Goal: Task Accomplishment & Management: Manage account settings

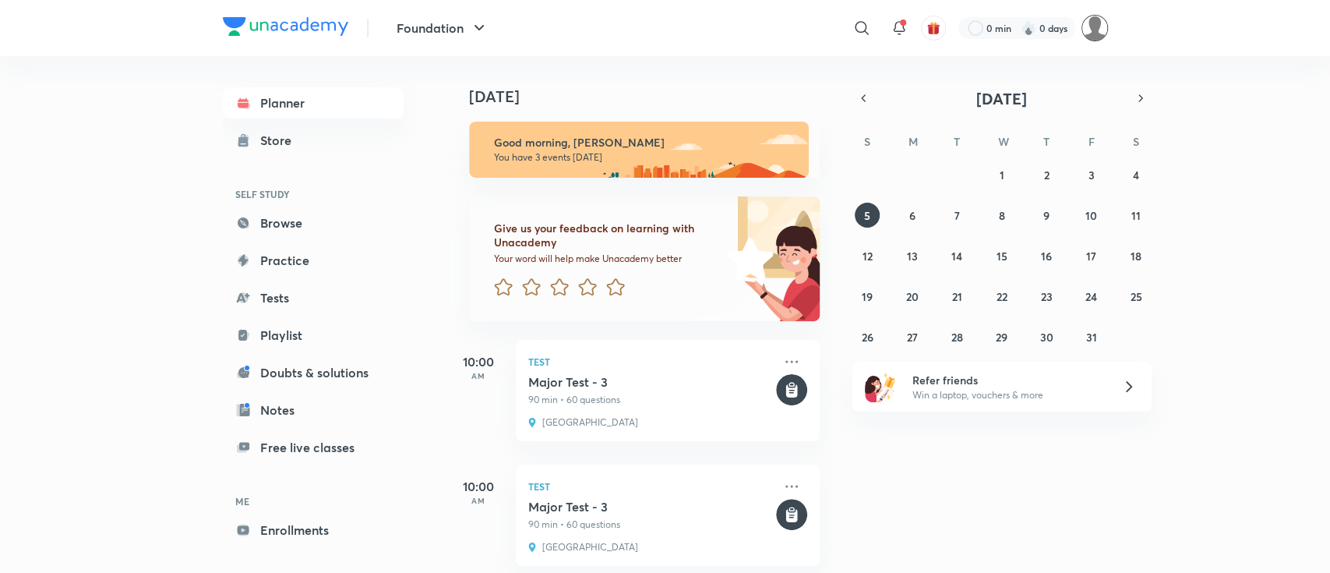
click at [1094, 32] on img at bounding box center [1095, 28] width 27 height 27
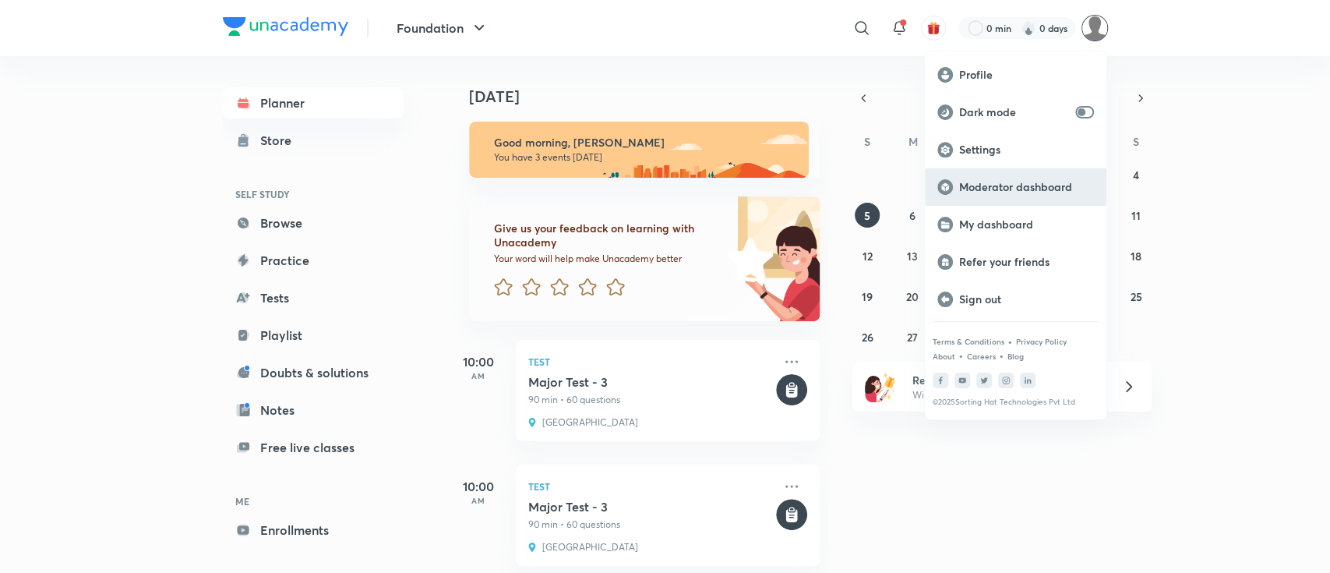
click at [1059, 194] on div "Moderator dashboard" at bounding box center [1016, 186] width 182 height 37
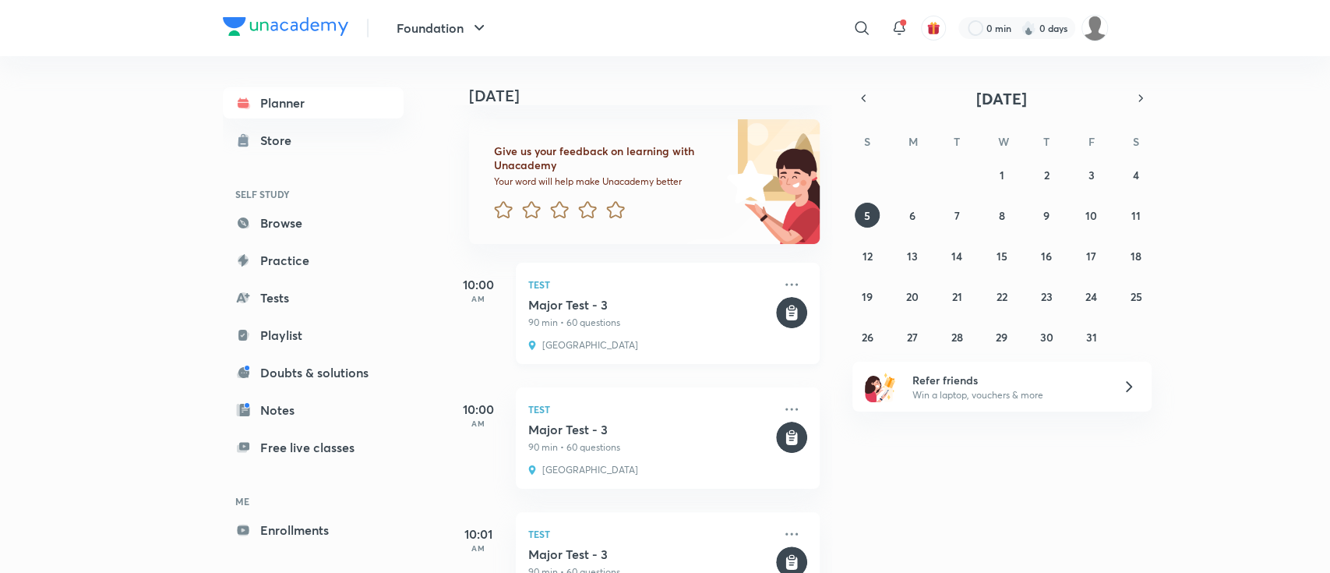
scroll to position [150, 0]
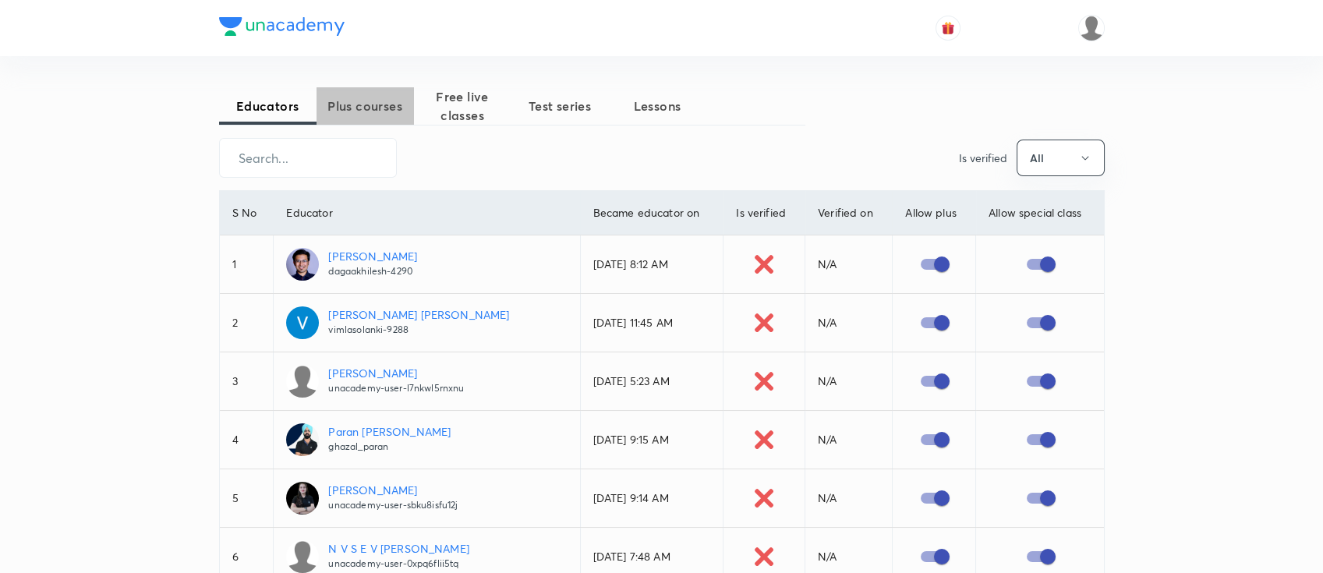
click at [385, 113] on span "Plus courses" at bounding box center [364, 106] width 97 height 19
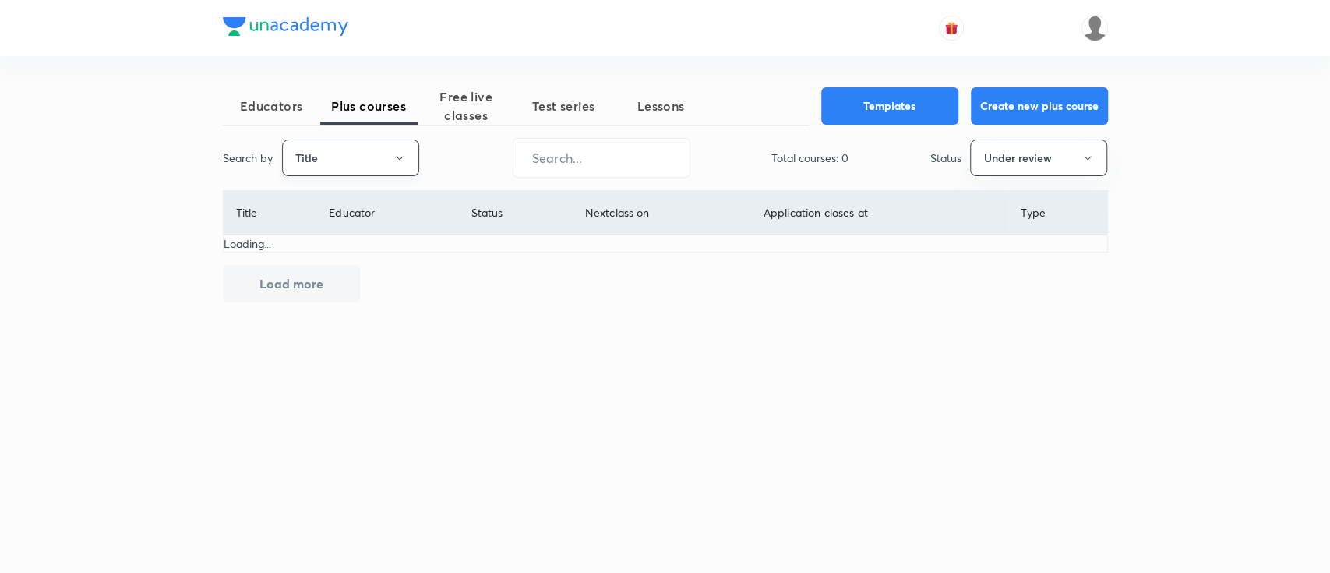
click at [332, 163] on button "Title" at bounding box center [350, 158] width 137 height 37
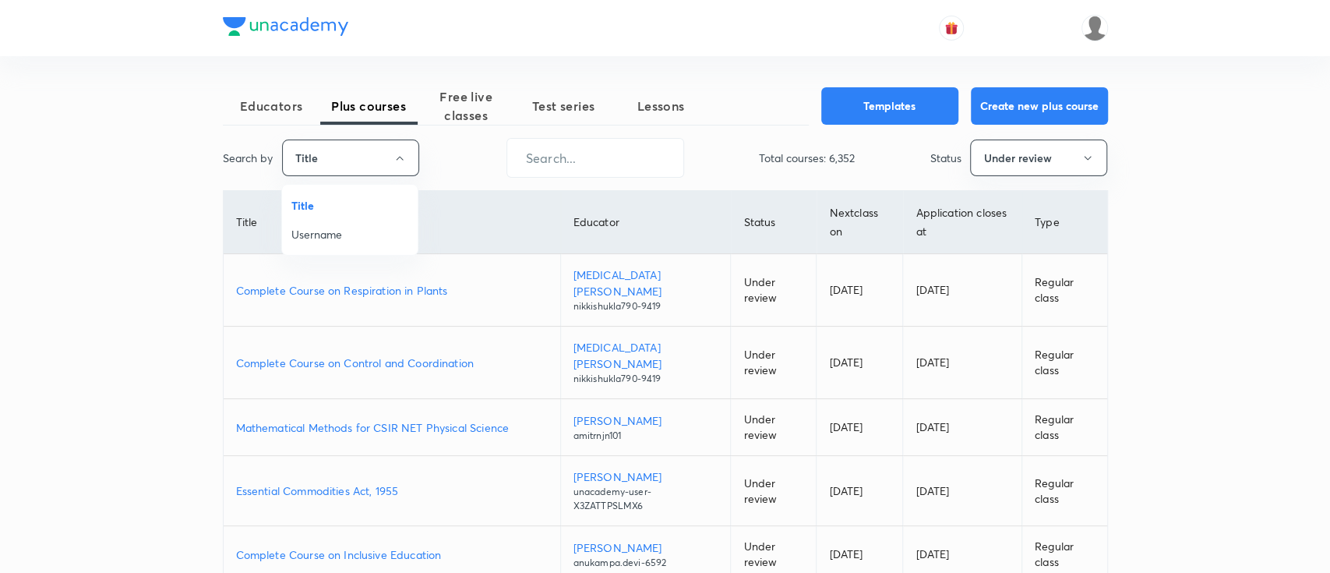
click at [344, 234] on span "Username" at bounding box center [350, 234] width 117 height 16
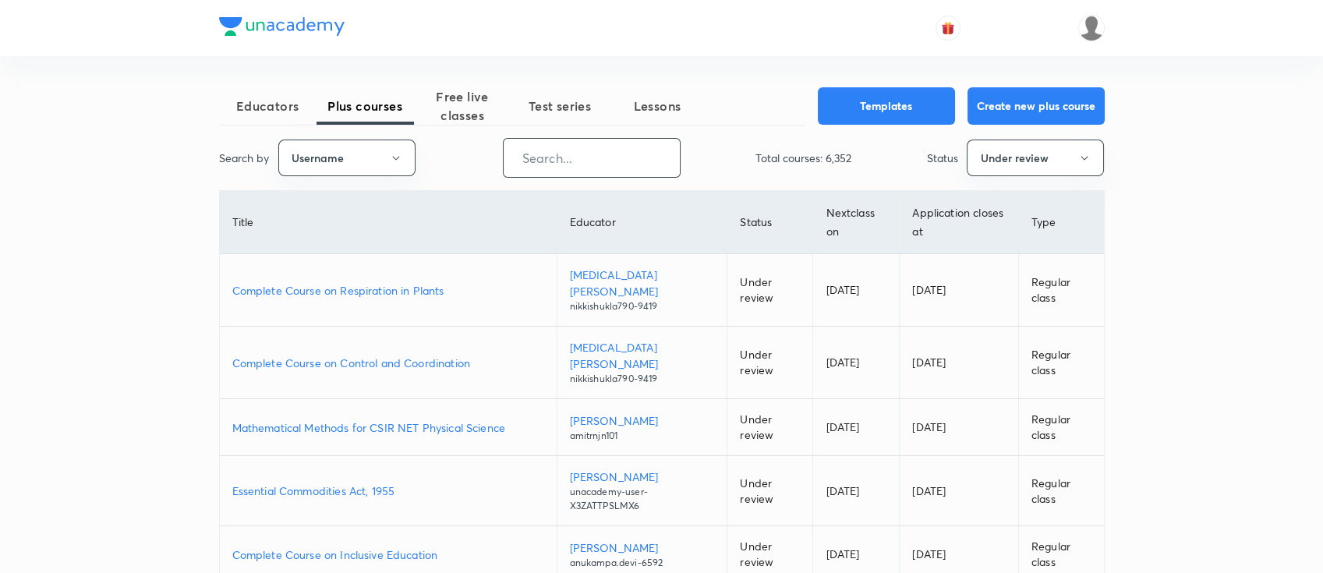
click at [563, 154] on input "text" at bounding box center [592, 158] width 176 height 40
paste input "580787"
type input "580787"
paste input "atulya1996"
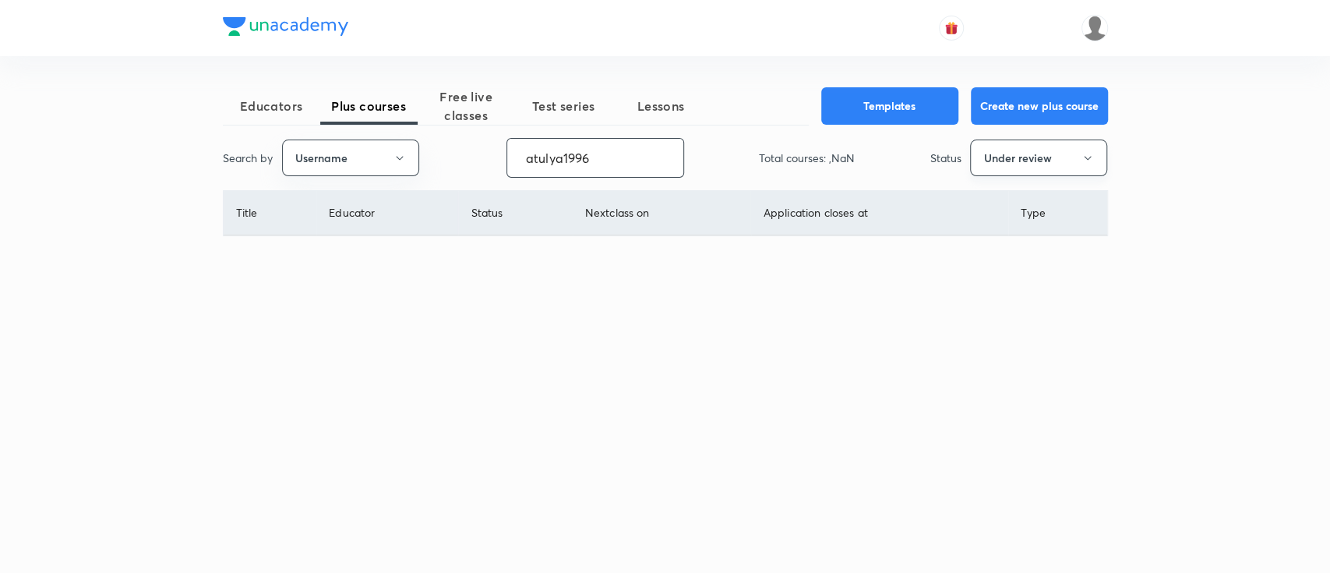
type input "atulya1996"
click at [998, 152] on button "Under review" at bounding box center [1038, 158] width 137 height 37
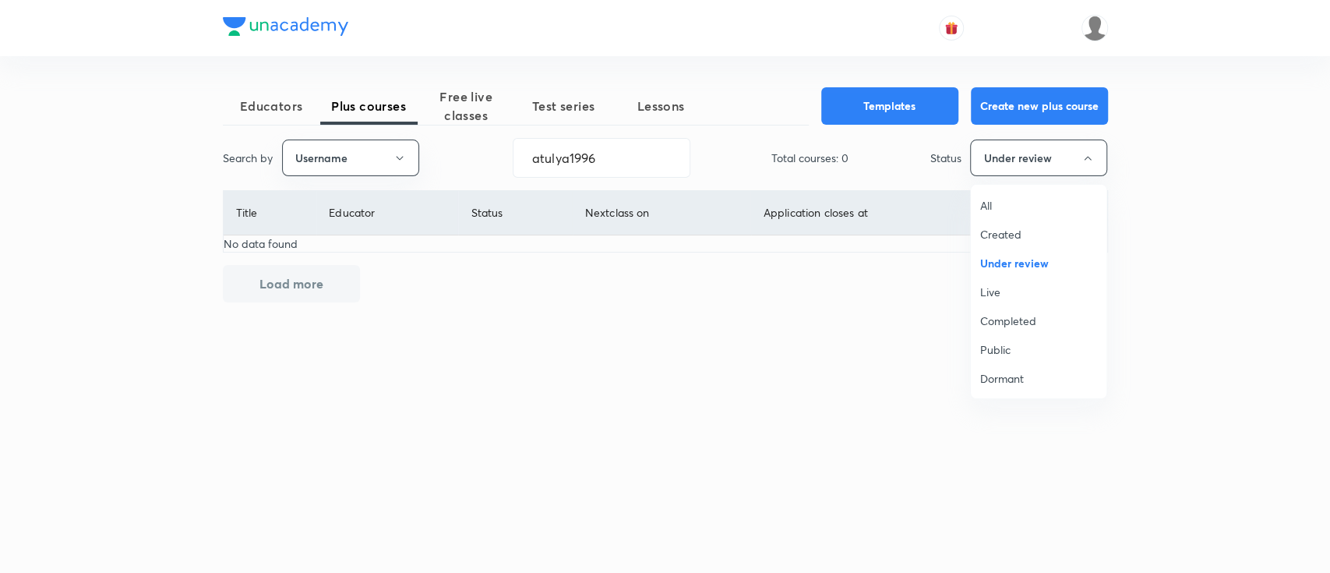
click at [991, 210] on span "All" at bounding box center [1039, 205] width 117 height 16
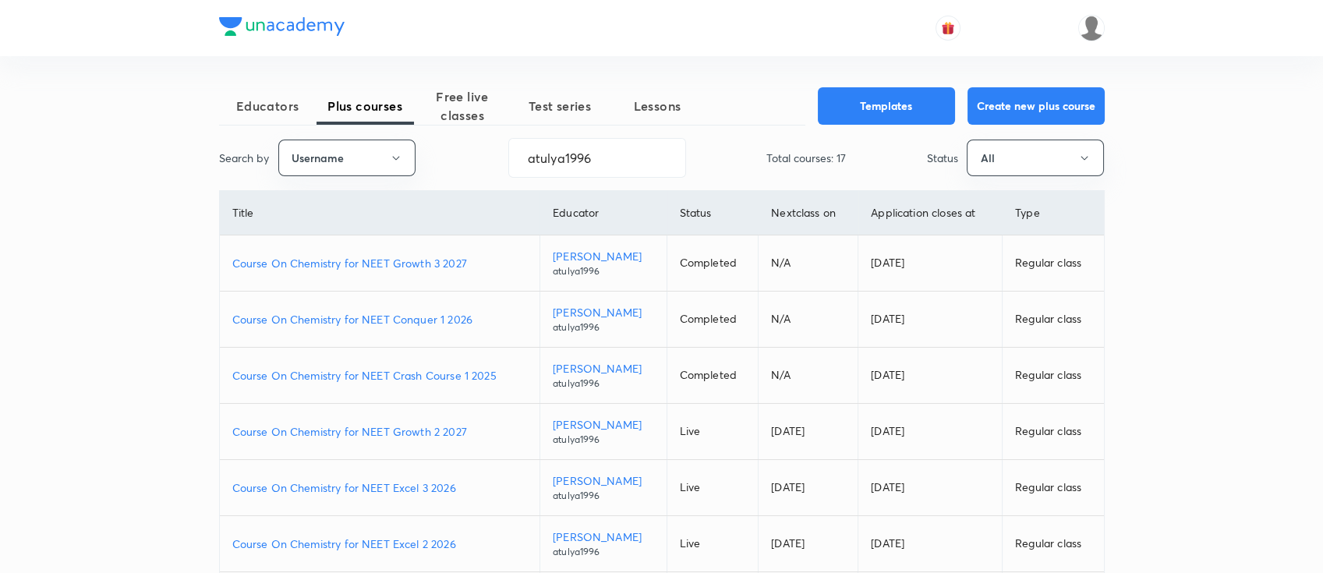
click at [482, 320] on p "Course On Chemistry for NEET Conquer 1 2026" at bounding box center [379, 319] width 295 height 16
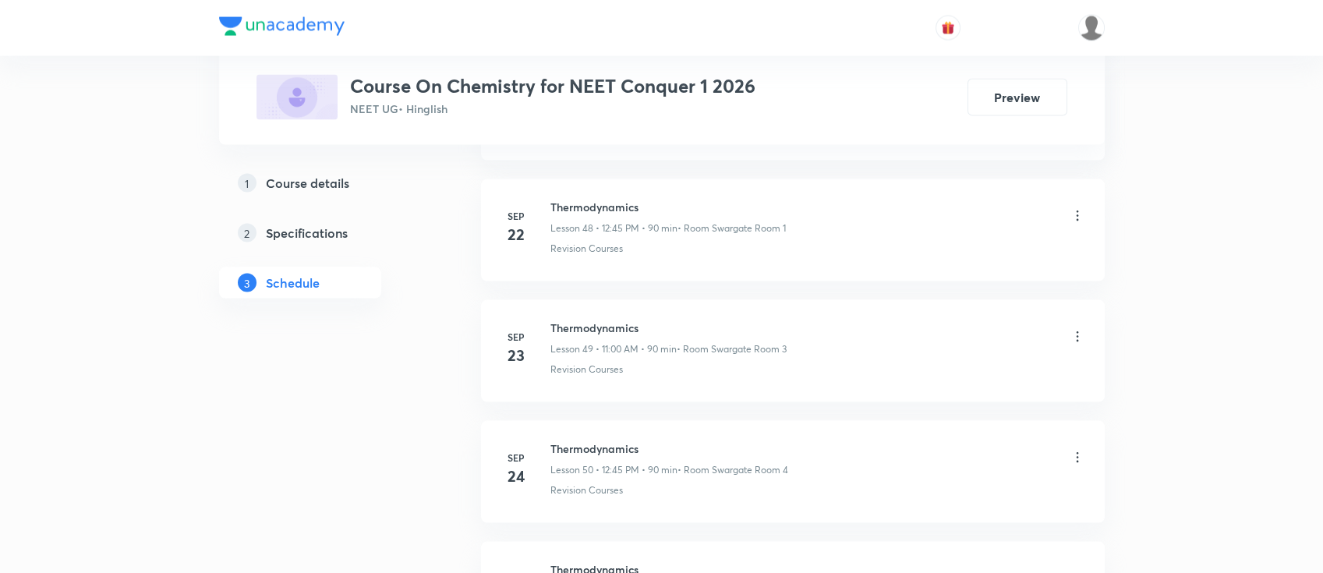
scroll to position [6828, 0]
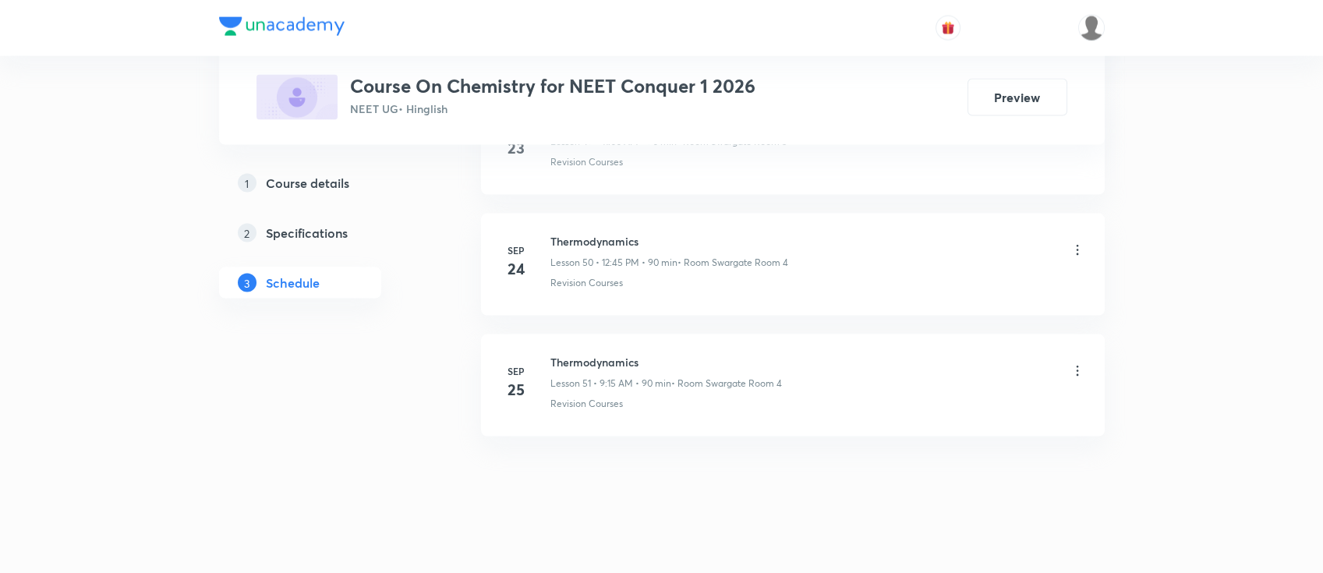
click at [616, 354] on h6 "Thermodynamics" at bounding box center [665, 362] width 231 height 16
copy h6 "Thermodynamics"
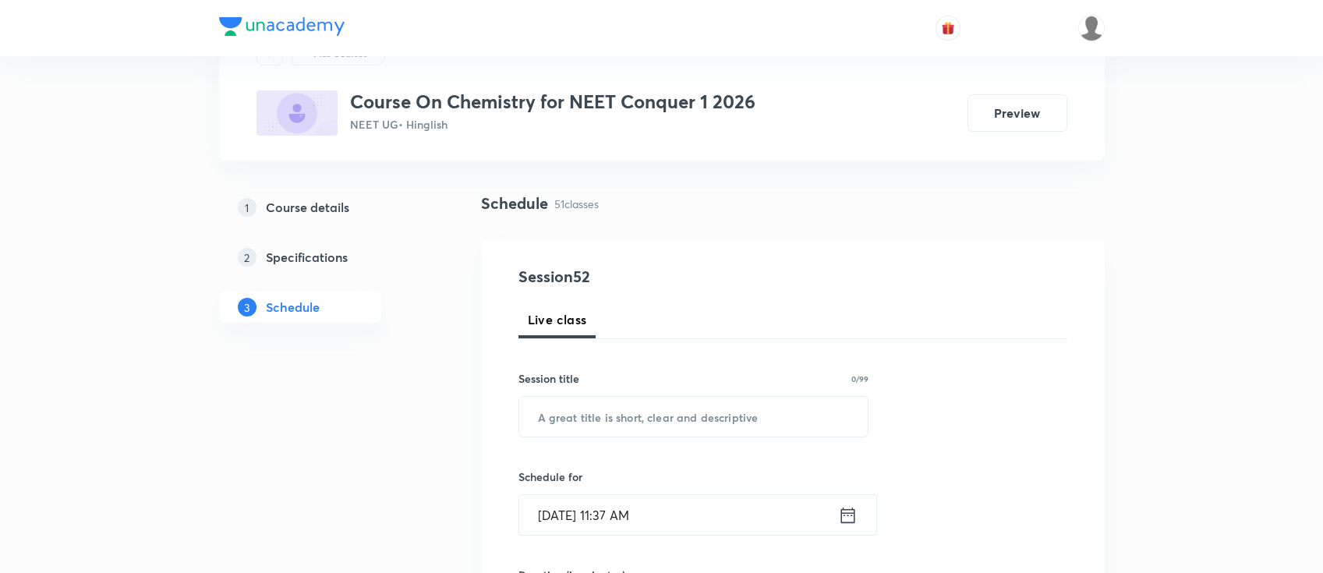
scroll to position [104, 0]
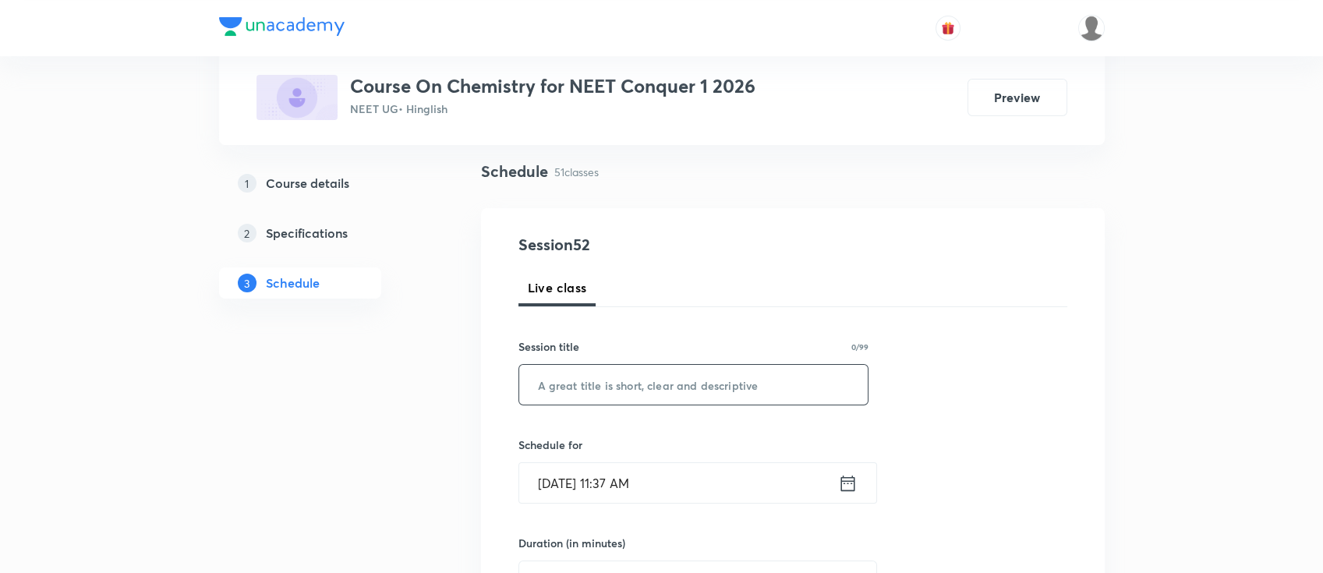
click at [779, 380] on input "text" at bounding box center [693, 385] width 349 height 40
paste input "Thermodynamics"
type input "Thermodynamics"
click at [842, 490] on icon at bounding box center [847, 483] width 19 height 22
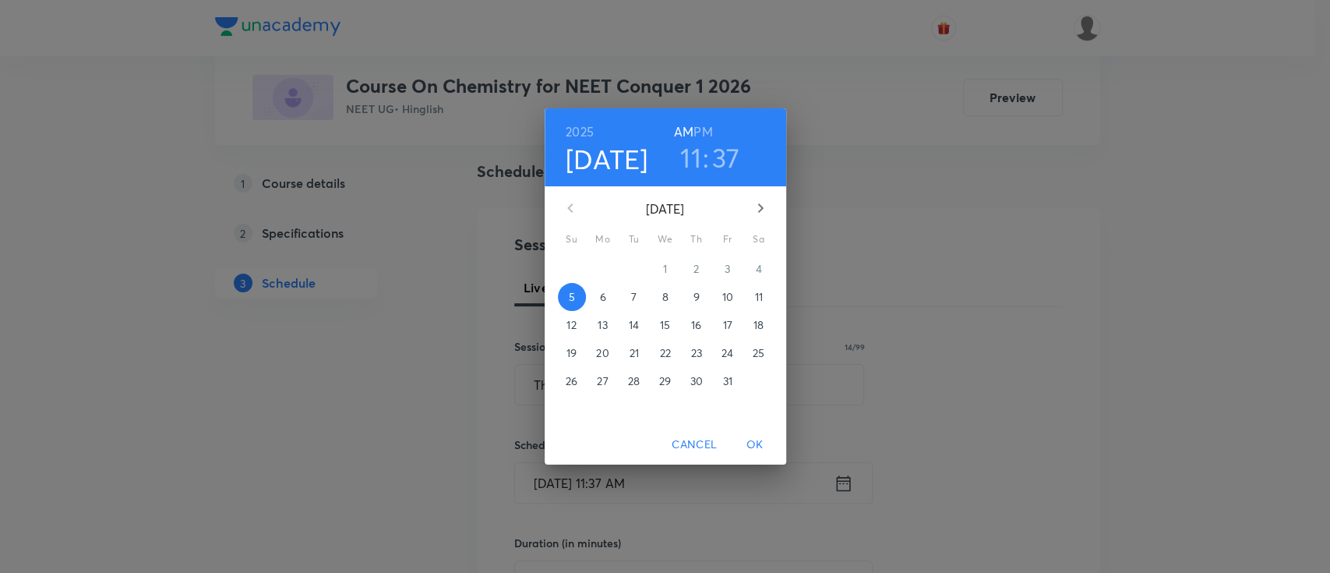
click at [732, 168] on h3 "37" at bounding box center [726, 157] width 28 height 33
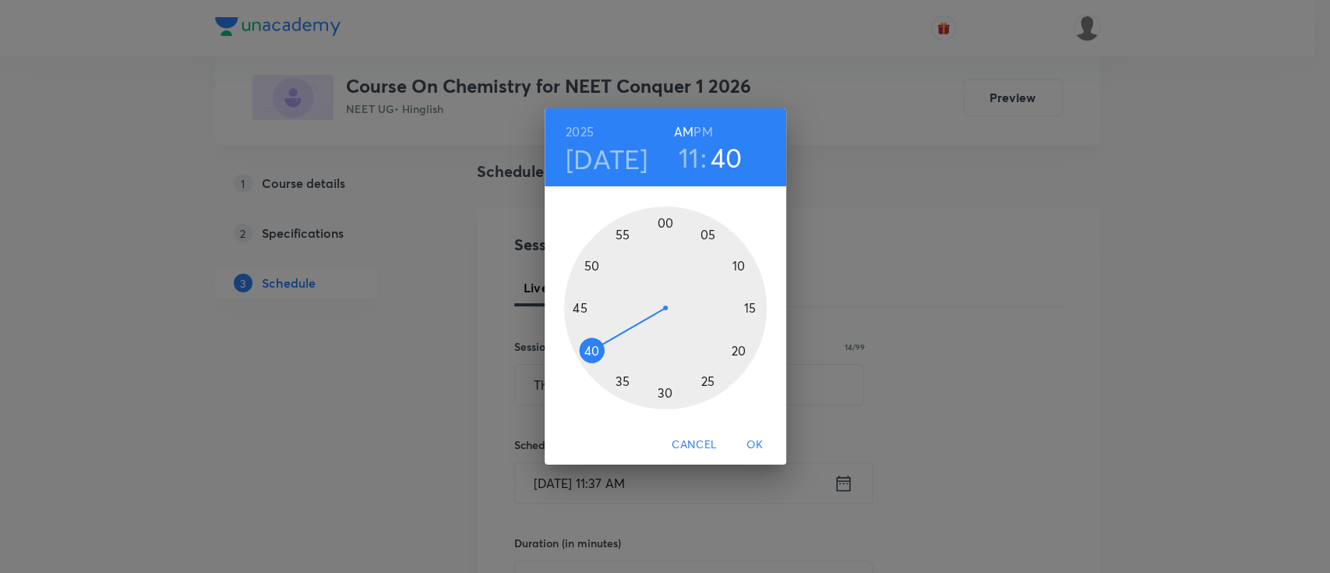
drag, startPoint x: 601, startPoint y: 366, endPoint x: 592, endPoint y: 349, distance: 18.9
click at [592, 349] on div at bounding box center [665, 308] width 203 height 203
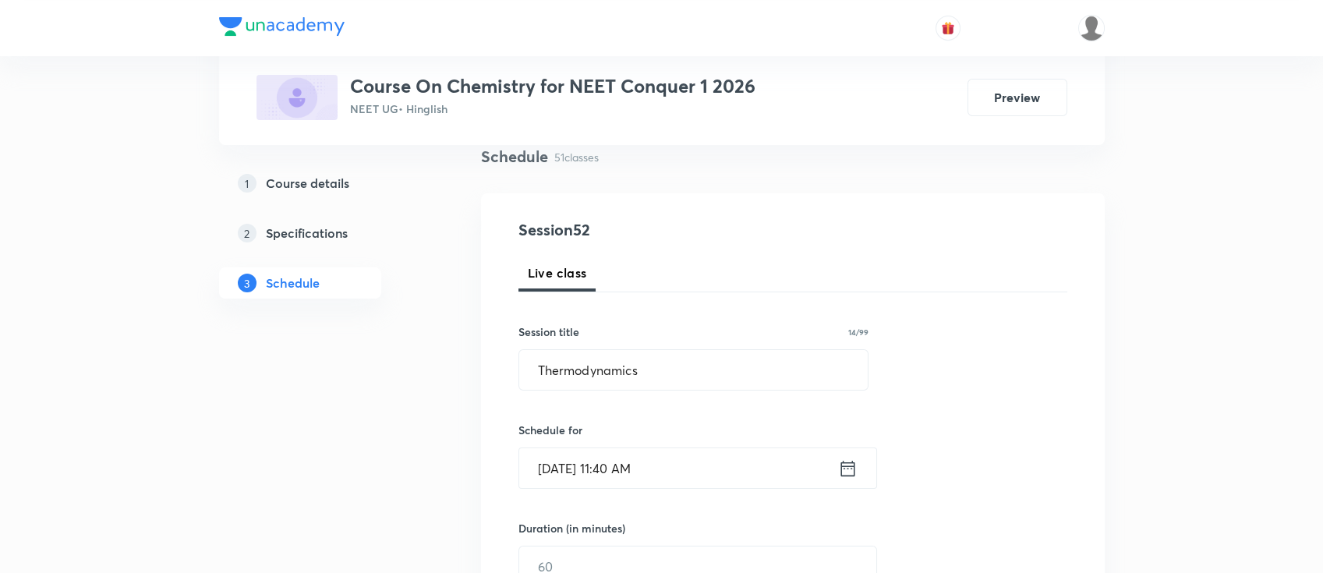
scroll to position [207, 0]
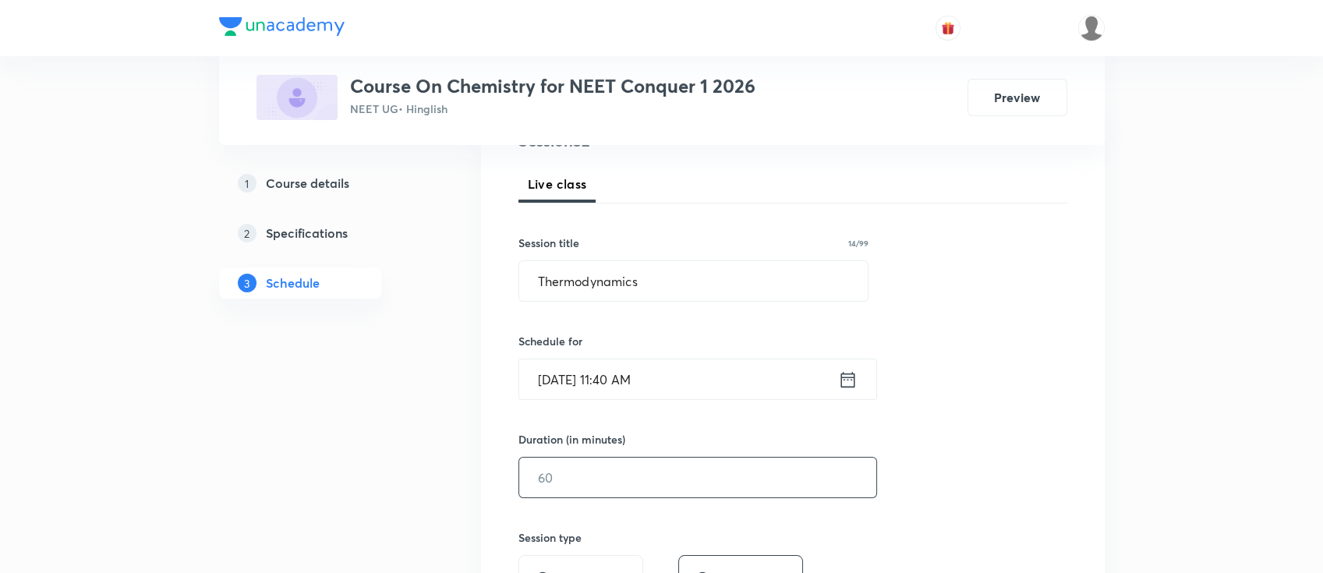
click at [613, 474] on input "text" at bounding box center [697, 478] width 357 height 40
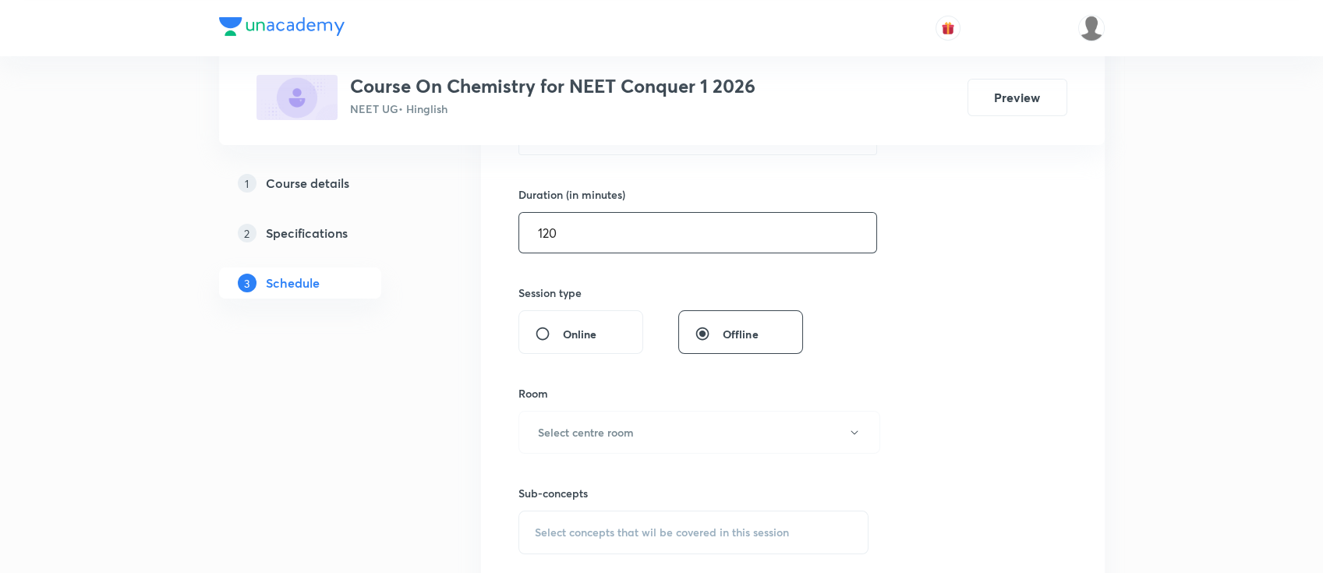
scroll to position [415, 0]
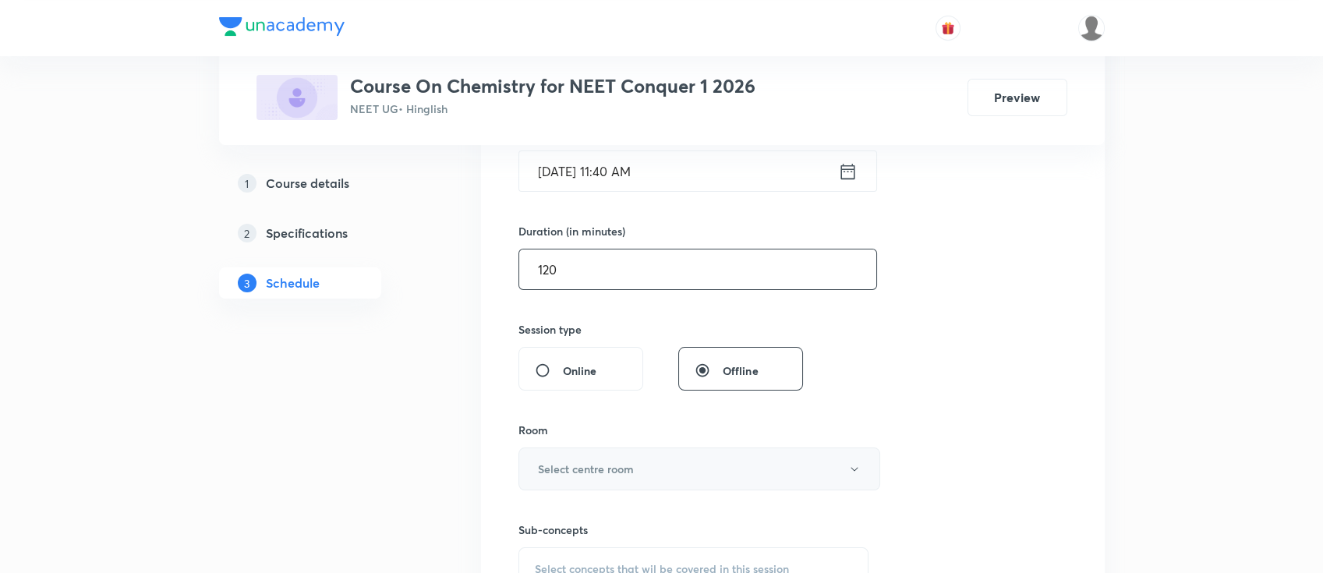
type input "120"
click at [613, 464] on h6 "Select centre room" at bounding box center [586, 469] width 96 height 16
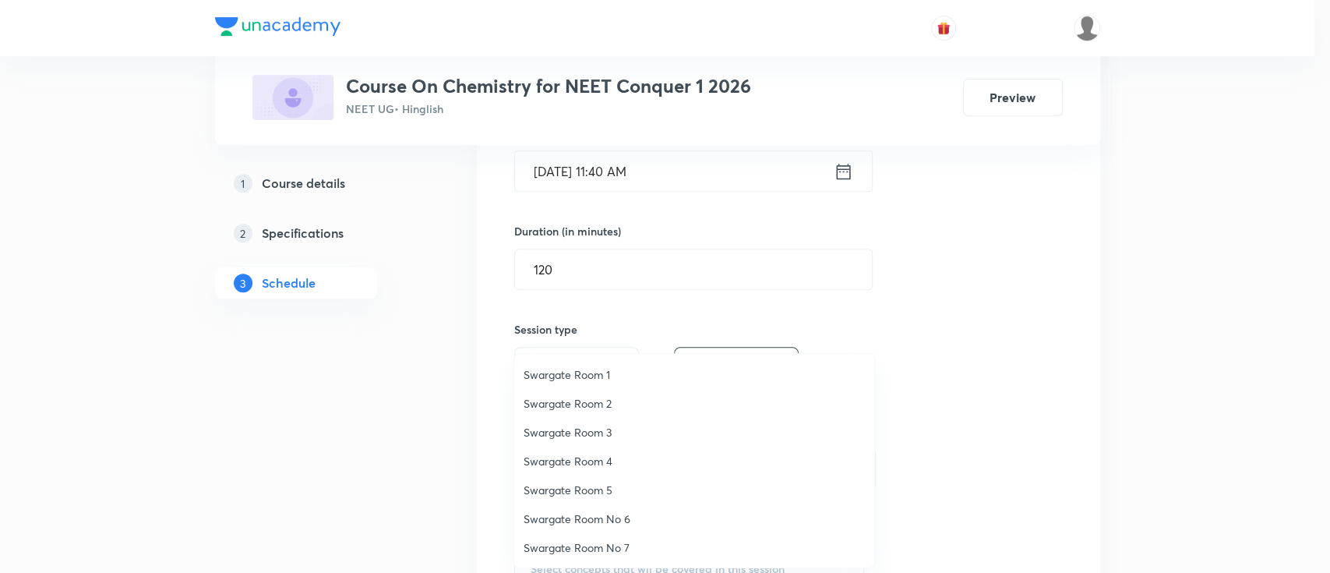
click at [606, 373] on span "Swargate Room 1" at bounding box center [694, 374] width 341 height 16
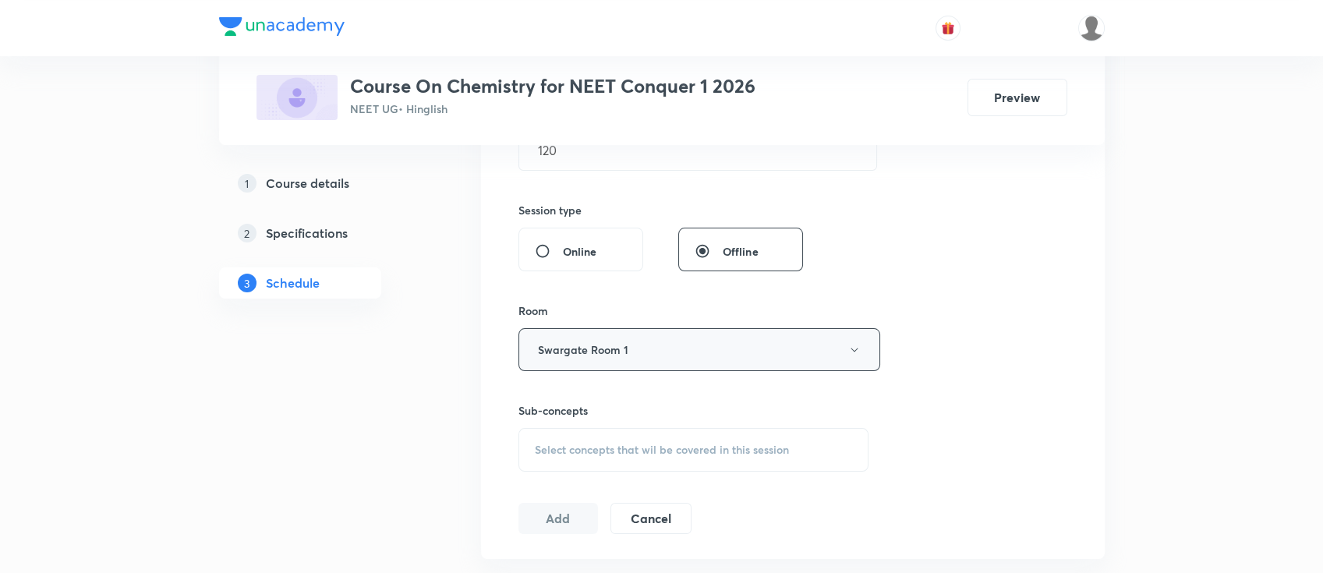
scroll to position [624, 0]
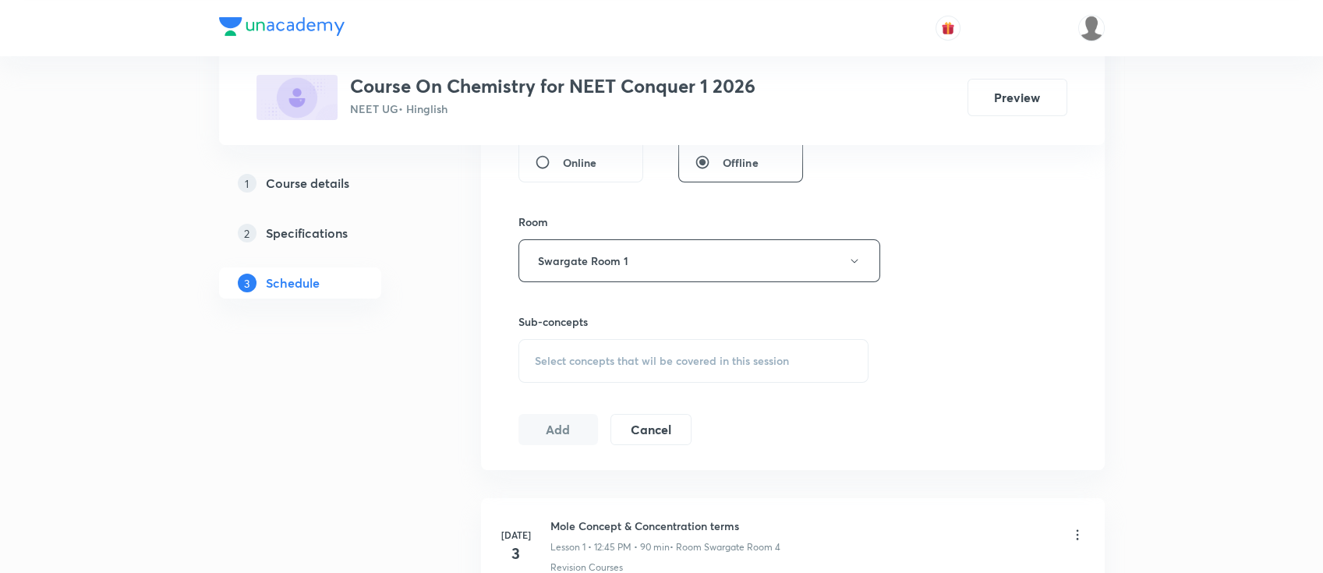
click at [673, 357] on span "Select concepts that wil be covered in this session" at bounding box center [662, 361] width 254 height 12
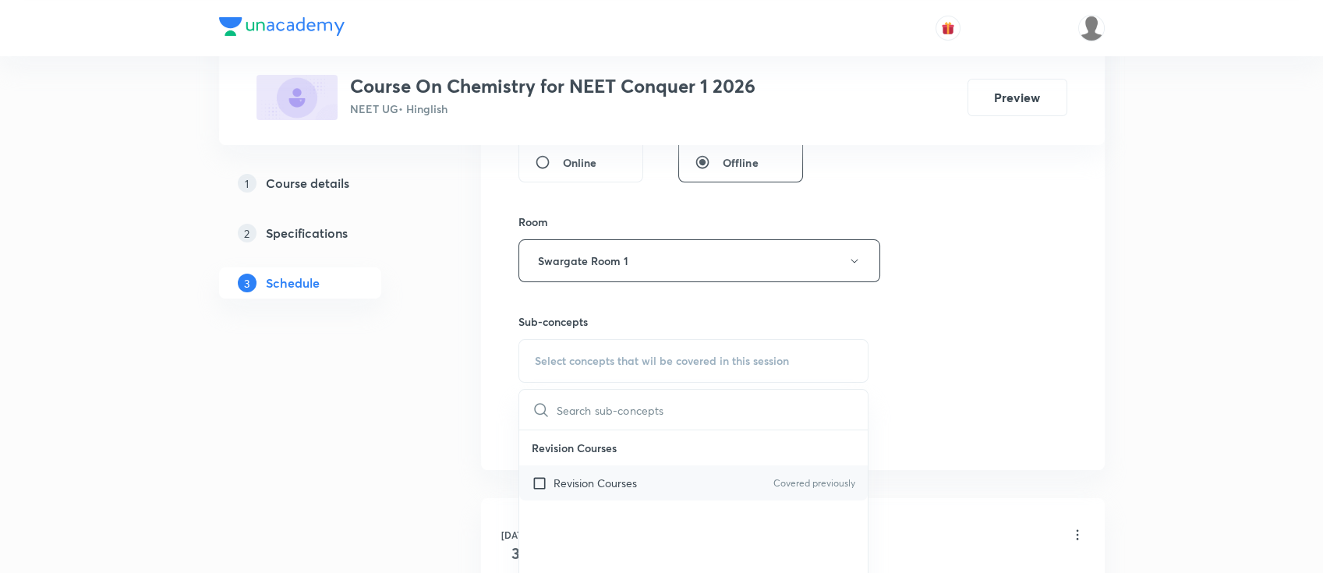
click at [651, 484] on div "Revision Courses Covered previously" at bounding box center [693, 482] width 349 height 35
checkbox input "true"
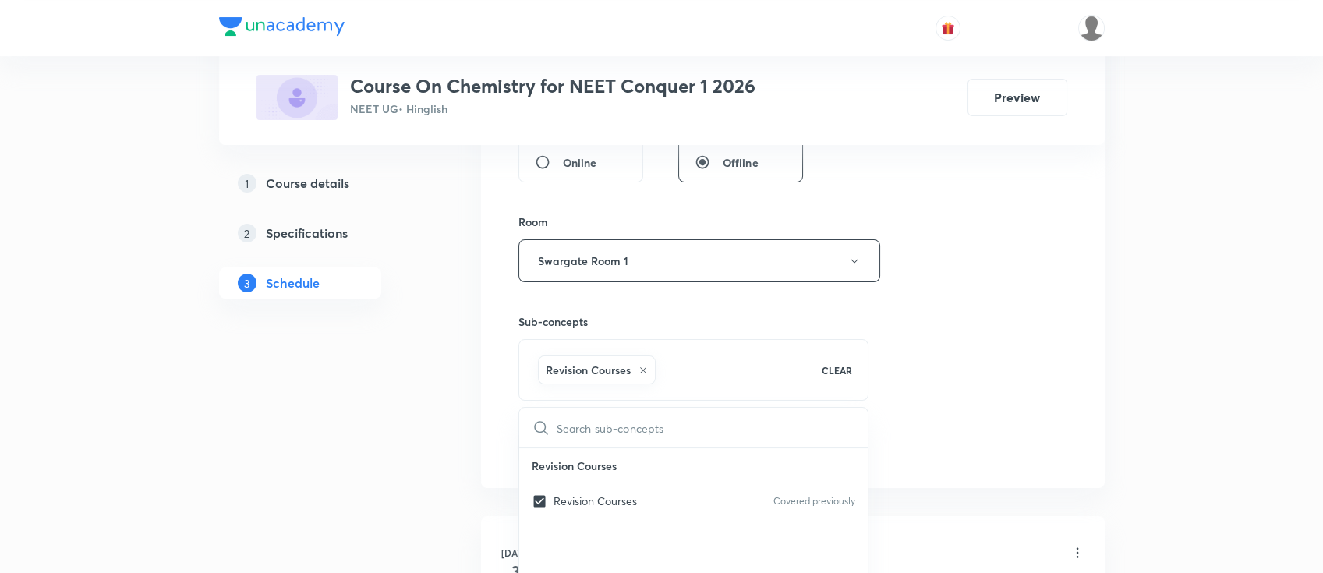
click at [928, 377] on div "Session 52 Live class Session title 14/99 Thermodynamics ​ Schedule for Oct 5, …" at bounding box center [792, 88] width 549 height 750
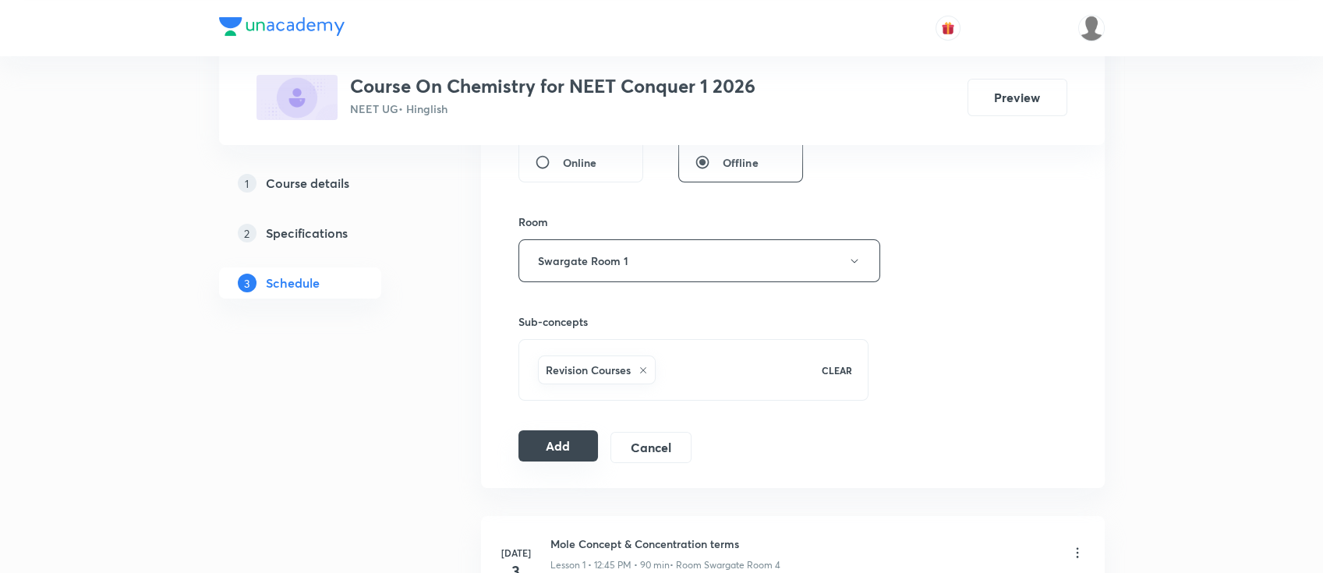
click at [567, 447] on button "Add" at bounding box center [558, 445] width 80 height 31
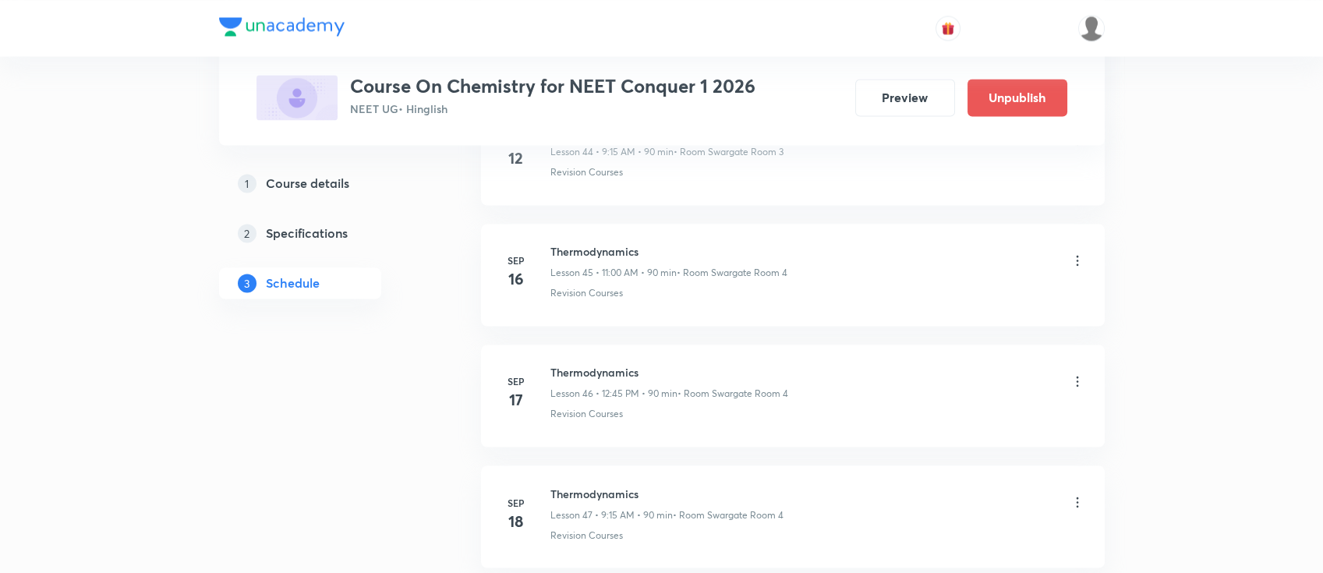
scroll to position [5507, 0]
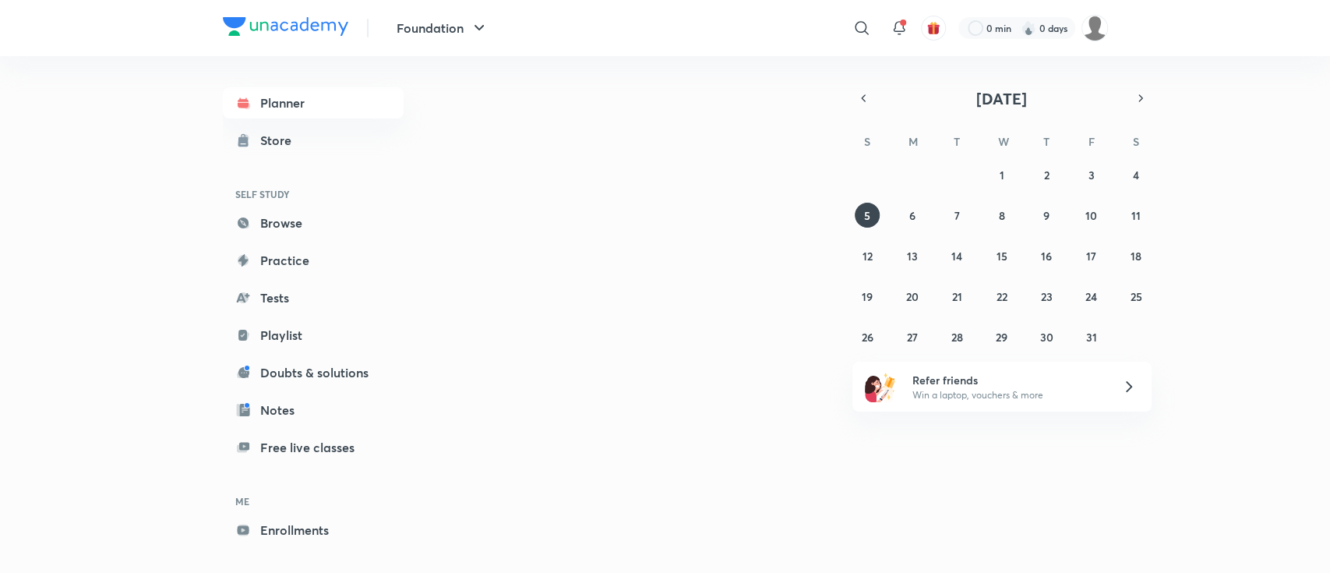
click at [1095, 22] on img at bounding box center [1095, 28] width 27 height 27
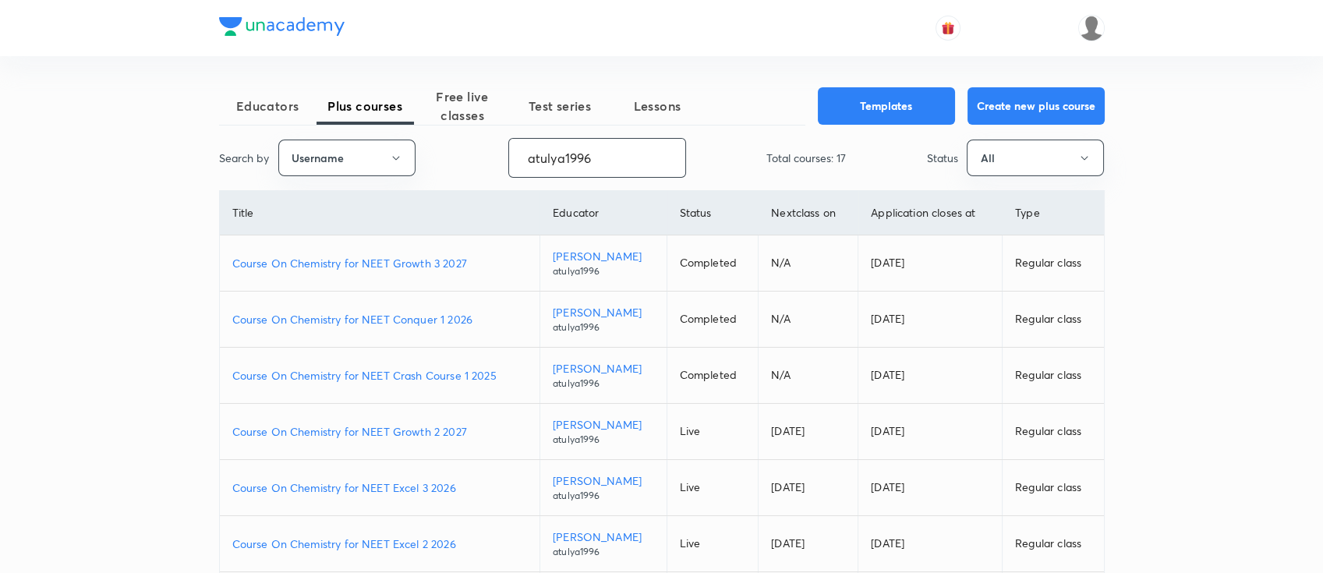
drag, startPoint x: 615, startPoint y: 164, endPoint x: 453, endPoint y: 134, distance: 164.9
click at [453, 134] on div "Educators Plus courses Free live classes Test series Lessons Templates Create n…" at bounding box center [661, 467] width 885 height 760
paste input "Ecosystem"
click at [468, 67] on div "Educators Plus courses Free live classes Test series Lessons Templates Create n…" at bounding box center [661, 451] width 885 height 791
drag, startPoint x: 599, startPoint y: 161, endPoint x: 539, endPoint y: 149, distance: 60.5
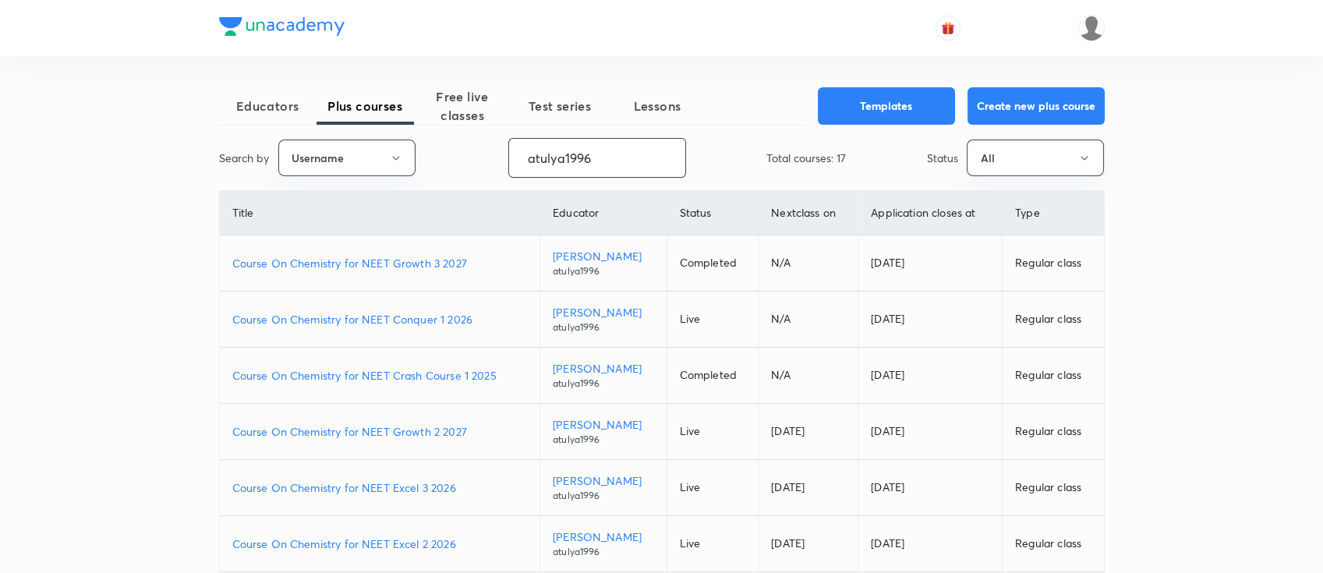
click at [539, 149] on input "atulya1996" at bounding box center [597, 158] width 176 height 40
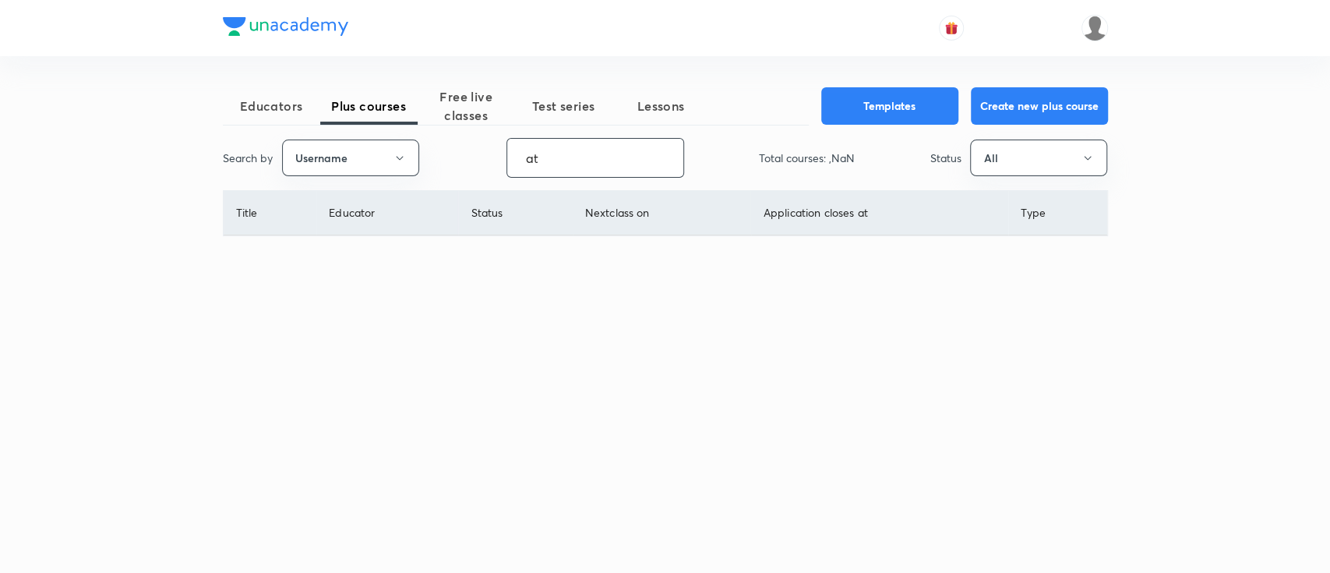
type input "a"
paste input "shraddhat0604-2984"
click at [991, 166] on button "All" at bounding box center [1038, 158] width 137 height 37
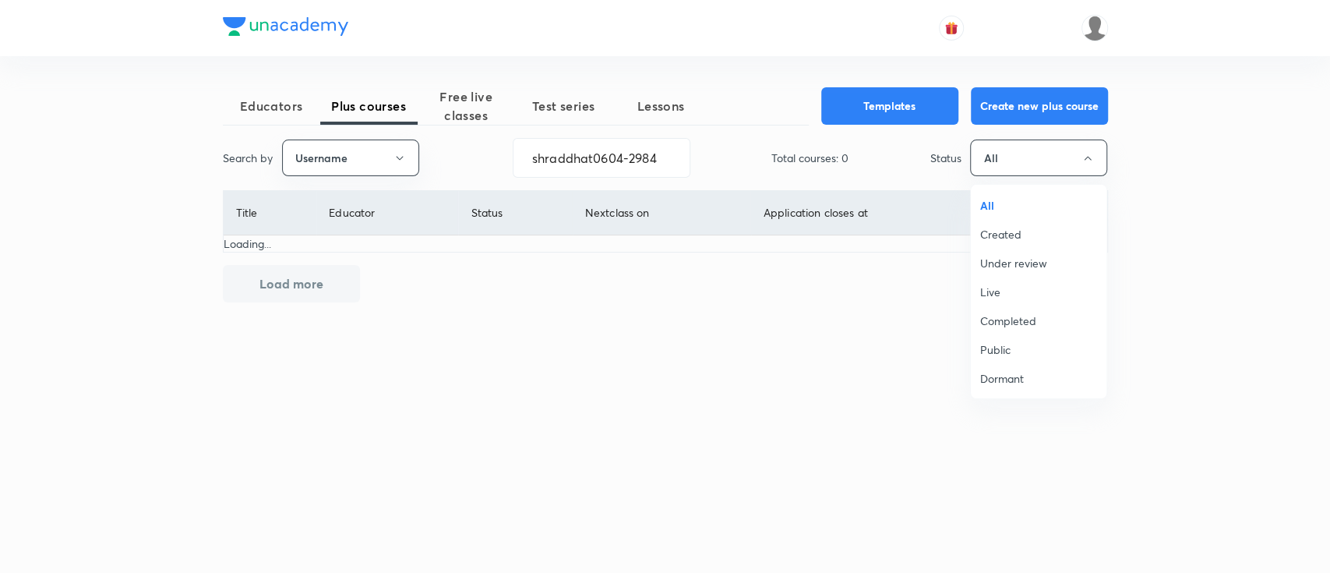
click at [995, 204] on span "All" at bounding box center [1039, 205] width 117 height 16
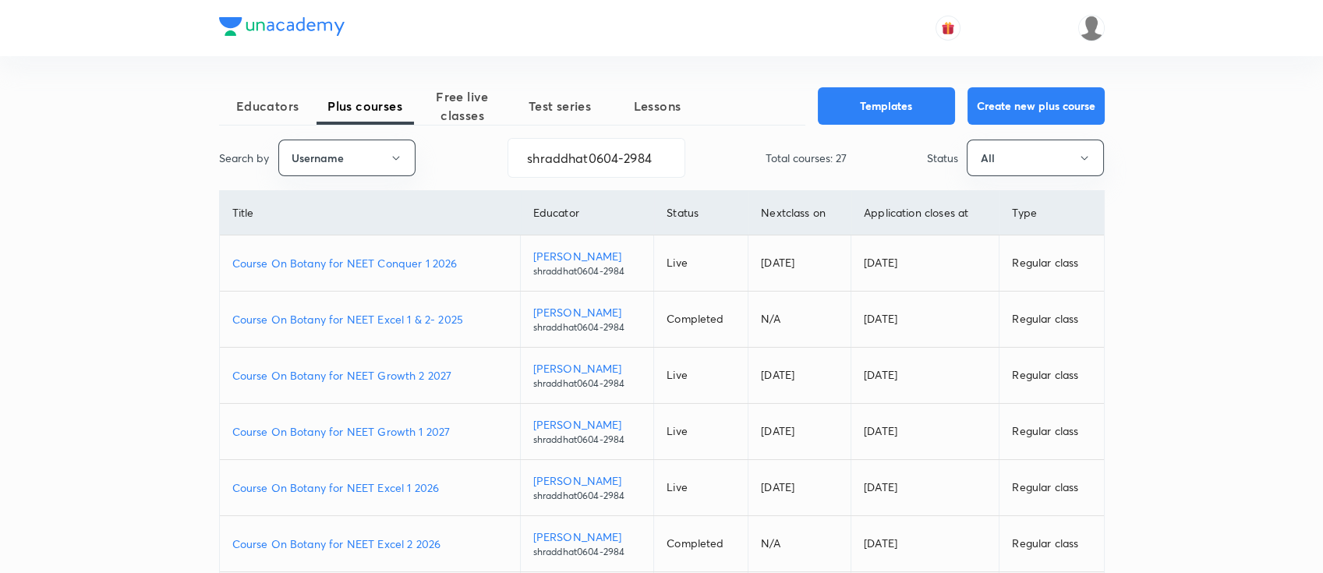
click at [452, 488] on p "Course On Botany for NEET Excel 1 2026" at bounding box center [369, 487] width 275 height 16
click at [443, 542] on p "Course On Botany for NEET Excel 2 2026" at bounding box center [369, 543] width 275 height 16
drag, startPoint x: 666, startPoint y: 162, endPoint x: 405, endPoint y: 169, distance: 261.2
click at [405, 169] on div "Search by Username shraddhat0604-2984 ​ Total courses: 27 Status All" at bounding box center [661, 158] width 885 height 40
paste input "unacademy-user-GIKAOOYBBUKR"
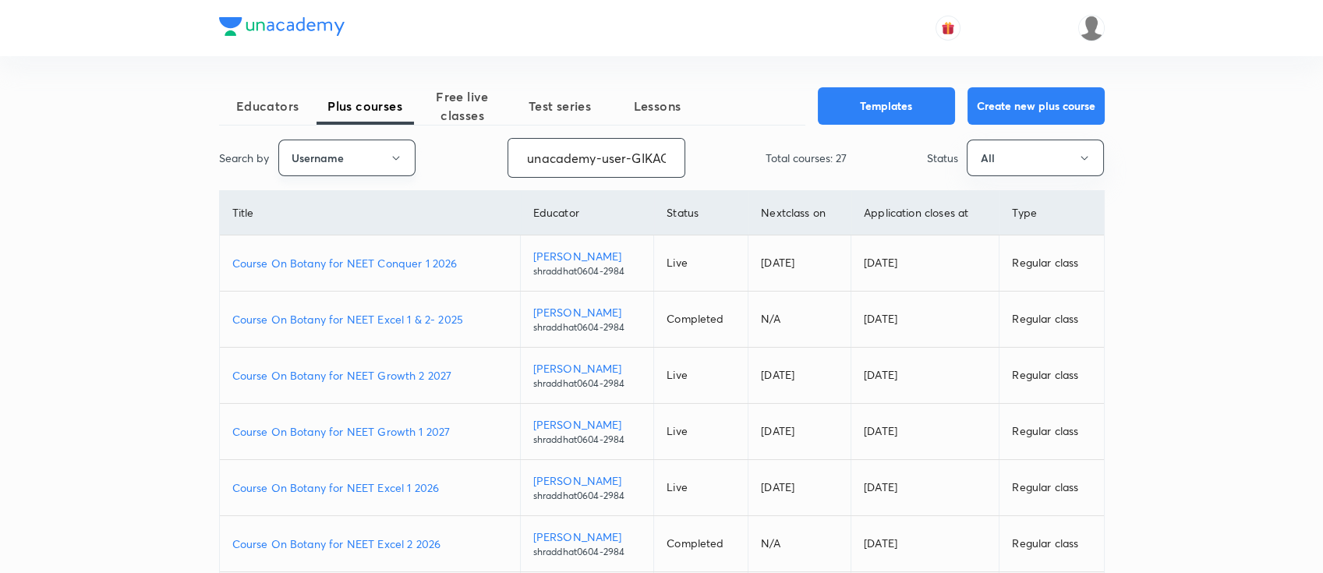
scroll to position [0, 68]
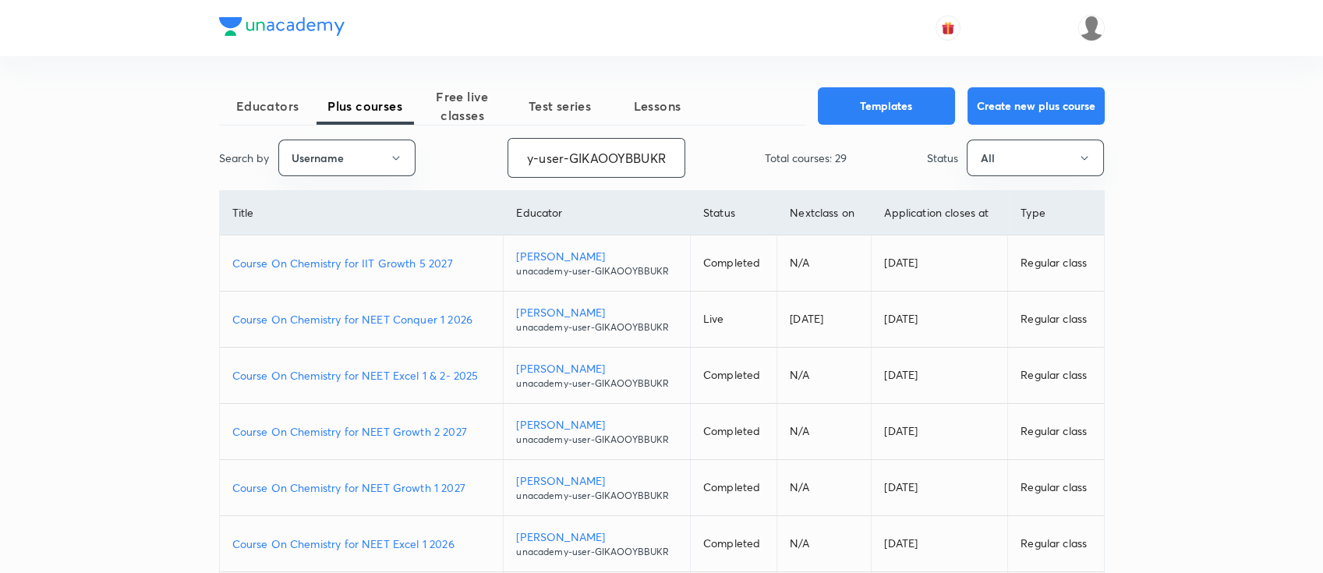
type input "unacademy-user-GIKAOOYBBUKR"
click at [468, 542] on p "Course On Chemistry for NEET Excel 1 2026" at bounding box center [361, 543] width 259 height 16
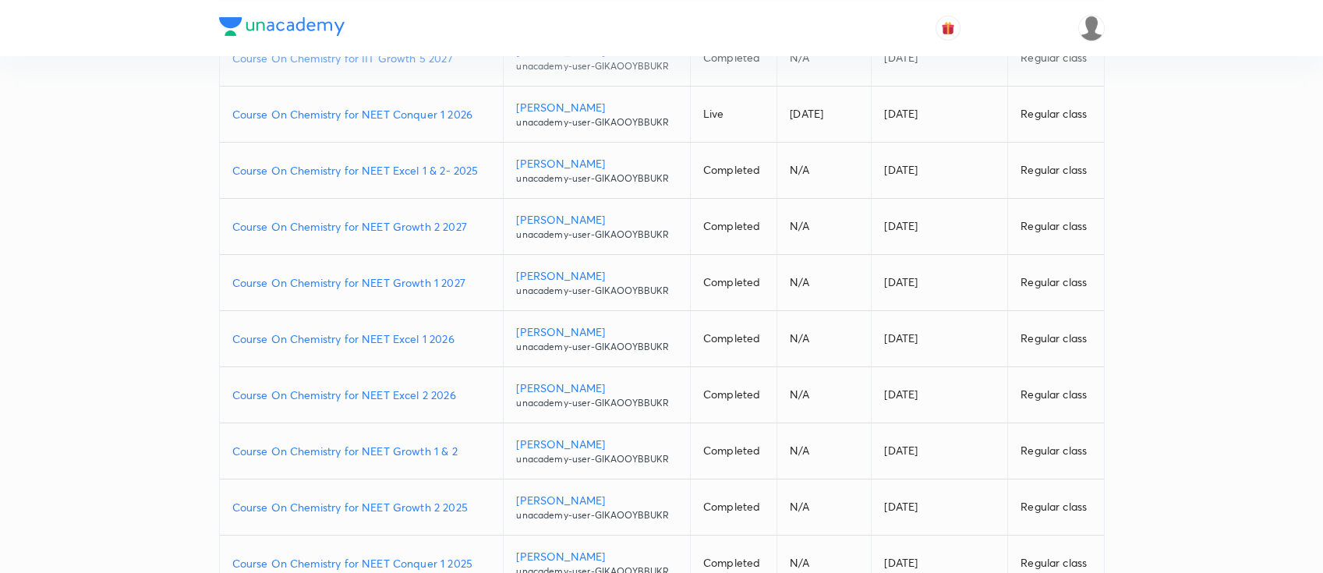
scroll to position [207, 0]
click at [470, 384] on p "Course On Chemistry for NEET Excel 2 2026" at bounding box center [361, 392] width 259 height 16
click at [468, 275] on p "Course On Chemistry for NEET Growth 1 2027" at bounding box center [361, 280] width 259 height 16
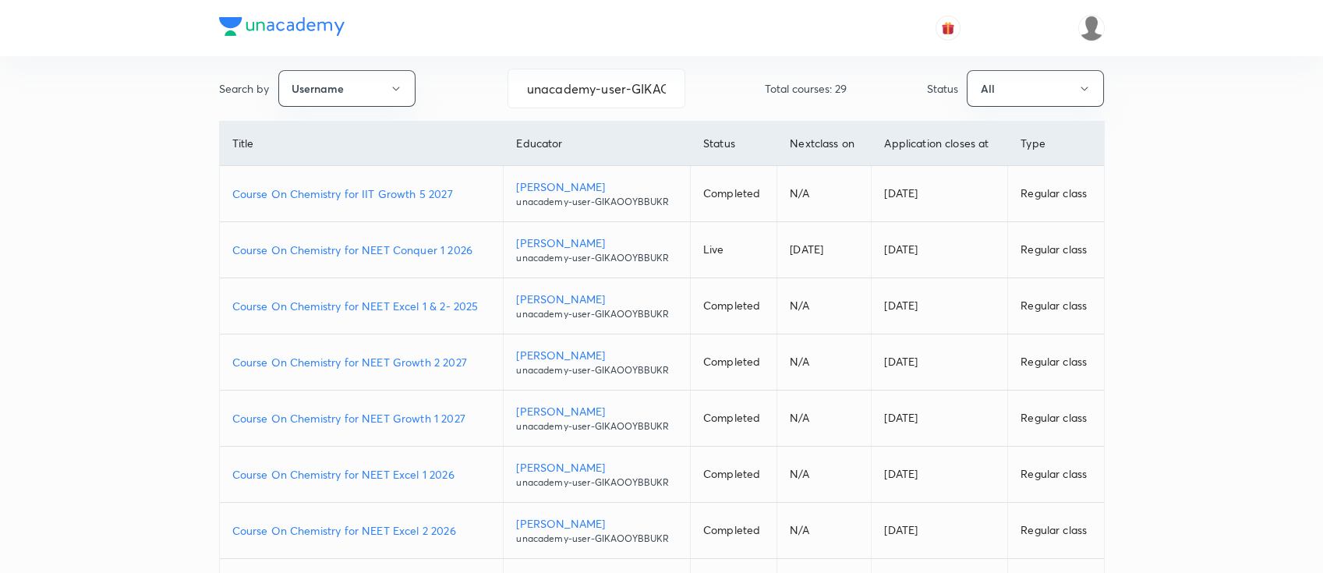
scroll to position [0, 0]
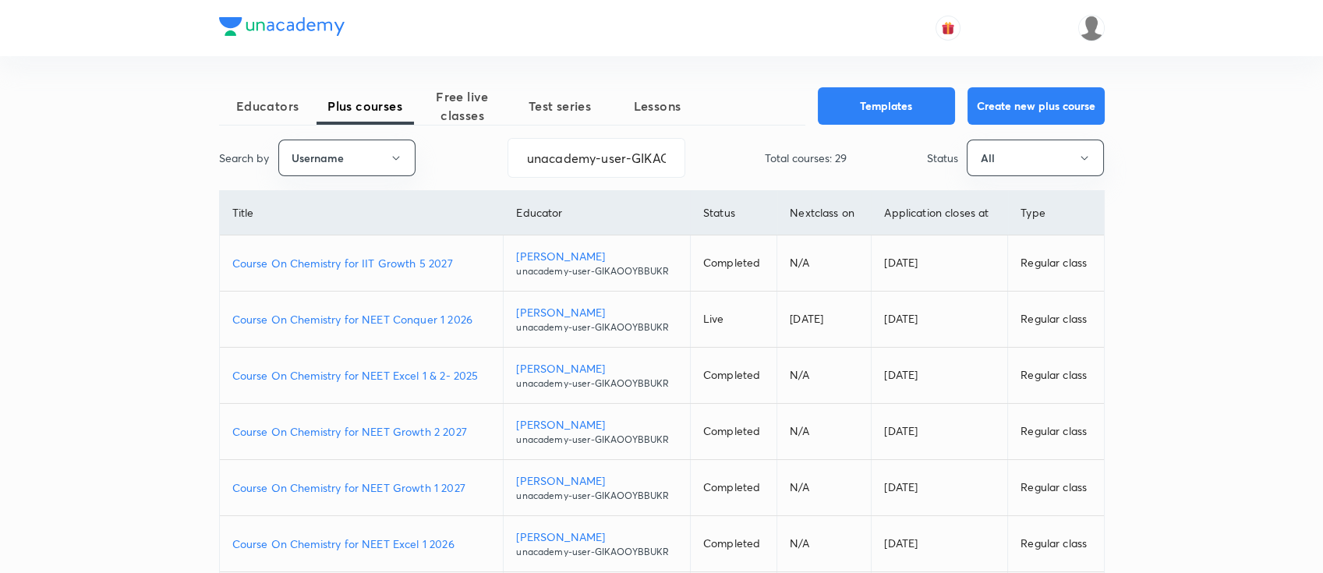
click at [470, 433] on p "Course On Chemistry for NEET Growth 2 2027" at bounding box center [361, 431] width 259 height 16
click at [475, 319] on p "Course On Chemistry for NEET Conquer 1 2026" at bounding box center [361, 319] width 259 height 16
drag, startPoint x: 525, startPoint y: 154, endPoint x: 793, endPoint y: 174, distance: 268.8
click at [793, 174] on div "Search by Username unacademy-user-GIKAOOYBBUKR ​ Total courses: 29 Status All" at bounding box center [661, 158] width 885 height 40
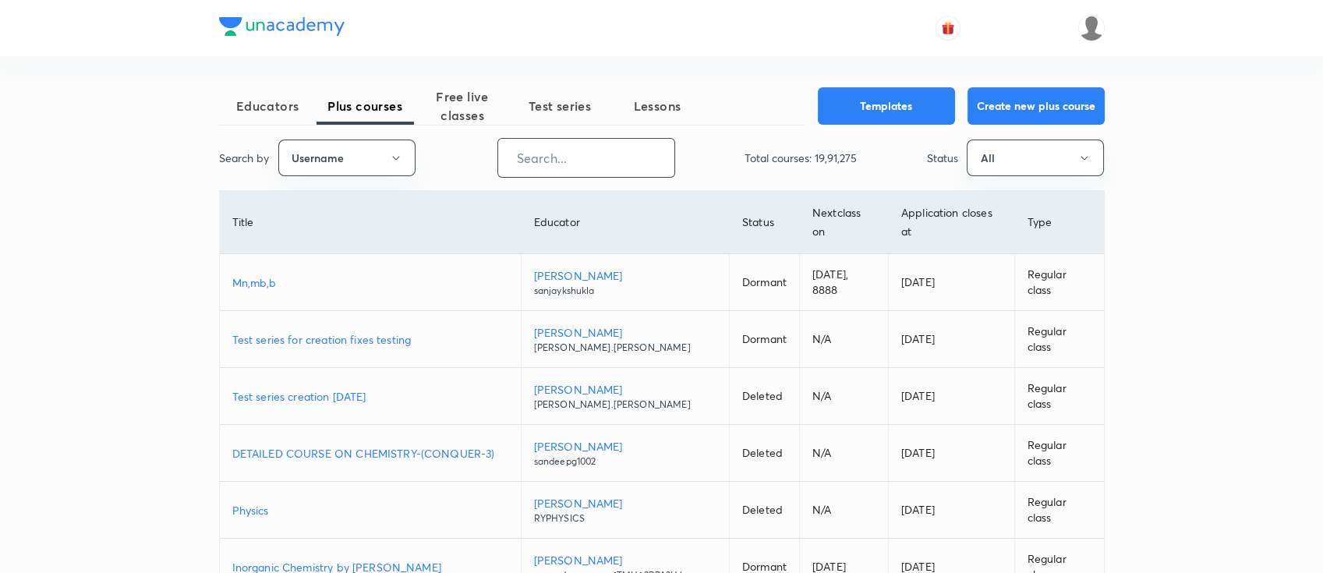
scroll to position [0, 0]
paste input "yadavvinu60-5296"
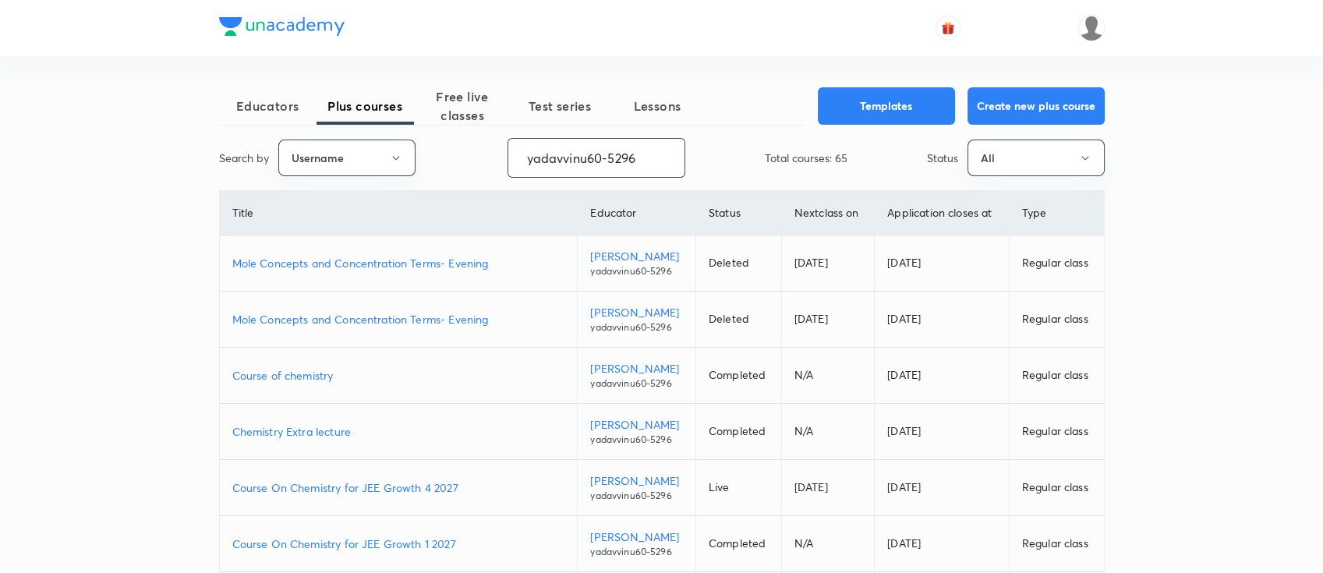
scroll to position [207, 0]
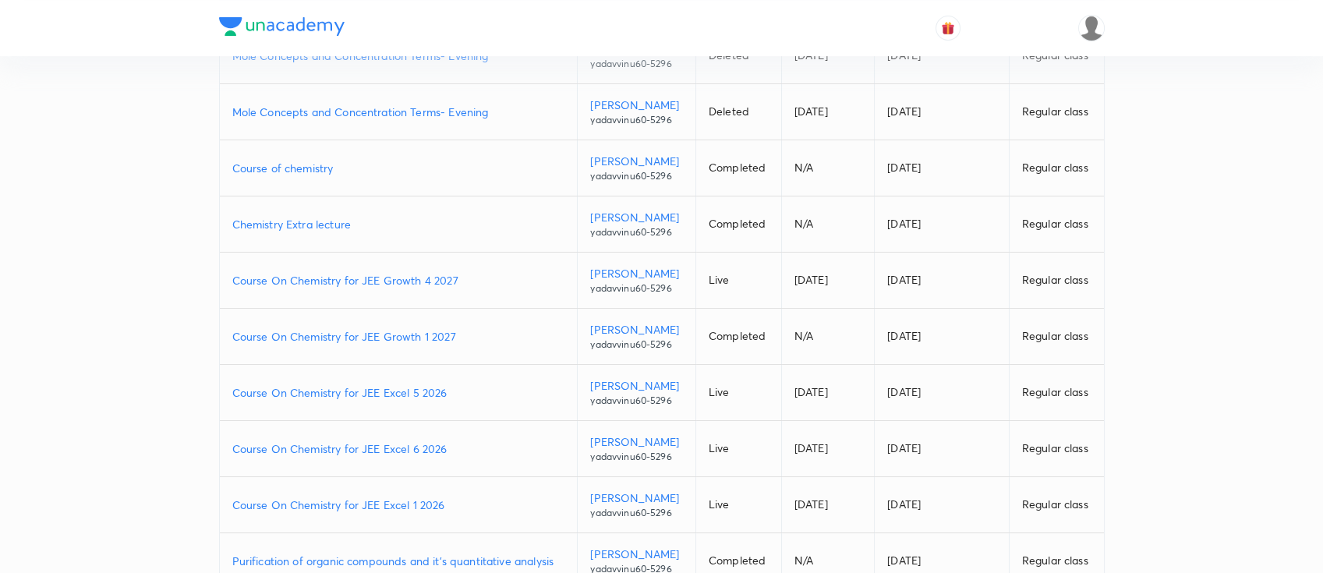
click at [471, 335] on p "Course On Chemistry for JEE Growth 1 2027" at bounding box center [398, 336] width 333 height 16
click at [476, 274] on p "Course On Chemistry for JEE Growth 4 2027" at bounding box center [398, 280] width 333 height 16
click at [468, 446] on p "Course On Chemistry for JEE Excel 6 2026" at bounding box center [398, 448] width 333 height 16
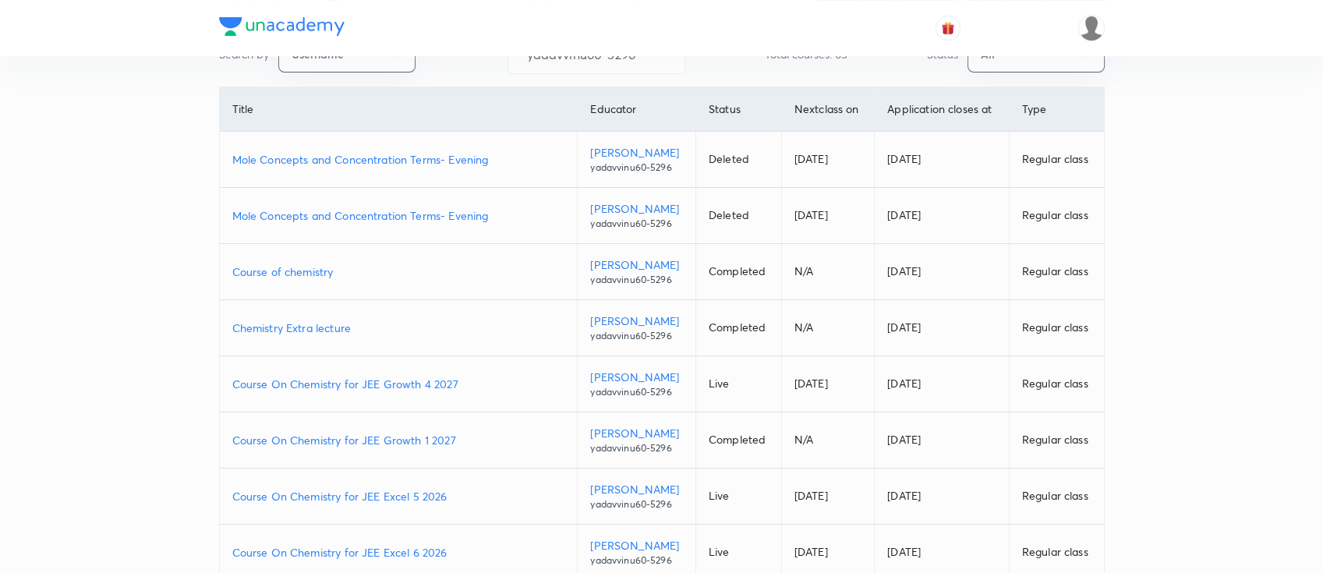
scroll to position [0, 0]
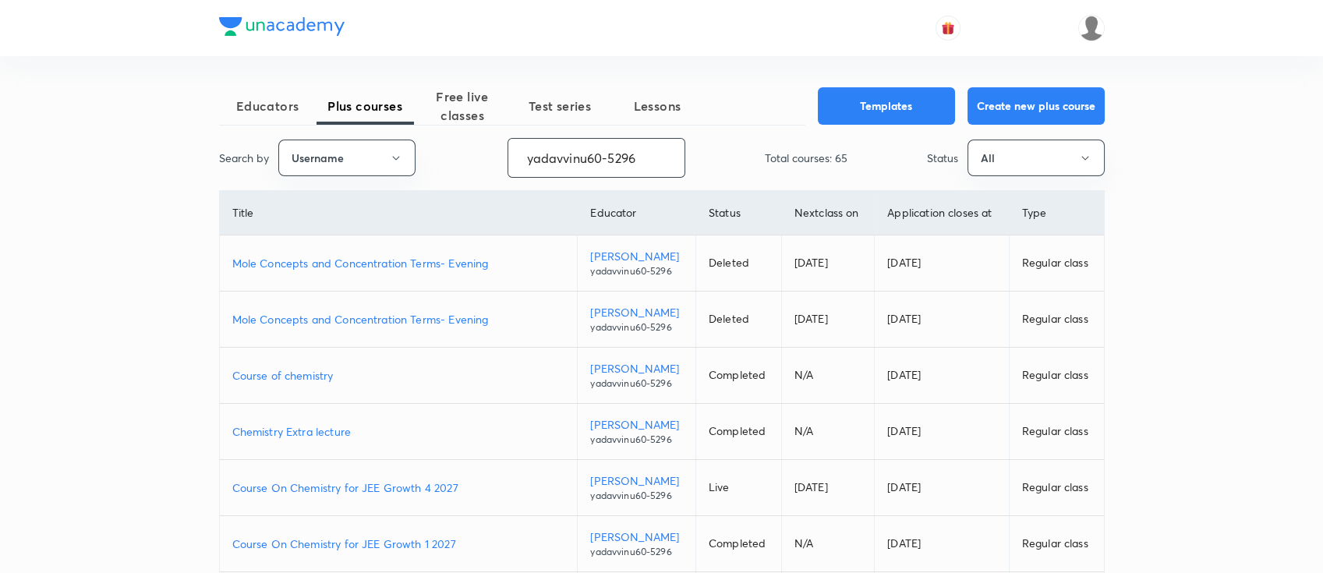
drag, startPoint x: 652, startPoint y: 159, endPoint x: 468, endPoint y: 161, distance: 184.7
click at [468, 161] on div "Search by Username yadavvinu60-5296 ​ Total courses: 65 Status All" at bounding box center [661, 158] width 885 height 40
paste input "moonisulislam"
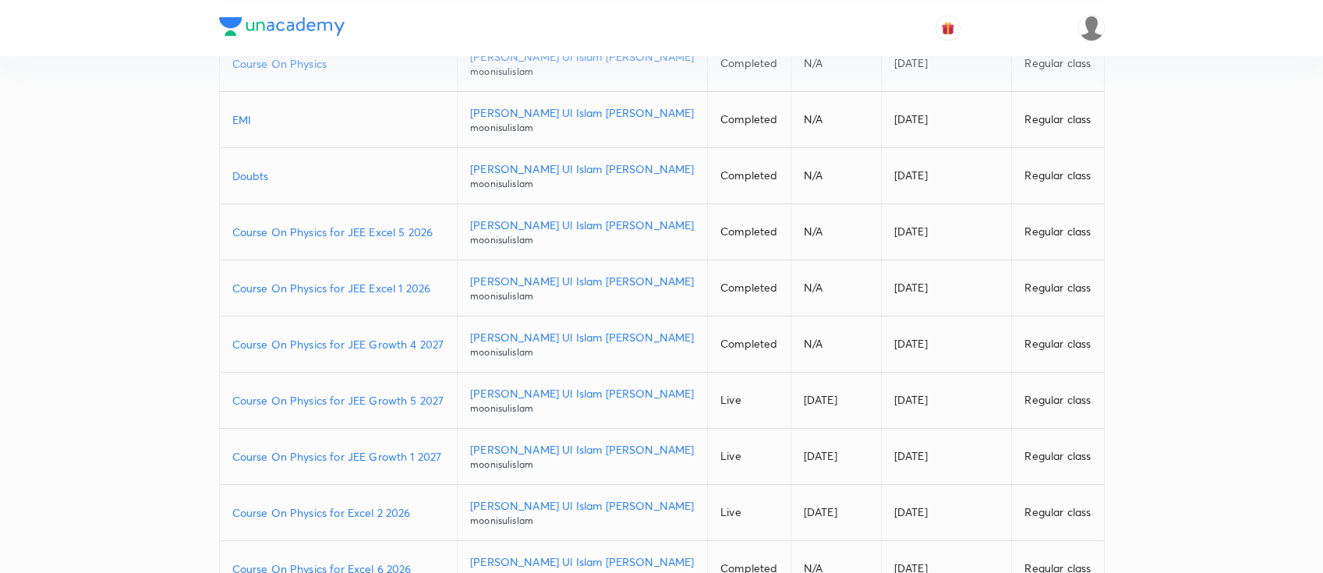
scroll to position [207, 0]
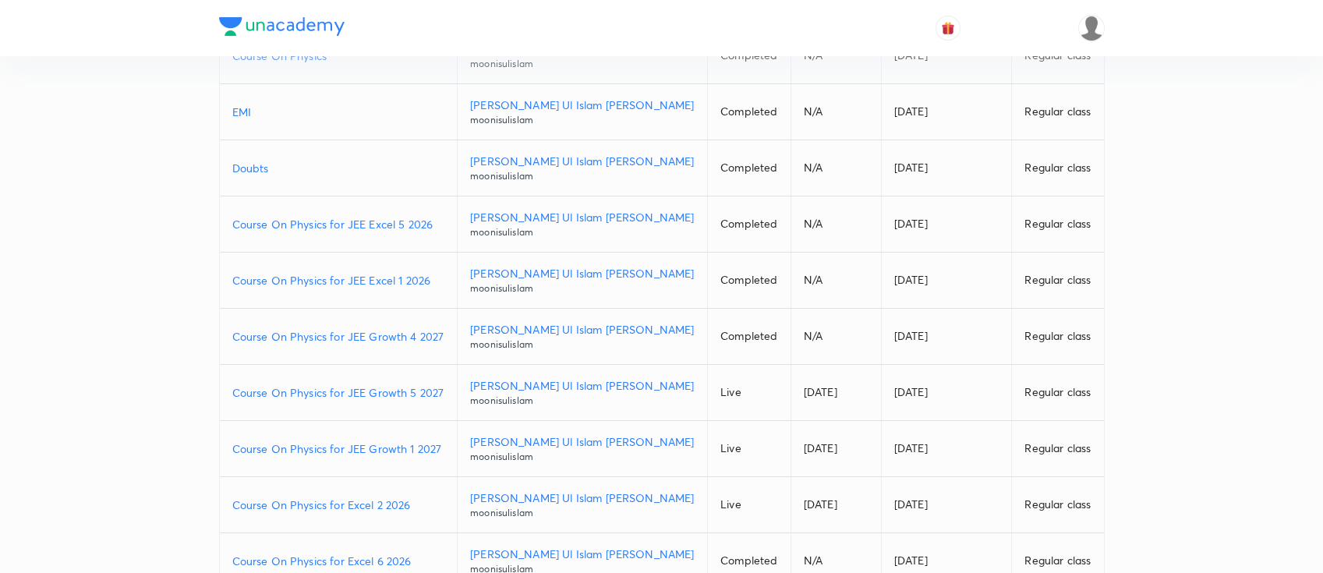
click at [445, 443] on p "Course On Physics for JEE Growth 1 2027" at bounding box center [338, 448] width 213 height 16
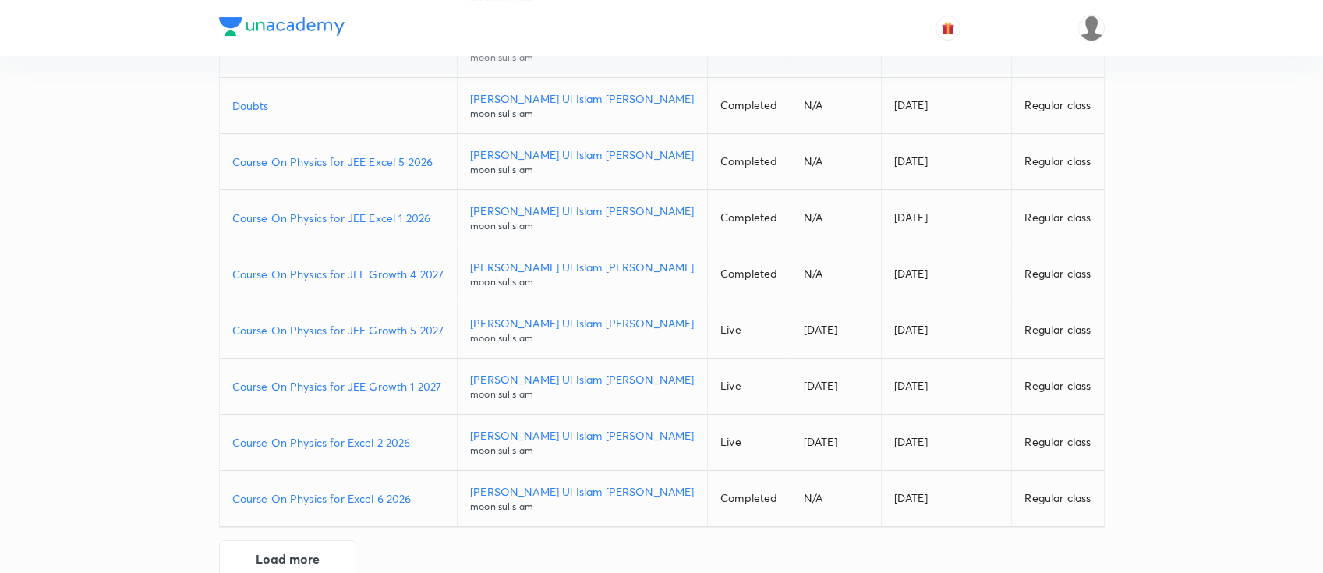
scroll to position [301, 0]
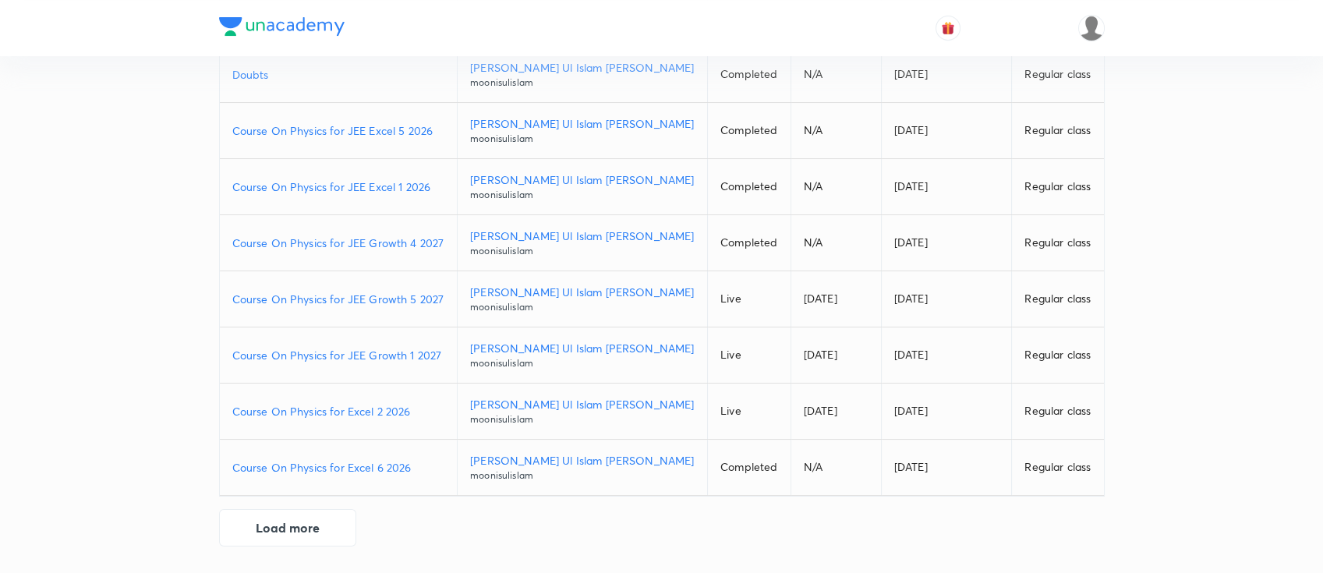
click at [421, 465] on p "Course On Physics for Excel 6 2026" at bounding box center [338, 467] width 213 height 16
click at [420, 408] on p "Course On Physics for Excel 2 2026" at bounding box center [338, 411] width 213 height 16
click at [445, 296] on p "Course On Physics for JEE Growth 5 2027" at bounding box center [338, 299] width 213 height 16
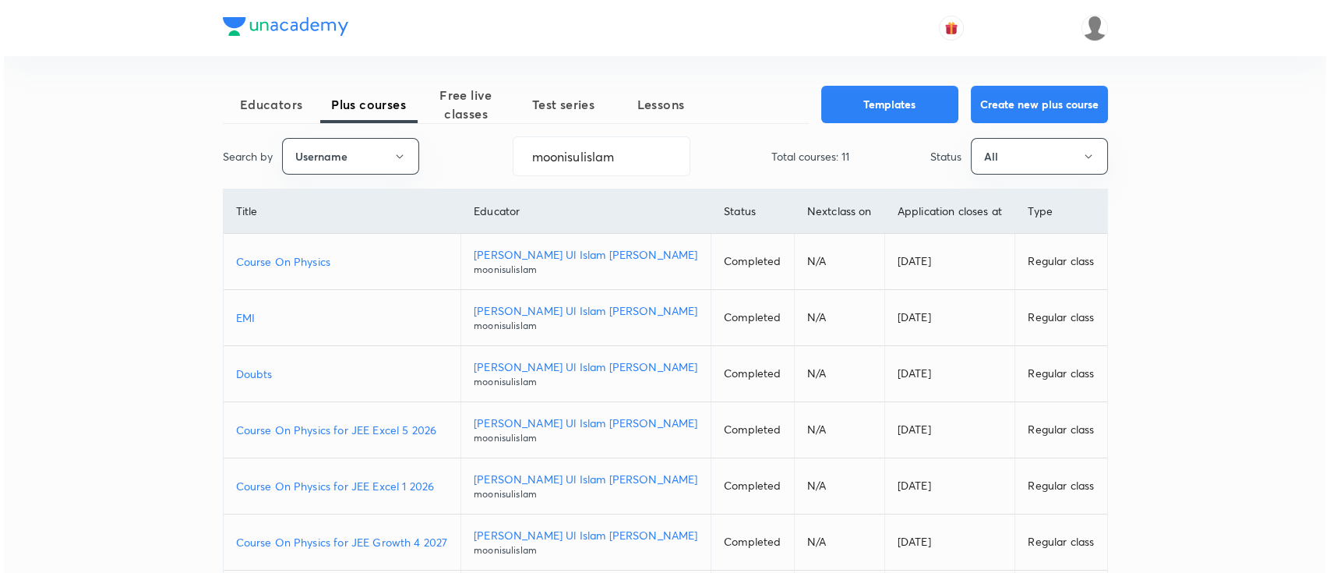
scroll to position [0, 0]
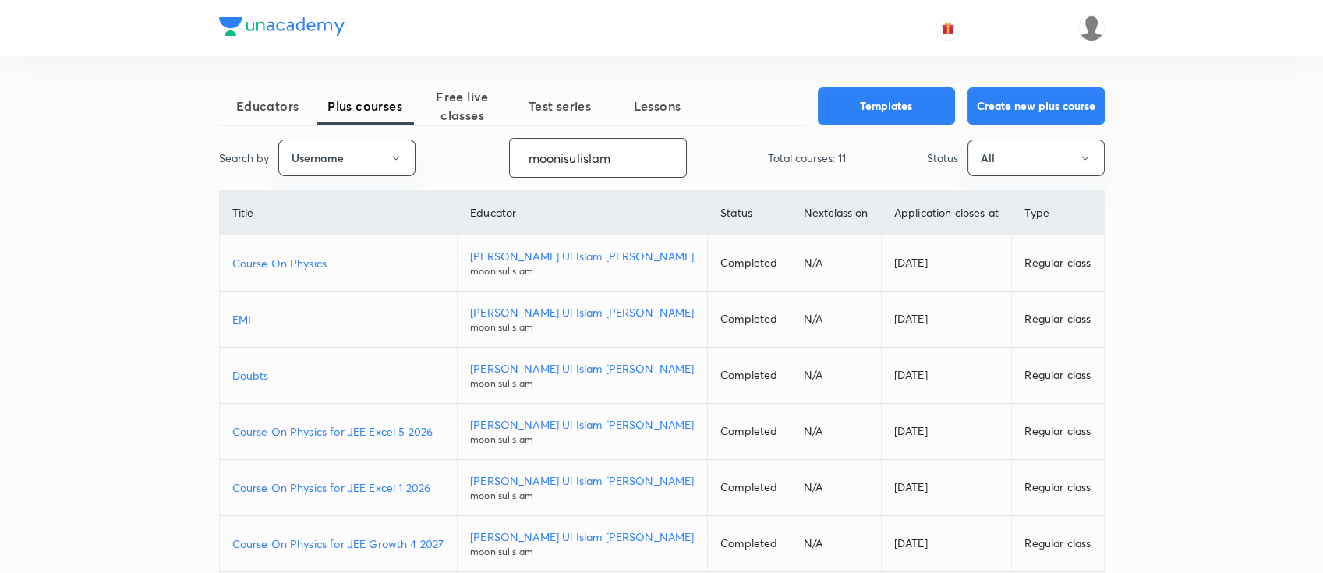
drag, startPoint x: 625, startPoint y: 160, endPoint x: 422, endPoint y: 149, distance: 203.7
click at [422, 149] on div "Search by Username moonisulislam ​ Total courses: 11 Status All" at bounding box center [661, 158] width 885 height 40
paste input "atulya1996"
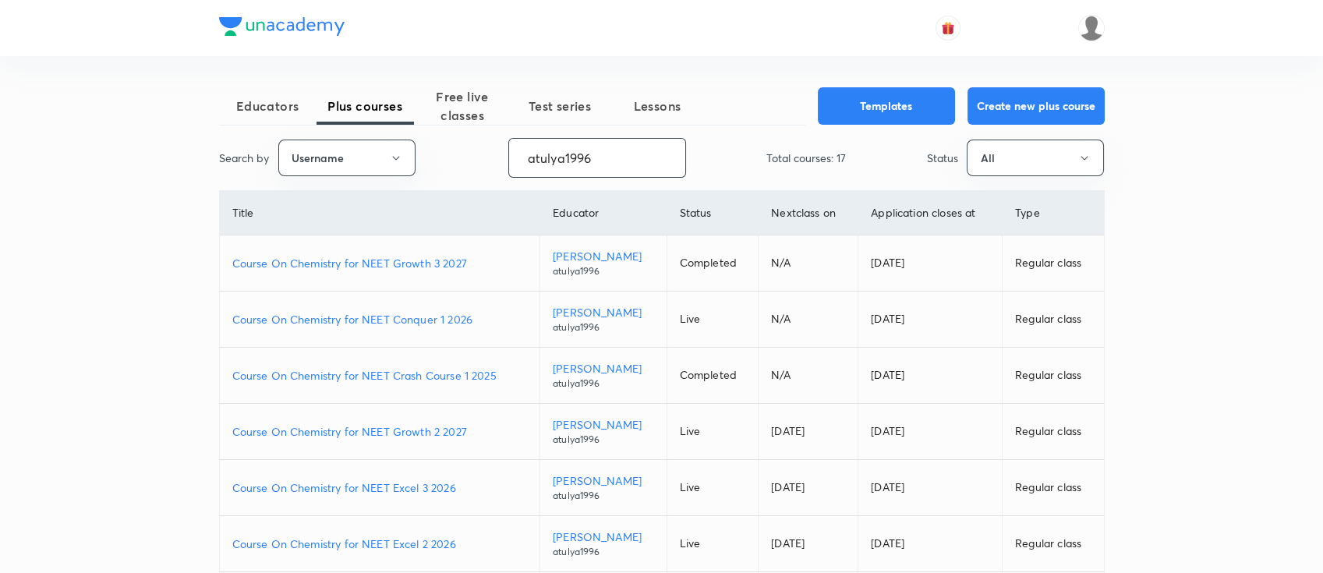
click at [484, 316] on p "Course On Chemistry for NEET Conquer 1 2026" at bounding box center [379, 319] width 295 height 16
drag, startPoint x: 626, startPoint y: 158, endPoint x: 412, endPoint y: 158, distance: 213.6
click at [413, 158] on div "Search by Username atulya1996 ​ Total courses: 17 Status All" at bounding box center [661, 158] width 885 height 40
paste input "unacademy-user-UKU6WL367E2B"
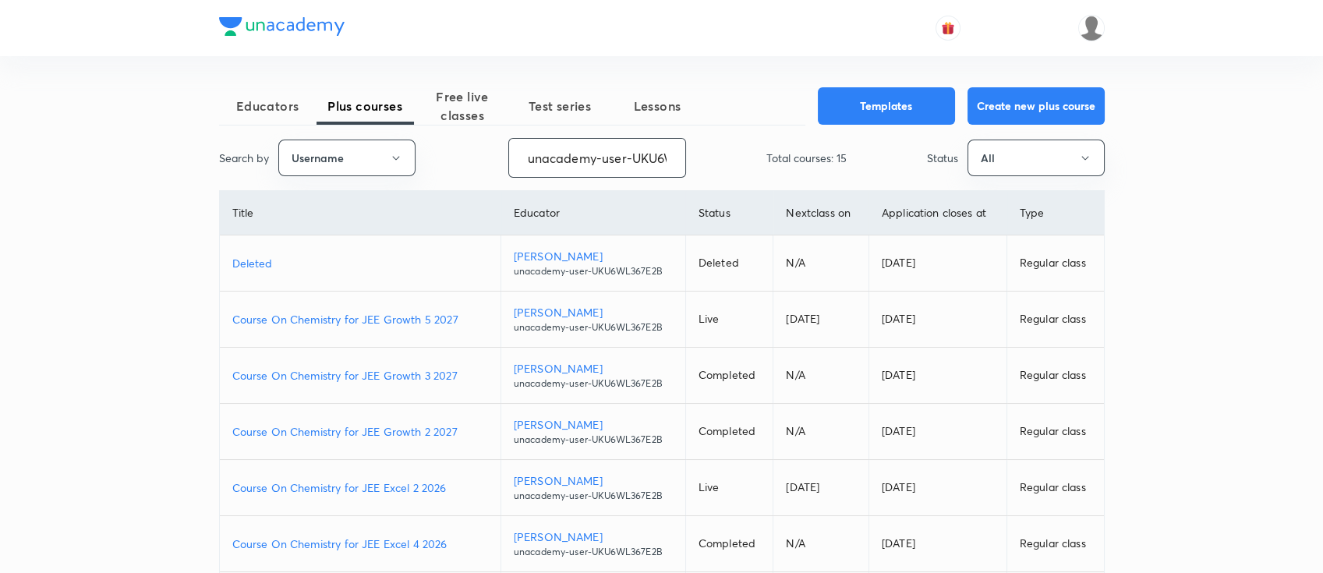
scroll to position [0, 63]
drag, startPoint x: 522, startPoint y: 161, endPoint x: 797, endPoint y: 172, distance: 274.6
click at [797, 172] on div "Search by Username unacademy-user-UKU6WL367E2B ​ Total courses: 15 Status All" at bounding box center [661, 158] width 885 height 40
paste input "atulya1996"
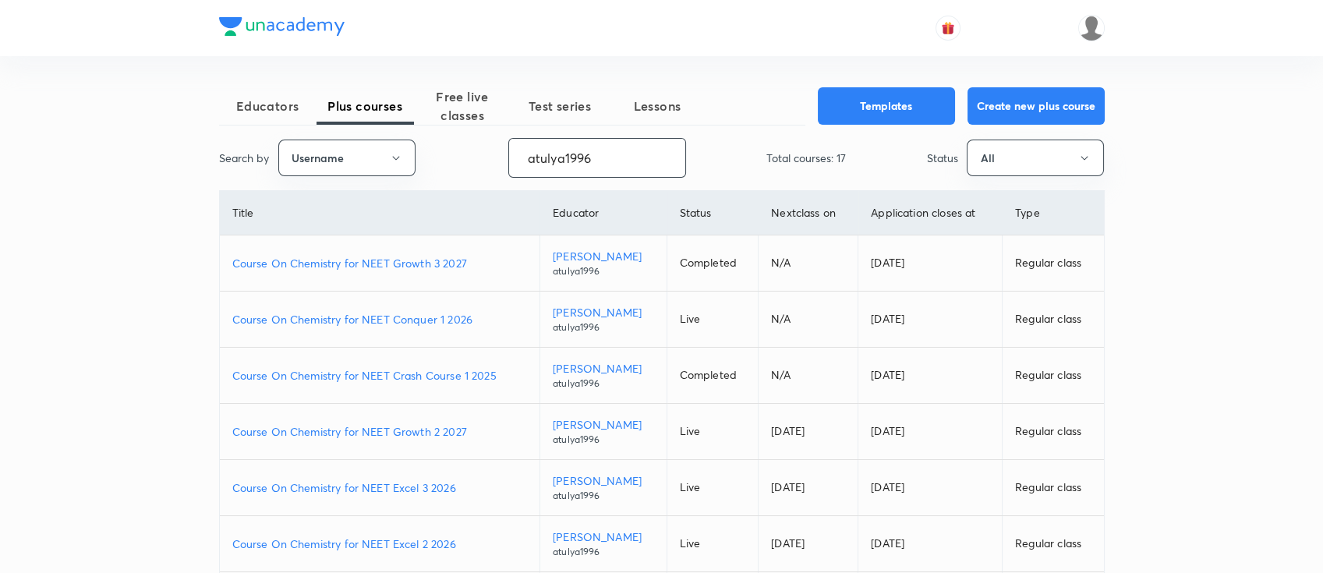
type input "atulya1996"
click at [487, 319] on p "Course On Chemistry for NEET Conquer 1 2026" at bounding box center [379, 319] width 295 height 16
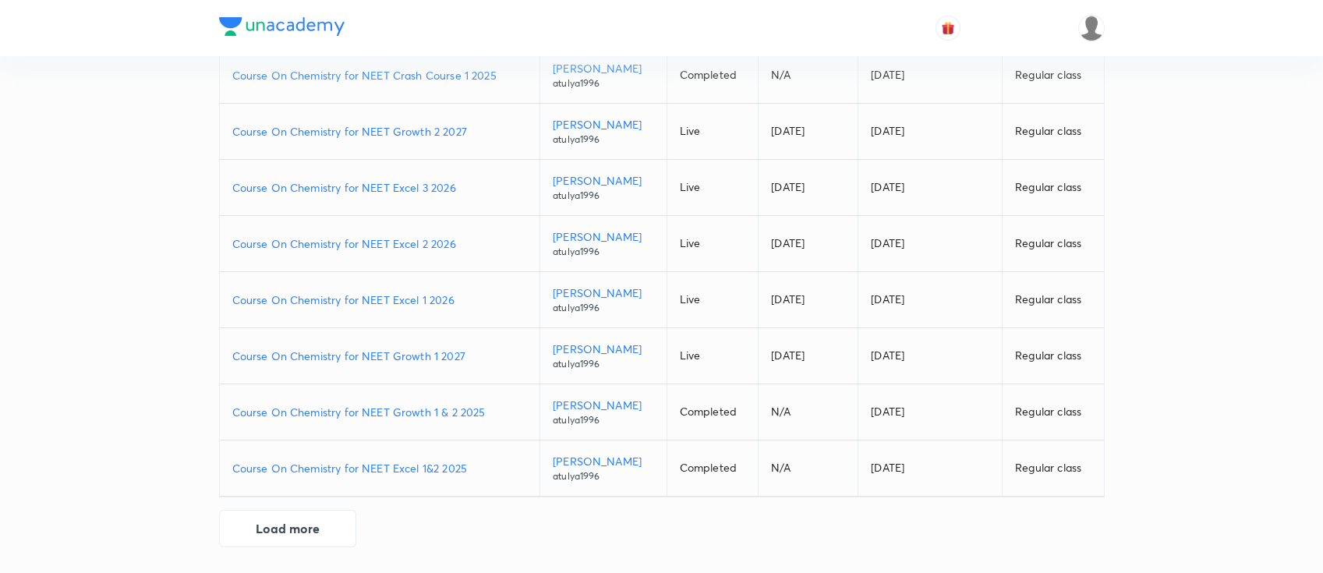
scroll to position [301, 0]
click at [308, 532] on button "Load more" at bounding box center [287, 525] width 137 height 37
click at [463, 297] on p "Course On Chemistry for NEET Excel 1 2026" at bounding box center [379, 299] width 295 height 16
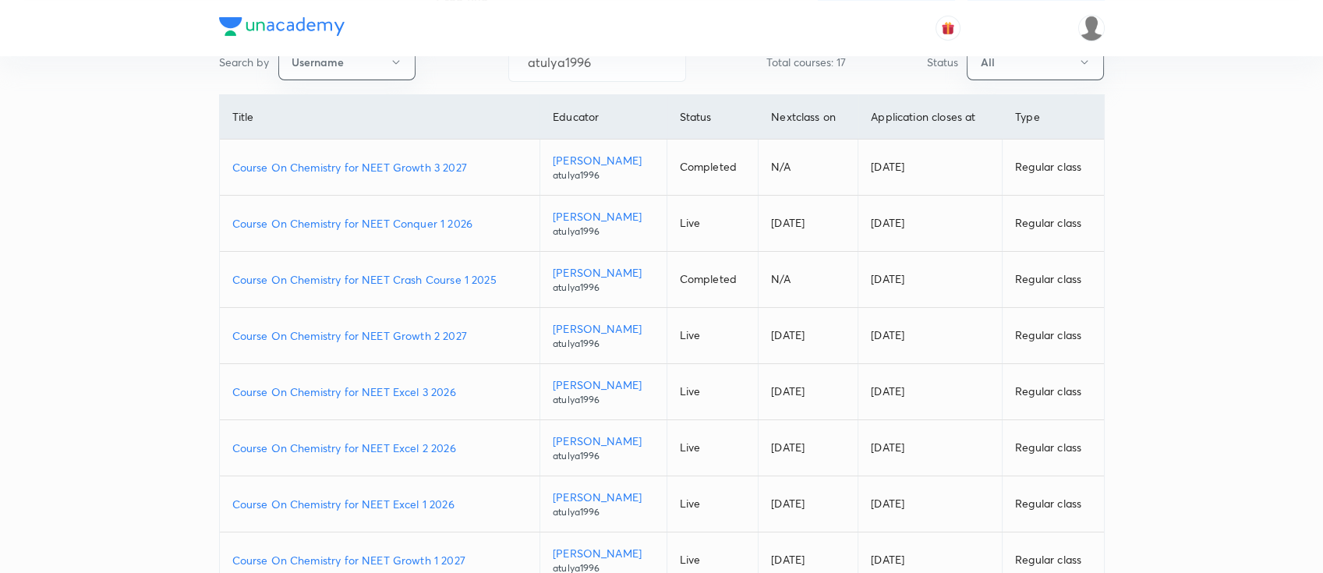
scroll to position [0, 0]
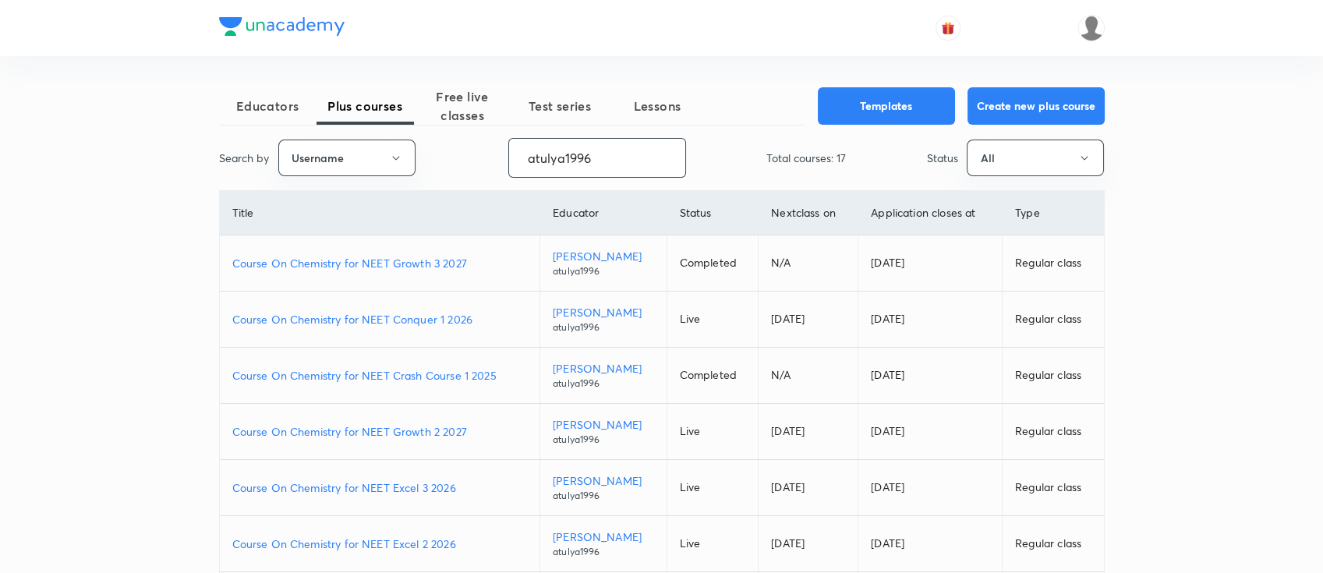
drag, startPoint x: 618, startPoint y: 158, endPoint x: 451, endPoint y: 154, distance: 167.6
click at [452, 154] on div "Search by Username atulya1996 ​ Total courses: 17 Status All" at bounding box center [661, 158] width 885 height 40
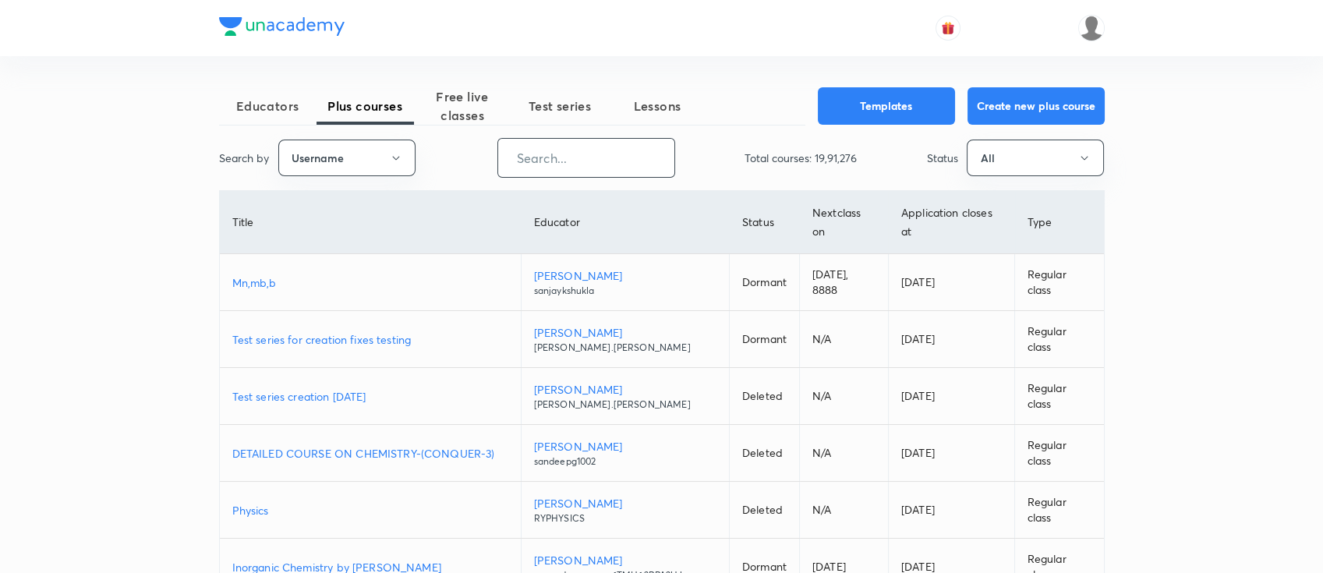
paste input "unacademy-user-UKU6WL367E2B"
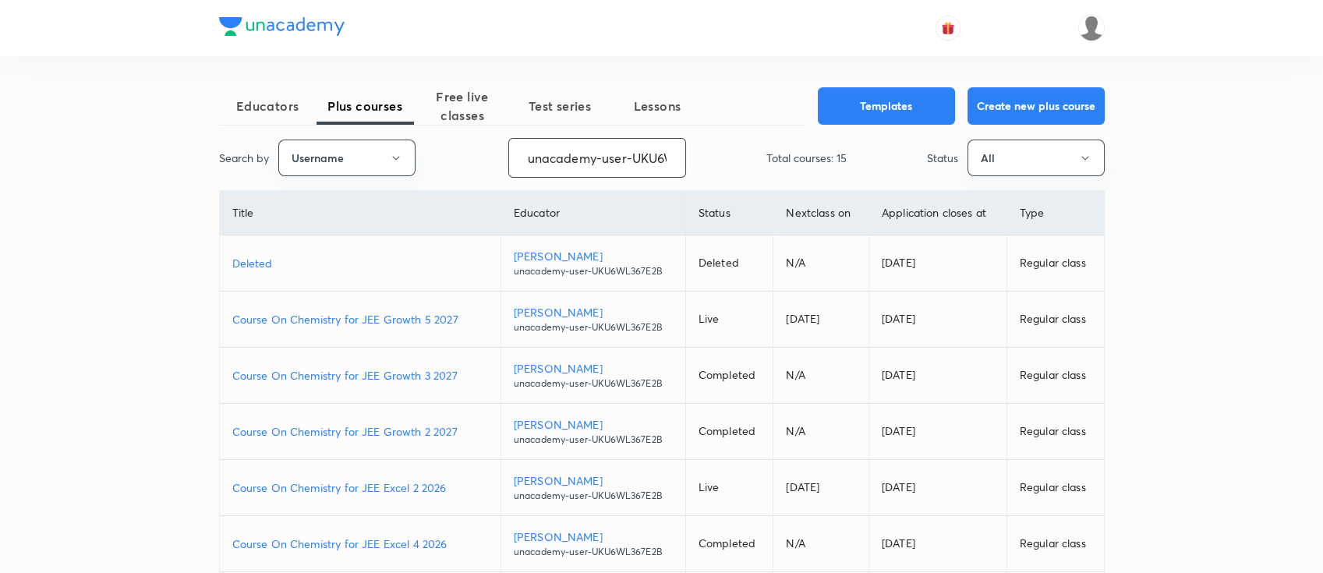
click at [465, 428] on p "Course On Chemistry for JEE Growth 2 2027" at bounding box center [360, 431] width 256 height 16
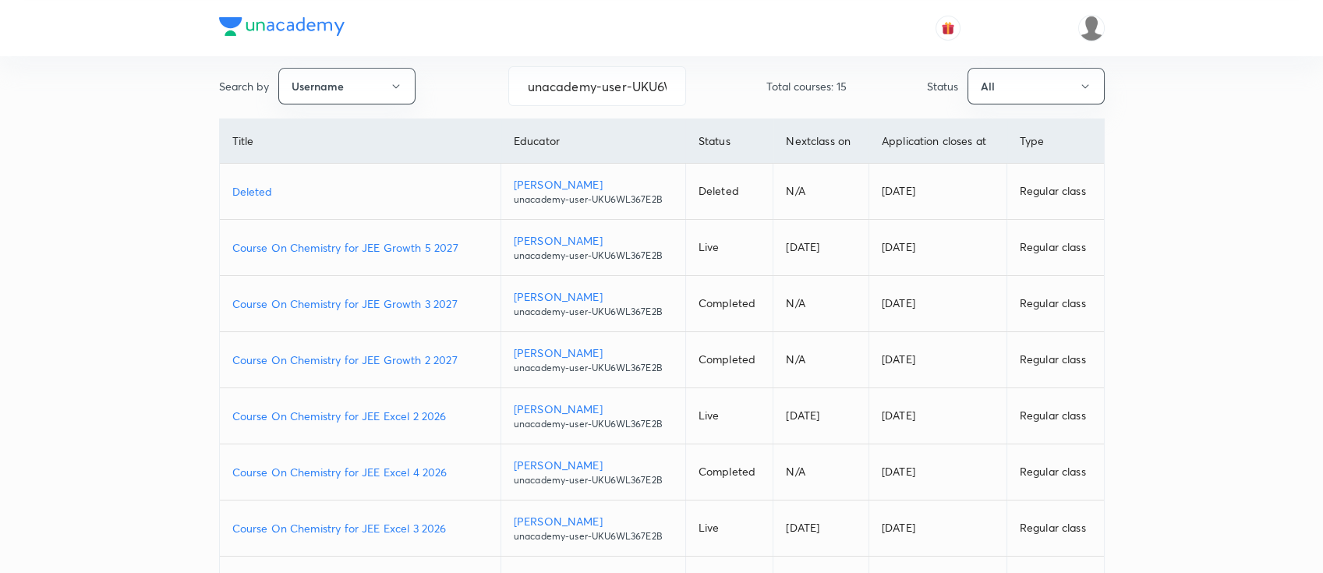
scroll to position [104, 0]
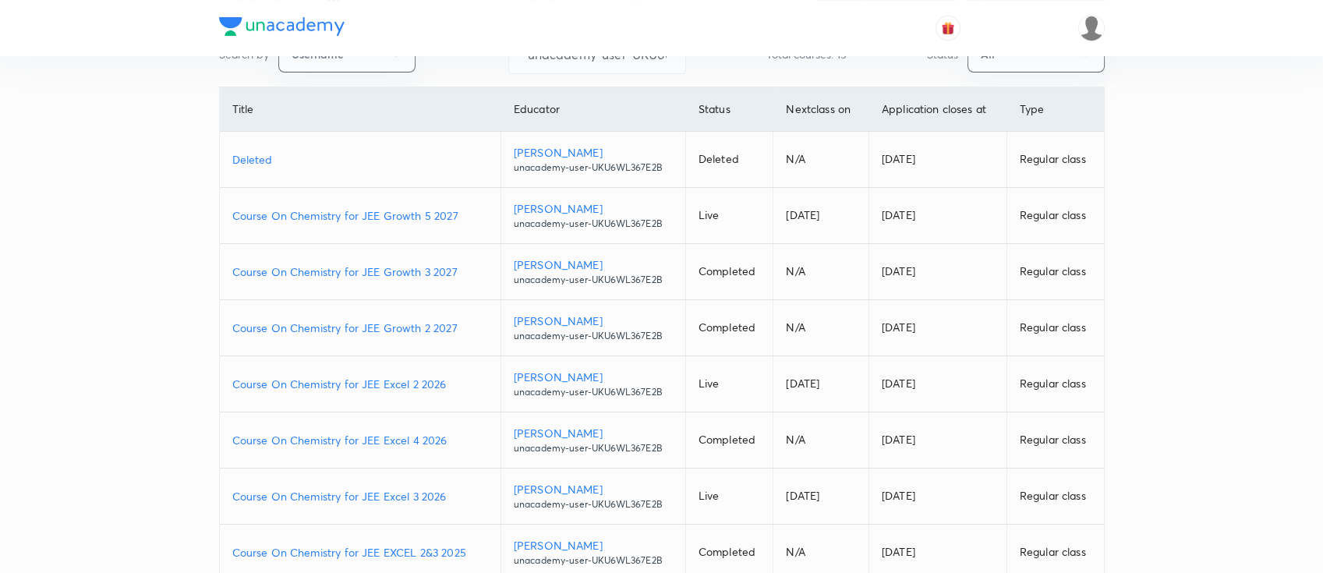
click at [468, 502] on p "Course On Chemistry for JEE Excel 3 2026" at bounding box center [360, 496] width 256 height 16
click at [463, 270] on p "Course On Chemistry for JEE Growth 3 2027" at bounding box center [360, 271] width 256 height 16
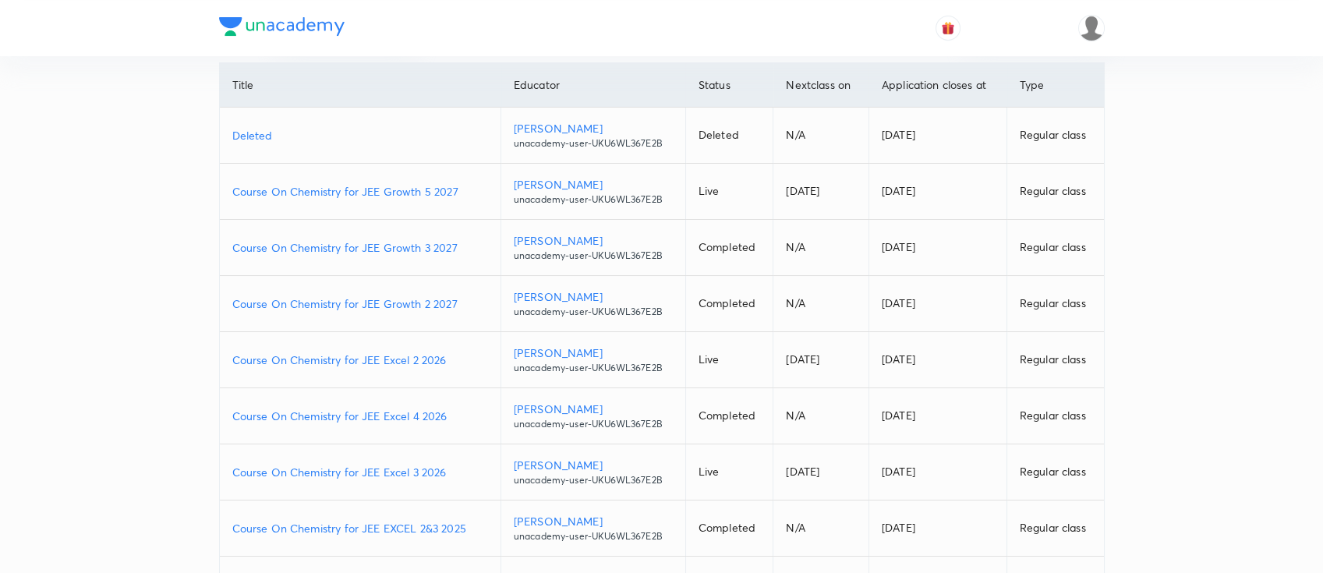
scroll to position [94, 0]
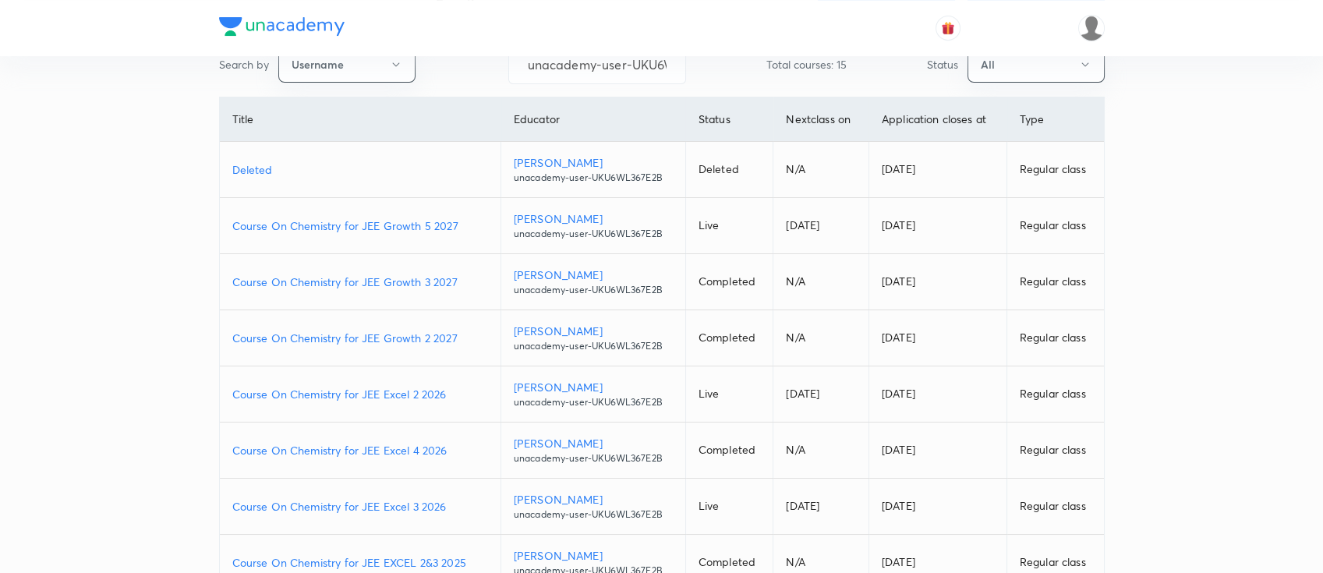
click at [462, 221] on p "Course On Chemistry for JEE Growth 5 2027" at bounding box center [360, 225] width 256 height 16
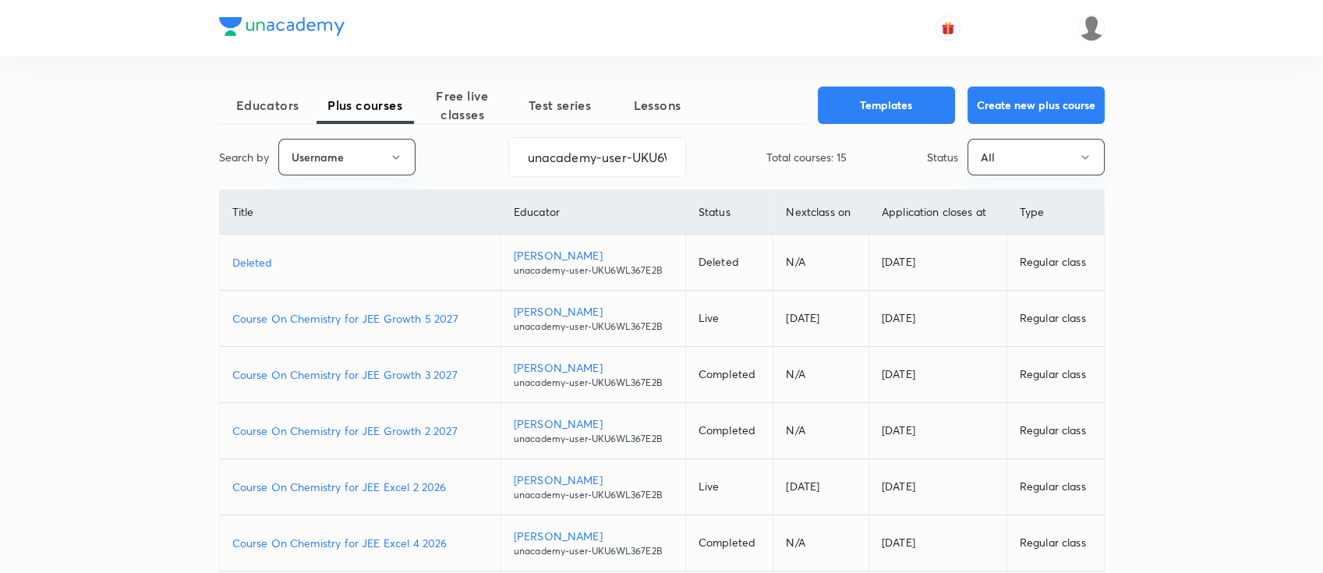
scroll to position [0, 0]
drag, startPoint x: 523, startPoint y: 161, endPoint x: 829, endPoint y: 168, distance: 306.4
click at [829, 168] on div "Search by Username unacademy-user-UKU6WL367E2B ​ Total courses: 15 Status All" at bounding box center [661, 158] width 885 height 40
paste input "VDBZF1HOS0YO"
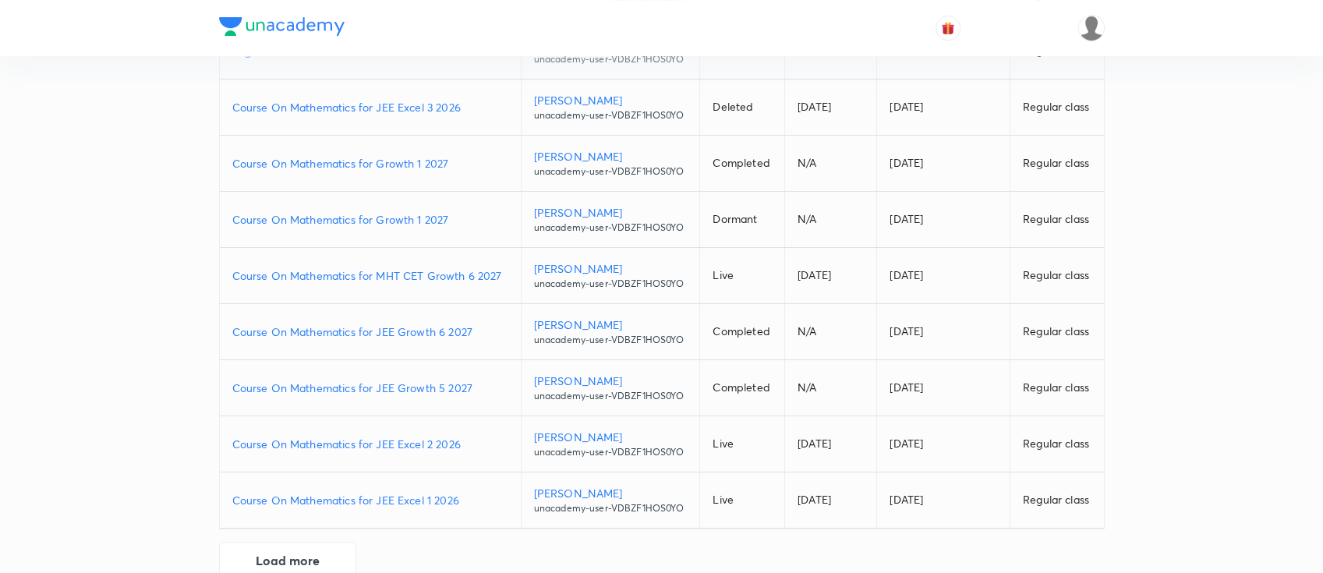
scroll to position [301, 0]
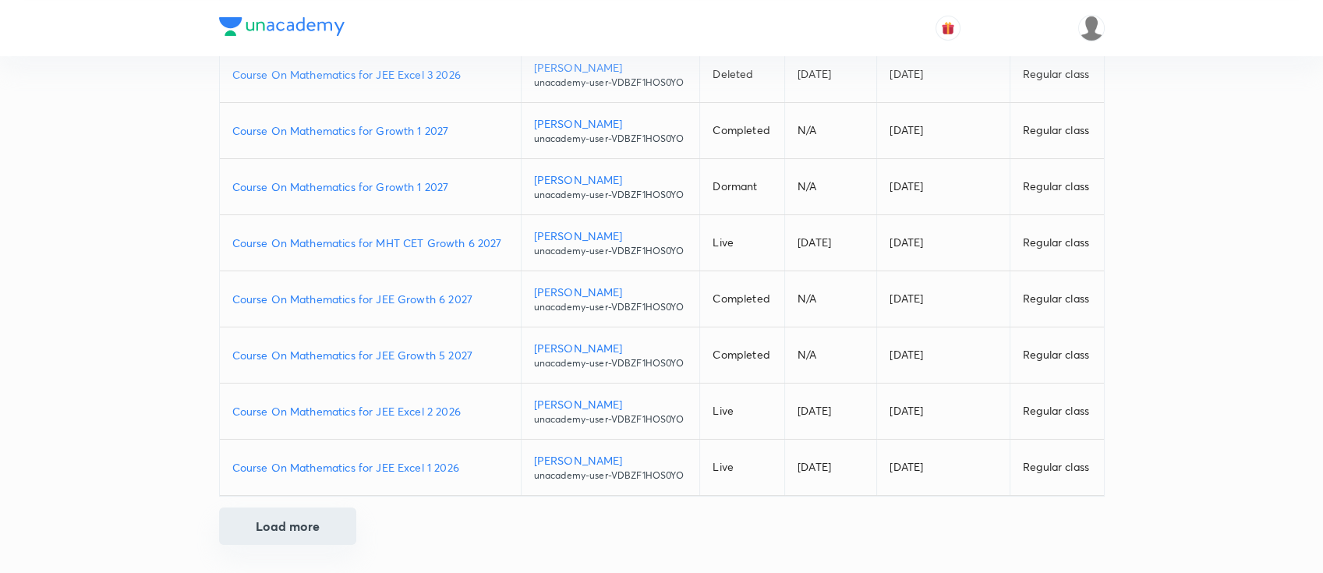
click at [306, 532] on button "Load more" at bounding box center [287, 525] width 137 height 37
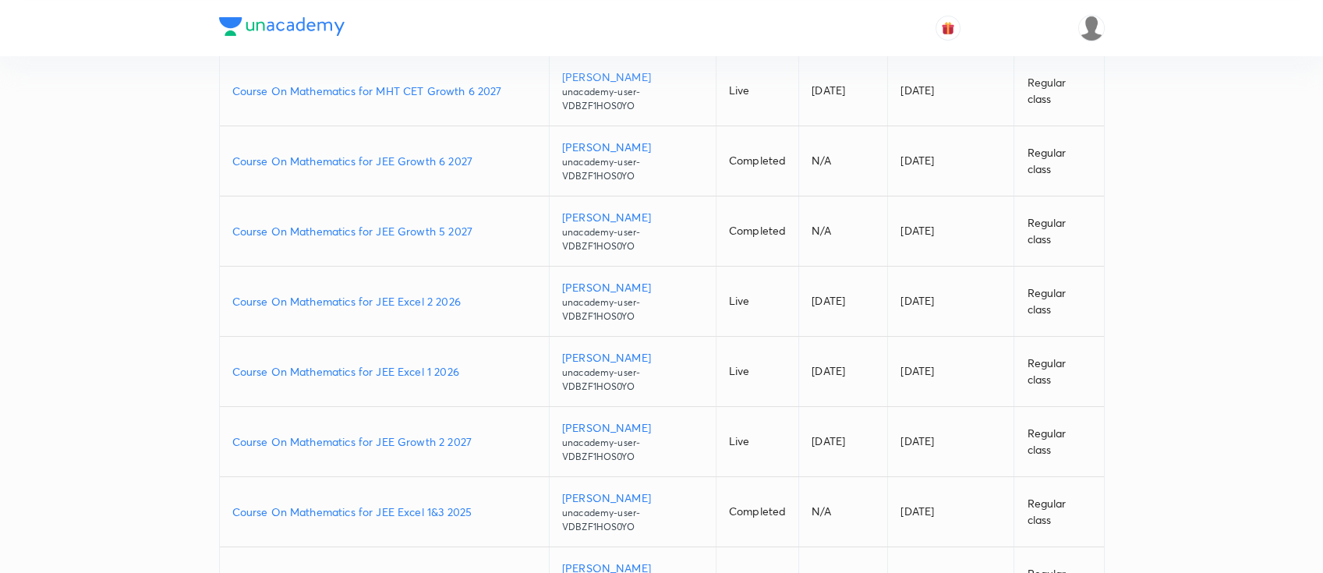
scroll to position [549, 0]
click at [485, 440] on p "Course On Mathematics for JEE Growth 2 2027" at bounding box center [384, 441] width 304 height 16
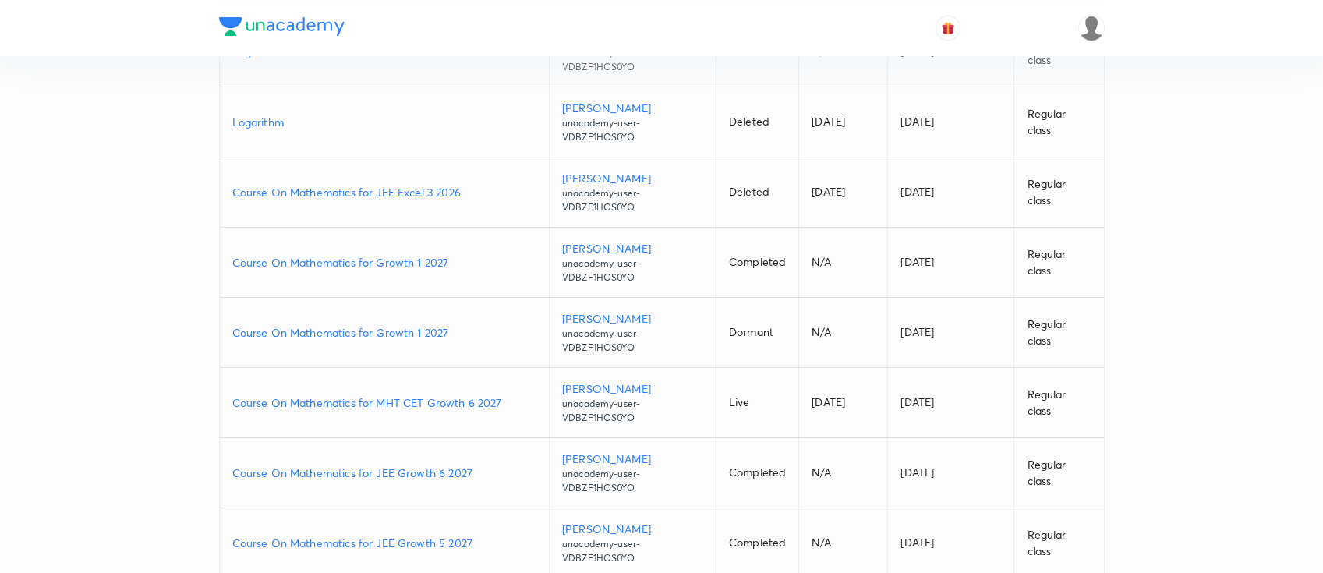
click at [511, 400] on p "Course On Mathematics for MHT CET Growth 6 2027" at bounding box center [384, 402] width 304 height 16
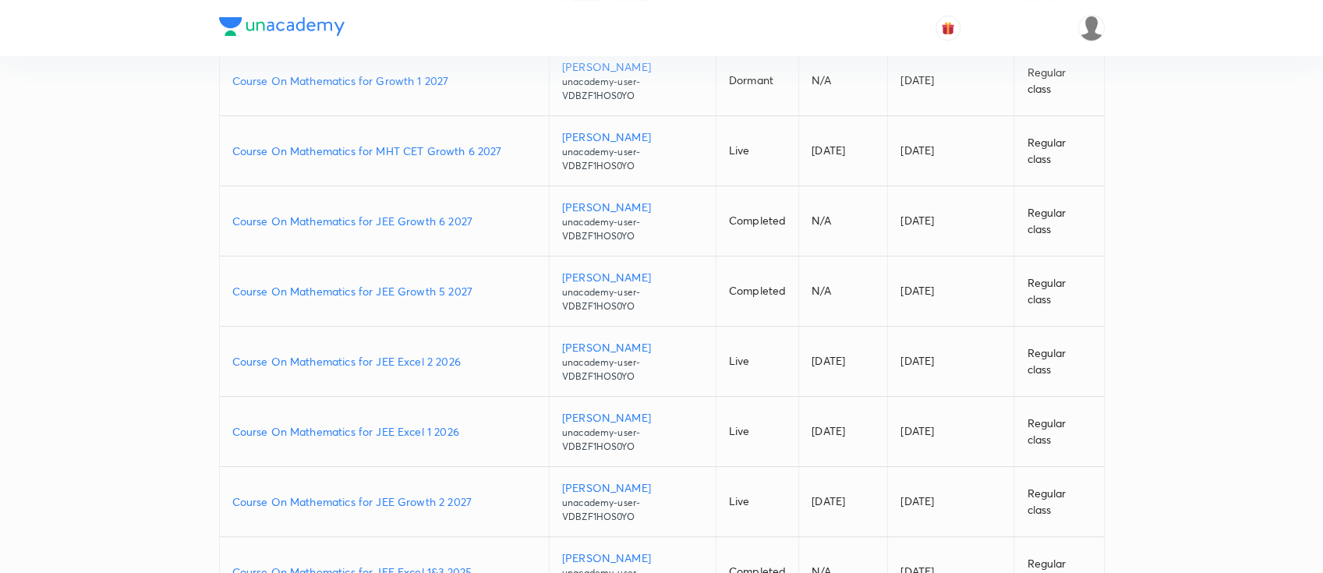
scroll to position [519, 0]
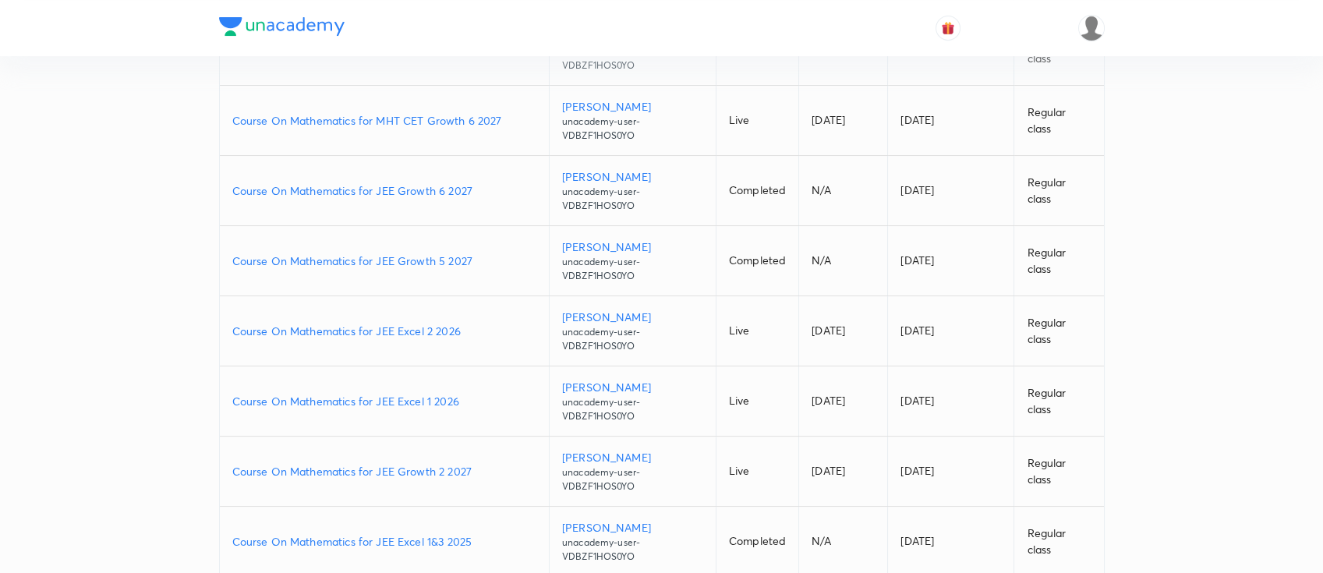
click at [469, 324] on p "Course On Mathematics for JEE Excel 2 2026" at bounding box center [384, 331] width 304 height 16
click at [481, 263] on p "Course On Mathematics for JEE Growth 5 2027" at bounding box center [384, 261] width 304 height 16
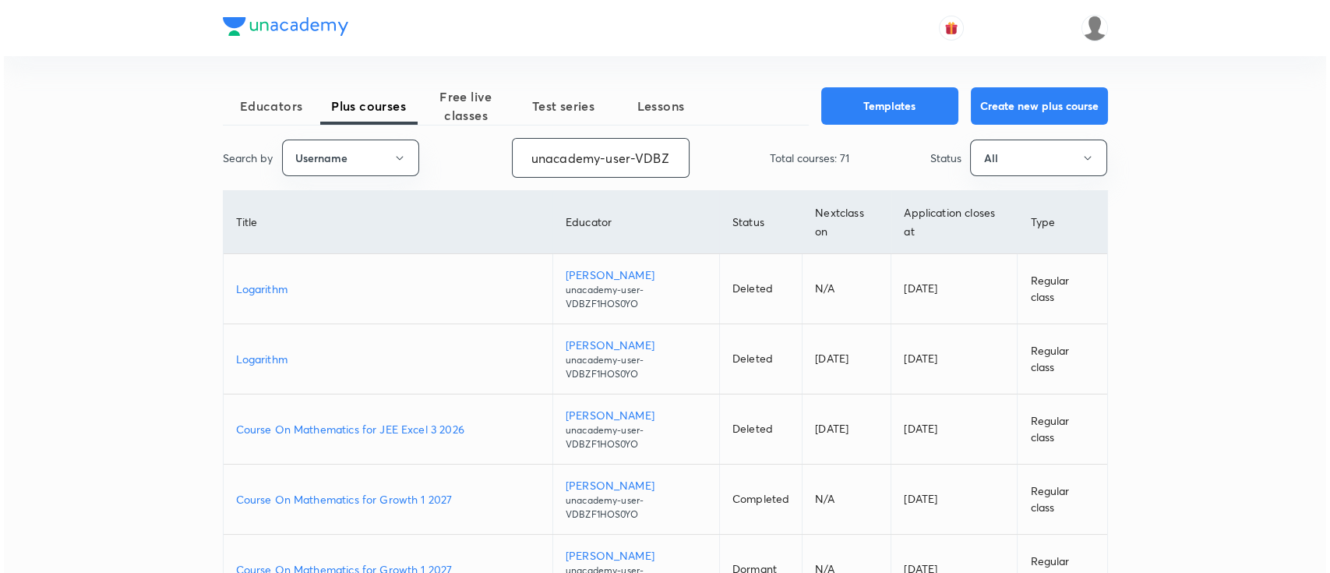
scroll to position [0, 65]
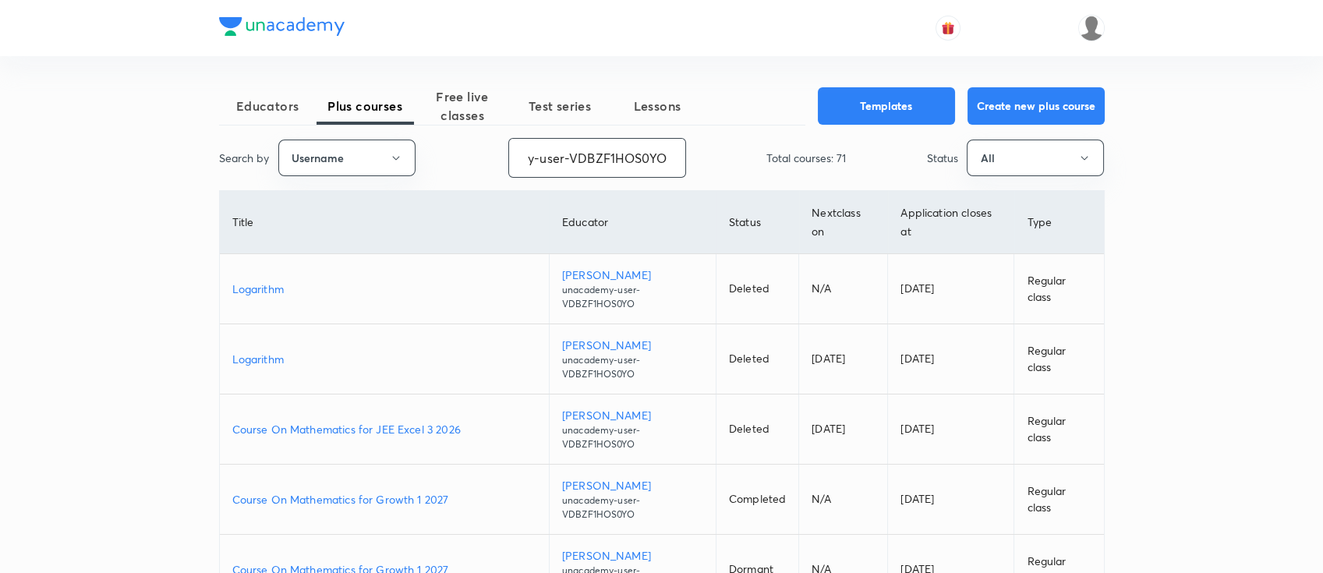
drag, startPoint x: 528, startPoint y: 157, endPoint x: 690, endPoint y: 157, distance: 162.1
click at [690, 156] on div "Search by Username unacademy-user-VDBZF1HOS0YO ​ Total courses: 71 Status All" at bounding box center [661, 158] width 885 height 40
paste input "Pratik-2946"
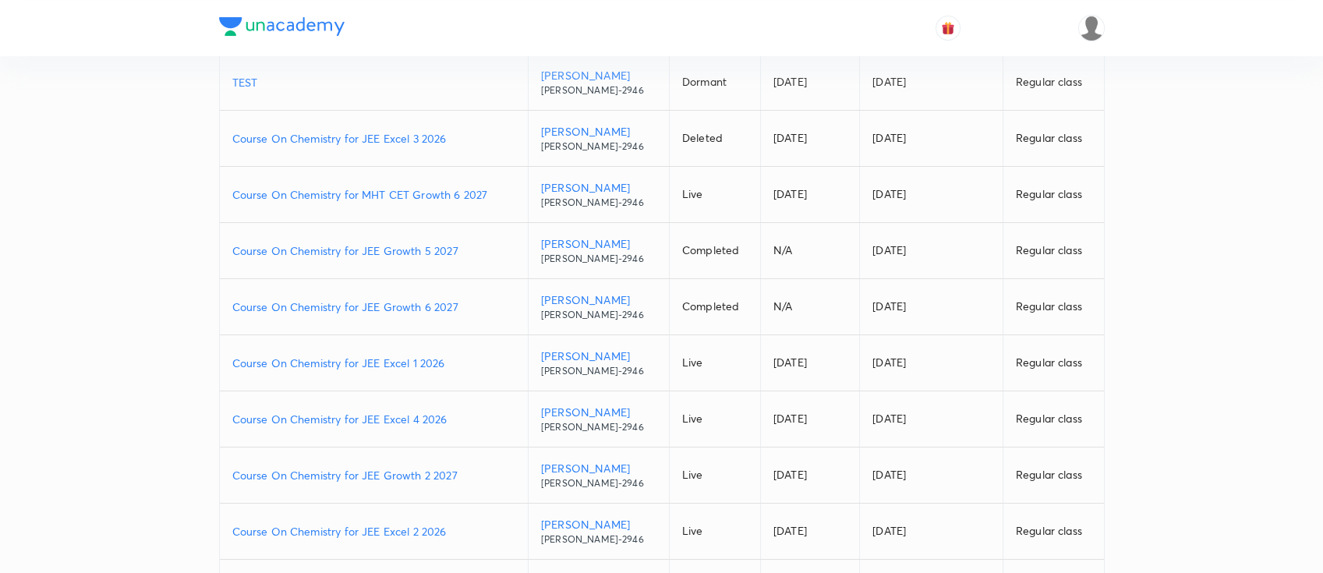
scroll to position [207, 0]
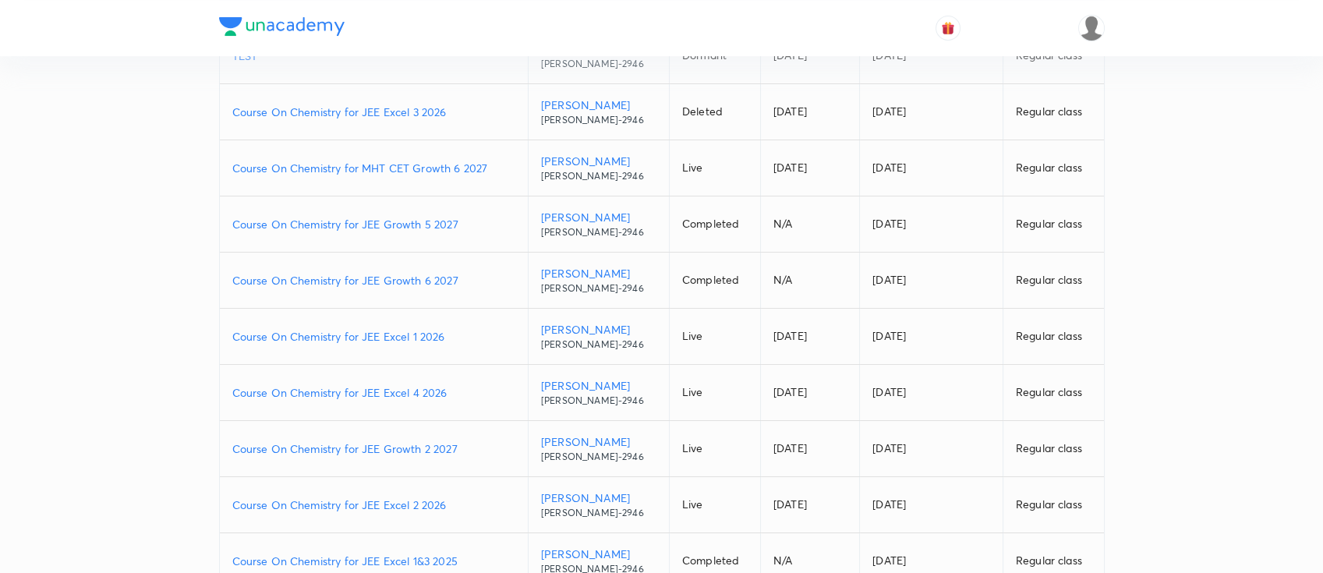
click at [461, 441] on p "Course On Chemistry for JEE Growth 2 2027" at bounding box center [373, 448] width 283 height 16
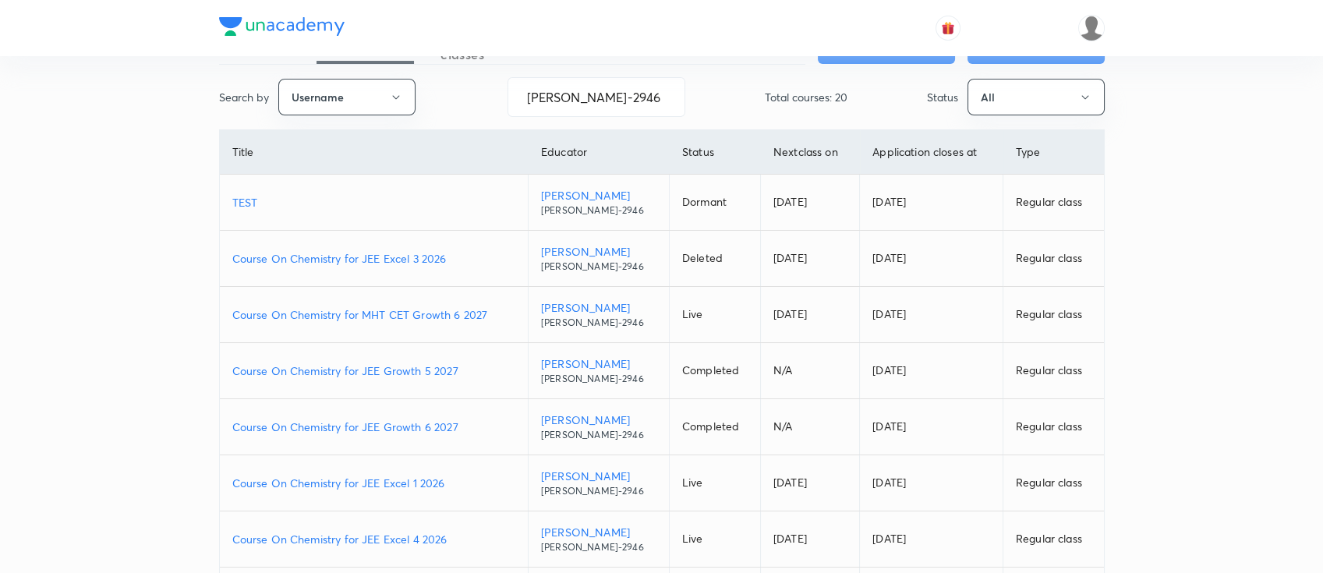
scroll to position [0, 0]
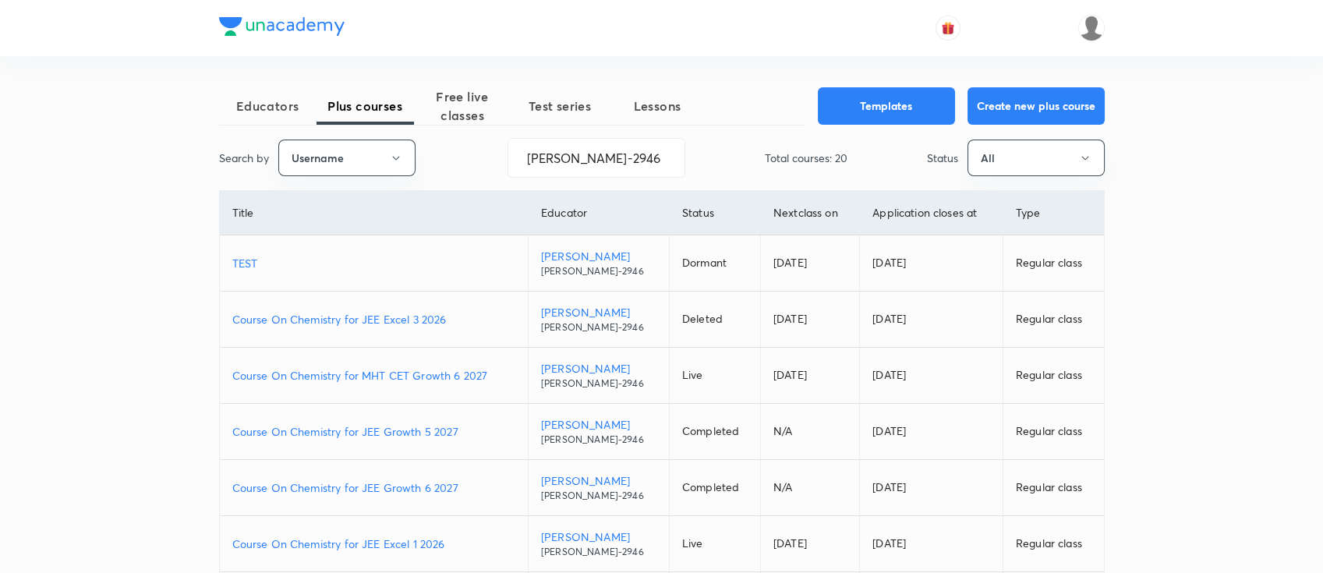
click at [500, 375] on p "Course On Chemistry for MHT CET Growth 6 2027" at bounding box center [373, 375] width 283 height 16
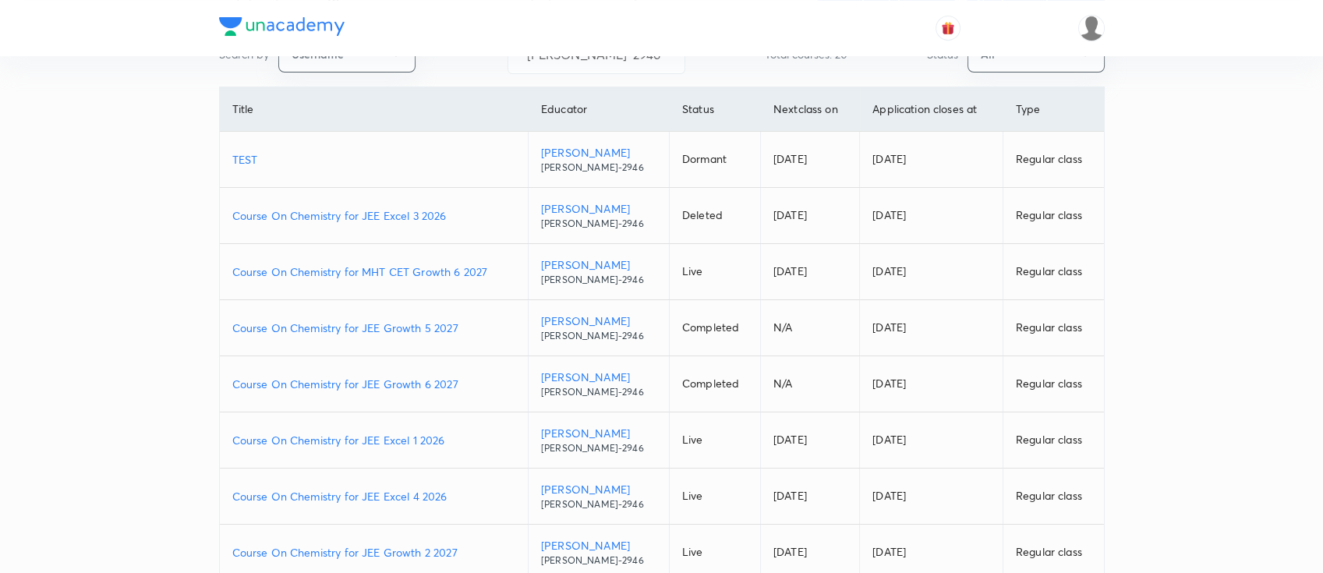
scroll to position [207, 0]
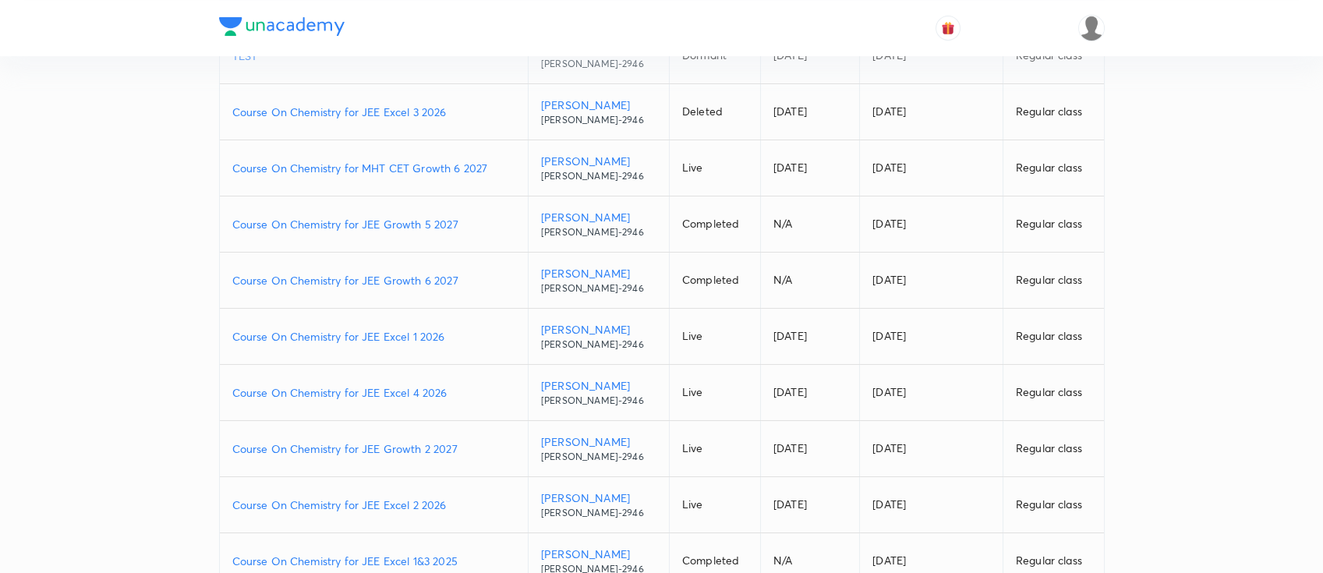
click at [454, 504] on p "Course On Chemistry for JEE Excel 2 2026" at bounding box center [373, 504] width 283 height 16
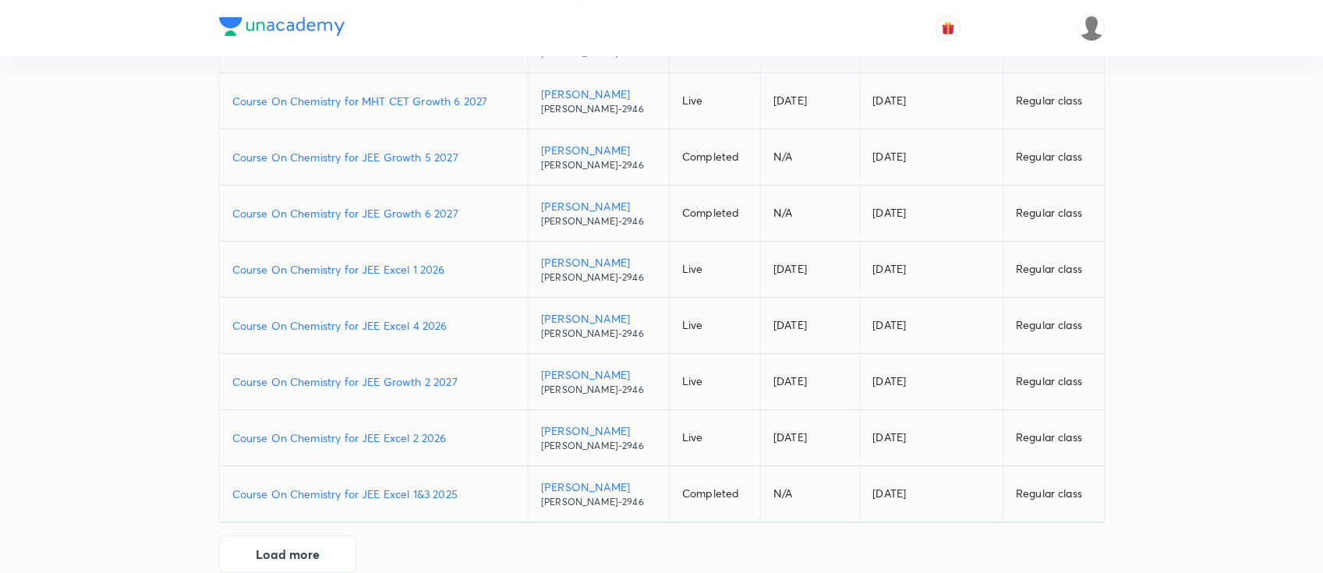
scroll to position [301, 0]
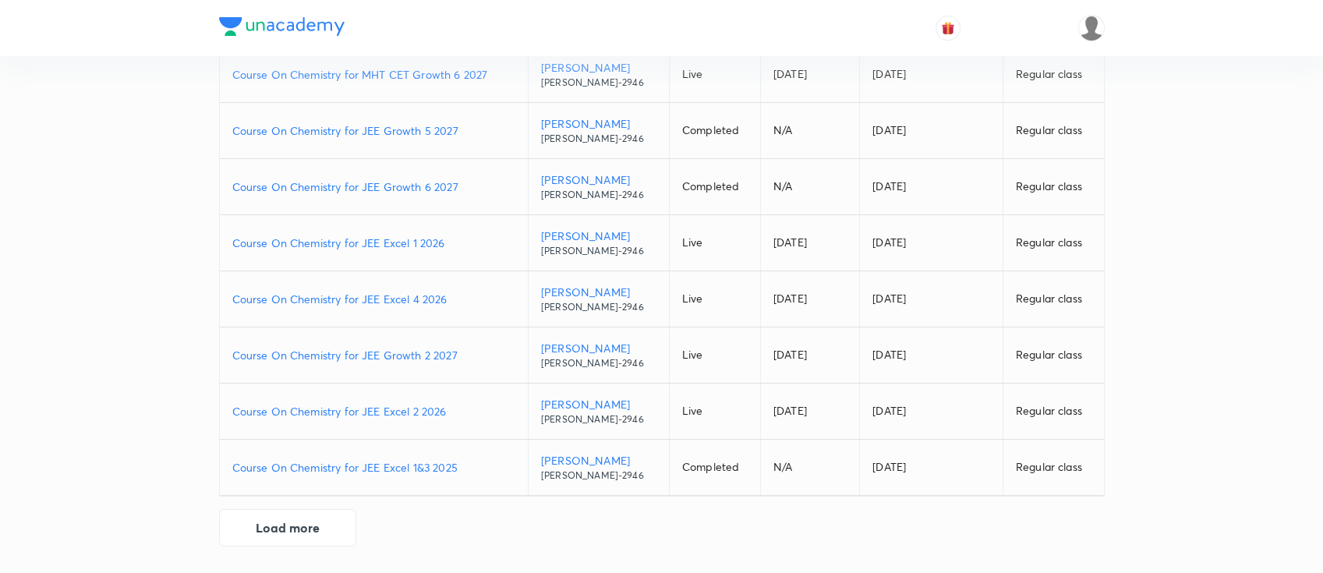
click at [458, 407] on p "Course On Chemistry for JEE Excel 2 2026" at bounding box center [373, 411] width 283 height 16
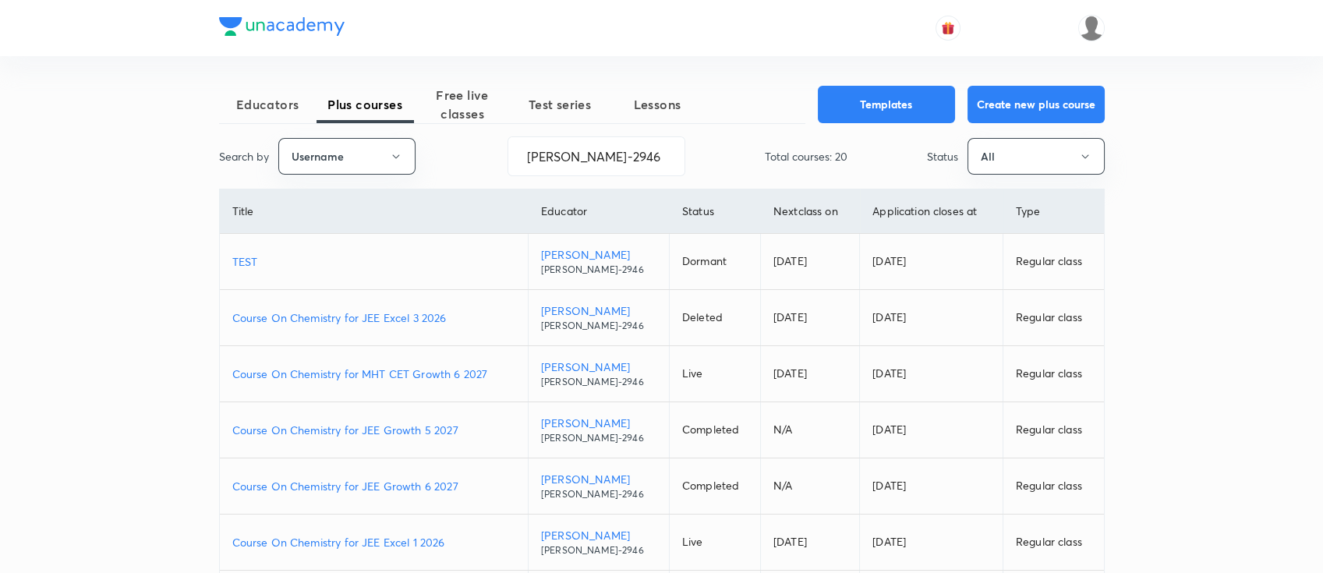
scroll to position [0, 0]
drag, startPoint x: 610, startPoint y: 161, endPoint x: 455, endPoint y: 153, distance: 154.6
click at [455, 153] on div "Search by Username Pratik-2946 ​ Total courses: 20 Status All" at bounding box center [661, 158] width 885 height 40
paste input "himanshujain41-641"
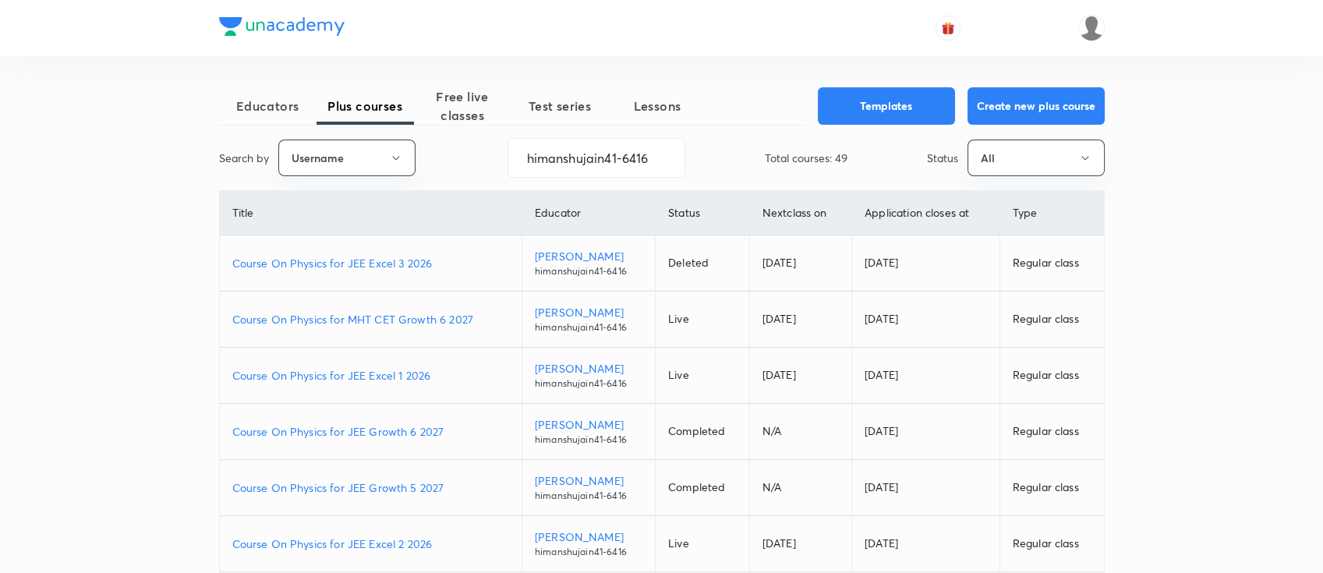
click at [452, 480] on p "Course On Physics for JEE Growth 5 2027" at bounding box center [370, 487] width 277 height 16
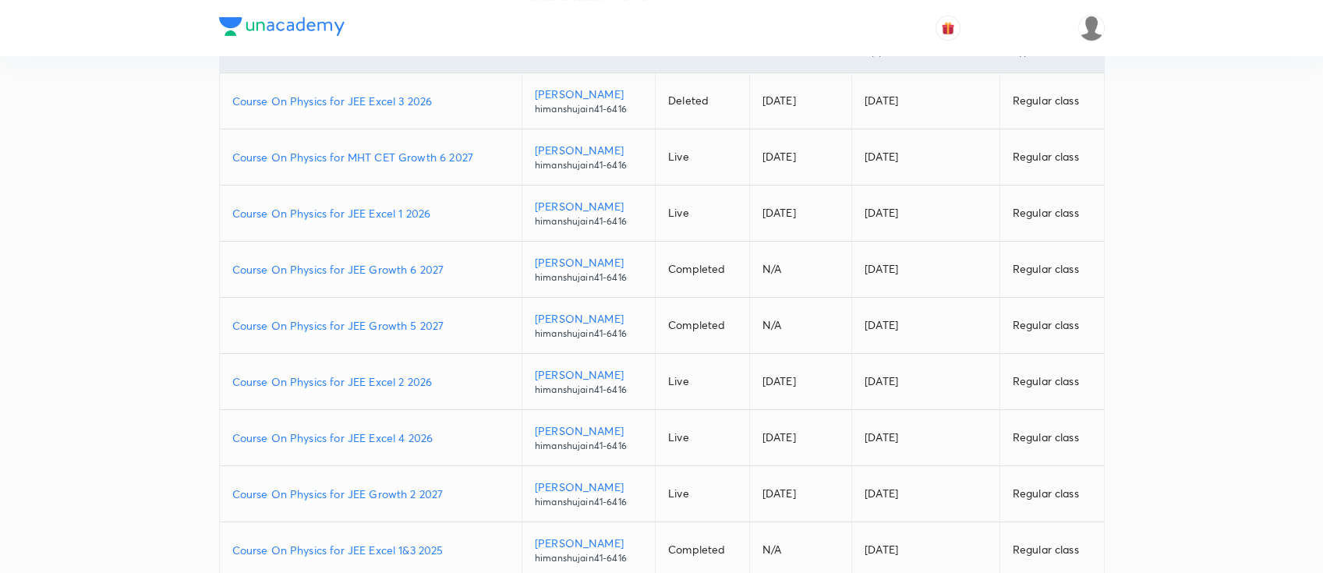
scroll to position [207, 0]
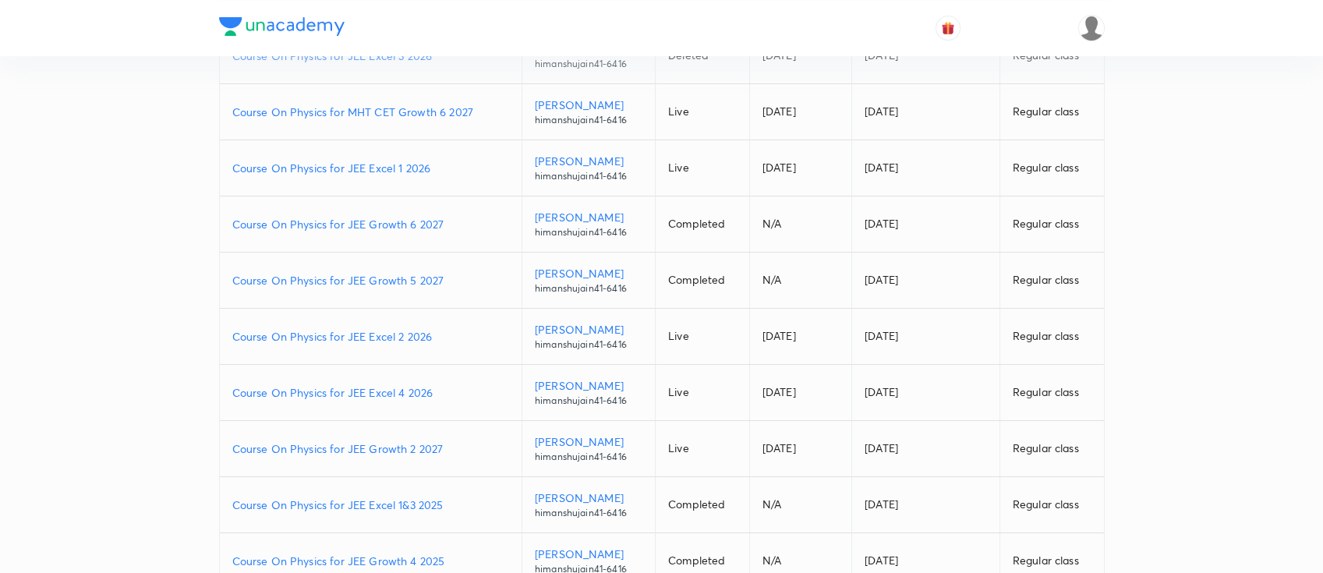
click at [444, 387] on p "Course On Physics for JEE Excel 4 2026" at bounding box center [370, 392] width 277 height 16
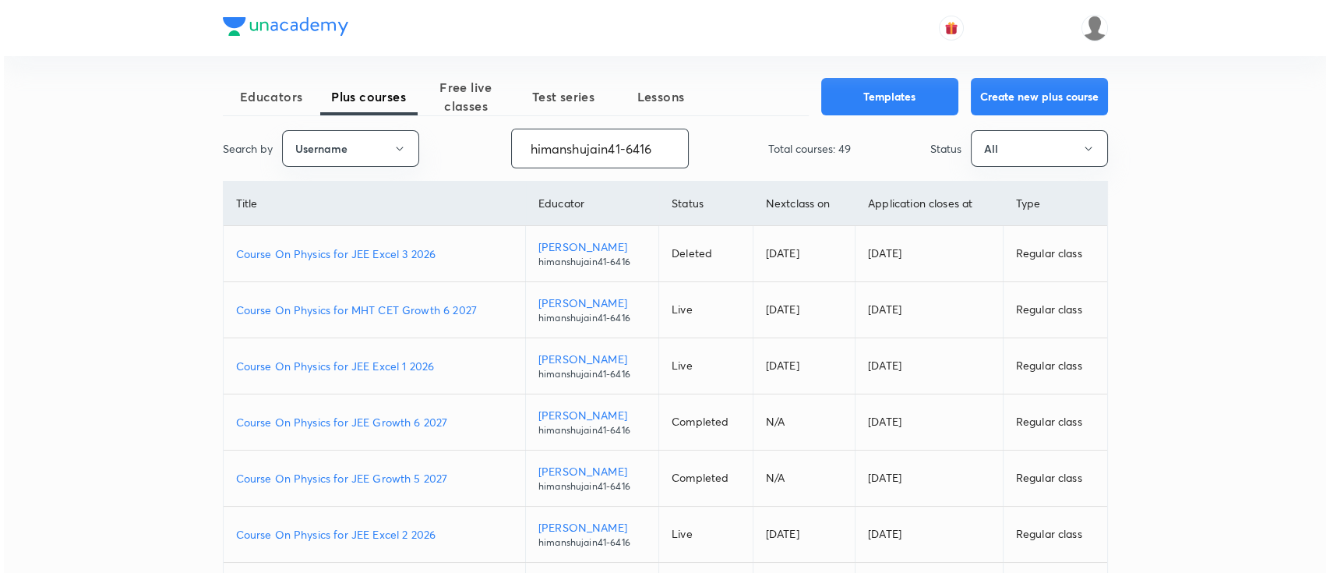
scroll to position [0, 0]
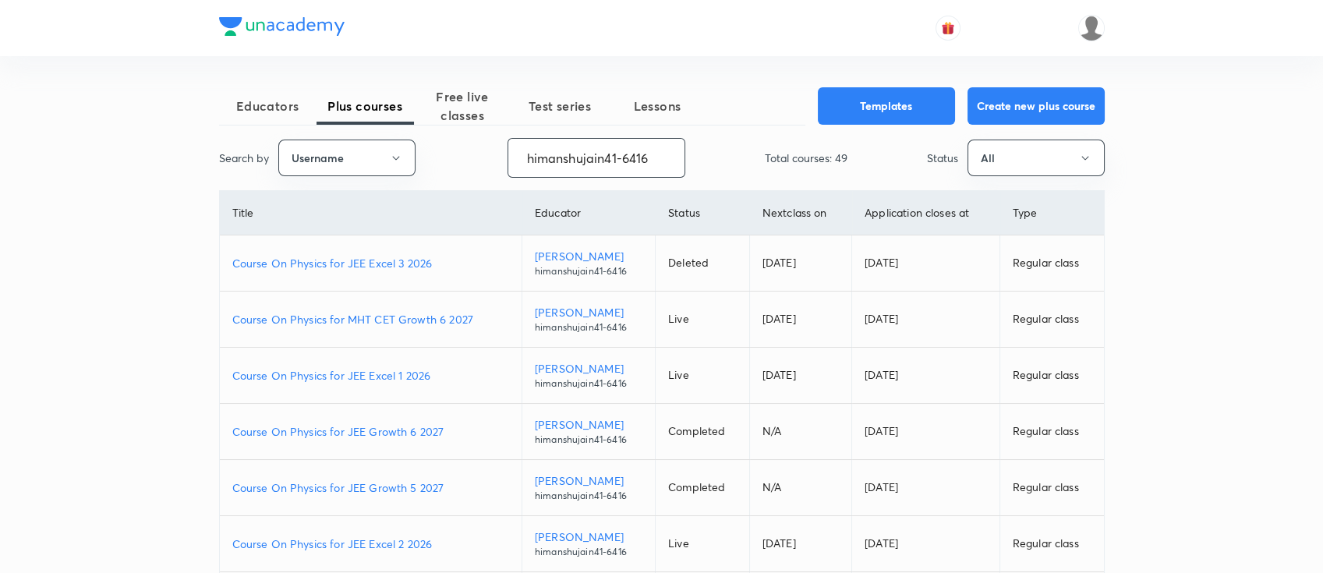
drag, startPoint x: 525, startPoint y: 160, endPoint x: 710, endPoint y: 165, distance: 184.8
click at [710, 165] on div "Search by Username himanshujain41-6416 ​ Total courses: 49 Status All" at bounding box center [661, 158] width 885 height 40
paste input "unacademy-user-LGUOTVNFDR98"
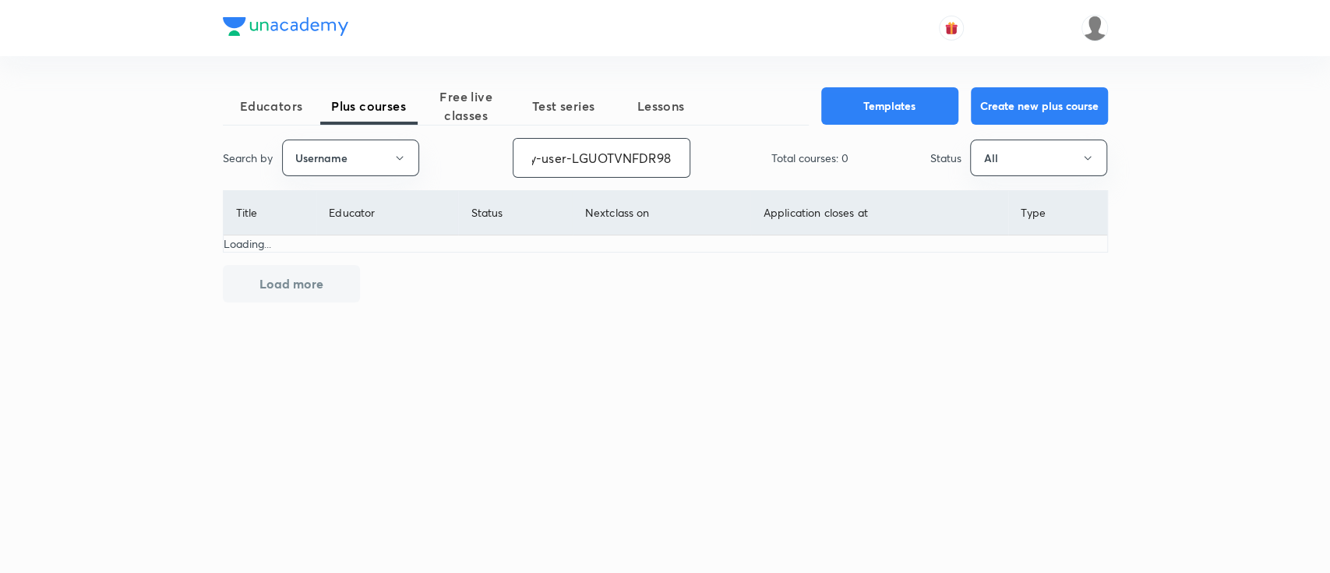
type input "unacademy-user-LGUOTVNFDR98"
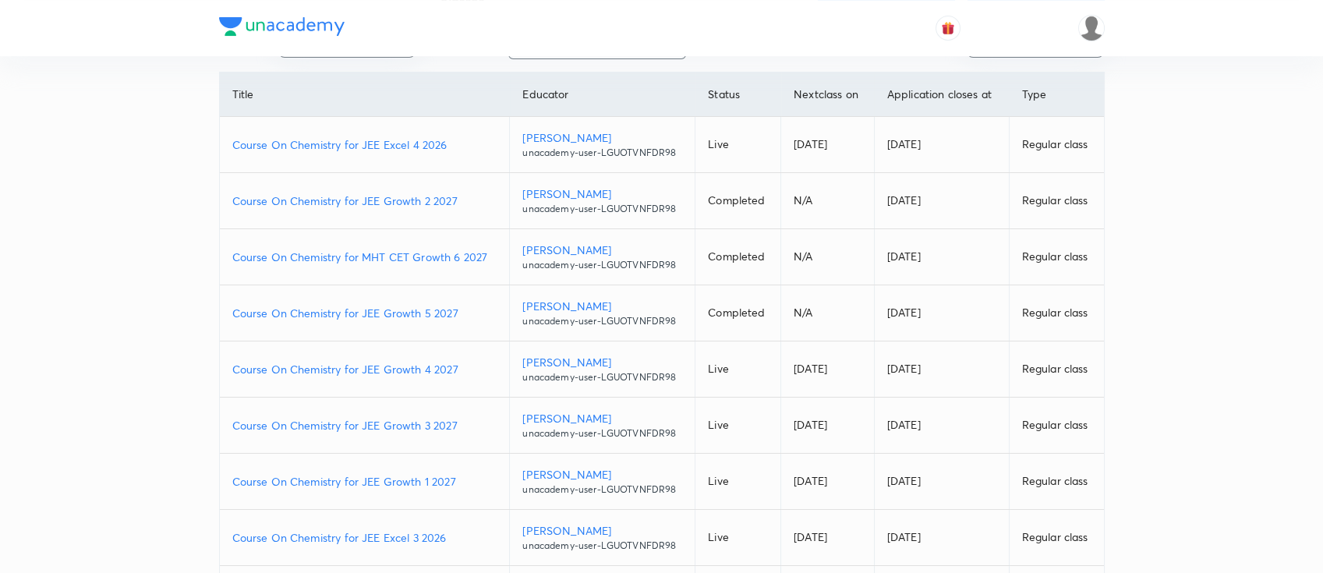
scroll to position [207, 0]
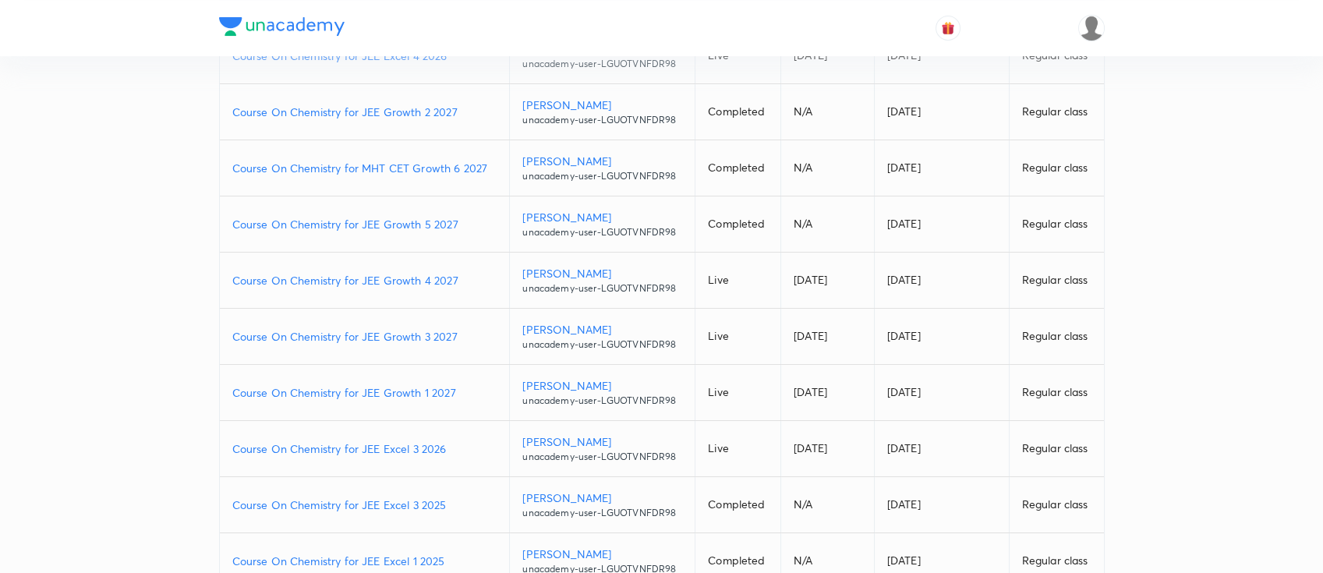
click at [454, 443] on p "Course On Chemistry for JEE Excel 3 2026" at bounding box center [364, 448] width 265 height 16
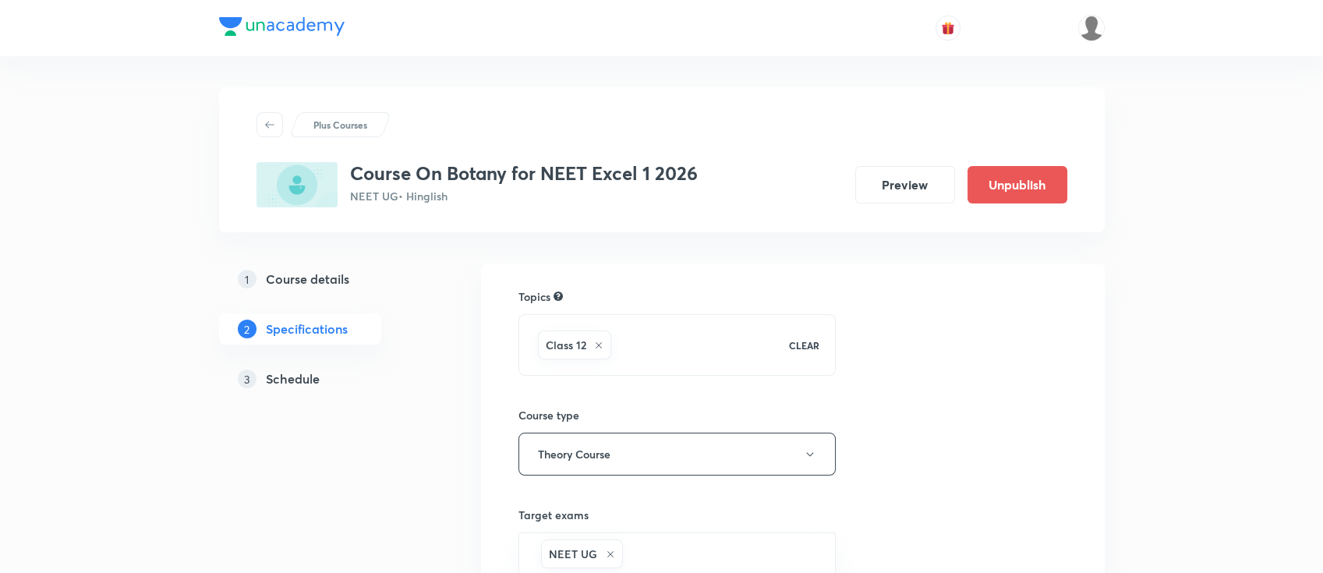
click at [289, 371] on h5 "Schedule" at bounding box center [293, 378] width 54 height 19
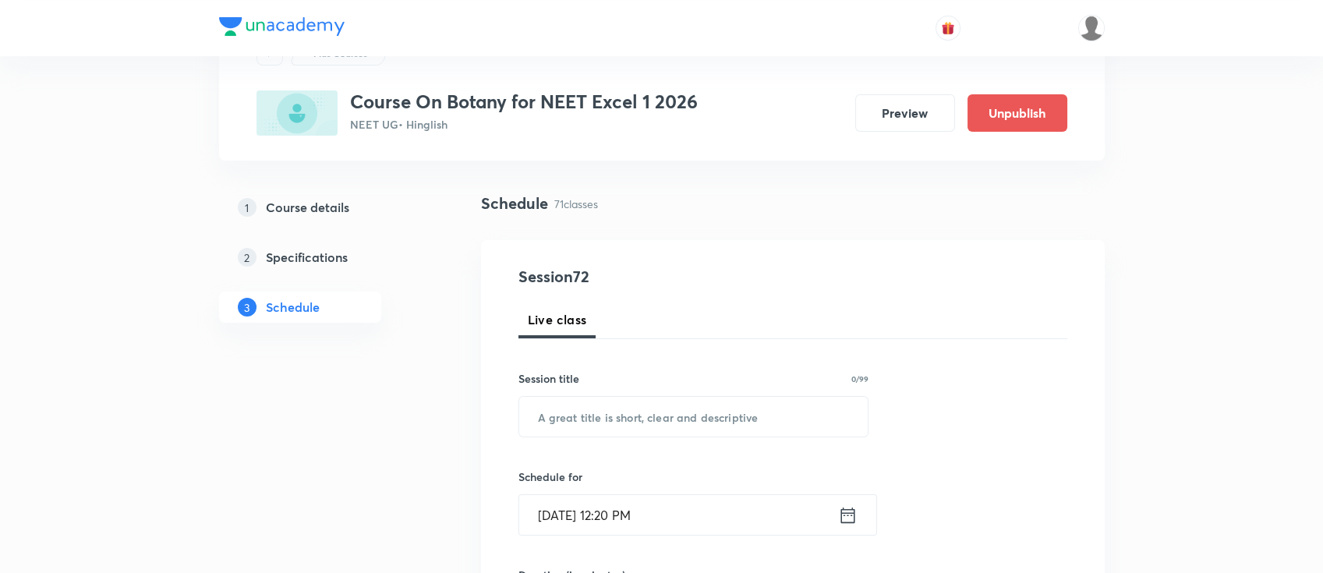
scroll to position [104, 0]
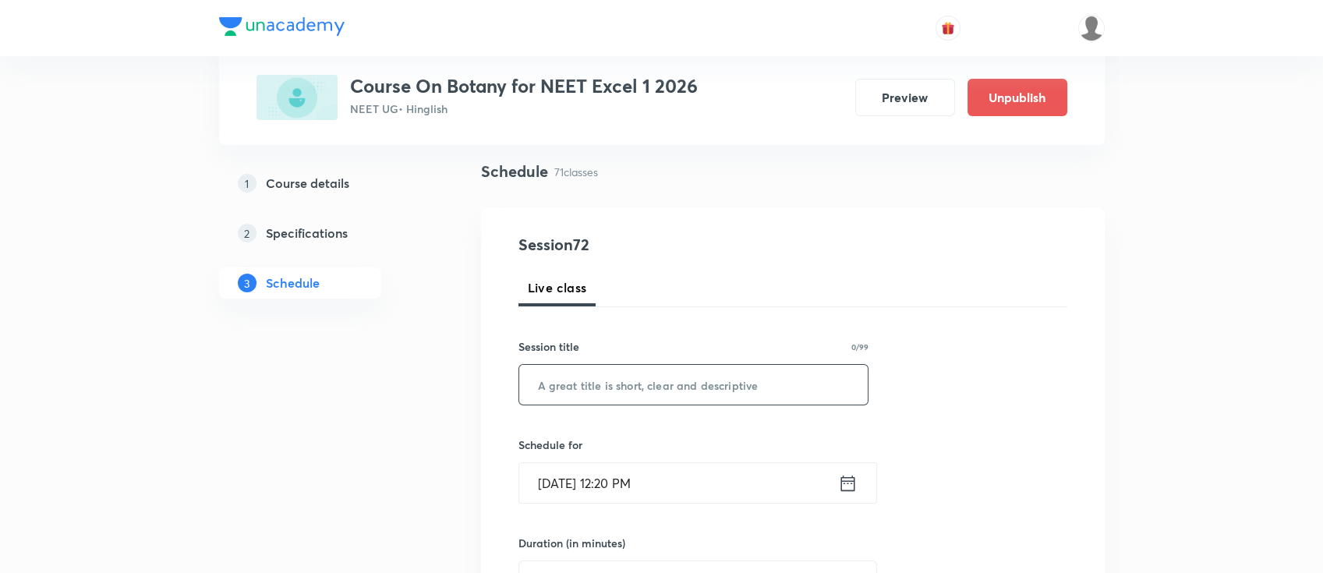
click at [641, 391] on input "text" at bounding box center [693, 385] width 349 height 40
paste input "Ecosystem"
drag, startPoint x: 640, startPoint y: 392, endPoint x: 661, endPoint y: 412, distance: 28.7
type input "Ecosystem"
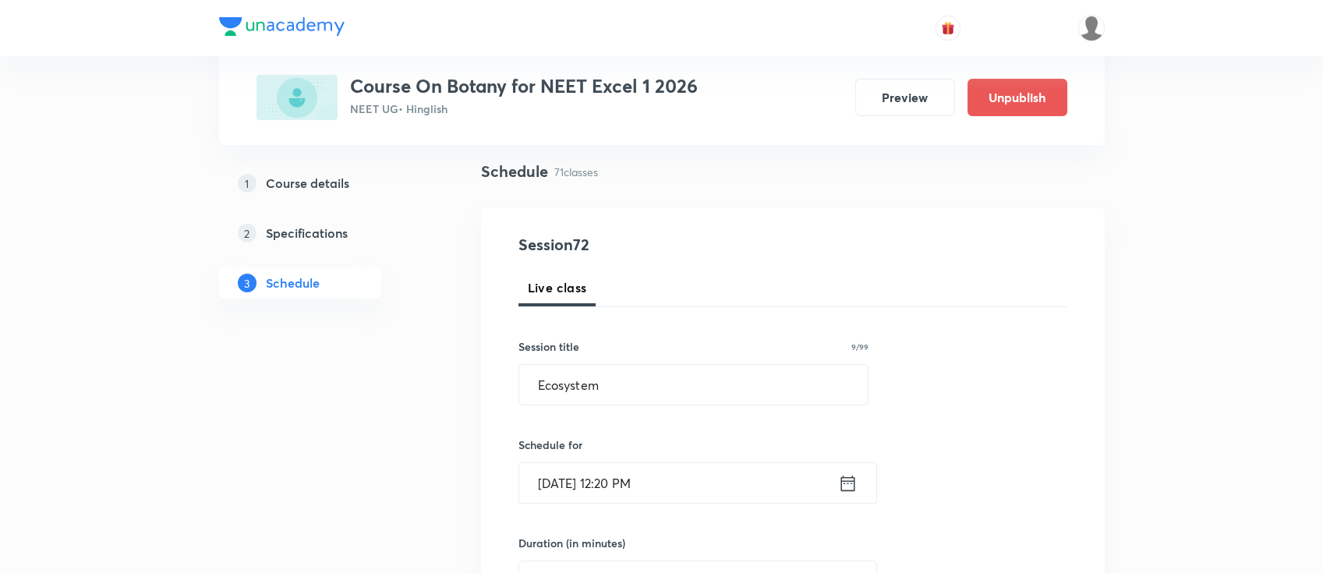
click at [848, 477] on icon at bounding box center [847, 483] width 14 height 16
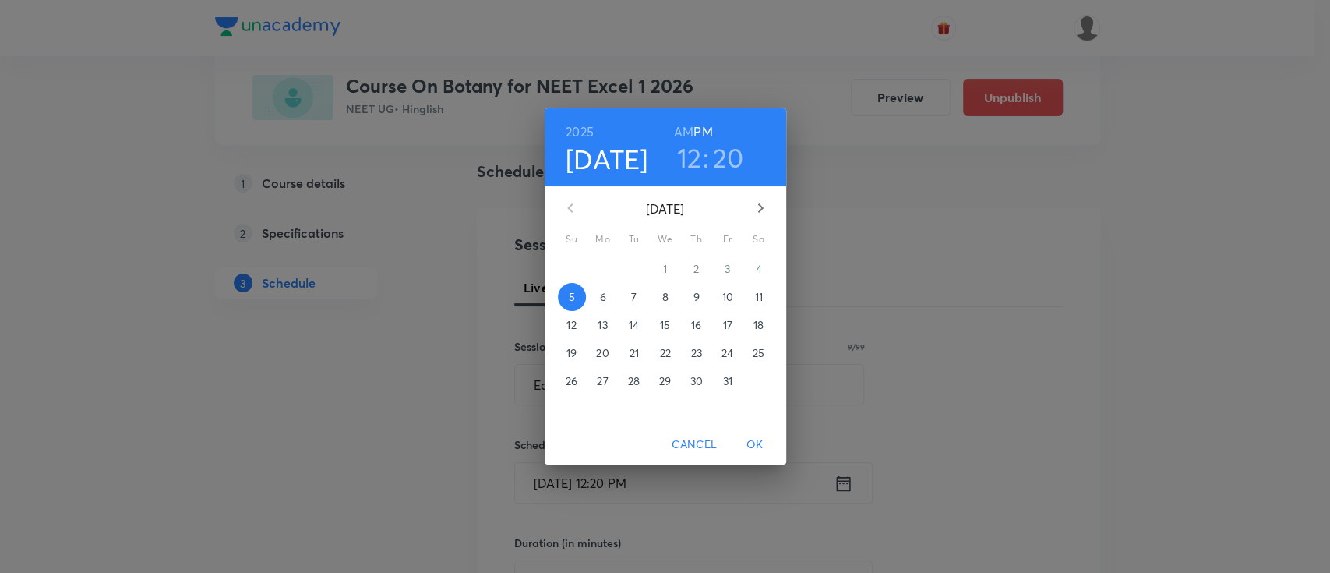
click at [602, 299] on p "6" at bounding box center [602, 297] width 6 height 16
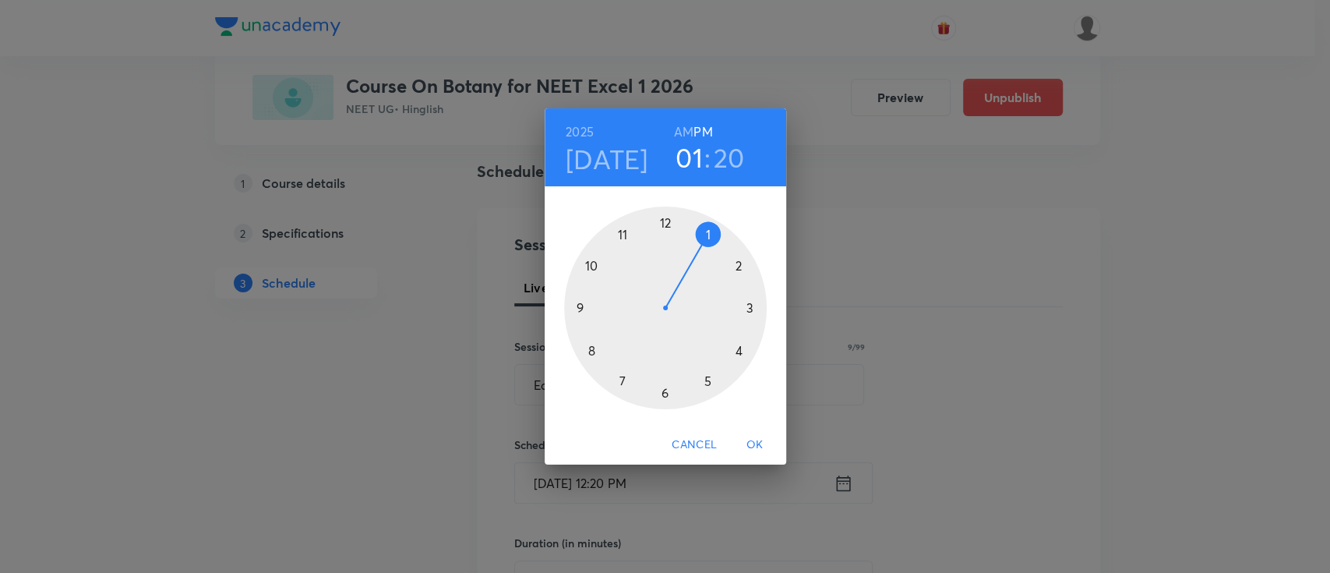
drag, startPoint x: 663, startPoint y: 219, endPoint x: 700, endPoint y: 238, distance: 41.8
click at [700, 238] on div at bounding box center [665, 308] width 203 height 203
drag, startPoint x: 738, startPoint y: 356, endPoint x: 667, endPoint y: 398, distance: 82.5
click at [667, 398] on div at bounding box center [665, 308] width 203 height 203
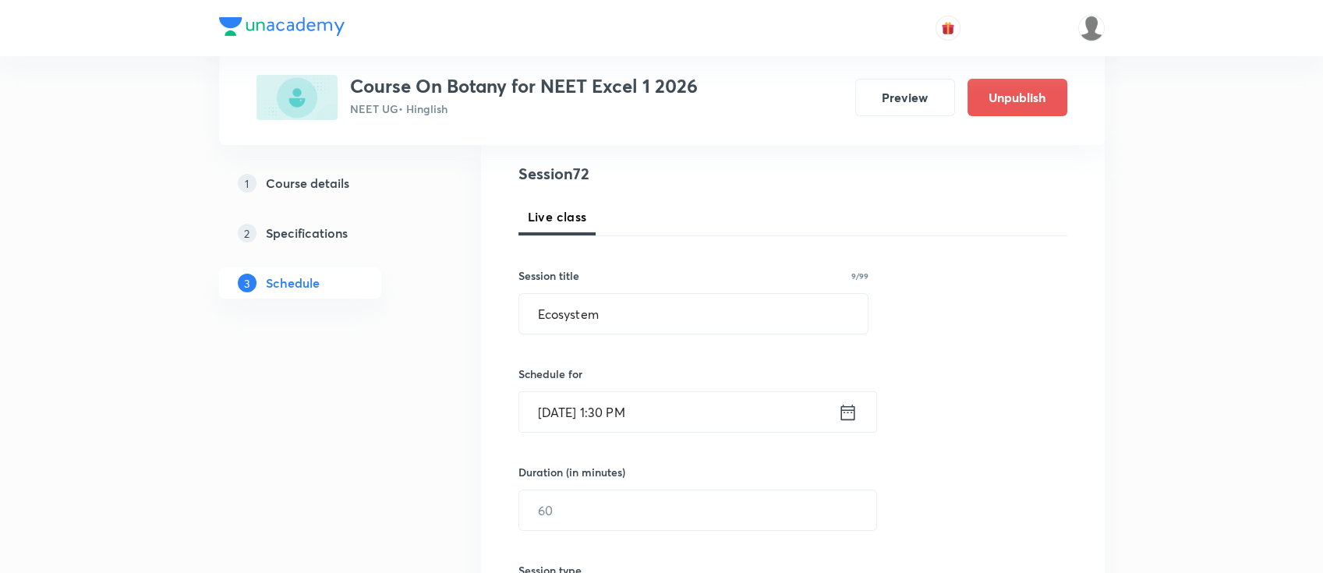
scroll to position [207, 0]
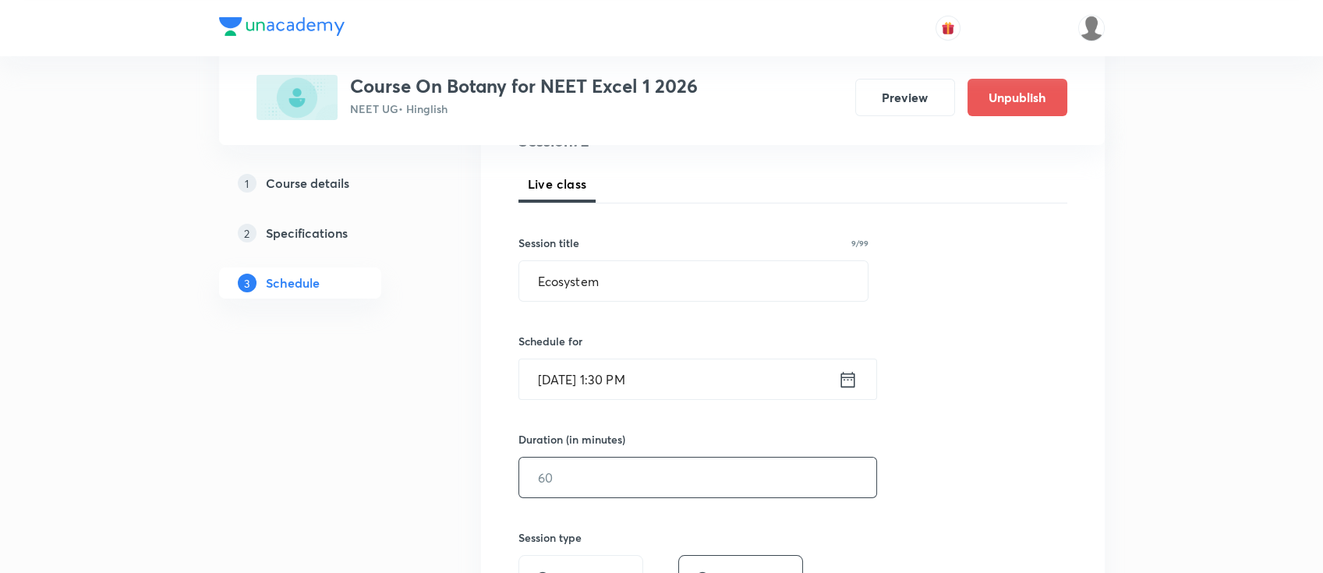
click at [670, 472] on input "text" at bounding box center [697, 478] width 357 height 40
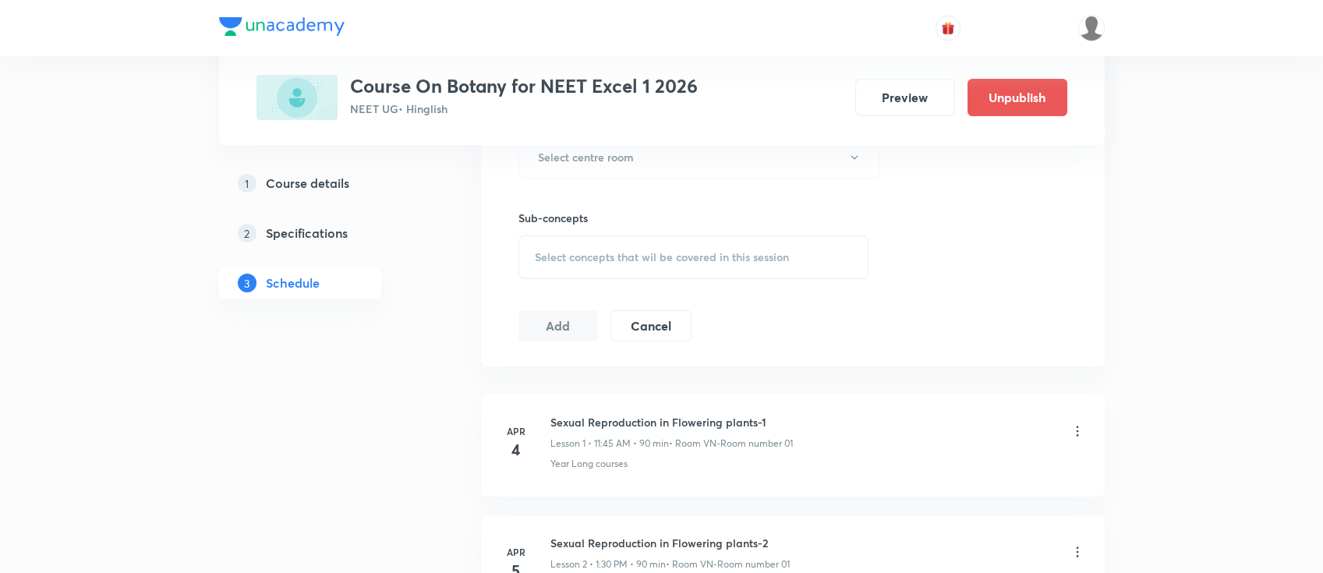
scroll to position [624, 0]
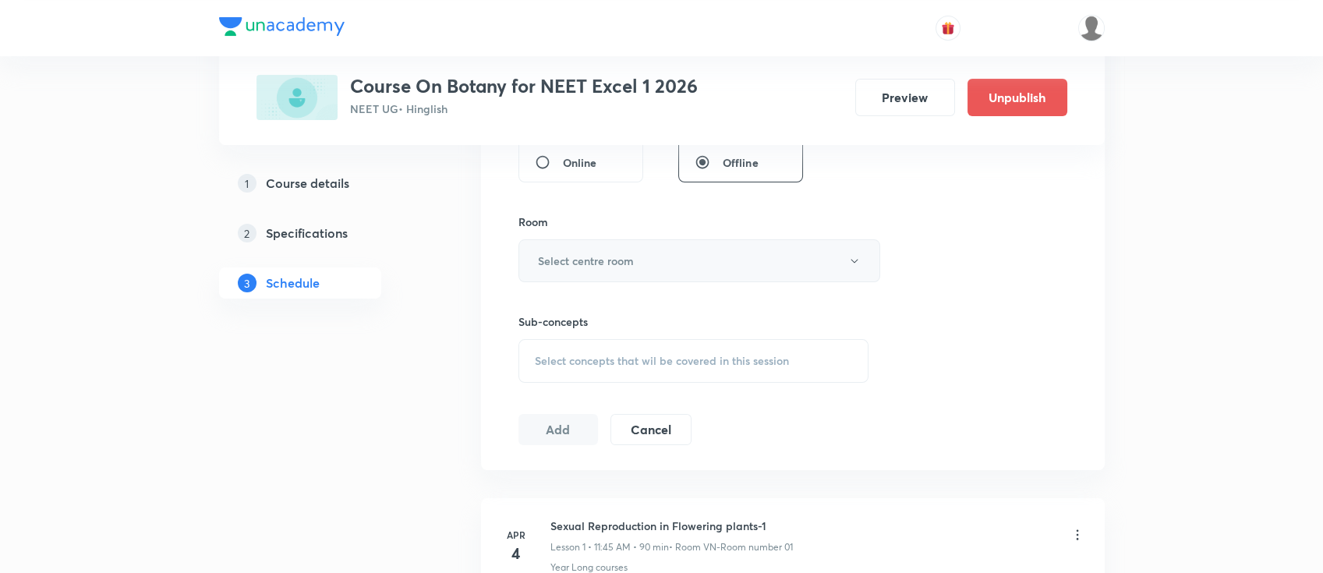
type input "90"
click at [587, 253] on h6 "Select centre room" at bounding box center [586, 261] width 96 height 16
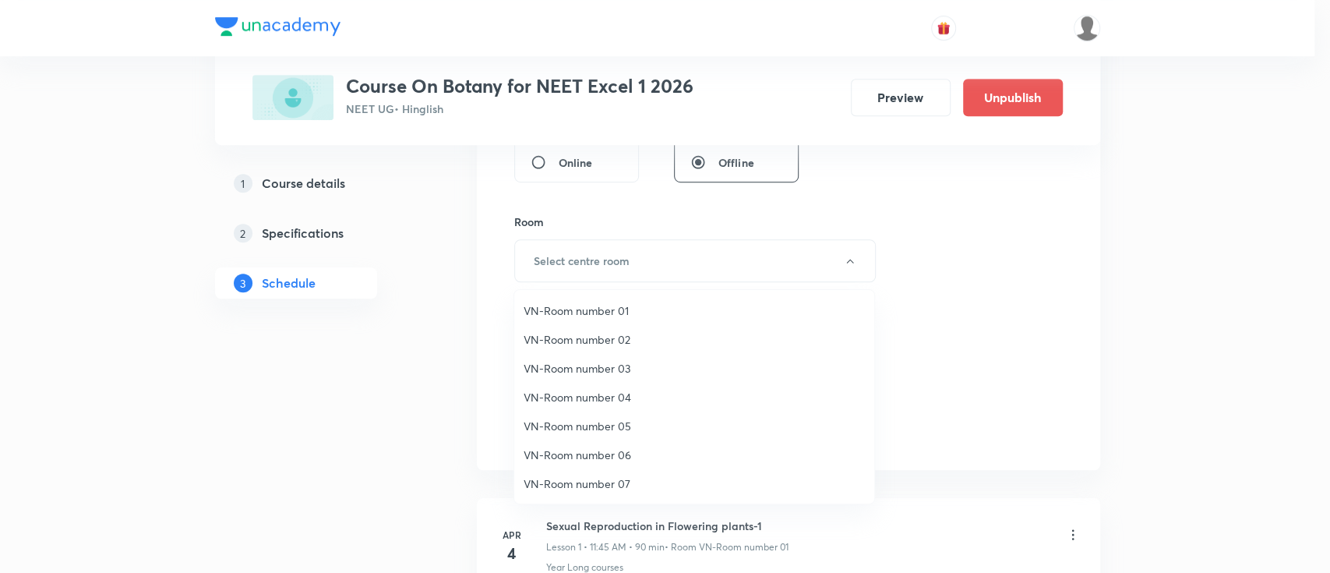
click at [593, 306] on span "VN-Room number 01" at bounding box center [694, 310] width 341 height 16
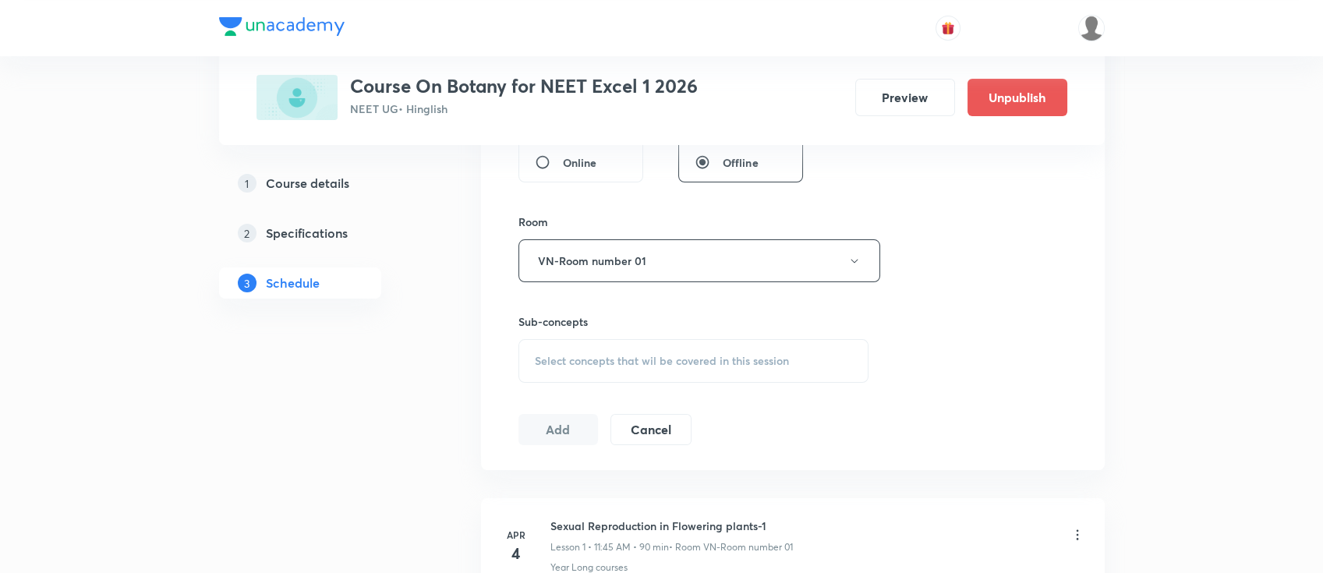
click at [694, 359] on span "Select concepts that wil be covered in this session" at bounding box center [662, 361] width 254 height 12
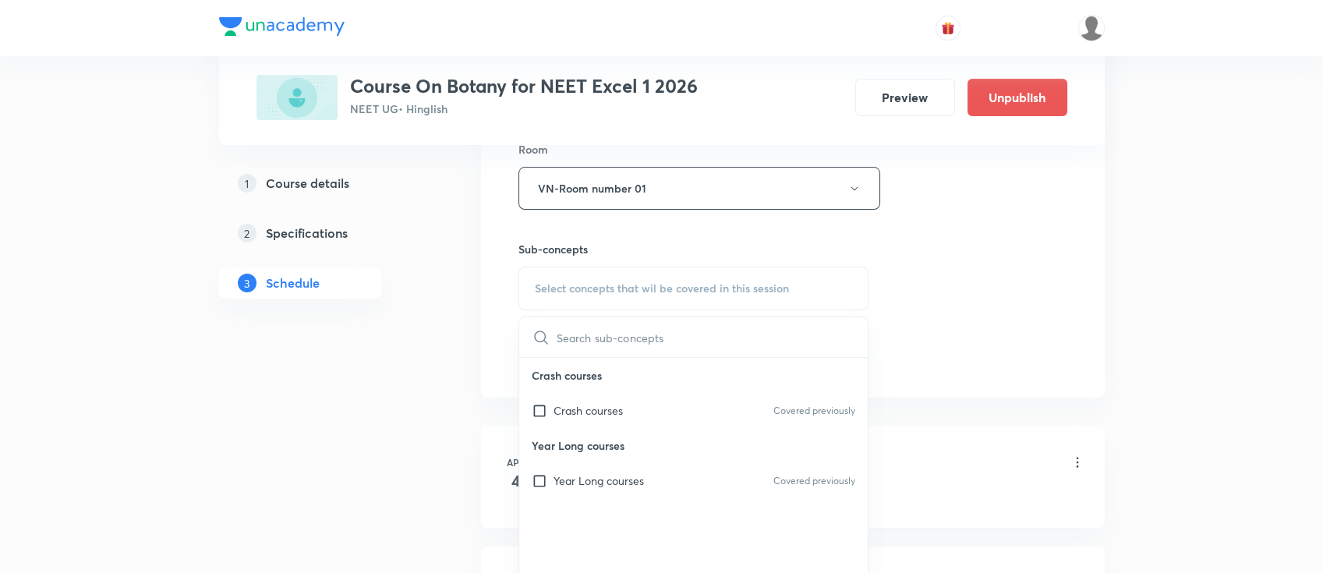
scroll to position [727, 0]
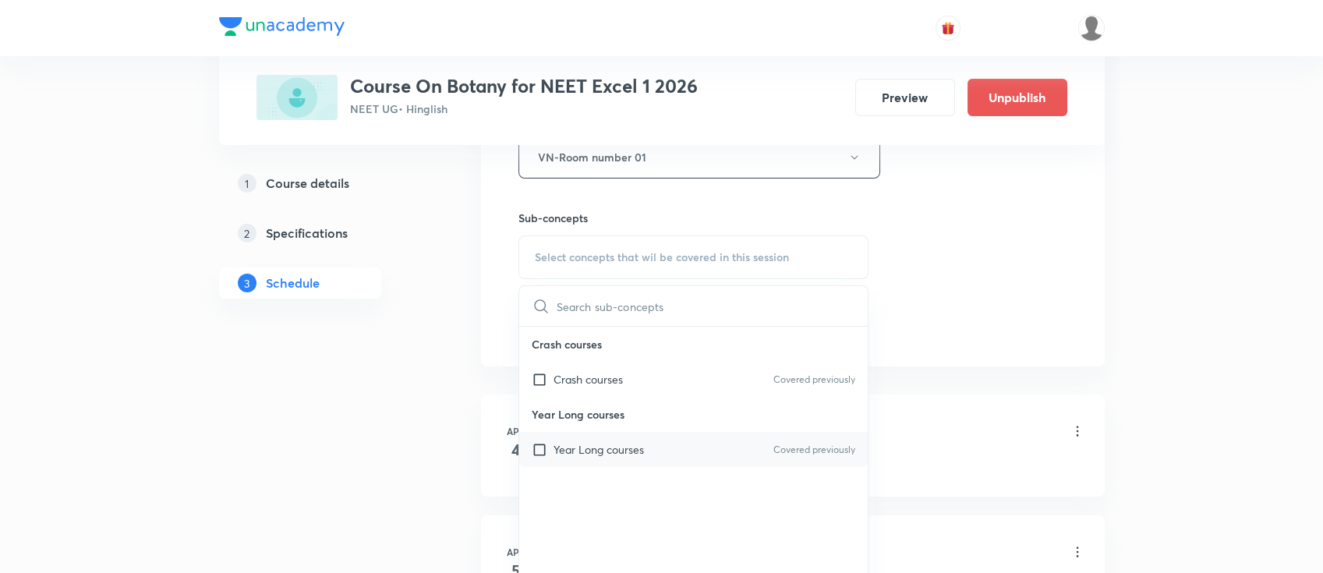
click at [702, 454] on div "Year Long courses Covered previously" at bounding box center [693, 449] width 349 height 35
checkbox input "true"
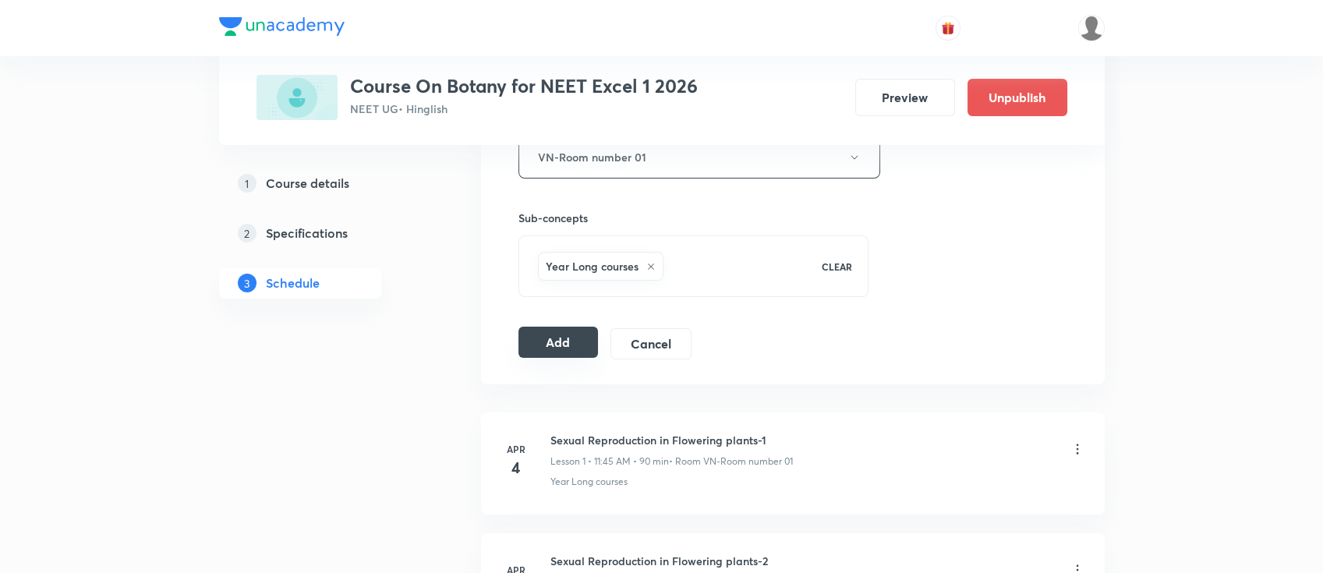
click at [572, 346] on button "Add" at bounding box center [558, 342] width 80 height 31
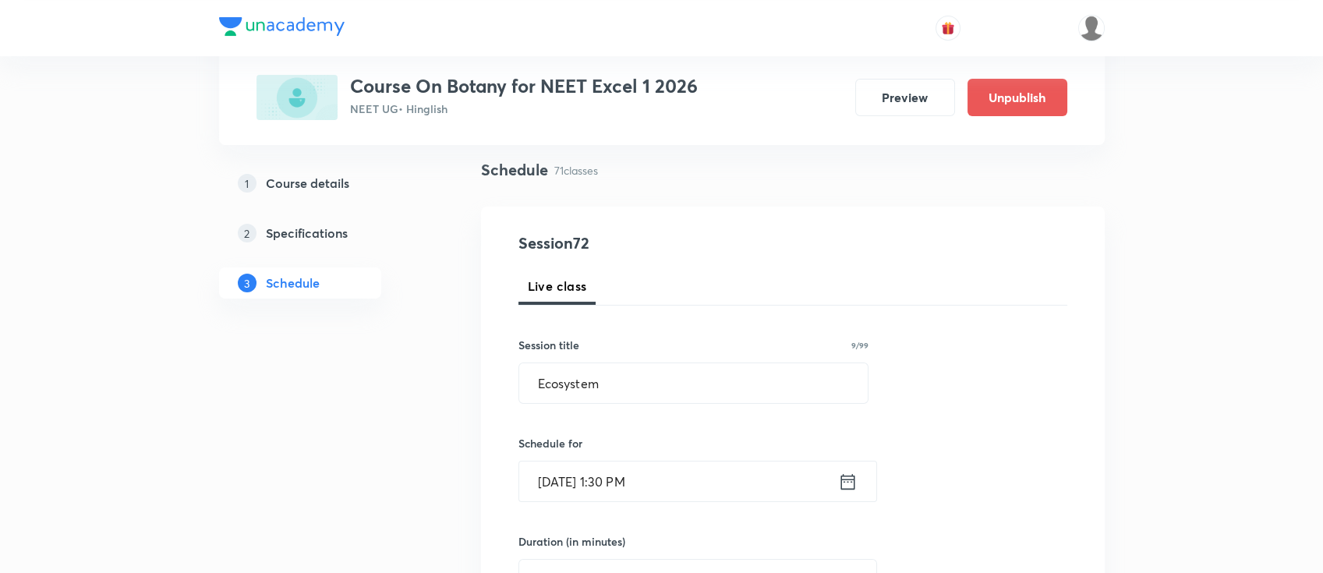
scroll to position [207, 0]
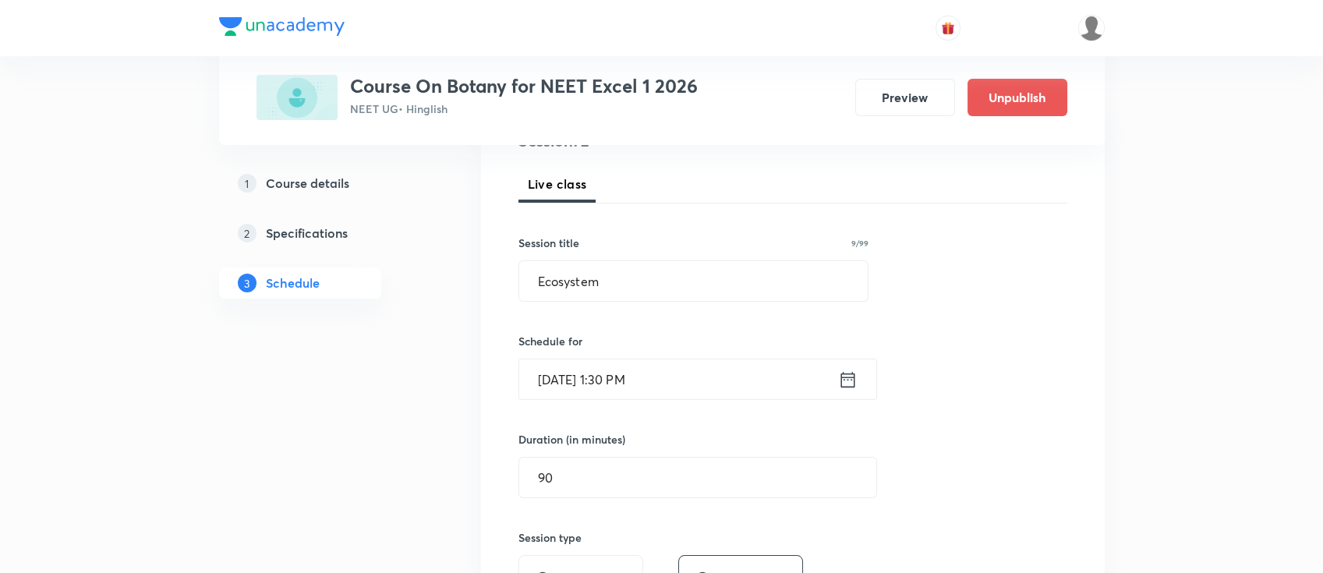
click at [844, 389] on icon at bounding box center [847, 380] width 19 height 22
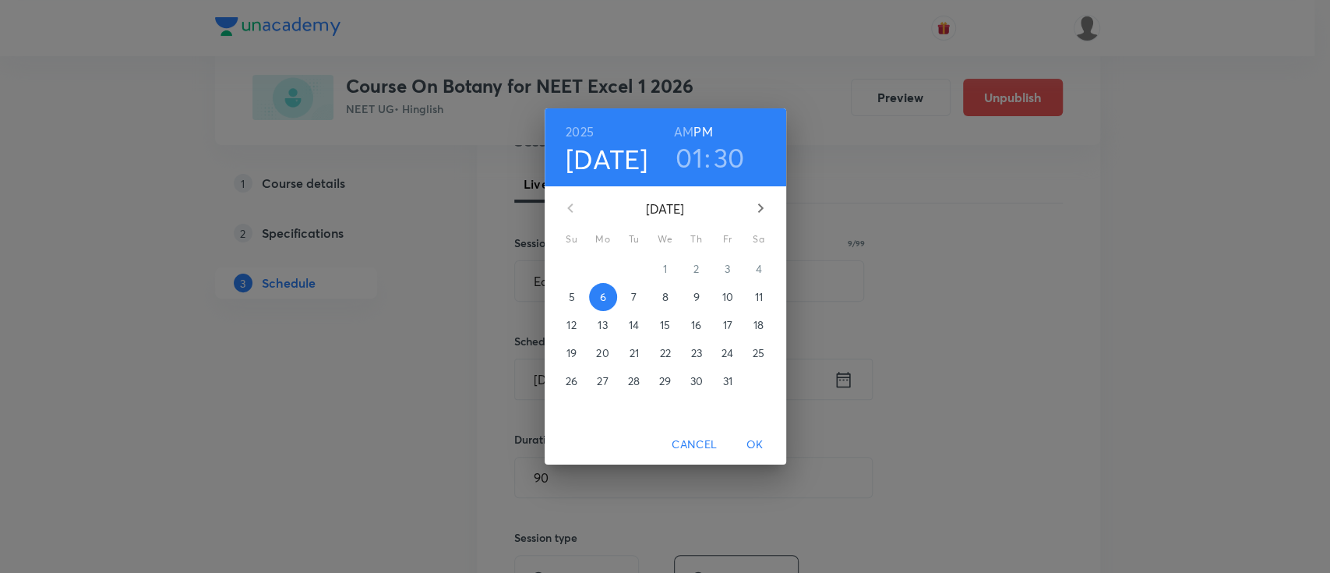
click at [635, 297] on p "7" at bounding box center [633, 297] width 5 height 16
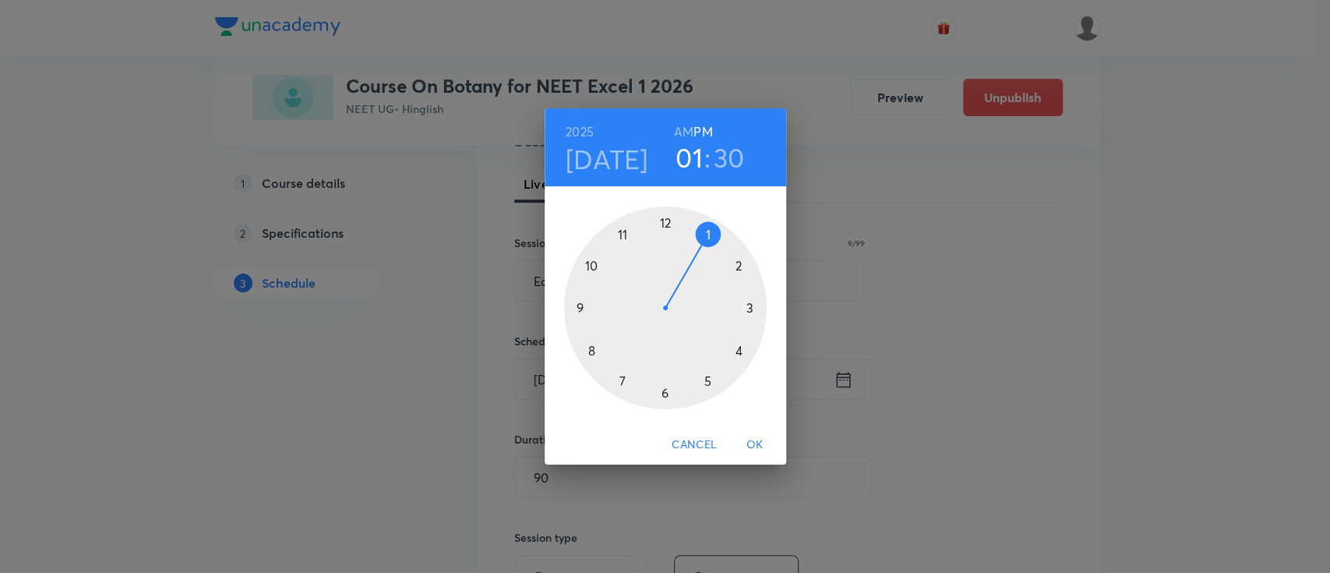
click at [756, 451] on span "OK" at bounding box center [755, 444] width 37 height 19
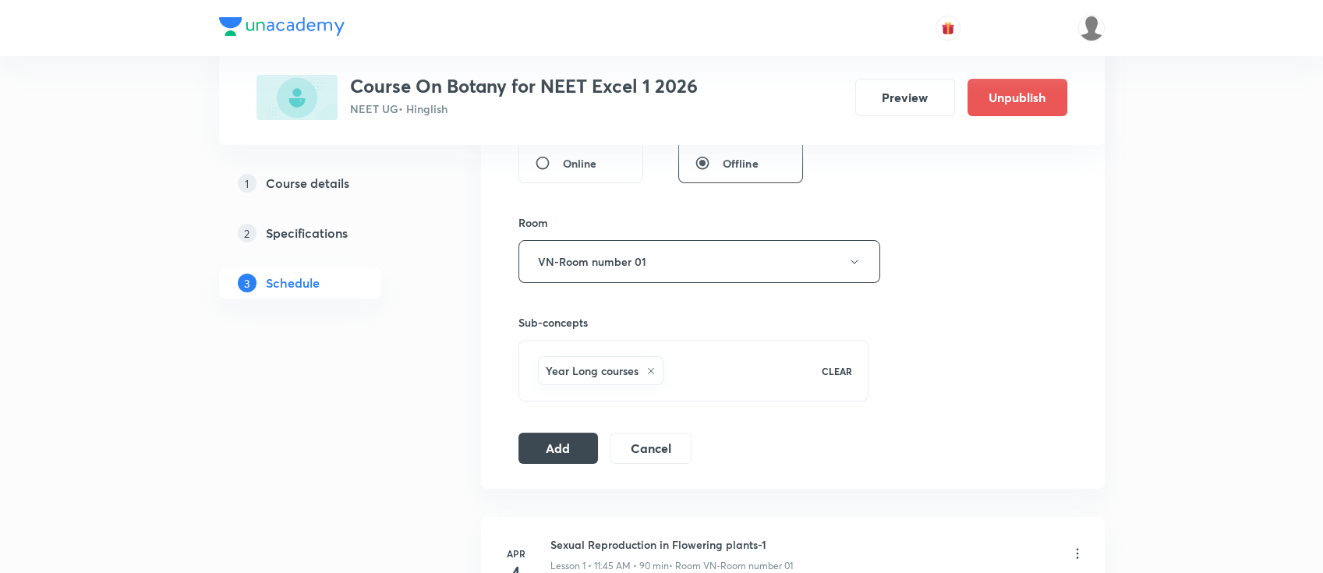
scroll to position [624, 0]
click at [551, 449] on button "Add" at bounding box center [558, 445] width 80 height 31
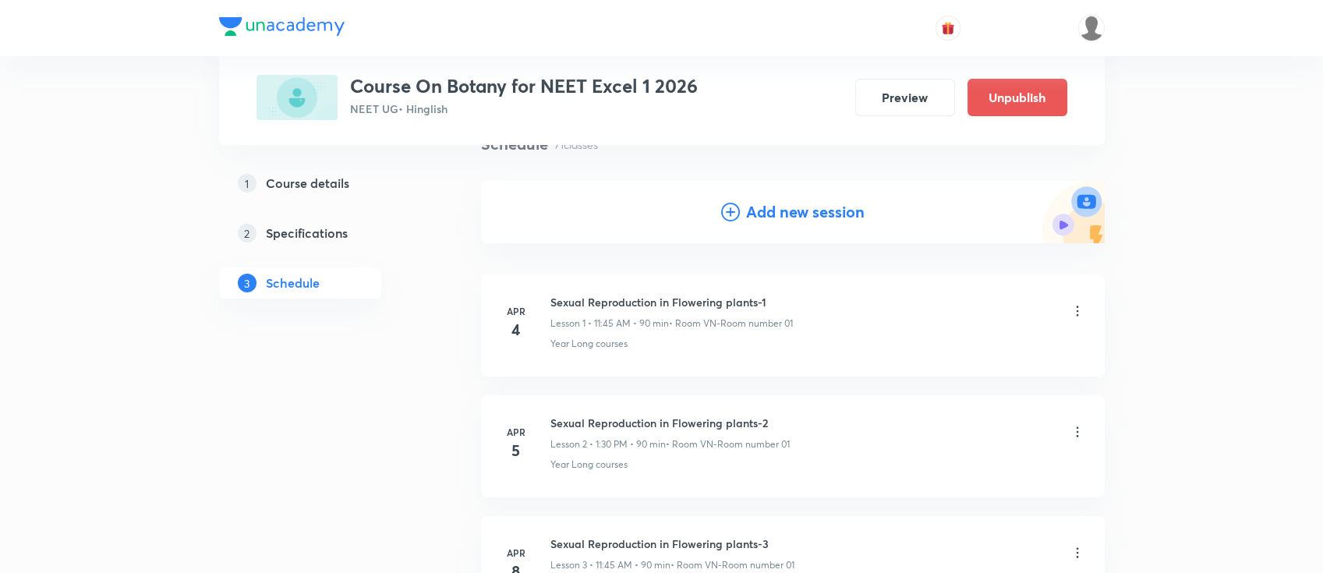
scroll to position [0, 0]
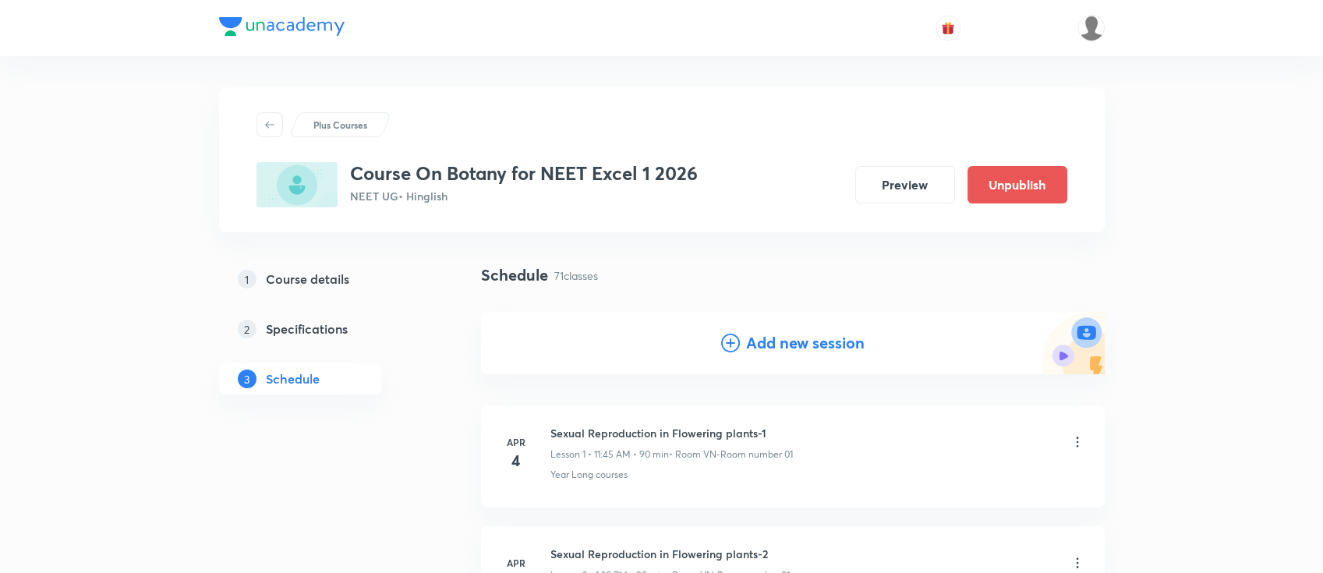
click at [772, 344] on h4 "Add new session" at bounding box center [805, 342] width 118 height 23
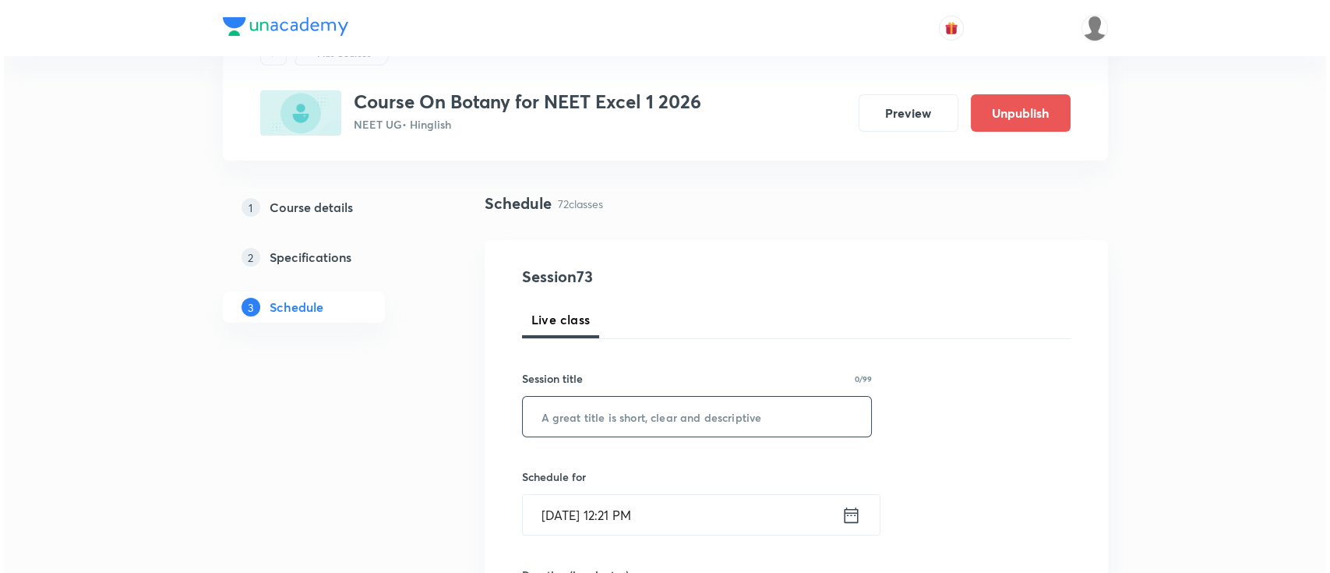
scroll to position [104, 0]
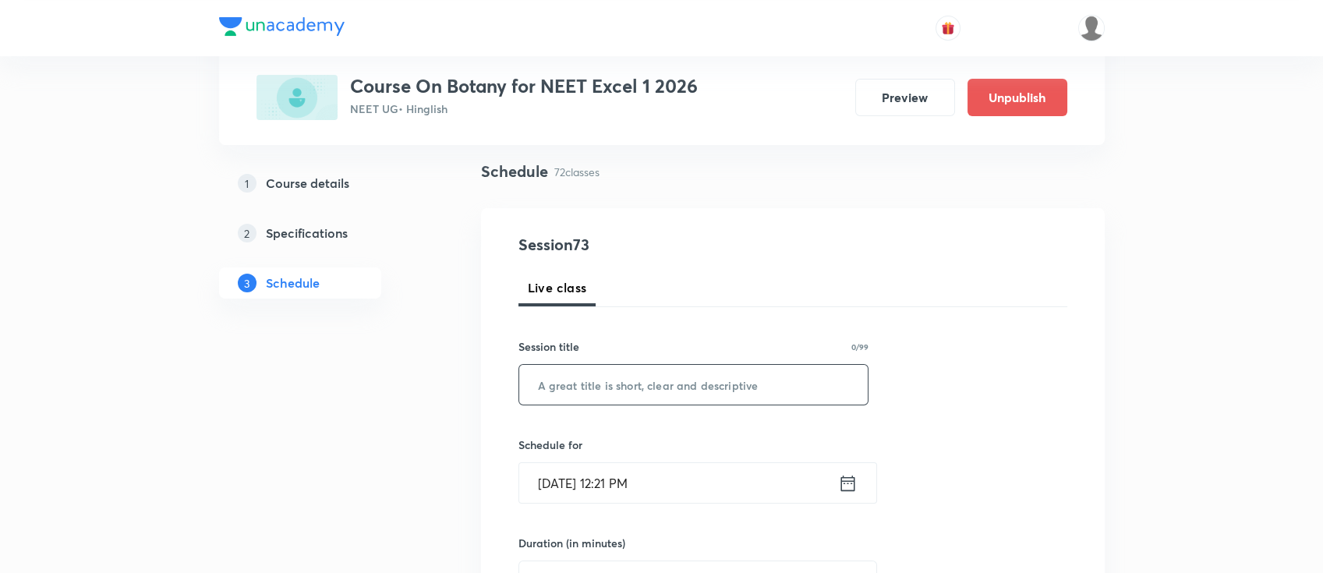
click at [690, 386] on input "text" at bounding box center [693, 385] width 349 height 40
paste input "Ecosystem"
type input "Ecosystem"
click at [848, 486] on icon at bounding box center [847, 483] width 19 height 22
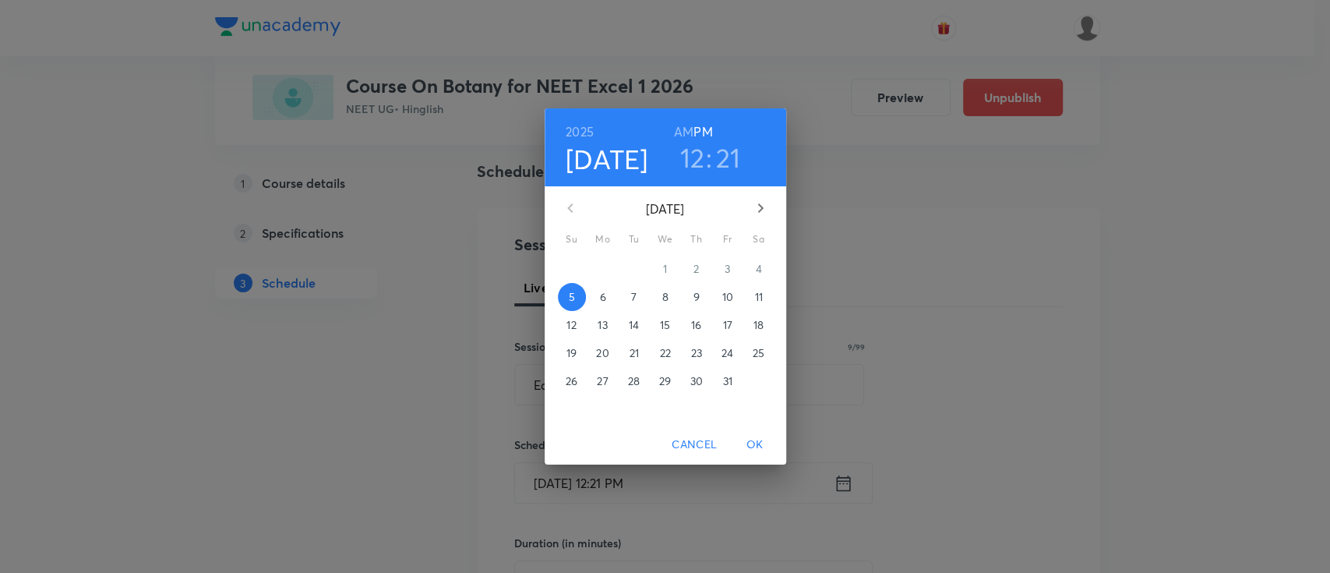
click at [703, 302] on span "9" at bounding box center [697, 297] width 28 height 16
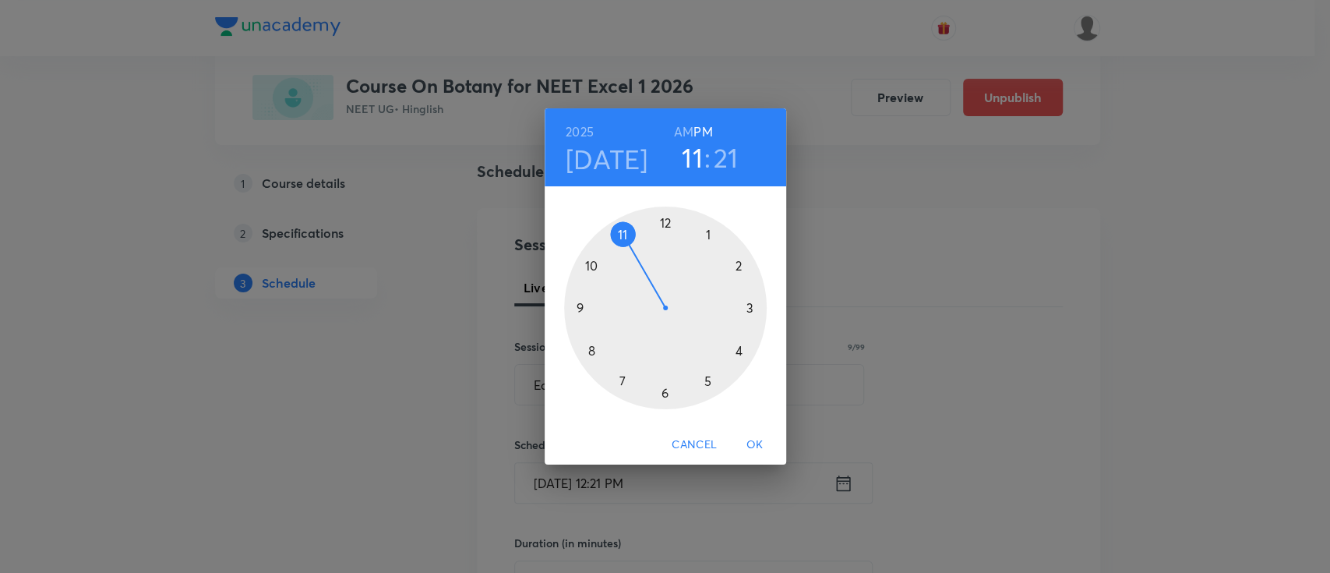
drag, startPoint x: 666, startPoint y: 227, endPoint x: 624, endPoint y: 245, distance: 45.0
click at [624, 245] on div at bounding box center [665, 308] width 203 height 203
drag, startPoint x: 724, startPoint y: 354, endPoint x: 589, endPoint y: 309, distance: 142.2
click at [589, 309] on div at bounding box center [665, 308] width 203 height 203
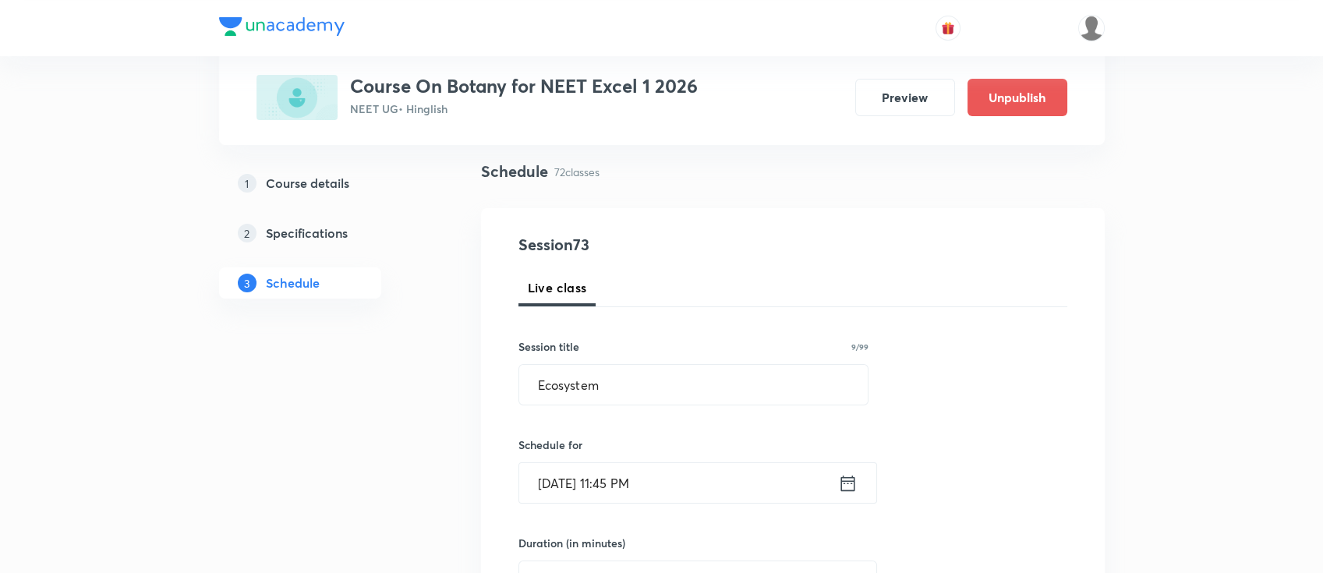
click at [853, 486] on icon at bounding box center [847, 483] width 14 height 16
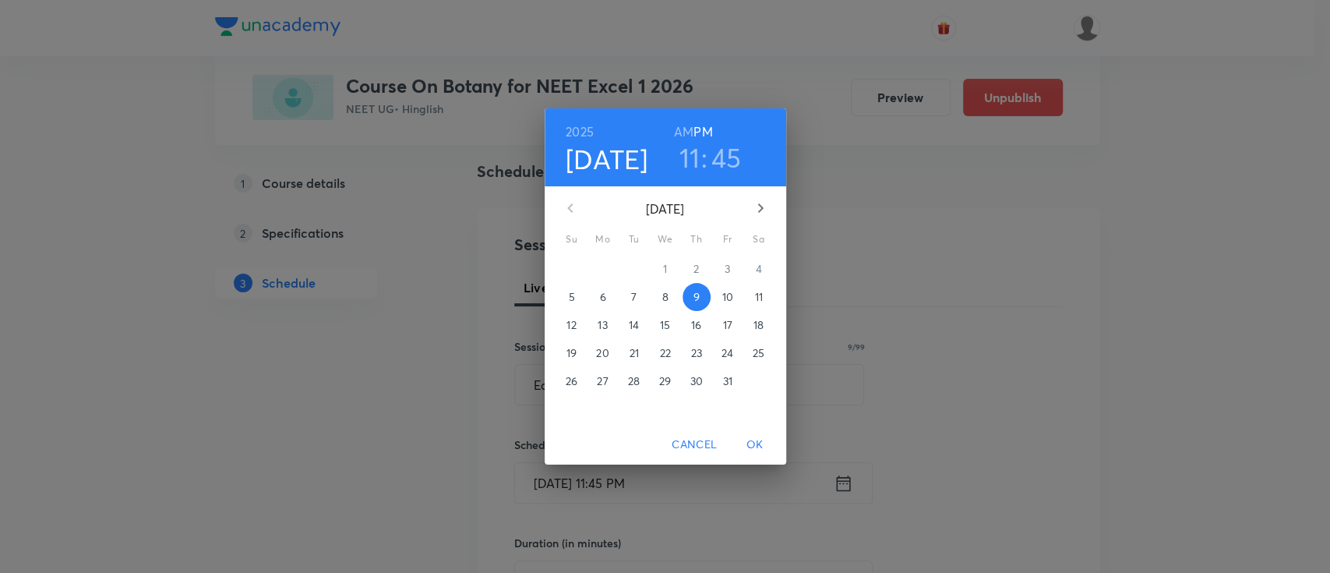
click at [674, 128] on h6 "AM" at bounding box center [683, 132] width 19 height 22
click at [757, 441] on span "OK" at bounding box center [755, 444] width 37 height 19
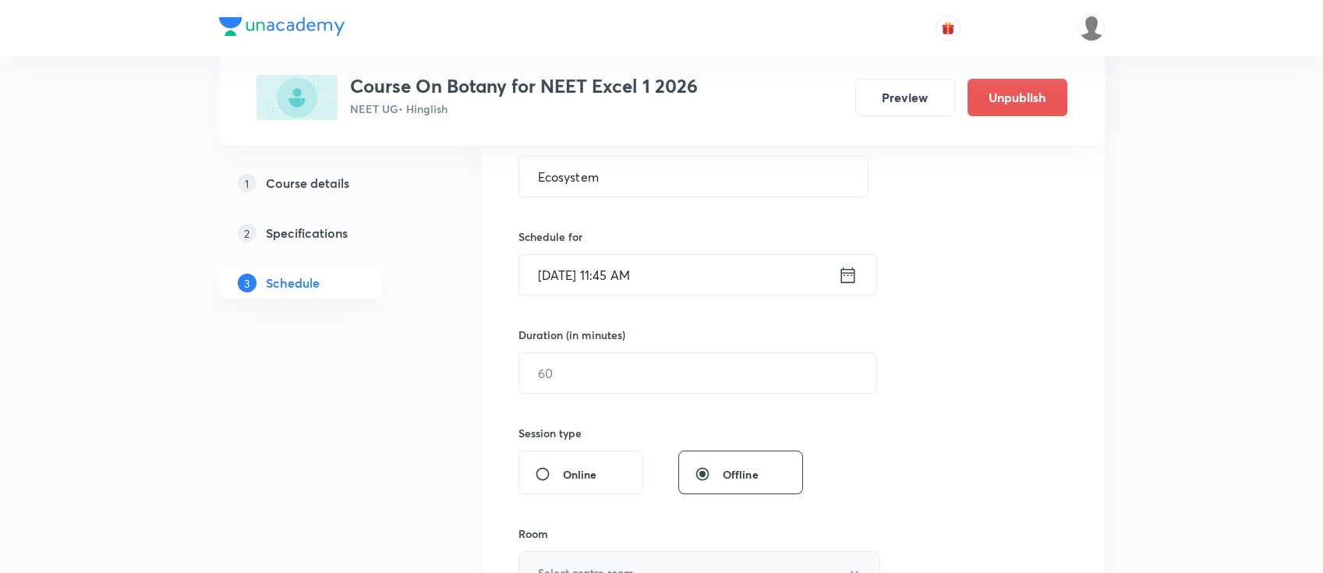
scroll to position [415, 0]
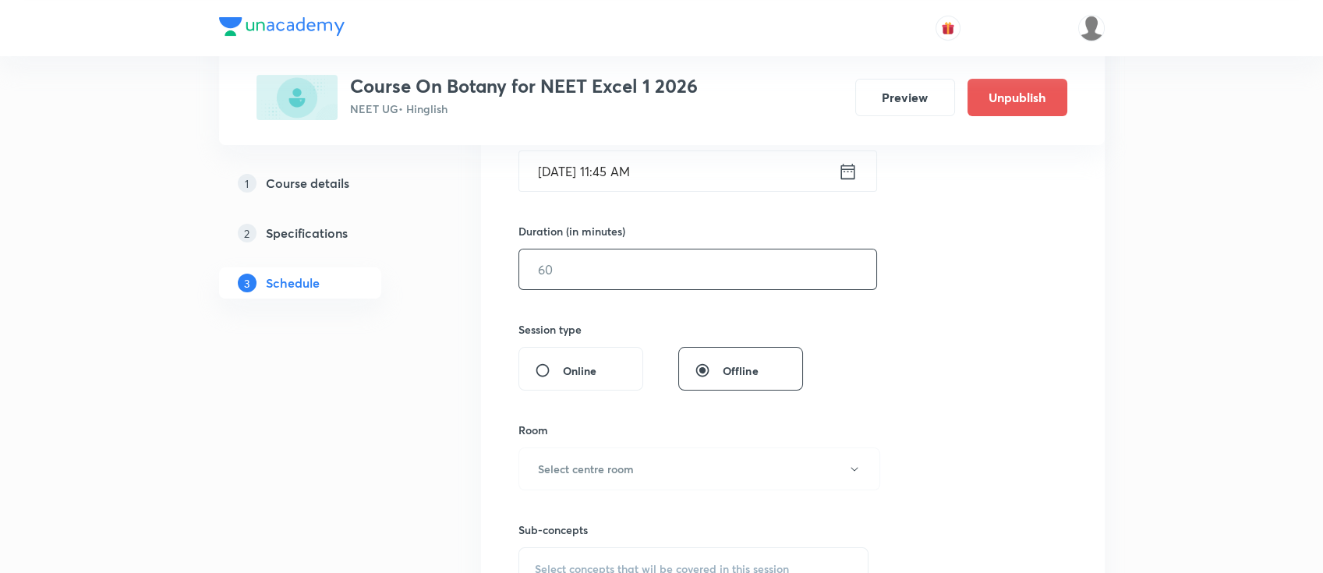
click at [747, 265] on input "text" at bounding box center [697, 269] width 357 height 40
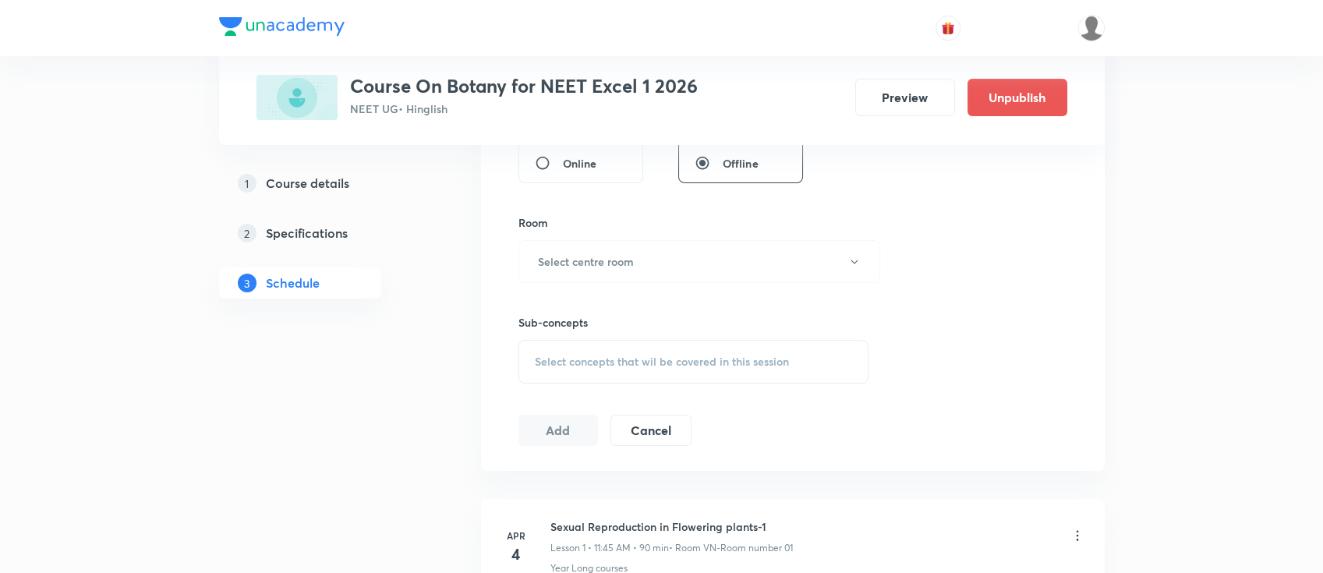
scroll to position [624, 0]
type input "90"
click at [658, 265] on button "Select centre room" at bounding box center [699, 260] width 362 height 43
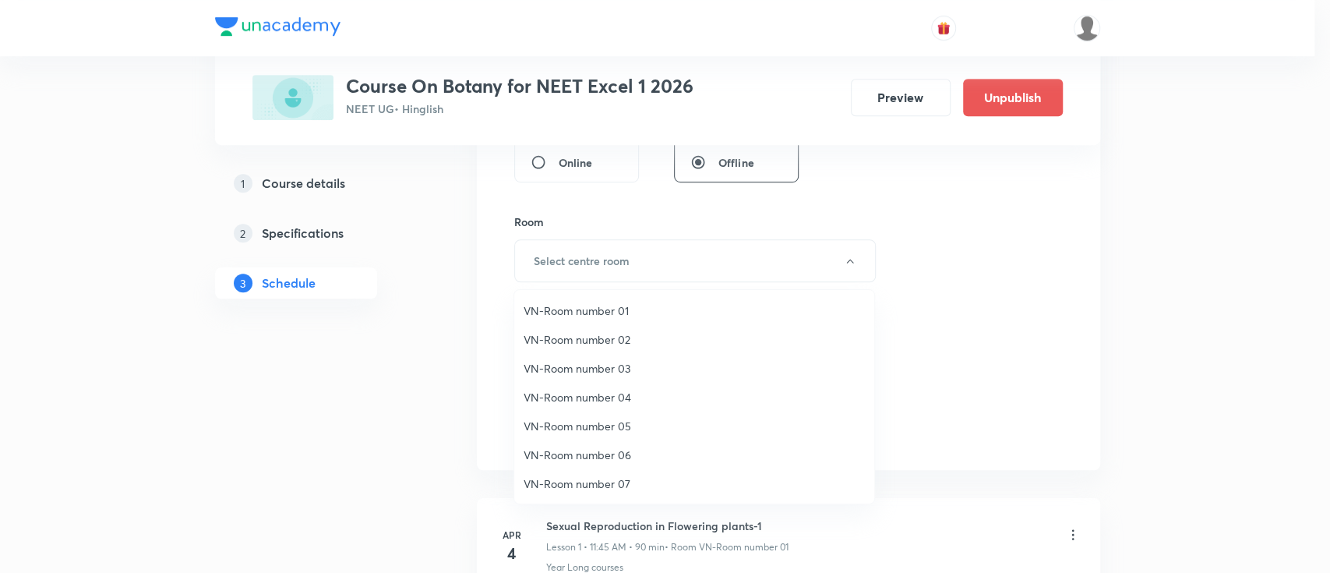
click at [630, 311] on span "VN-Room number 01" at bounding box center [694, 310] width 341 height 16
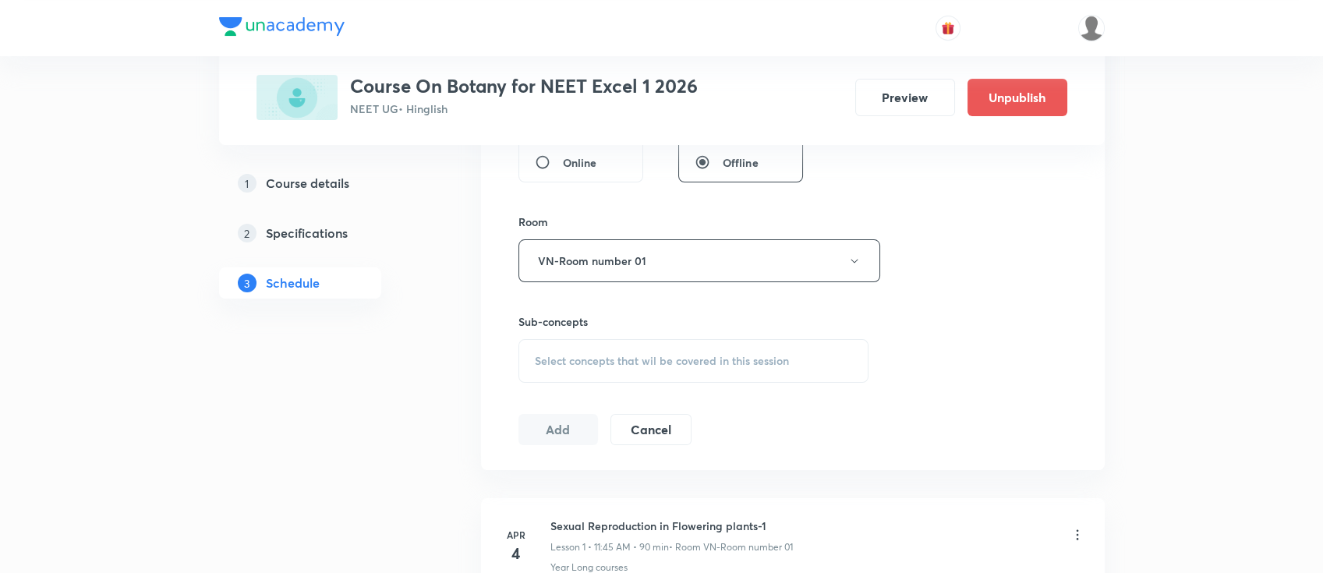
click at [736, 367] on div "Select concepts that wil be covered in this session" at bounding box center [693, 361] width 351 height 44
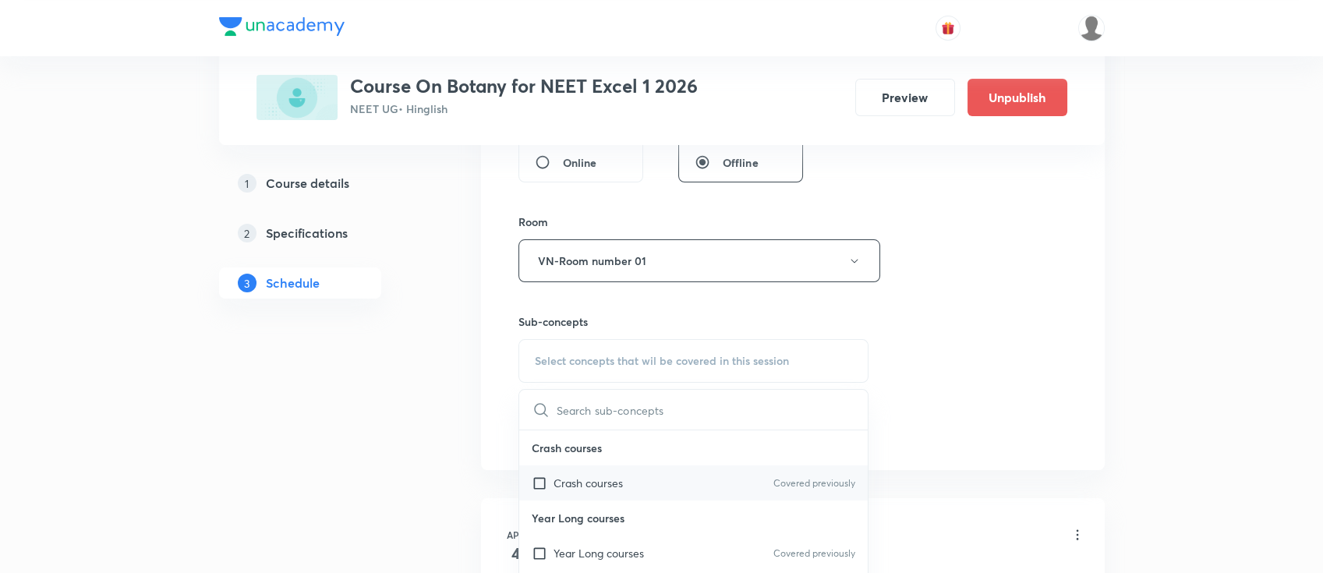
drag, startPoint x: 755, startPoint y: 555, endPoint x: 835, endPoint y: 489, distance: 103.0
click at [757, 555] on div "Year Long courses Covered previously" at bounding box center [693, 552] width 349 height 35
checkbox input "true"
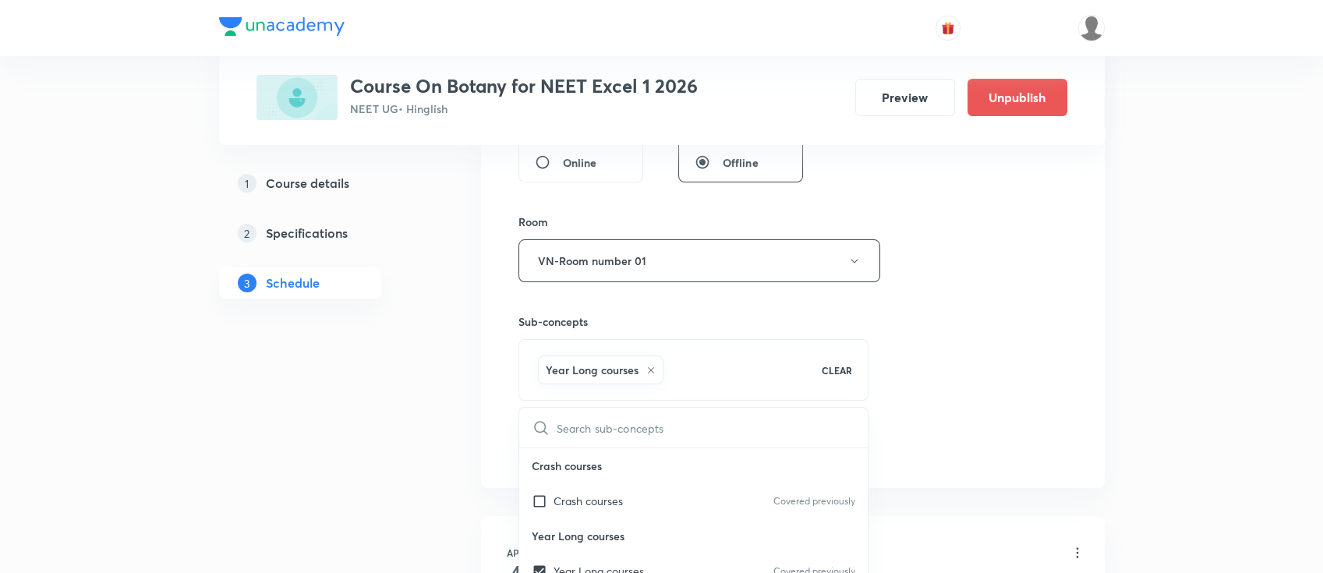
click at [917, 374] on div "Session 73 Live class Session title 9/99 Ecosystem ​ Schedule for Oct 9, 2025, …" at bounding box center [792, 88] width 549 height 750
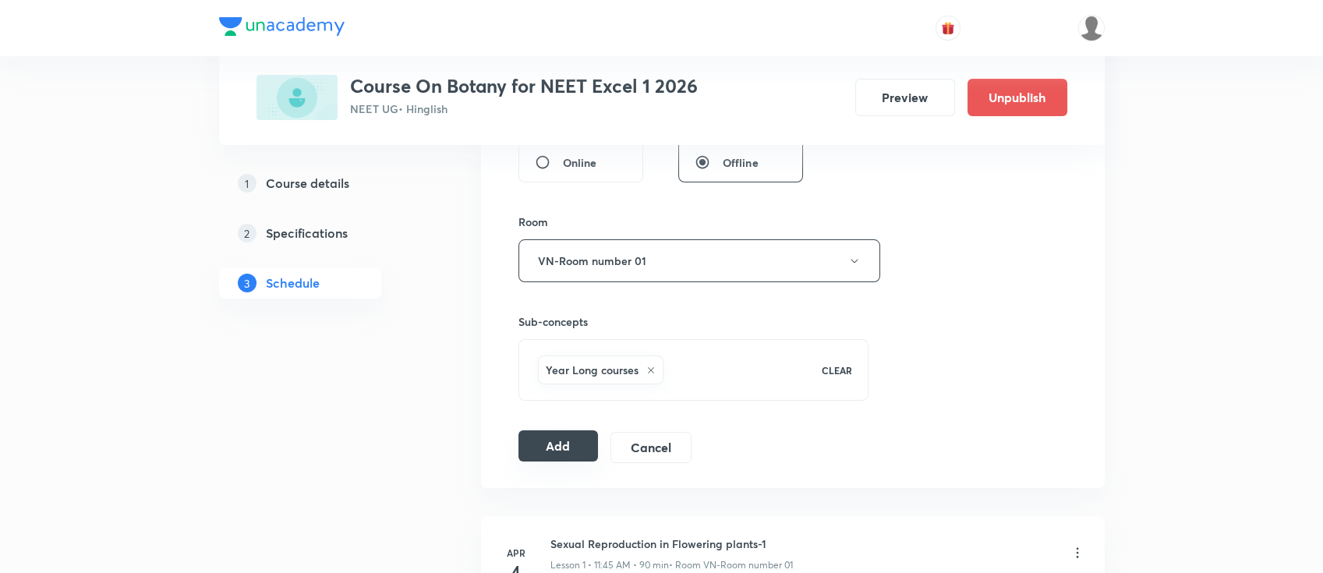
click at [542, 431] on button "Add" at bounding box center [558, 445] width 80 height 31
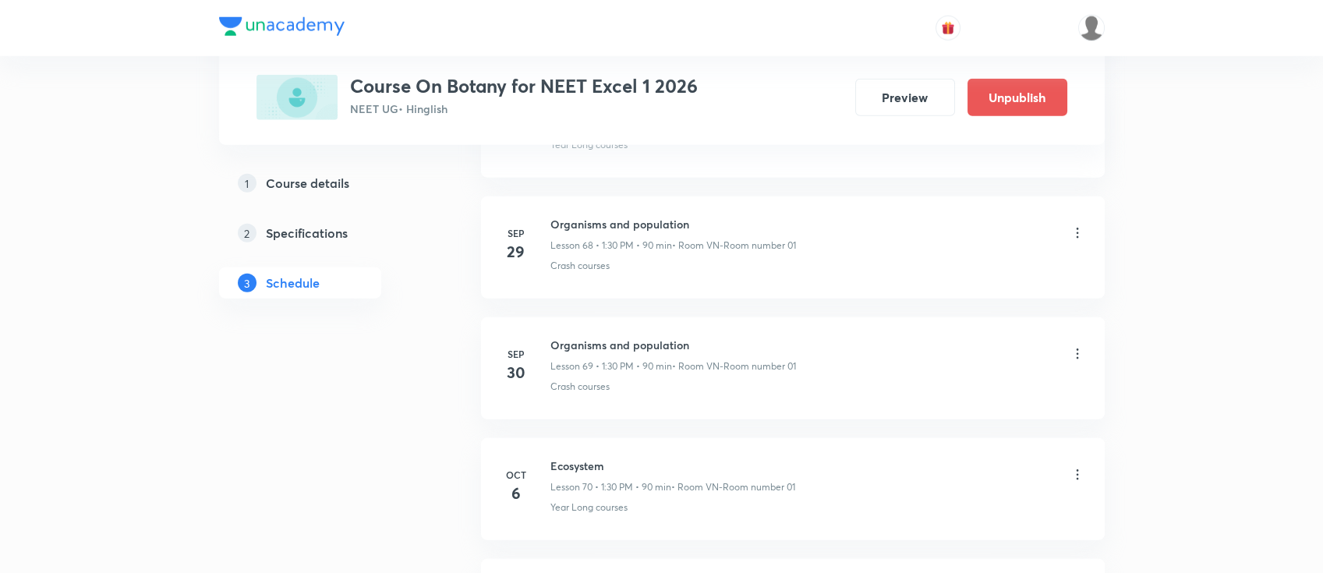
scroll to position [8767, 0]
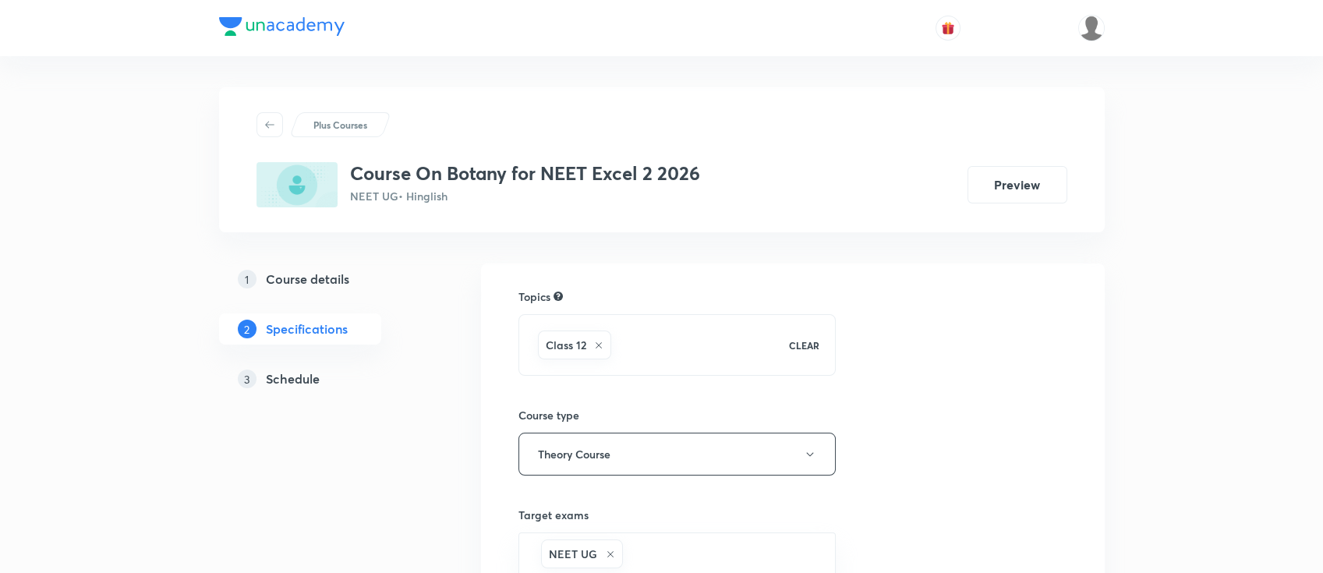
click at [316, 374] on h5 "Schedule" at bounding box center [293, 378] width 54 height 19
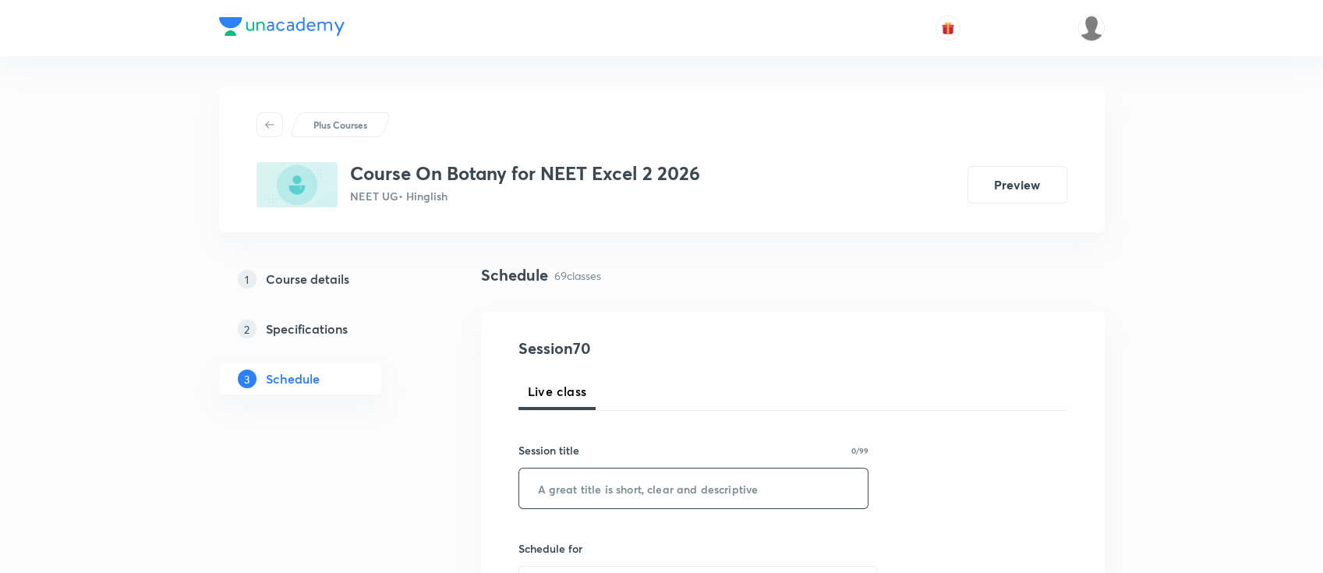
click at [712, 502] on input "text" at bounding box center [693, 488] width 349 height 40
paste input "Ecosystem"
type input "Ecosystem"
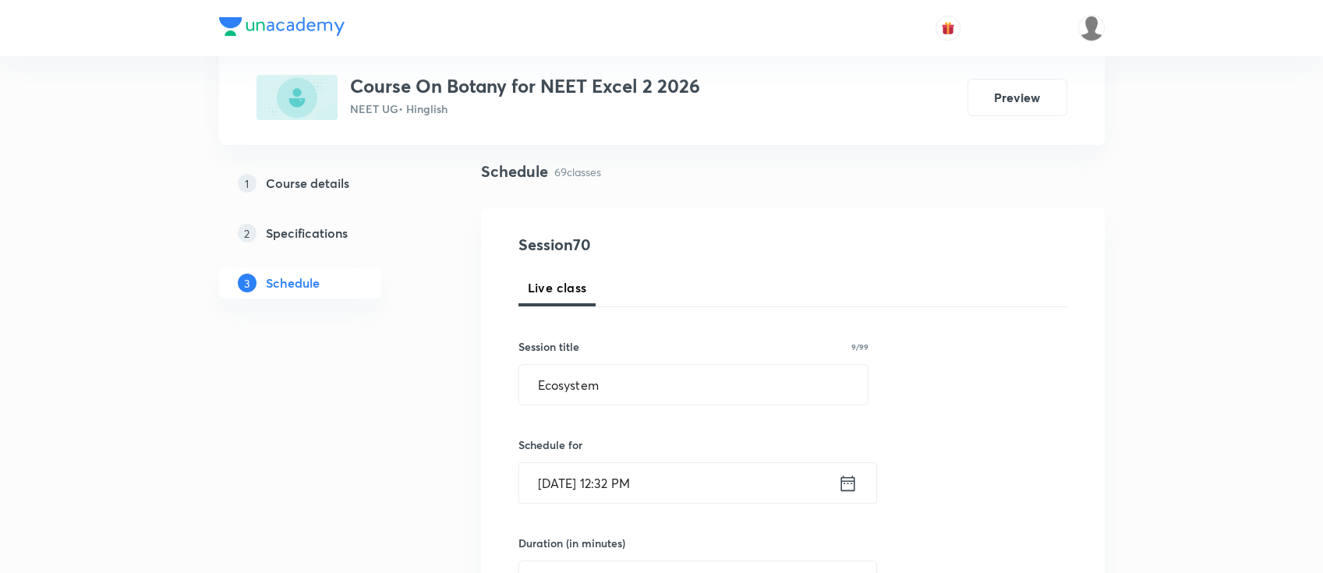
click at [850, 486] on icon at bounding box center [847, 483] width 19 height 22
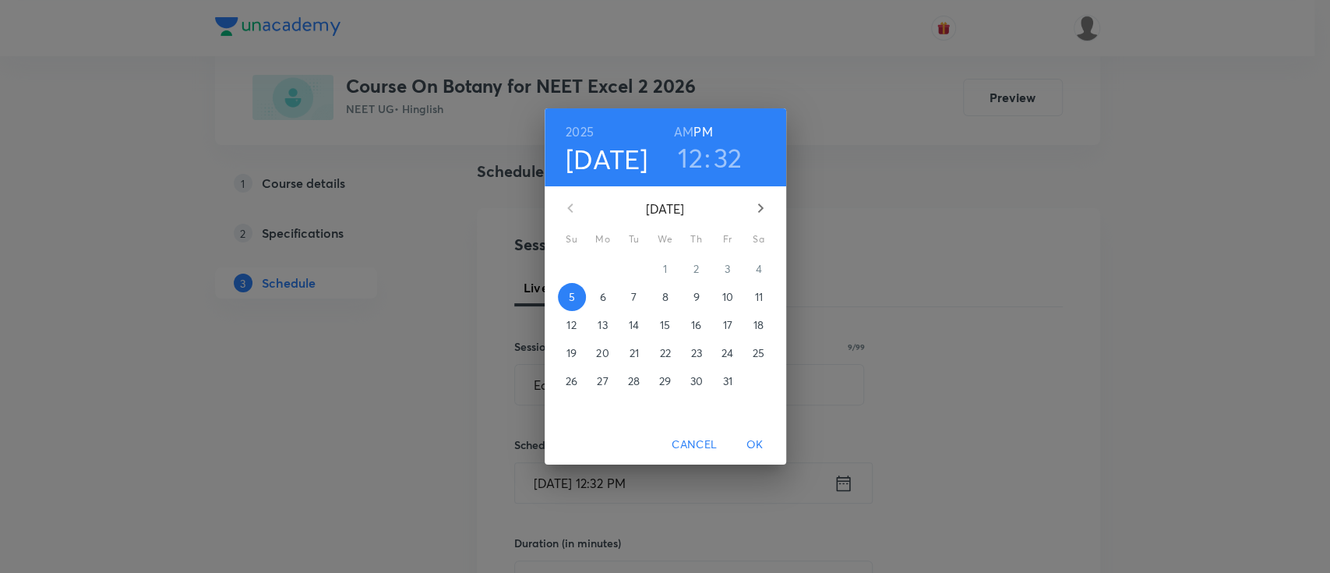
click at [640, 290] on span "7" at bounding box center [634, 297] width 28 height 16
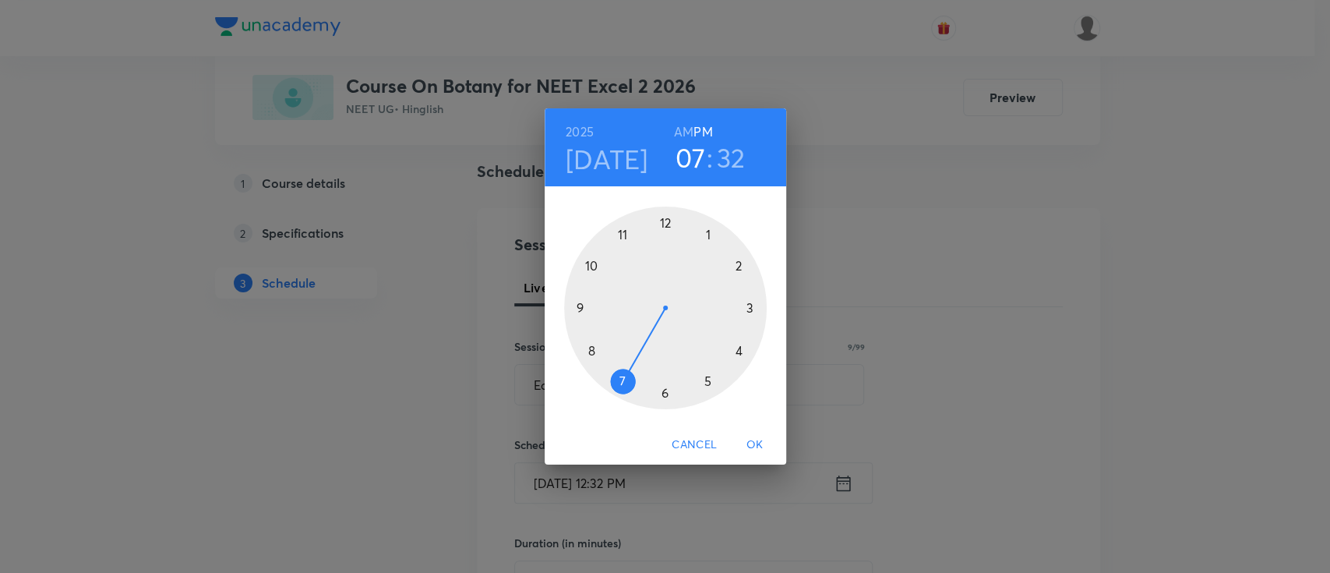
drag, startPoint x: 666, startPoint y: 215, endPoint x: 637, endPoint y: 364, distance: 151.8
click at [637, 364] on div at bounding box center [665, 308] width 203 height 203
drag, startPoint x: 657, startPoint y: 392, endPoint x: 669, endPoint y: 396, distance: 12.3
click at [669, 396] on div at bounding box center [665, 308] width 203 height 203
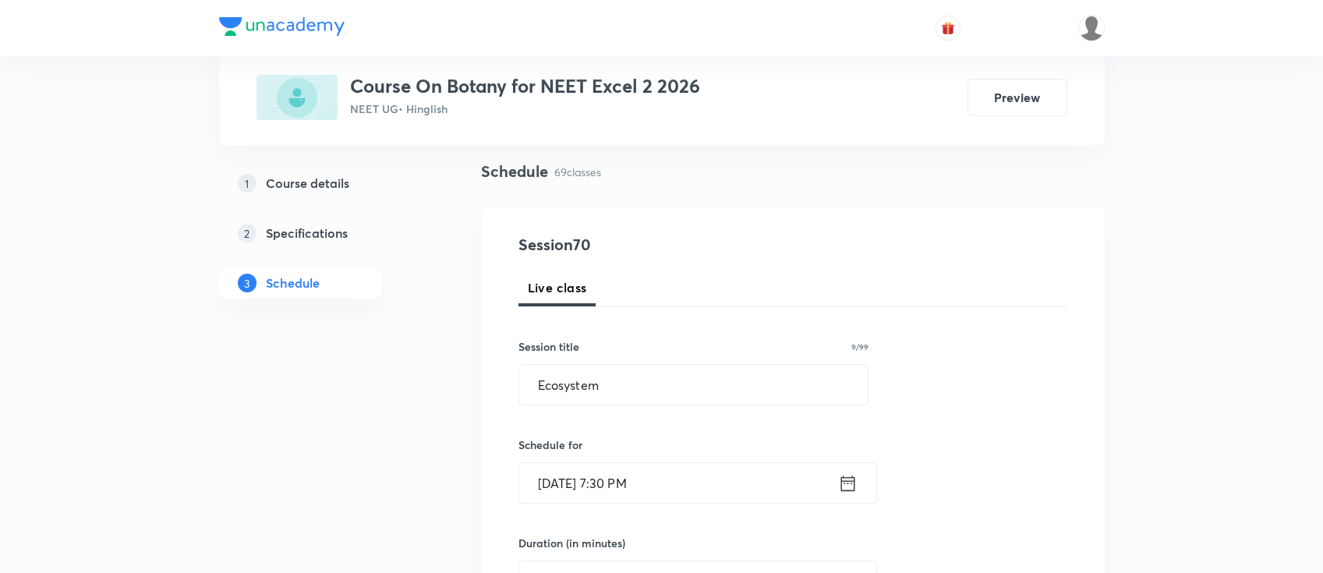
click at [844, 483] on icon at bounding box center [847, 483] width 19 height 22
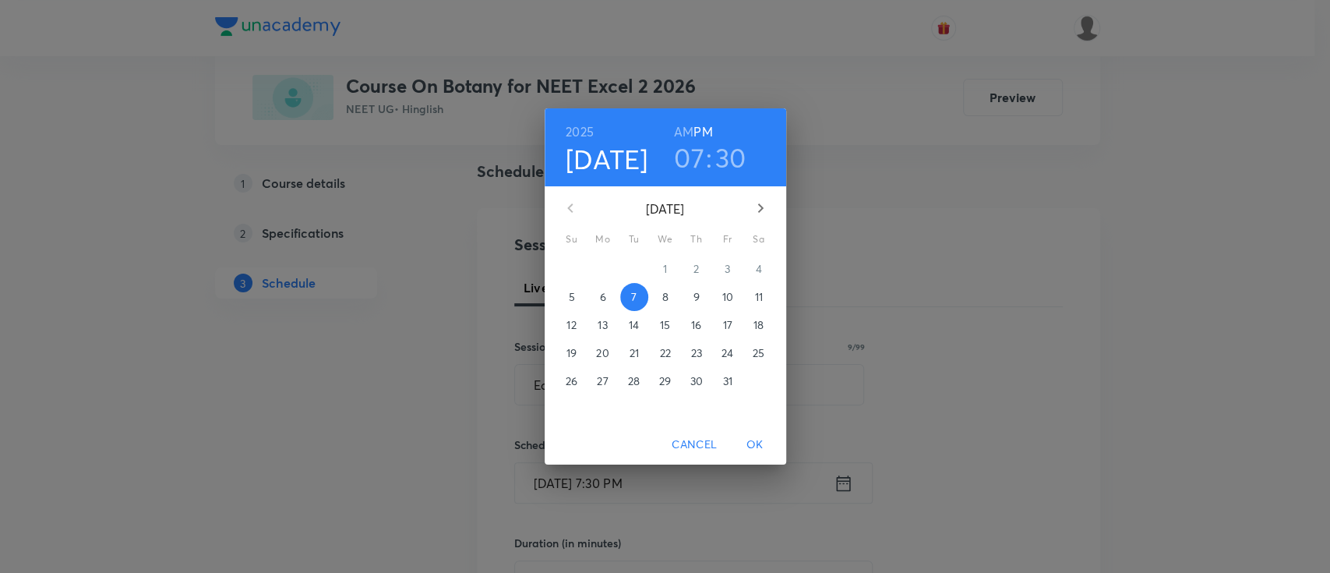
click at [678, 128] on h6 "AM" at bounding box center [683, 132] width 19 height 22
click at [756, 436] on span "OK" at bounding box center [755, 444] width 37 height 19
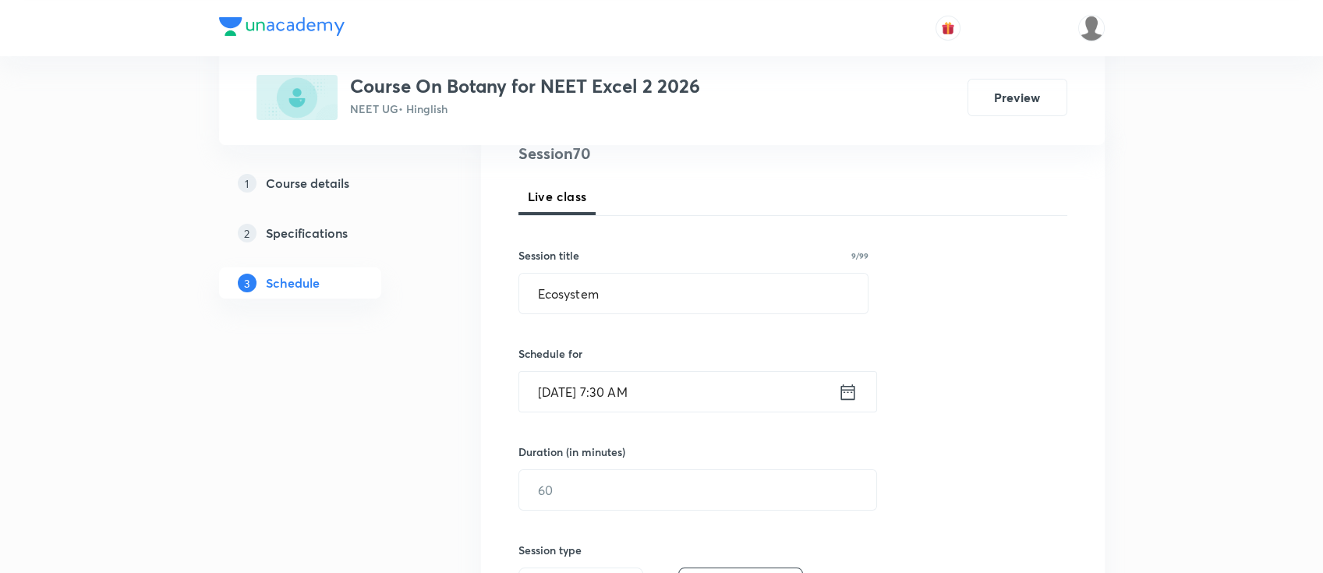
scroll to position [312, 0]
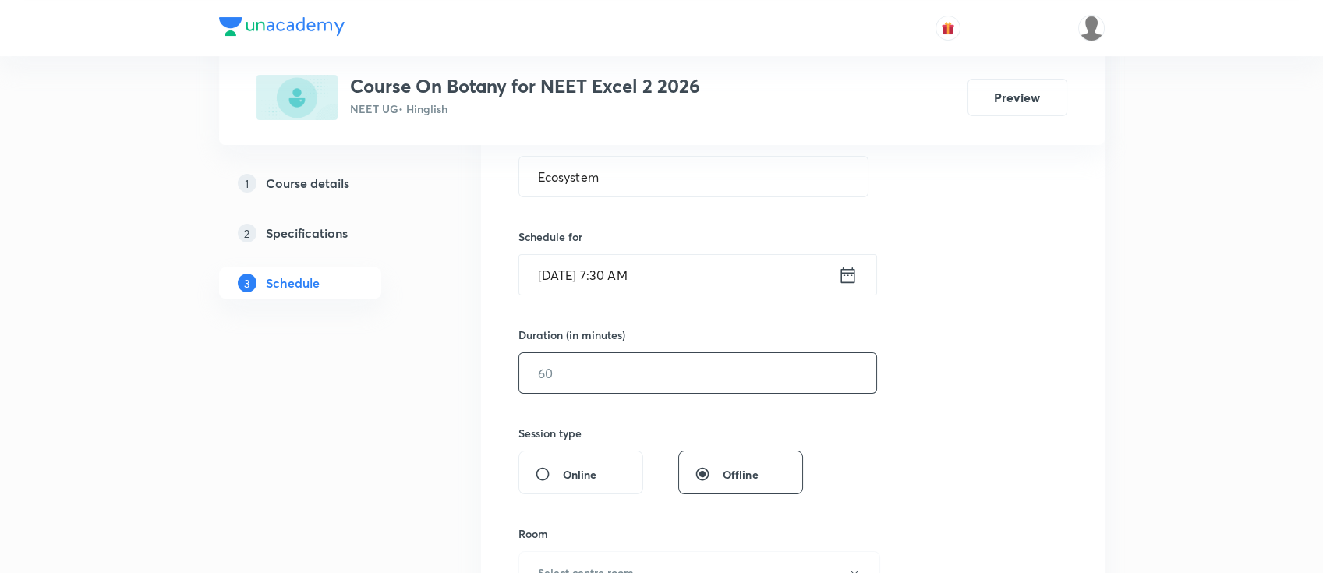
click at [743, 387] on input "text" at bounding box center [697, 373] width 357 height 40
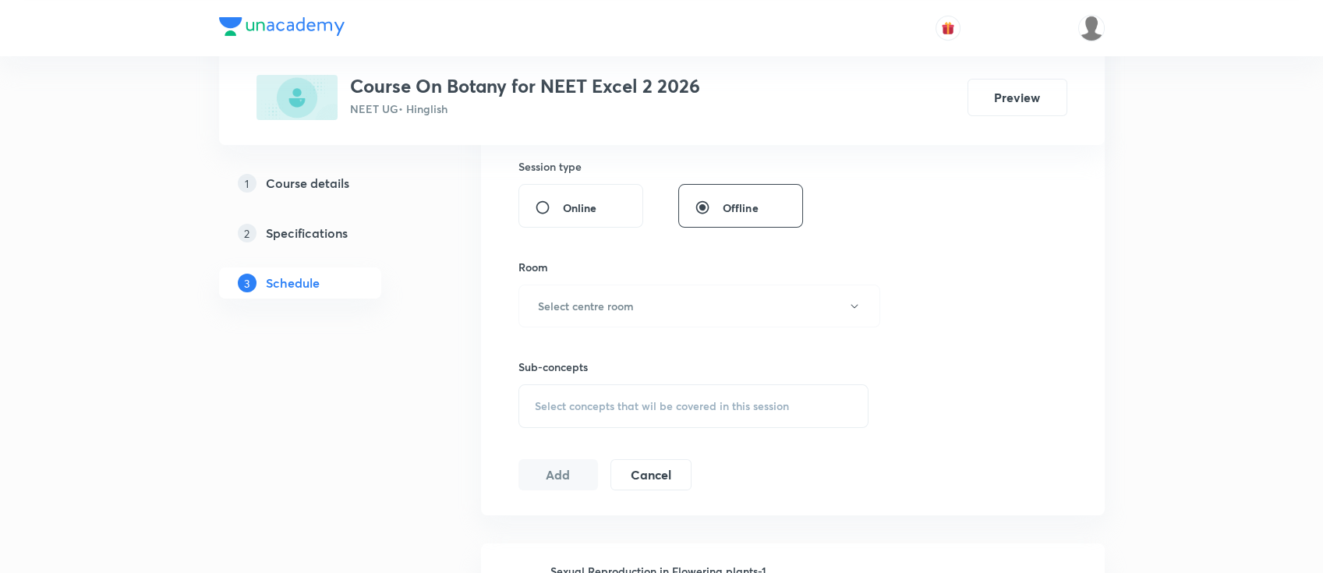
scroll to position [624, 0]
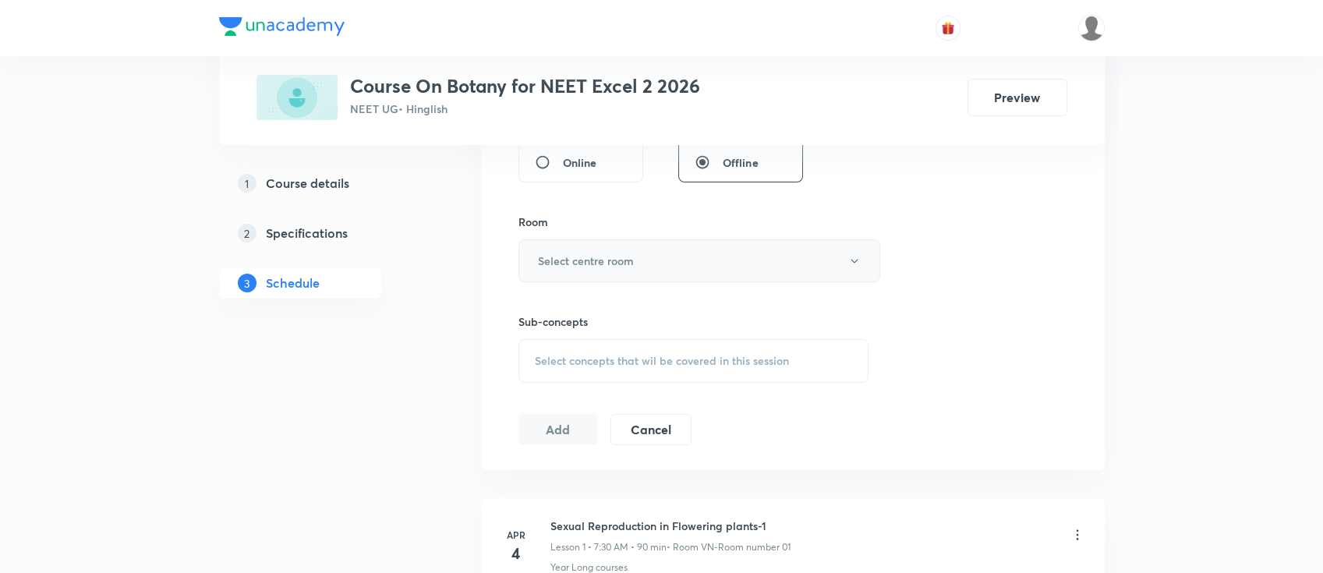
type input "90"
click at [632, 259] on h6 "Select centre room" at bounding box center [586, 261] width 96 height 16
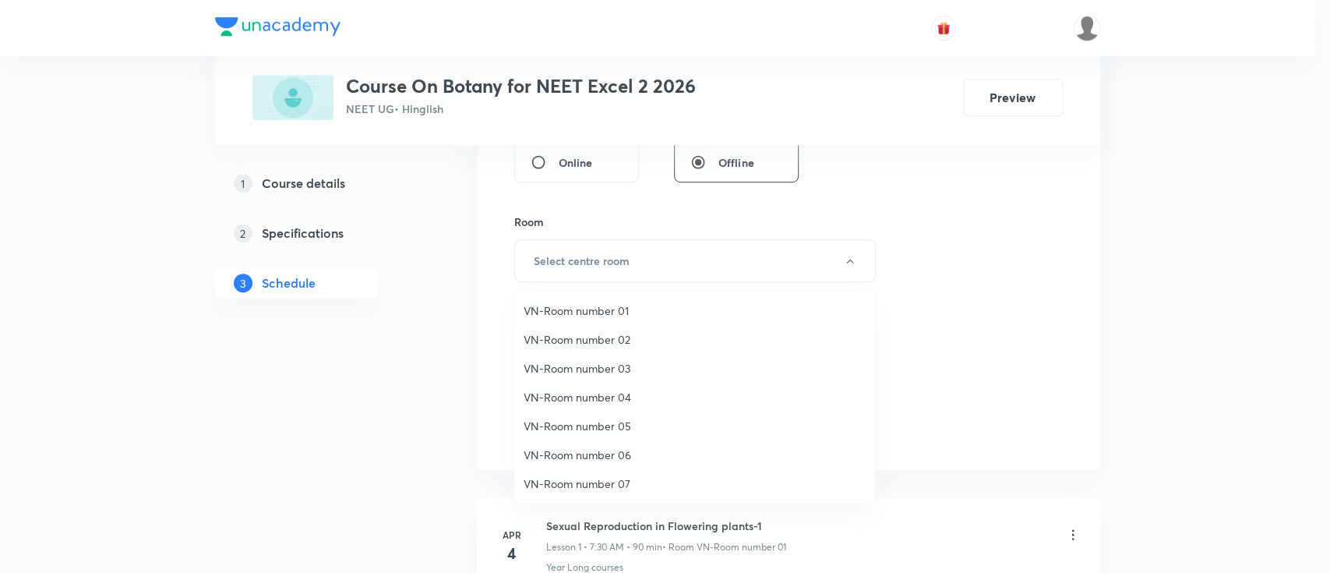
drag, startPoint x: 586, startPoint y: 306, endPoint x: 771, endPoint y: 410, distance: 211.8
click at [587, 307] on span "VN-Room number 01" at bounding box center [694, 310] width 341 height 16
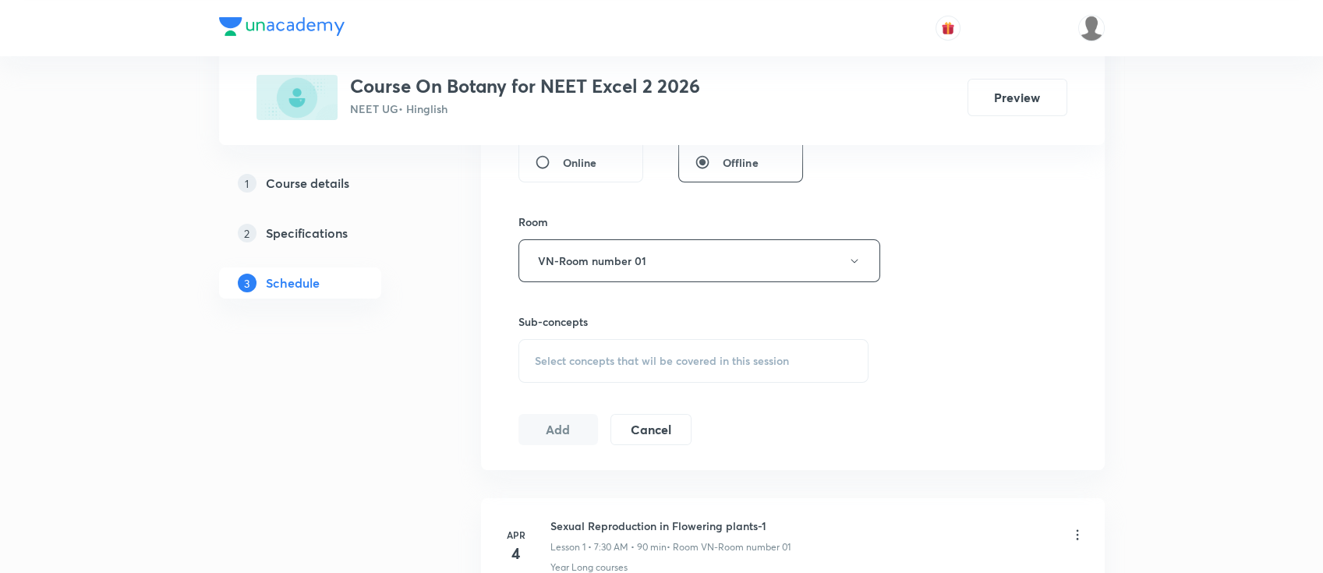
click at [750, 366] on span "Select concepts that wil be covered in this session" at bounding box center [662, 361] width 254 height 12
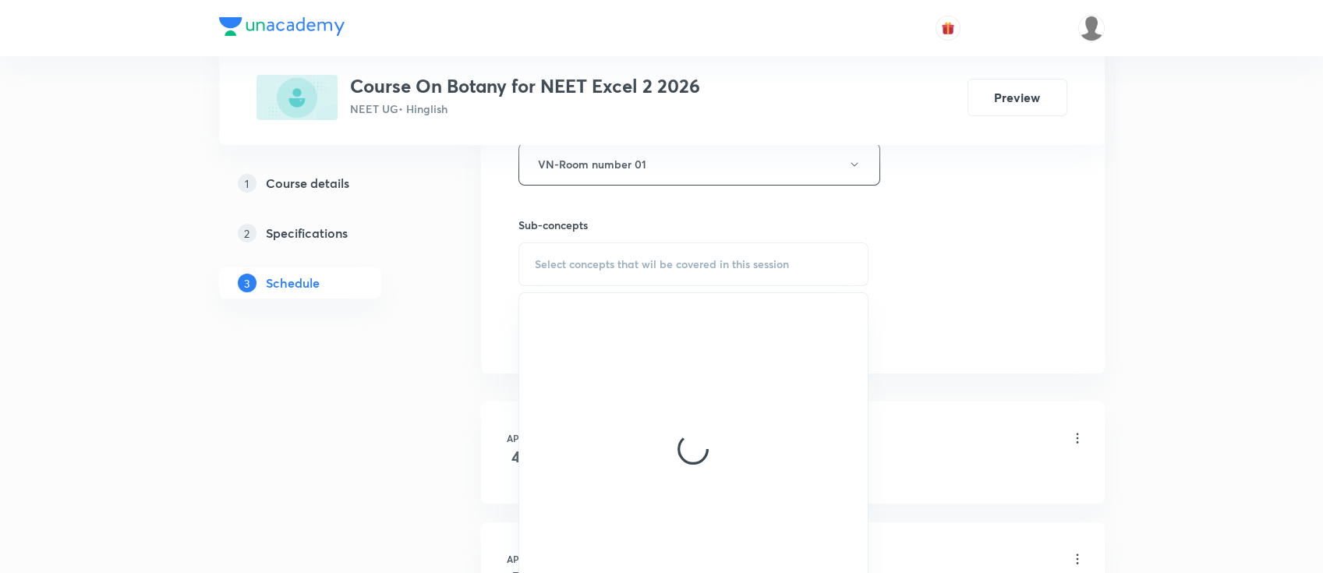
scroll to position [831, 0]
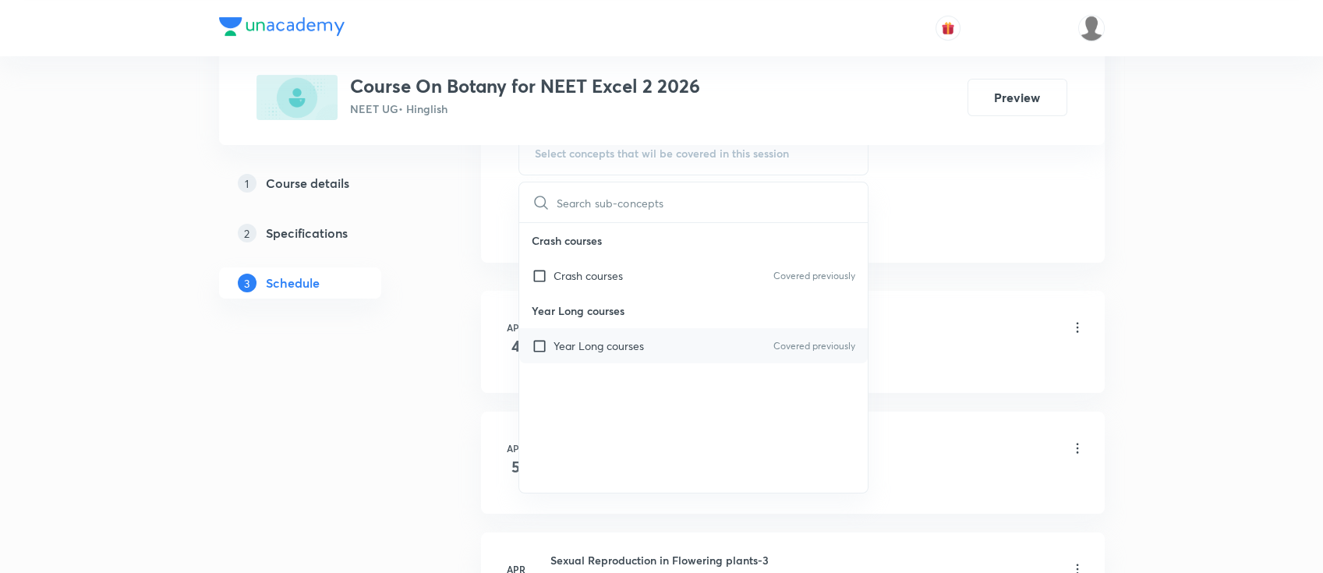
click at [700, 346] on div "Year Long courses Covered previously" at bounding box center [693, 345] width 349 height 35
checkbox input "true"
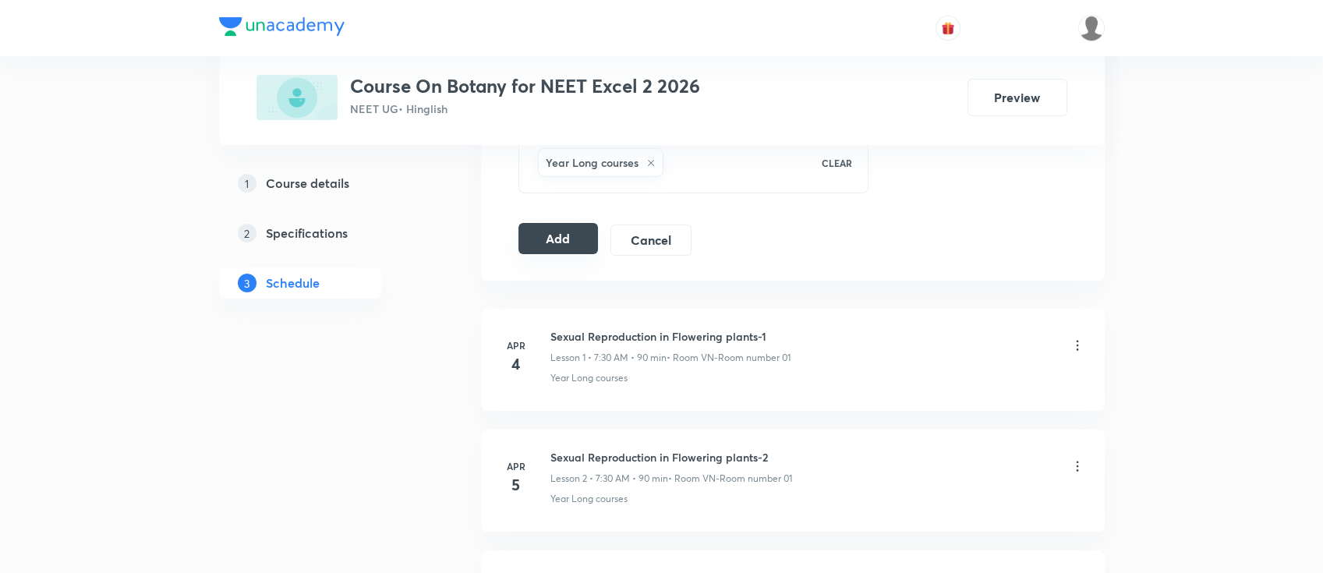
click at [543, 246] on button "Add" at bounding box center [558, 238] width 80 height 31
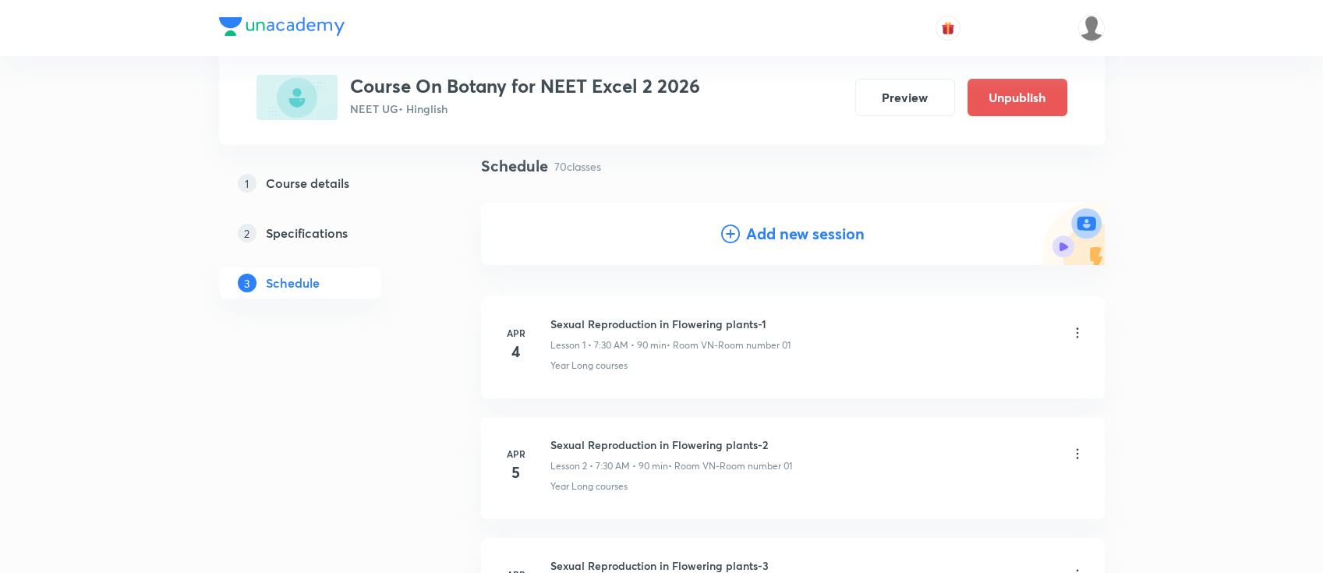
scroll to position [104, 0]
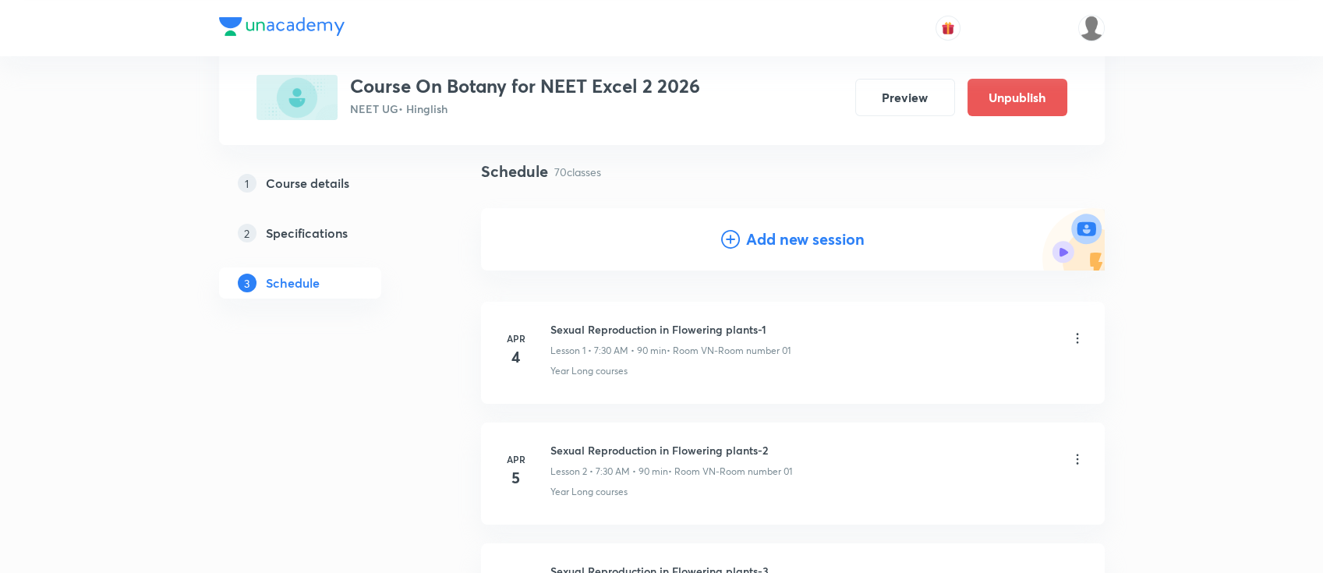
click at [819, 225] on div "Add new session" at bounding box center [793, 239] width 624 height 62
click at [821, 240] on h4 "Add new session" at bounding box center [805, 239] width 118 height 23
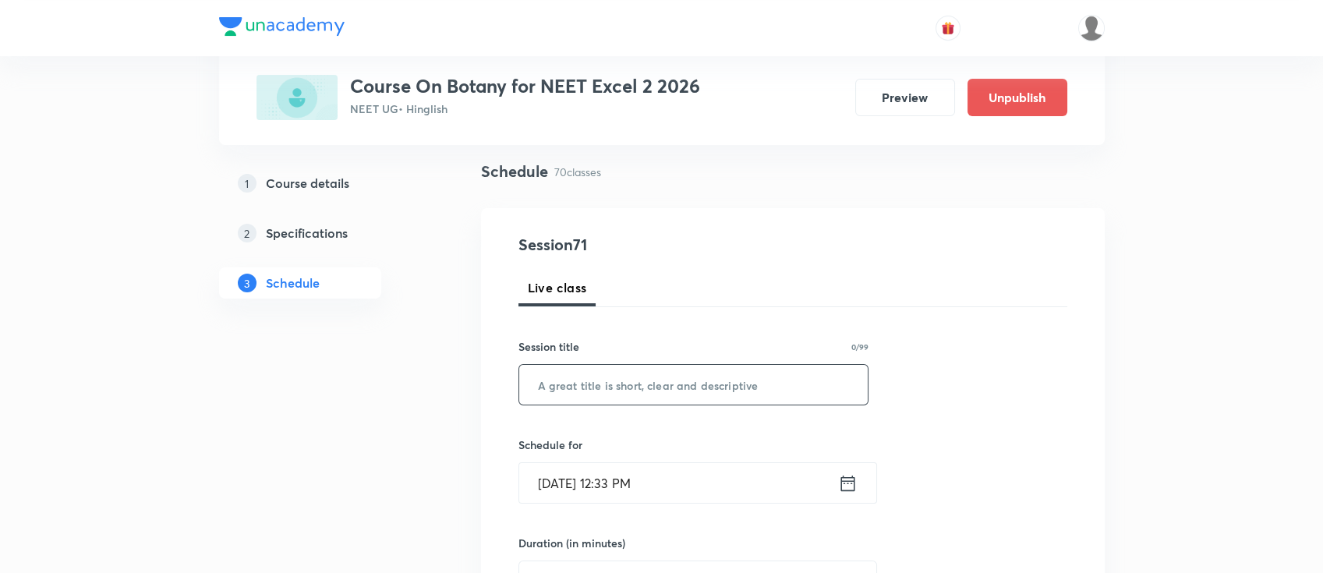
click at [740, 402] on input "text" at bounding box center [693, 385] width 349 height 40
paste input "Ecosystem"
type input "Ecosystem"
click at [850, 474] on icon at bounding box center [847, 483] width 19 height 22
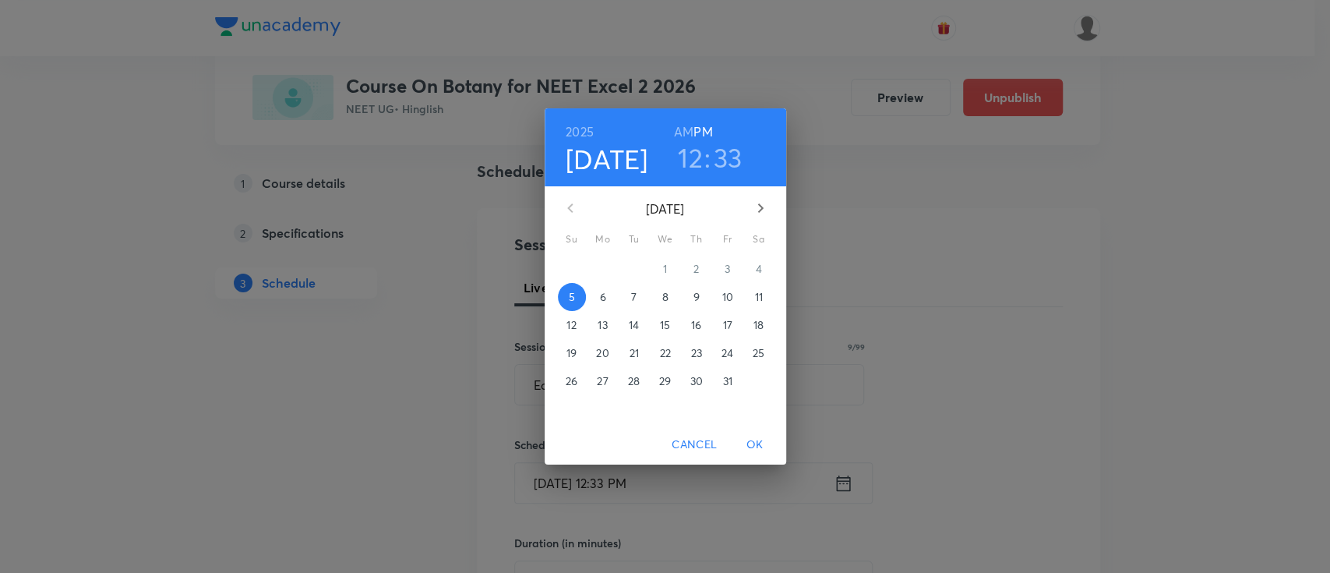
click at [695, 295] on p "9" at bounding box center [696, 297] width 6 height 16
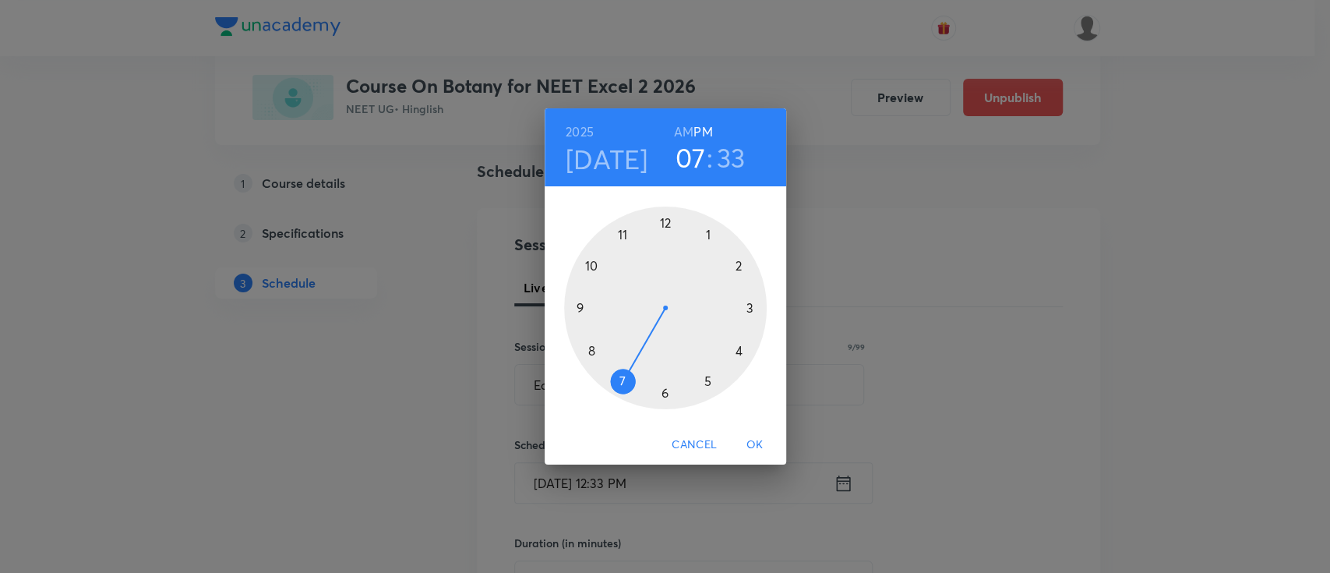
drag, startPoint x: 667, startPoint y: 228, endPoint x: 641, endPoint y: 342, distance: 116.8
click at [641, 342] on div at bounding box center [665, 308] width 203 height 203
drag, startPoint x: 648, startPoint y: 394, endPoint x: 666, endPoint y: 398, distance: 17.6
click at [666, 398] on div at bounding box center [665, 308] width 203 height 203
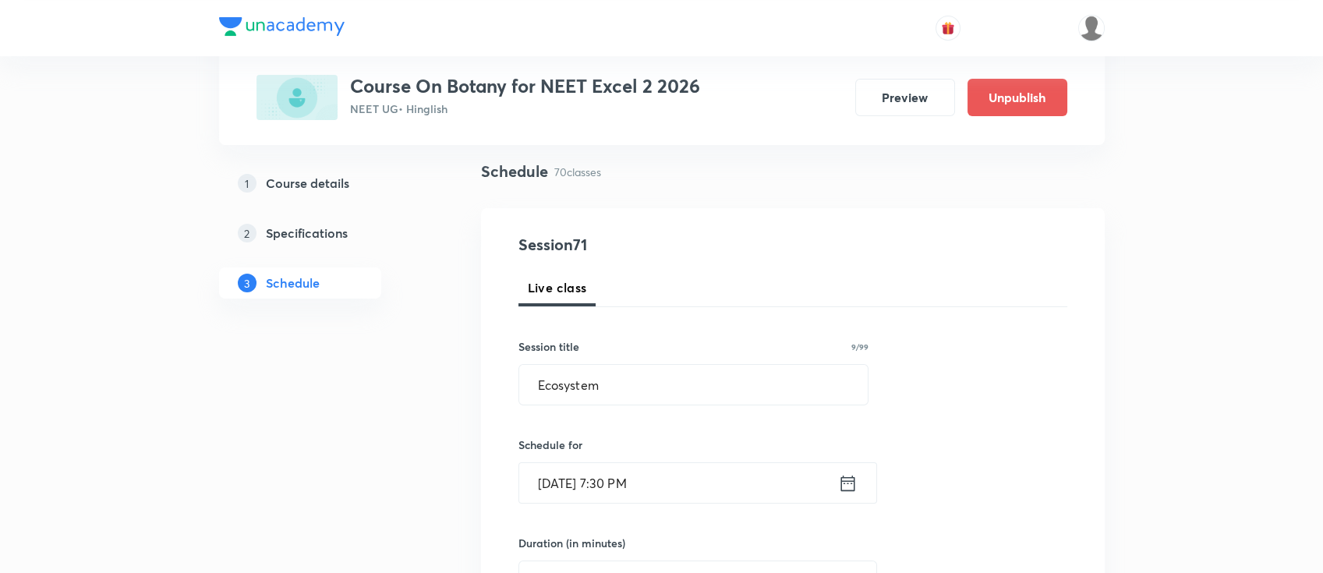
click at [849, 485] on icon at bounding box center [847, 483] width 19 height 22
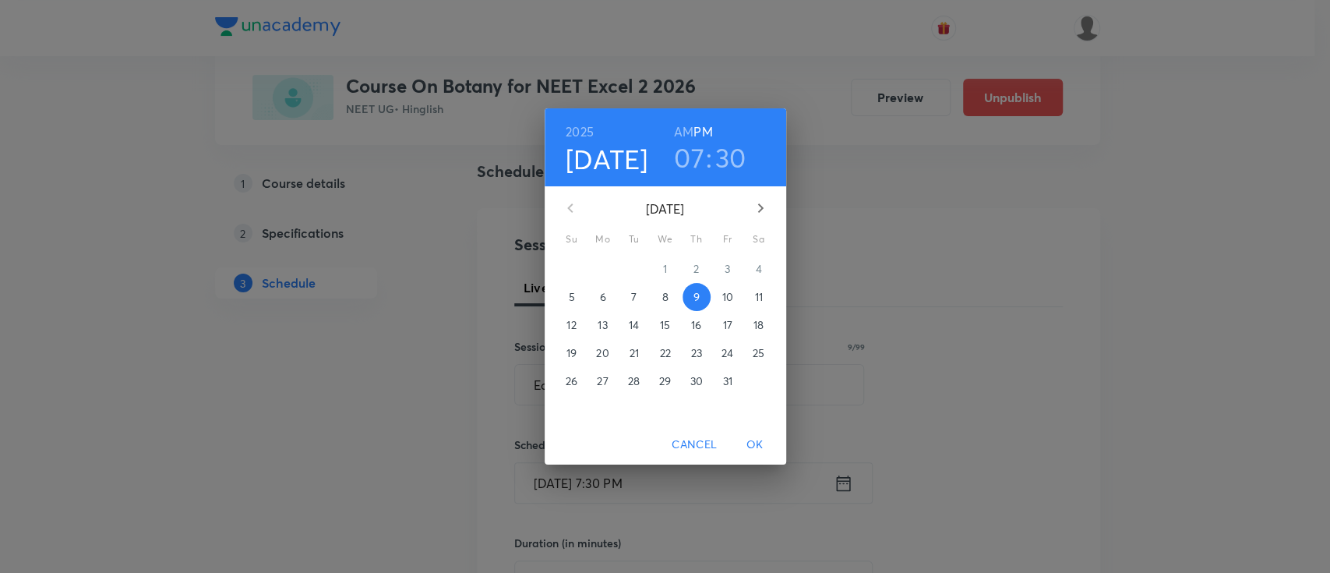
click at [682, 132] on h6 "AM" at bounding box center [683, 132] width 19 height 22
click at [760, 446] on span "OK" at bounding box center [755, 444] width 37 height 19
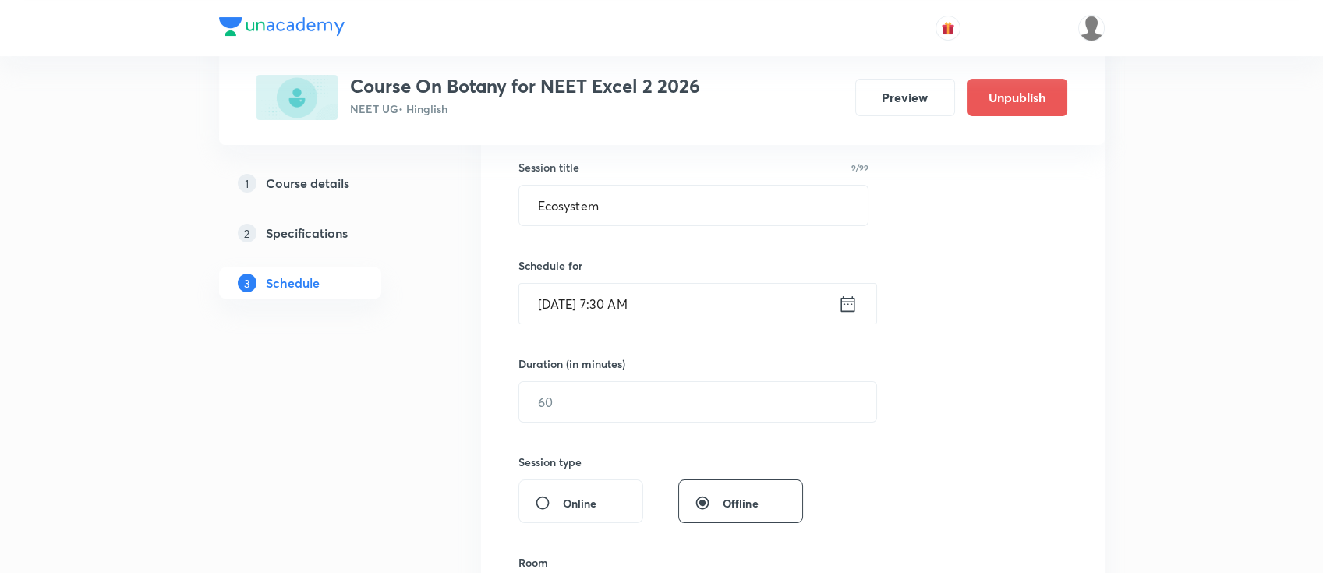
scroll to position [312, 0]
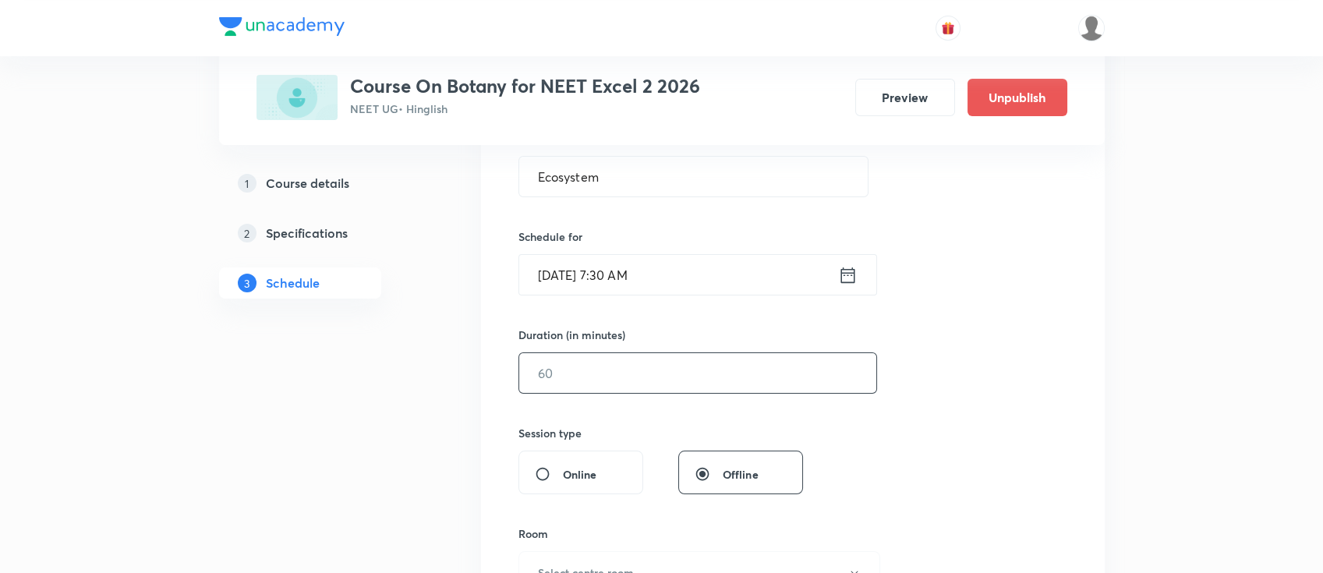
click at [709, 373] on input "text" at bounding box center [697, 373] width 357 height 40
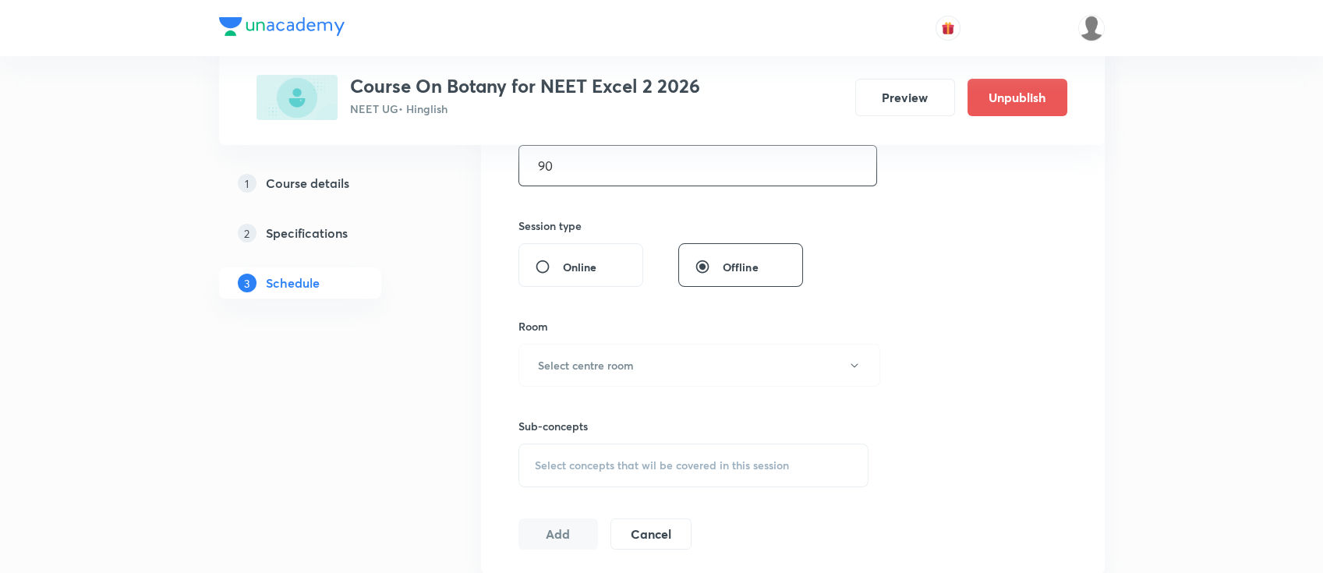
scroll to position [624, 0]
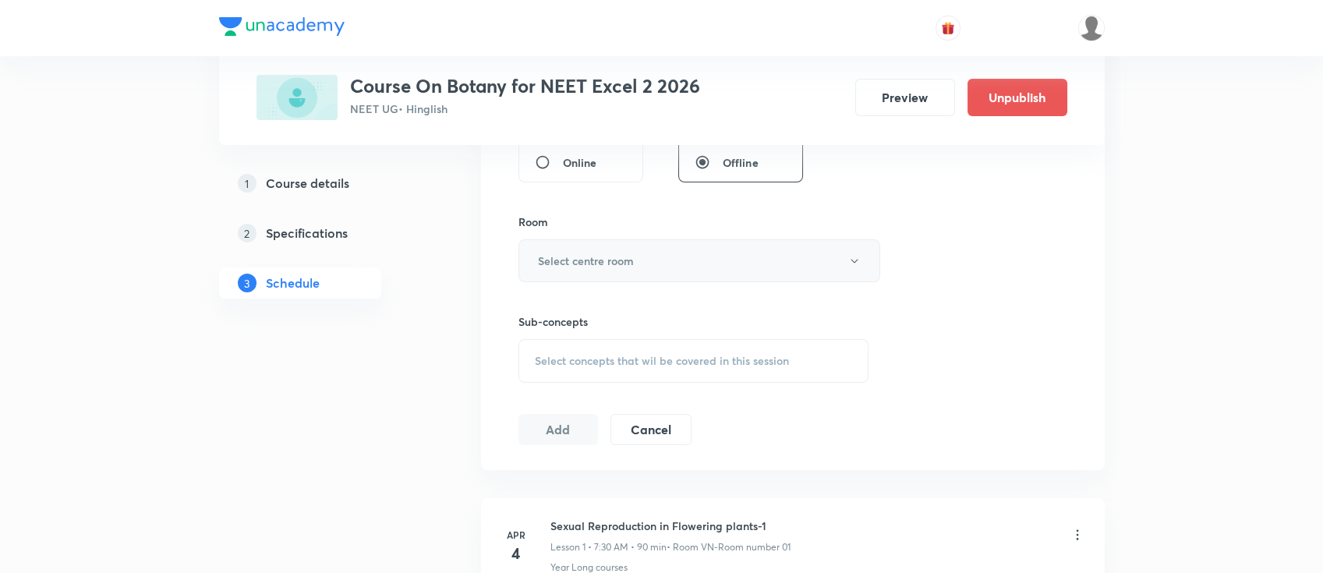
type input "90"
click at [613, 238] on div "Room Select centre room" at bounding box center [693, 248] width 351 height 69
click at [615, 253] on h6 "Select centre room" at bounding box center [586, 261] width 96 height 16
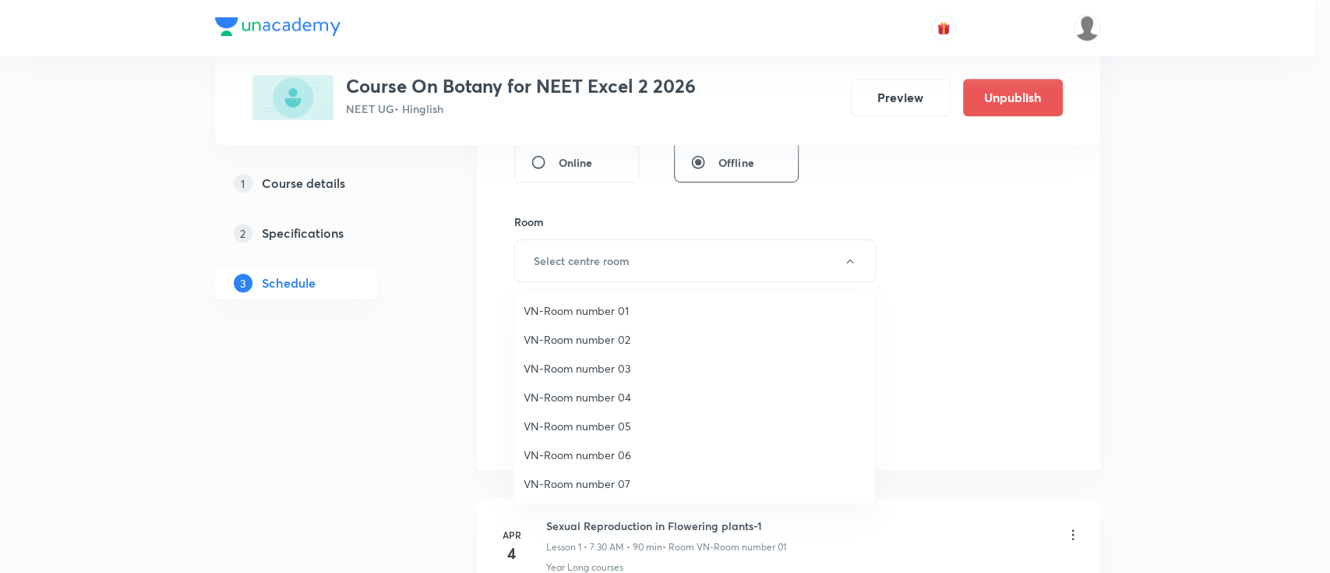
click at [611, 371] on span "VN-Room number 03" at bounding box center [694, 368] width 341 height 16
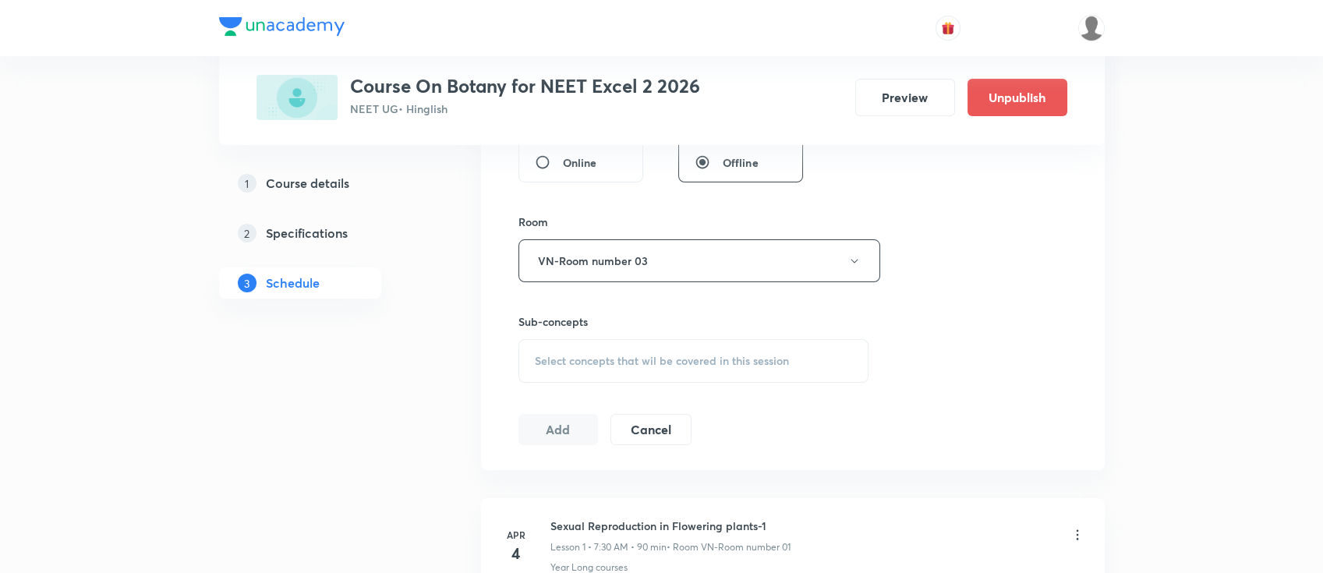
click at [702, 356] on span "Select concepts that wil be covered in this session" at bounding box center [662, 361] width 254 height 12
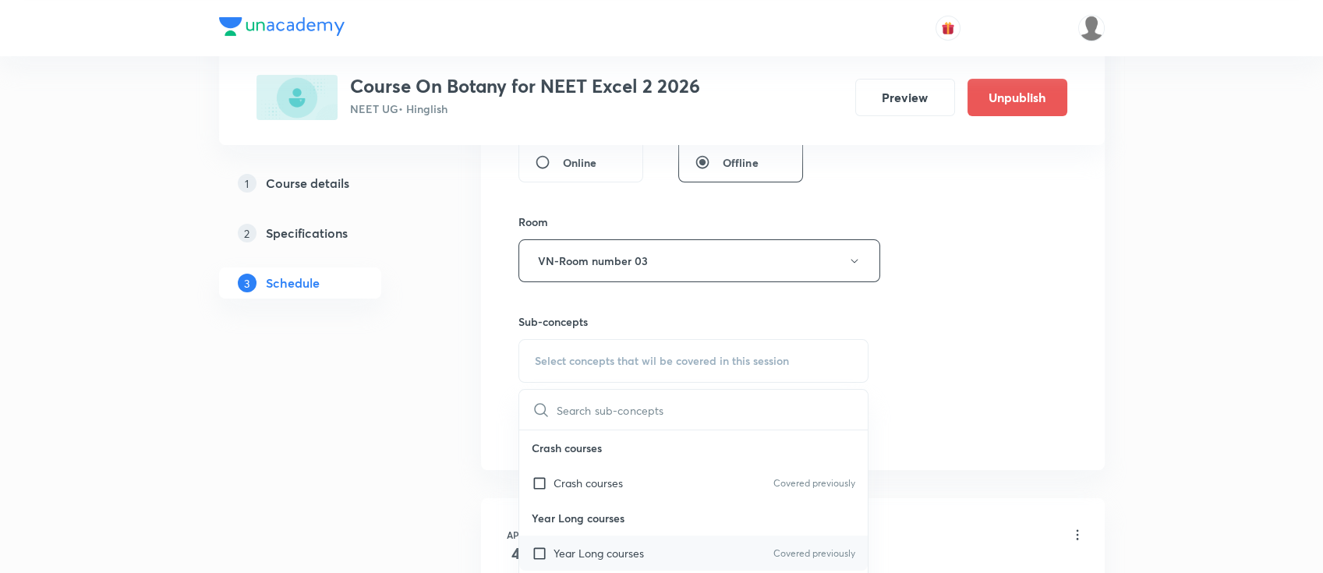
click at [702, 545] on div "Year Long courses Covered previously" at bounding box center [693, 552] width 349 height 35
checkbox input "true"
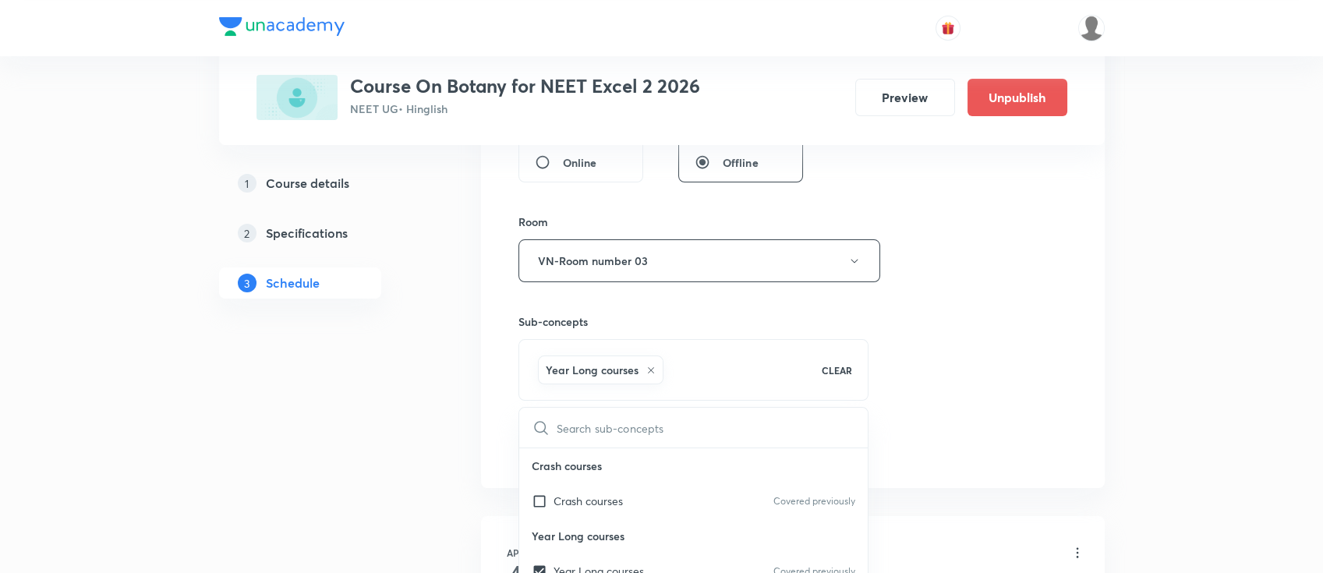
click at [926, 345] on div "Session 71 Live class Session title 9/99 Ecosystem ​ Schedule for Oct 9, 2025, …" at bounding box center [792, 88] width 549 height 750
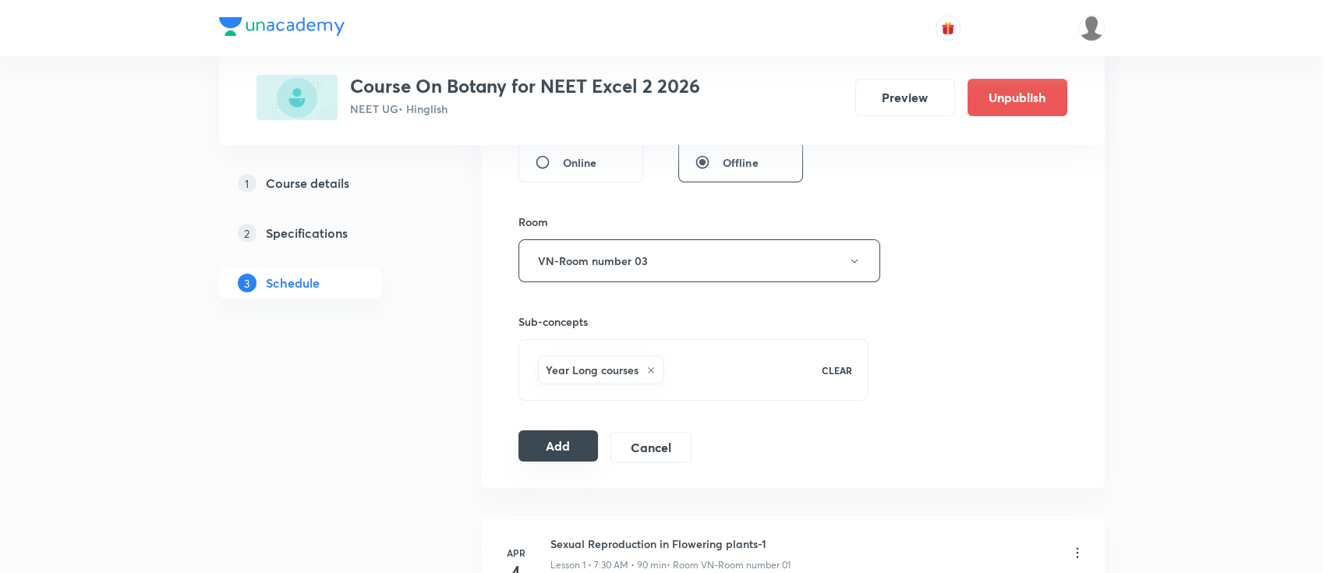
click at [570, 441] on button "Add" at bounding box center [558, 445] width 80 height 31
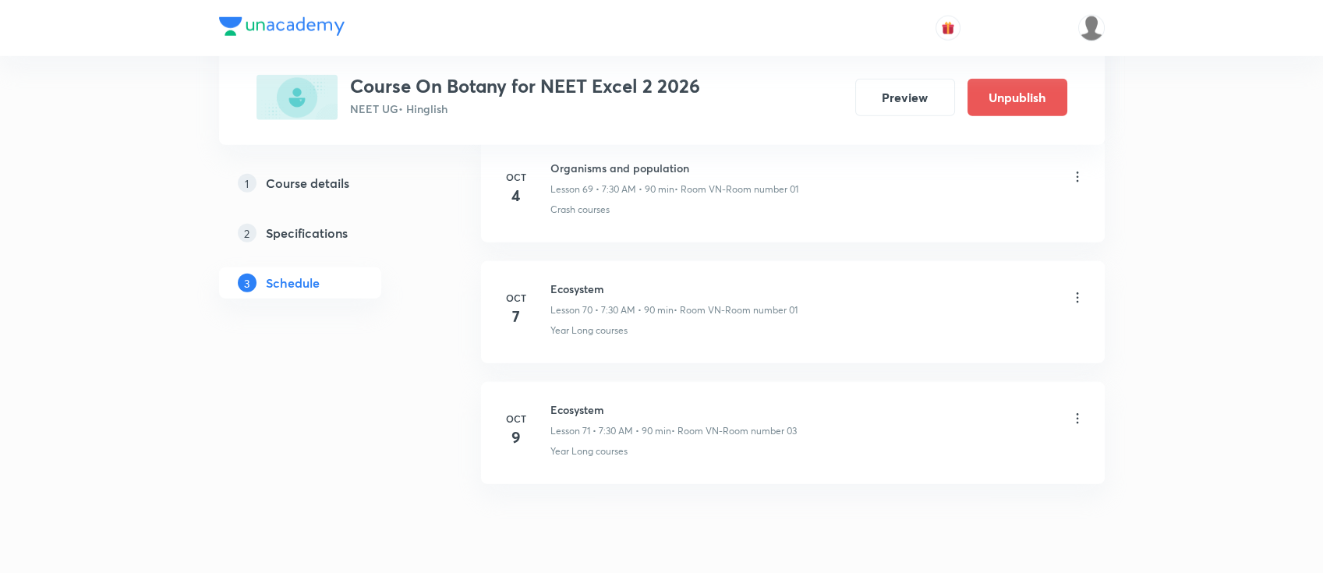
scroll to position [8525, 0]
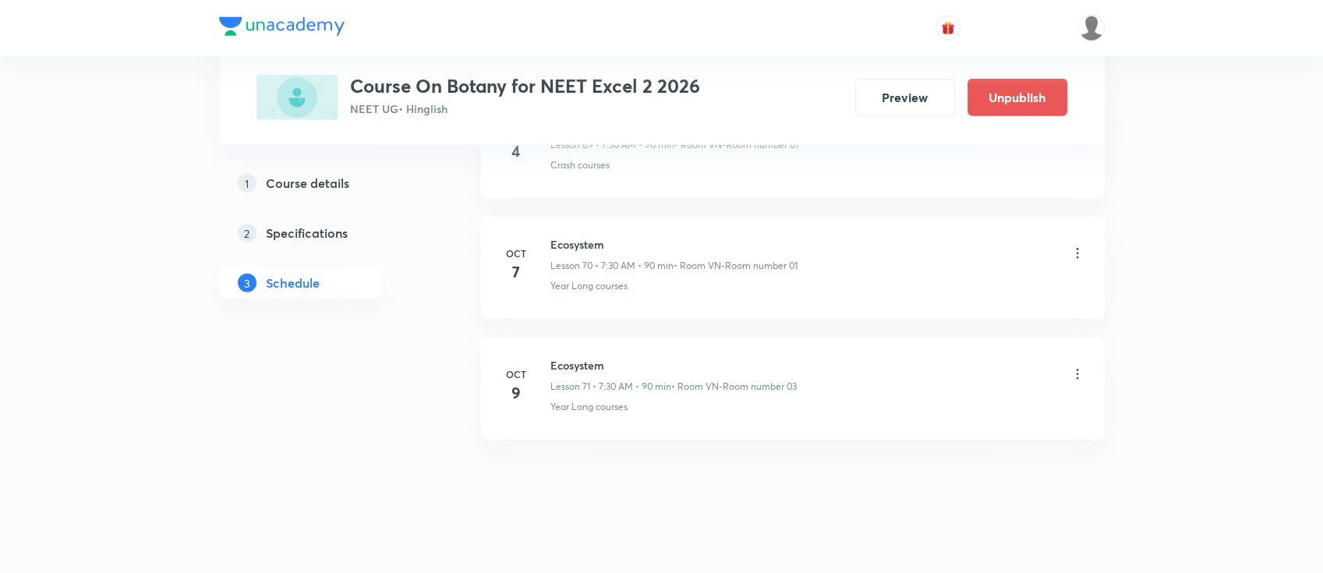
click at [581, 357] on h6 "Ecosystem" at bounding box center [673, 365] width 246 height 16
copy h6 "Ecosystem"
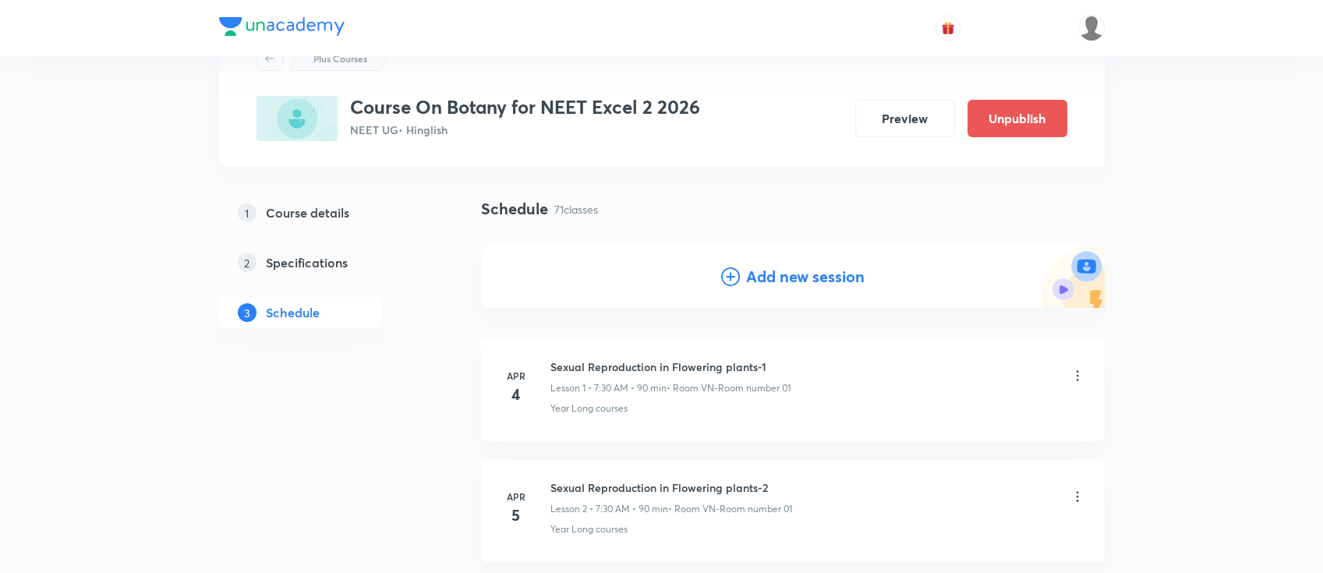
scroll to position [0, 0]
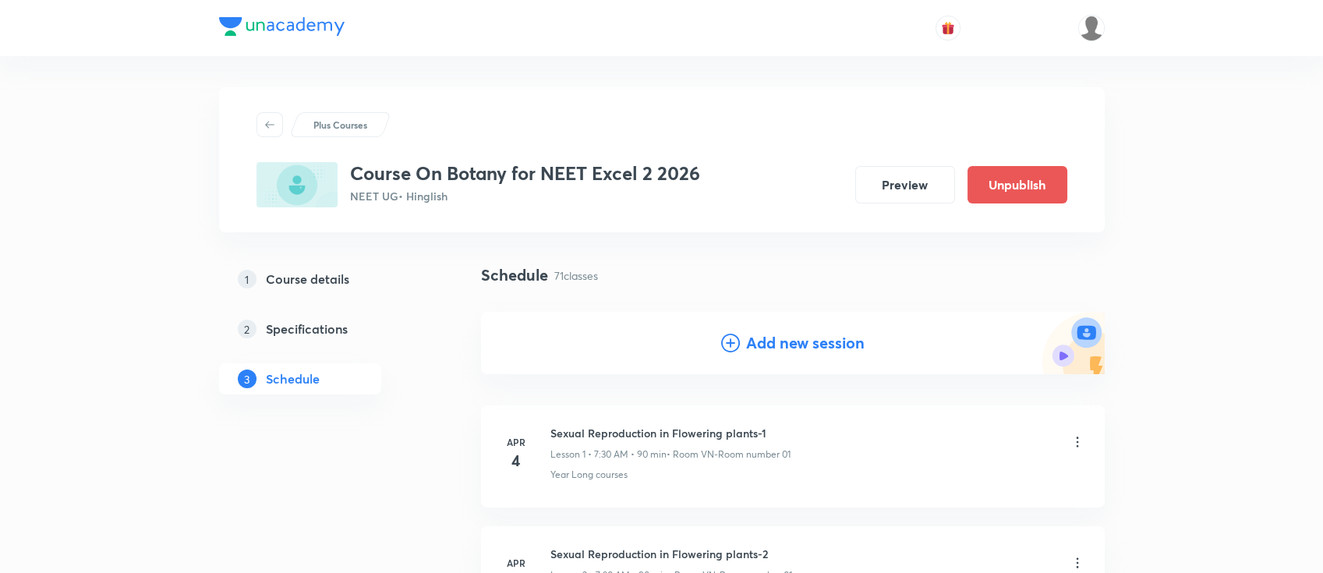
click at [835, 341] on h4 "Add new session" at bounding box center [805, 342] width 118 height 23
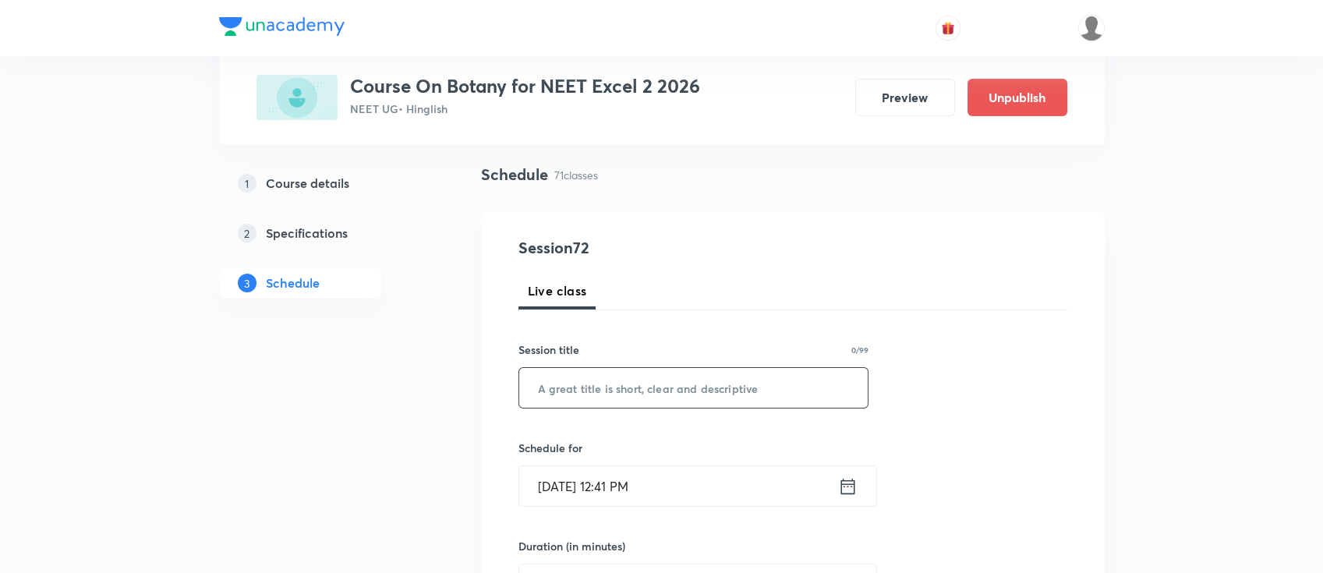
scroll to position [104, 0]
click at [785, 388] on input "text" at bounding box center [693, 385] width 349 height 40
paste input "Ecosystem"
type input "Ecosystem"
click at [847, 475] on icon at bounding box center [847, 483] width 19 height 22
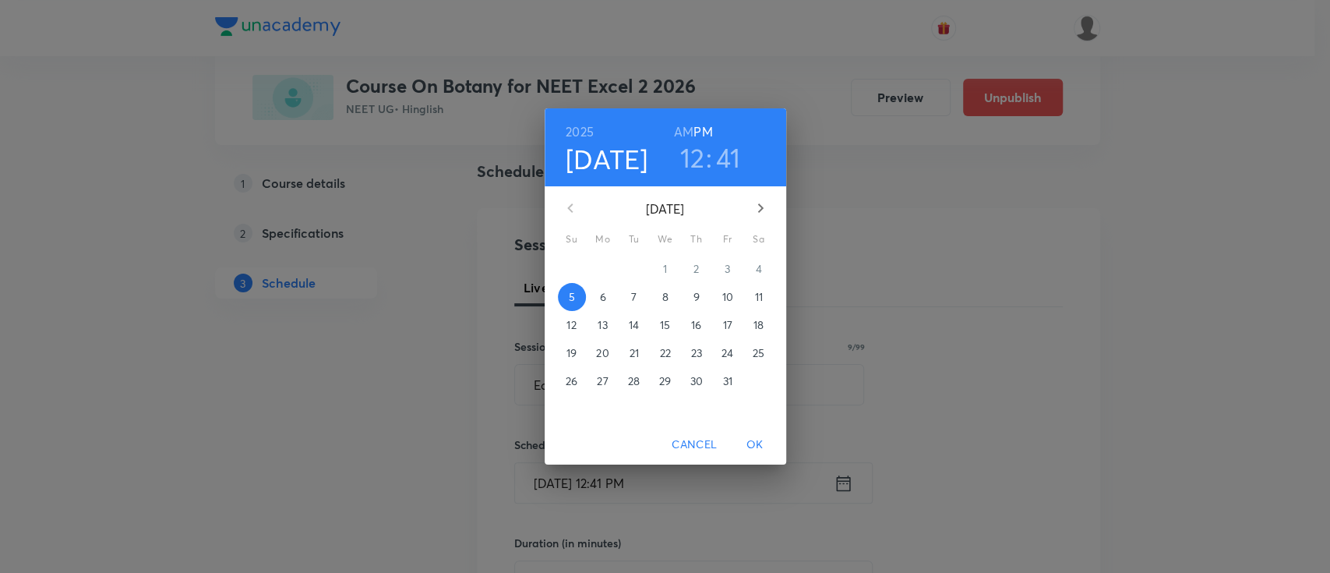
click at [761, 296] on p "11" at bounding box center [758, 297] width 8 height 16
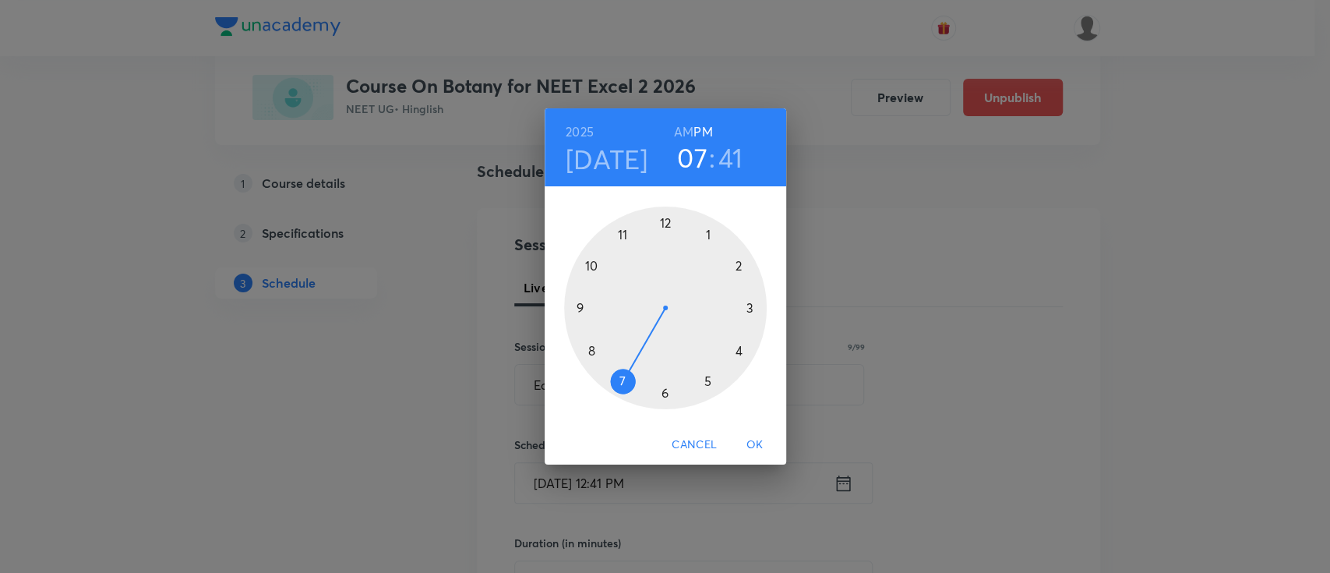
drag, startPoint x: 667, startPoint y: 217, endPoint x: 631, endPoint y: 356, distance: 143.5
click at [631, 356] on div at bounding box center [665, 308] width 203 height 203
drag, startPoint x: 594, startPoint y: 349, endPoint x: 662, endPoint y: 399, distance: 84.2
click at [662, 399] on div at bounding box center [665, 308] width 203 height 203
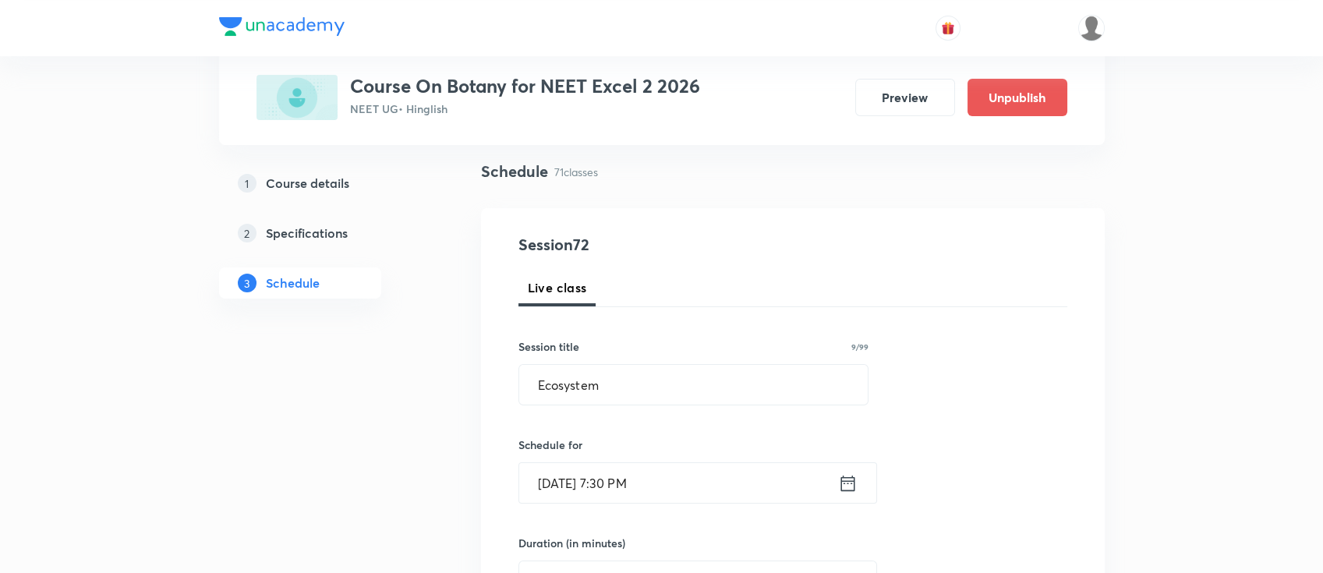
click at [848, 487] on icon at bounding box center [847, 483] width 19 height 22
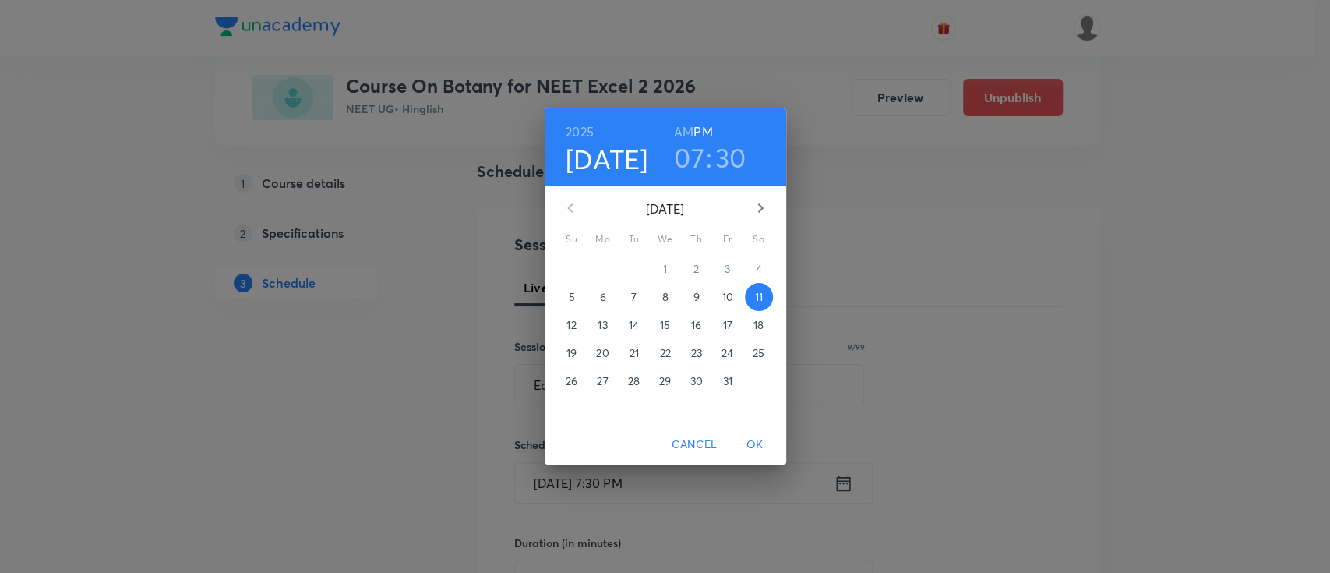
click at [684, 130] on h6 "AM" at bounding box center [683, 132] width 19 height 22
click at [761, 442] on span "OK" at bounding box center [755, 444] width 37 height 19
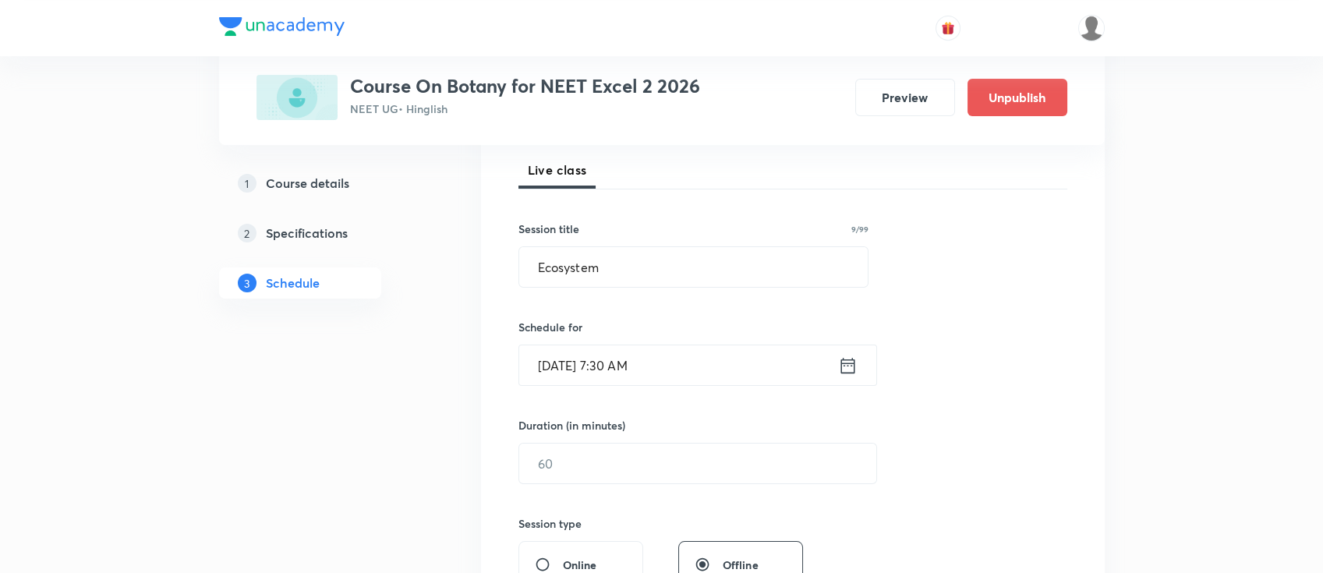
scroll to position [312, 0]
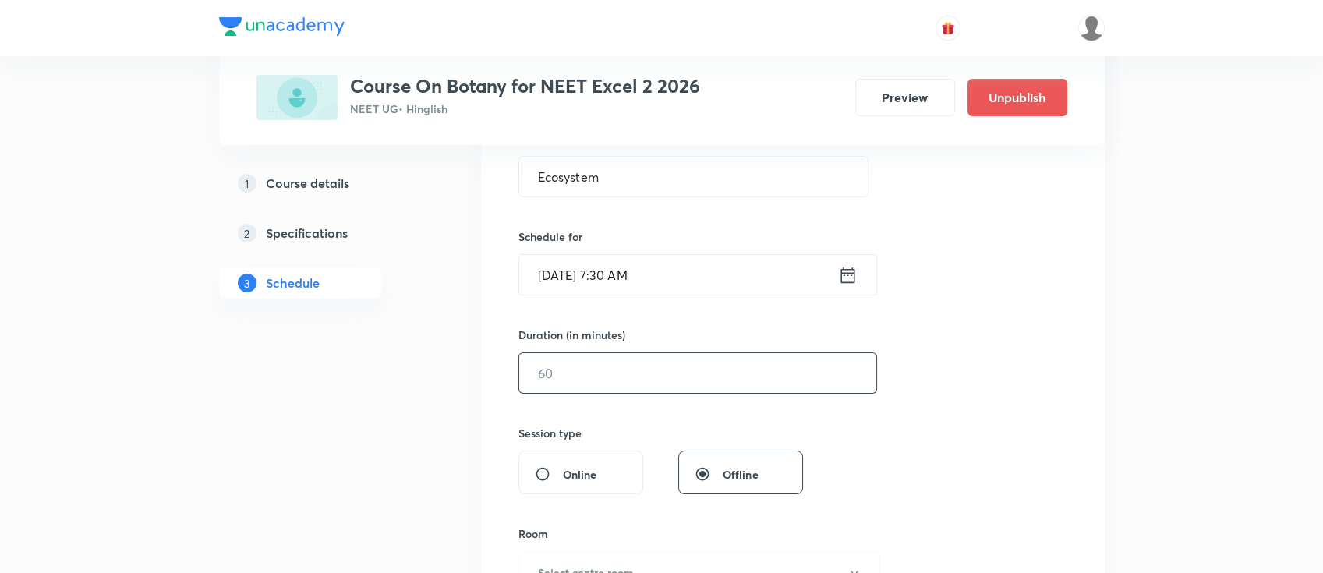
click at [698, 366] on input "text" at bounding box center [697, 373] width 357 height 40
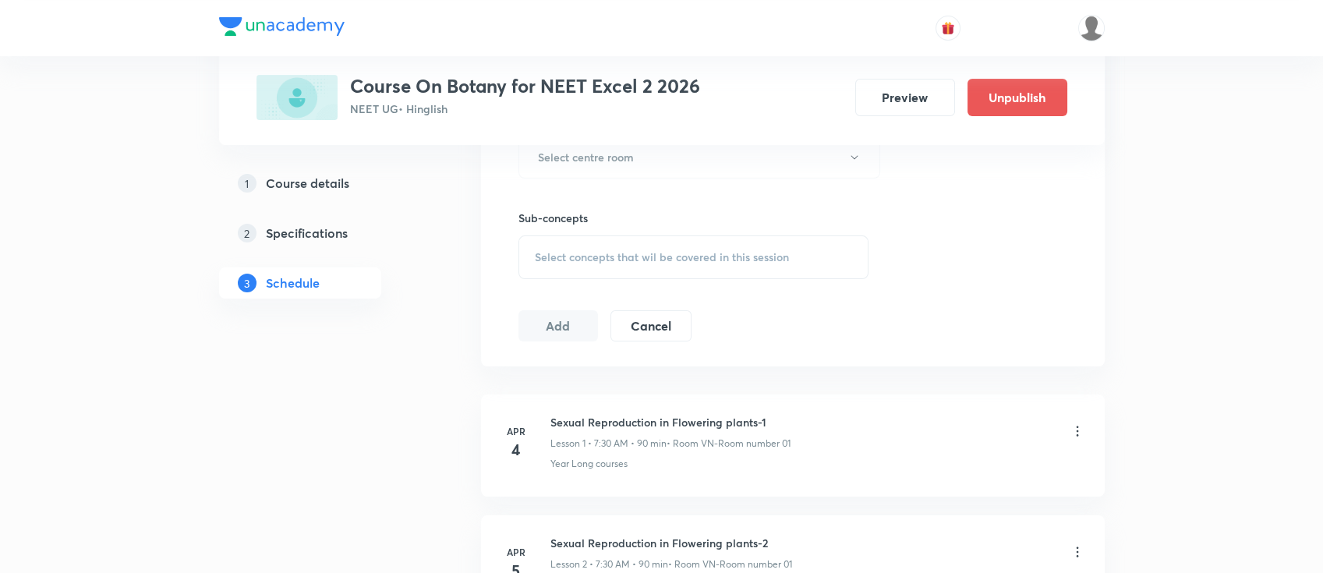
scroll to position [624, 0]
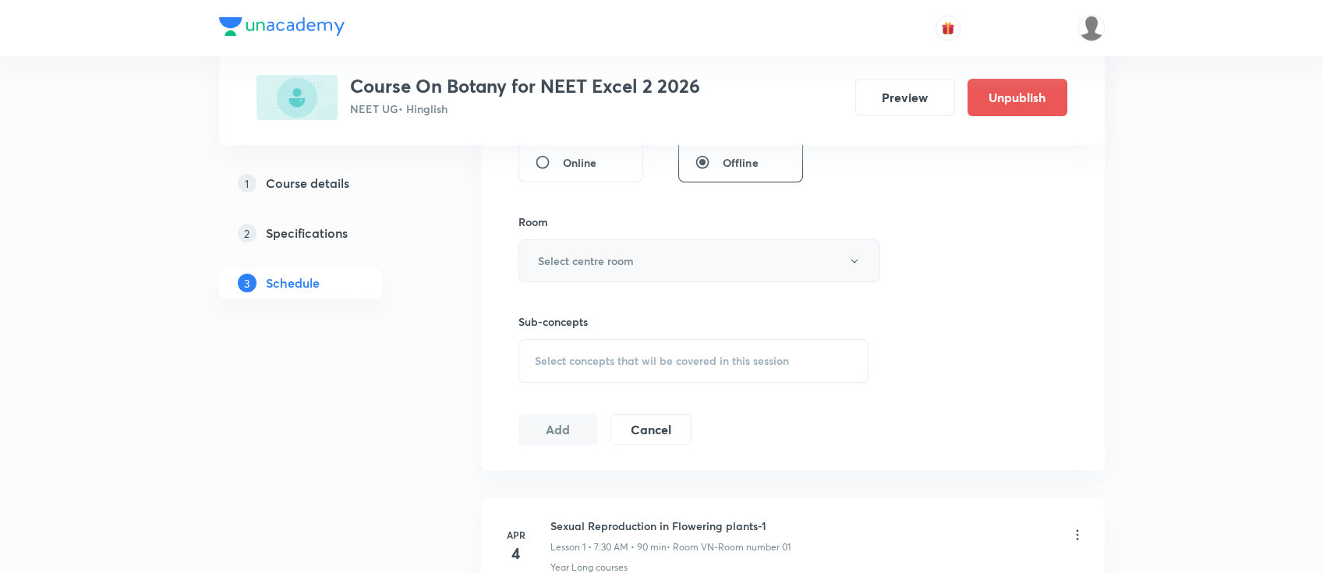
type input "90"
click at [602, 263] on h6 "Select centre room" at bounding box center [586, 261] width 96 height 16
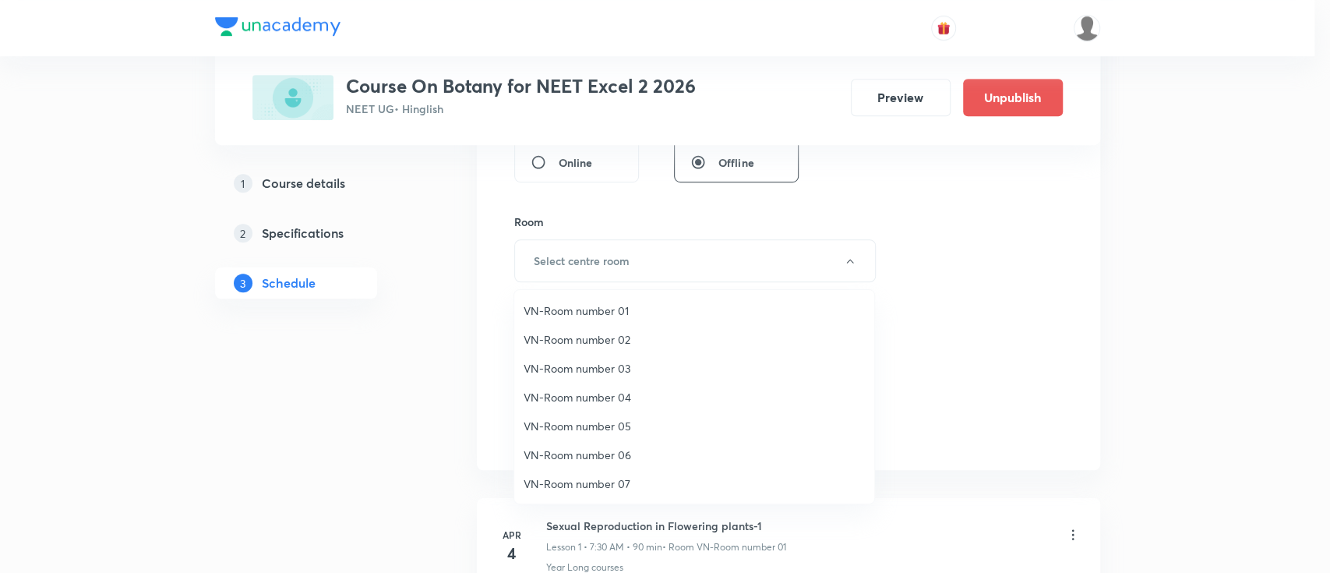
click at [588, 449] on span "VN-Room number 06" at bounding box center [694, 455] width 341 height 16
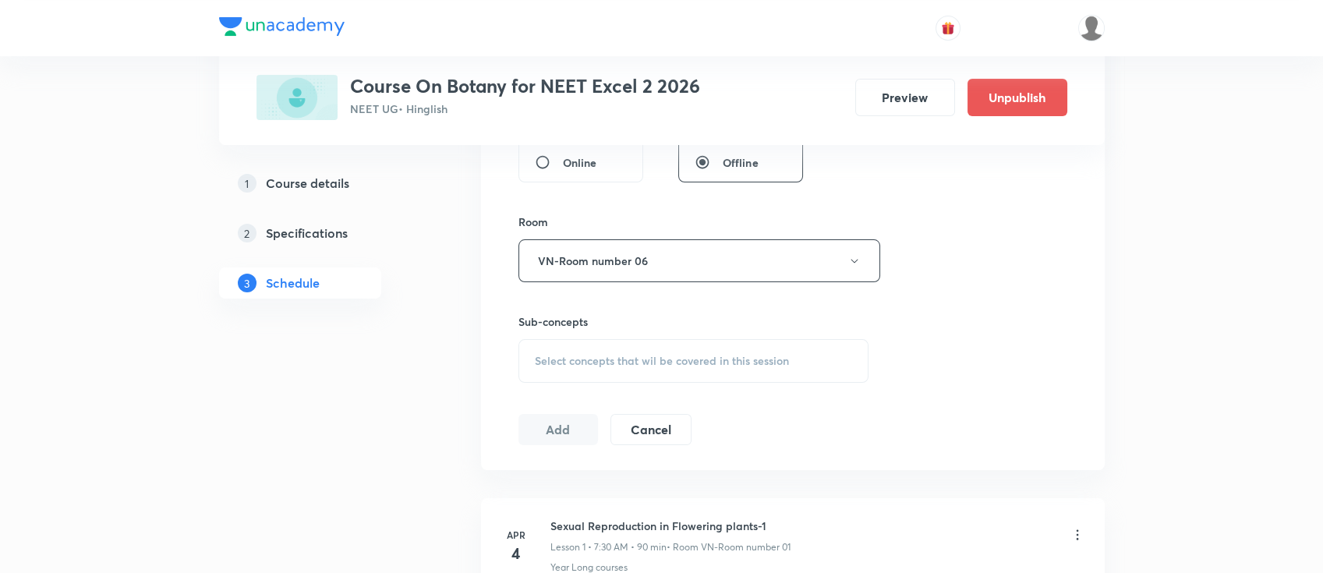
click at [664, 355] on span "Select concepts that wil be covered in this session" at bounding box center [662, 361] width 254 height 12
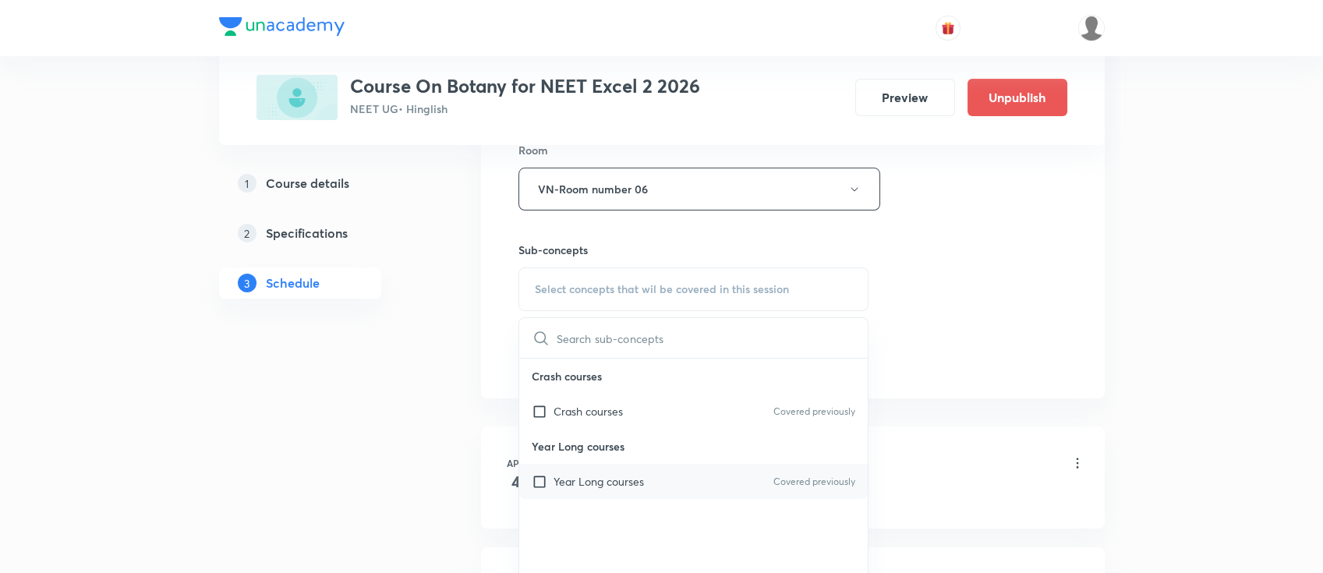
scroll to position [727, 0]
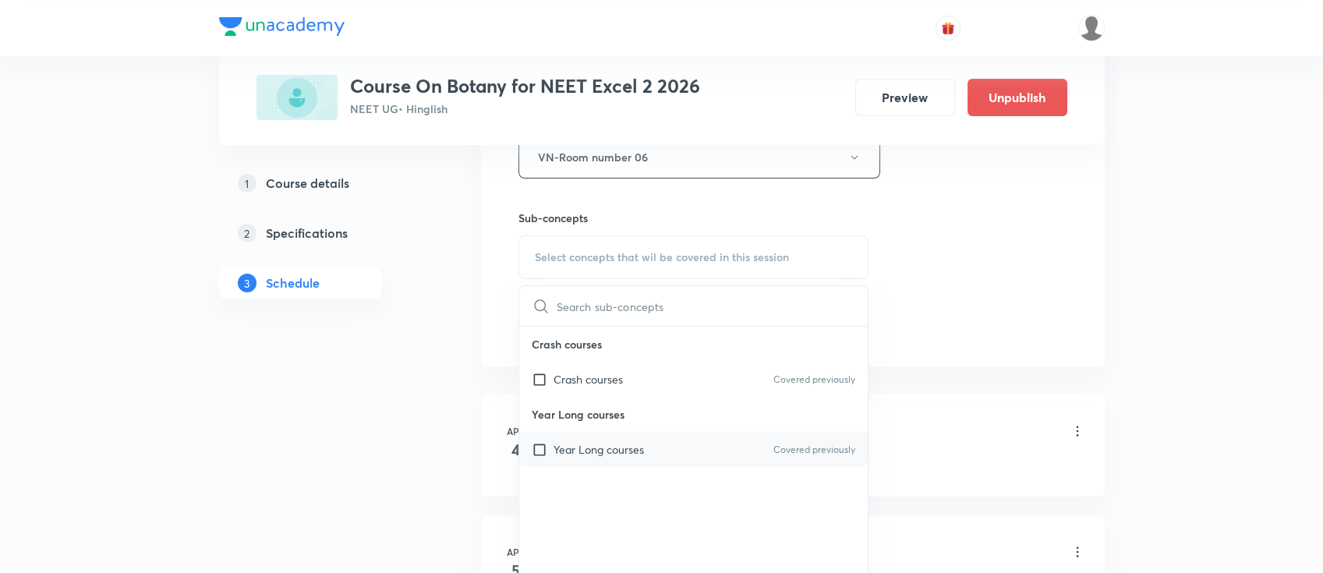
click at [659, 458] on div "Year Long courses Covered previously" at bounding box center [693, 449] width 349 height 35
checkbox input "true"
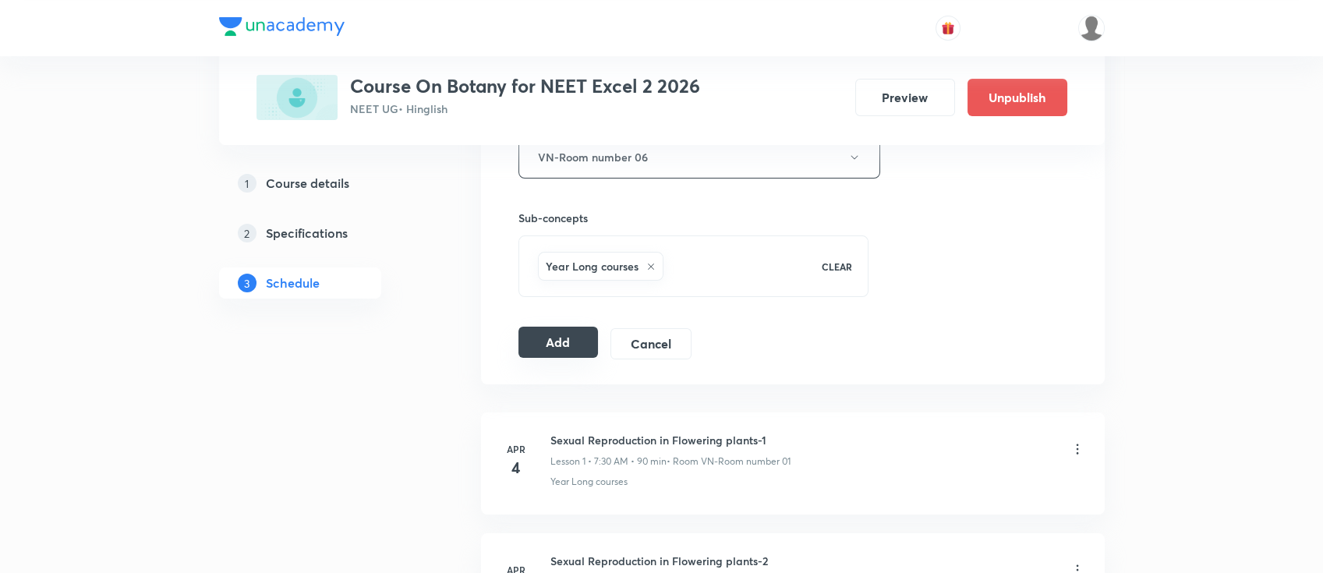
click at [549, 339] on button "Add" at bounding box center [558, 342] width 80 height 31
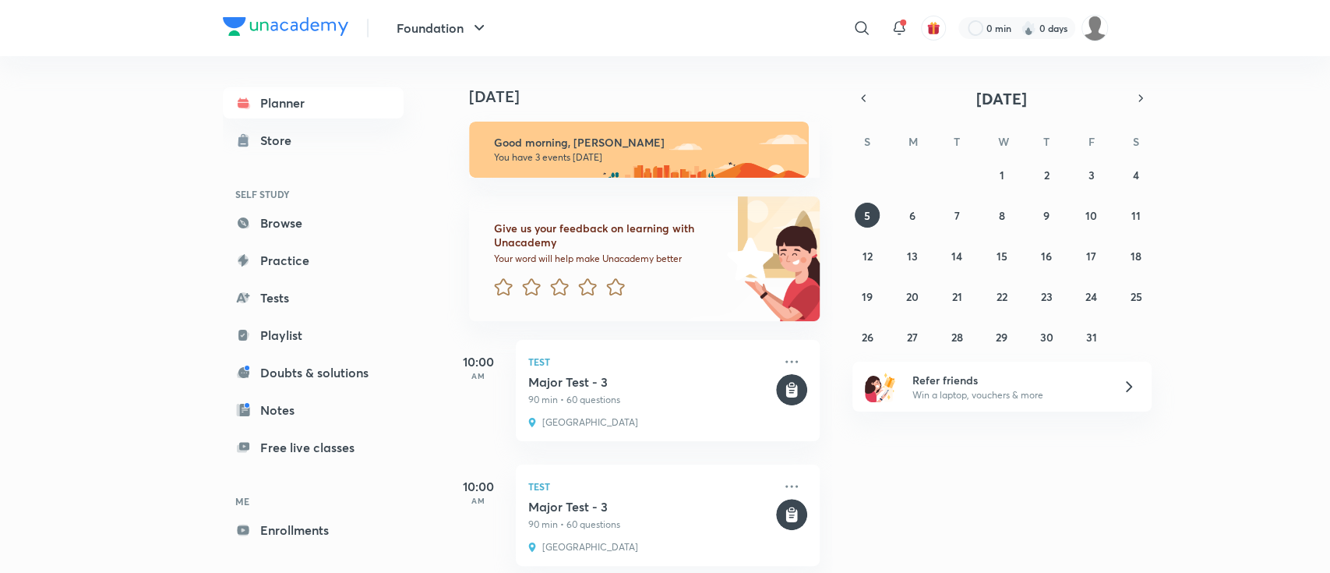
scroll to position [150, 0]
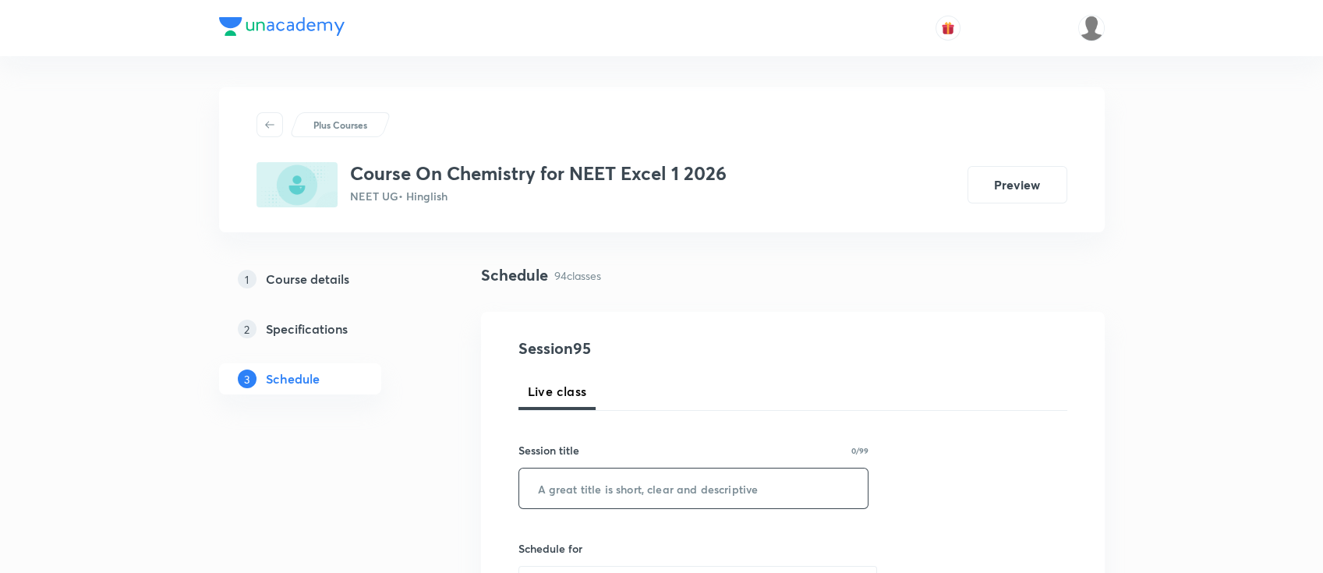
click at [648, 479] on input "text" at bounding box center [693, 488] width 349 height 40
paste input "biomolecules"
type input "biomolecules"
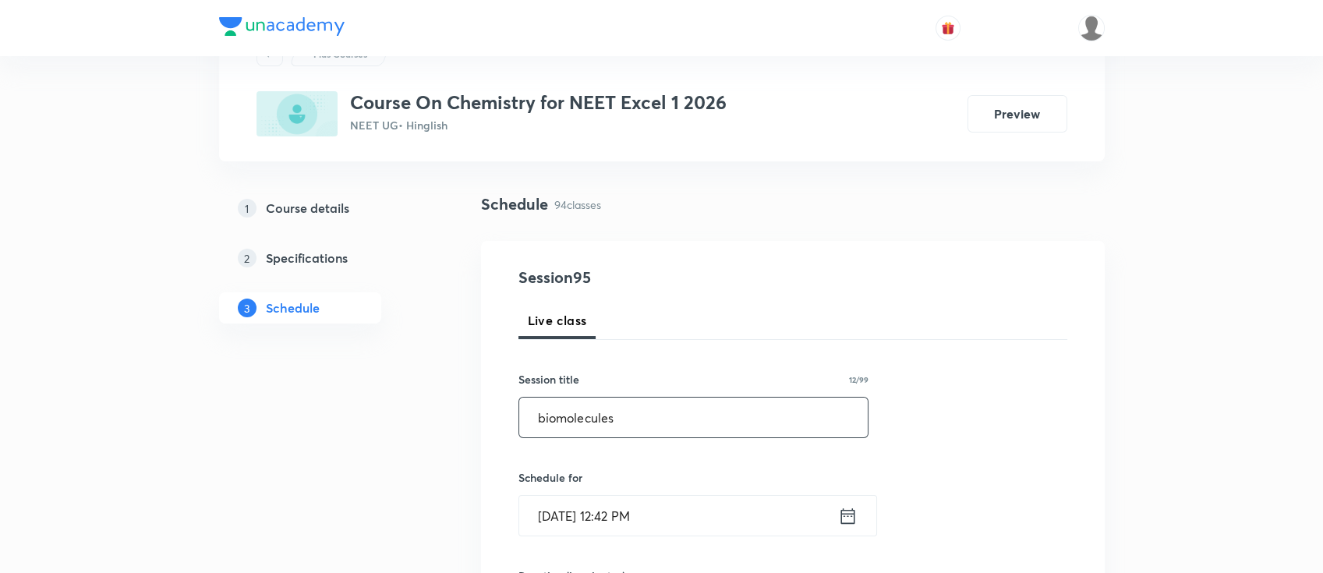
scroll to position [104, 0]
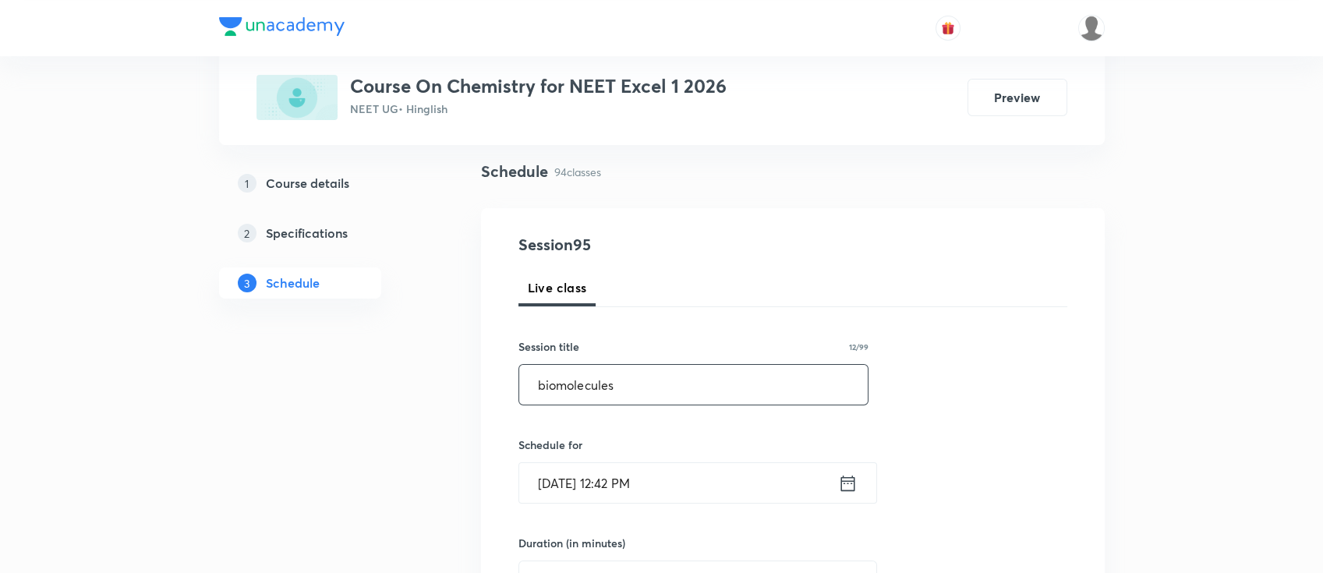
click at [849, 483] on icon at bounding box center [847, 483] width 19 height 22
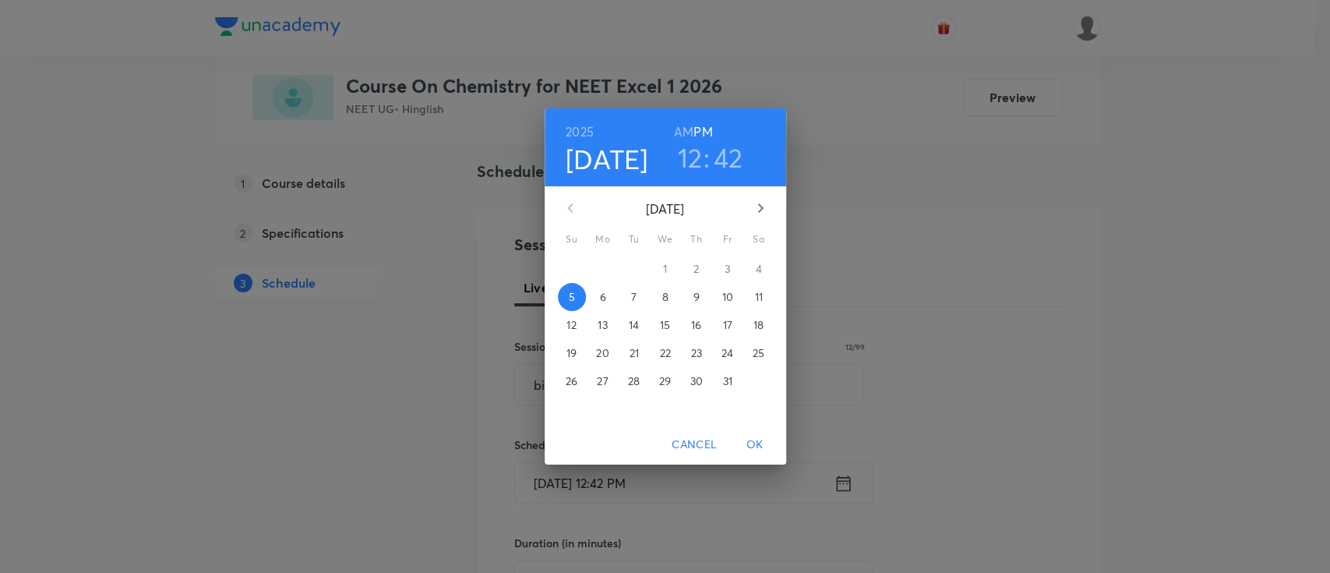
click at [722, 296] on p "10" at bounding box center [727, 297] width 11 height 16
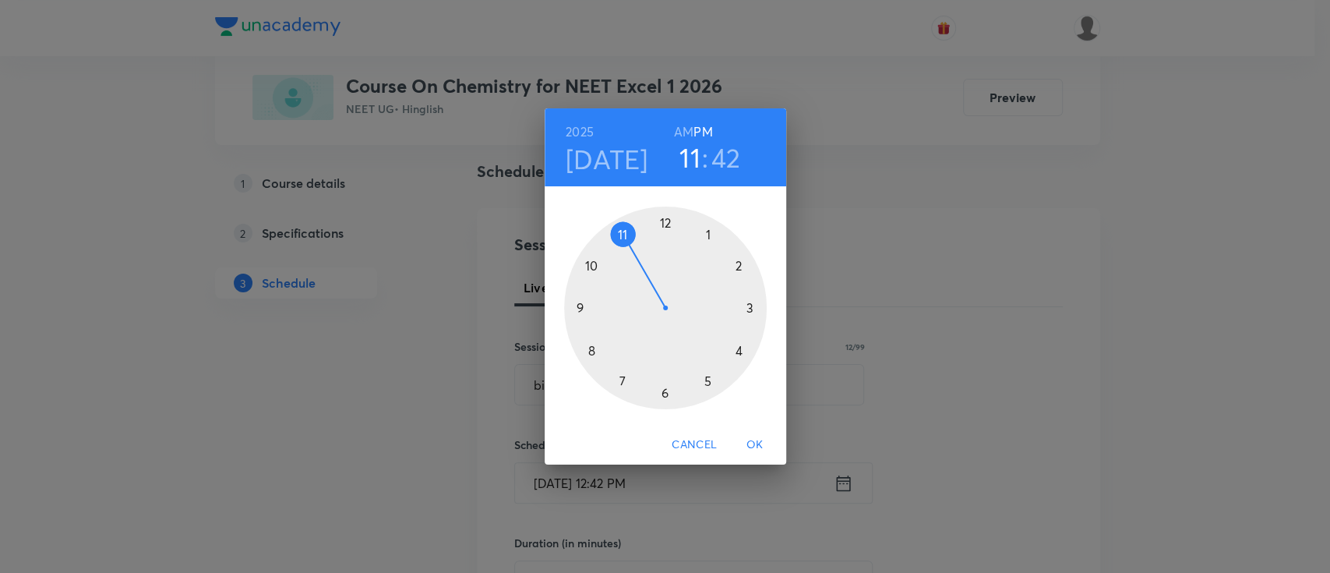
drag, startPoint x: 661, startPoint y: 218, endPoint x: 628, endPoint y: 226, distance: 33.7
click at [628, 226] on div at bounding box center [665, 308] width 203 height 203
drag, startPoint x: 581, startPoint y: 329, endPoint x: 585, endPoint y: 305, distance: 24.4
click at [585, 305] on div at bounding box center [665, 308] width 203 height 203
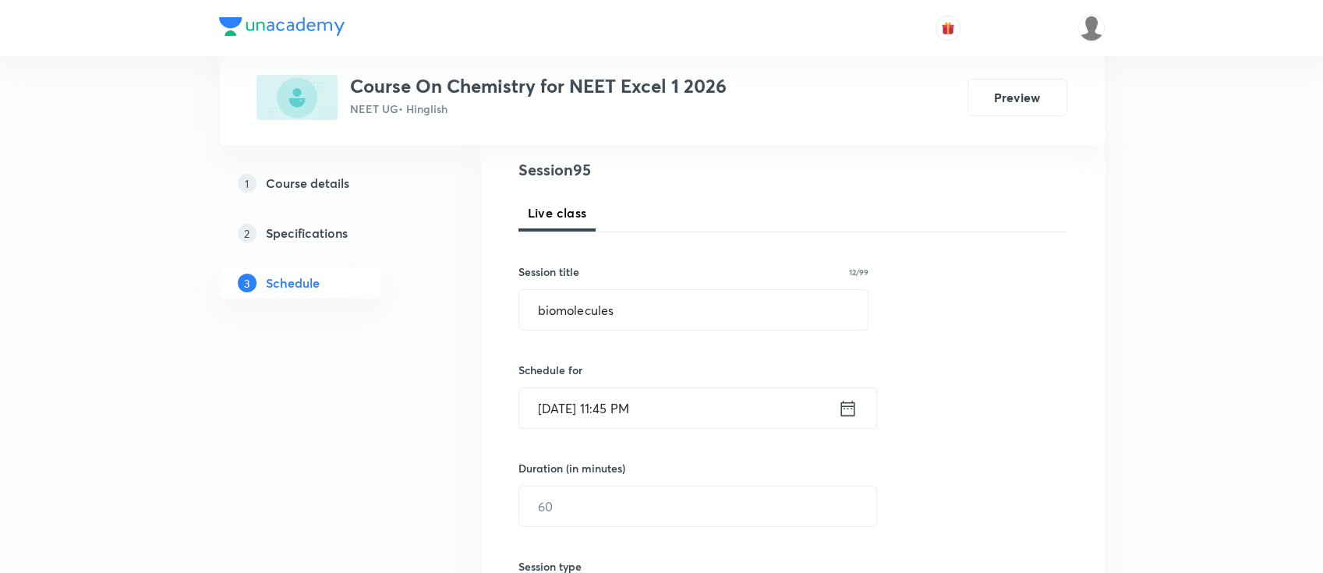
scroll to position [312, 0]
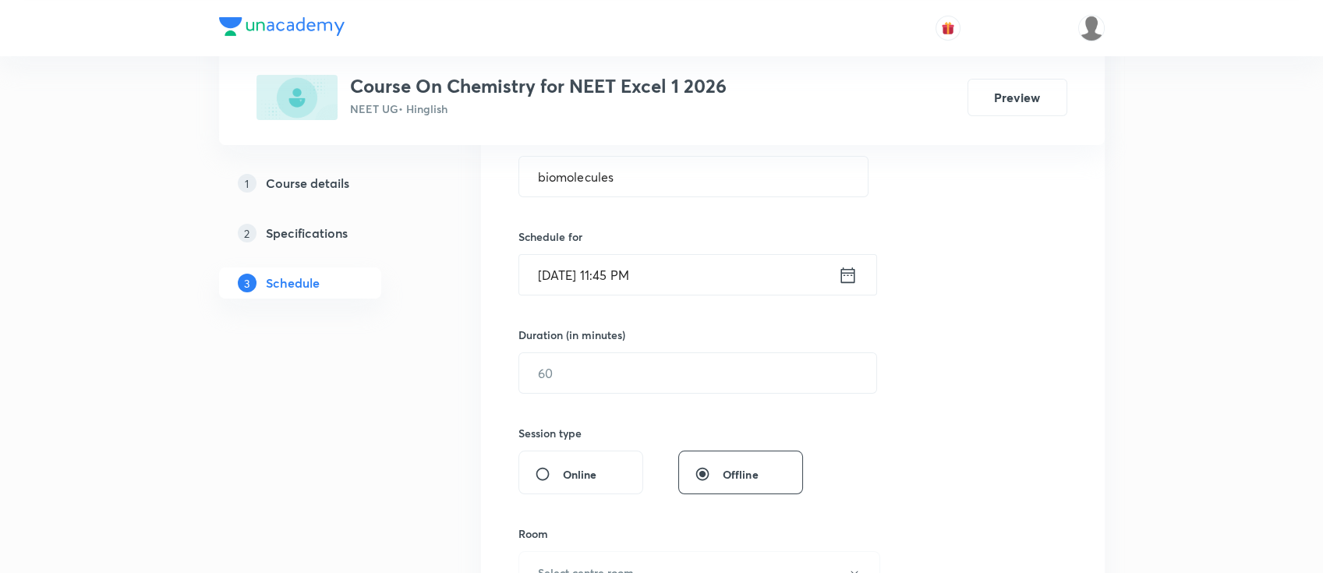
click at [848, 274] on icon at bounding box center [847, 275] width 19 height 22
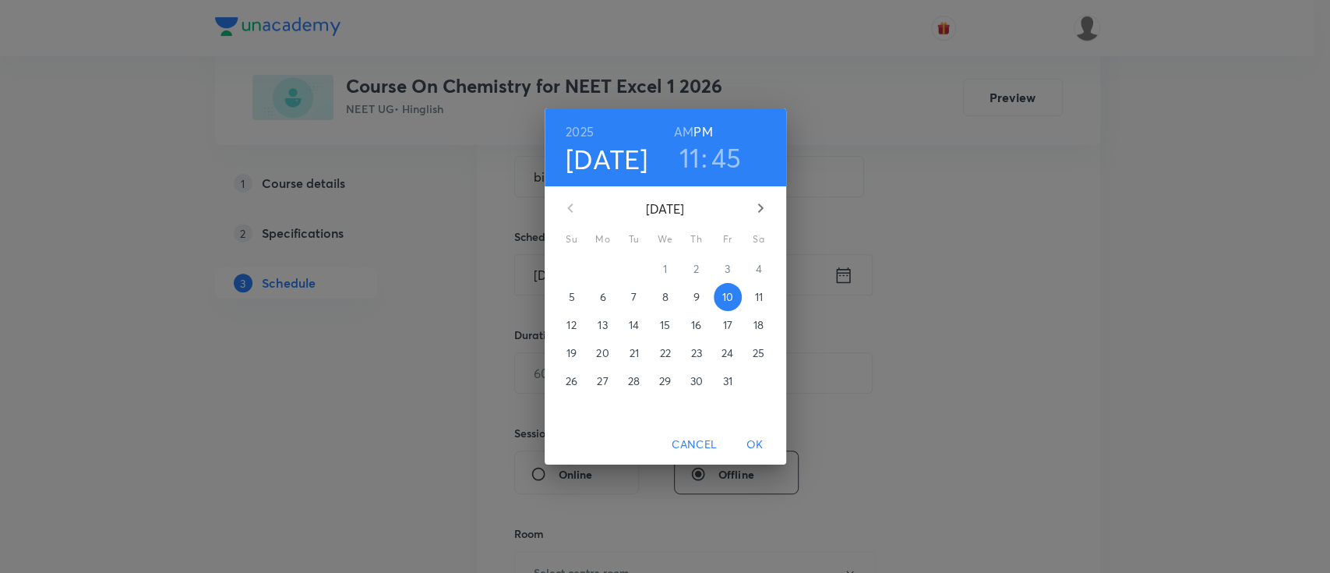
click at [679, 128] on h6 "AM" at bounding box center [683, 132] width 19 height 22
click at [754, 441] on span "OK" at bounding box center [755, 444] width 37 height 19
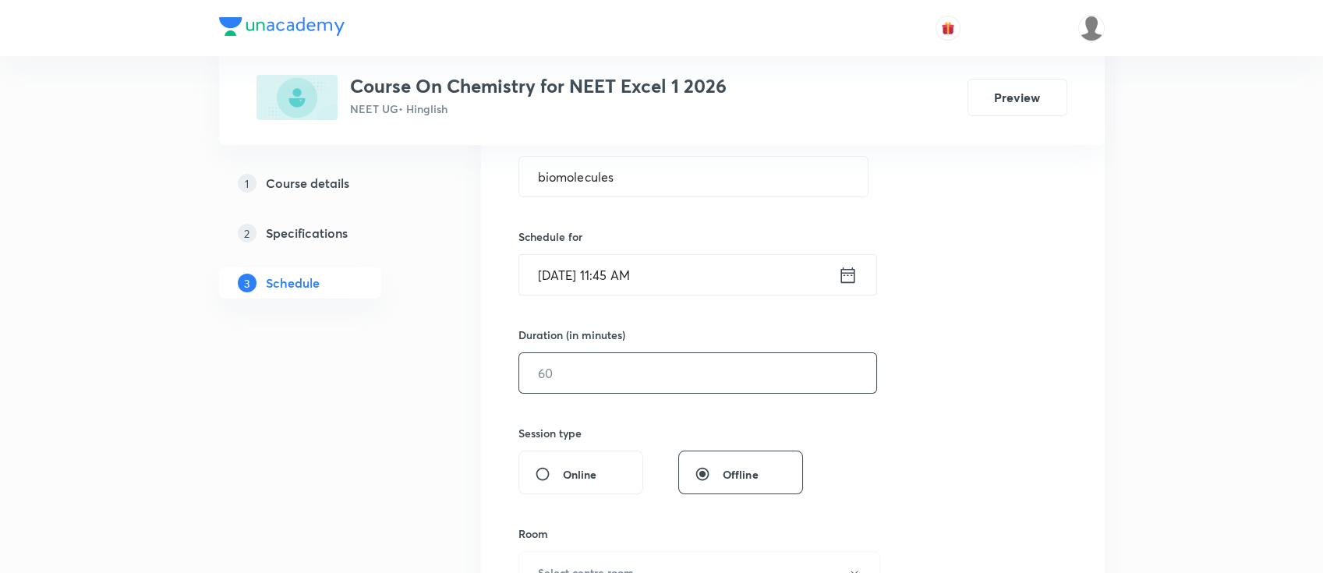
click at [693, 380] on input "text" at bounding box center [697, 373] width 357 height 40
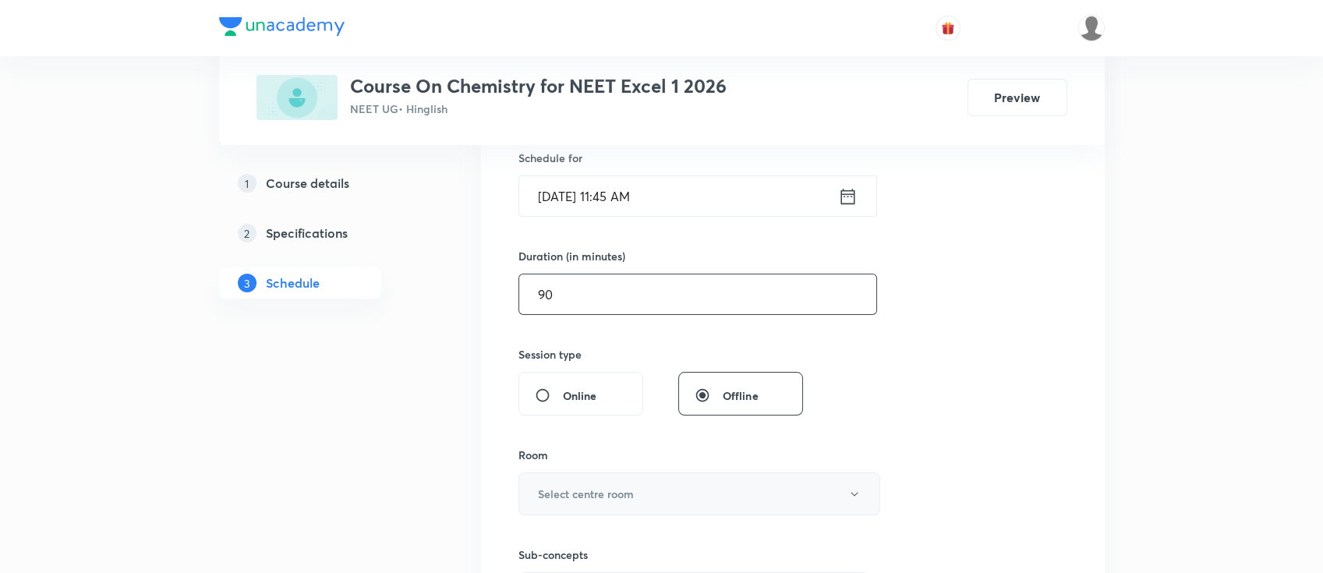
scroll to position [519, 0]
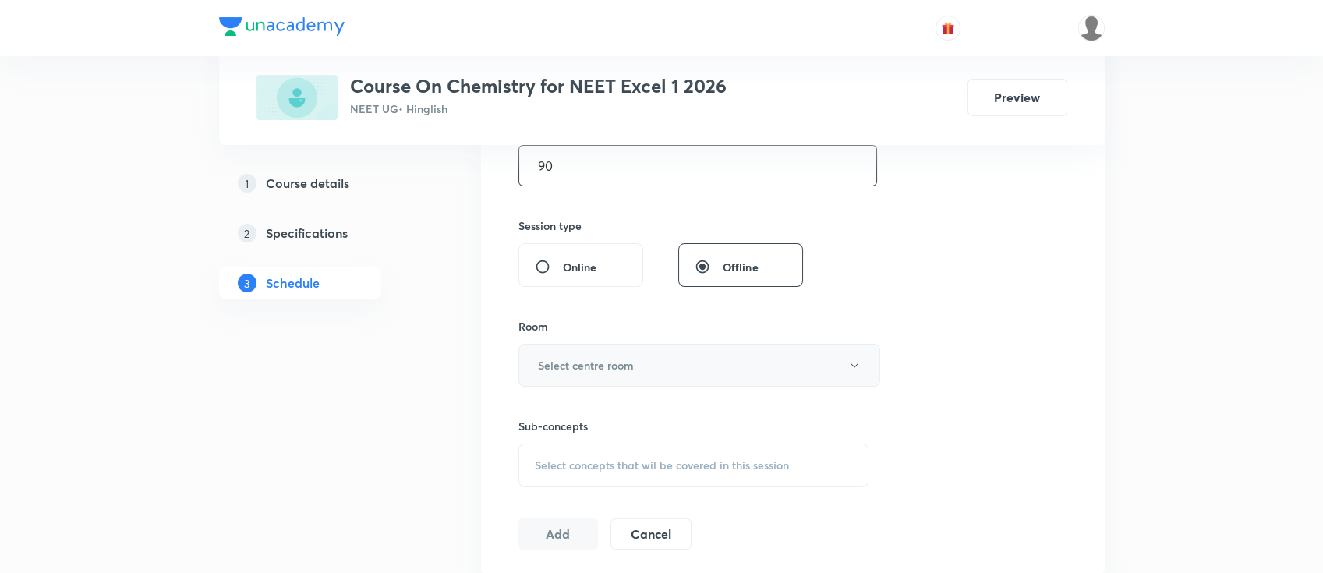
type input "90"
click at [595, 352] on button "Select centre room" at bounding box center [699, 365] width 362 height 43
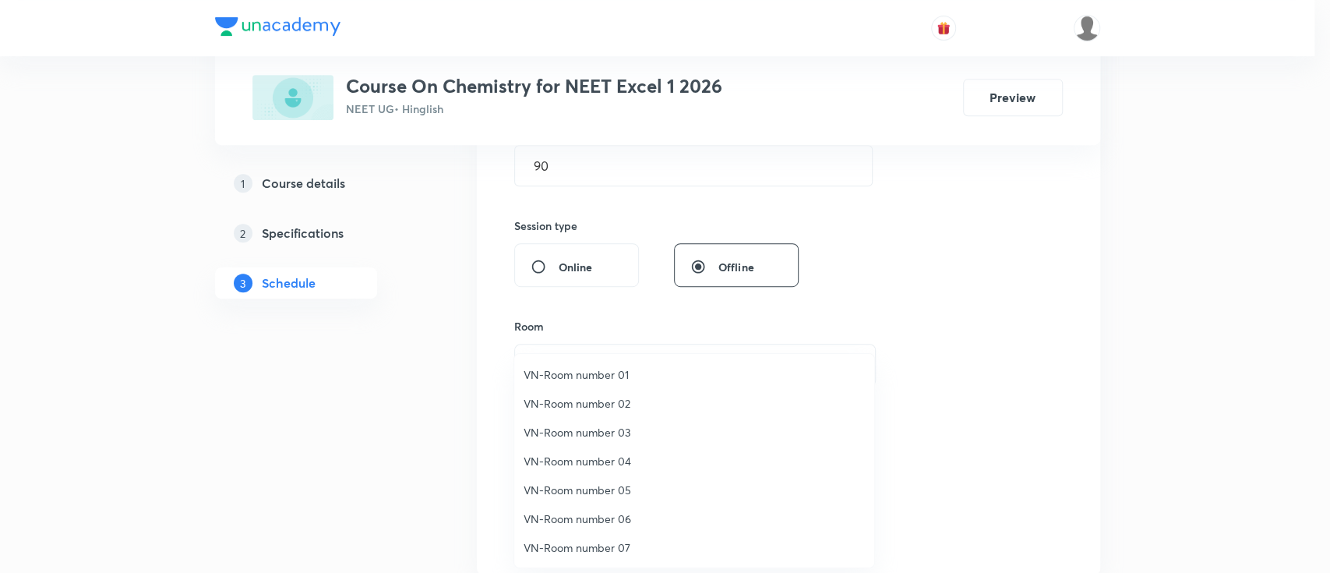
click at [585, 373] on span "VN-Room number 01" at bounding box center [694, 374] width 341 height 16
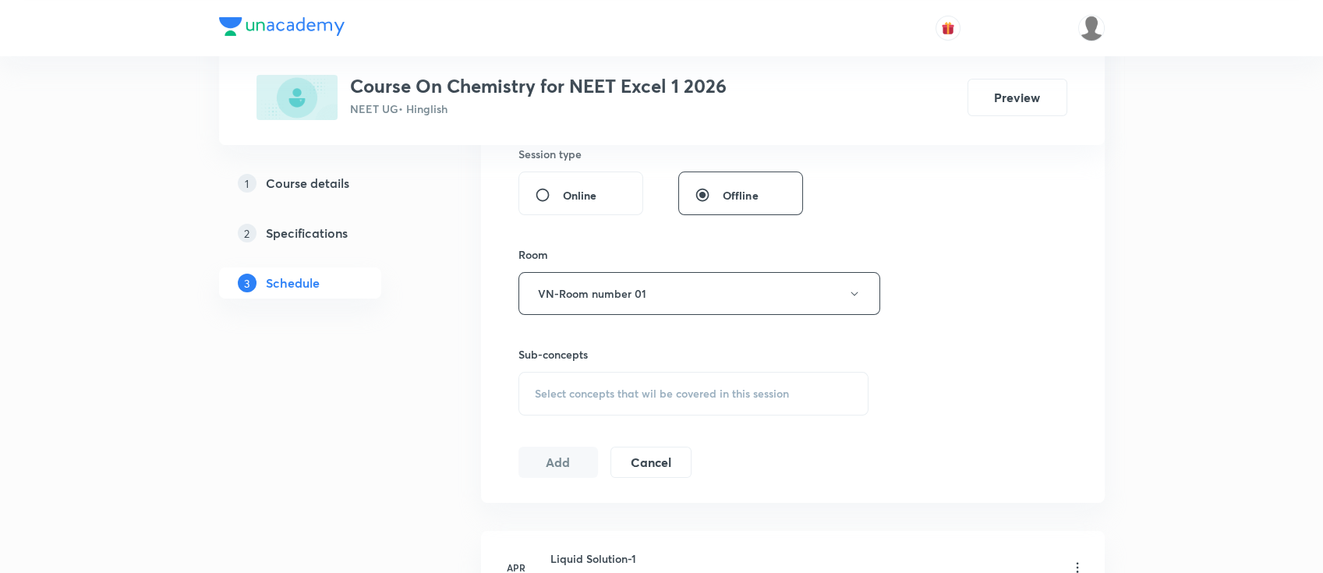
scroll to position [624, 0]
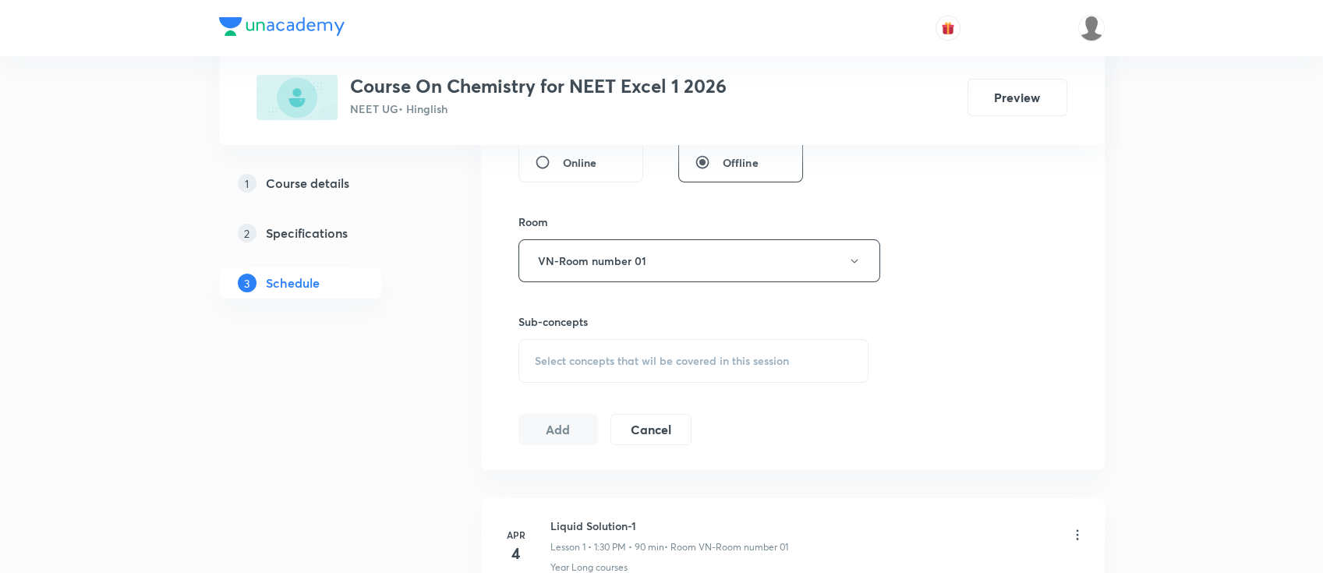
click at [753, 366] on span "Select concepts that wil be covered in this session" at bounding box center [662, 361] width 254 height 12
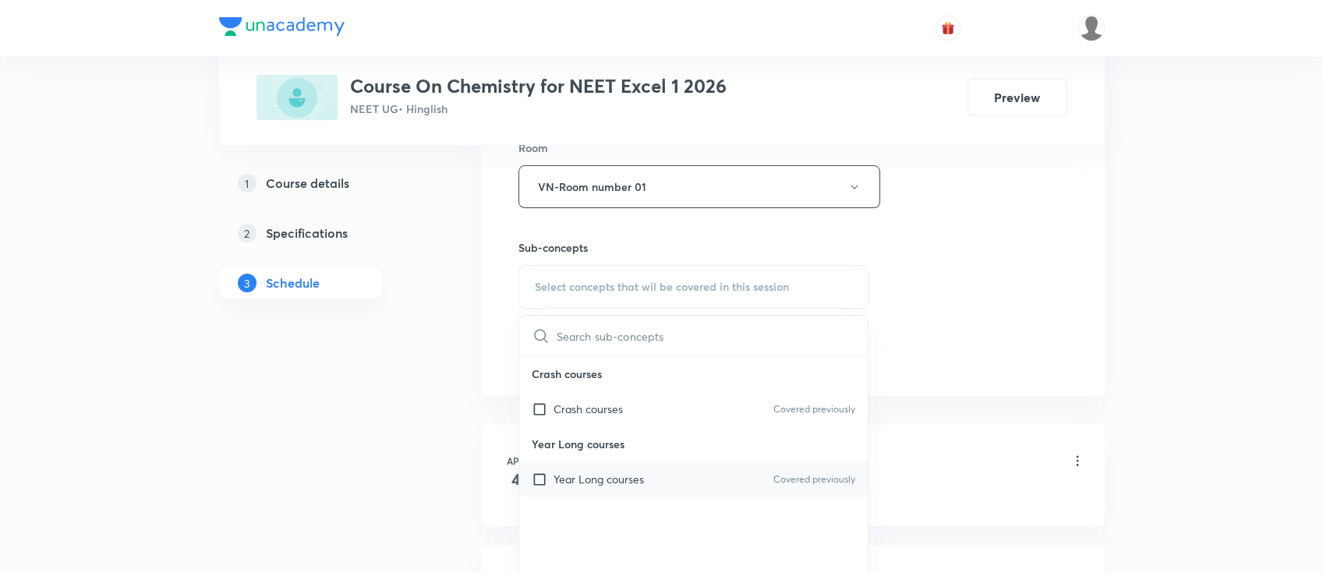
scroll to position [831, 0]
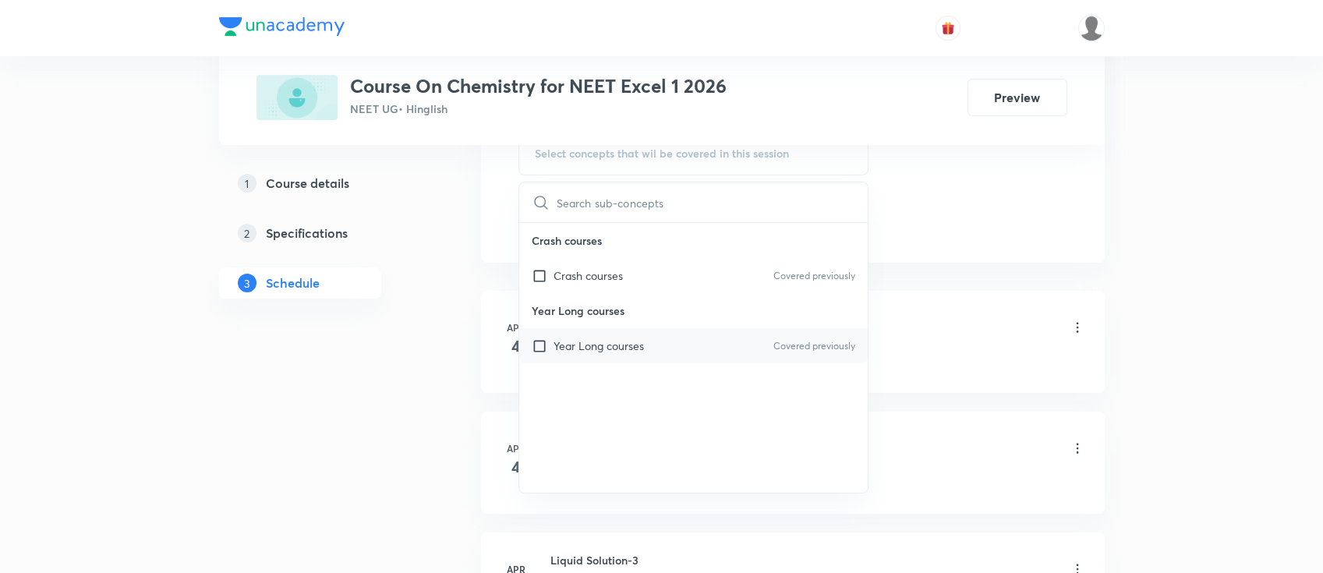
click at [687, 352] on div "Year Long courses Covered previously" at bounding box center [693, 345] width 349 height 35
checkbox input "true"
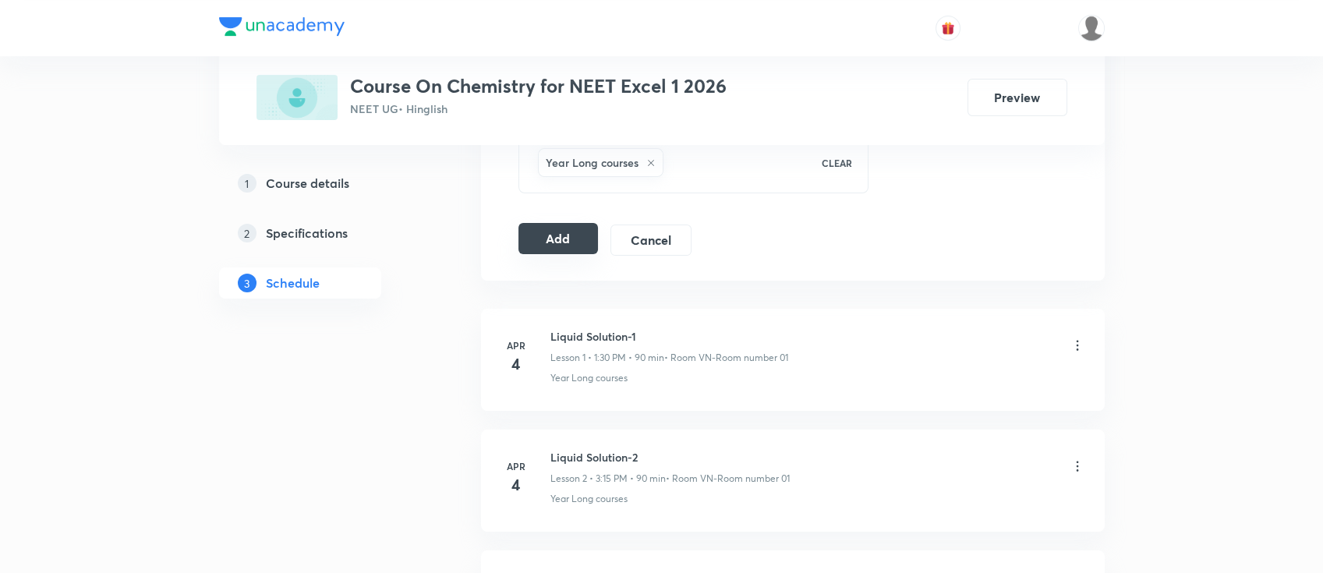
click at [552, 230] on button "Add" at bounding box center [558, 238] width 80 height 31
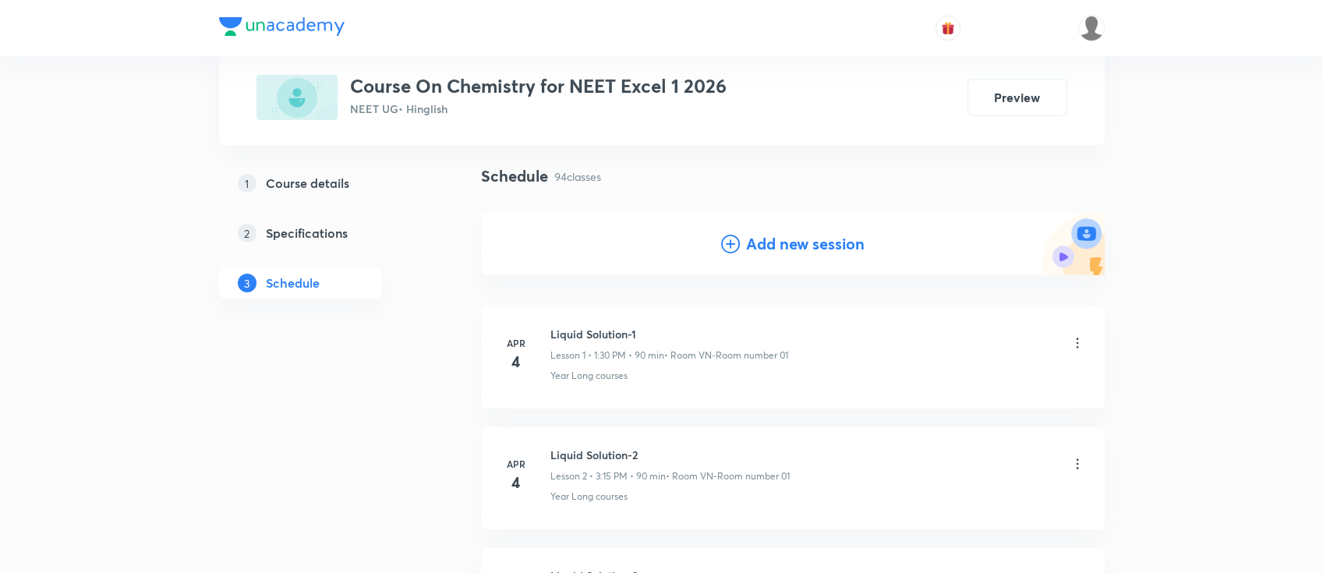
scroll to position [0, 0]
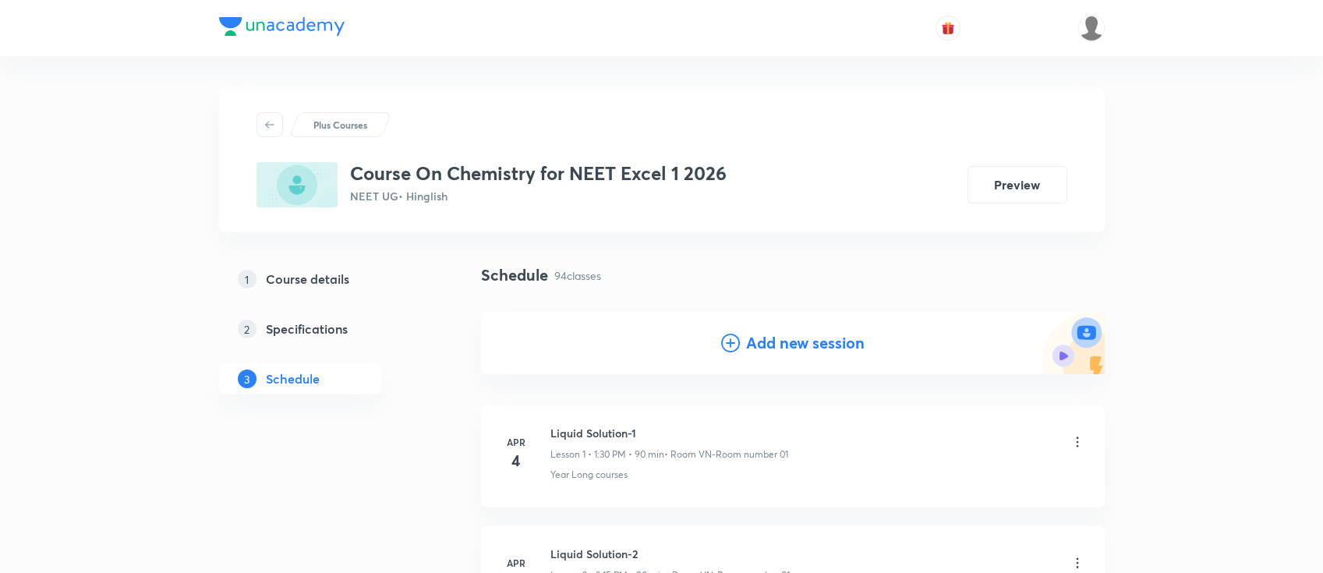
drag, startPoint x: 793, startPoint y: 340, endPoint x: 783, endPoint y: 380, distance: 41.0
click at [793, 340] on h4 "Add new session" at bounding box center [805, 342] width 118 height 23
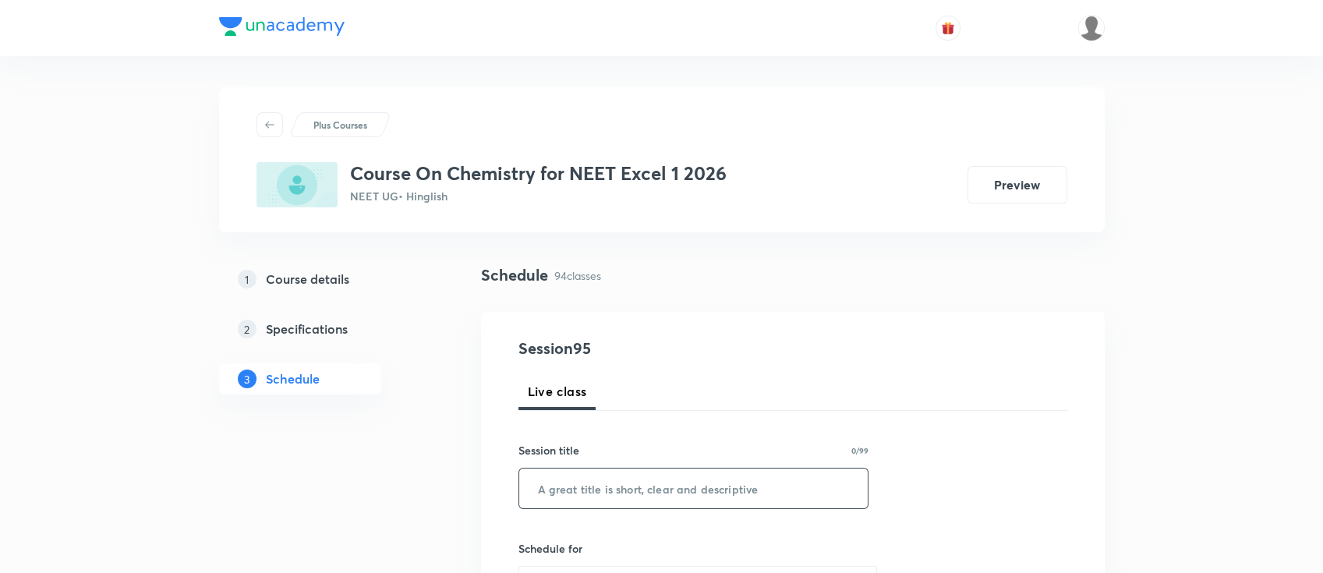
click at [711, 491] on input "text" at bounding box center [693, 488] width 349 height 40
paste input "biomolecules"
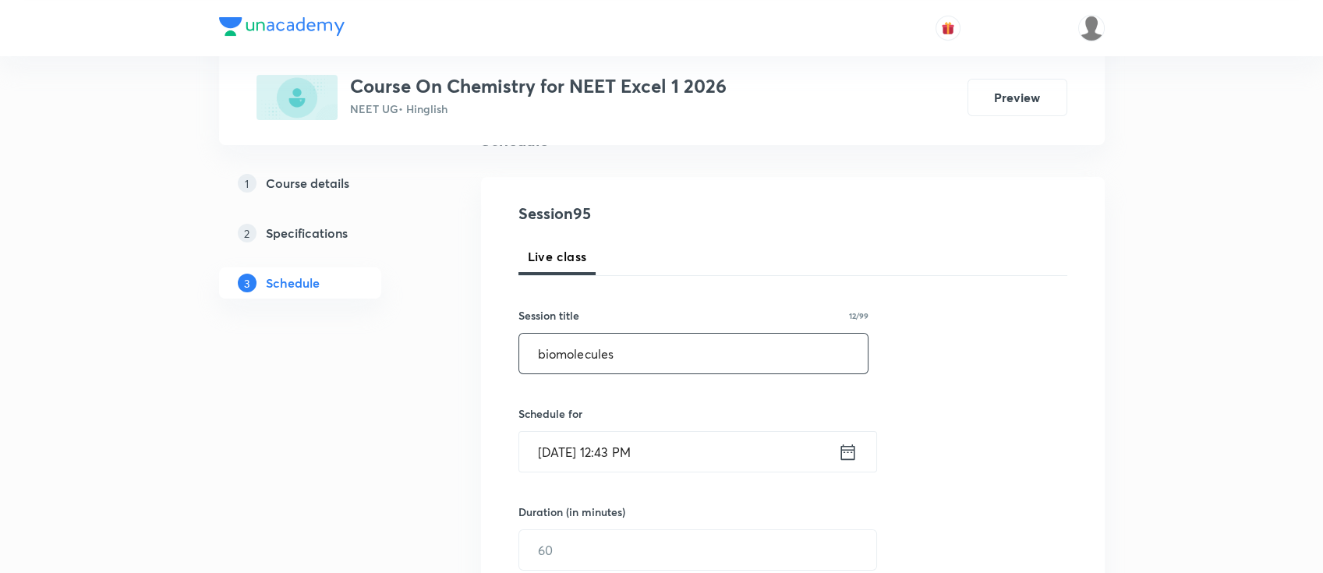
scroll to position [207, 0]
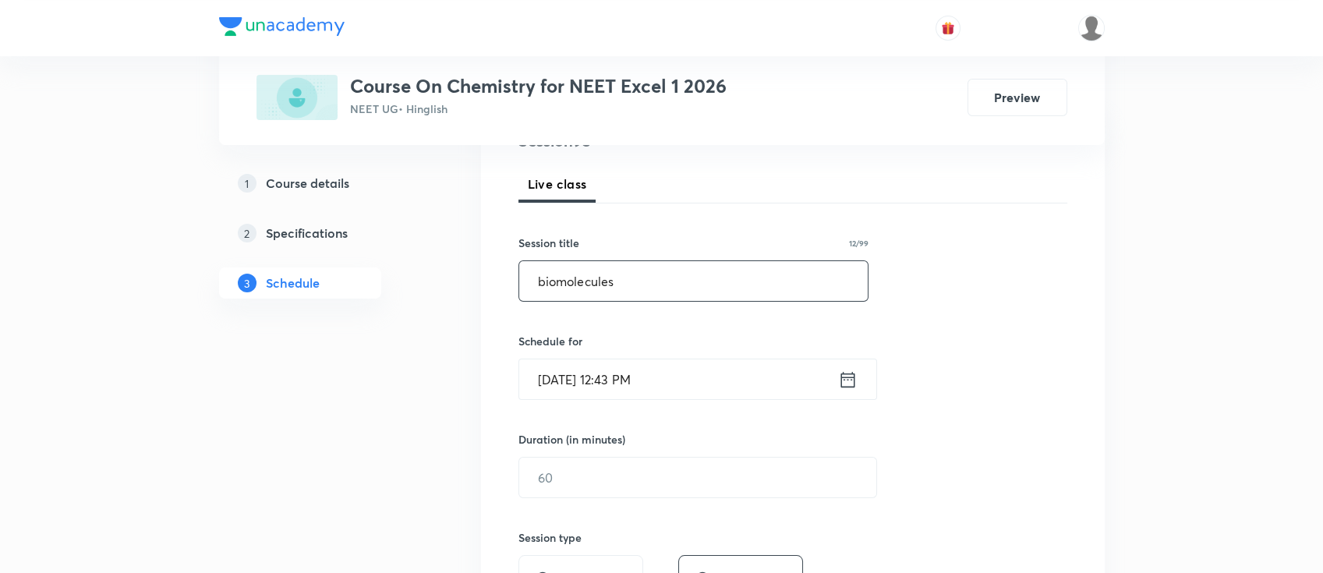
type input "biomolecules"
click at [848, 369] on icon at bounding box center [847, 380] width 19 height 22
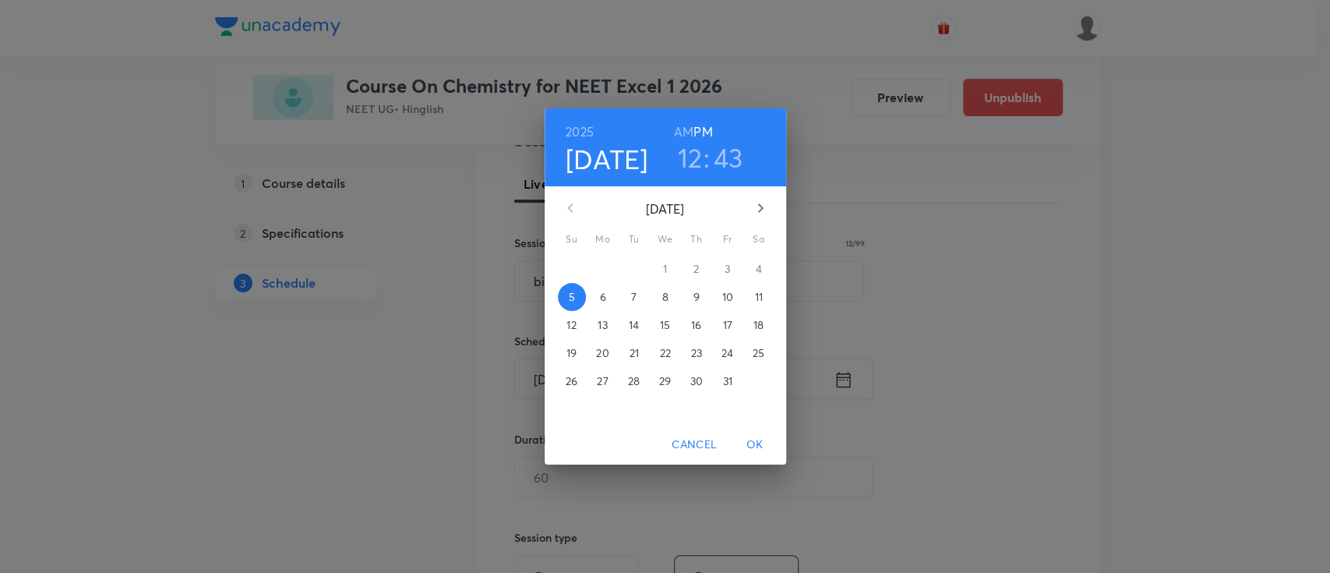
click at [764, 296] on span "11" at bounding box center [759, 297] width 28 height 16
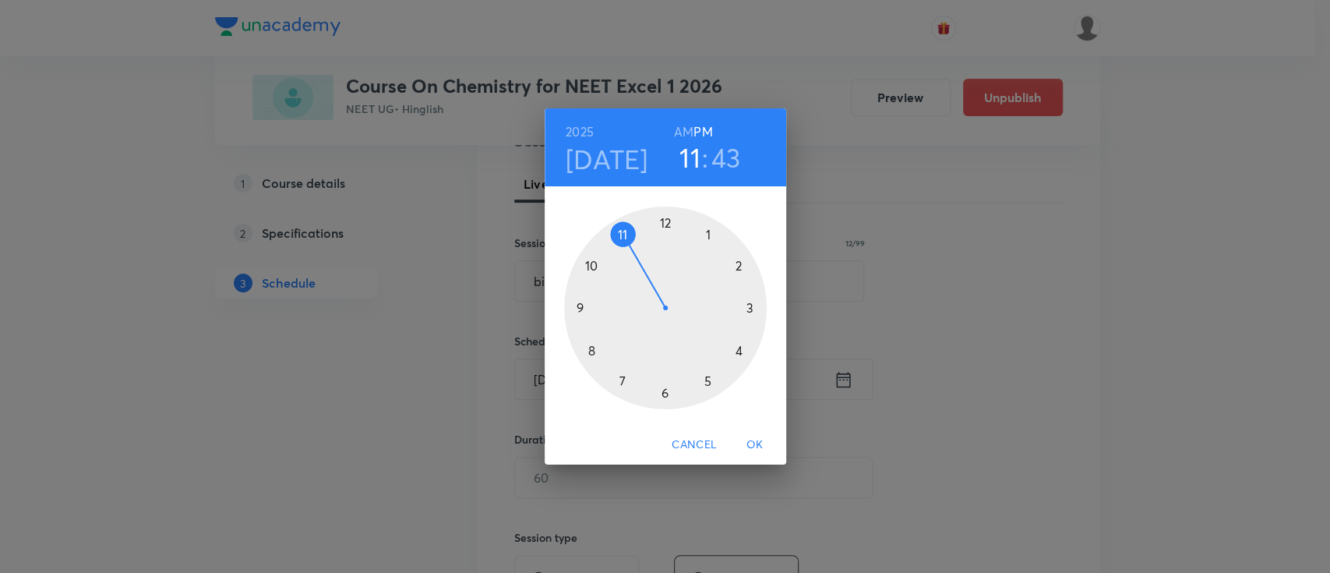
drag, startPoint x: 667, startPoint y: 226, endPoint x: 637, endPoint y: 233, distance: 31.2
click at [637, 233] on div at bounding box center [665, 308] width 203 height 203
drag, startPoint x: 585, startPoint y: 321, endPoint x: 584, endPoint y: 308, distance: 13.3
click at [584, 308] on div at bounding box center [665, 308] width 203 height 203
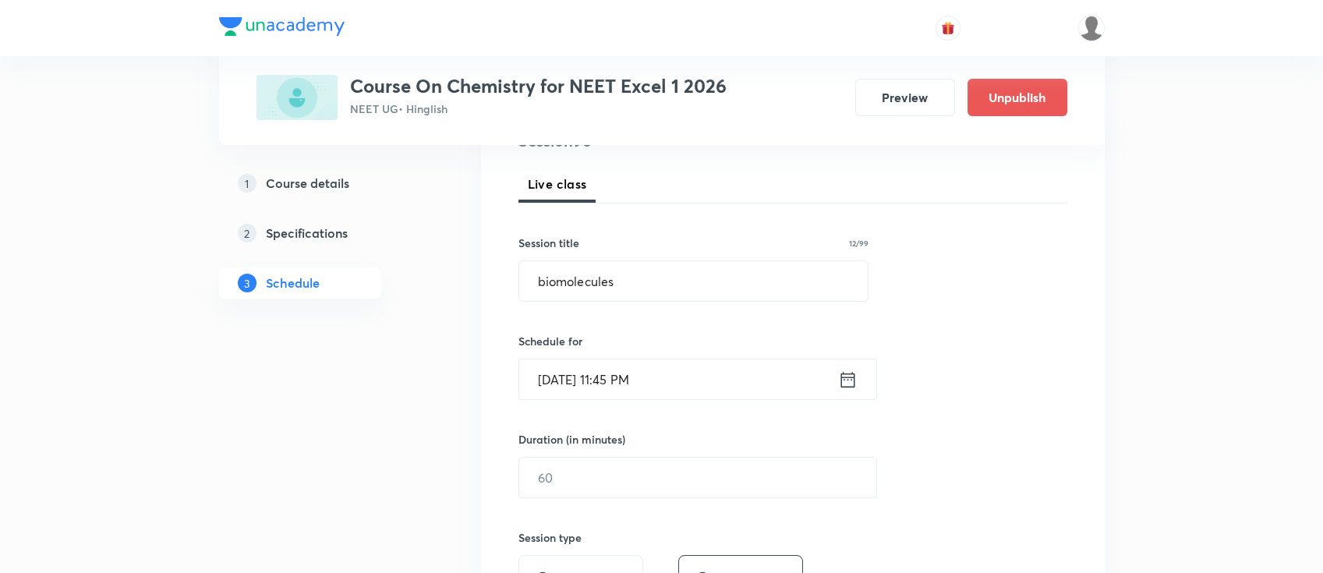
click at [847, 369] on icon at bounding box center [847, 380] width 19 height 22
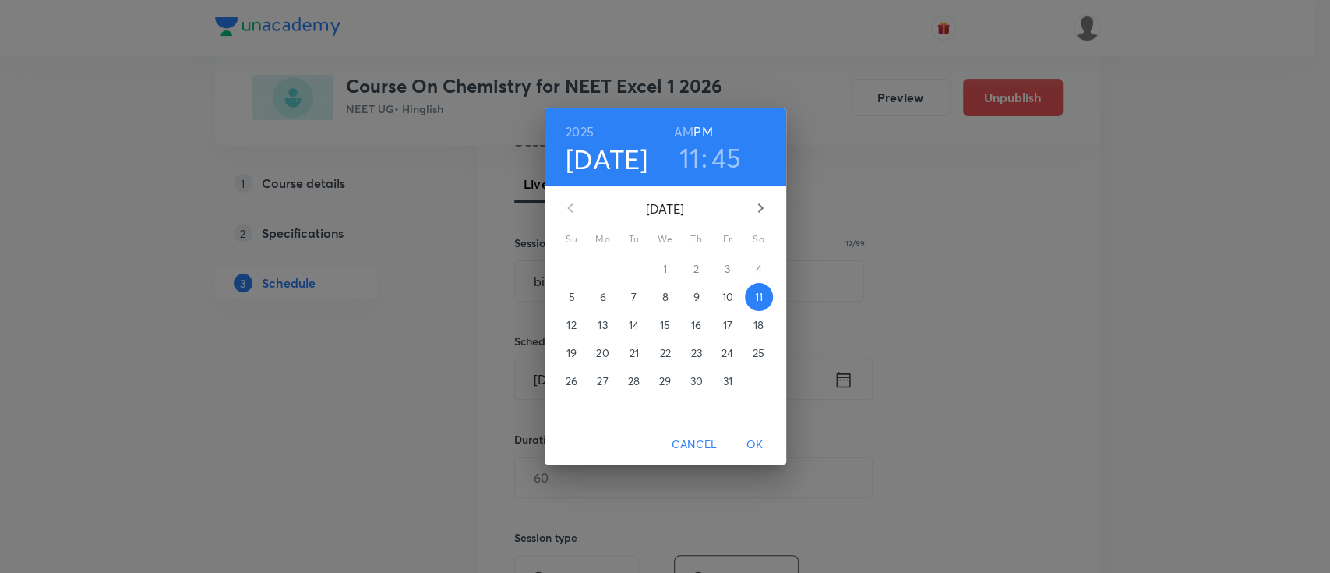
click at [676, 128] on h6 "AM" at bounding box center [683, 132] width 19 height 22
click at [755, 443] on span "OK" at bounding box center [755, 444] width 37 height 19
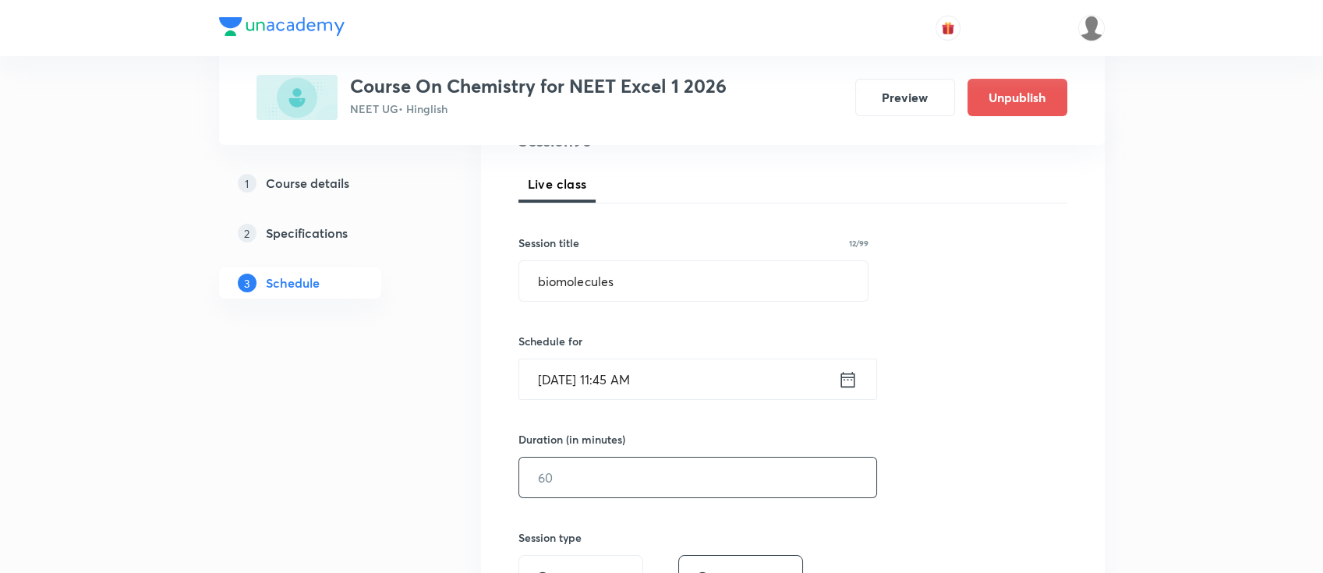
click at [703, 471] on input "text" at bounding box center [697, 478] width 357 height 40
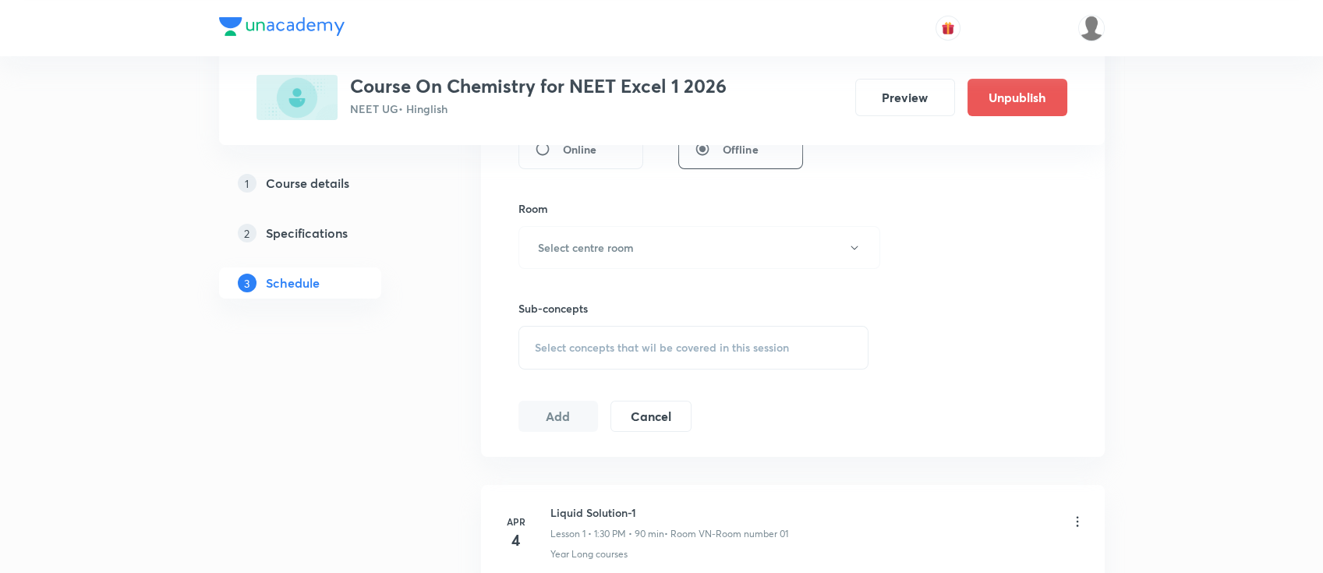
scroll to position [624, 0]
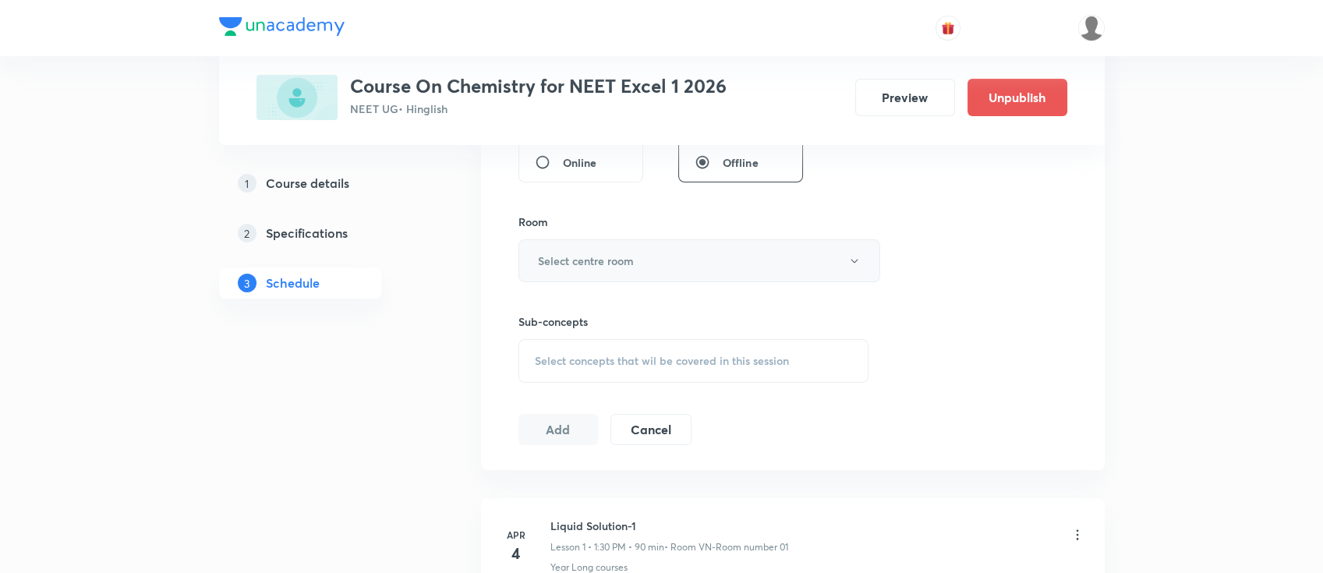
type input "90"
click at [624, 262] on h6 "Select centre room" at bounding box center [586, 261] width 96 height 16
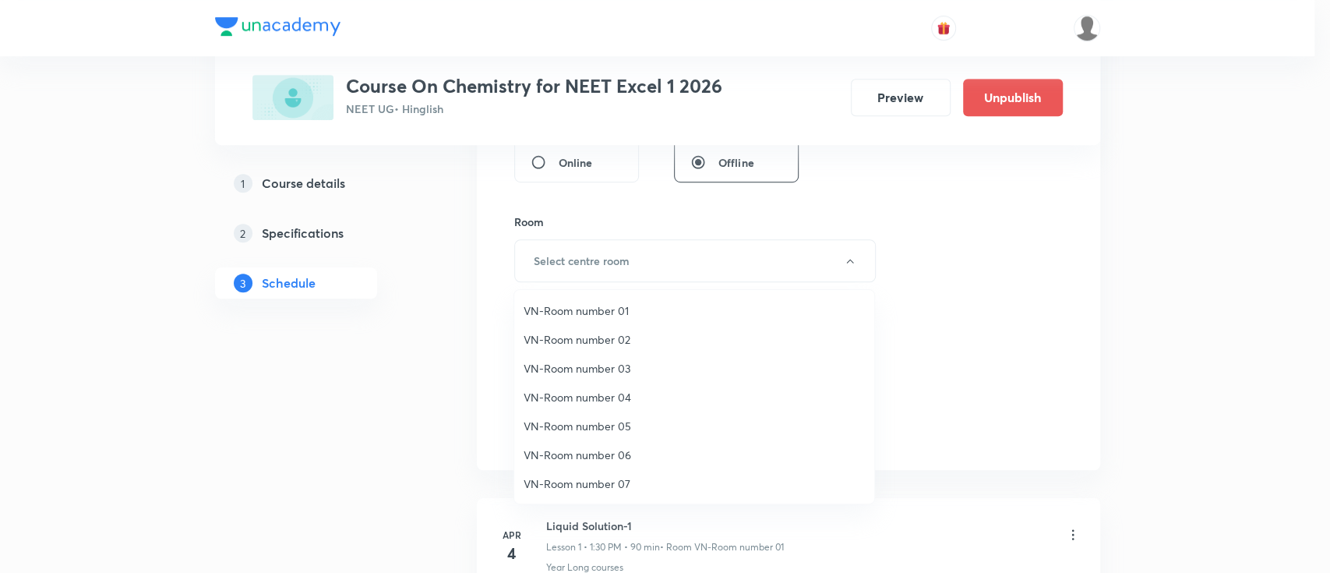
click at [613, 306] on span "VN-Room number 01" at bounding box center [694, 310] width 341 height 16
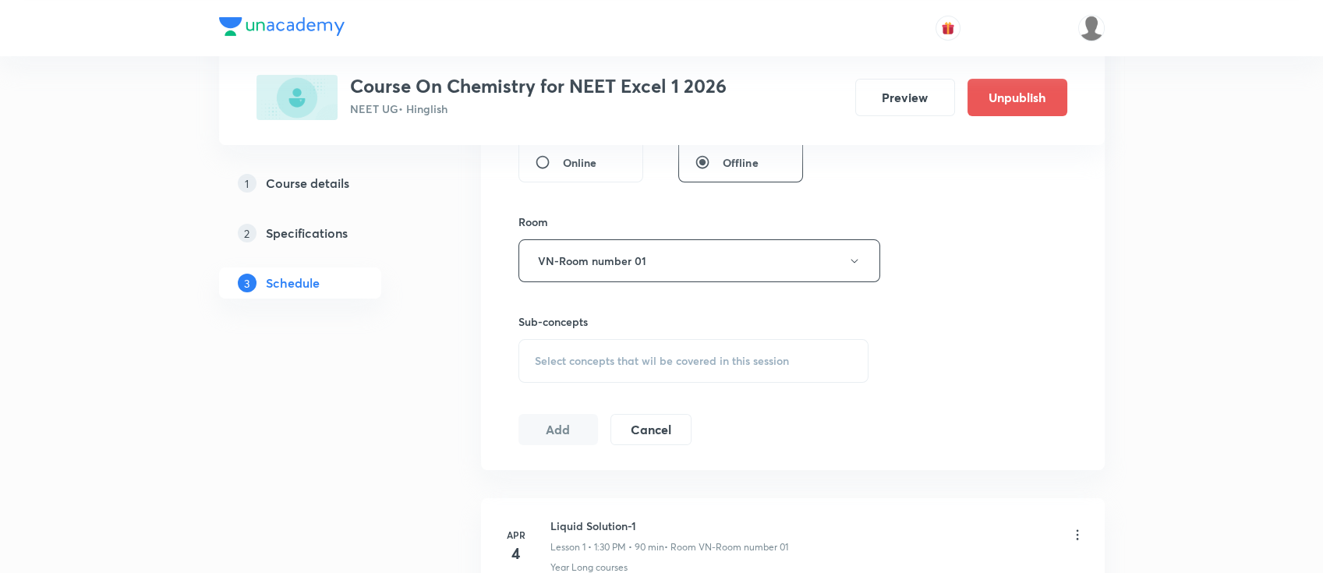
click at [680, 355] on span "Select concepts that wil be covered in this session" at bounding box center [662, 361] width 254 height 12
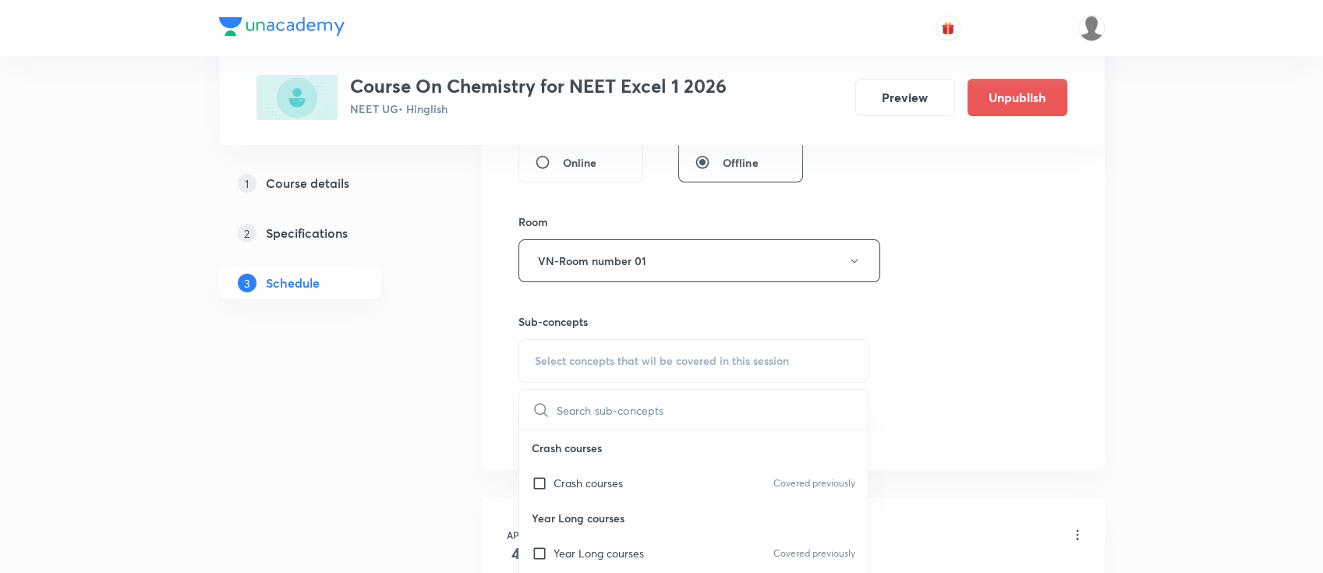
drag, startPoint x: 673, startPoint y: 547, endPoint x: 722, endPoint y: 526, distance: 52.7
click at [674, 548] on div "Year Long courses Covered previously" at bounding box center [693, 552] width 349 height 35
checkbox input "true"
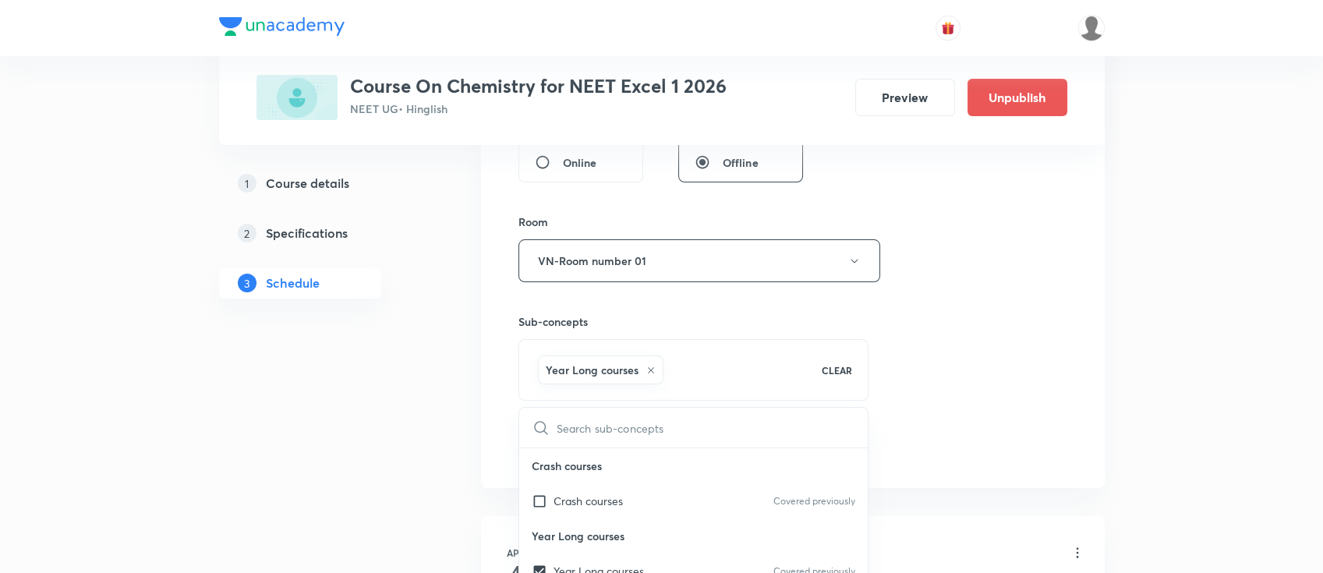
click at [955, 374] on div "Session 96 Live class Session title 12/99 biomolecules ​ Schedule for Oct 11, 2…" at bounding box center [792, 88] width 549 height 750
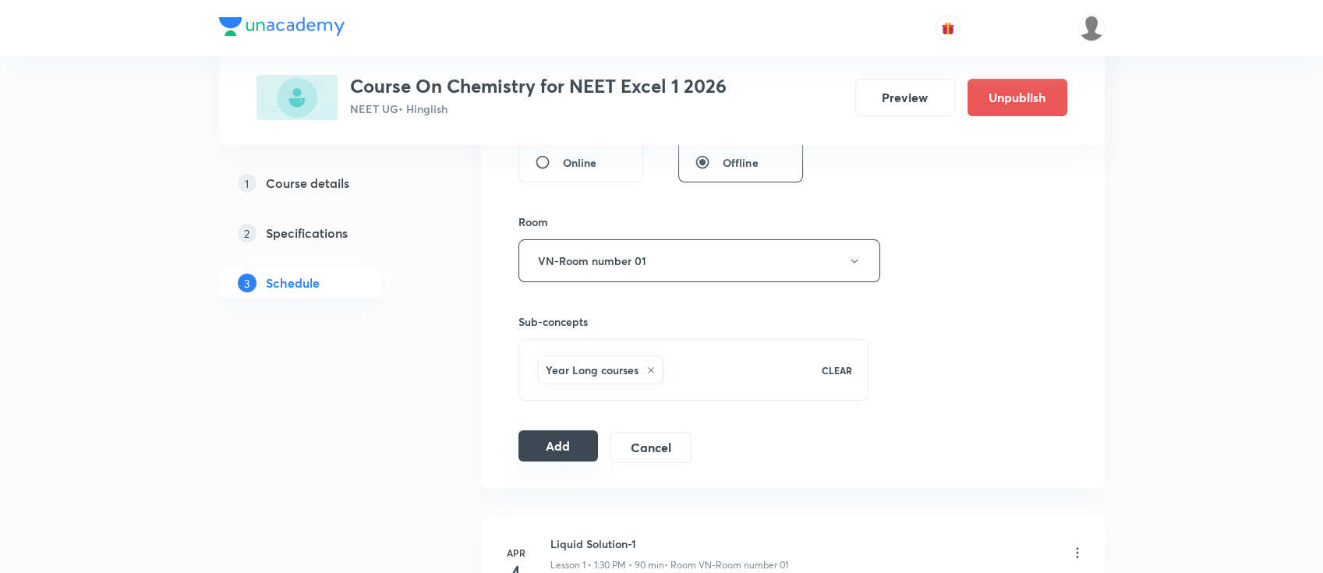
click at [553, 447] on button "Add" at bounding box center [558, 445] width 80 height 31
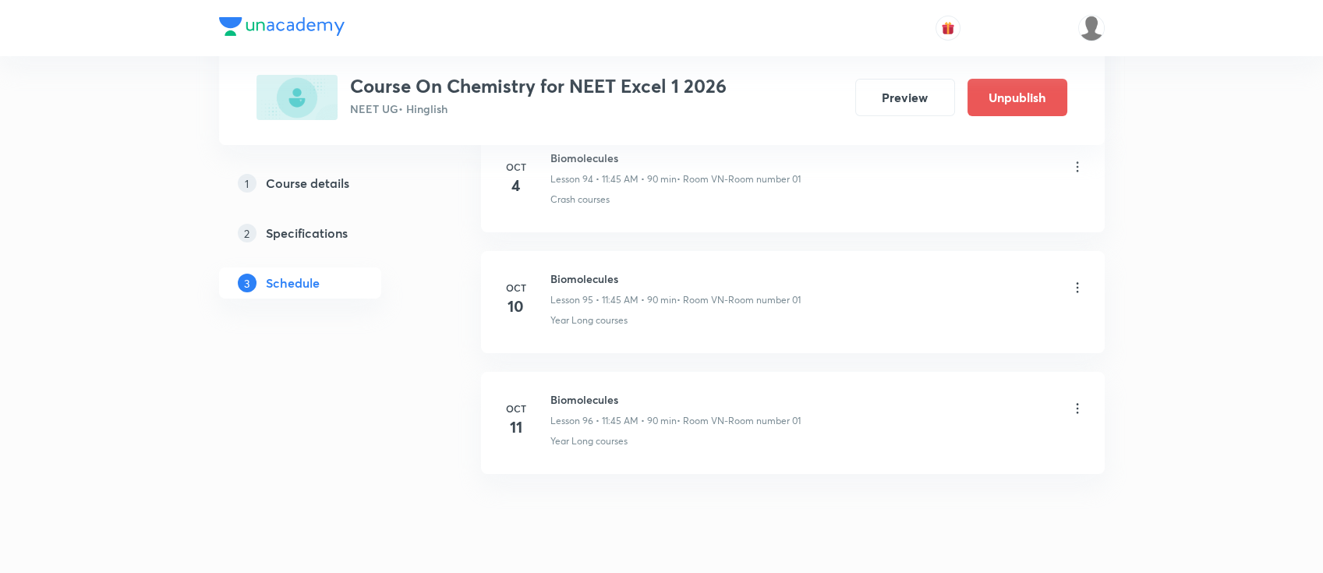
scroll to position [11542, 0]
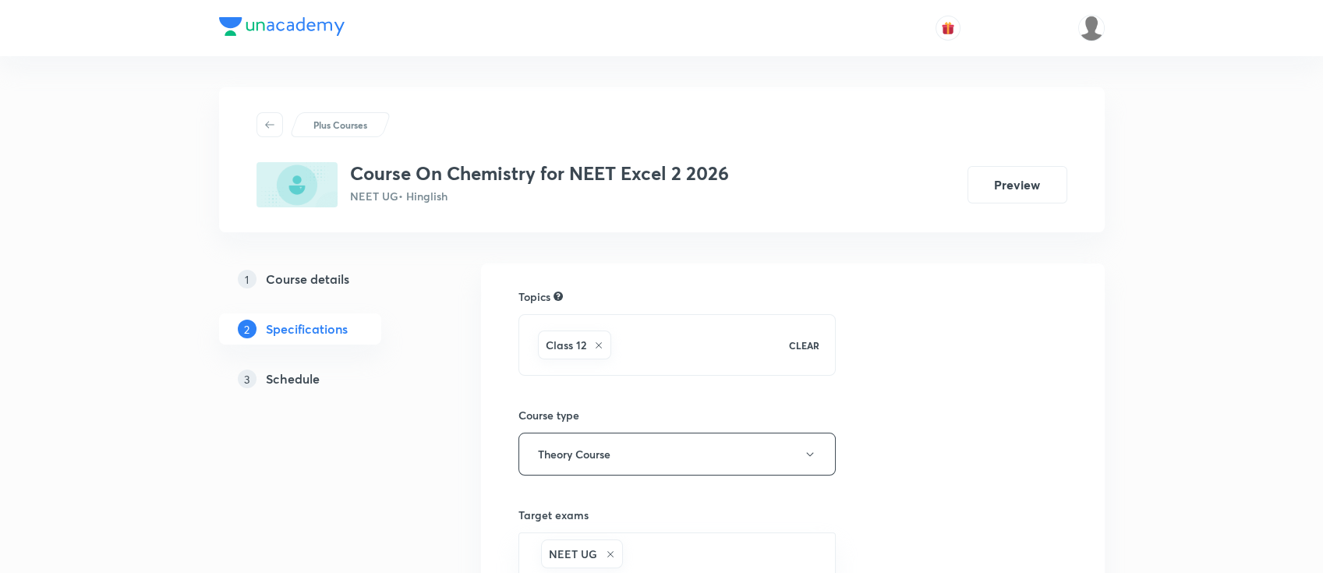
click at [320, 378] on div "3 Schedule" at bounding box center [328, 378] width 181 height 19
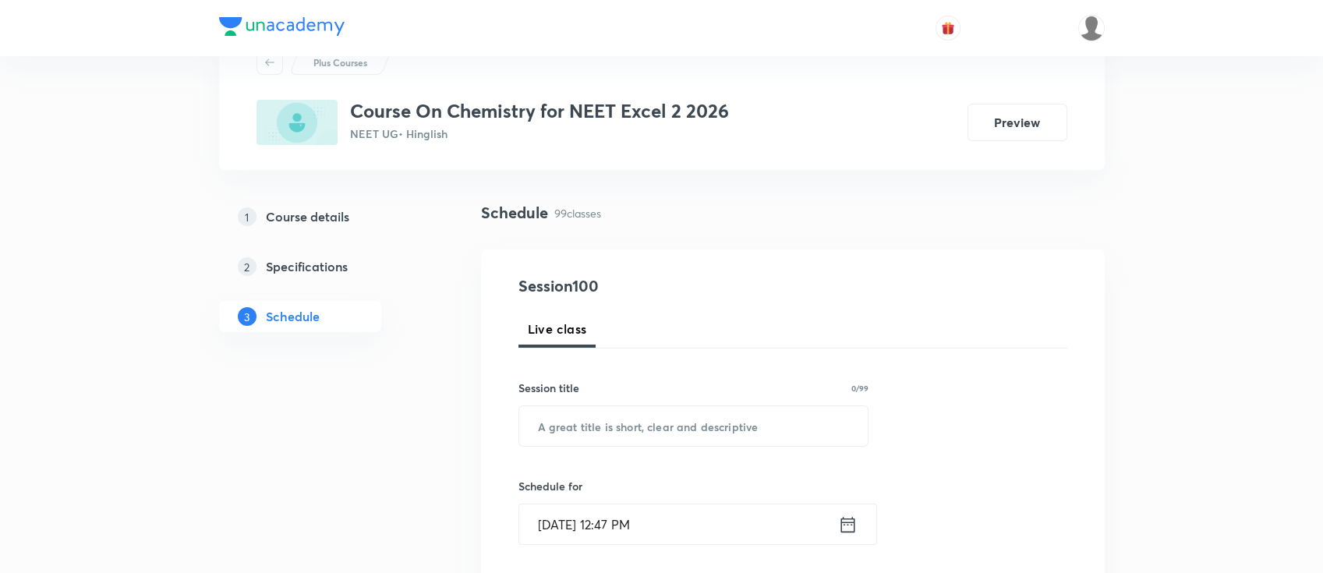
scroll to position [207, 0]
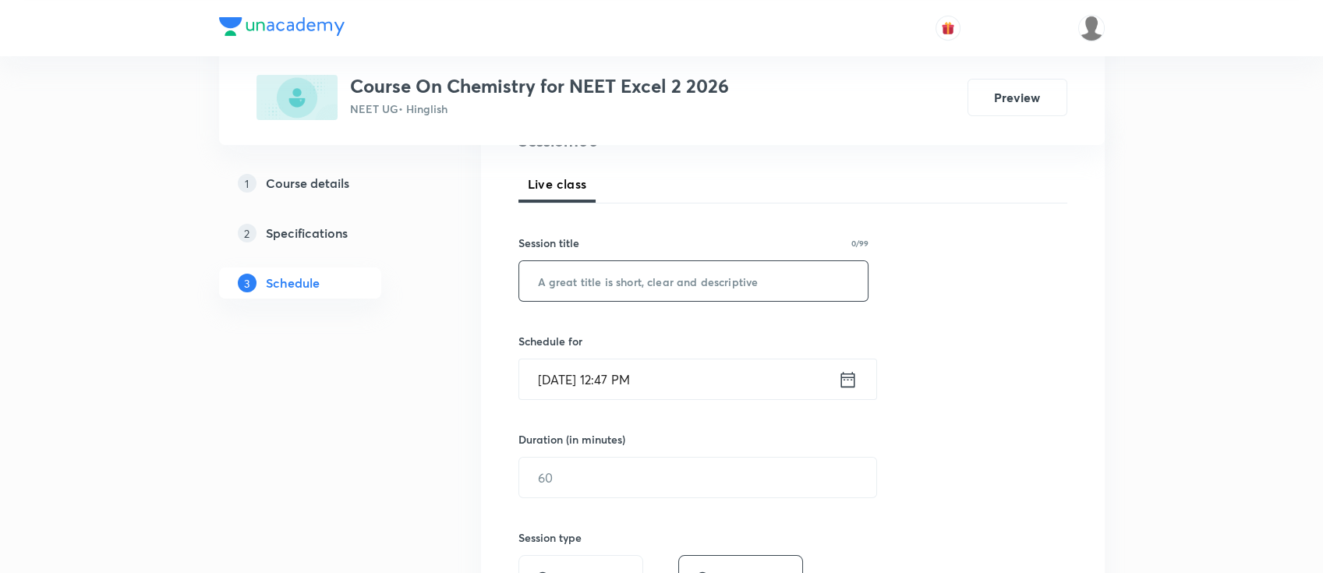
click at [696, 283] on input "text" at bounding box center [693, 281] width 349 height 40
paste input "biomolecules"
type input "biomolecules"
click at [850, 386] on icon at bounding box center [847, 380] width 19 height 22
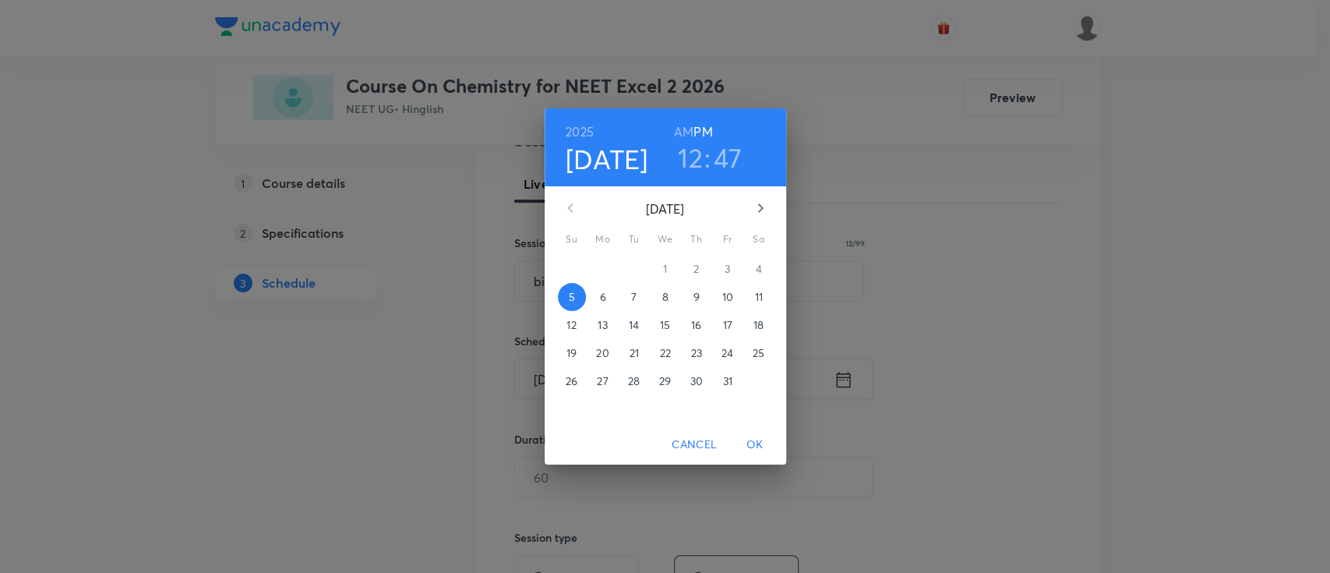
click at [602, 295] on p "6" at bounding box center [602, 297] width 6 height 16
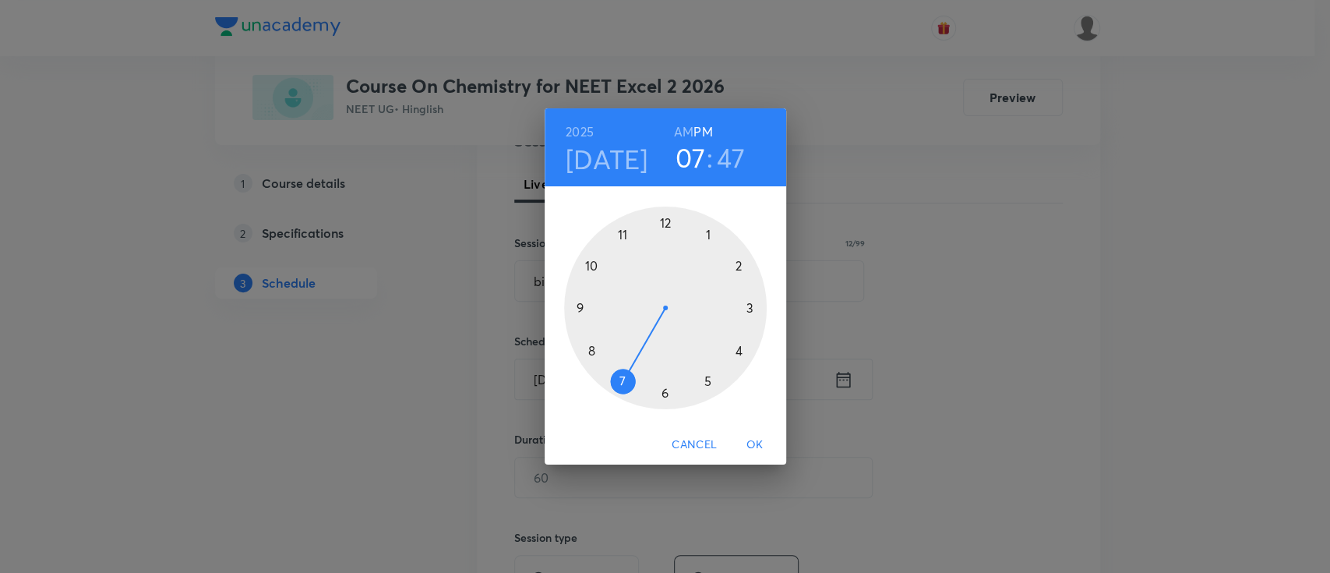
drag, startPoint x: 670, startPoint y: 221, endPoint x: 638, endPoint y: 354, distance: 136.1
click at [638, 354] on div at bounding box center [665, 308] width 203 height 203
drag, startPoint x: 572, startPoint y: 290, endPoint x: 667, endPoint y: 391, distance: 139.0
click at [667, 391] on div at bounding box center [665, 308] width 203 height 203
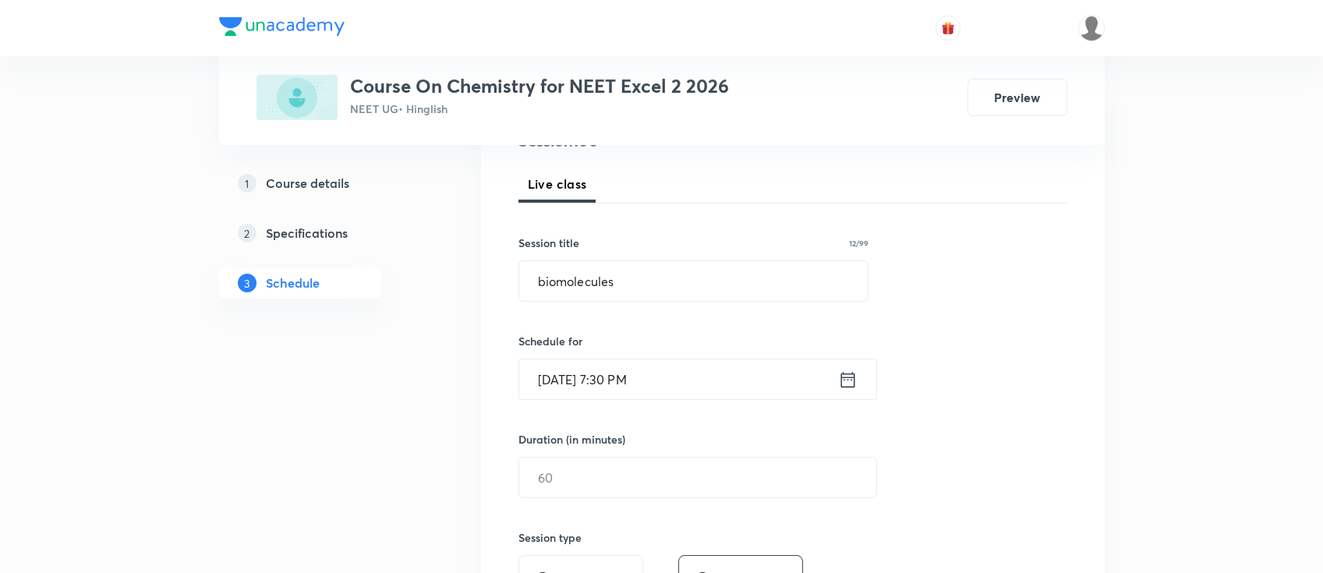
click at [846, 383] on icon at bounding box center [847, 380] width 19 height 22
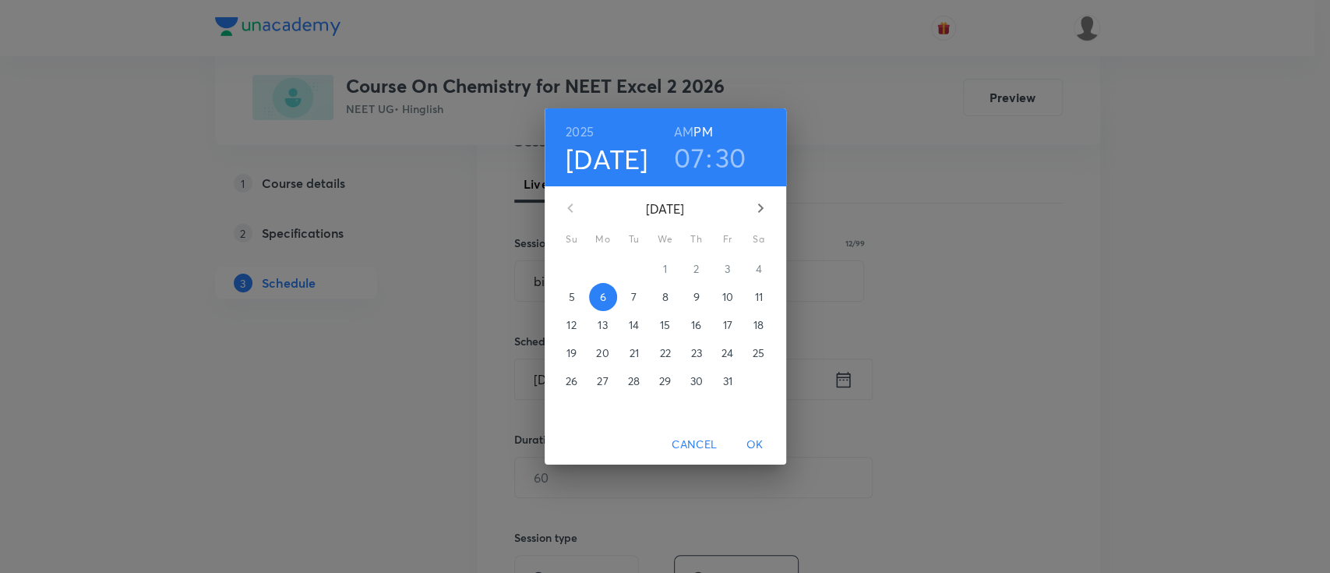
click at [684, 129] on h6 "AM" at bounding box center [683, 132] width 19 height 22
click at [750, 442] on span "OK" at bounding box center [755, 444] width 37 height 19
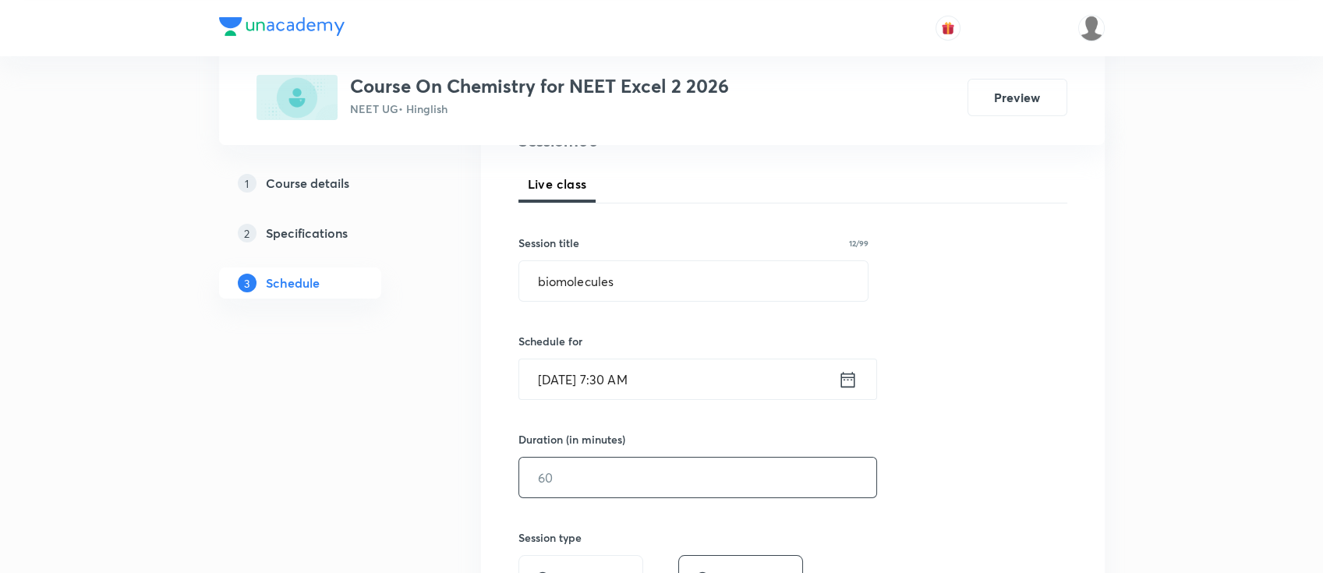
click at [631, 493] on input "text" at bounding box center [697, 478] width 357 height 40
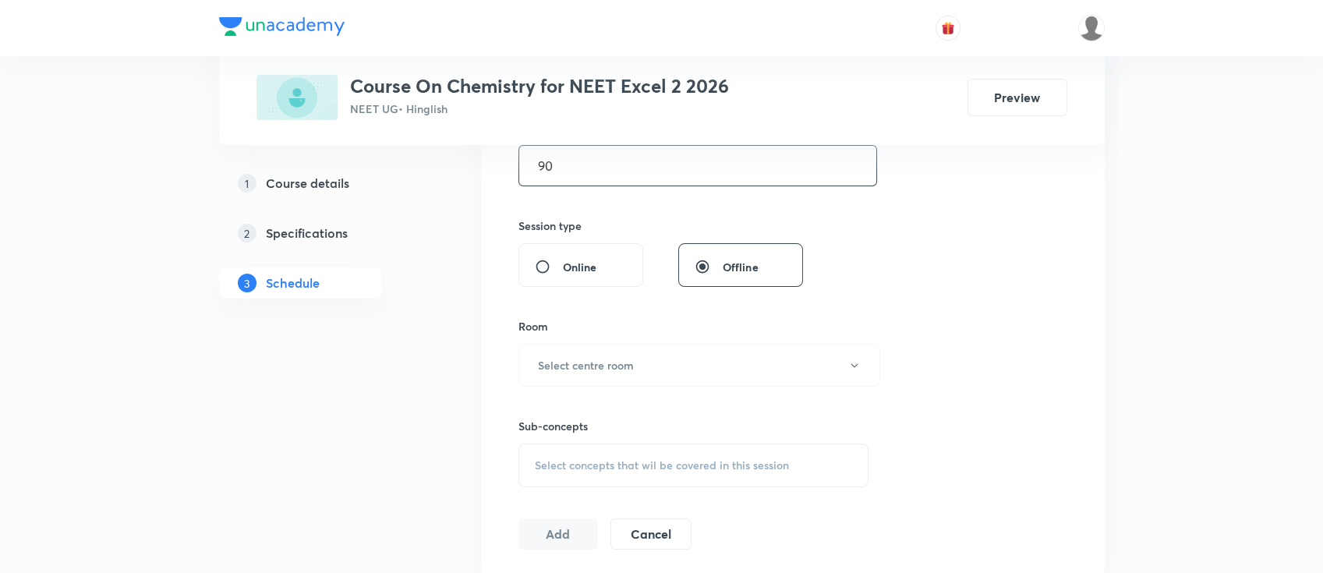
scroll to position [624, 0]
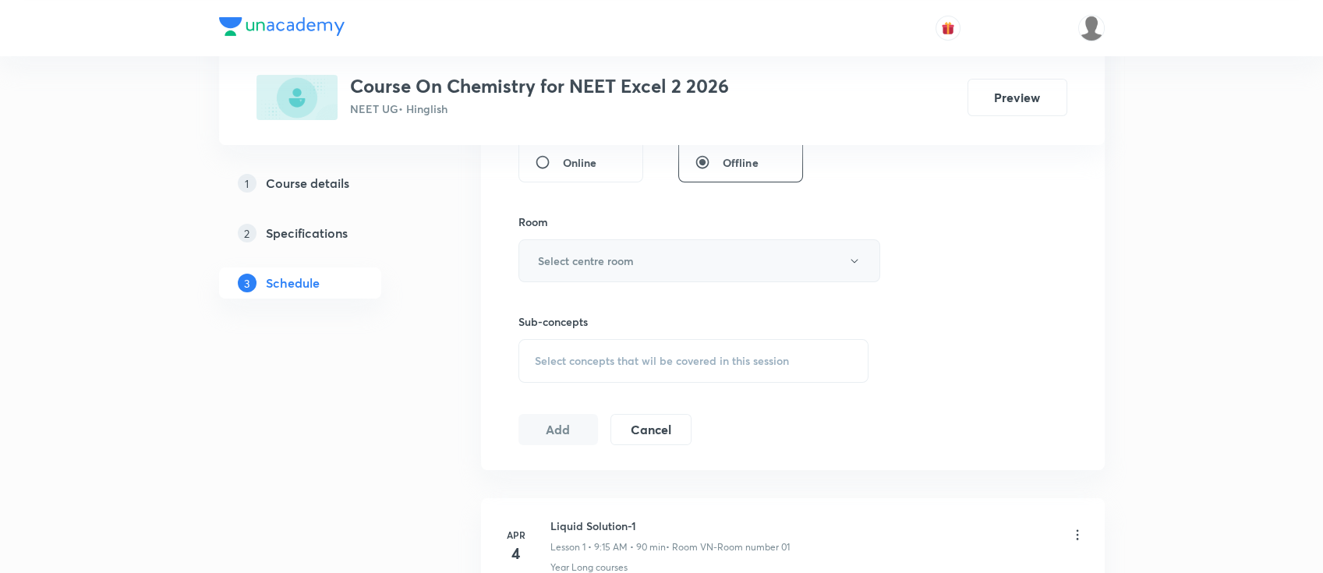
type input "90"
click at [620, 257] on h6 "Select centre room" at bounding box center [586, 261] width 96 height 16
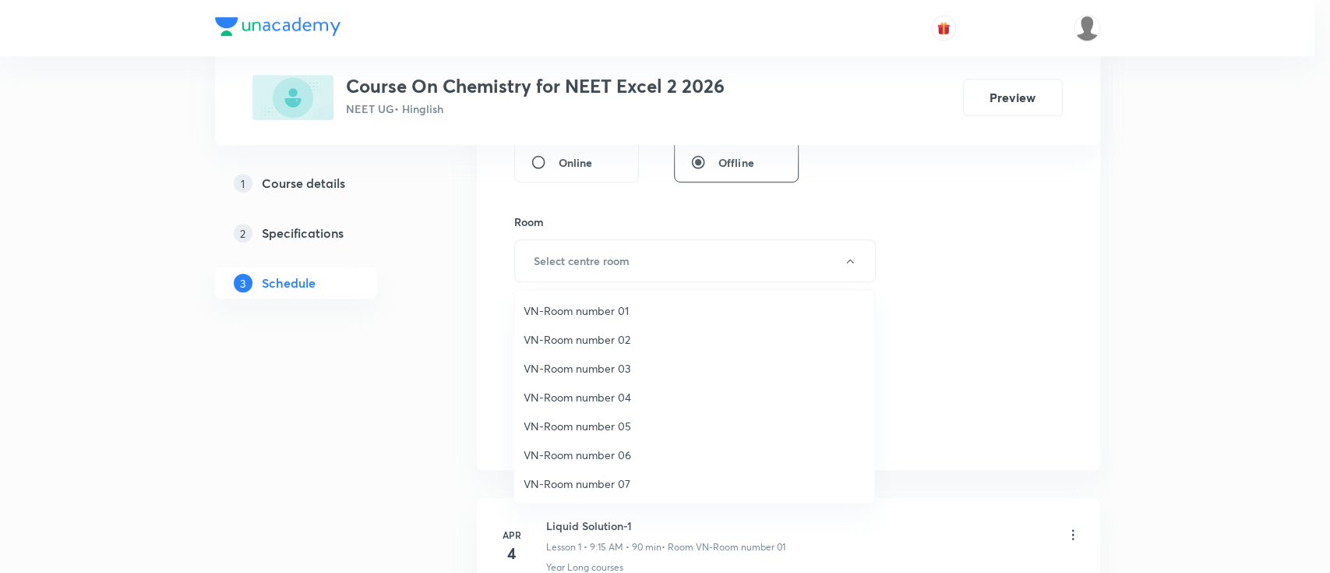
click at [611, 342] on span "VN-Room number 02" at bounding box center [694, 339] width 341 height 16
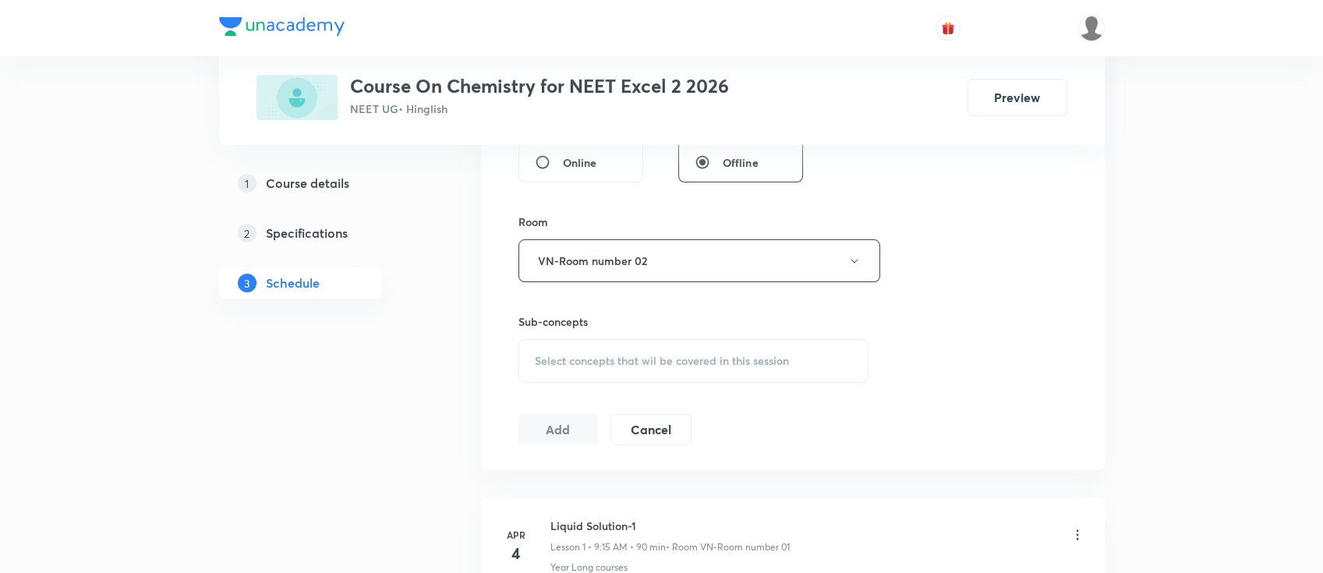
scroll to position [727, 0]
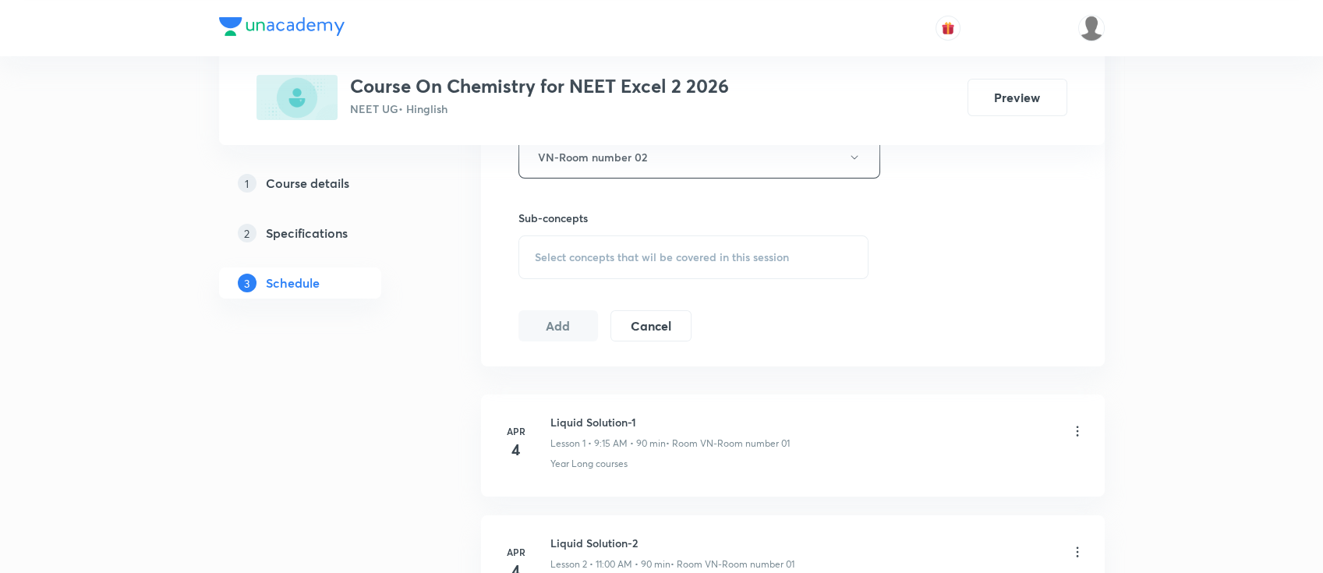
click at [722, 239] on div "Select concepts that wil be covered in this session" at bounding box center [693, 257] width 351 height 44
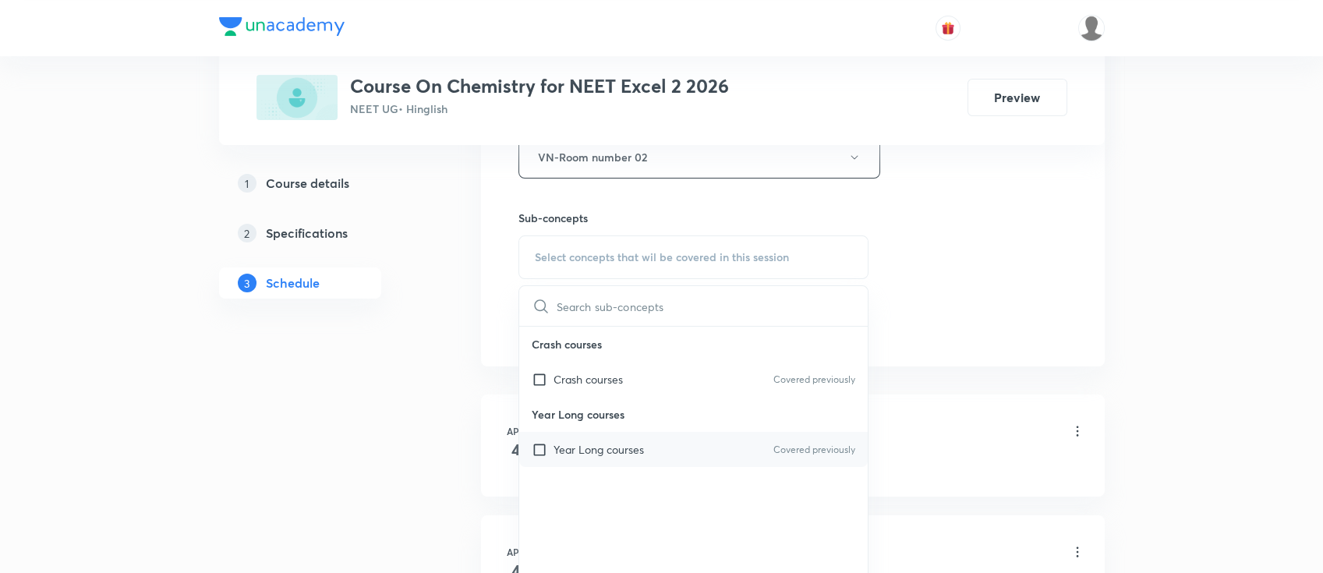
click at [659, 440] on div "Year Long courses Covered previously" at bounding box center [693, 449] width 349 height 35
checkbox input "true"
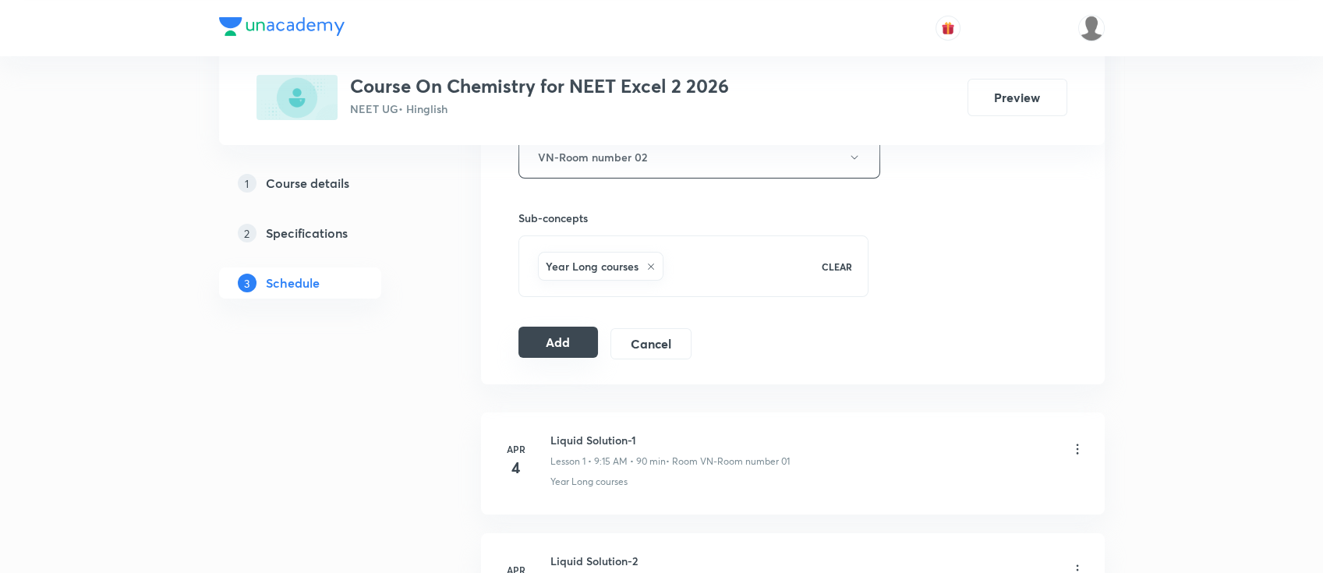
click at [563, 345] on button "Add" at bounding box center [558, 342] width 80 height 31
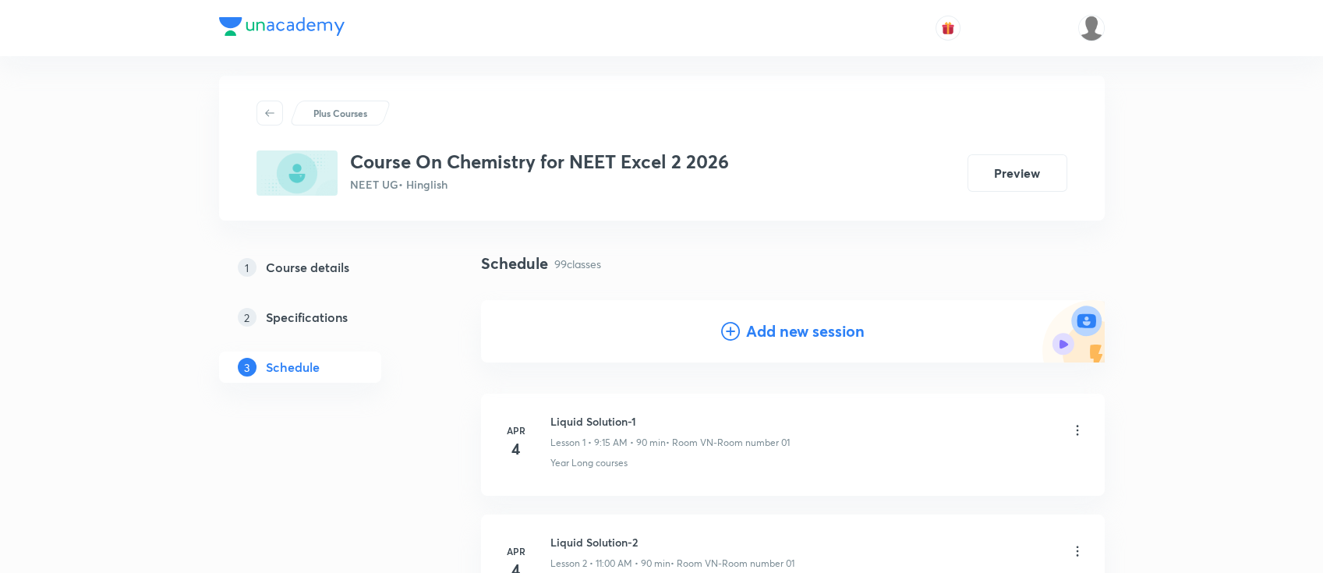
scroll to position [0, 0]
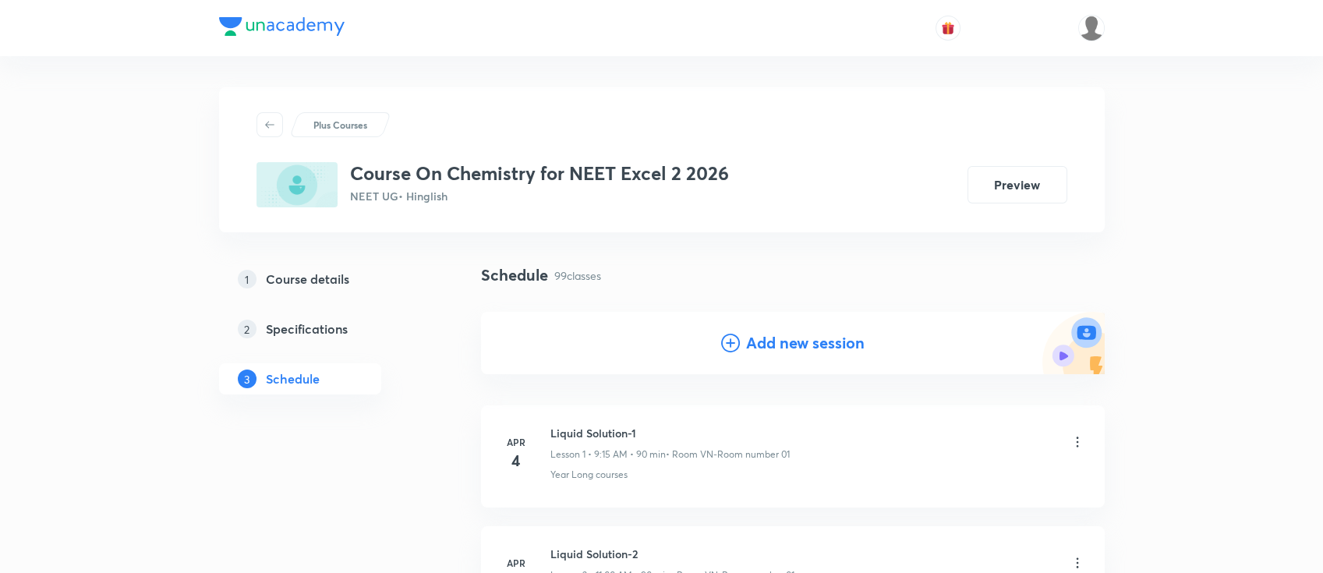
click at [767, 341] on h4 "Add new session" at bounding box center [805, 342] width 118 height 23
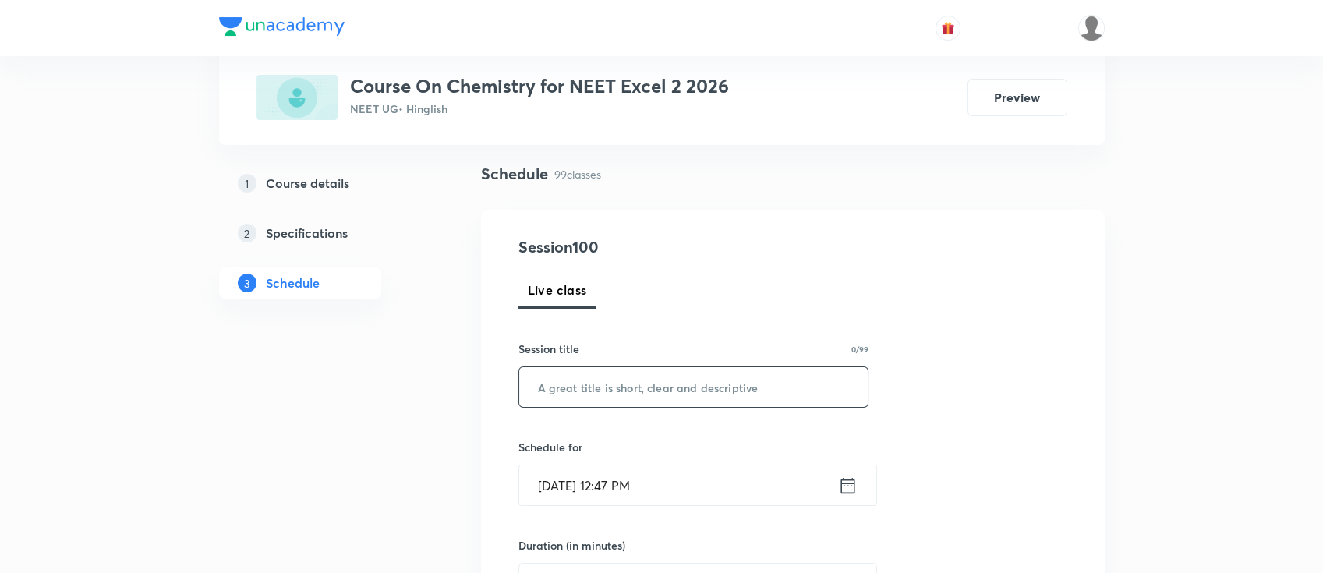
scroll to position [104, 0]
click at [692, 390] on input "text" at bounding box center [693, 385] width 349 height 40
paste input "biomolecules"
type input "biomolecules"
click at [843, 487] on icon at bounding box center [847, 483] width 19 height 22
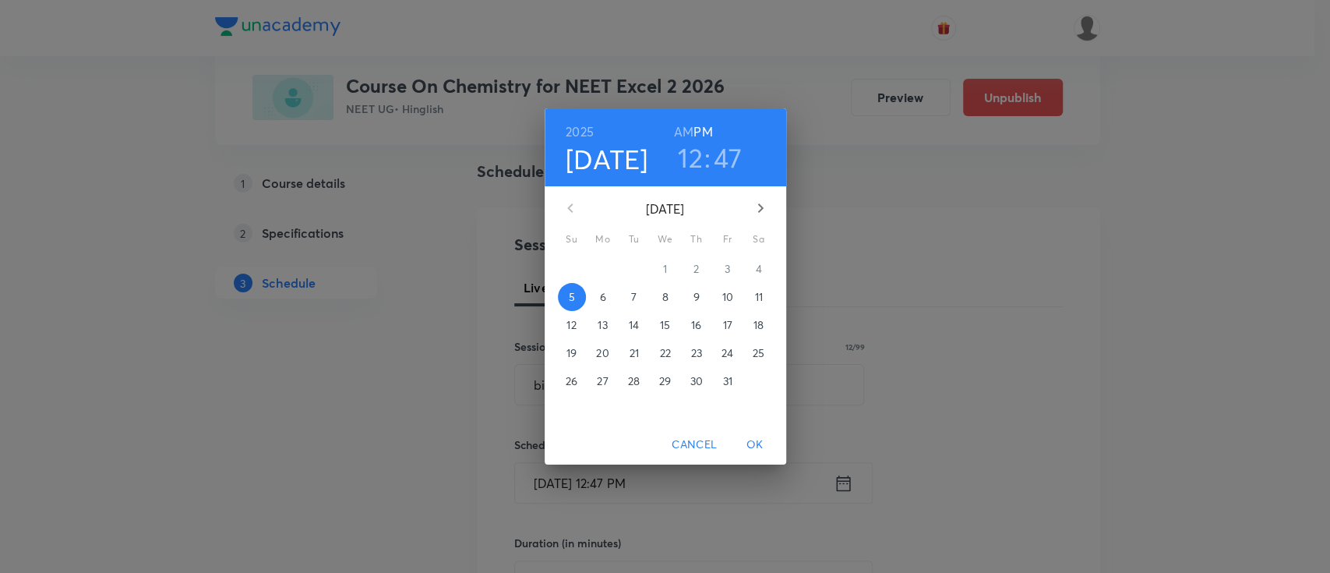
click at [693, 297] on p "9" at bounding box center [696, 297] width 6 height 16
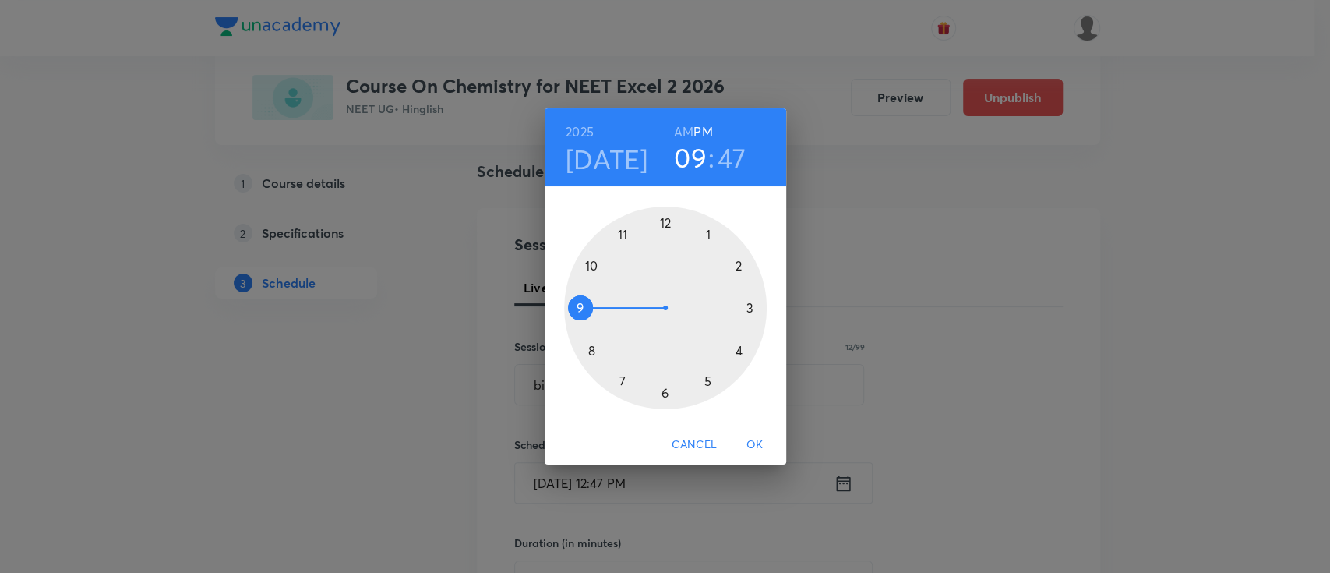
drag, startPoint x: 658, startPoint y: 215, endPoint x: 605, endPoint y: 309, distance: 108.2
click at [605, 309] on div at bounding box center [665, 308] width 203 height 203
drag, startPoint x: 605, startPoint y: 295, endPoint x: 719, endPoint y: 309, distance: 115.4
click at [719, 309] on div at bounding box center [665, 308] width 203 height 203
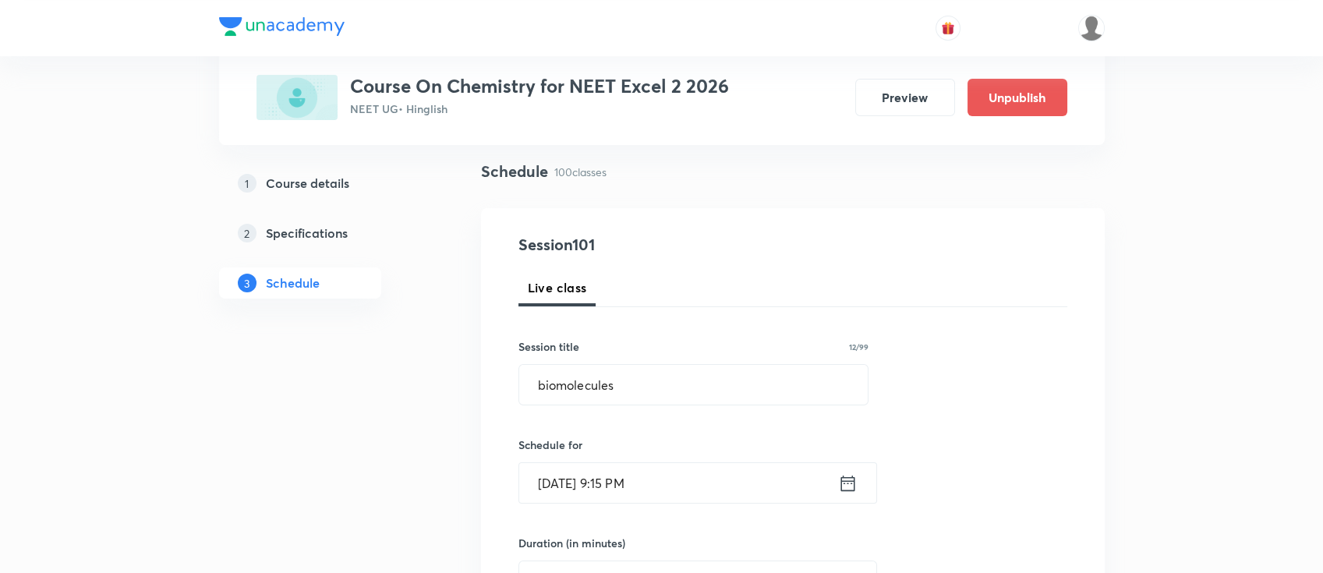
click at [847, 475] on icon at bounding box center [847, 483] width 19 height 22
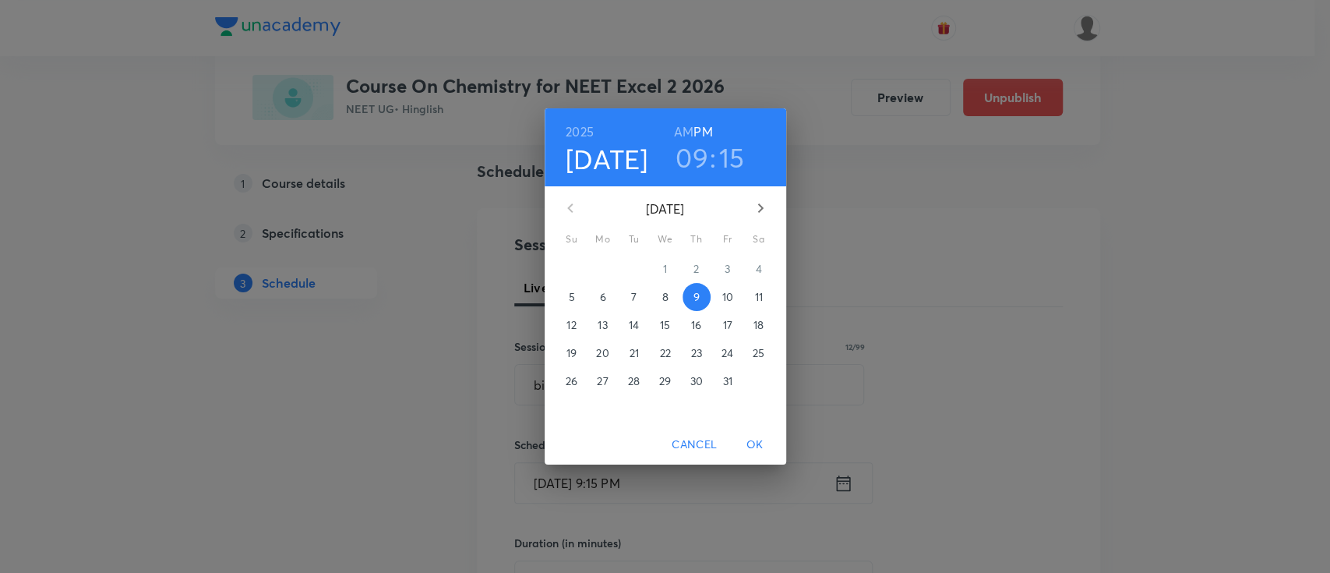
click at [680, 122] on h6 "AM" at bounding box center [683, 132] width 19 height 22
click at [754, 440] on span "OK" at bounding box center [755, 444] width 37 height 19
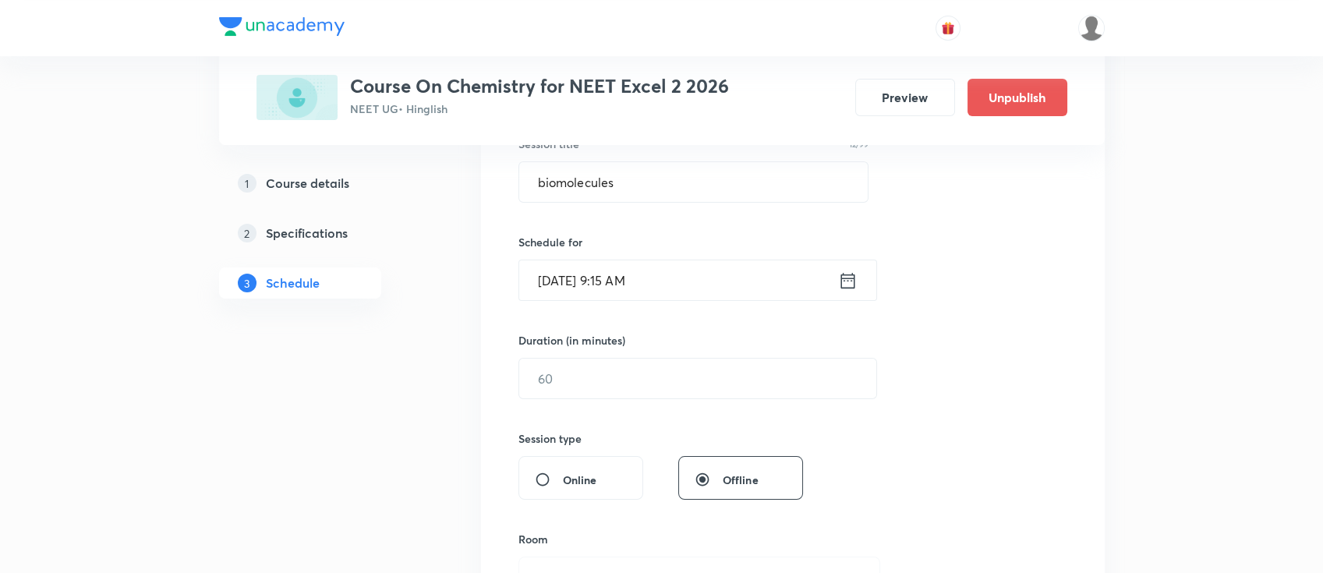
scroll to position [312, 0]
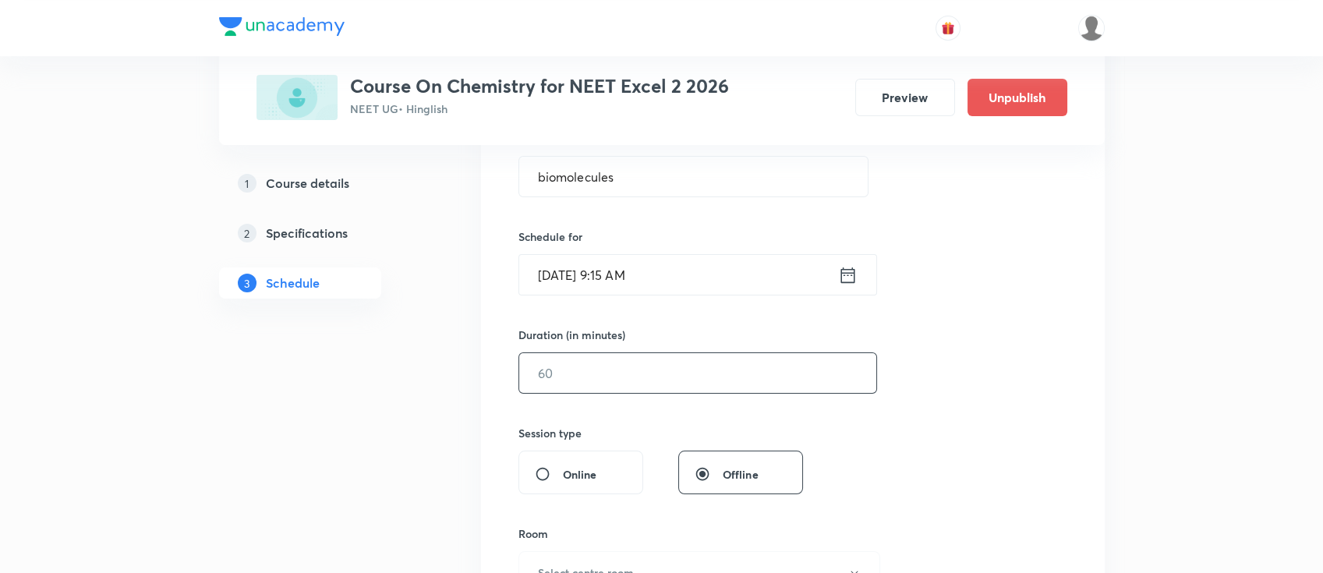
click at [704, 364] on input "text" at bounding box center [697, 373] width 357 height 40
click at [704, 364] on input "9" at bounding box center [697, 373] width 357 height 40
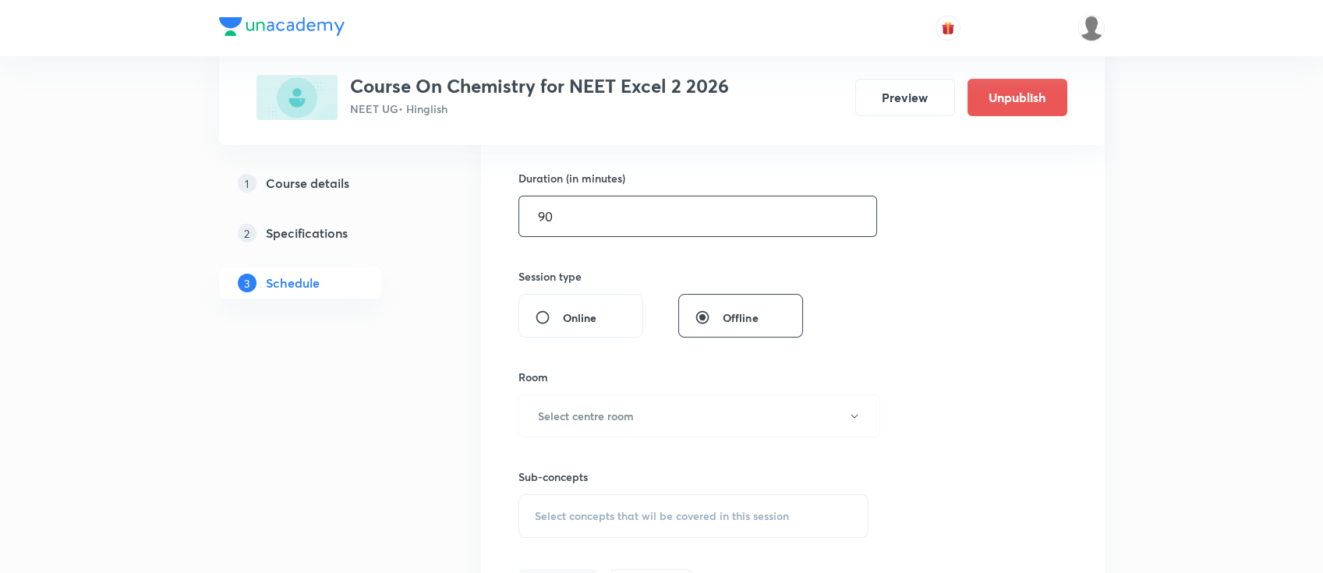
scroll to position [624, 0]
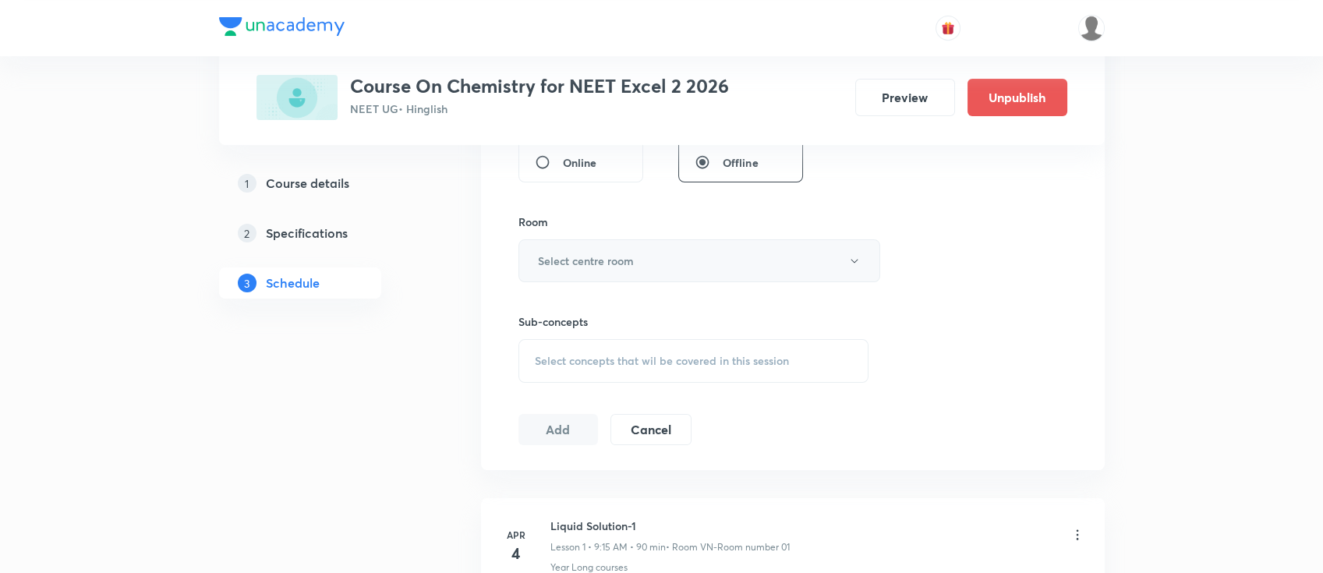
type input "90"
click at [627, 268] on button "Select centre room" at bounding box center [699, 260] width 362 height 43
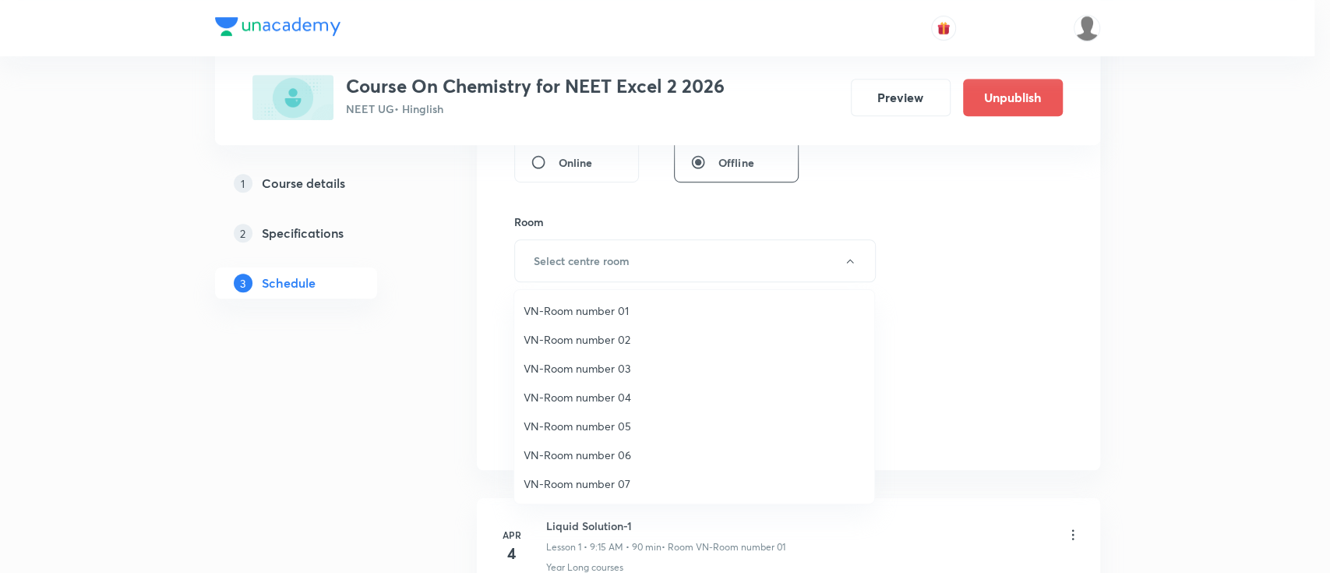
click at [601, 315] on span "VN-Room number 01" at bounding box center [694, 310] width 341 height 16
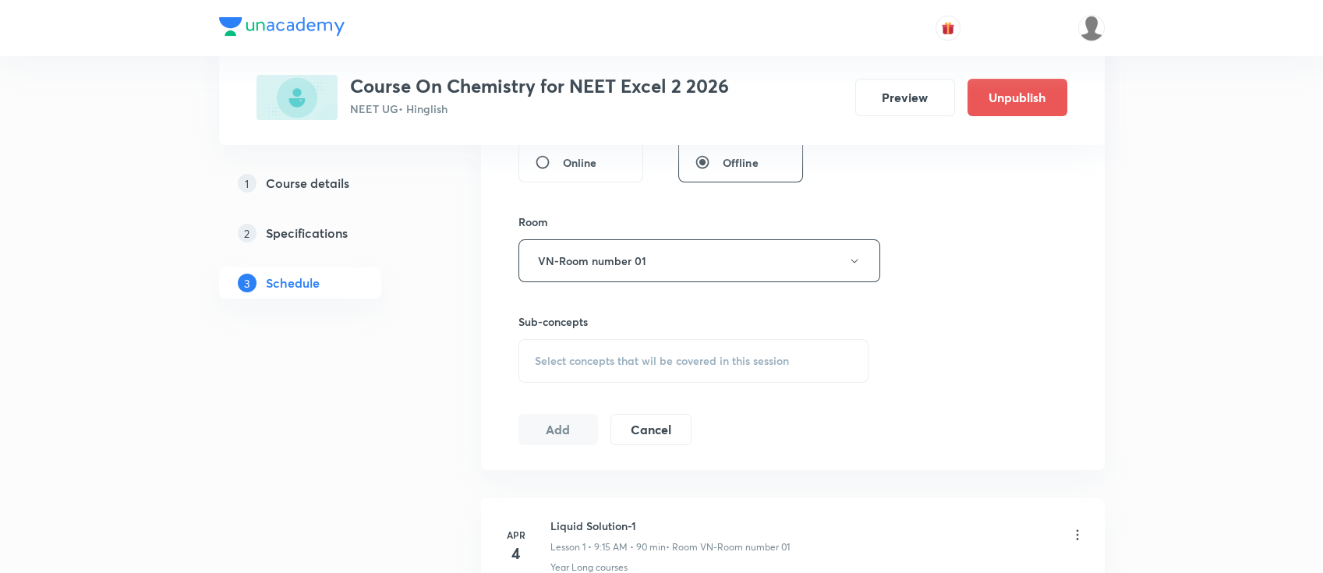
click at [779, 366] on span "Select concepts that wil be covered in this session" at bounding box center [662, 361] width 254 height 12
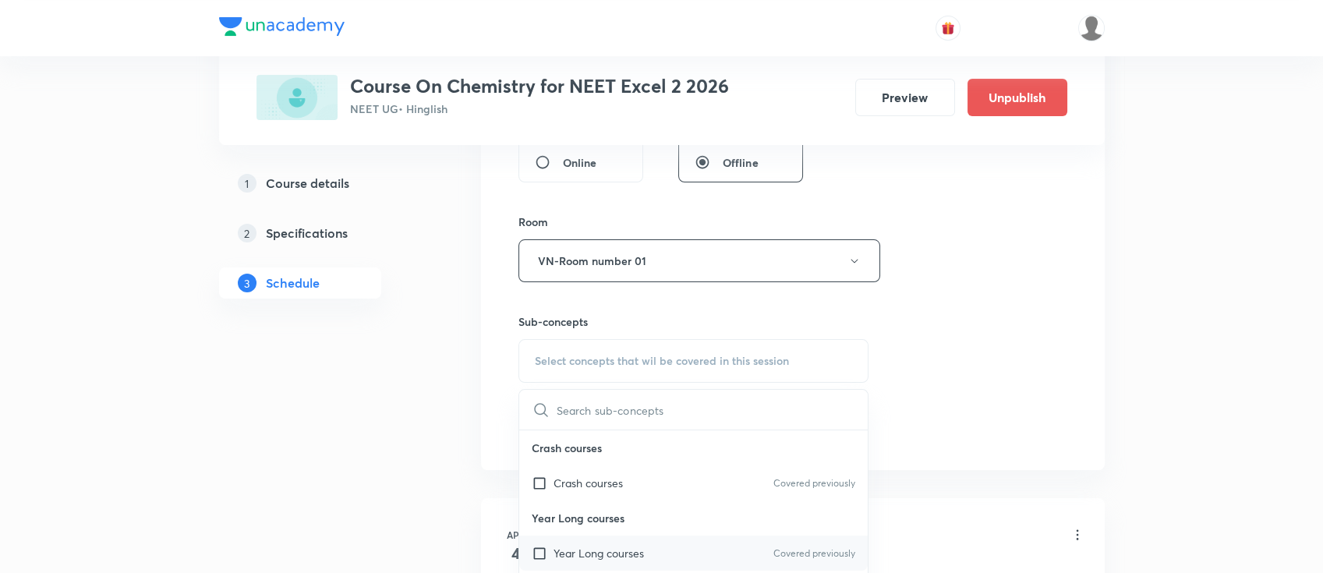
click at [676, 545] on div "Year Long courses Covered previously" at bounding box center [693, 552] width 349 height 35
checkbox input "true"
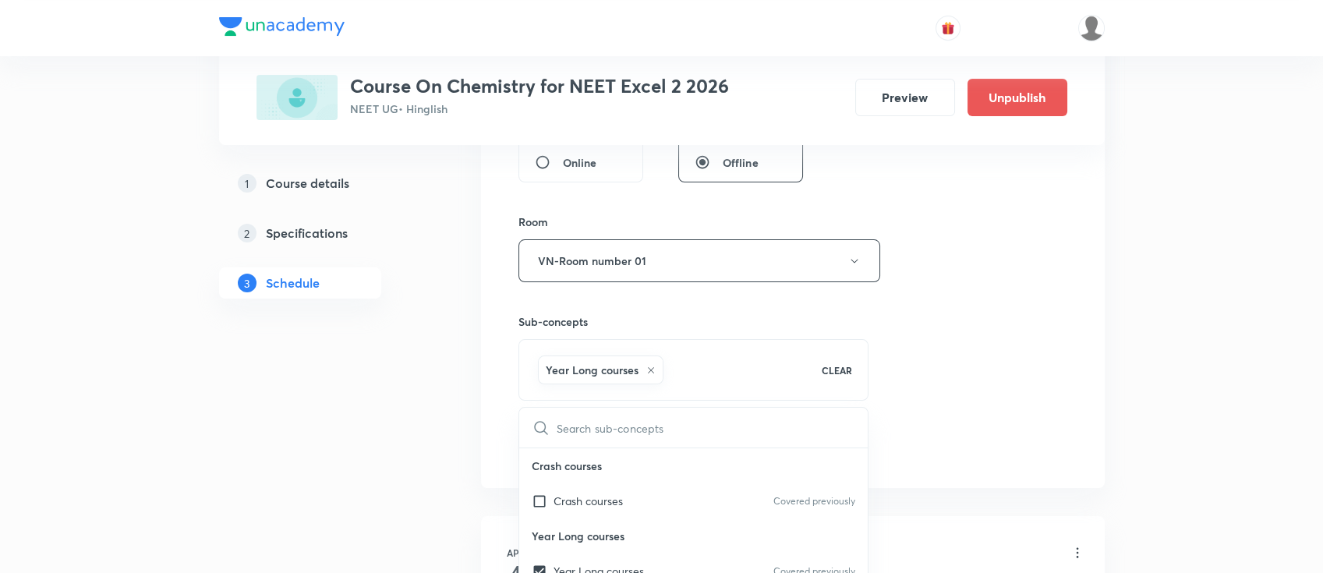
click at [1009, 346] on div "Session 101 Live class Session title 12/99 biomolecules ​ Schedule for Oct 9, 2…" at bounding box center [792, 88] width 549 height 750
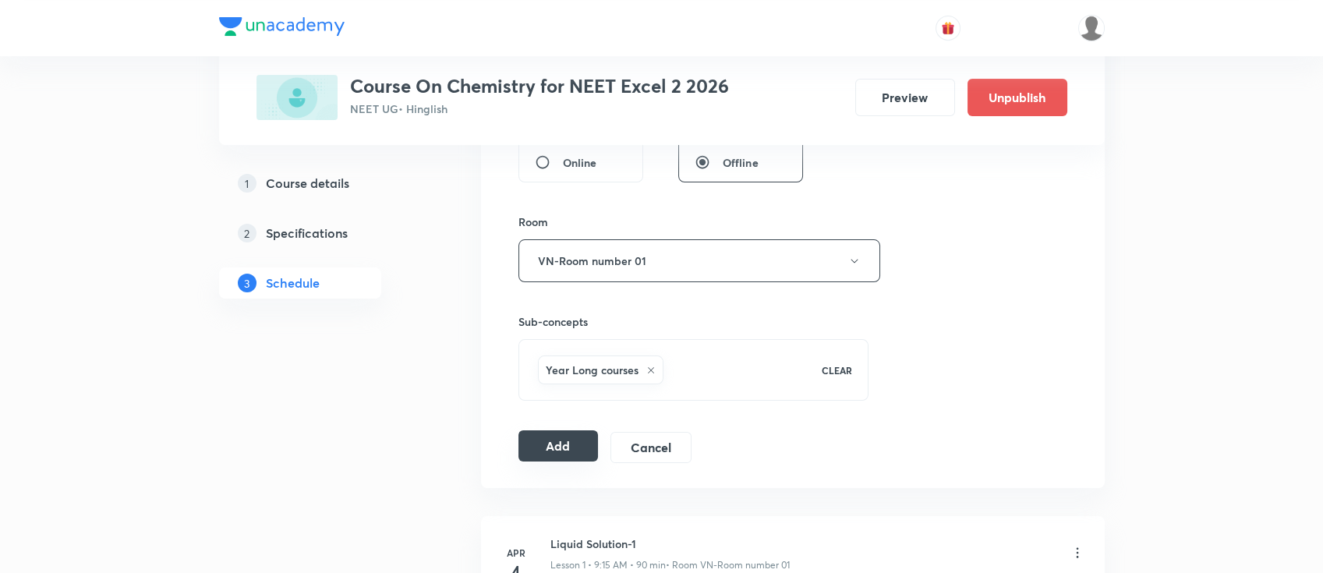
click at [559, 443] on button "Add" at bounding box center [558, 445] width 80 height 31
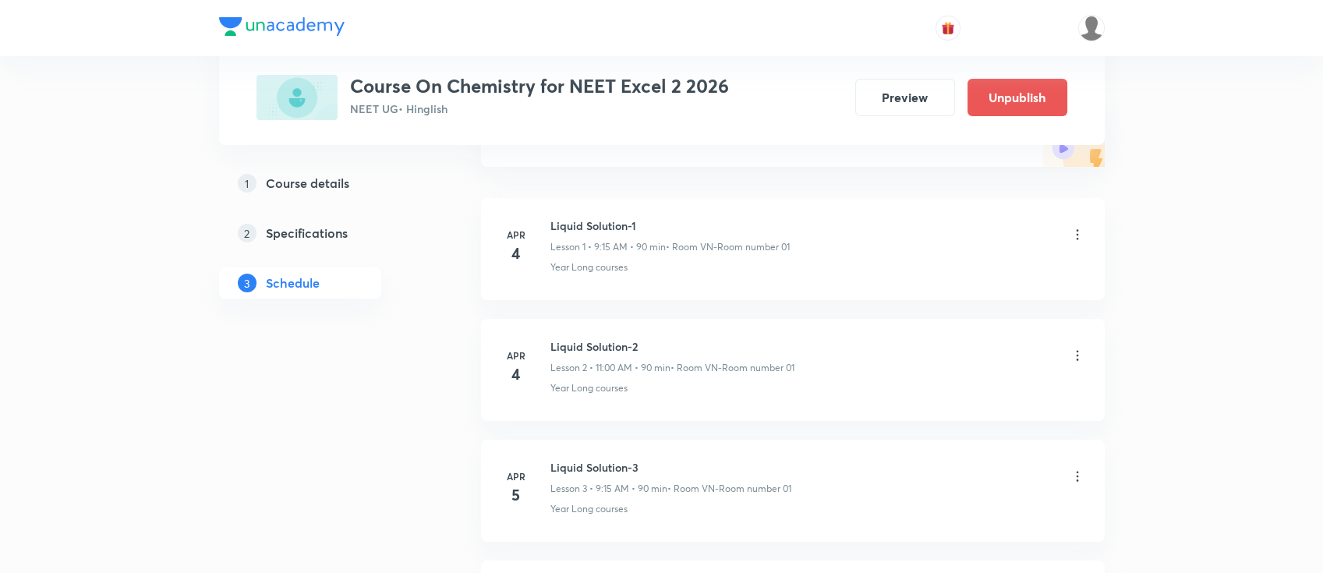
scroll to position [0, 0]
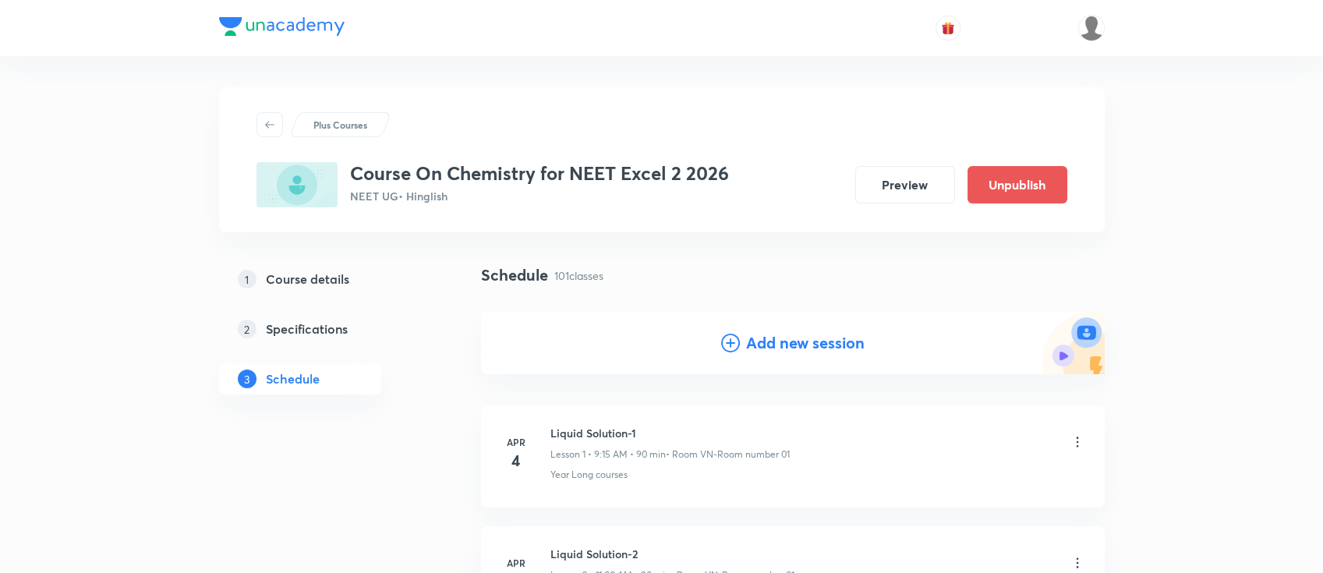
click at [826, 345] on h4 "Add new session" at bounding box center [805, 342] width 118 height 23
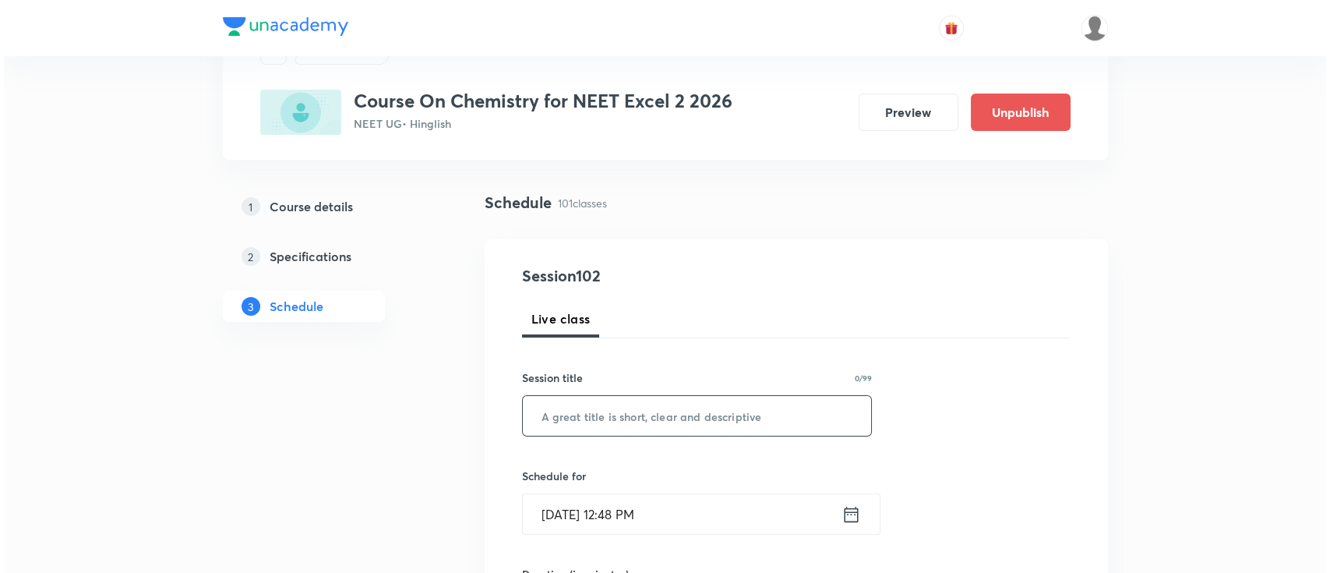
scroll to position [104, 0]
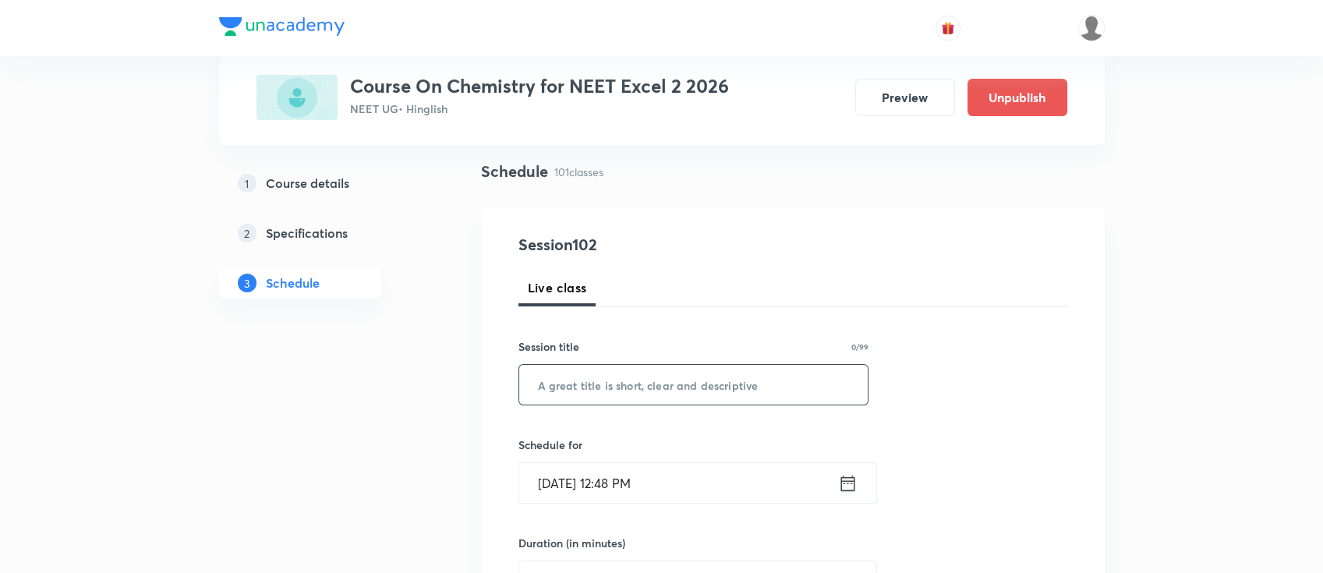
click at [761, 398] on input "text" at bounding box center [693, 385] width 349 height 40
drag, startPoint x: 780, startPoint y: 428, endPoint x: 825, endPoint y: 470, distance: 61.2
click at [706, 371] on input "text" at bounding box center [693, 385] width 349 height 40
paste input "biomolecules"
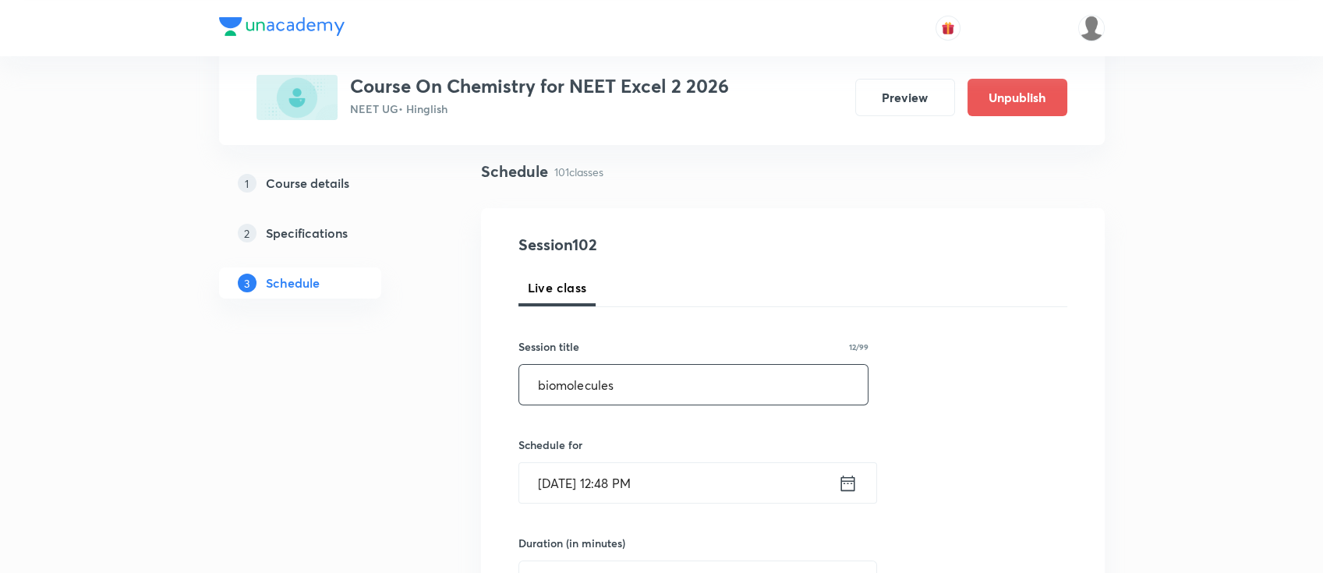
type input "biomolecules"
click at [847, 493] on div "Oct 5, 2025, 12:48 PM ​" at bounding box center [697, 482] width 359 height 41
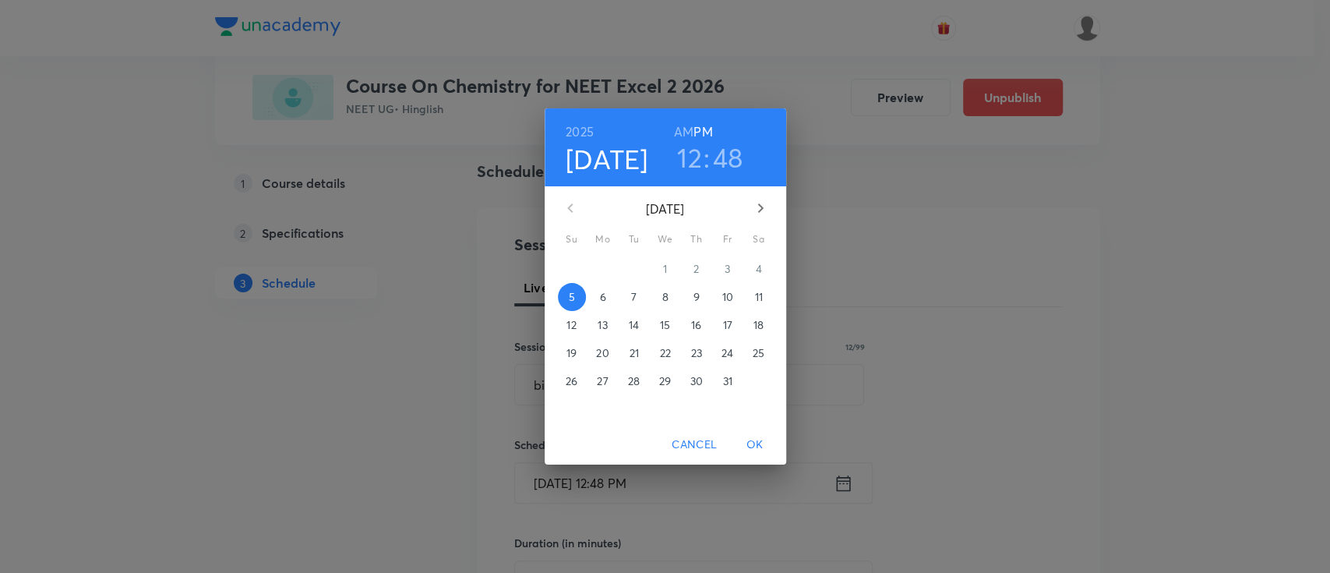
click at [730, 292] on p "10" at bounding box center [727, 297] width 11 height 16
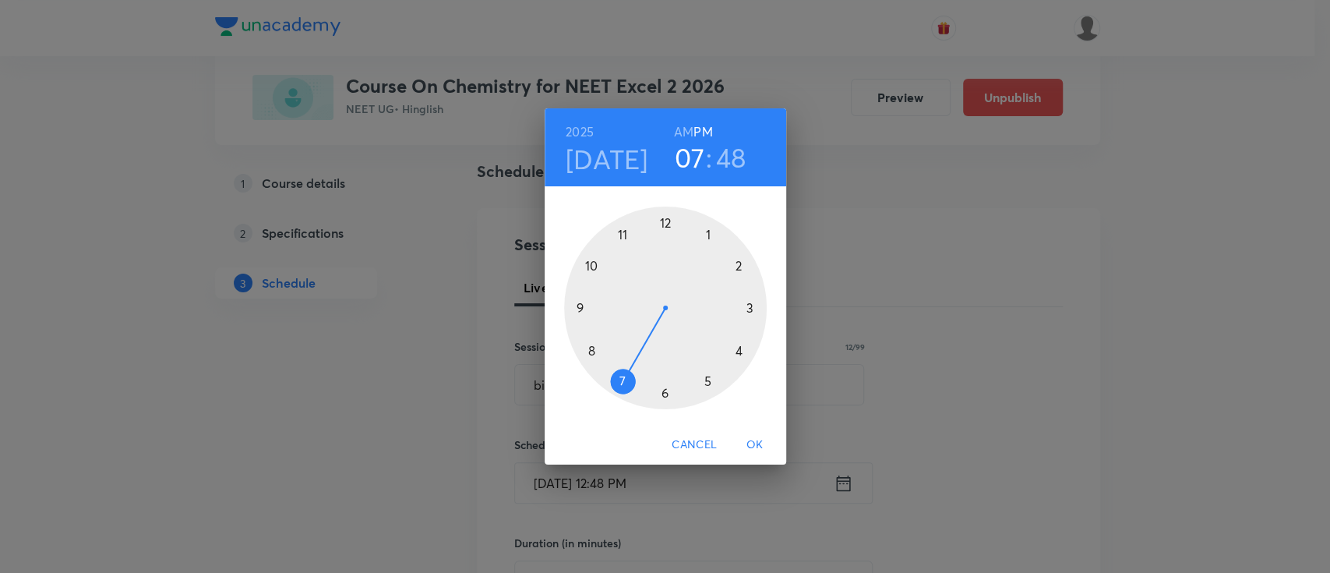
drag, startPoint x: 661, startPoint y: 219, endPoint x: 628, endPoint y: 359, distance: 144.1
click at [628, 359] on div at bounding box center [665, 308] width 203 height 203
drag, startPoint x: 588, startPoint y: 281, endPoint x: 664, endPoint y: 401, distance: 141.9
click at [664, 401] on div at bounding box center [665, 308] width 203 height 203
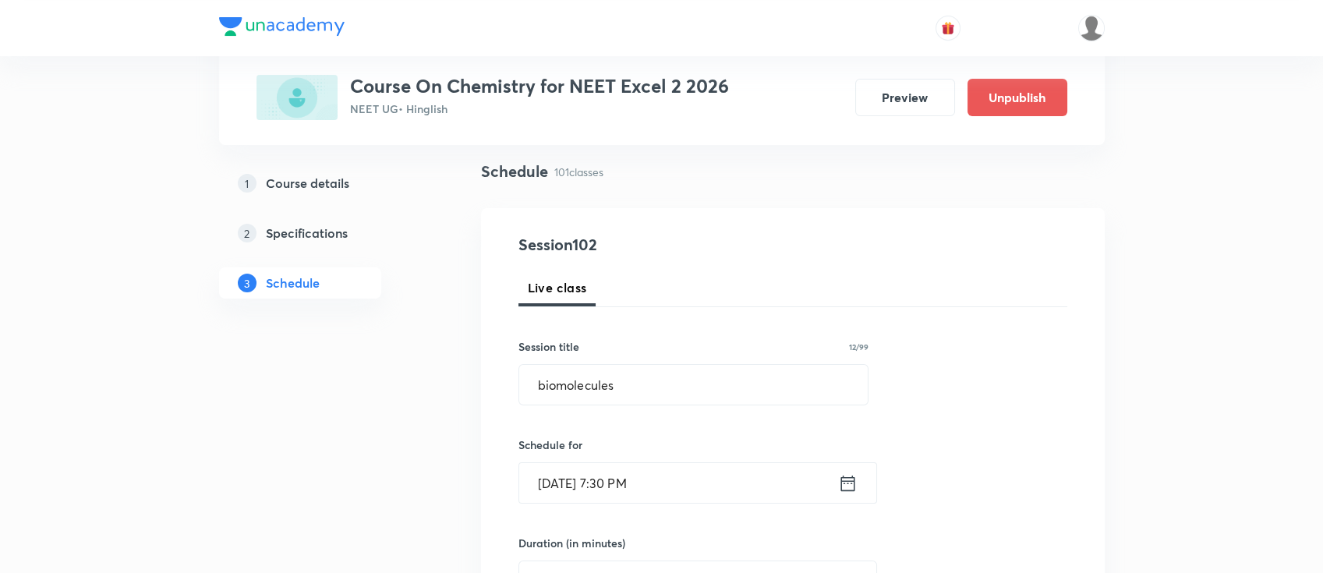
click at [842, 479] on icon at bounding box center [847, 483] width 14 height 16
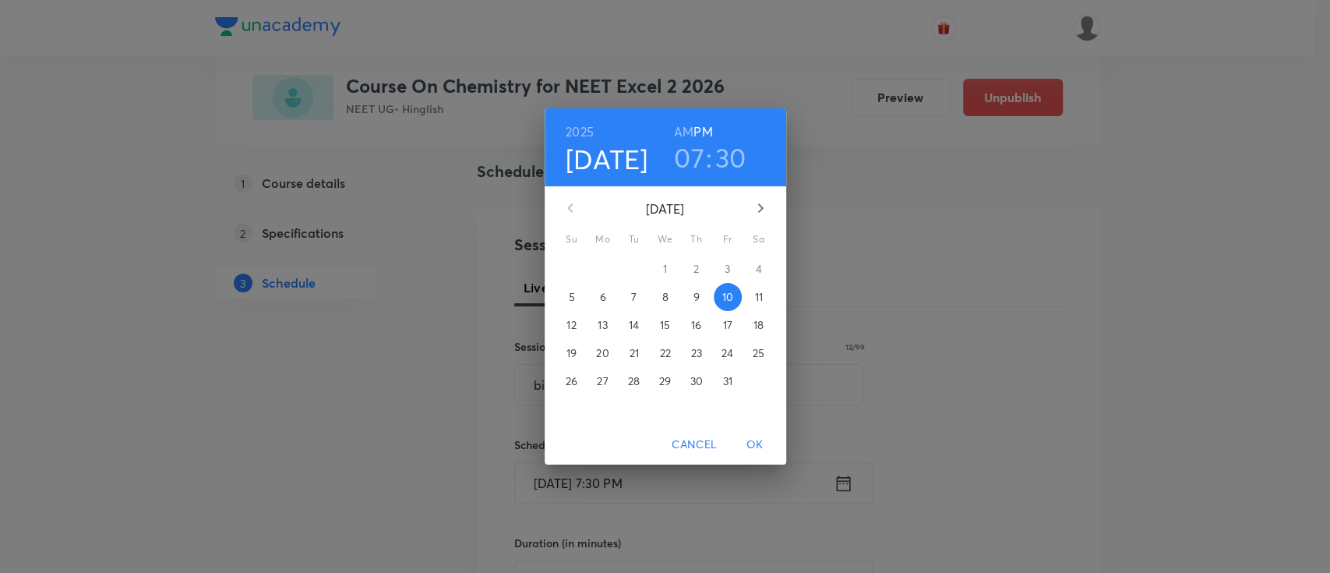
click at [688, 129] on h6 "AM" at bounding box center [683, 132] width 19 height 22
click at [754, 440] on span "OK" at bounding box center [755, 444] width 37 height 19
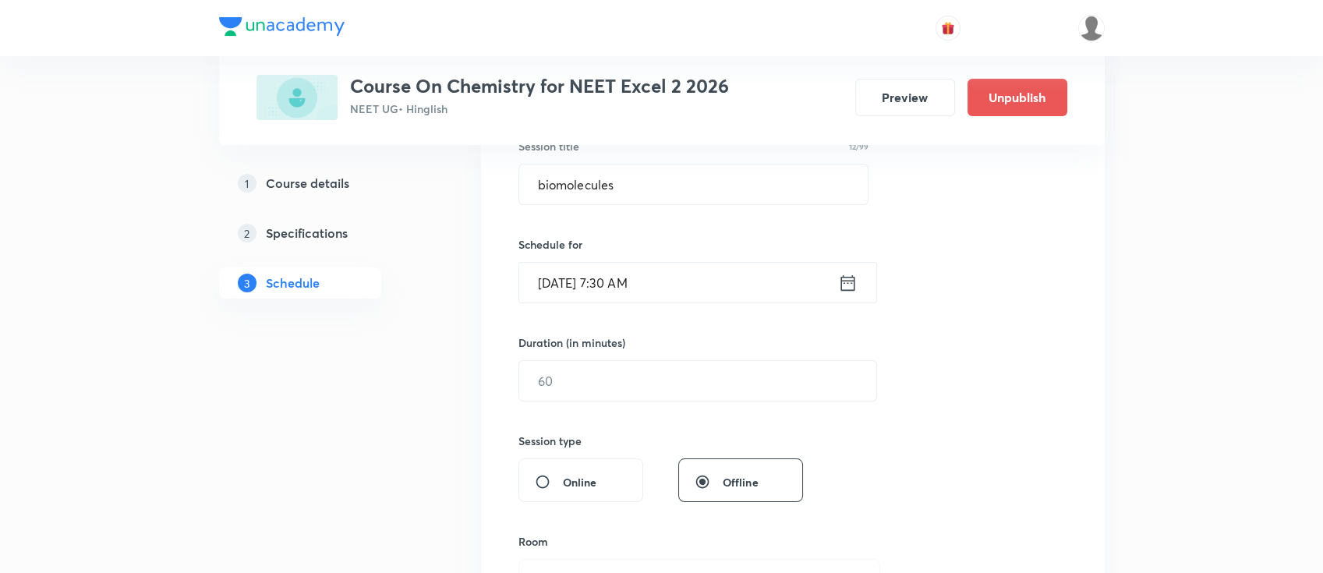
scroll to position [312, 0]
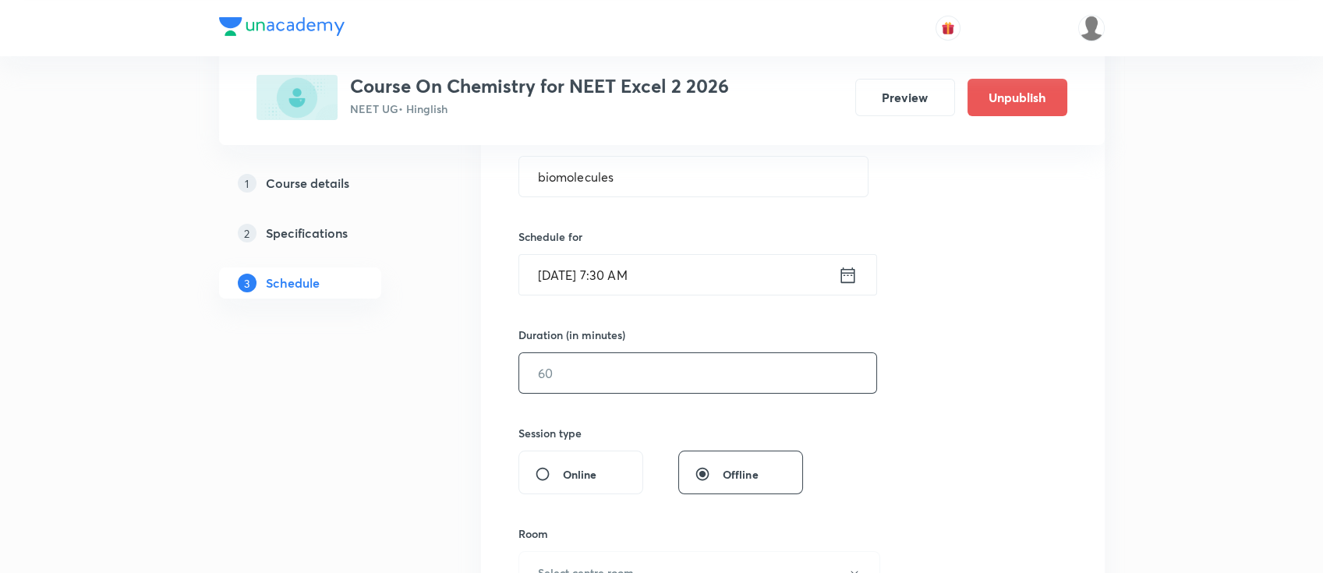
click at [753, 367] on input "text" at bounding box center [697, 373] width 357 height 40
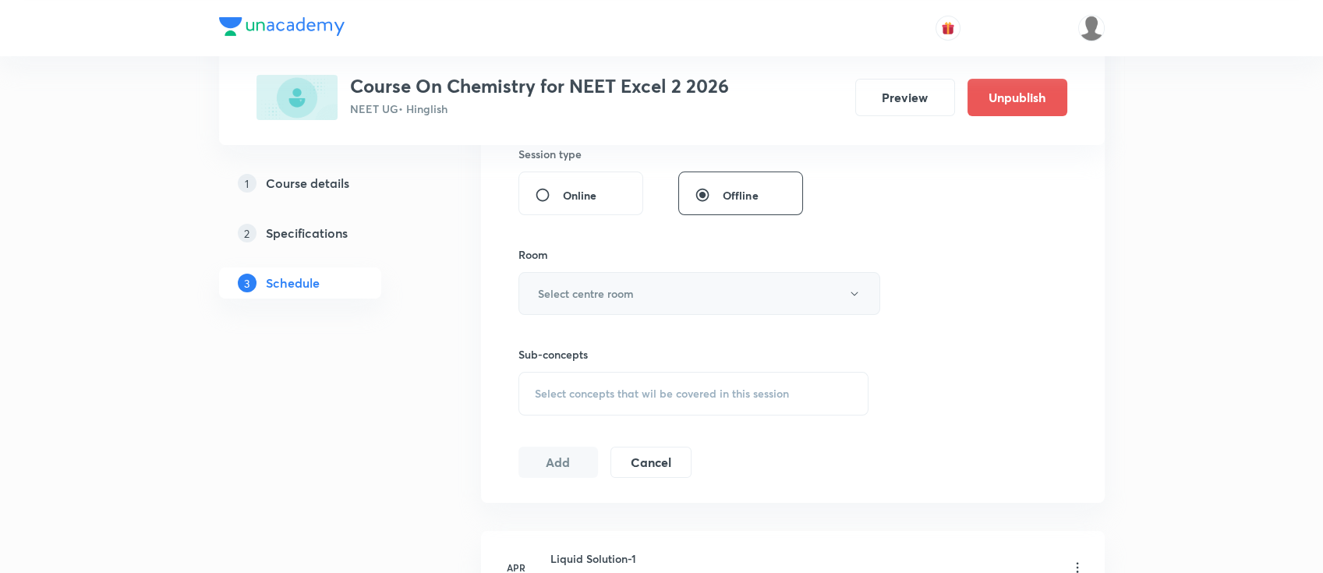
scroll to position [624, 0]
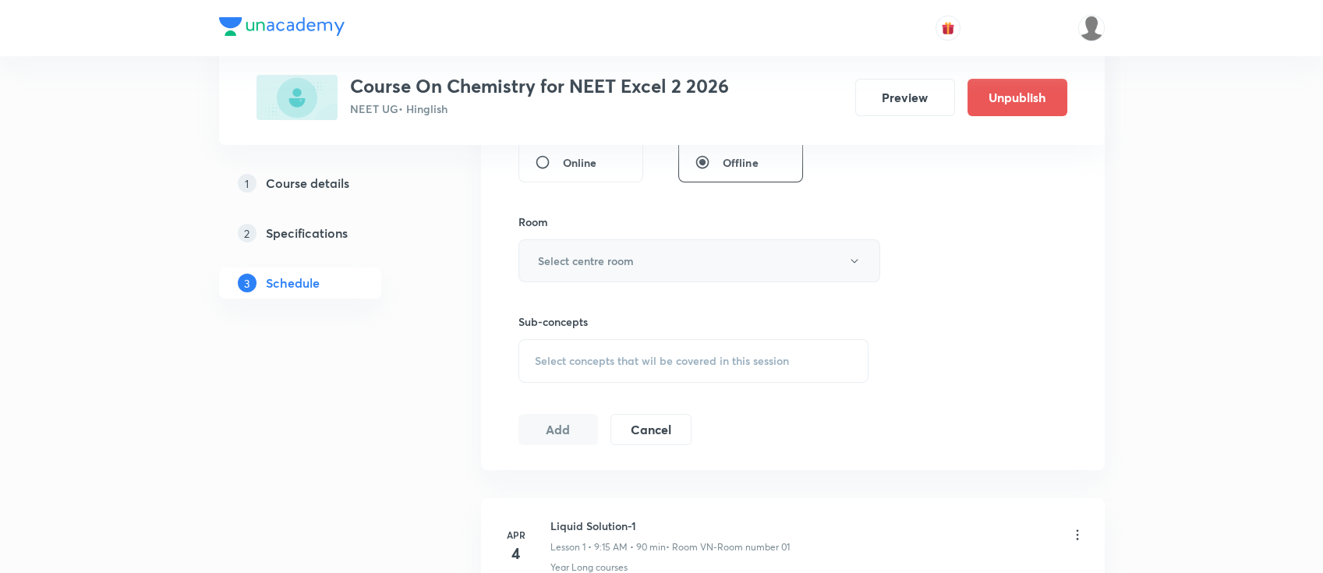
type input "90"
click at [587, 253] on h6 "Select centre room" at bounding box center [586, 261] width 96 height 16
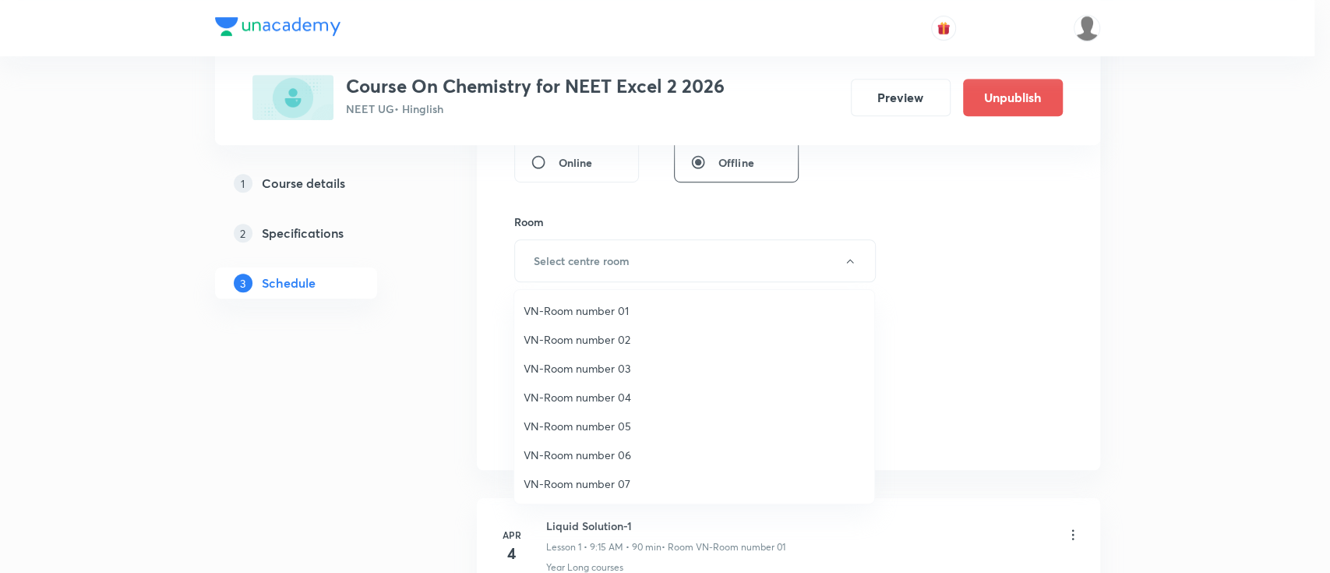
drag, startPoint x: 589, startPoint y: 289, endPoint x: 592, endPoint y: 318, distance: 28.9
click at [591, 315] on ul "VN-Room number 01 VN-Room number 02 VN-Room number 03 VN-Room number 04 VN-Room…" at bounding box center [702, 411] width 376 height 243
click at [597, 315] on span "VN-Room number 01" at bounding box center [694, 310] width 341 height 16
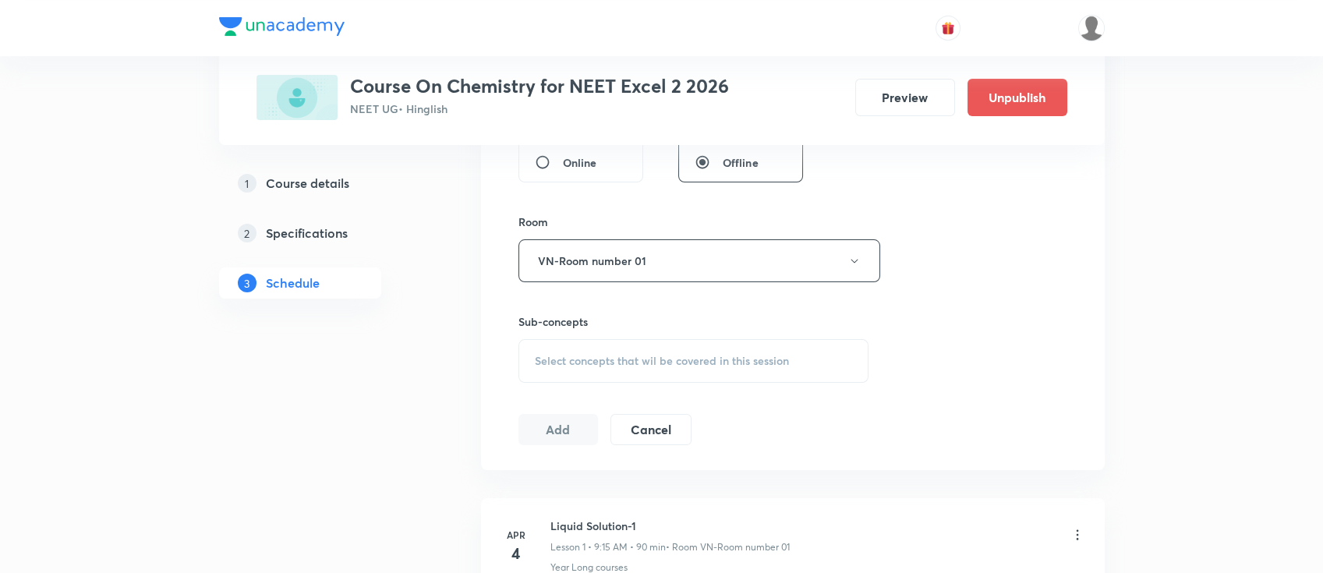
click at [796, 367] on div "Select concepts that wil be covered in this session" at bounding box center [693, 361] width 351 height 44
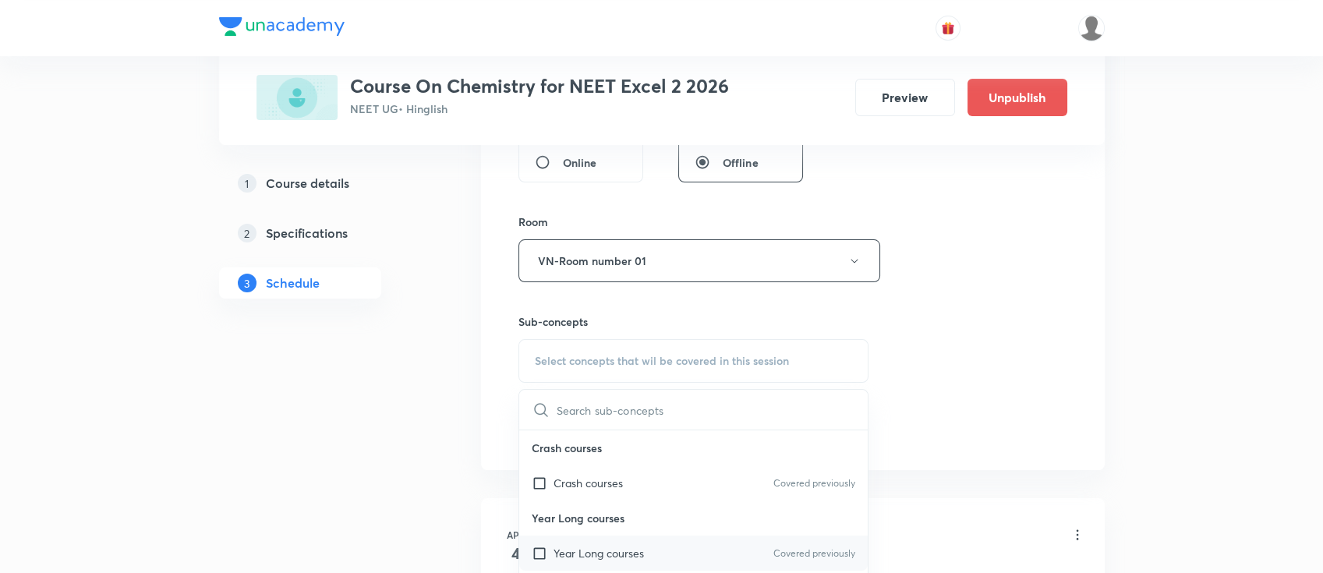
click at [655, 543] on div "Year Long courses Covered previously" at bounding box center [693, 552] width 349 height 35
checkbox input "true"
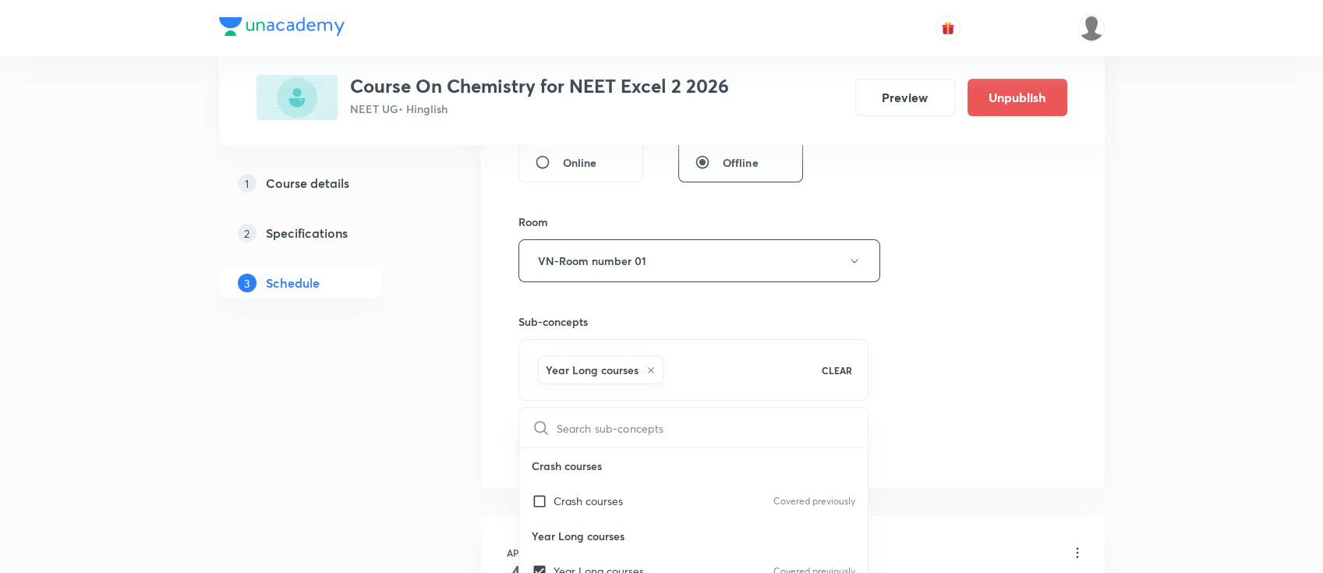
click at [964, 339] on div "Session 102 Live class Session title 12/99 biomolecules ​ Schedule for Oct 10, …" at bounding box center [792, 88] width 549 height 750
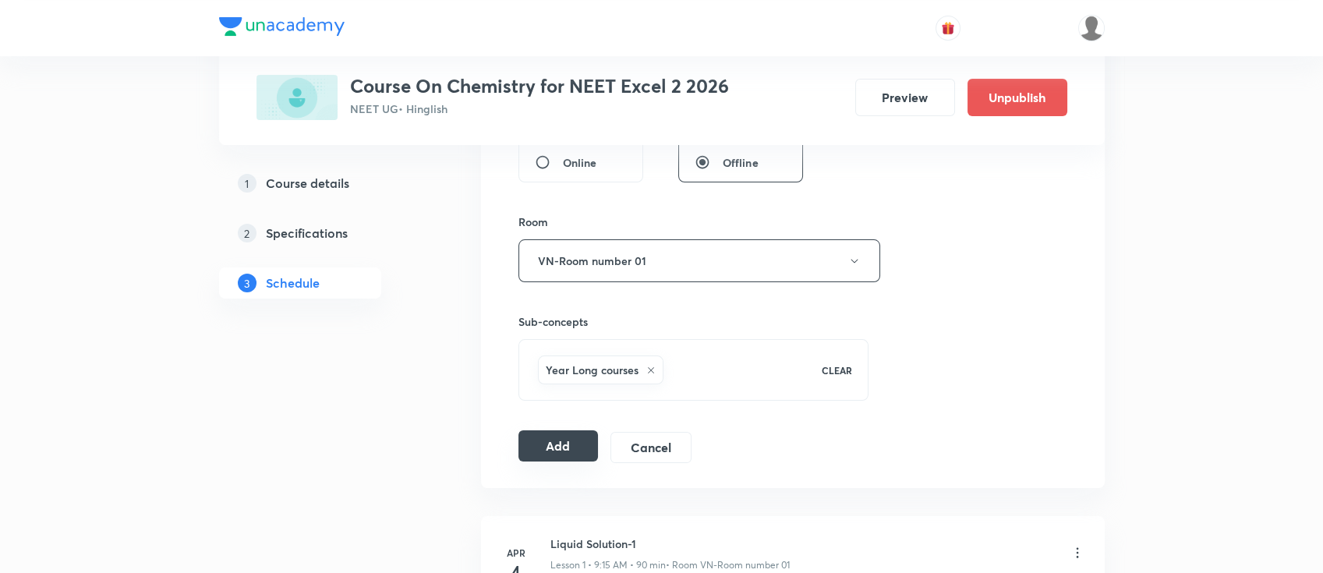
click at [566, 434] on button "Add" at bounding box center [558, 445] width 80 height 31
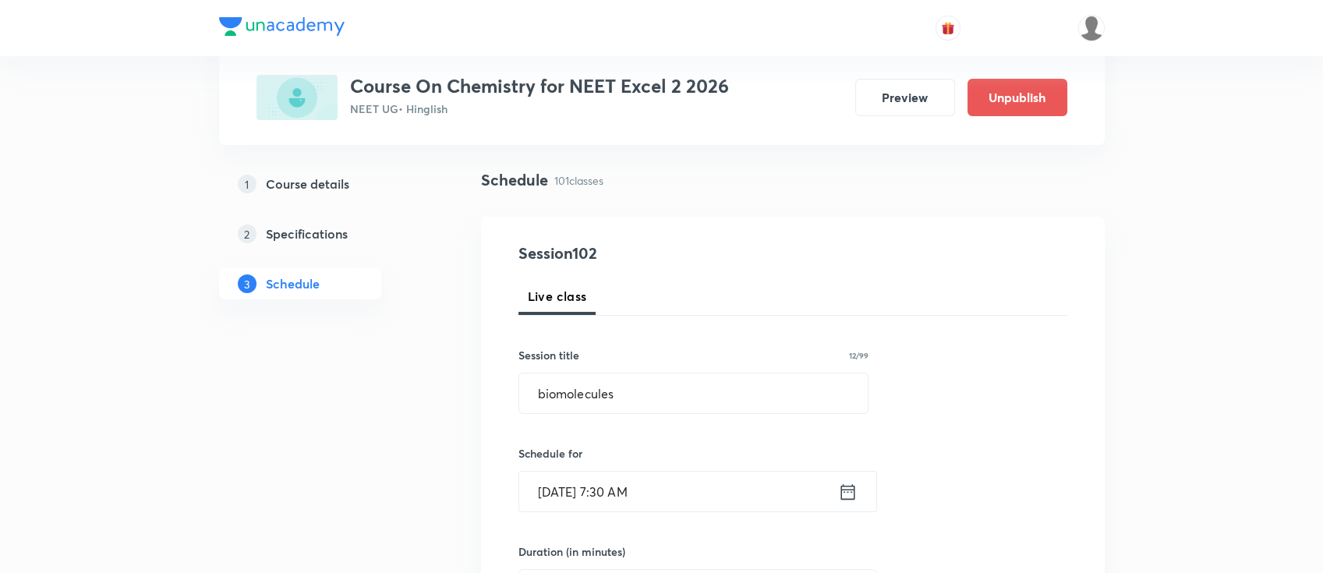
scroll to position [0, 0]
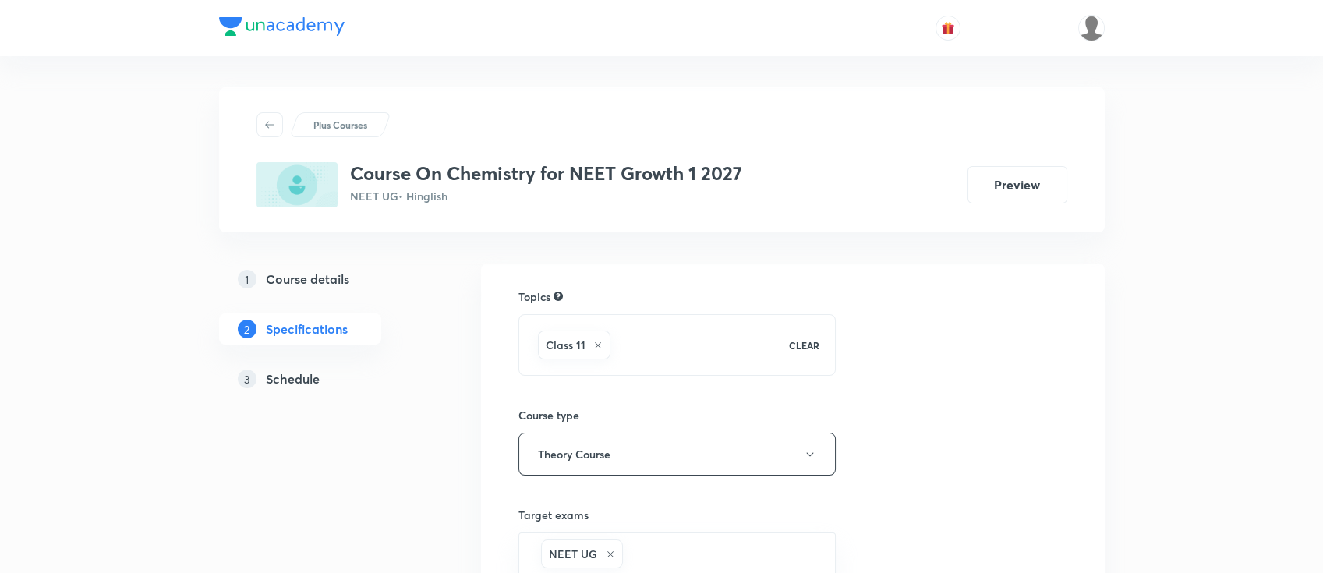
click at [295, 373] on h5 "Schedule" at bounding box center [293, 378] width 54 height 19
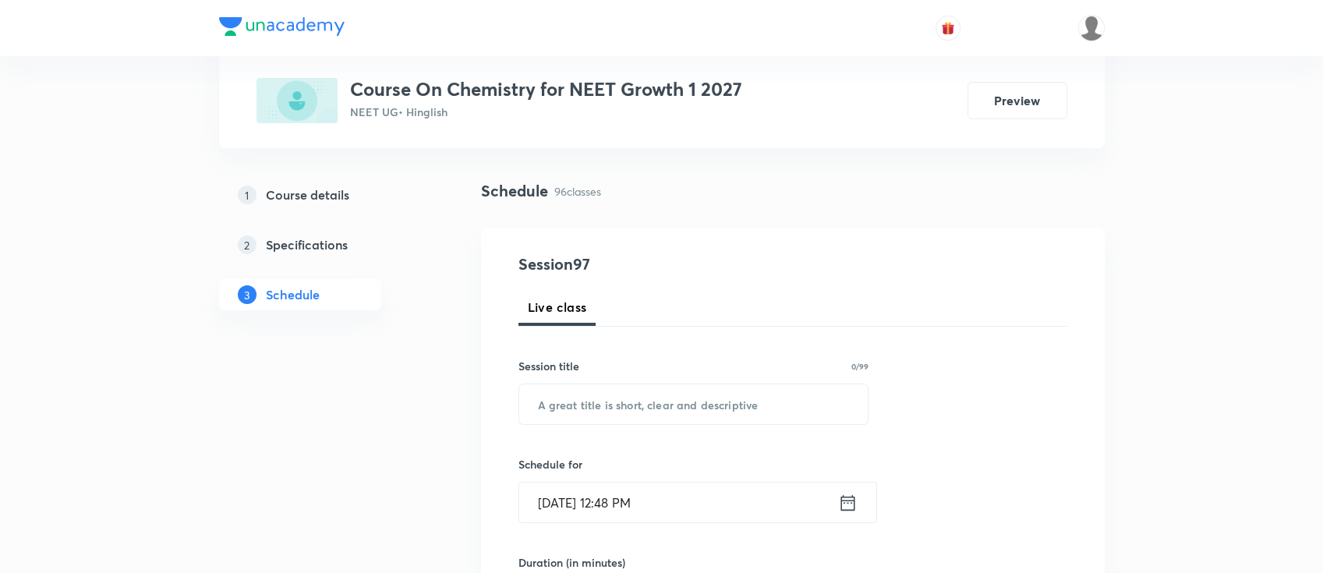
scroll to position [104, 0]
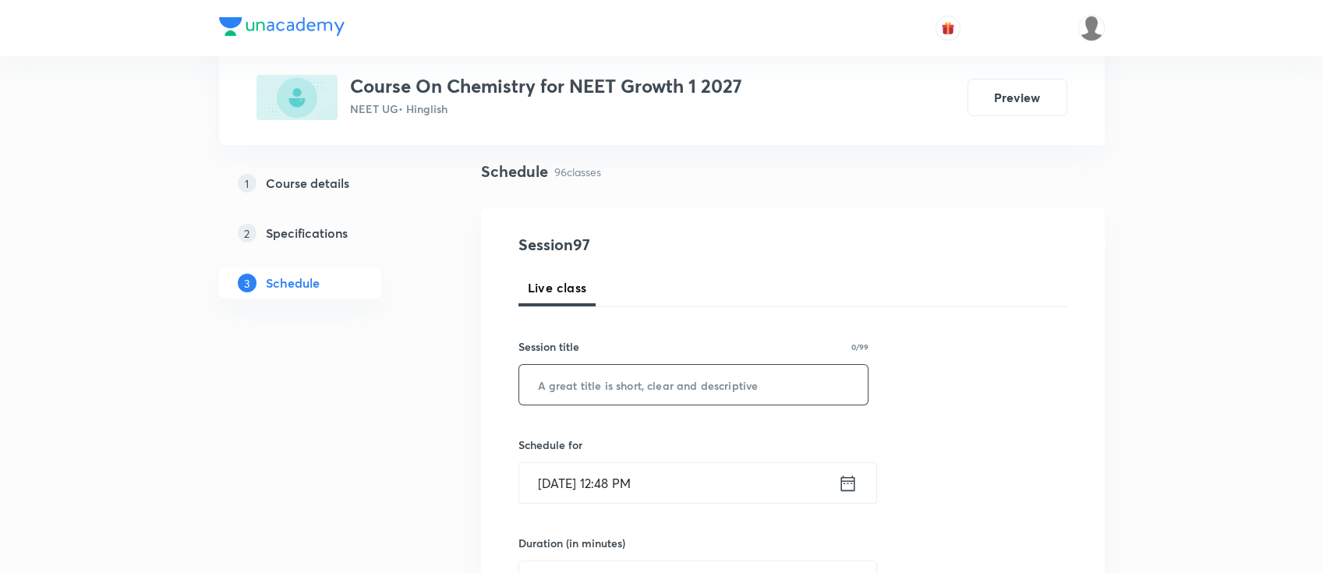
click at [619, 395] on input "text" at bounding box center [693, 385] width 349 height 40
paste input "chemical equilibrium"
type input "chemical equilibrium"
click at [847, 482] on icon at bounding box center [847, 483] width 14 height 16
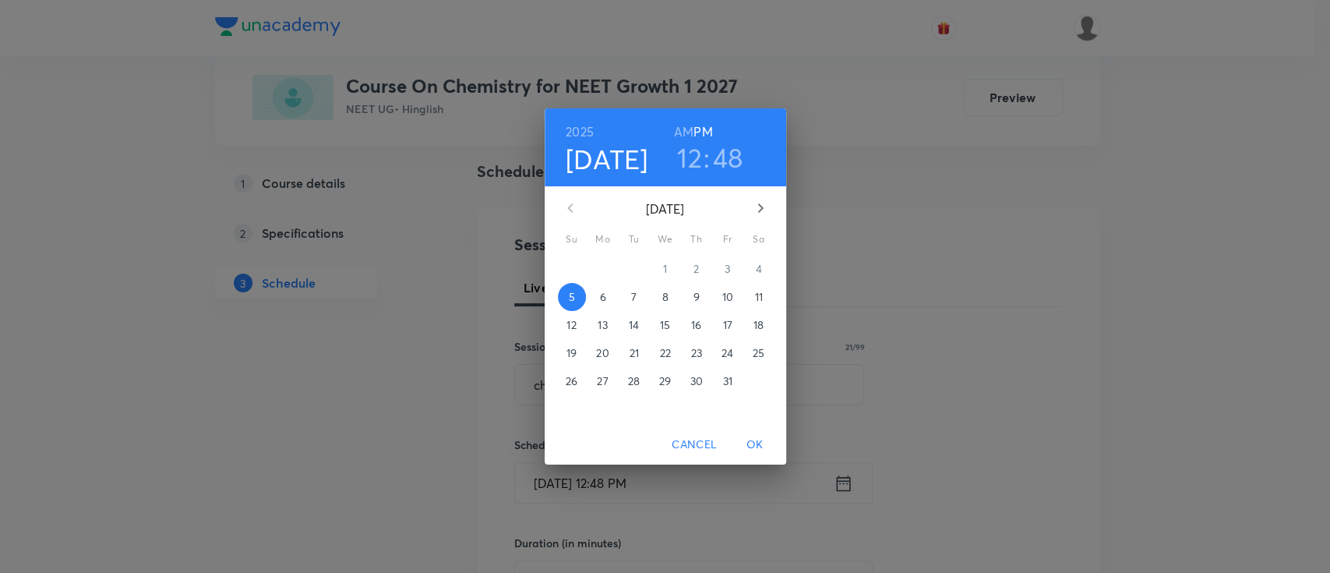
click at [603, 298] on p "6" at bounding box center [602, 297] width 6 height 16
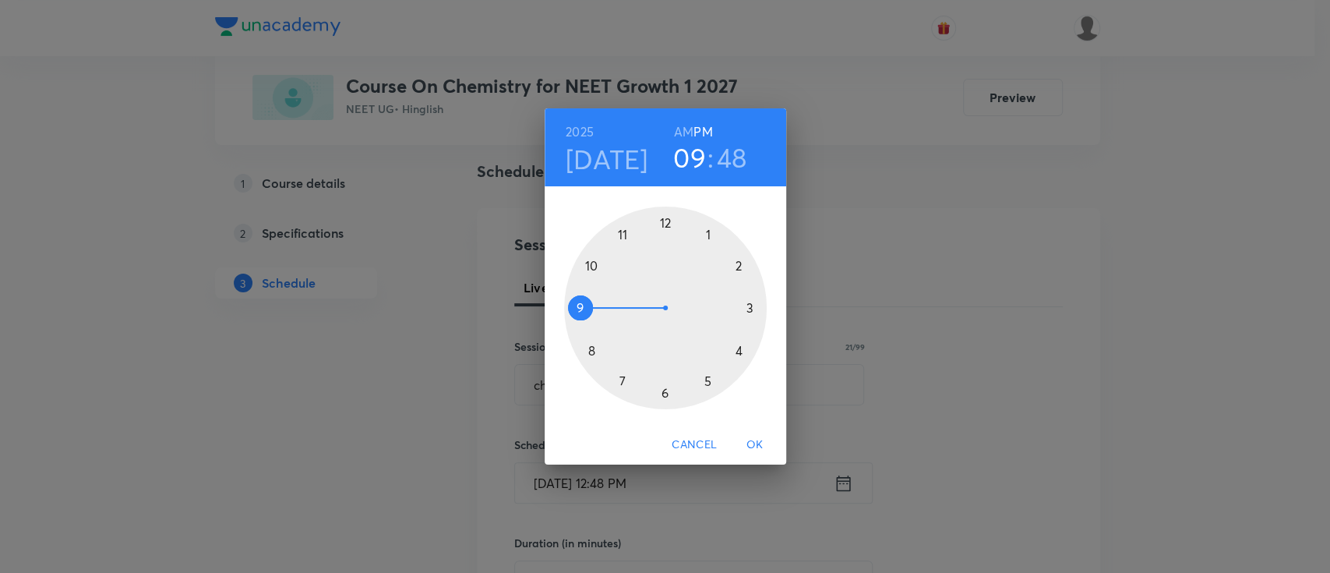
drag, startPoint x: 669, startPoint y: 224, endPoint x: 602, endPoint y: 319, distance: 115.3
click at [602, 319] on div at bounding box center [665, 308] width 203 height 203
drag, startPoint x: 603, startPoint y: 287, endPoint x: 701, endPoint y: 309, distance: 100.8
click at [701, 309] on div at bounding box center [665, 308] width 203 height 203
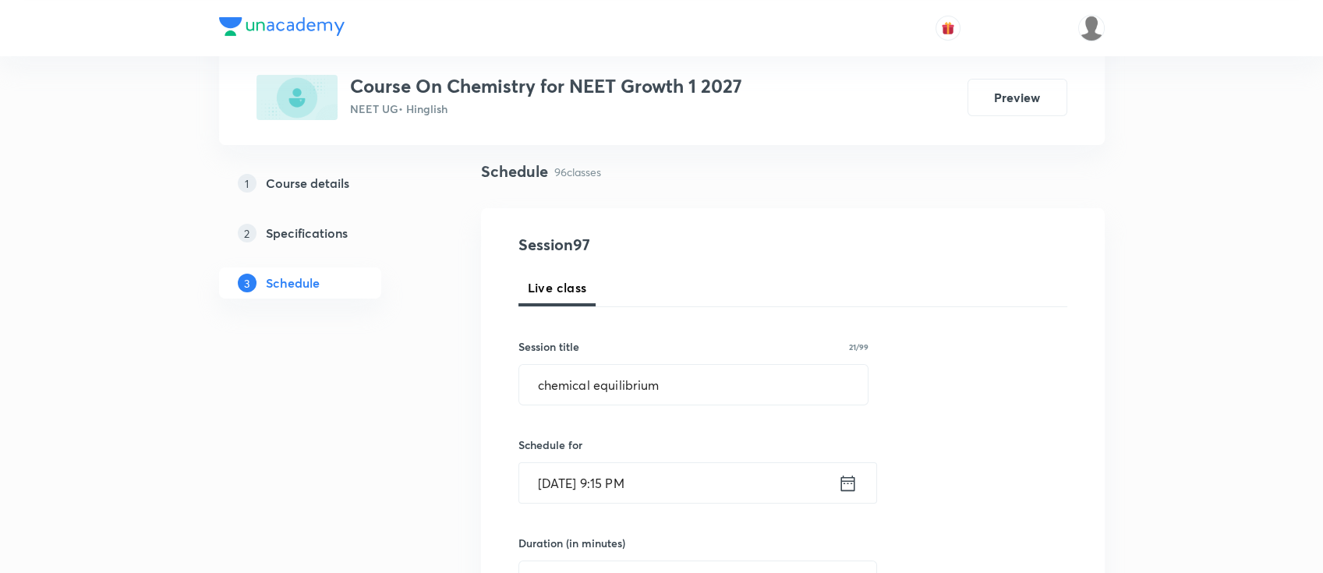
click at [850, 472] on icon at bounding box center [847, 483] width 19 height 22
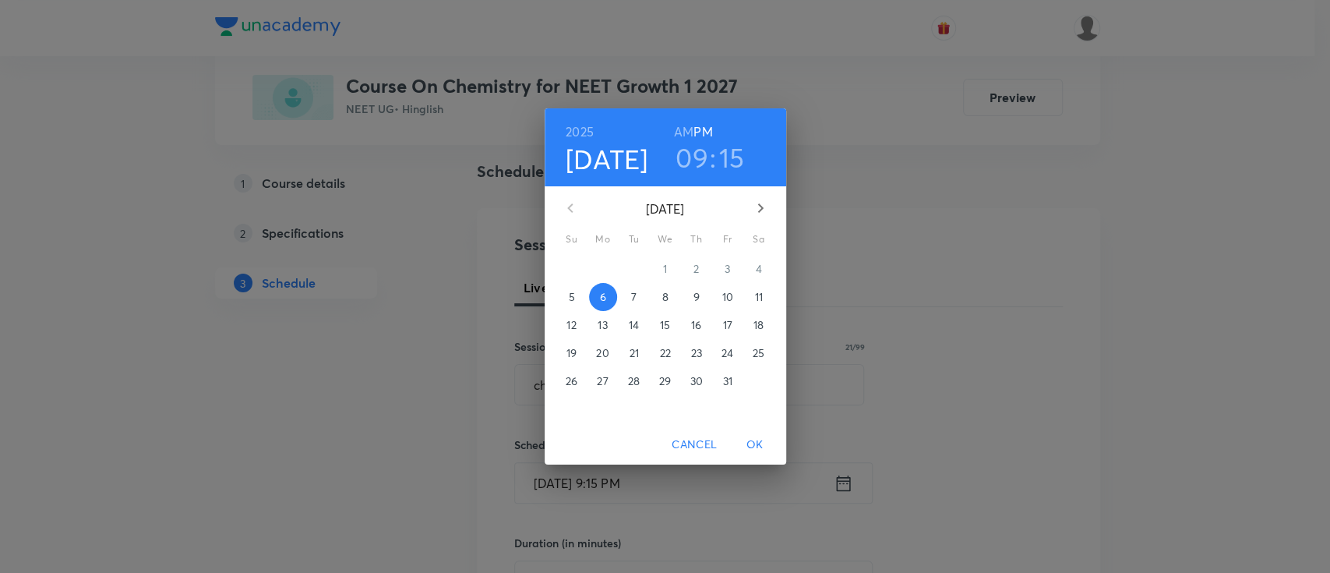
click at [680, 128] on h6 "AM" at bounding box center [683, 132] width 19 height 22
click at [764, 440] on span "OK" at bounding box center [755, 444] width 37 height 19
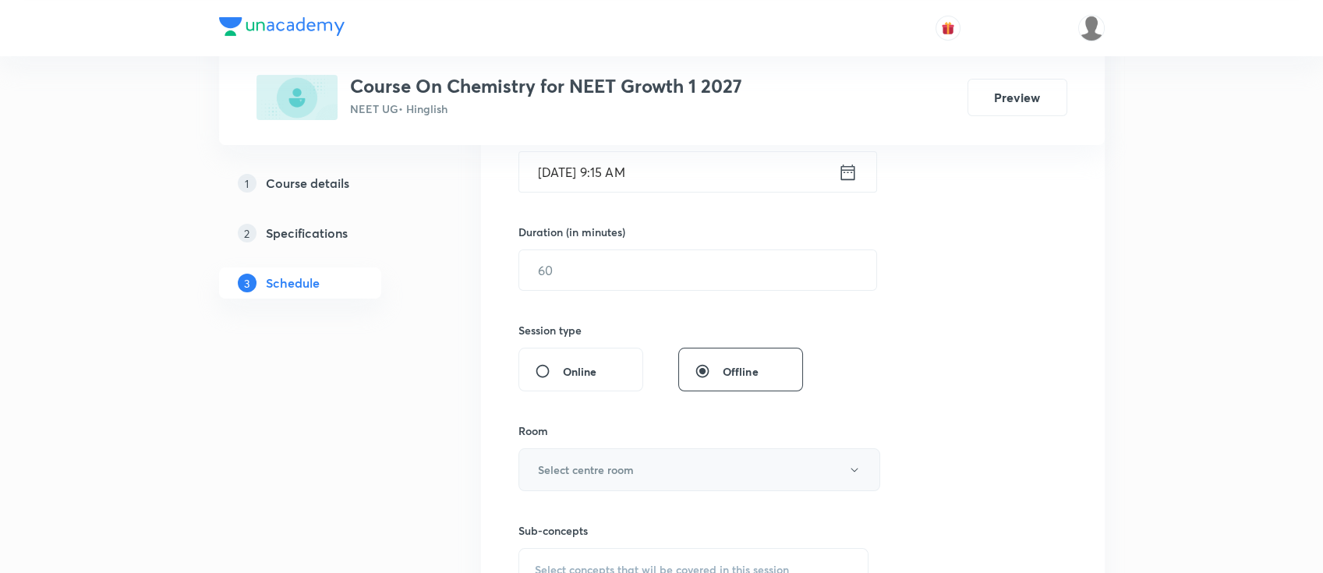
scroll to position [415, 0]
click at [696, 259] on input "text" at bounding box center [697, 269] width 357 height 40
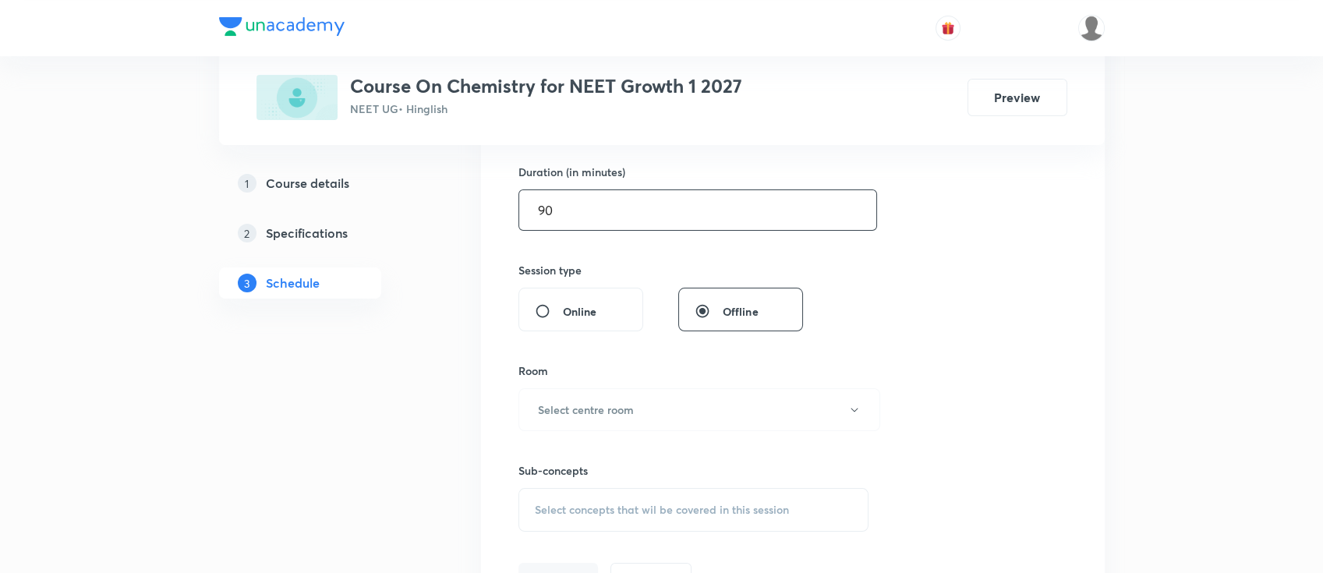
scroll to position [519, 0]
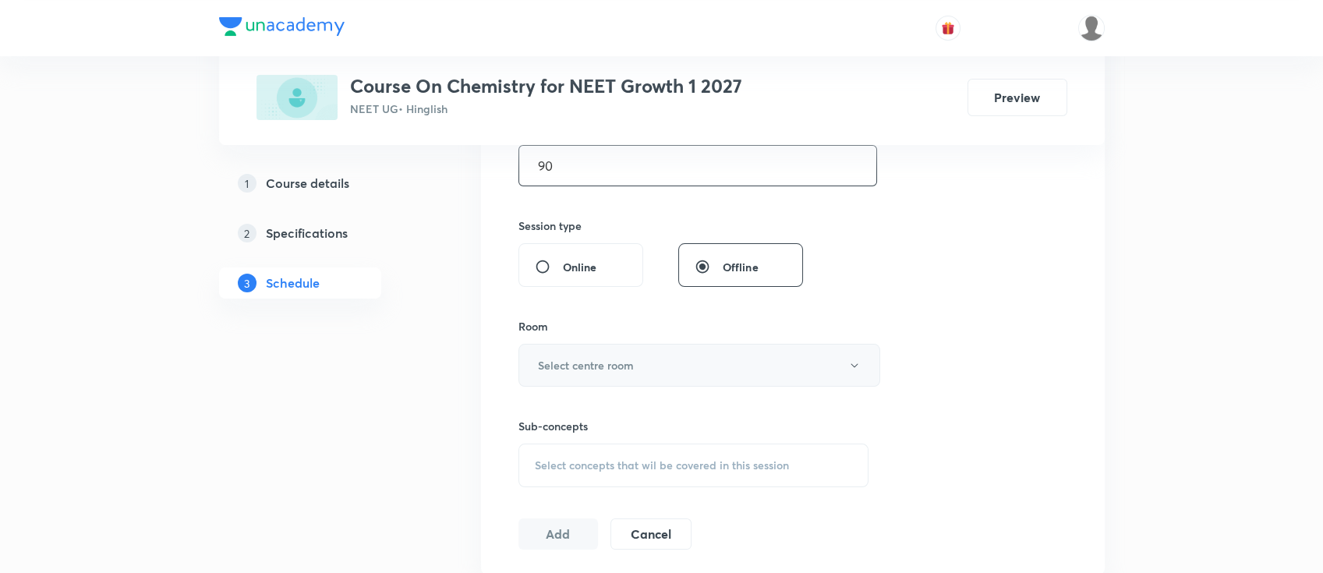
type input "90"
click at [643, 359] on button "Select centre room" at bounding box center [699, 365] width 362 height 43
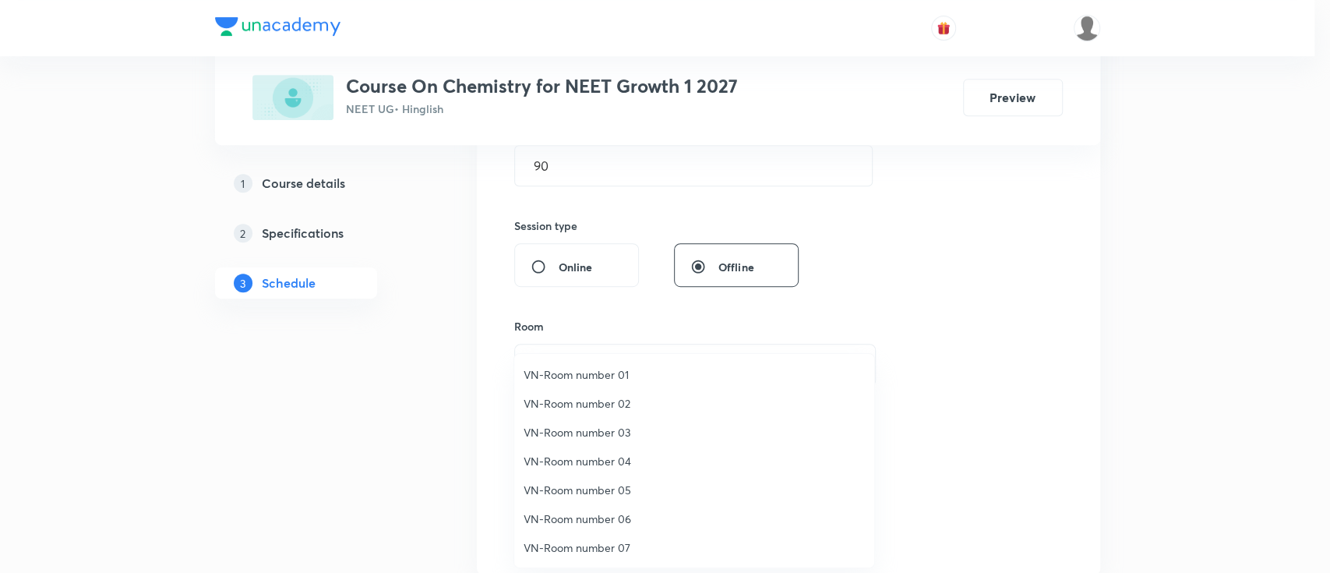
click at [617, 402] on span "VN-Room number 02" at bounding box center [694, 403] width 341 height 16
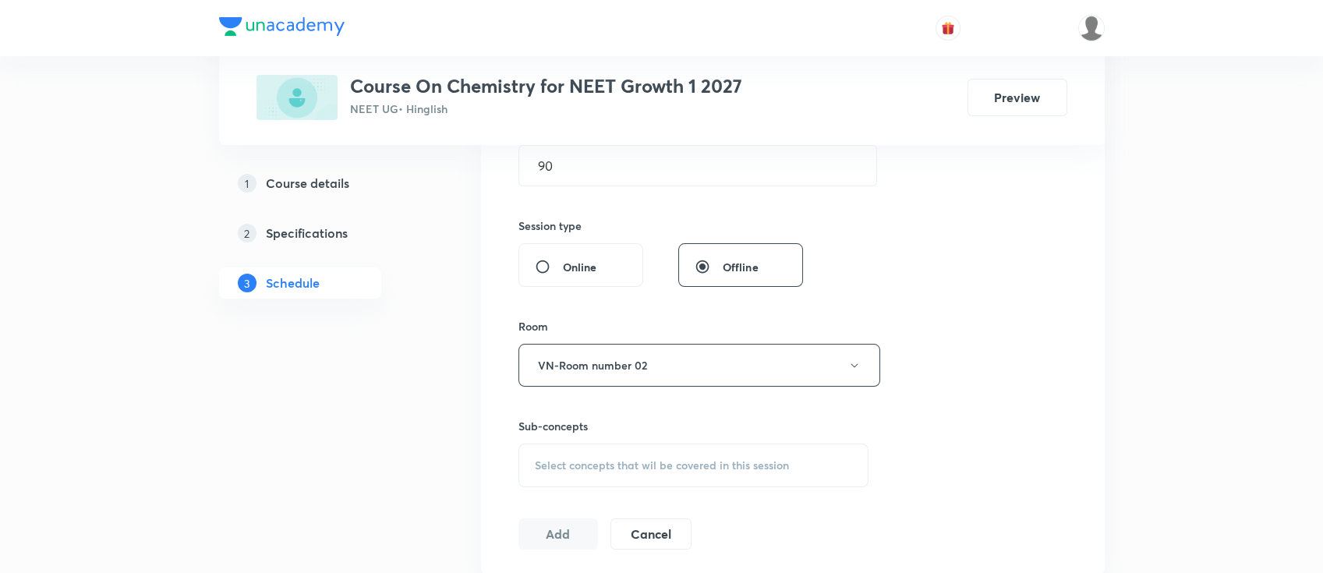
click at [682, 459] on span "Select concepts that wil be covered in this session" at bounding box center [662, 465] width 254 height 12
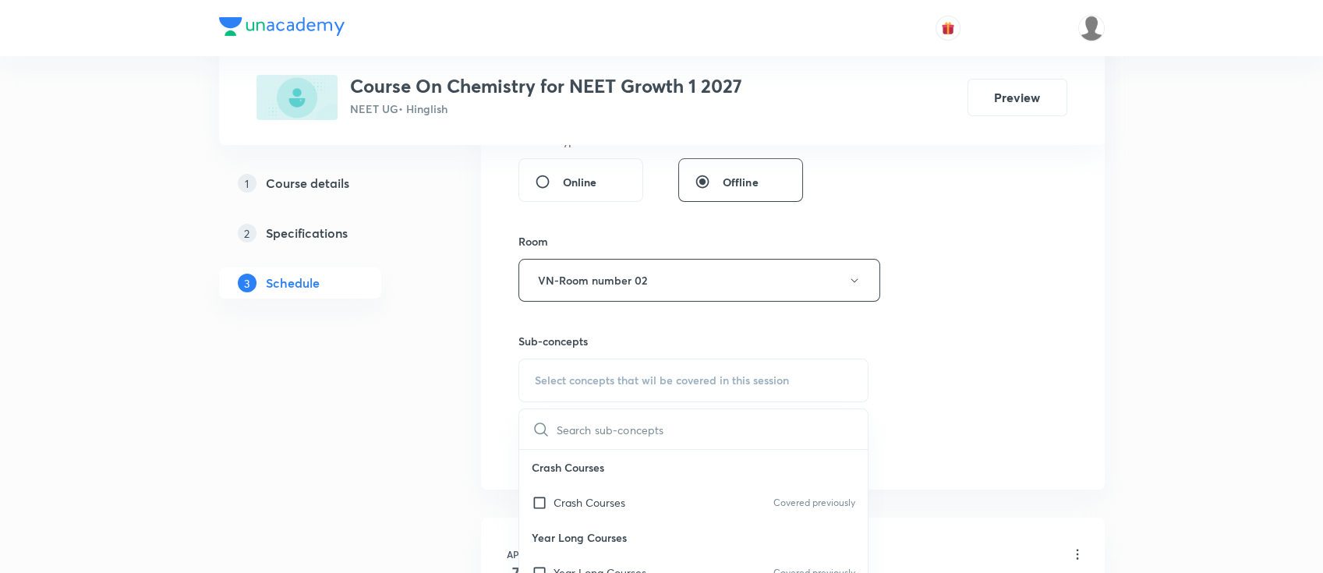
scroll to position [624, 0]
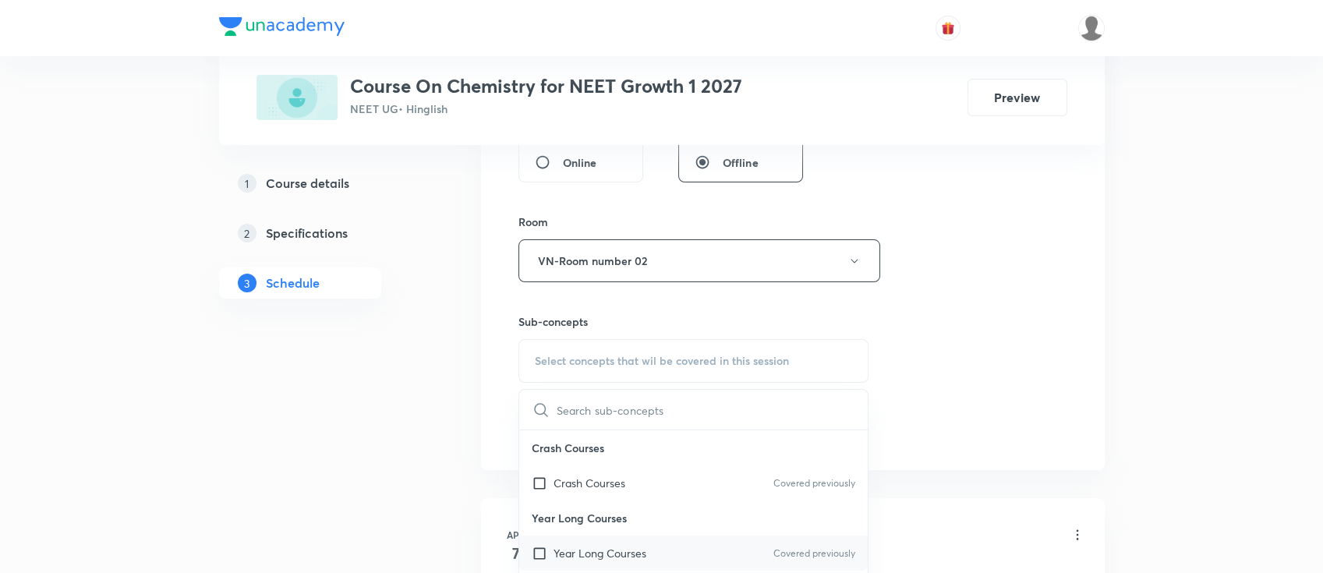
drag, startPoint x: 669, startPoint y: 554, endPoint x: 691, endPoint y: 556, distance: 21.9
click at [669, 555] on div "Year Long Courses Covered previously" at bounding box center [693, 552] width 349 height 35
checkbox input "true"
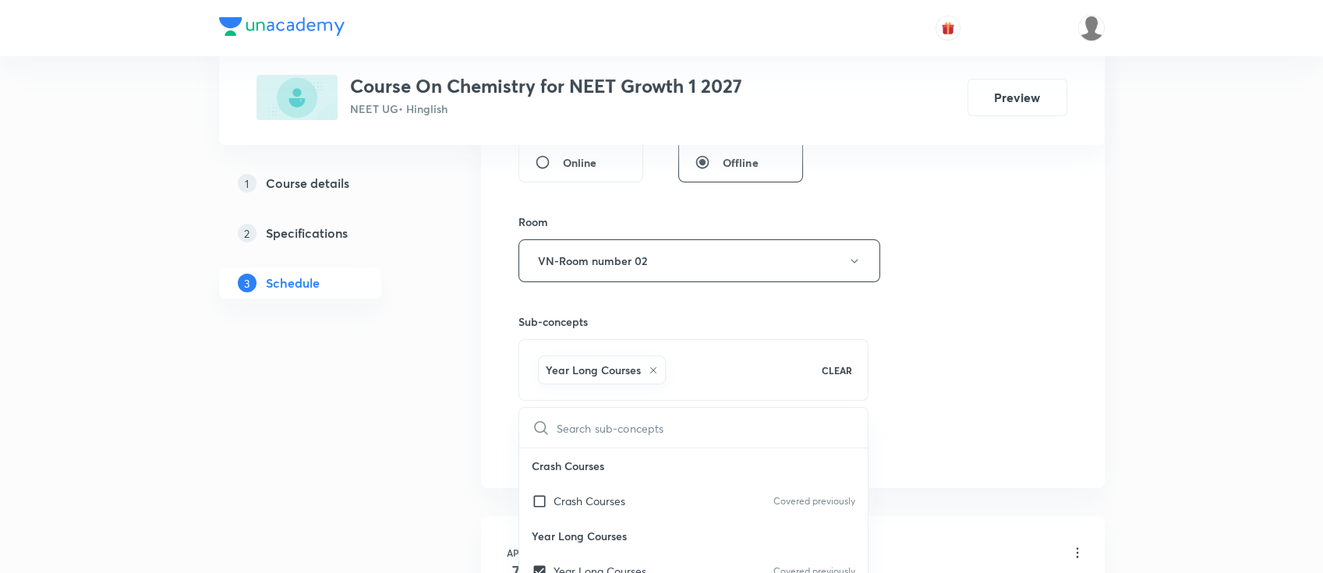
click at [953, 396] on div "Session 97 Live class Session title 21/99 chemical equilibrium ​ Schedule for […" at bounding box center [792, 88] width 549 height 750
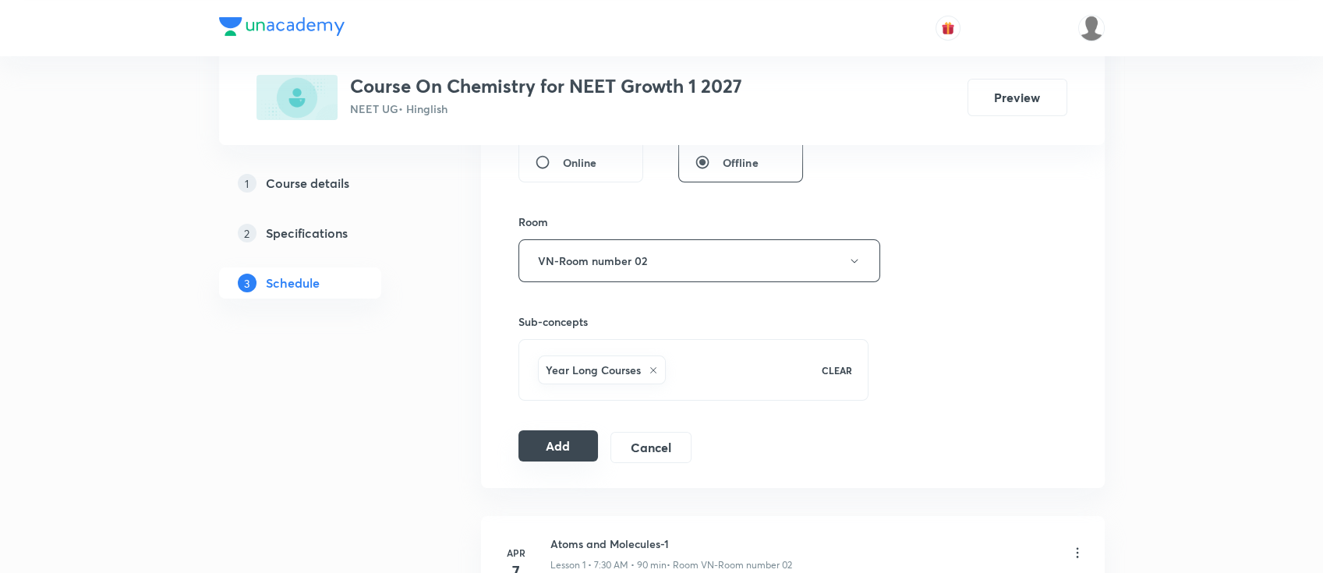
click at [562, 454] on button "Add" at bounding box center [558, 445] width 80 height 31
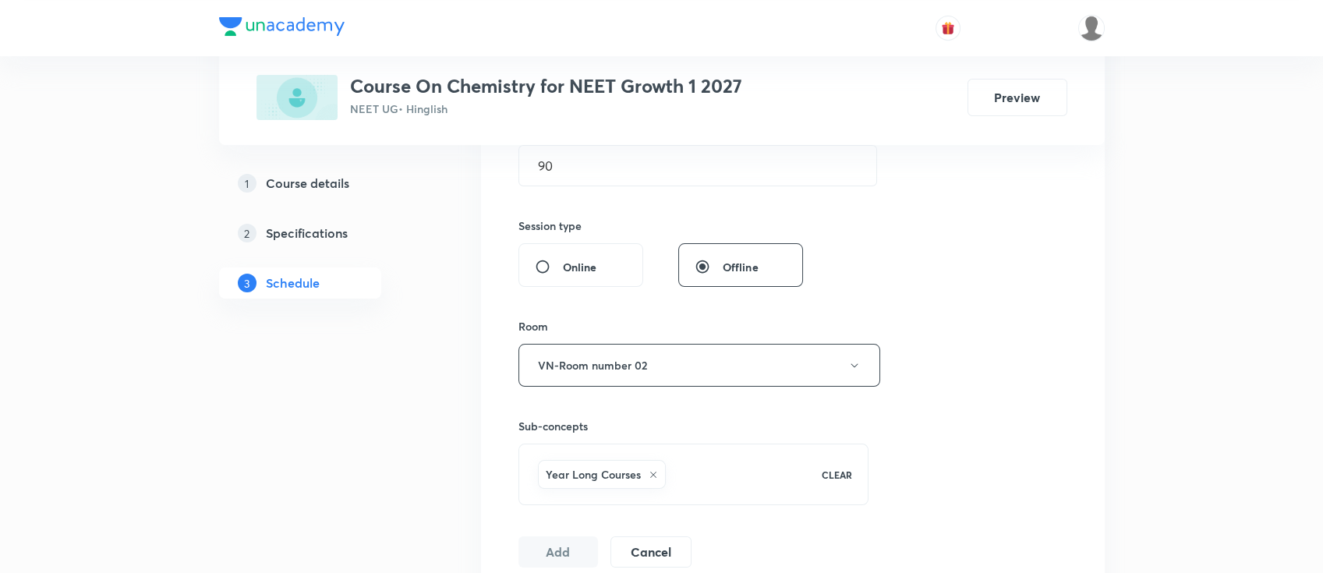
scroll to position [0, 0]
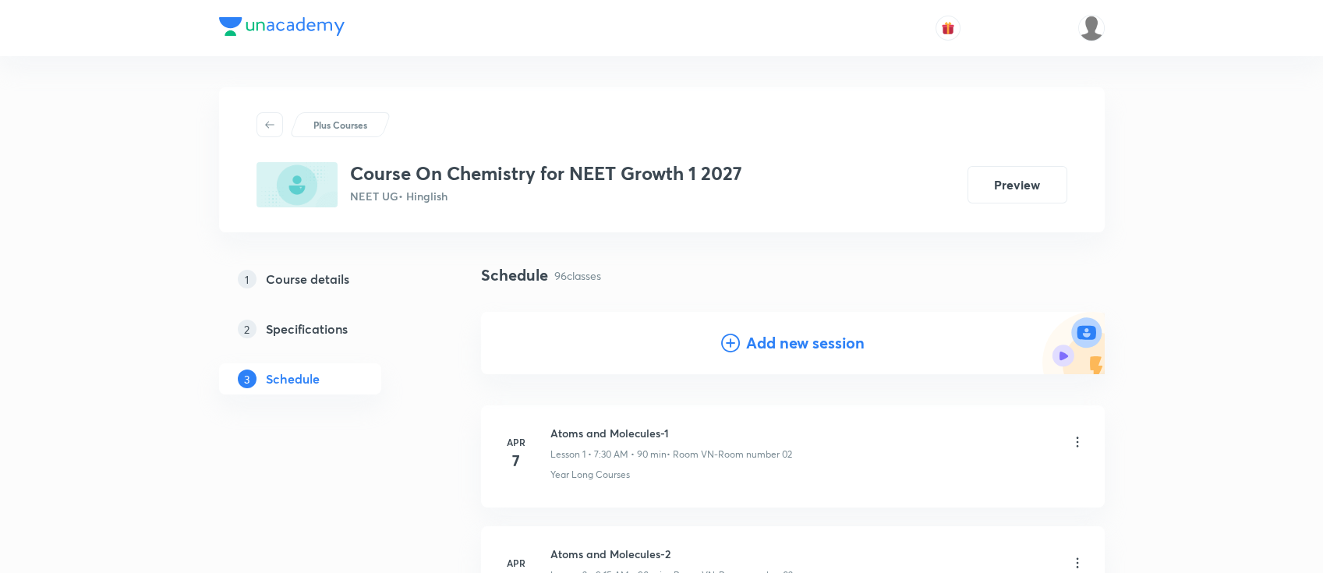
click at [785, 350] on h4 "Add new session" at bounding box center [805, 342] width 118 height 23
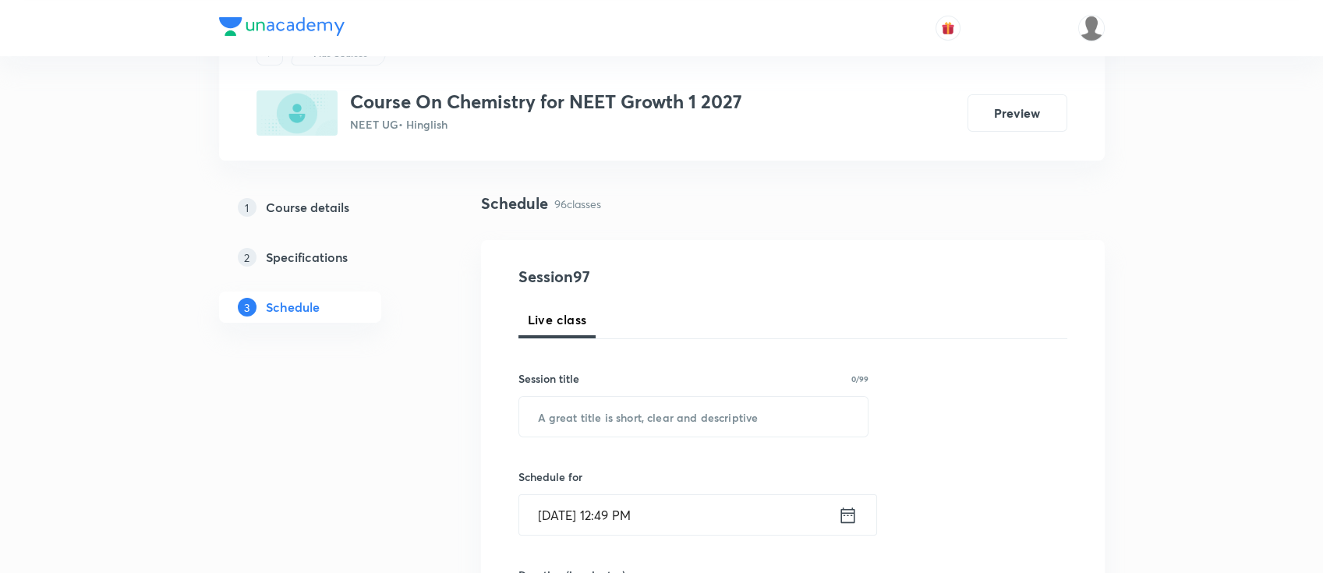
scroll to position [104, 0]
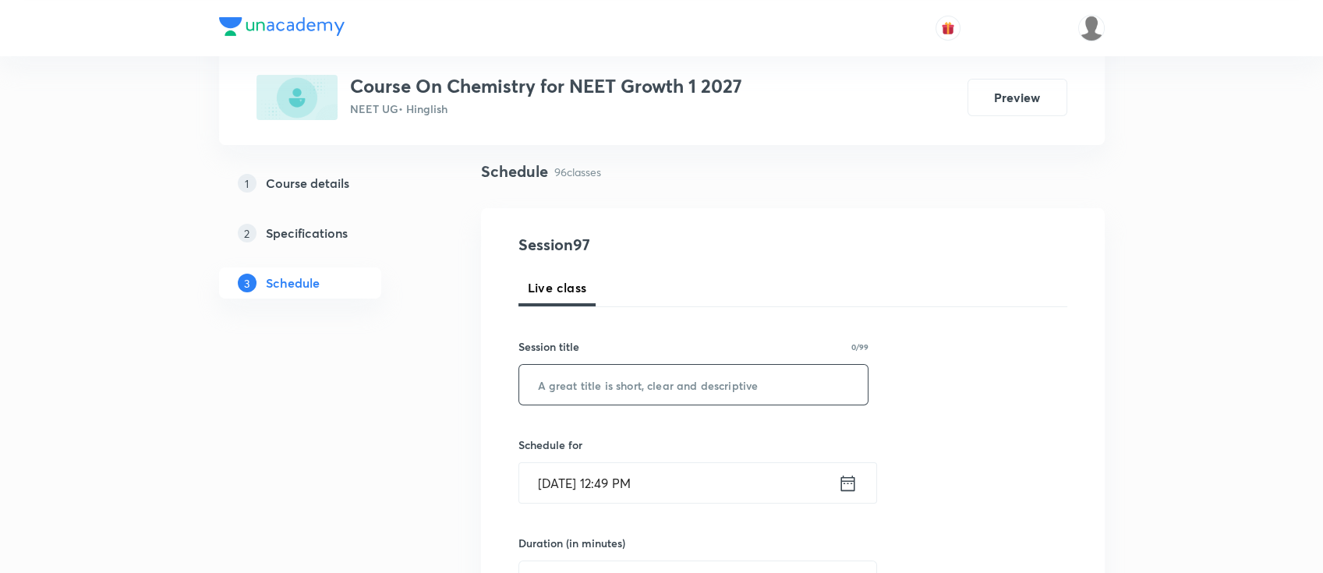
click at [744, 389] on input "text" at bounding box center [693, 385] width 349 height 40
paste input "chemical equilibrium"
type input "chemical equilibrium"
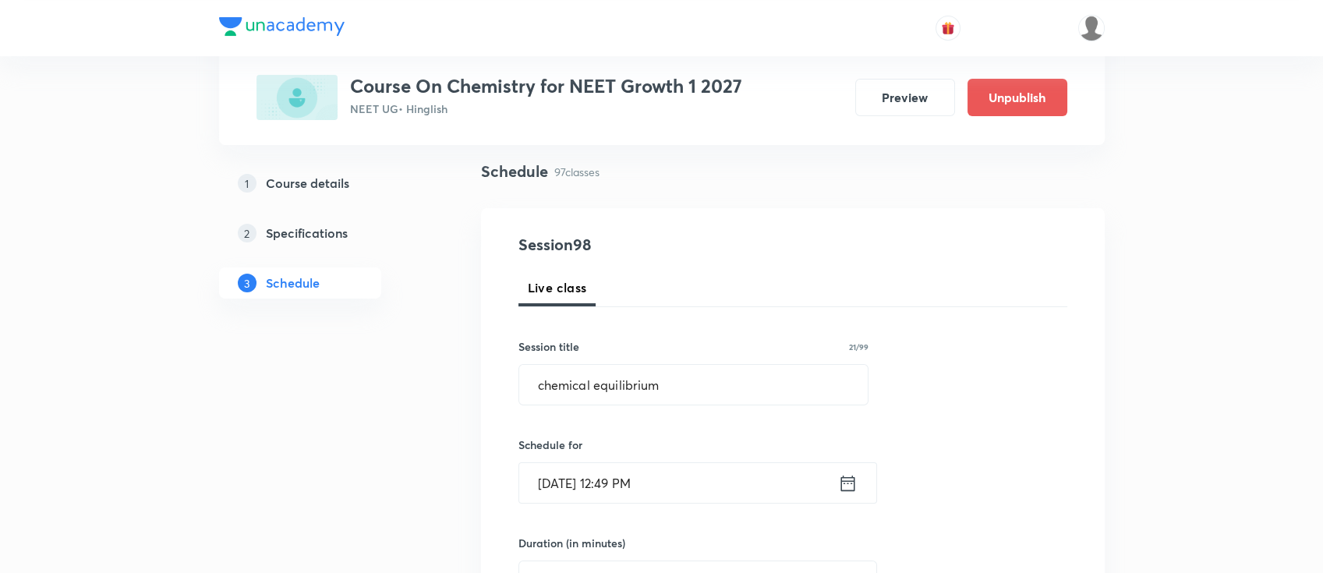
click at [842, 484] on icon at bounding box center [847, 483] width 19 height 22
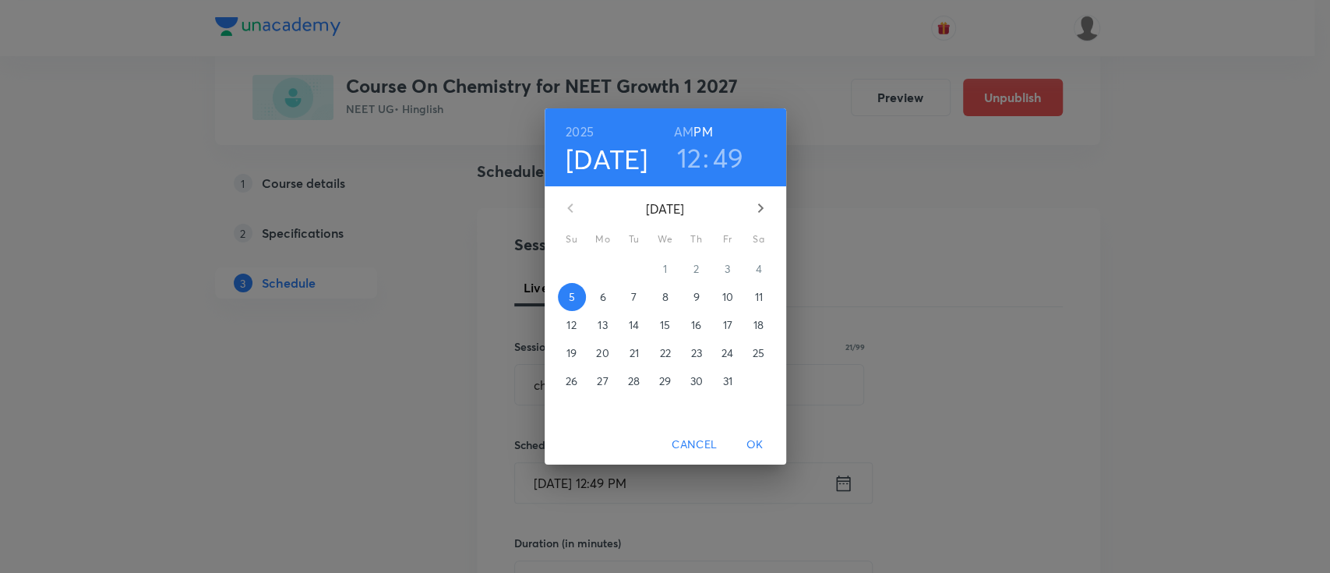
click at [635, 299] on p "7" at bounding box center [633, 297] width 5 height 16
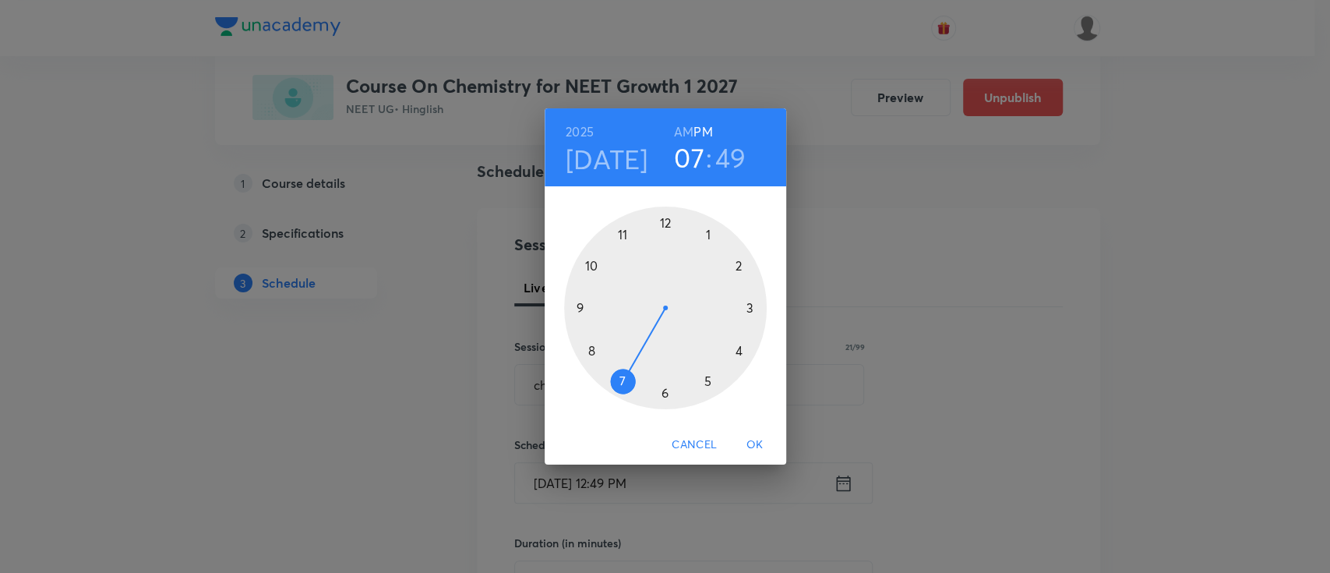
drag, startPoint x: 666, startPoint y: 235, endPoint x: 633, endPoint y: 359, distance: 128.4
click at [633, 359] on div at bounding box center [665, 308] width 203 height 203
drag, startPoint x: 603, startPoint y: 281, endPoint x: 666, endPoint y: 387, distance: 124.0
click at [666, 387] on div at bounding box center [665, 308] width 203 height 203
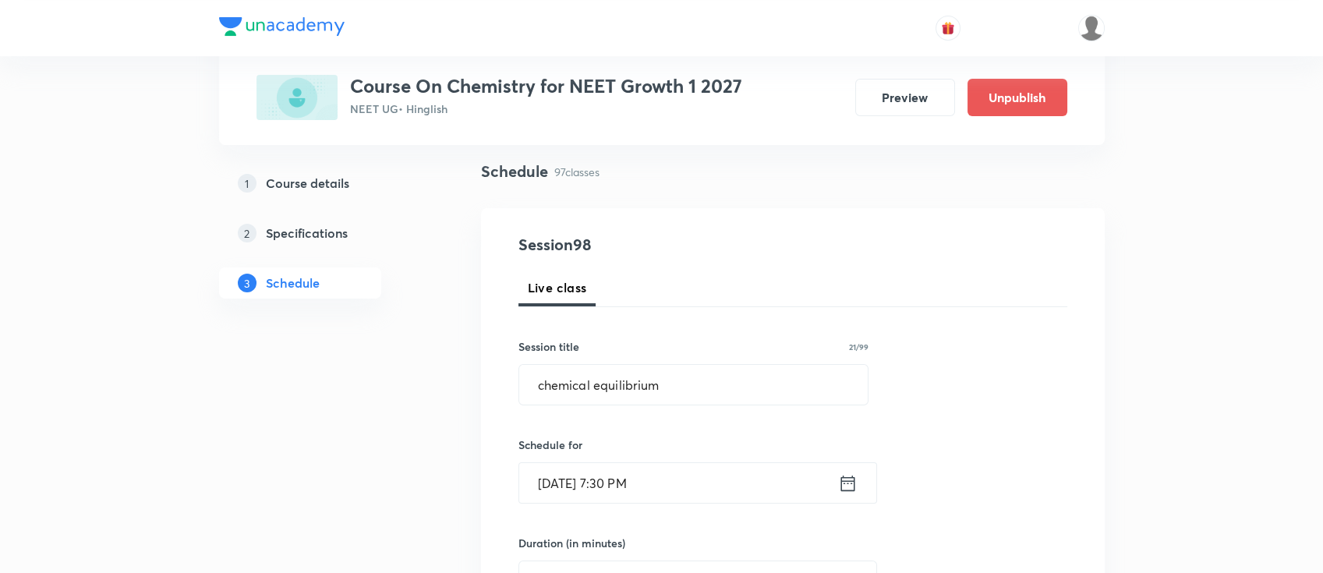
click at [853, 487] on icon at bounding box center [847, 483] width 14 height 16
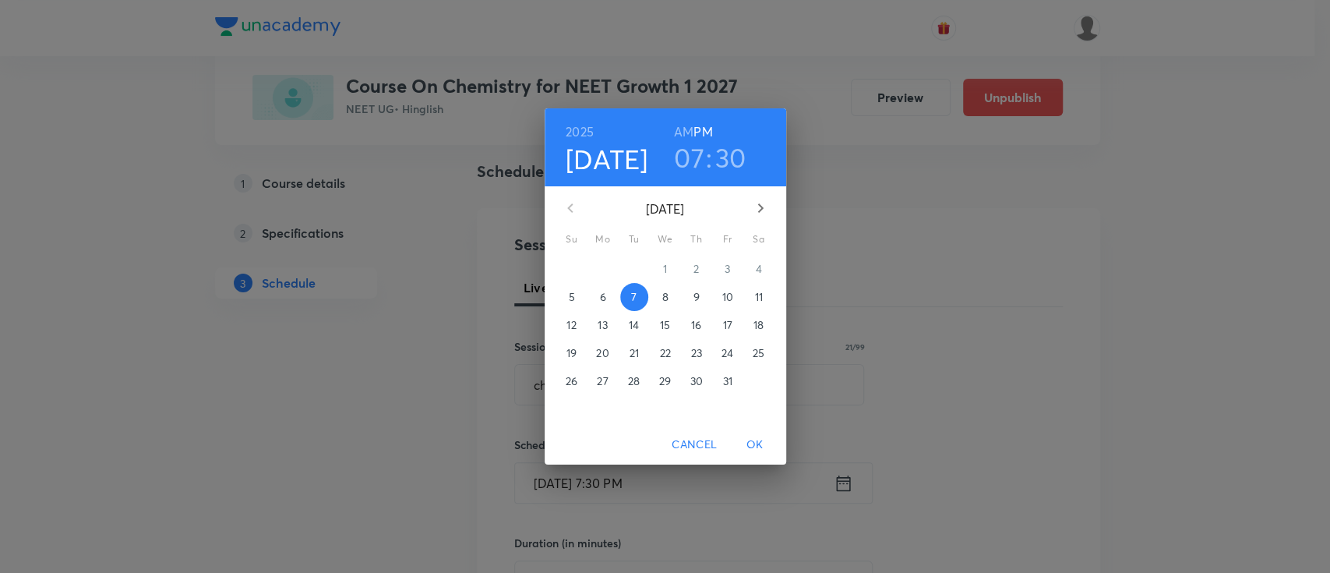
click at [677, 124] on h6 "AM" at bounding box center [683, 132] width 19 height 22
click at [763, 450] on span "OK" at bounding box center [755, 444] width 37 height 19
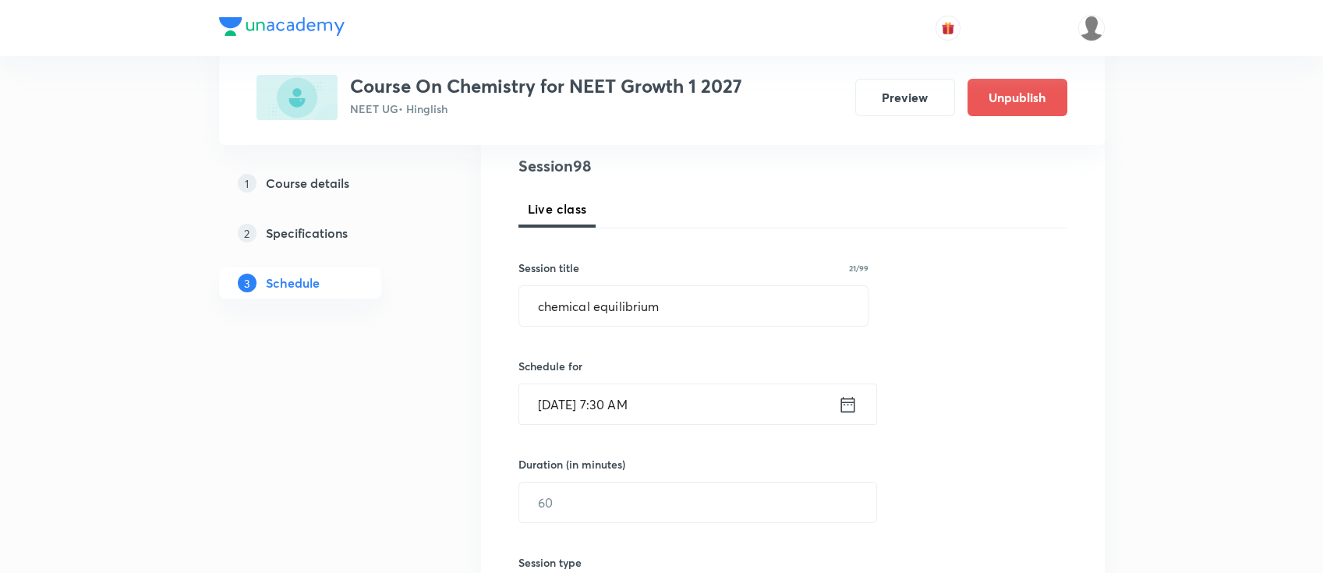
scroll to position [312, 0]
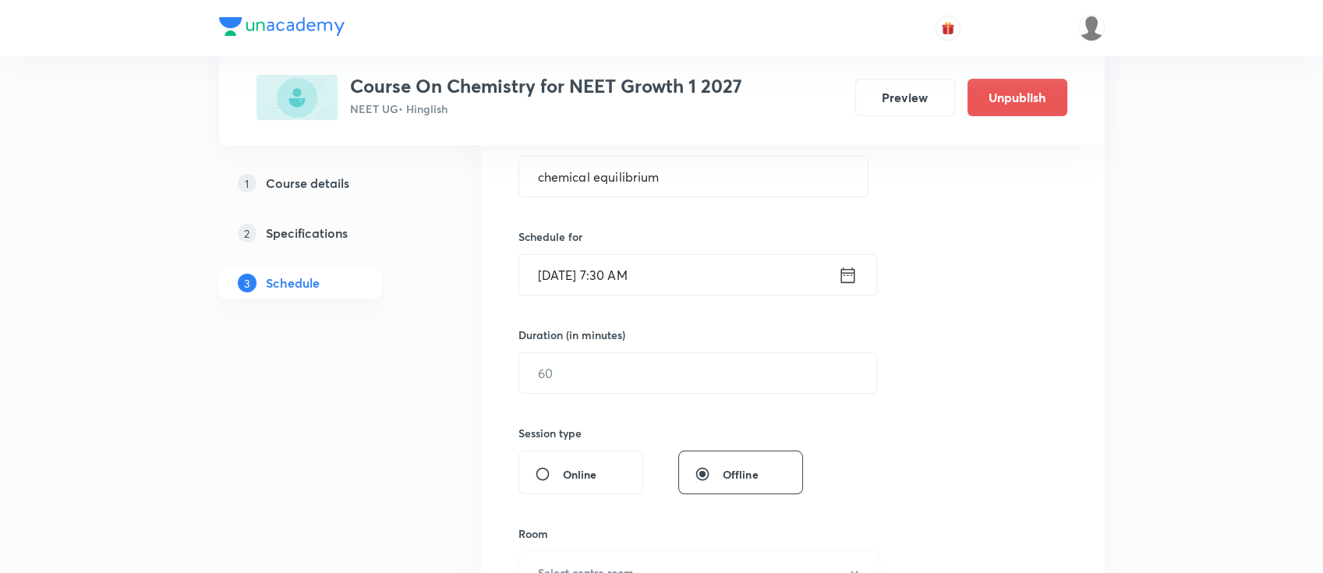
click at [737, 401] on div "Session 98 Live class Session title 21/99 chemical equilibrium ​ Schedule for […" at bounding box center [792, 391] width 549 height 732
click at [754, 362] on input "text" at bounding box center [697, 373] width 357 height 40
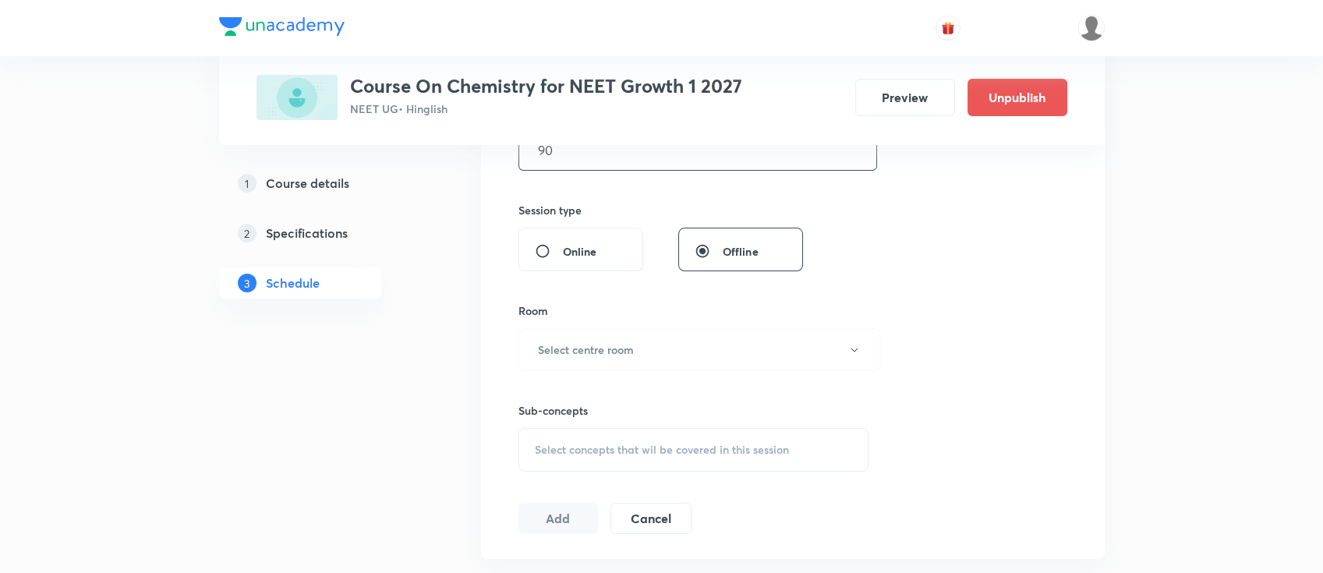
scroll to position [727, 0]
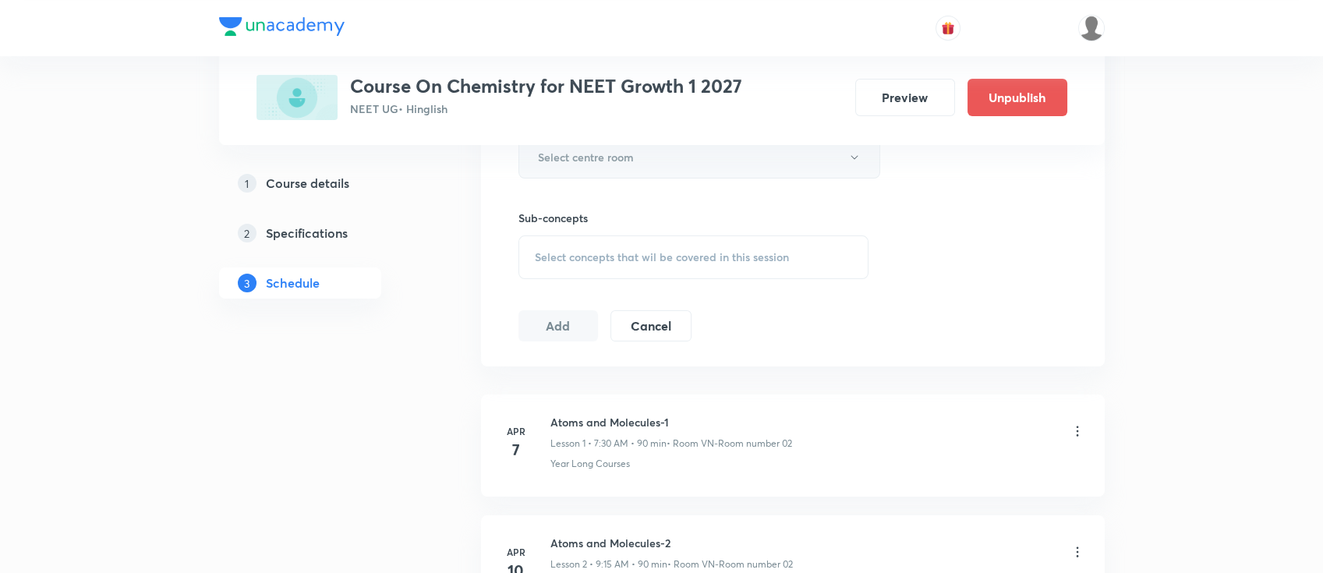
type input "90"
click at [648, 157] on button "Select centre room" at bounding box center [699, 157] width 362 height 43
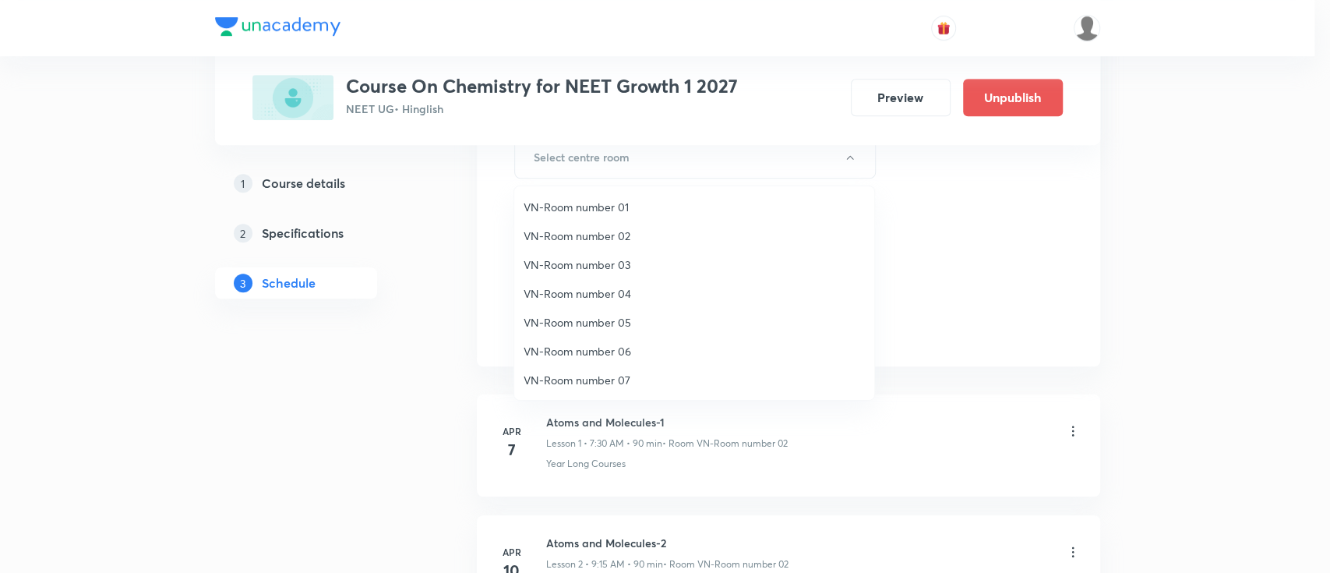
click at [610, 234] on span "VN-Room number 02" at bounding box center [694, 236] width 341 height 16
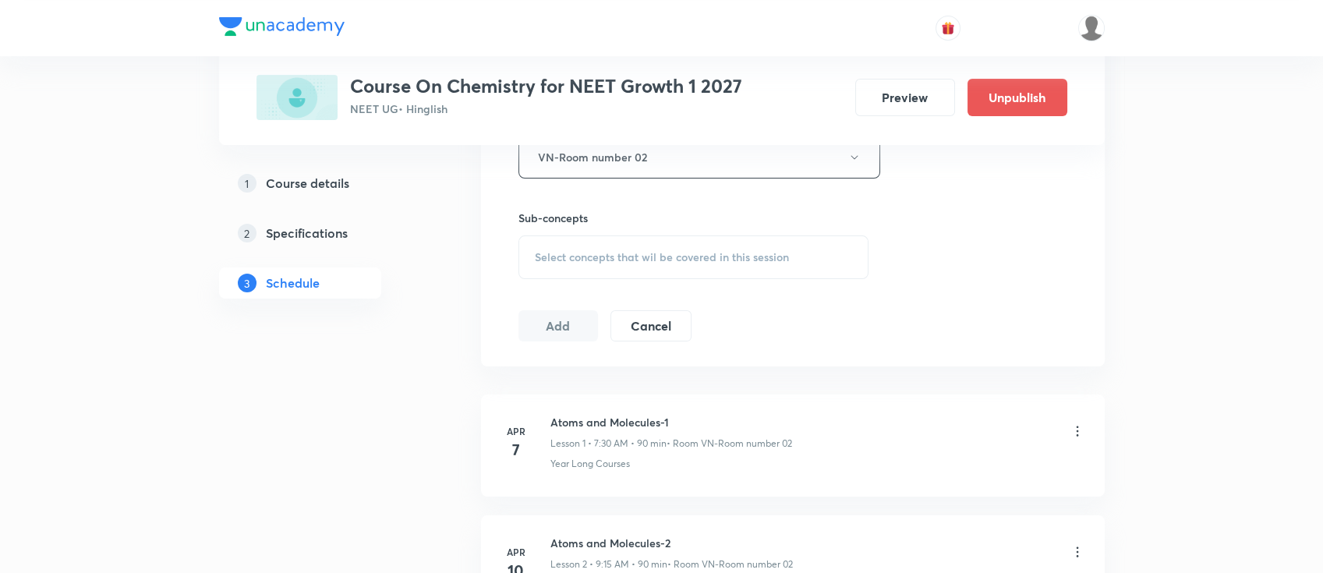
click at [787, 247] on div "Select concepts that wil be covered in this session" at bounding box center [693, 257] width 351 height 44
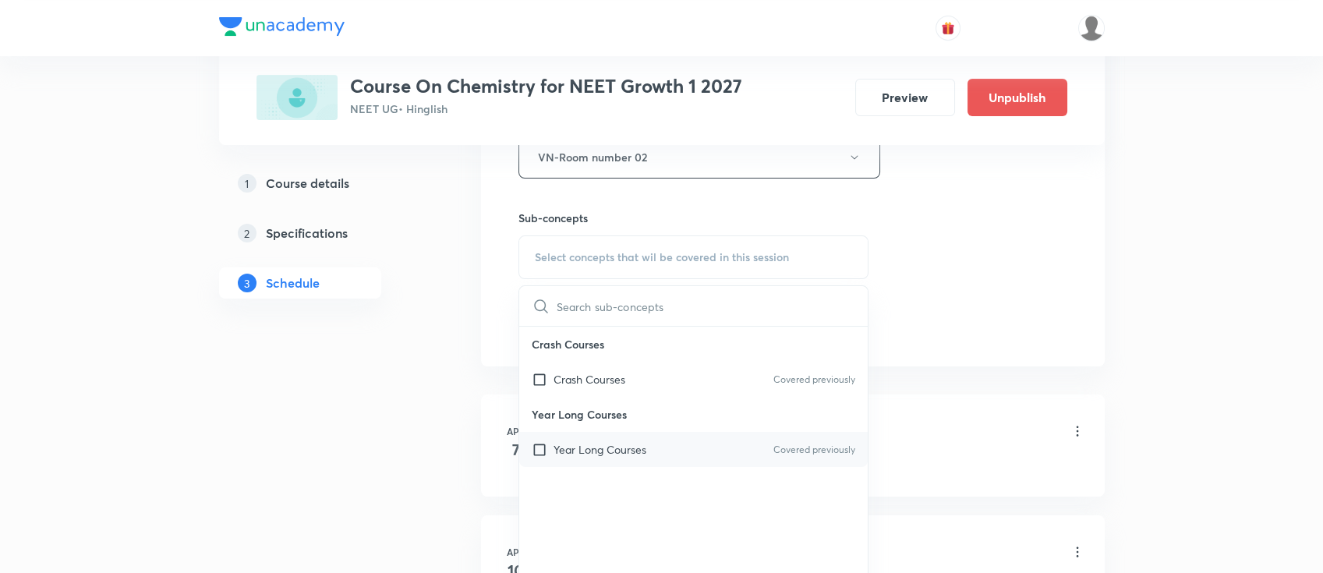
click at [712, 445] on div "Year Long Courses Covered previously" at bounding box center [693, 449] width 349 height 35
checkbox input "true"
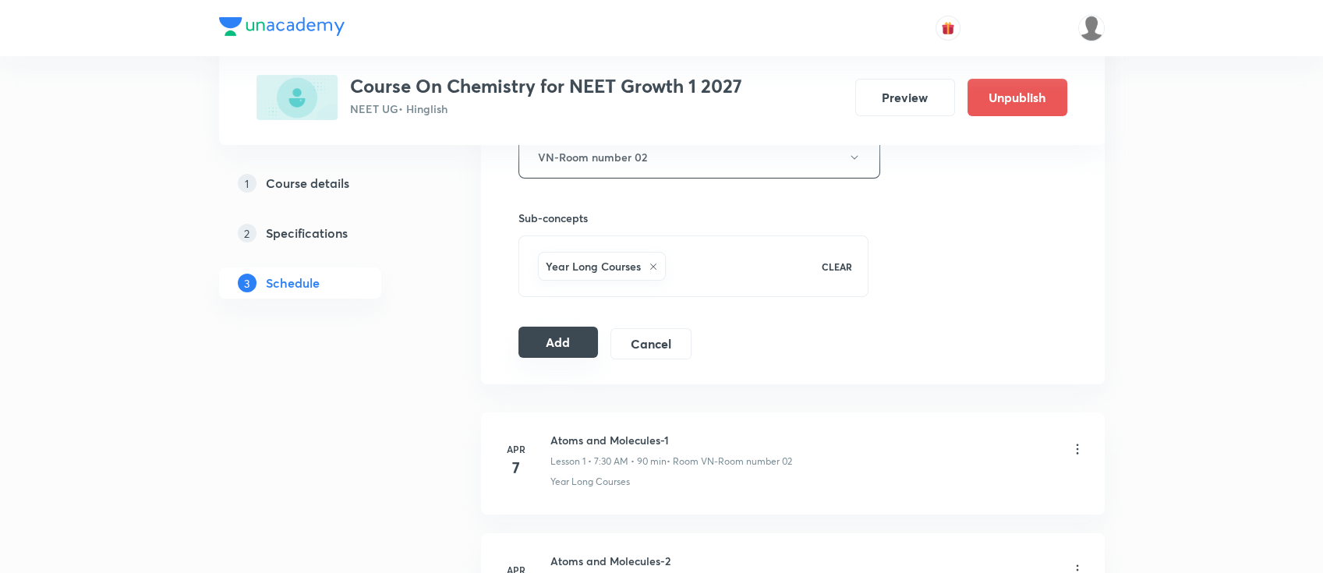
click at [558, 340] on button "Add" at bounding box center [558, 342] width 80 height 31
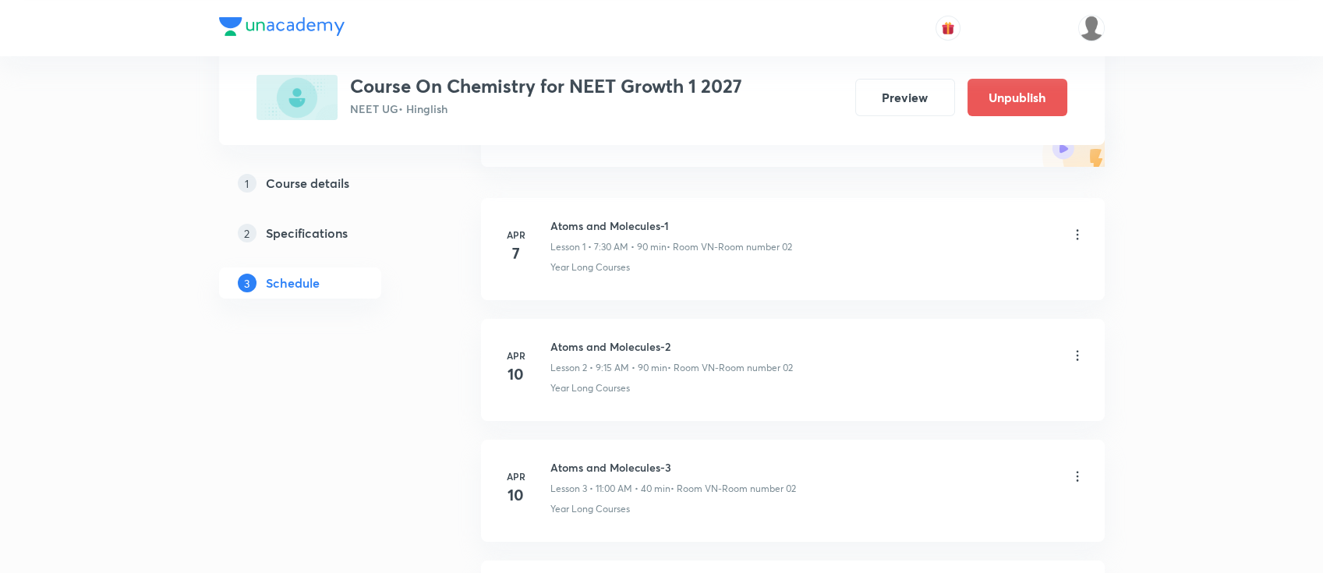
scroll to position [0, 0]
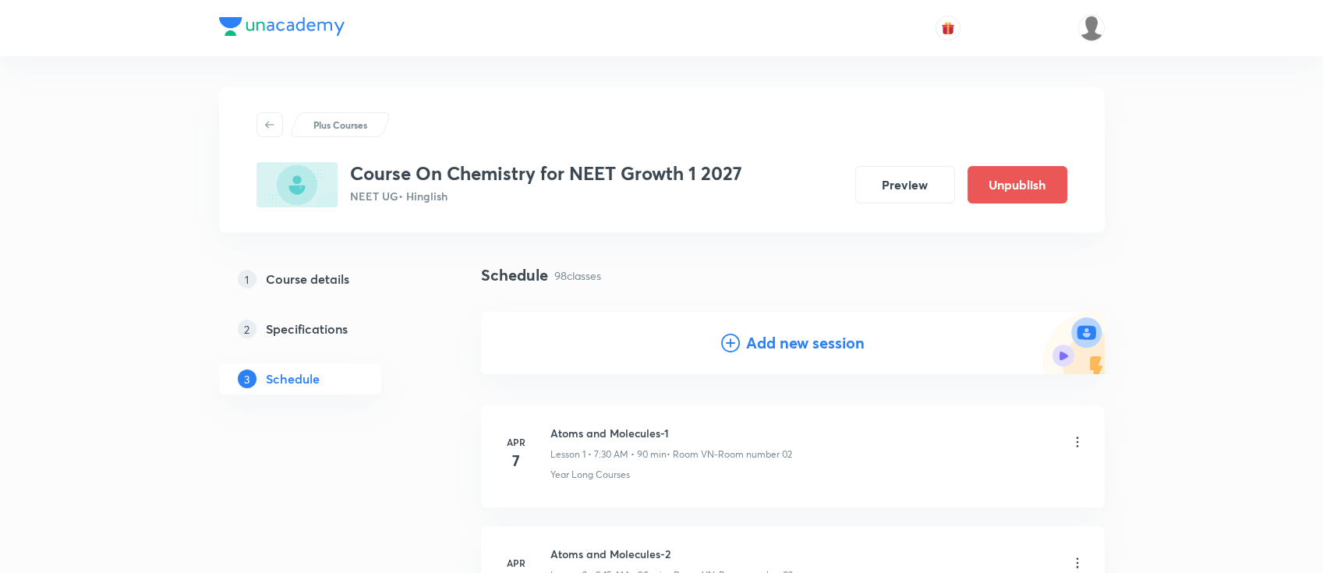
click at [779, 323] on div "Add new session" at bounding box center [793, 343] width 624 height 62
click at [784, 347] on h4 "Add new session" at bounding box center [805, 342] width 118 height 23
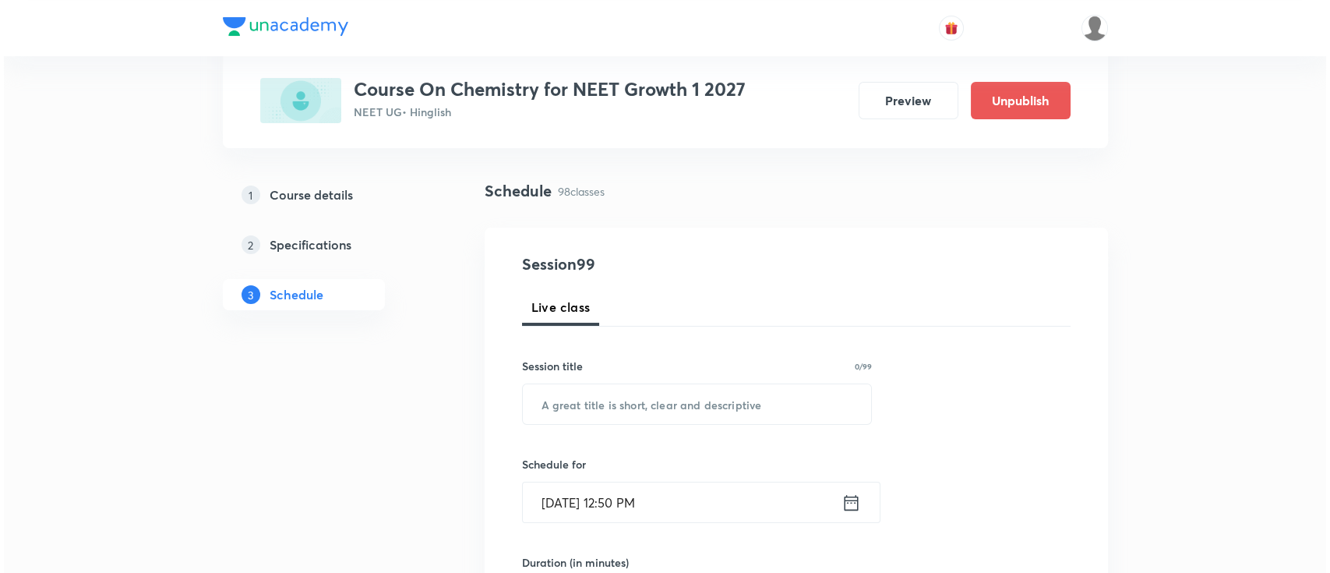
scroll to position [104, 0]
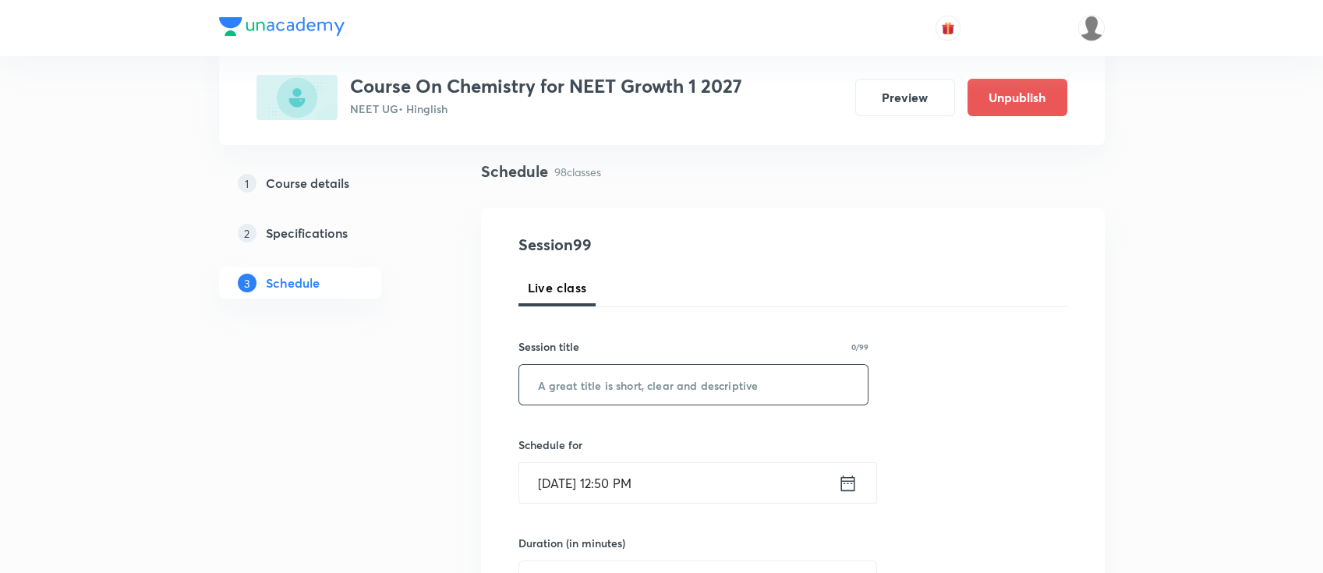
click at [715, 390] on input "text" at bounding box center [693, 385] width 349 height 40
drag, startPoint x: 758, startPoint y: 435, endPoint x: 801, endPoint y: 464, distance: 52.3
click at [726, 386] on input "text" at bounding box center [693, 385] width 349 height 40
paste input "chemical equilibrium"
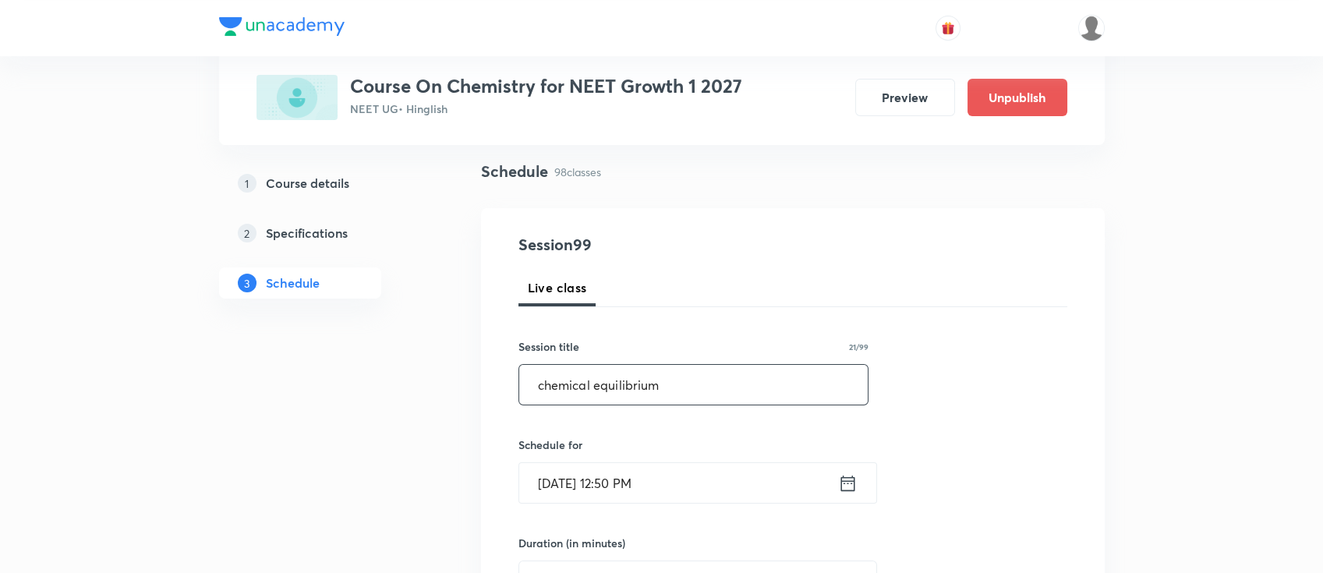
type input "chemical equilibrium"
click at [846, 486] on icon at bounding box center [847, 483] width 19 height 22
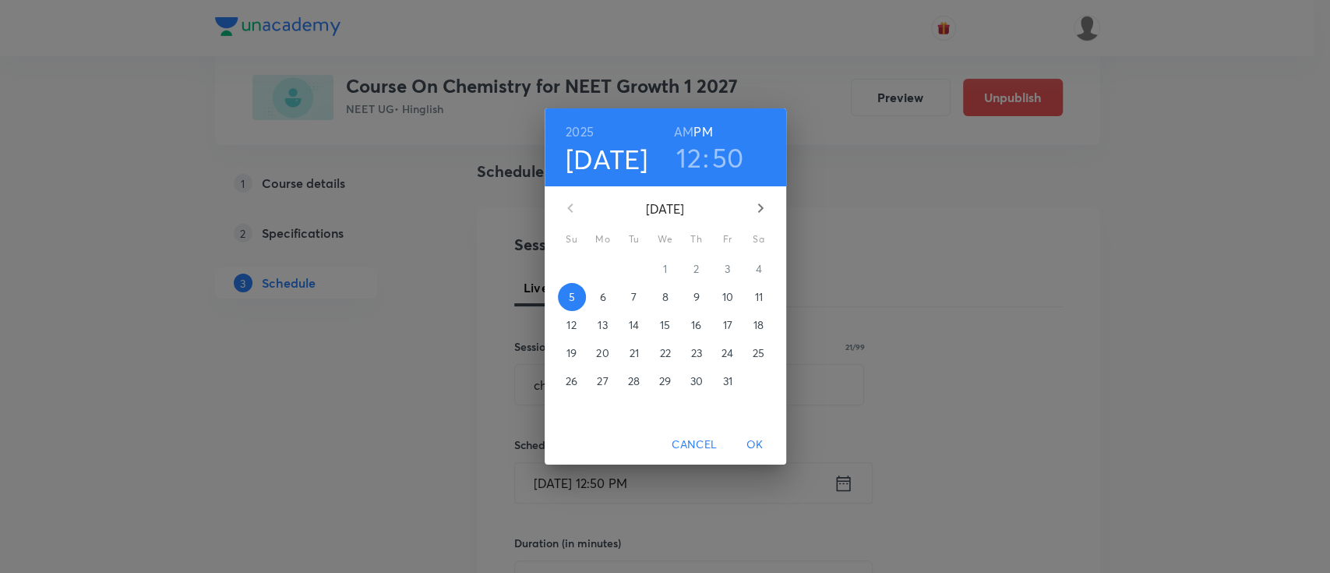
click at [1023, 340] on div "2025 Oct 5 12 : 50 AM PM October 2025 Su Mo Tu We Th Fr Sa 28 29 30 1 2 3 4 5 6…" at bounding box center [665, 286] width 1330 height 573
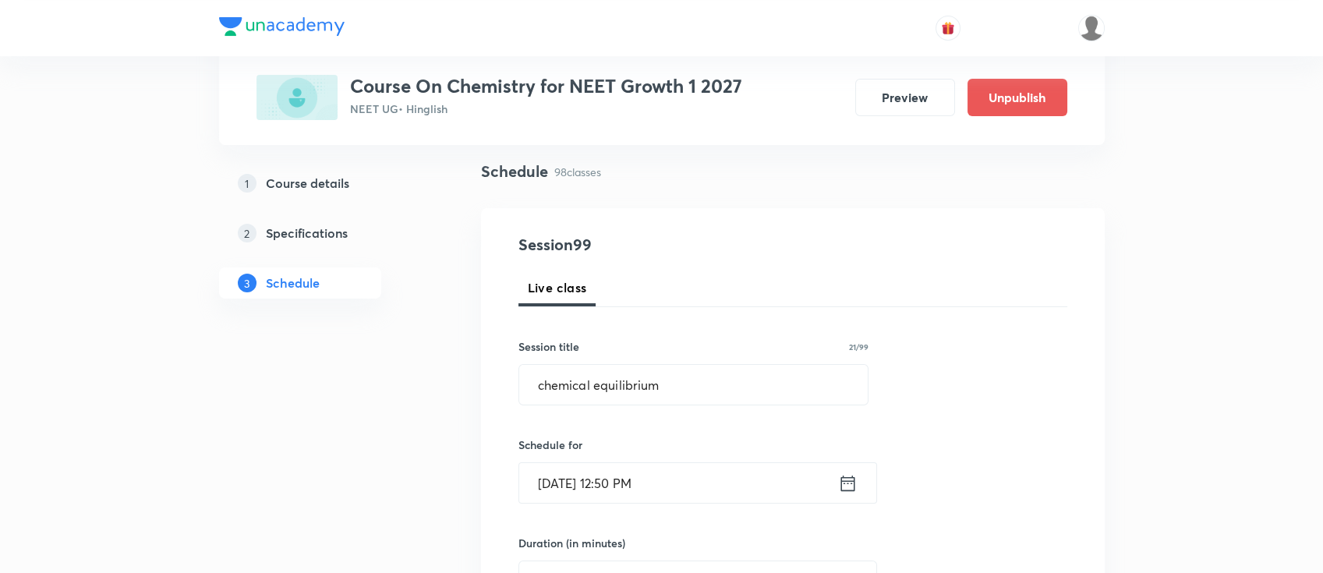
click at [843, 485] on icon at bounding box center [847, 483] width 19 height 22
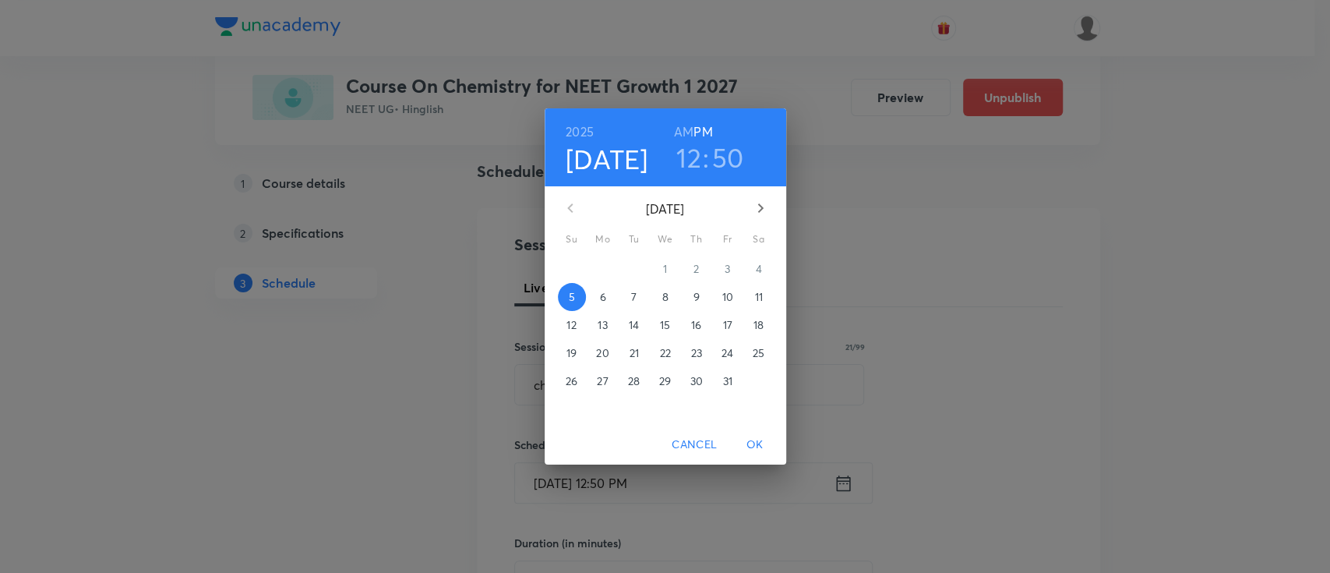
click at [693, 300] on p "9" at bounding box center [696, 297] width 6 height 16
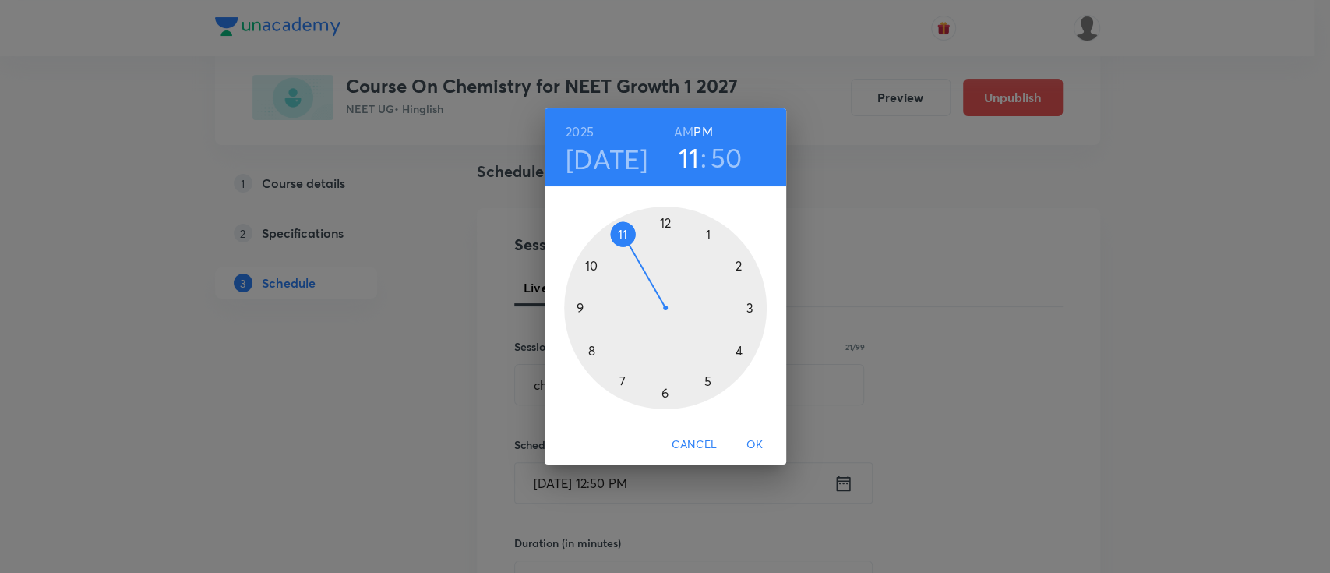
drag, startPoint x: 655, startPoint y: 224, endPoint x: 631, endPoint y: 231, distance: 25.2
click at [631, 231] on div at bounding box center [665, 308] width 203 height 203
drag, startPoint x: 603, startPoint y: 263, endPoint x: 666, endPoint y: 232, distance: 70.1
click at [666, 232] on div at bounding box center [665, 308] width 203 height 203
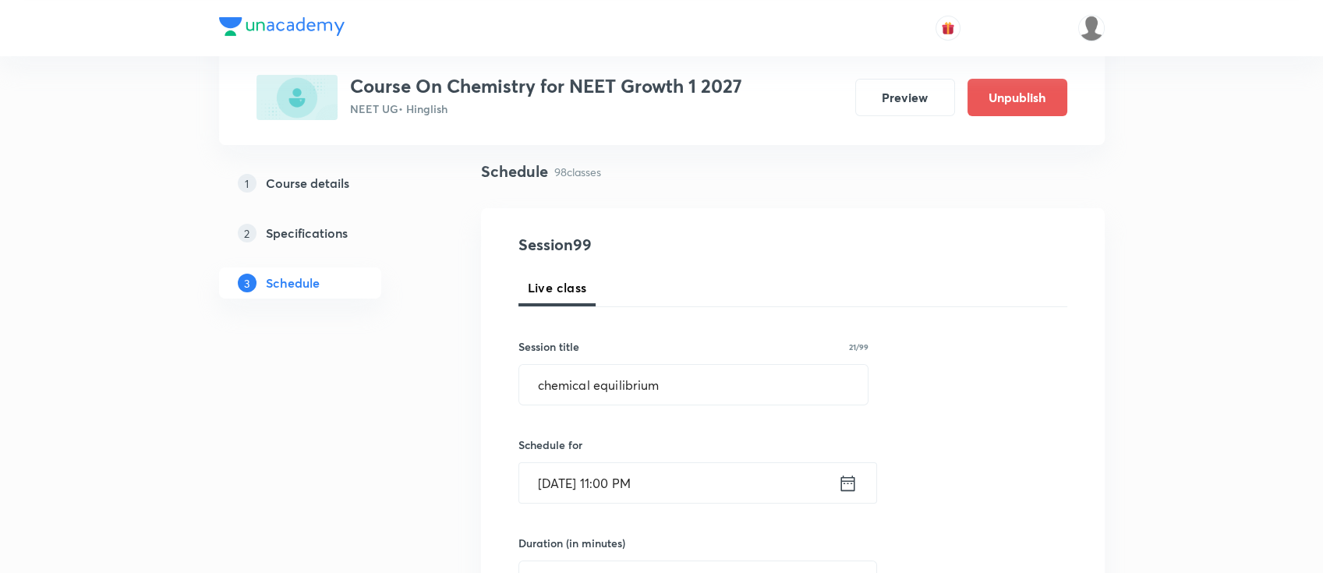
click at [847, 482] on icon at bounding box center [847, 483] width 14 height 16
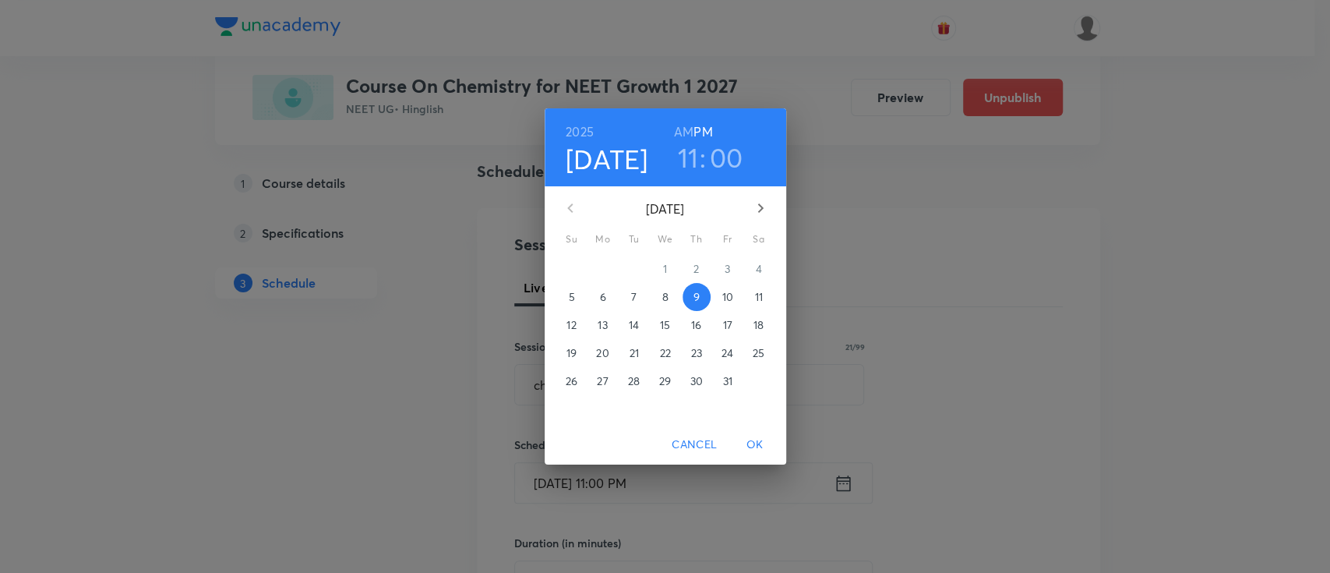
drag, startPoint x: 680, startPoint y: 126, endPoint x: 723, endPoint y: 259, distance: 139.5
click at [680, 125] on h6 "AM" at bounding box center [683, 132] width 19 height 22
click at [761, 444] on span "OK" at bounding box center [755, 444] width 37 height 19
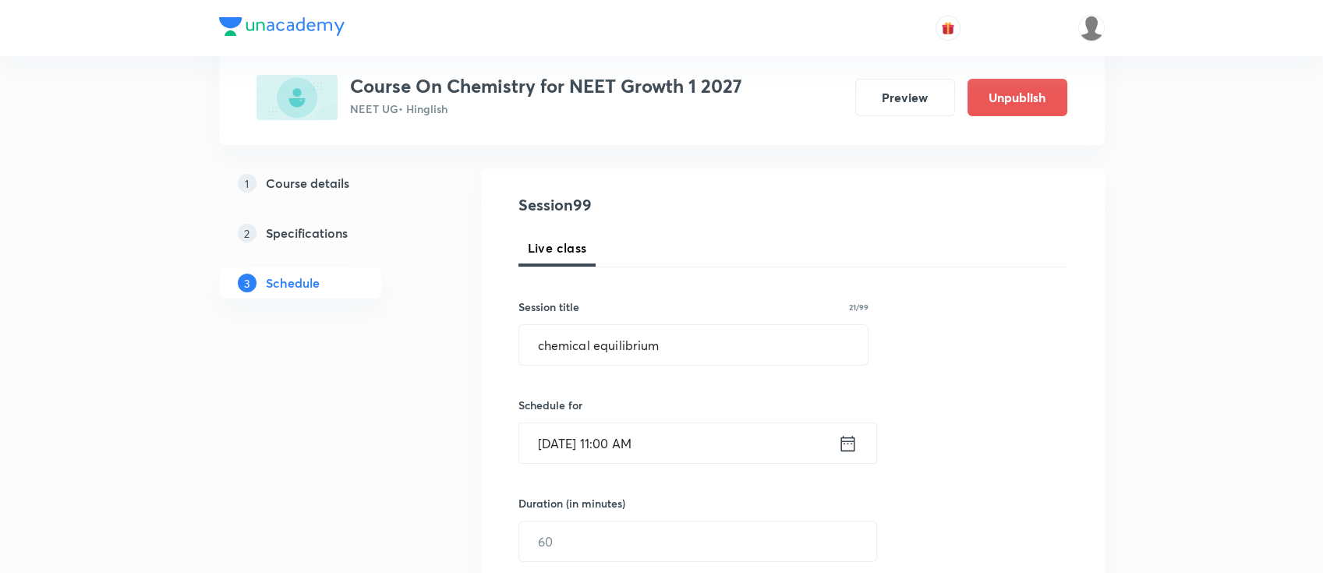
scroll to position [207, 0]
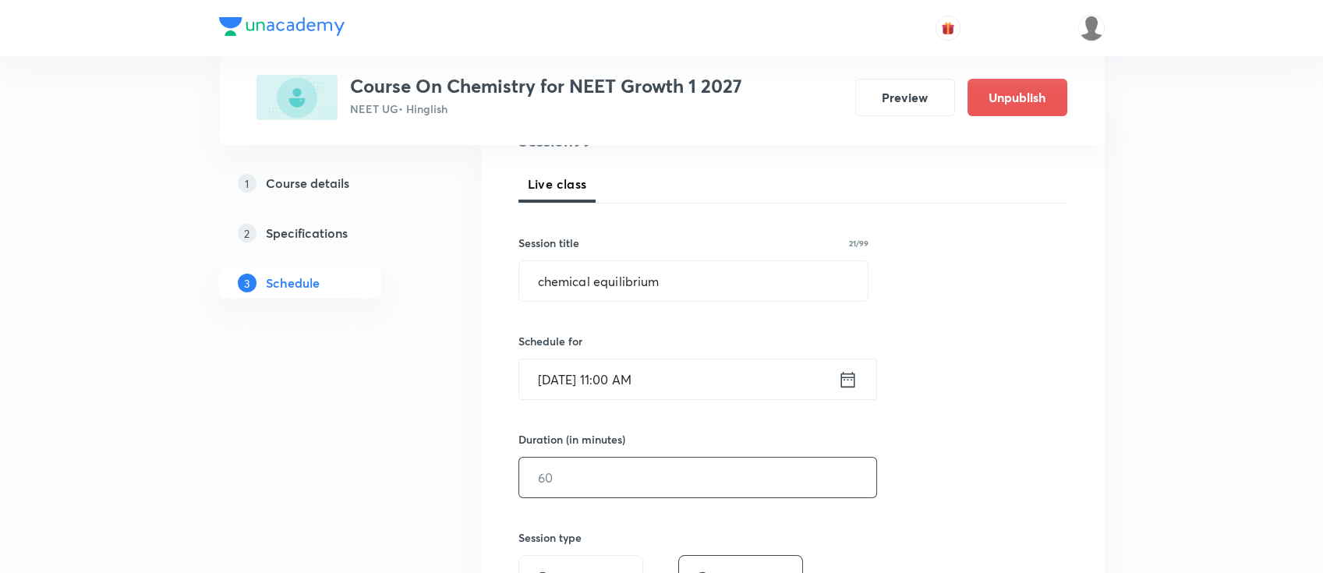
click at [741, 473] on input "text" at bounding box center [697, 478] width 357 height 40
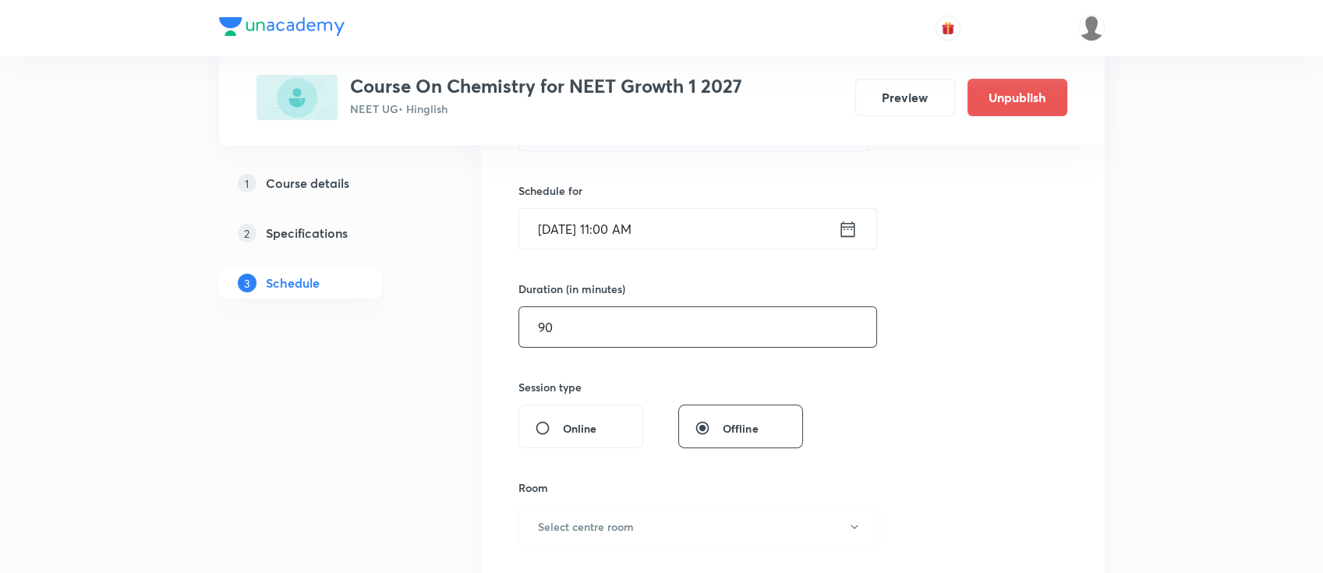
scroll to position [519, 0]
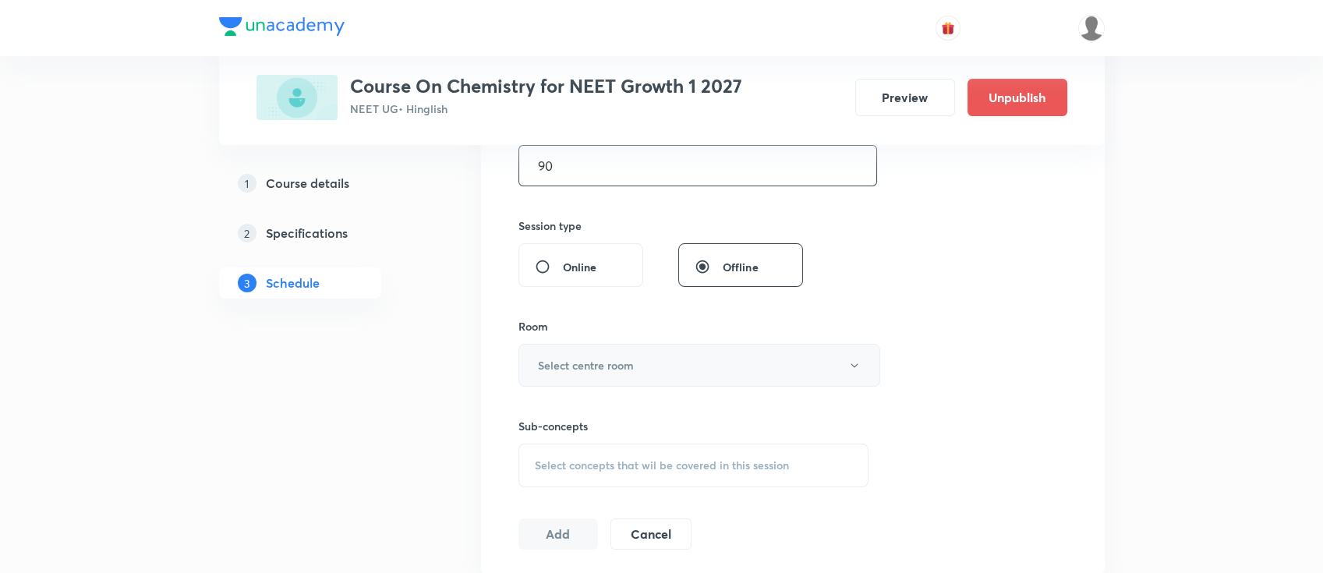
type input "90"
click at [652, 366] on button "Select centre room" at bounding box center [699, 365] width 362 height 43
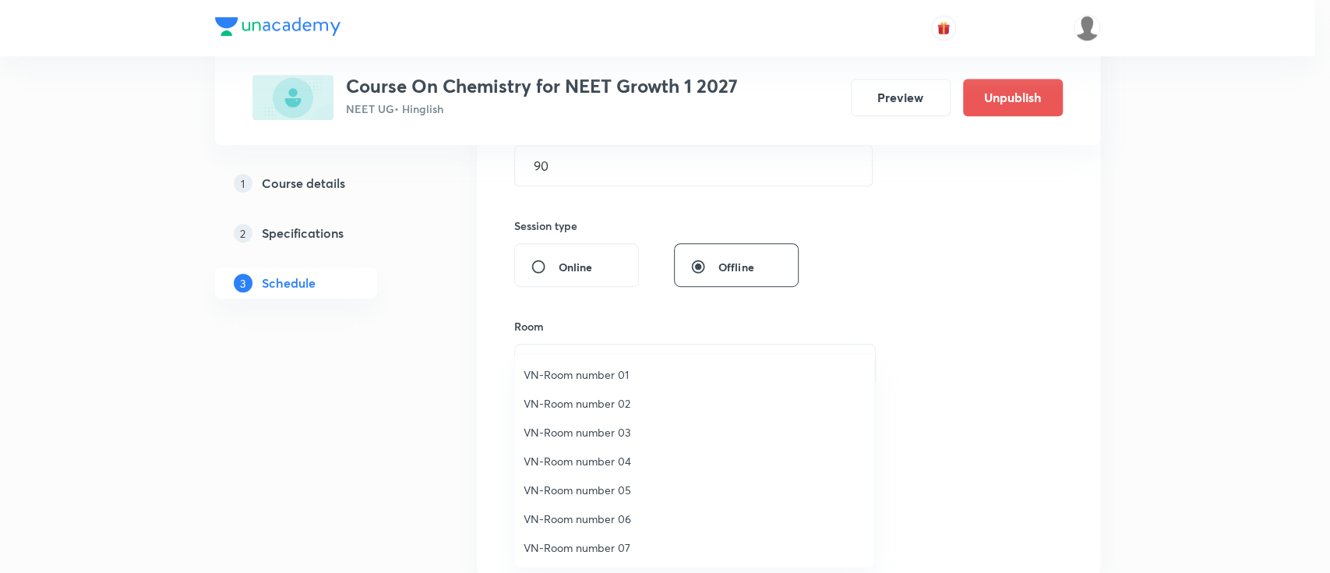
click at [597, 401] on span "VN-Room number 02" at bounding box center [694, 403] width 341 height 16
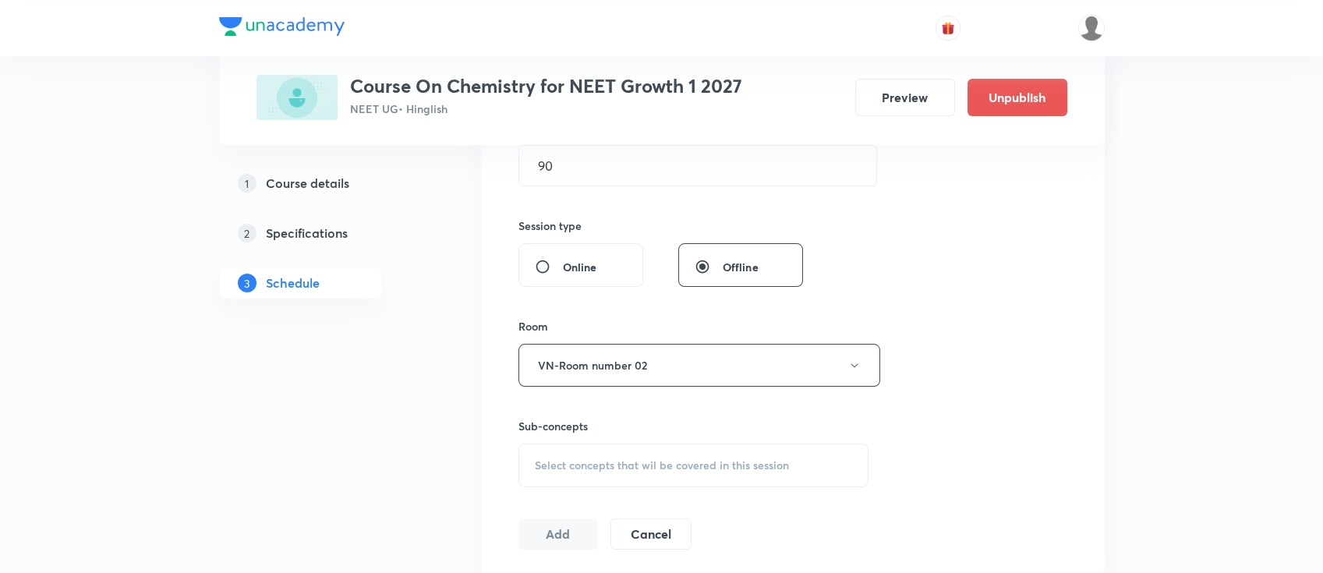
scroll to position [727, 0]
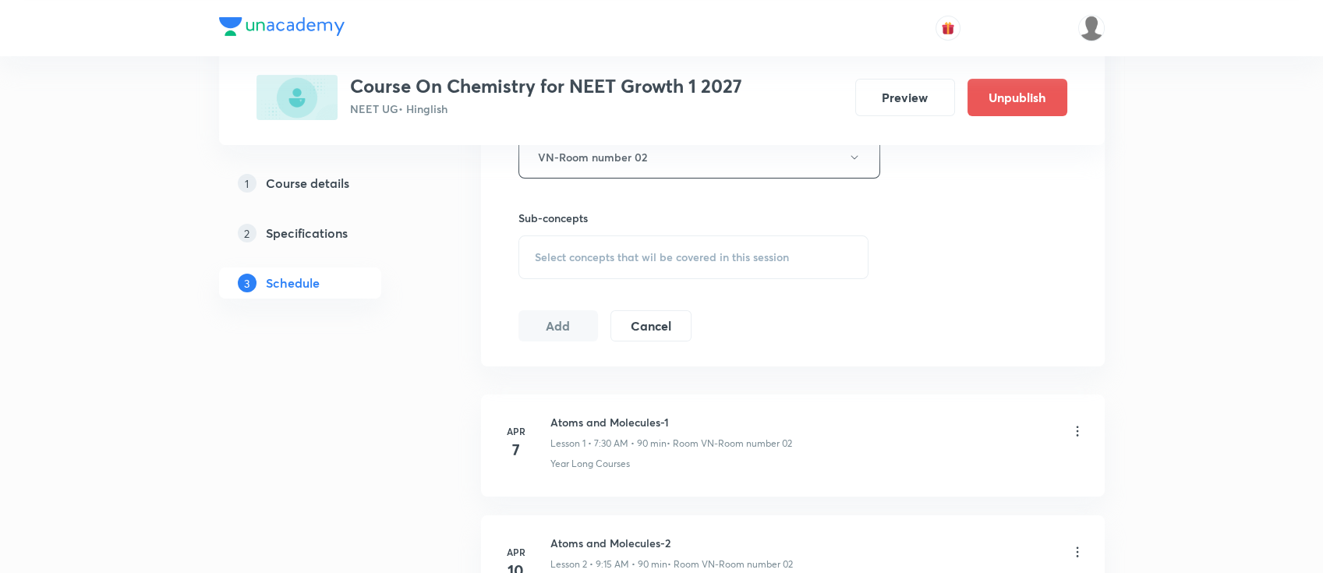
click at [742, 251] on span "Select concepts that wil be covered in this session" at bounding box center [662, 257] width 254 height 12
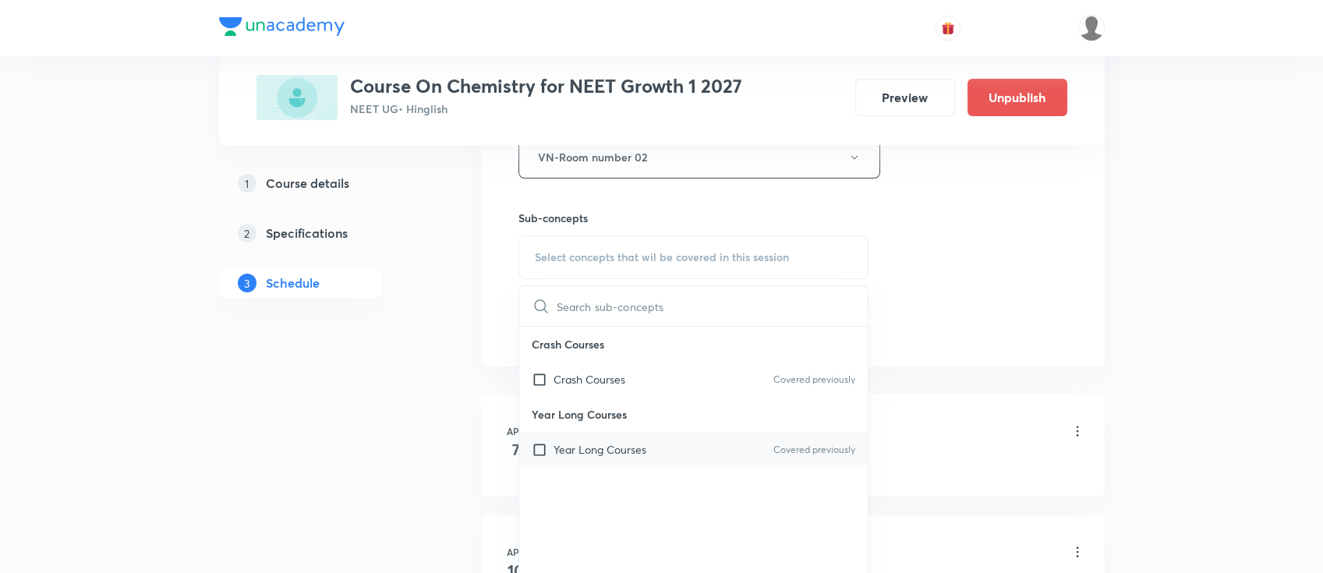
click at [664, 452] on div "Year Long Courses Covered previously" at bounding box center [693, 449] width 349 height 35
checkbox input "true"
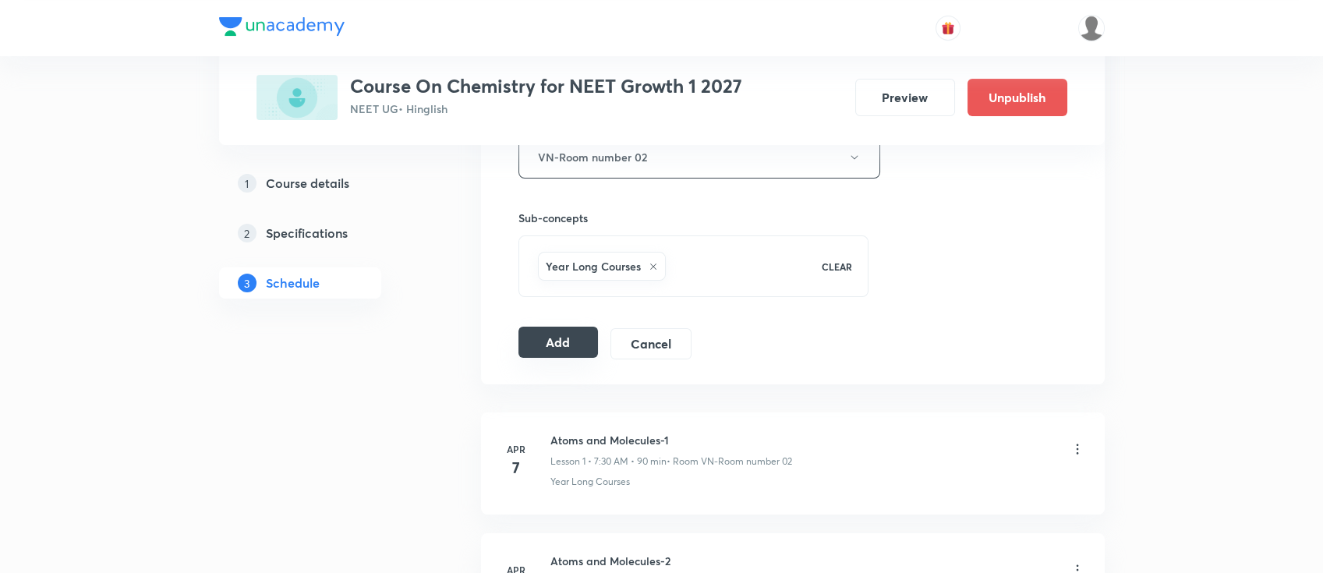
click at [578, 337] on button "Add" at bounding box center [558, 342] width 80 height 31
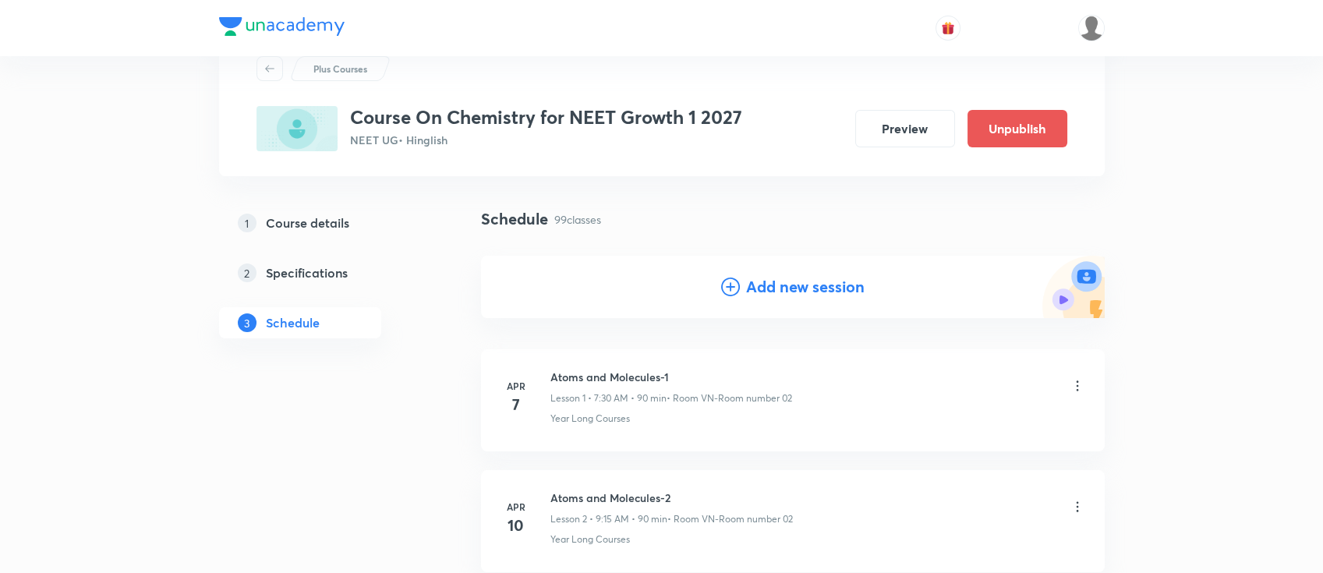
scroll to position [0, 0]
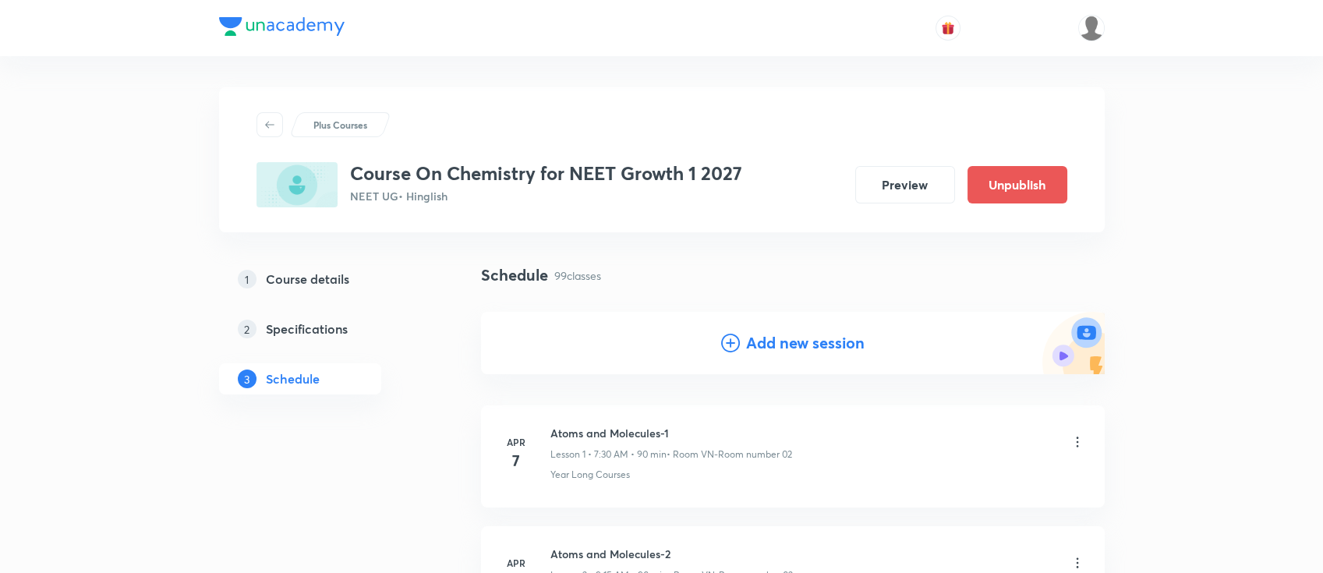
click at [793, 349] on h4 "Add new session" at bounding box center [805, 342] width 118 height 23
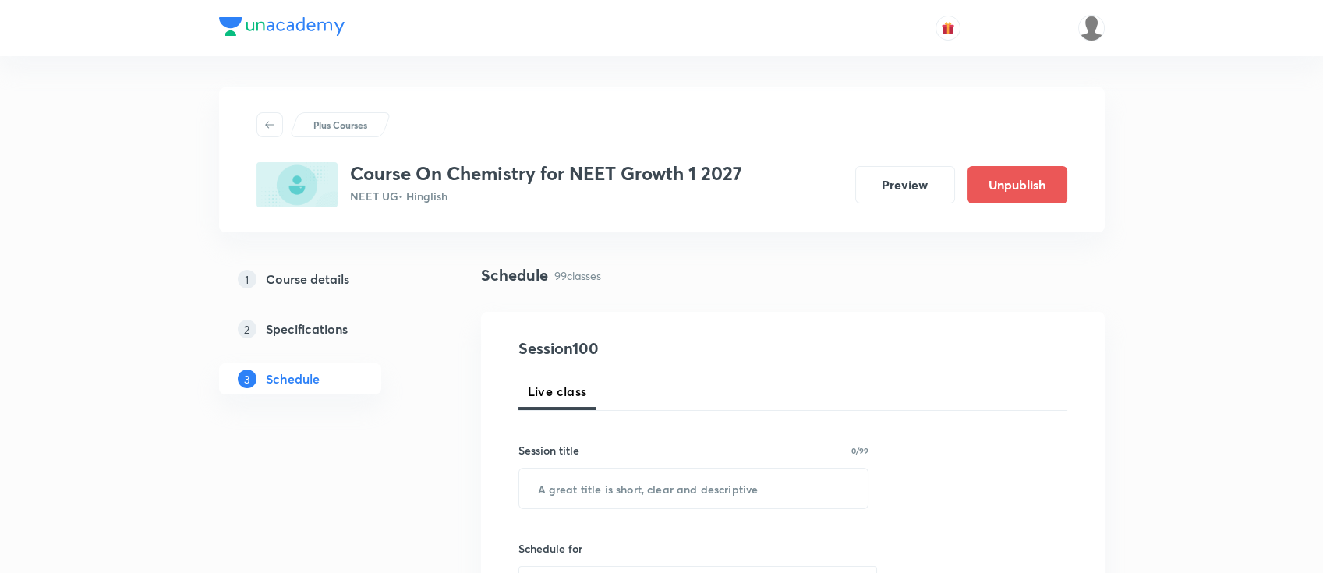
scroll to position [104, 0]
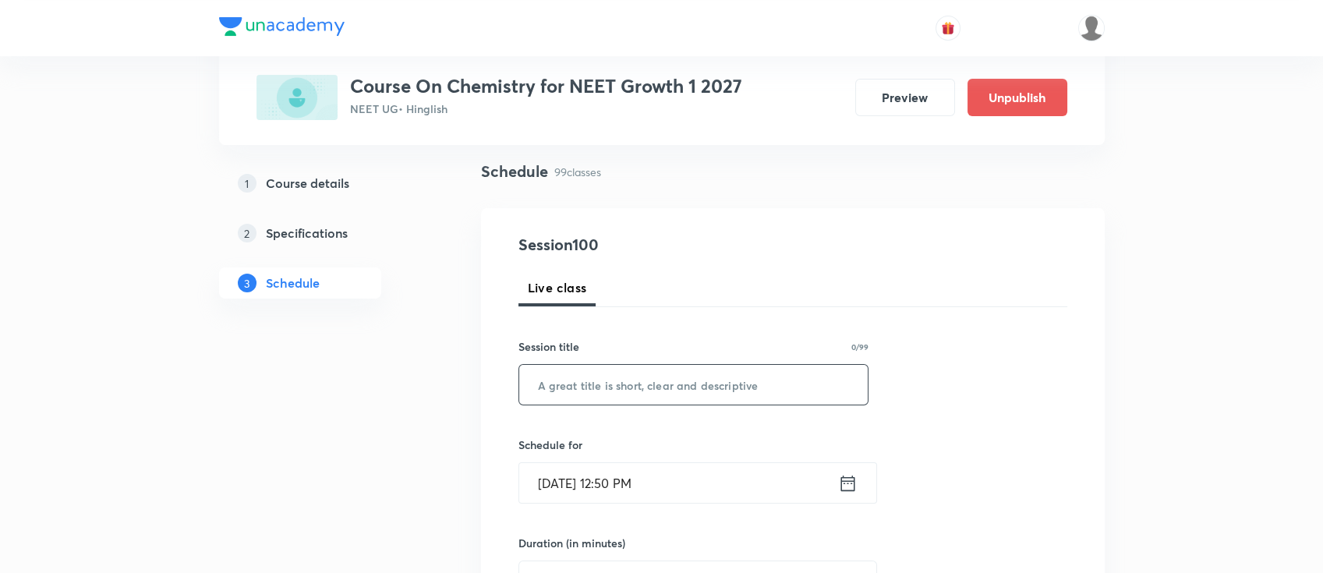
click at [737, 390] on input "text" at bounding box center [693, 385] width 349 height 40
paste input "chemical equilibrium"
type input "chemical equilibrium"
click at [845, 490] on icon at bounding box center [847, 483] width 19 height 22
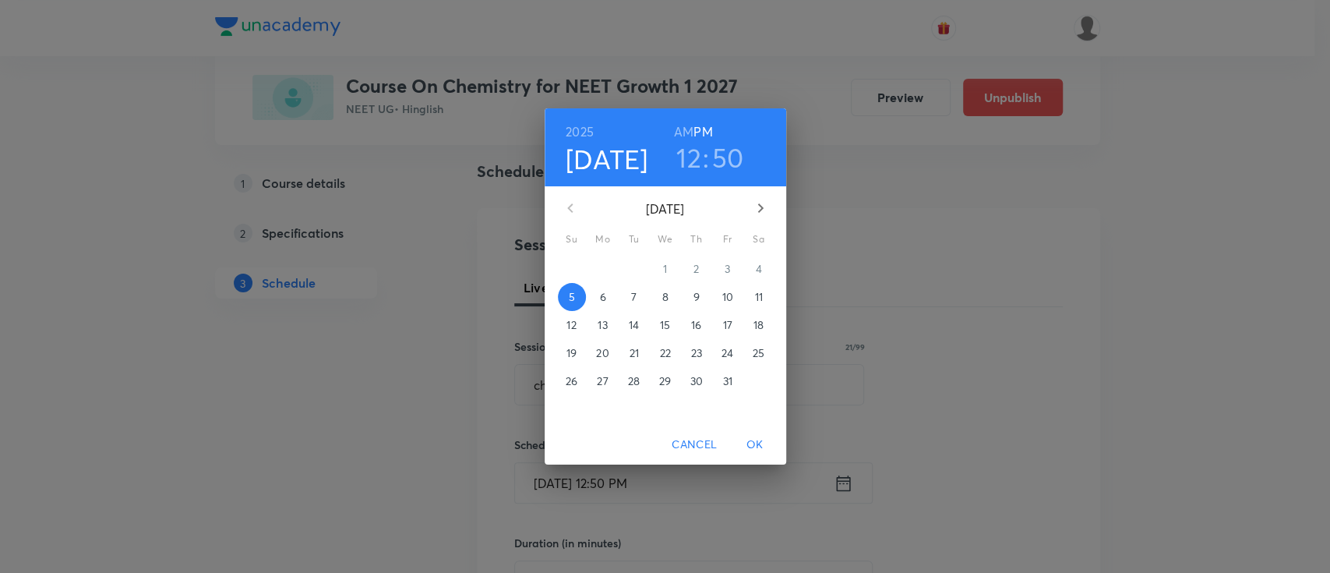
click at [730, 303] on p "10" at bounding box center [727, 297] width 11 height 16
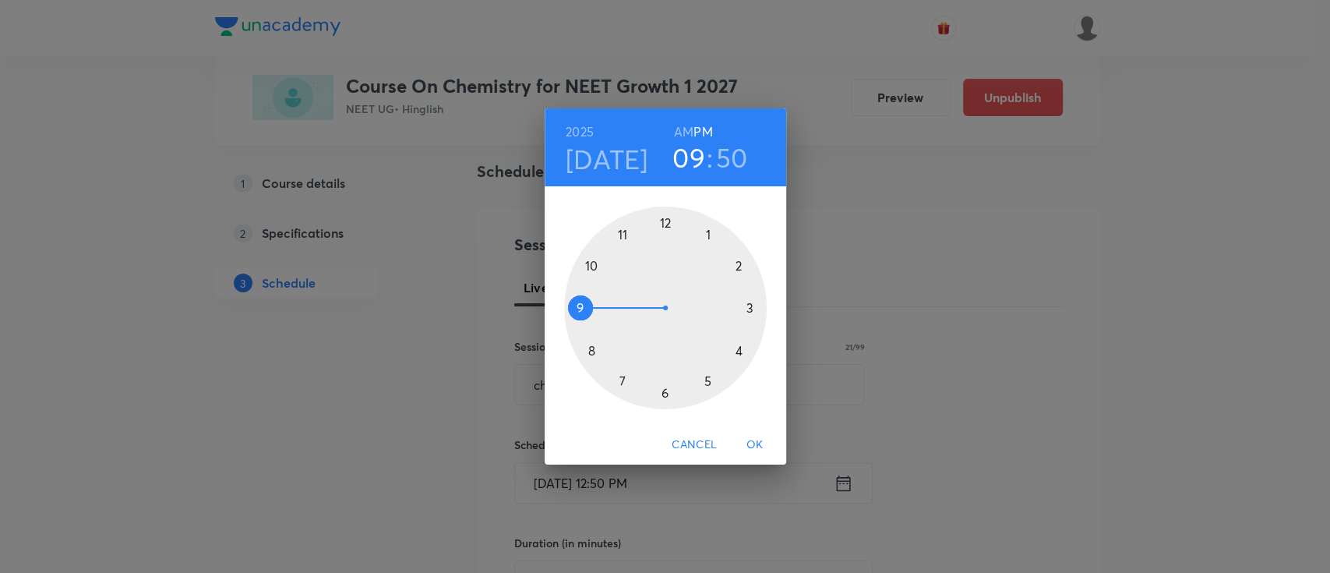
drag, startPoint x: 673, startPoint y: 234, endPoint x: 602, endPoint y: 302, distance: 99.2
click at [602, 302] on div at bounding box center [665, 308] width 203 height 203
drag, startPoint x: 601, startPoint y: 269, endPoint x: 725, endPoint y: 309, distance: 130.1
click at [725, 309] on div at bounding box center [665, 308] width 203 height 203
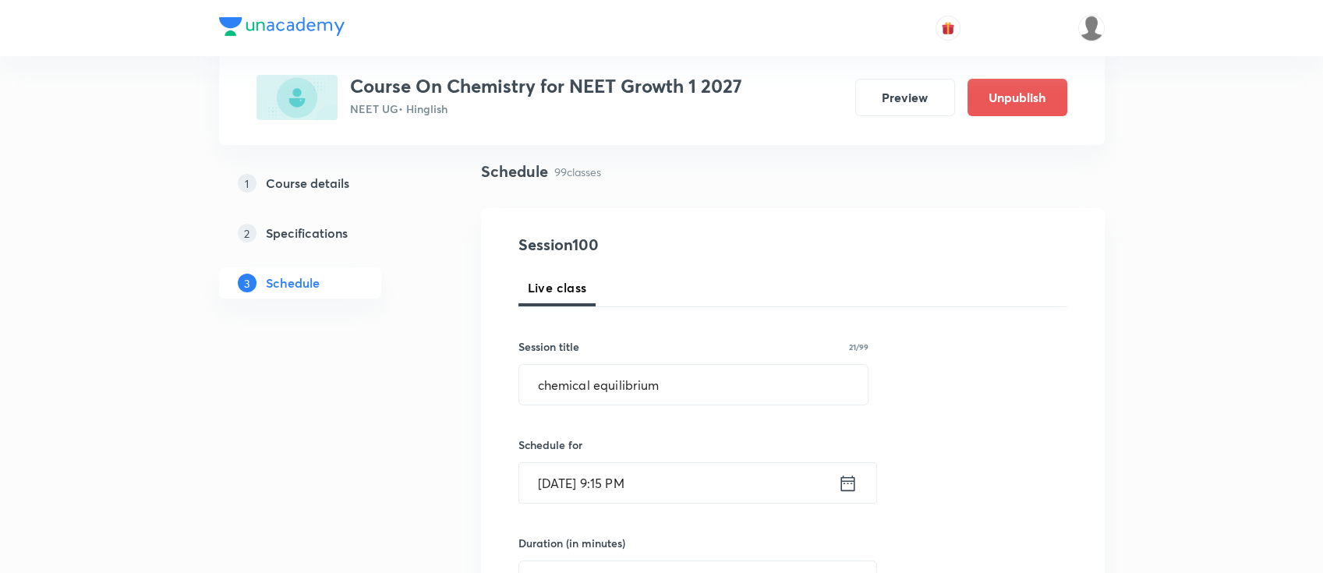
click at [853, 478] on icon at bounding box center [847, 483] width 14 height 16
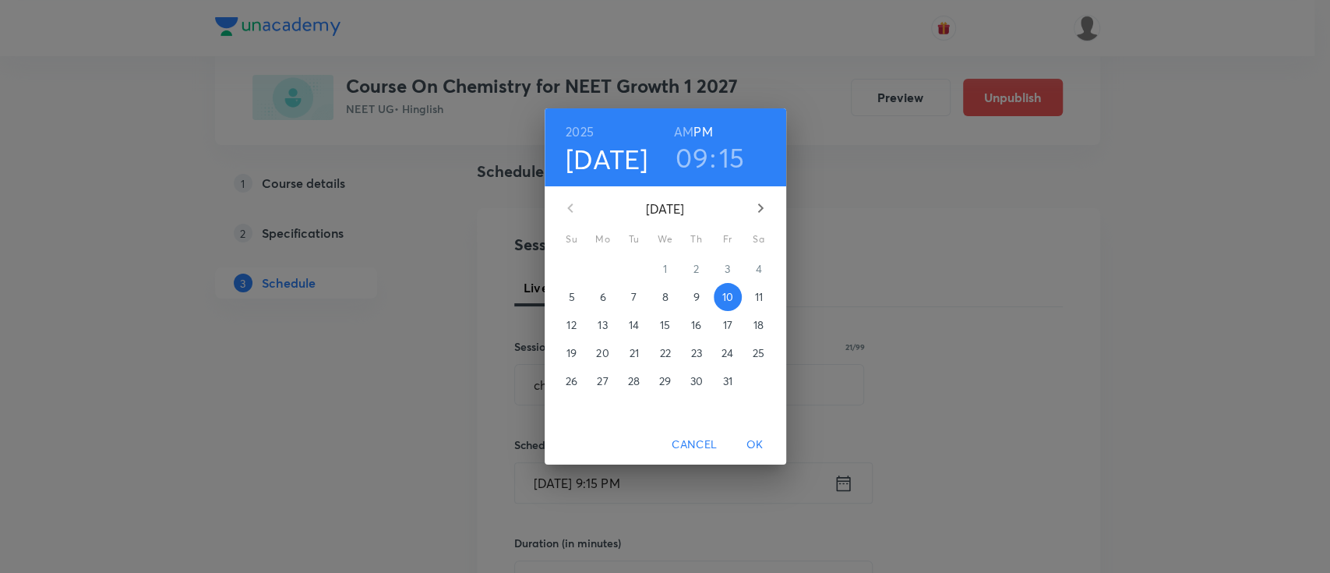
click at [682, 129] on h6 "AM" at bounding box center [683, 132] width 19 height 22
click at [760, 448] on span "OK" at bounding box center [755, 444] width 37 height 19
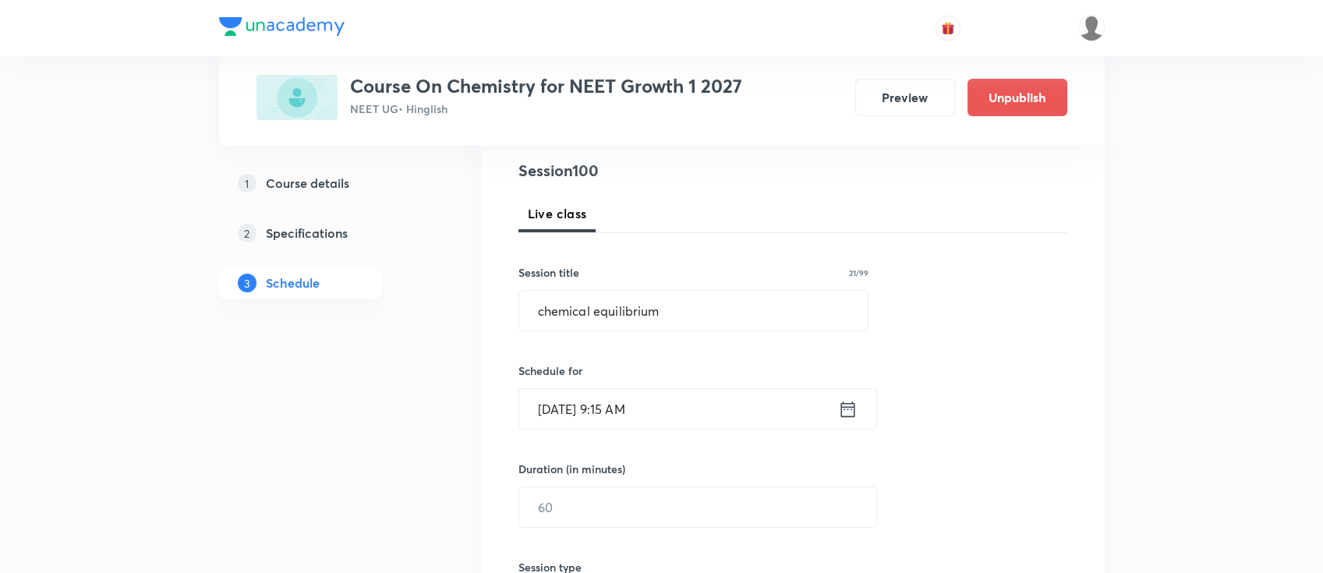
scroll to position [207, 0]
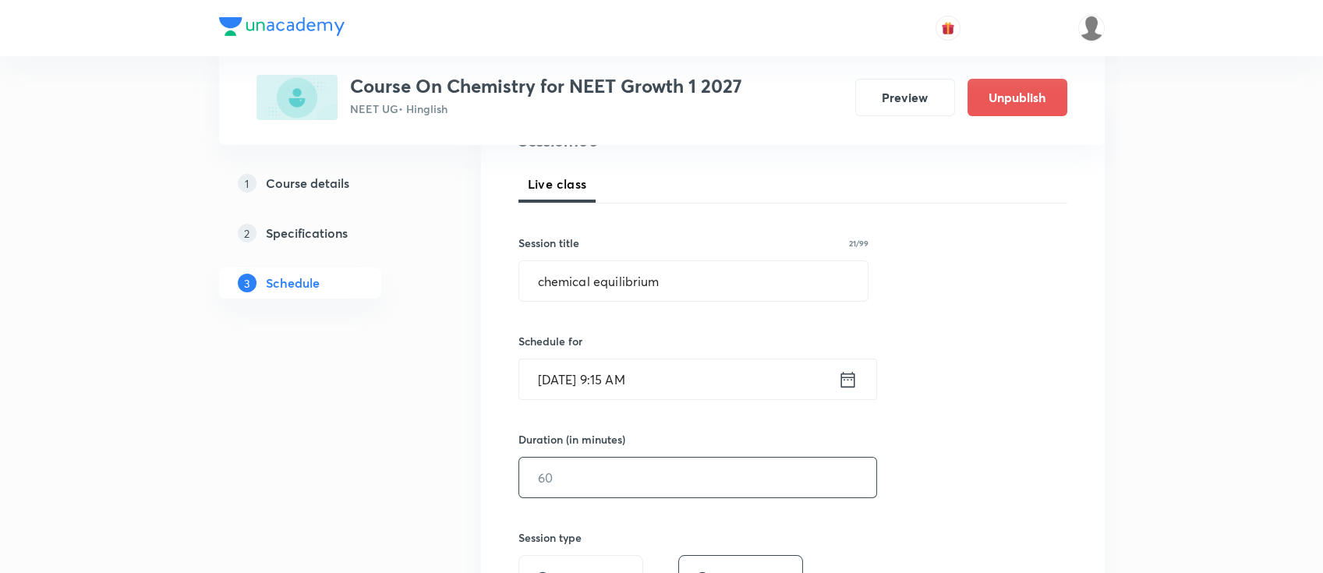
click at [830, 482] on input "text" at bounding box center [697, 478] width 357 height 40
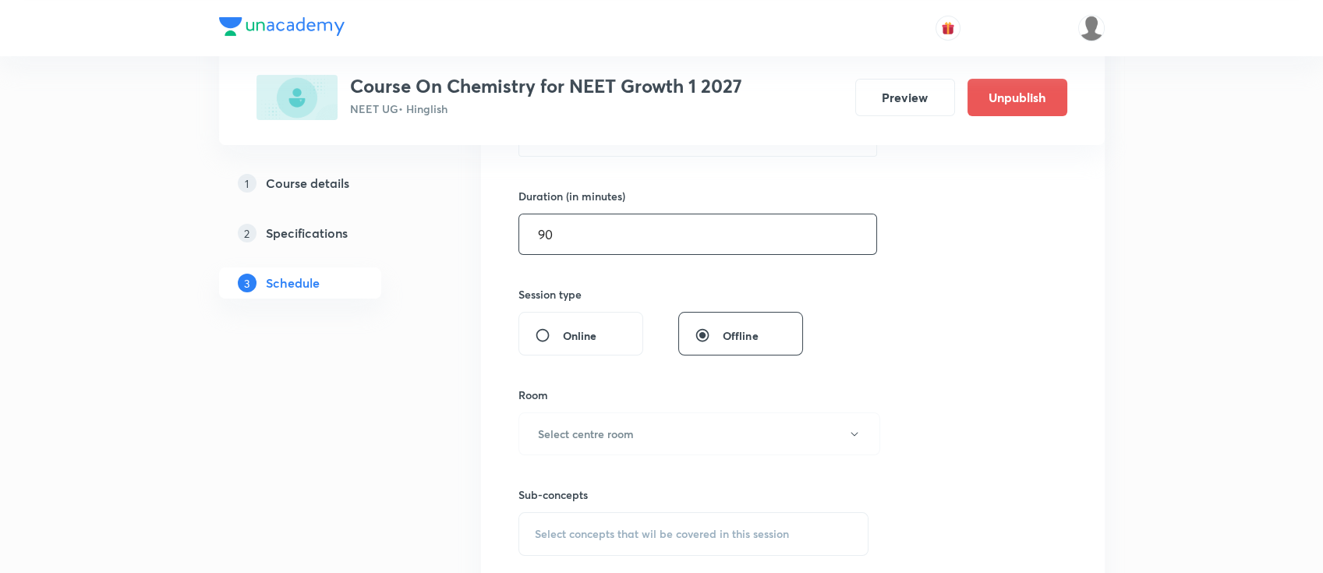
scroll to position [519, 0]
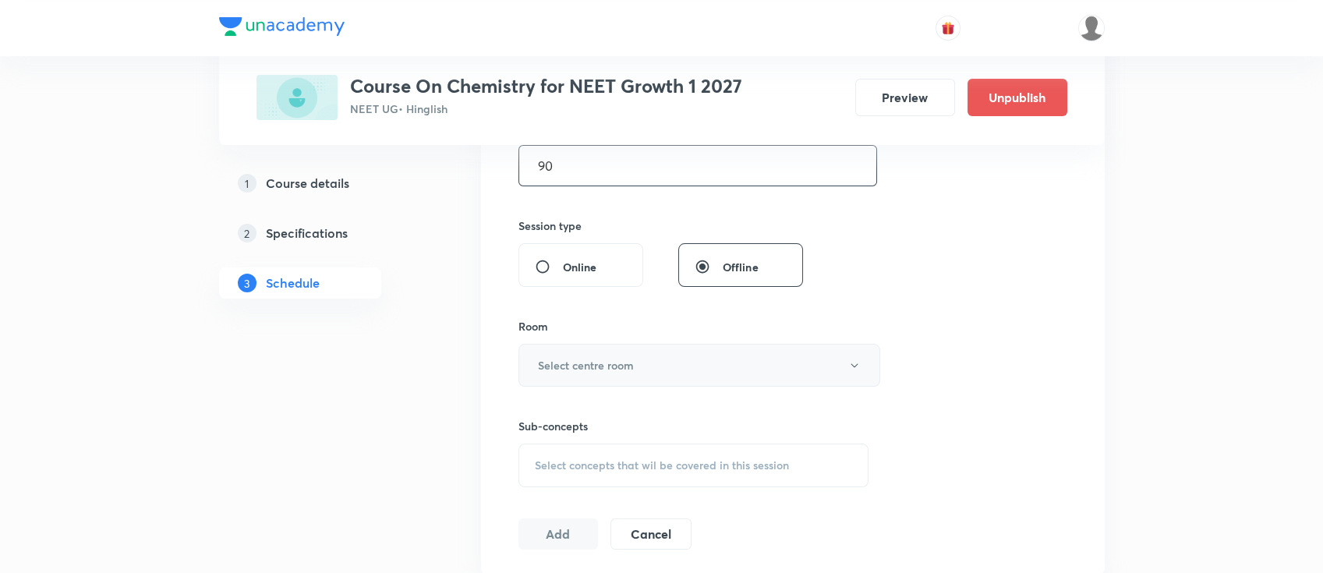
type input "90"
click at [611, 362] on h6 "Select centre room" at bounding box center [586, 365] width 96 height 16
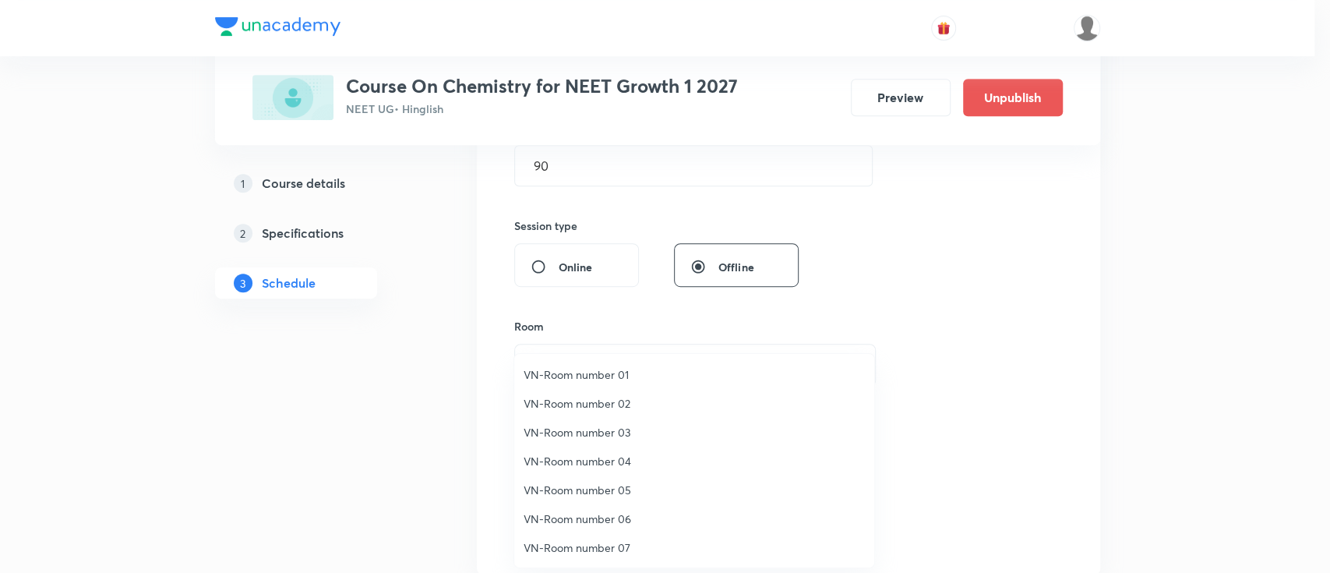
click at [617, 397] on span "VN-Room number 02" at bounding box center [694, 403] width 341 height 16
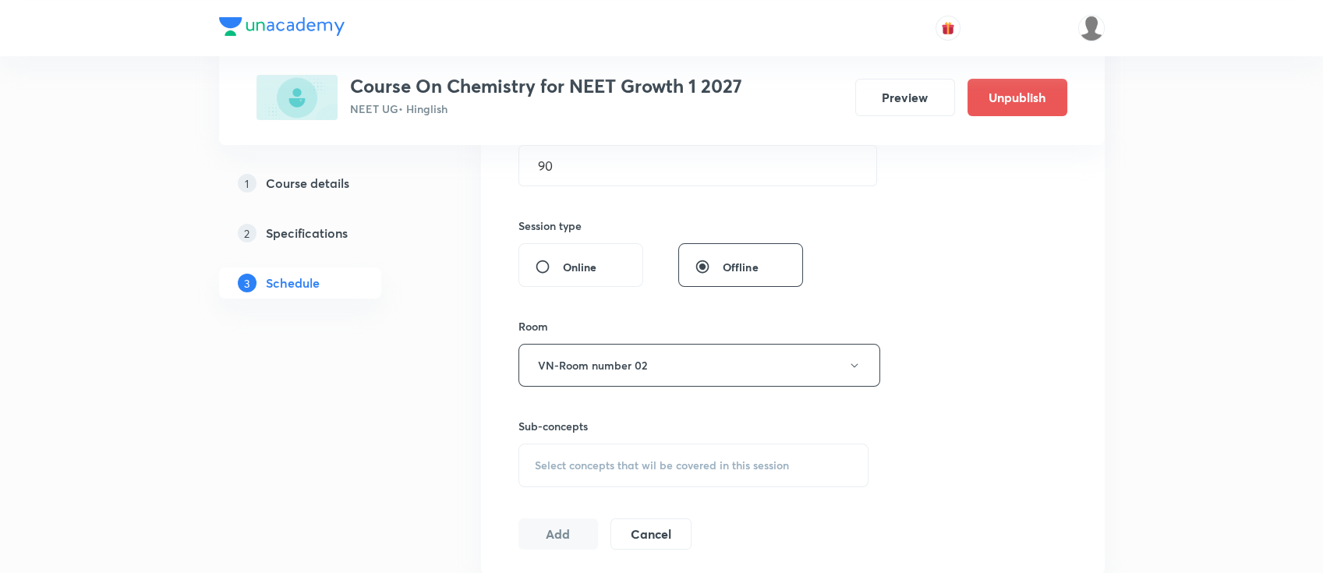
click at [673, 468] on span "Select concepts that wil be covered in this session" at bounding box center [662, 465] width 254 height 12
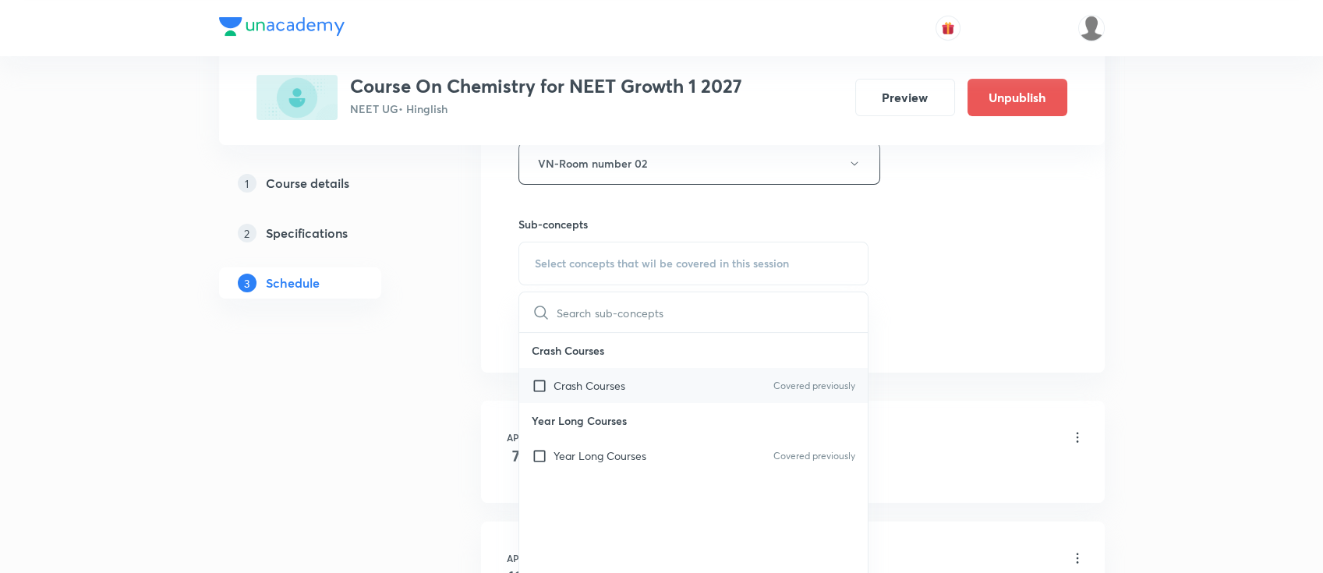
scroll to position [727, 0]
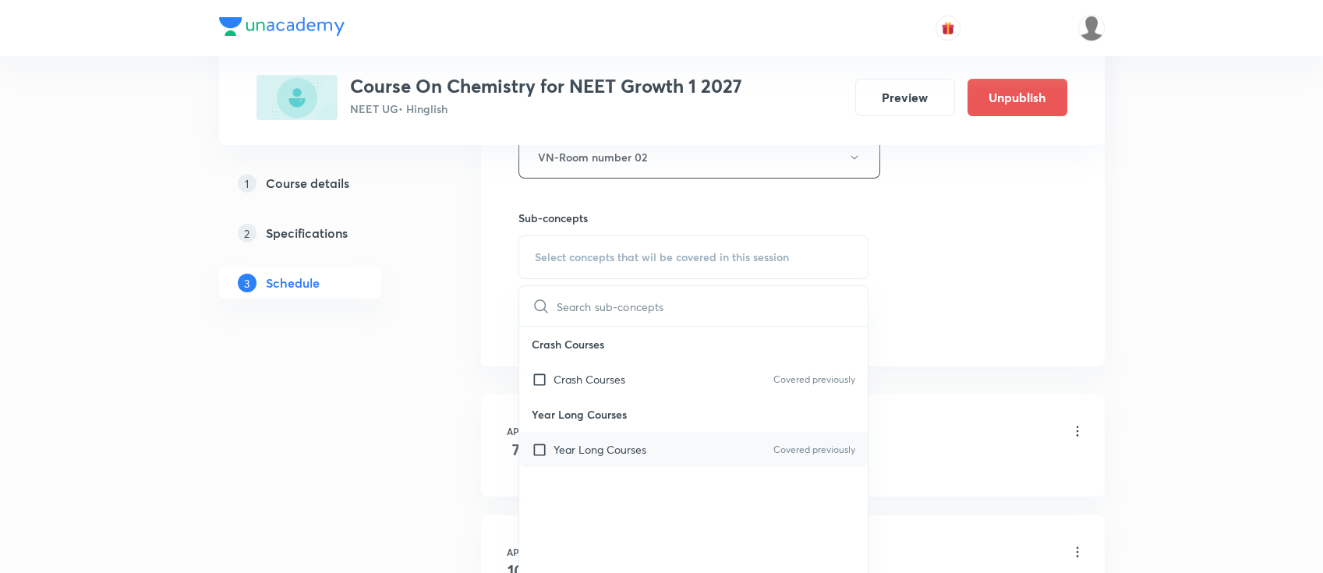
click at [666, 452] on div "Year Long Courses Covered previously" at bounding box center [693, 449] width 349 height 35
checkbox input "true"
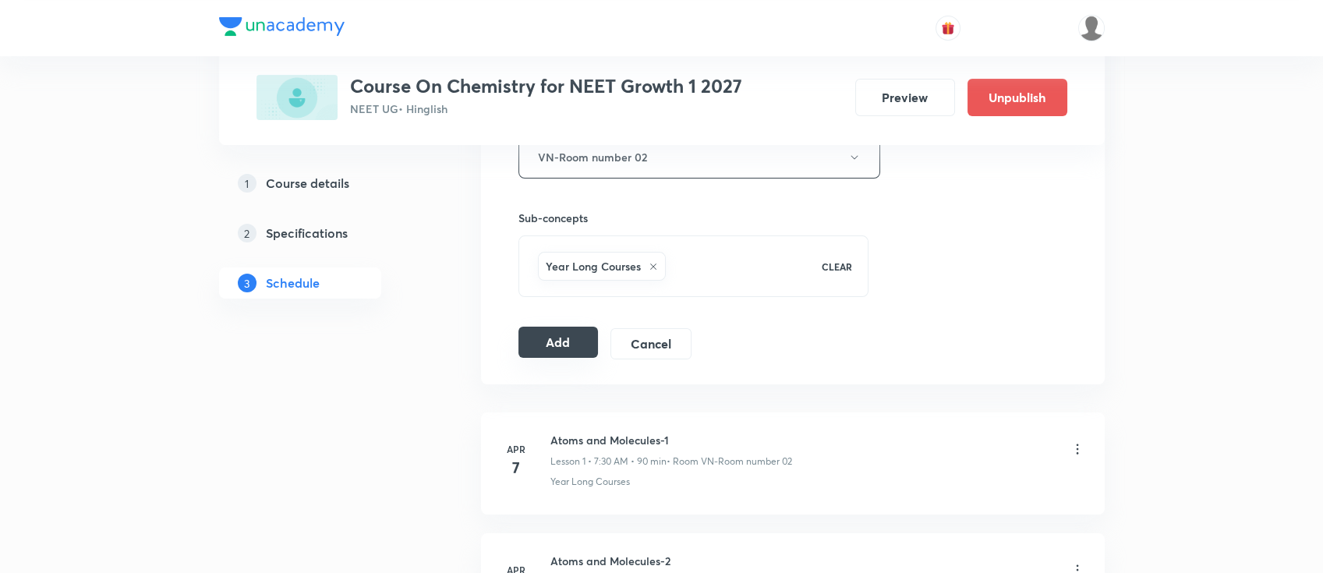
click at [574, 349] on button "Add" at bounding box center [558, 342] width 80 height 31
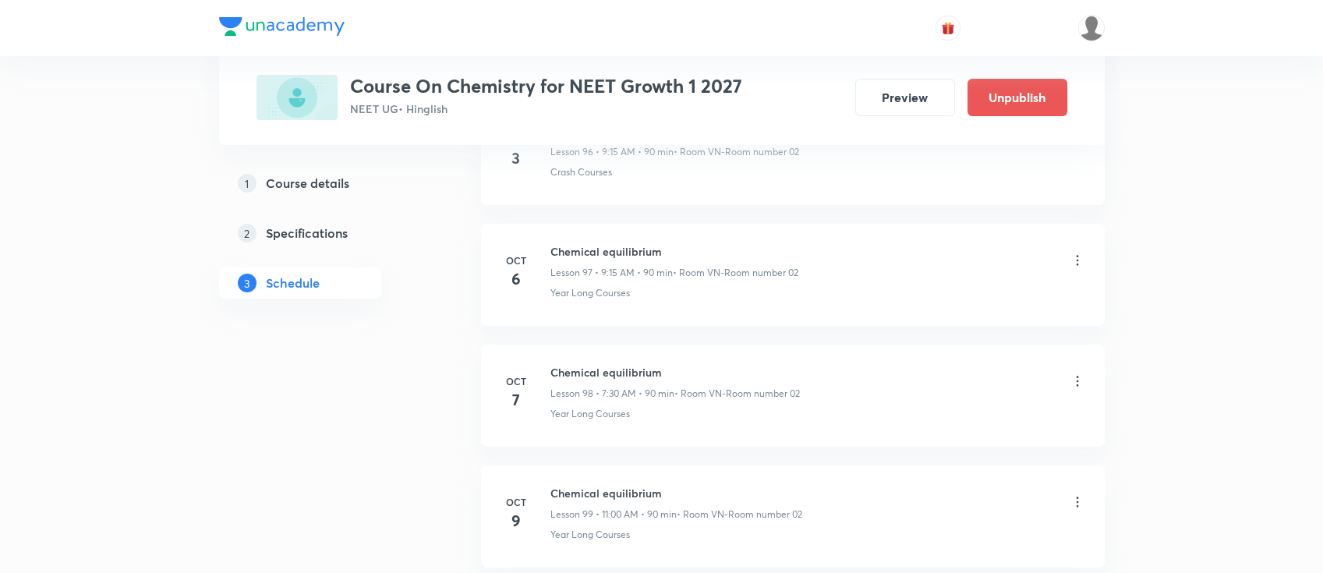
scroll to position [12023, 0]
click at [621, 362] on h6 "Chemical equilibrium" at bounding box center [676, 370] width 252 height 16
copy h6 "Chemical equilibrium"
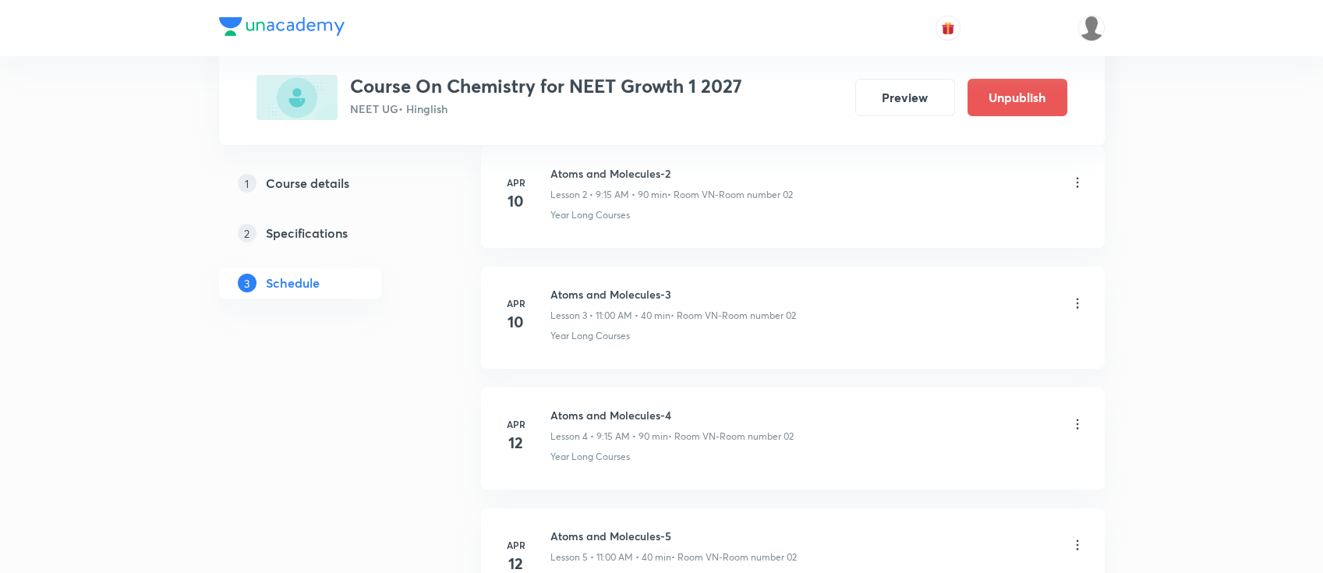
scroll to position [0, 0]
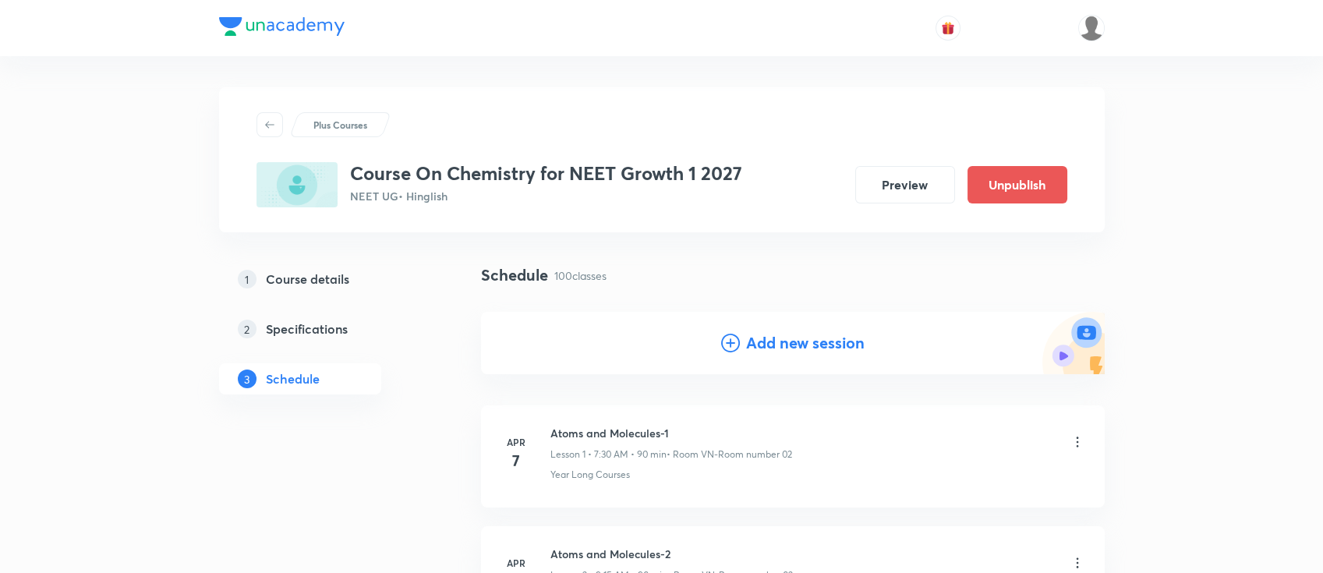
click at [772, 341] on h4 "Add new session" at bounding box center [805, 342] width 118 height 23
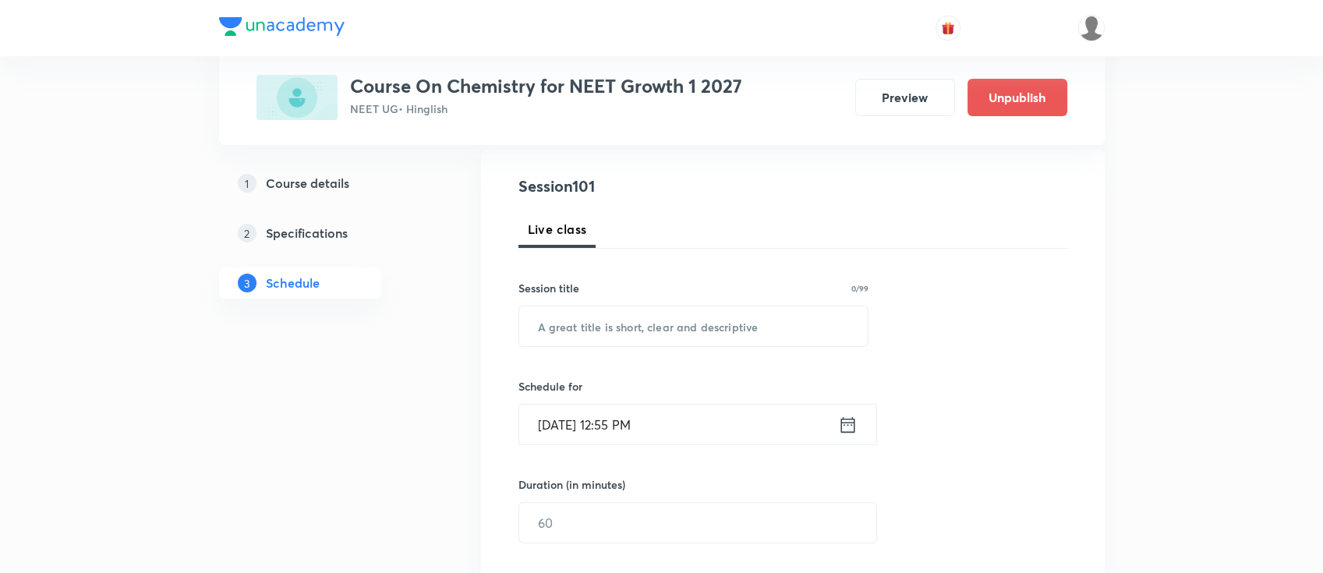
scroll to position [207, 0]
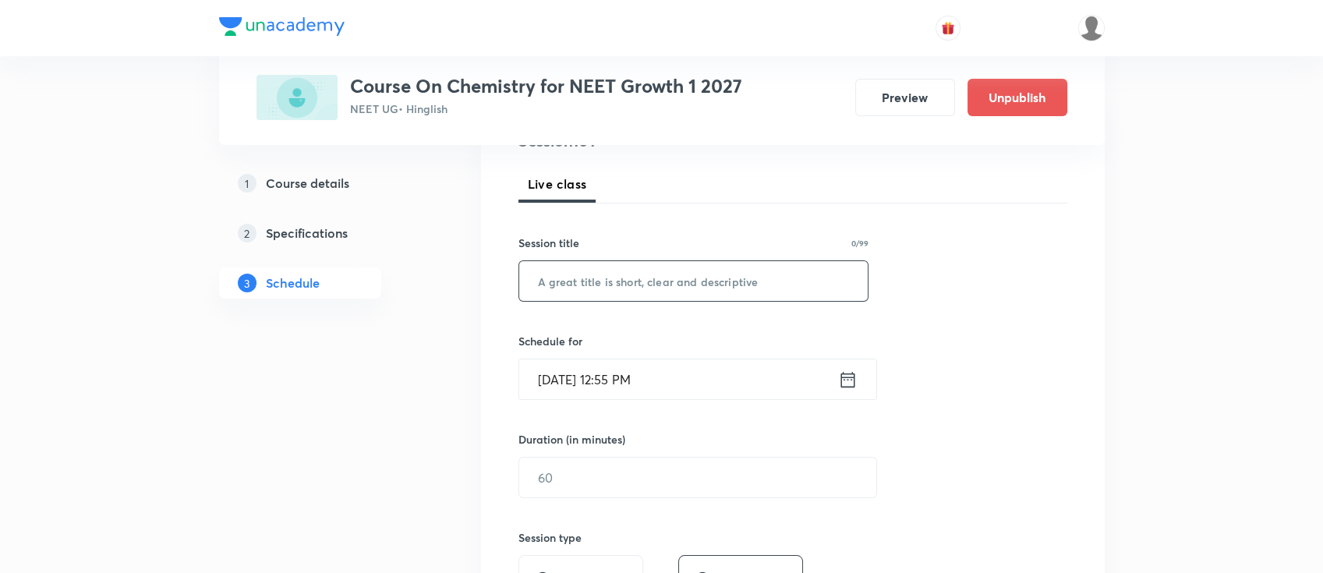
click at [738, 298] on input "text" at bounding box center [693, 281] width 349 height 40
paste input "Chemical equilibrium"
type input "Chemical equilibrium"
click at [850, 379] on icon at bounding box center [847, 380] width 19 height 22
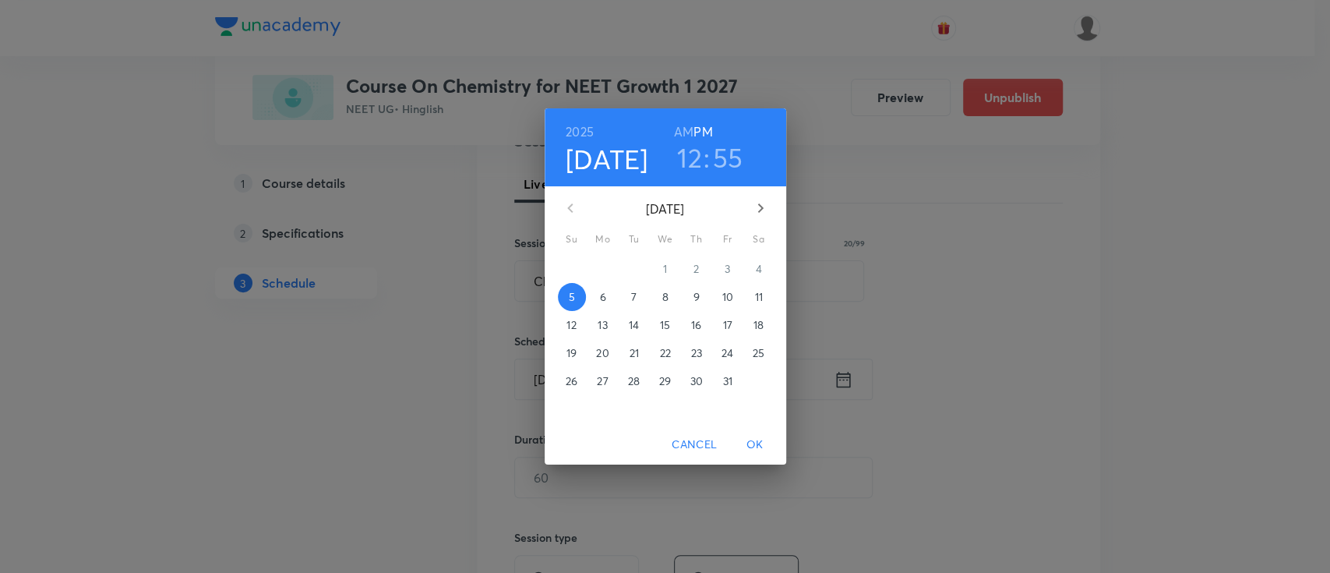
click at [758, 296] on p "11" at bounding box center [758, 297] width 8 height 16
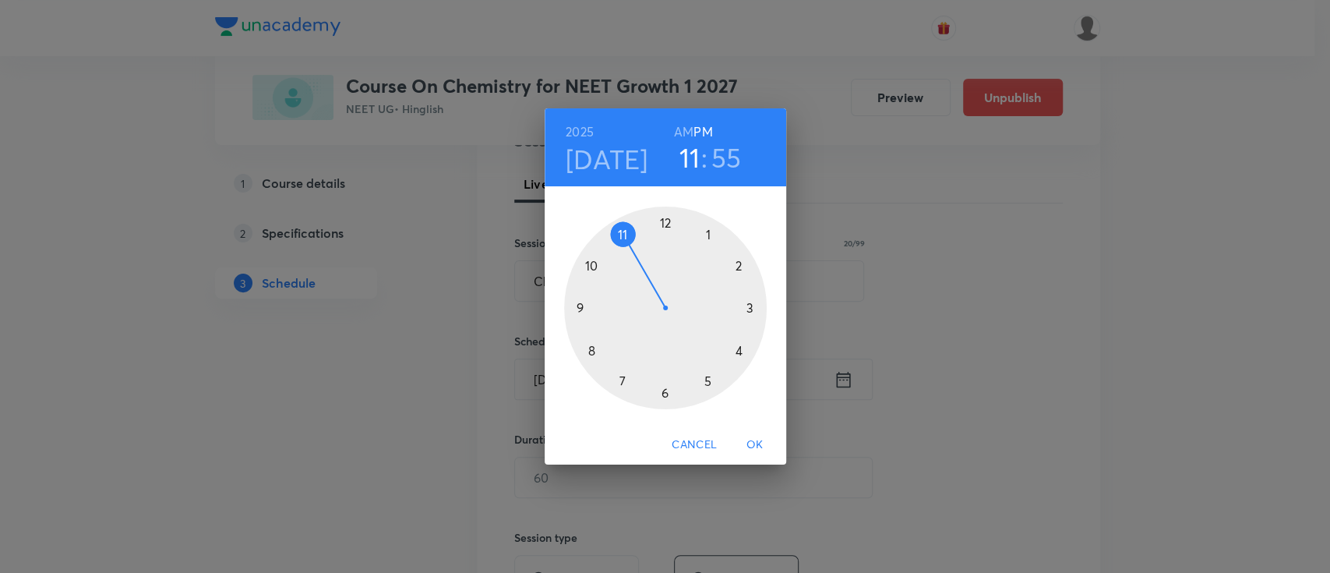
drag, startPoint x: 652, startPoint y: 228, endPoint x: 624, endPoint y: 237, distance: 30.3
click at [624, 237] on div at bounding box center [665, 308] width 203 height 203
drag, startPoint x: 625, startPoint y: 232, endPoint x: 666, endPoint y: 236, distance: 40.7
click at [666, 236] on div at bounding box center [665, 308] width 203 height 203
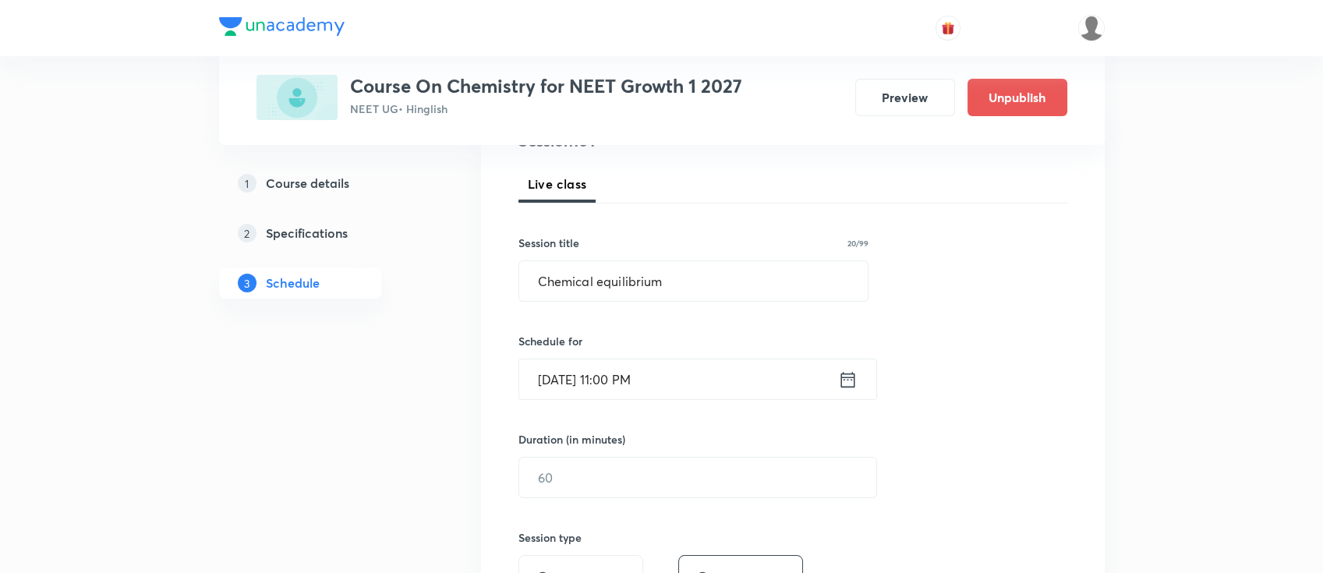
click at [848, 376] on icon at bounding box center [847, 379] width 14 height 16
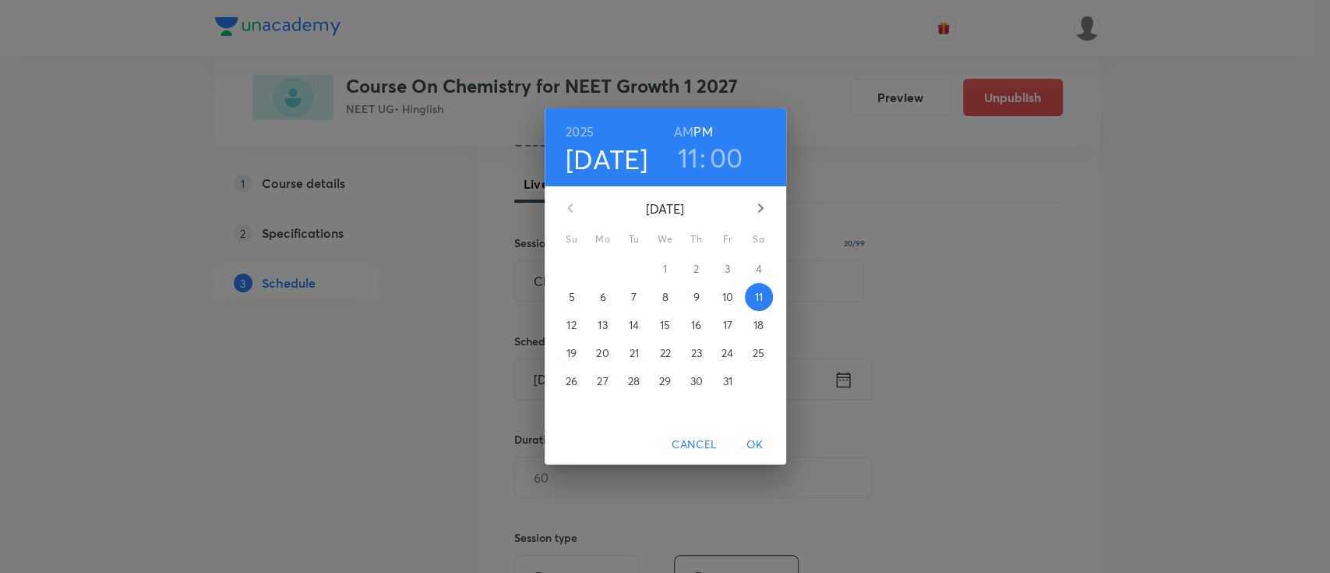
click at [675, 130] on h6 "AM" at bounding box center [683, 132] width 19 height 22
click at [761, 437] on span "OK" at bounding box center [755, 444] width 37 height 19
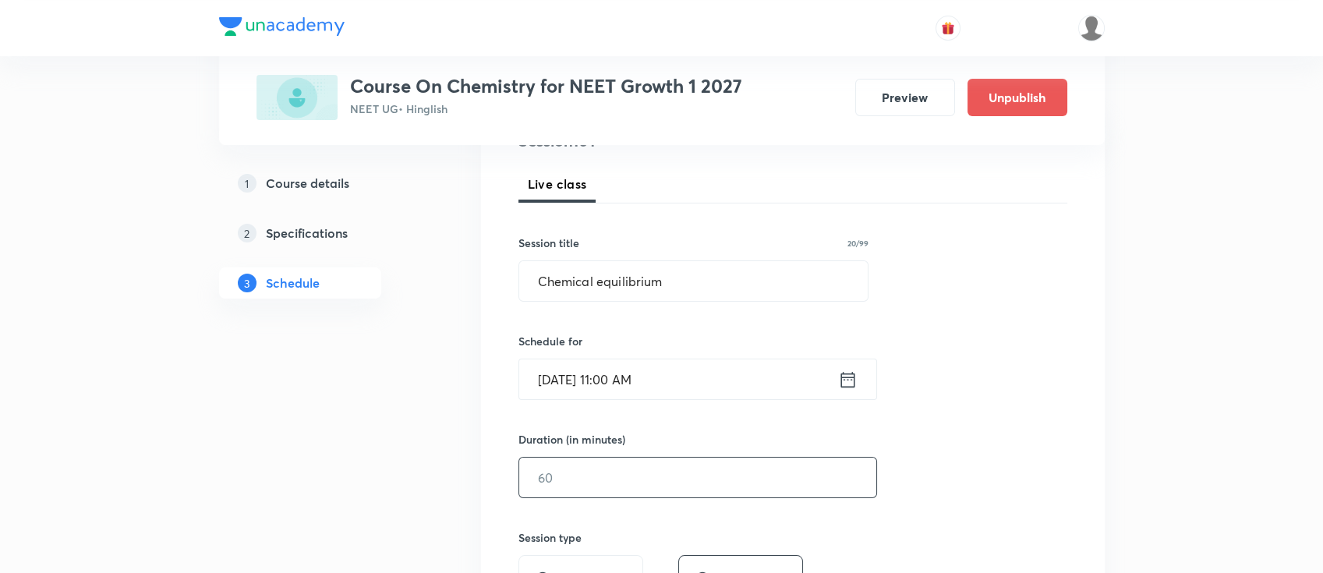
click at [662, 467] on input "text" at bounding box center [697, 478] width 357 height 40
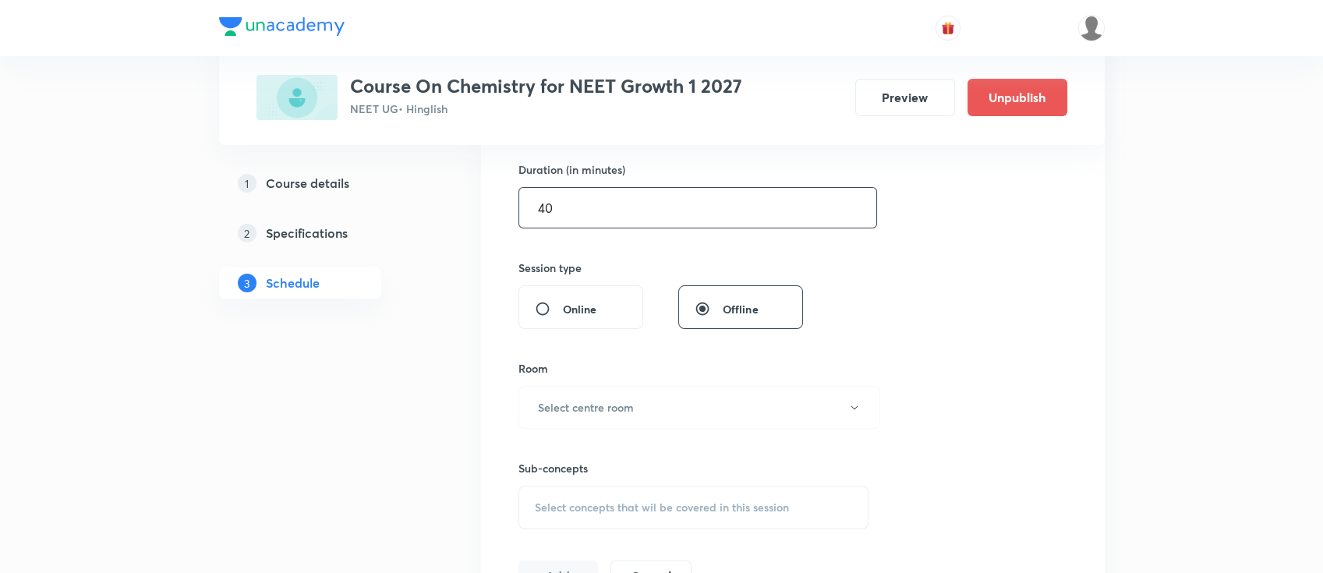
scroll to position [519, 0]
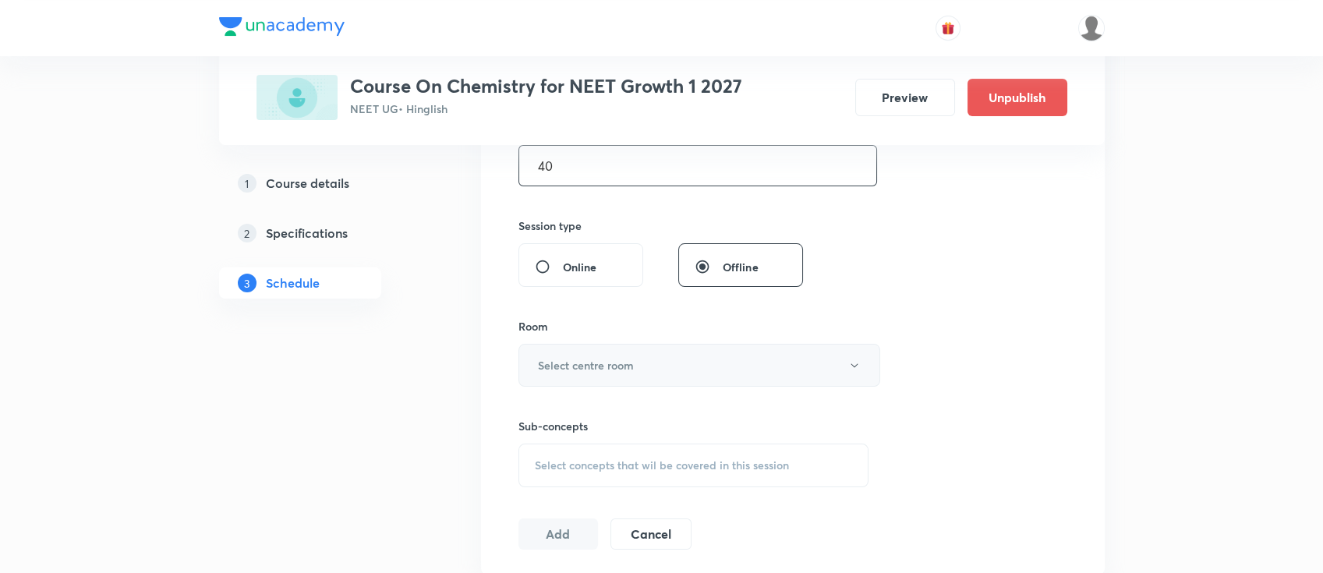
type input "40"
click at [647, 359] on button "Select centre room" at bounding box center [699, 365] width 362 height 43
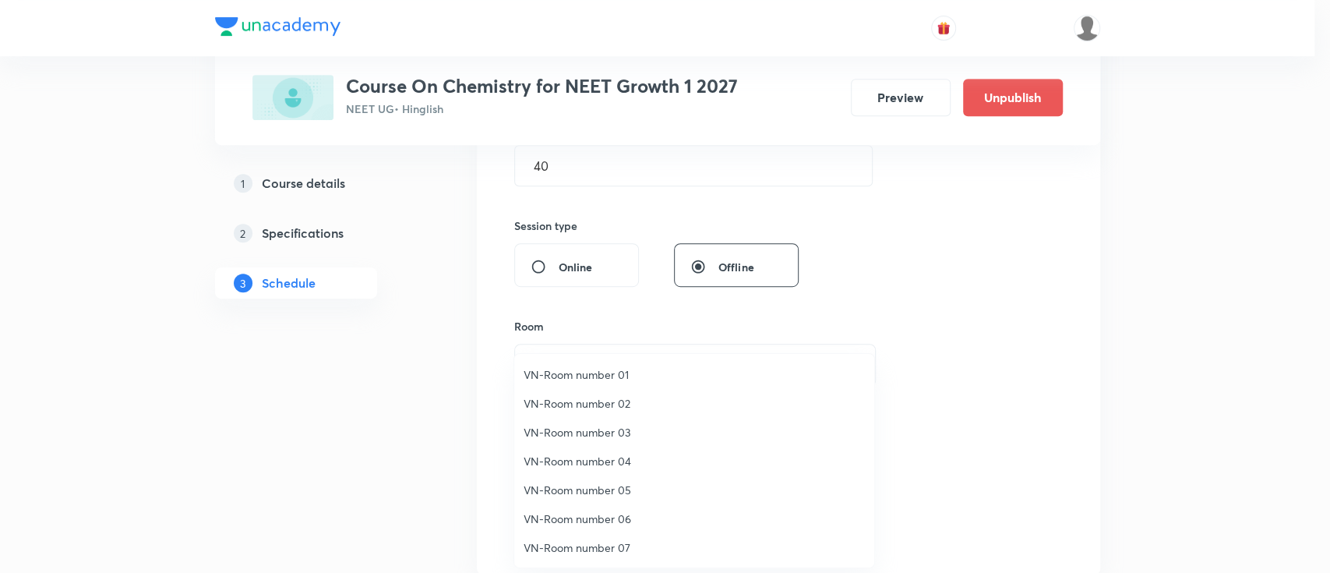
click at [616, 410] on span "VN-Room number 02" at bounding box center [694, 403] width 341 height 16
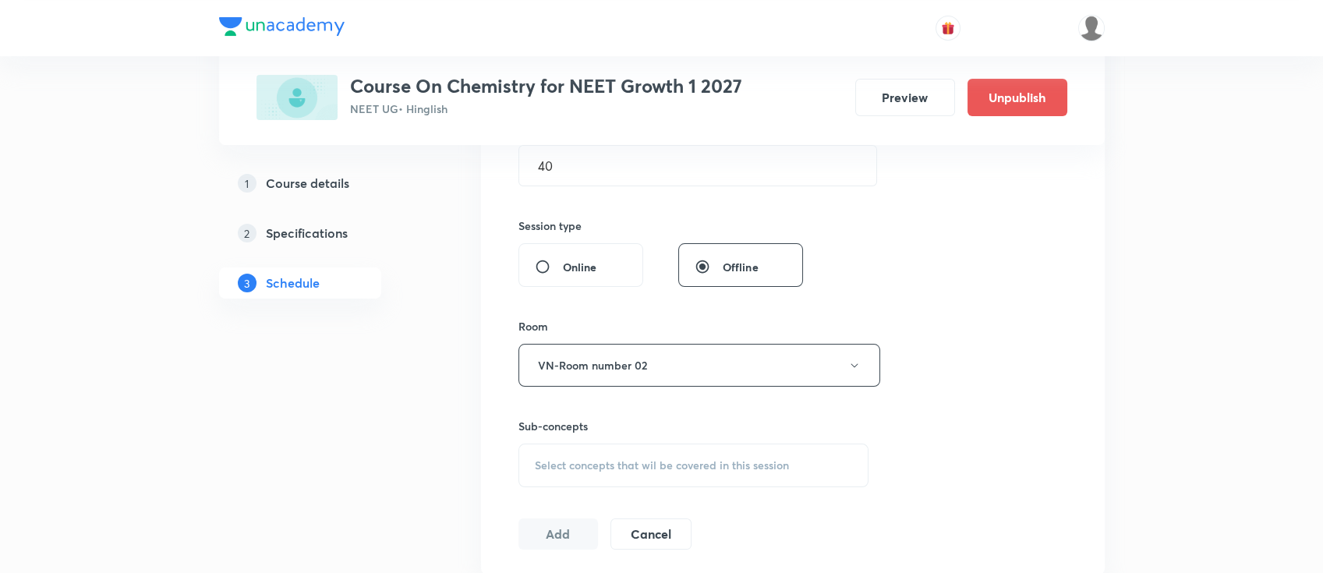
click at [655, 452] on div "Select concepts that wil be covered in this session" at bounding box center [693, 465] width 351 height 44
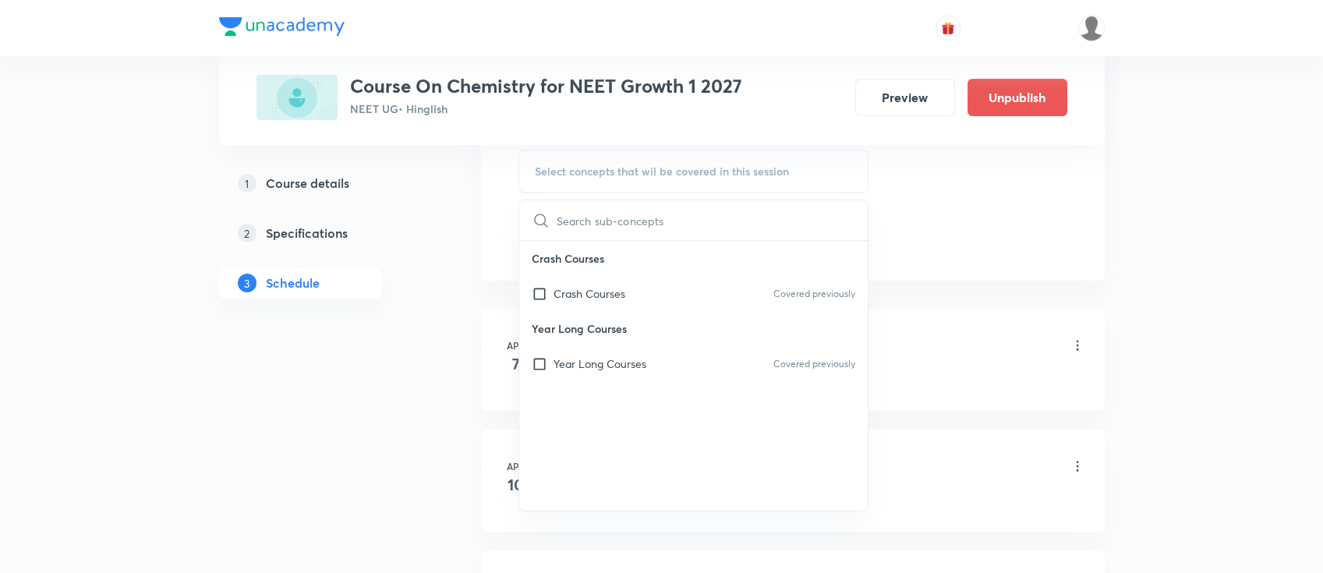
scroll to position [831, 0]
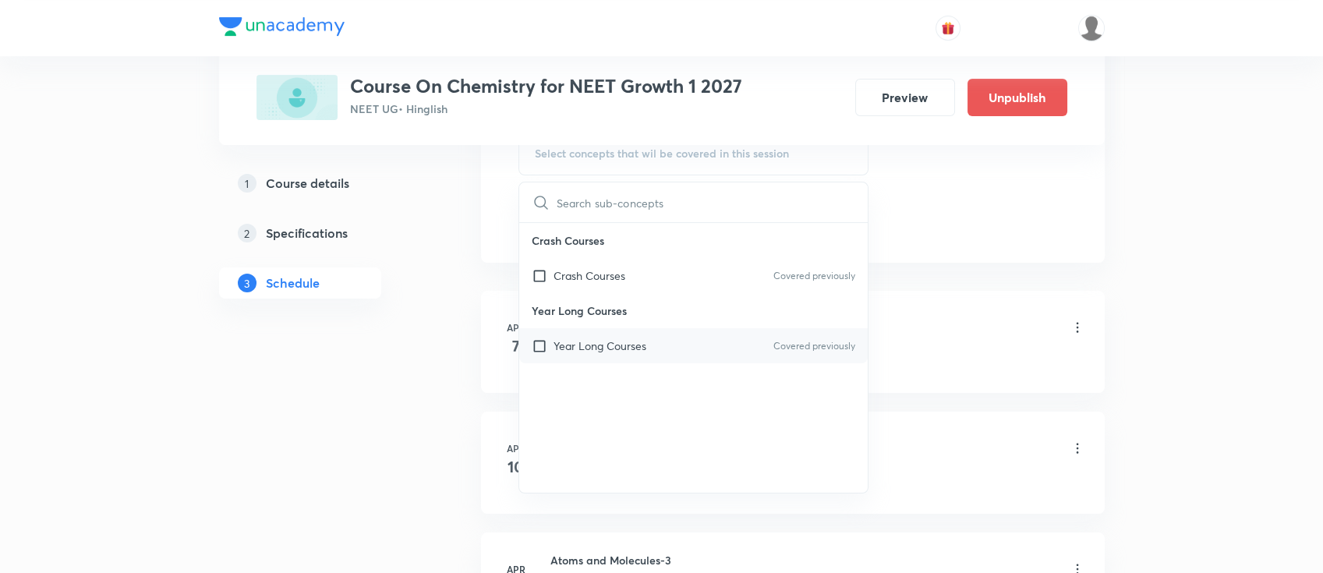
click at [637, 330] on div "Year Long Courses Covered previously" at bounding box center [693, 345] width 349 height 35
checkbox input "true"
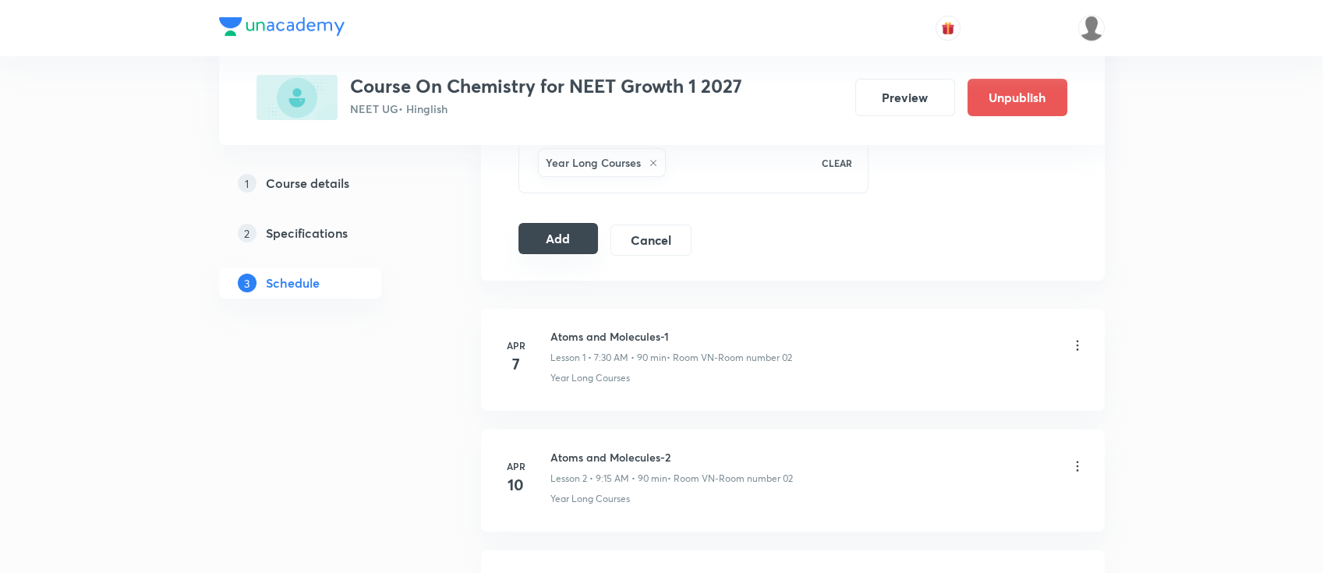
click at [555, 234] on button "Add" at bounding box center [558, 238] width 80 height 31
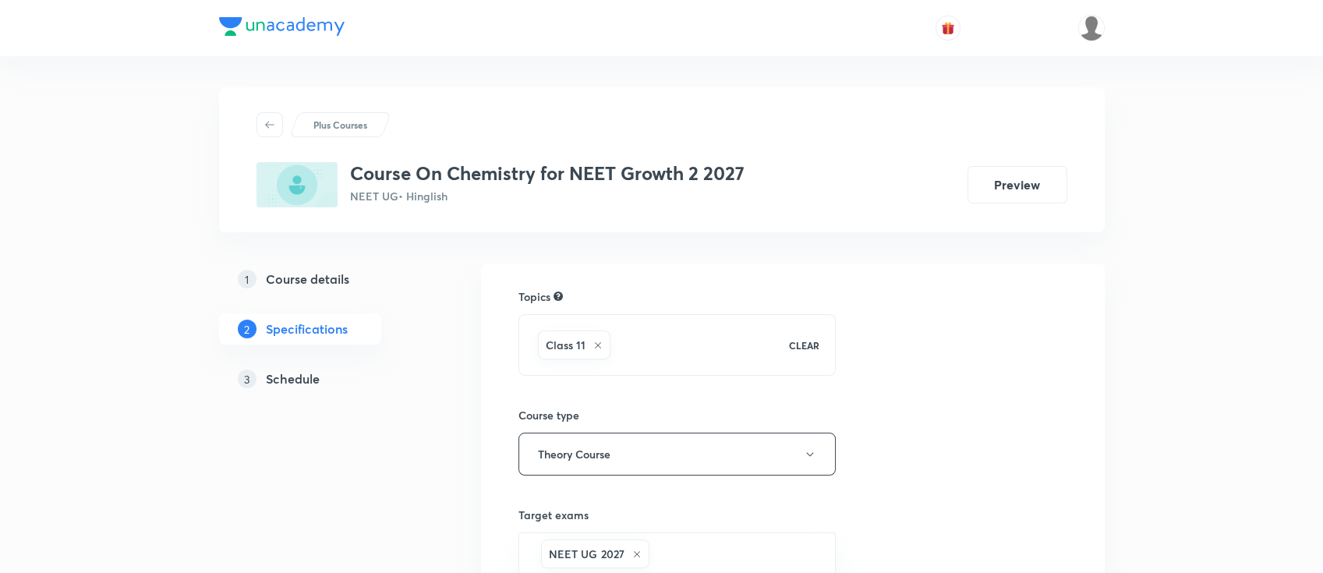
click at [295, 384] on h5 "Schedule" at bounding box center [293, 378] width 54 height 19
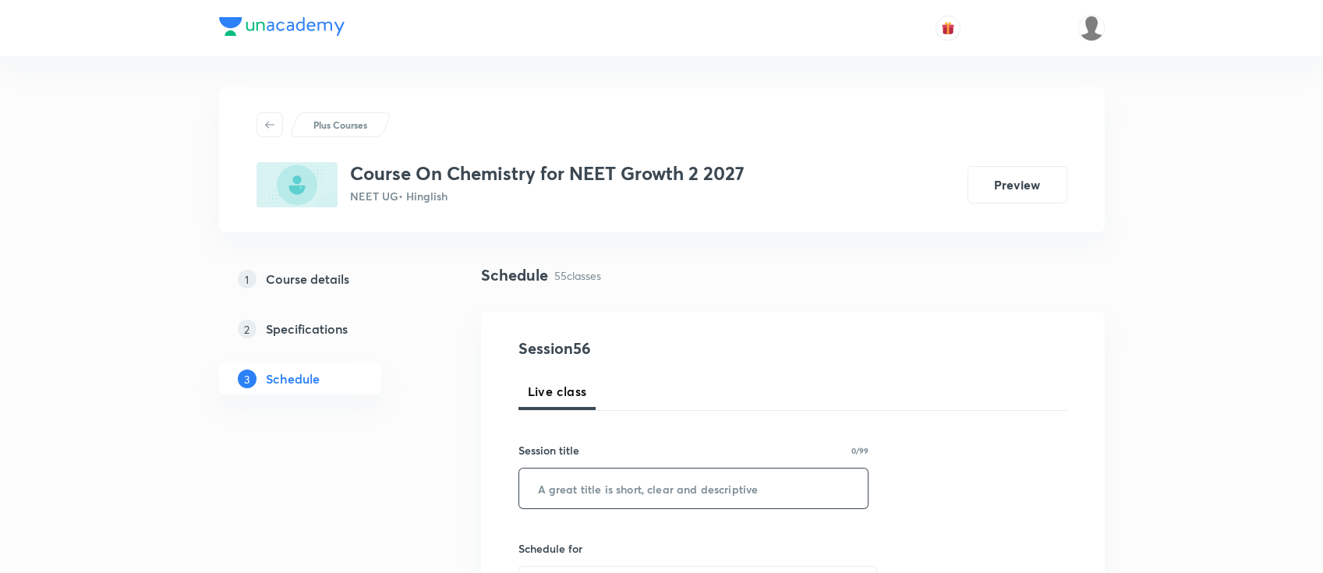
click at [742, 489] on input "text" at bounding box center [693, 488] width 349 height 40
paste input "Thermodynamics"
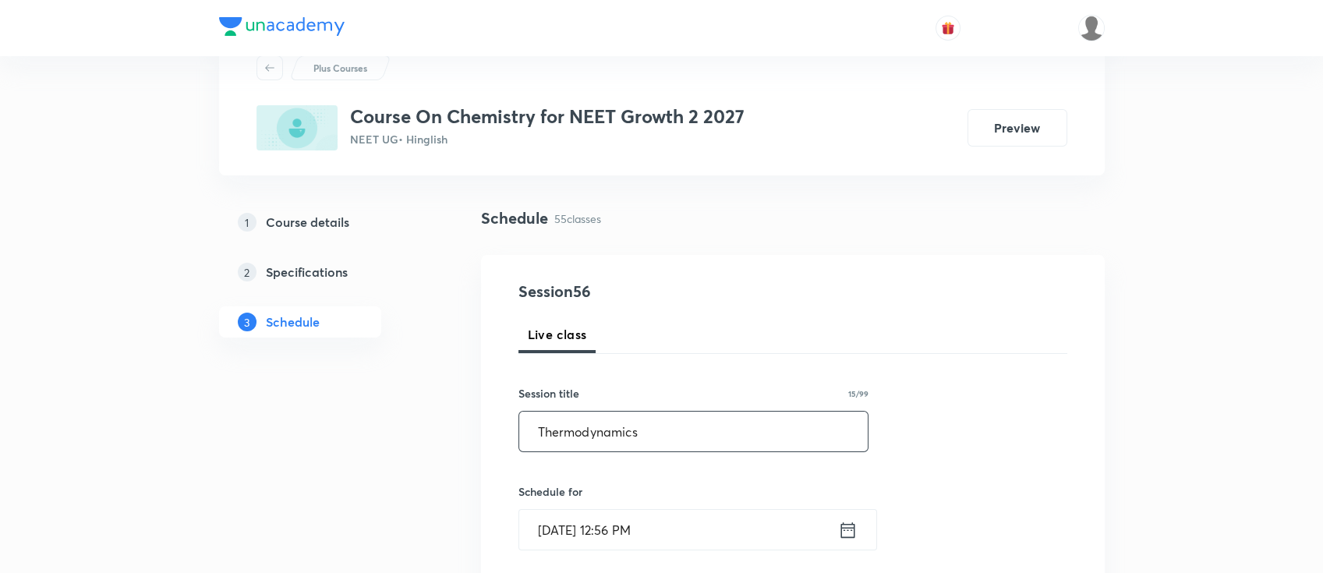
scroll to position [104, 0]
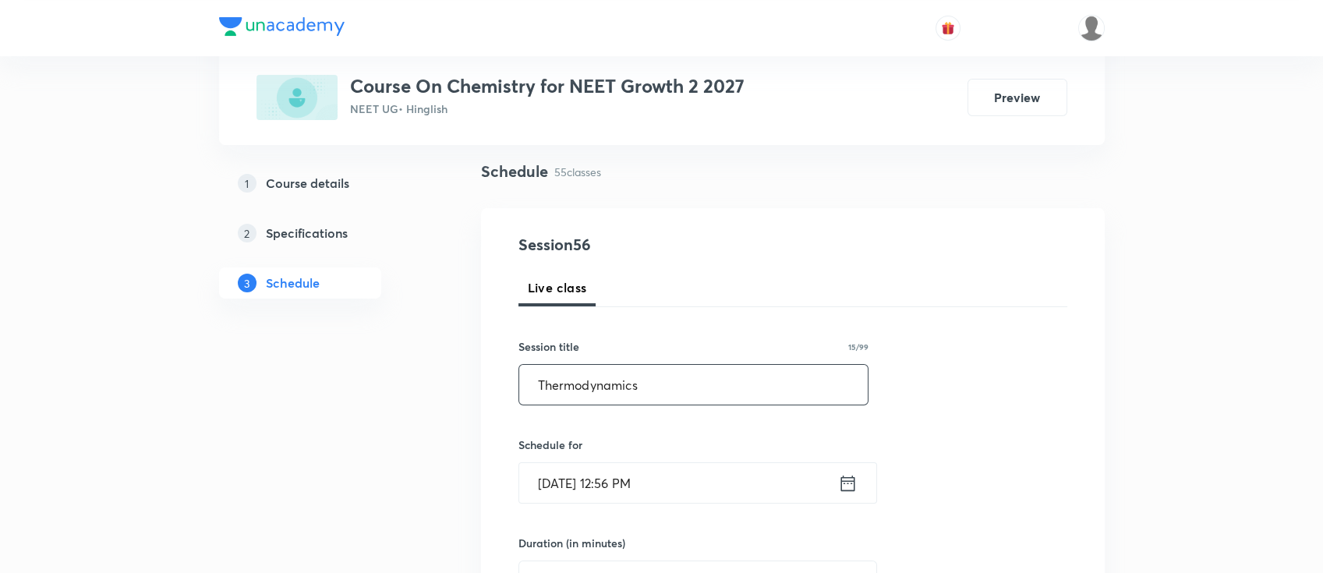
type input "Thermodynamics"
click at [849, 481] on icon at bounding box center [847, 483] width 19 height 22
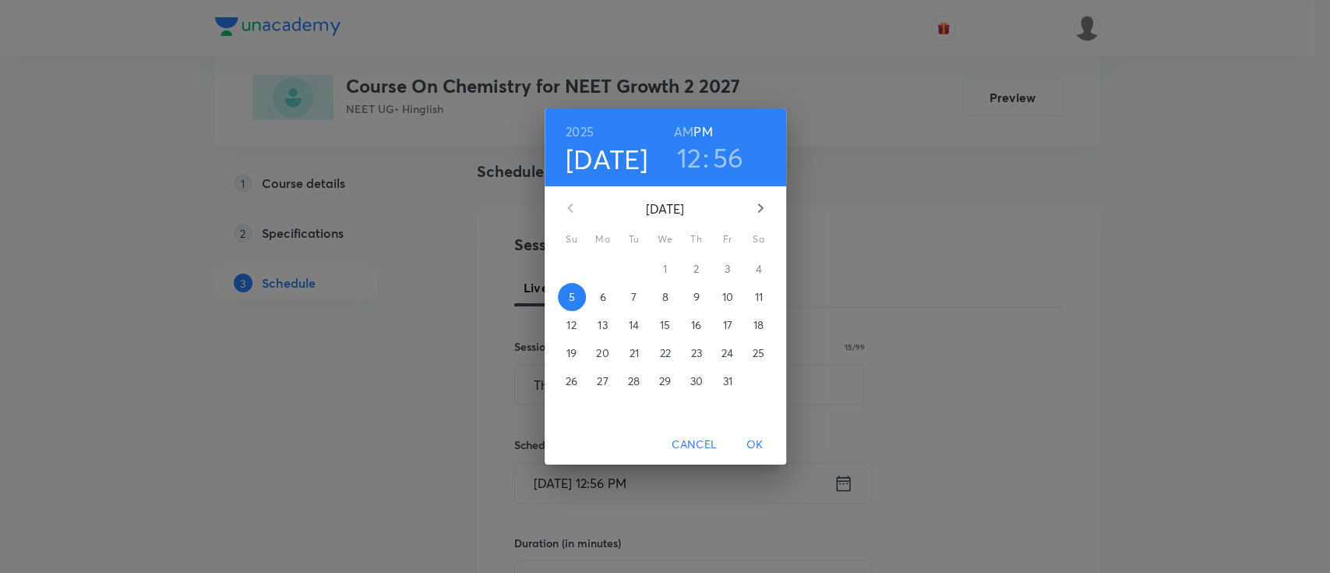
click at [602, 298] on p "6" at bounding box center [602, 297] width 6 height 16
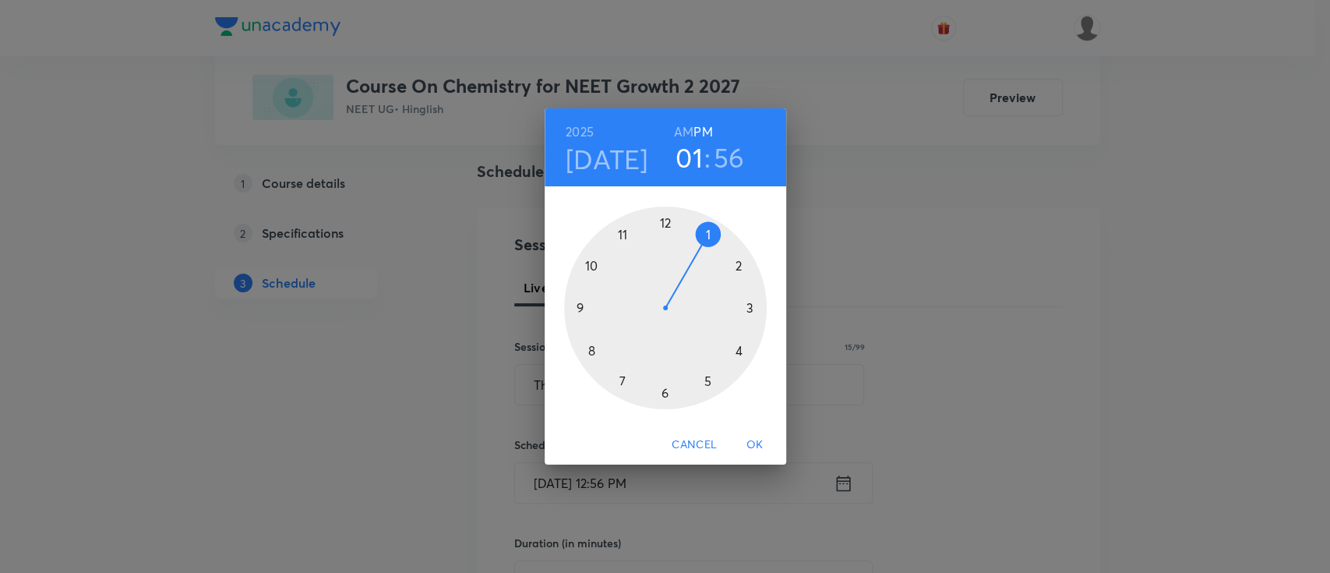
drag, startPoint x: 666, startPoint y: 226, endPoint x: 704, endPoint y: 235, distance: 39.1
click at [704, 235] on div at bounding box center [665, 308] width 203 height 203
drag, startPoint x: 629, startPoint y: 243, endPoint x: 666, endPoint y: 359, distance: 121.0
click at [666, 359] on div at bounding box center [665, 308] width 203 height 203
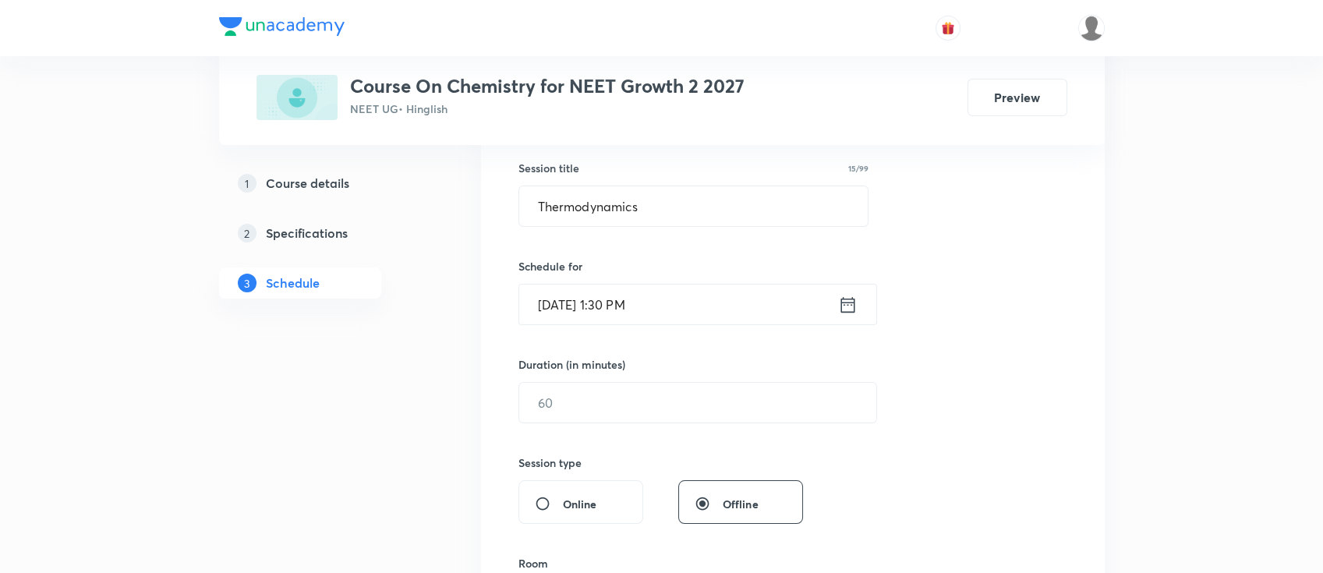
scroll to position [415, 0]
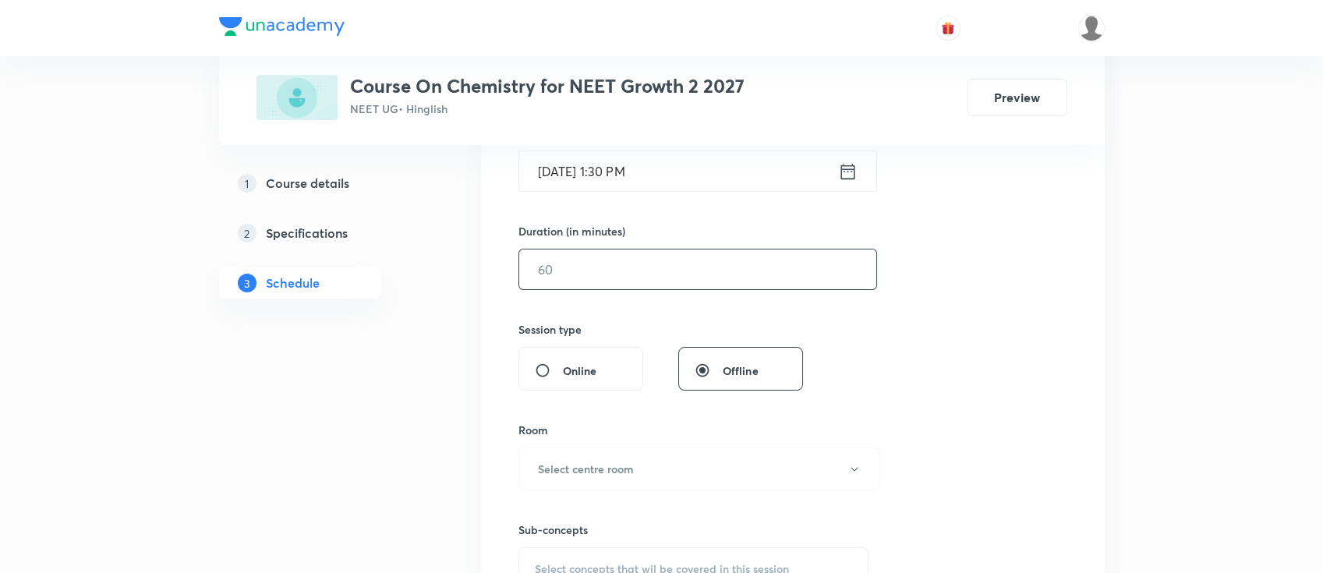
click at [671, 274] on input "text" at bounding box center [697, 269] width 357 height 40
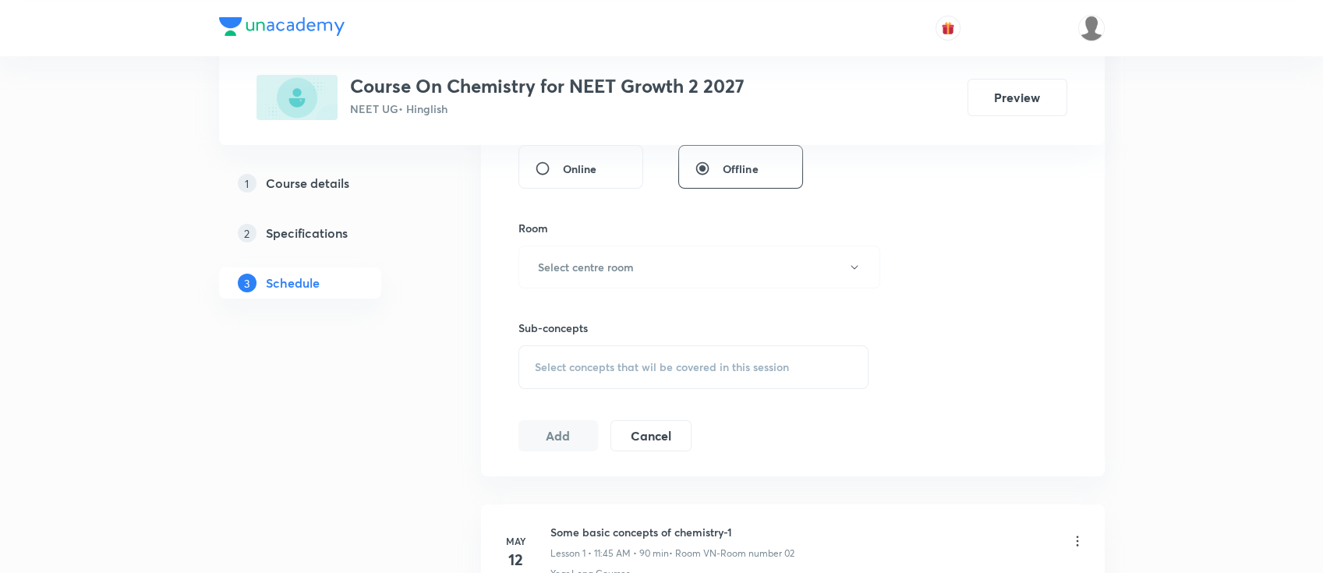
scroll to position [624, 0]
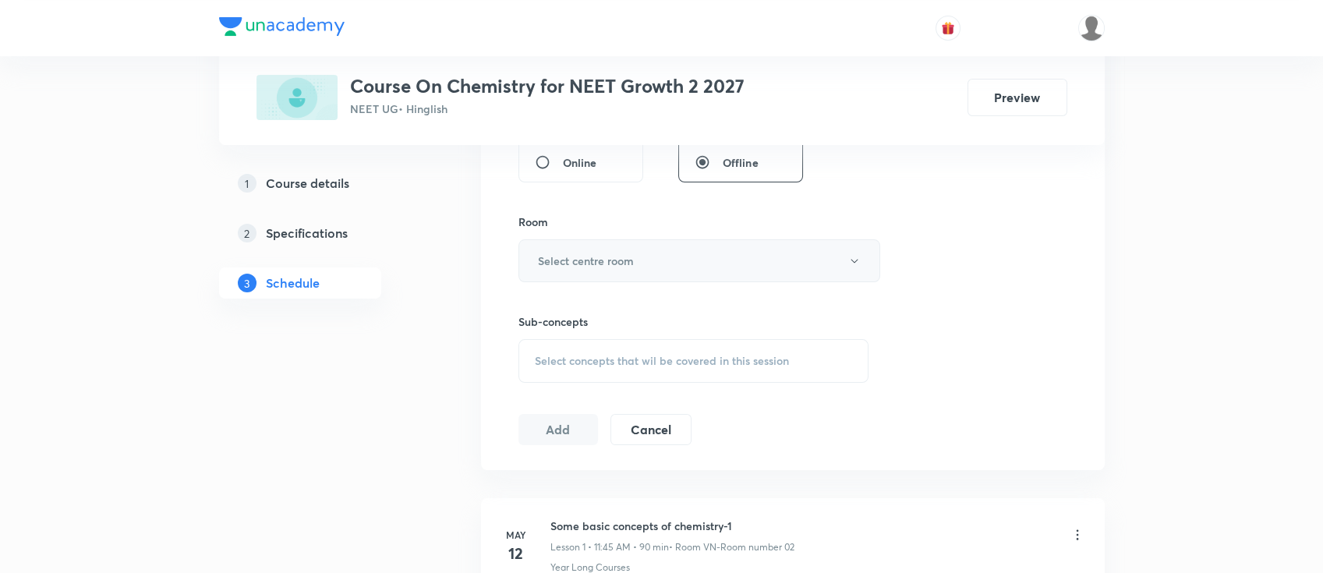
type input "90"
click at [642, 263] on button "Select centre room" at bounding box center [699, 260] width 362 height 43
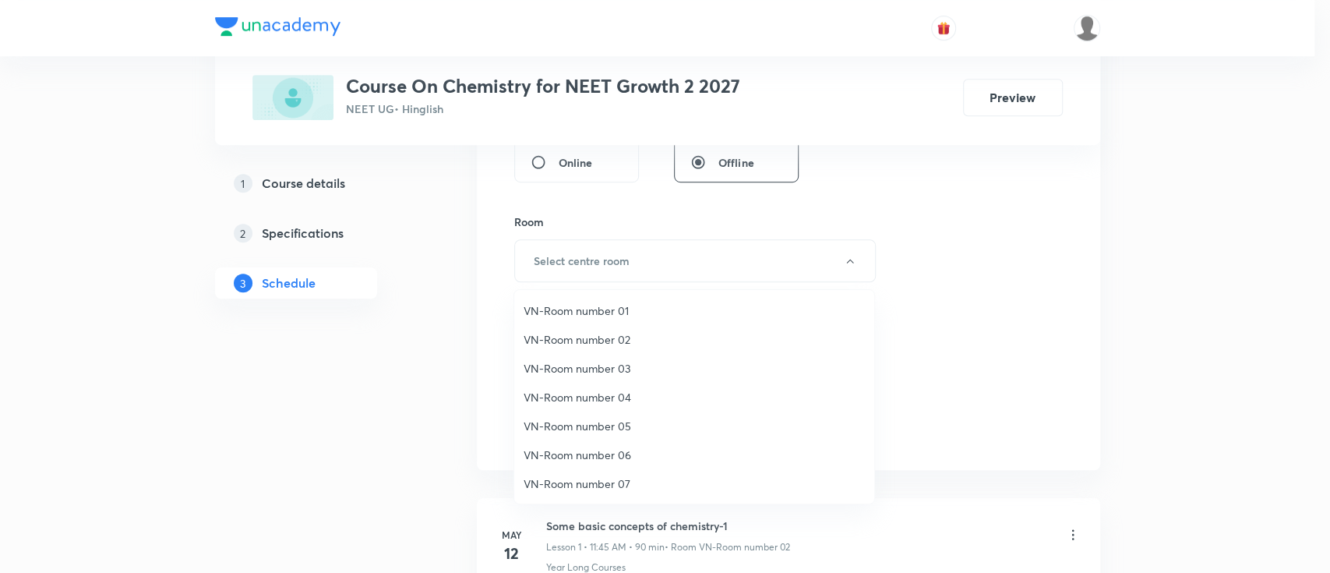
click at [602, 344] on span "VN-Room number 02" at bounding box center [694, 339] width 341 height 16
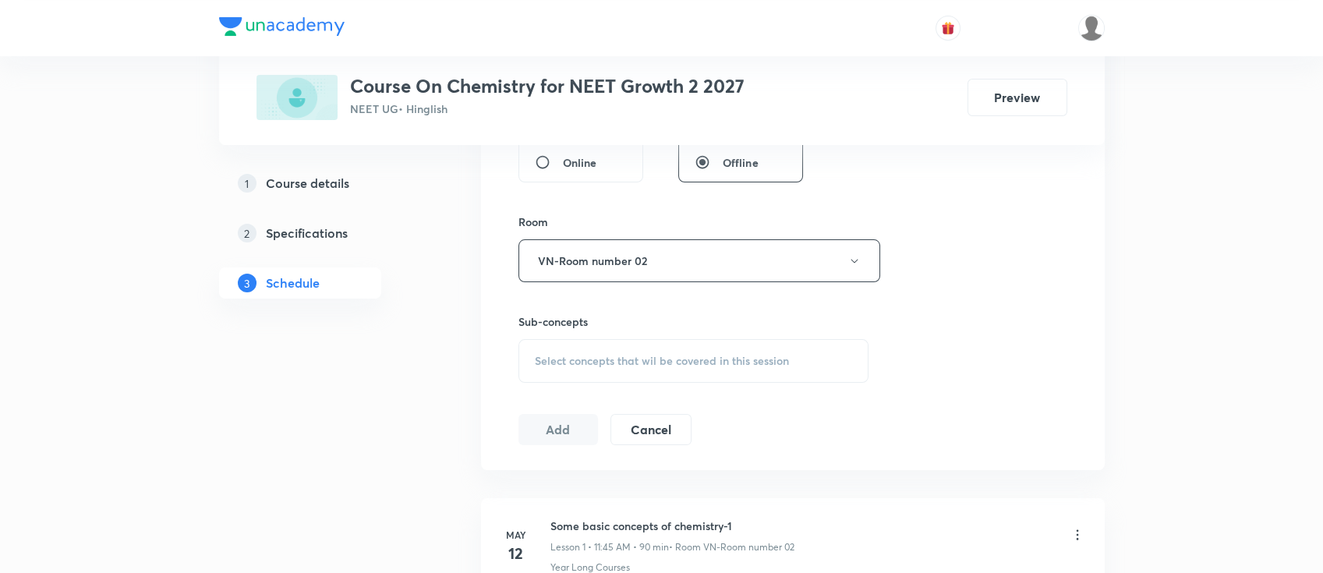
click at [712, 355] on span "Select concepts that wil be covered in this session" at bounding box center [662, 361] width 254 height 12
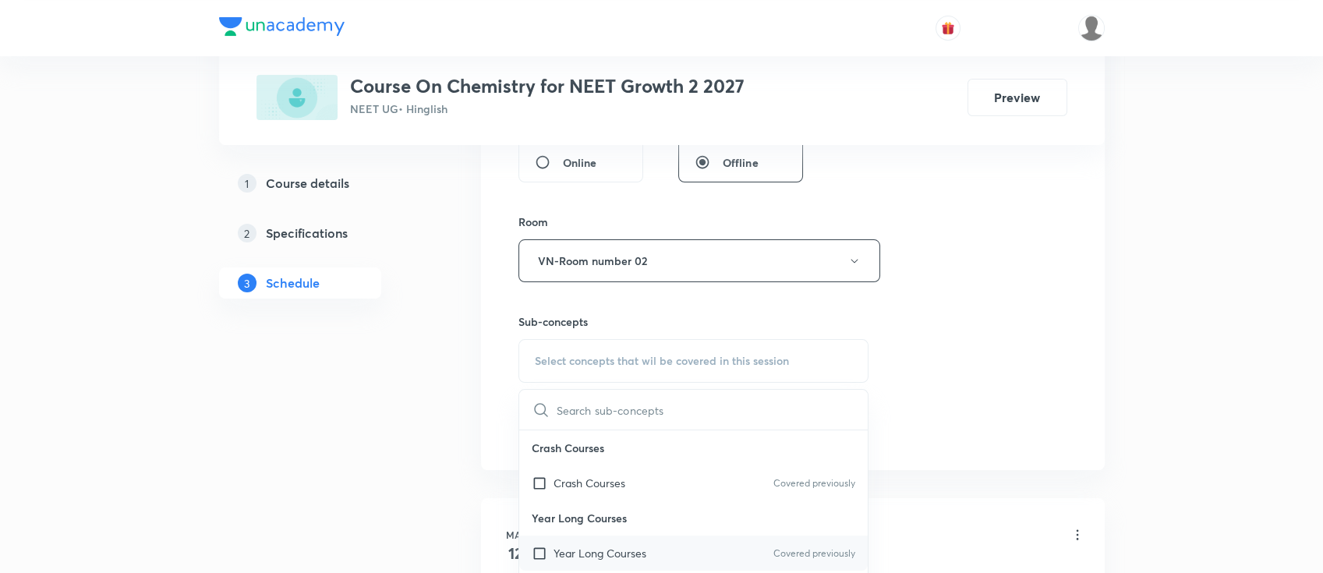
click at [637, 550] on p "Year Long Courses" at bounding box center [599, 553] width 93 height 16
checkbox input "true"
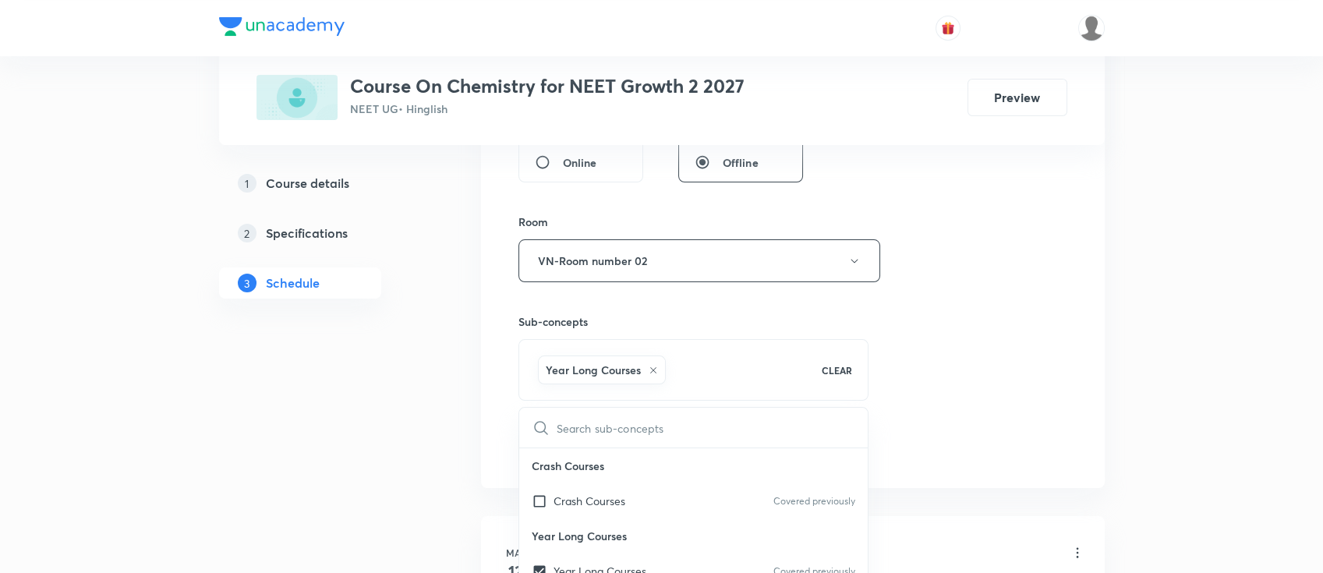
click at [981, 359] on div "Session 56 Live class Session title 15/99 Thermodynamics ​ Schedule for Oct 6, …" at bounding box center [792, 88] width 549 height 750
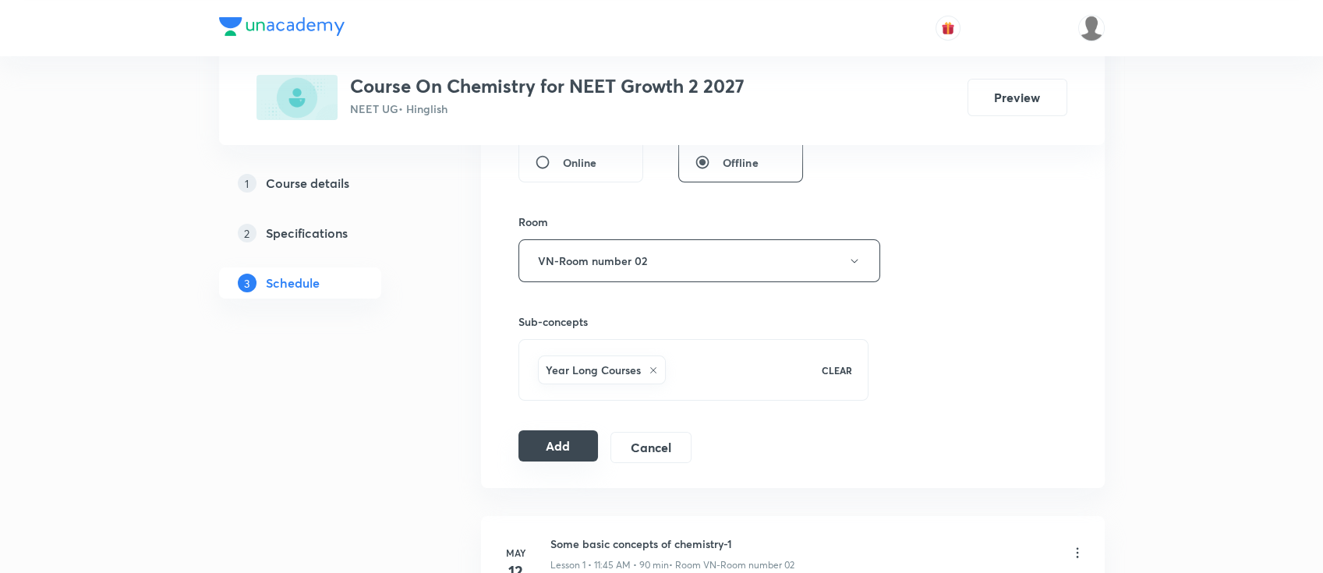
click at [558, 450] on button "Add" at bounding box center [558, 445] width 80 height 31
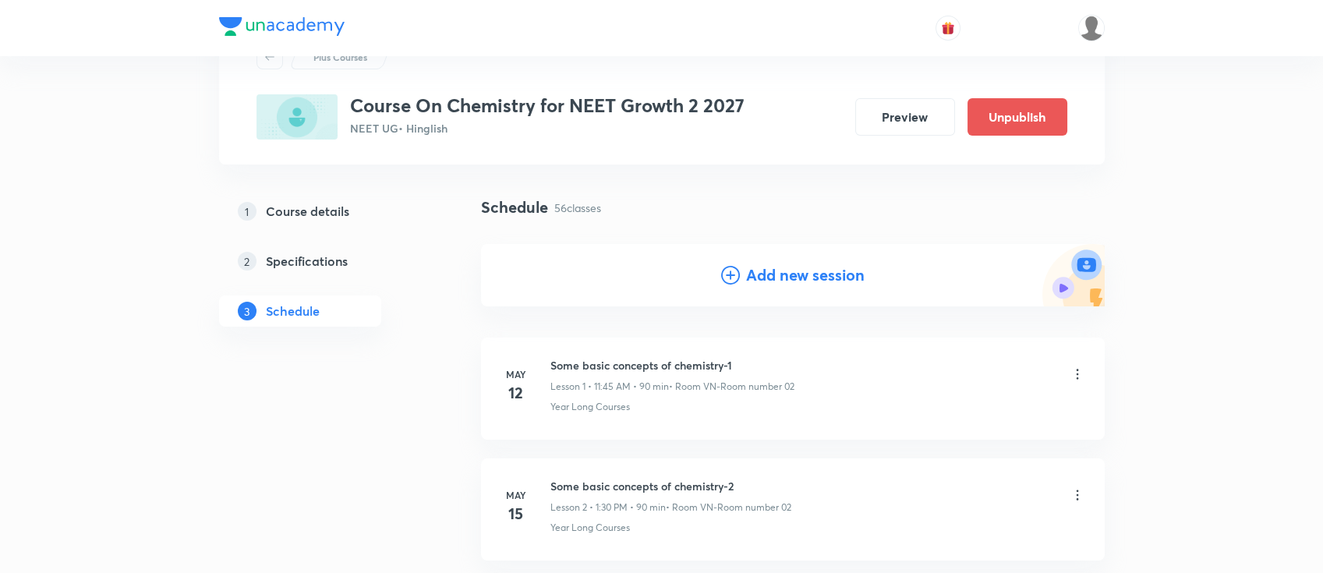
scroll to position [0, 0]
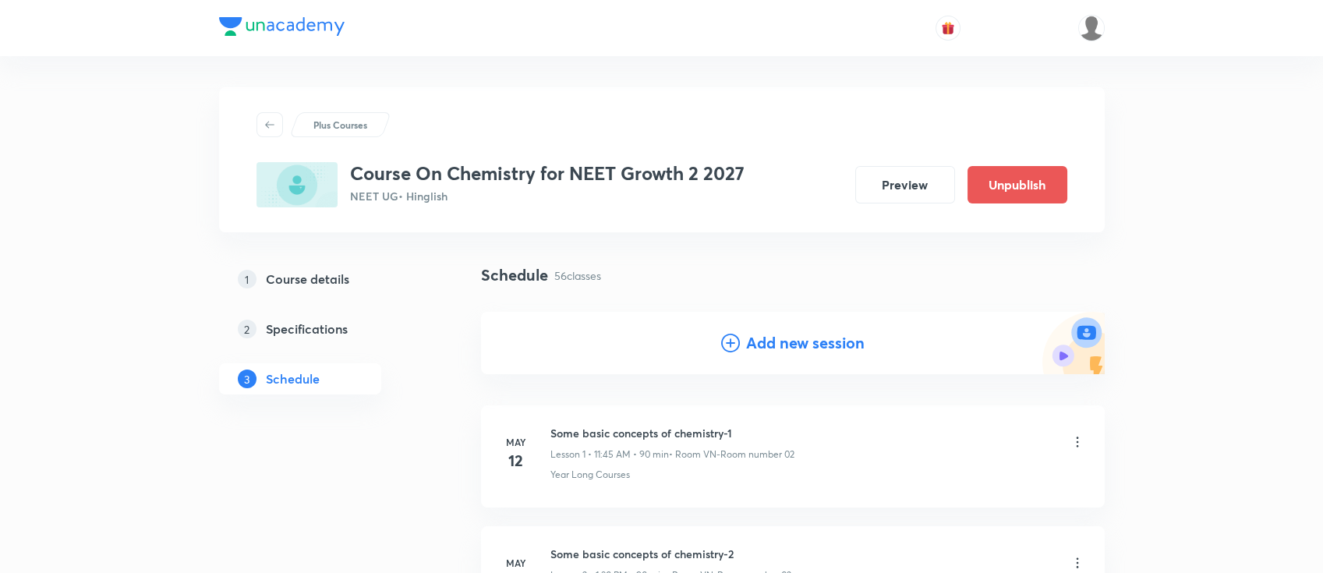
click at [806, 334] on h4 "Add new session" at bounding box center [805, 342] width 118 height 23
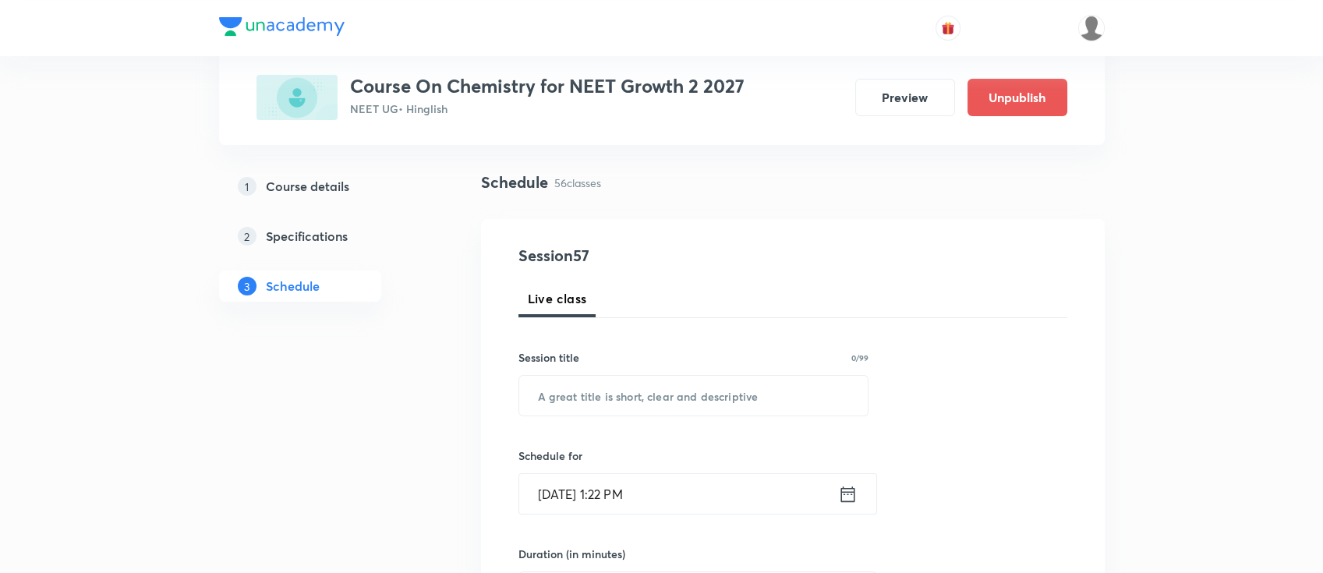
scroll to position [207, 0]
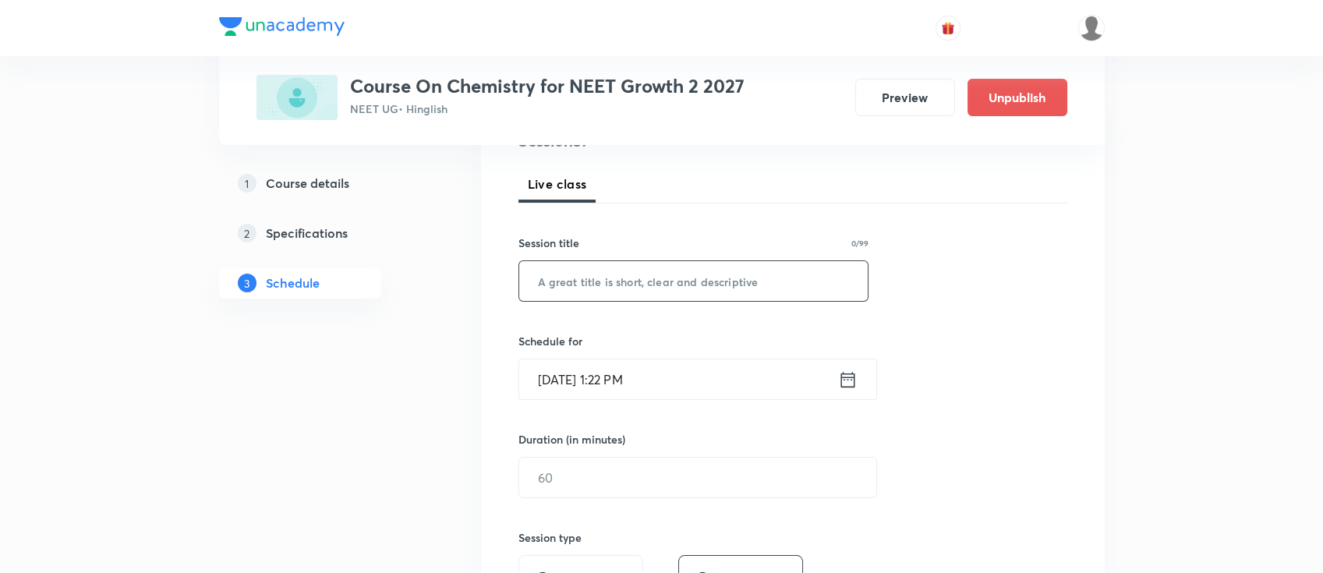
click at [749, 281] on input "text" at bounding box center [693, 281] width 349 height 40
paste input "Thermodynamics"
type input "Thermodynamics"
click at [849, 378] on icon at bounding box center [847, 380] width 19 height 22
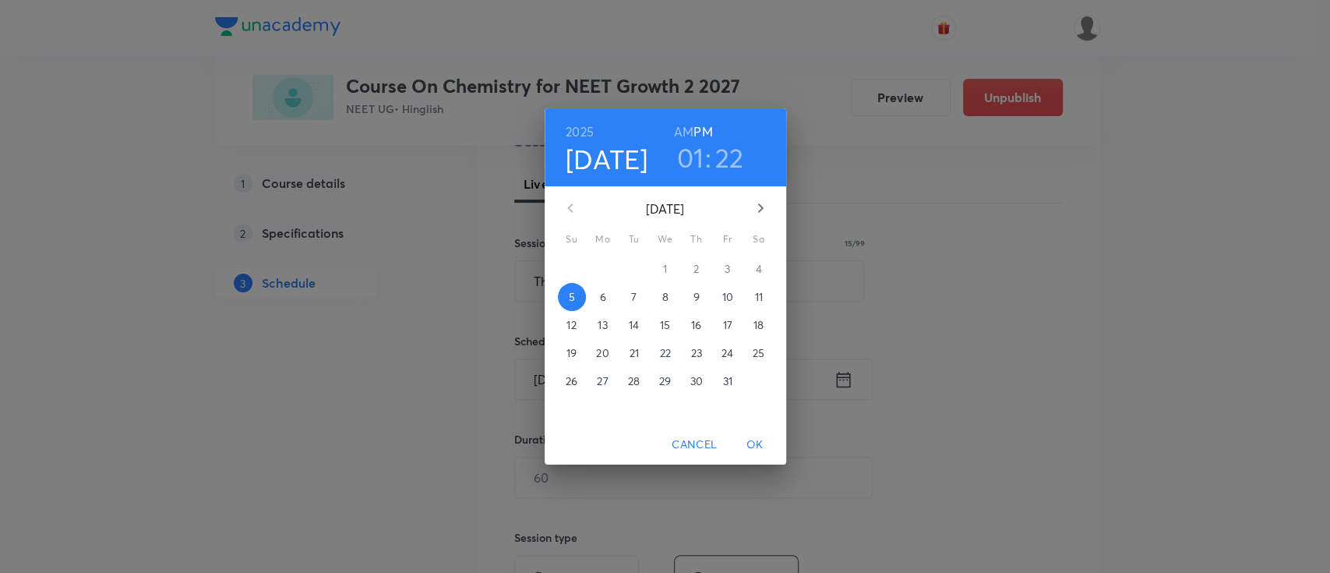
click at [636, 298] on p "7" at bounding box center [633, 297] width 5 height 16
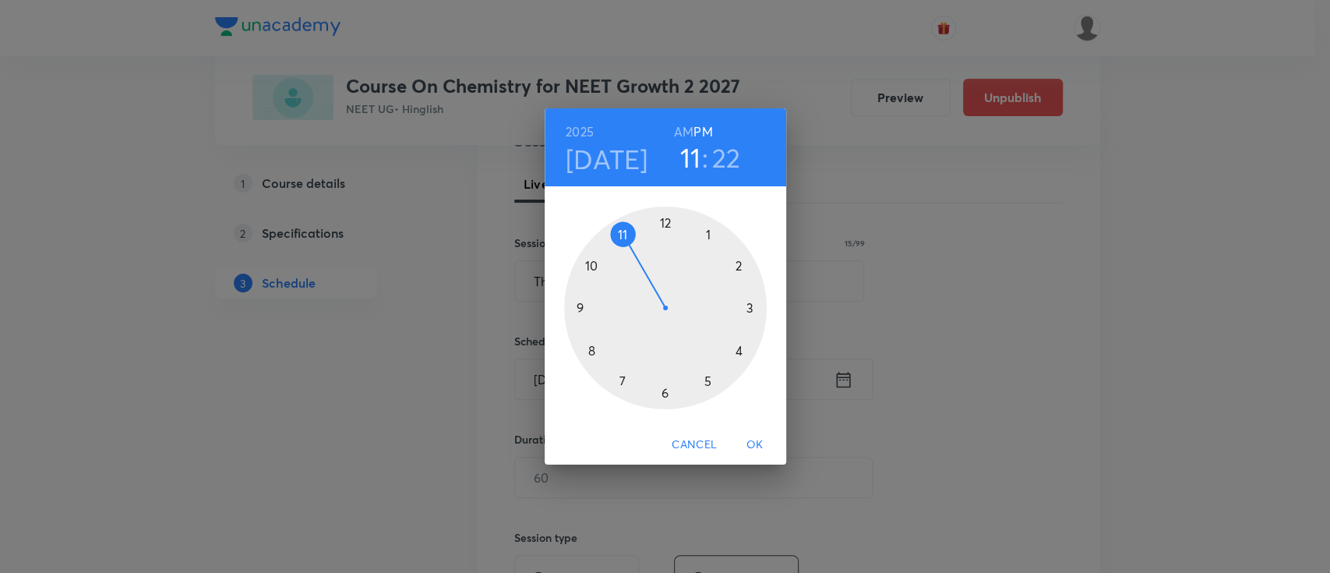
drag, startPoint x: 704, startPoint y: 224, endPoint x: 621, endPoint y: 231, distance: 83.0
click at [621, 231] on div at bounding box center [665, 308] width 203 height 203
drag, startPoint x: 721, startPoint y: 365, endPoint x: 611, endPoint y: 309, distance: 123.4
click at [611, 309] on div at bounding box center [665, 308] width 203 height 203
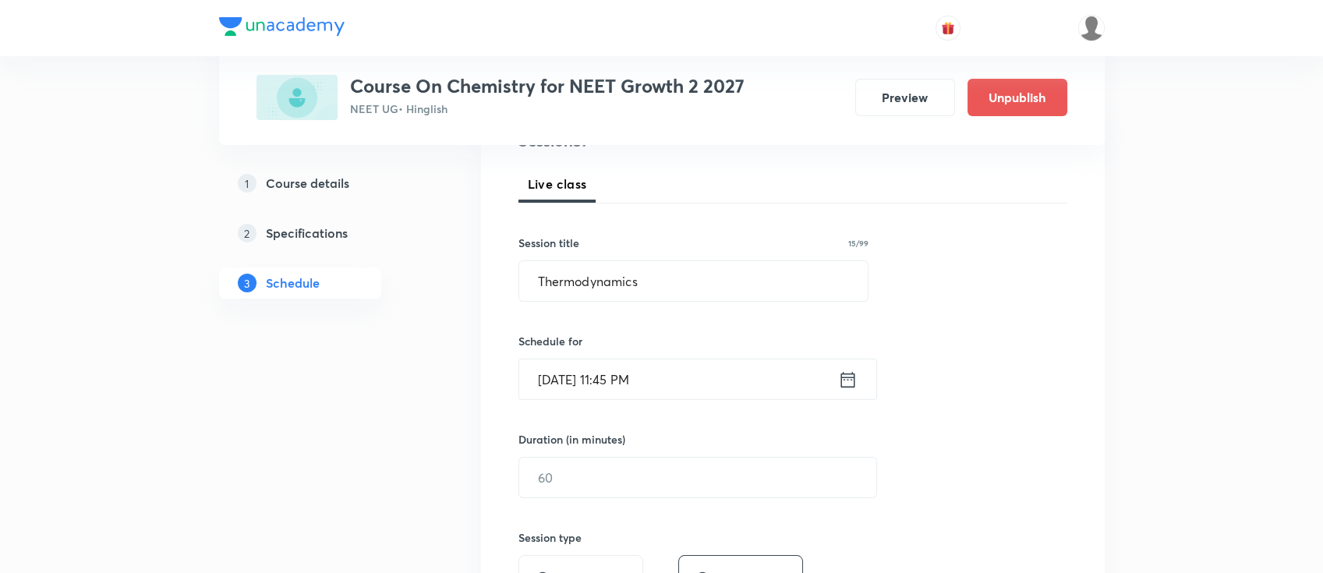
click at [857, 378] on div "Oct 7, 2025, 11:45 PM ​" at bounding box center [697, 379] width 359 height 41
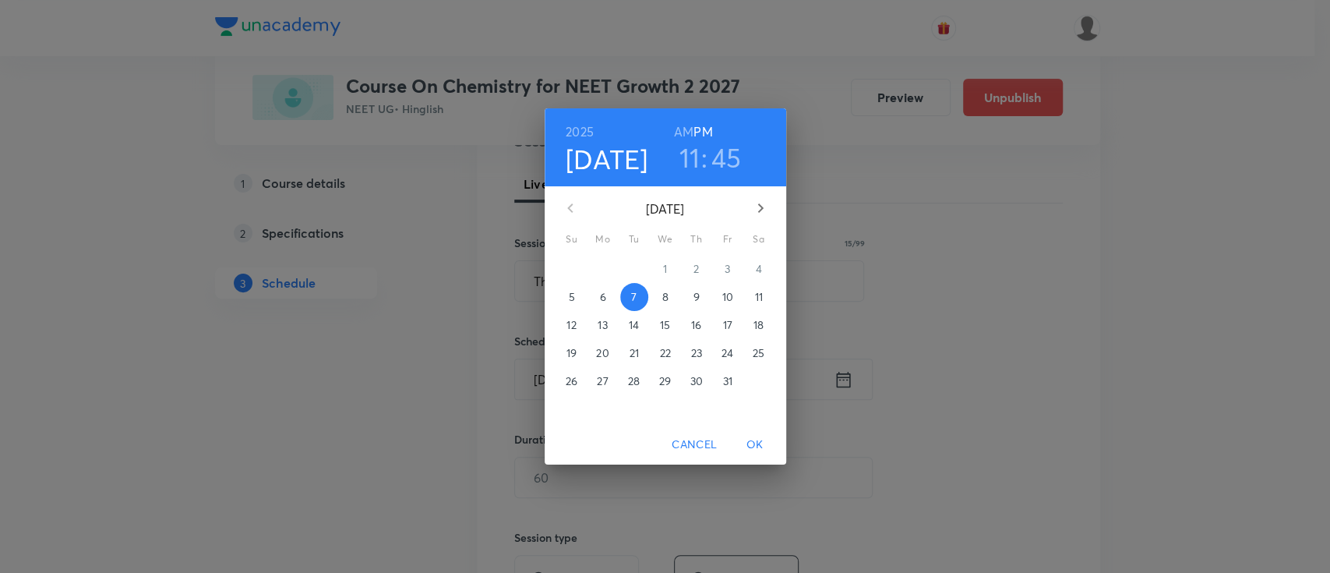
click at [681, 128] on h6 "AM" at bounding box center [683, 132] width 19 height 22
click at [754, 437] on span "OK" at bounding box center [755, 444] width 37 height 19
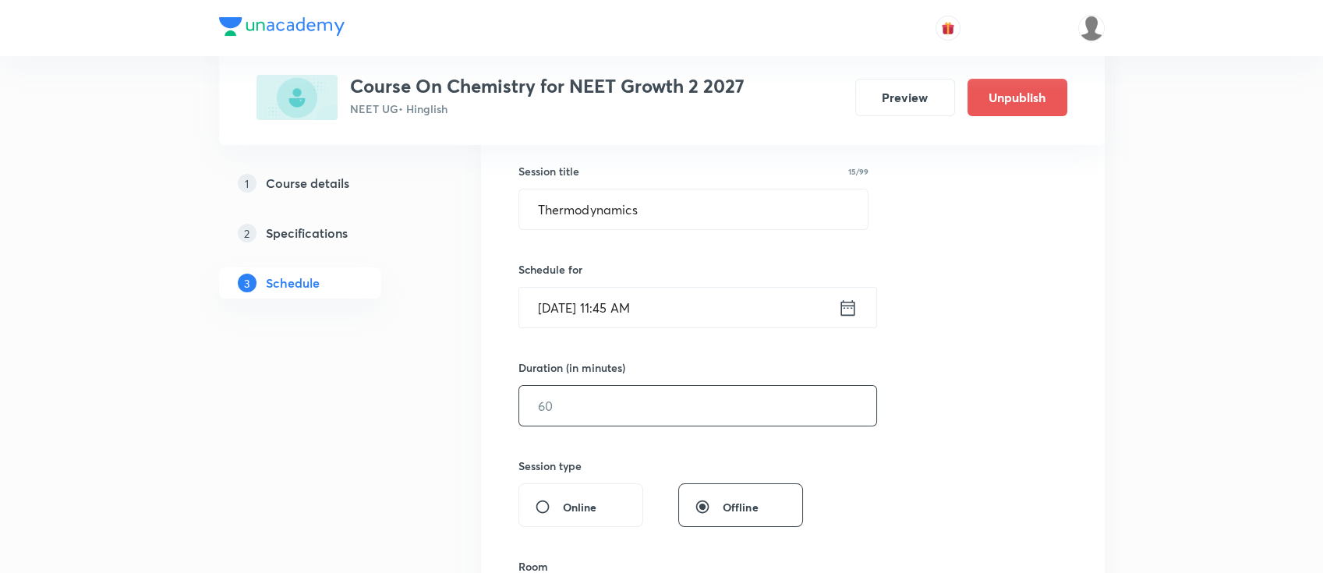
scroll to position [312, 0]
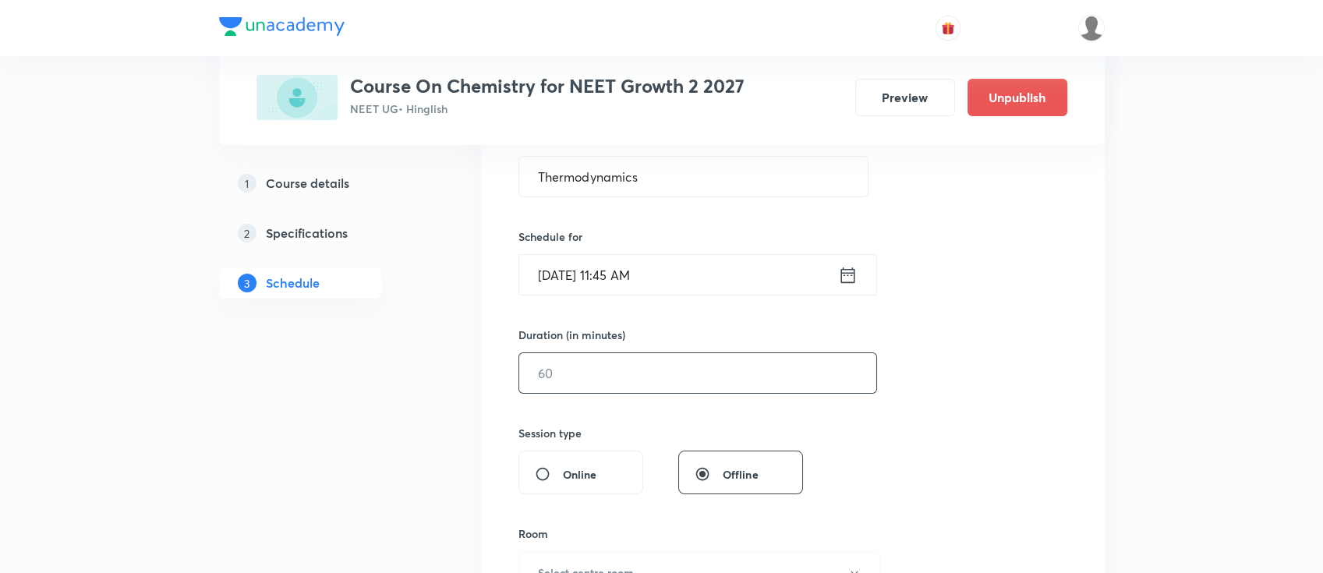
click at [673, 379] on input "text" at bounding box center [697, 373] width 357 height 40
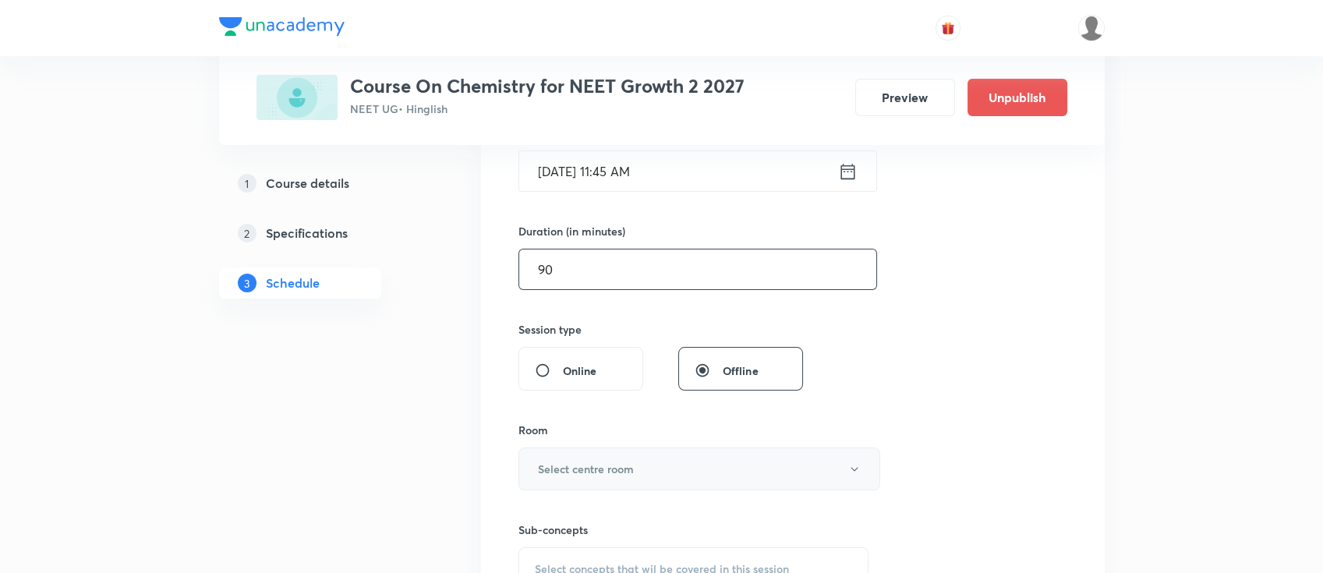
type input "90"
click at [637, 456] on button "Select centre room" at bounding box center [699, 468] width 362 height 43
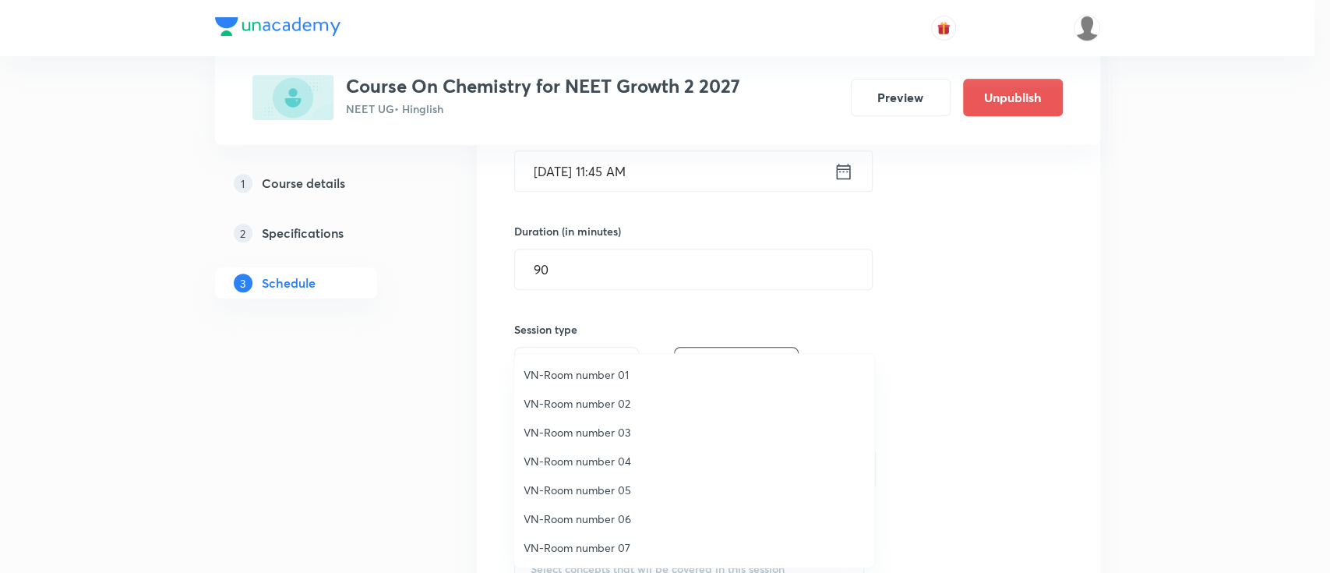
click at [626, 397] on span "VN-Room number 02" at bounding box center [694, 403] width 341 height 16
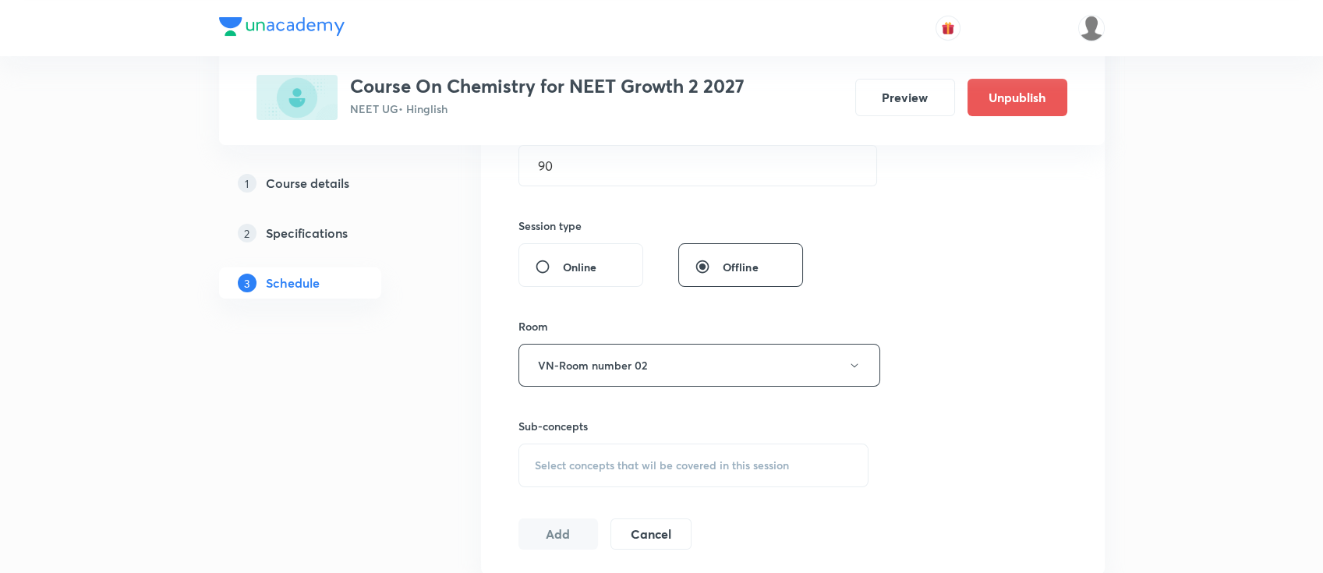
click at [734, 459] on span "Select concepts that wil be covered in this session" at bounding box center [662, 465] width 254 height 12
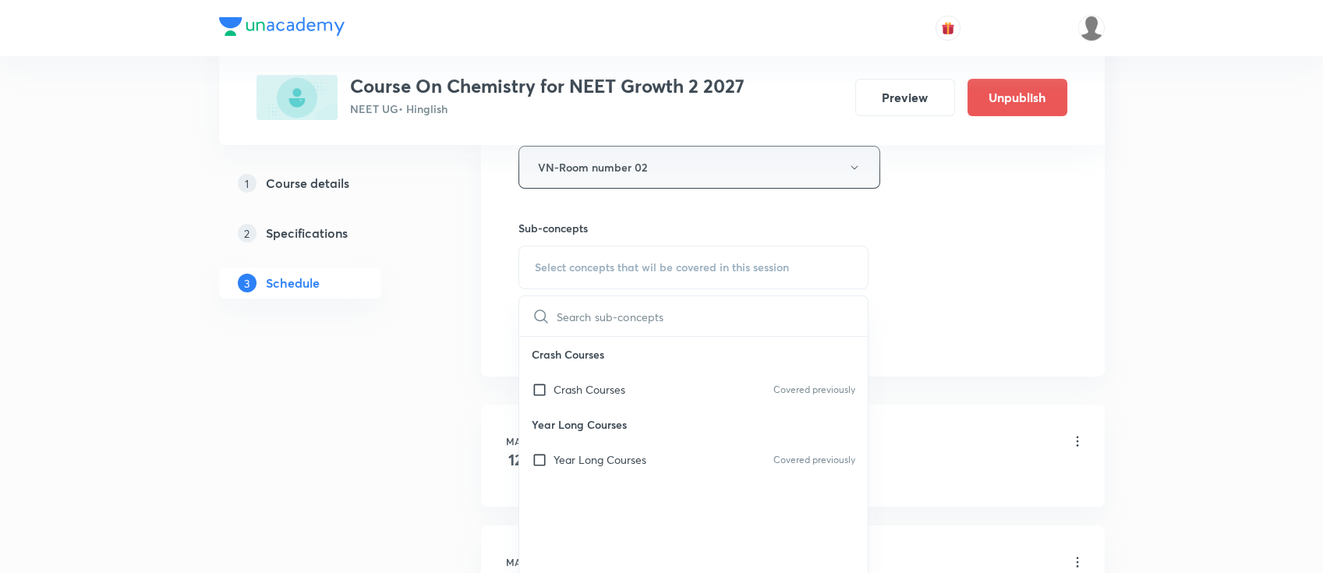
scroll to position [831, 0]
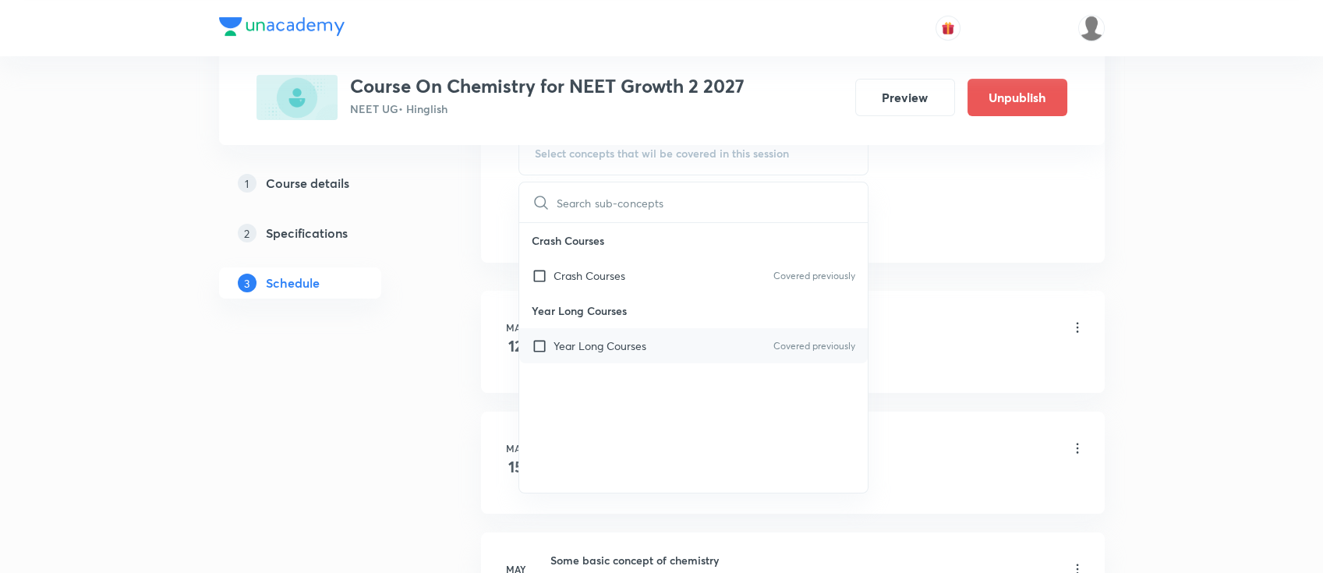
click at [725, 351] on div "Year Long Courses Covered previously" at bounding box center [693, 345] width 349 height 35
checkbox input "true"
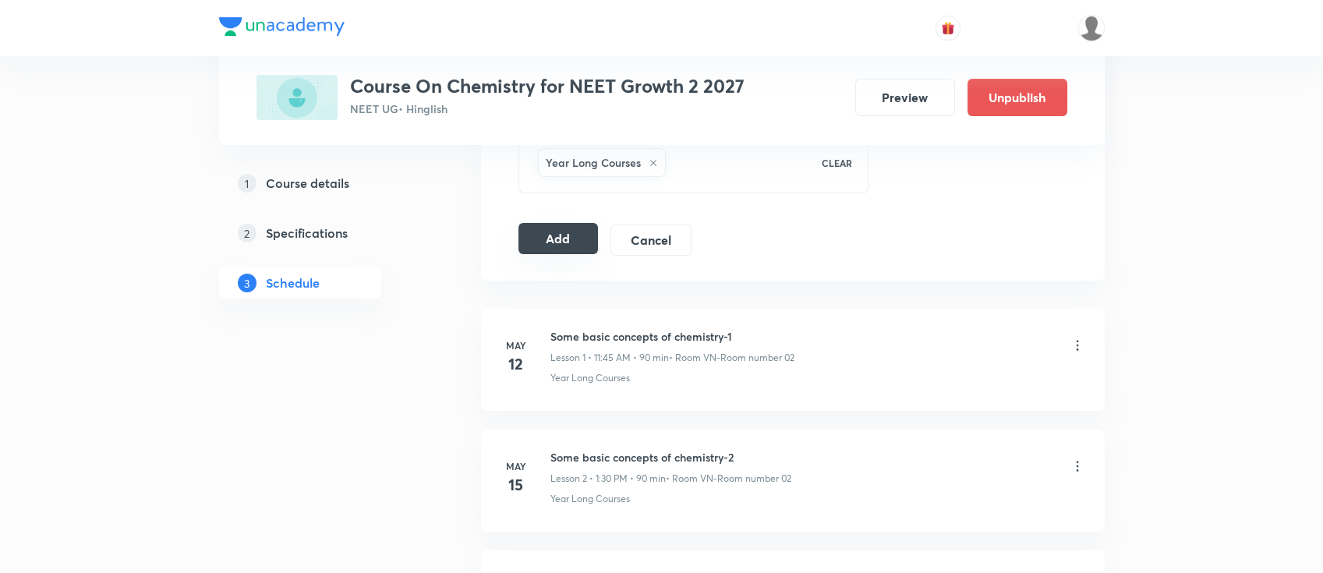
click at [561, 234] on button "Add" at bounding box center [558, 238] width 80 height 31
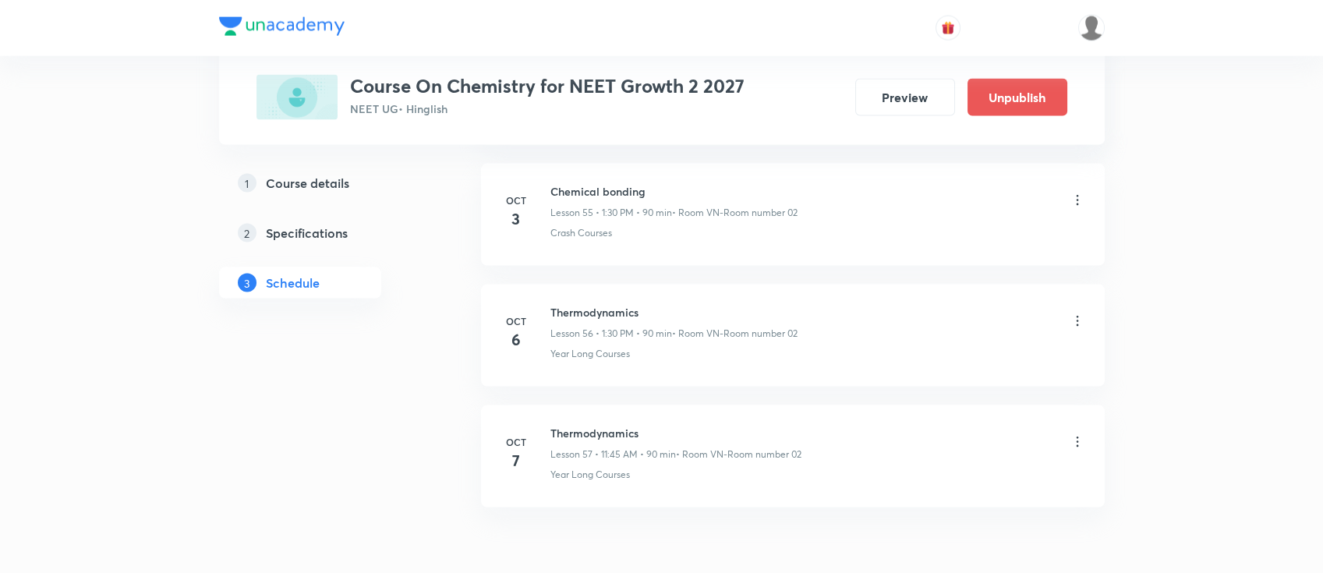
scroll to position [6836, 0]
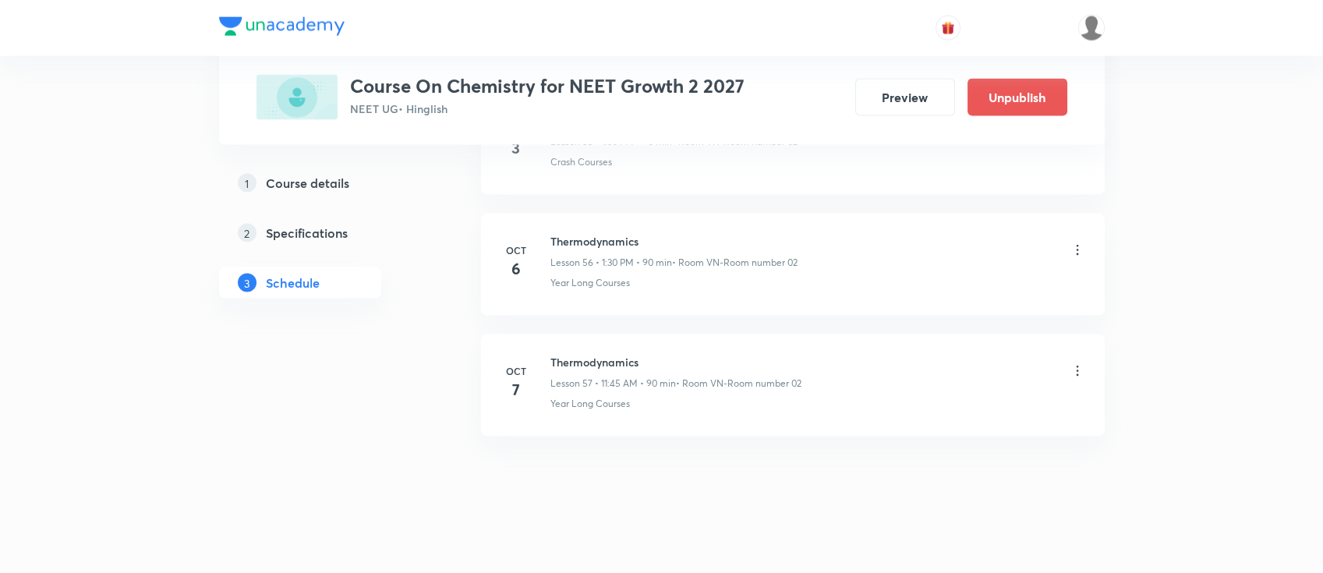
click at [617, 354] on h6 "Thermodynamics" at bounding box center [675, 362] width 251 height 16
copy h6 "Thermodynamics"
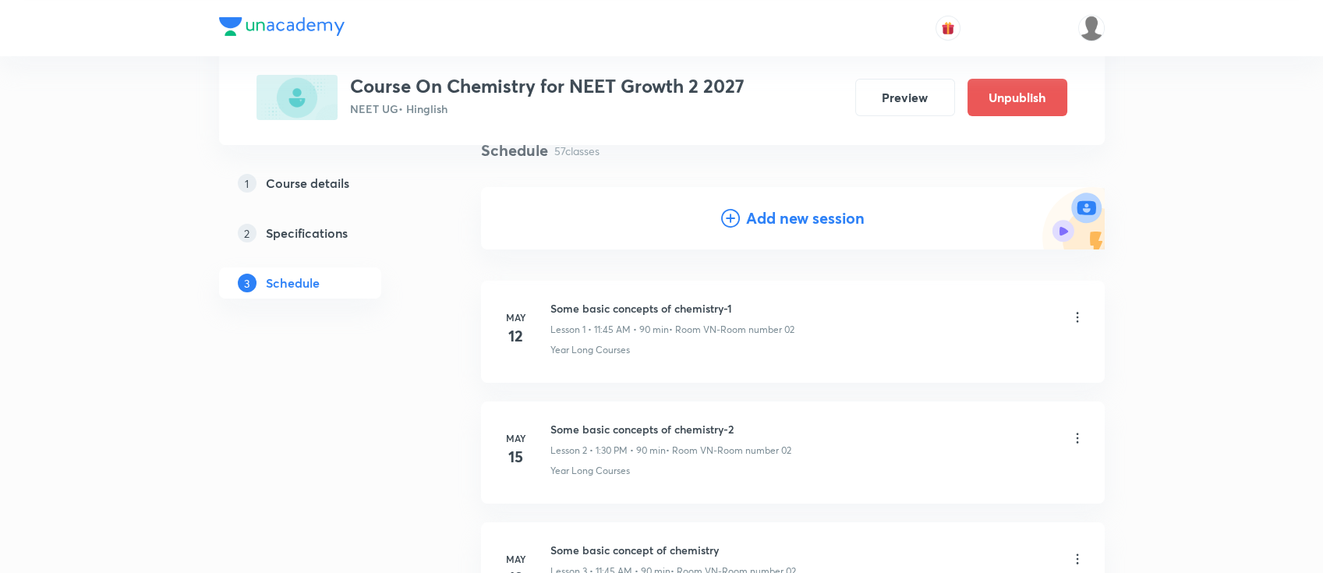
scroll to position [36, 0]
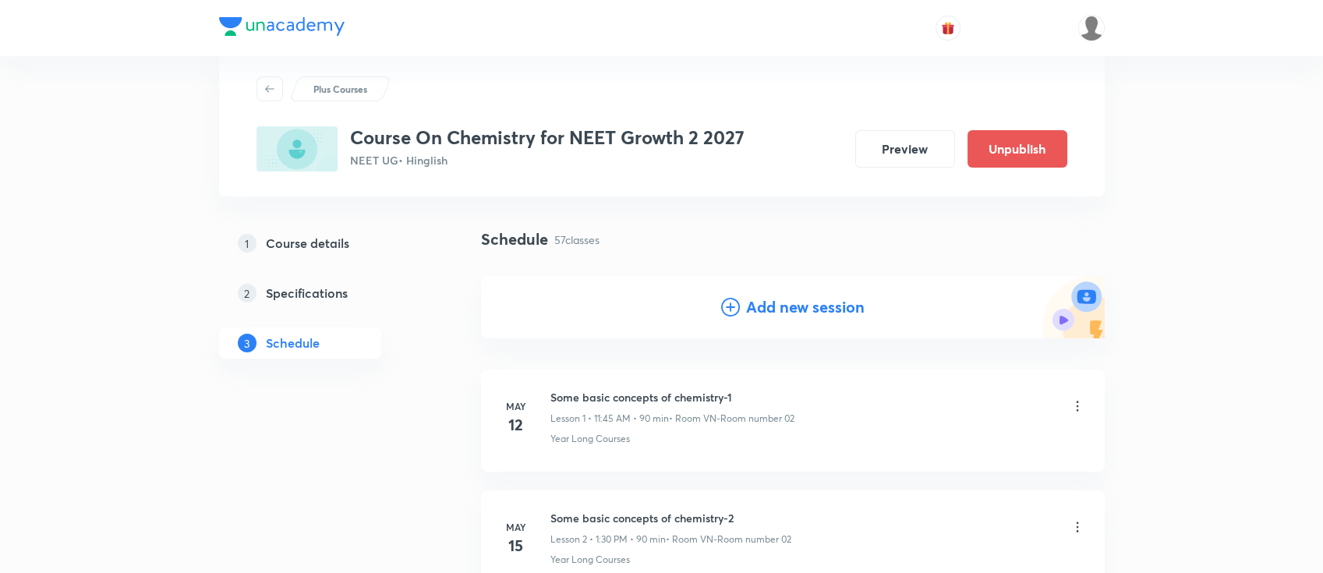
click at [846, 306] on h4 "Add new session" at bounding box center [805, 306] width 118 height 23
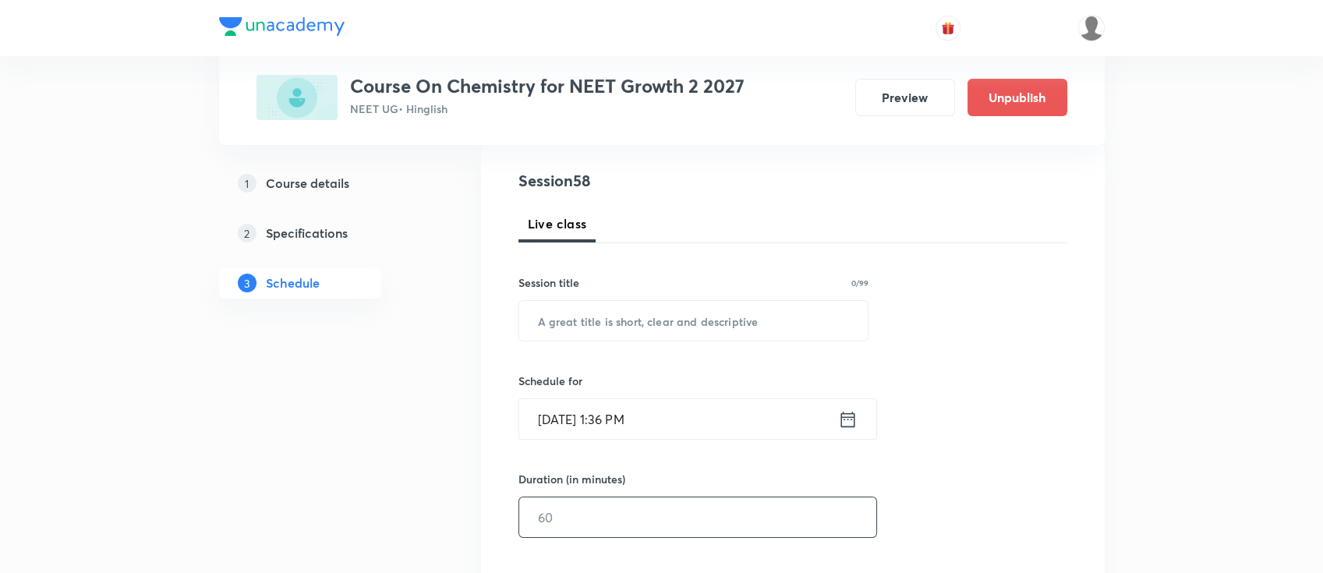
scroll to position [243, 0]
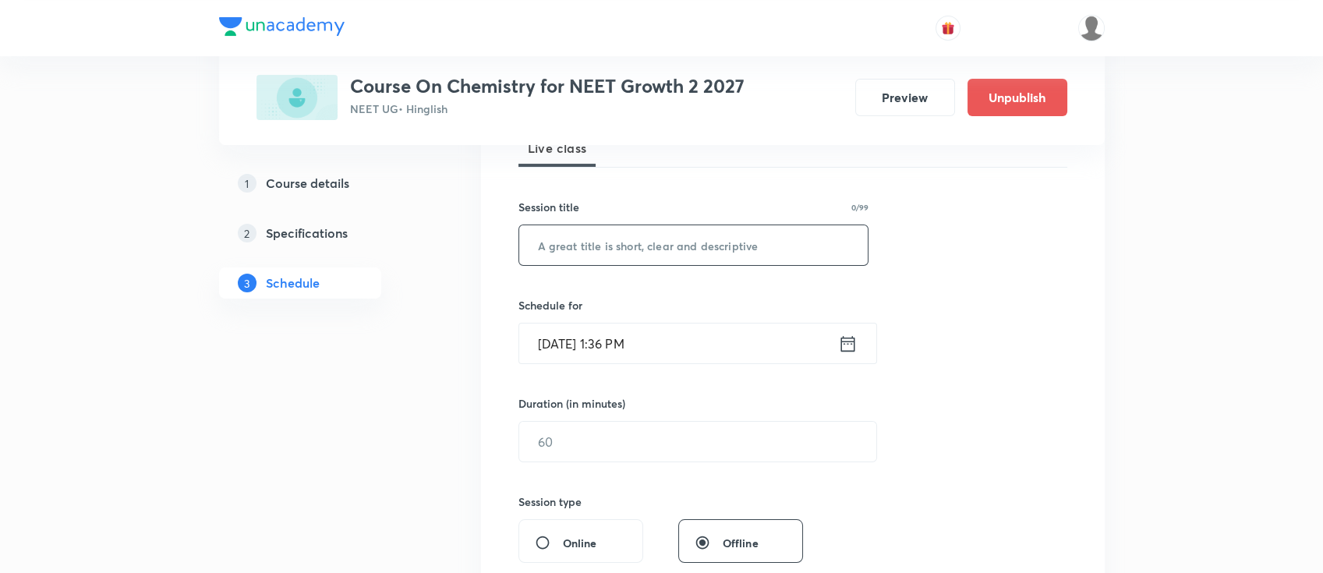
click at [725, 253] on input "text" at bounding box center [693, 245] width 349 height 40
paste input "Thermodynamics"
type input "Thermodynamics"
click at [850, 337] on icon at bounding box center [847, 343] width 14 height 16
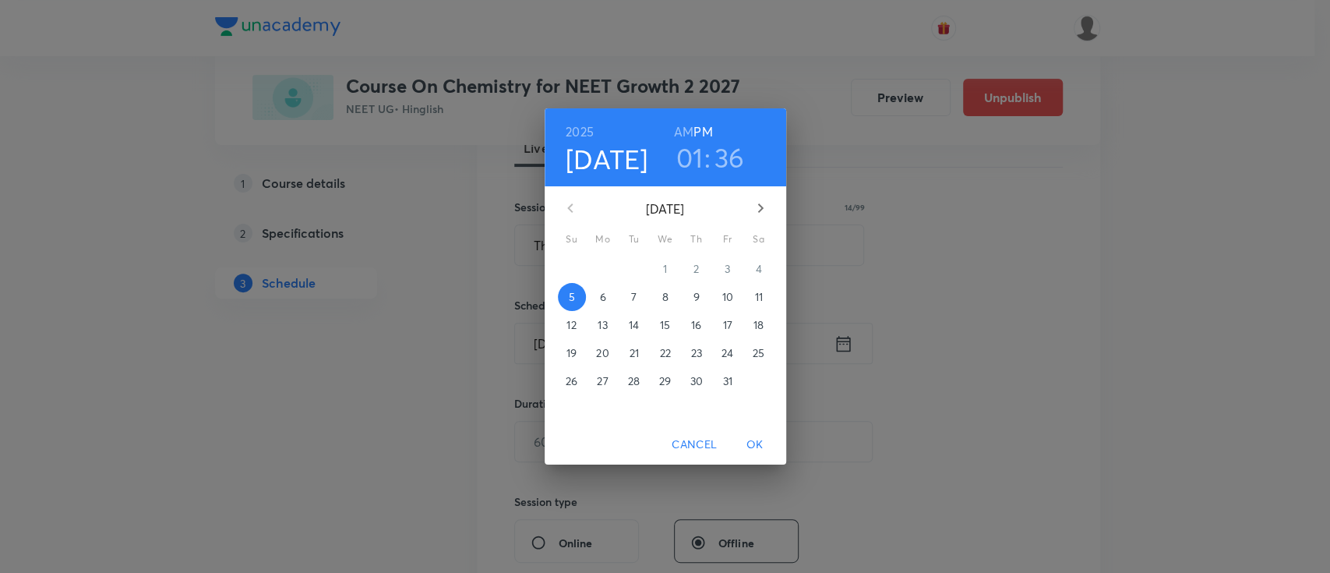
click at [693, 298] on p "9" at bounding box center [696, 297] width 6 height 16
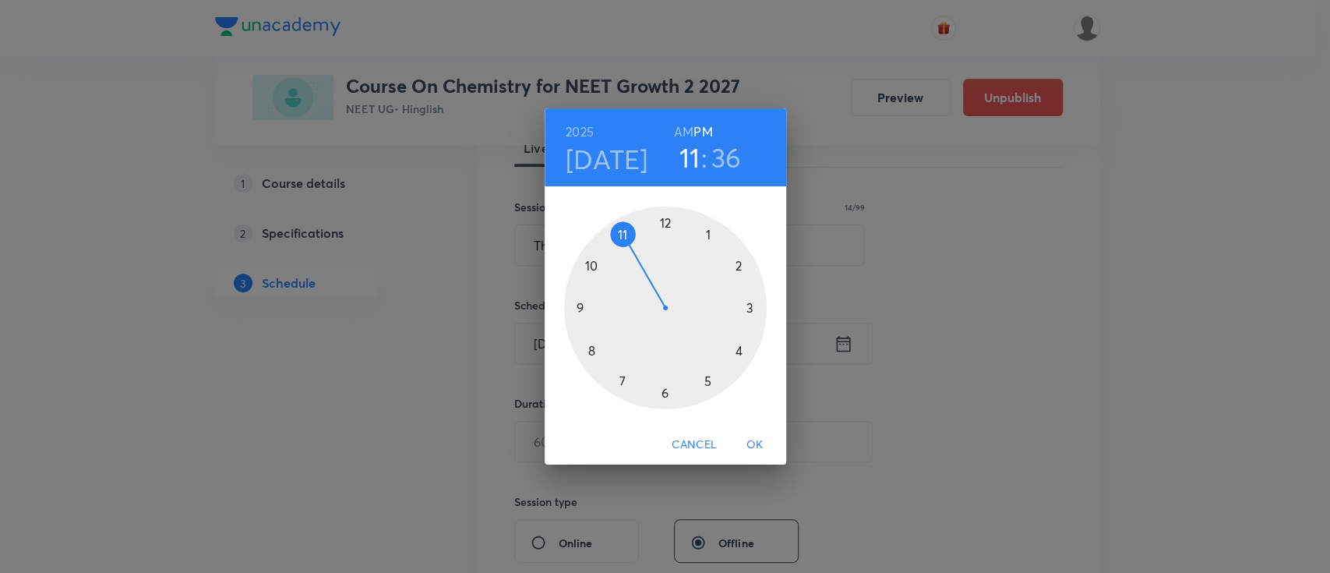
drag, startPoint x: 710, startPoint y: 231, endPoint x: 642, endPoint y: 241, distance: 68.6
click at [642, 241] on div at bounding box center [665, 308] width 203 height 203
drag, startPoint x: 601, startPoint y: 355, endPoint x: 585, endPoint y: 309, distance: 49.5
click at [585, 309] on div at bounding box center [665, 308] width 203 height 203
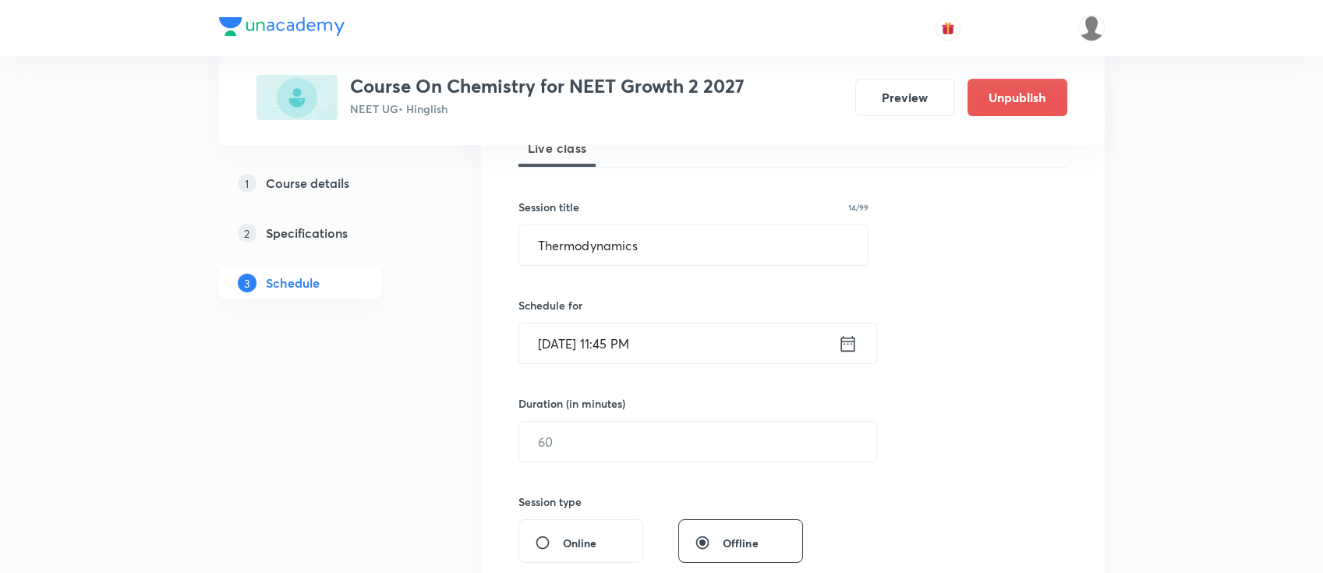
click at [843, 344] on icon at bounding box center [847, 344] width 19 height 22
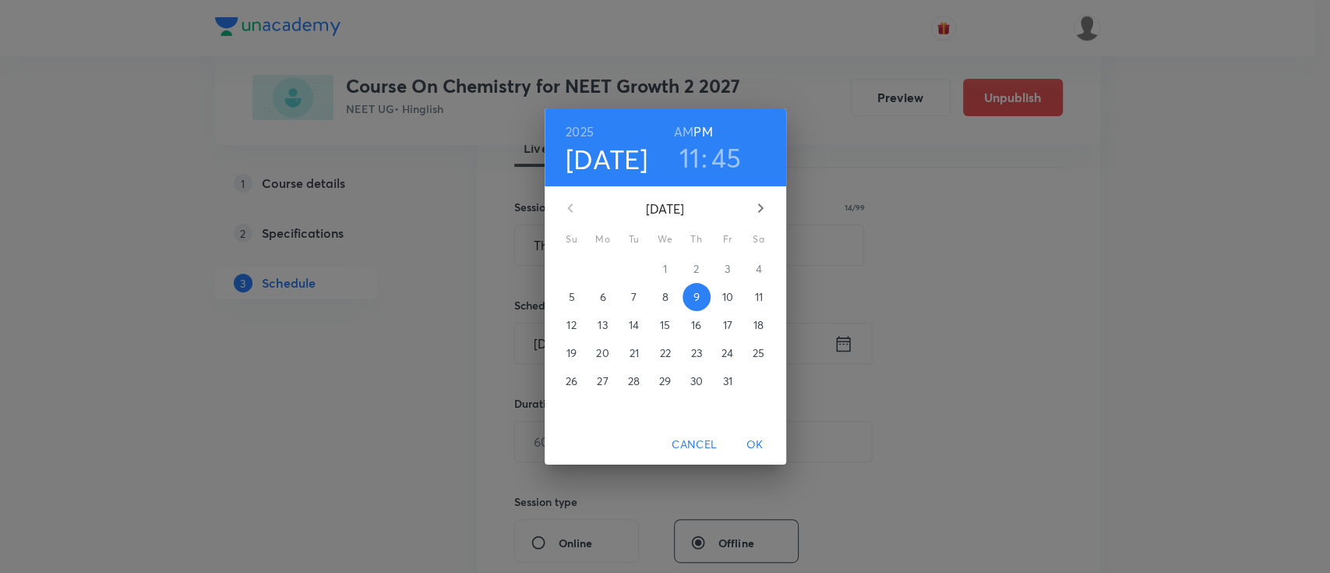
click at [684, 132] on h6 "AM" at bounding box center [683, 132] width 19 height 22
click at [758, 435] on span "OK" at bounding box center [755, 444] width 37 height 19
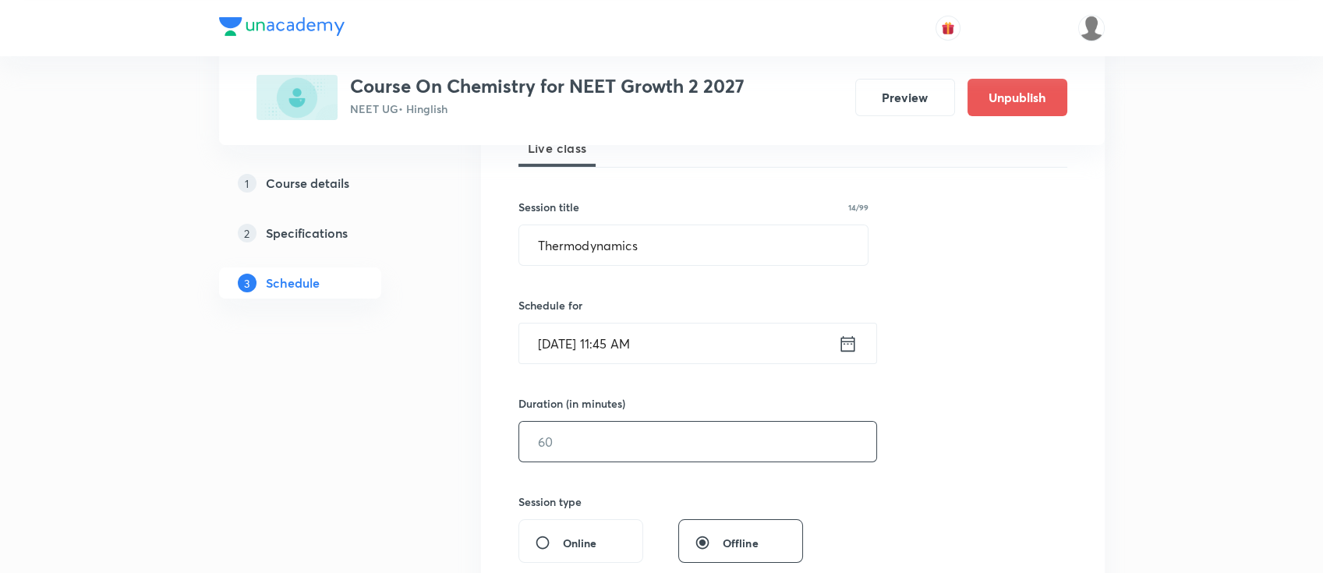
click at [734, 440] on input "text" at bounding box center [697, 442] width 357 height 40
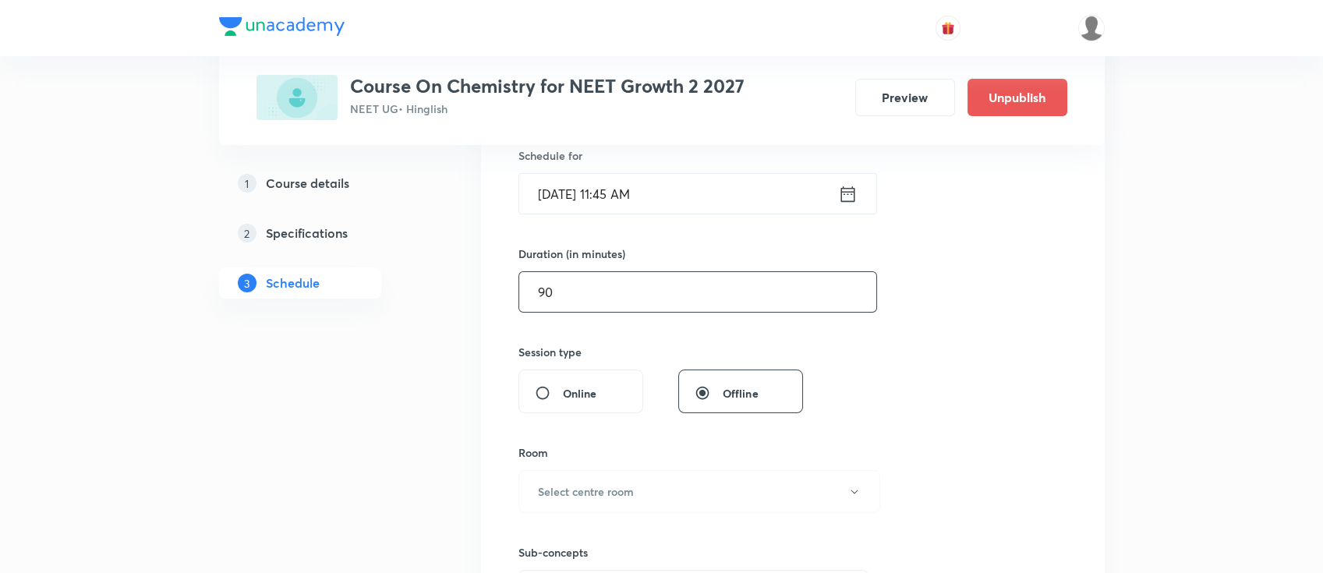
scroll to position [451, 0]
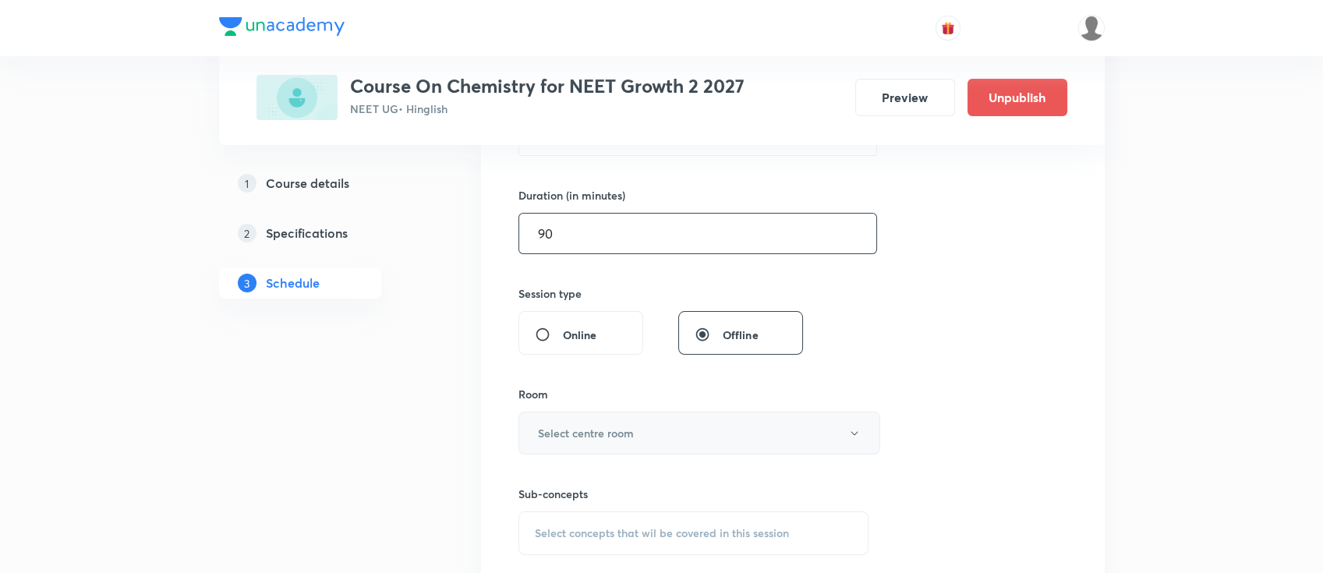
type input "90"
click at [645, 433] on button "Select centre room" at bounding box center [699, 433] width 362 height 43
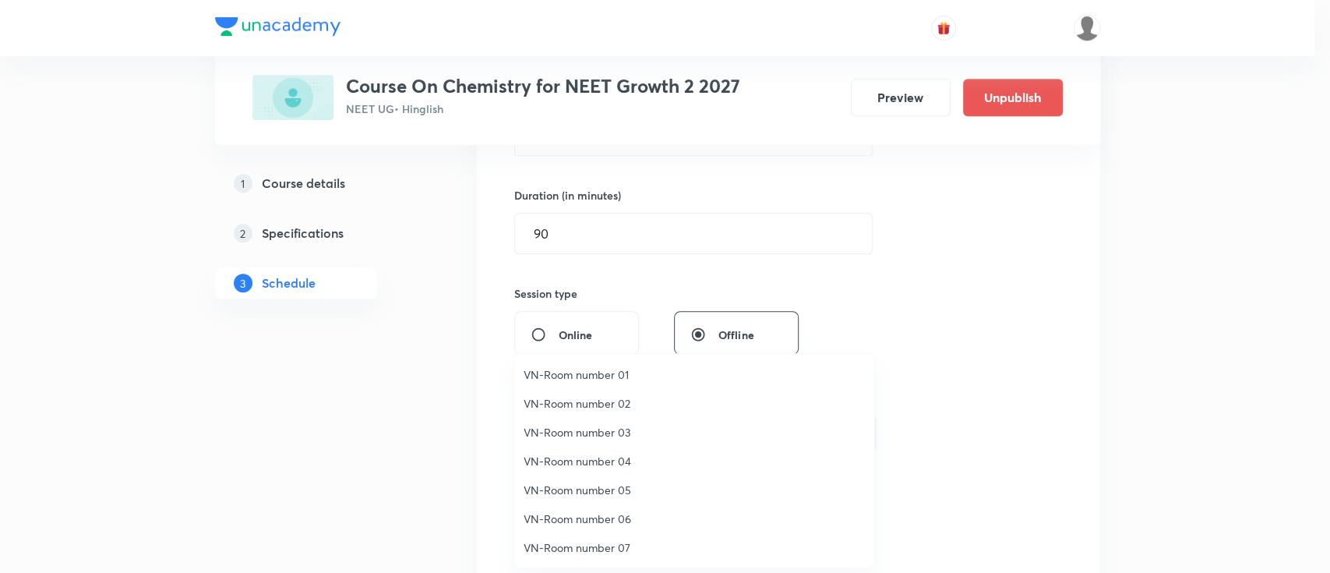
click at [619, 521] on span "VN-Room number 06" at bounding box center [694, 519] width 341 height 16
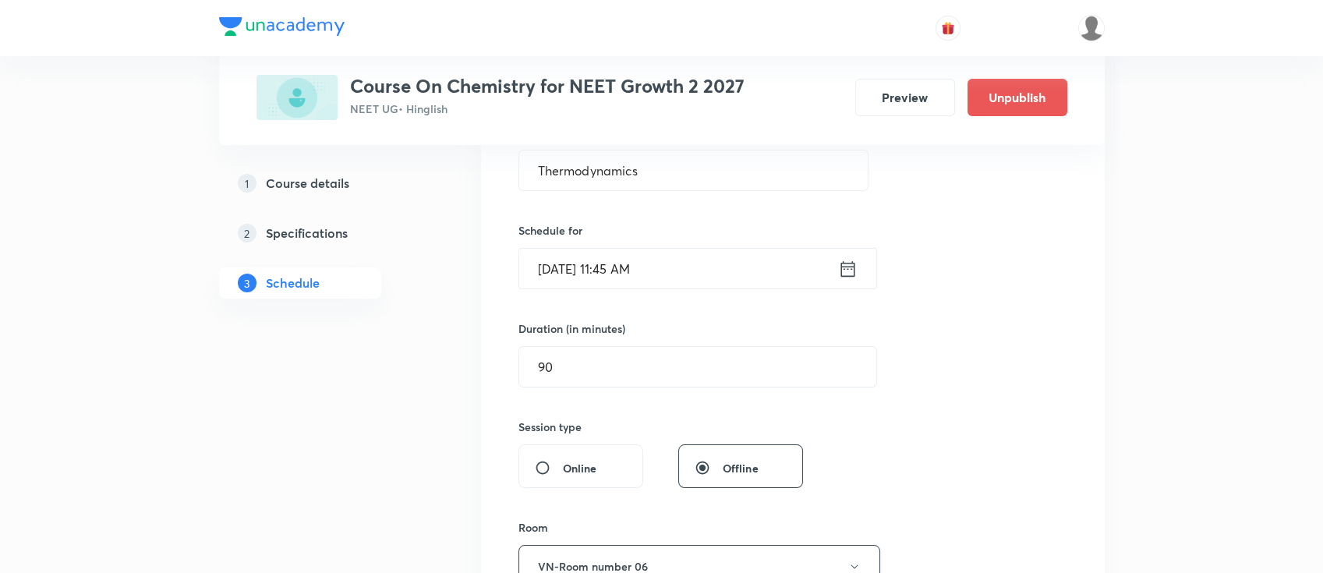
scroll to position [624, 0]
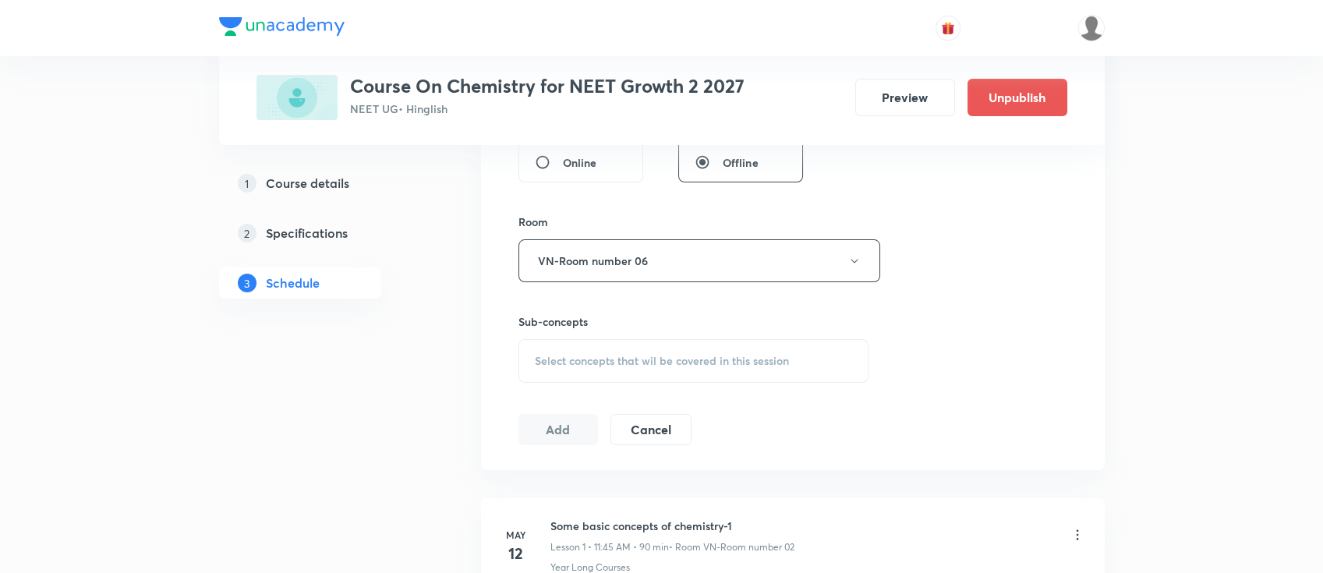
click at [654, 366] on span "Select concepts that wil be covered in this session" at bounding box center [662, 361] width 254 height 12
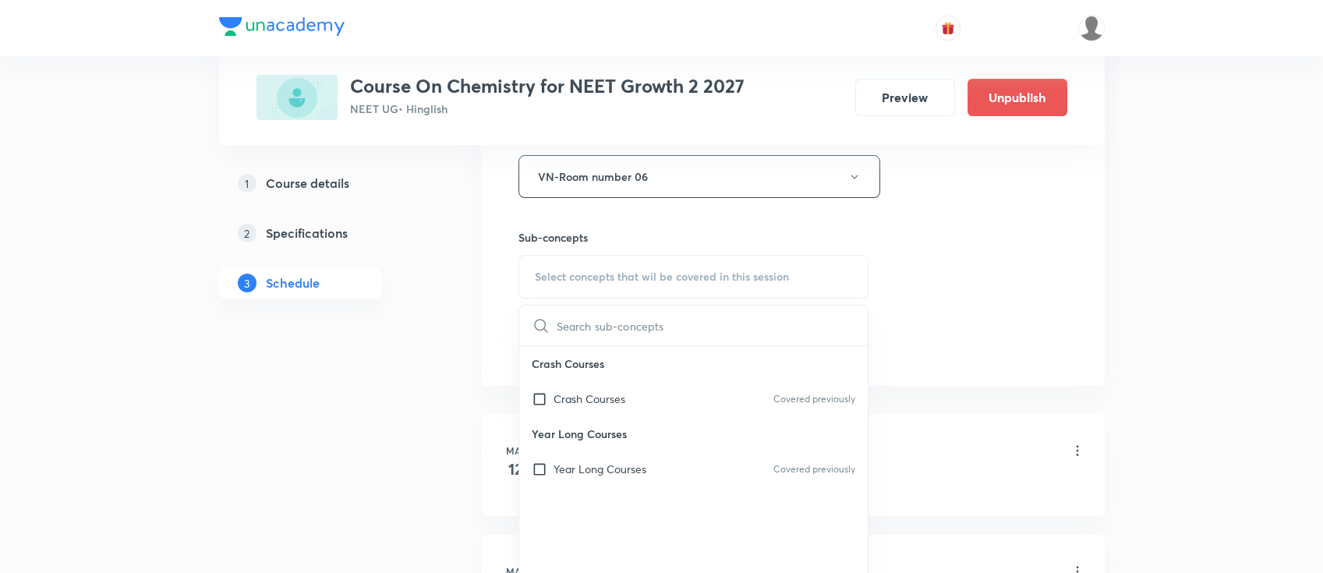
scroll to position [727, 0]
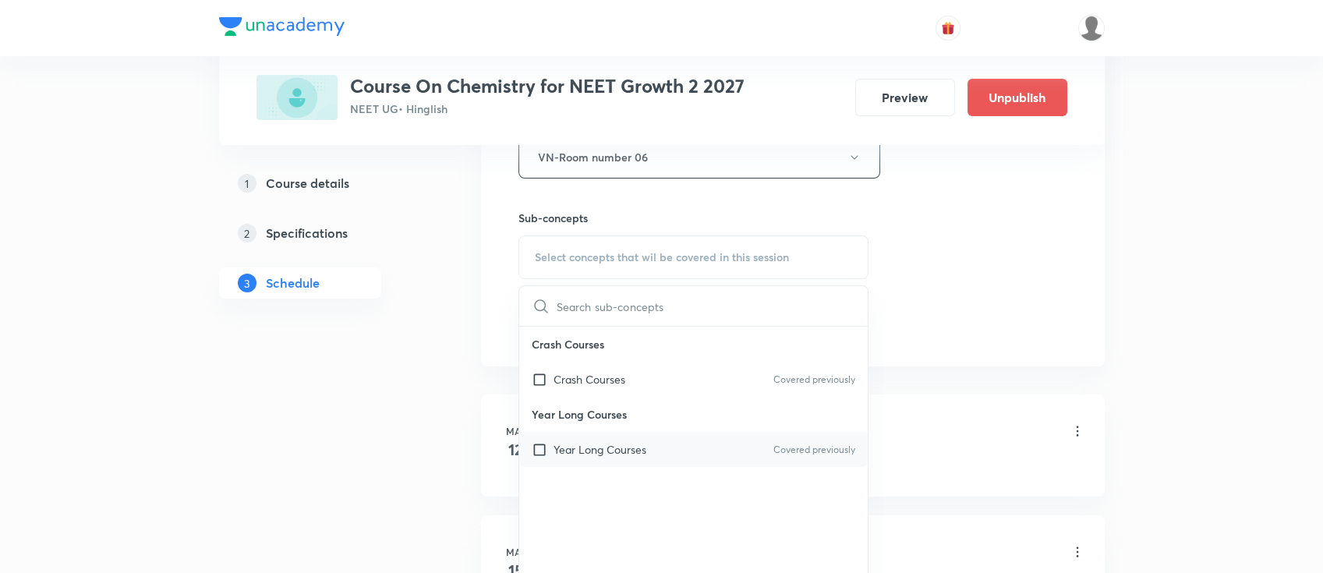
click at [652, 447] on div "Year Long Courses Covered previously" at bounding box center [693, 449] width 349 height 35
checkbox input "true"
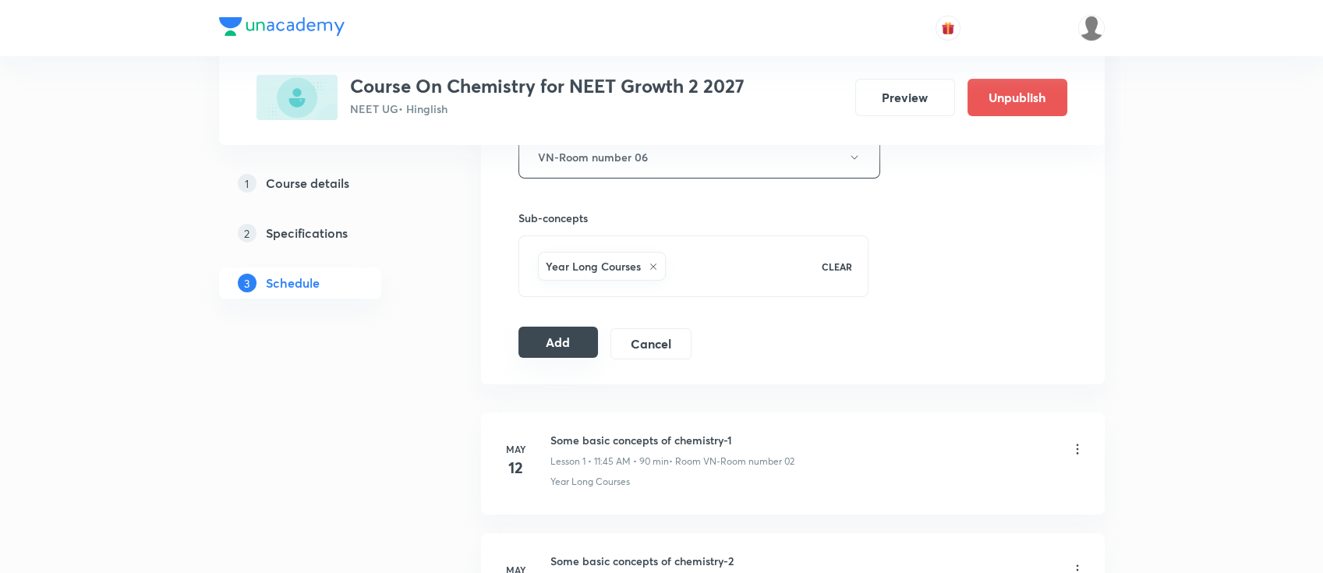
click at [574, 345] on button "Add" at bounding box center [558, 342] width 80 height 31
click at [555, 346] on button "Add" at bounding box center [558, 342] width 80 height 31
click at [568, 342] on button "Add" at bounding box center [558, 342] width 80 height 31
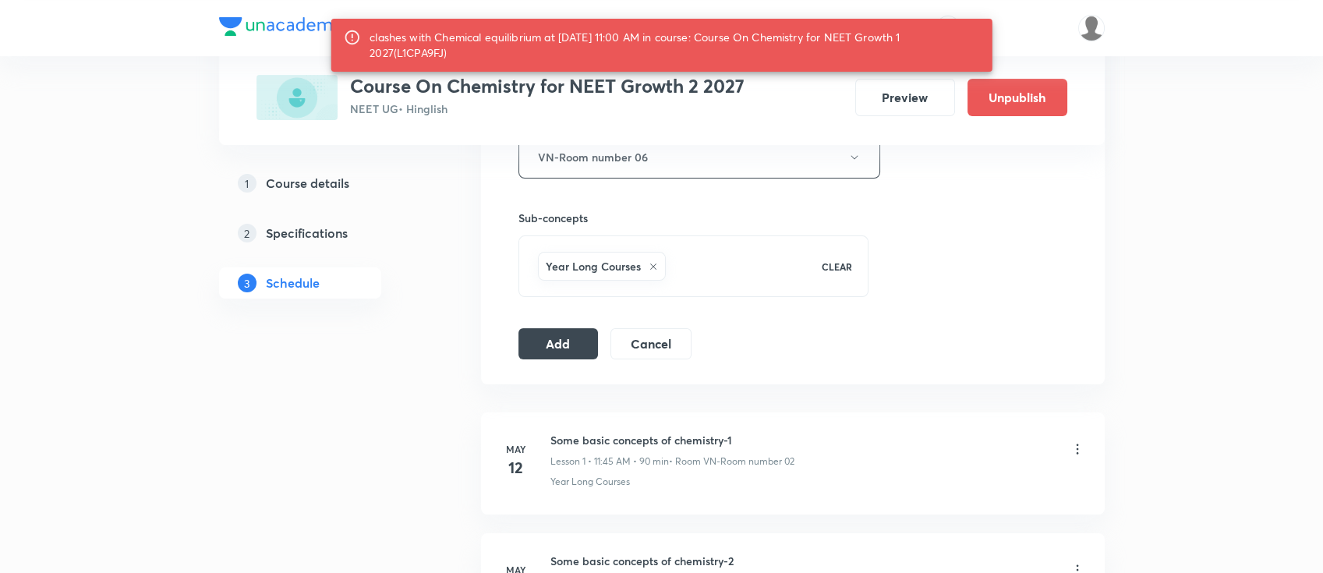
click at [433, 53] on div "clashes with Chemical equilibrium at 09 Oct 2025 11:00 AM in course: Course On …" at bounding box center [674, 45] width 610 height 44
copy div "L1CPA9FJ"
click at [556, 339] on button "Add" at bounding box center [558, 342] width 80 height 31
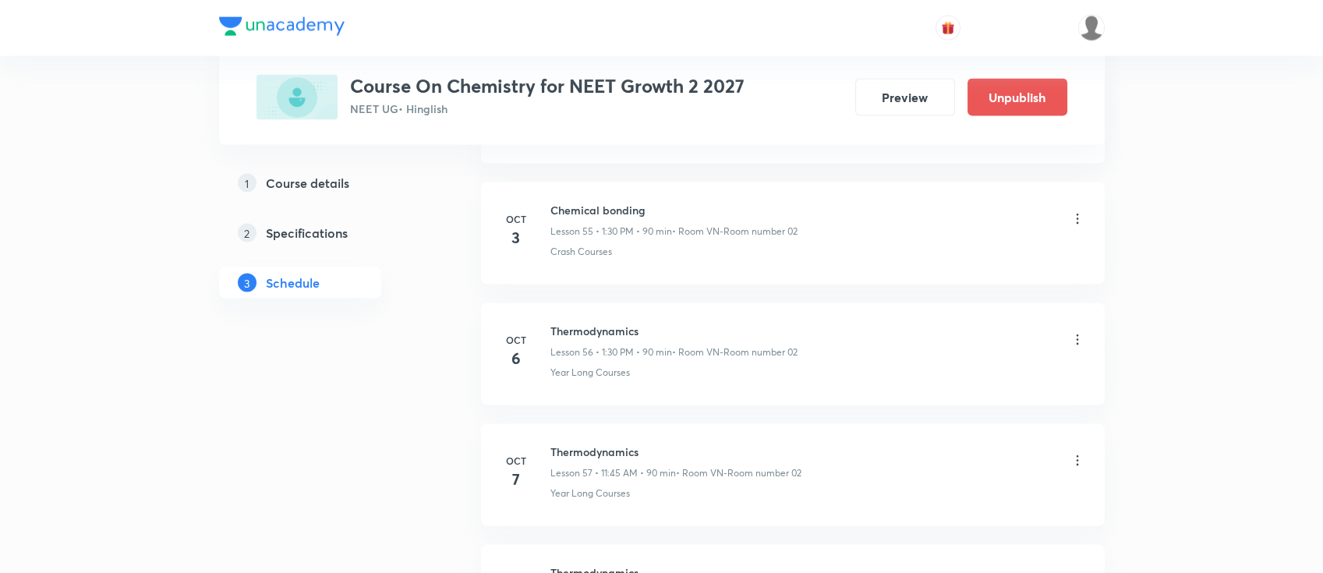
scroll to position [6957, 0]
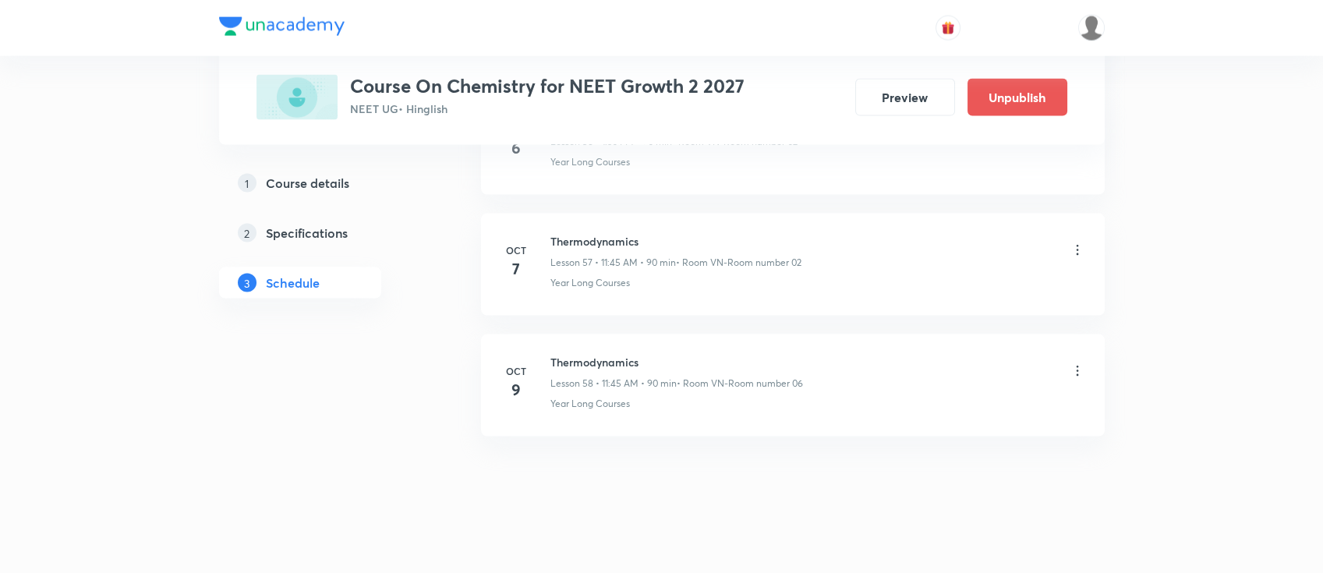
click at [617, 354] on h6 "Thermodynamics" at bounding box center [676, 362] width 253 height 16
copy h6 "Thermodynamics"
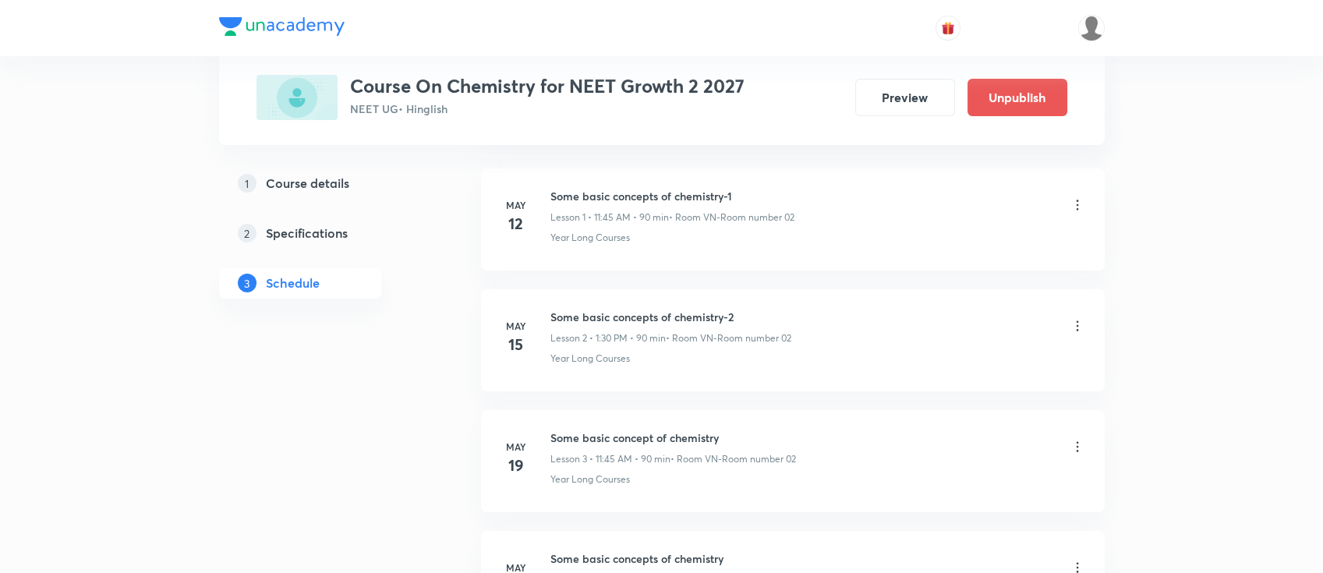
scroll to position [0, 0]
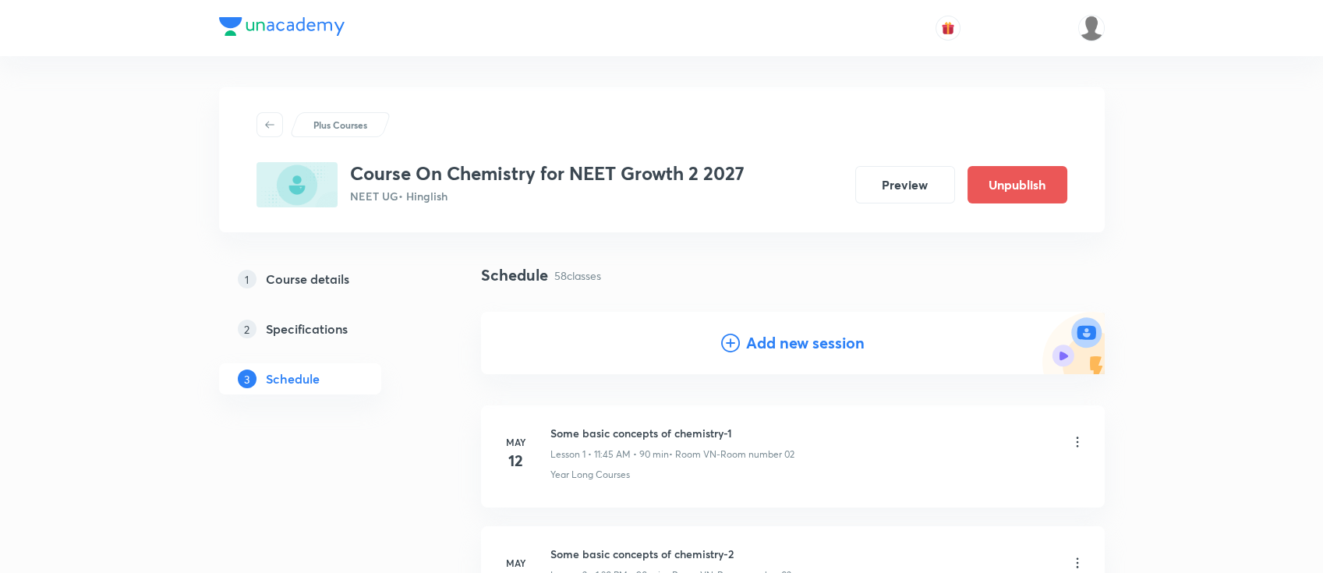
click at [805, 348] on h4 "Add new session" at bounding box center [805, 342] width 118 height 23
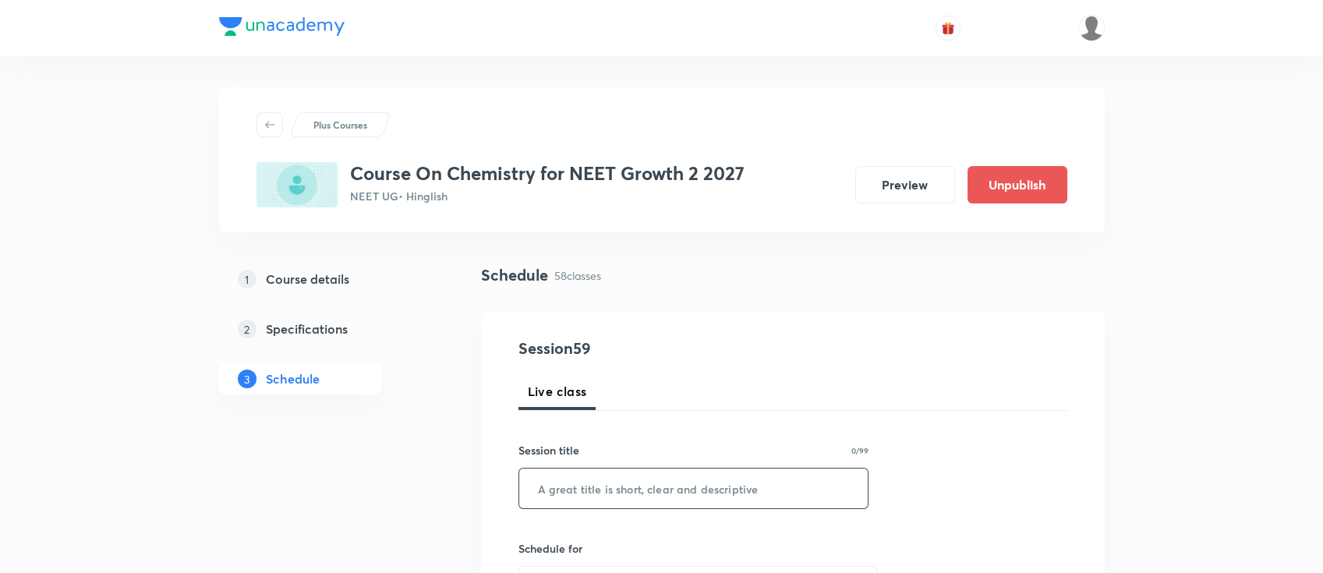
click at [751, 503] on input "text" at bounding box center [693, 488] width 349 height 40
paste input "Thermodynamics"
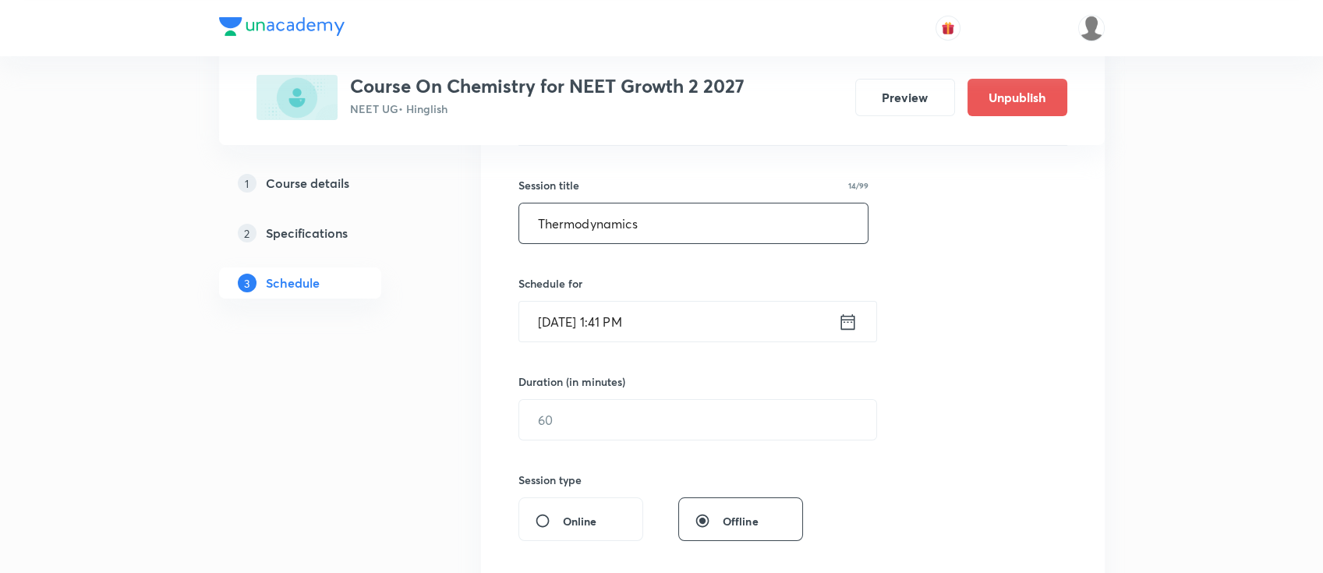
scroll to position [312, 0]
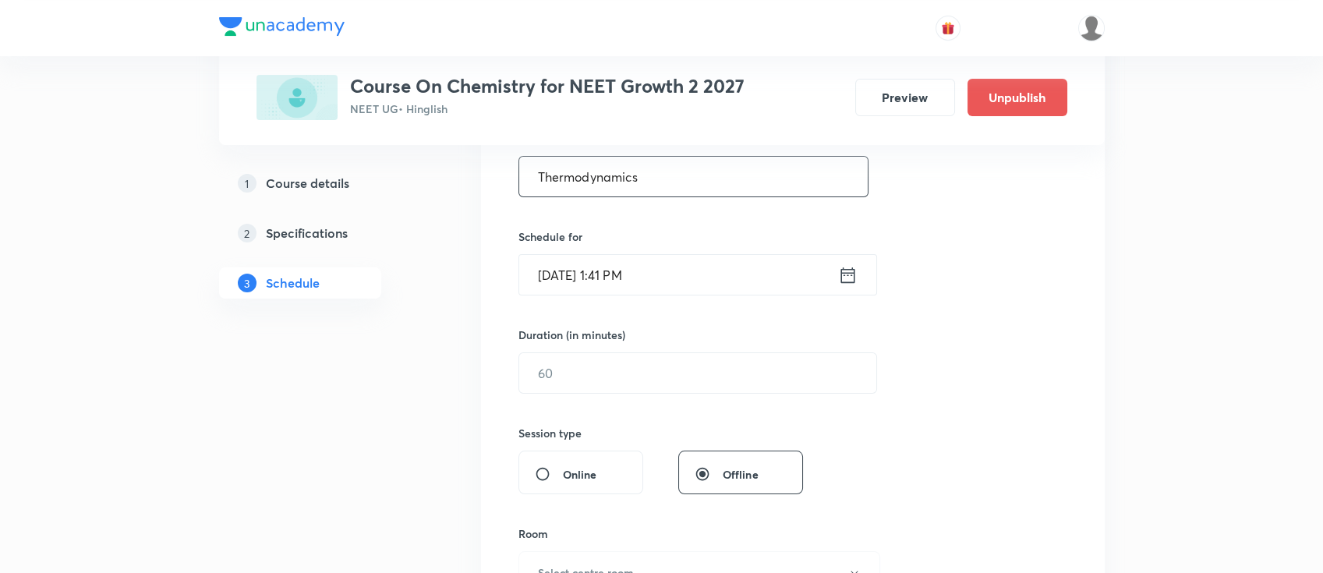
type input "Thermodynamics"
click at [849, 282] on icon at bounding box center [847, 275] width 19 height 22
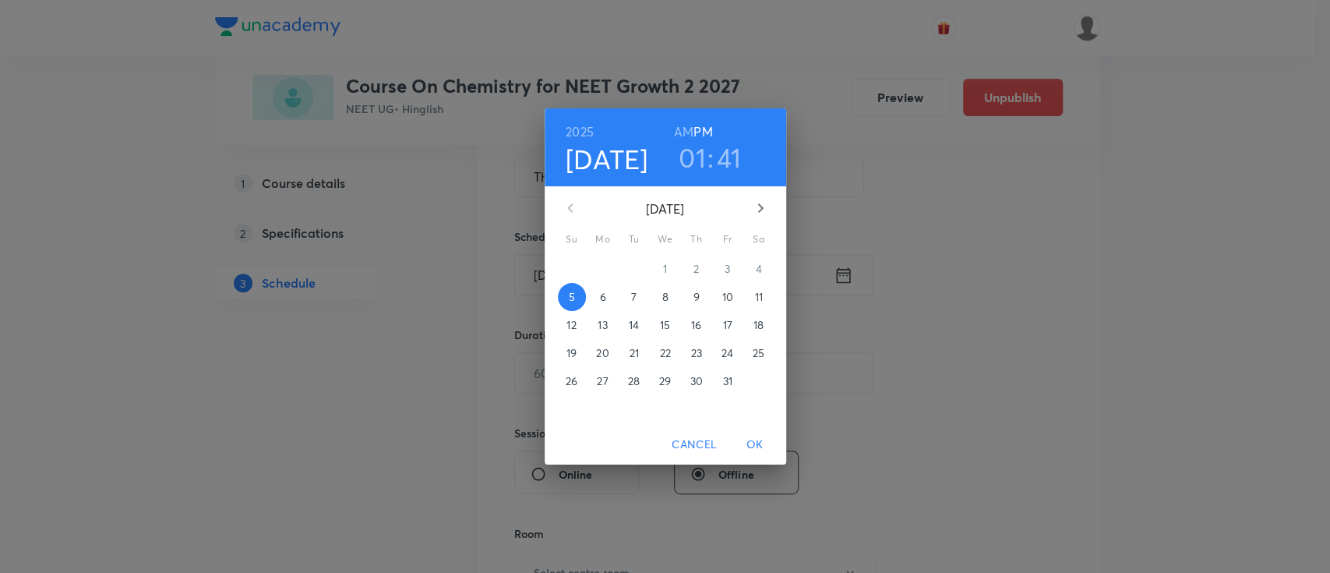
click at [728, 292] on p "10" at bounding box center [727, 297] width 11 height 16
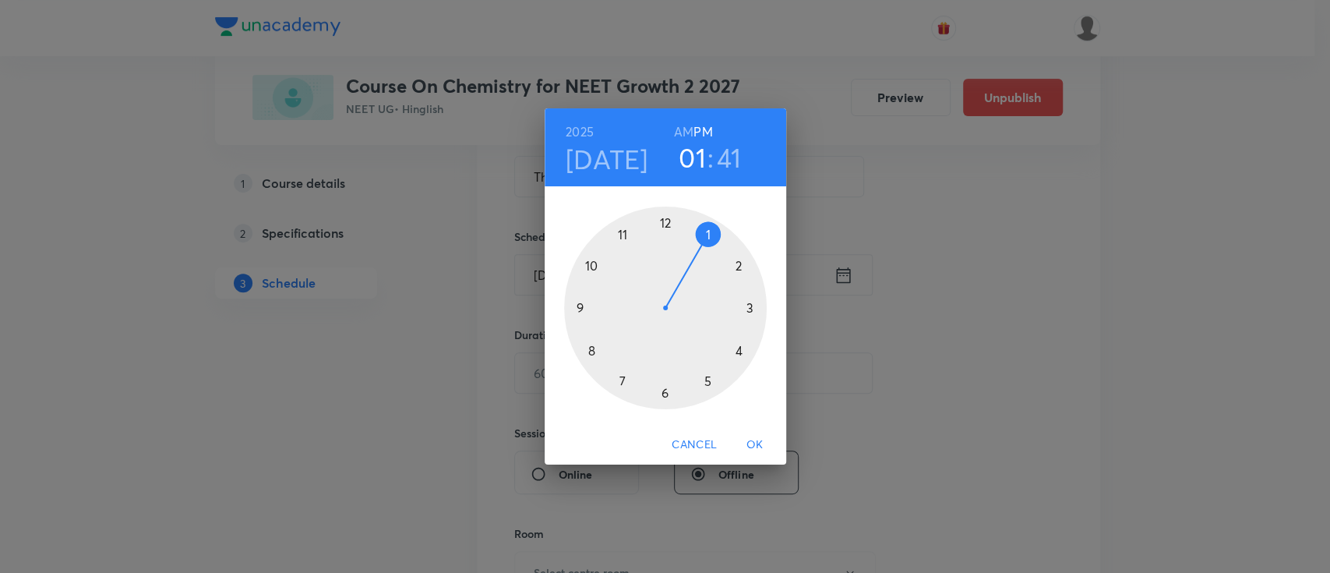
click at [729, 161] on h3 "41" at bounding box center [729, 157] width 25 height 33
drag, startPoint x: 586, startPoint y: 340, endPoint x: 666, endPoint y: 406, distance: 103.5
click at [666, 406] on div at bounding box center [665, 308] width 203 height 203
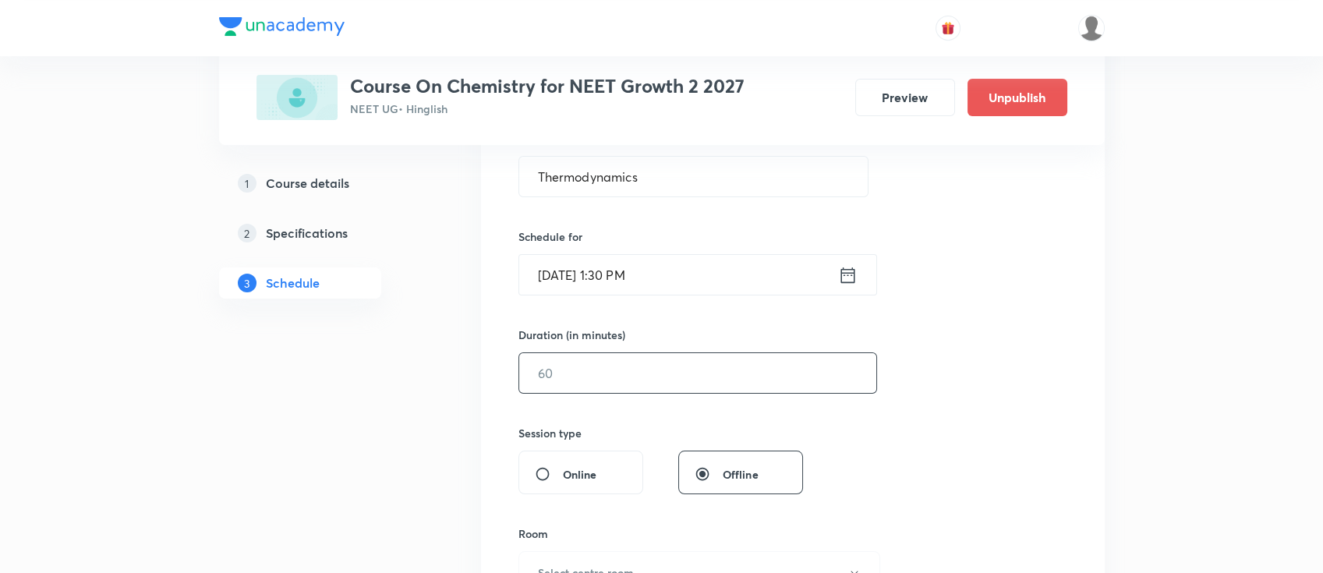
click at [677, 373] on input "text" at bounding box center [697, 373] width 357 height 40
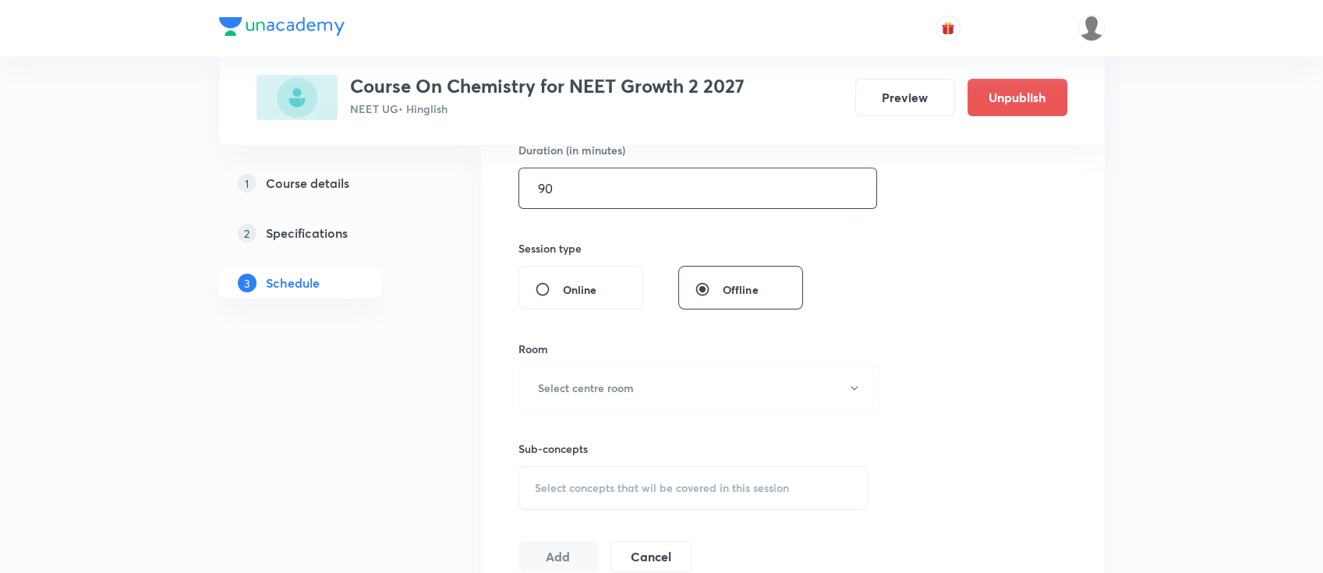
scroll to position [519, 0]
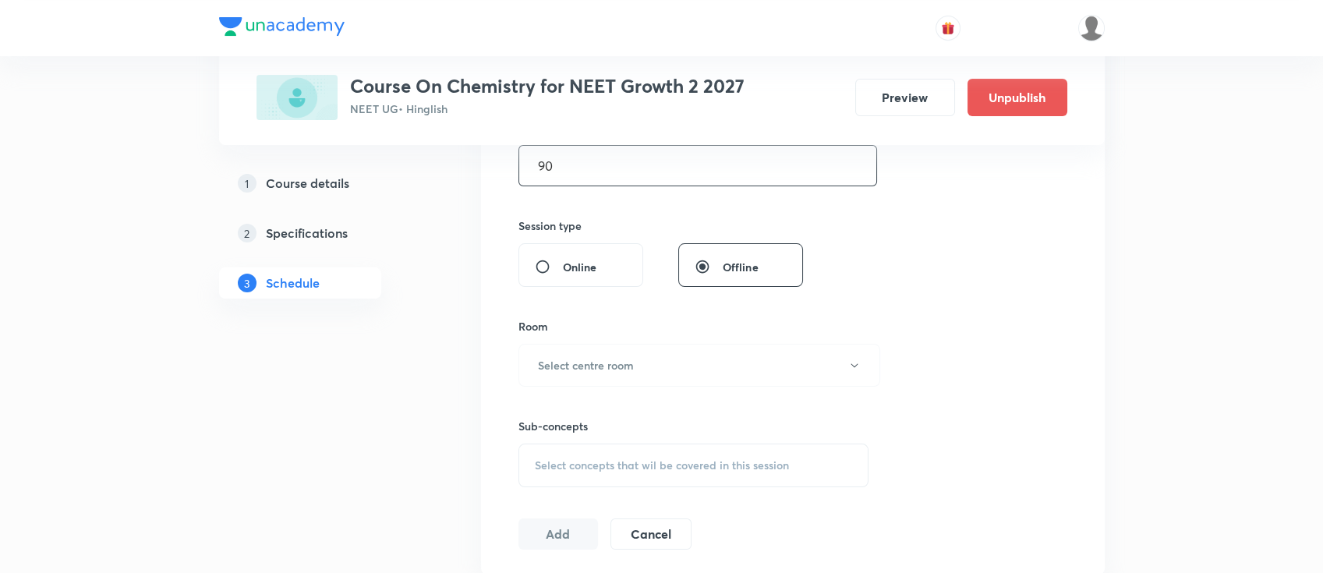
type input "90"
click at [691, 372] on button "Select centre room" at bounding box center [699, 365] width 362 height 43
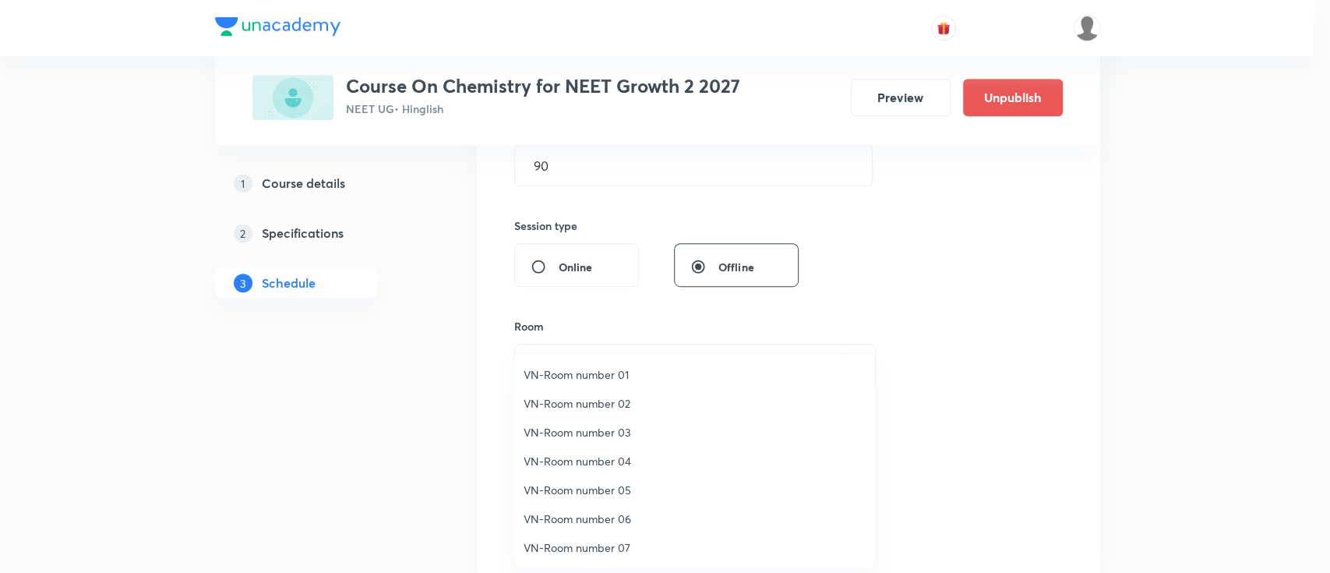
click at [610, 429] on span "VN-Room number 03" at bounding box center [694, 432] width 341 height 16
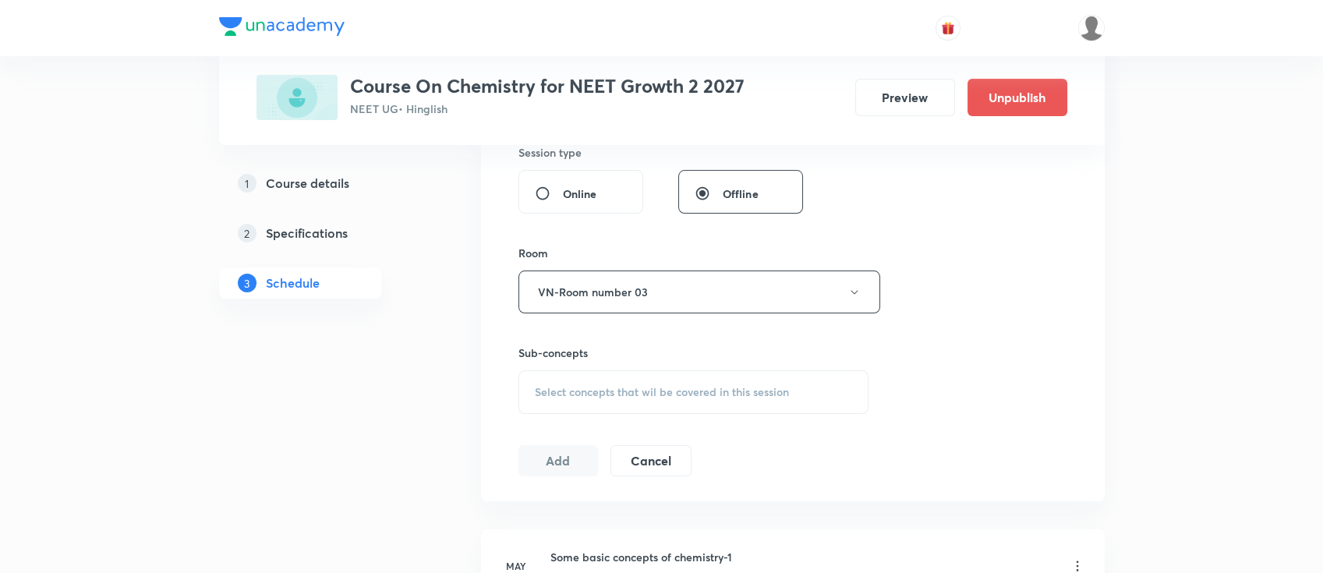
scroll to position [624, 0]
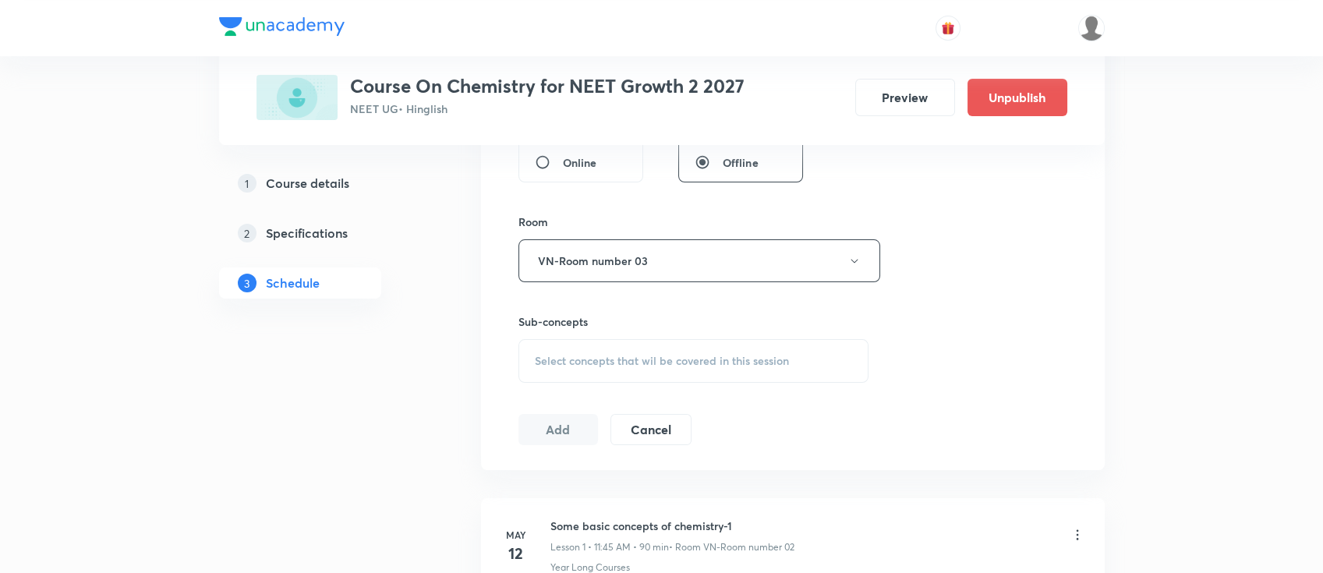
click at [740, 364] on span "Select concepts that wil be covered in this session" at bounding box center [662, 361] width 254 height 12
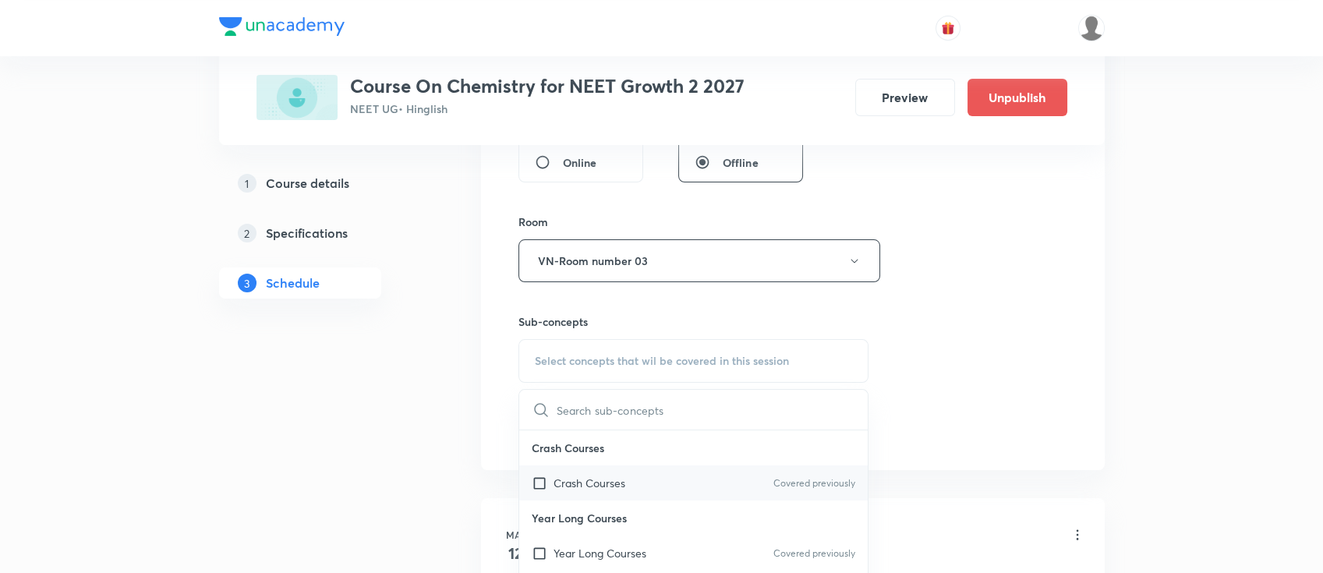
scroll to position [831, 0]
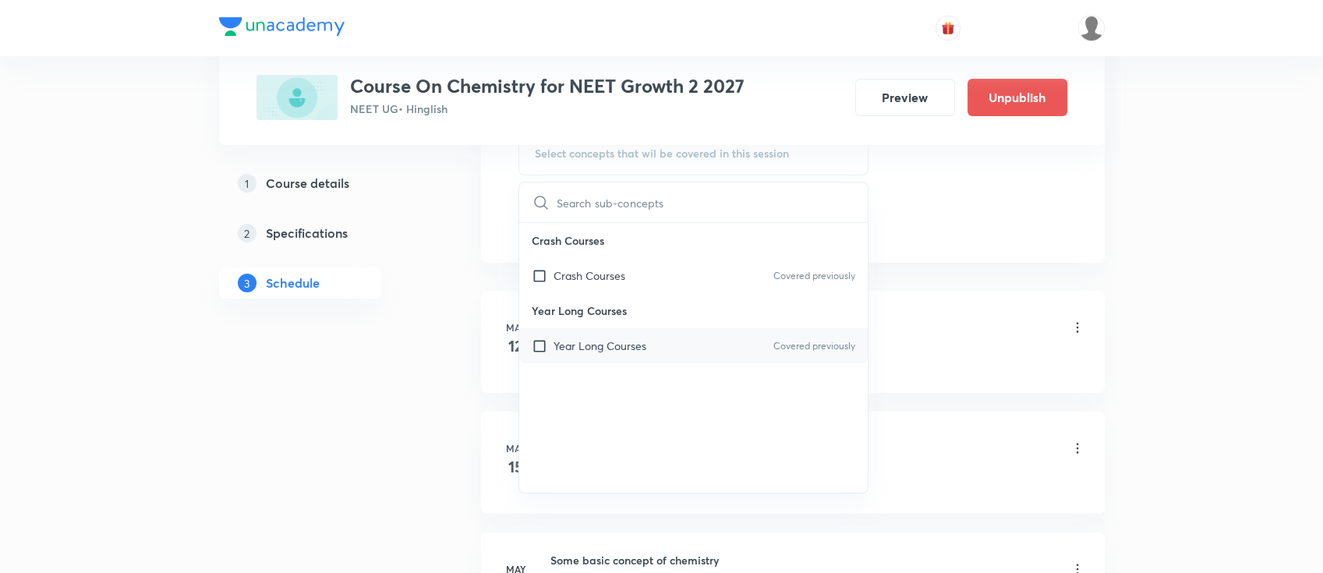
click at [692, 340] on div "Year Long Courses Covered previously" at bounding box center [693, 345] width 349 height 35
checkbox input "true"
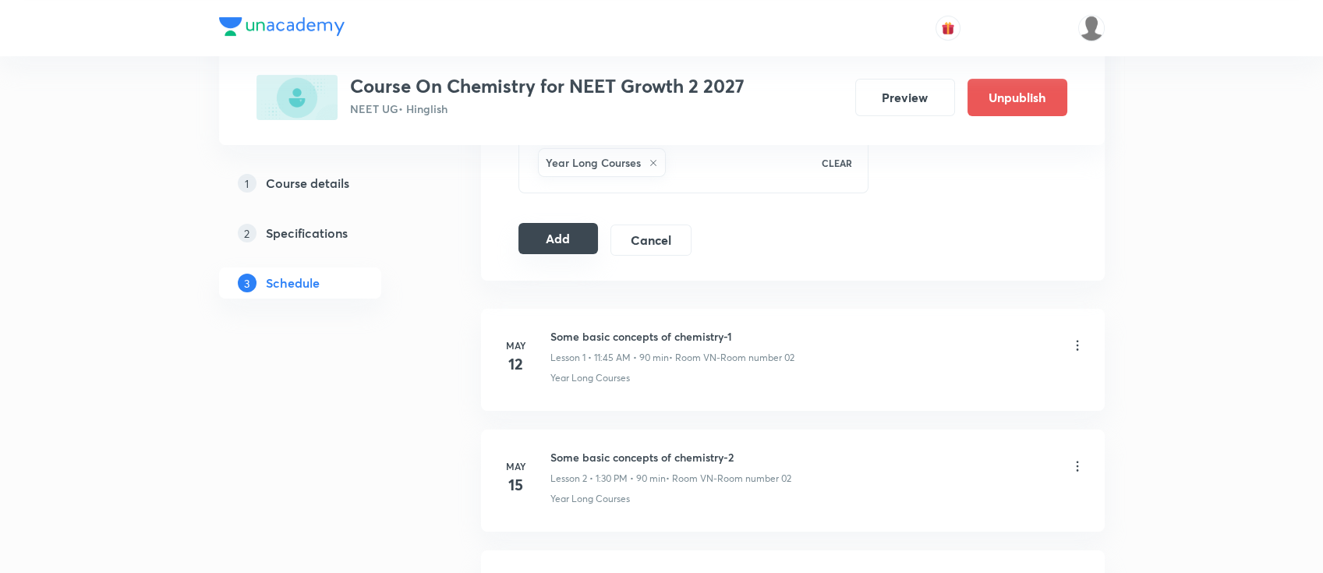
click at [581, 241] on button "Add" at bounding box center [558, 238] width 80 height 31
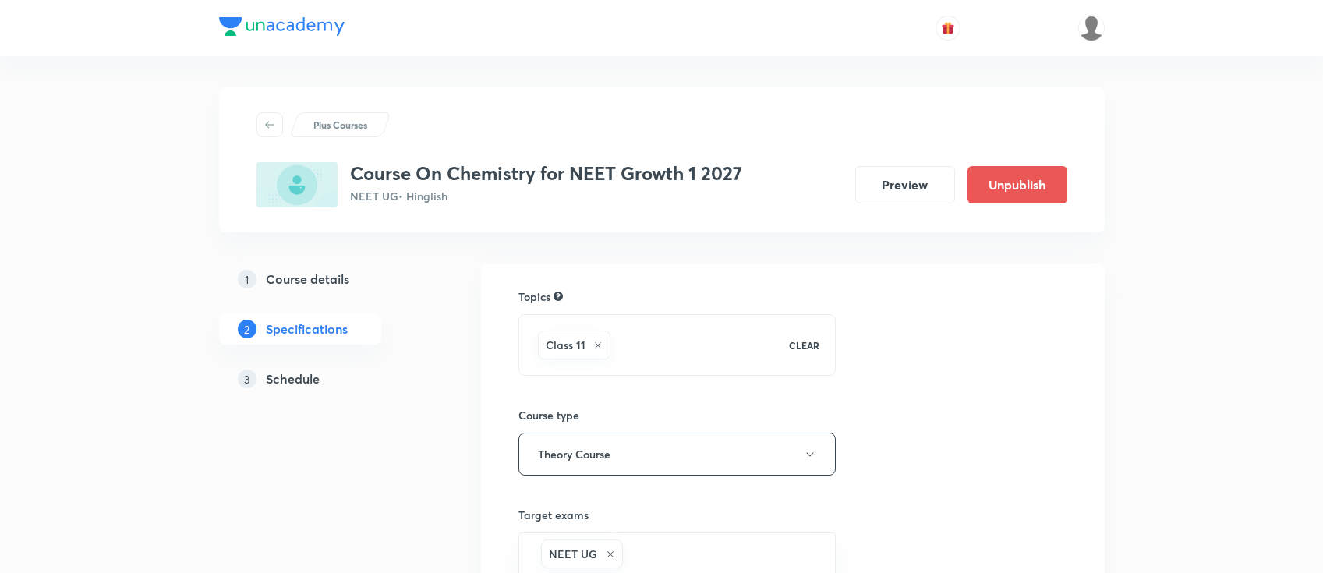
scroll to position [207, 0]
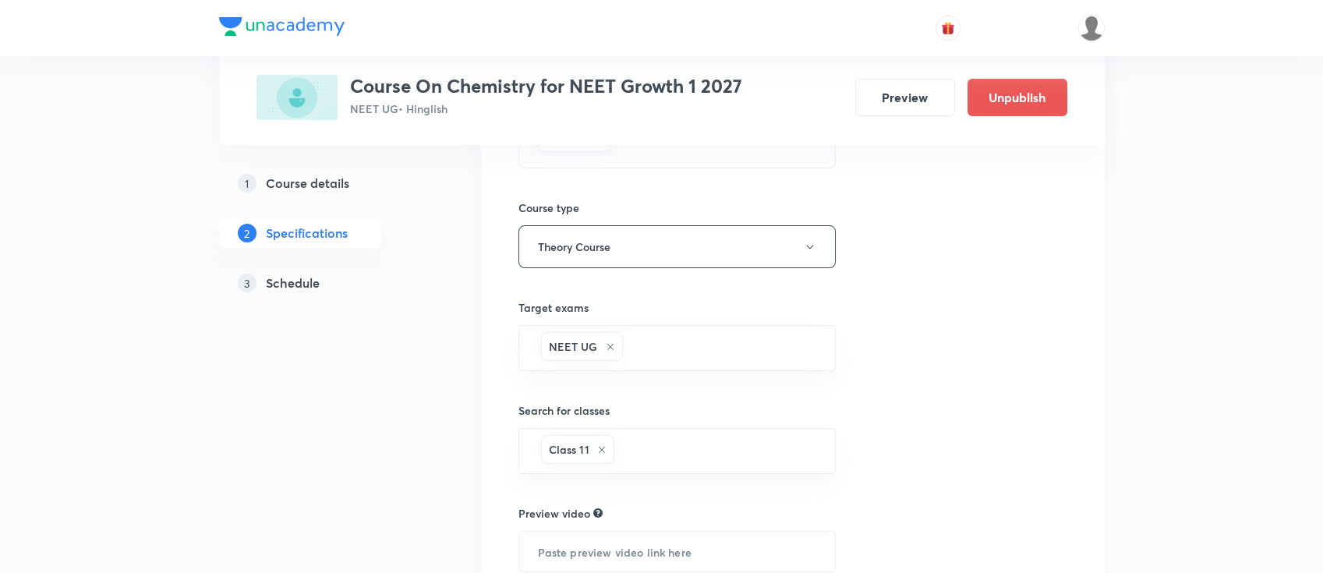
drag, startPoint x: 0, startPoint y: 0, endPoint x: 285, endPoint y: 278, distance: 398.5
click at [285, 278] on h5 "Schedule" at bounding box center [293, 283] width 54 height 19
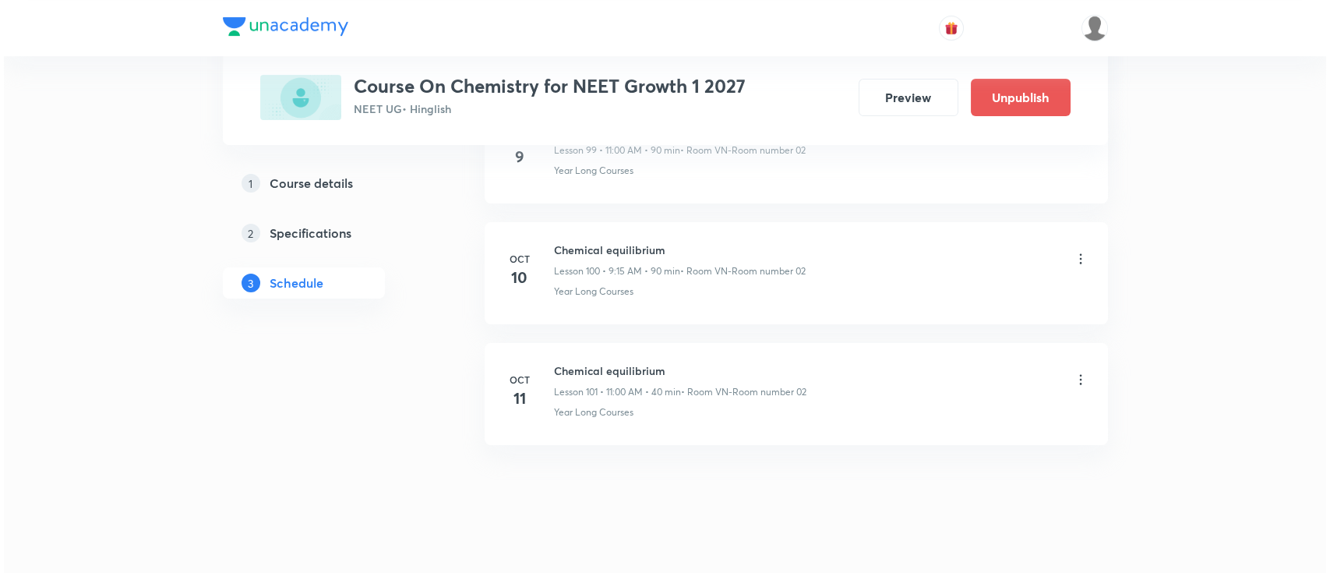
scroll to position [12756, 0]
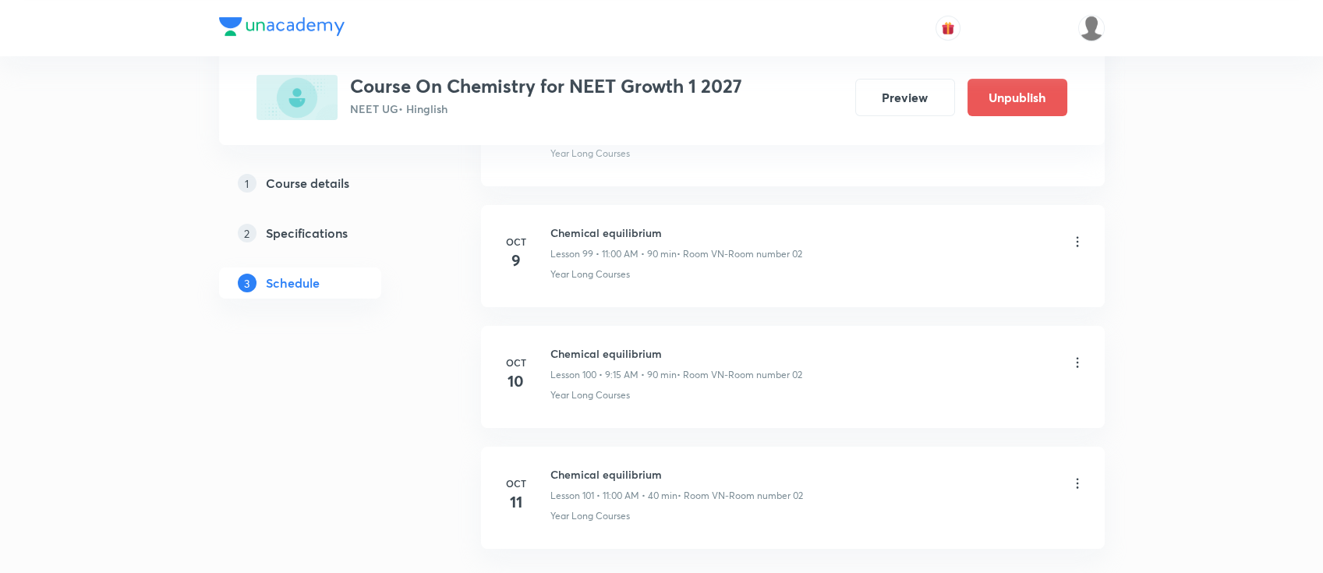
click at [1078, 234] on icon at bounding box center [1077, 242] width 16 height 16
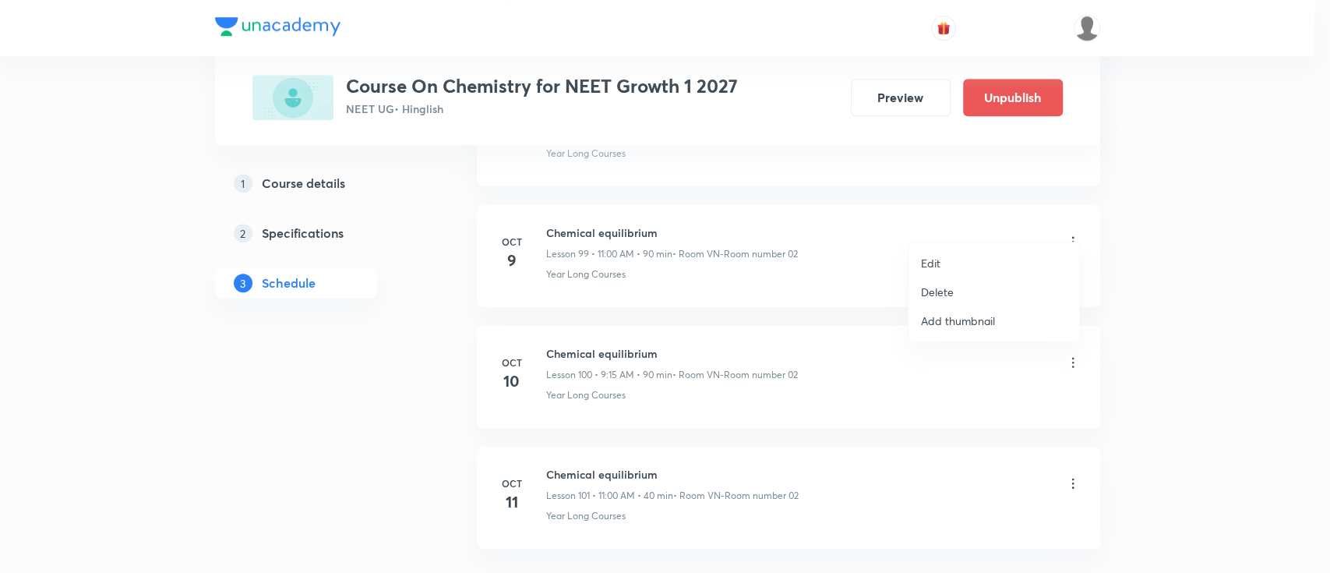
click at [974, 256] on li "Edit" at bounding box center [994, 263] width 171 height 29
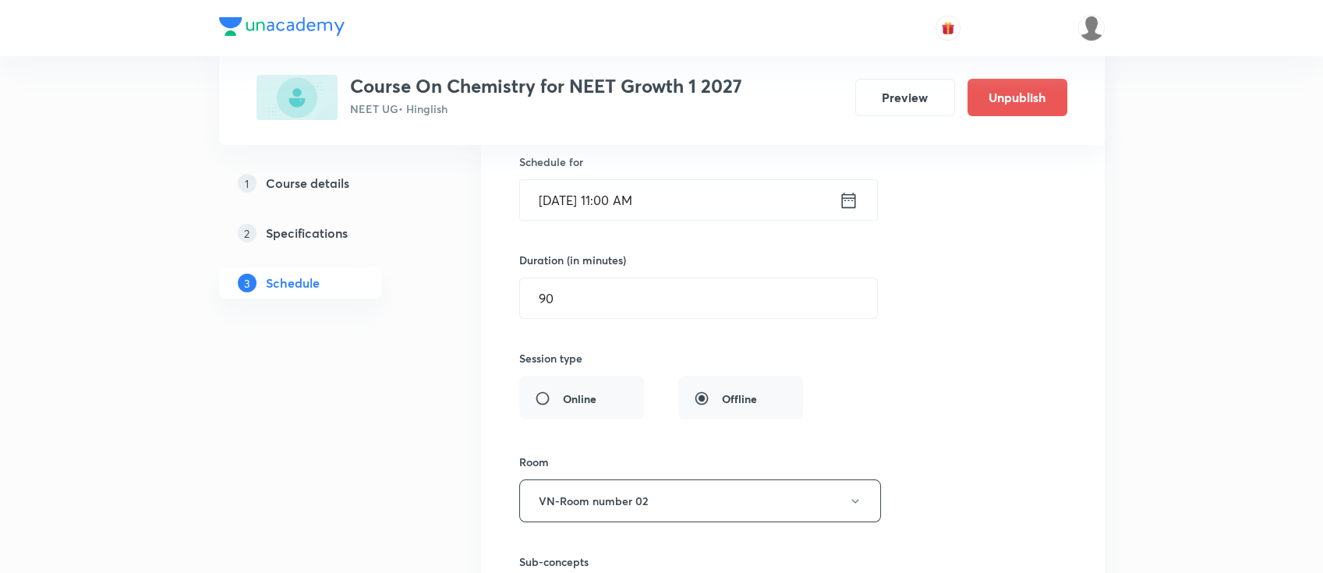
scroll to position [12223, 0]
drag, startPoint x: 595, startPoint y: 282, endPoint x: 405, endPoint y: 236, distance: 196.4
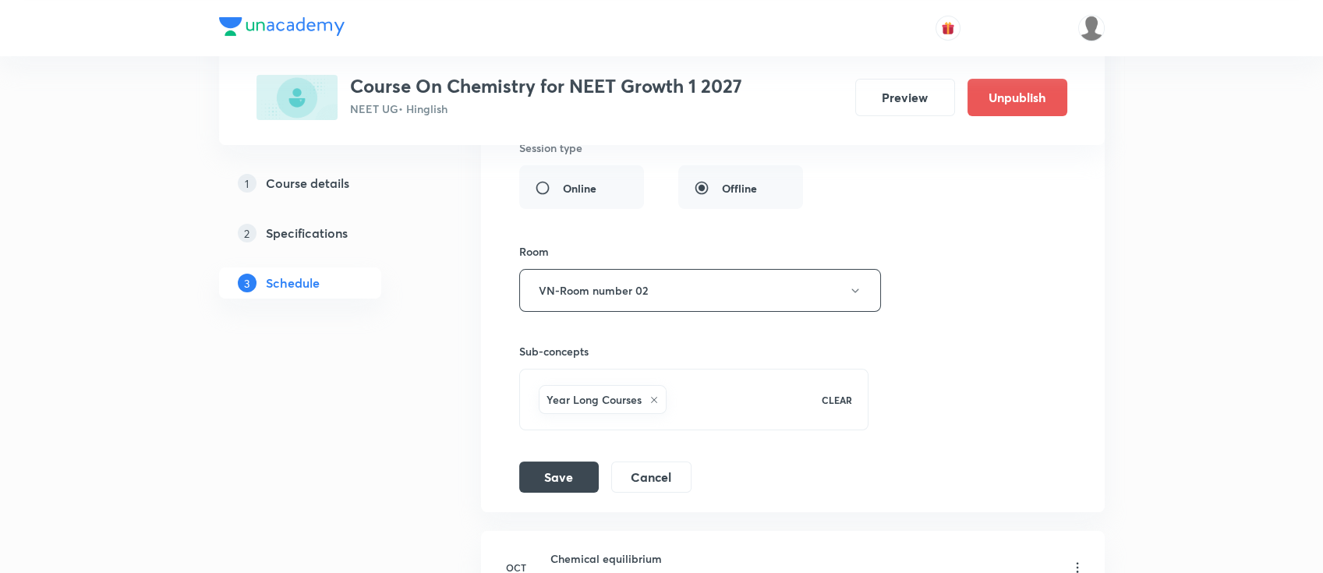
scroll to position [12639, 0]
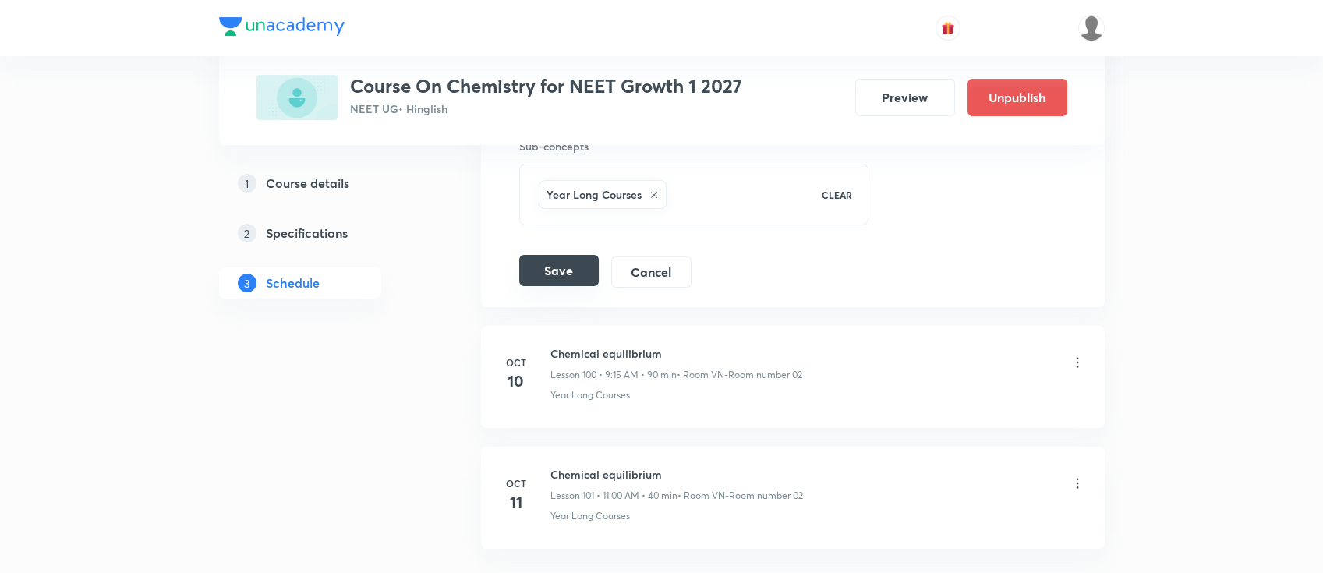
type input "40"
click at [529, 257] on button "Save" at bounding box center [559, 270] width 80 height 31
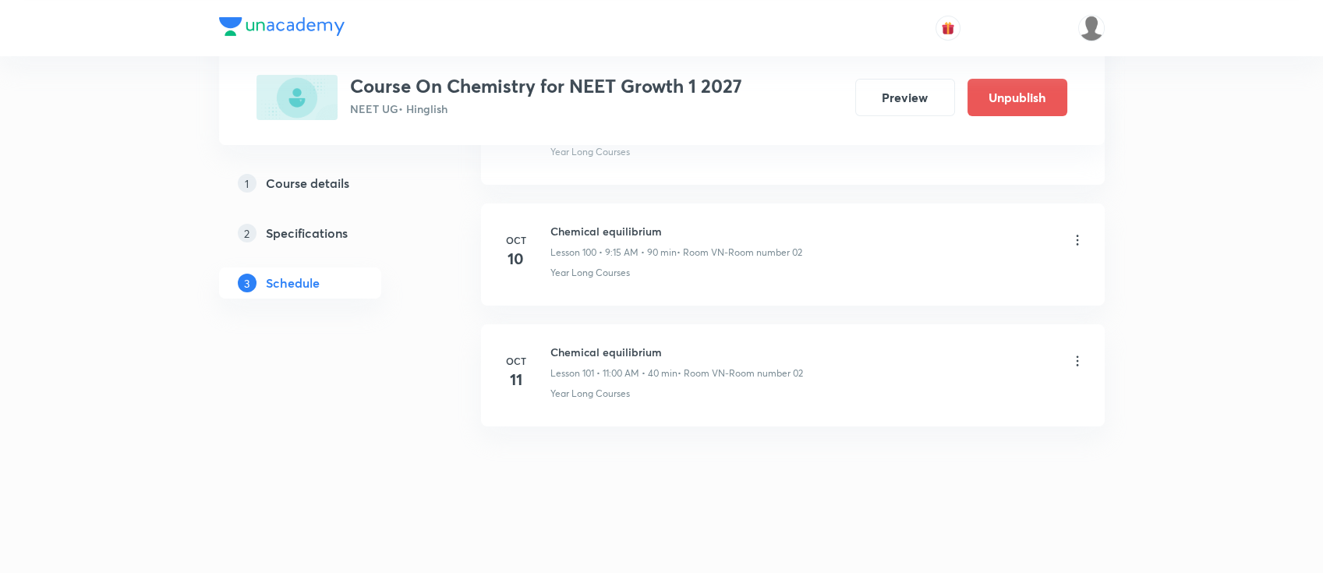
scroll to position [12144, 0]
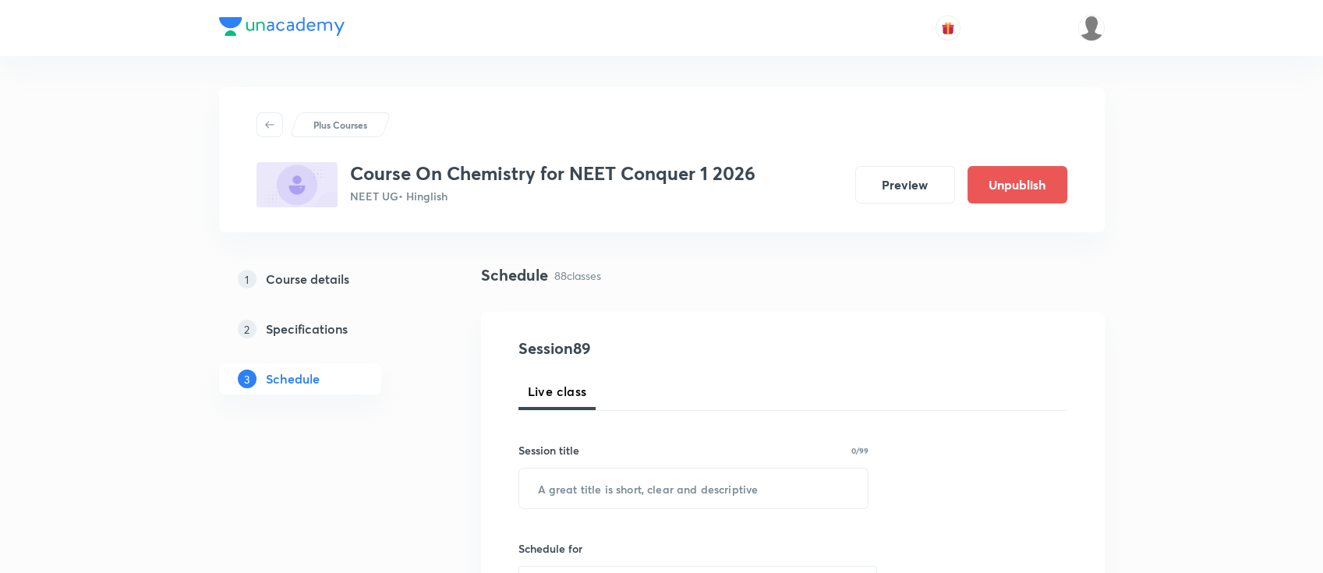
click at [666, 178] on h3 "Course On Chemistry for NEET Conquer 1 2026" at bounding box center [552, 173] width 405 height 23
copy h3 "Conquer"
click at [731, 500] on input "text" at bounding box center [693, 488] width 349 height 40
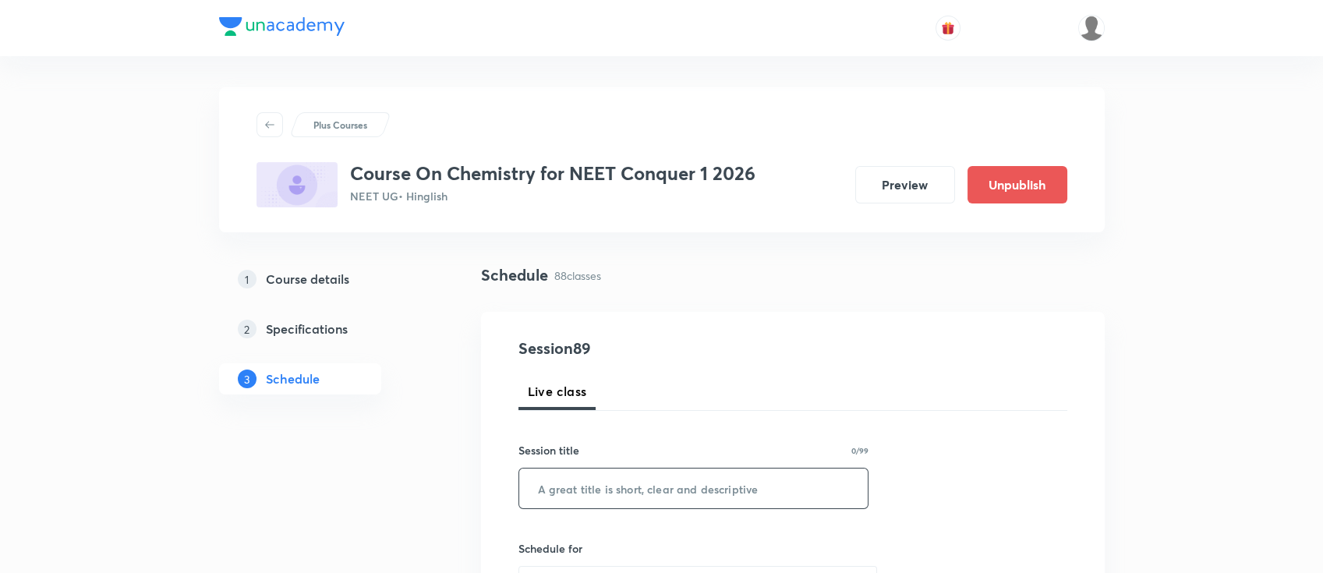
paste input "GOC"
type input "GOC"
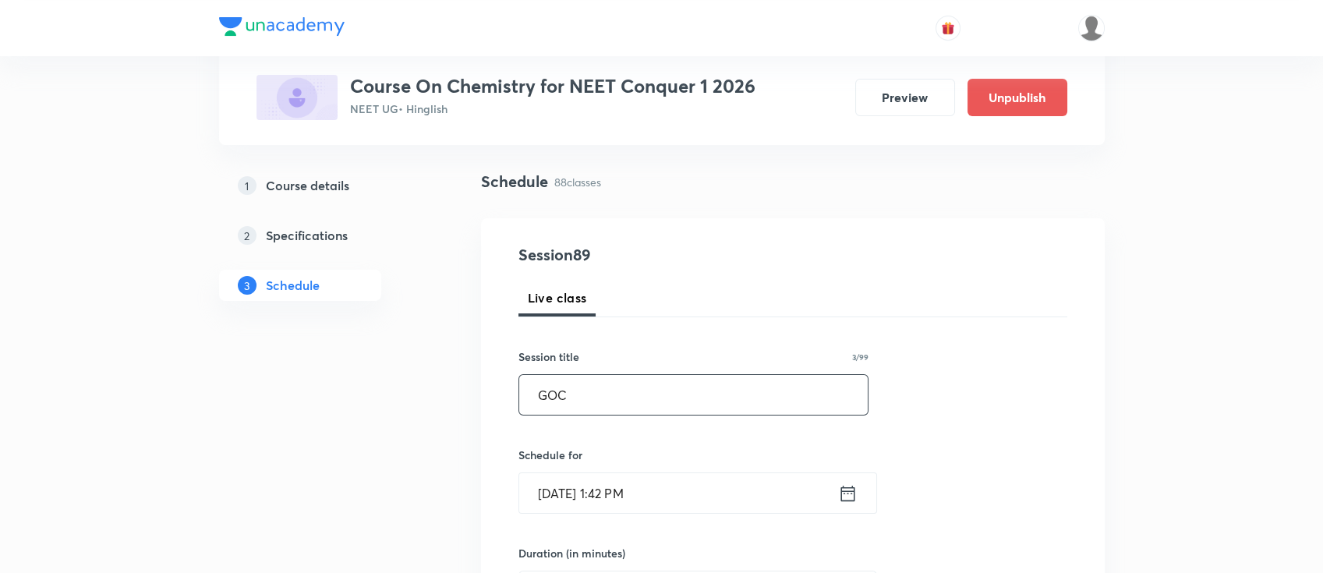
scroll to position [207, 0]
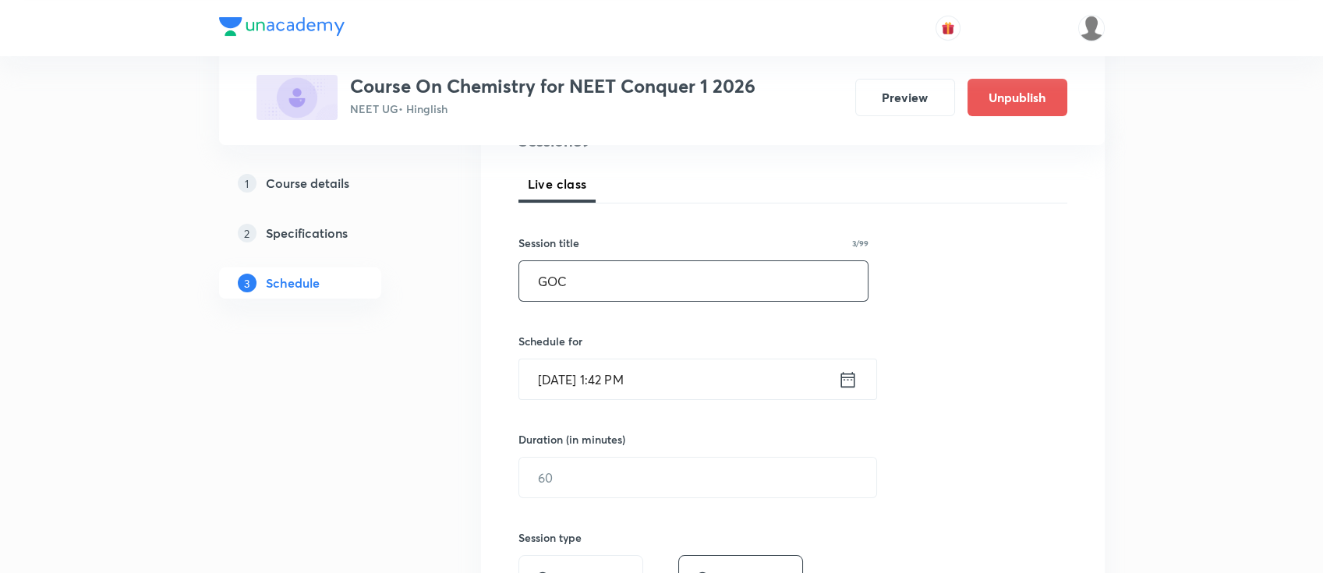
click at [846, 379] on icon at bounding box center [847, 380] width 19 height 22
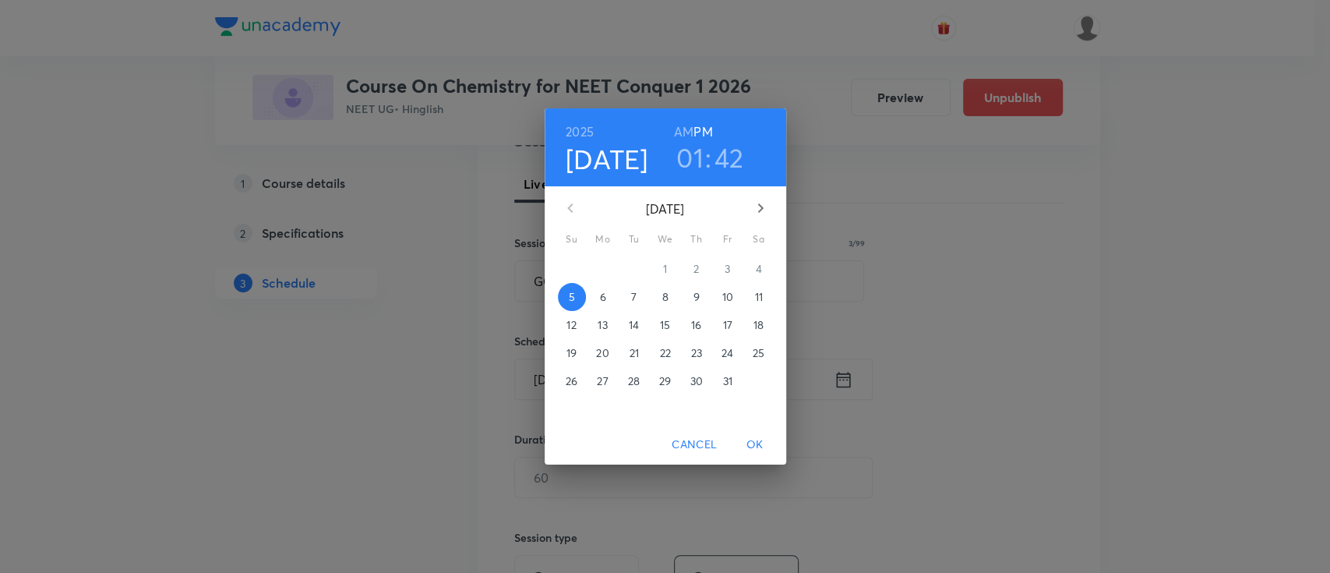
click at [605, 296] on p "6" at bounding box center [602, 297] width 6 height 16
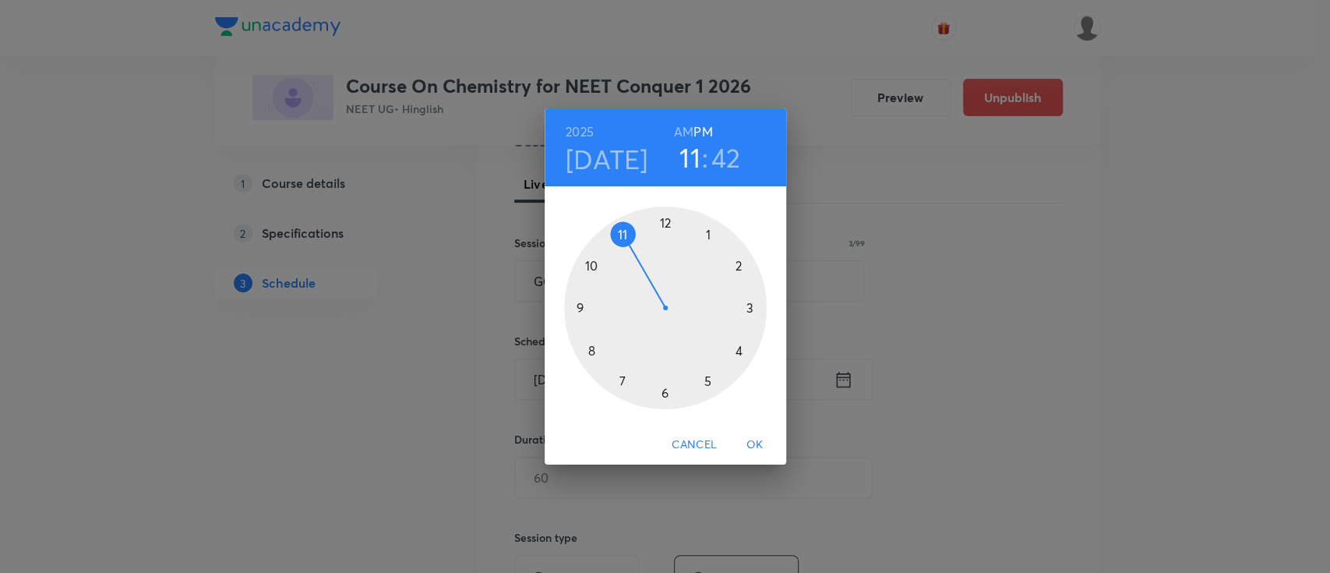
drag, startPoint x: 704, startPoint y: 234, endPoint x: 617, endPoint y: 246, distance: 88.2
click at [617, 246] on div at bounding box center [665, 308] width 203 height 203
drag, startPoint x: 584, startPoint y: 326, endPoint x: 589, endPoint y: 309, distance: 18.0
click at [589, 309] on div at bounding box center [665, 308] width 203 height 203
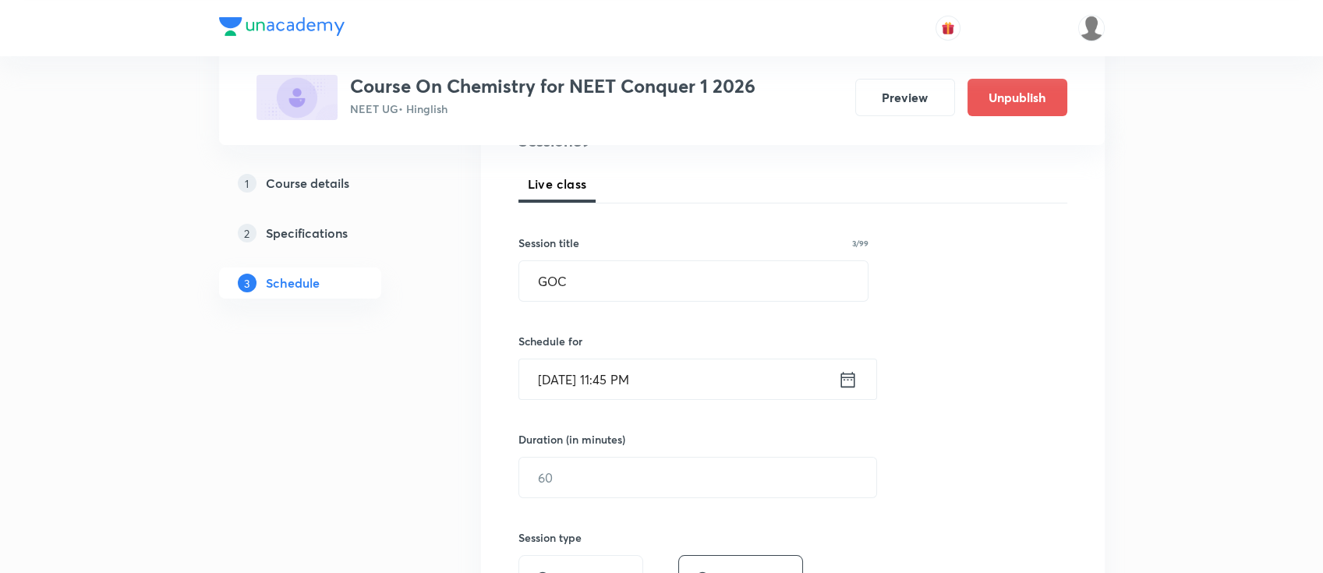
click at [846, 383] on icon at bounding box center [847, 380] width 19 height 22
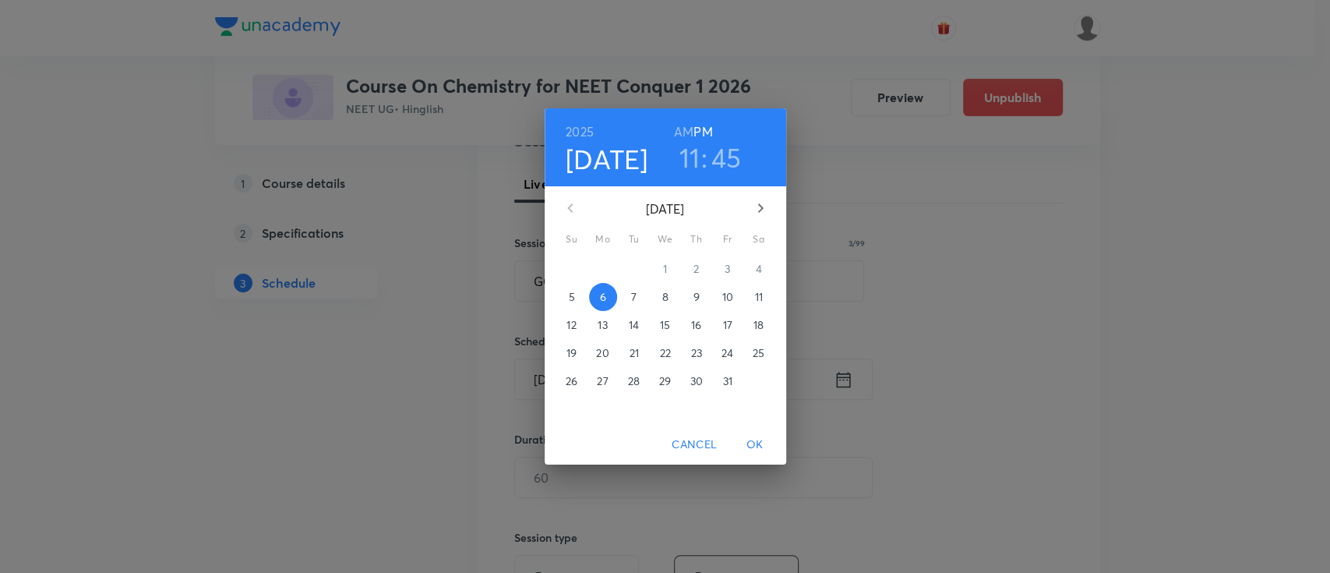
click at [679, 133] on h6 "AM" at bounding box center [683, 132] width 19 height 22
click at [758, 445] on span "OK" at bounding box center [755, 444] width 37 height 19
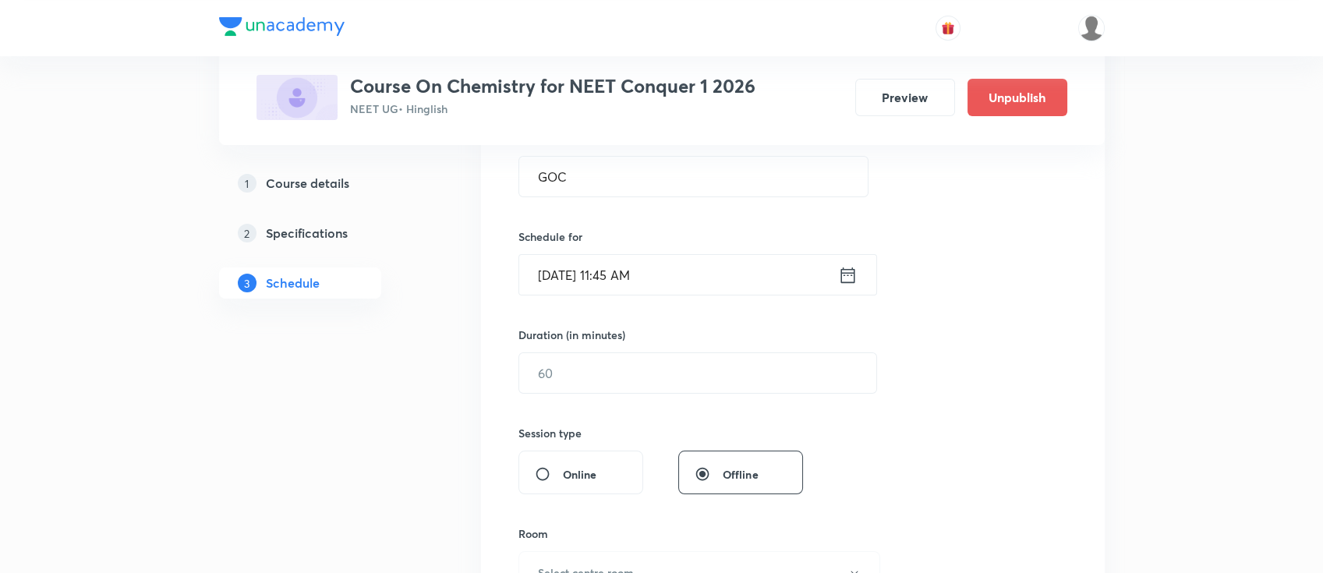
scroll to position [415, 0]
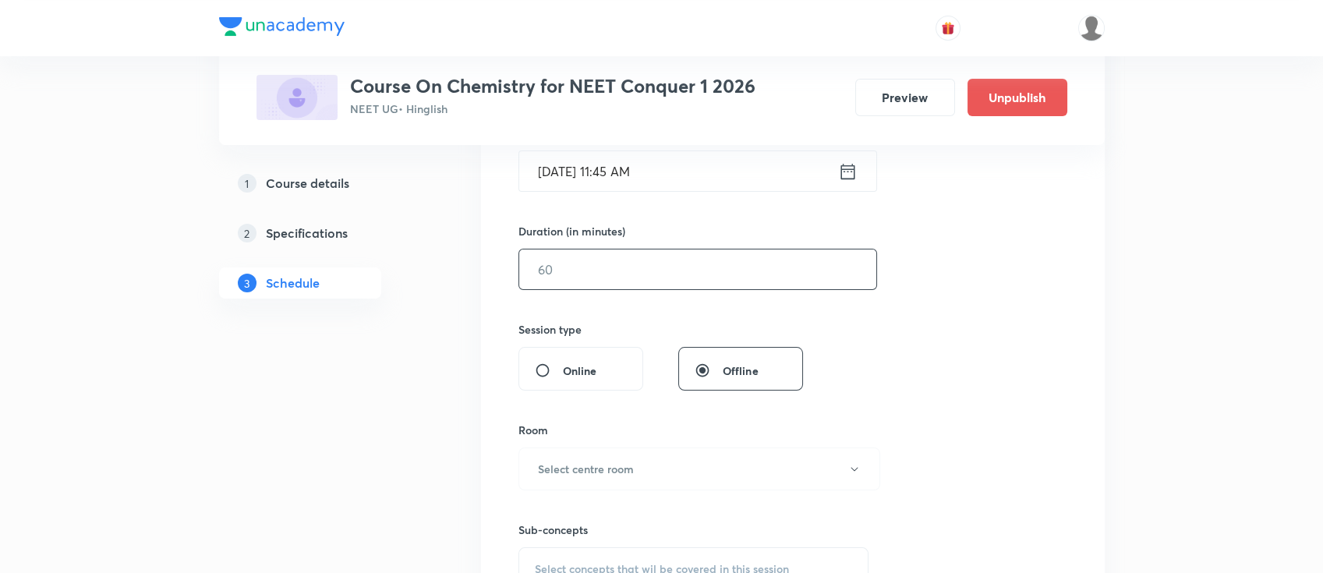
click at [695, 277] on input "text" at bounding box center [697, 269] width 357 height 40
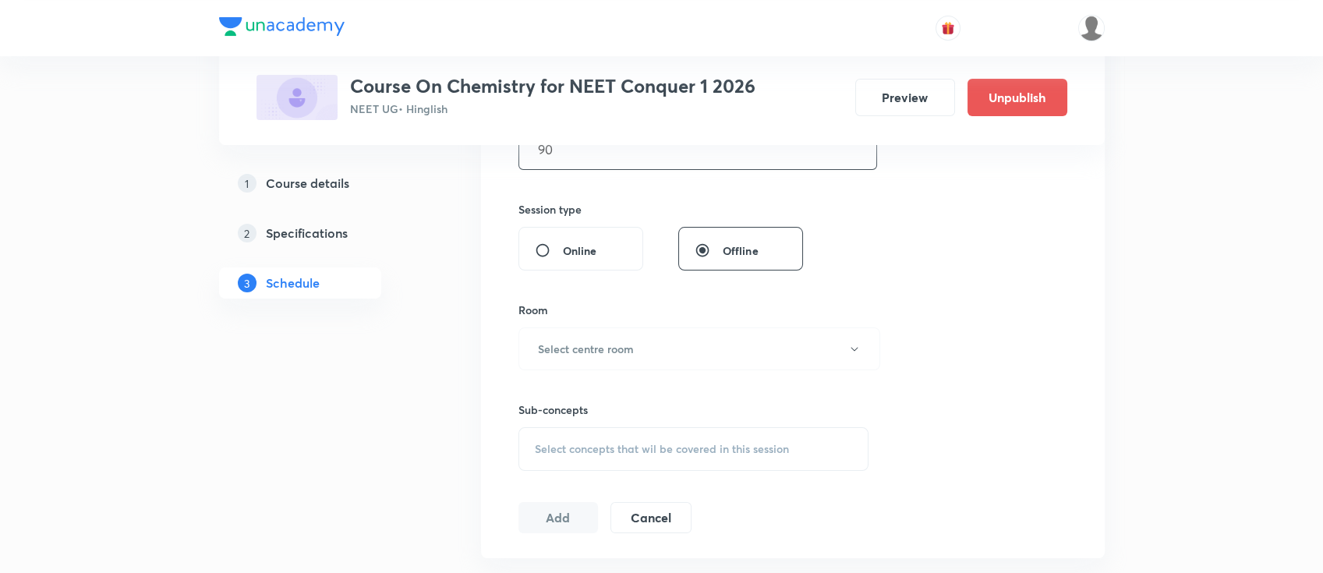
scroll to position [624, 0]
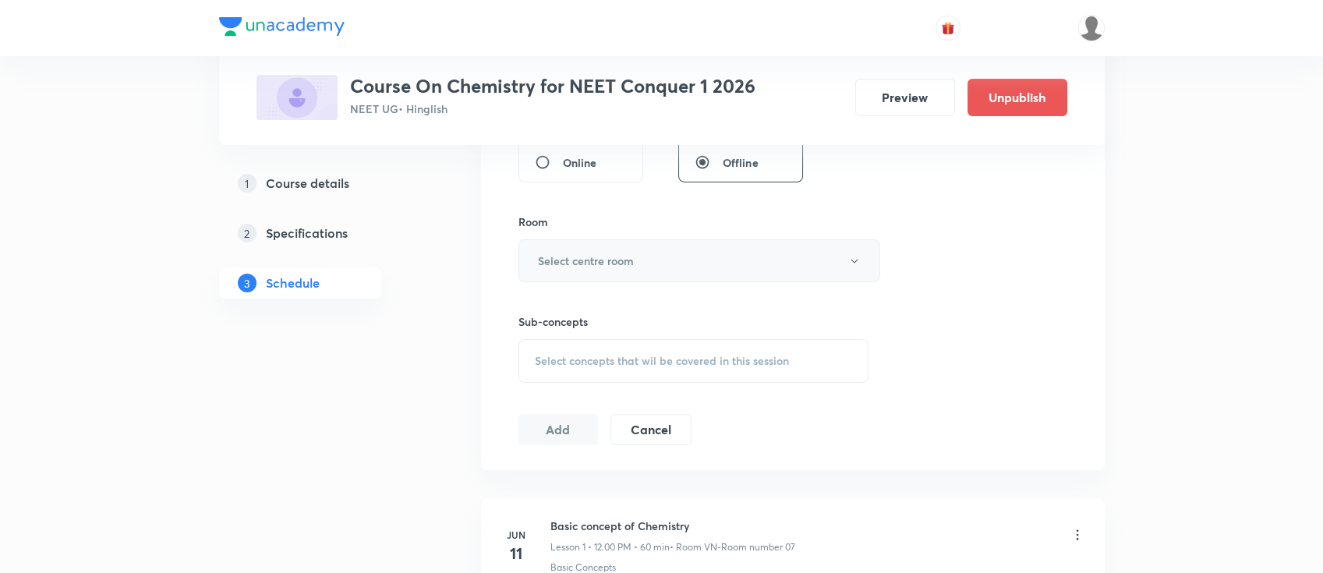
type input "90"
click at [632, 259] on h6 "Select centre room" at bounding box center [586, 261] width 96 height 16
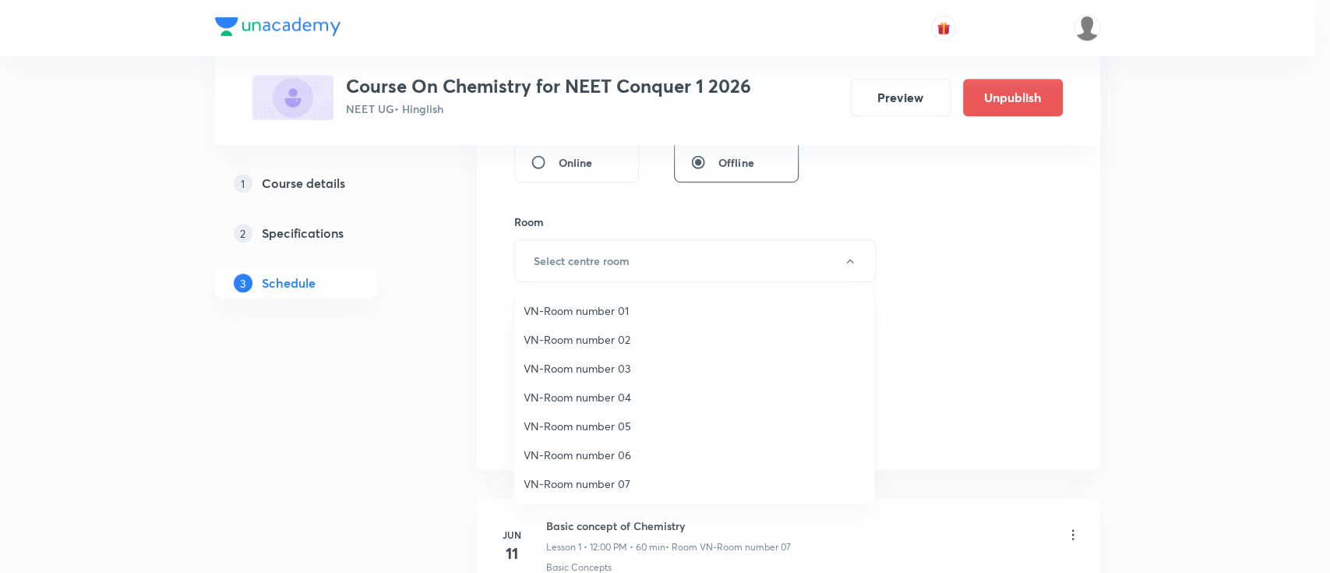
click at [616, 429] on span "VN-Room number 05" at bounding box center [694, 426] width 341 height 16
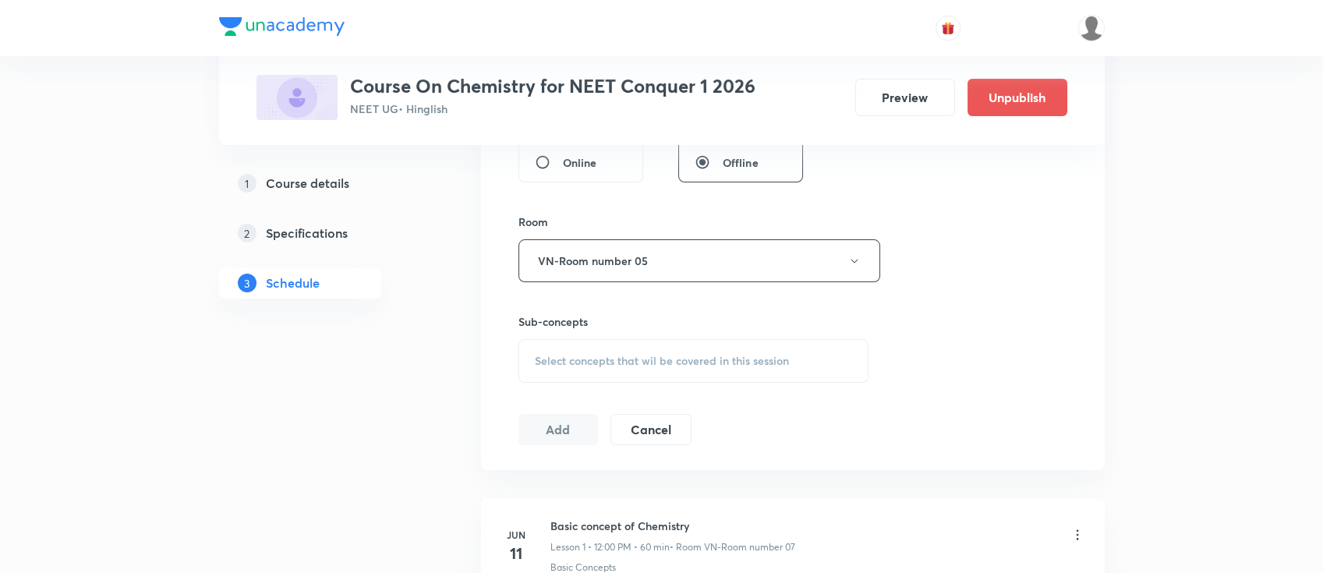
click at [707, 345] on div "Select concepts that wil be covered in this session" at bounding box center [693, 361] width 351 height 44
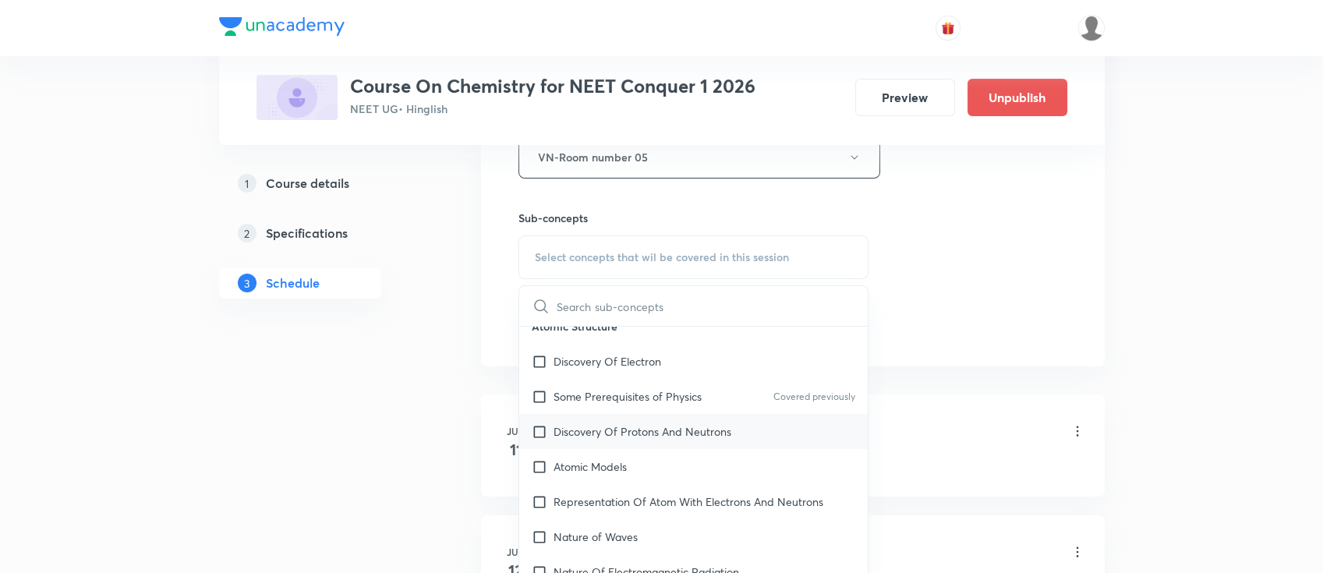
click at [697, 423] on p "Discovery Of Protons And Neutrons" at bounding box center [642, 431] width 178 height 16
checkbox input "true"
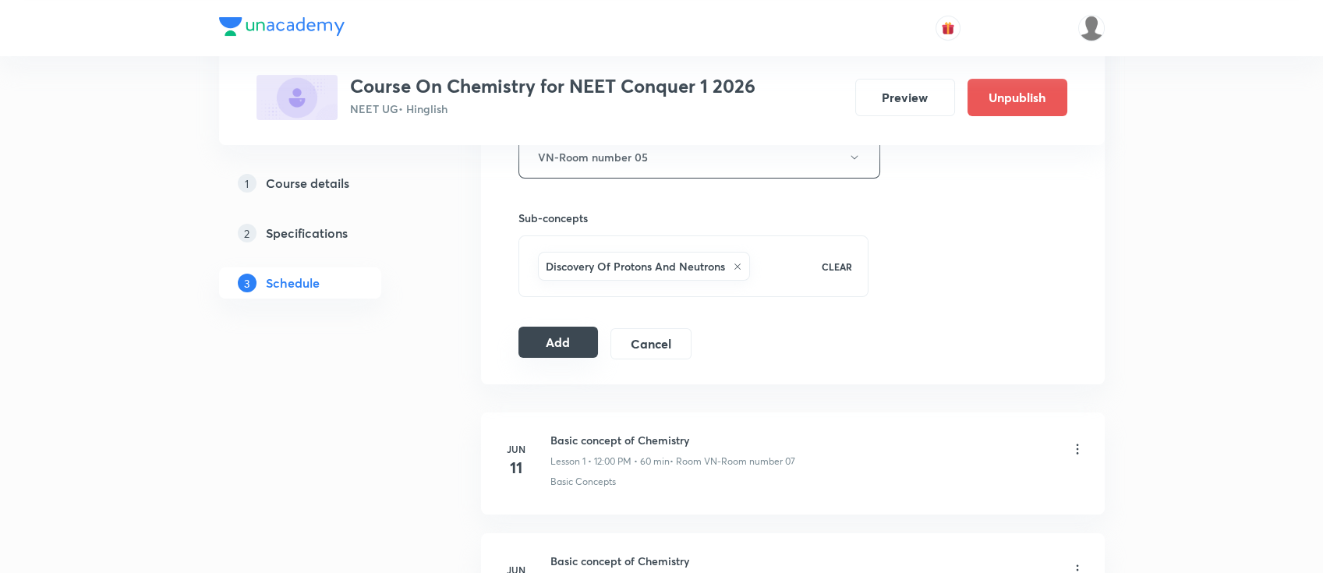
click at [550, 341] on button "Add" at bounding box center [558, 342] width 80 height 31
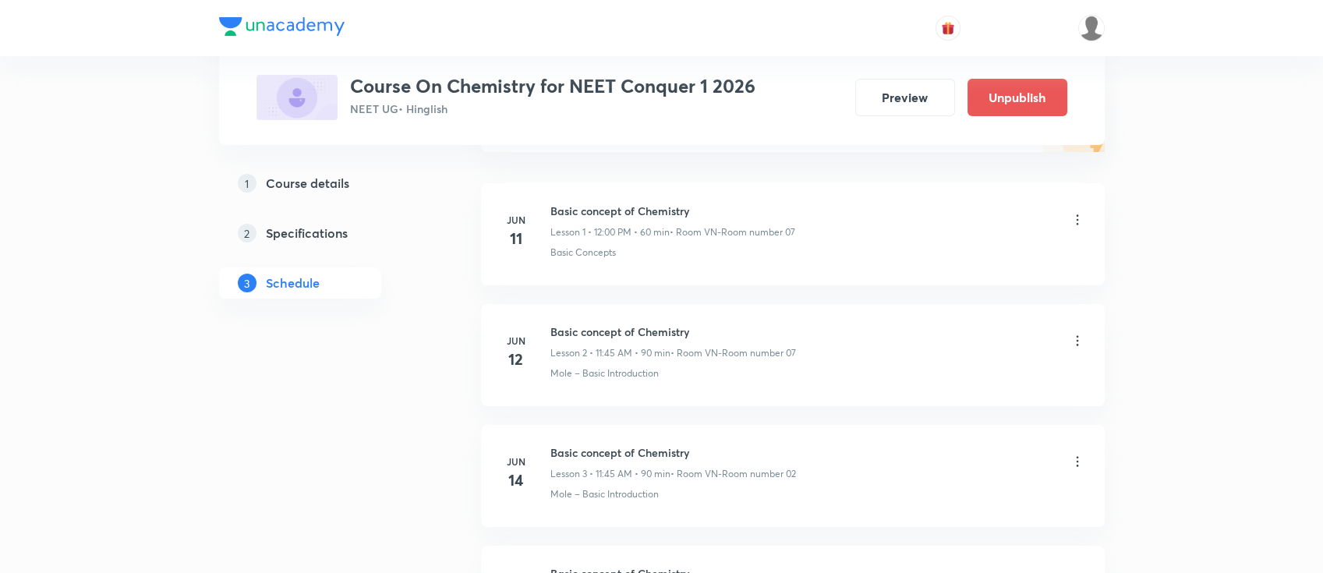
scroll to position [0, 0]
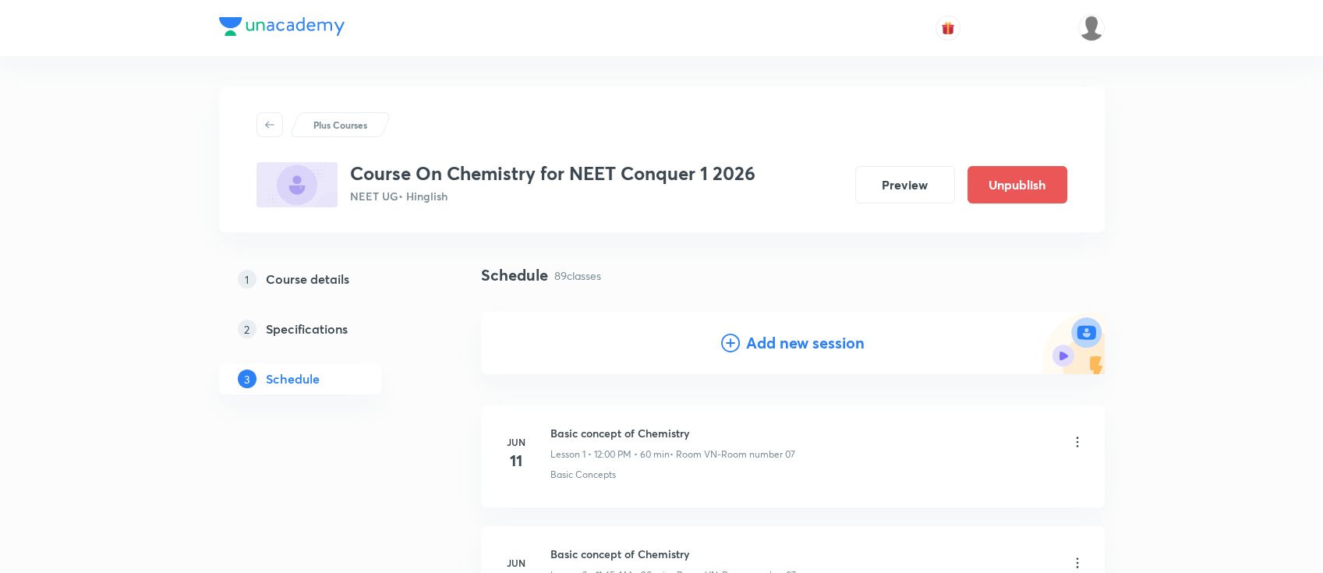
click at [846, 341] on h4 "Add new session" at bounding box center [805, 342] width 118 height 23
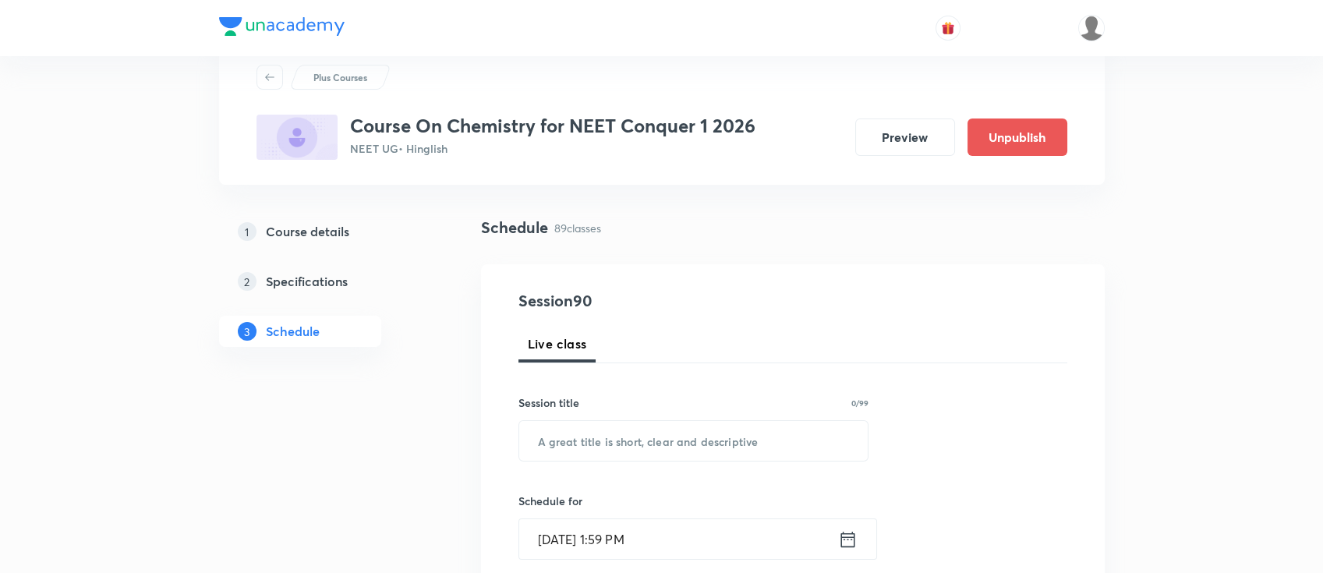
scroll to position [104, 0]
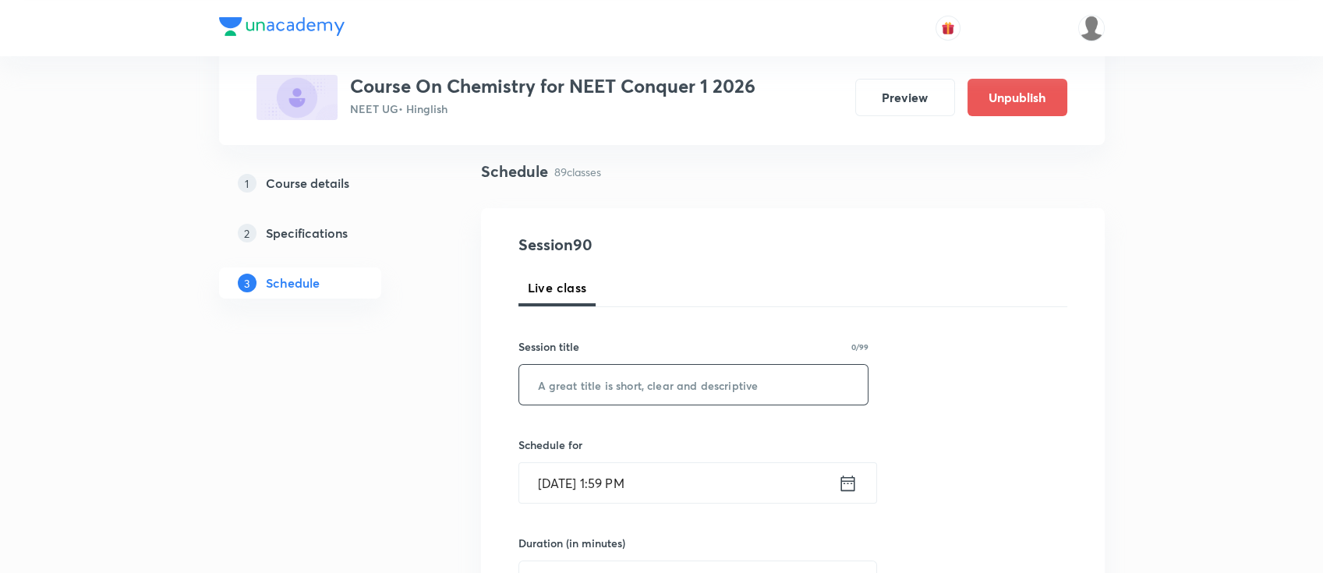
click at [761, 395] on input "text" at bounding box center [693, 385] width 349 height 40
paste input "GOC"
type input "GOC"
click at [848, 483] on icon at bounding box center [847, 483] width 19 height 22
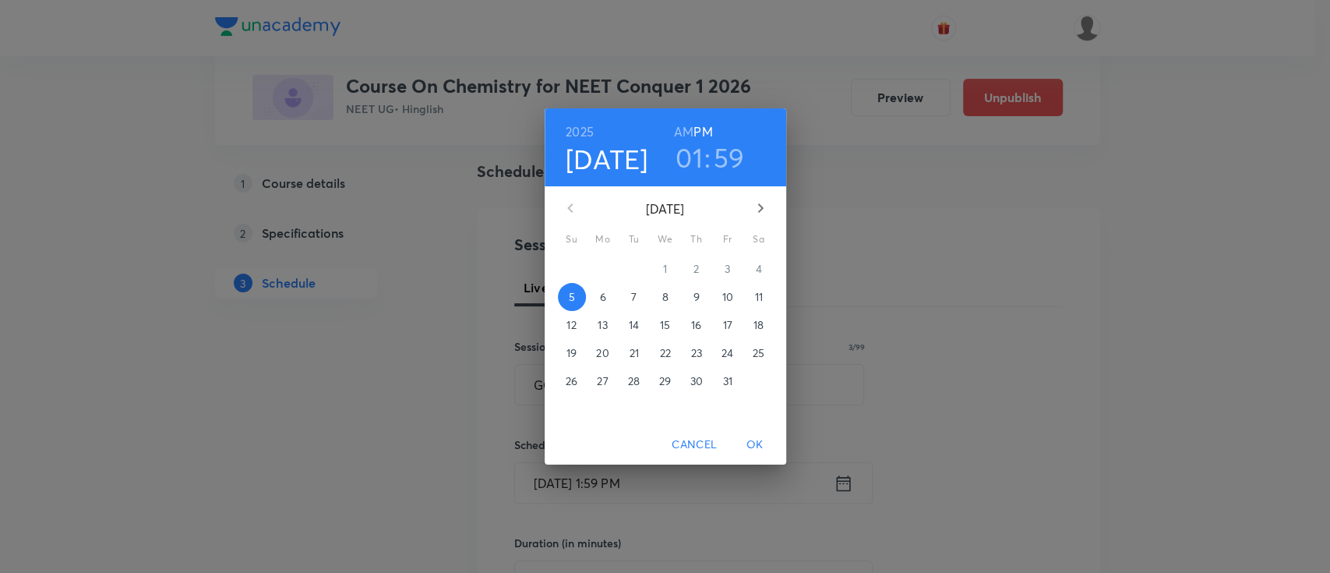
click at [636, 295] on span "7" at bounding box center [634, 297] width 28 height 16
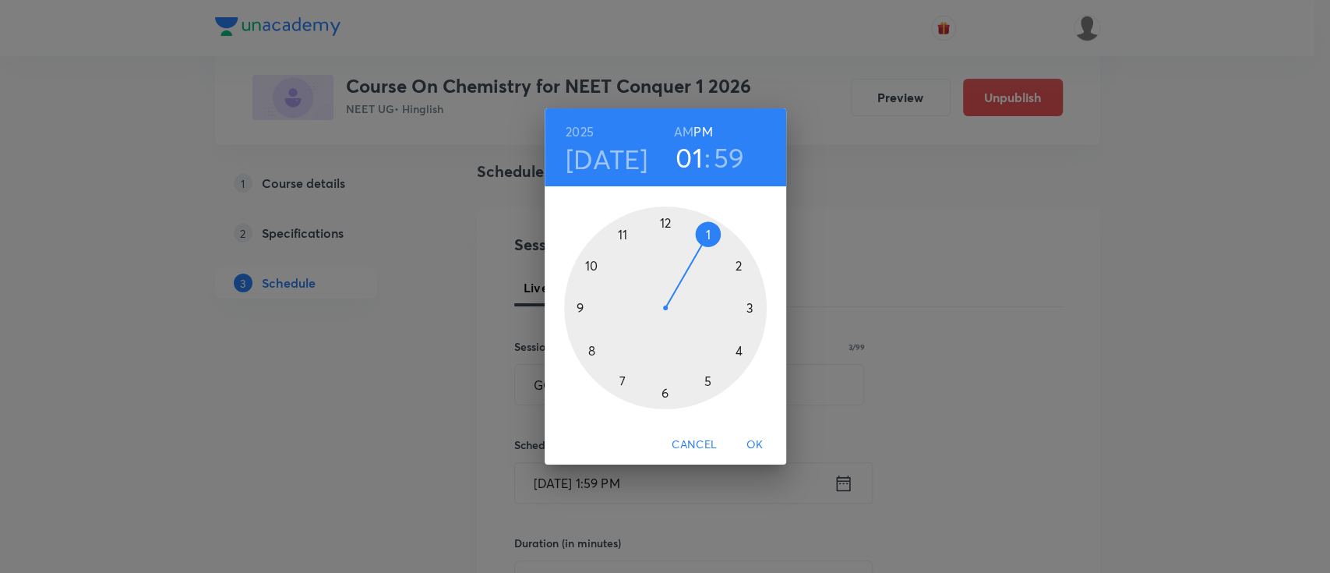
click at [731, 167] on h3 "59" at bounding box center [729, 157] width 31 height 33
drag, startPoint x: 651, startPoint y: 224, endPoint x: 667, endPoint y: 370, distance: 147.4
click at [667, 370] on div at bounding box center [665, 308] width 203 height 203
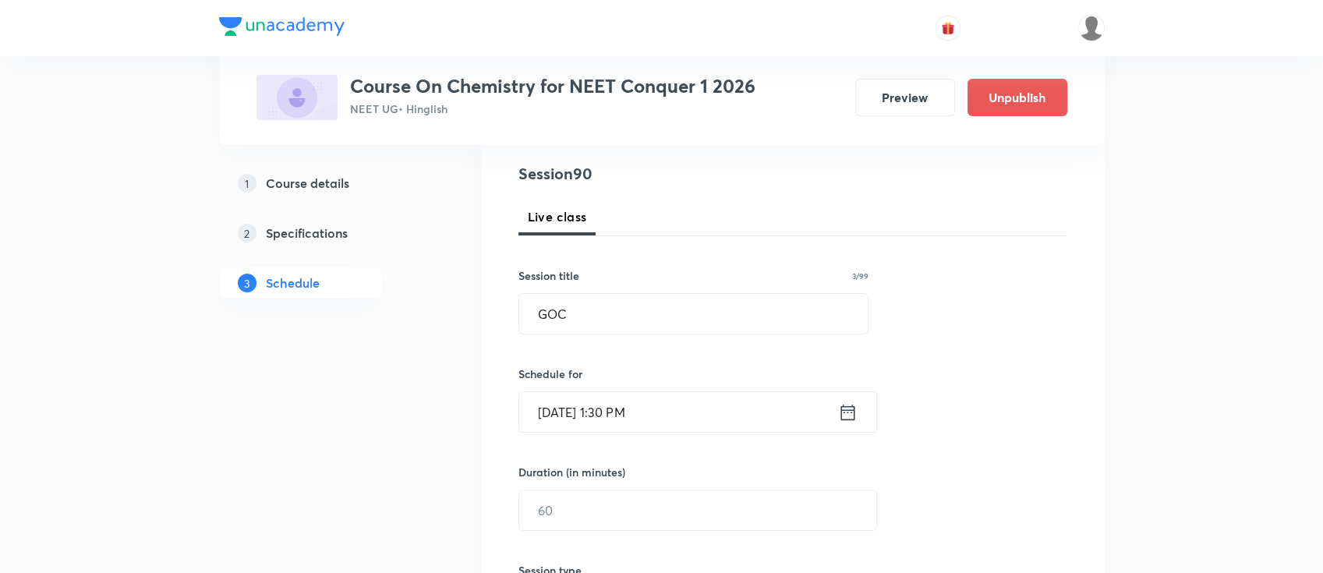
scroll to position [207, 0]
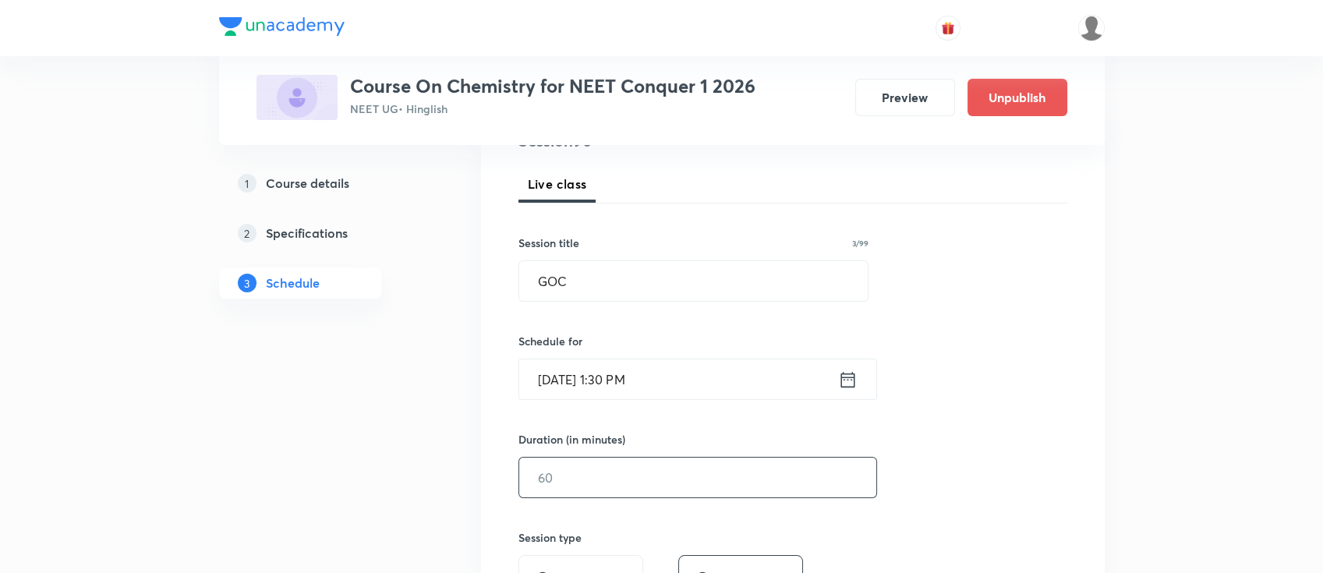
click at [696, 473] on input "text" at bounding box center [697, 478] width 357 height 40
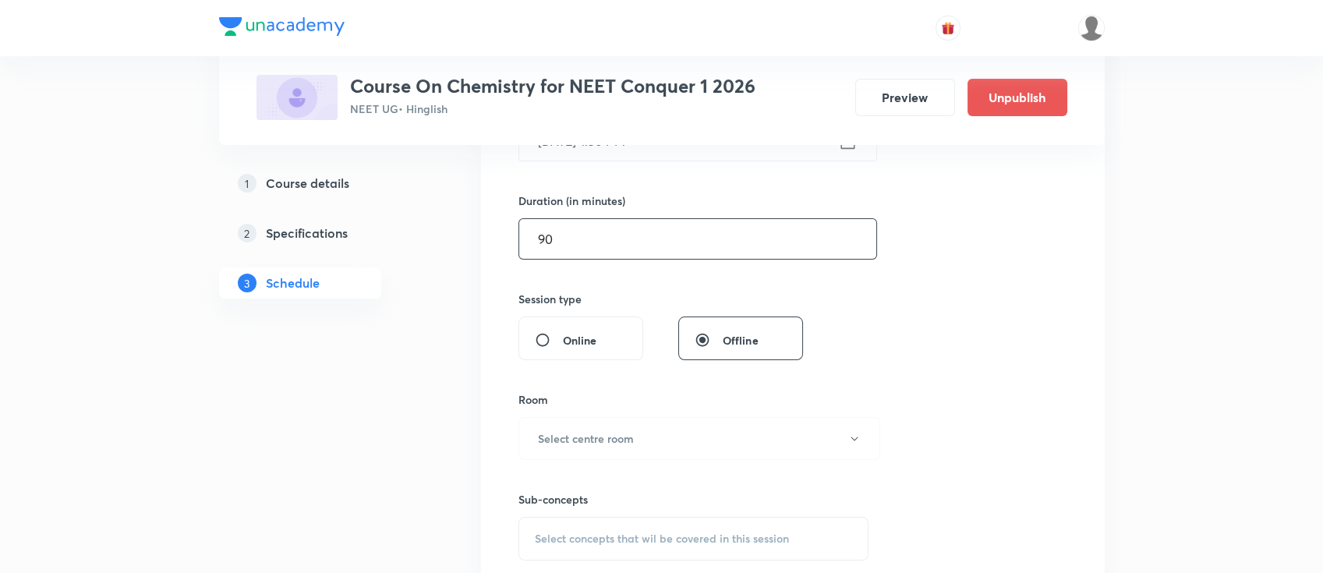
scroll to position [519, 0]
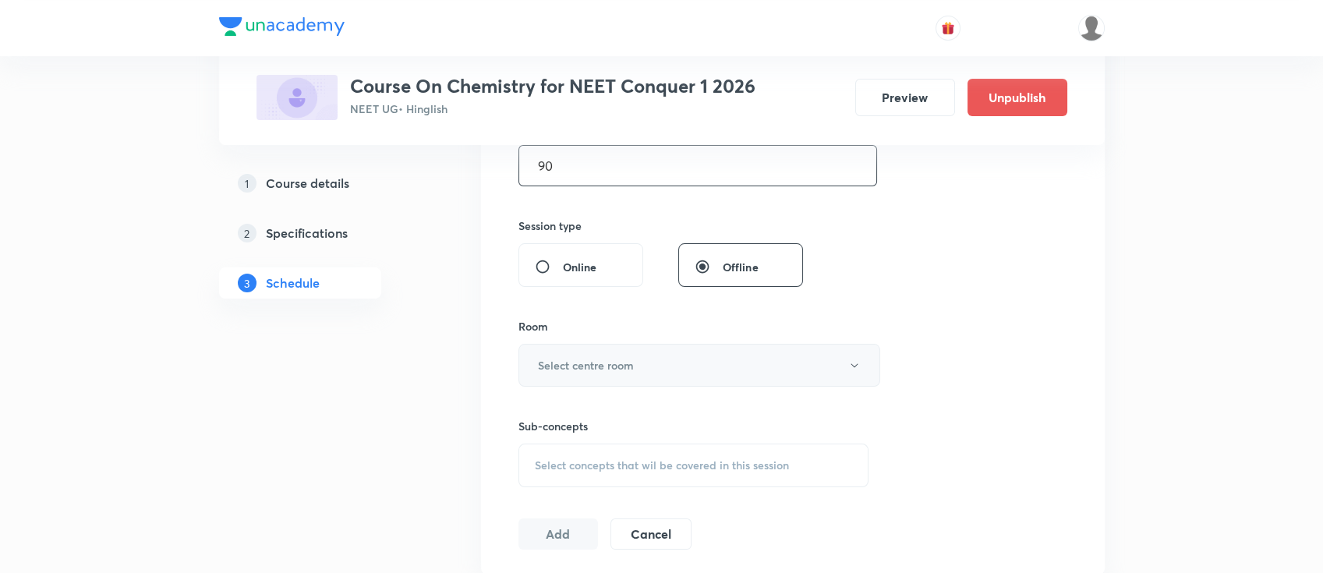
type input "90"
click at [666, 344] on button "Select centre room" at bounding box center [699, 365] width 362 height 43
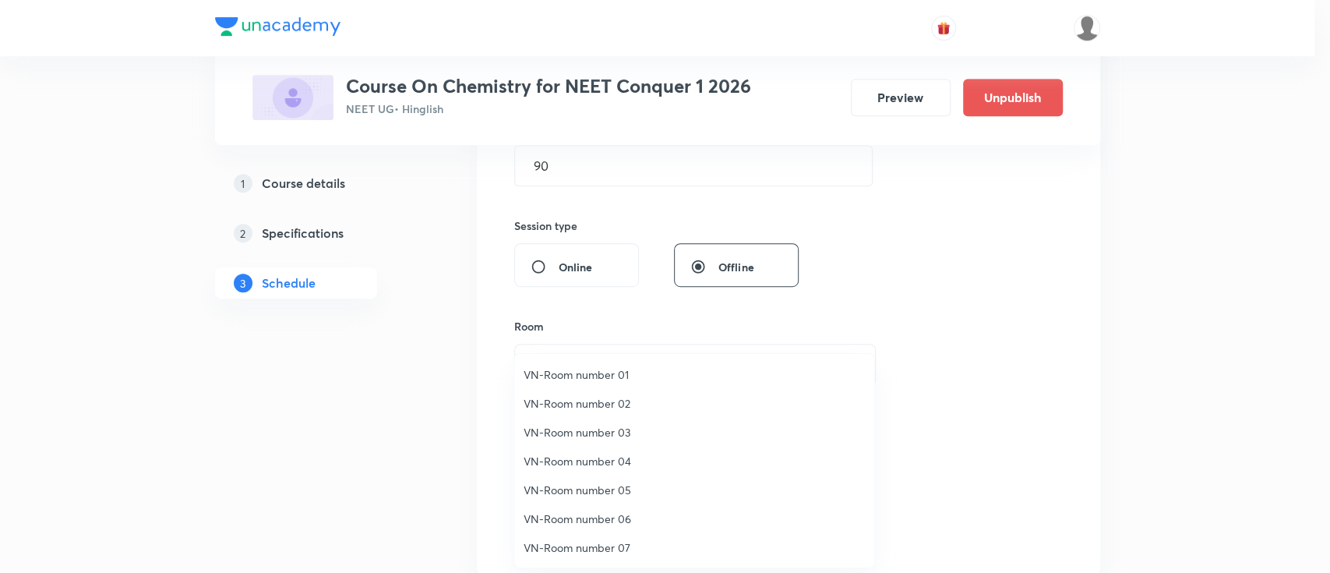
click at [623, 488] on span "VN-Room number 05" at bounding box center [694, 490] width 341 height 16
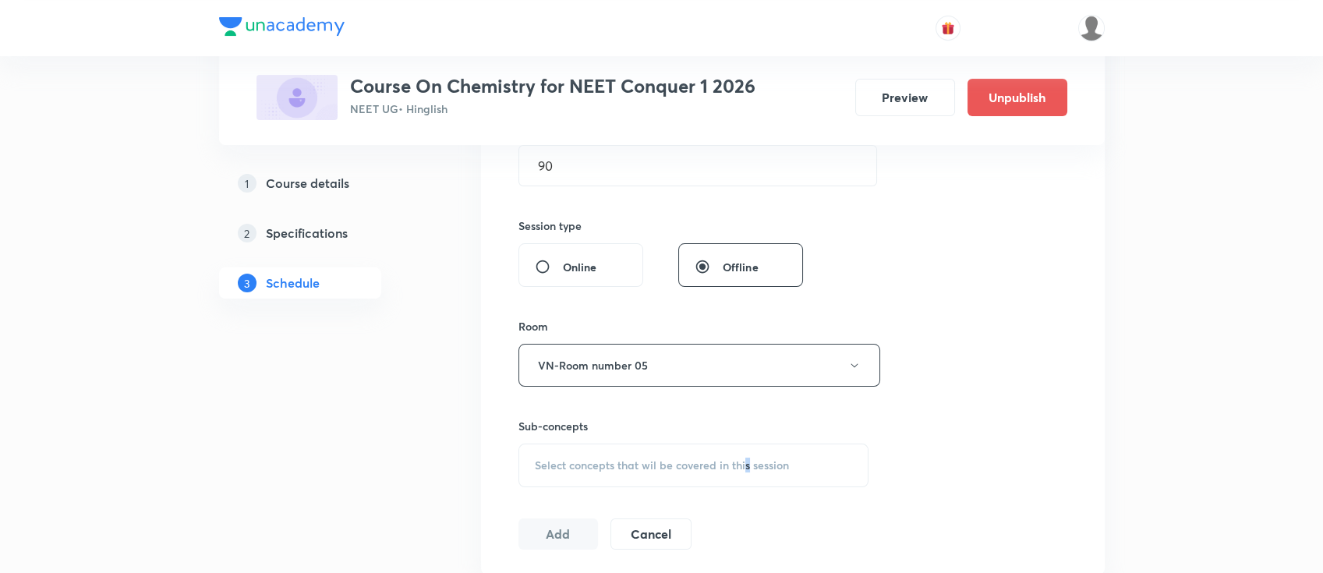
click at [747, 448] on div "Select concepts that wil be covered in this session" at bounding box center [693, 465] width 351 height 44
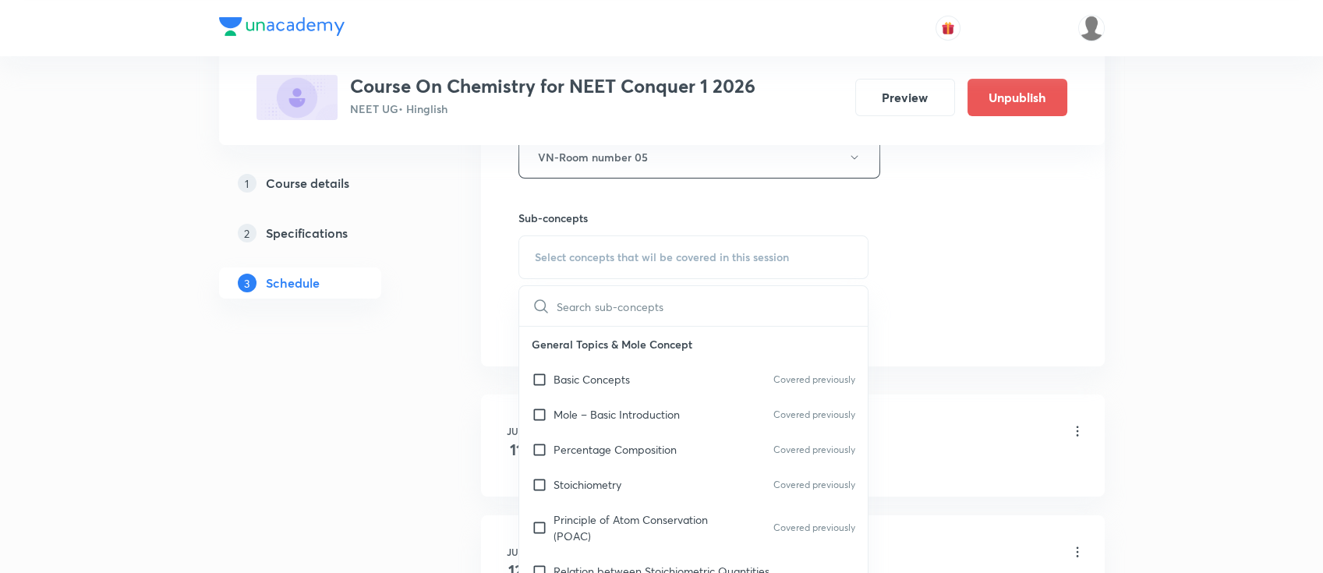
click at [701, 518] on p "Principle of Atom Conservation (POAC)" at bounding box center [631, 527] width 157 height 33
checkbox input "true"
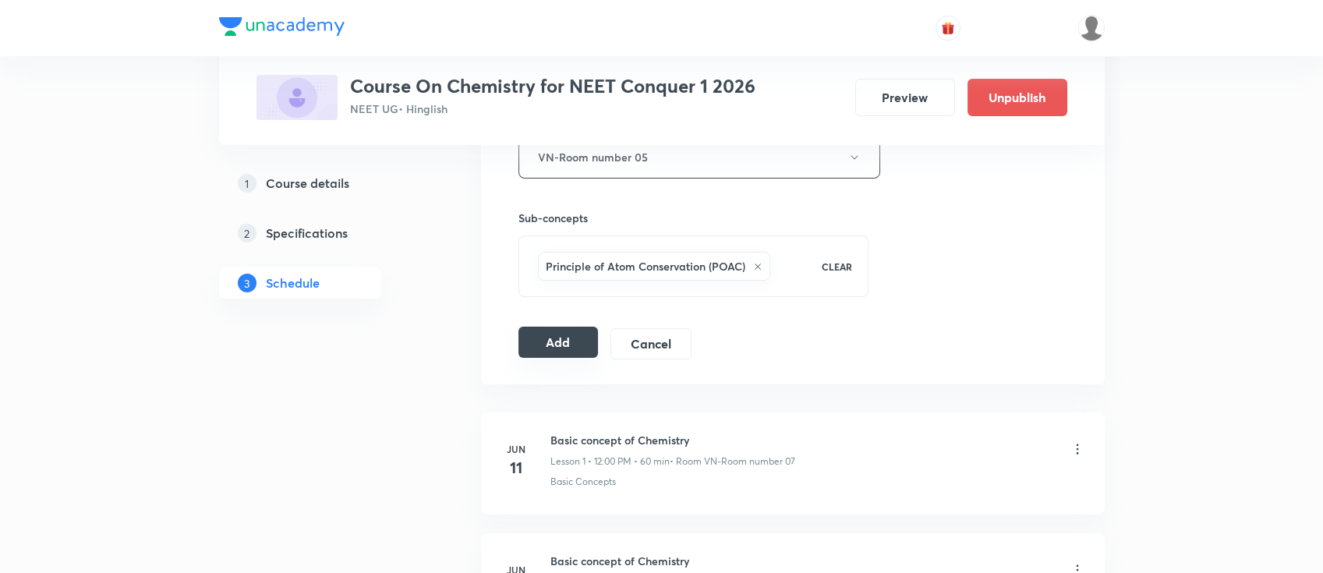
click at [557, 330] on button "Add" at bounding box center [558, 342] width 80 height 31
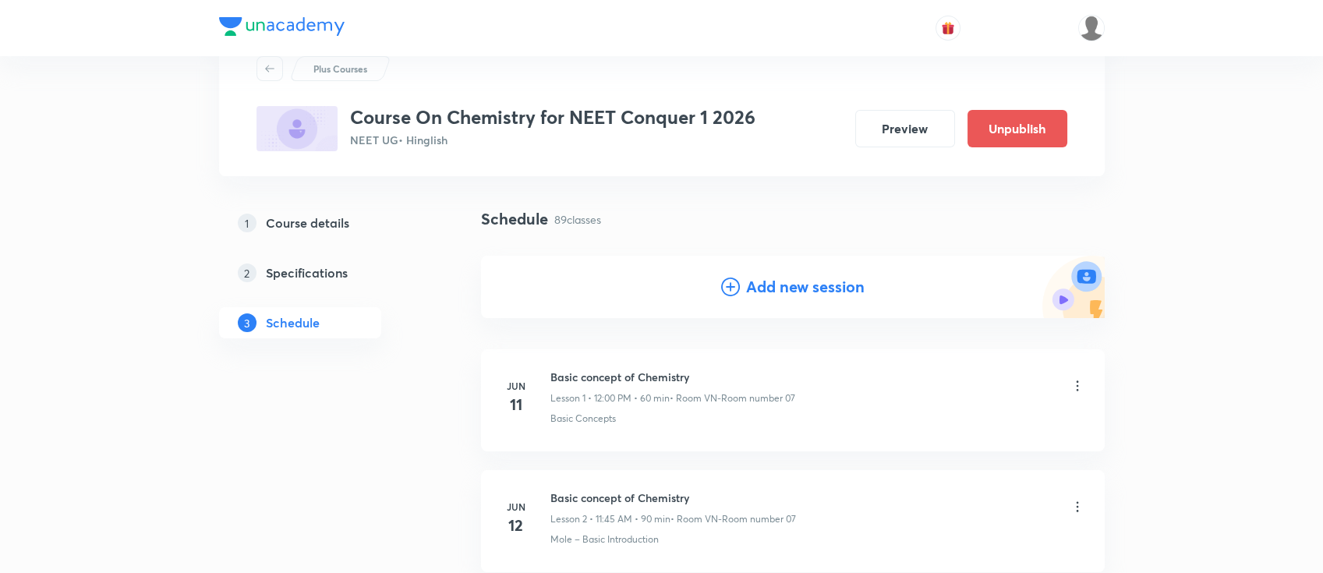
scroll to position [0, 0]
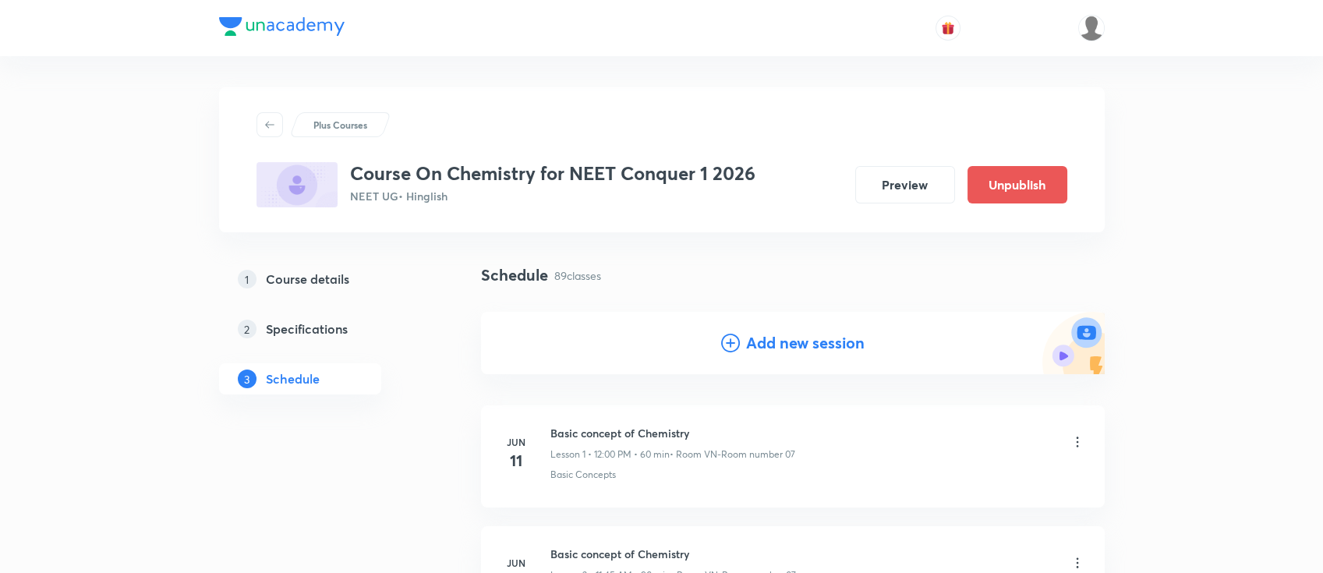
click at [825, 338] on h4 "Add new session" at bounding box center [805, 342] width 118 height 23
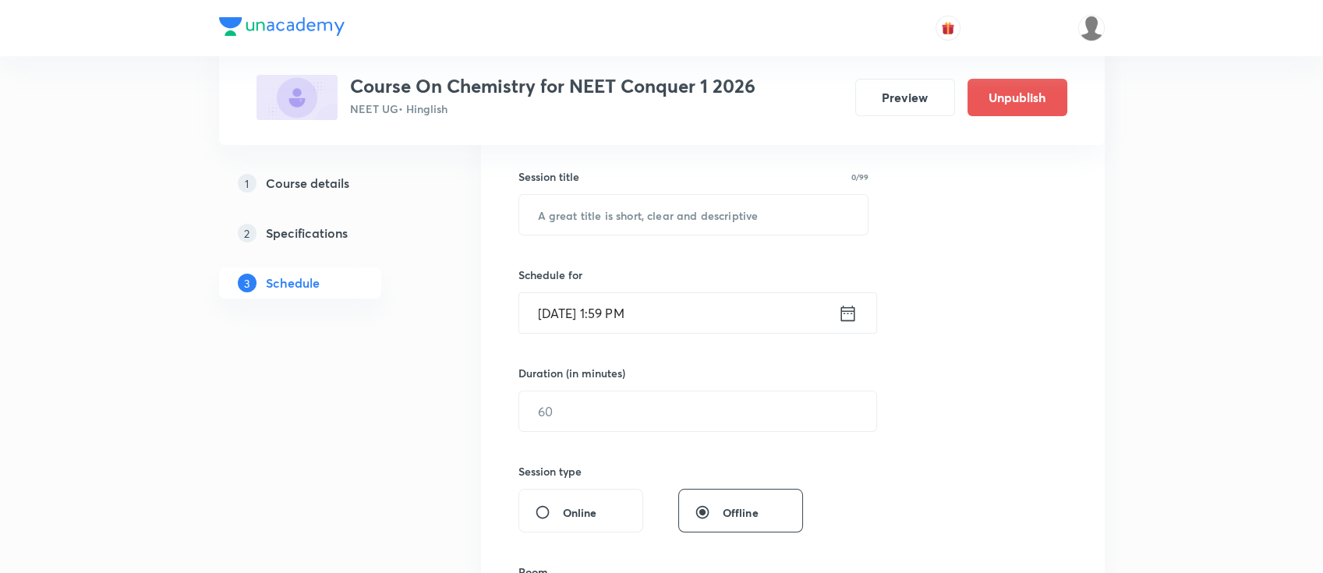
scroll to position [104, 0]
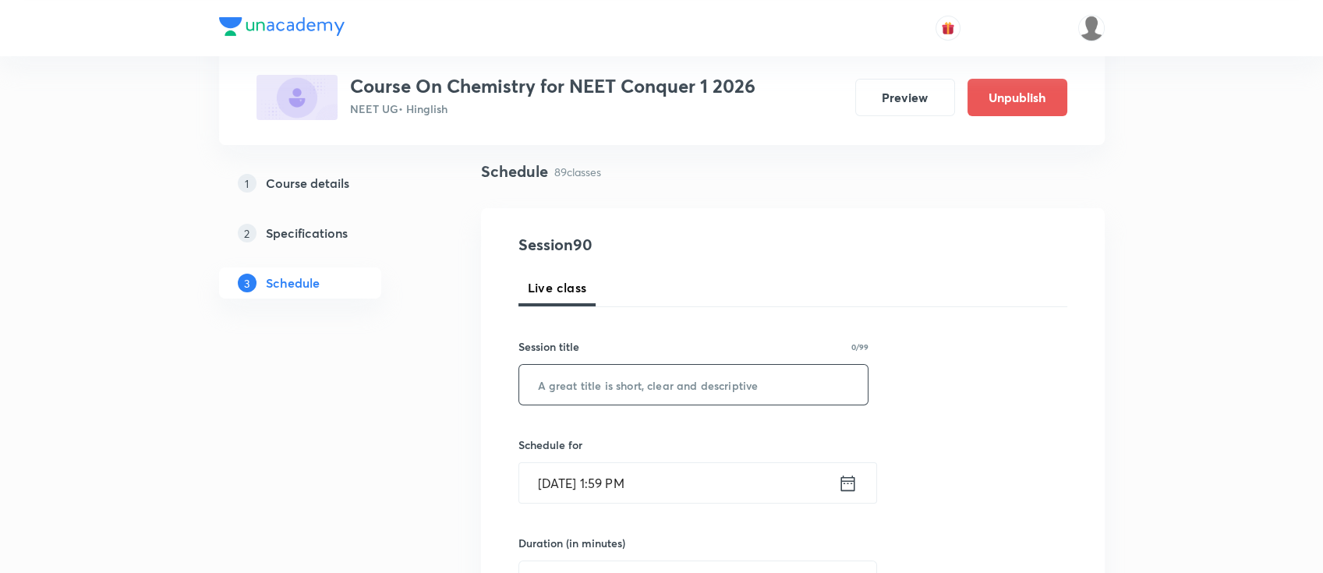
click at [729, 392] on input "text" at bounding box center [693, 385] width 349 height 40
paste input "GOC"
type input "GOC"
click at [848, 482] on icon at bounding box center [847, 483] width 19 height 22
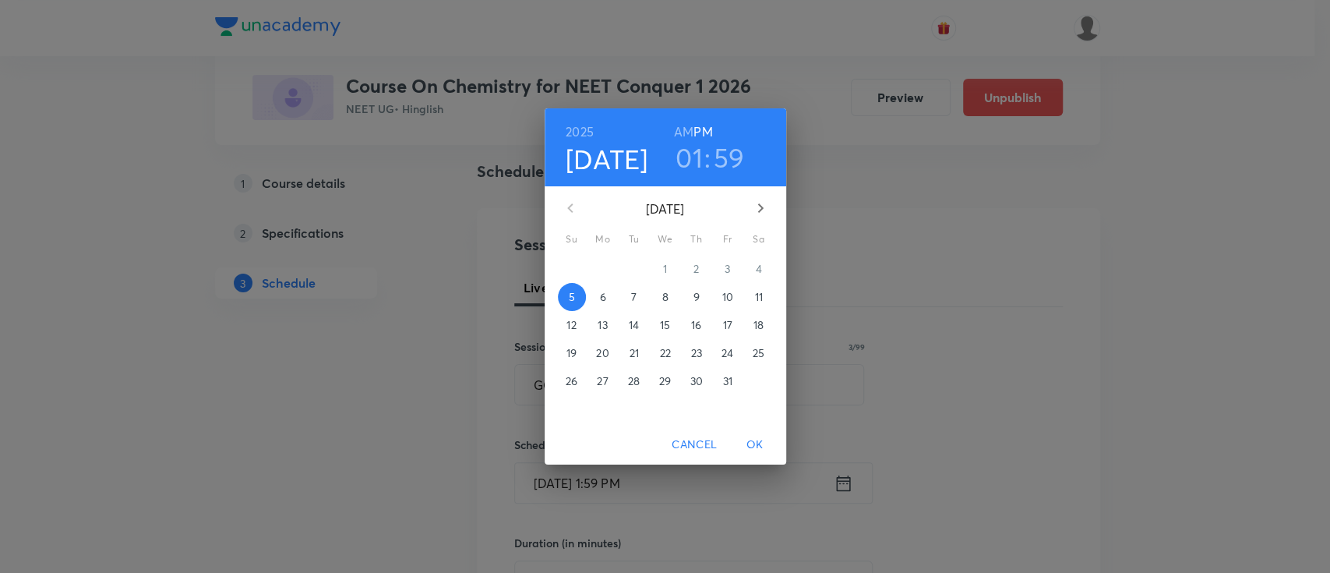
click at [693, 297] on p "9" at bounding box center [696, 297] width 6 height 16
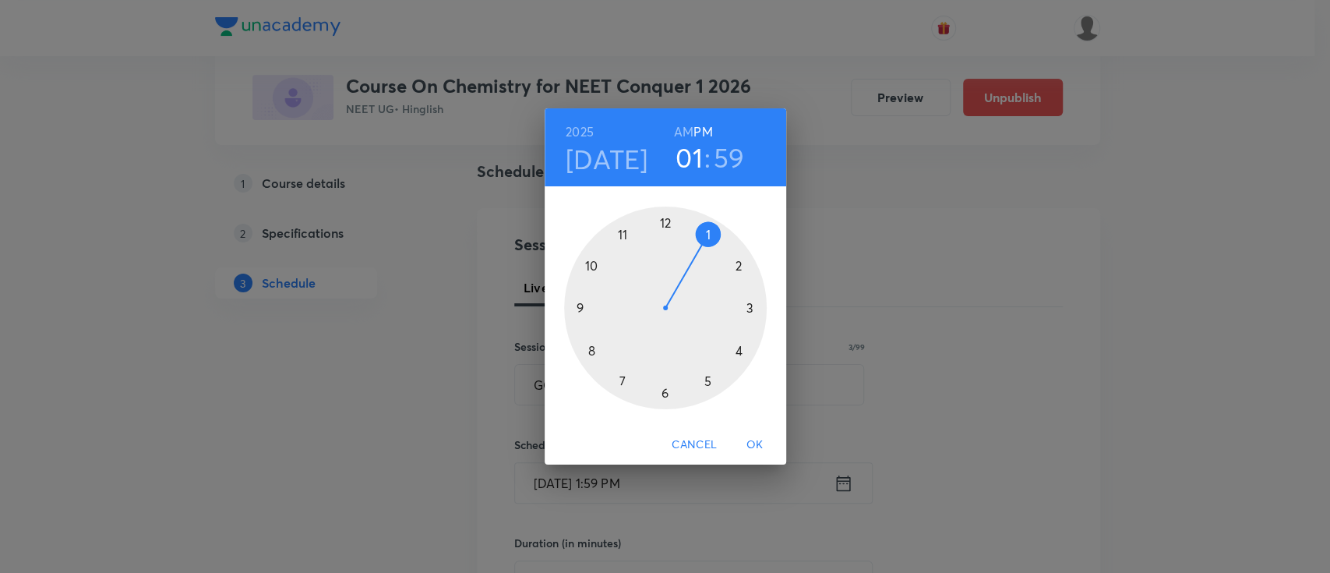
click at [723, 156] on h3 "59" at bounding box center [729, 157] width 31 height 33
drag, startPoint x: 647, startPoint y: 224, endPoint x: 666, endPoint y: 364, distance: 140.8
click at [666, 364] on div at bounding box center [665, 308] width 203 height 203
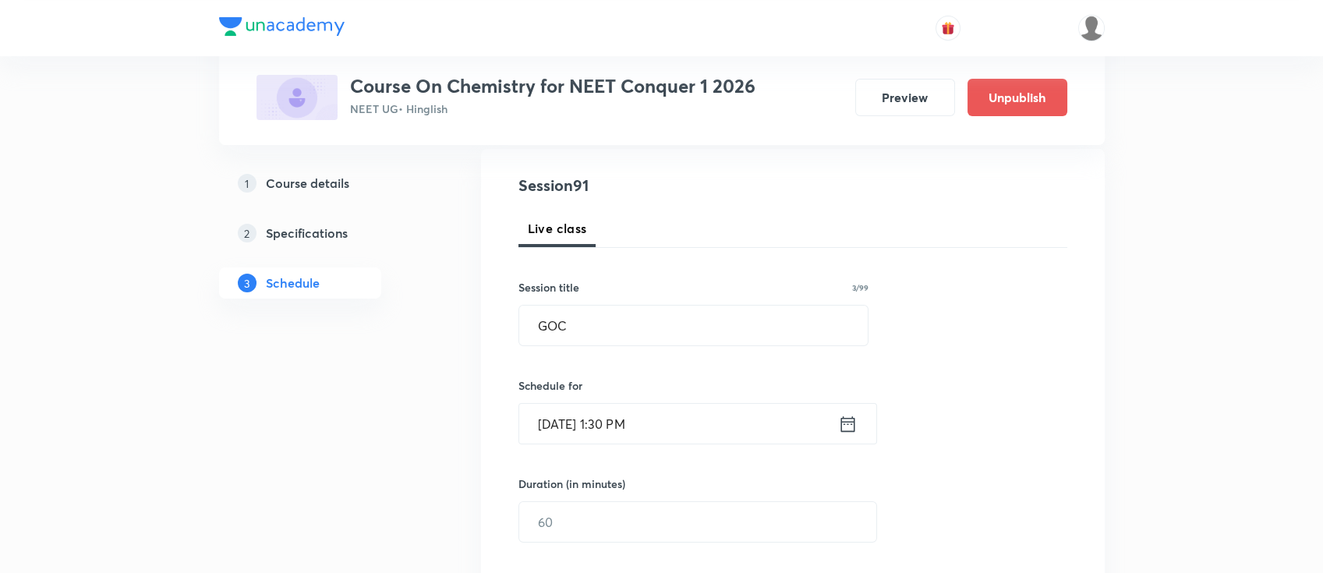
scroll to position [207, 0]
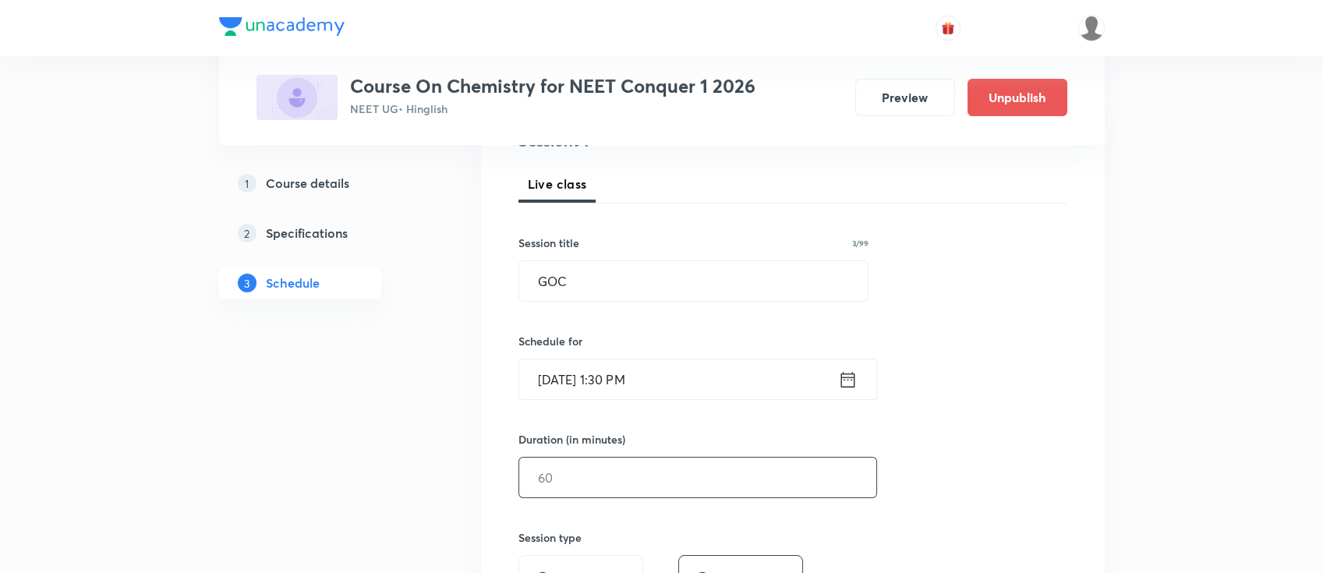
click at [680, 478] on input "text" at bounding box center [697, 478] width 357 height 40
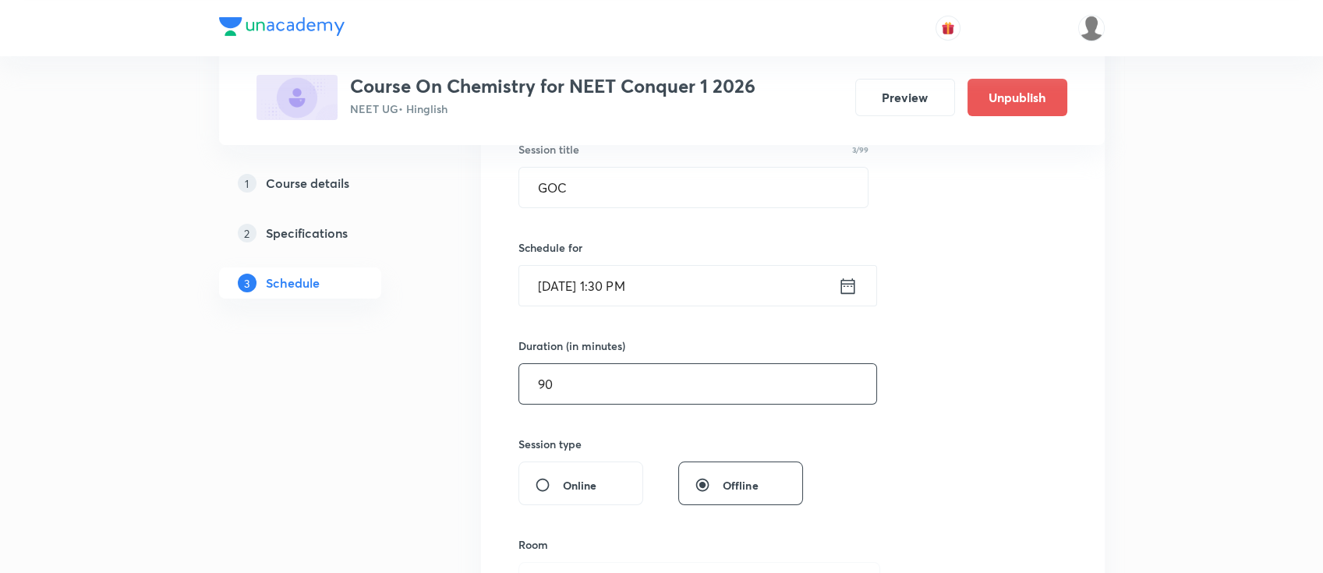
scroll to position [519, 0]
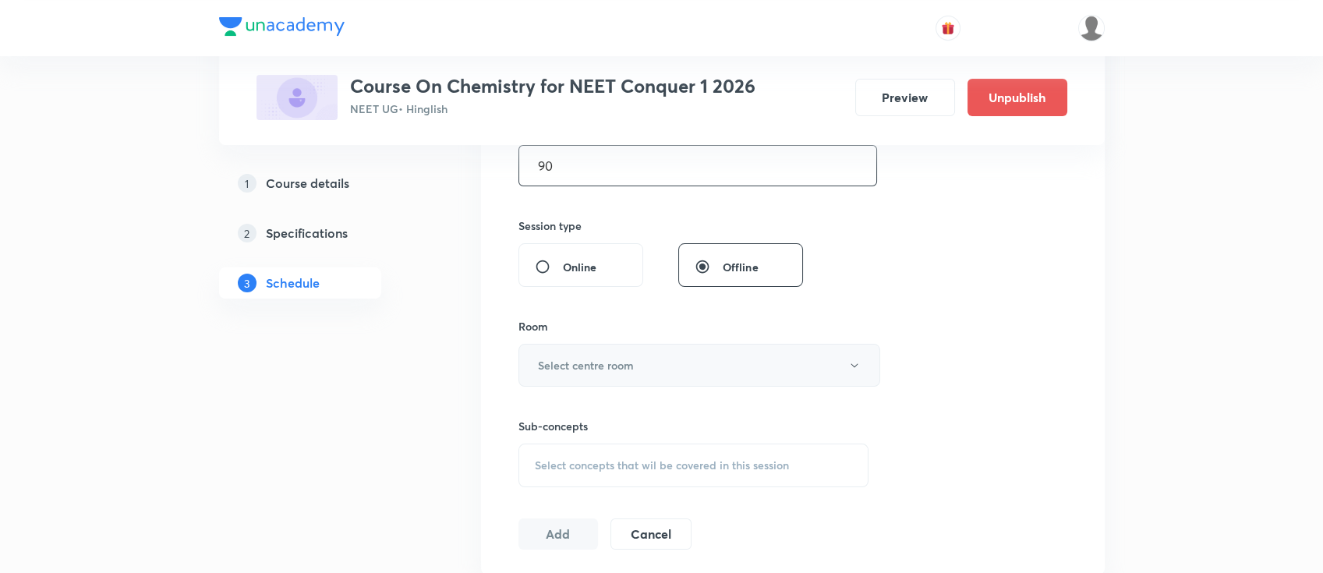
type input "90"
click at [691, 357] on button "Select centre room" at bounding box center [699, 365] width 362 height 43
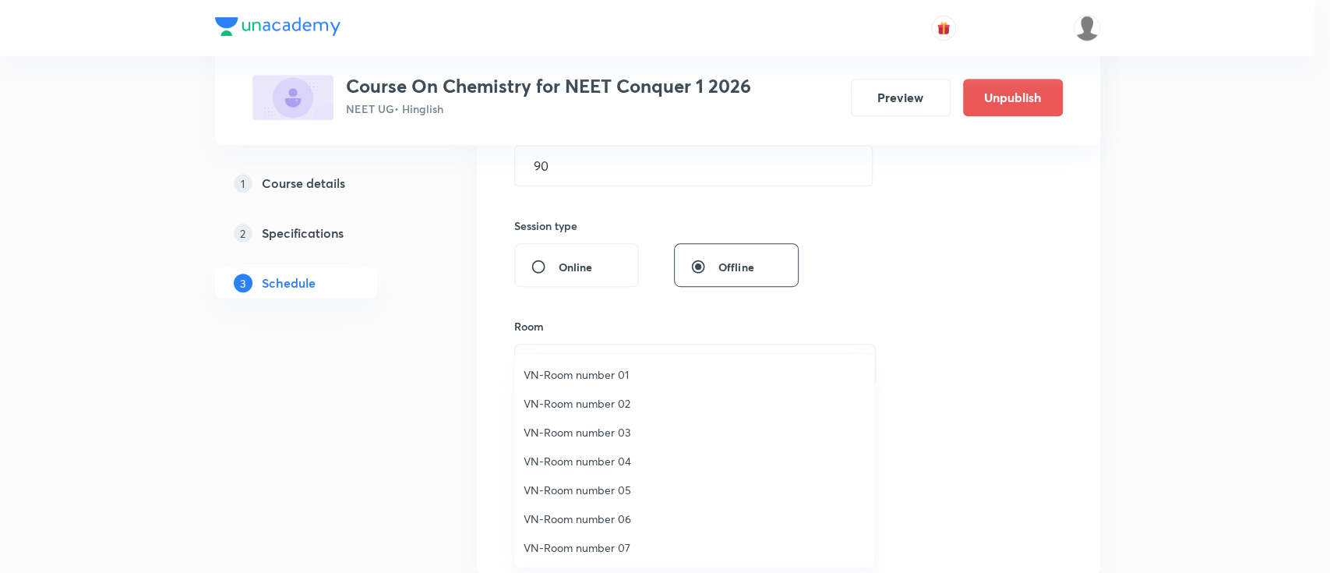
click at [618, 489] on span "VN-Room number 05" at bounding box center [694, 490] width 341 height 16
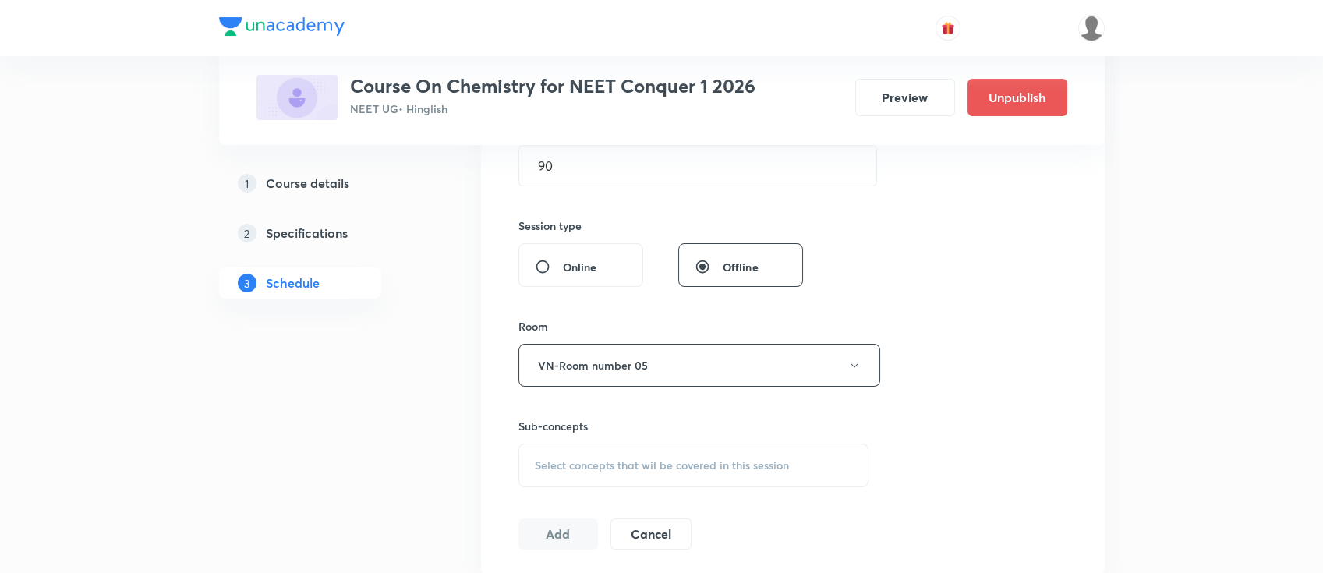
click at [733, 459] on span "Select concepts that wil be covered in this session" at bounding box center [662, 465] width 254 height 12
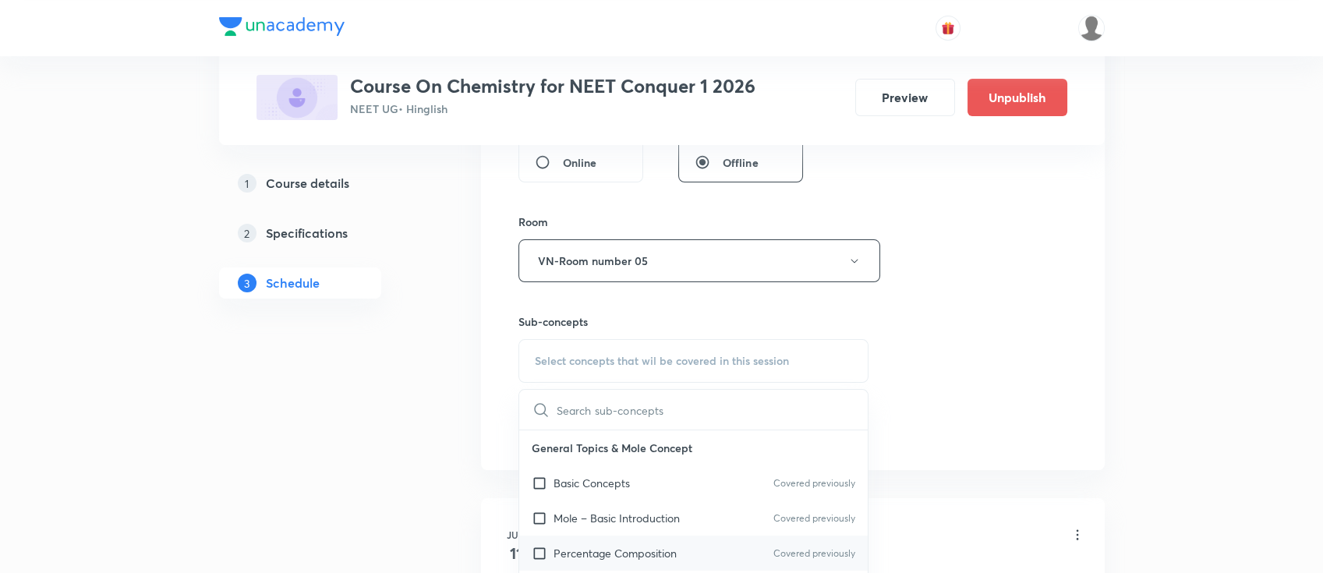
click at [663, 538] on div "Percentage Composition Covered previously" at bounding box center [693, 552] width 349 height 35
checkbox input "true"
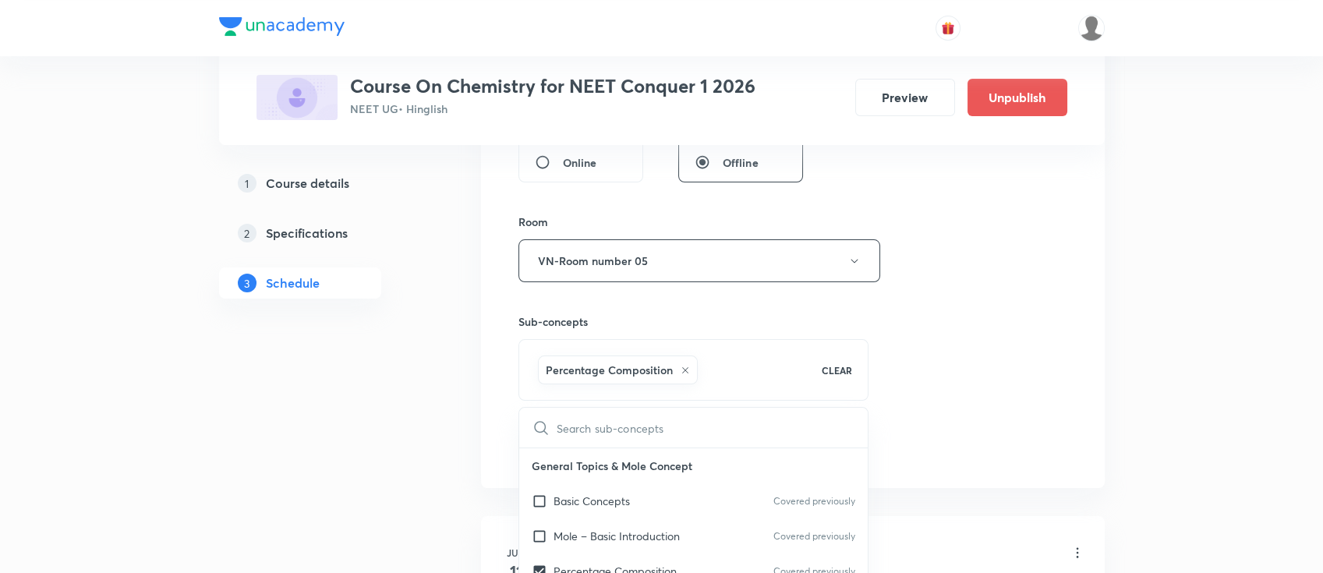
click at [928, 347] on div "Session 91 Live class Session title 3/99 GOC ​ Schedule for Oct 9, 2025, 1:30 P…" at bounding box center [792, 88] width 549 height 750
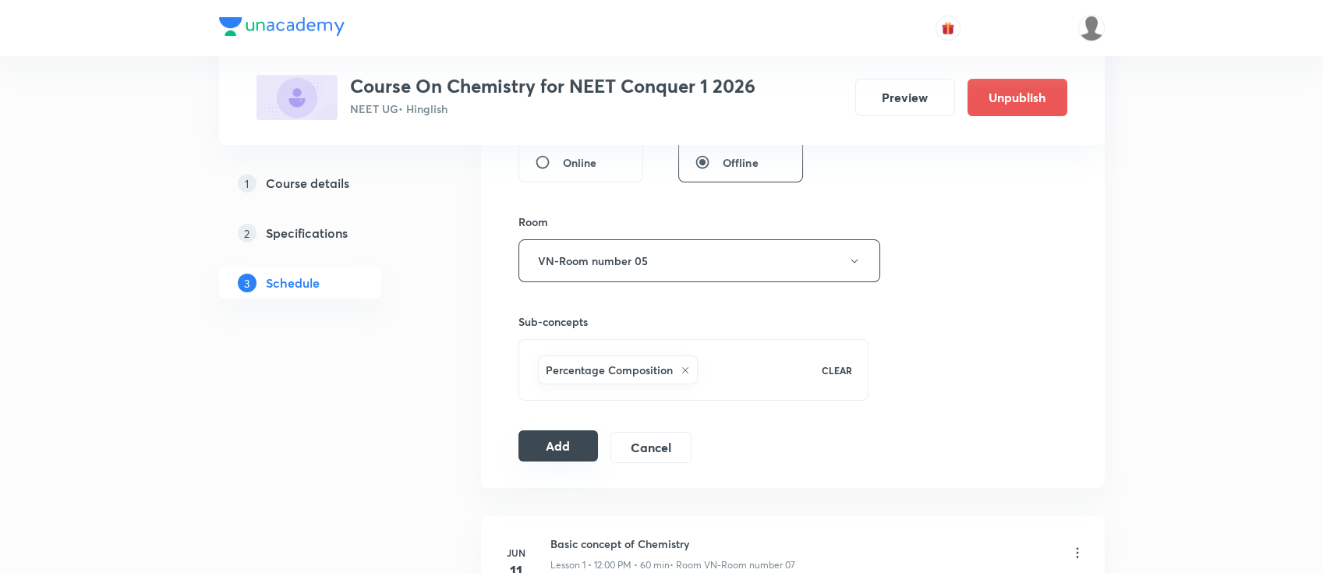
click at [575, 440] on button "Add" at bounding box center [558, 445] width 80 height 31
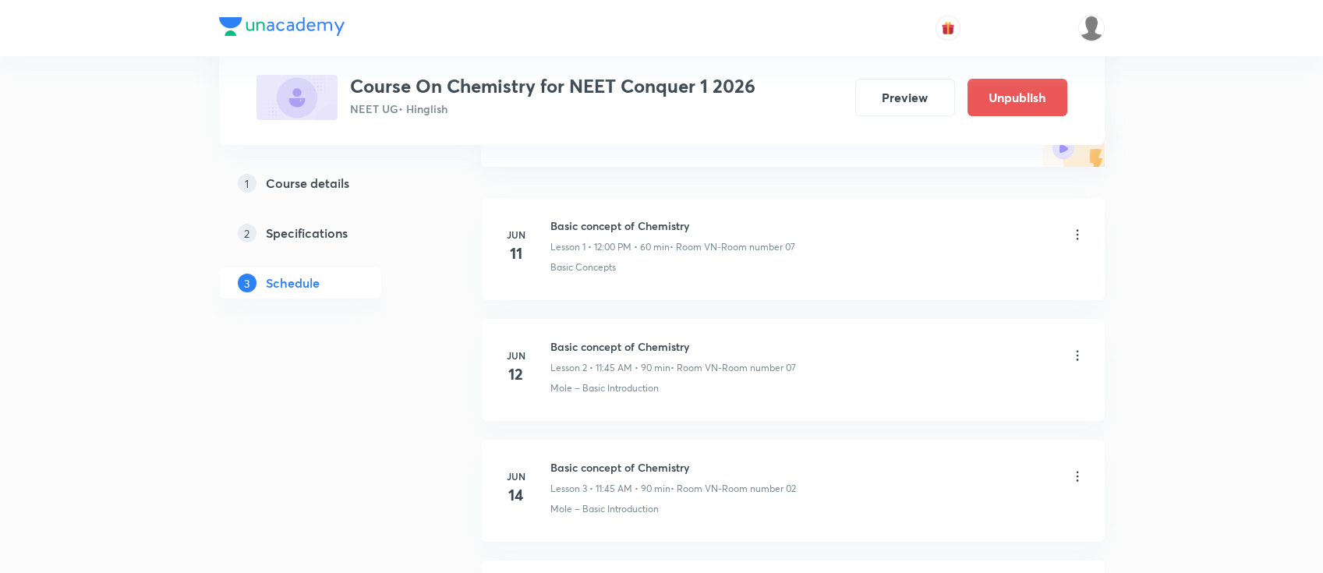
scroll to position [104, 0]
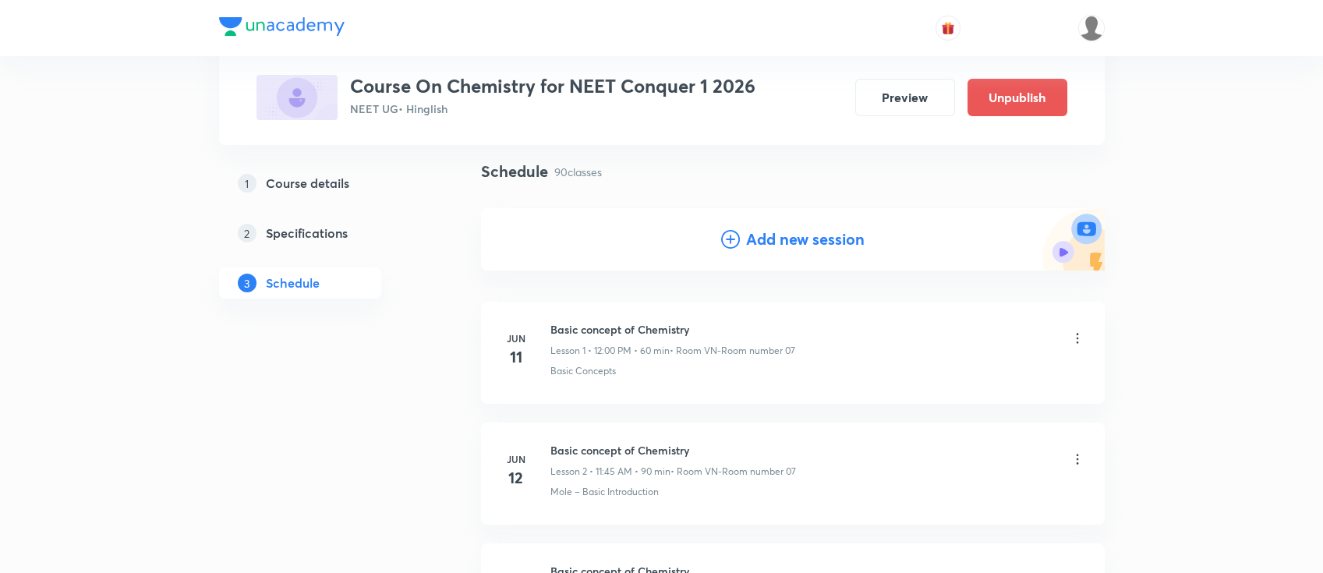
click at [781, 228] on h4 "Add new session" at bounding box center [805, 239] width 118 height 23
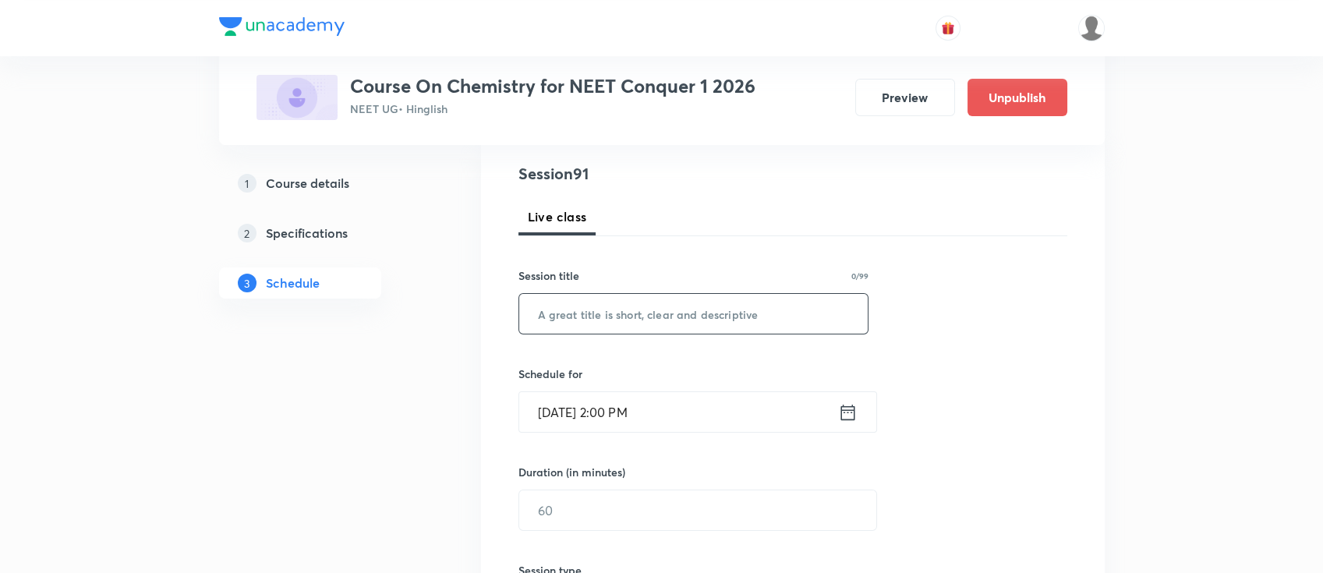
scroll to position [207, 0]
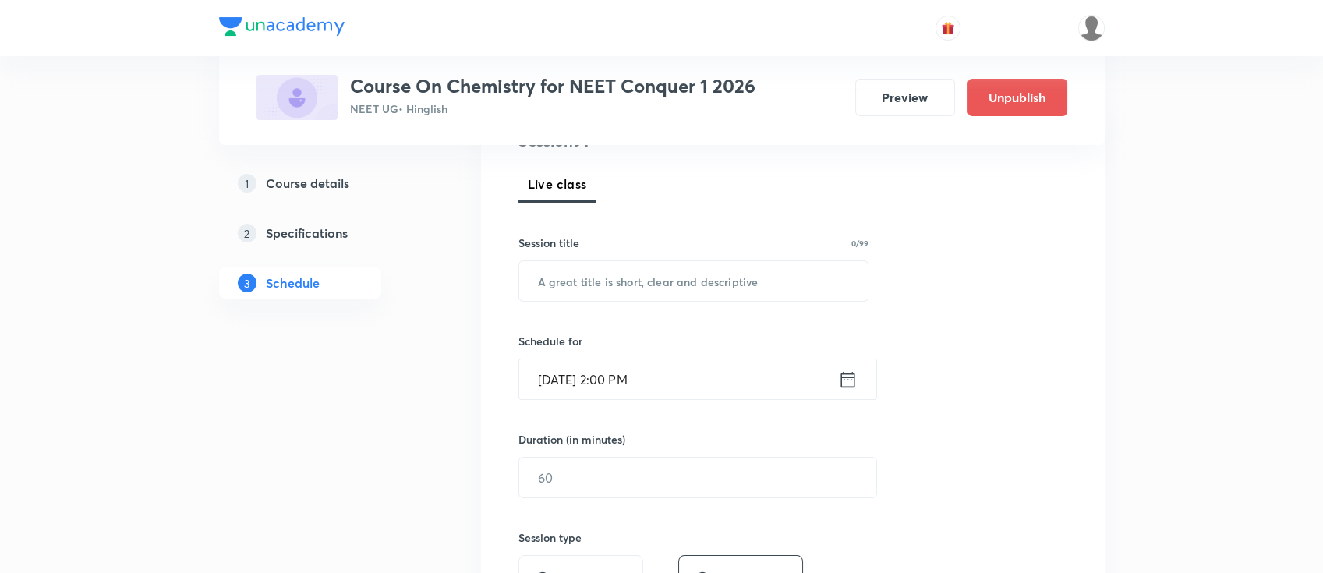
click at [764, 244] on div "Session title 0/99" at bounding box center [693, 243] width 351 height 16
click at [764, 288] on input "text" at bounding box center [693, 281] width 349 height 40
paste input "GOC"
type input "GOC"
click at [851, 378] on icon at bounding box center [847, 379] width 14 height 16
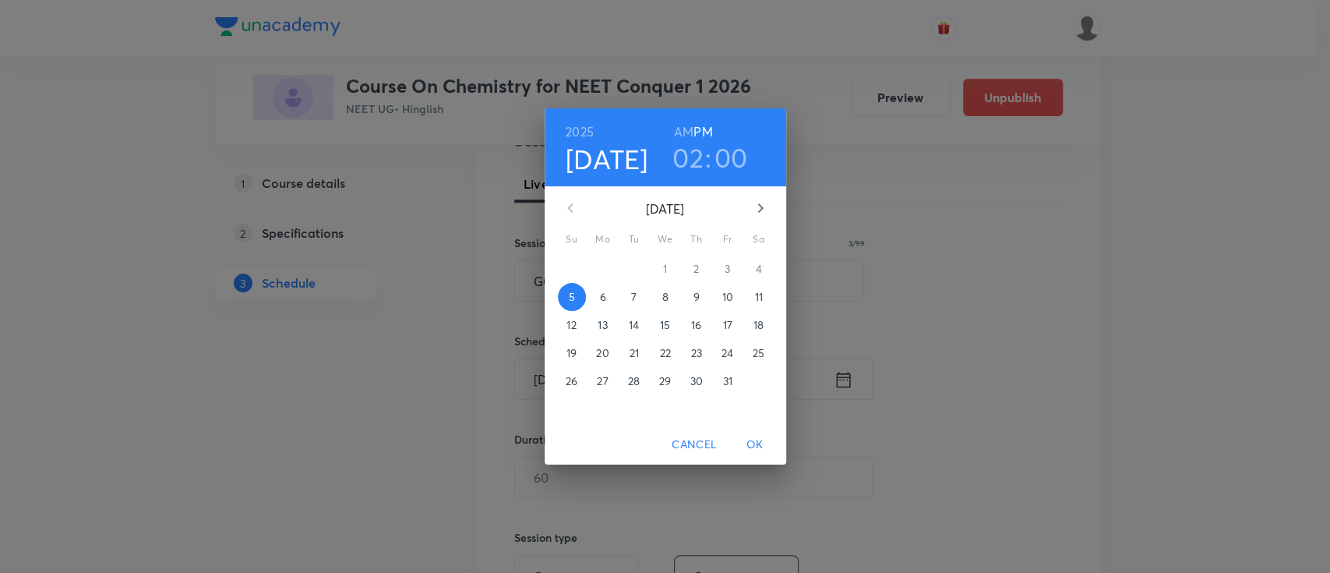
click at [728, 299] on p "10" at bounding box center [727, 297] width 11 height 16
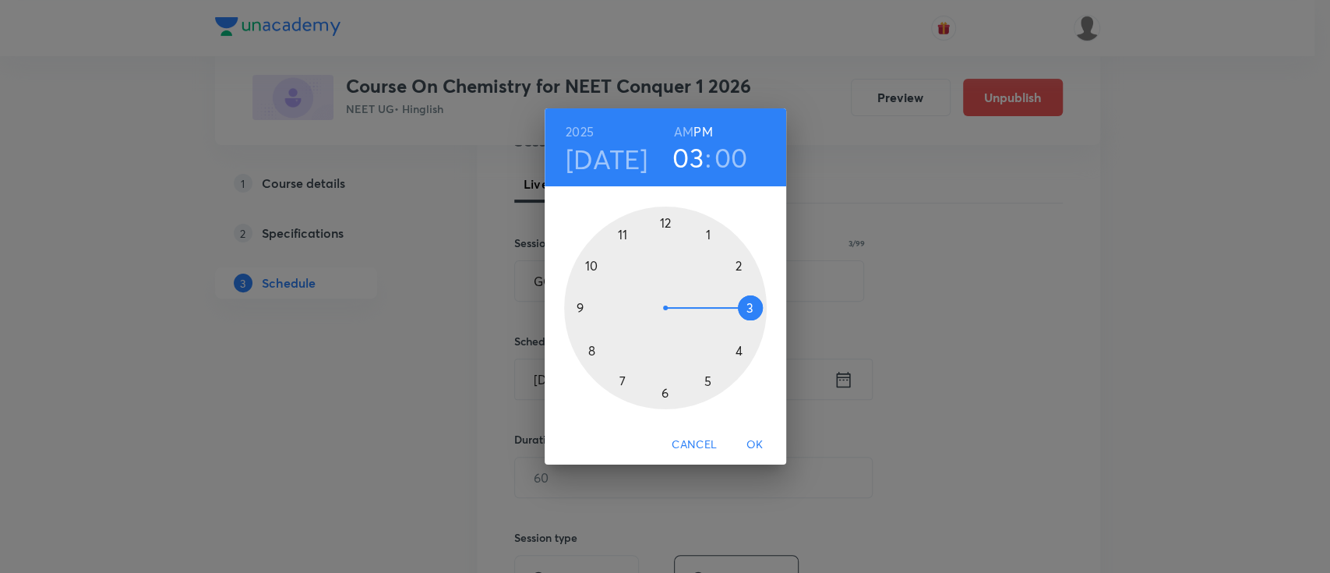
drag, startPoint x: 742, startPoint y: 257, endPoint x: 743, endPoint y: 309, distance: 51.4
click at [743, 309] on div at bounding box center [665, 308] width 203 height 203
drag, startPoint x: 670, startPoint y: 223, endPoint x: 728, endPoint y: 309, distance: 103.3
click at [728, 309] on div at bounding box center [665, 308] width 203 height 203
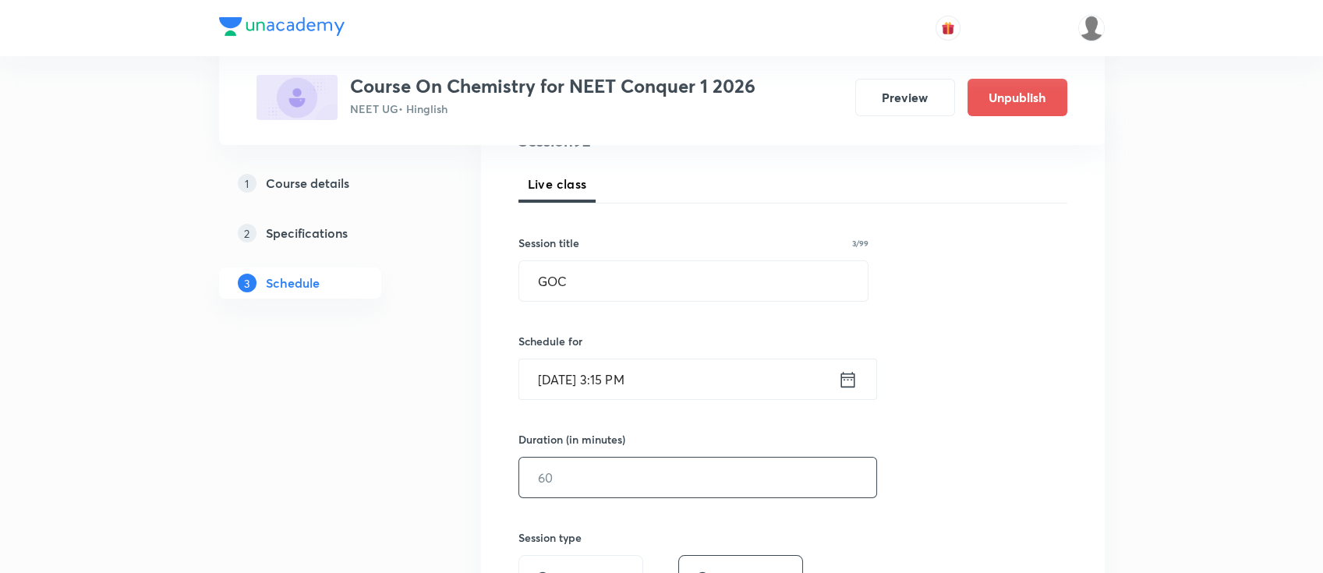
click at [749, 475] on input "text" at bounding box center [697, 478] width 357 height 40
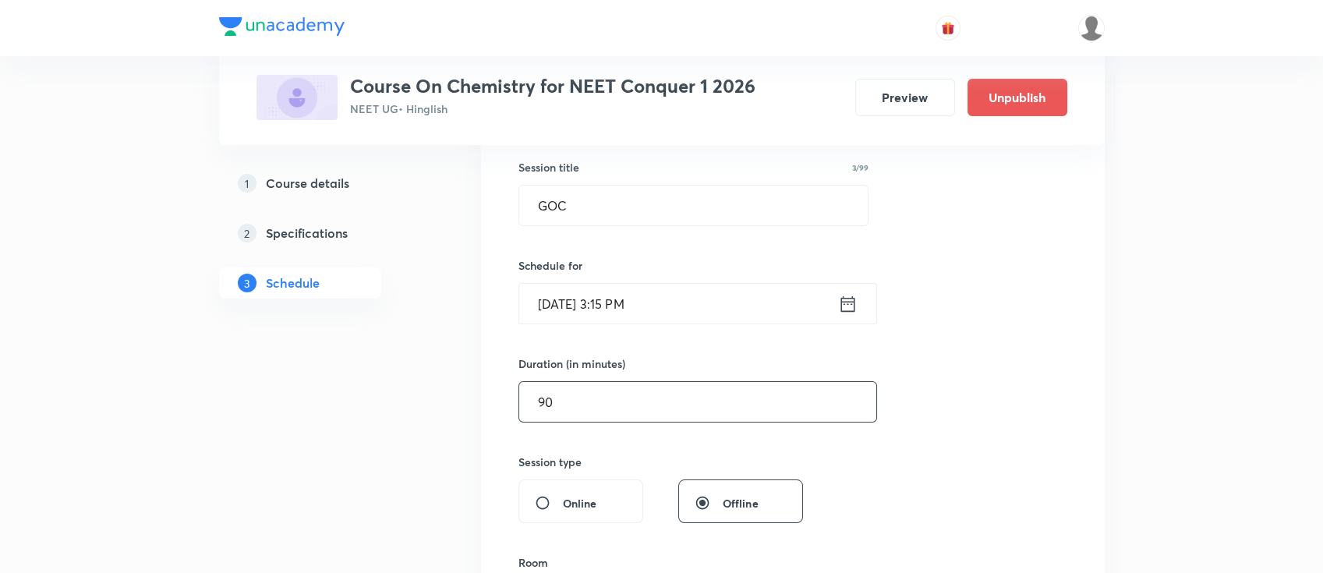
scroll to position [415, 0]
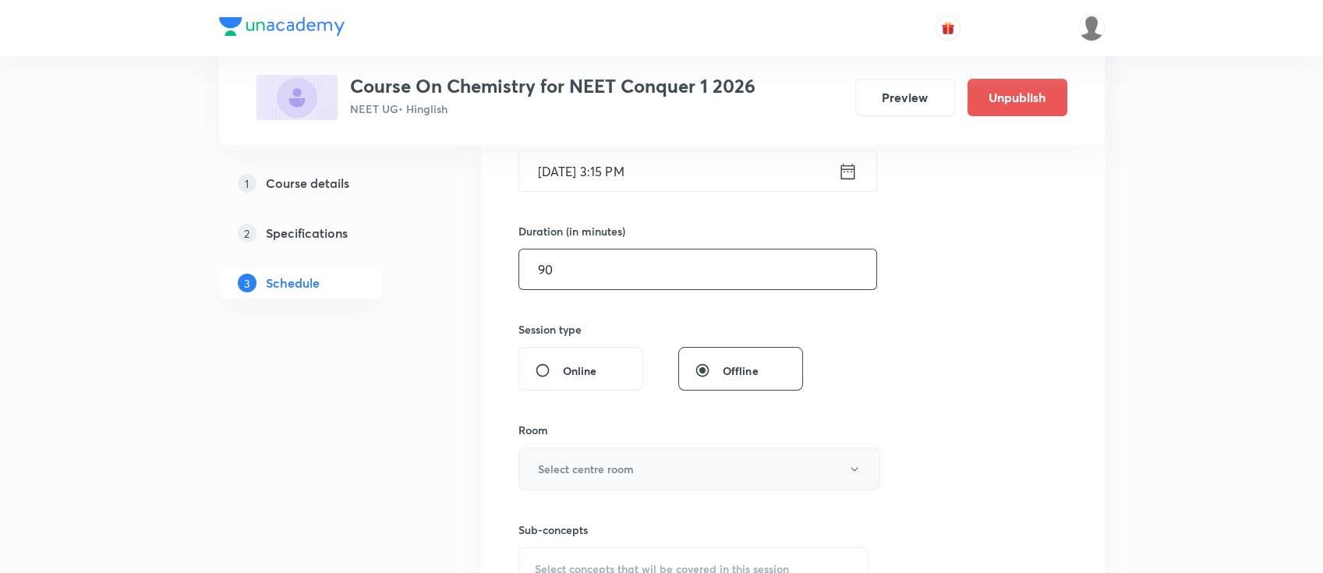
type input "90"
click at [673, 475] on button "Select centre room" at bounding box center [699, 468] width 362 height 43
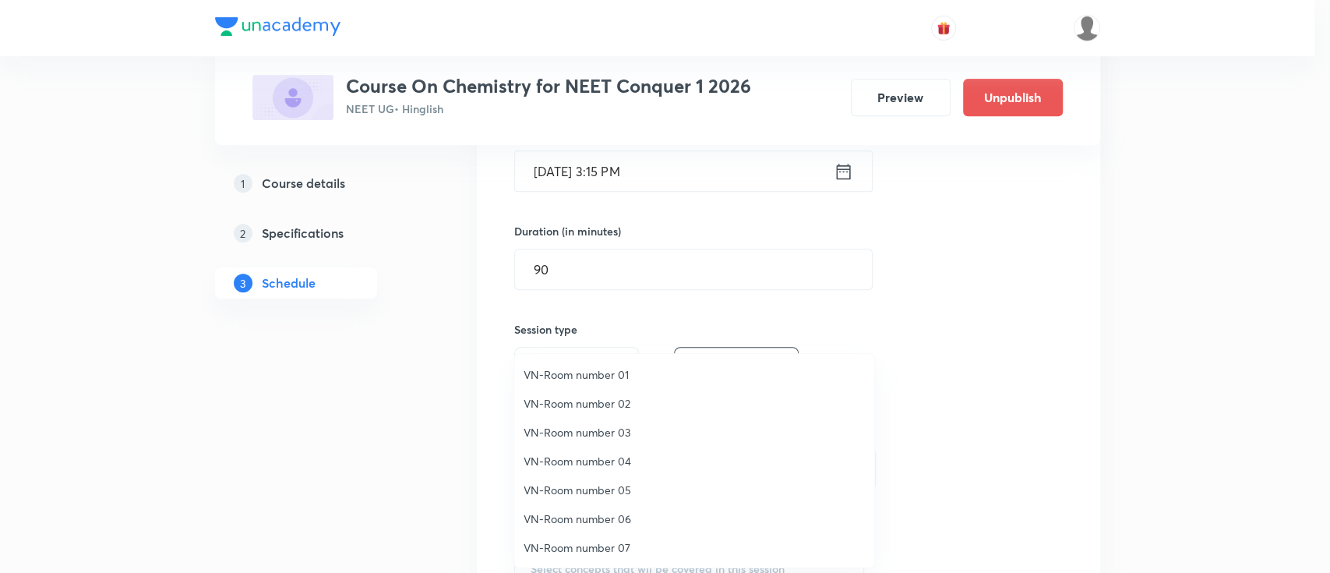
click at [606, 418] on li "VN-Room number 03" at bounding box center [694, 432] width 360 height 29
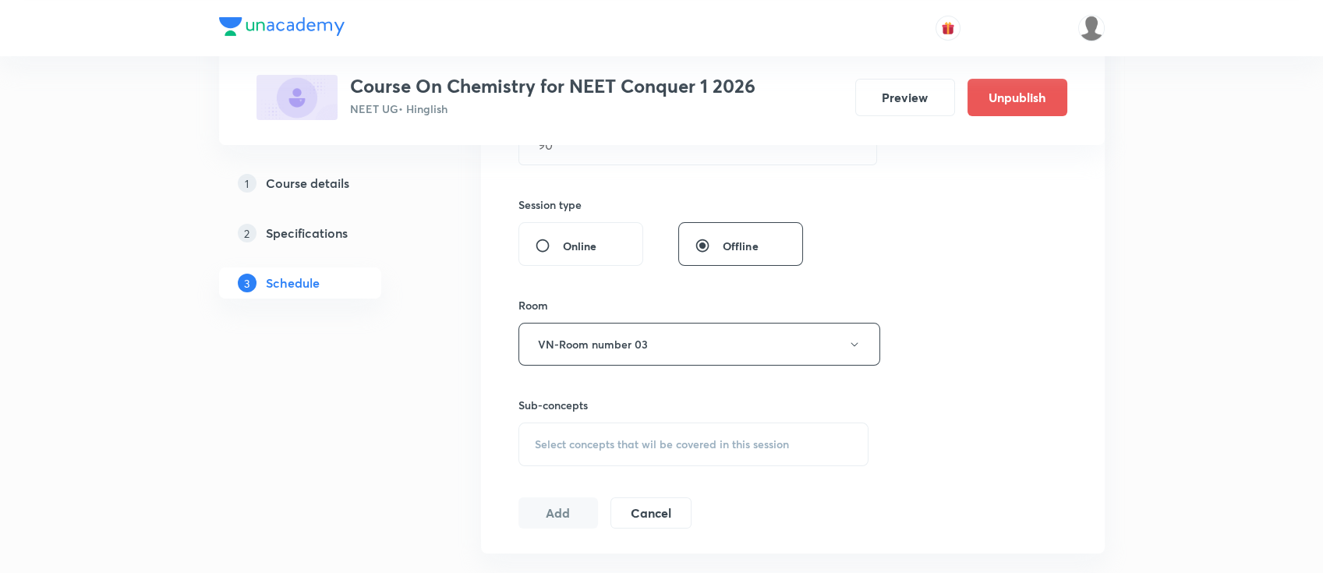
scroll to position [624, 0]
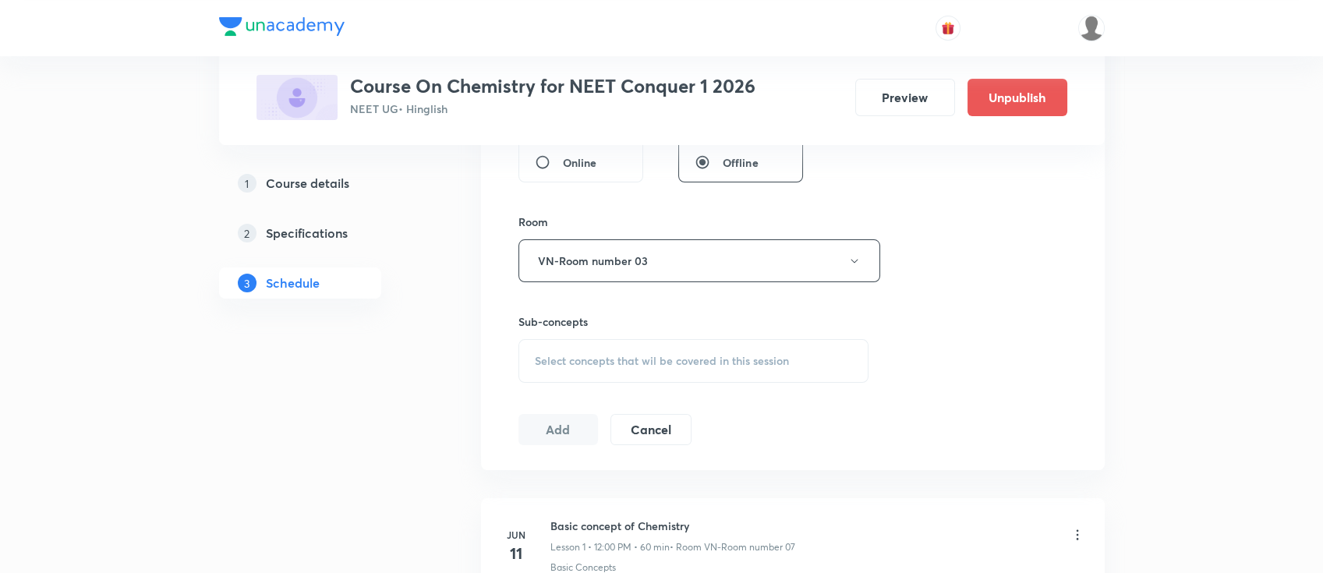
click at [757, 355] on span "Select concepts that wil be covered in this session" at bounding box center [662, 361] width 254 height 12
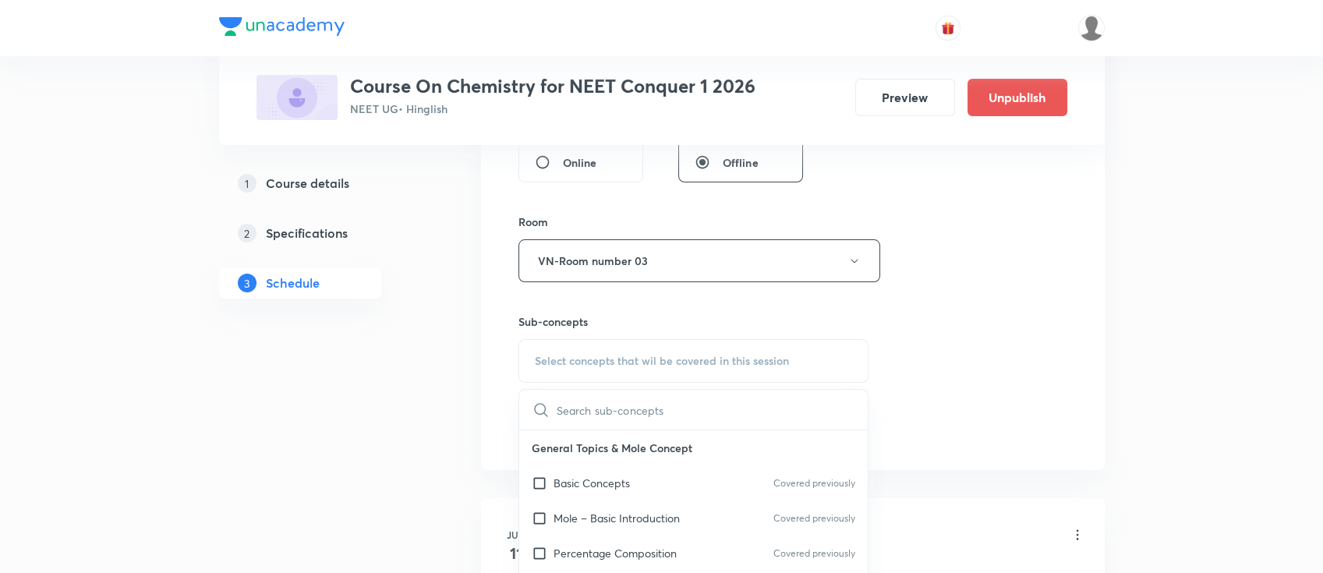
scroll to position [104, 0]
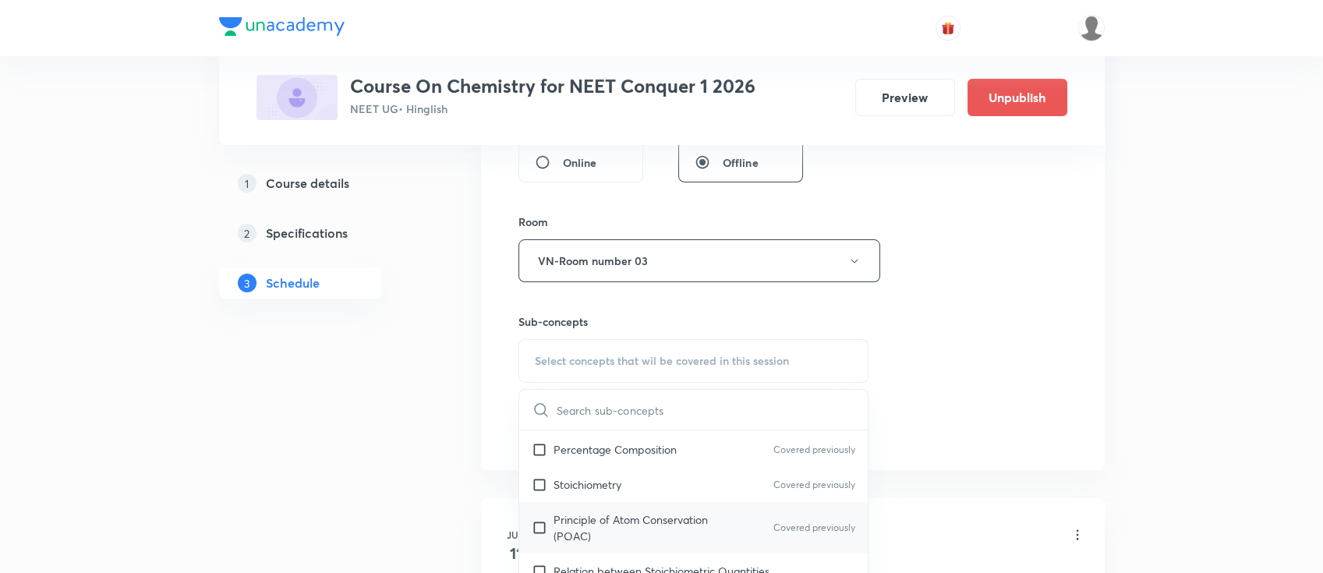
click at [709, 508] on div "Principle of Atom Conservation (POAC) Covered previously" at bounding box center [693, 527] width 349 height 51
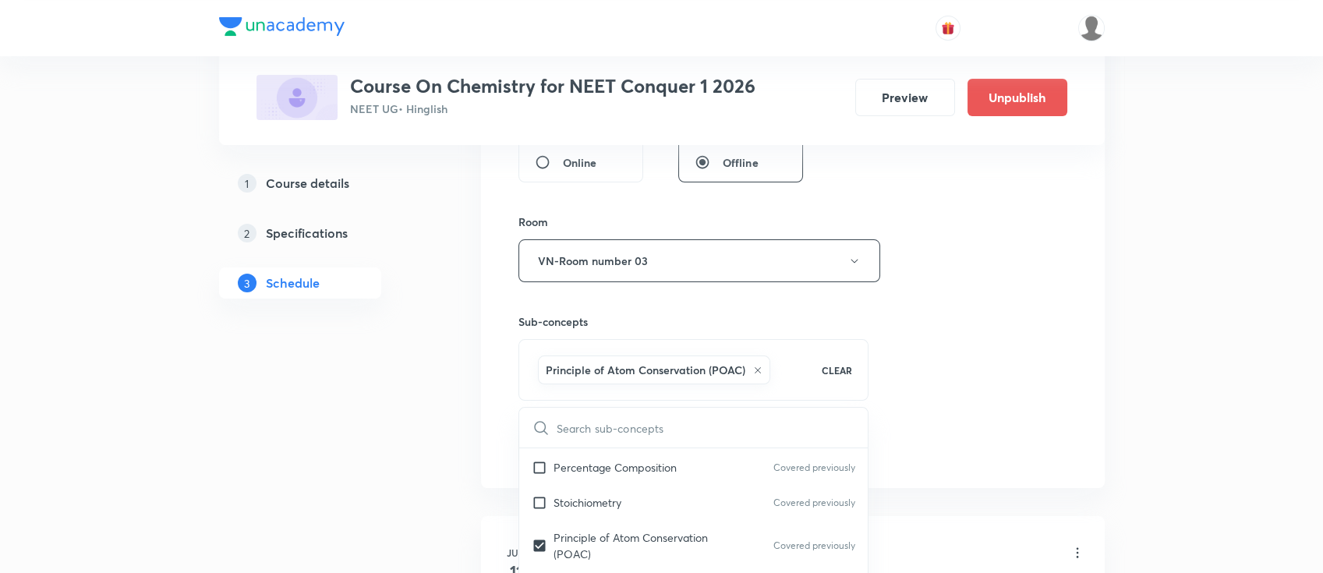
checkbox input "true"
click at [995, 341] on div "Session 92 Live class Session title 3/99 GOC ​ Schedule for Oct 10, 2025, 3:15 …" at bounding box center [792, 88] width 549 height 750
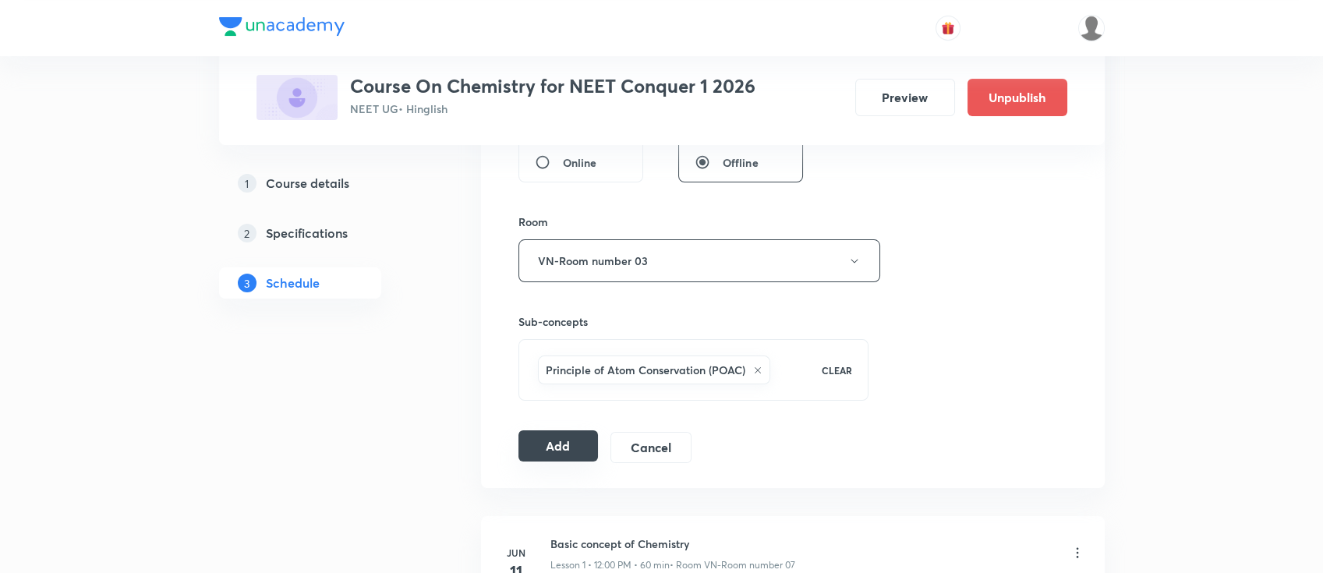
click at [569, 445] on button "Add" at bounding box center [558, 445] width 80 height 31
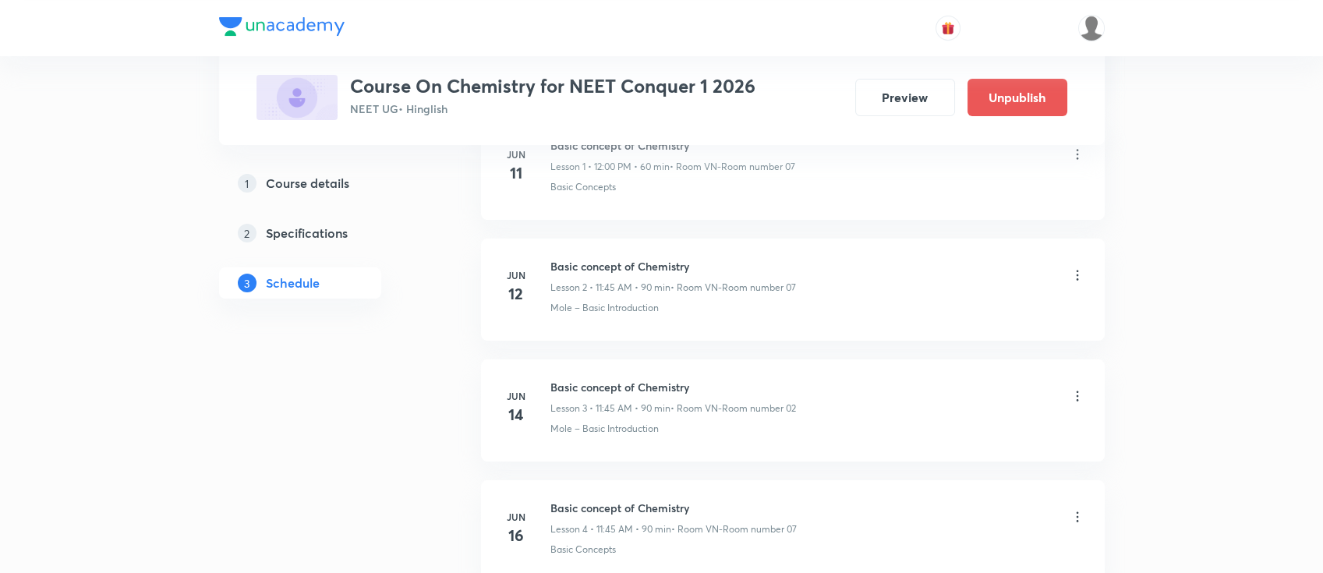
scroll to position [0, 0]
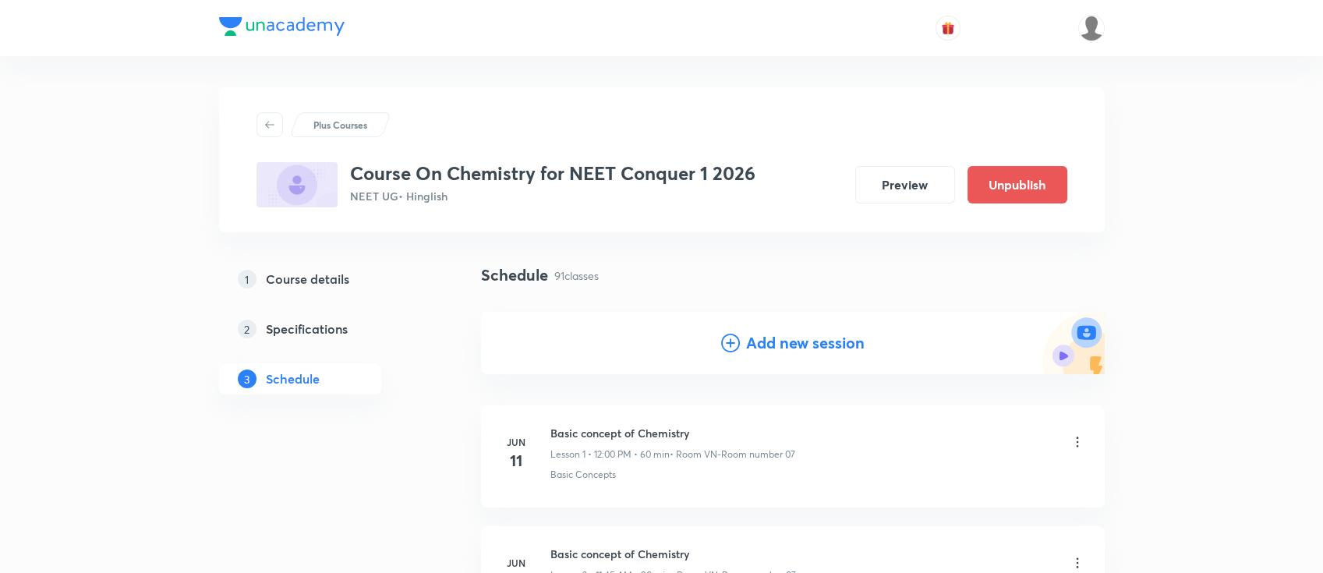
click at [820, 351] on h4 "Add new session" at bounding box center [805, 342] width 118 height 23
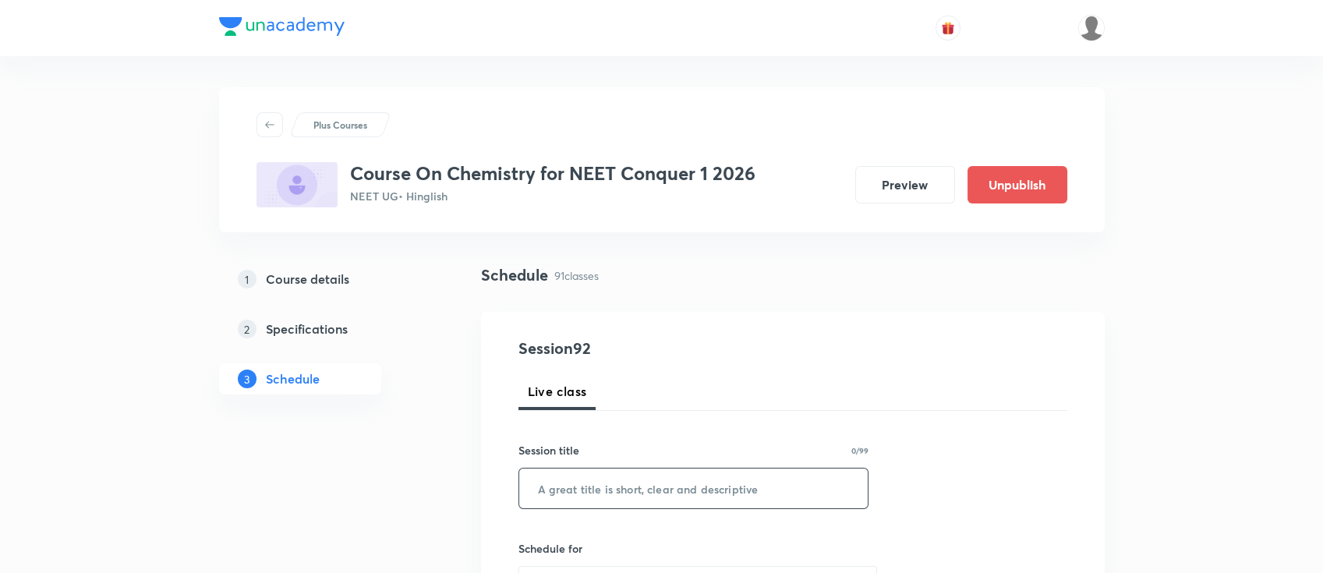
drag, startPoint x: 809, startPoint y: 461, endPoint x: 809, endPoint y: 476, distance: 14.8
click at [809, 472] on div "Session title 0/99 ​" at bounding box center [693, 475] width 351 height 67
click at [809, 476] on input "text" at bounding box center [693, 488] width 349 height 40
paste input "GOC"
type input "GOC"
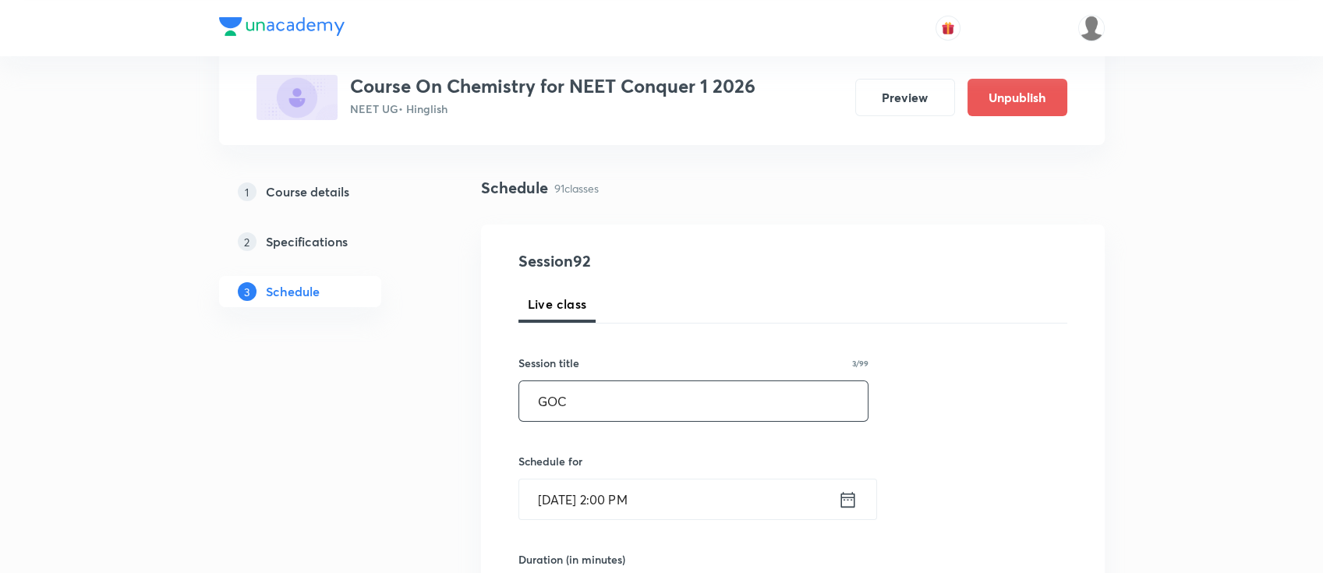
scroll to position [207, 0]
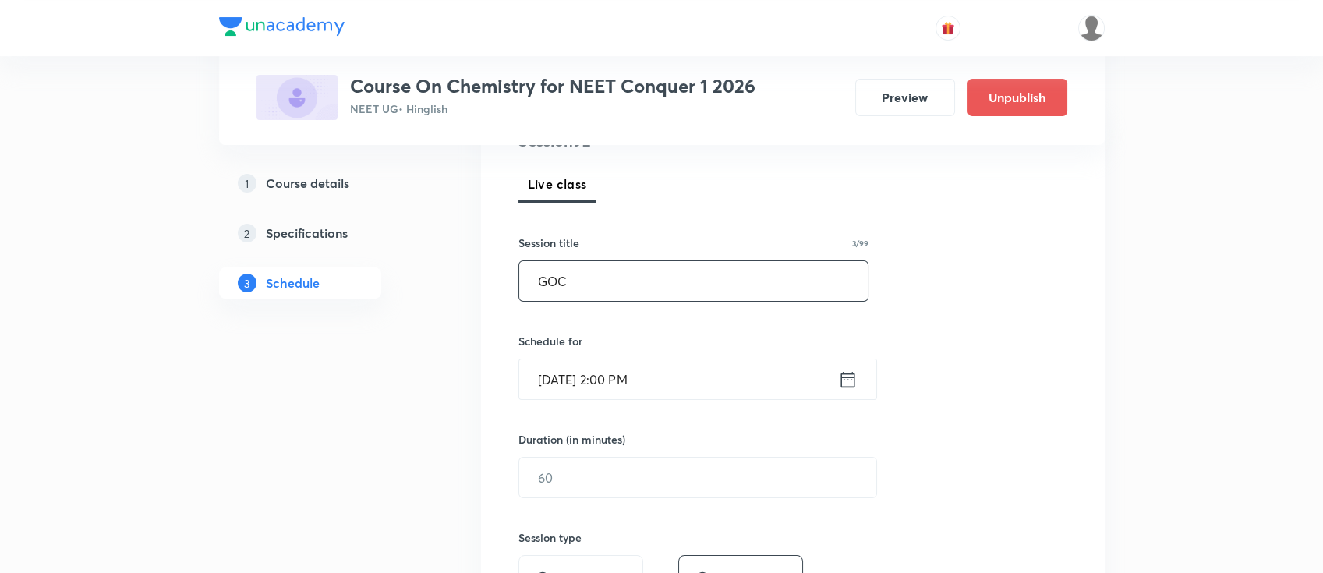
click at [849, 380] on icon at bounding box center [847, 380] width 19 height 22
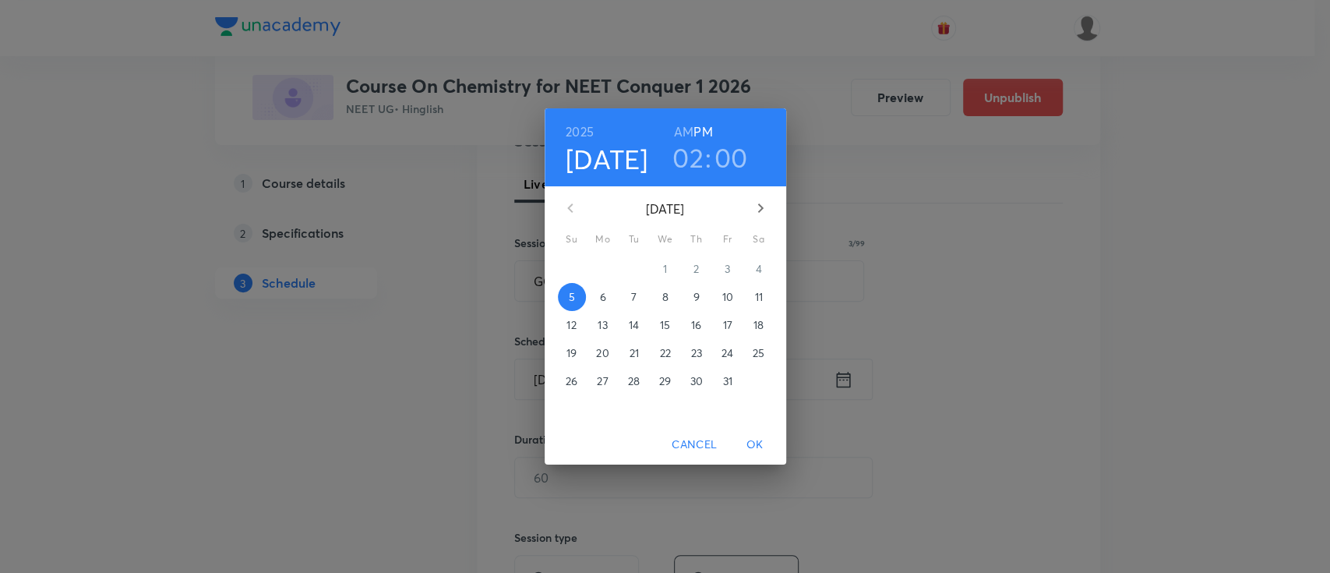
click at [758, 291] on p "11" at bounding box center [758, 297] width 8 height 16
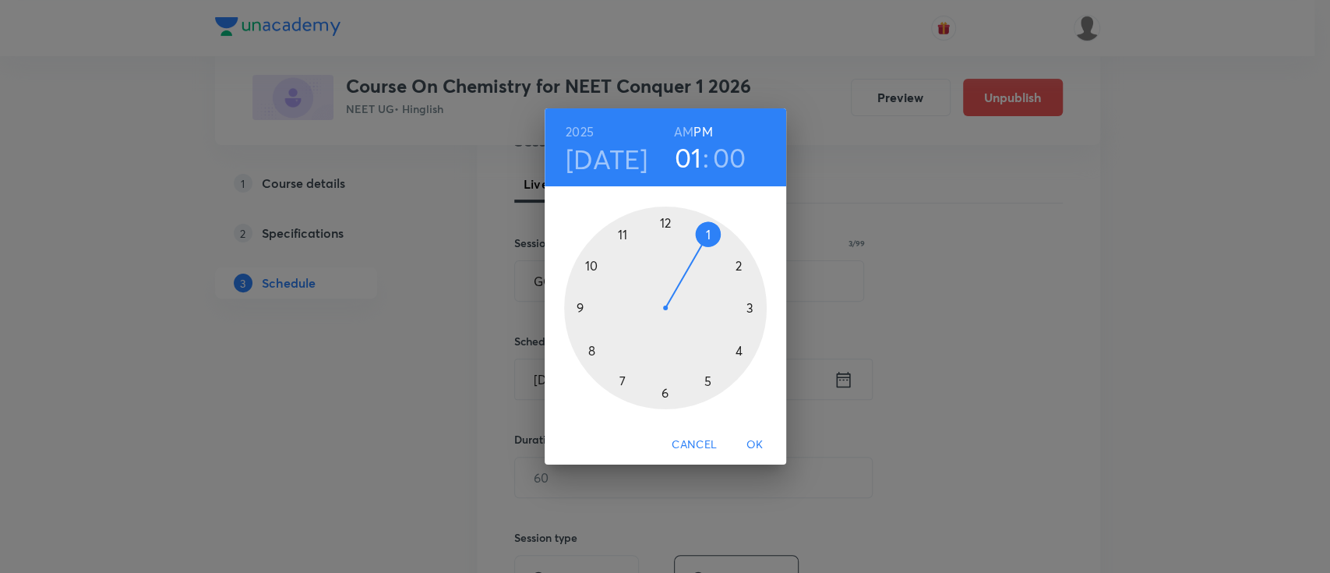
drag, startPoint x: 733, startPoint y: 265, endPoint x: 705, endPoint y: 233, distance: 42.5
click at [705, 233] on div at bounding box center [665, 308] width 203 height 203
drag, startPoint x: 669, startPoint y: 228, endPoint x: 667, endPoint y: 383, distance: 155.1
click at [667, 383] on div at bounding box center [665, 308] width 203 height 203
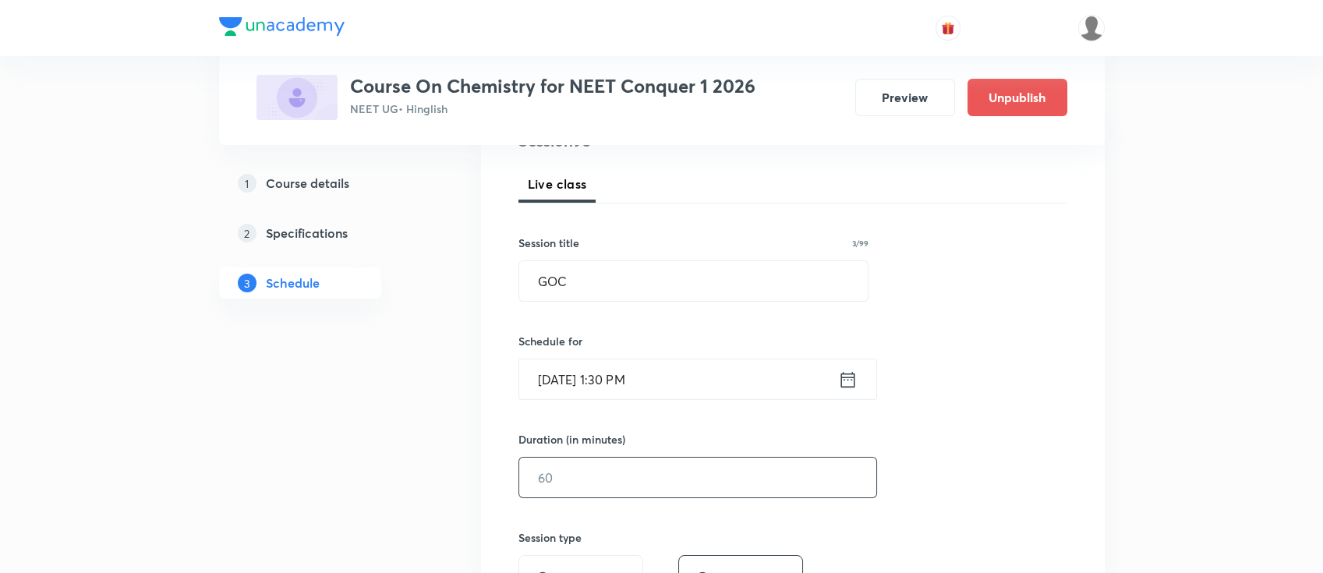
click at [705, 482] on input "text" at bounding box center [697, 478] width 357 height 40
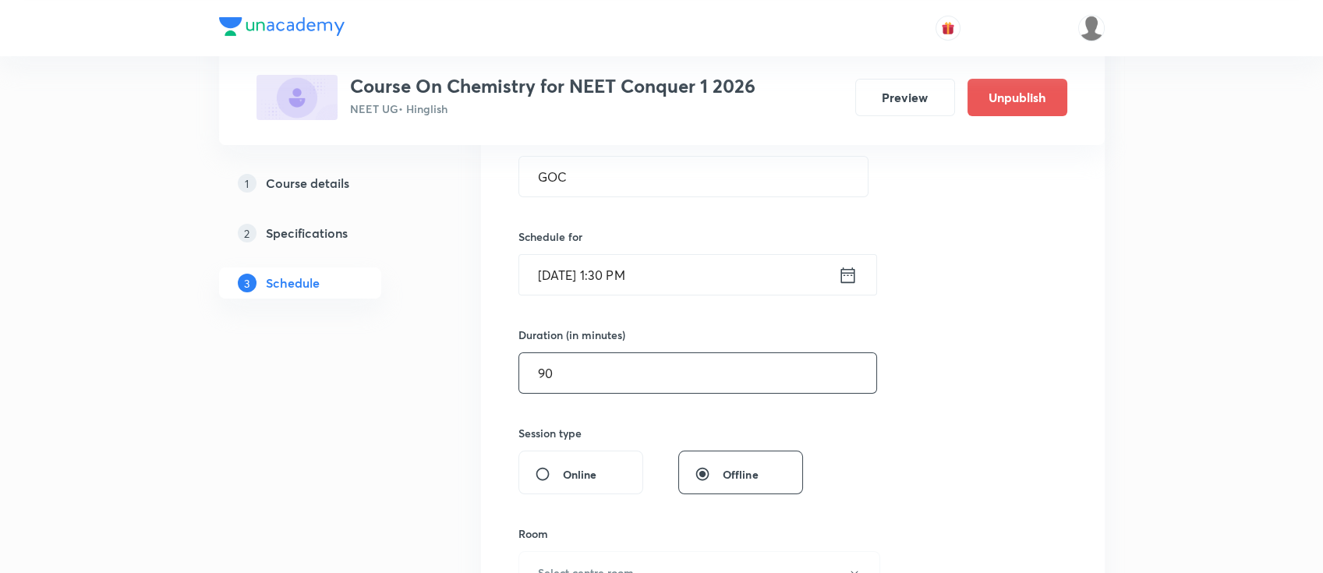
scroll to position [519, 0]
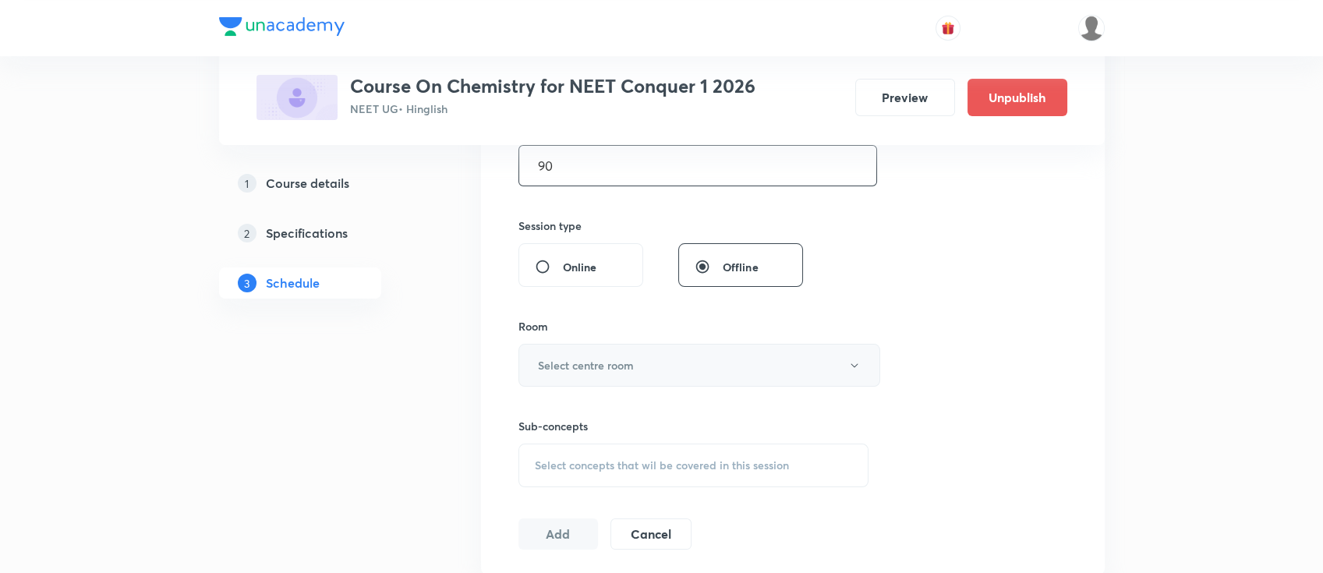
type input "90"
click at [629, 369] on h6 "Select centre room" at bounding box center [586, 365] width 96 height 16
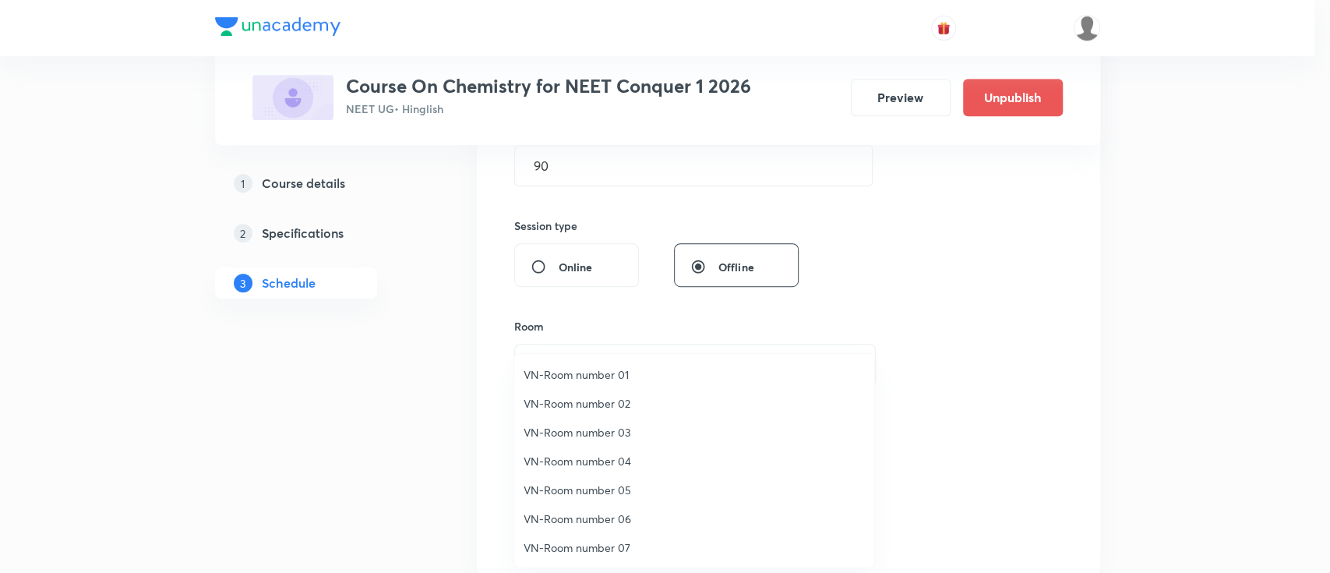
click at [605, 477] on li "VN-Room number 05" at bounding box center [694, 489] width 360 height 29
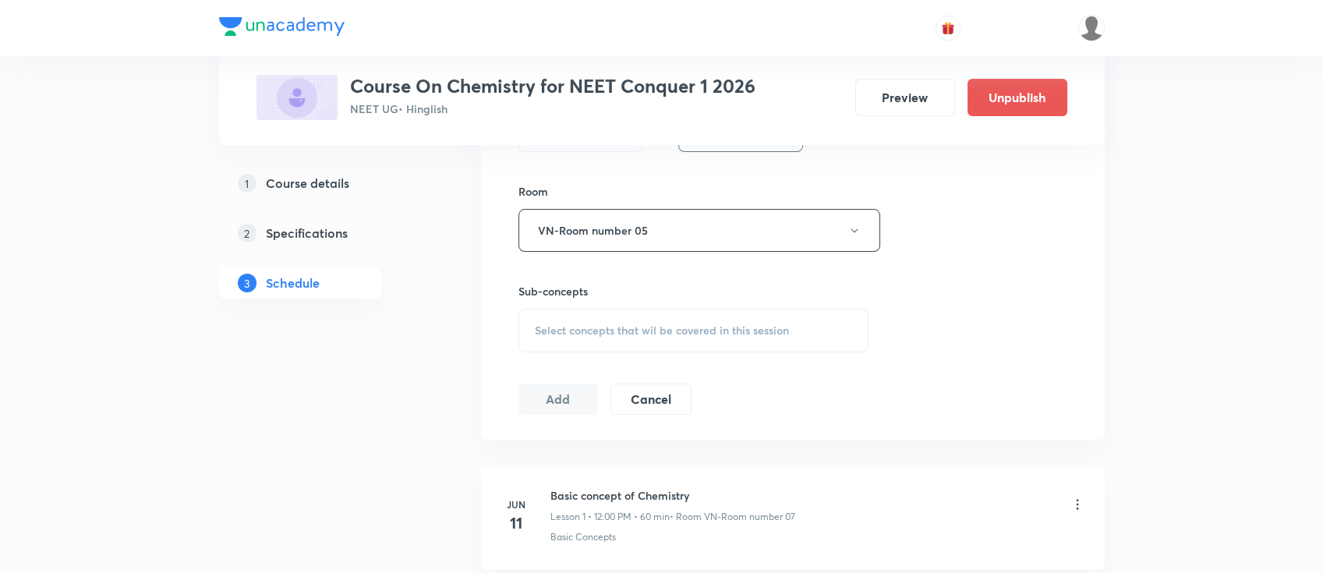
scroll to position [727, 0]
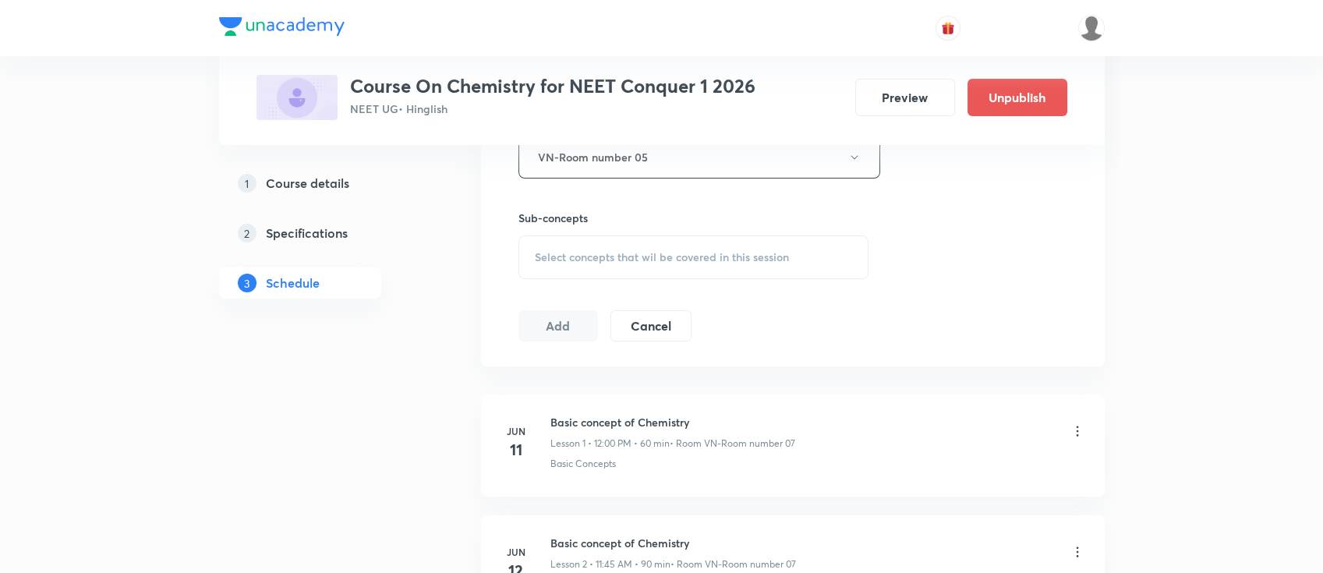
click at [773, 251] on span "Select concepts that wil be covered in this session" at bounding box center [662, 257] width 254 height 12
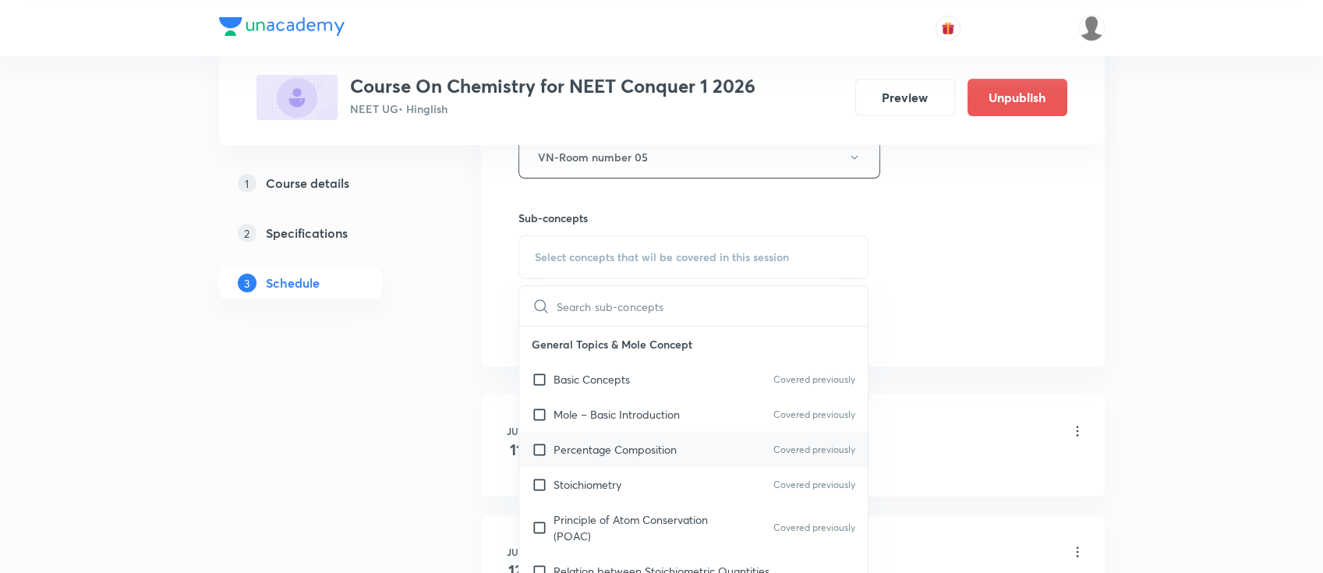
click at [708, 433] on div "Percentage Composition Covered previously" at bounding box center [693, 449] width 349 height 35
checkbox input "true"
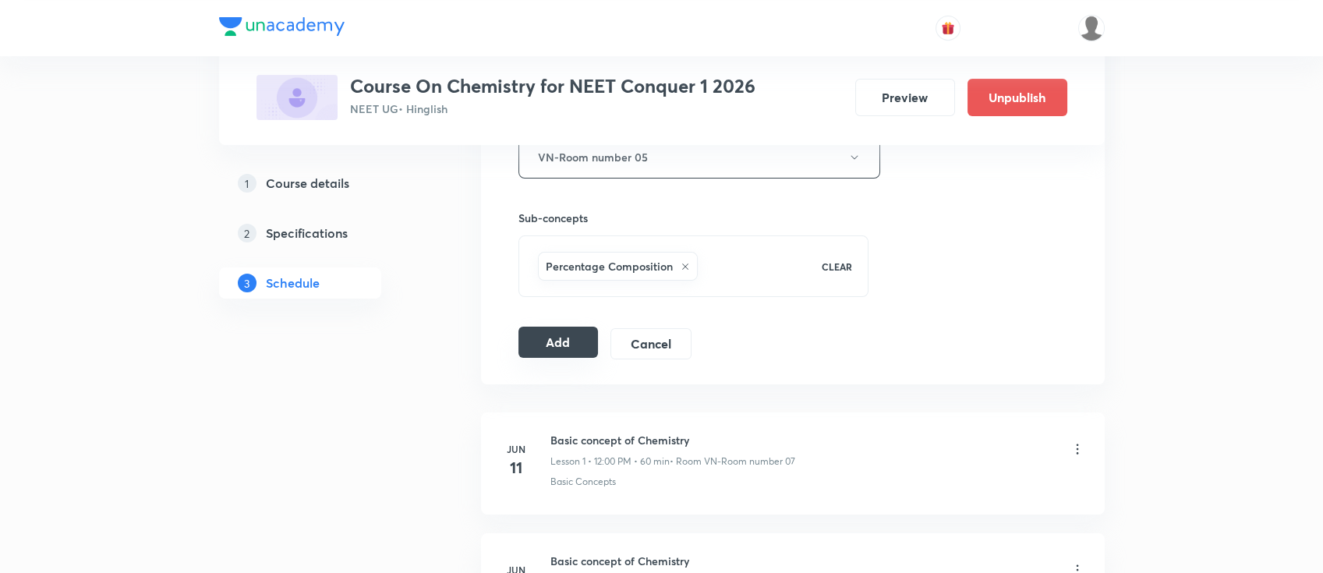
click at [564, 347] on button "Add" at bounding box center [558, 342] width 80 height 31
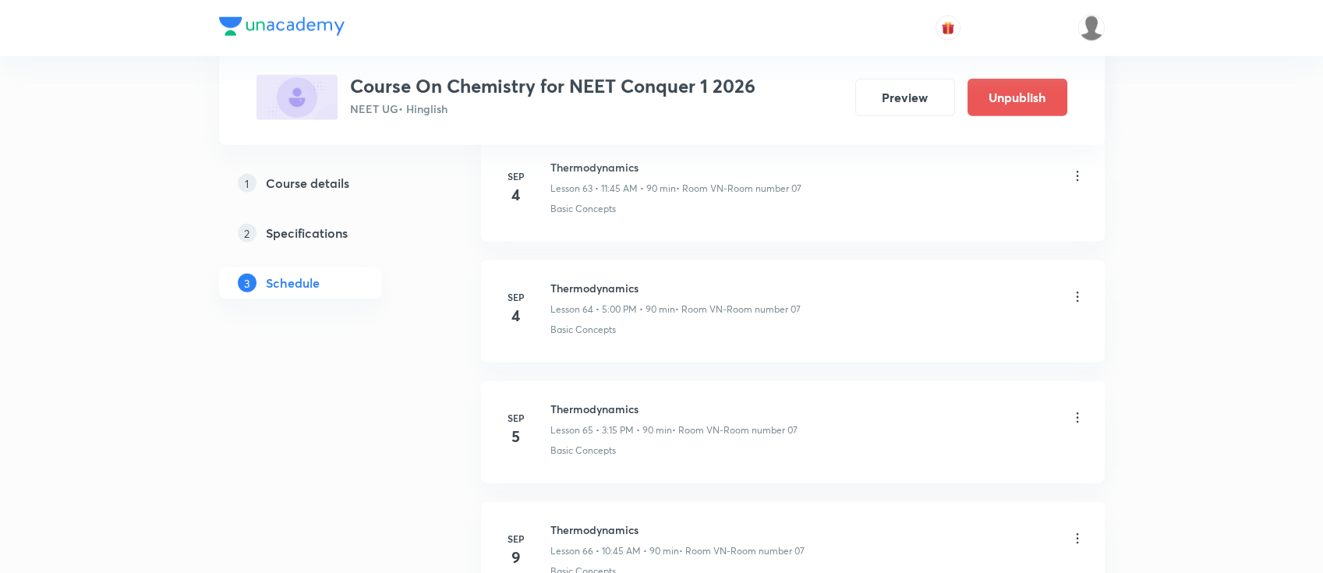
scroll to position [11179, 0]
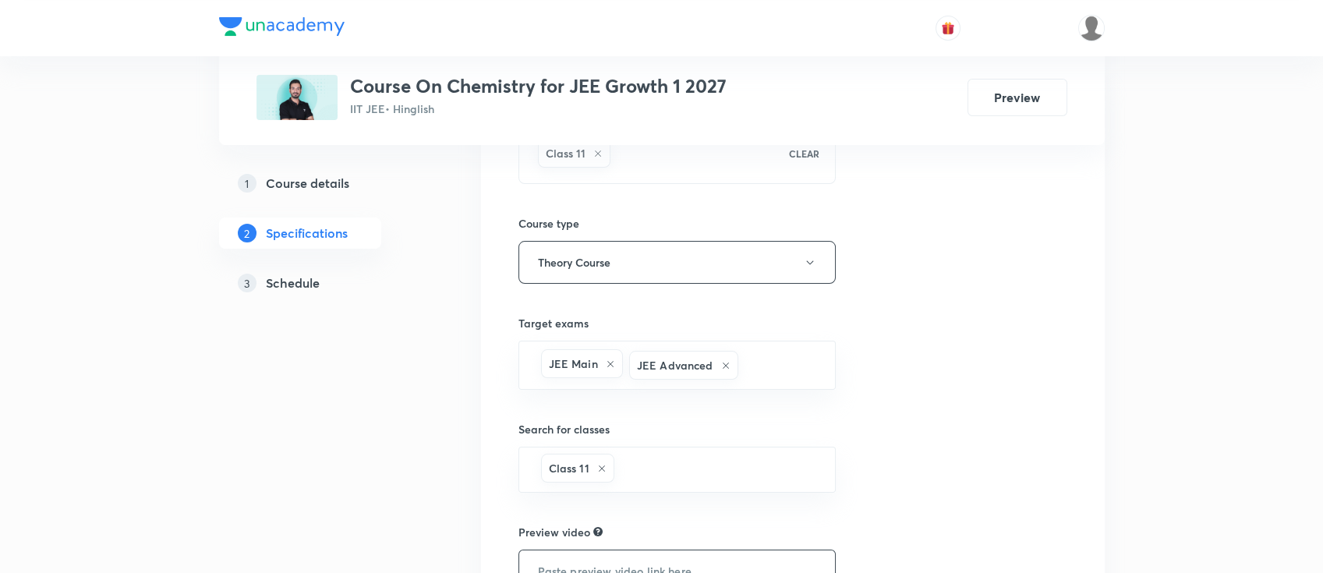
scroll to position [415, 0]
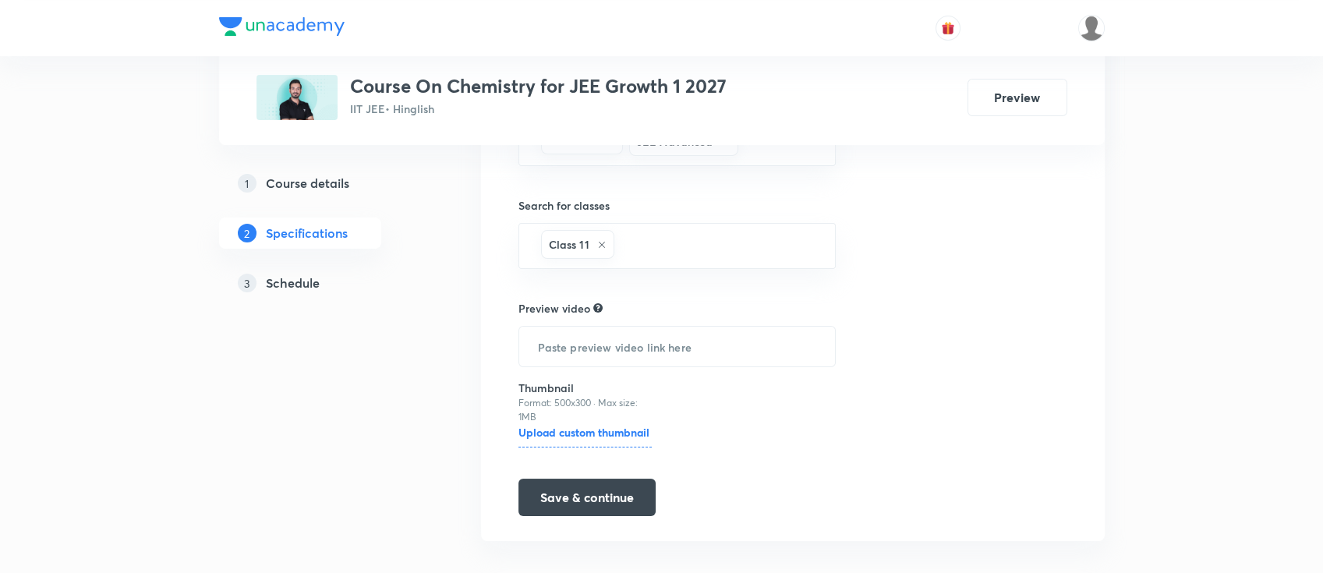
click at [310, 274] on h5 "Schedule" at bounding box center [293, 283] width 54 height 19
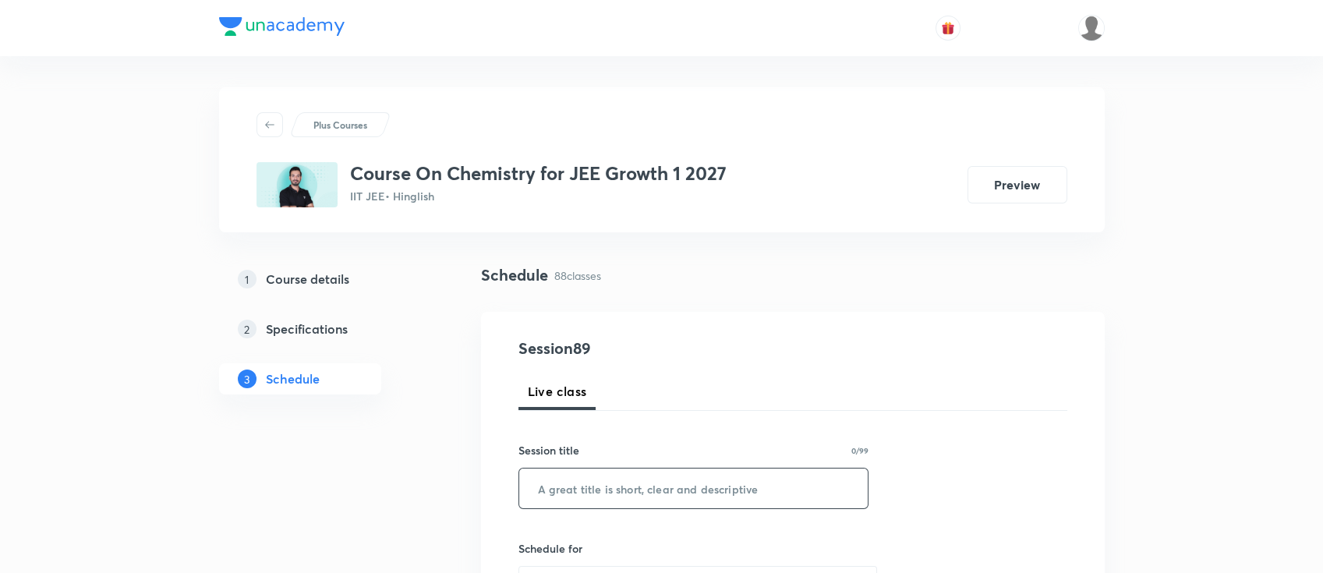
click at [733, 487] on input "text" at bounding box center [693, 488] width 349 height 40
paste input "chemical equilibrium"
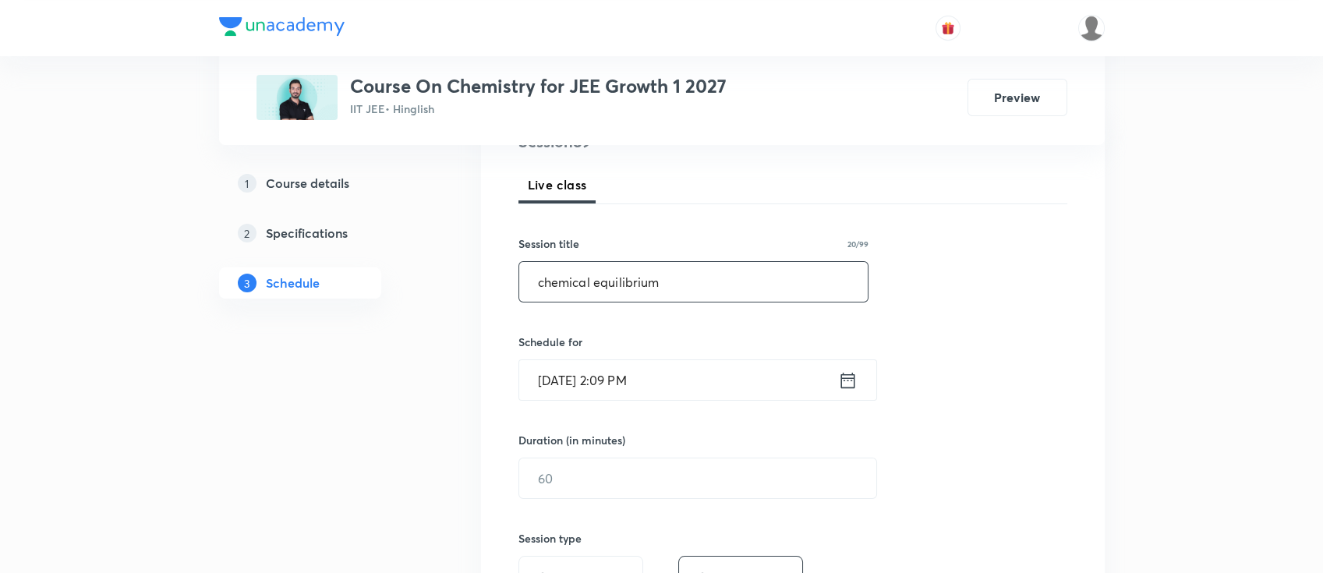
scroll to position [207, 0]
type input "chemical equilibrium"
click at [842, 376] on icon at bounding box center [847, 379] width 14 height 16
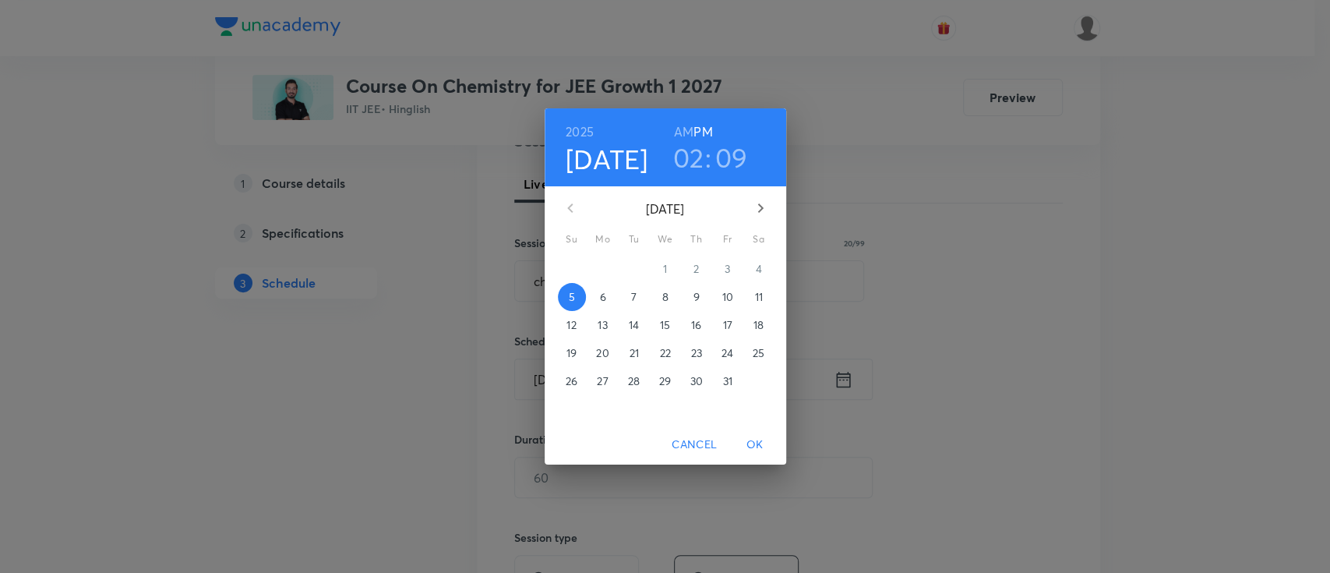
click at [599, 289] on span "6" at bounding box center [603, 297] width 28 height 16
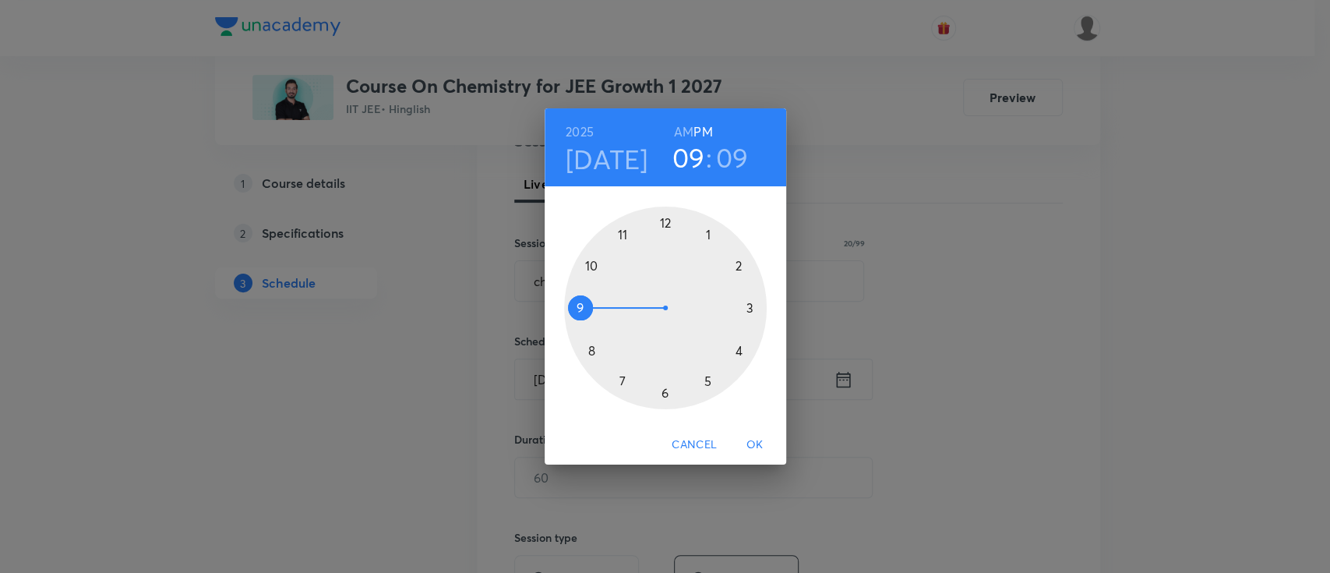
drag, startPoint x: 733, startPoint y: 265, endPoint x: 580, endPoint y: 302, distance: 158.0
click at [580, 302] on div at bounding box center [665, 308] width 203 height 203
drag, startPoint x: 742, startPoint y: 294, endPoint x: 747, endPoint y: 312, distance: 18.7
click at [747, 312] on div at bounding box center [665, 308] width 203 height 203
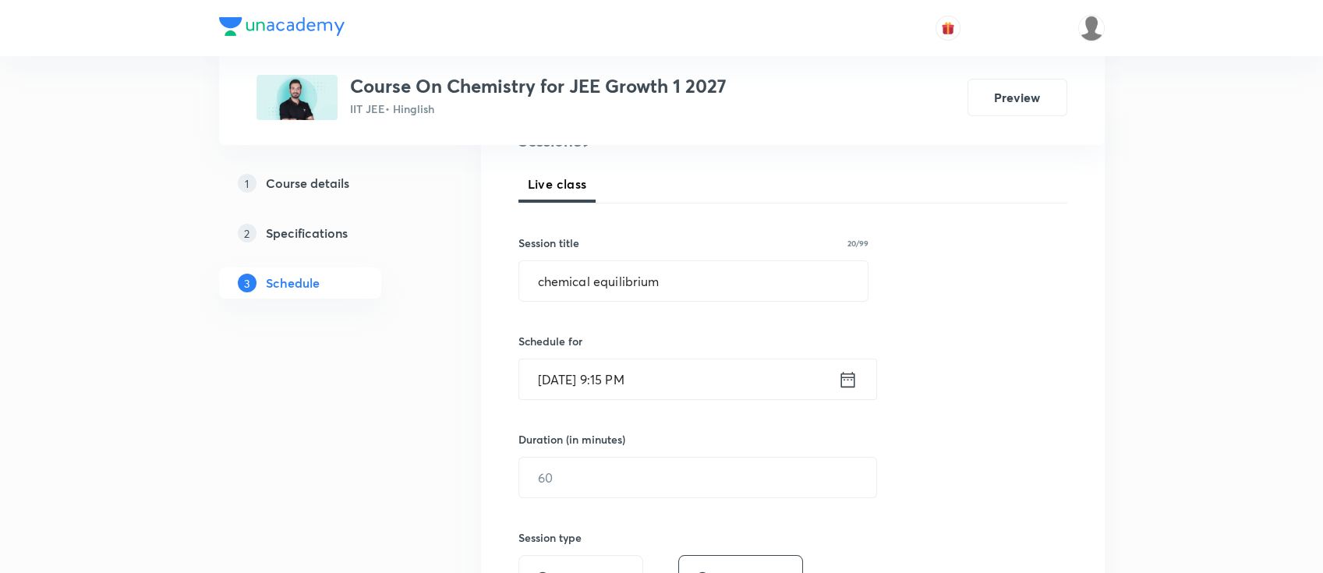
click at [850, 376] on icon at bounding box center [847, 379] width 14 height 16
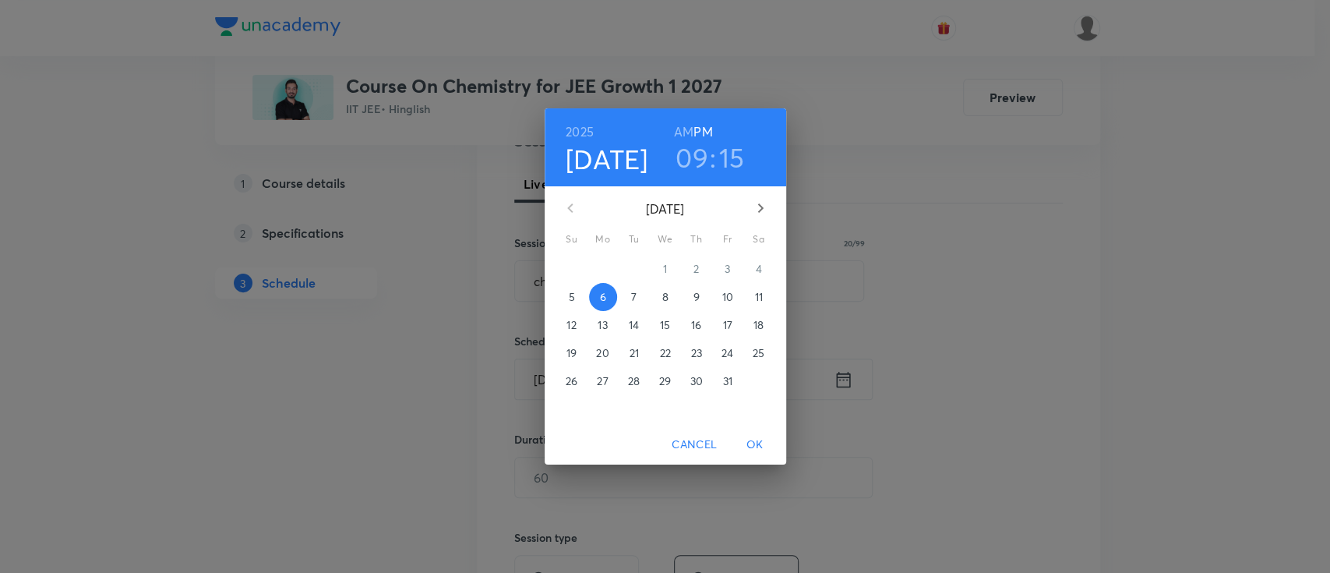
click at [674, 137] on h6 "AM" at bounding box center [683, 132] width 19 height 22
click at [759, 441] on span "OK" at bounding box center [755, 444] width 37 height 19
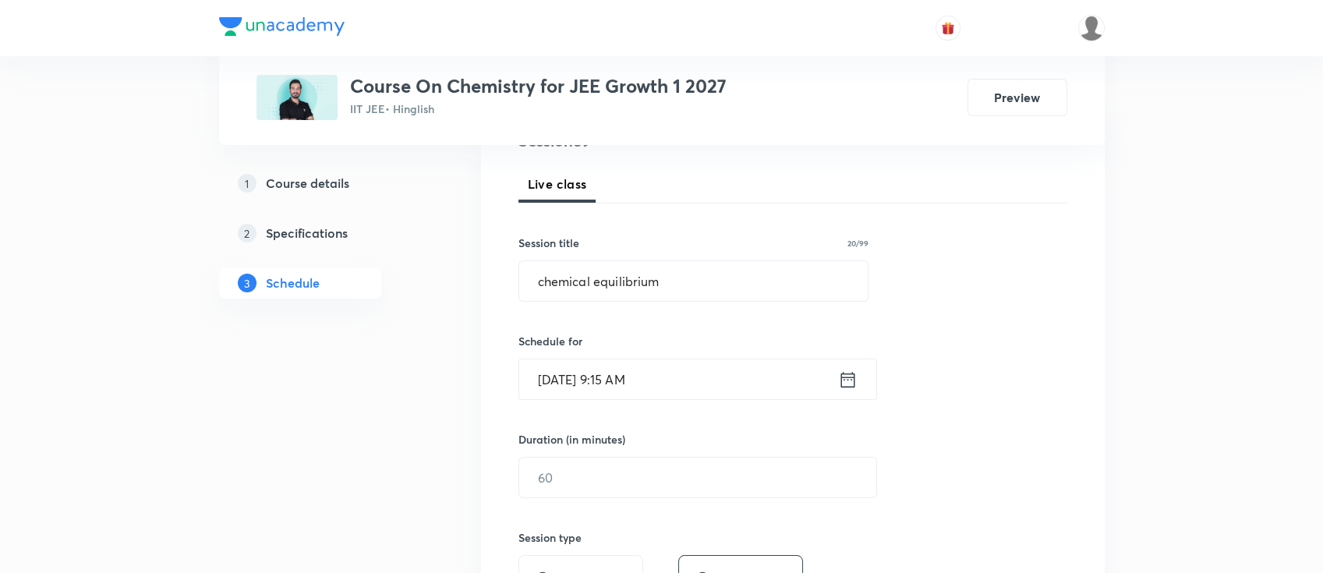
drag, startPoint x: 680, startPoint y: 438, endPoint x: 679, endPoint y: 453, distance: 14.8
click at [680, 440] on div "Duration (in minutes)" at bounding box center [660, 439] width 284 height 16
click at [686, 477] on input "text" at bounding box center [697, 478] width 357 height 40
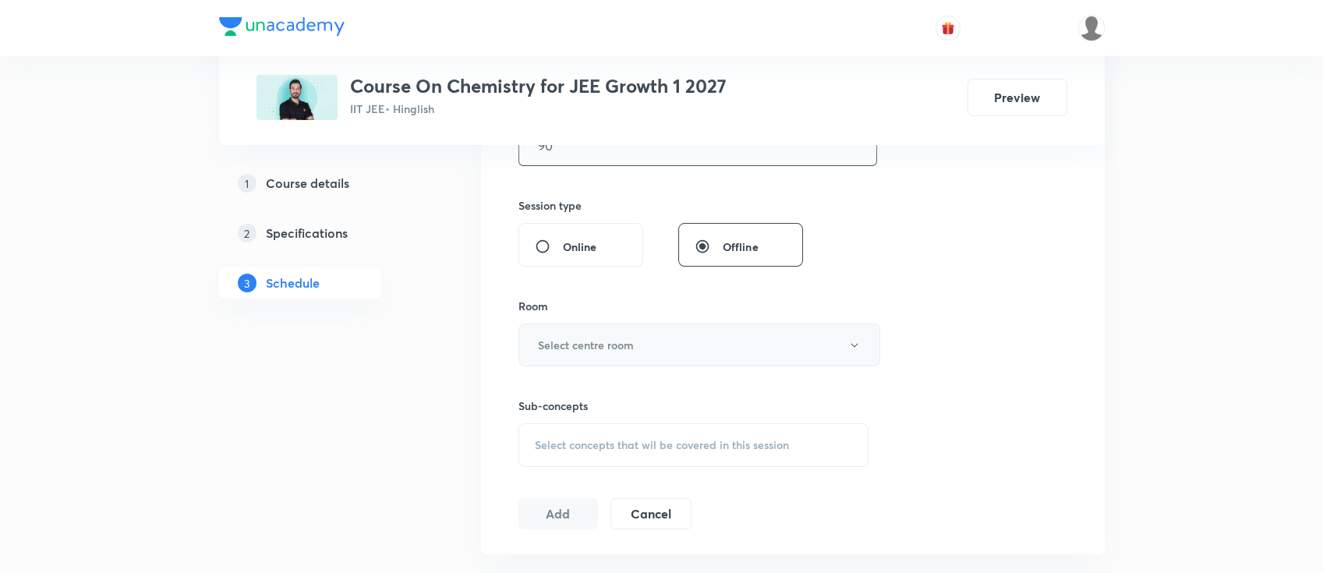
scroll to position [519, 0]
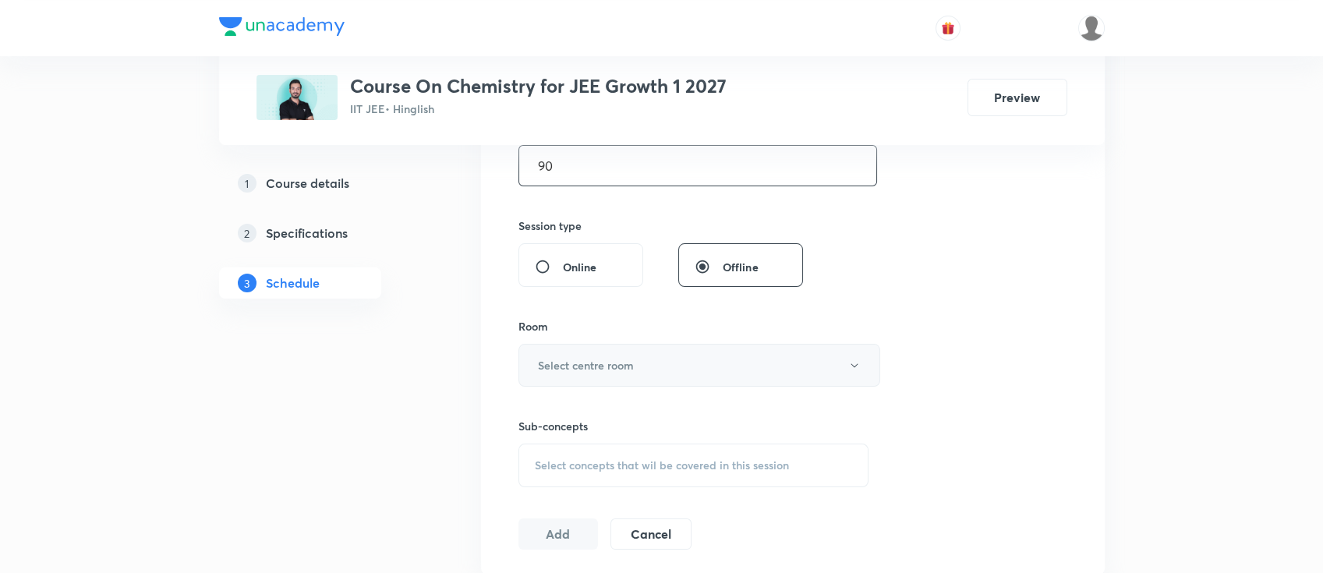
type input "90"
click at [598, 352] on button "Select centre room" at bounding box center [699, 365] width 362 height 43
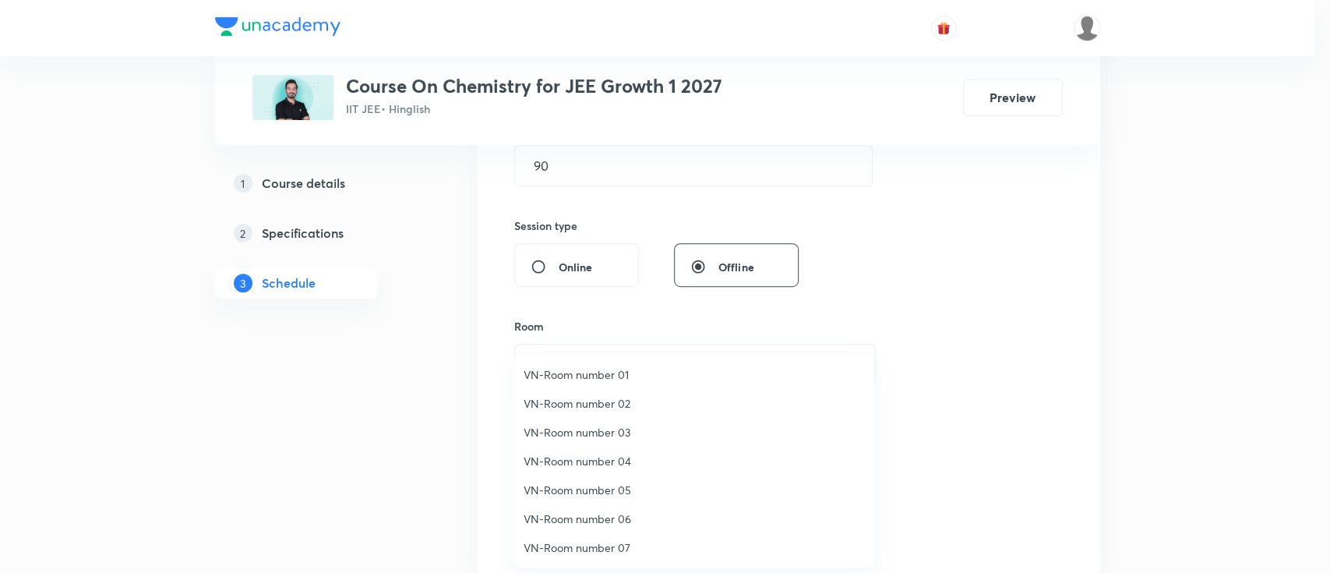
click at [606, 427] on span "VN-Room number 03" at bounding box center [694, 432] width 341 height 16
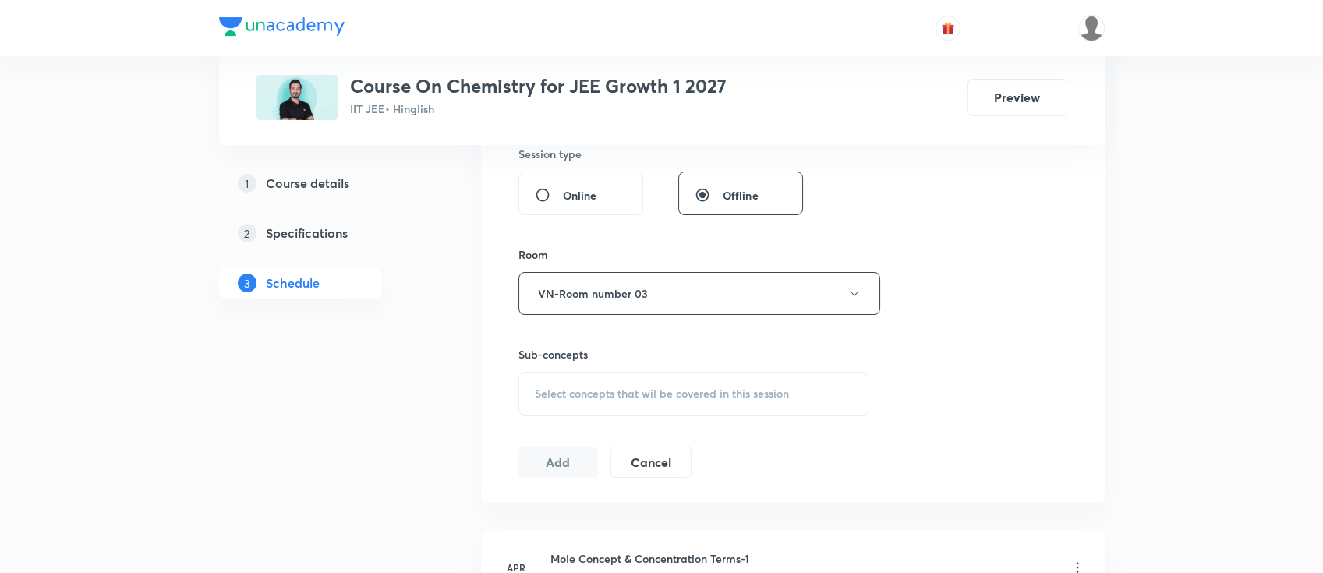
scroll to position [624, 0]
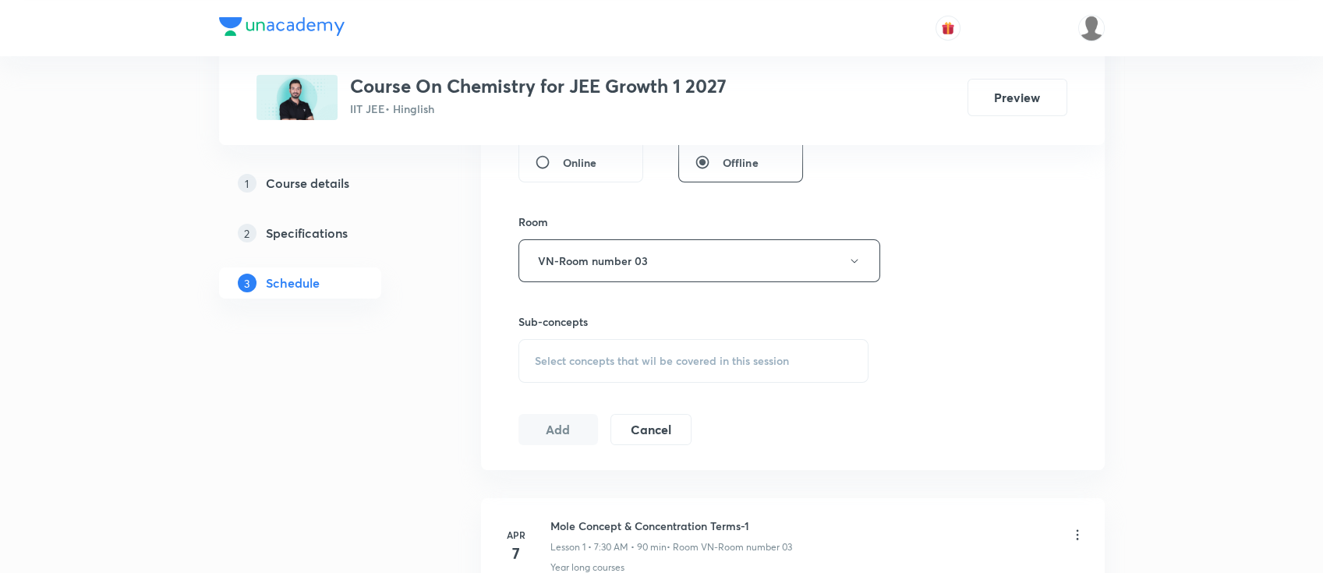
click at [712, 359] on span "Select concepts that wil be covered in this session" at bounding box center [662, 361] width 254 height 12
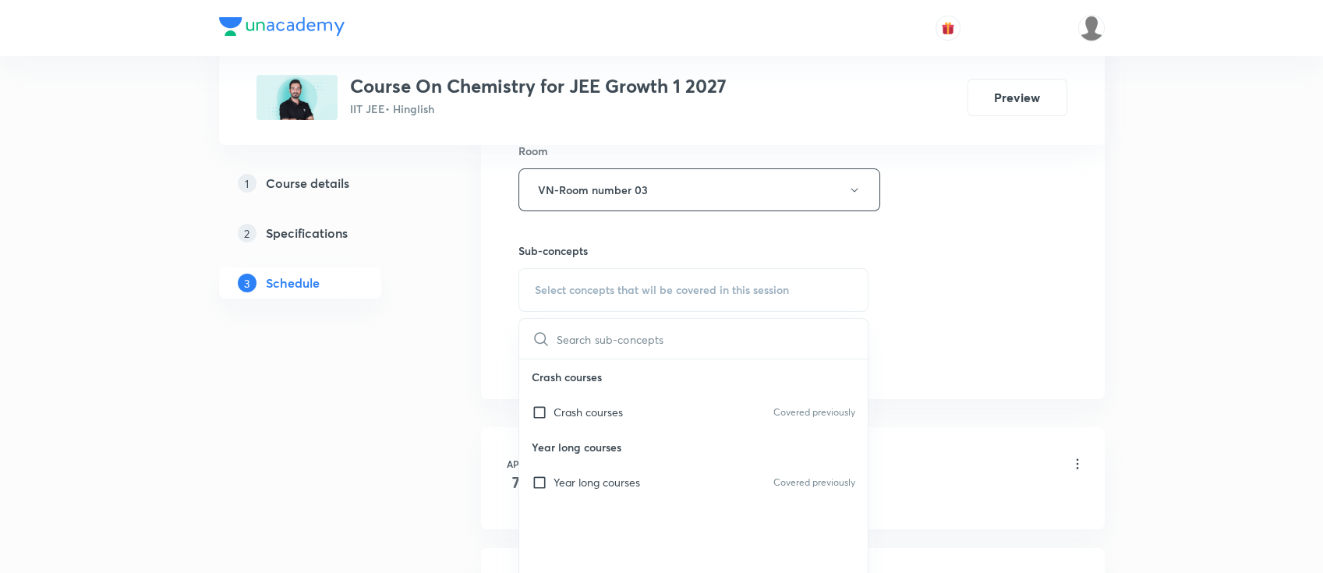
scroll to position [727, 0]
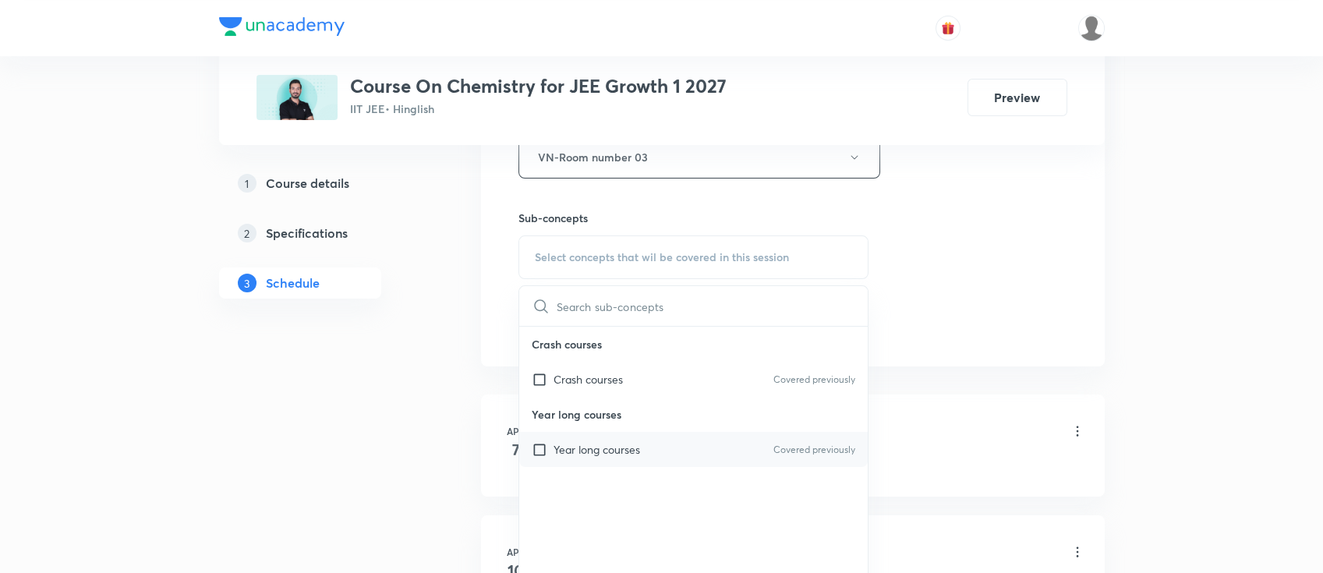
click at [708, 450] on div "Year long courses Covered previously" at bounding box center [693, 449] width 349 height 35
checkbox input "true"
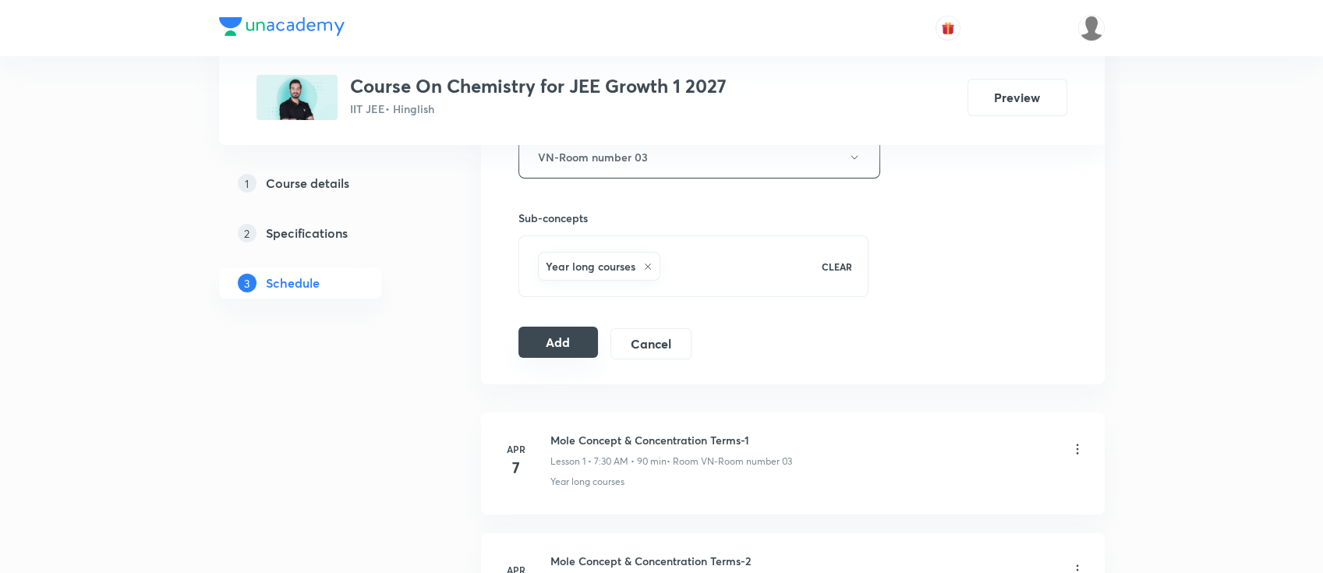
click at [569, 340] on button "Add" at bounding box center [558, 342] width 80 height 31
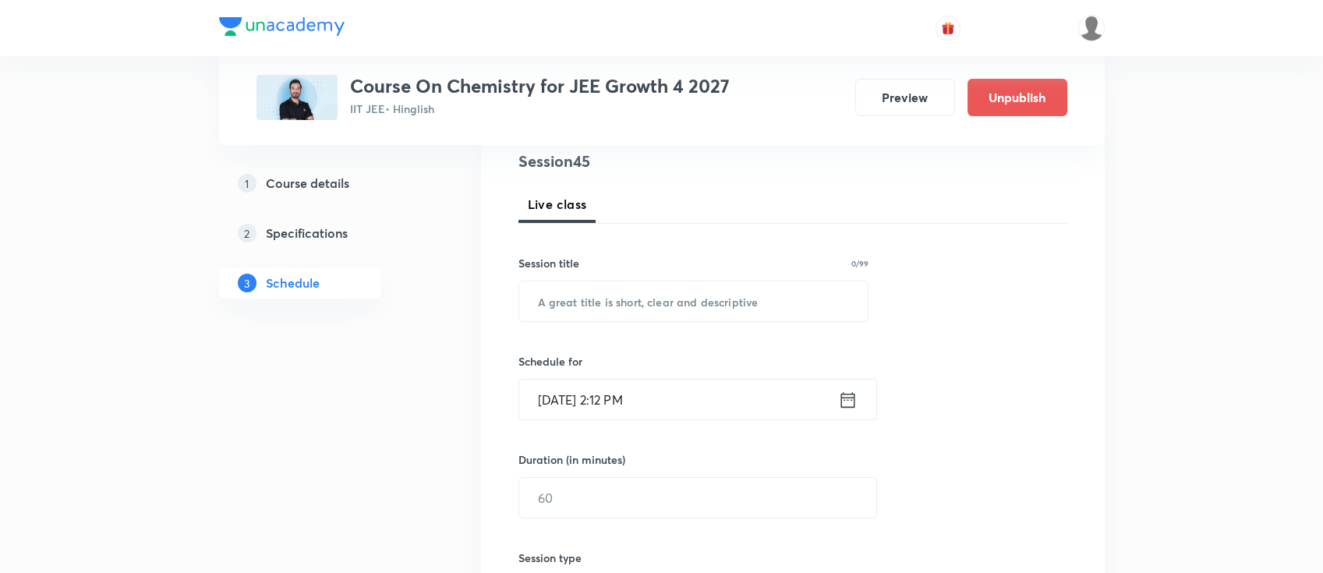
scroll to position [207, 0]
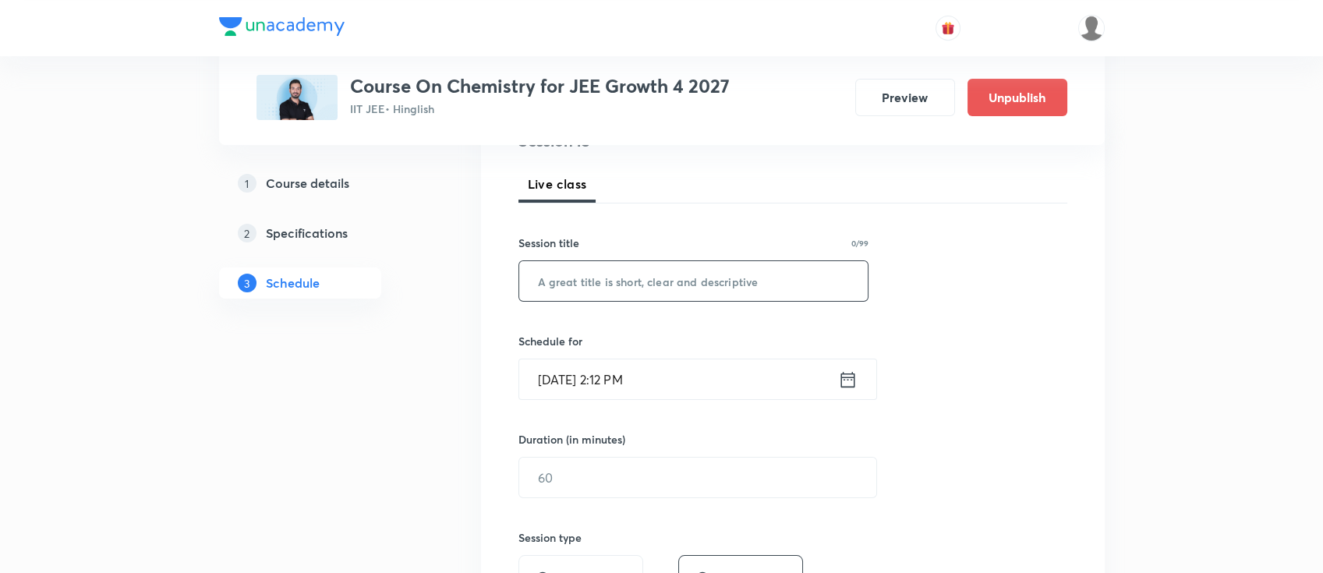
click at [683, 293] on input "text" at bounding box center [693, 281] width 349 height 40
paste input "thermodynamics"
type input "thermodynamics"
click at [853, 377] on icon at bounding box center [847, 379] width 14 height 16
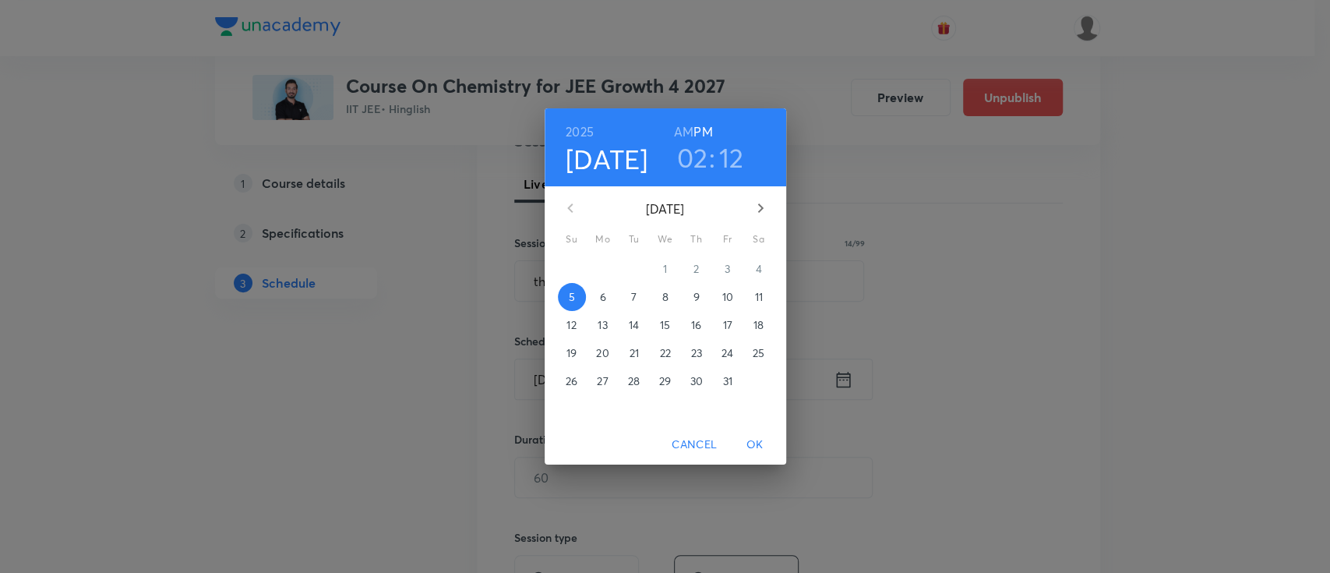
click at [614, 295] on span "6" at bounding box center [603, 297] width 28 height 16
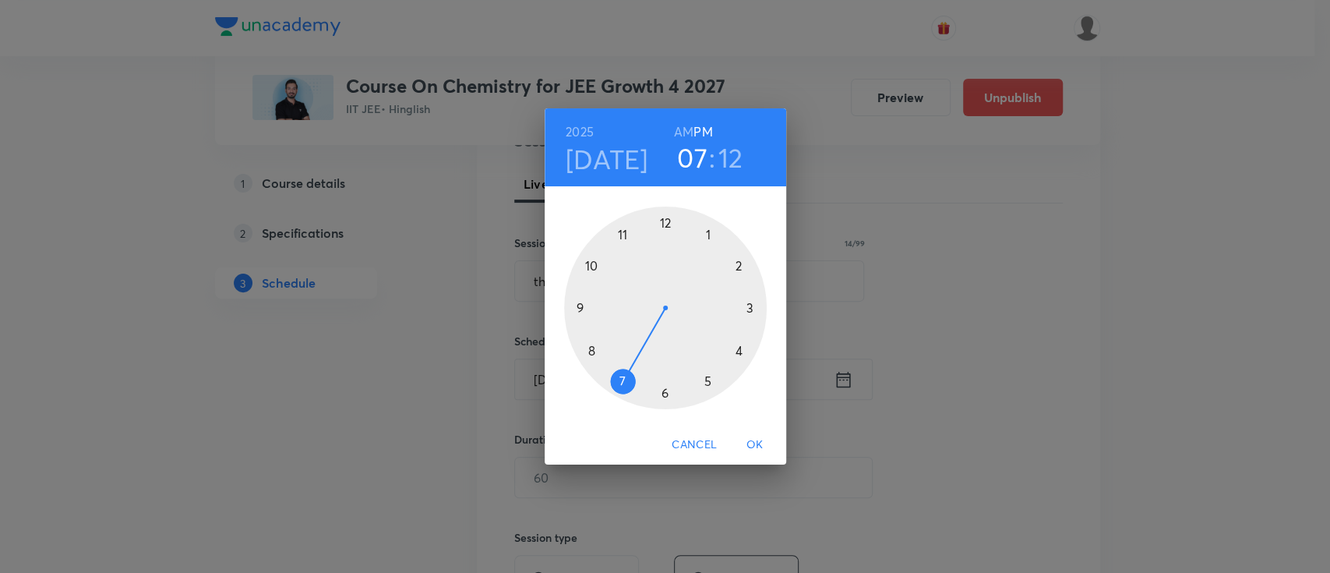
drag, startPoint x: 742, startPoint y: 267, endPoint x: 627, endPoint y: 366, distance: 152.5
click at [627, 366] on div at bounding box center [665, 308] width 203 height 203
drag, startPoint x: 743, startPoint y: 282, endPoint x: 667, endPoint y: 383, distance: 126.4
click at [667, 383] on div at bounding box center [665, 308] width 203 height 203
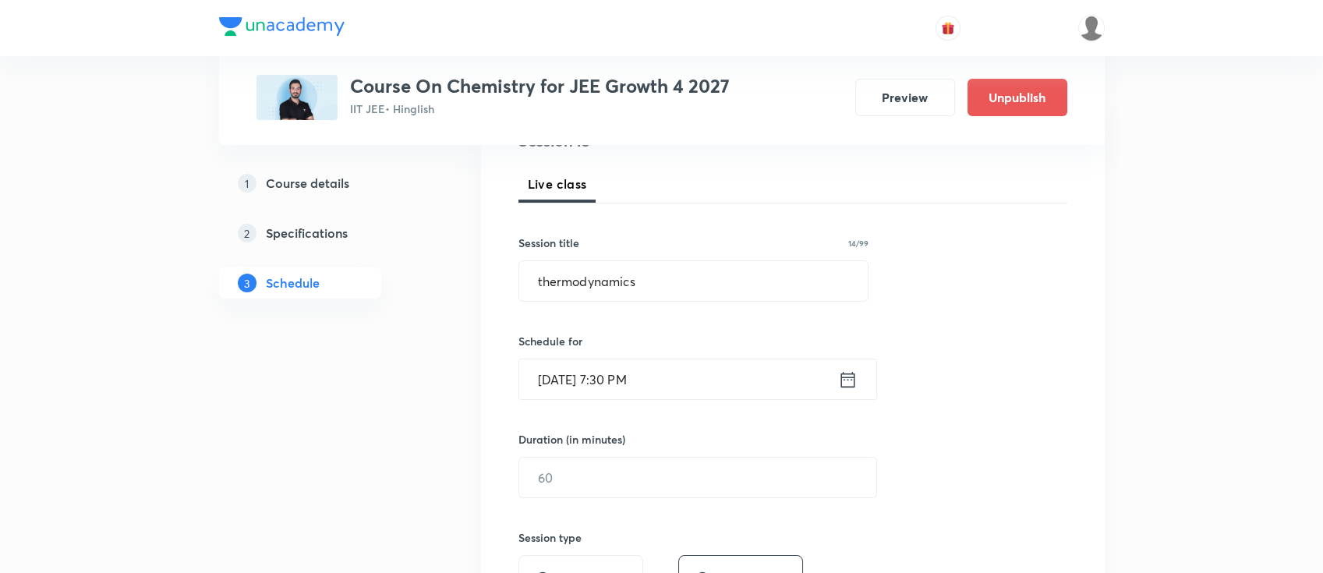
click at [843, 383] on icon at bounding box center [847, 380] width 19 height 22
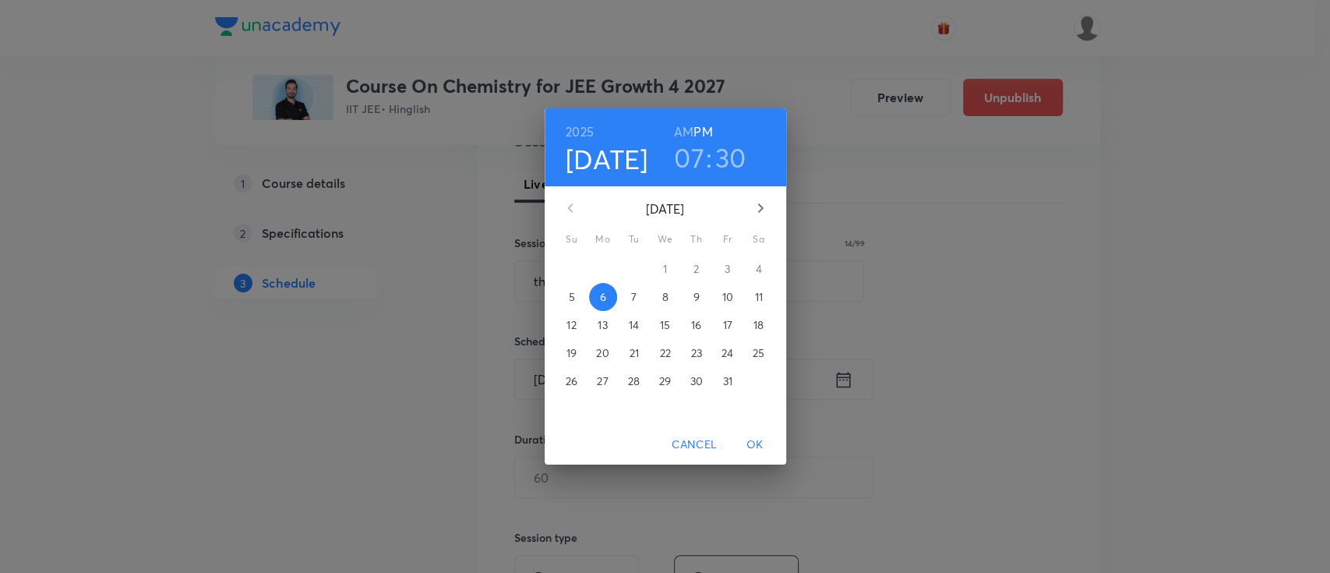
click at [677, 125] on h6 "AM" at bounding box center [683, 132] width 19 height 22
click at [758, 445] on span "OK" at bounding box center [755, 444] width 37 height 19
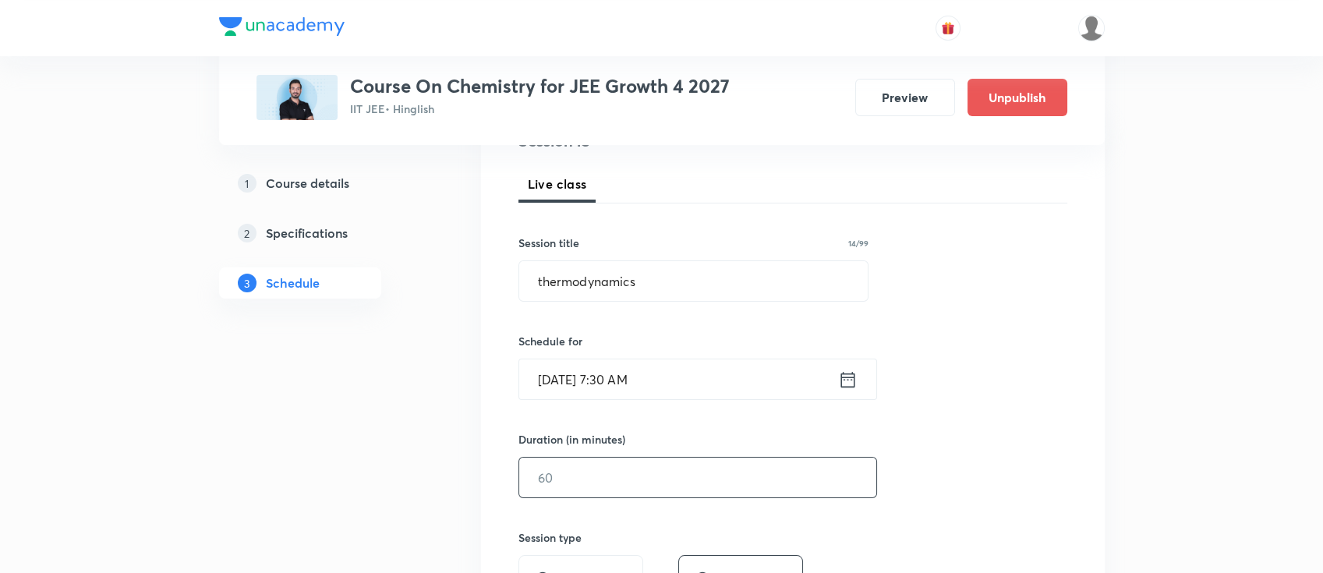
click at [682, 482] on input "text" at bounding box center [697, 478] width 357 height 40
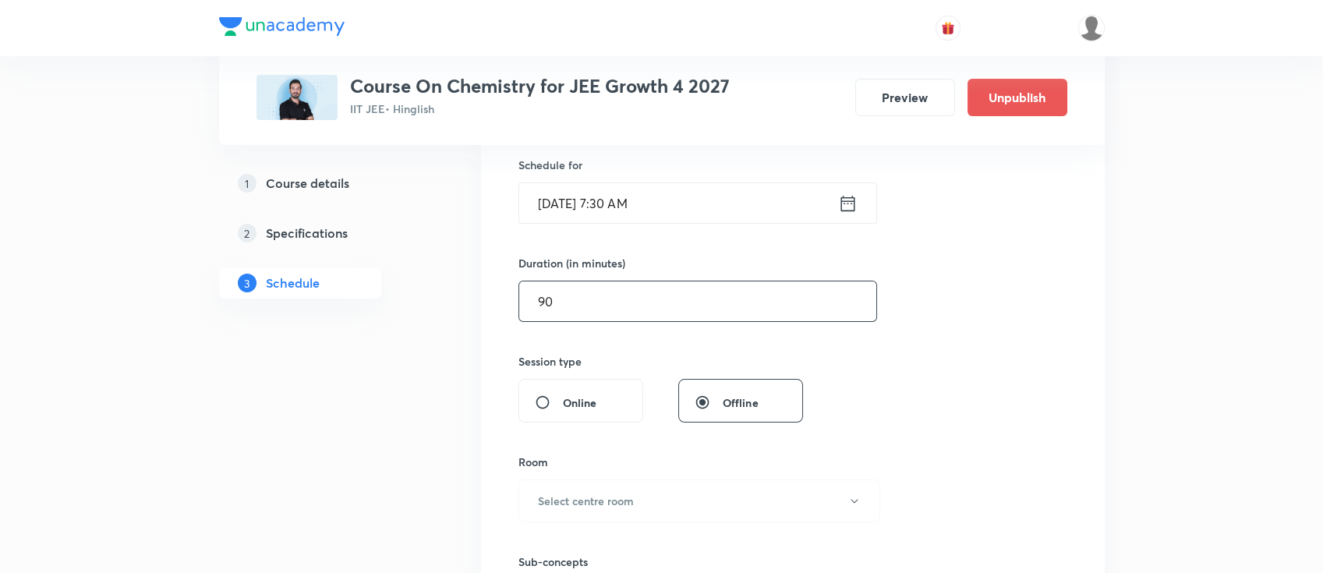
scroll to position [415, 0]
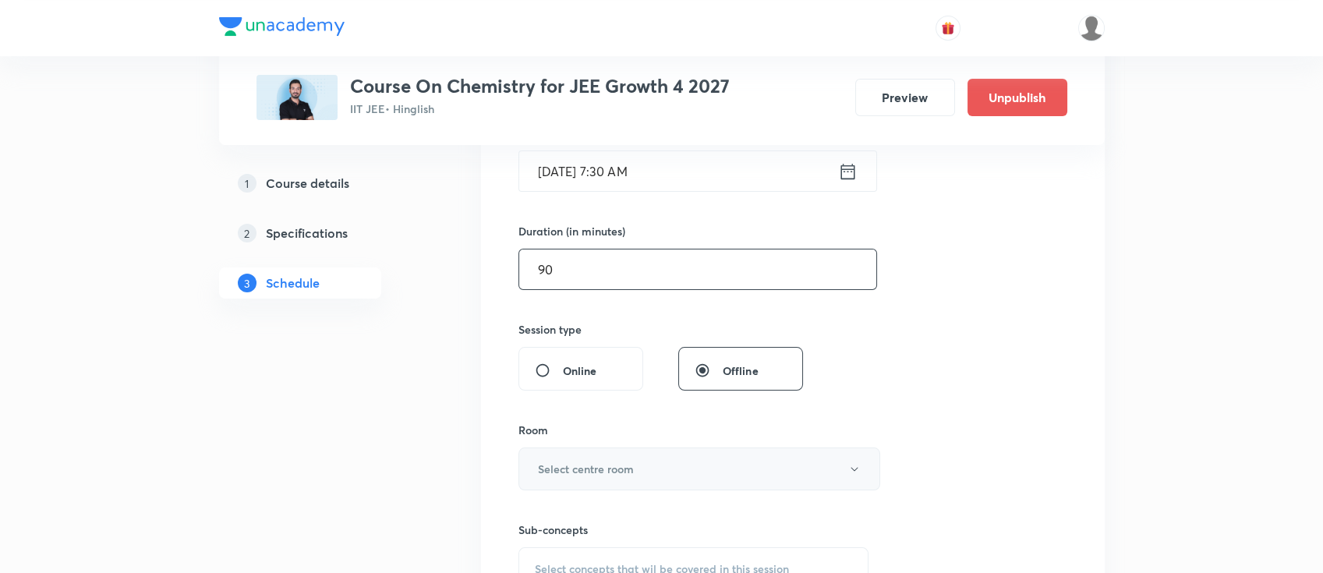
type input "90"
click at [665, 484] on button "Select centre room" at bounding box center [699, 468] width 362 height 43
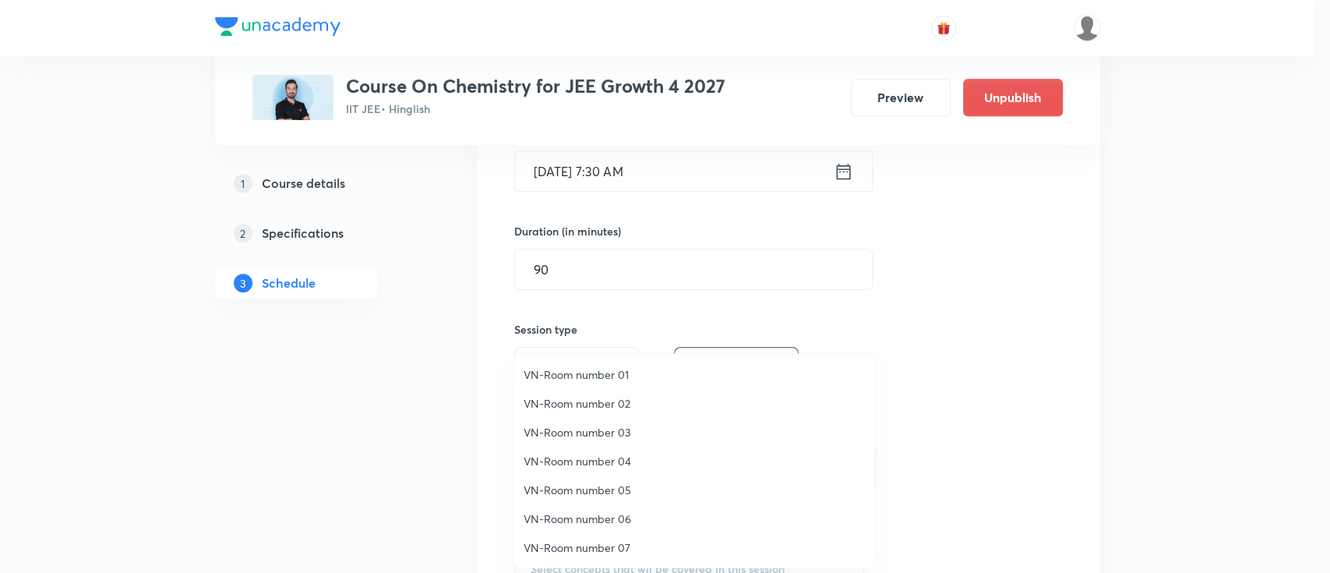
click at [619, 492] on span "VN-Room number 05" at bounding box center [694, 490] width 341 height 16
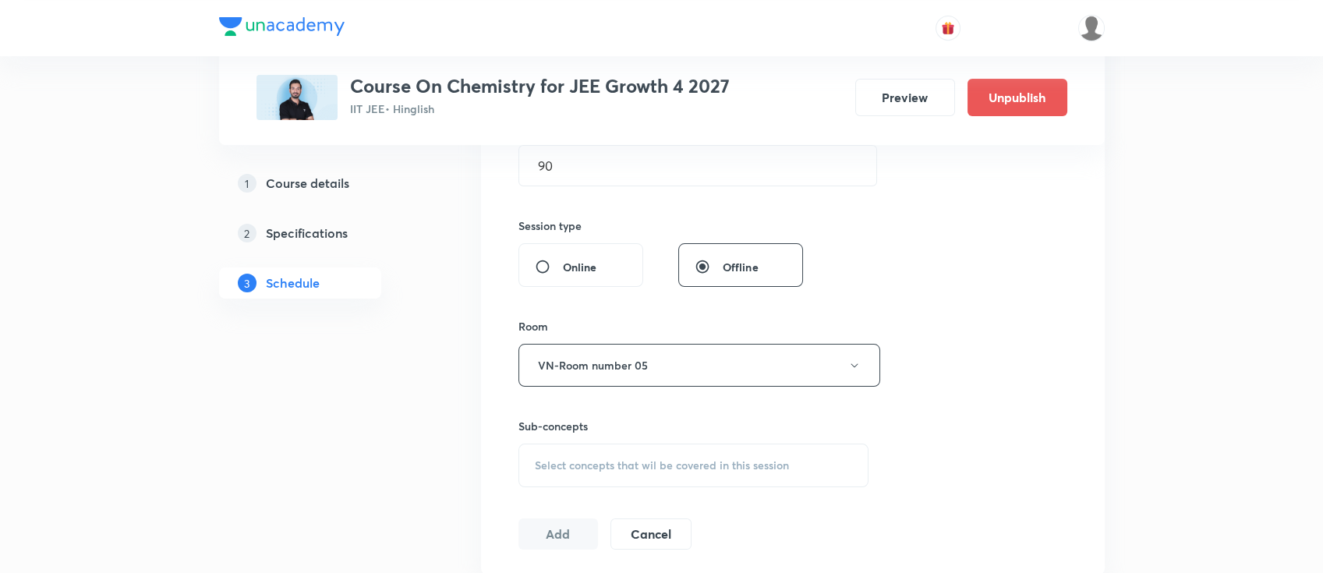
click at [687, 479] on div "Select concepts that wil be covered in this session" at bounding box center [693, 465] width 351 height 44
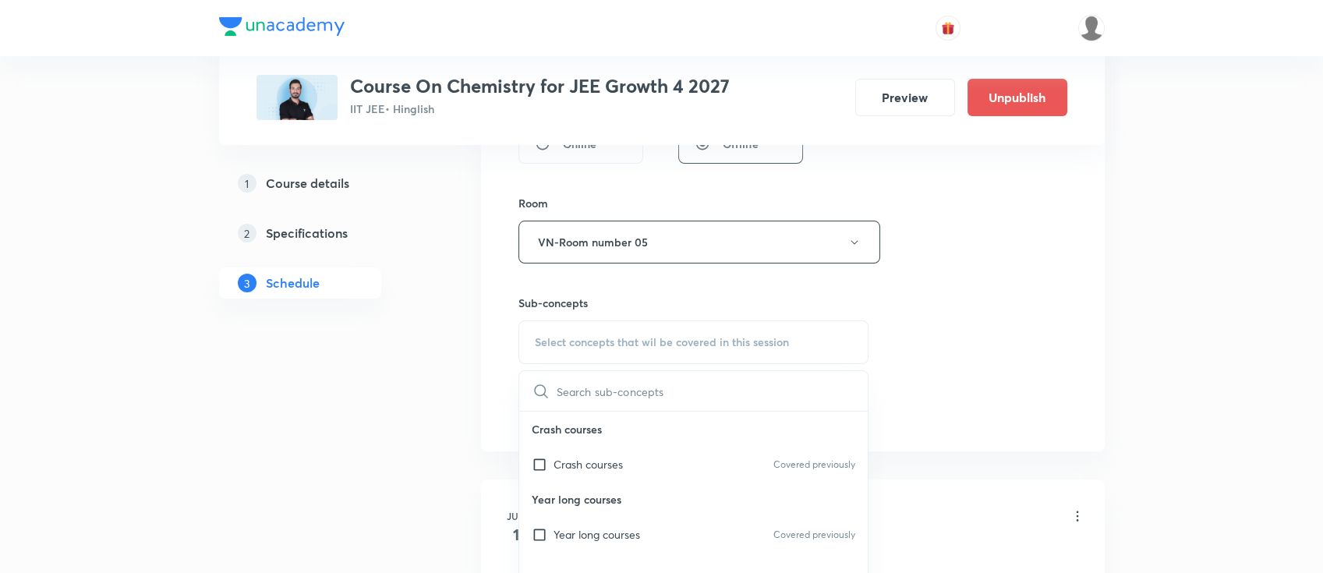
scroll to position [727, 0]
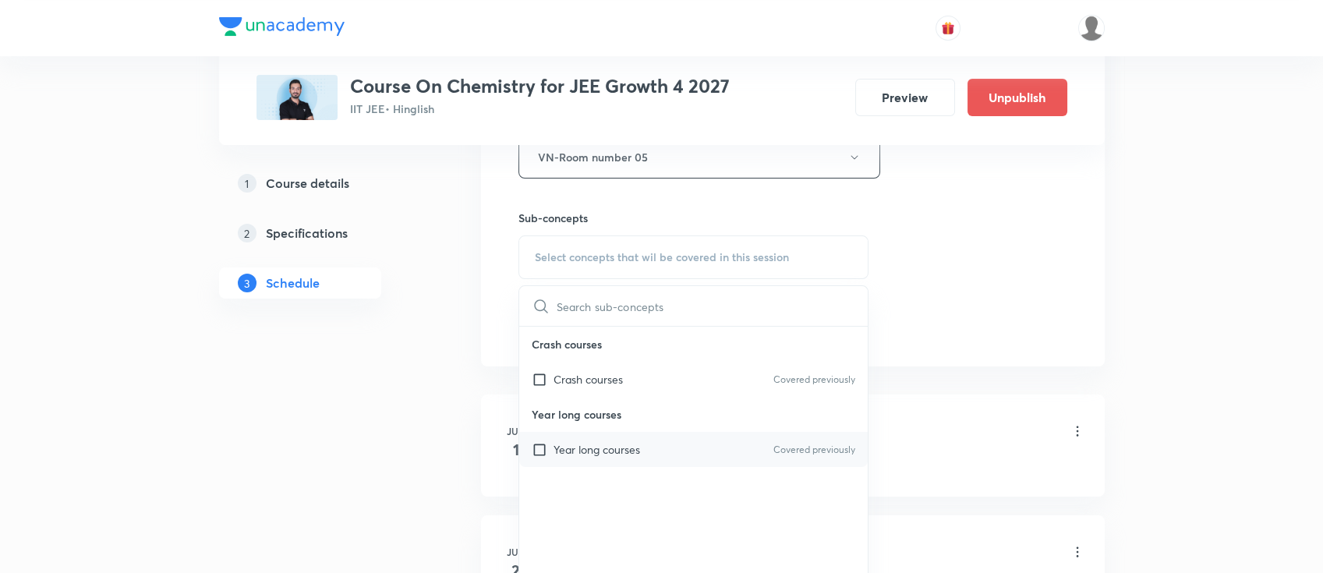
click at [673, 446] on div "Year long courses Covered previously" at bounding box center [693, 449] width 349 height 35
checkbox input "true"
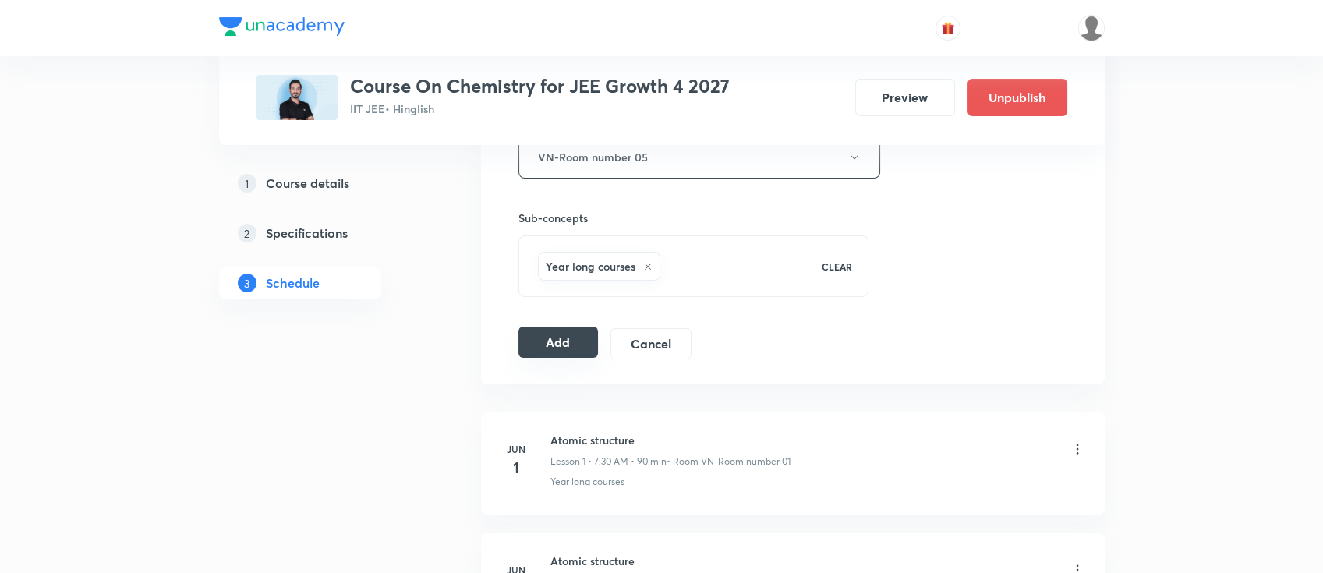
click at [580, 354] on button "Add" at bounding box center [558, 342] width 80 height 31
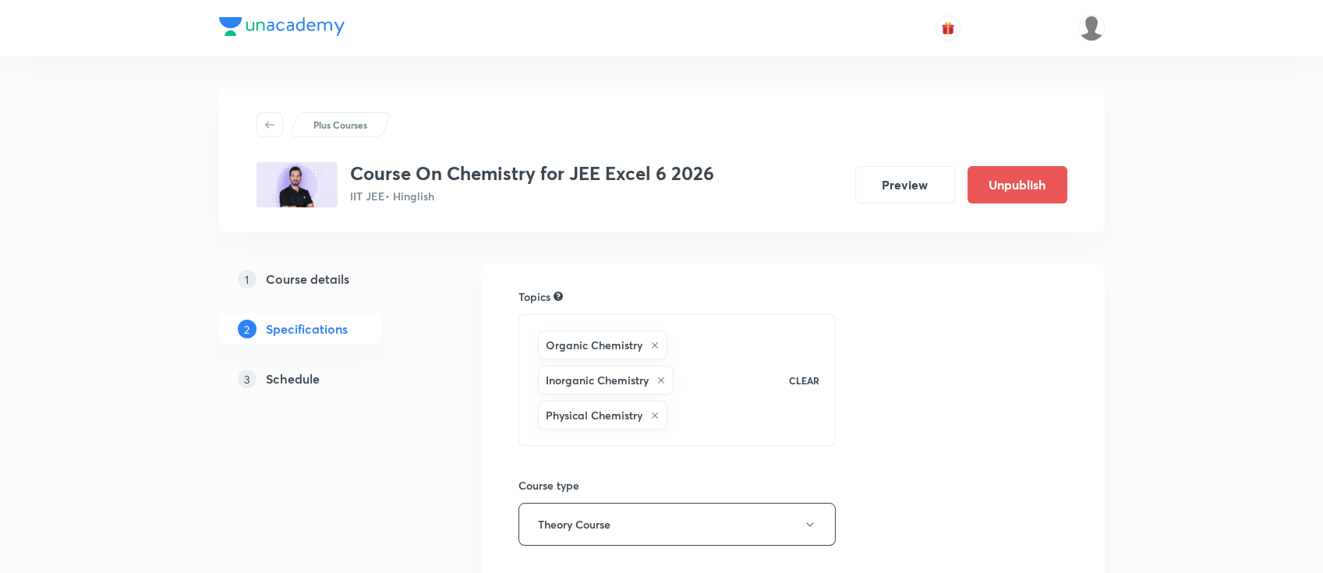
click at [311, 373] on h5 "Schedule" at bounding box center [293, 378] width 54 height 19
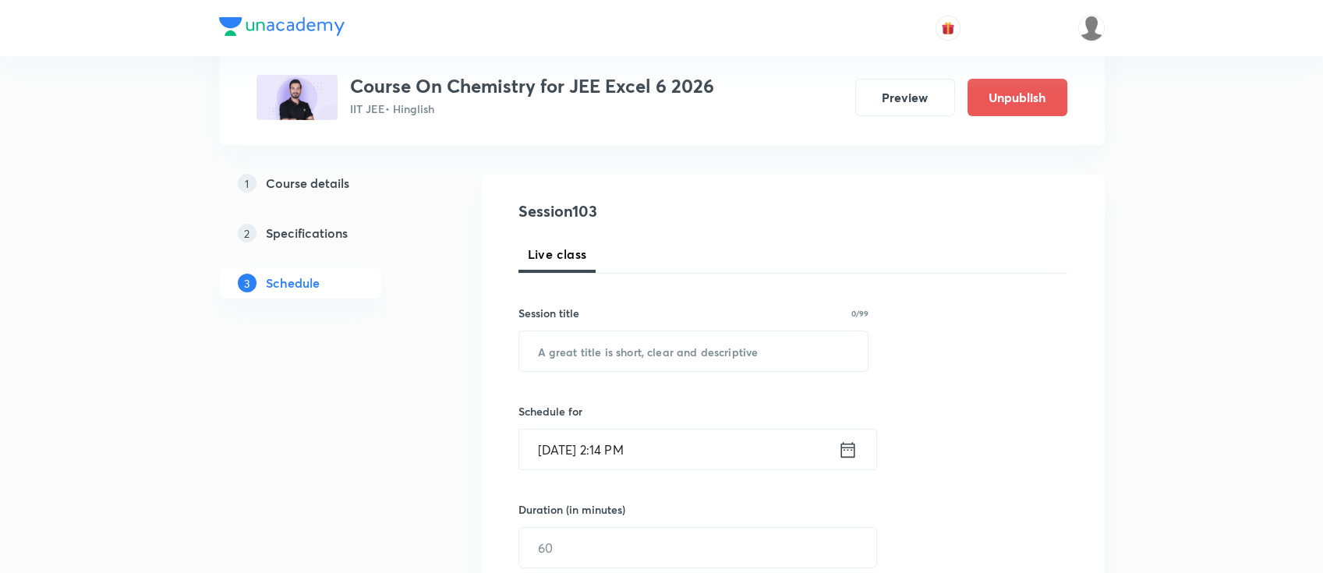
scroll to position [207, 0]
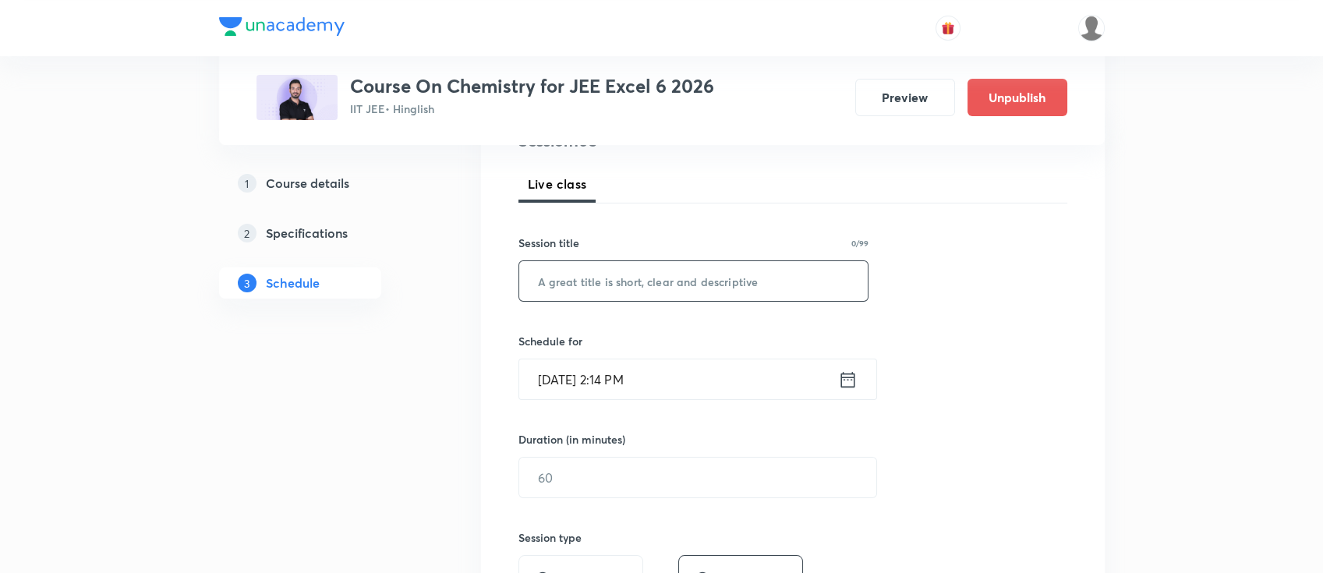
click at [701, 290] on input "text" at bounding box center [693, 281] width 349 height 40
paste input "amines"
type input "amines"
click at [851, 381] on icon at bounding box center [847, 380] width 19 height 22
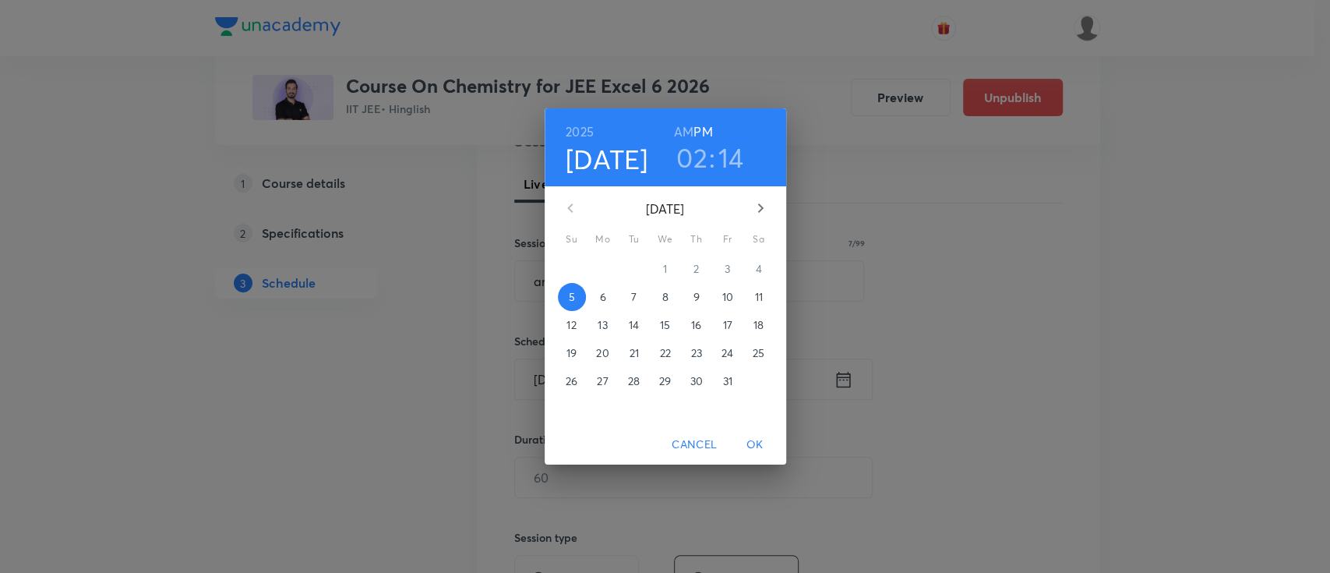
click at [599, 302] on p "6" at bounding box center [602, 297] width 6 height 16
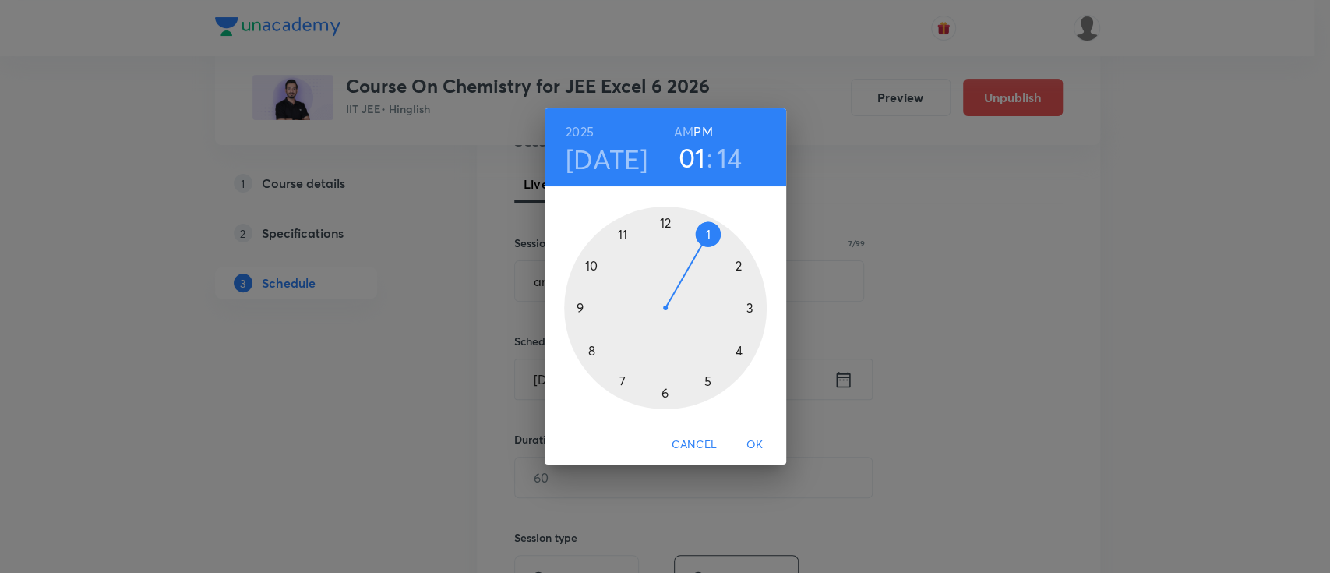
drag, startPoint x: 739, startPoint y: 269, endPoint x: 712, endPoint y: 236, distance: 42.6
click at [712, 236] on div at bounding box center [665, 308] width 203 height 203
drag, startPoint x: 725, startPoint y: 338, endPoint x: 664, endPoint y: 385, distance: 76.7
click at [664, 385] on div at bounding box center [665, 308] width 203 height 203
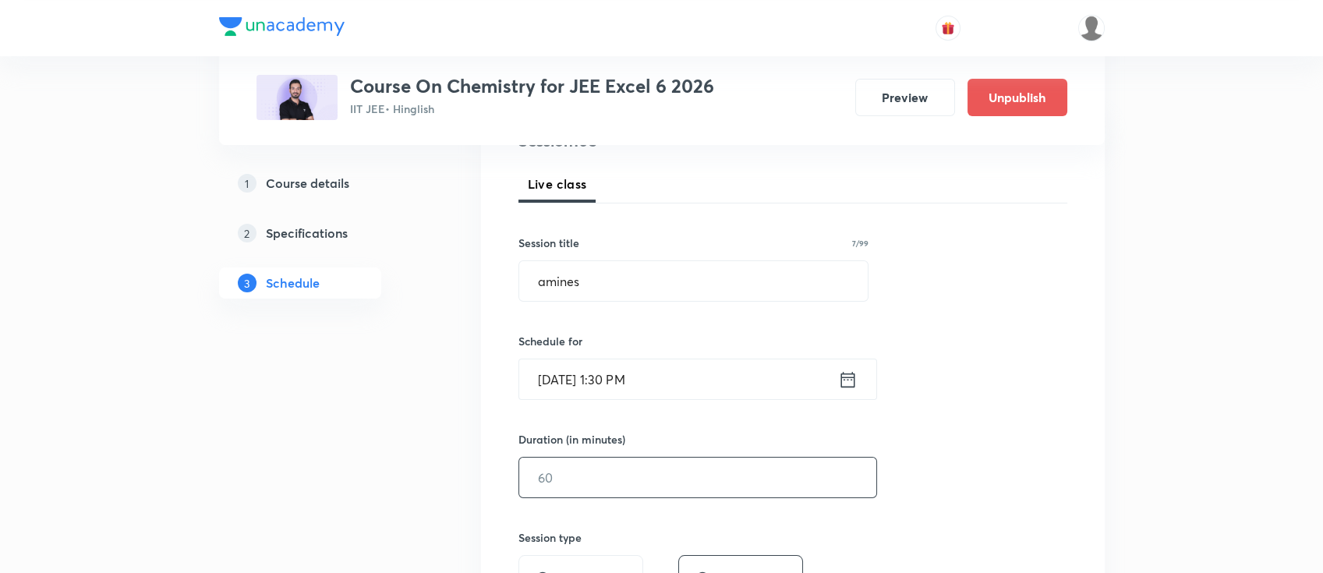
click at [639, 477] on input "text" at bounding box center [697, 478] width 357 height 40
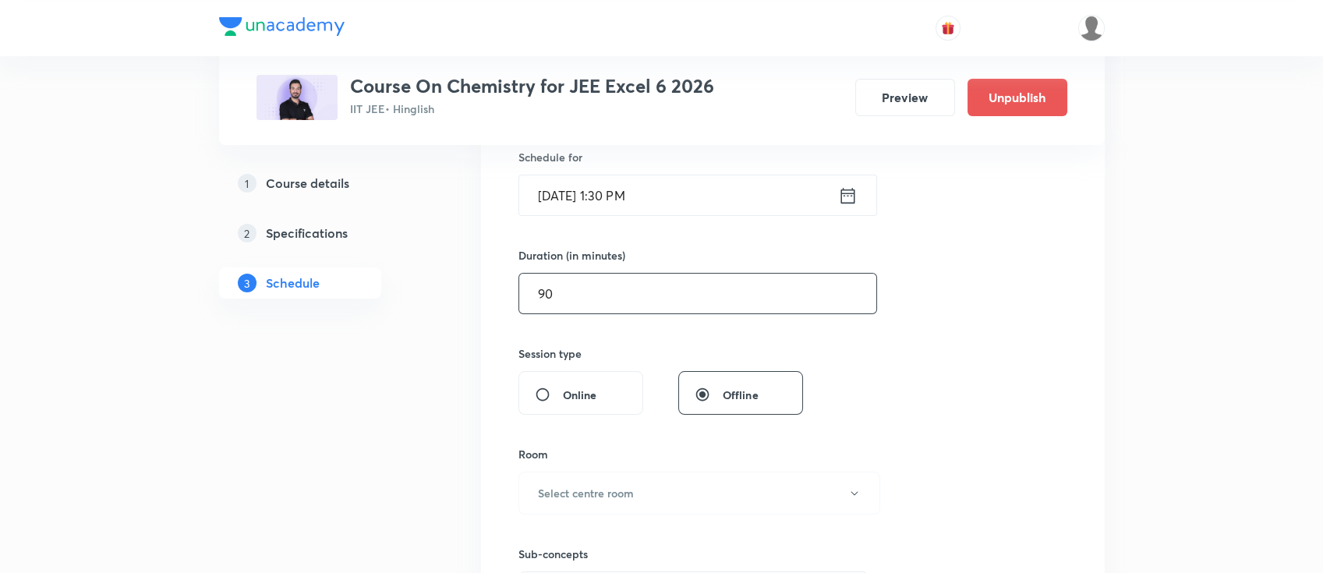
scroll to position [519, 0]
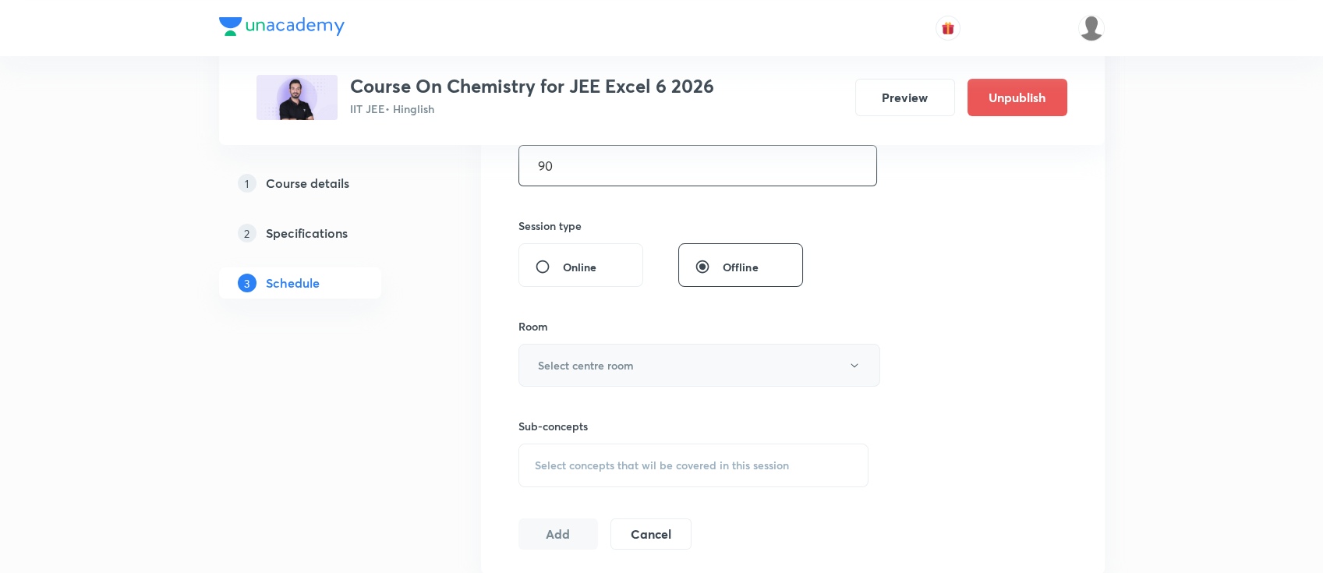
type input "90"
click at [643, 366] on button "Select centre room" at bounding box center [699, 365] width 362 height 43
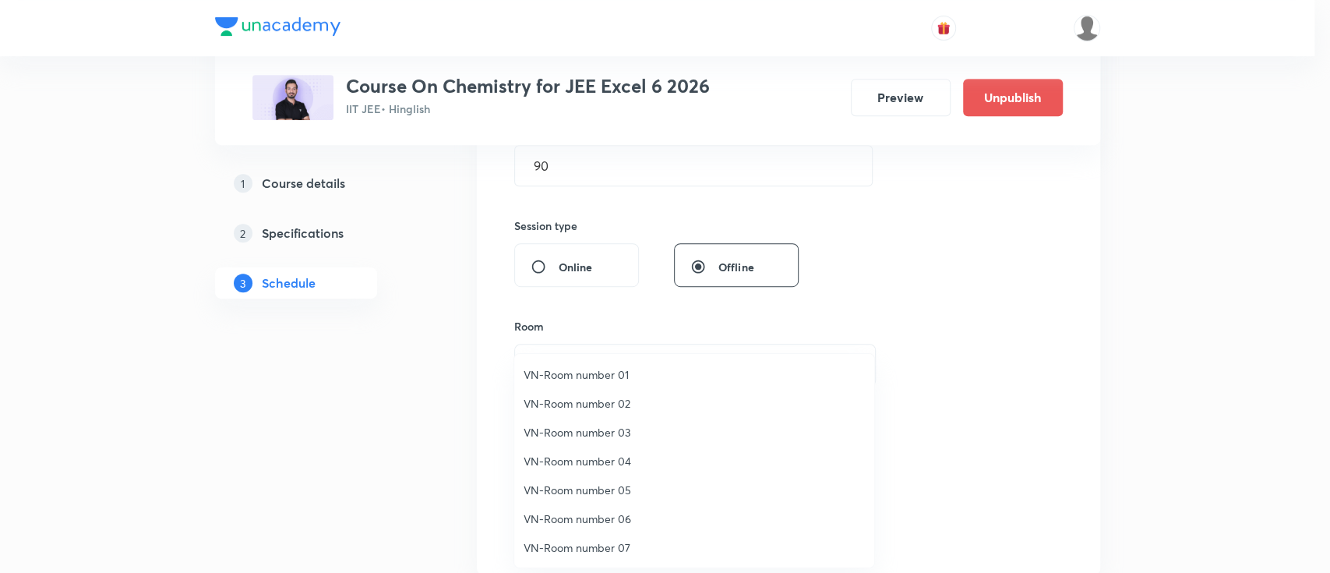
click at [614, 455] on span "VN-Room number 04" at bounding box center [694, 461] width 341 height 16
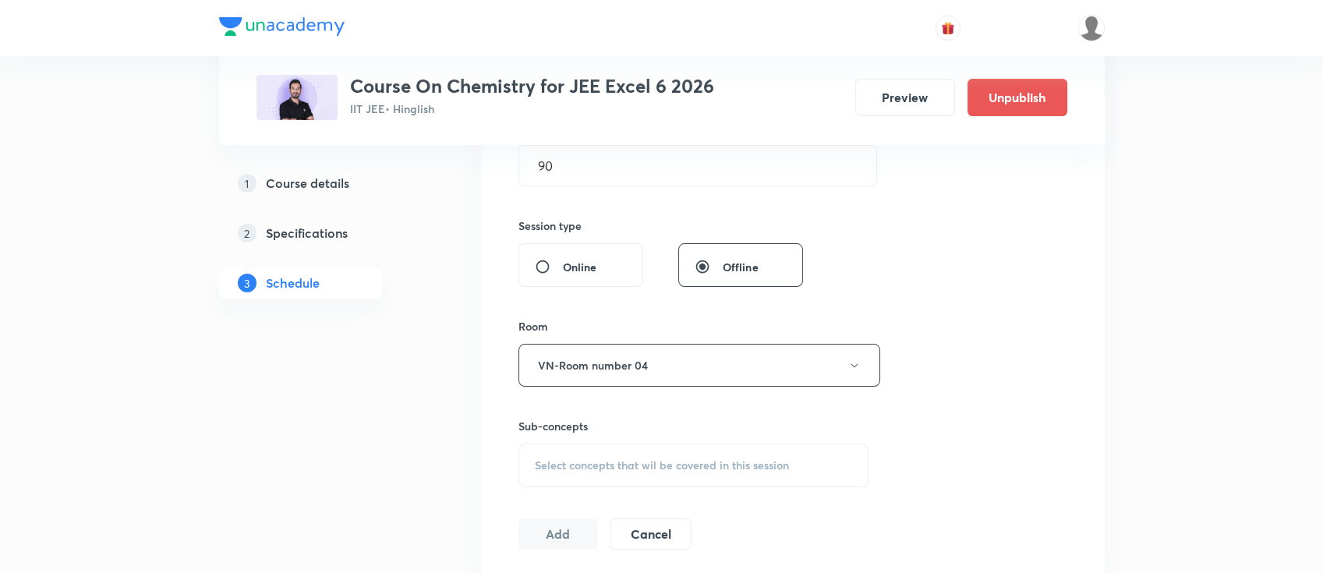
scroll to position [624, 0]
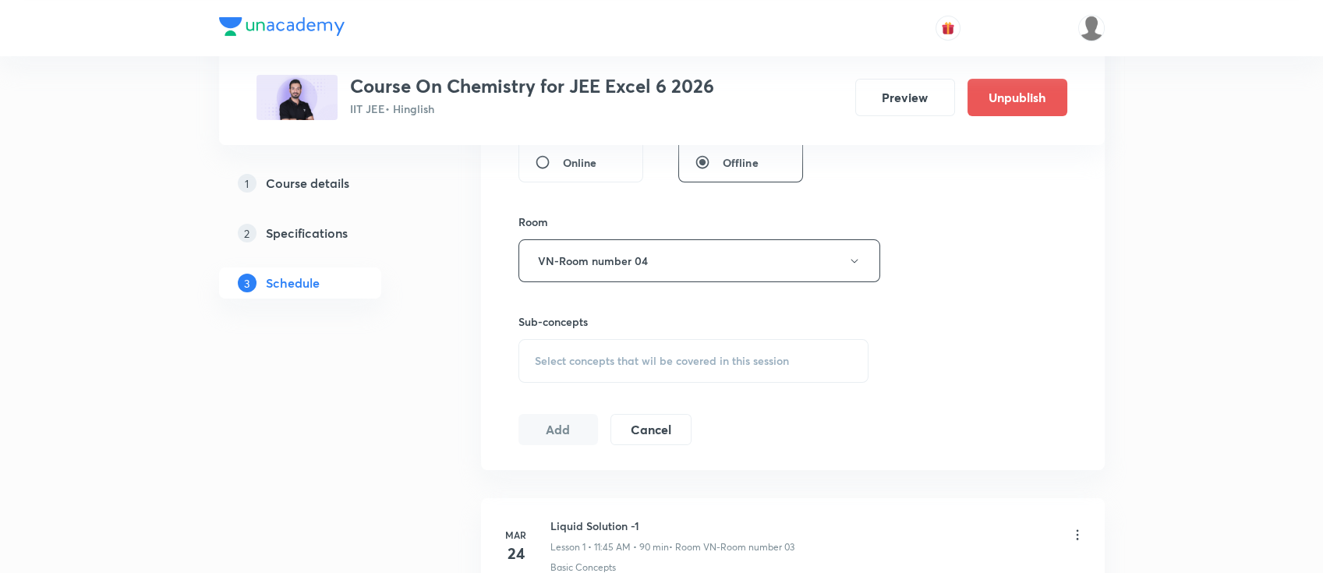
click at [719, 362] on span "Select concepts that wil be covered in this session" at bounding box center [662, 361] width 254 height 12
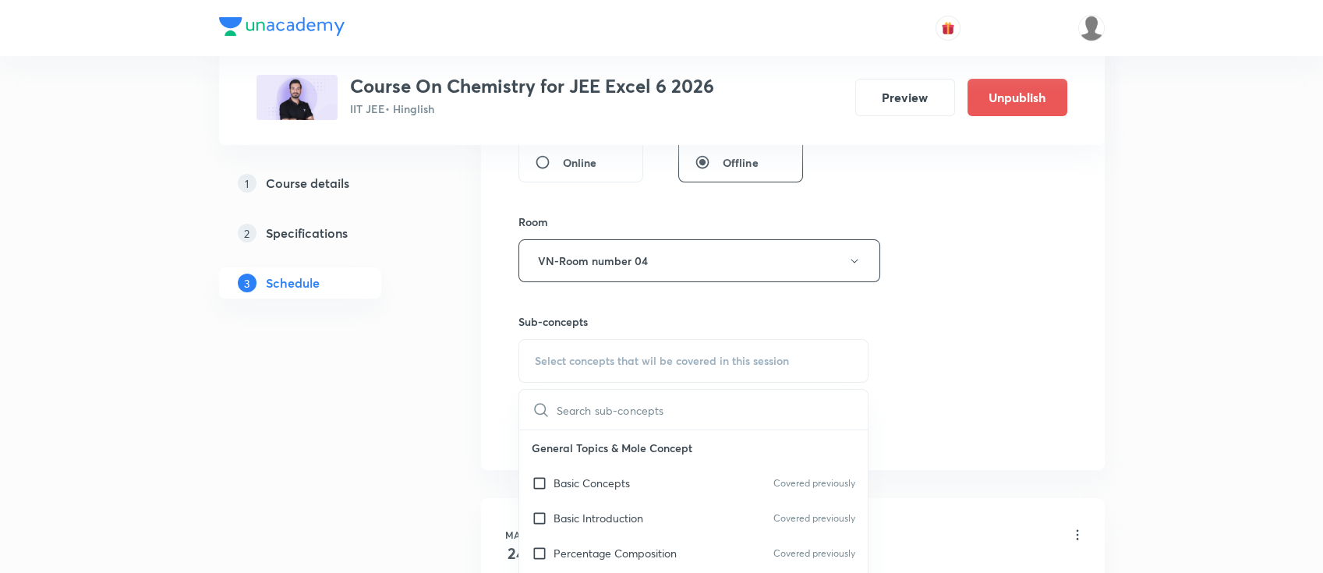
scroll to position [104, 0]
click at [684, 480] on div "Stoichiometry Covered previously" at bounding box center [693, 484] width 349 height 35
checkbox input "true"
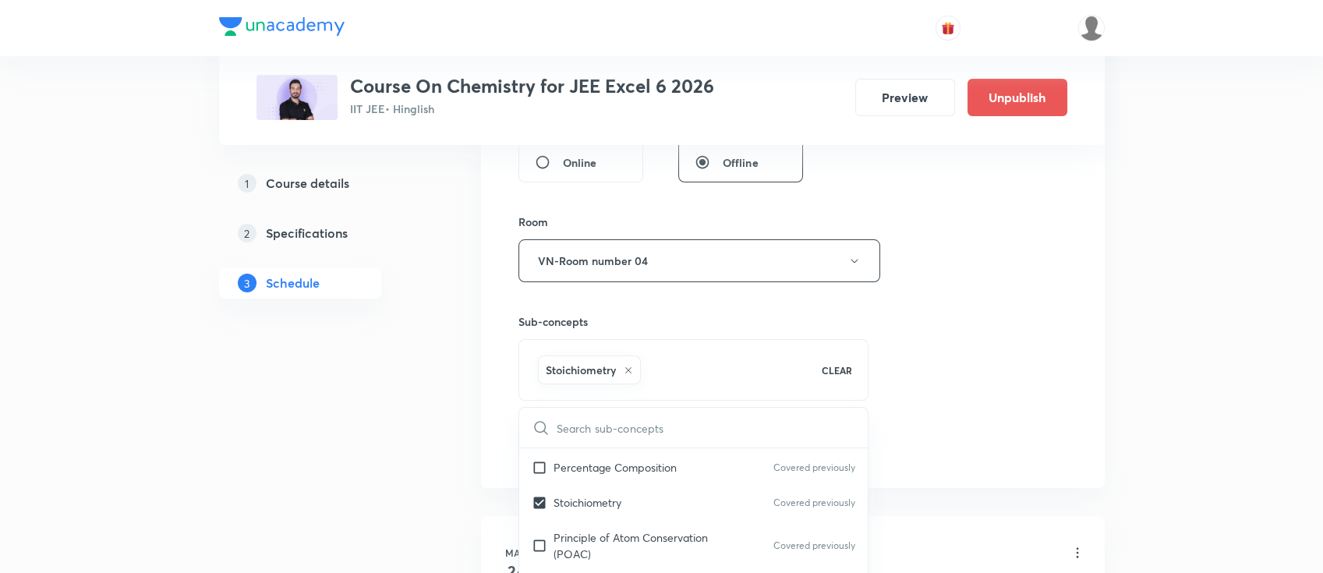
click at [931, 362] on div "Session 103 Live class Session title 7/99 amines ​ Schedule for [DATE] 1:30 PM …" at bounding box center [792, 88] width 549 height 750
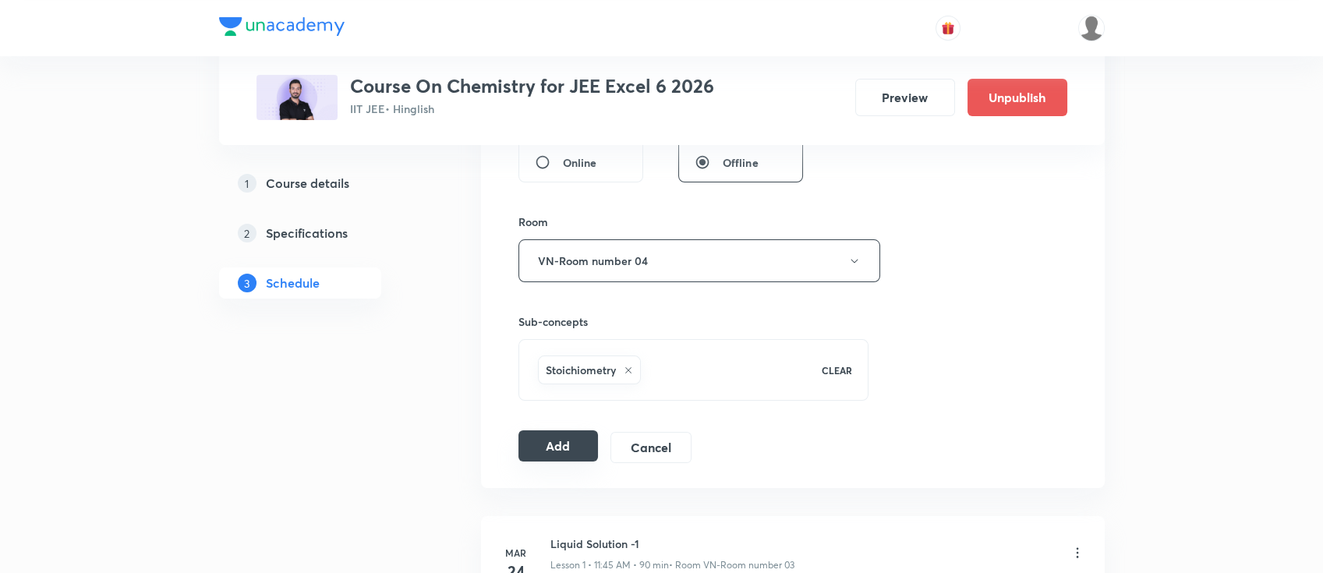
click at [575, 449] on button "Add" at bounding box center [558, 445] width 80 height 31
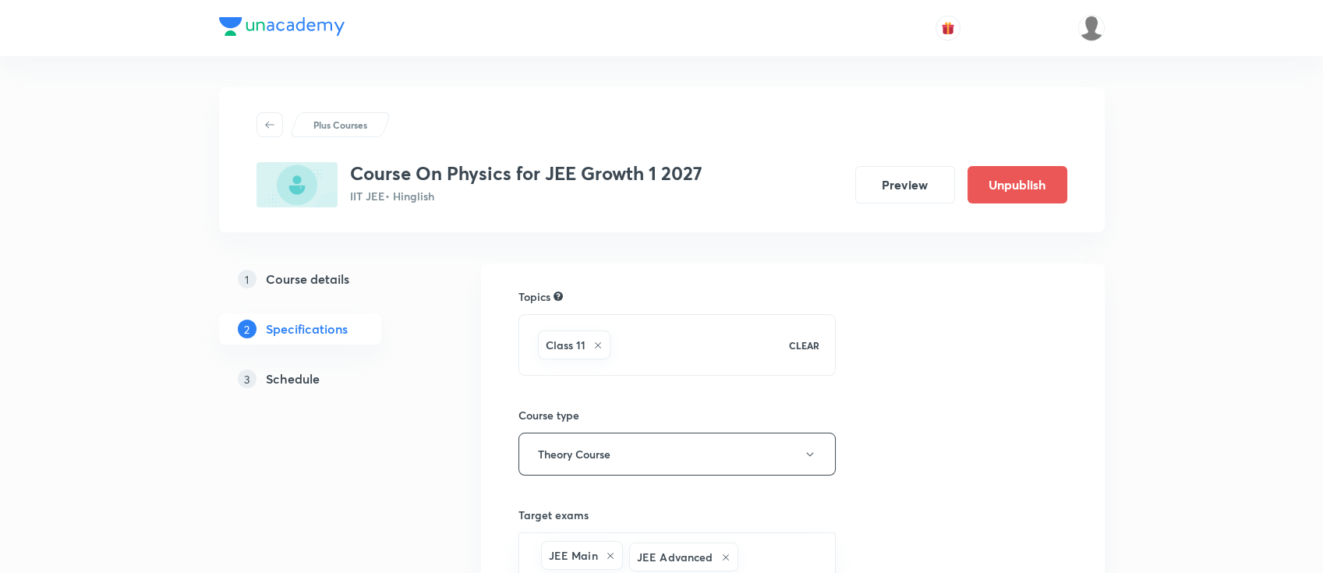
click at [283, 382] on h5 "Schedule" at bounding box center [293, 378] width 54 height 19
click at [306, 375] on h5 "Schedule" at bounding box center [293, 378] width 54 height 19
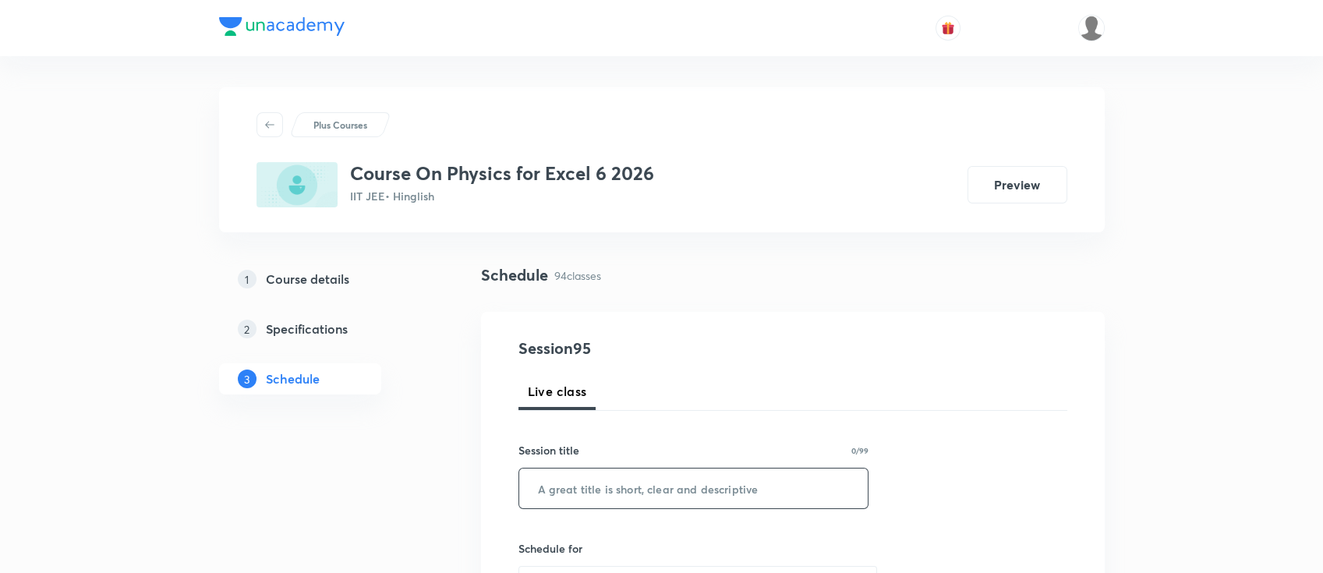
click at [688, 487] on input "text" at bounding box center [693, 488] width 349 height 40
paste input "Nucleus"
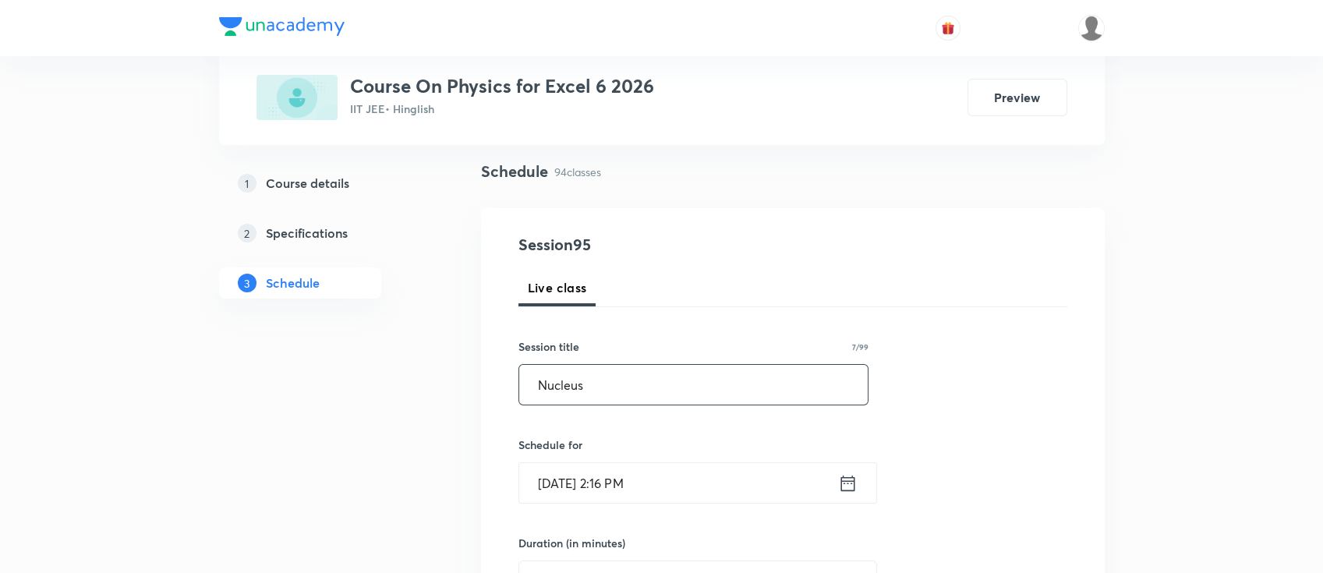
type input "Nucleus"
click at [846, 489] on icon at bounding box center [847, 483] width 19 height 22
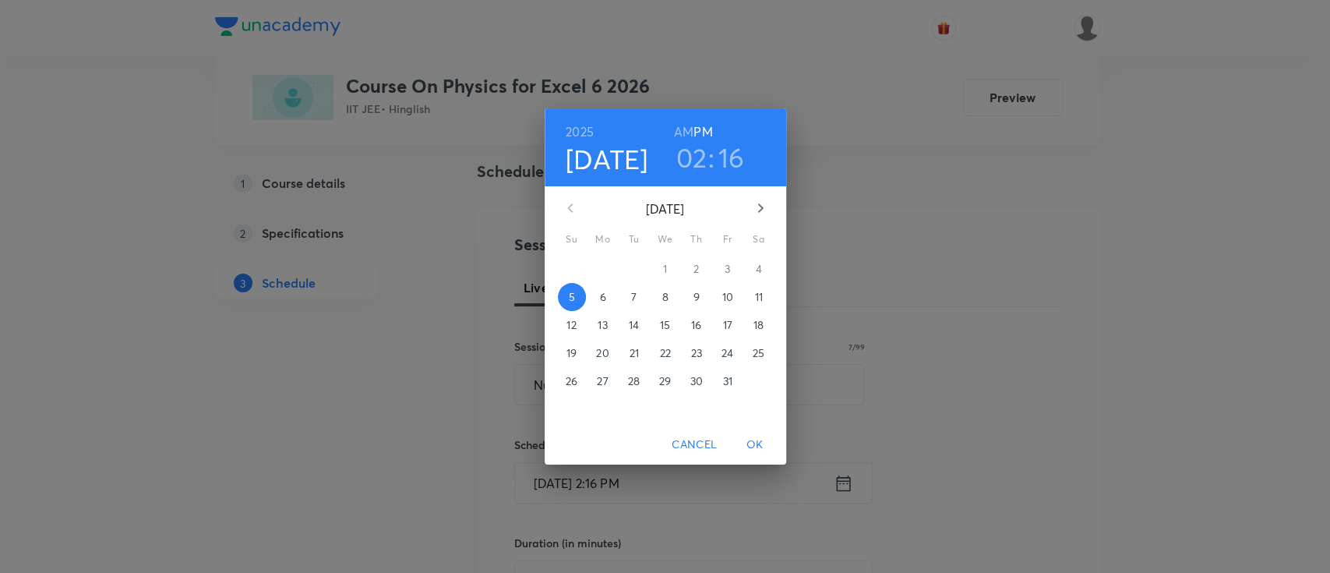
click at [611, 299] on span "6" at bounding box center [603, 297] width 28 height 16
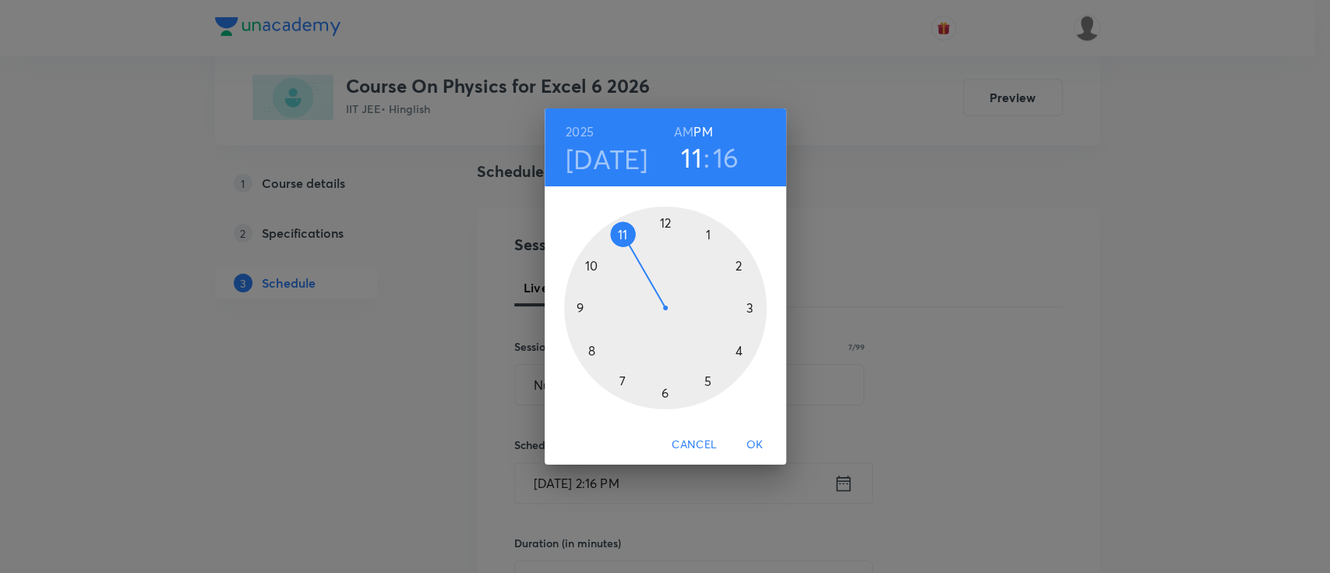
drag, startPoint x: 733, startPoint y: 260, endPoint x: 624, endPoint y: 237, distance: 110.8
click at [628, 233] on div at bounding box center [665, 308] width 203 height 203
drag, startPoint x: 751, startPoint y: 309, endPoint x: 592, endPoint y: 310, distance: 159.0
click at [592, 310] on div at bounding box center [665, 308] width 203 height 203
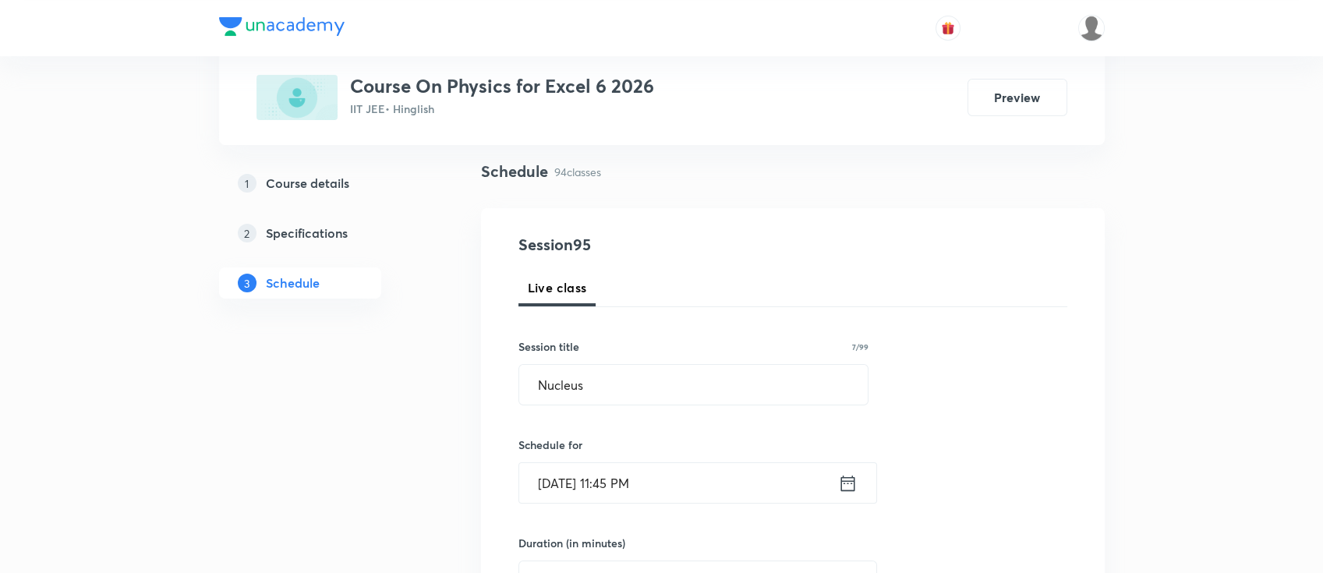
click at [845, 479] on icon at bounding box center [847, 483] width 19 height 22
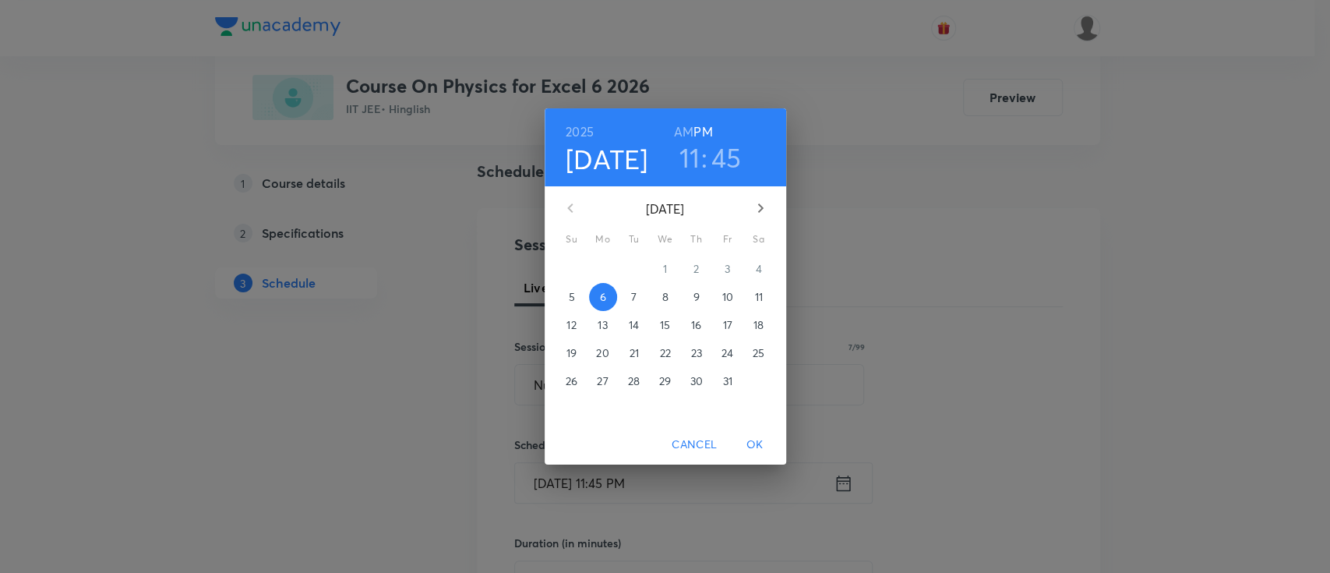
click at [683, 133] on h6 "AM" at bounding box center [683, 132] width 19 height 22
click at [765, 440] on span "OK" at bounding box center [755, 444] width 37 height 19
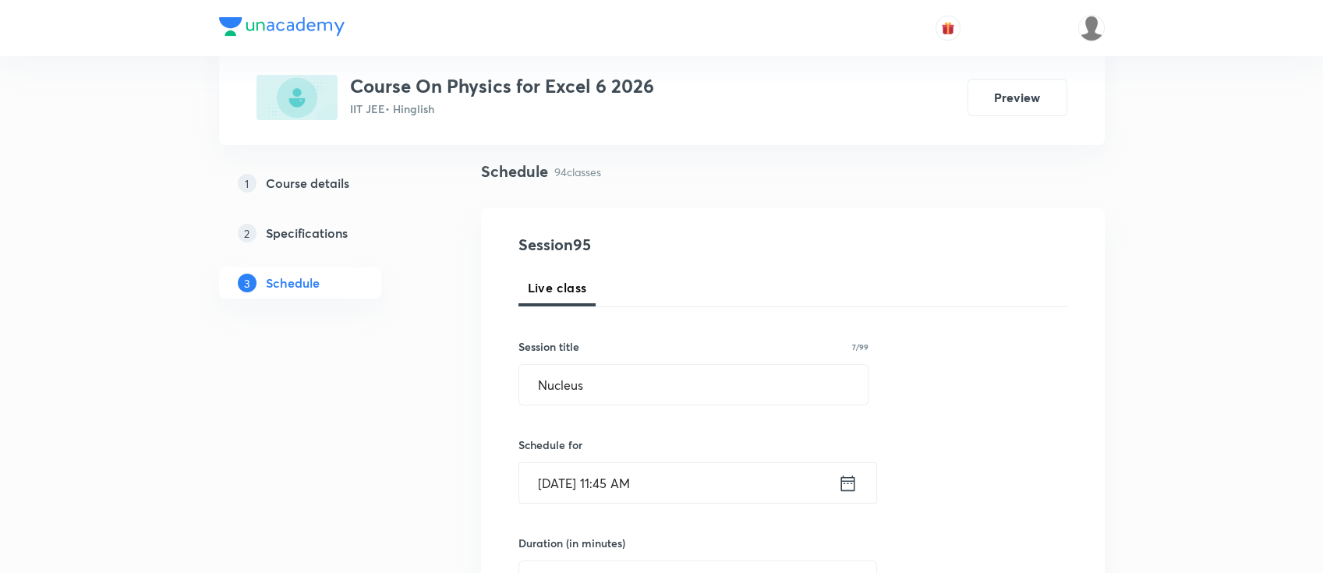
scroll to position [415, 0]
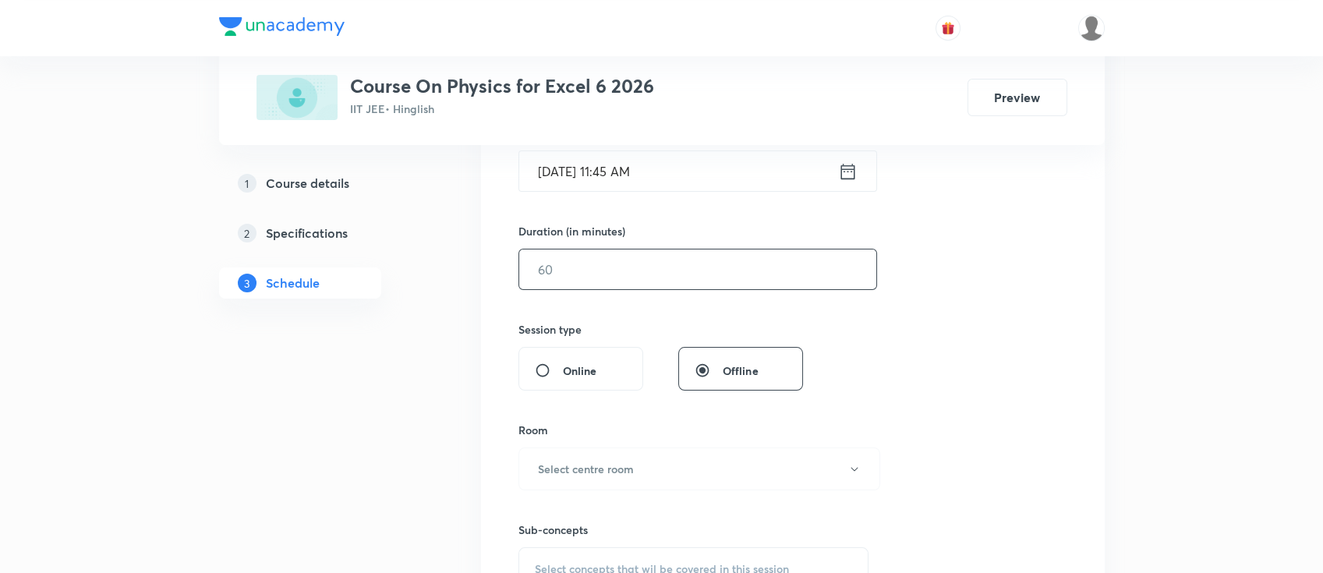
click at [670, 263] on input "text" at bounding box center [697, 269] width 357 height 40
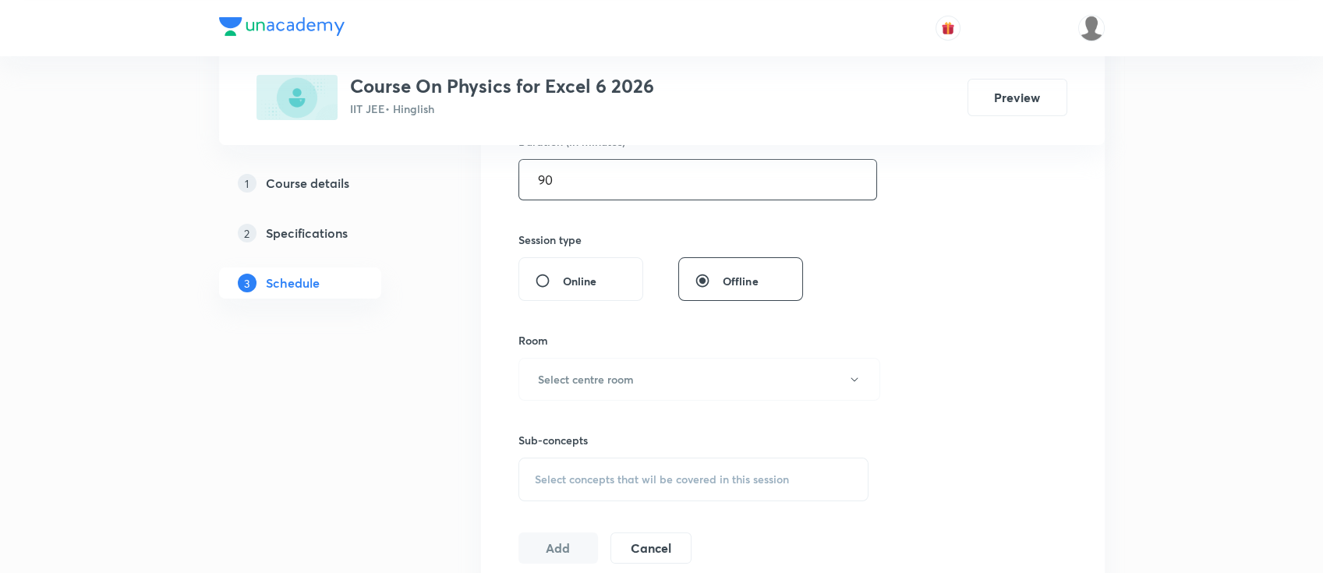
scroll to position [624, 0]
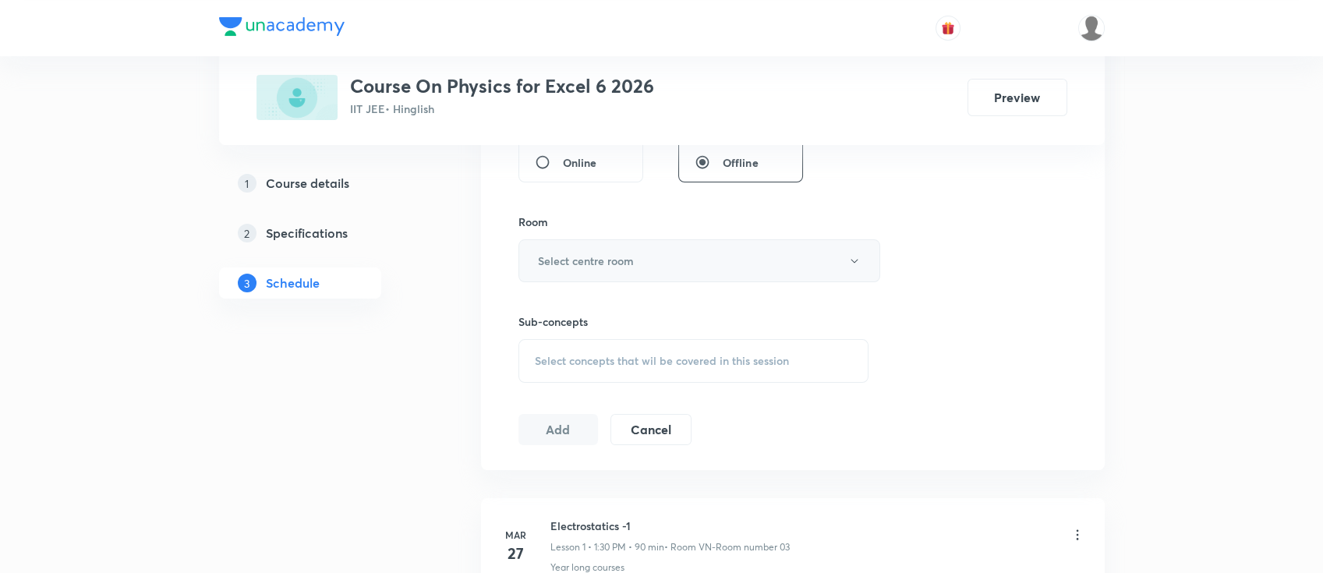
type input "90"
click at [645, 262] on button "Select centre room" at bounding box center [699, 260] width 362 height 43
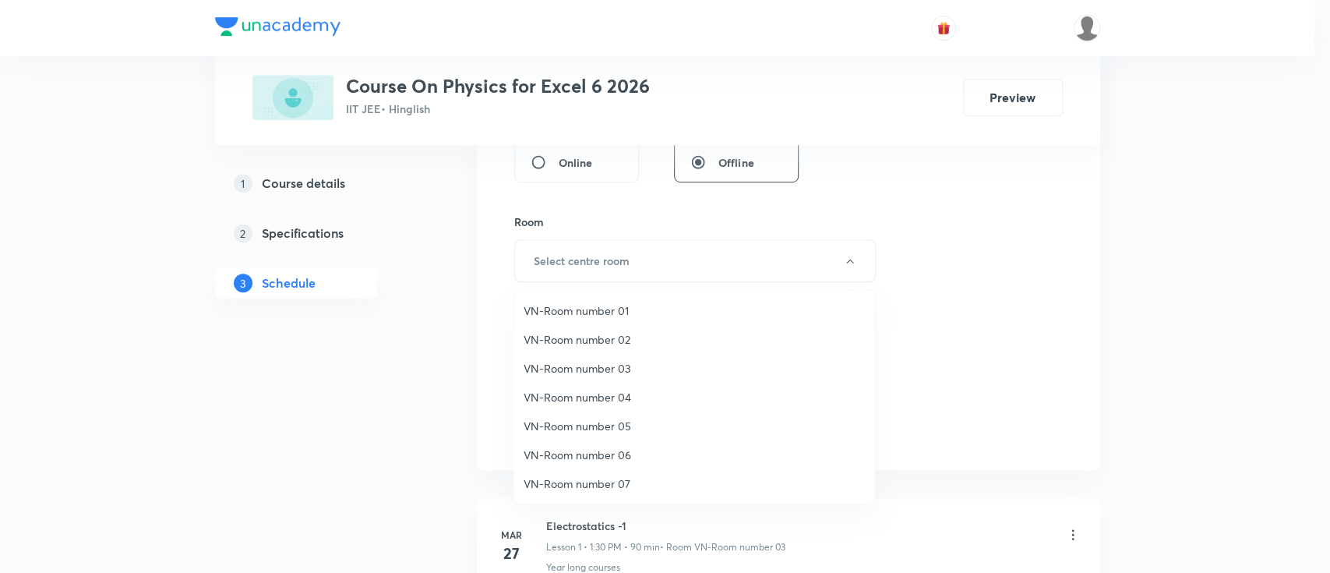
click at [606, 375] on span "VN-Room number 03" at bounding box center [694, 368] width 341 height 16
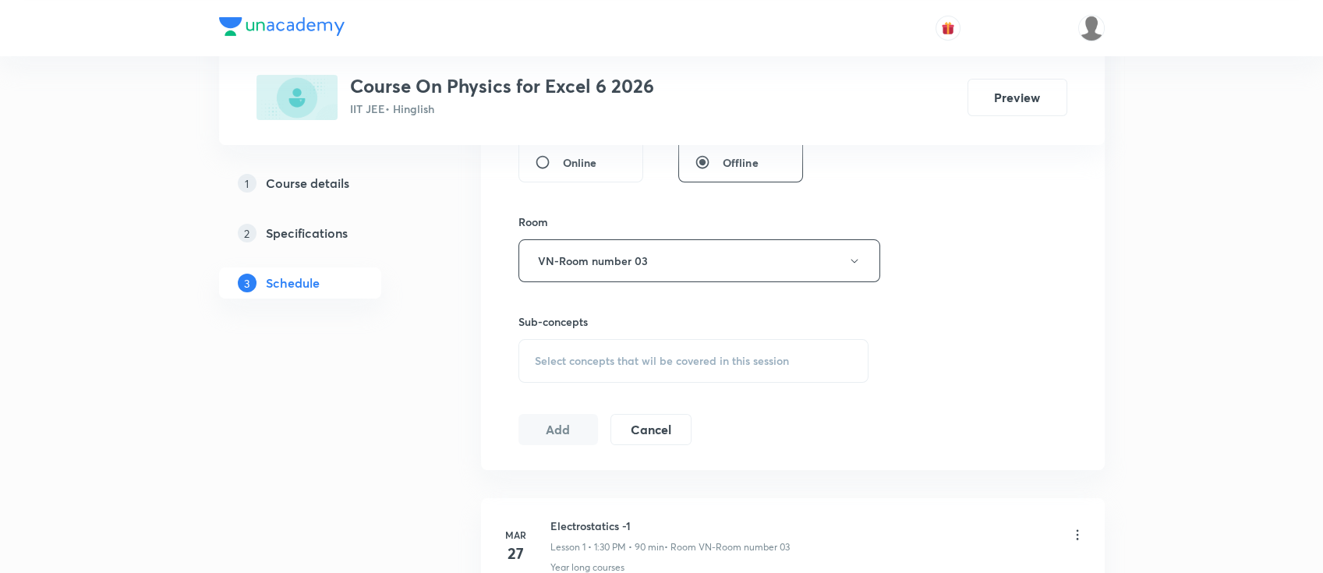
click at [683, 350] on div "Select concepts that wil be covered in this session" at bounding box center [693, 361] width 351 height 44
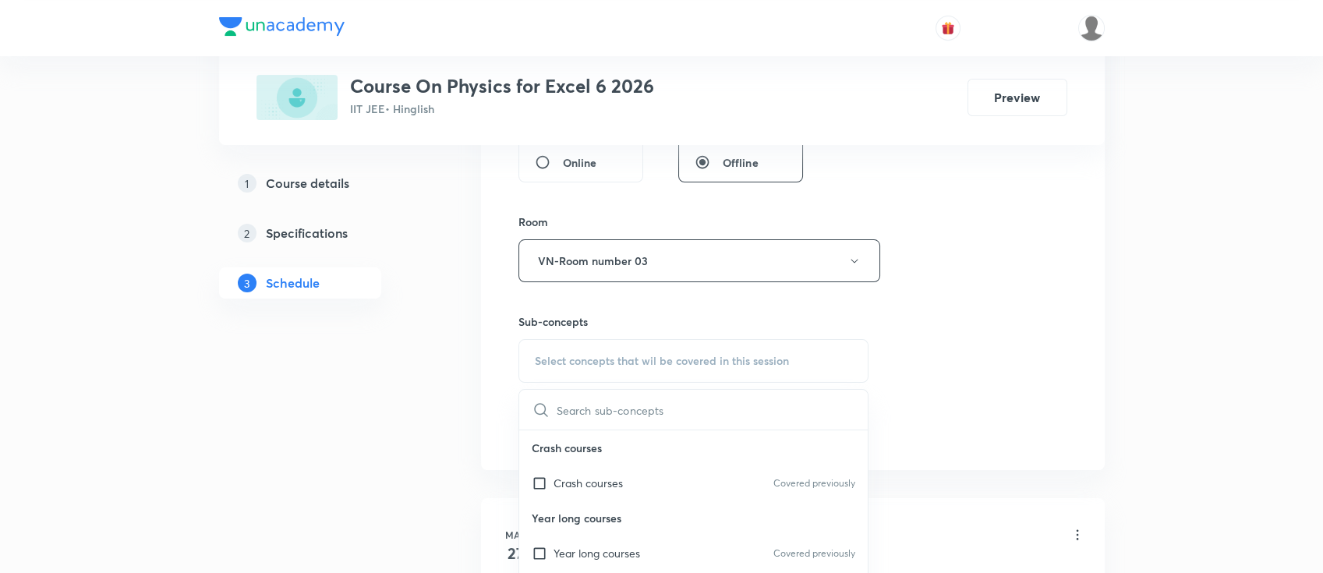
scroll to position [727, 0]
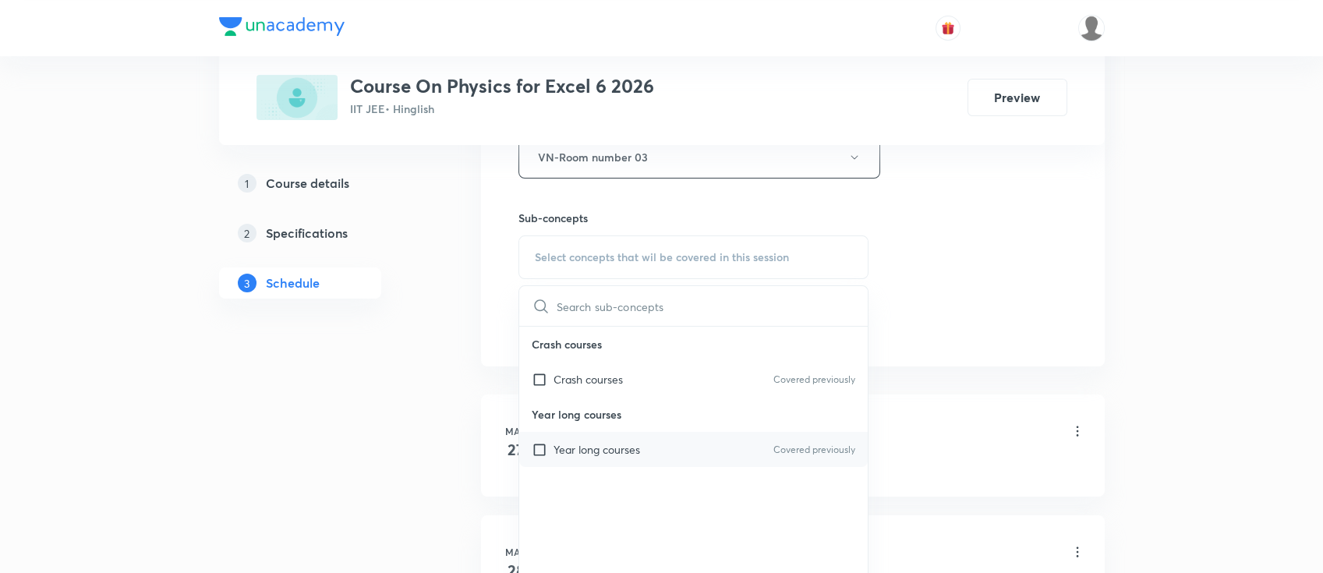
click at [702, 433] on div "Year long courses Covered previously" at bounding box center [693, 449] width 349 height 35
checkbox input "true"
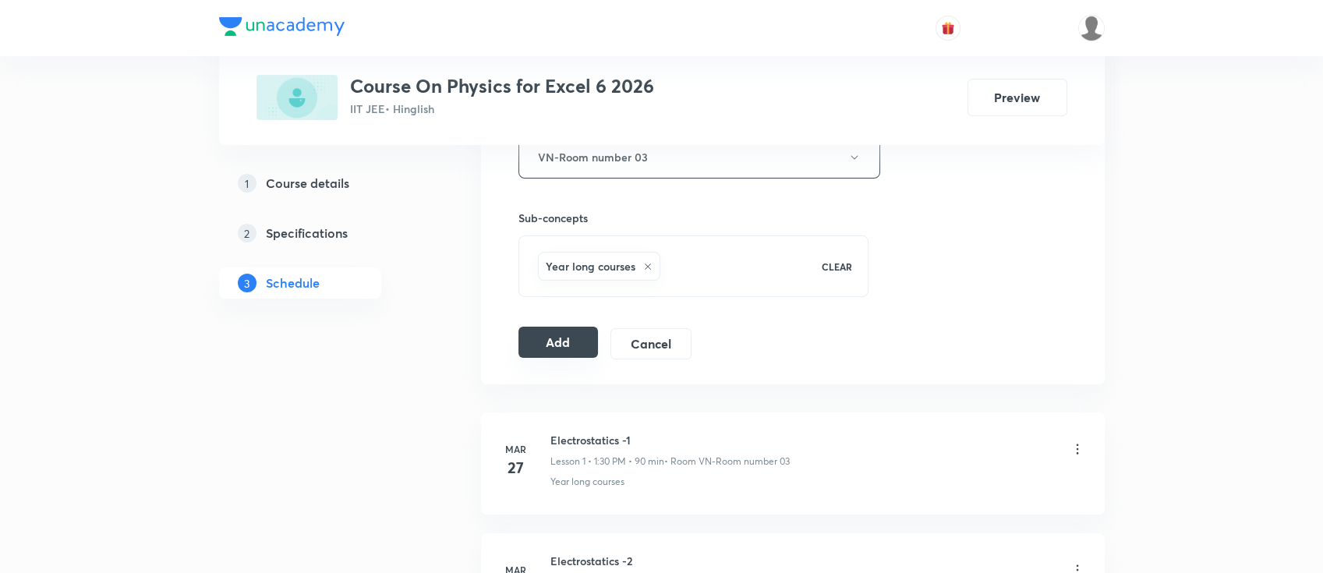
click at [573, 327] on button "Add" at bounding box center [558, 342] width 80 height 31
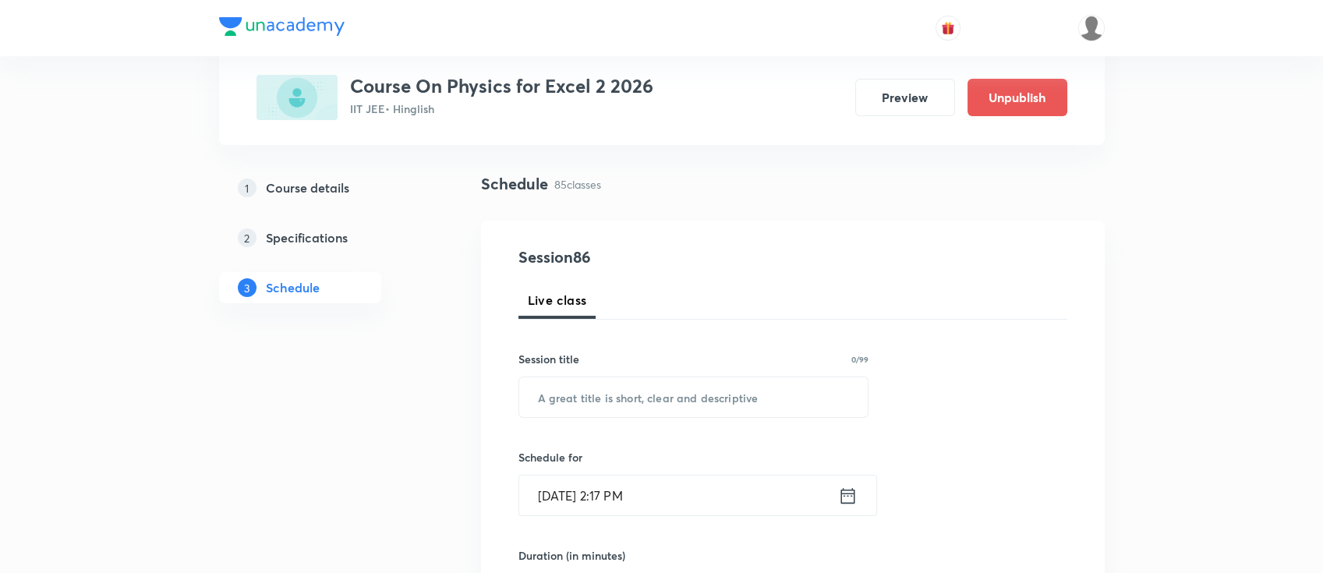
scroll to position [207, 0]
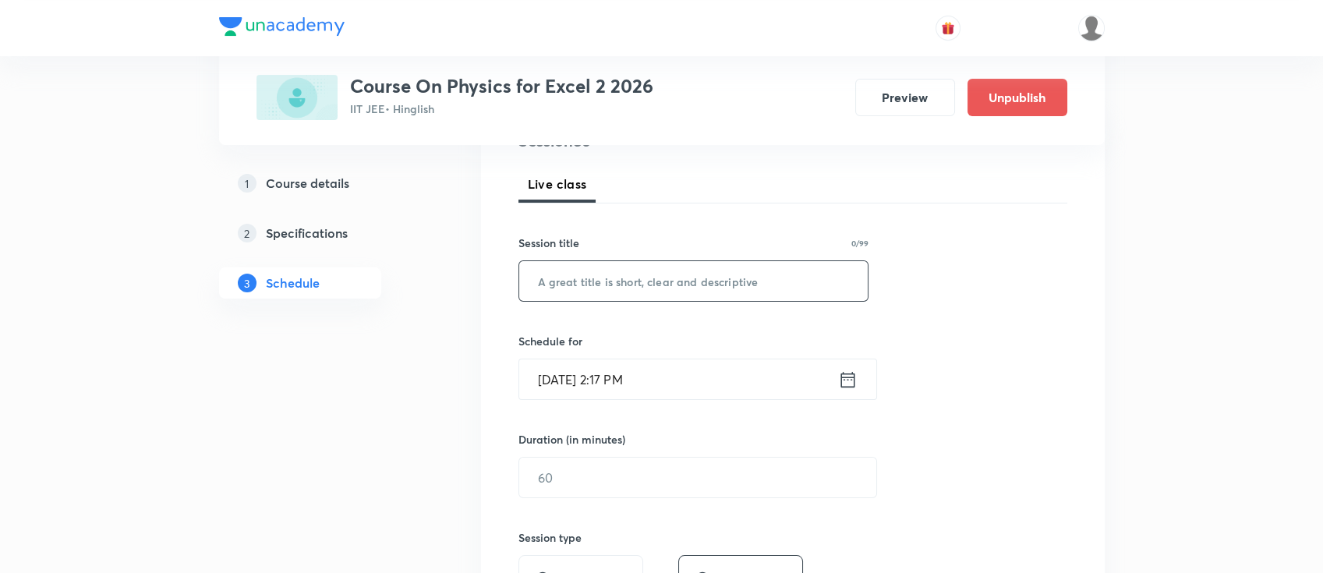
click at [684, 294] on input "text" at bounding box center [693, 281] width 349 height 40
paste input "Nucleus"
type input "Nucleus"
click at [851, 383] on icon at bounding box center [847, 380] width 19 height 22
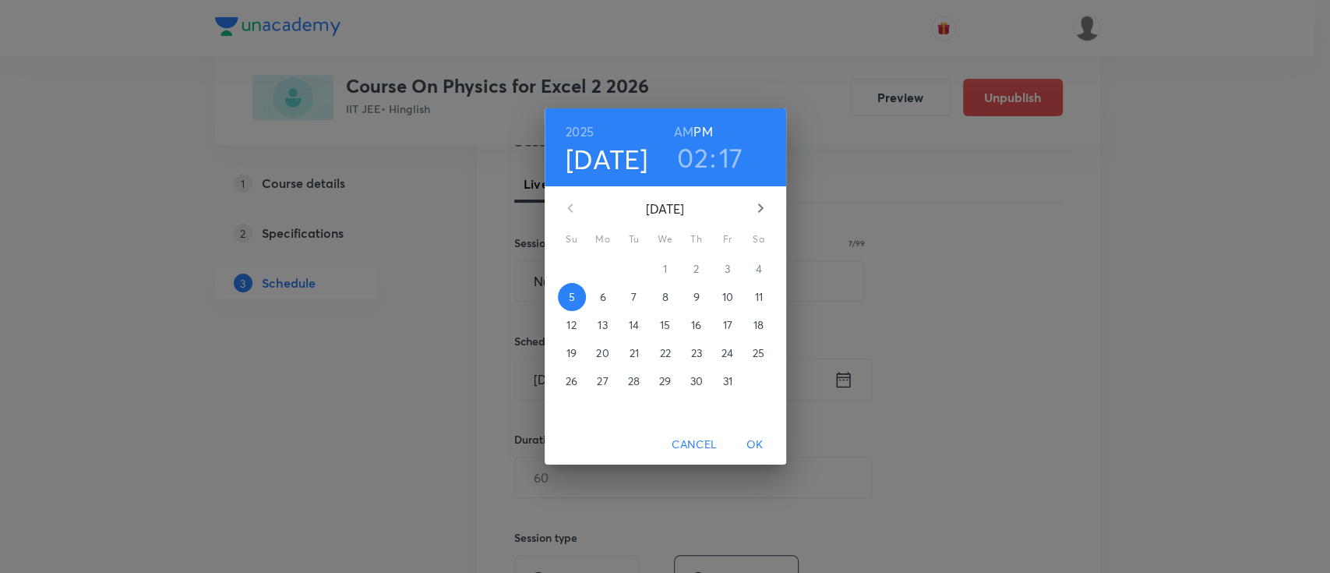
click at [606, 296] on span "6" at bounding box center [603, 297] width 28 height 16
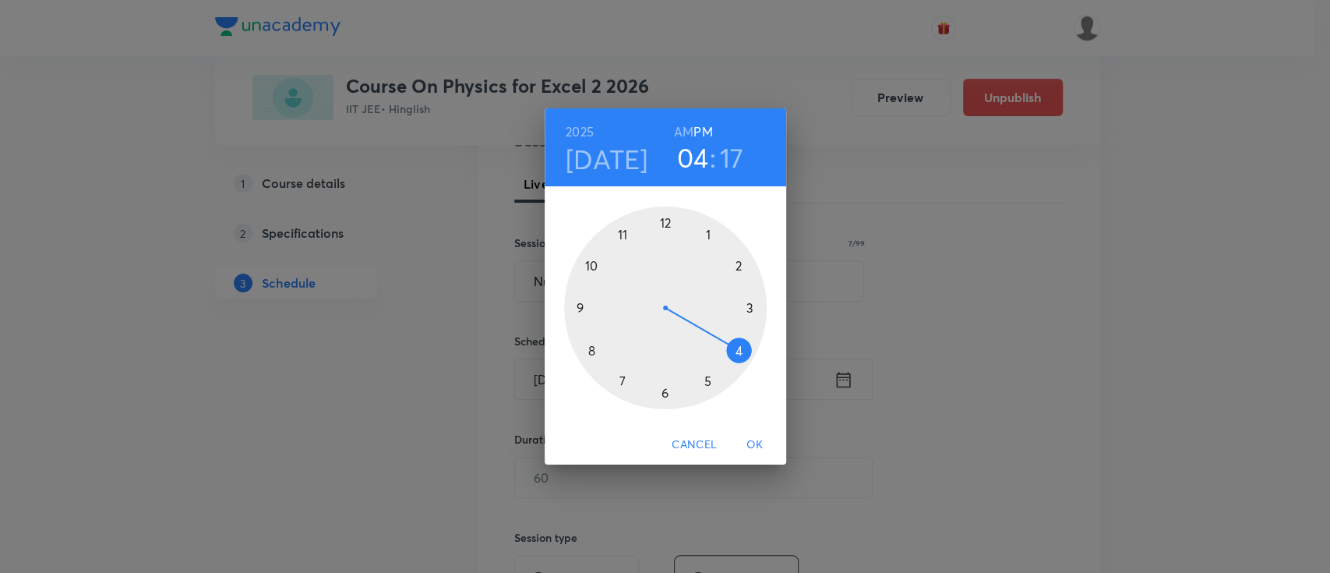
drag, startPoint x: 748, startPoint y: 265, endPoint x: 744, endPoint y: 356, distance: 91.3
click at [744, 356] on div at bounding box center [665, 308] width 203 height 203
drag, startPoint x: 752, startPoint y: 312, endPoint x: 751, endPoint y: 304, distance: 7.9
click at [751, 304] on div at bounding box center [665, 308] width 203 height 203
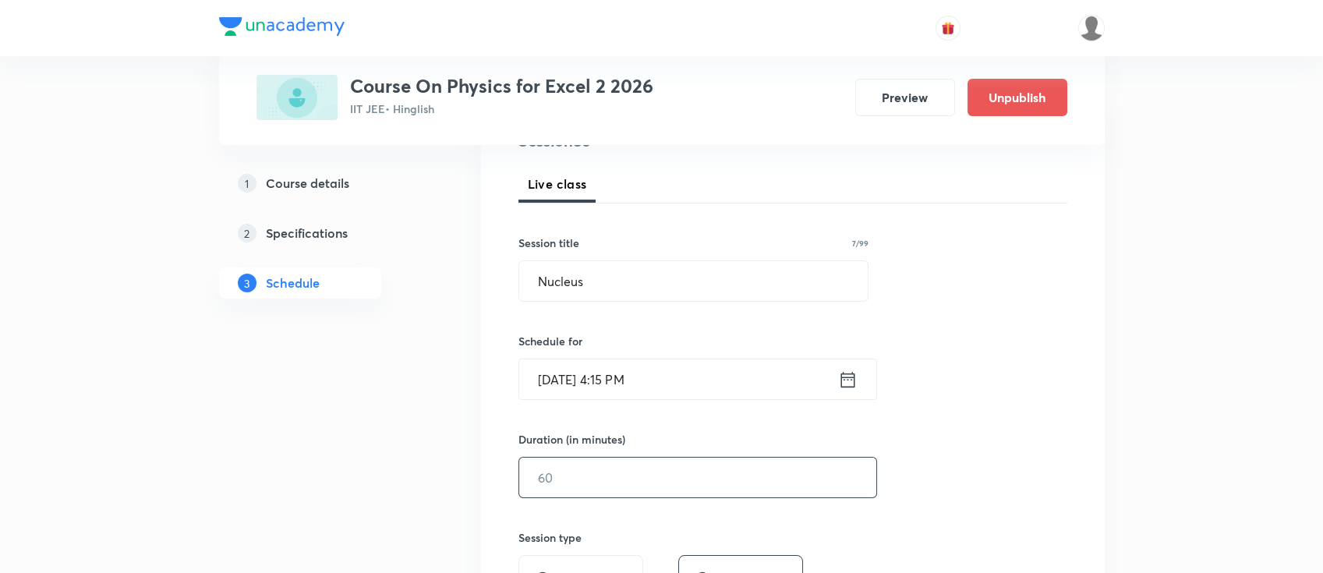
click at [637, 488] on input "text" at bounding box center [697, 478] width 357 height 40
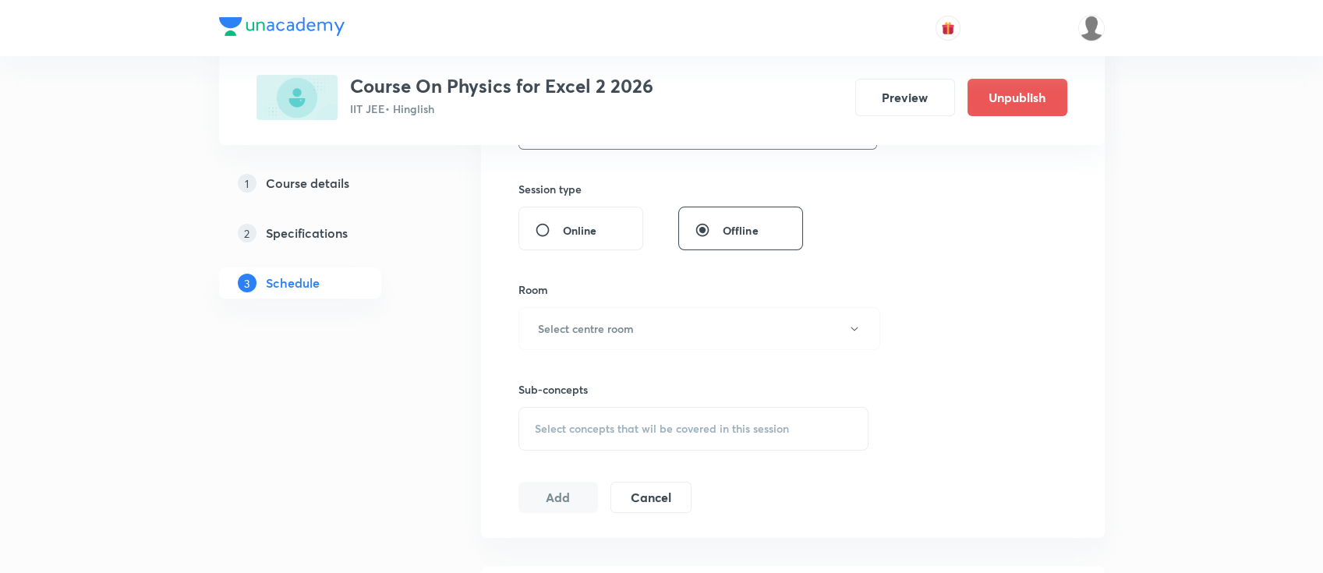
scroll to position [624, 0]
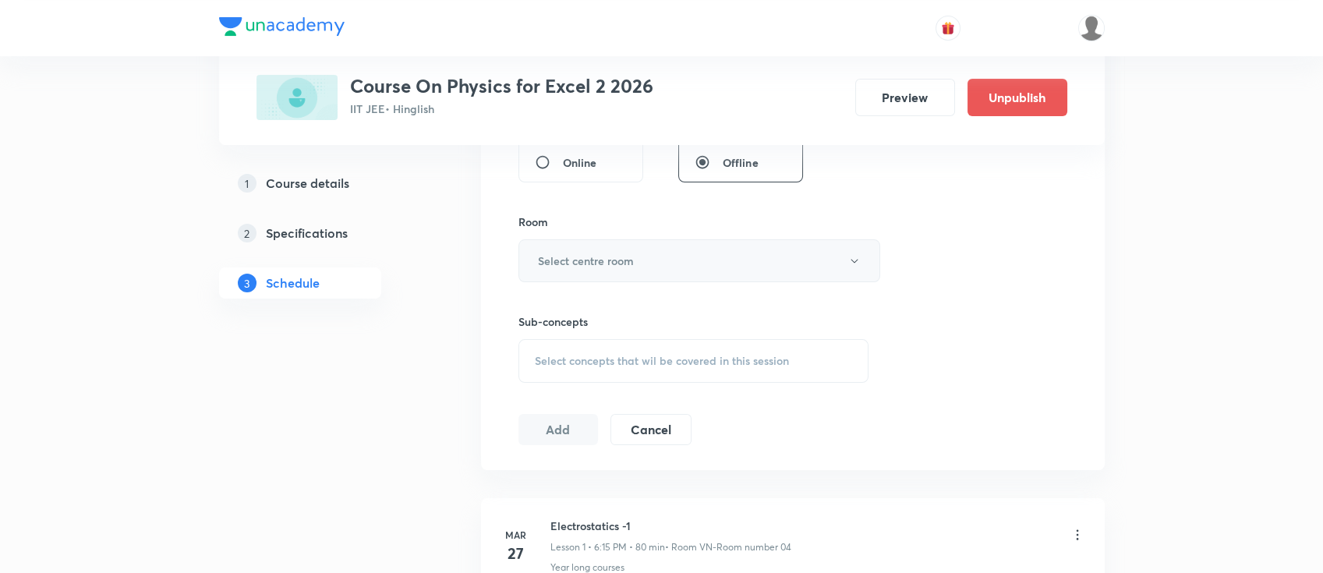
type input "90"
click at [587, 259] on h6 "Select centre room" at bounding box center [586, 261] width 96 height 16
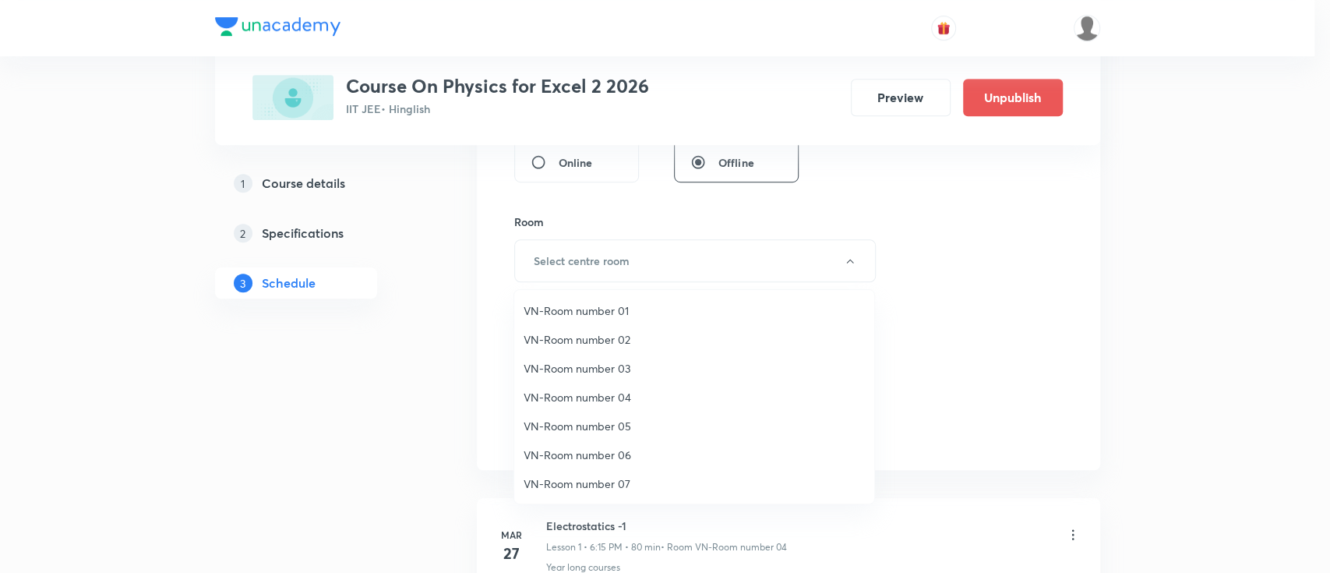
click at [592, 376] on span "VN-Room number 03" at bounding box center [694, 368] width 341 height 16
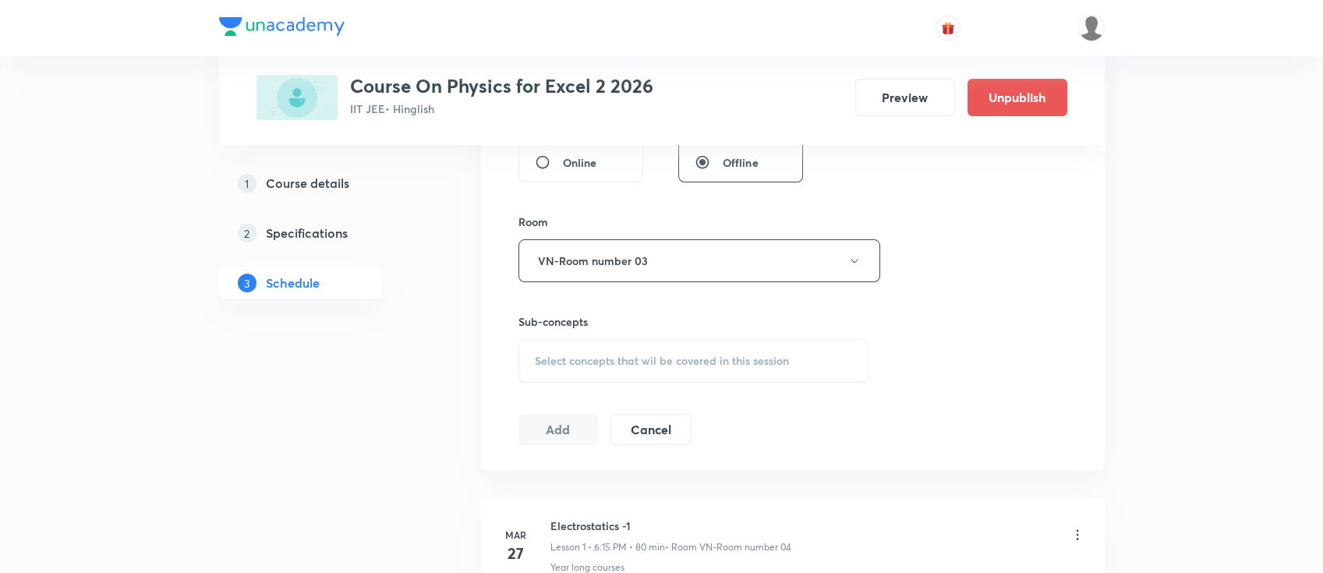
click at [671, 369] on div "Select concepts that wil be covered in this session" at bounding box center [693, 361] width 351 height 44
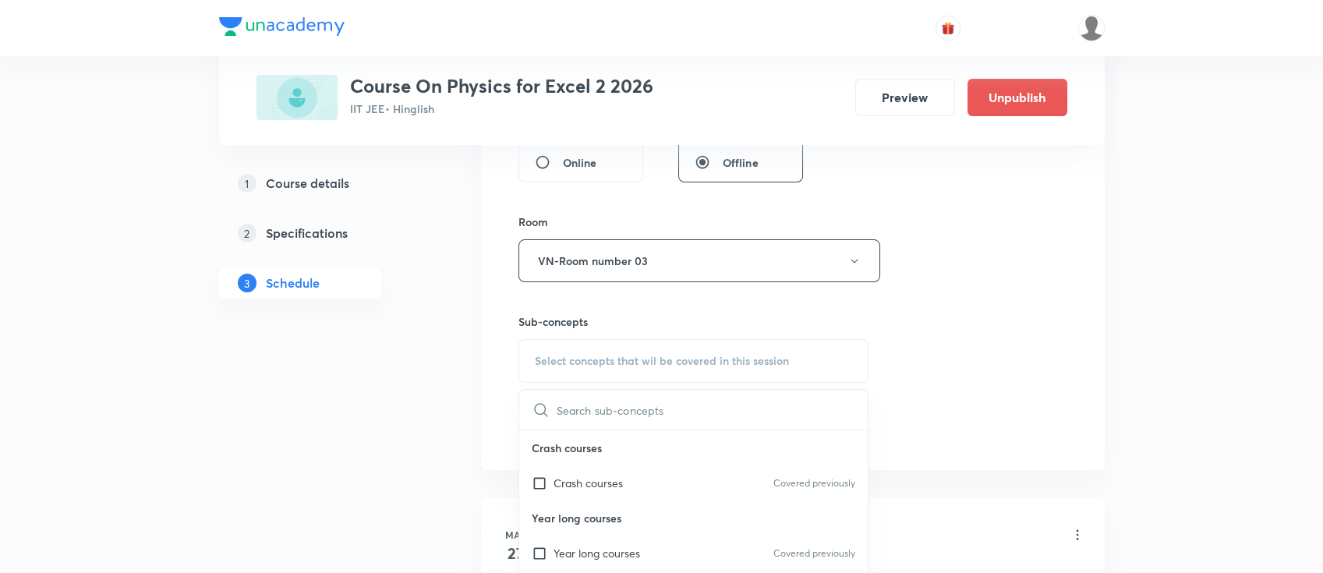
click at [650, 541] on div "Year long courses Covered previously" at bounding box center [693, 552] width 349 height 35
checkbox input "true"
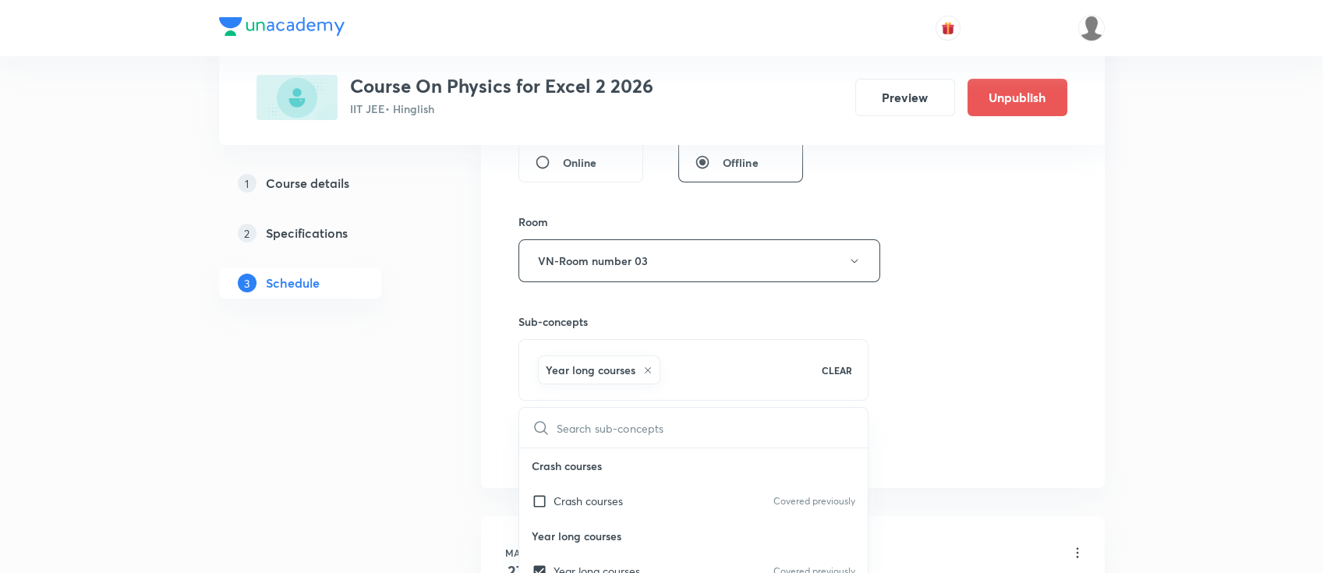
click at [943, 352] on div "Session 86 Live class Session title 7/99 Nucleus ​ Schedule for [DATE] 4:15 PM …" at bounding box center [792, 88] width 549 height 750
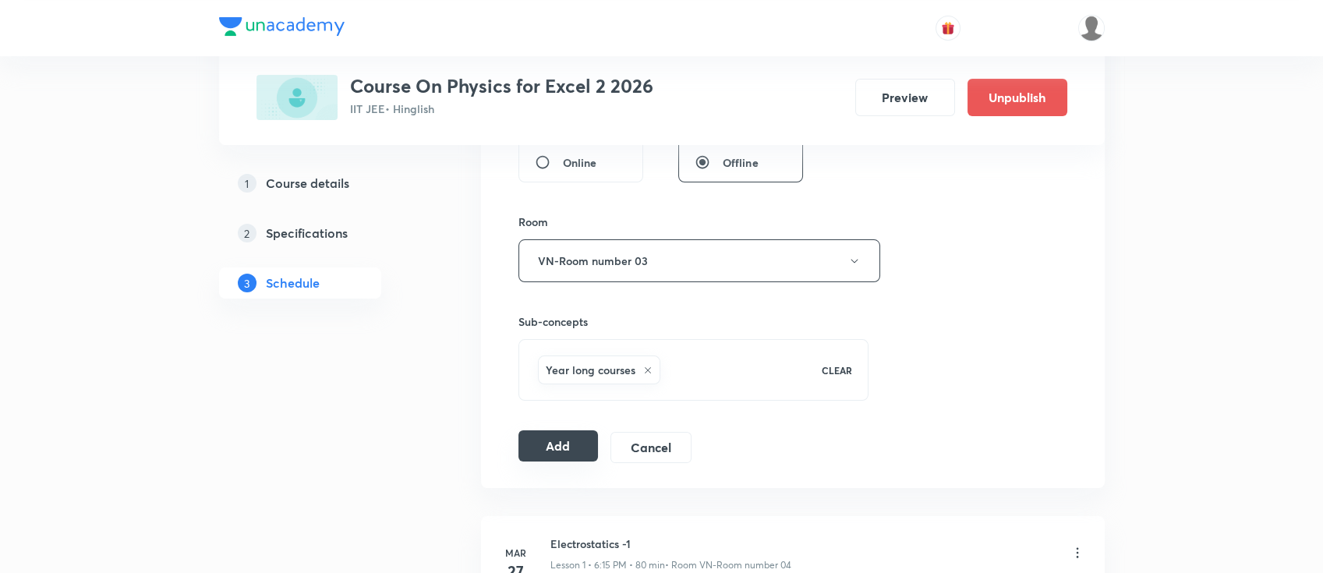
click at [553, 440] on button "Add" at bounding box center [558, 445] width 80 height 31
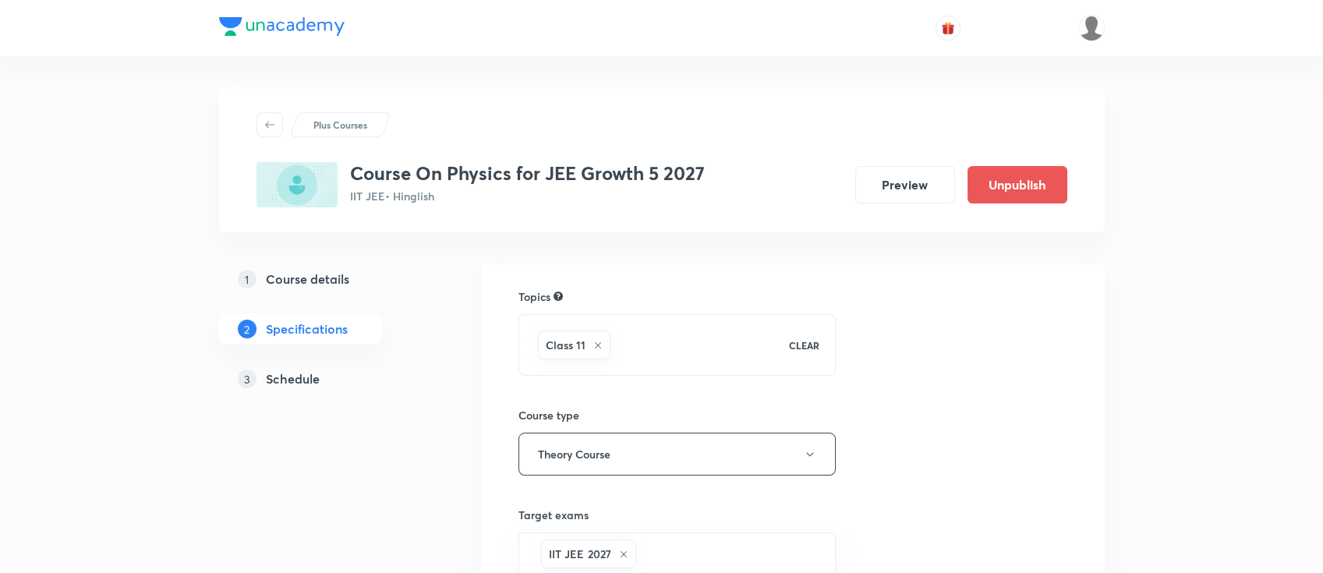
click at [318, 378] on h5 "Schedule" at bounding box center [293, 378] width 54 height 19
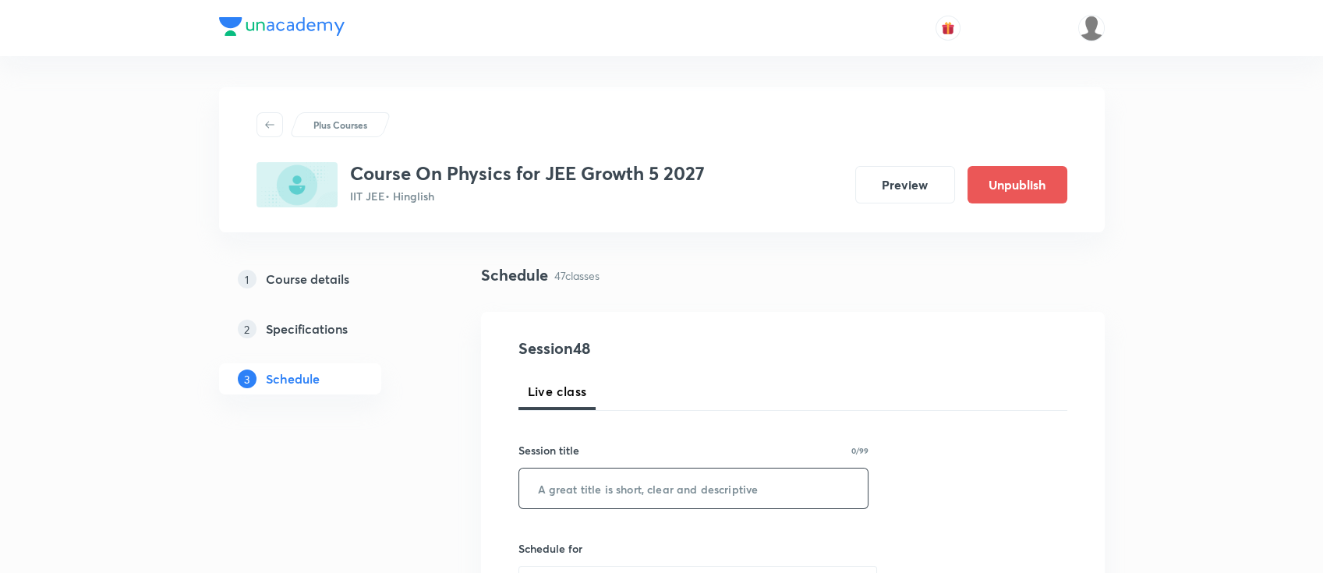
click at [673, 508] on div "​" at bounding box center [693, 488] width 351 height 41
paste input "NLM"
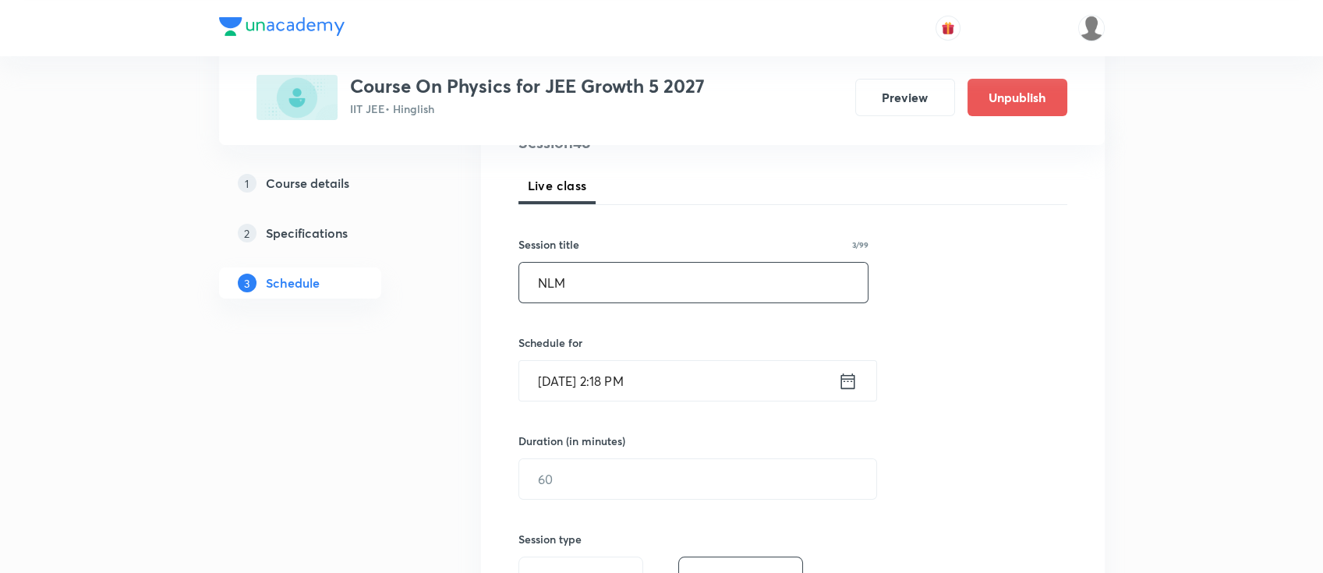
scroll to position [207, 0]
type input "NLM"
click at [846, 376] on icon at bounding box center [847, 379] width 14 height 16
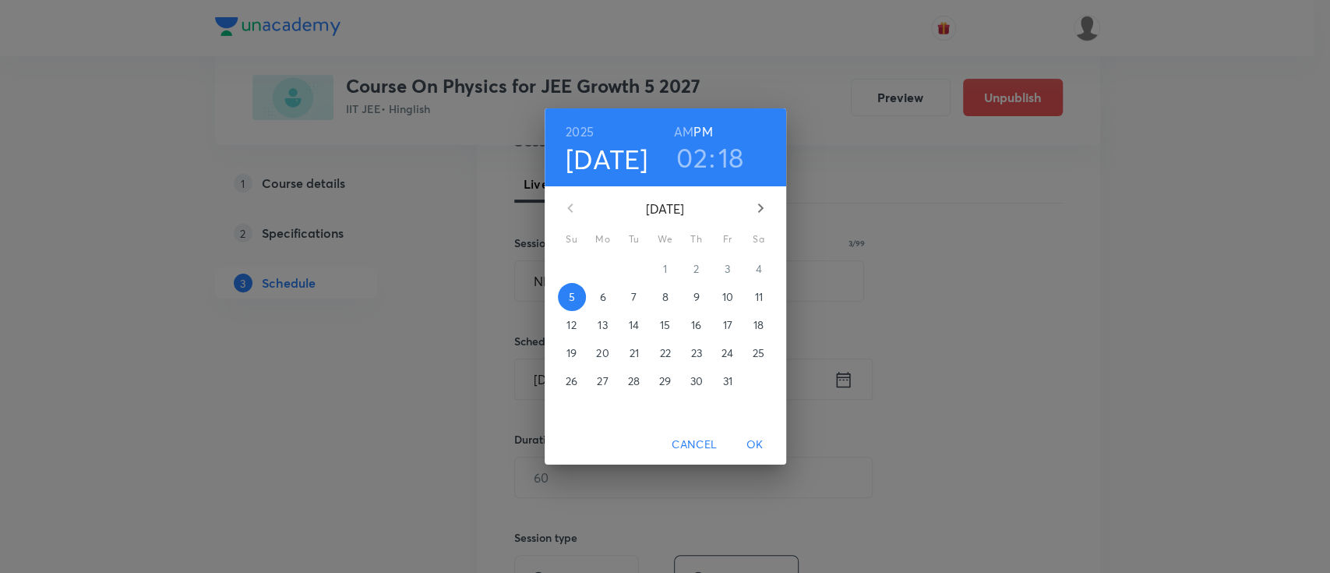
click at [604, 298] on p "6" at bounding box center [602, 297] width 6 height 16
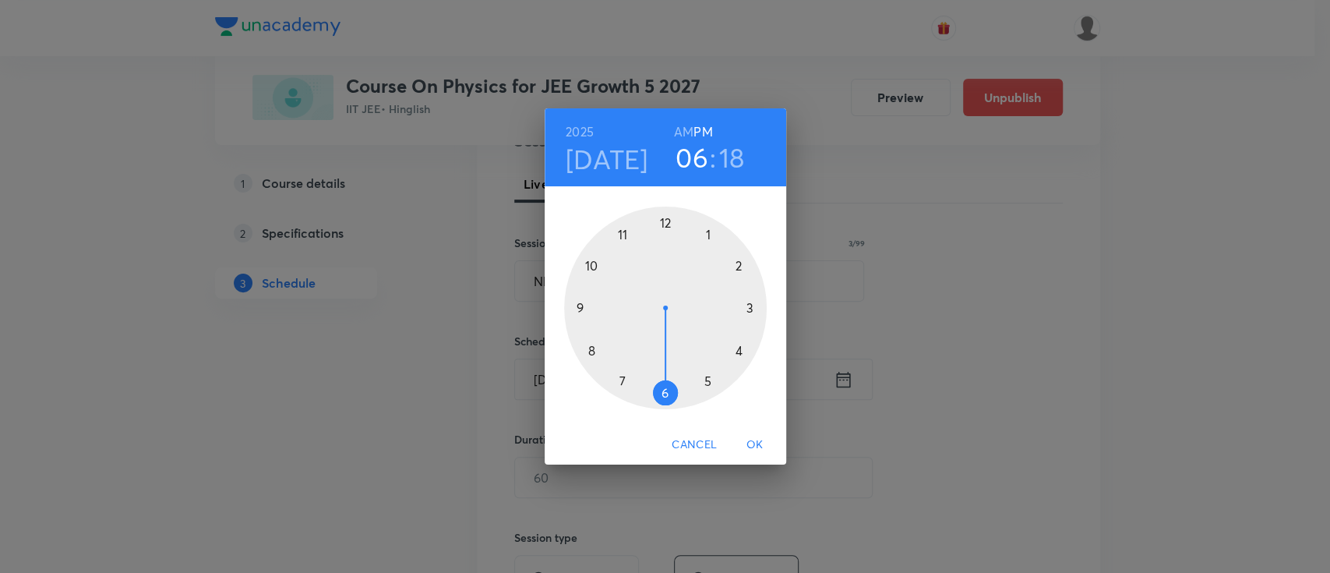
drag, startPoint x: 746, startPoint y: 257, endPoint x: 672, endPoint y: 369, distance: 133.8
click at [672, 369] on div at bounding box center [665, 308] width 203 height 203
drag, startPoint x: 747, startPoint y: 334, endPoint x: 666, endPoint y: 259, distance: 110.3
click at [666, 259] on div at bounding box center [665, 308] width 203 height 203
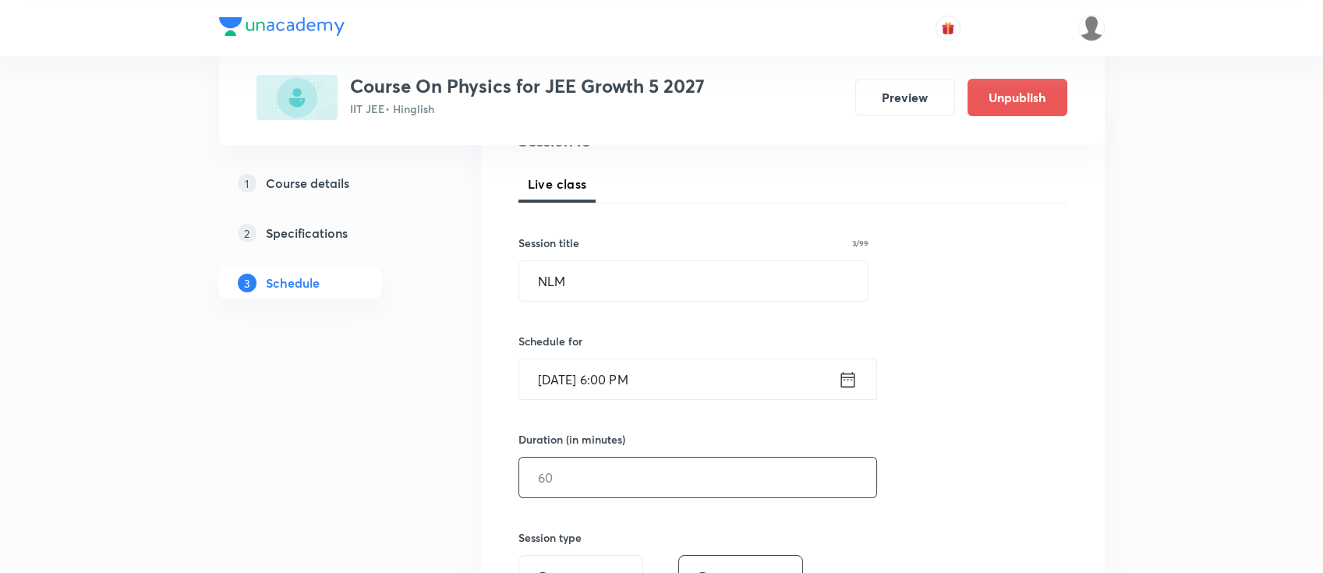
click at [660, 485] on input "text" at bounding box center [697, 478] width 357 height 40
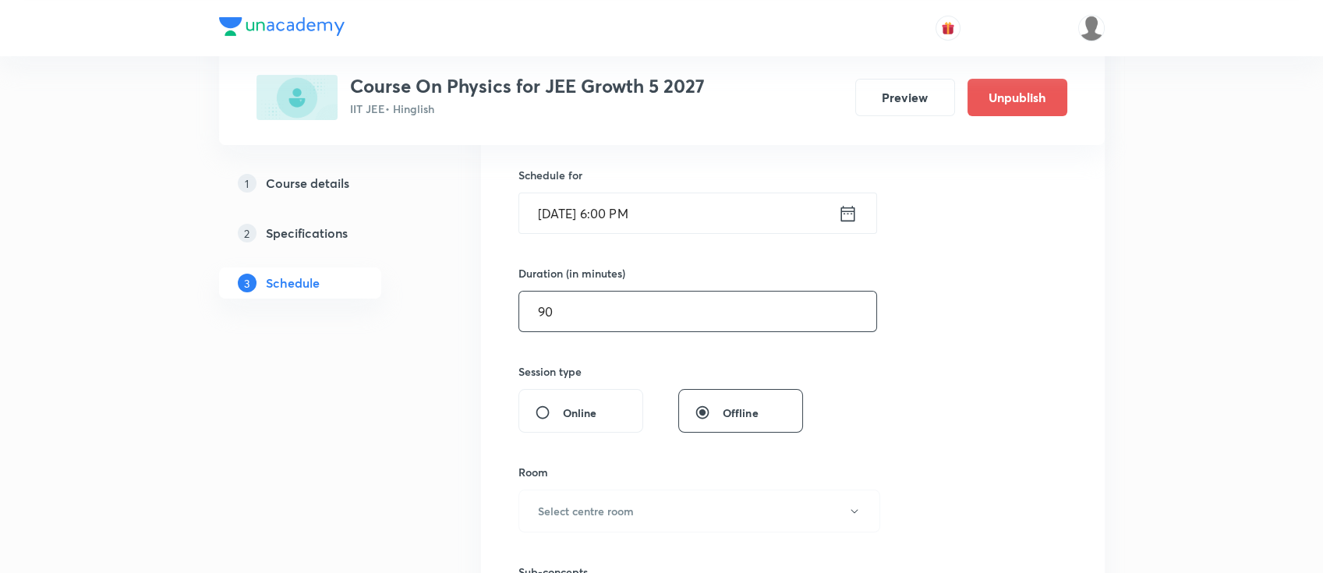
scroll to position [415, 0]
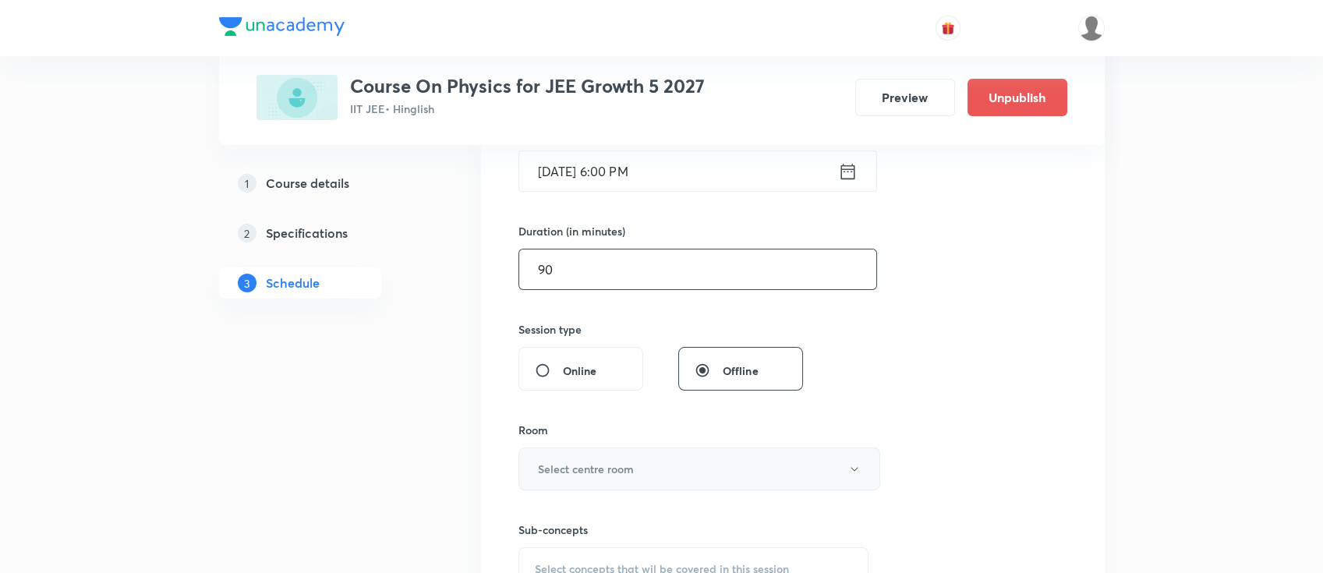
type input "90"
click at [628, 465] on h6 "Select centre room" at bounding box center [586, 469] width 96 height 16
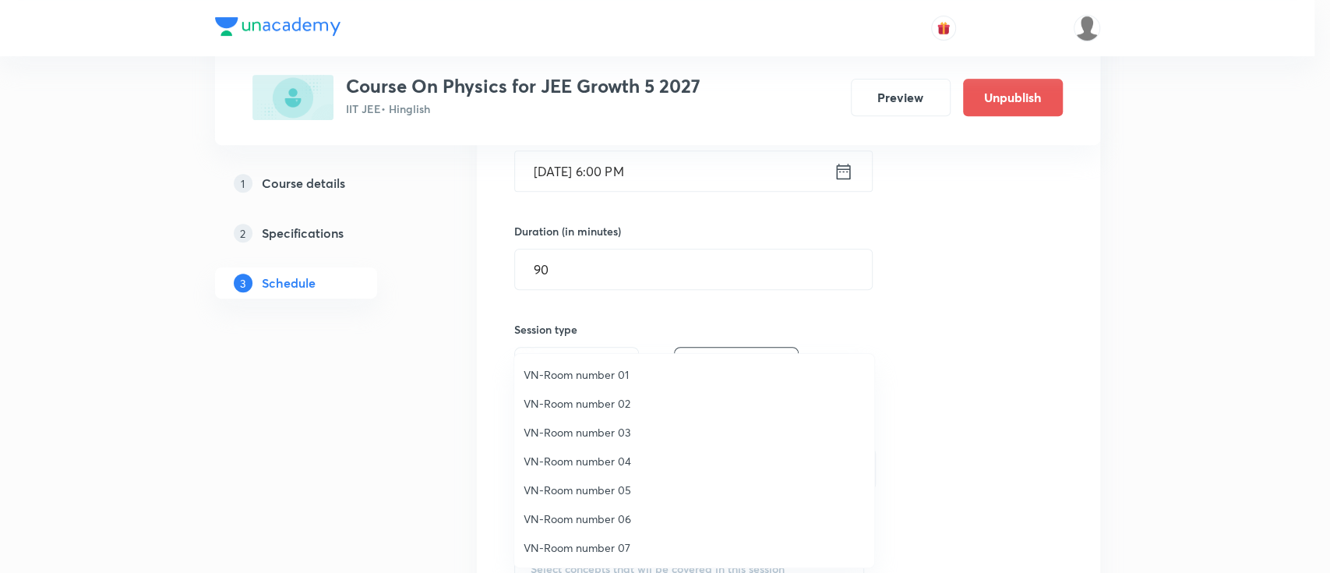
click at [605, 434] on span "VN-Room number 03" at bounding box center [694, 432] width 341 height 16
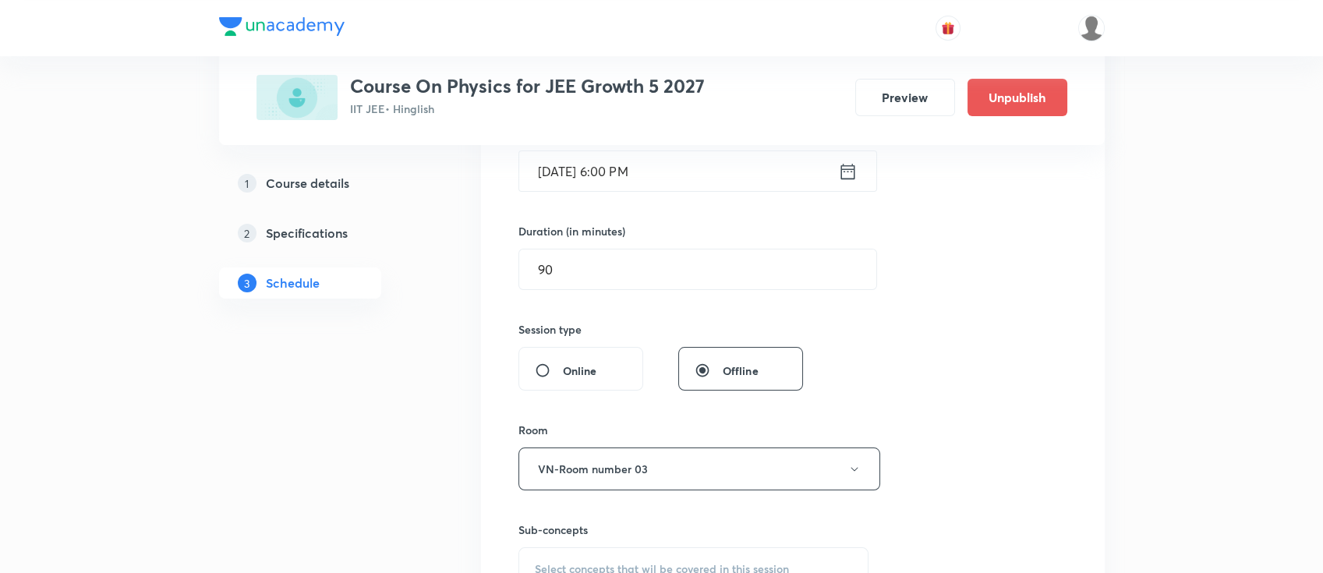
scroll to position [624, 0]
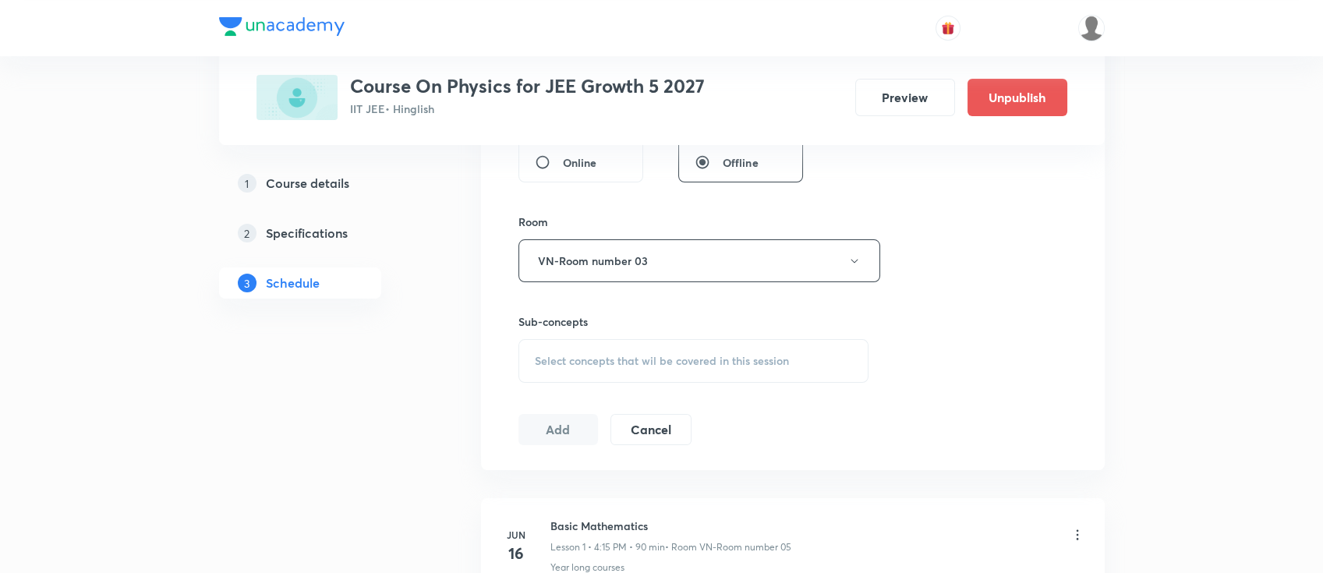
click at [664, 360] on span "Select concepts that wil be covered in this session" at bounding box center [662, 361] width 254 height 12
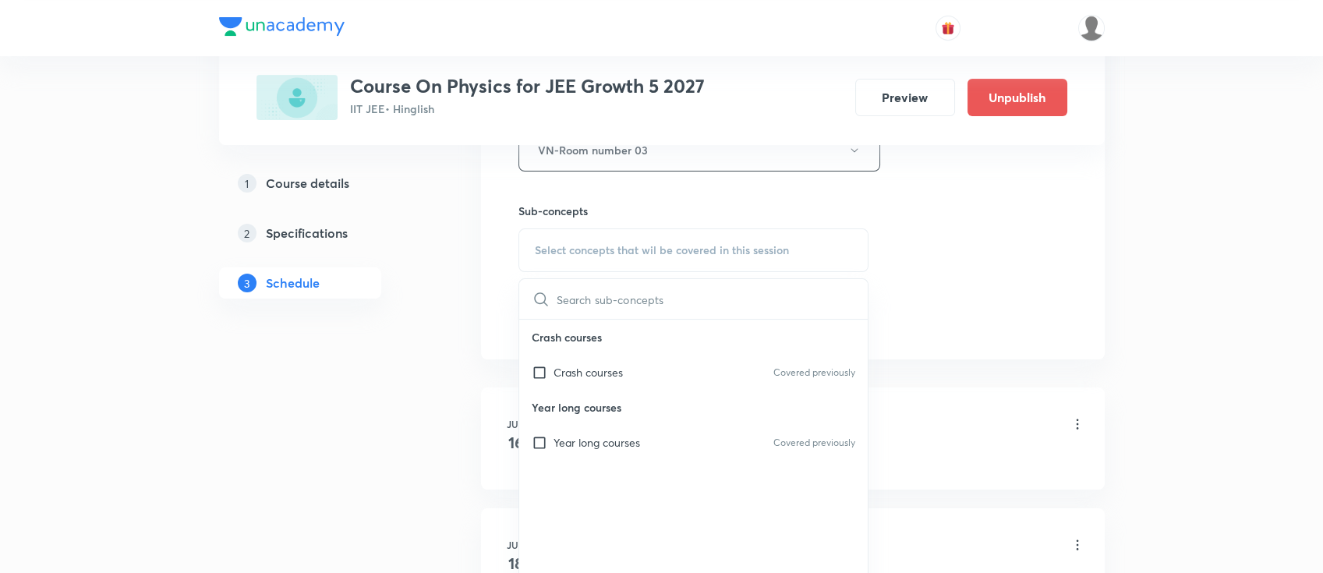
scroll to position [831, 0]
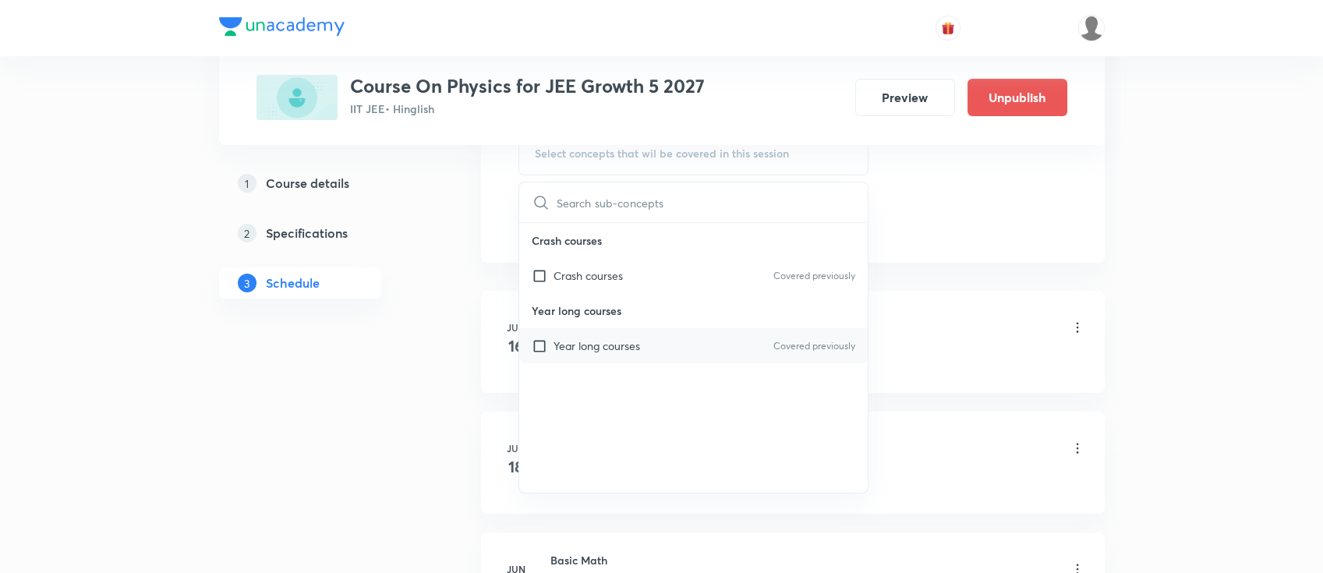
click at [663, 346] on div "Year long courses Covered previously" at bounding box center [693, 345] width 349 height 35
checkbox input "true"
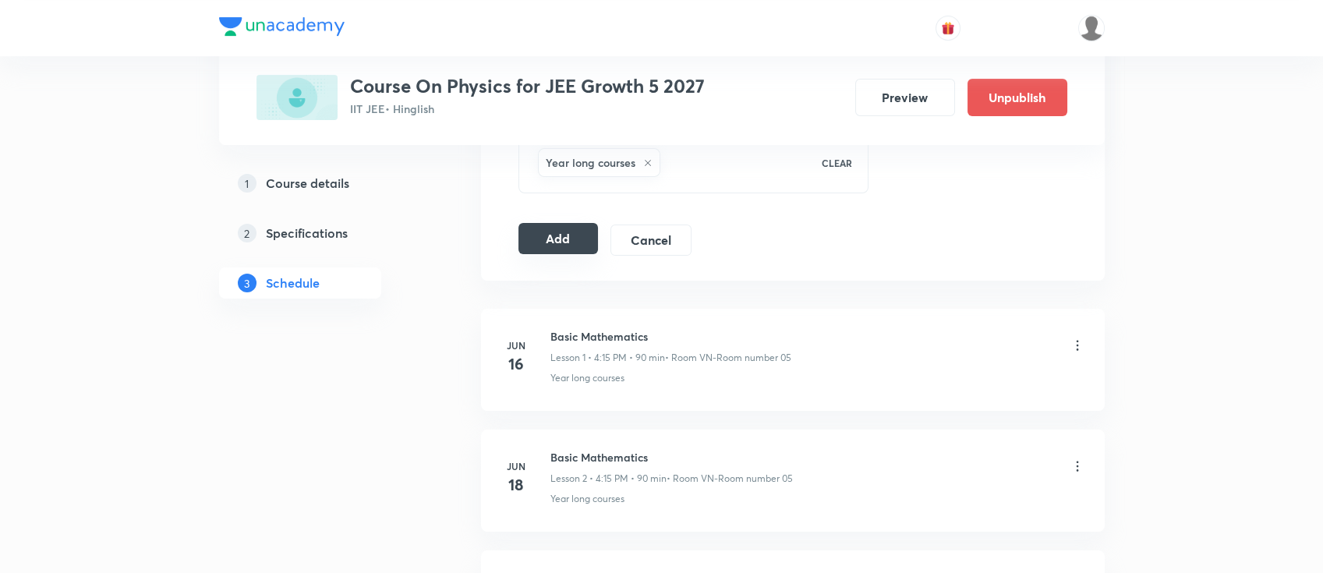
click at [563, 242] on button "Add" at bounding box center [558, 238] width 80 height 31
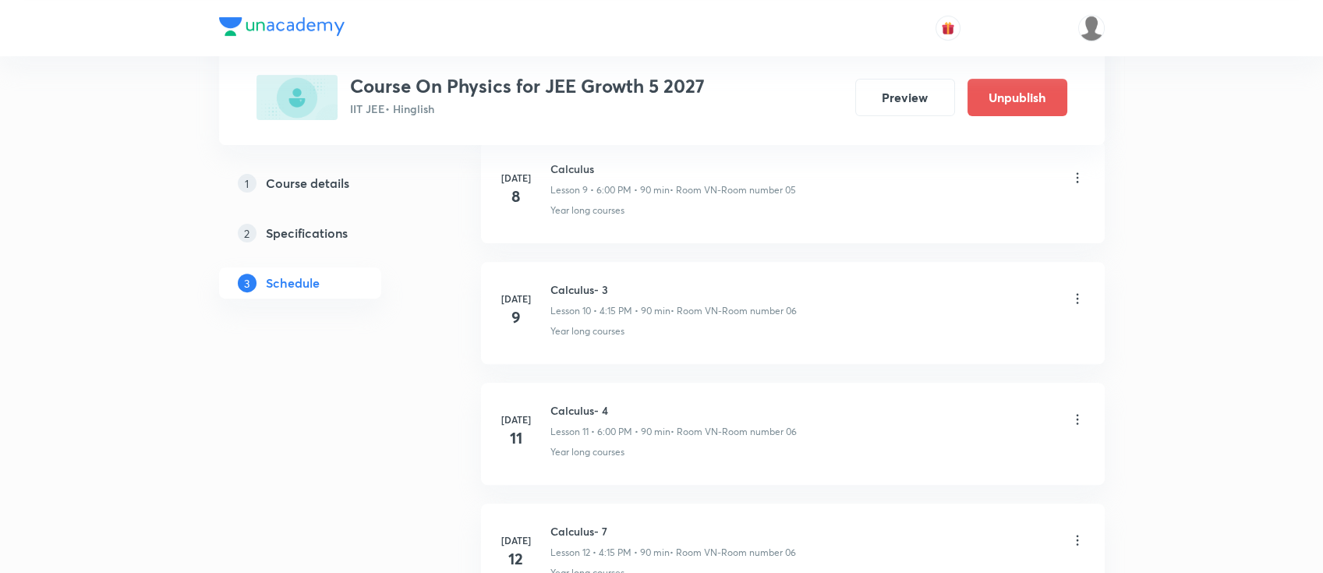
scroll to position [1247, 0]
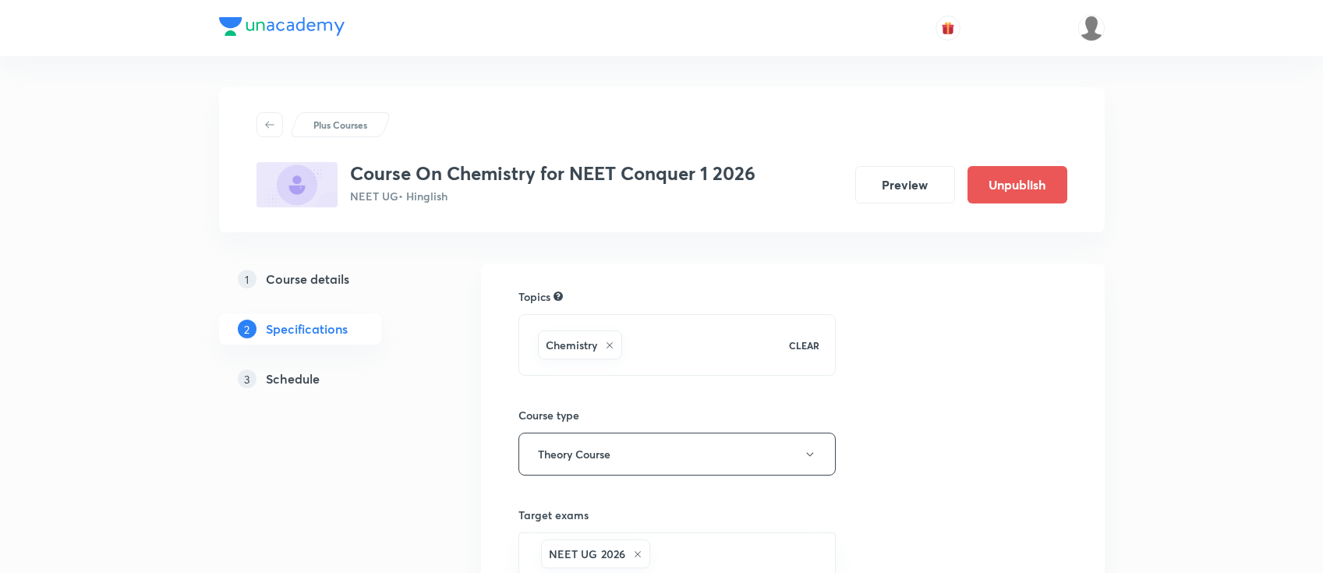
click at [316, 374] on h5 "Schedule" at bounding box center [293, 378] width 54 height 19
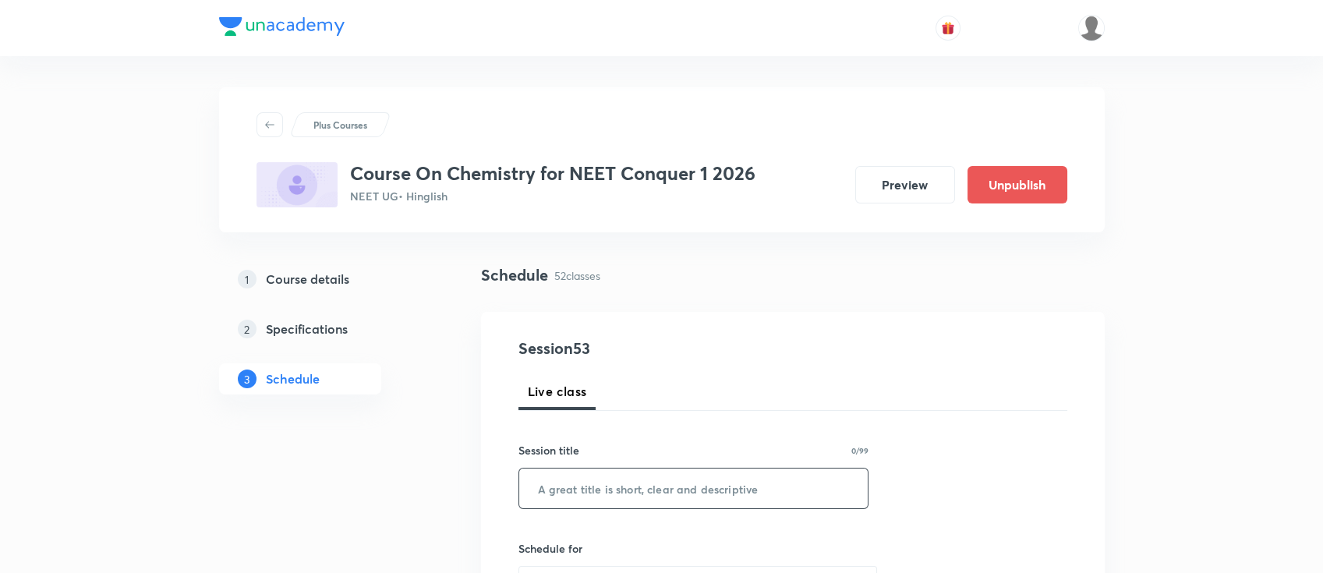
click at [717, 478] on input "text" at bounding box center [693, 488] width 349 height 40
paste input "Chemical equilibrium"
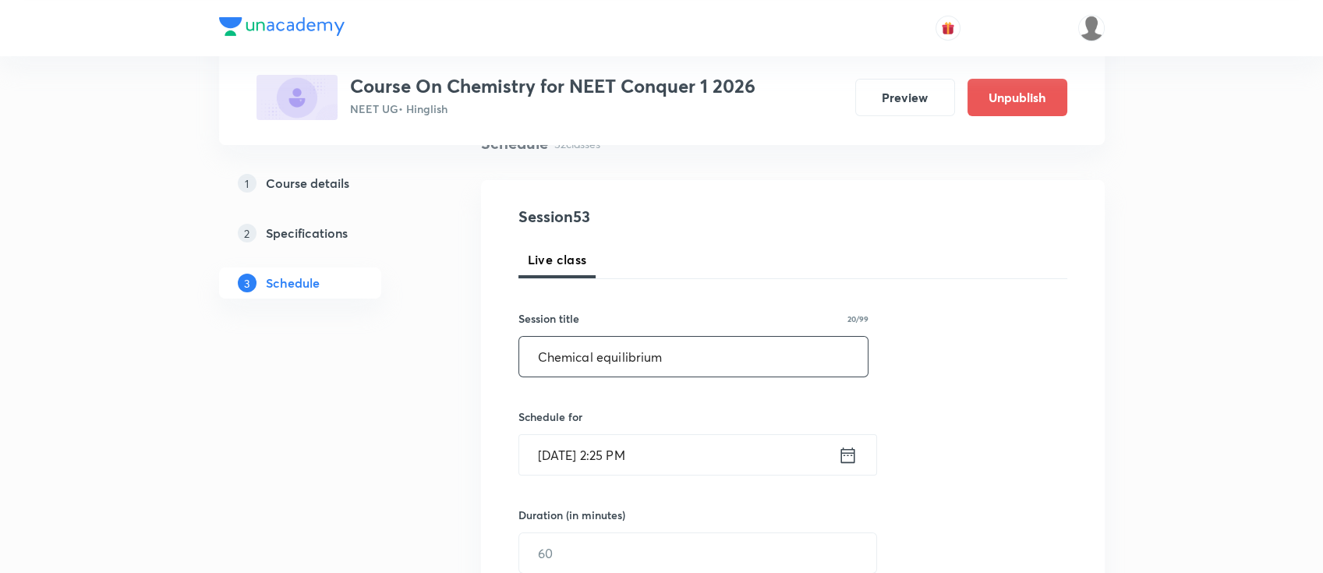
scroll to position [207, 0]
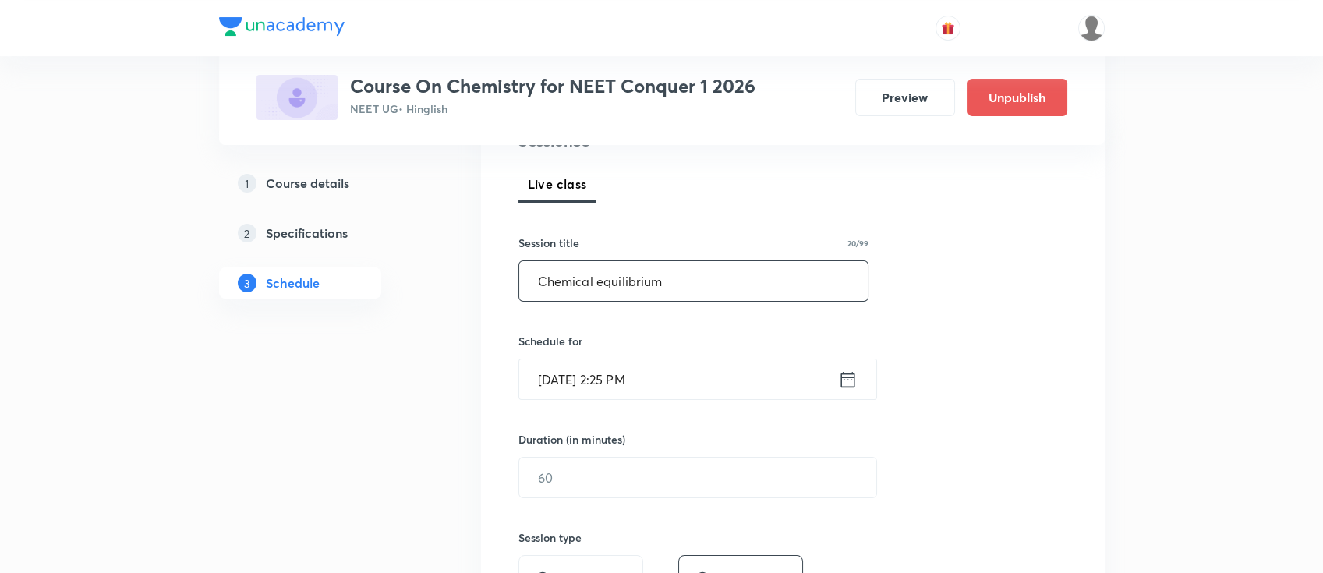
type input "Chemical equilibrium"
click at [848, 377] on icon at bounding box center [847, 380] width 19 height 22
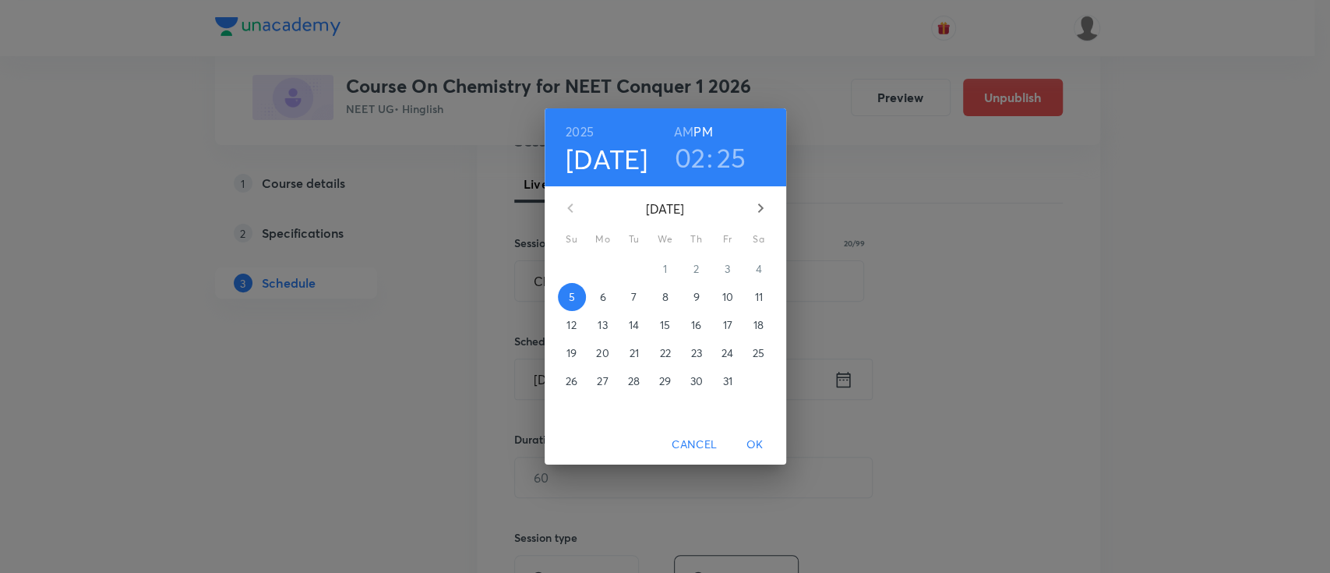
click at [723, 148] on h3 "25" at bounding box center [732, 157] width 30 height 33
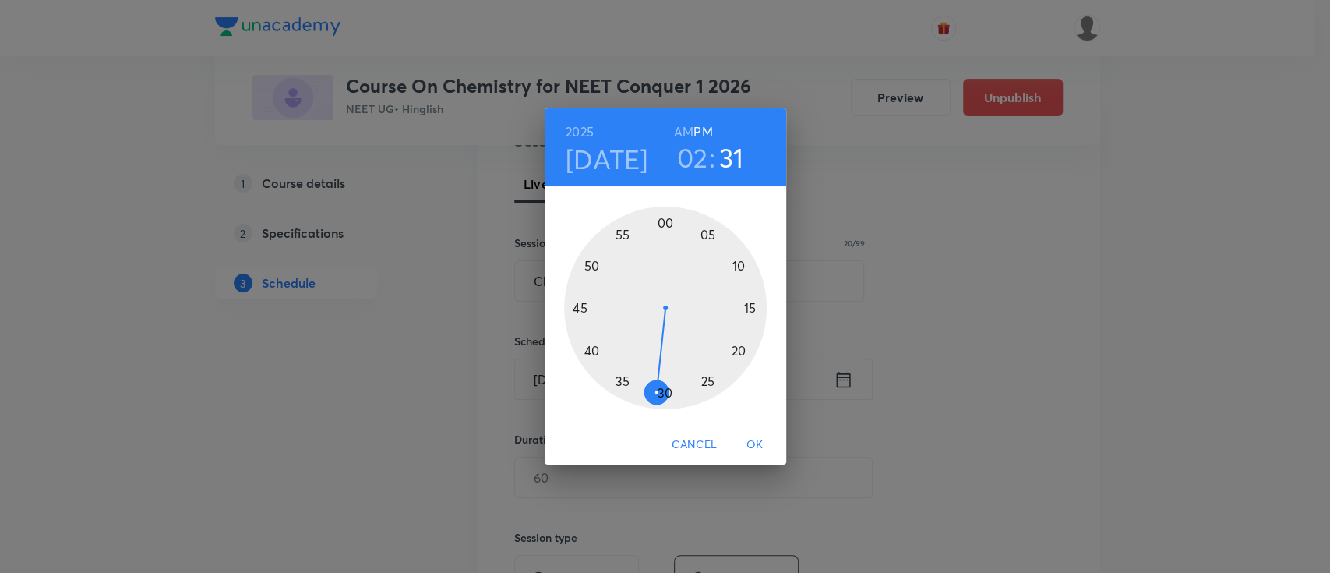
drag, startPoint x: 702, startPoint y: 375, endPoint x: 661, endPoint y: 380, distance: 41.6
click at [661, 380] on div at bounding box center [665, 308] width 203 height 203
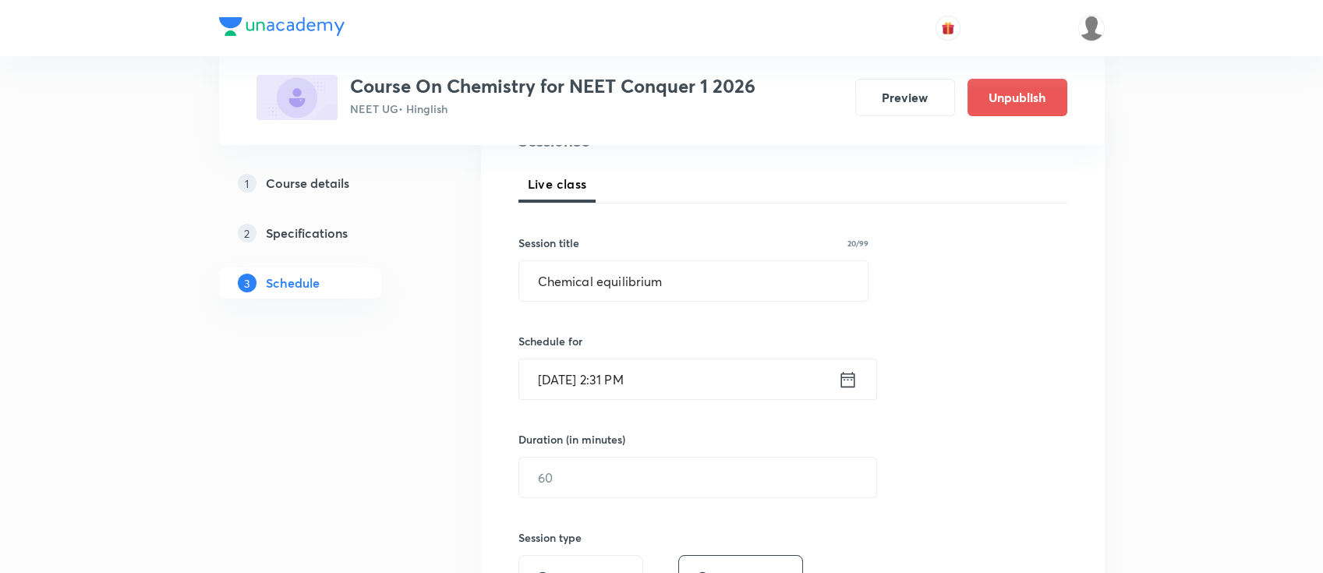
click at [848, 381] on icon at bounding box center [847, 380] width 19 height 22
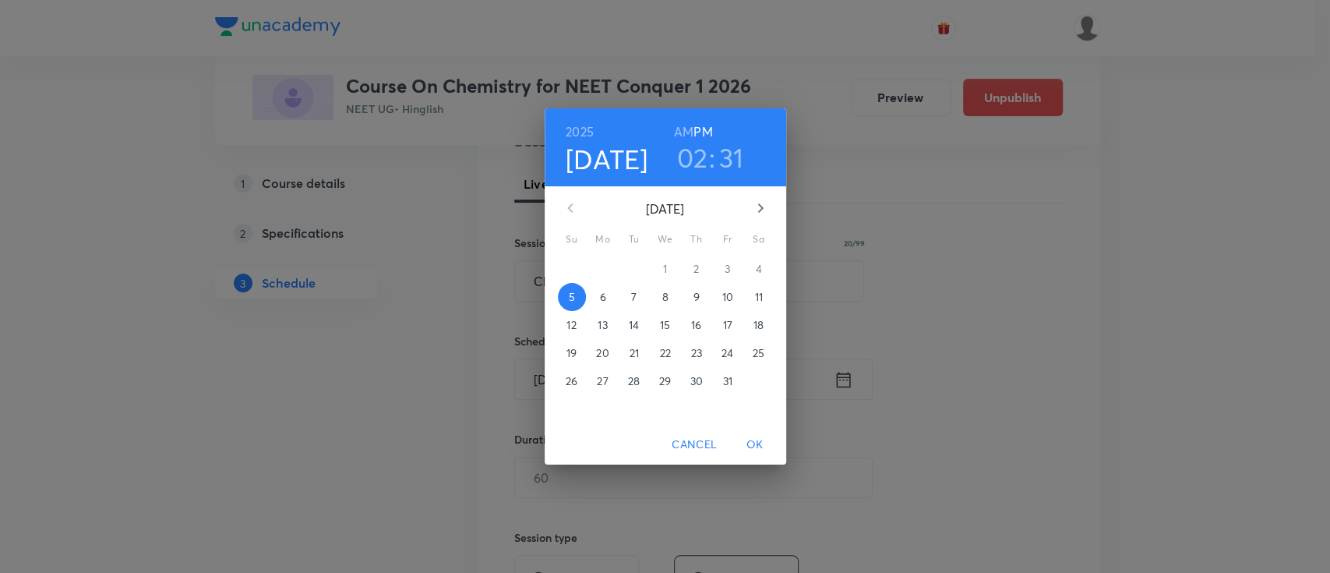
click at [733, 165] on h3 "31" at bounding box center [731, 157] width 25 height 33
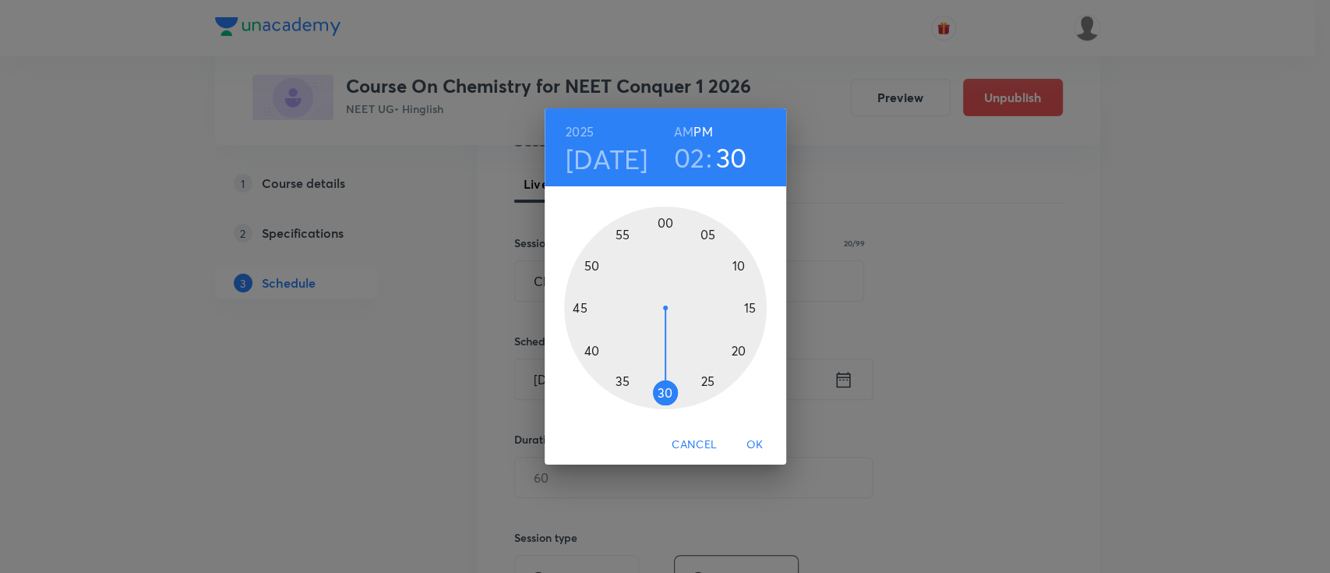
drag, startPoint x: 655, startPoint y: 396, endPoint x: 672, endPoint y: 419, distance: 27.9
click at [665, 398] on div at bounding box center [665, 308] width 203 height 203
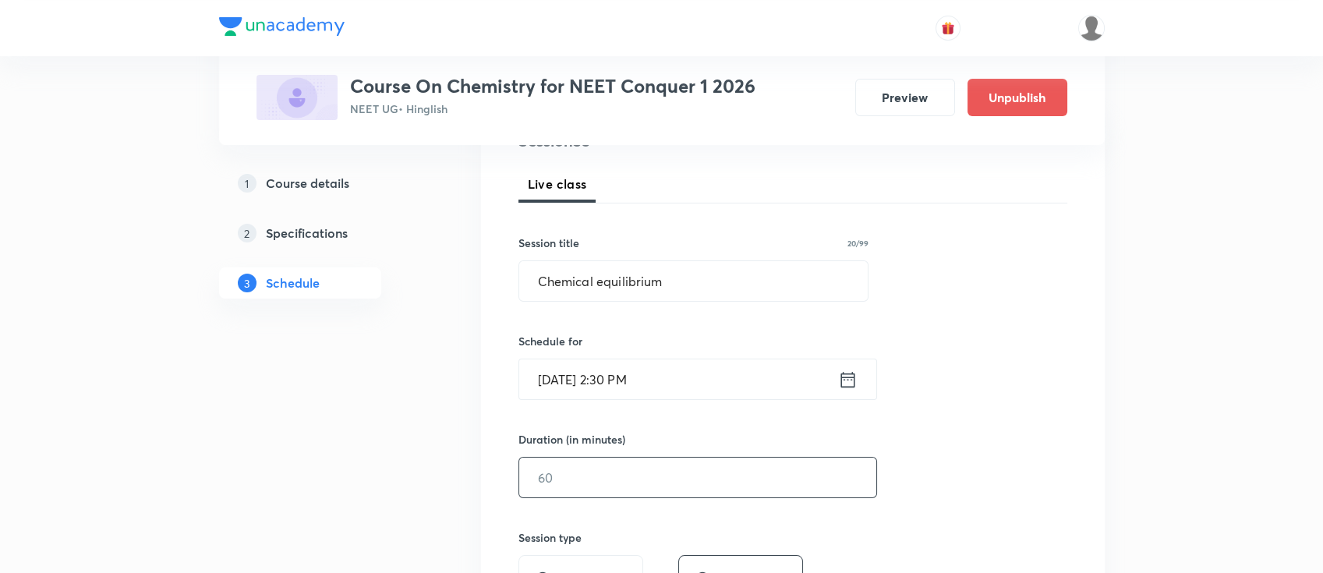
click at [676, 480] on input "text" at bounding box center [697, 478] width 357 height 40
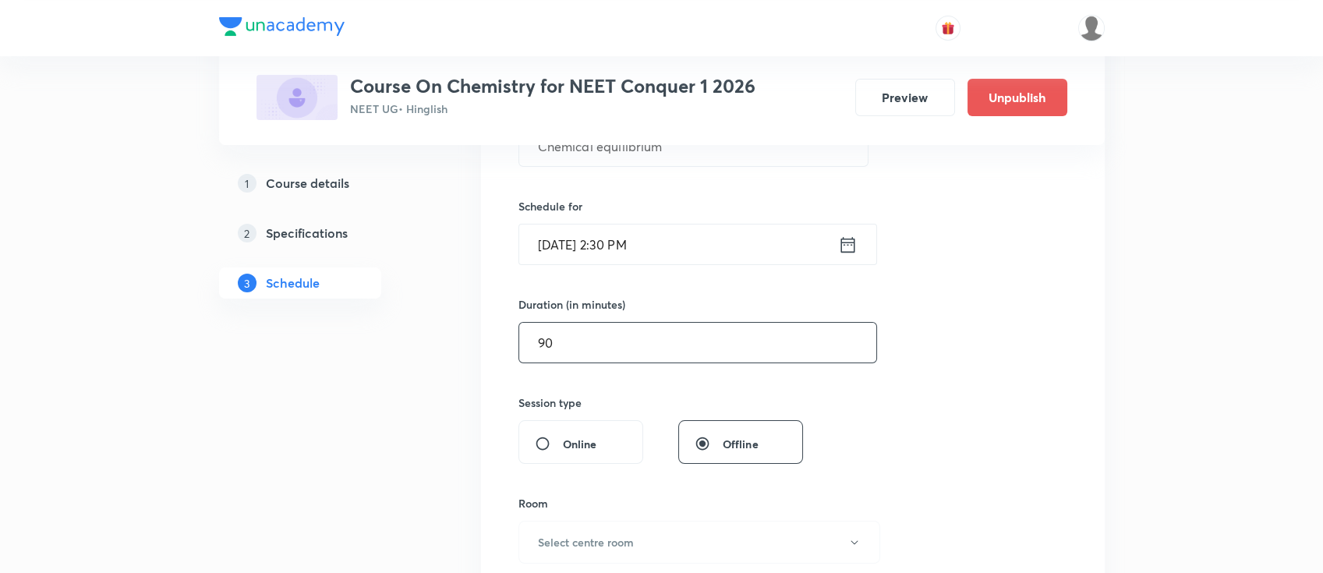
scroll to position [415, 0]
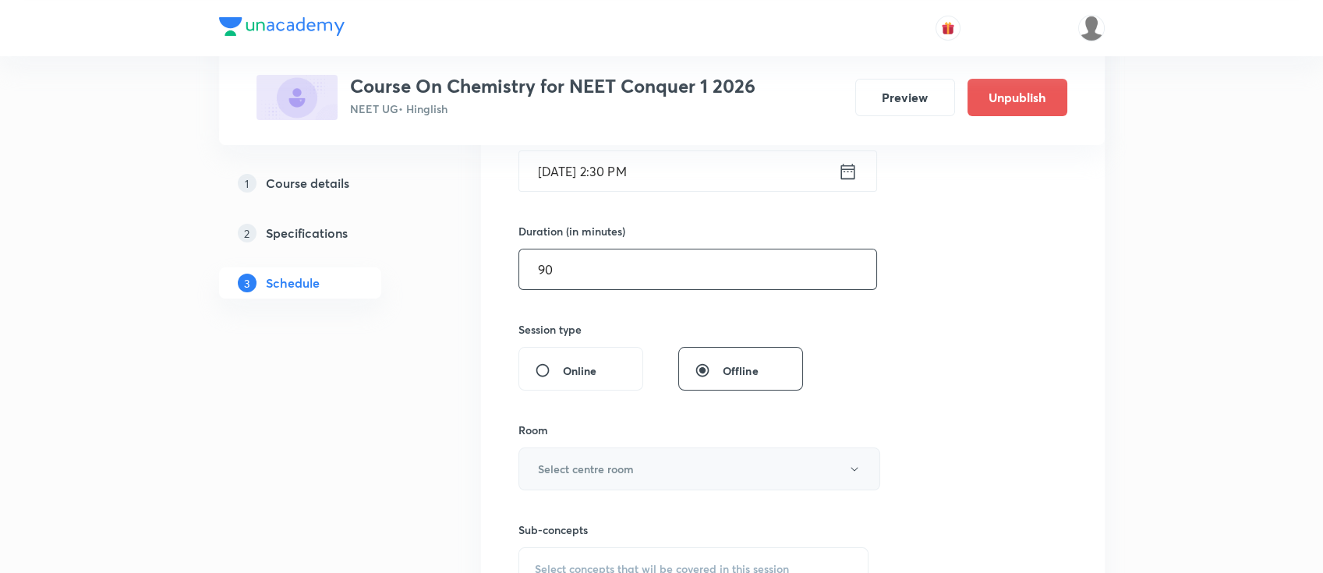
type input "90"
click at [634, 473] on button "Select centre room" at bounding box center [699, 468] width 362 height 43
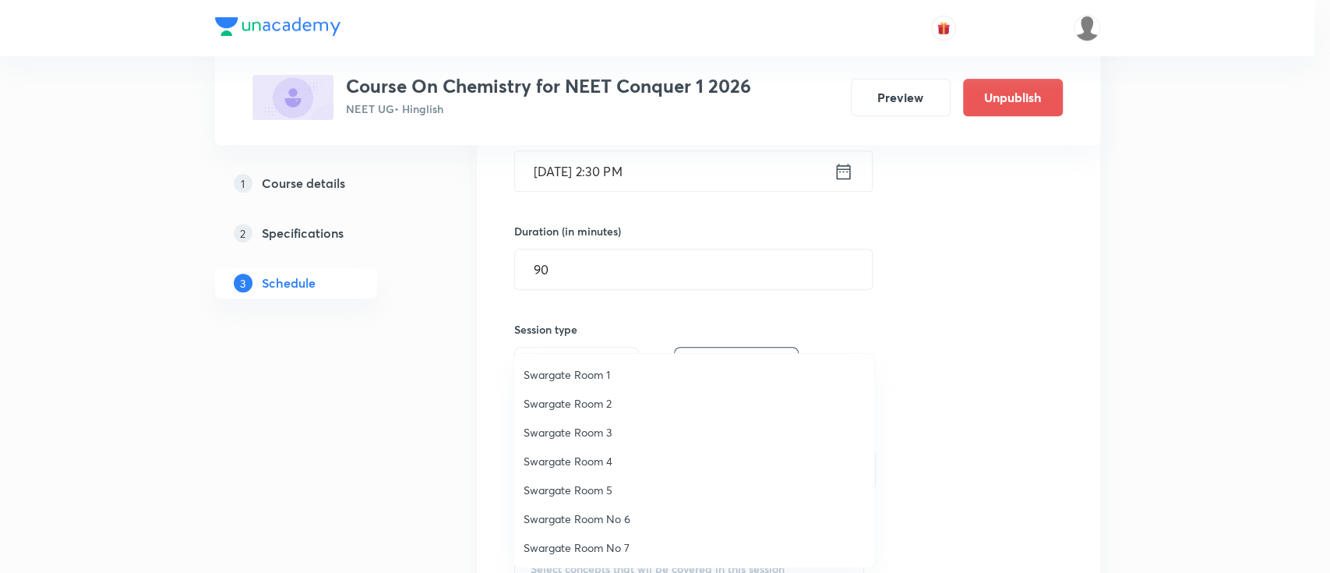
click at [617, 465] on span "Swargate Room 4" at bounding box center [694, 461] width 341 height 16
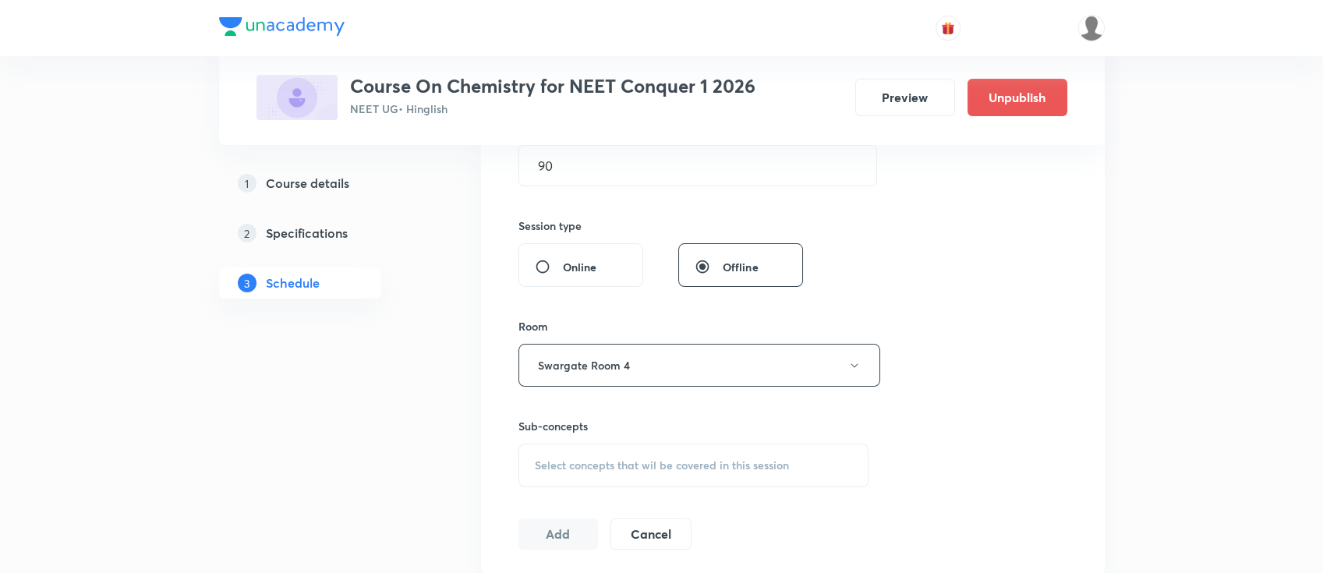
click at [655, 460] on span "Select concepts that wil be covered in this session" at bounding box center [662, 465] width 254 height 12
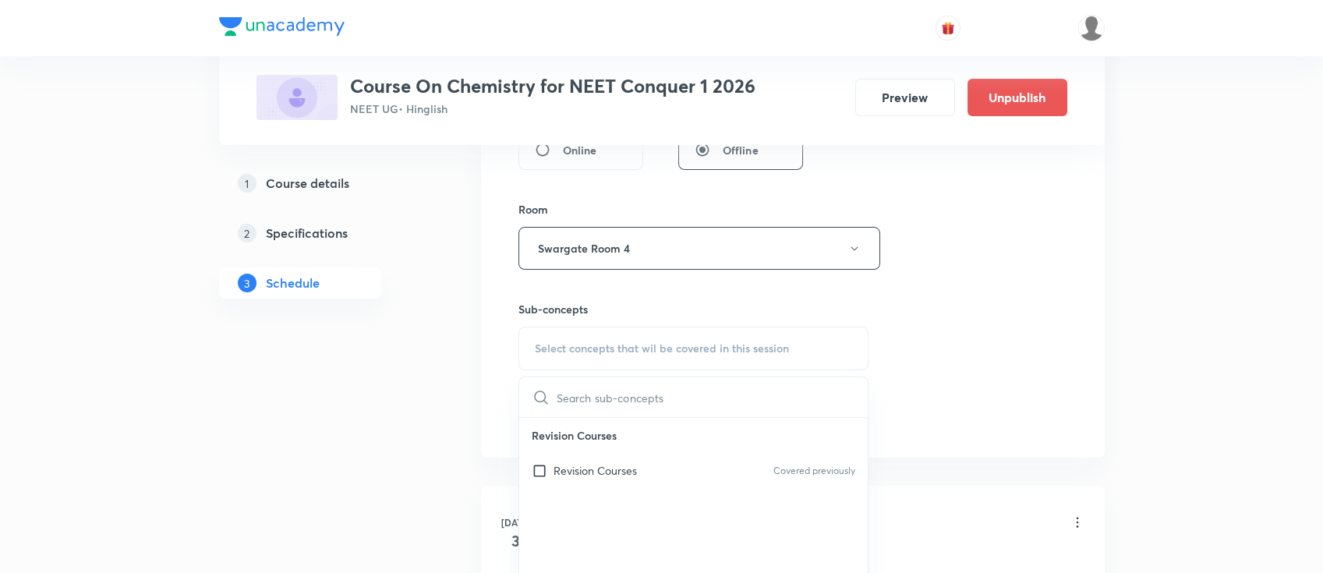
scroll to position [727, 0]
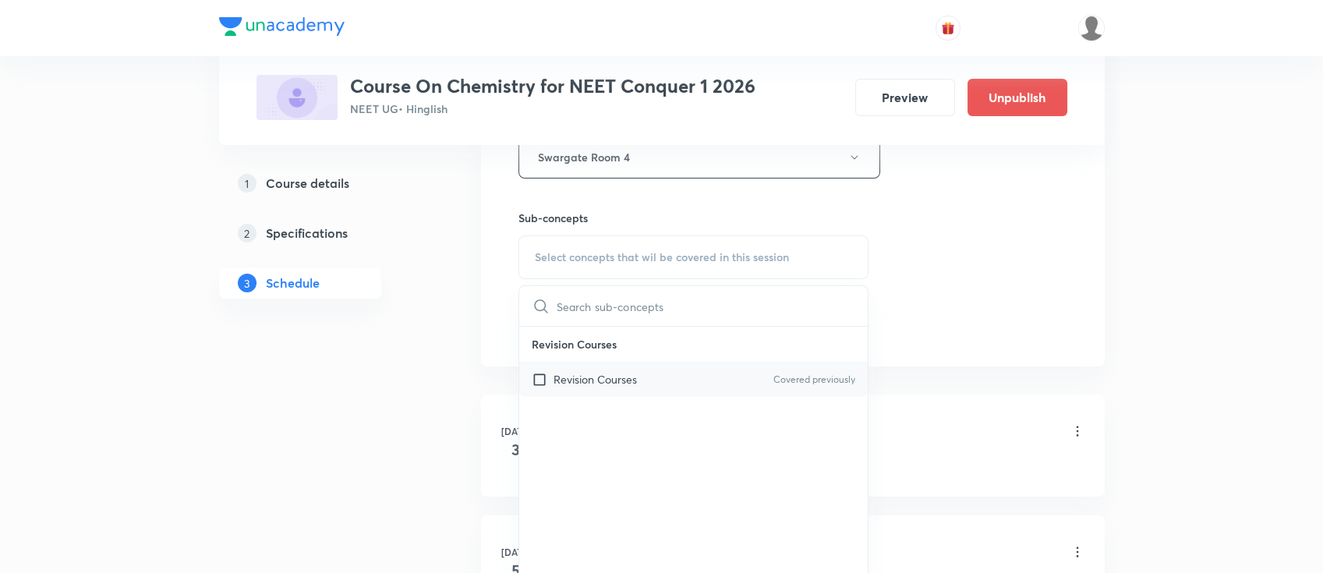
click at [643, 389] on div "Revision Courses Covered previously" at bounding box center [693, 379] width 349 height 35
checkbox input "true"
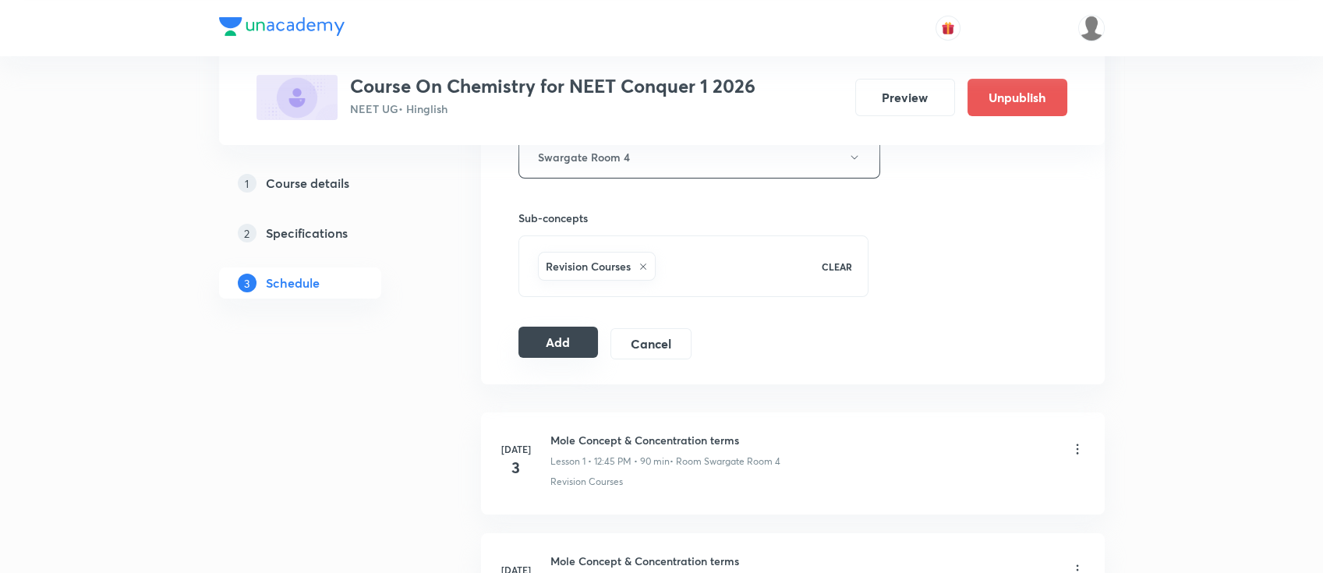
click at [547, 341] on button "Add" at bounding box center [558, 342] width 80 height 31
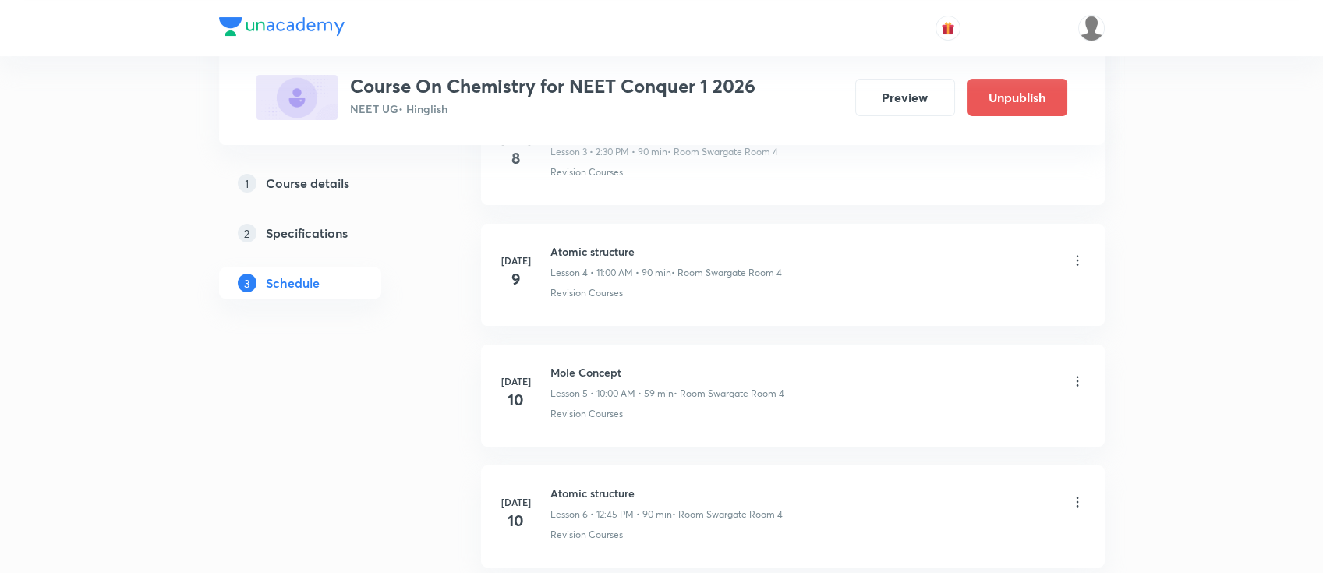
scroll to position [207, 0]
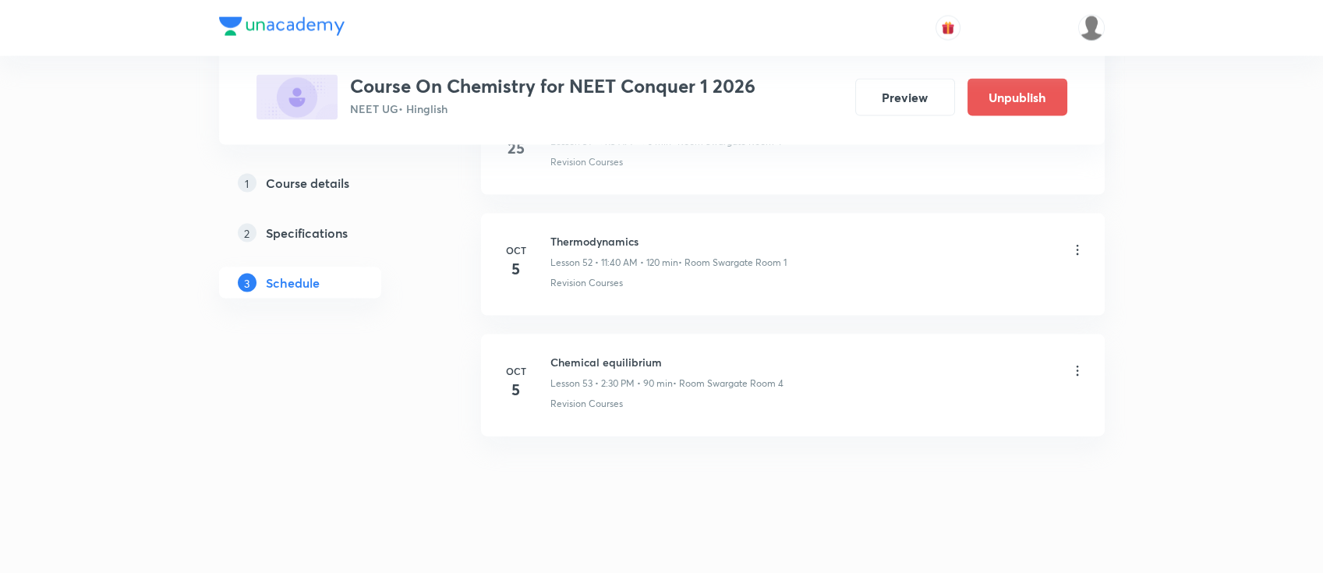
click at [1072, 363] on icon at bounding box center [1077, 371] width 16 height 16
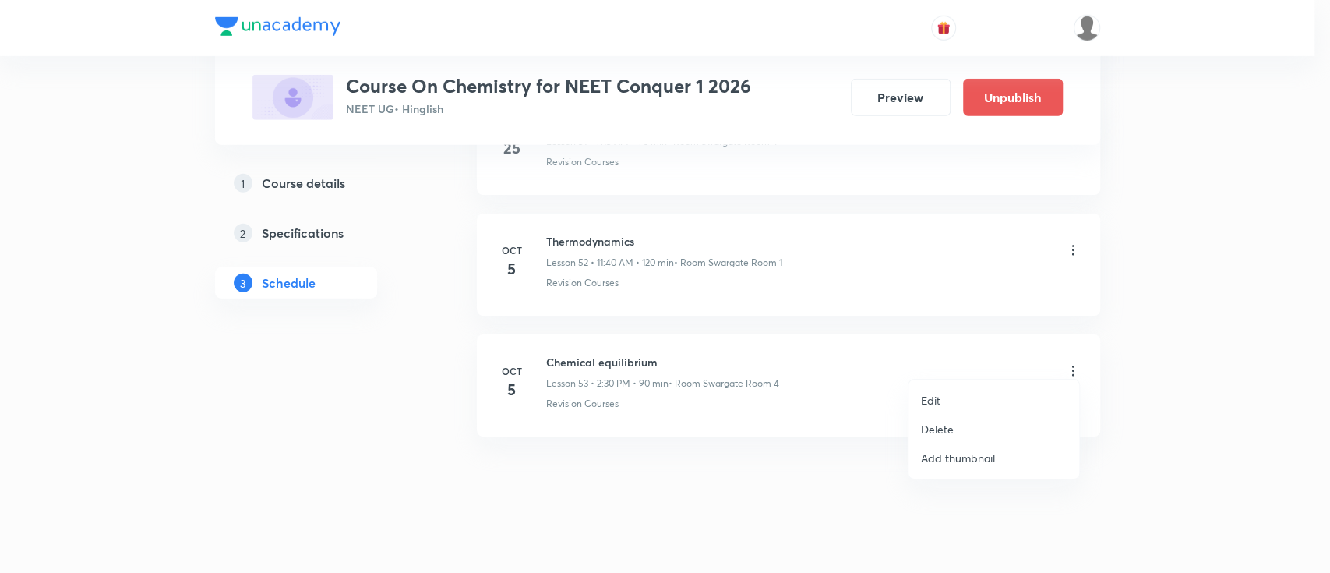
click at [934, 430] on p "Delete" at bounding box center [937, 429] width 33 height 16
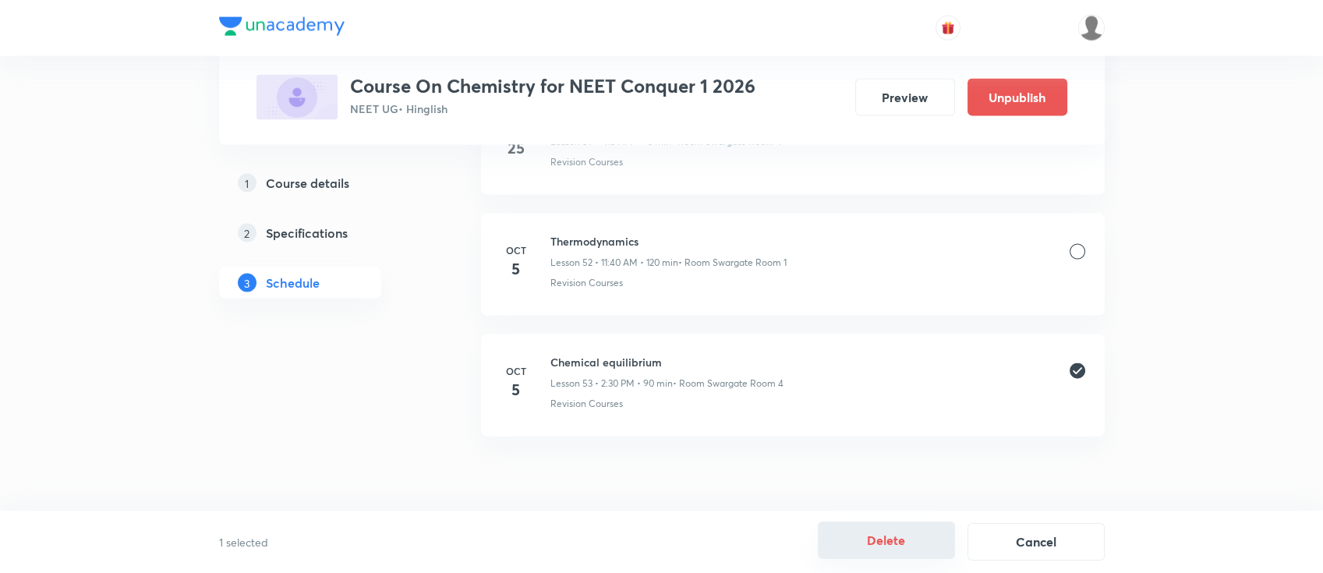
click at [912, 544] on button "Delete" at bounding box center [886, 539] width 137 height 37
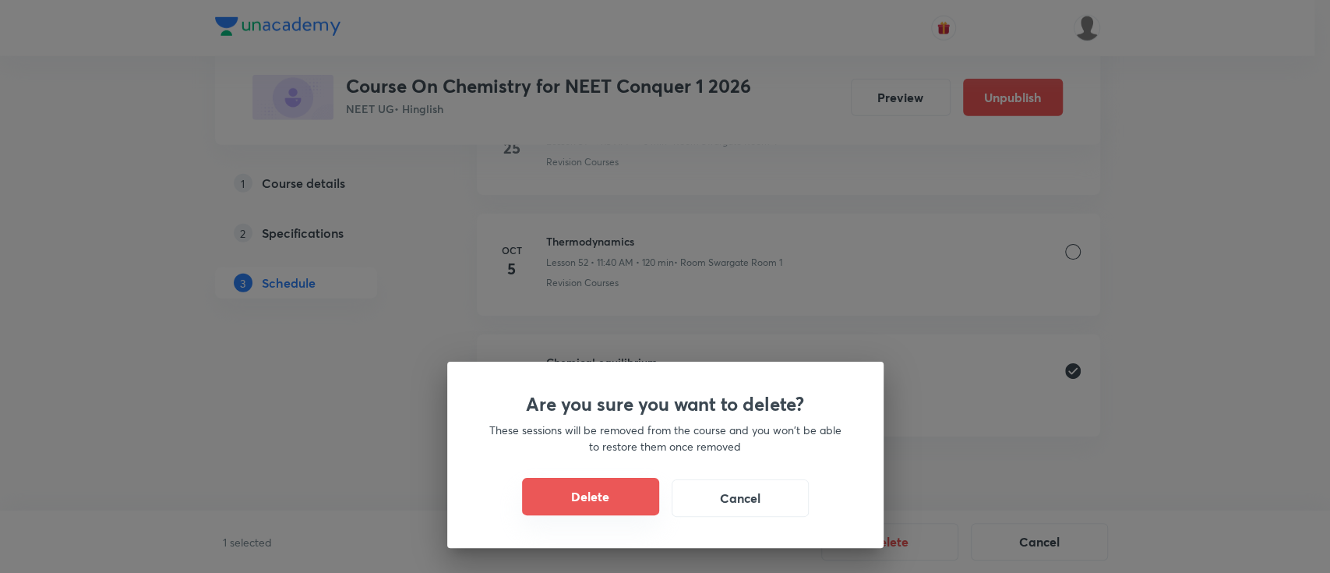
click at [614, 485] on button "Delete" at bounding box center [590, 496] width 137 height 37
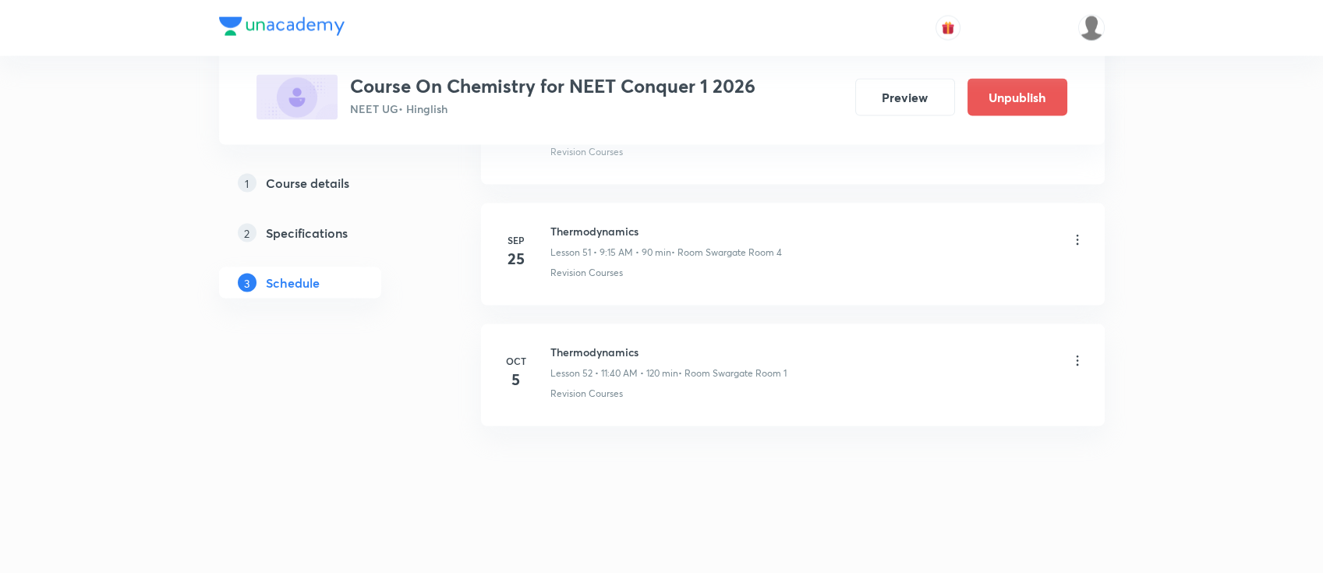
scroll to position [6949, 0]
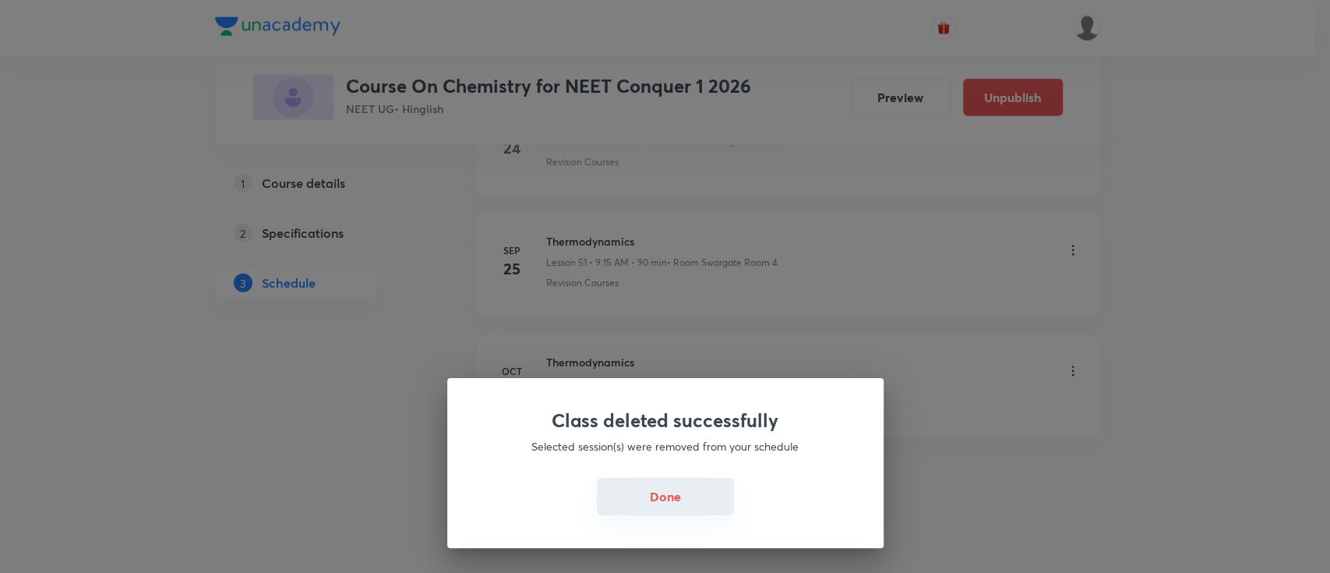
click at [674, 498] on button "Done" at bounding box center [665, 496] width 137 height 37
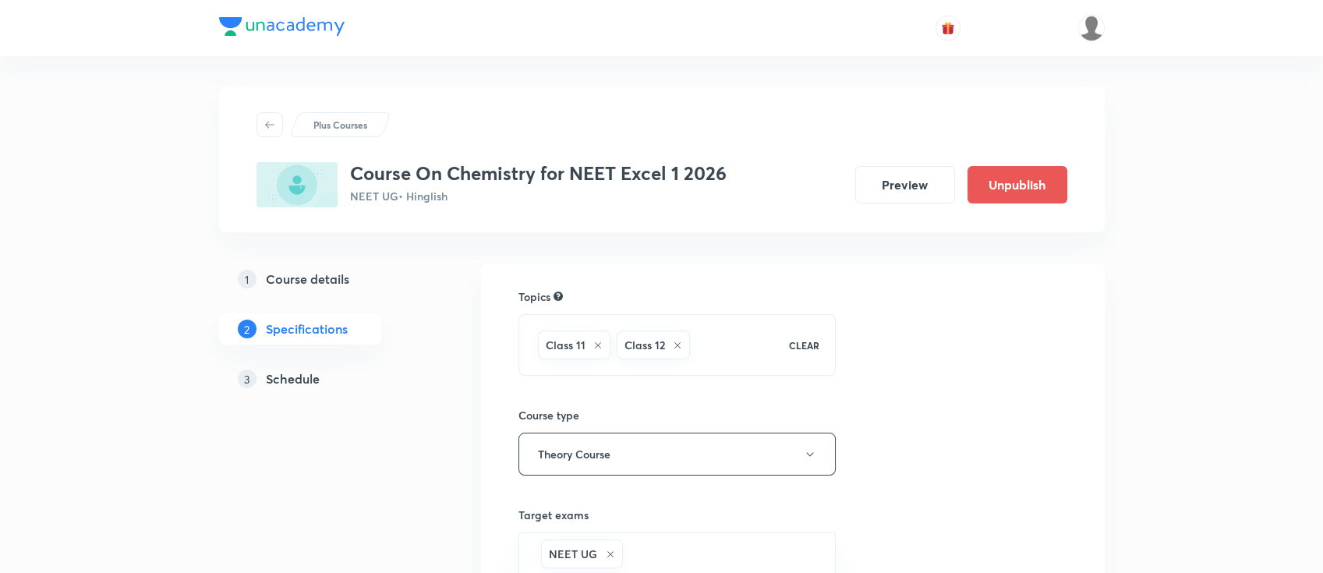
click at [305, 379] on h5 "Schedule" at bounding box center [293, 378] width 54 height 19
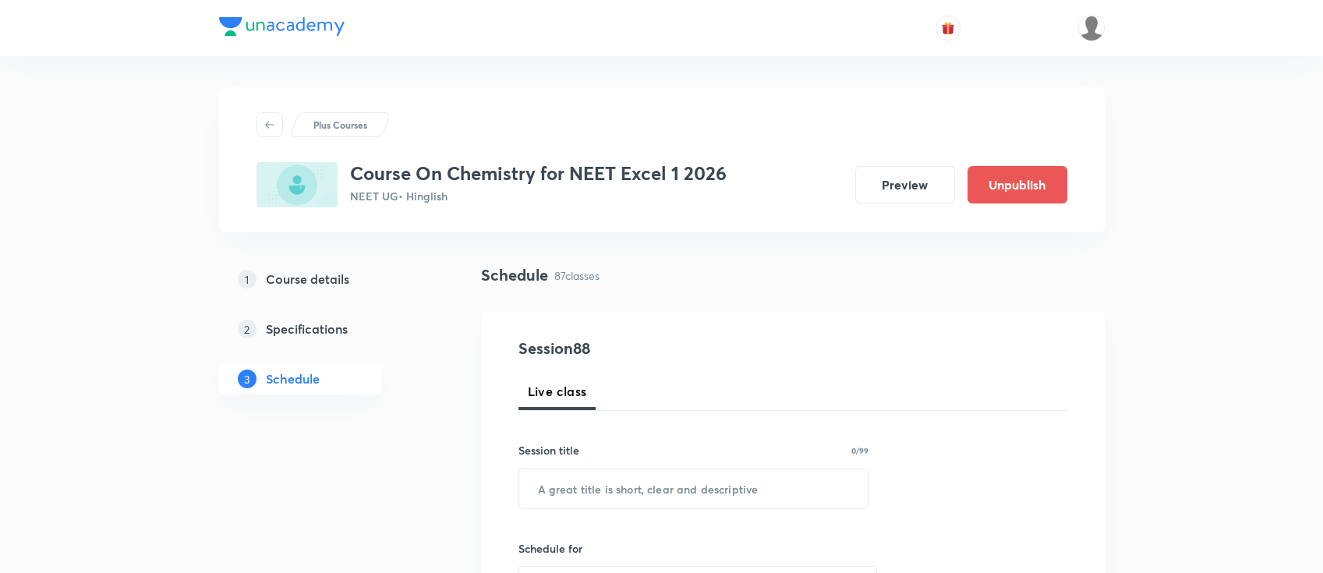
scroll to position [104, 0]
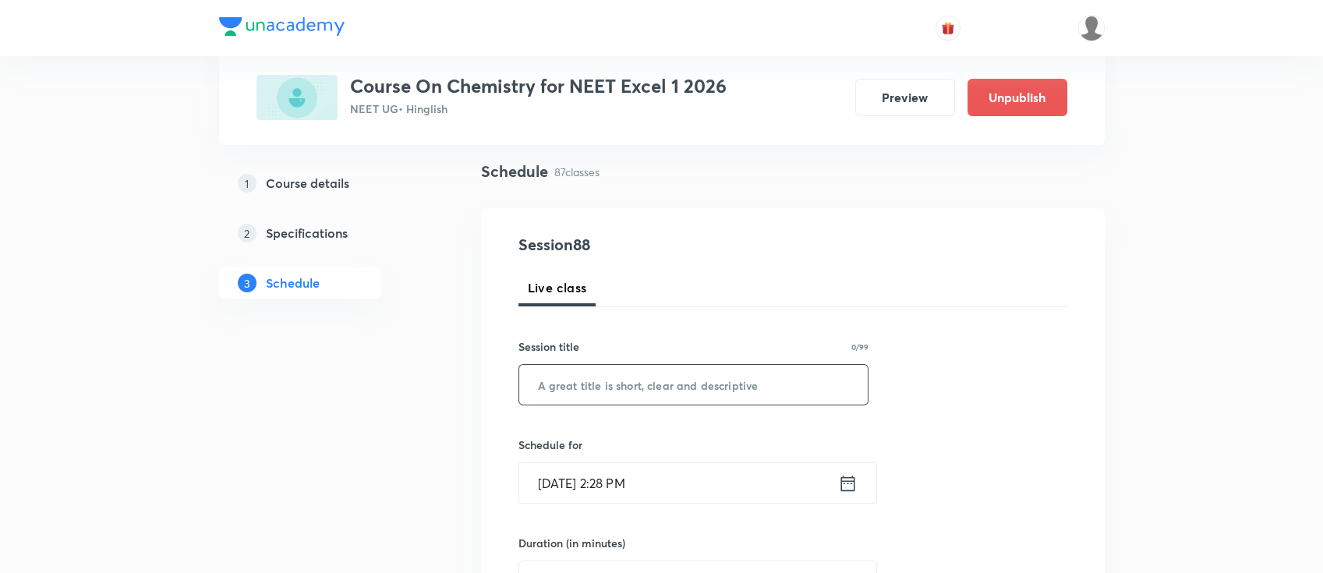
click at [686, 388] on input "text" at bounding box center [693, 385] width 349 height 40
paste input "amines"
type input "amines"
click at [842, 481] on icon at bounding box center [847, 483] width 19 height 22
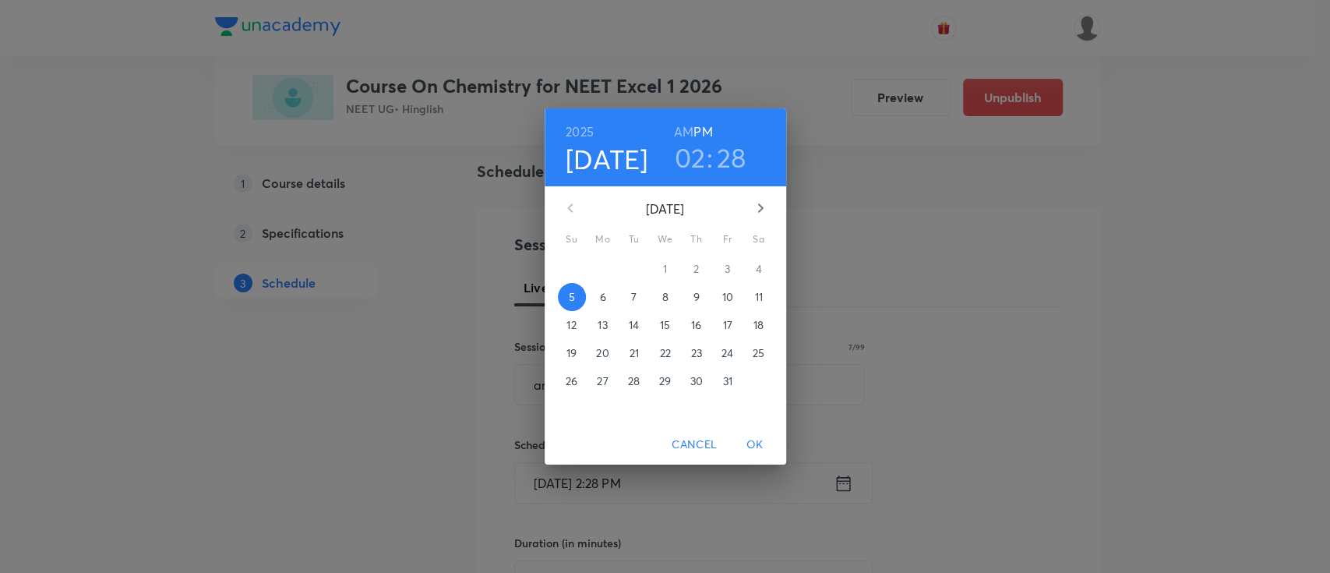
click at [604, 299] on p "6" at bounding box center [602, 297] width 6 height 16
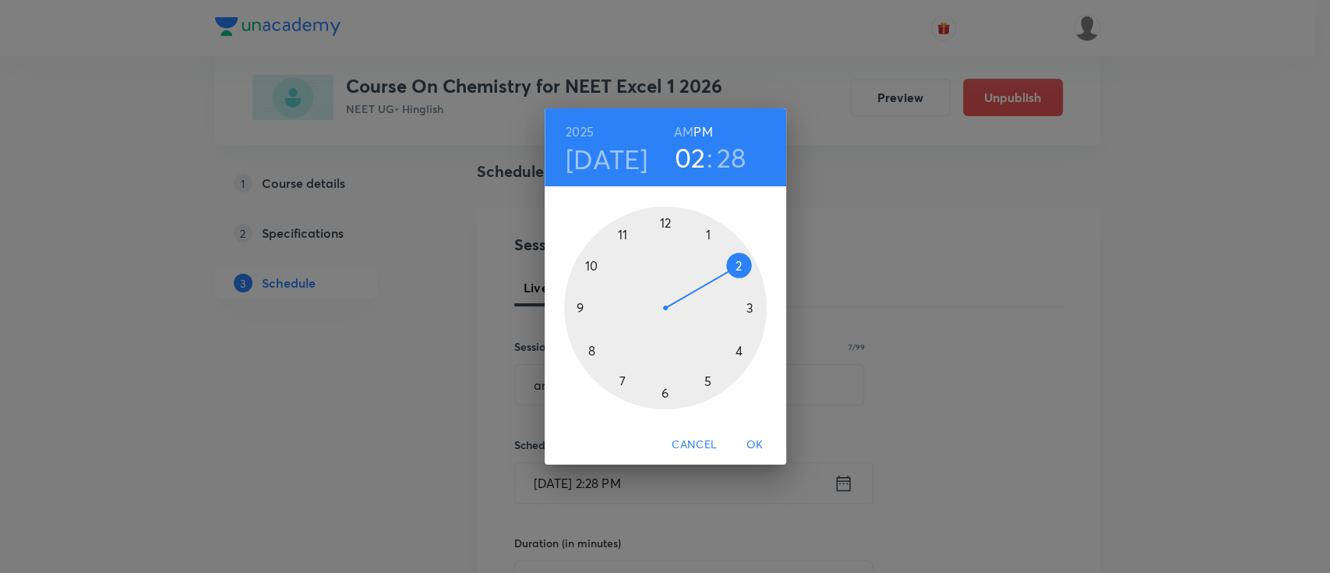
click at [966, 307] on div "2025 Oct 6 02 : 28 AM PM 1 2 3 4 5 6 7 8 9 10 11 12 Cancel OK" at bounding box center [665, 286] width 1330 height 573
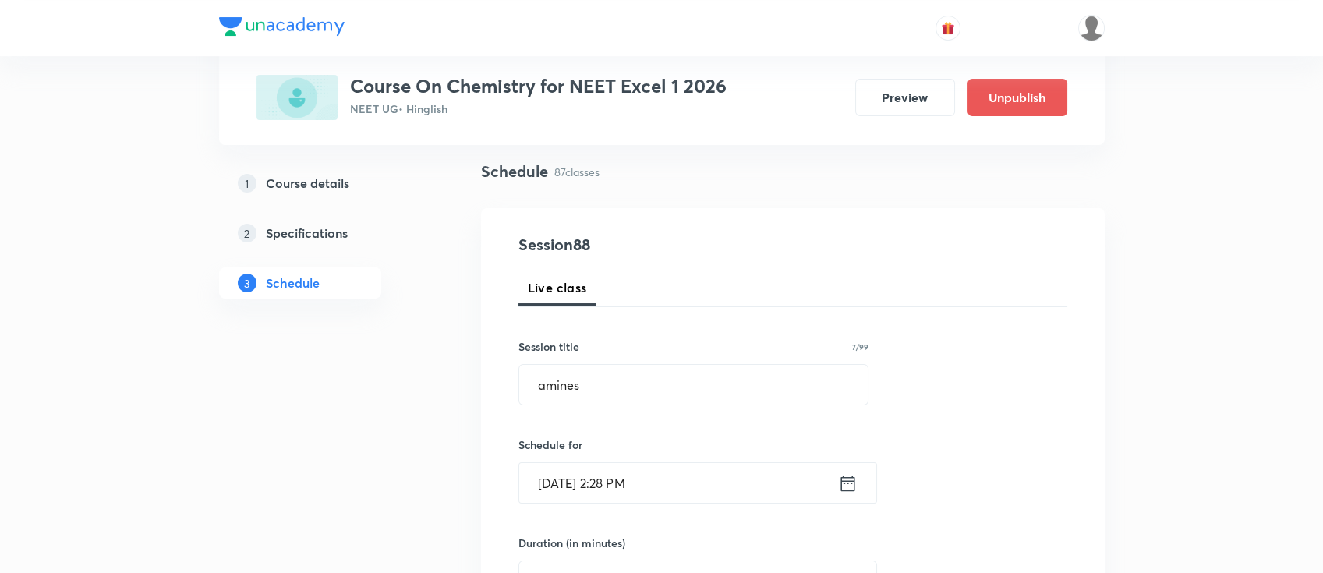
click at [853, 484] on icon at bounding box center [847, 483] width 19 height 22
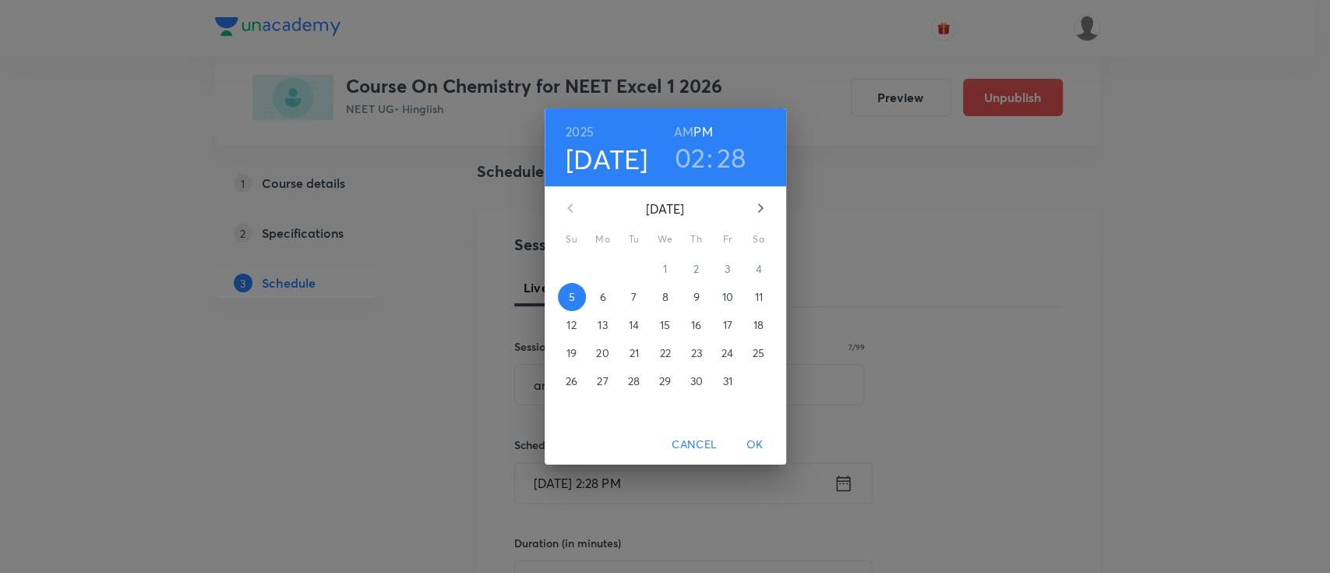
click at [730, 164] on h3 "28" at bounding box center [732, 157] width 30 height 33
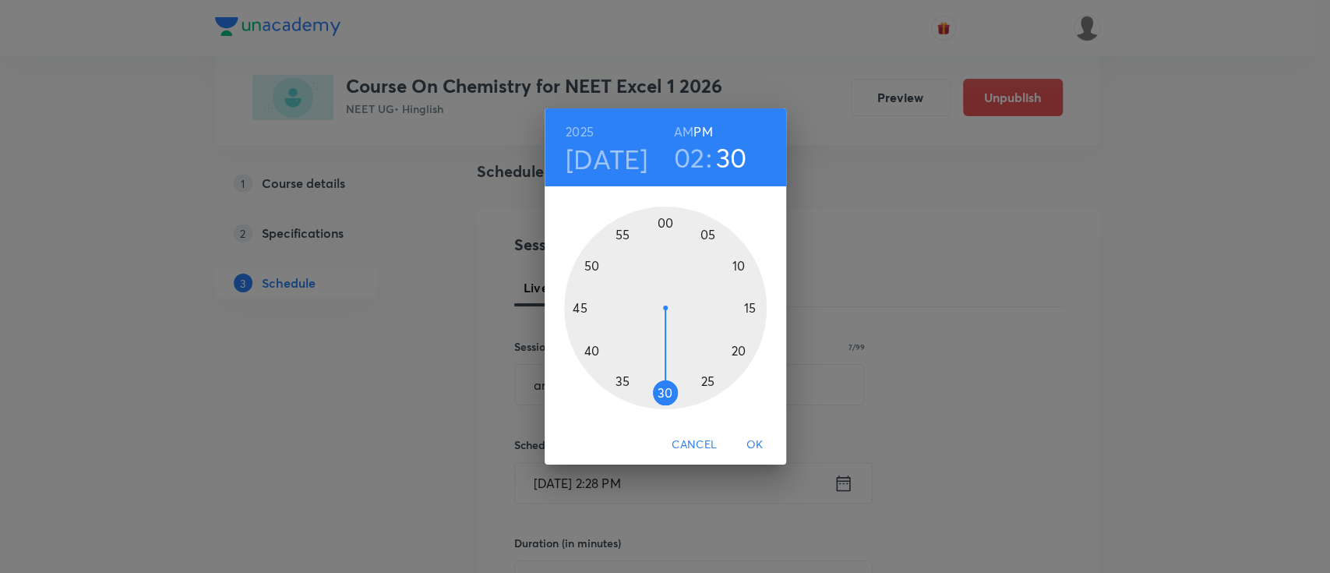
click at [668, 394] on div at bounding box center [665, 308] width 203 height 203
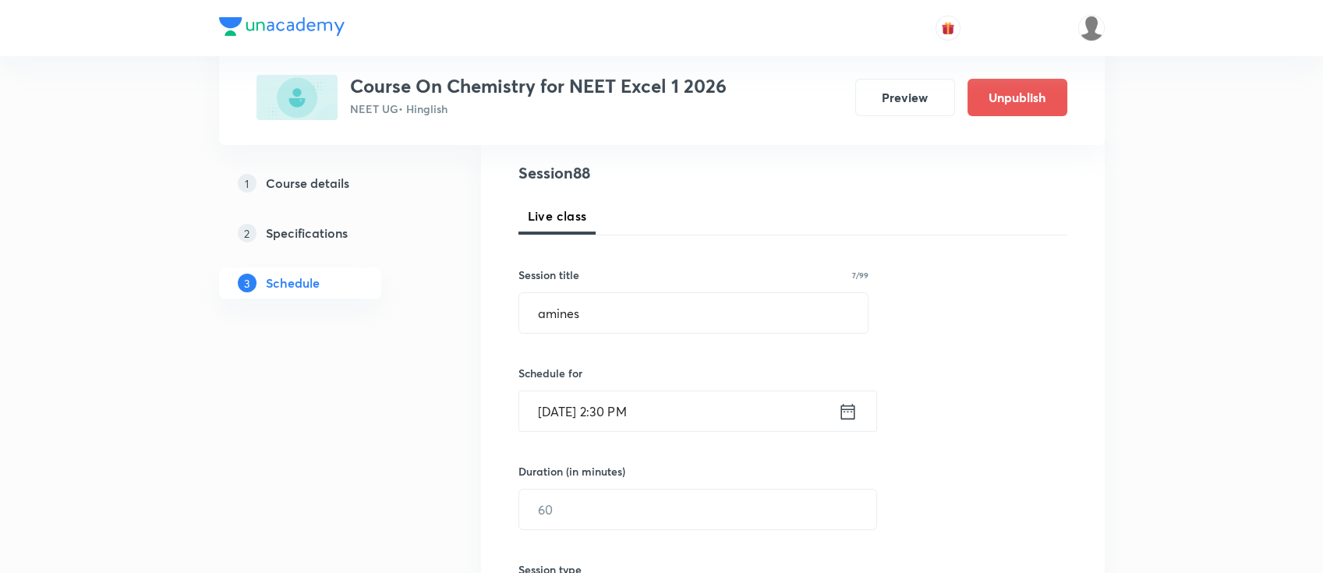
scroll to position [207, 0]
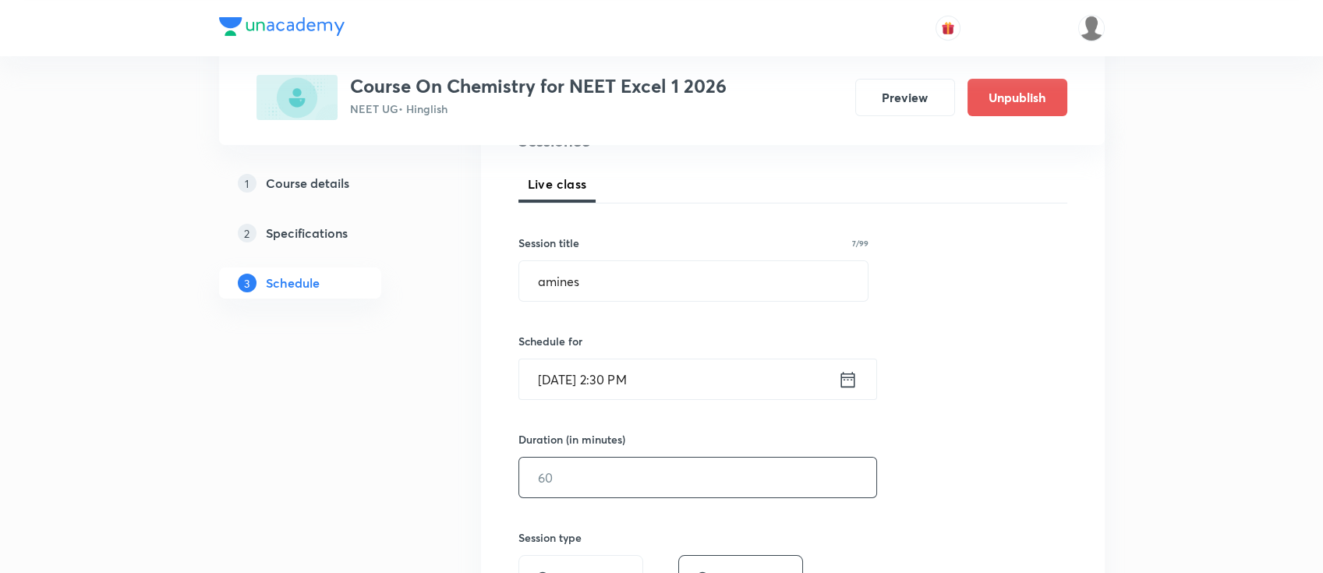
click at [678, 468] on input "text" at bounding box center [697, 478] width 357 height 40
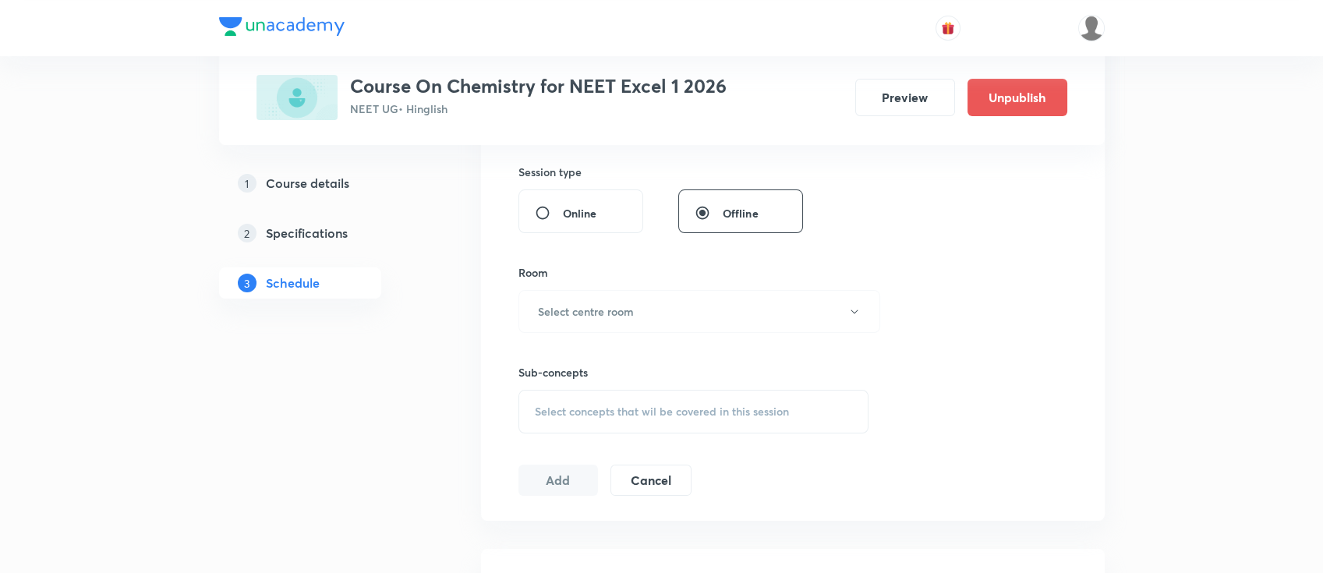
scroll to position [624, 0]
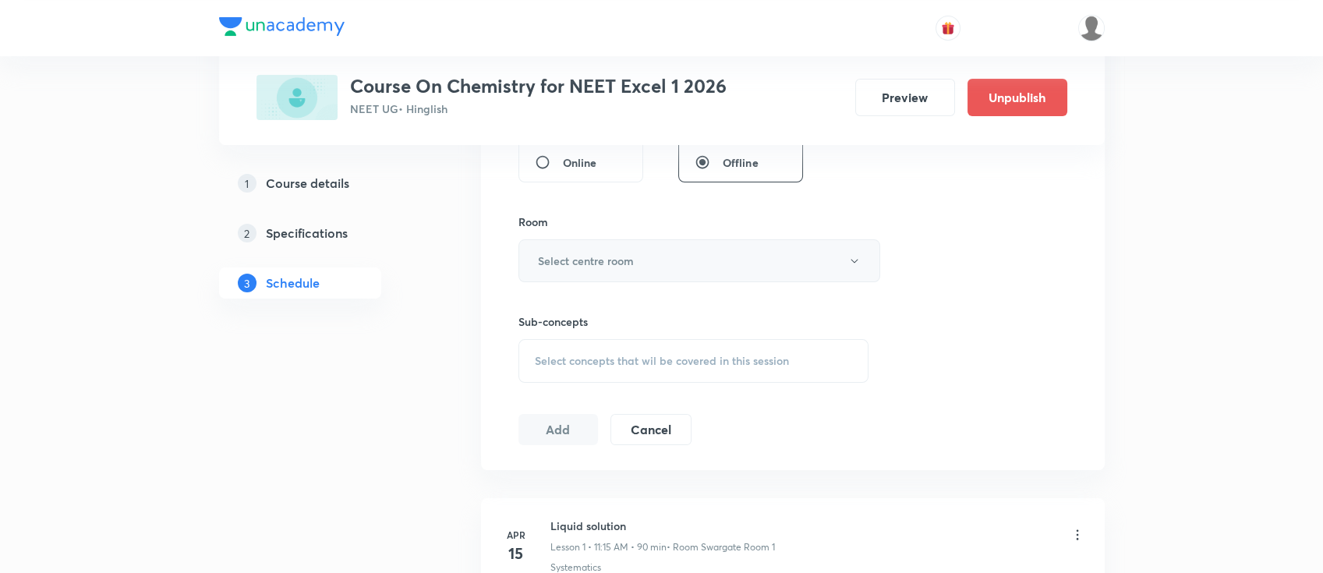
type input "90"
click at [655, 249] on button "Select centre room" at bounding box center [699, 260] width 362 height 43
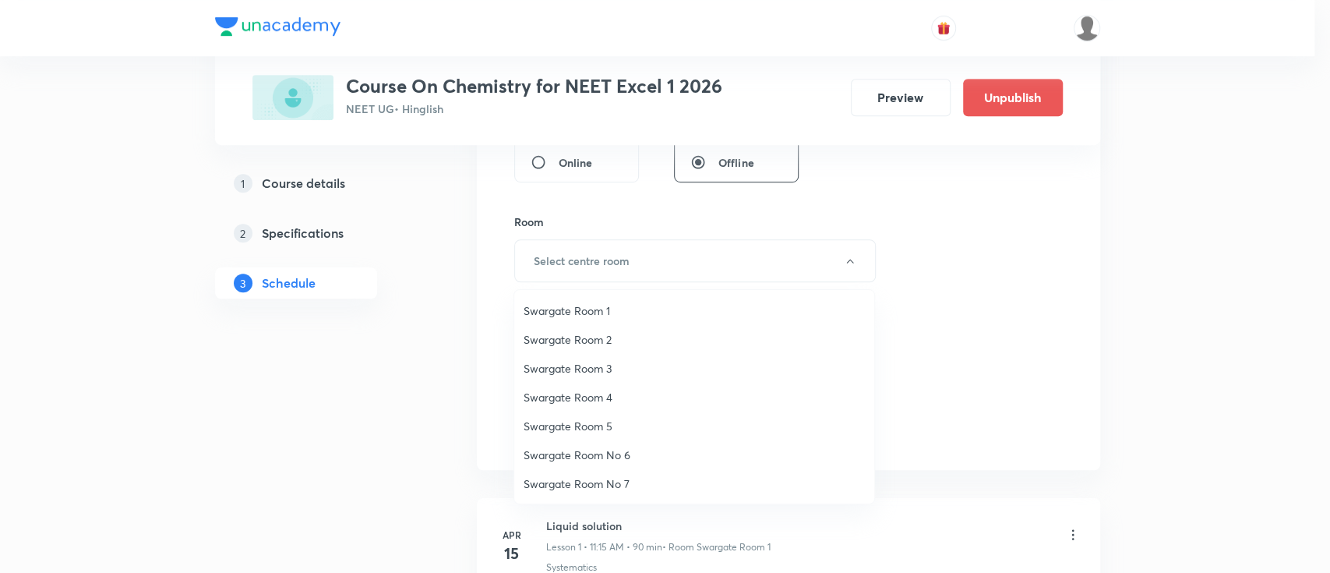
click at [599, 426] on span "Swargate Room 5" at bounding box center [694, 426] width 341 height 16
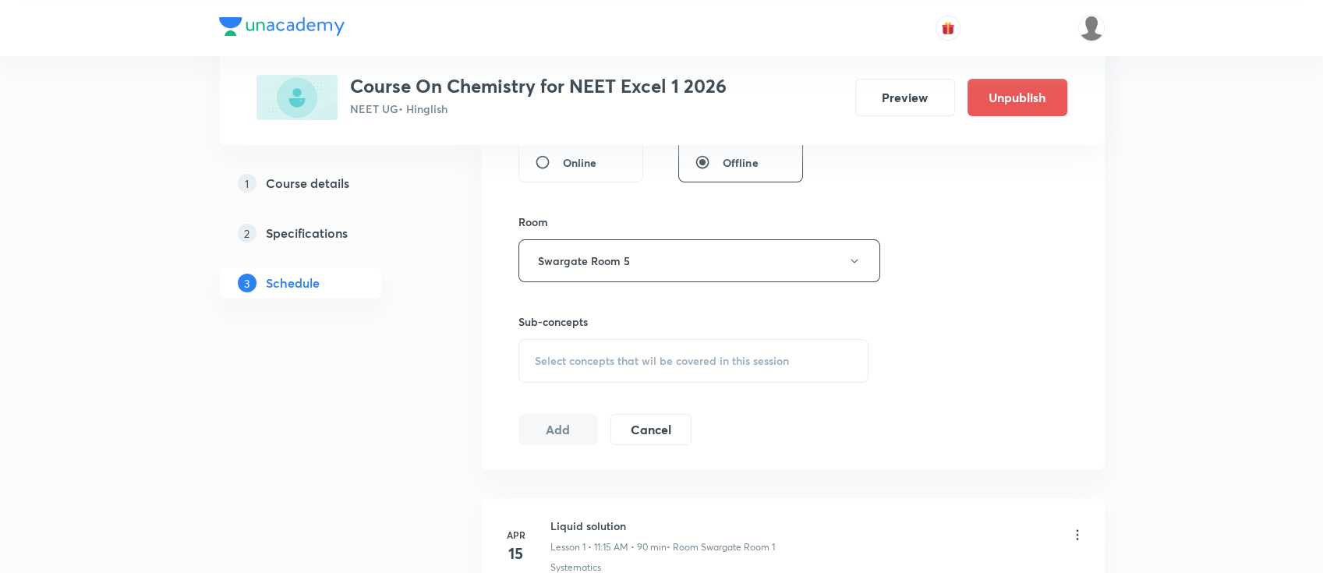
click at [686, 366] on span "Select concepts that wil be covered in this session" at bounding box center [662, 361] width 254 height 12
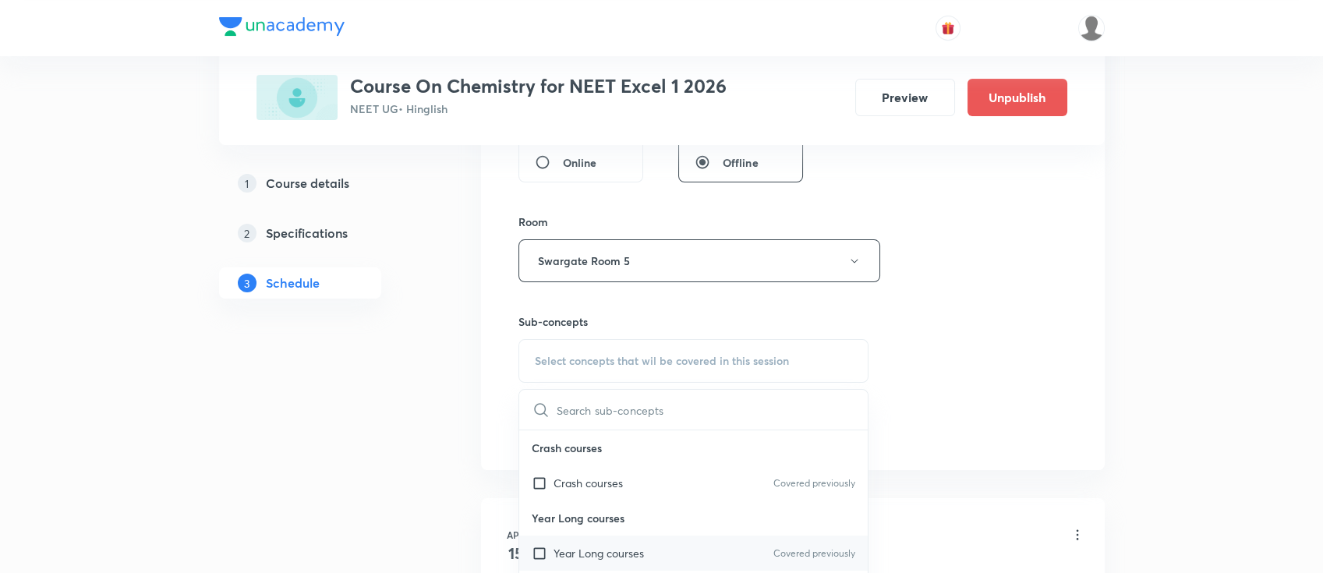
click at [693, 544] on div "Year Long courses Covered previously" at bounding box center [693, 552] width 349 height 35
checkbox input "true"
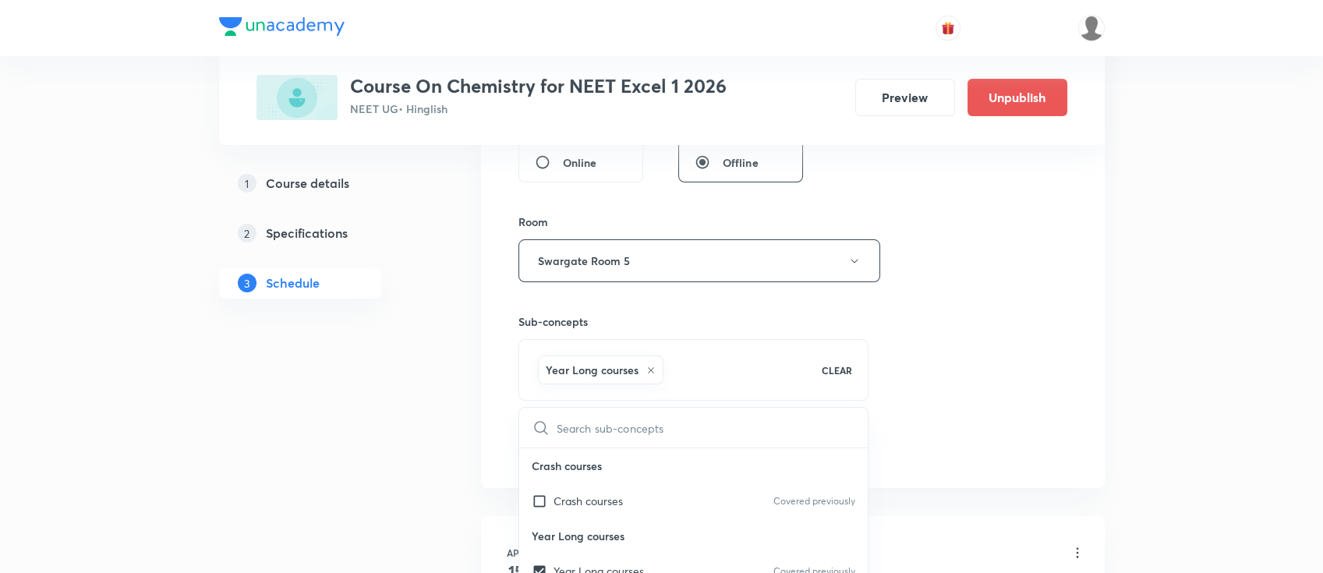
click at [961, 345] on div "Session 88 Live class Session title 7/99 amines ​ Schedule for Oct 5, 2025, 2:3…" at bounding box center [792, 88] width 549 height 750
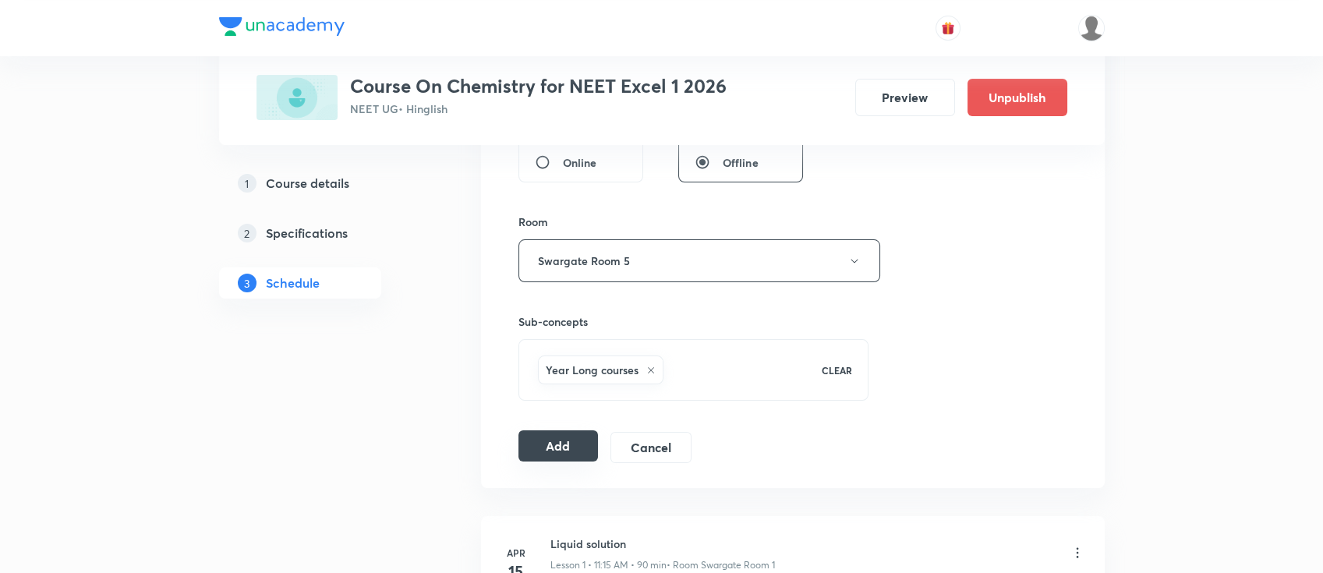
click at [522, 446] on button "Add" at bounding box center [558, 445] width 80 height 31
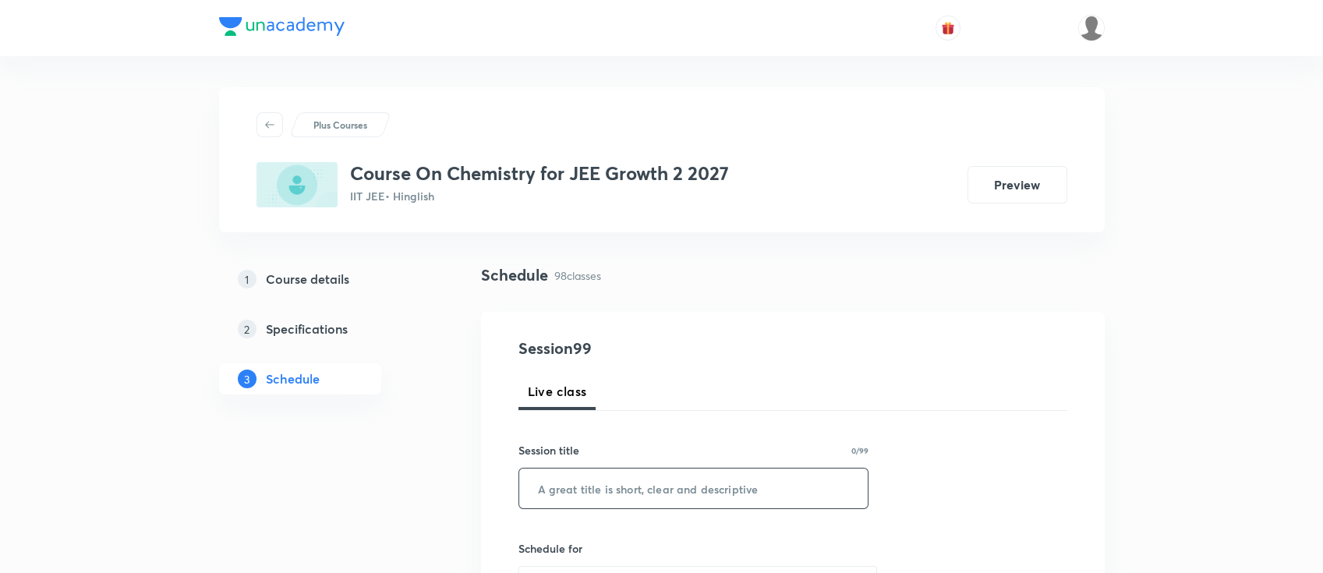
drag, startPoint x: 626, startPoint y: 508, endPoint x: 686, endPoint y: 486, distance: 63.9
click at [624, 508] on div "​" at bounding box center [693, 488] width 351 height 41
paste input "chemical equilibrium"
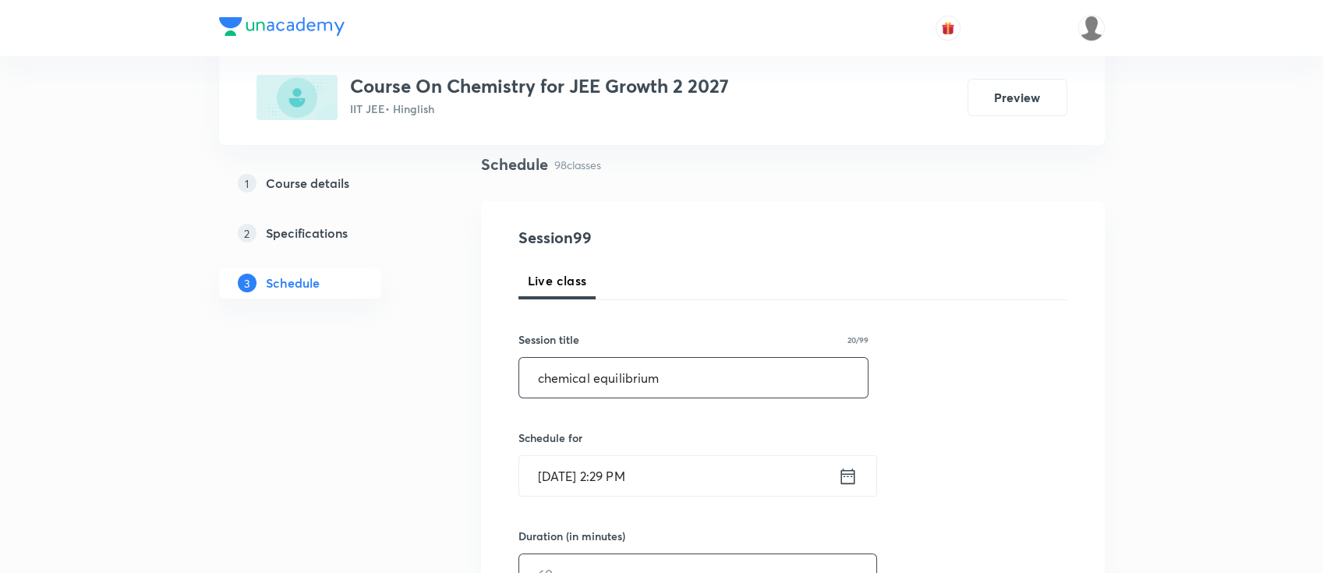
scroll to position [207, 0]
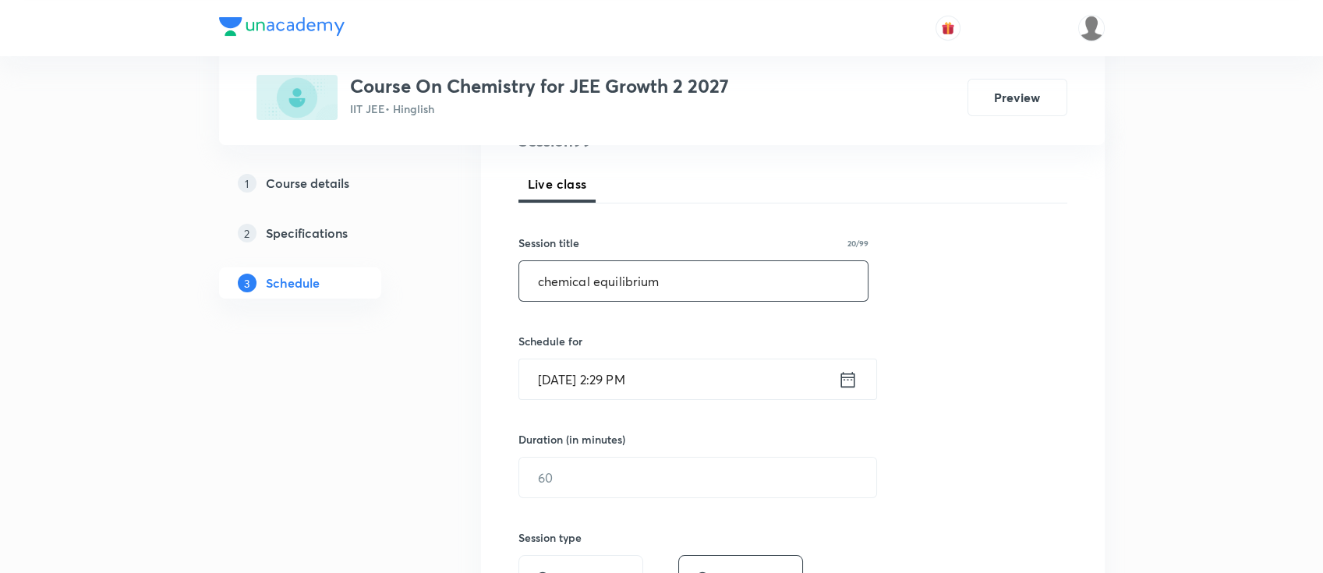
type input "chemical equilibrium"
click at [854, 374] on icon at bounding box center [847, 380] width 19 height 22
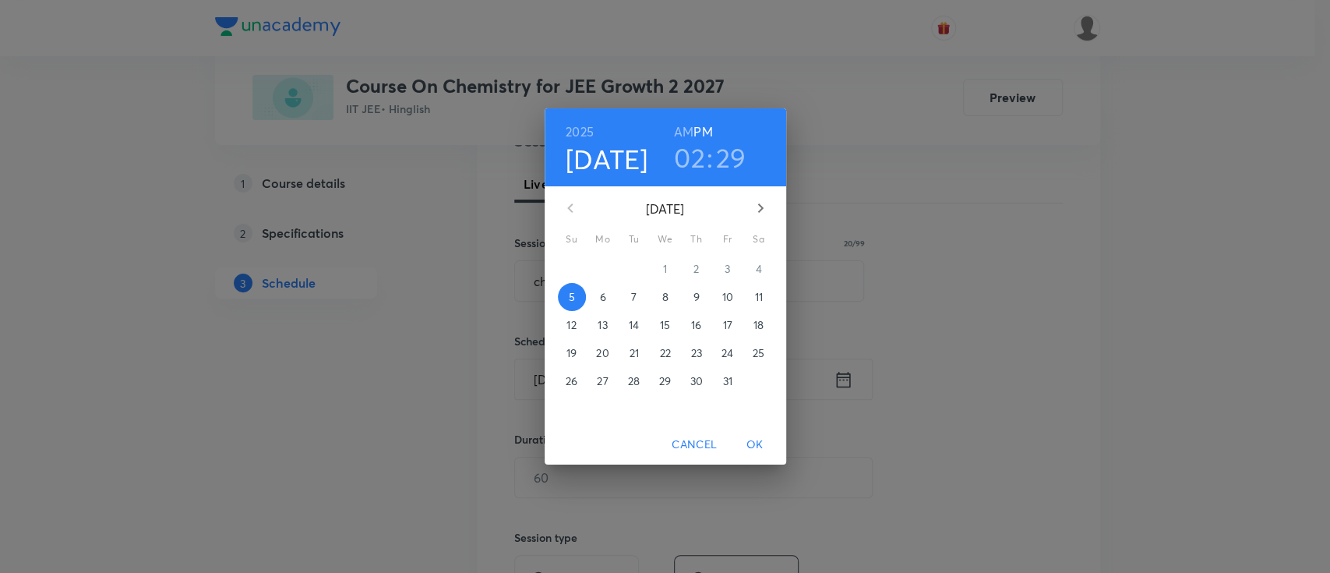
click at [605, 299] on p "6" at bounding box center [602, 297] width 6 height 16
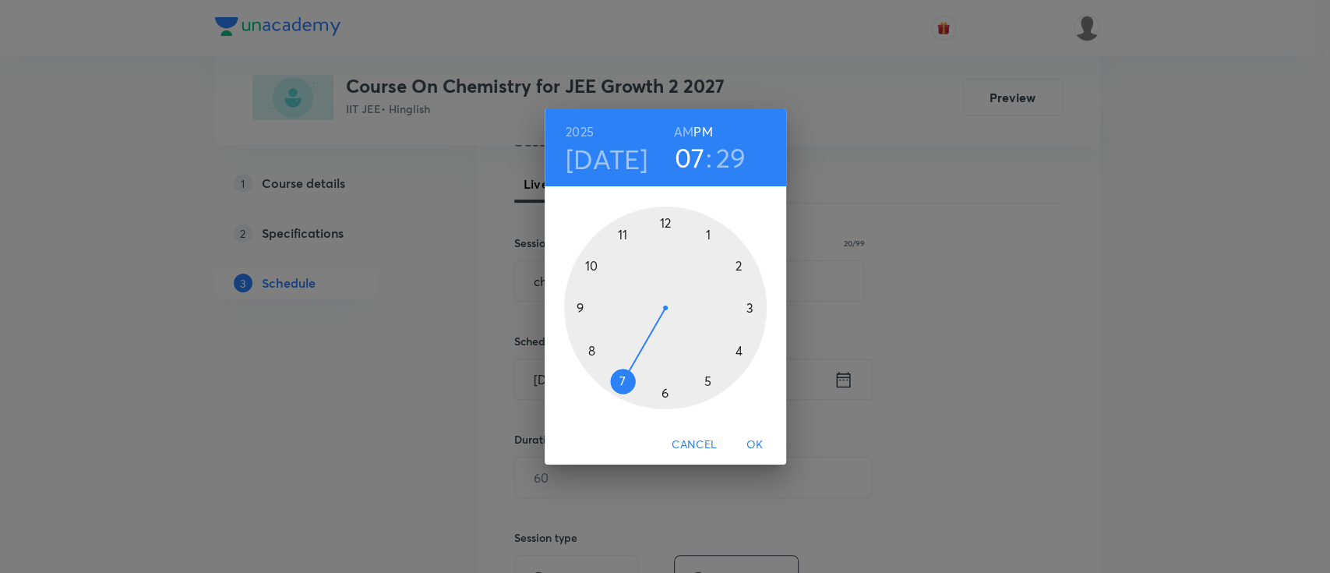
drag, startPoint x: 731, startPoint y: 266, endPoint x: 629, endPoint y: 364, distance: 141.7
click at [629, 364] on div at bounding box center [665, 308] width 203 height 203
click at [667, 377] on div at bounding box center [665, 308] width 203 height 203
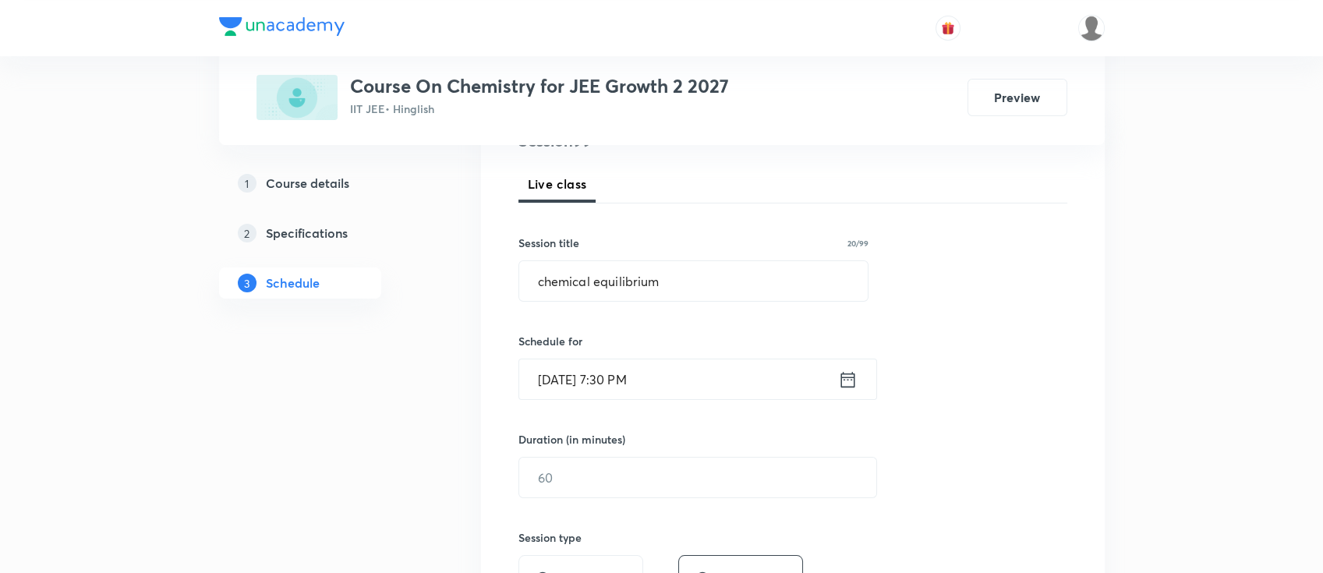
click at [848, 379] on icon at bounding box center [847, 380] width 19 height 22
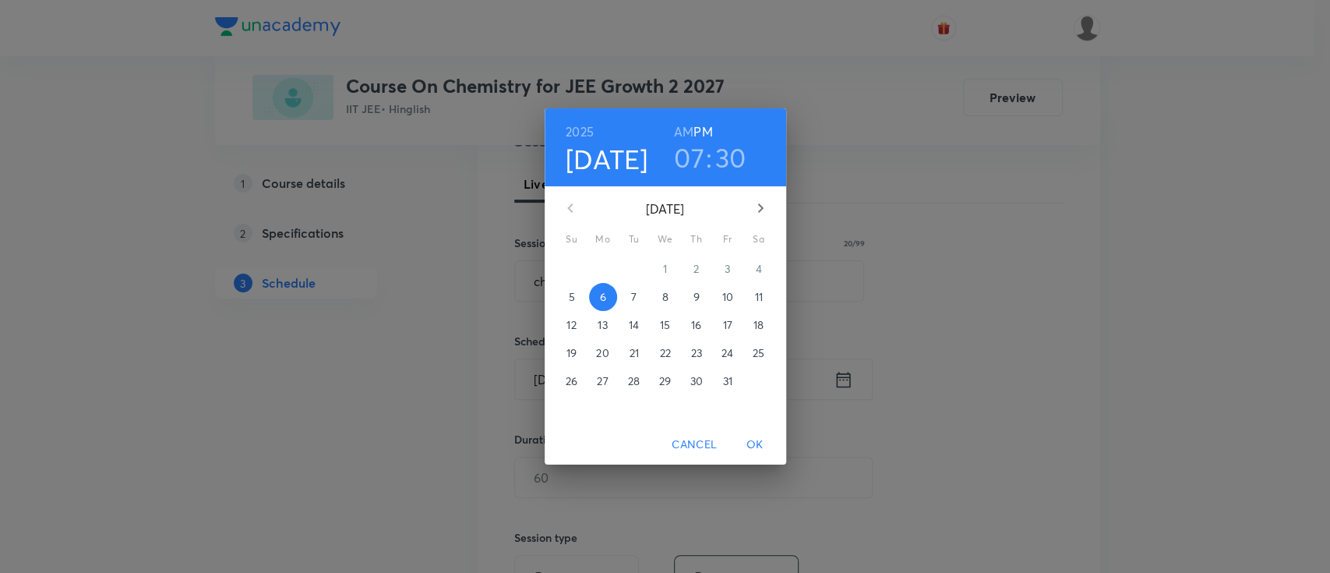
drag, startPoint x: 674, startPoint y: 133, endPoint x: 698, endPoint y: 242, distance: 110.8
click at [675, 134] on h6 "AM" at bounding box center [683, 132] width 19 height 22
click at [761, 433] on button "OK" at bounding box center [755, 444] width 50 height 29
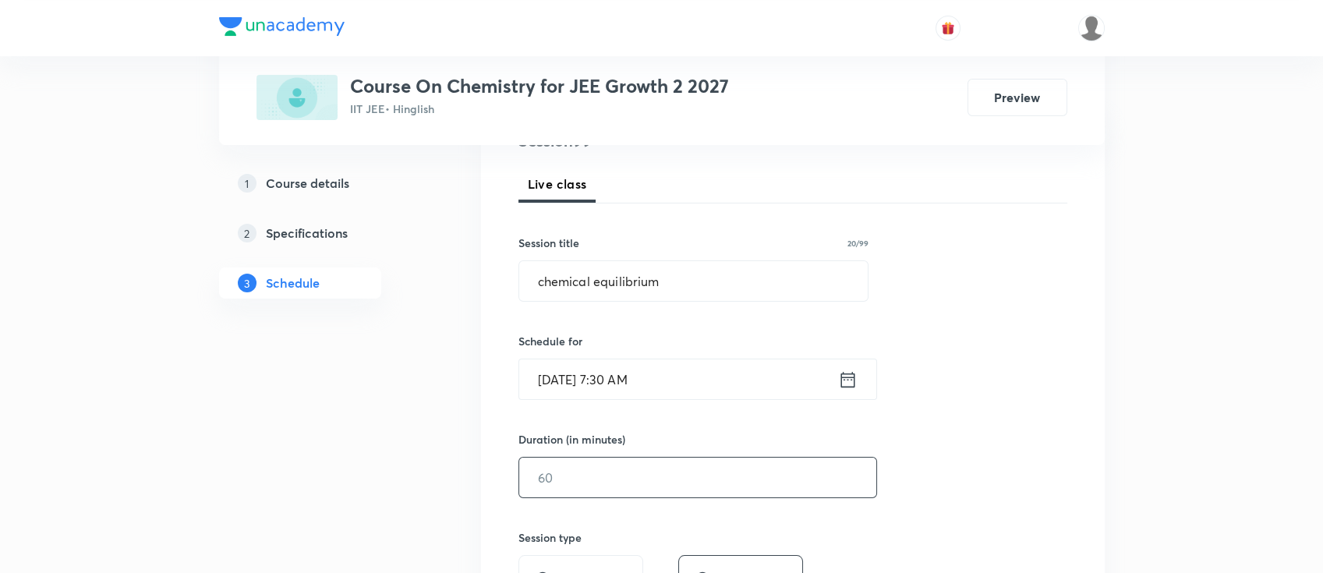
click at [681, 479] on input "text" at bounding box center [697, 478] width 357 height 40
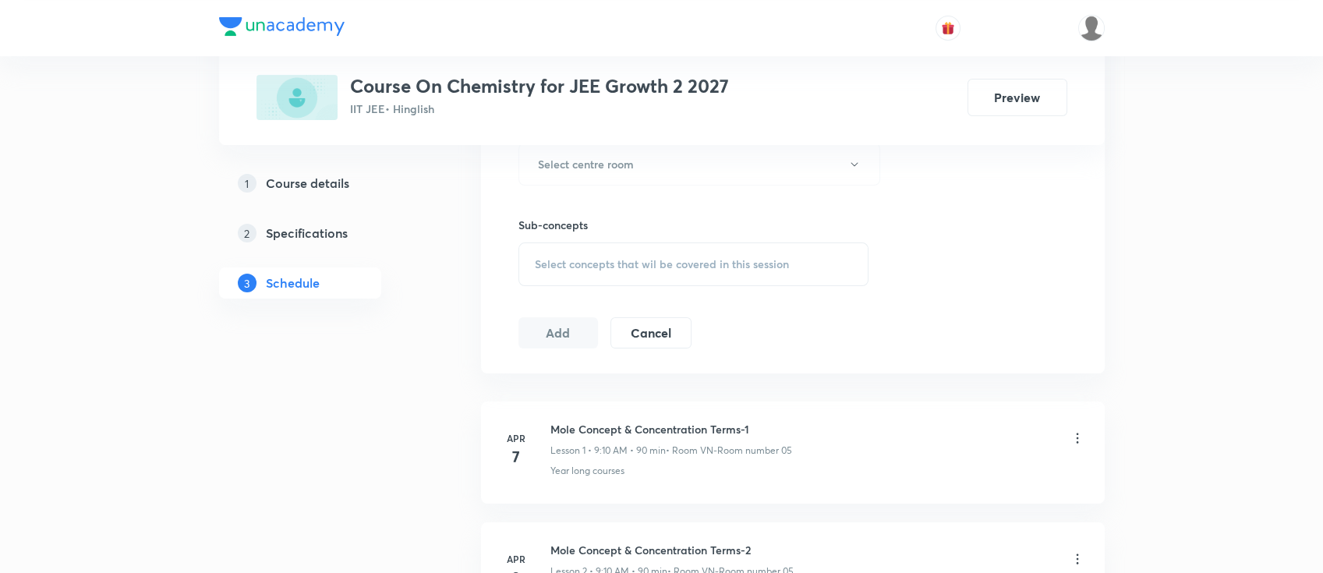
scroll to position [727, 0]
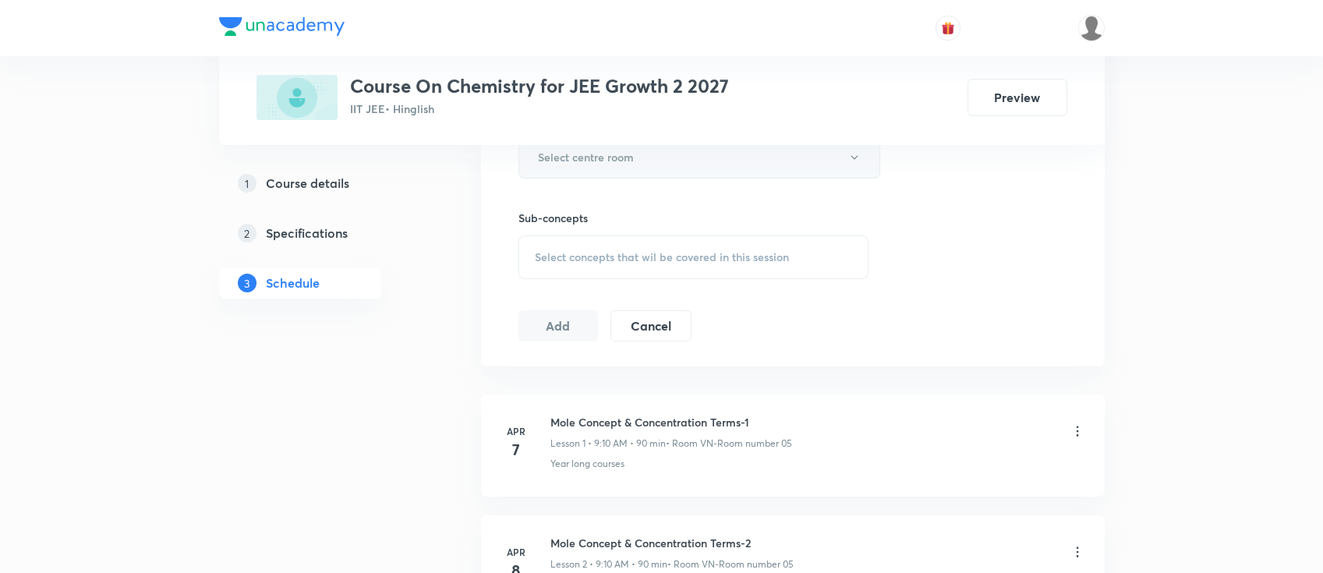
type input "90"
click at [638, 164] on button "Select centre room" at bounding box center [699, 157] width 362 height 43
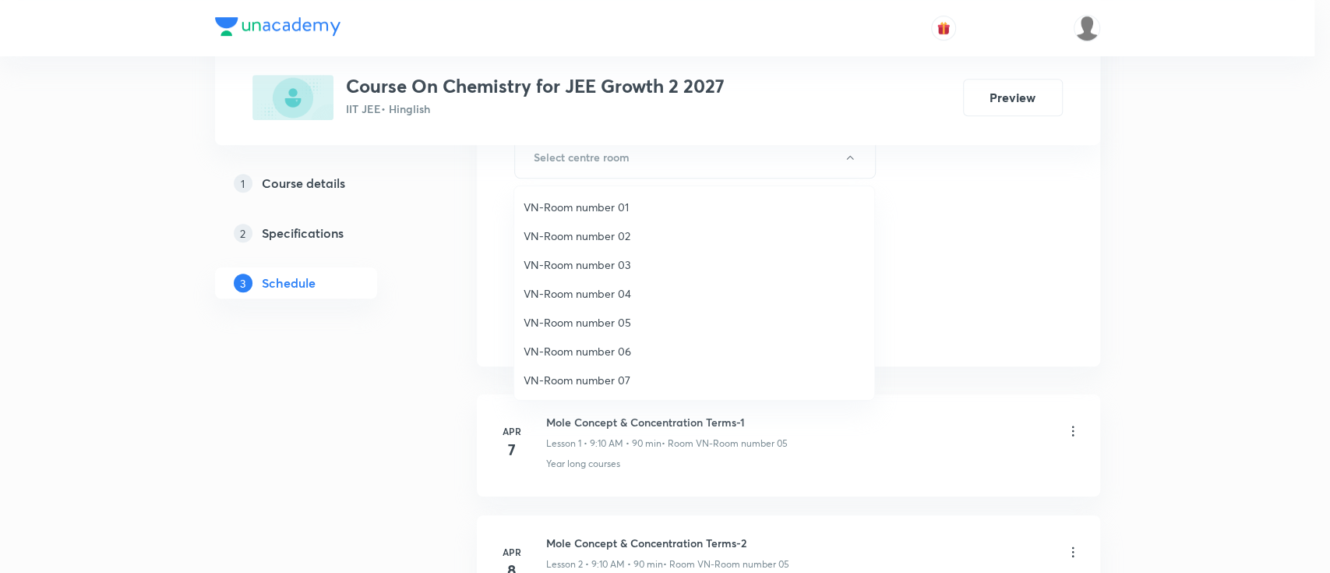
click at [616, 324] on span "VN-Room number 05" at bounding box center [694, 322] width 341 height 16
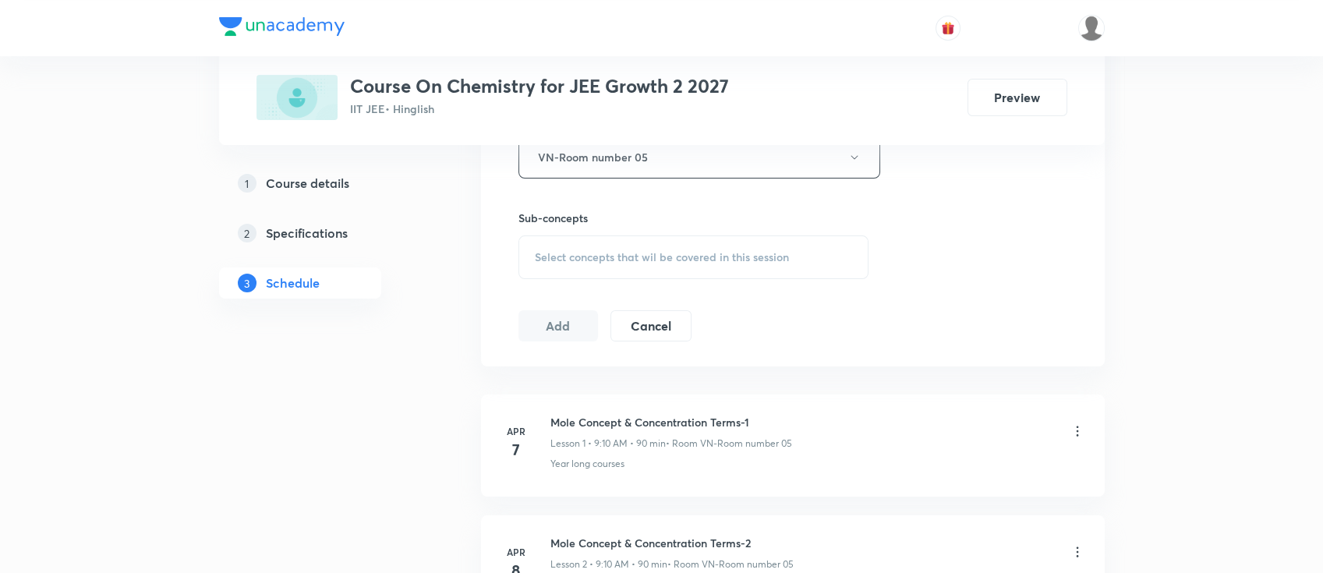
click at [701, 239] on div "Select concepts that wil be covered in this session" at bounding box center [693, 257] width 351 height 44
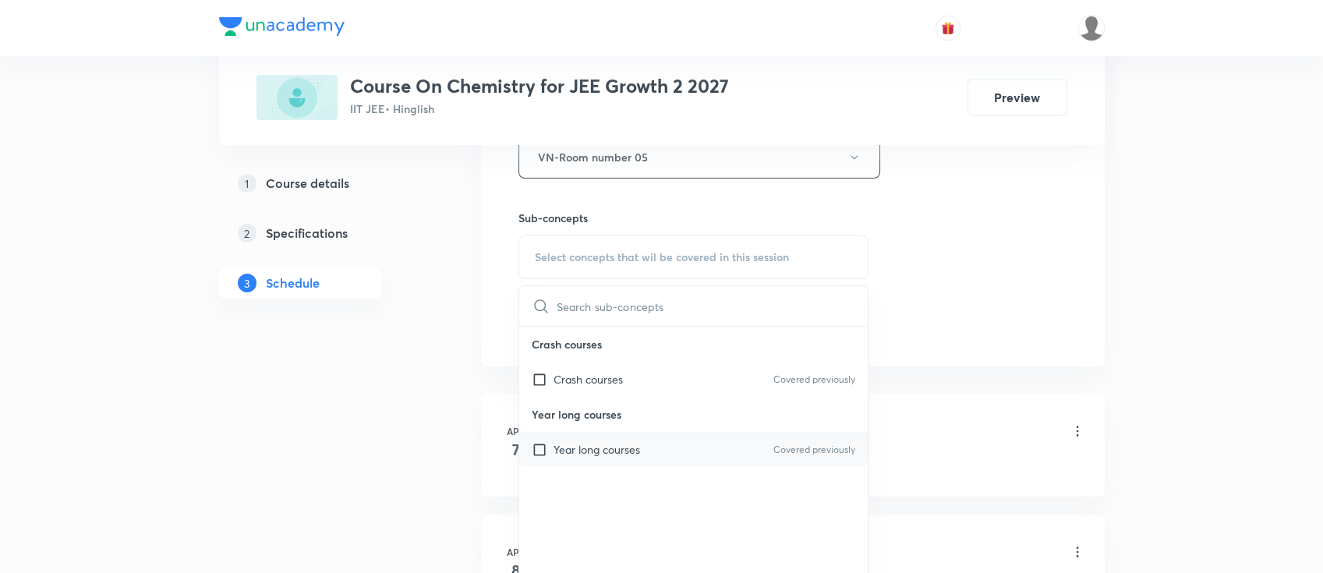
click at [701, 454] on div "Year long courses Covered previously" at bounding box center [693, 449] width 349 height 35
checkbox input "true"
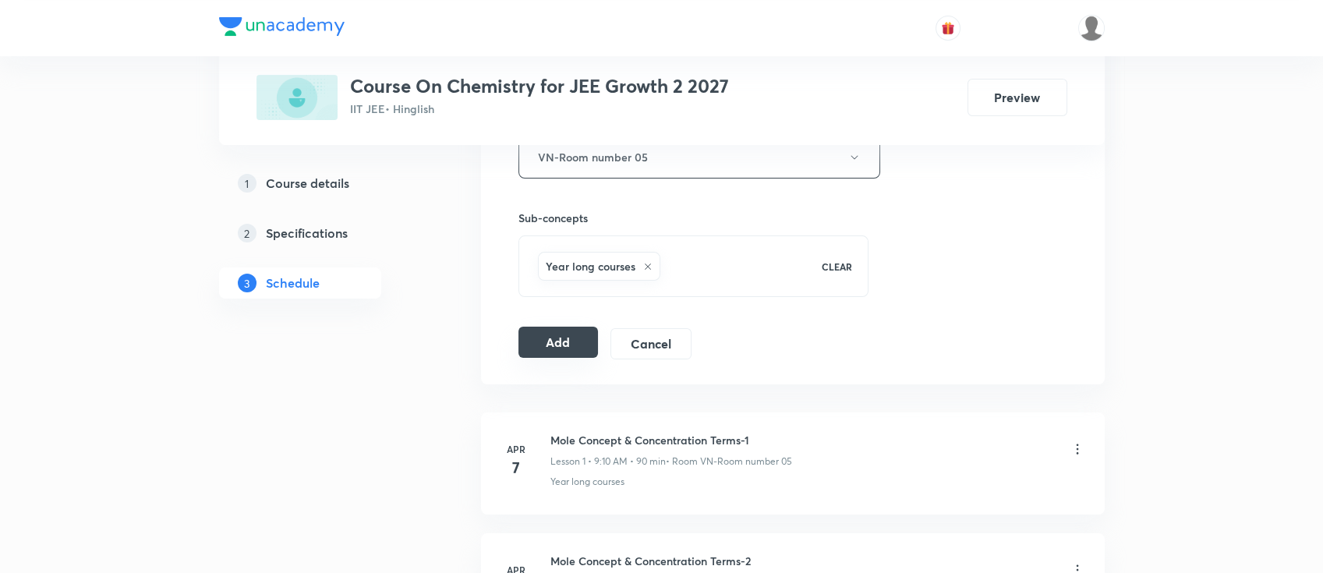
click at [568, 346] on button "Add" at bounding box center [558, 342] width 80 height 31
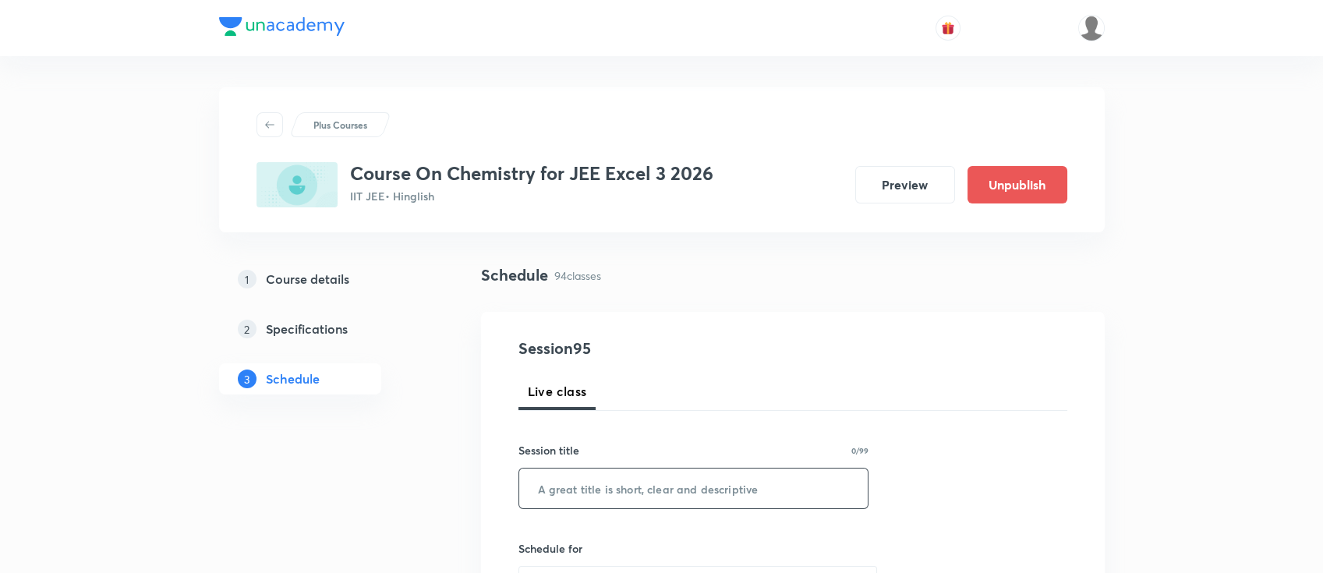
click at [668, 479] on input "text" at bounding box center [693, 488] width 349 height 40
paste input "amines"
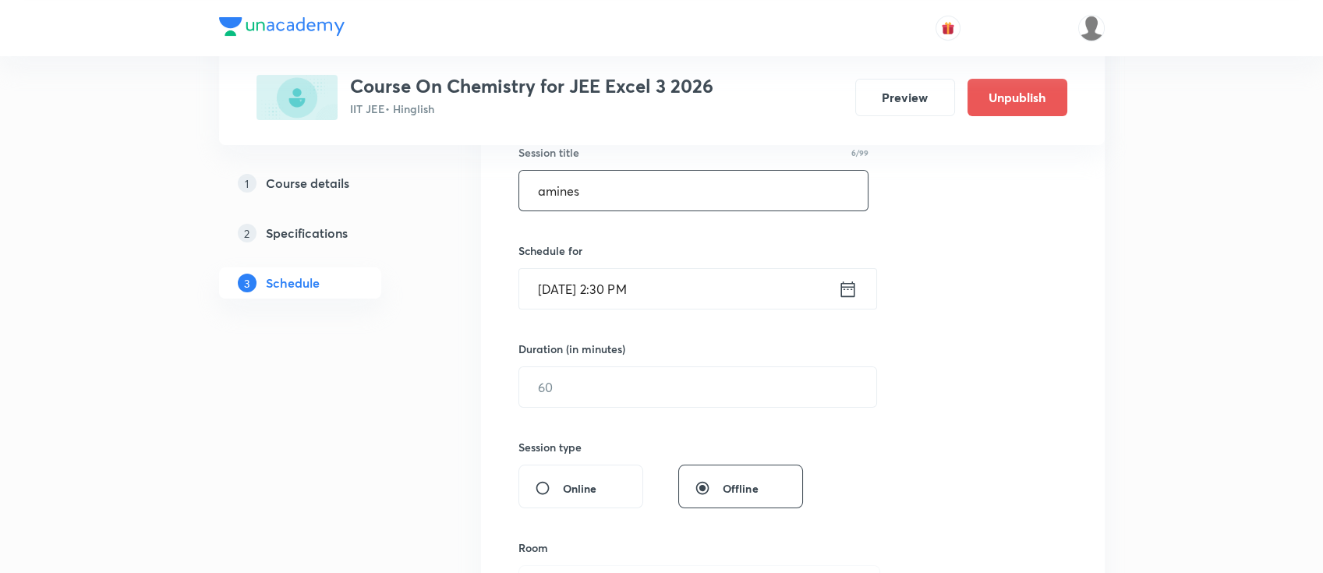
scroll to position [312, 0]
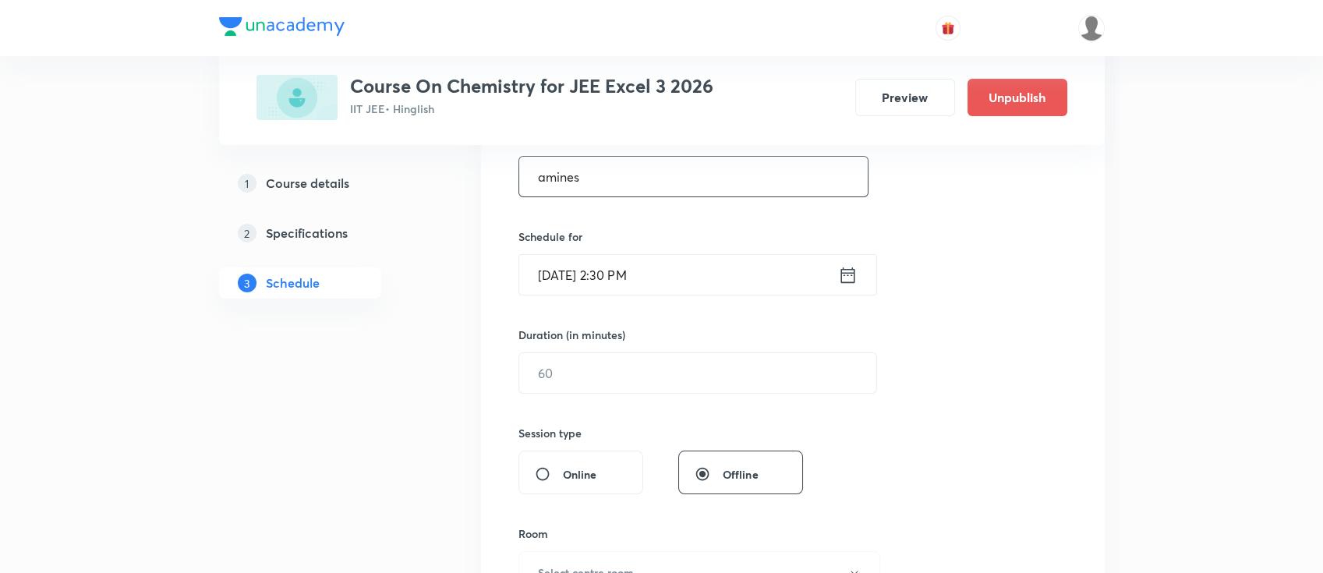
type input "amines"
click at [848, 284] on icon at bounding box center [847, 275] width 19 height 22
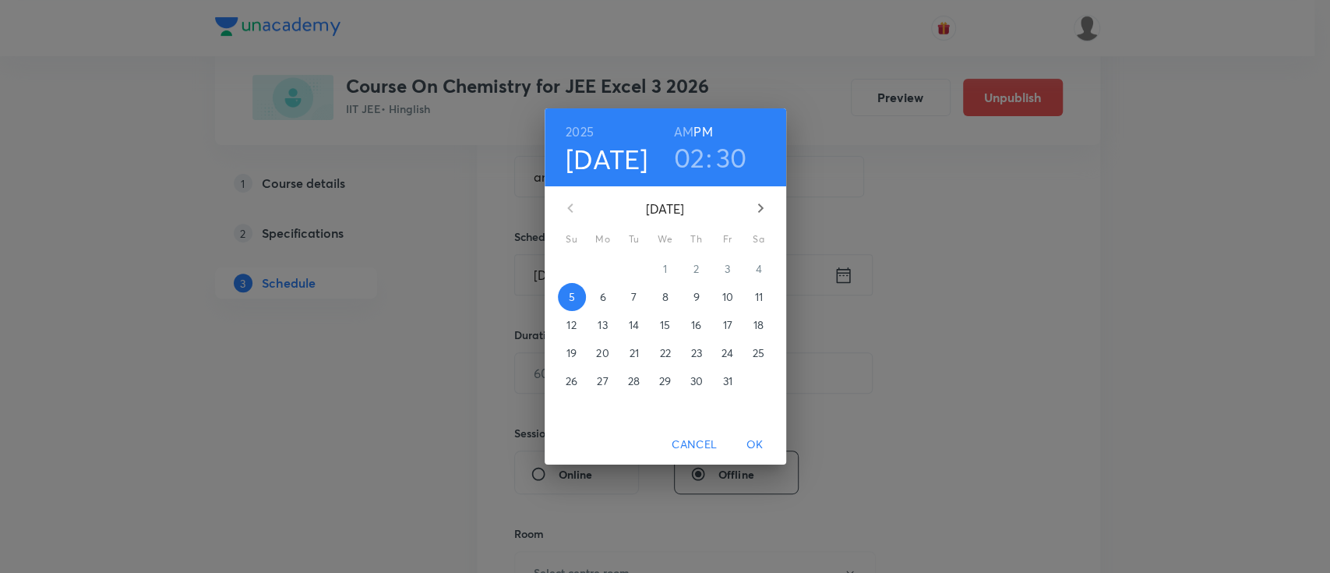
click at [608, 302] on span "6" at bounding box center [603, 297] width 28 height 16
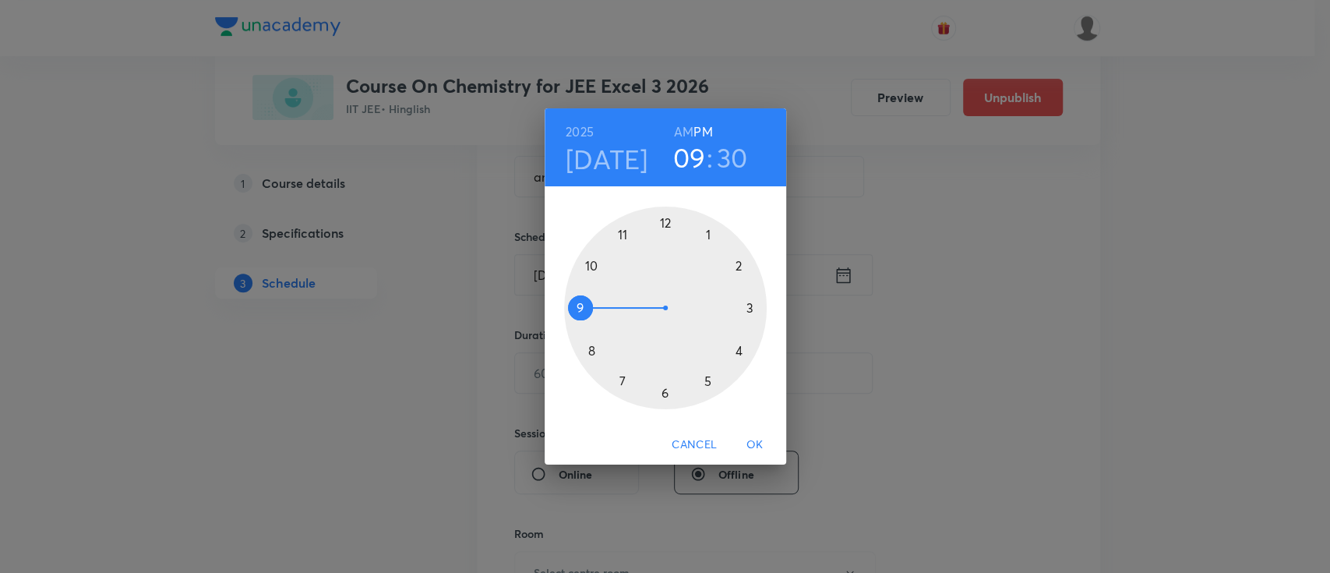
drag, startPoint x: 739, startPoint y: 256, endPoint x: 586, endPoint y: 306, distance: 160.7
click at [586, 306] on div at bounding box center [665, 308] width 203 height 203
drag, startPoint x: 668, startPoint y: 394, endPoint x: 726, endPoint y: 311, distance: 101.2
click at [726, 311] on div at bounding box center [665, 308] width 203 height 203
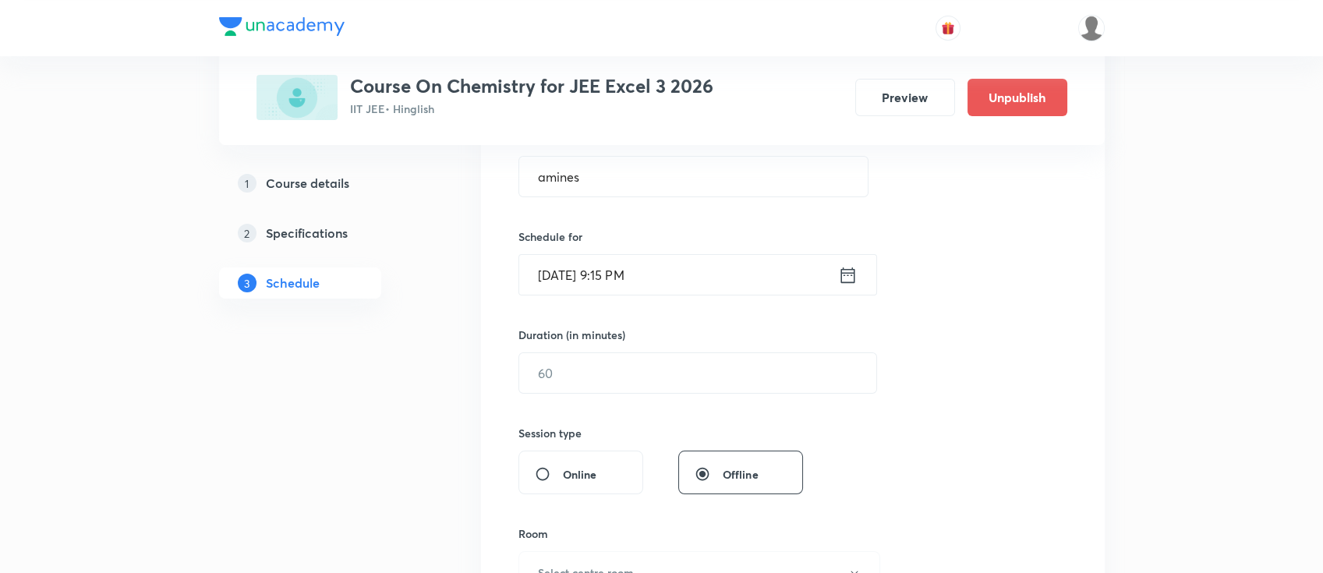
click at [847, 275] on icon at bounding box center [847, 275] width 19 height 22
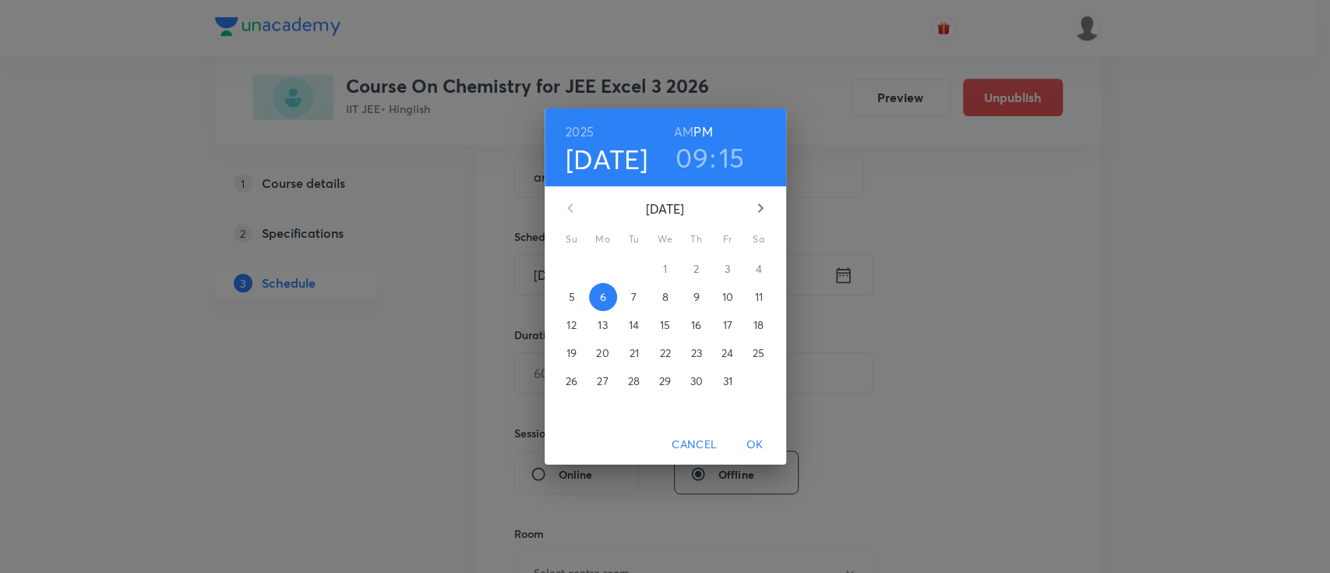
click at [680, 129] on h6 "AM" at bounding box center [683, 132] width 19 height 22
click at [751, 445] on span "OK" at bounding box center [755, 444] width 37 height 19
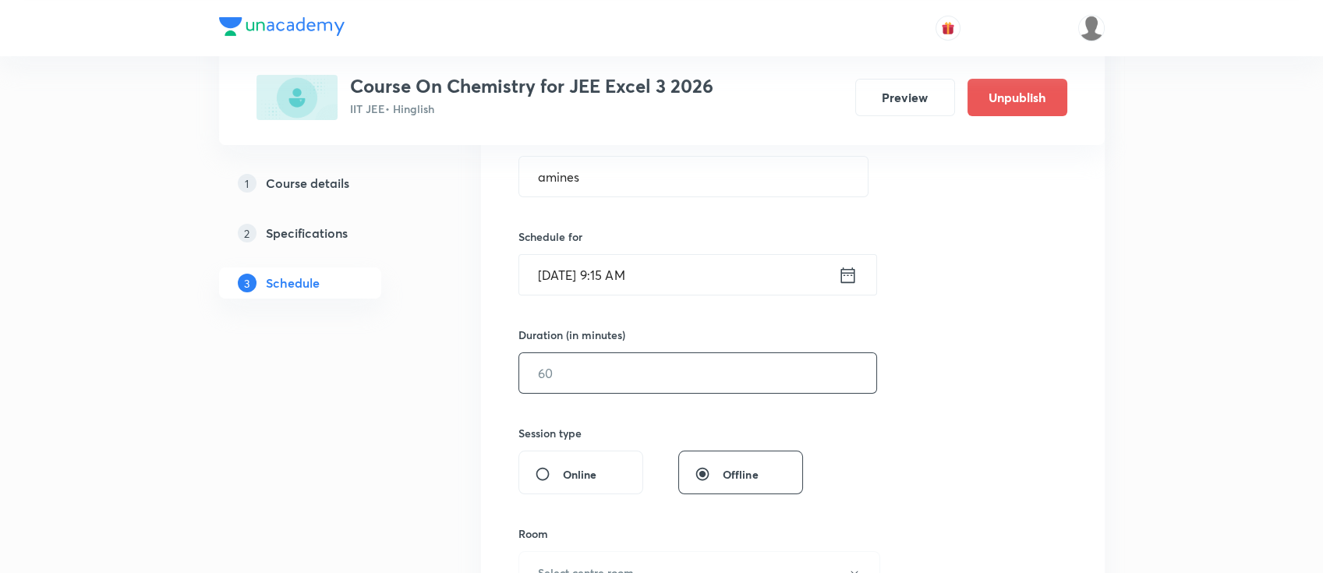
click at [686, 365] on input "text" at bounding box center [697, 373] width 357 height 40
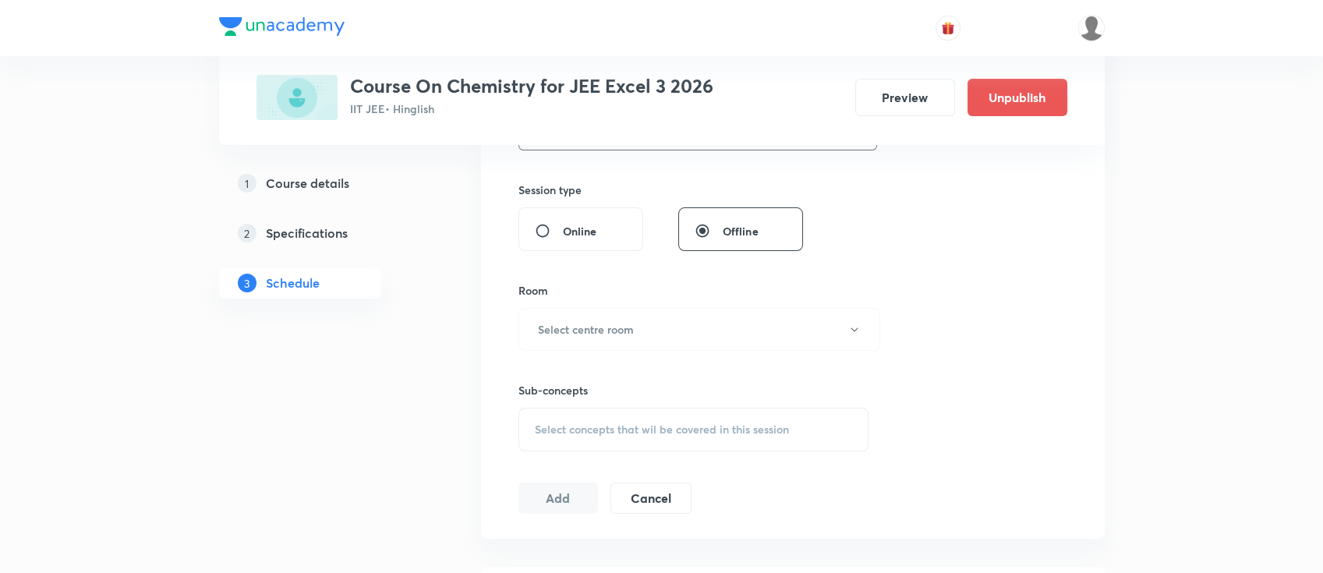
scroll to position [624, 0]
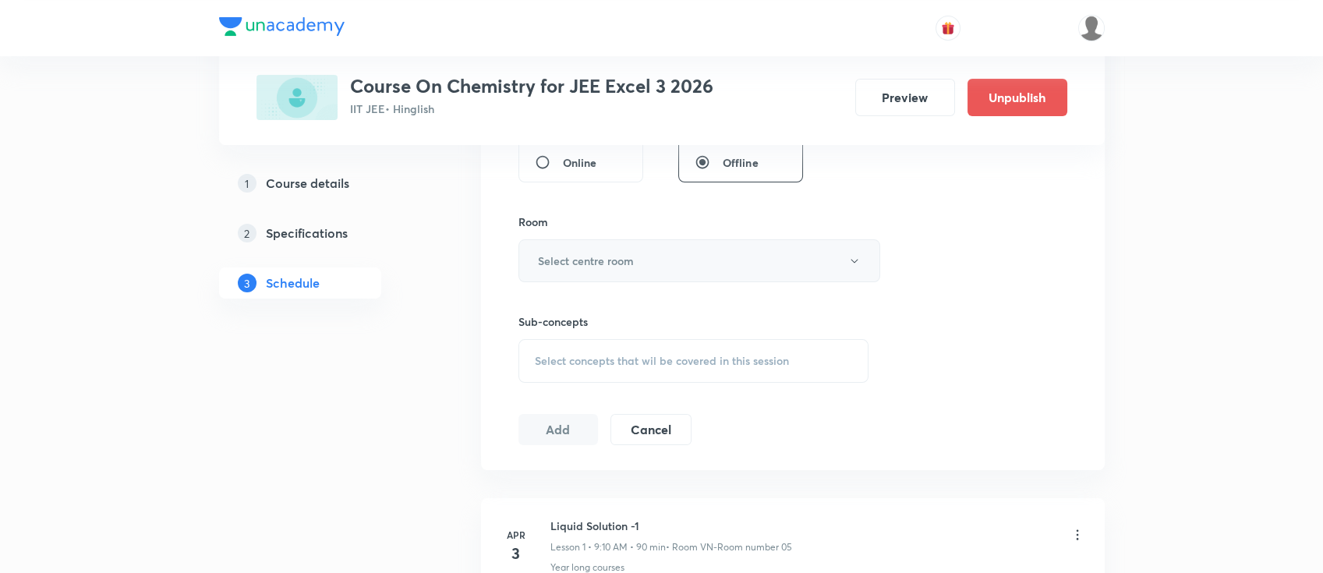
type input "90"
click at [574, 255] on h6 "Select centre room" at bounding box center [586, 261] width 96 height 16
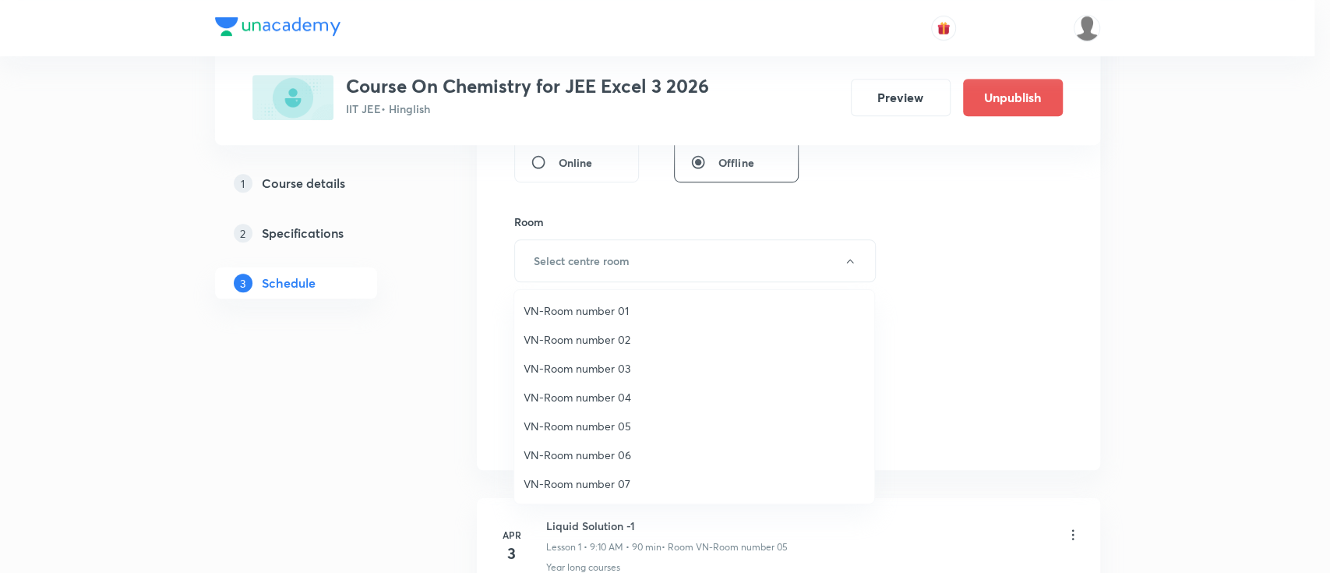
click at [599, 422] on span "VN-Room number 05" at bounding box center [694, 426] width 341 height 16
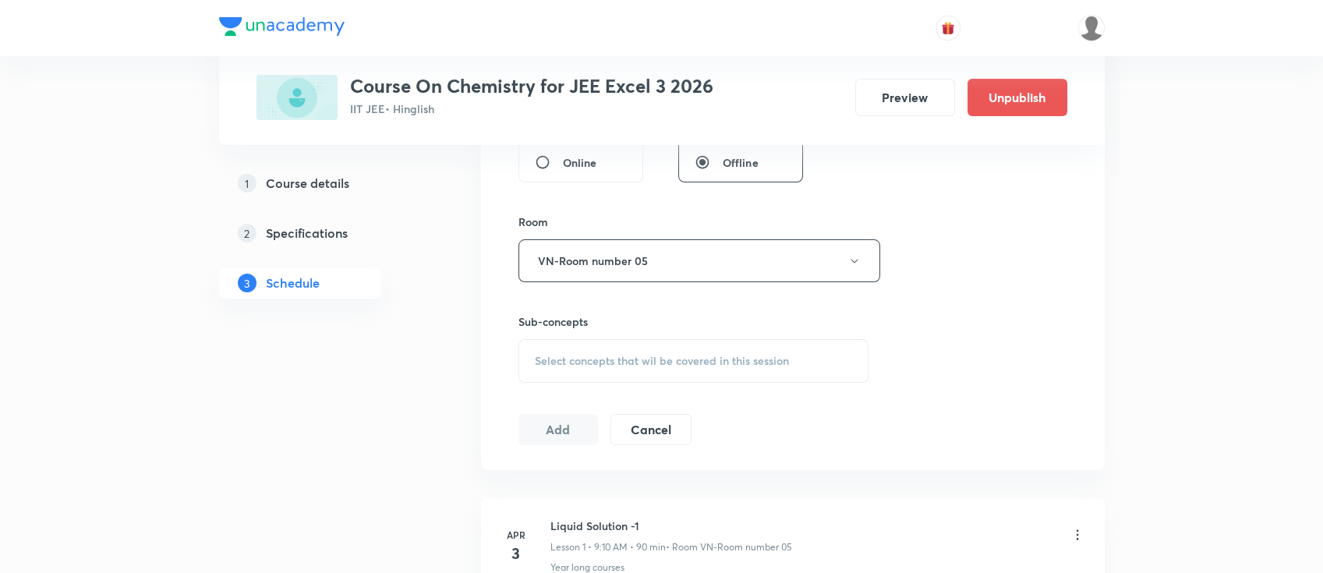
click at [684, 359] on span "Select concepts that wil be covered in this session" at bounding box center [662, 361] width 254 height 12
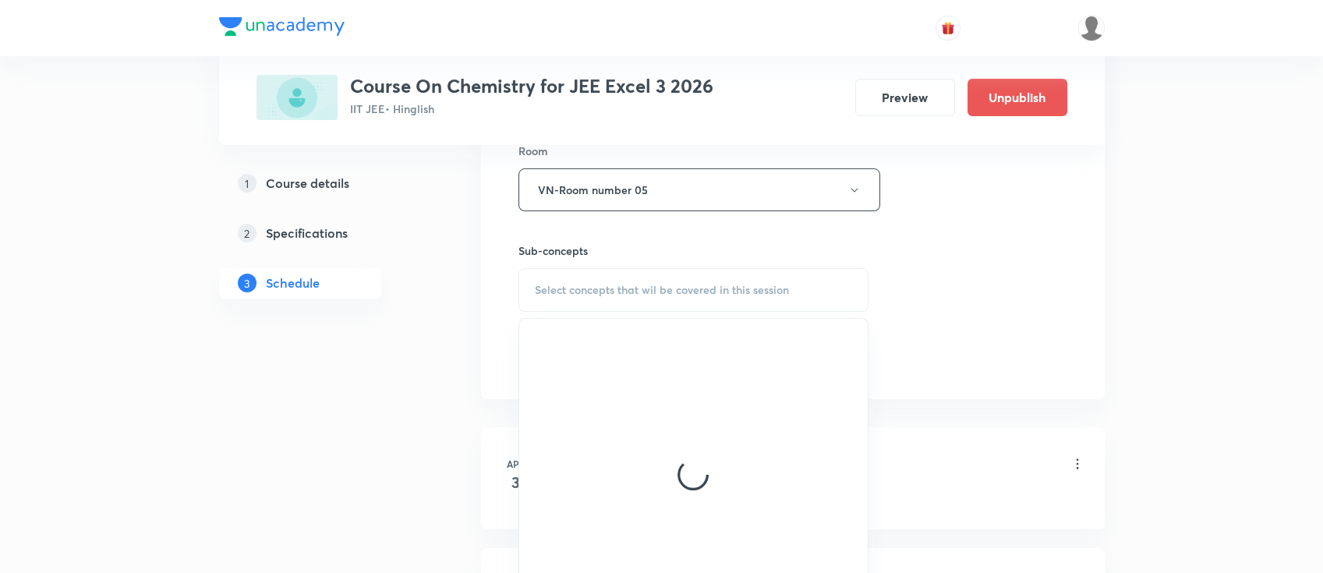
scroll to position [727, 0]
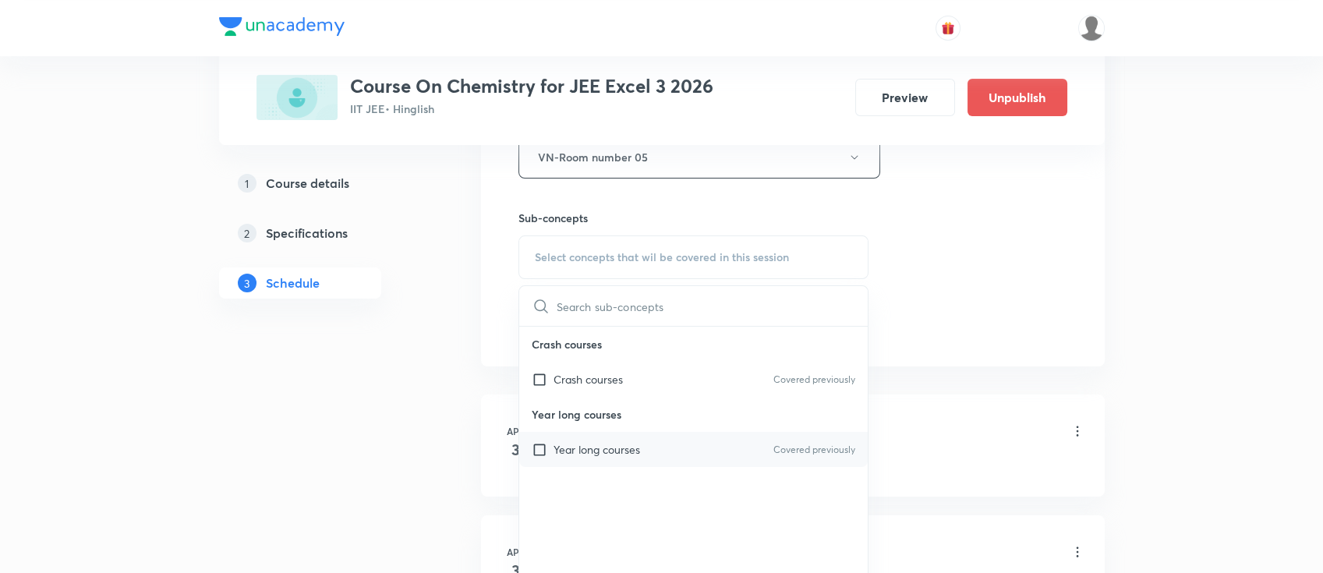
click at [670, 453] on div "Year long courses Covered previously" at bounding box center [693, 449] width 349 height 35
checkbox input "true"
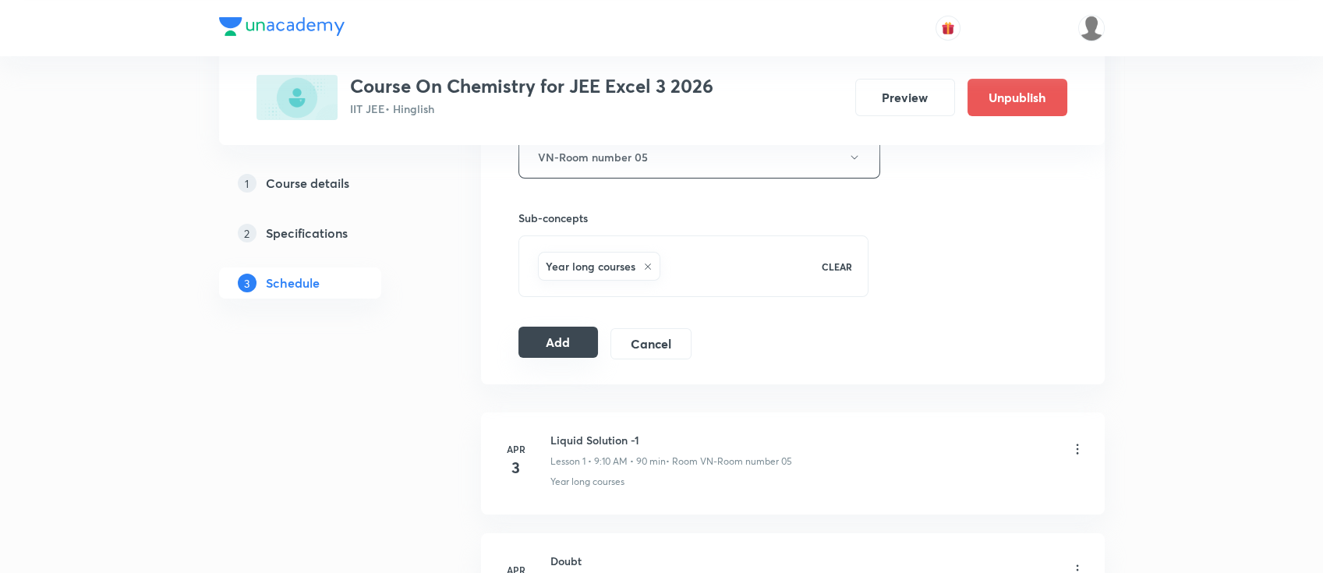
click at [577, 341] on button "Add" at bounding box center [558, 342] width 80 height 31
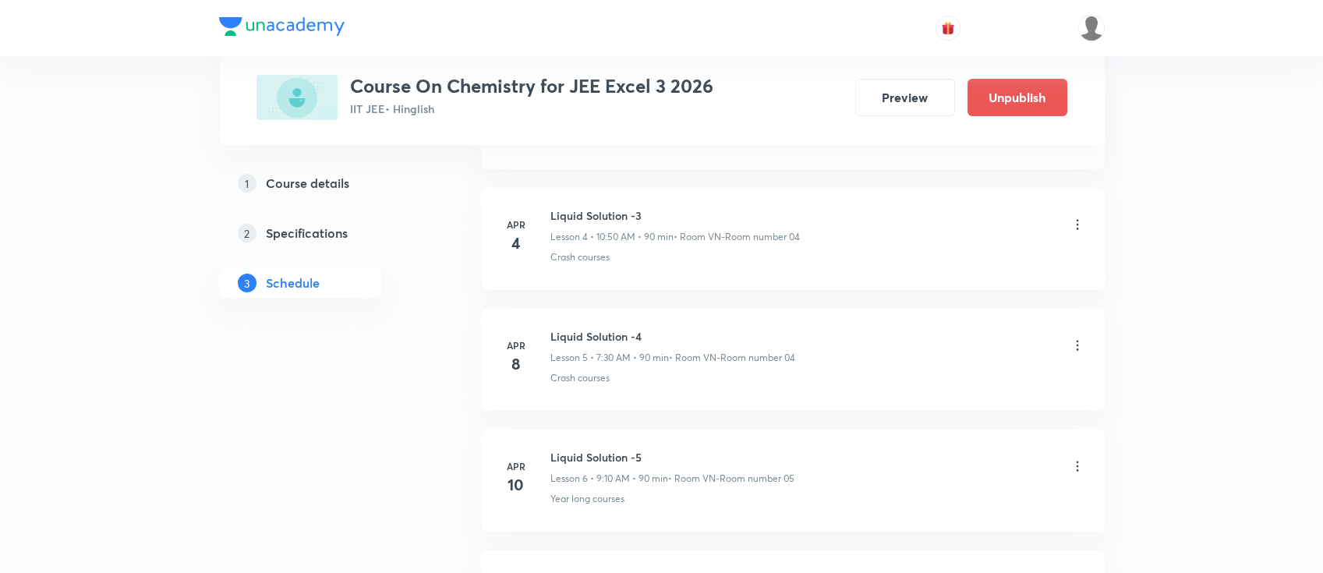
scroll to position [519, 0]
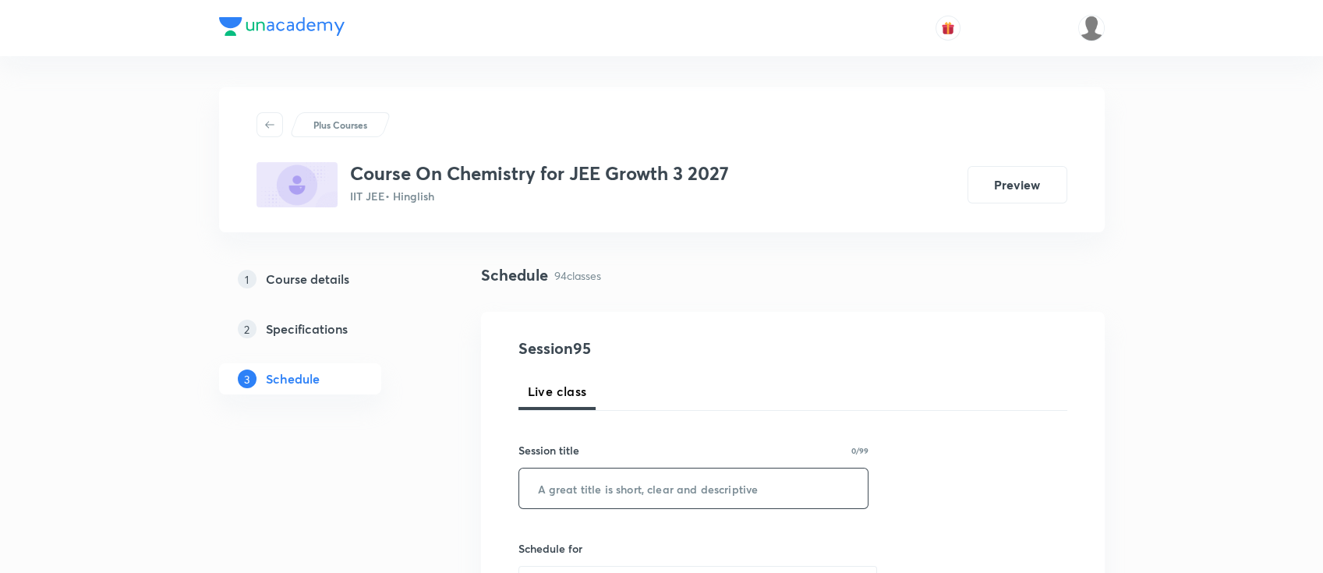
click at [630, 495] on input "text" at bounding box center [693, 488] width 349 height 40
paste input "thermodynamics 1"
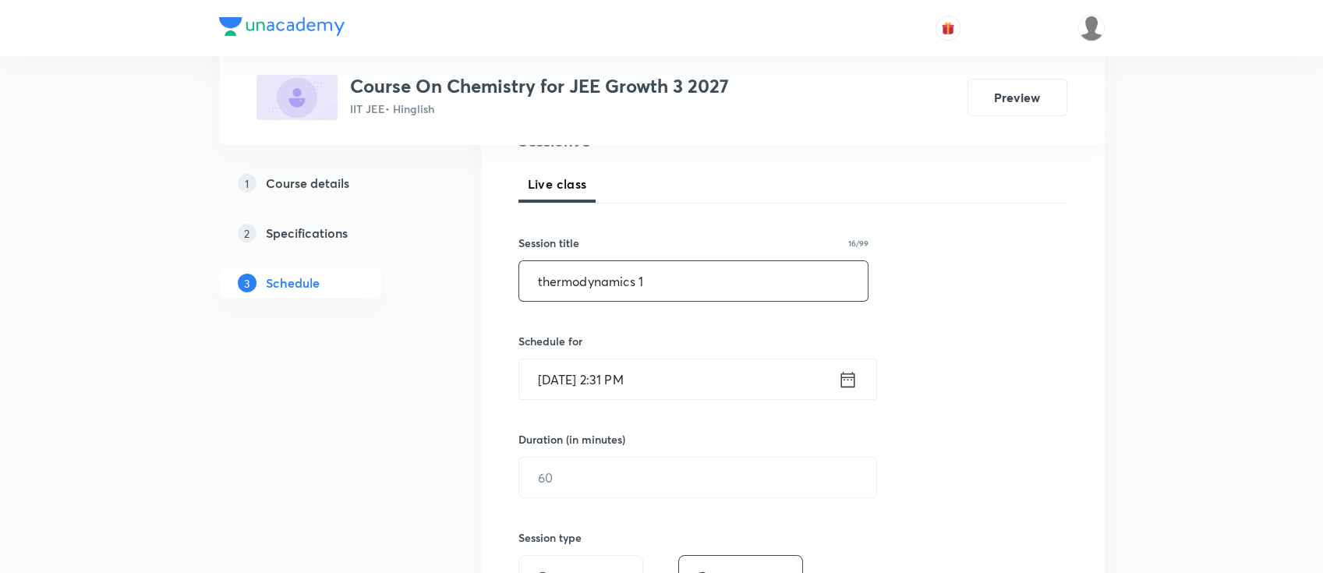
type input "thermodynamics 1"
click at [847, 383] on icon at bounding box center [847, 380] width 19 height 22
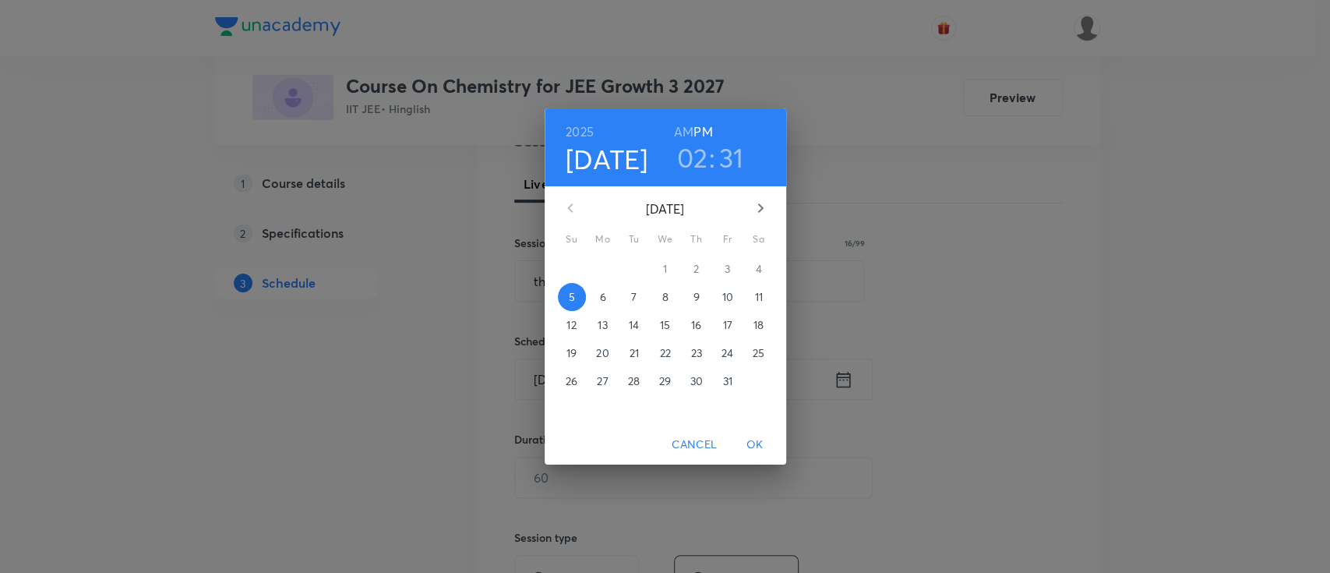
click at [602, 295] on p "6" at bounding box center [602, 297] width 6 height 16
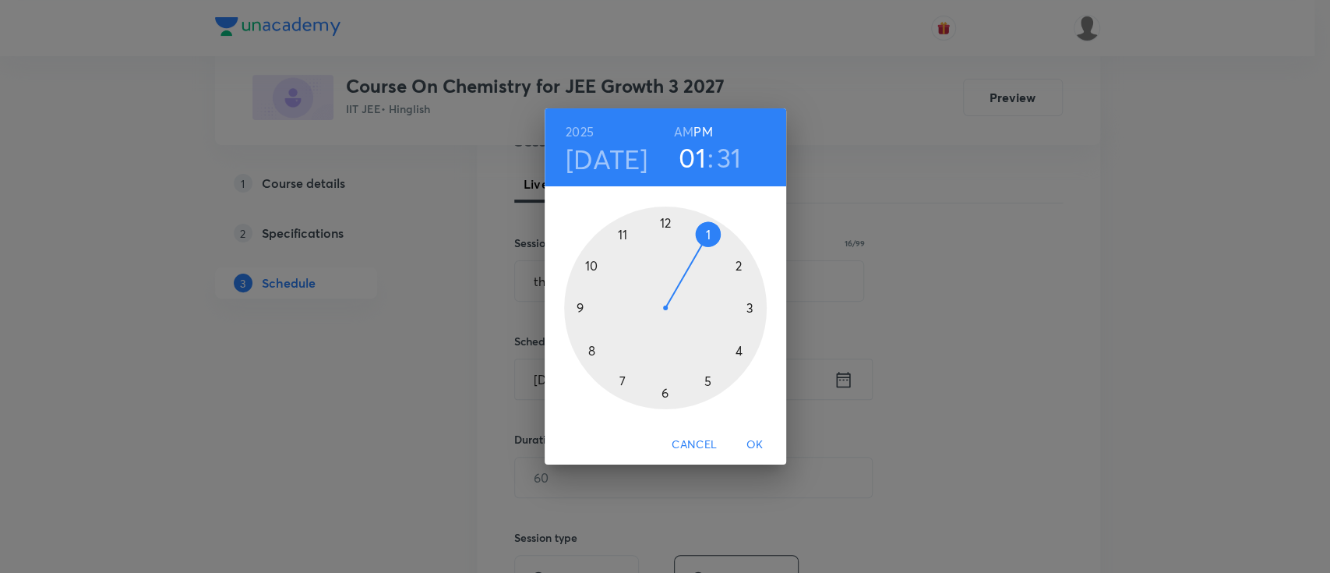
drag, startPoint x: 735, startPoint y: 261, endPoint x: 707, endPoint y: 234, distance: 39.1
click at [707, 234] on div at bounding box center [665, 308] width 203 height 203
drag, startPoint x: 652, startPoint y: 394, endPoint x: 663, endPoint y: 397, distance: 11.3
click at [663, 397] on div at bounding box center [665, 308] width 203 height 203
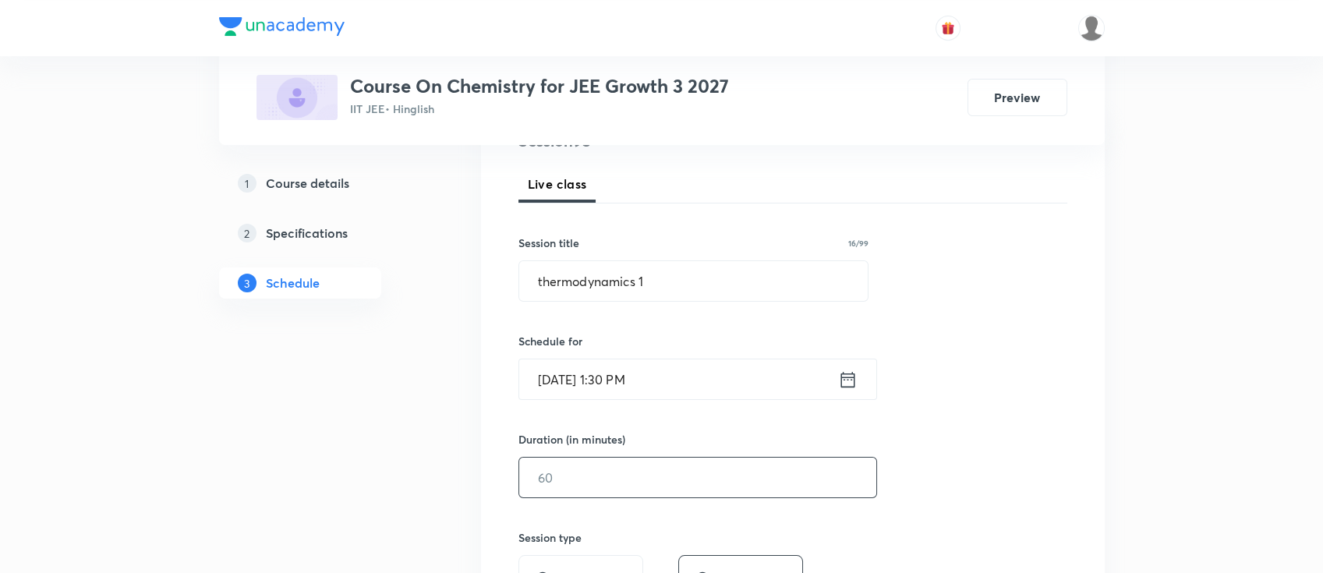
click at [672, 479] on input "text" at bounding box center [697, 478] width 357 height 40
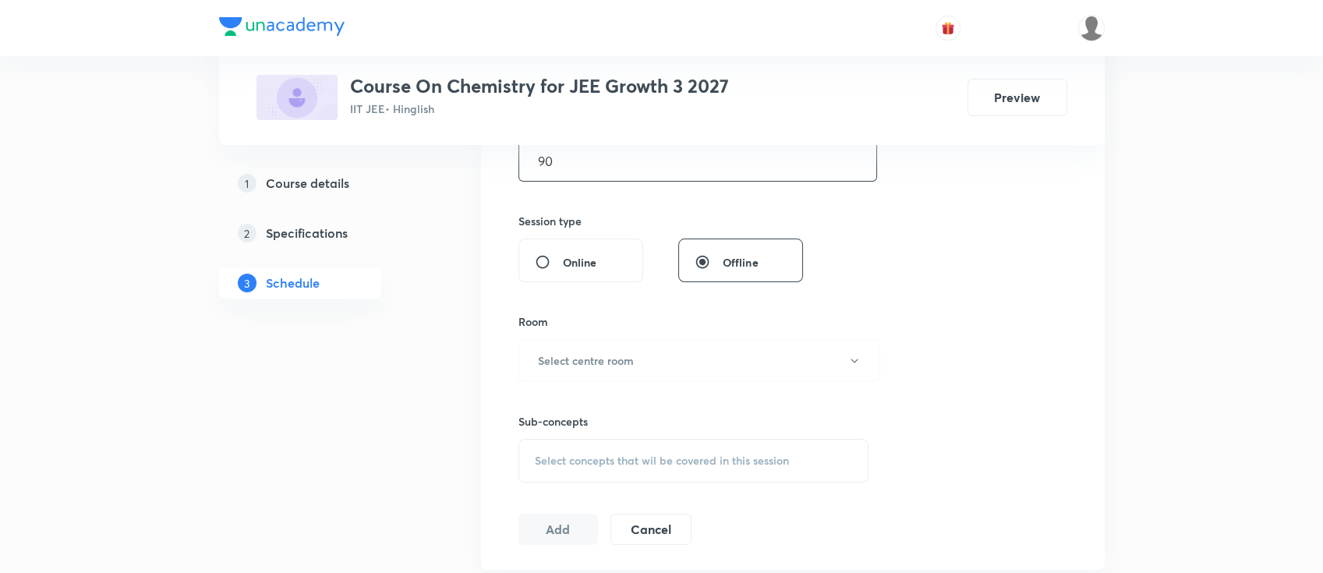
scroll to position [624, 0]
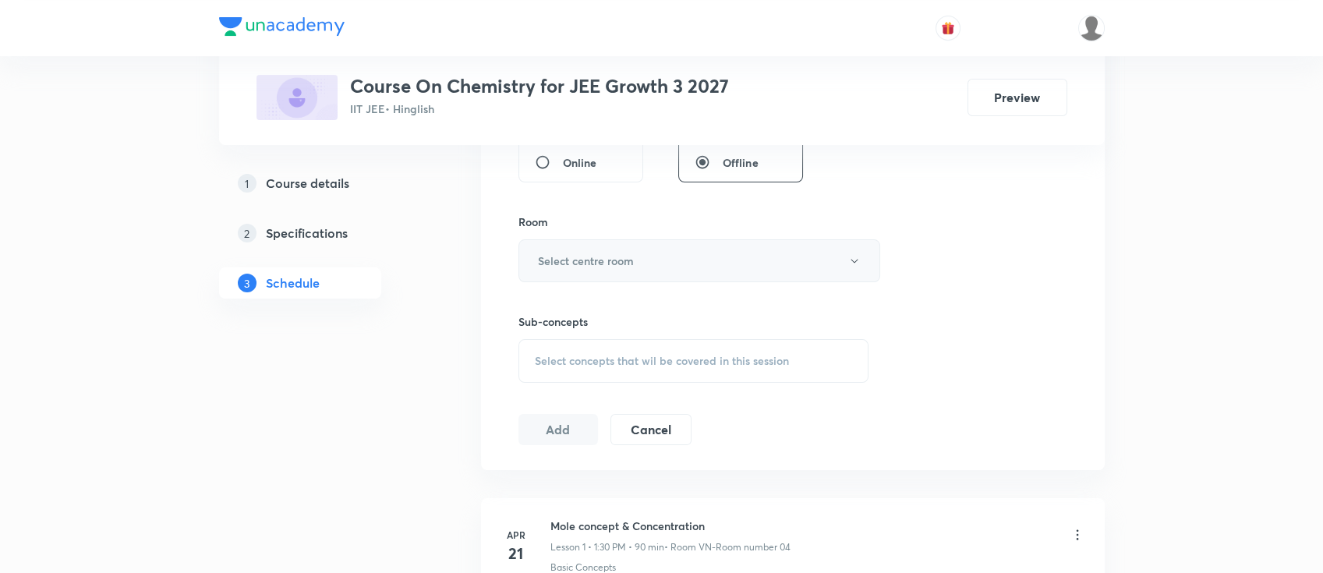
type input "90"
click at [631, 264] on h6 "Select centre room" at bounding box center [586, 261] width 96 height 16
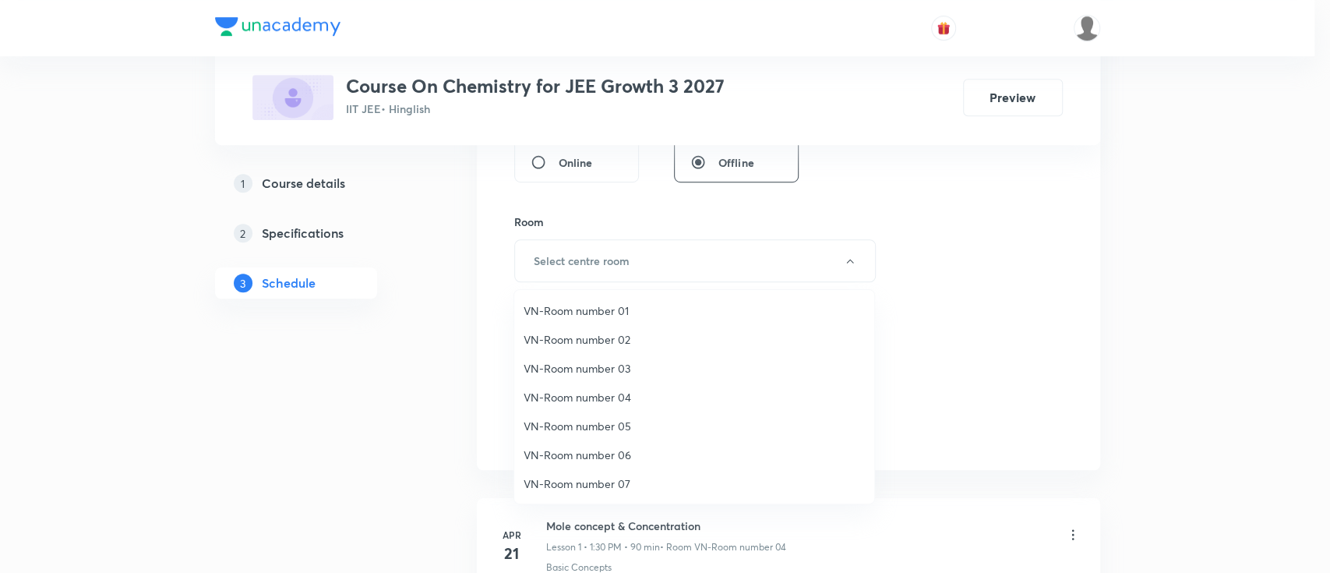
click at [620, 307] on span "VN-Room number 01" at bounding box center [694, 310] width 341 height 16
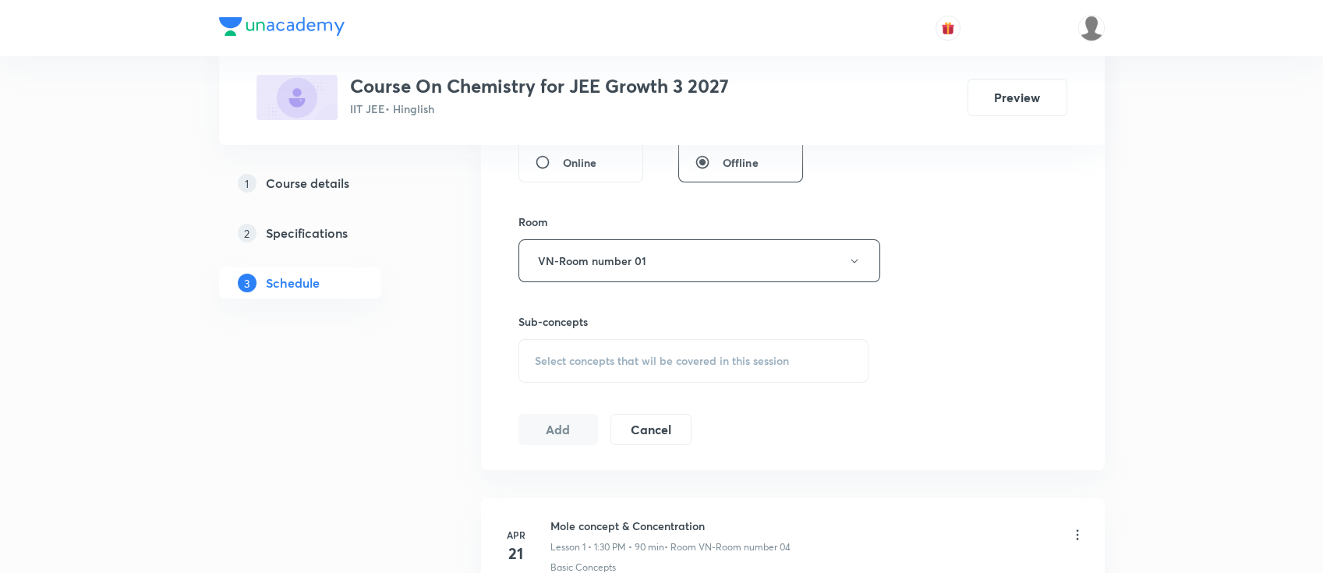
click at [645, 346] on div "Select concepts that wil be covered in this session" at bounding box center [693, 361] width 351 height 44
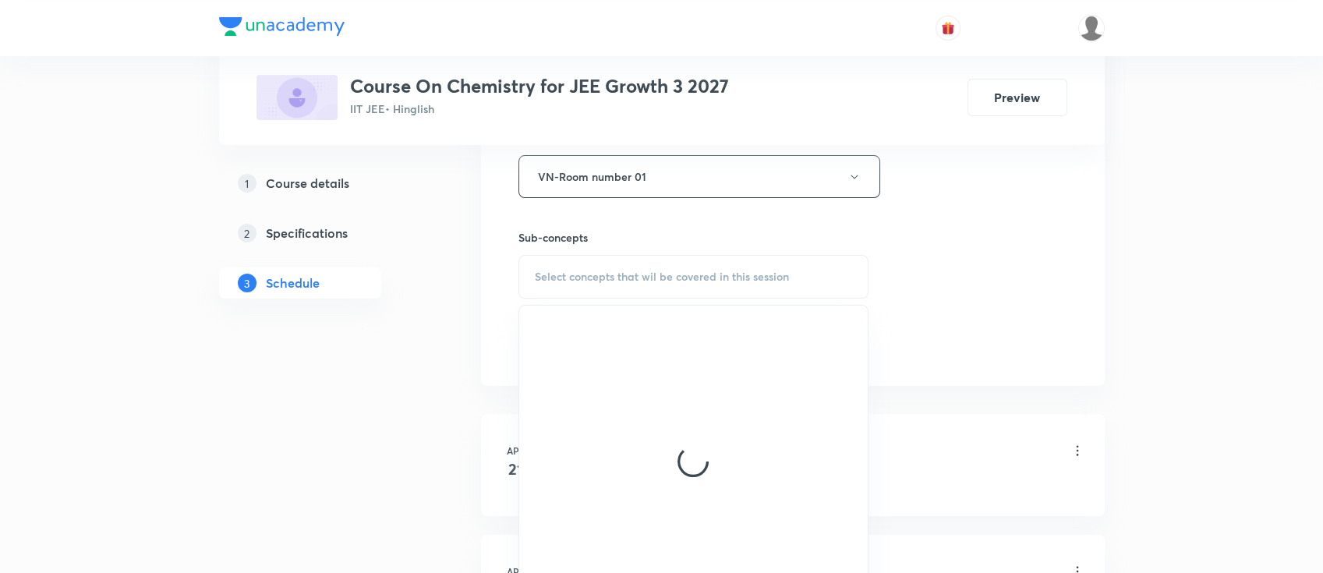
scroll to position [727, 0]
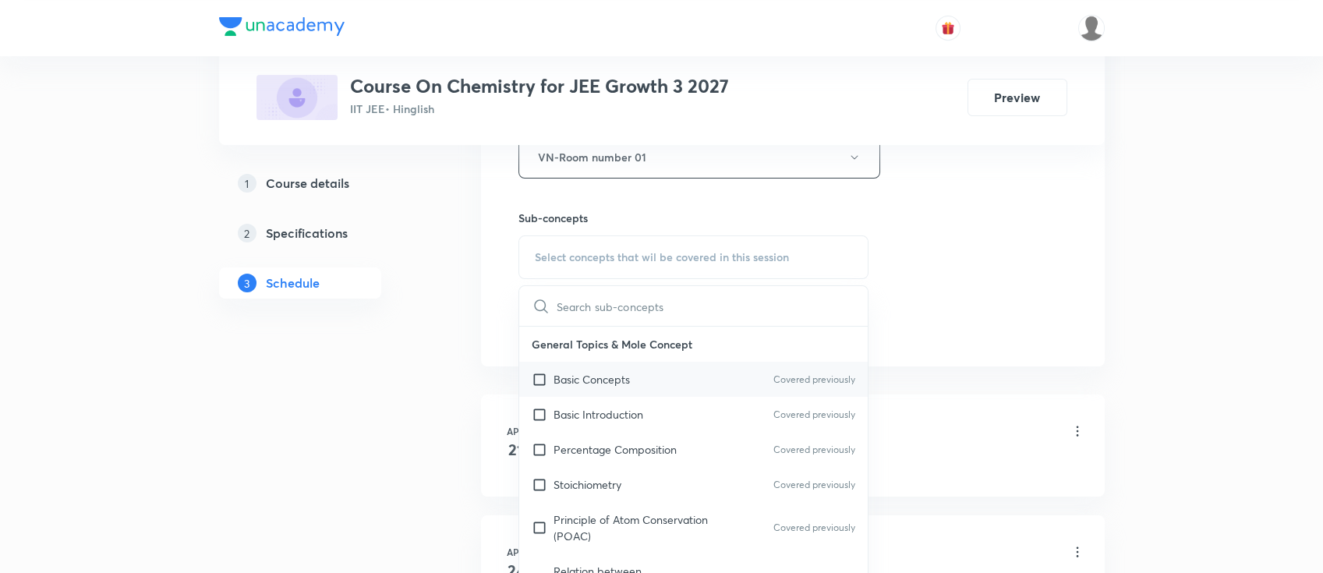
click at [641, 376] on div "Basic Concepts Covered previously" at bounding box center [693, 379] width 349 height 35
checkbox input "true"
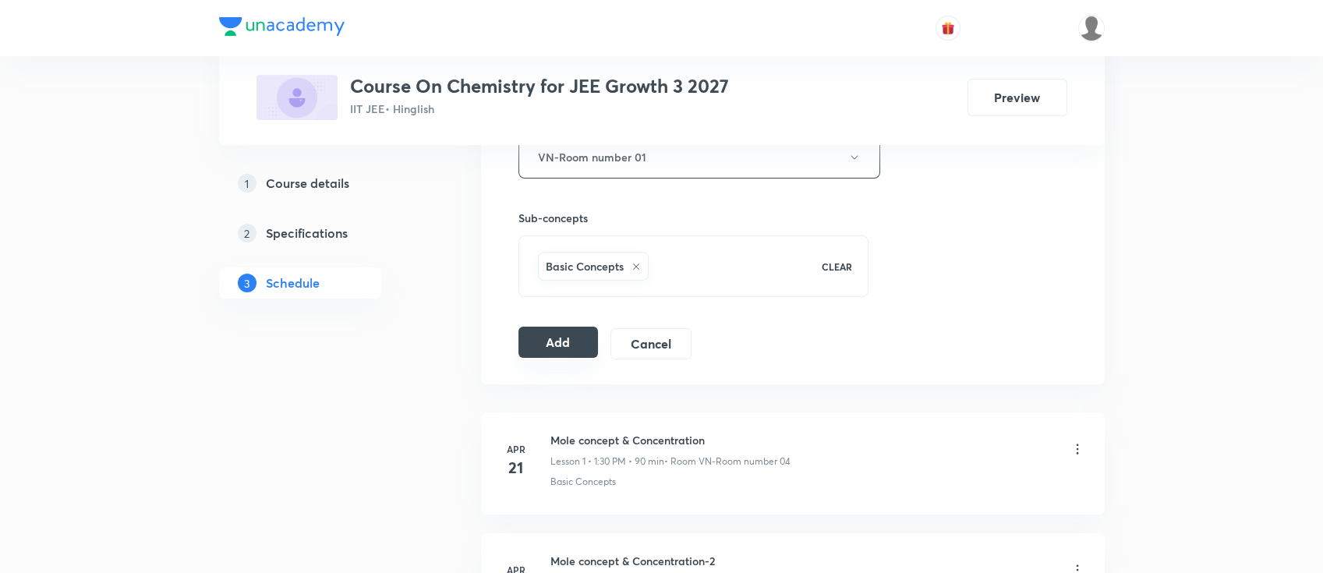
click at [574, 342] on button "Add" at bounding box center [558, 342] width 80 height 31
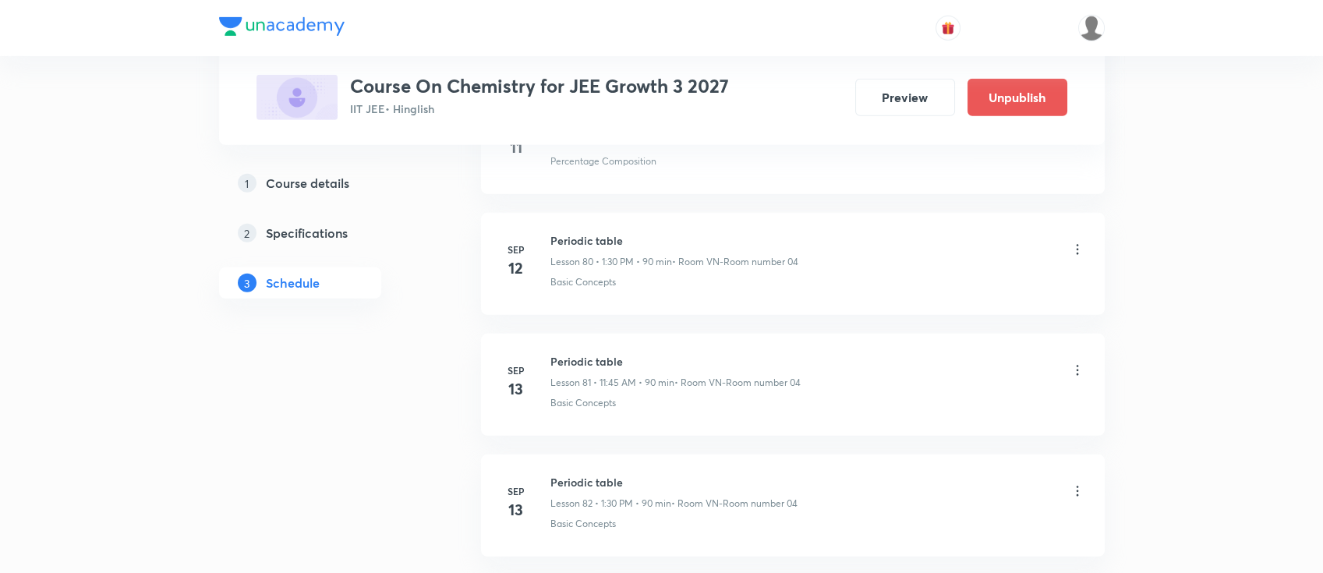
scroll to position [11420, 0]
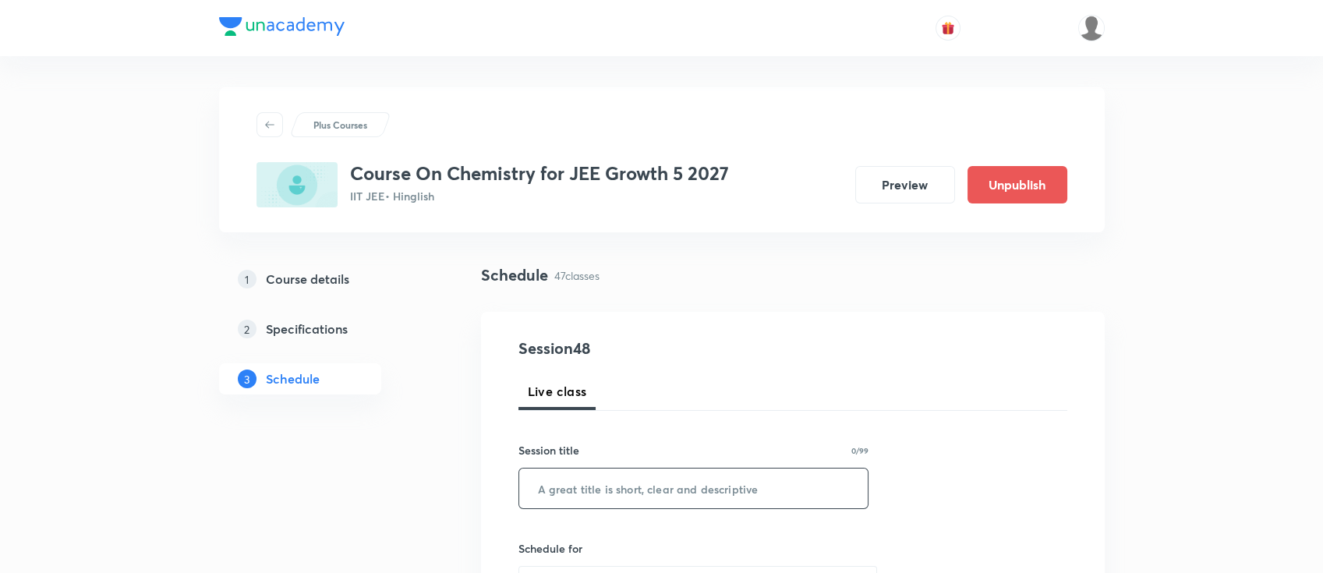
click at [710, 489] on input "text" at bounding box center [693, 488] width 349 height 40
paste input "chemical bonding"
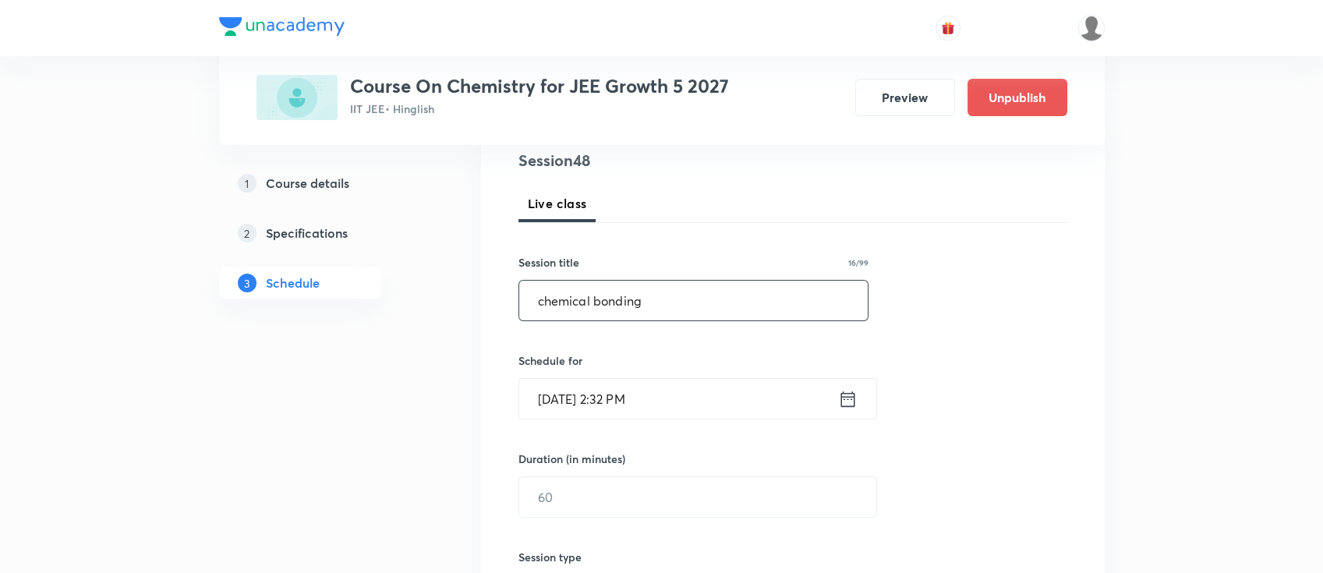
scroll to position [207, 0]
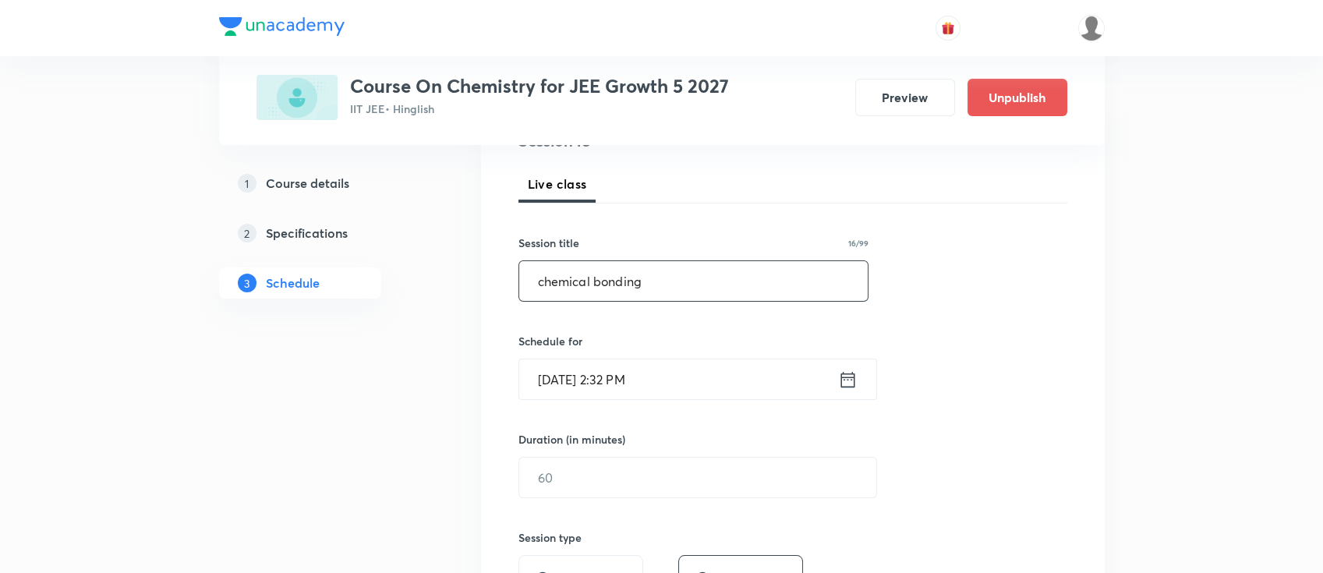
type input "chemical bonding"
click at [843, 379] on icon at bounding box center [847, 380] width 19 height 22
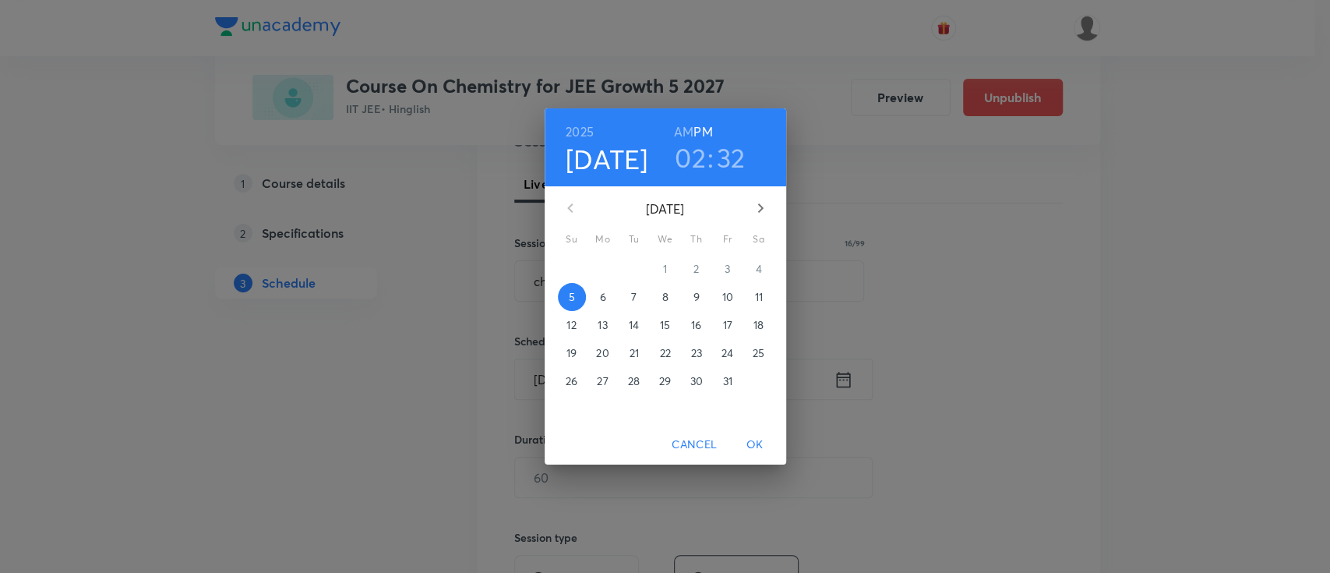
click at [603, 297] on p "6" at bounding box center [602, 297] width 6 height 16
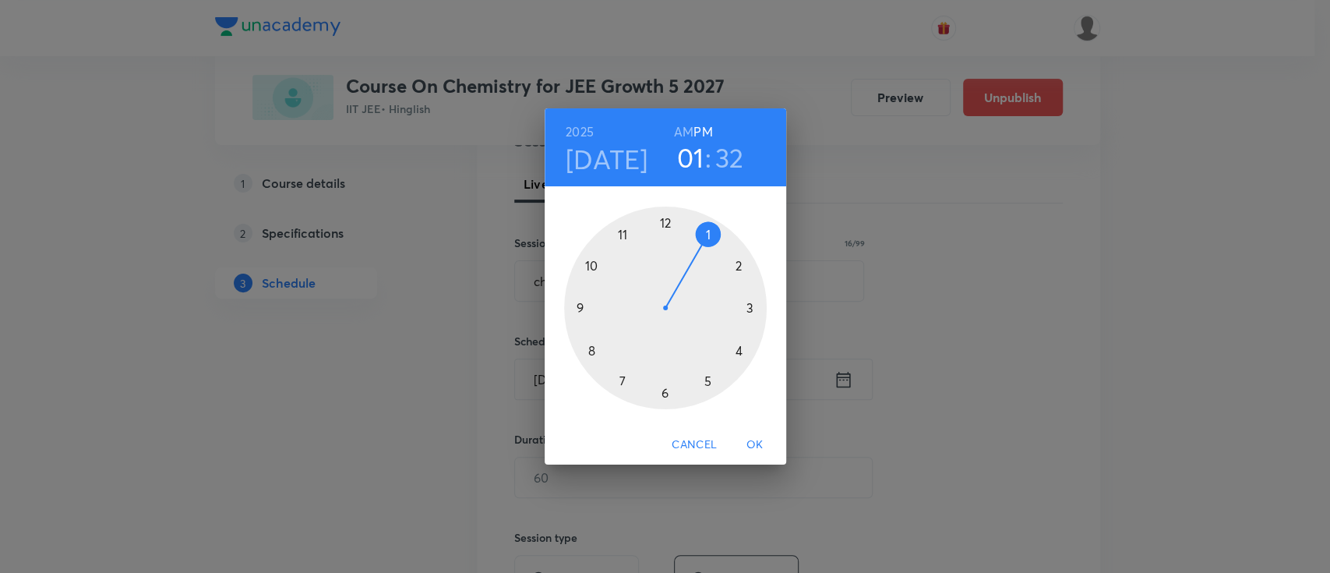
drag, startPoint x: 736, startPoint y: 266, endPoint x: 701, endPoint y: 237, distance: 45.4
click at [701, 237] on div at bounding box center [665, 308] width 203 height 203
drag, startPoint x: 652, startPoint y: 396, endPoint x: 720, endPoint y: 309, distance: 110.4
click at [720, 309] on div at bounding box center [665, 308] width 203 height 203
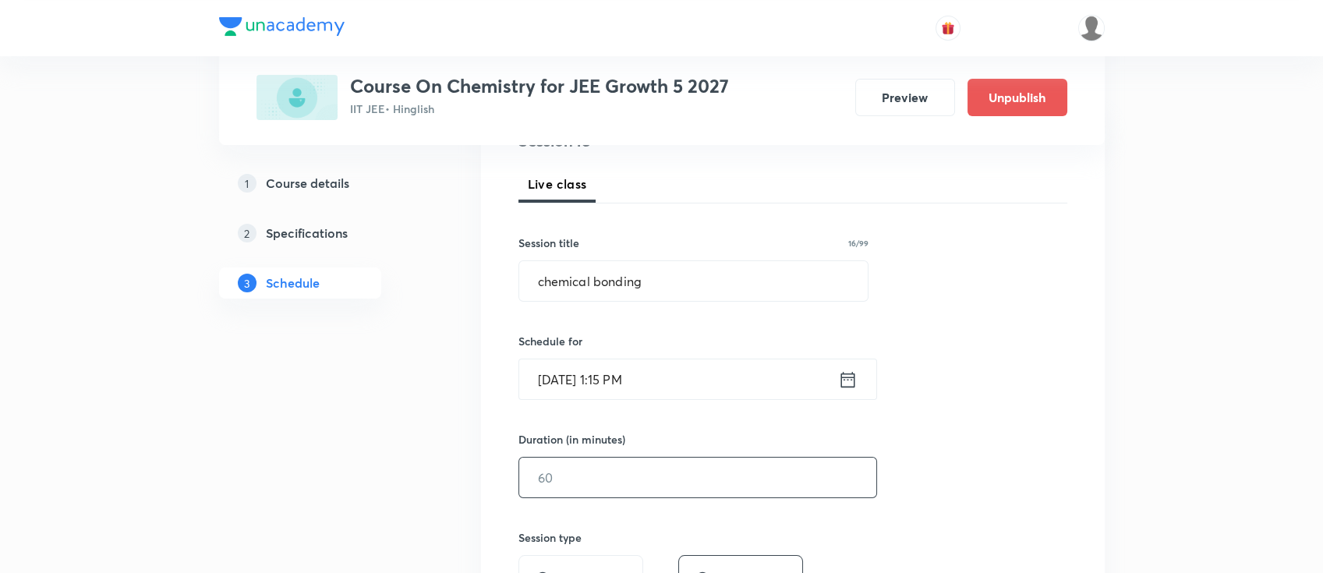
click at [739, 463] on input "text" at bounding box center [697, 478] width 357 height 40
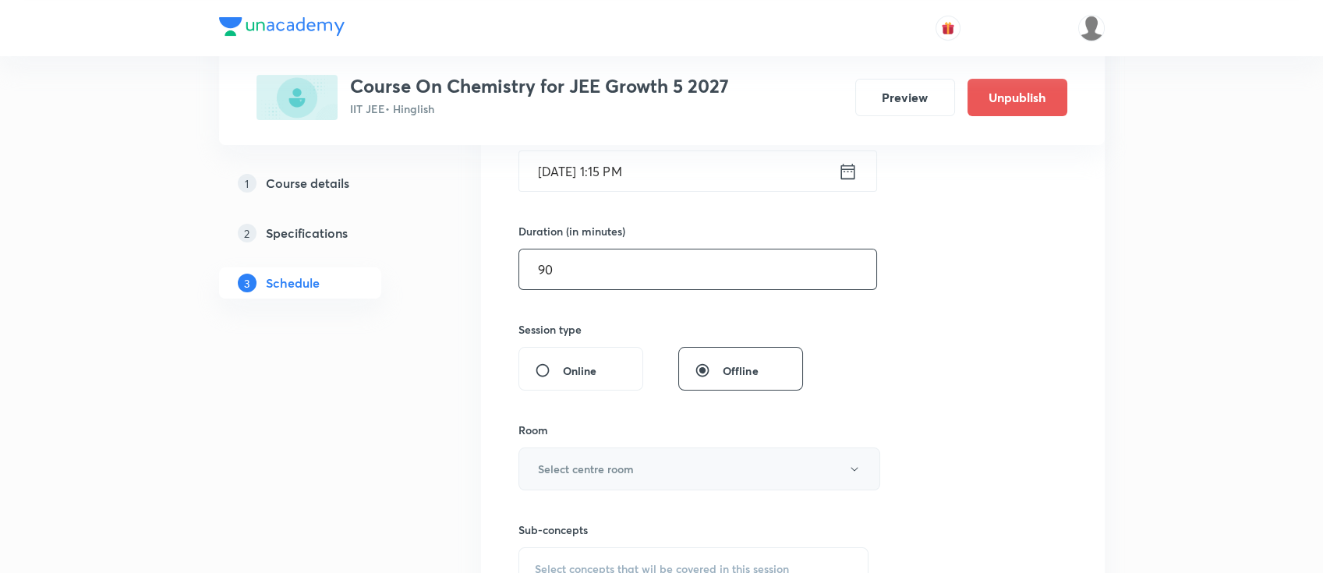
type input "90"
click at [641, 470] on button "Select centre room" at bounding box center [699, 468] width 362 height 43
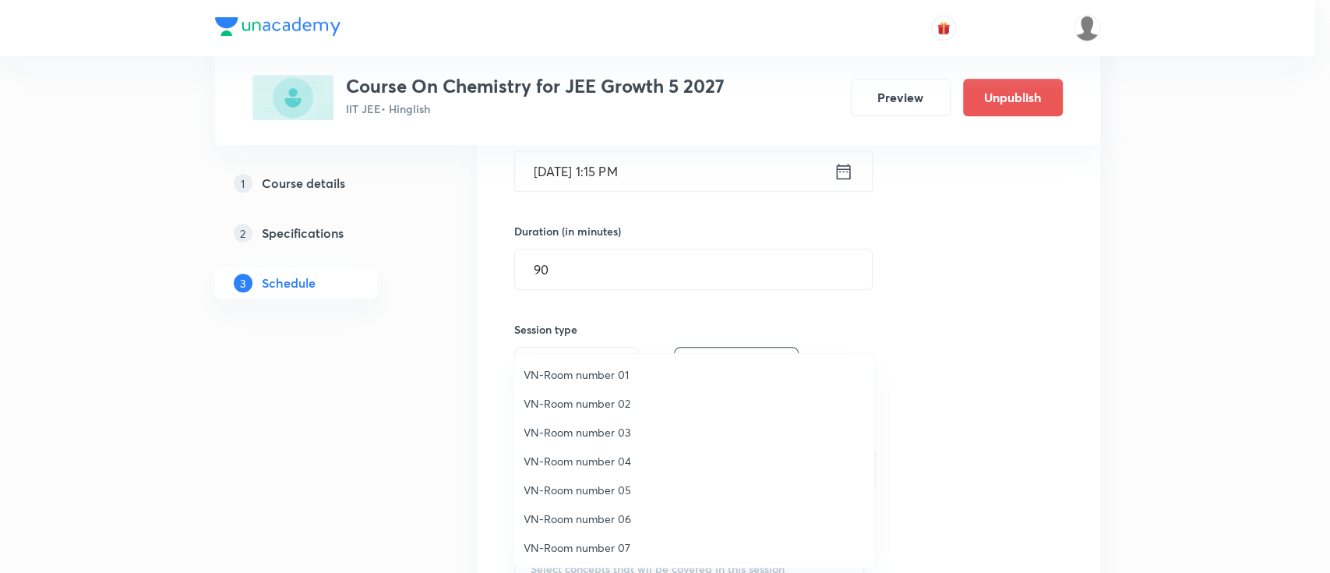
click at [594, 477] on li "VN-Room number 05" at bounding box center [694, 489] width 360 height 29
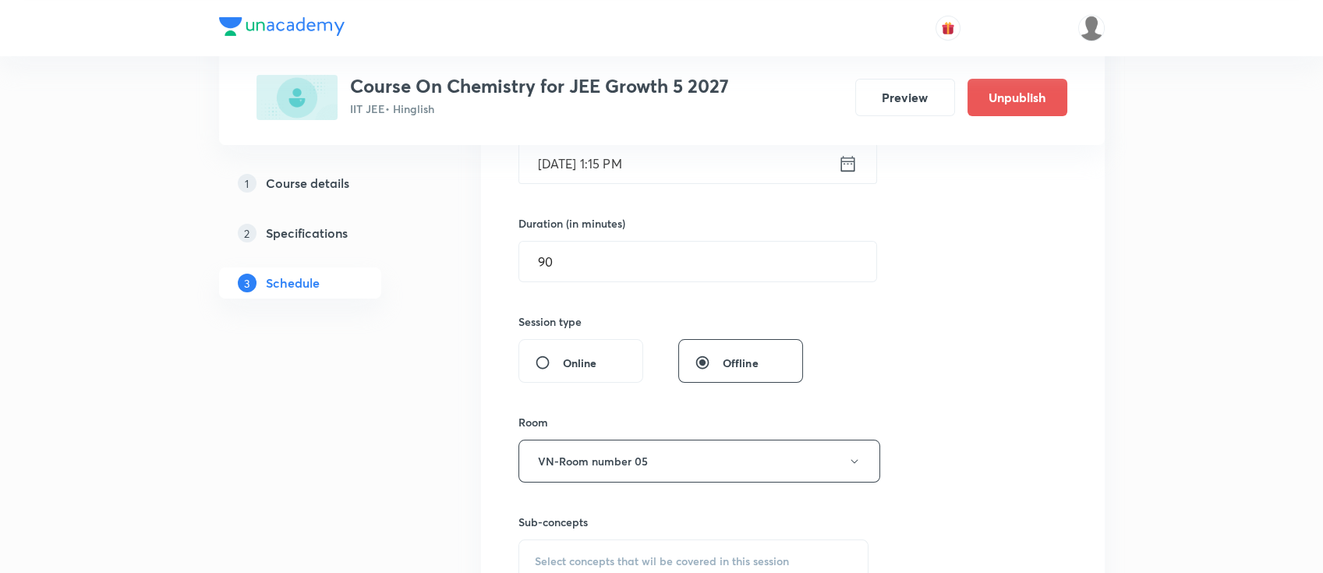
scroll to position [519, 0]
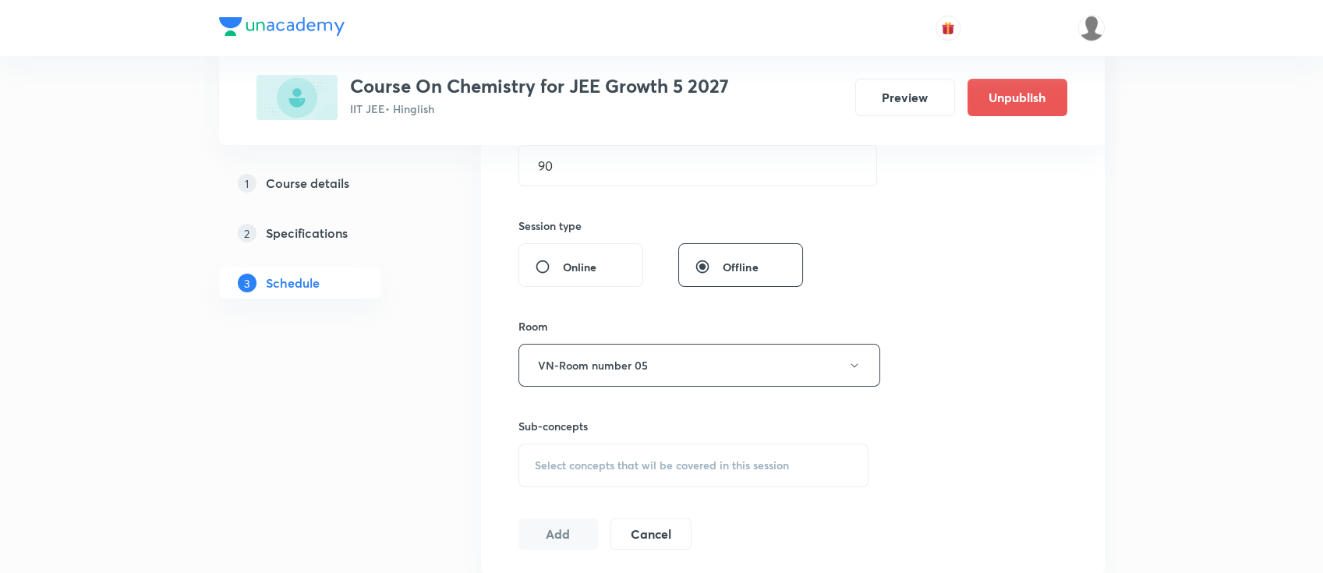
click at [722, 465] on span "Select concepts that wil be covered in this session" at bounding box center [662, 465] width 254 height 12
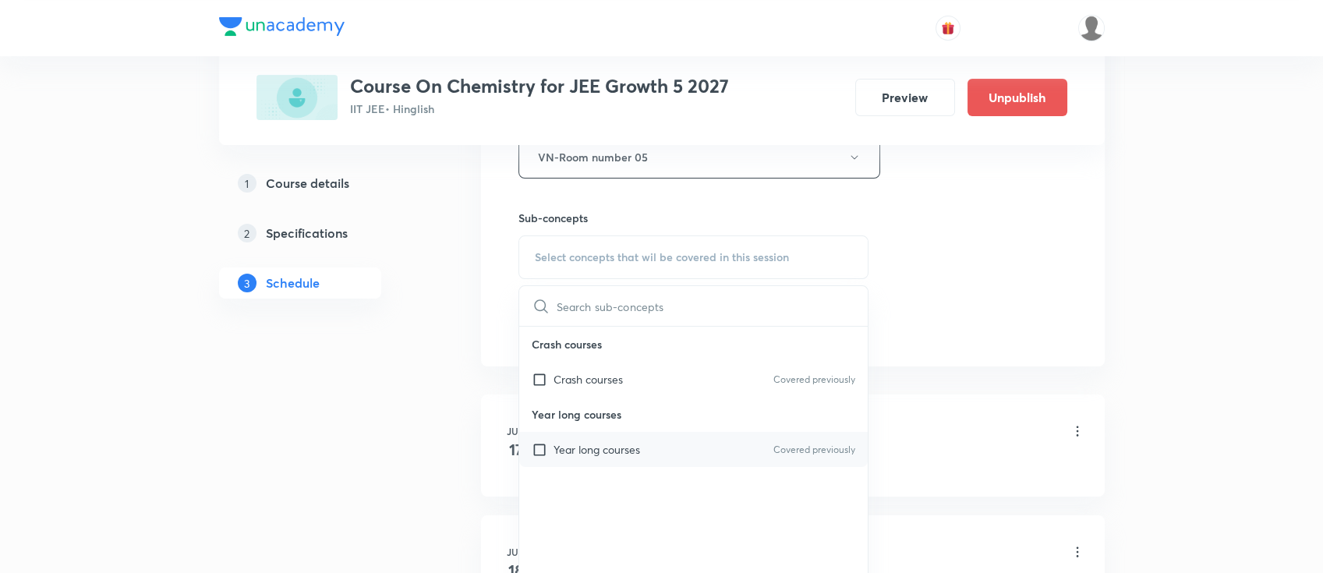
click at [678, 455] on div "Year long courses Covered previously" at bounding box center [693, 449] width 349 height 35
checkbox input "true"
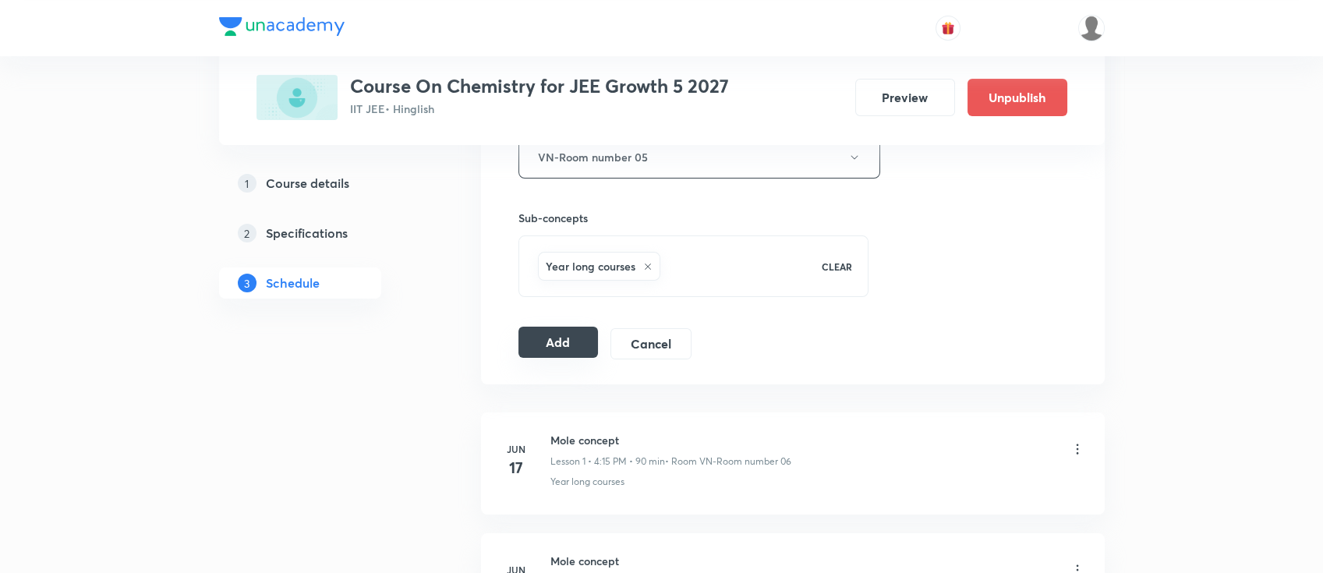
click at [556, 341] on button "Add" at bounding box center [558, 342] width 80 height 31
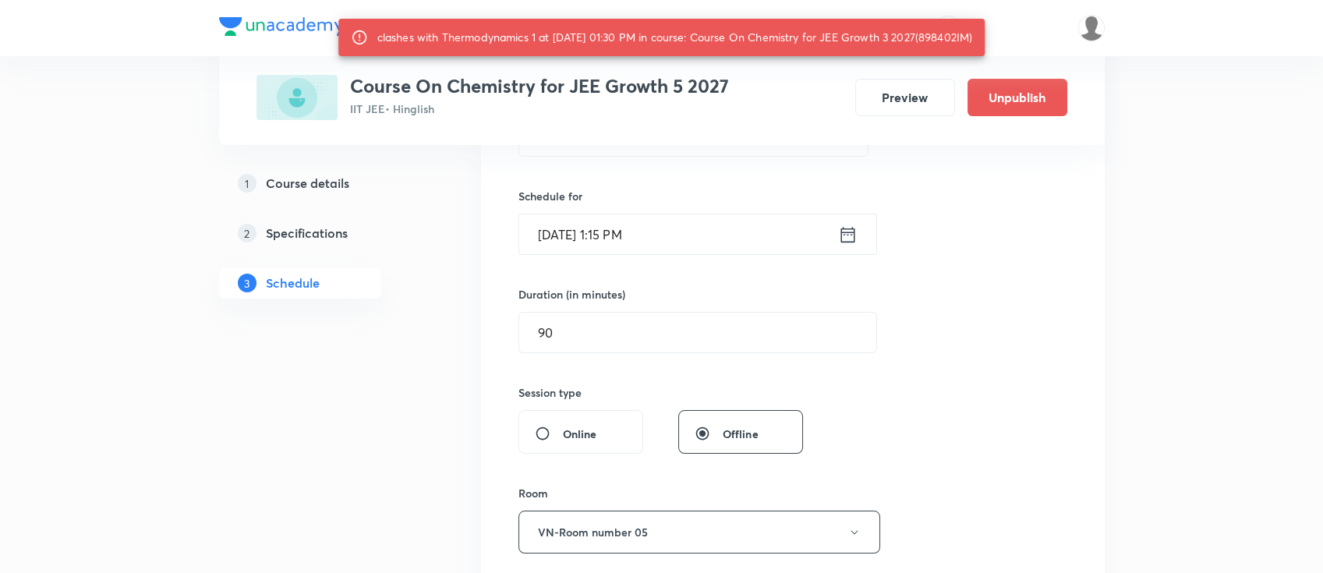
scroll to position [207, 0]
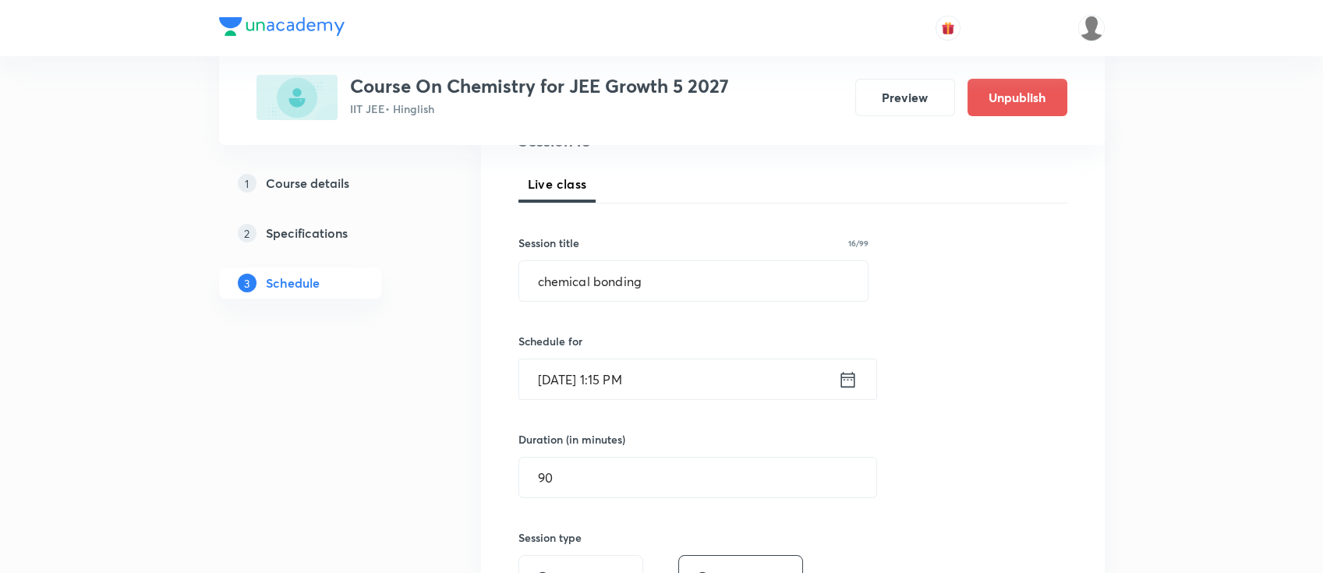
click at [850, 376] on icon at bounding box center [847, 379] width 14 height 16
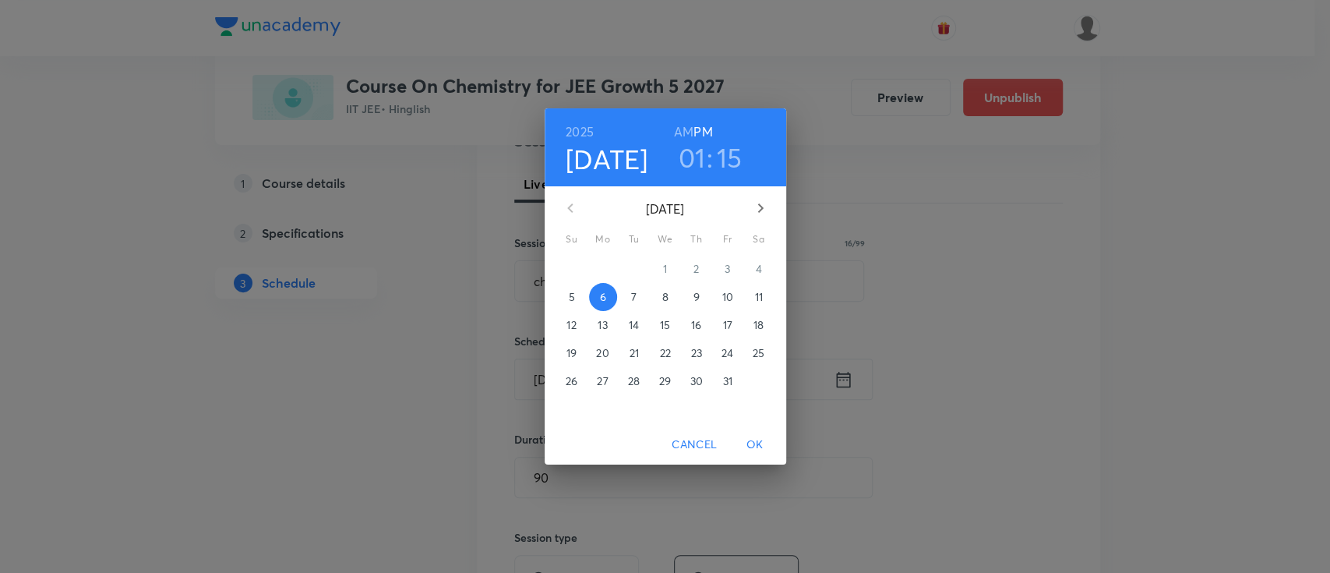
click at [702, 165] on h3 "01" at bounding box center [692, 157] width 27 height 33
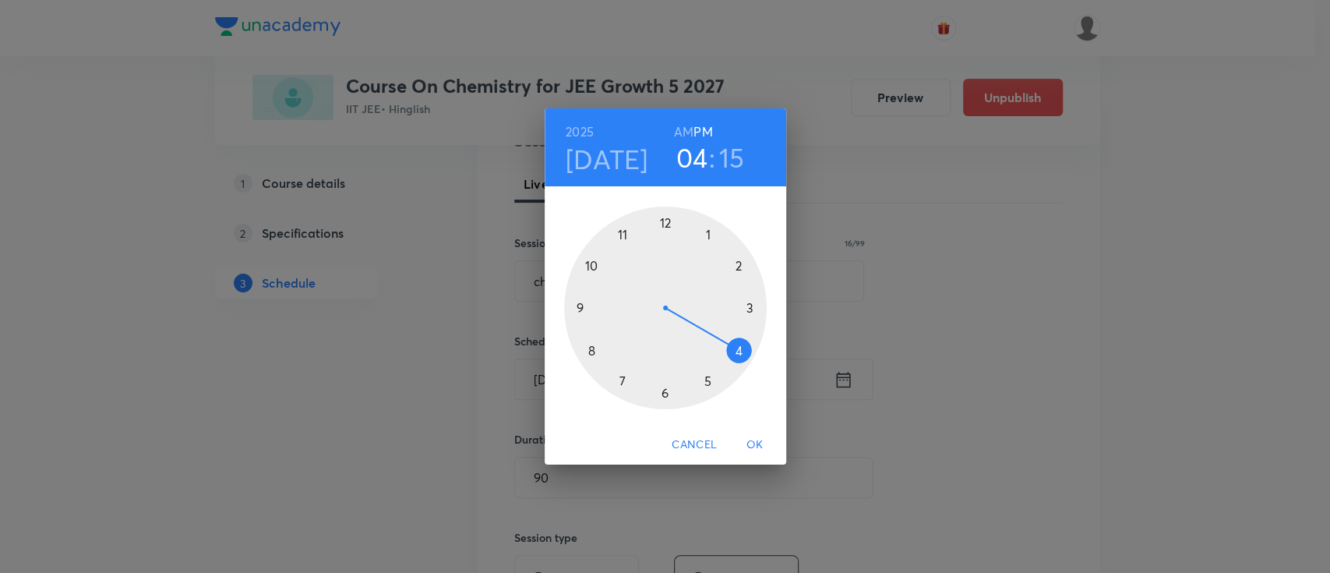
drag, startPoint x: 706, startPoint y: 235, endPoint x: 739, endPoint y: 362, distance: 131.2
click at [739, 362] on div at bounding box center [665, 308] width 203 height 203
click at [757, 439] on span "OK" at bounding box center [755, 444] width 37 height 19
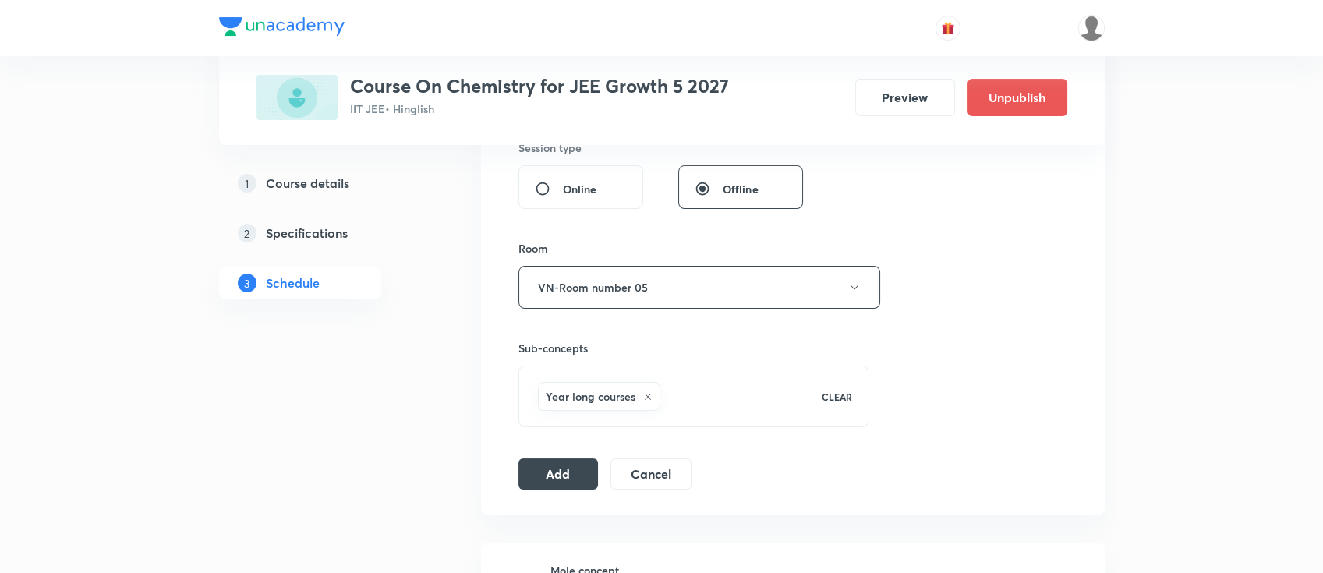
scroll to position [624, 0]
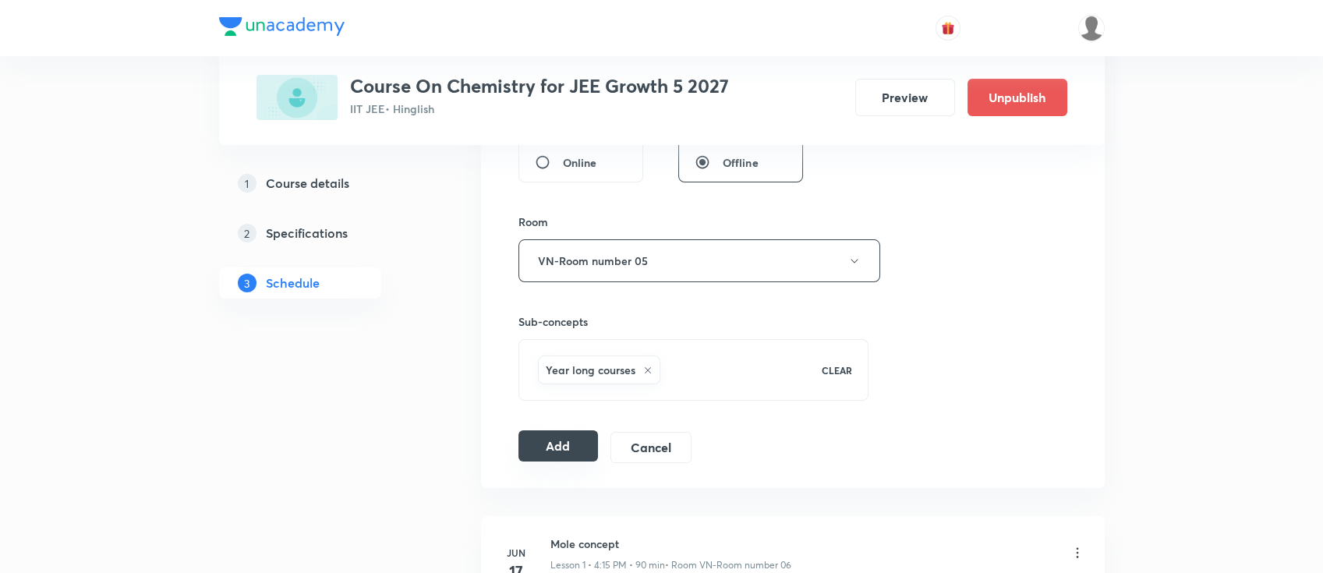
click at [574, 444] on button "Add" at bounding box center [558, 445] width 80 height 31
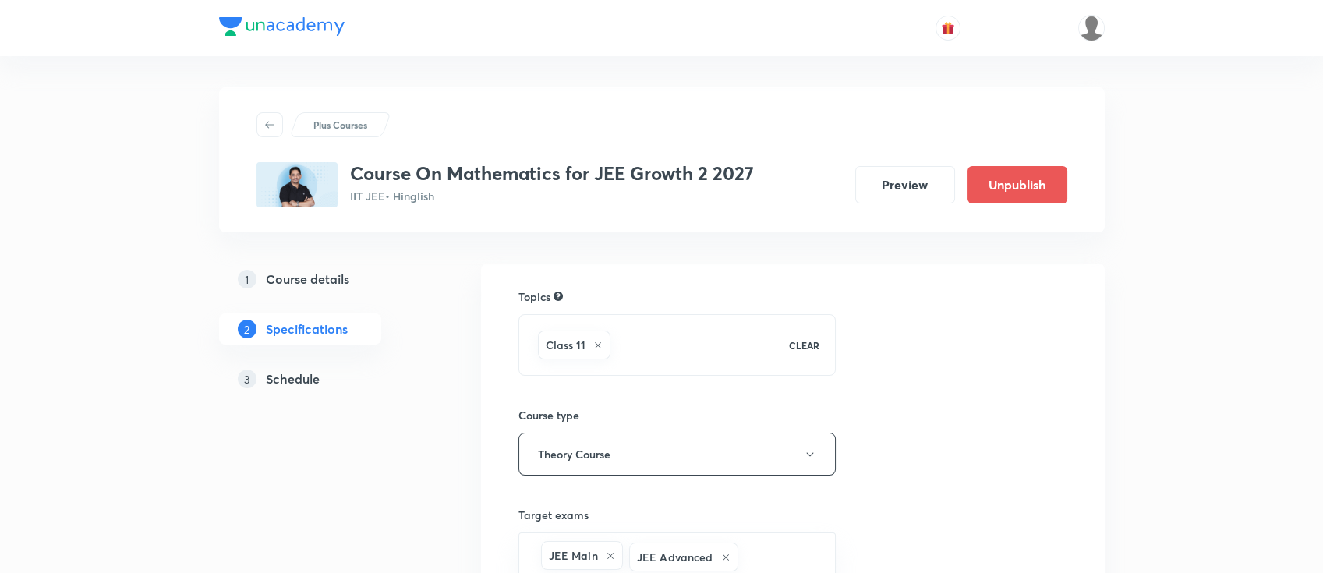
drag, startPoint x: 301, startPoint y: 382, endPoint x: 373, endPoint y: 365, distance: 74.5
click at [301, 382] on h5 "Schedule" at bounding box center [293, 378] width 54 height 19
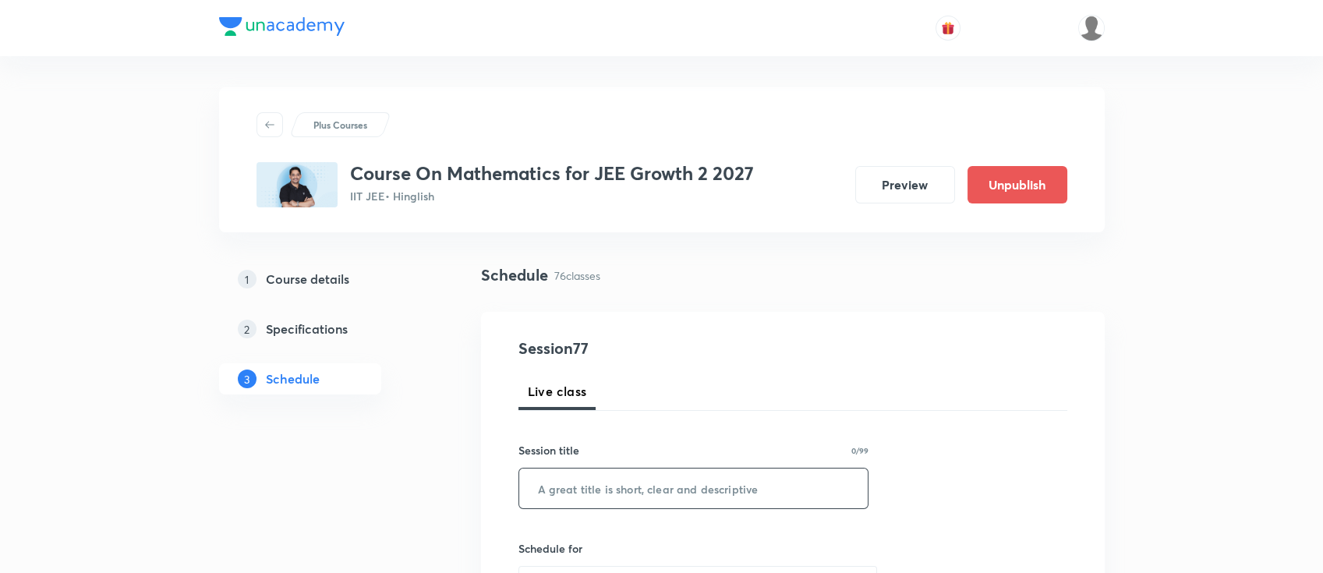
click at [687, 498] on input "text" at bounding box center [693, 488] width 349 height 40
paste input "straight line"
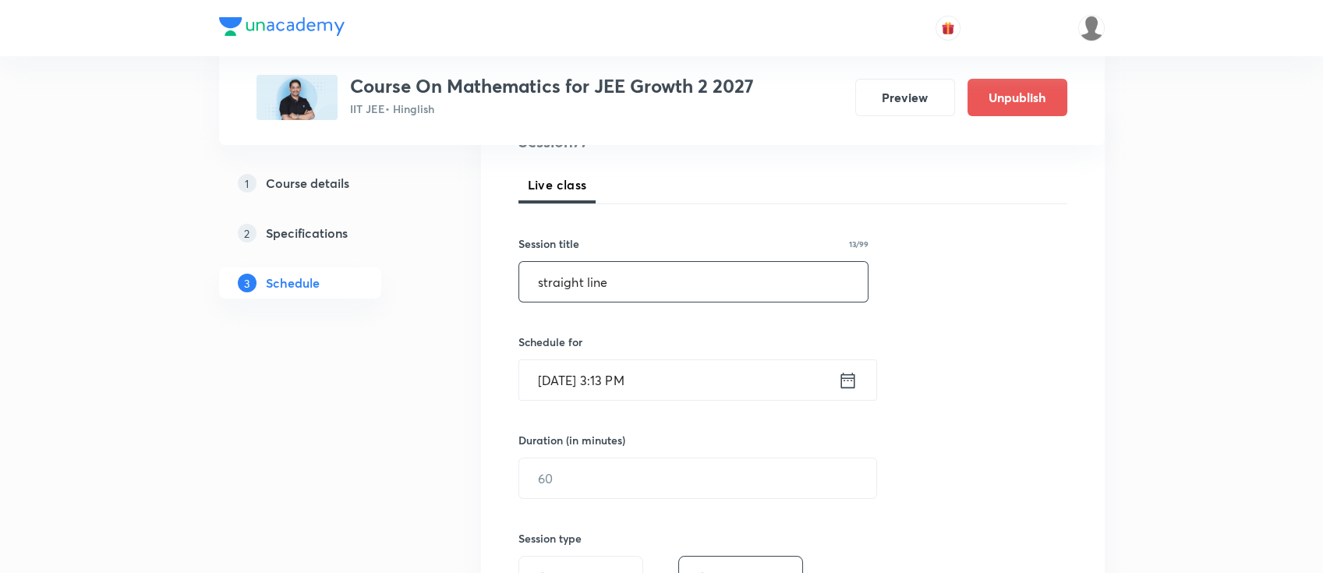
scroll to position [207, 0]
type input "straight line"
click at [850, 376] on icon at bounding box center [847, 379] width 14 height 16
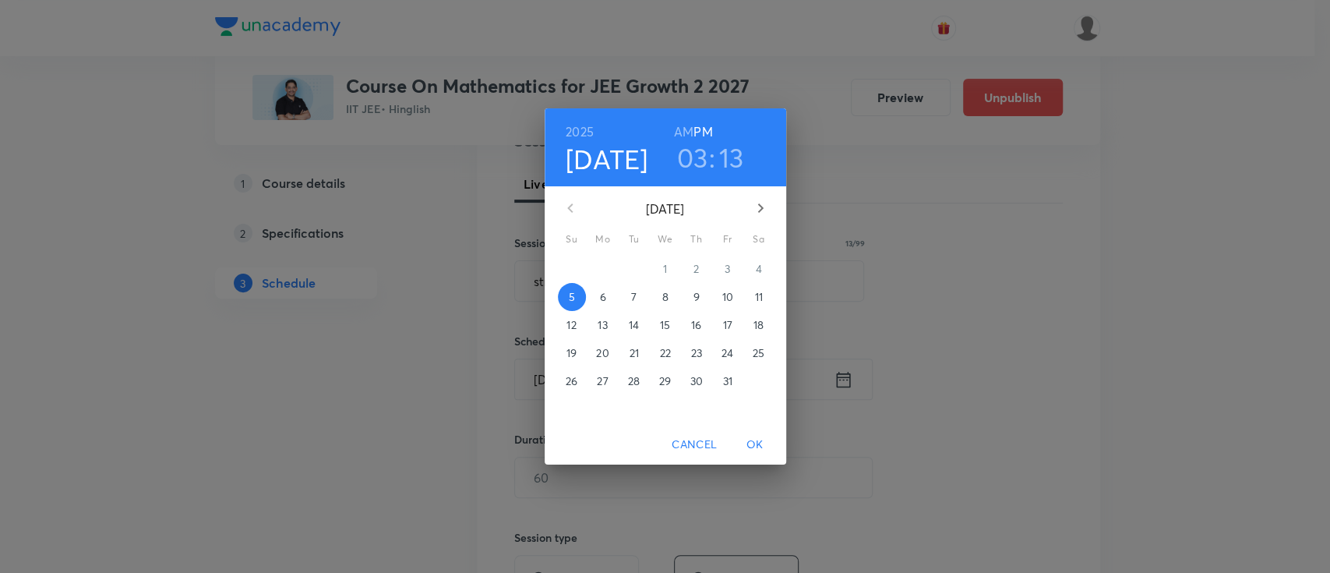
click at [604, 296] on p "6" at bounding box center [602, 297] width 6 height 16
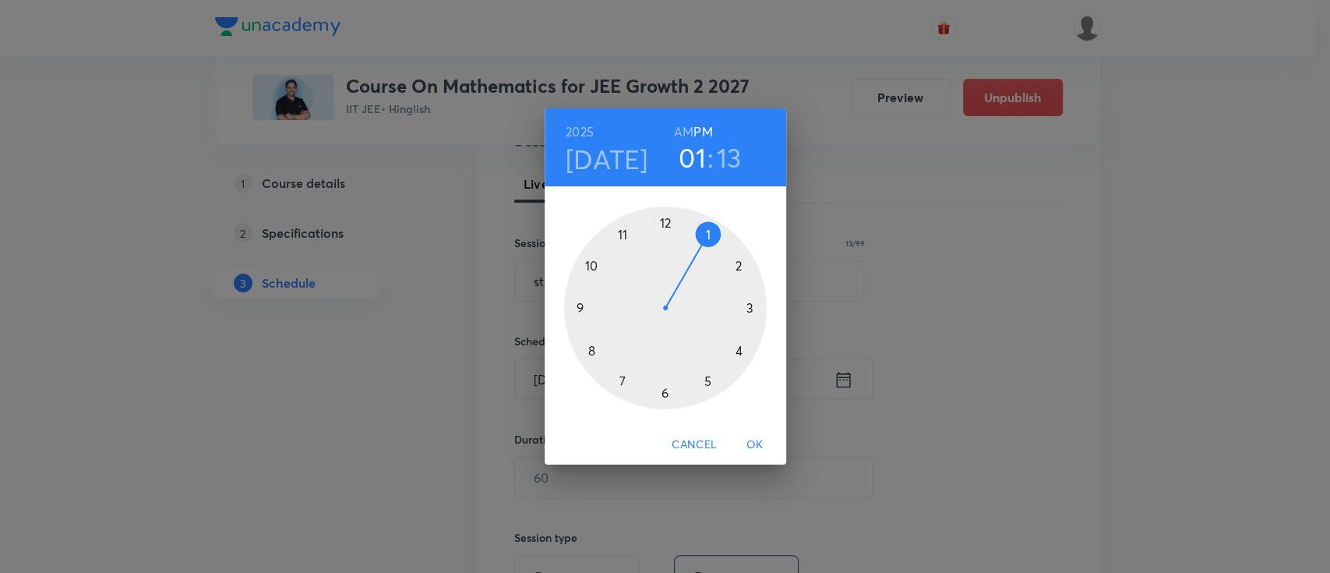
drag, startPoint x: 754, startPoint y: 309, endPoint x: 717, endPoint y: 250, distance: 69.4
click at [717, 250] on div at bounding box center [665, 308] width 203 height 203
drag, startPoint x: 744, startPoint y: 291, endPoint x: 665, endPoint y: 244, distance: 92.2
click at [665, 244] on div at bounding box center [665, 308] width 203 height 203
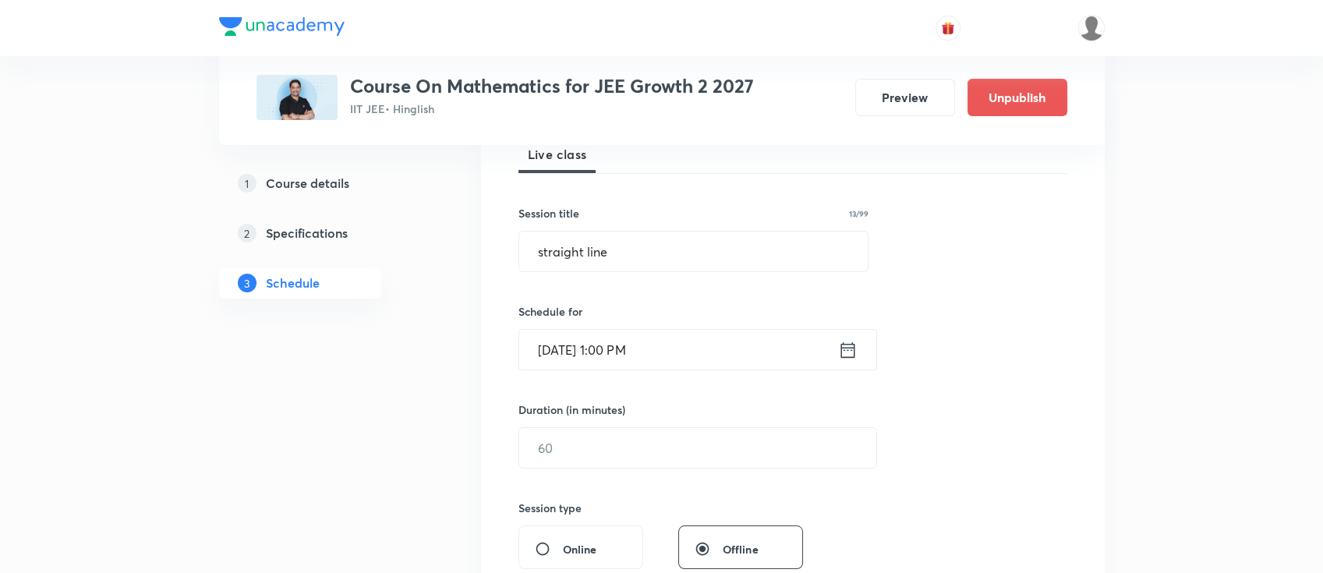
scroll to position [312, 0]
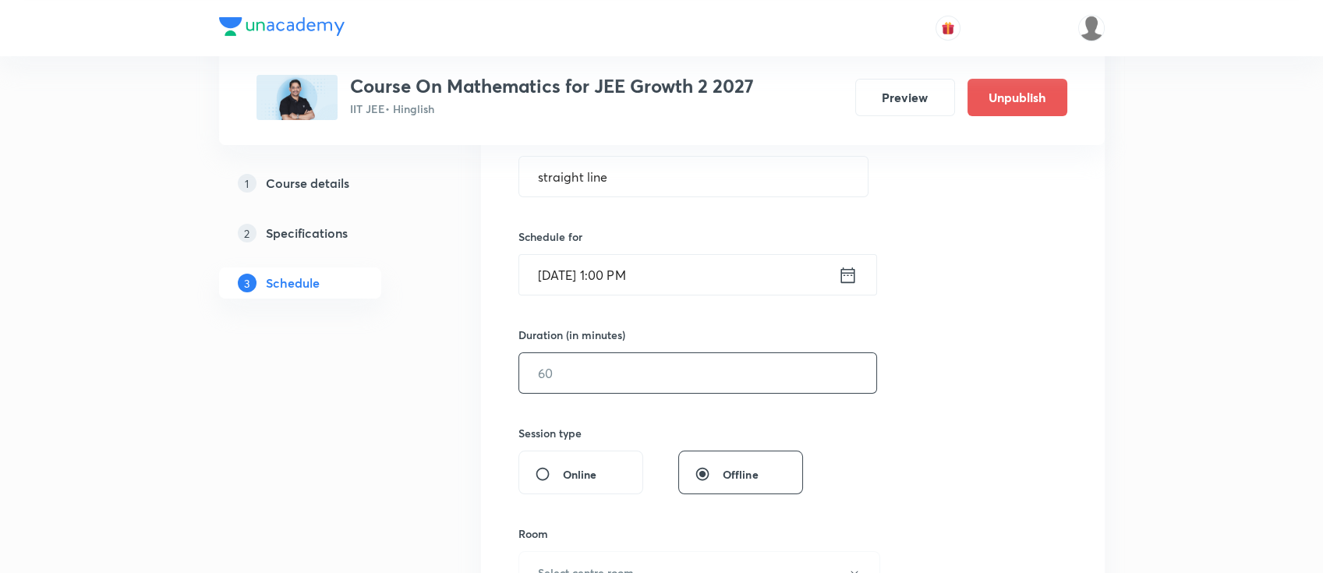
click at [667, 355] on input "text" at bounding box center [697, 373] width 357 height 40
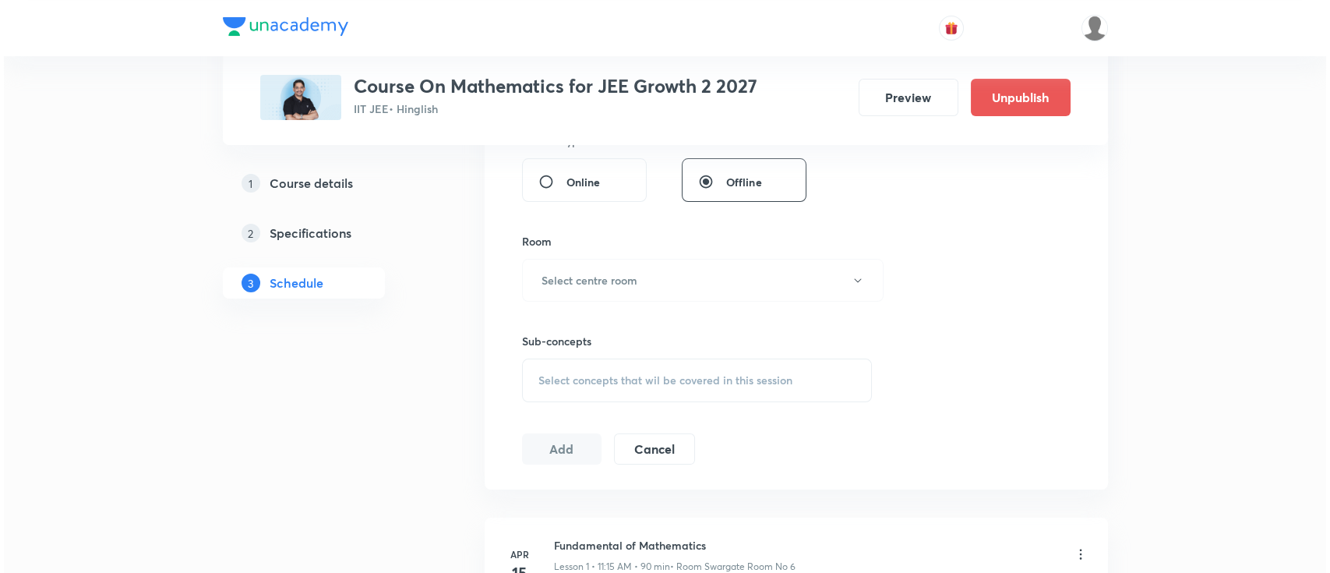
scroll to position [624, 0]
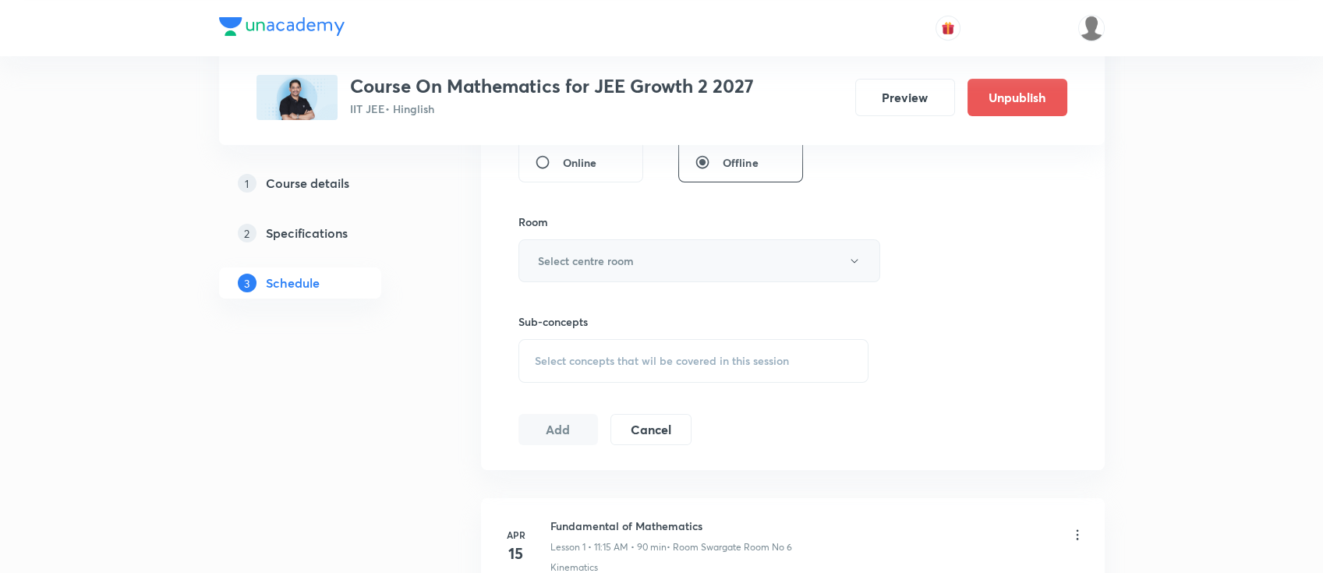
type input "90"
click at [602, 262] on h6 "Select centre room" at bounding box center [586, 261] width 96 height 16
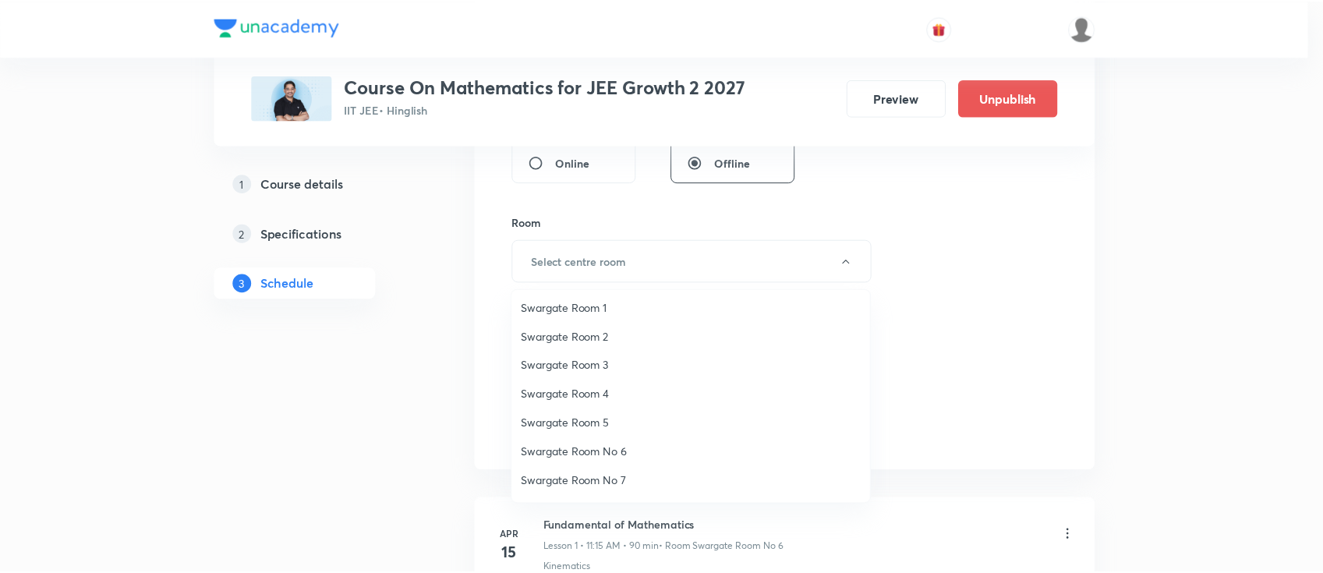
scroll to position [0, 0]
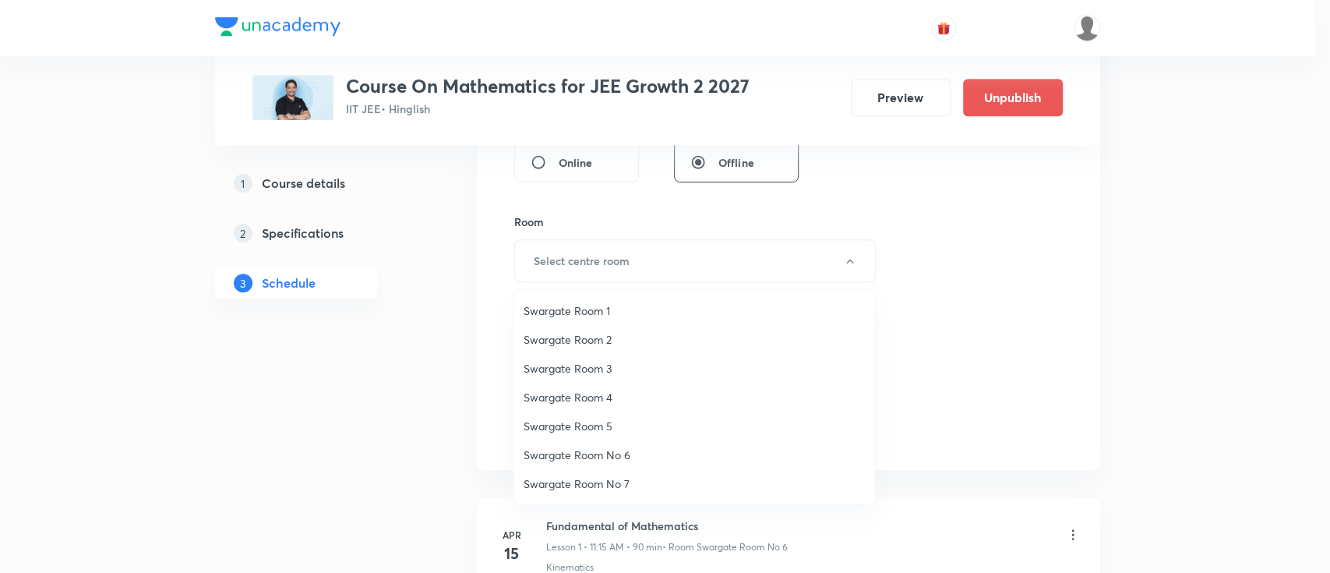
click at [585, 390] on span "Swargate Room 4" at bounding box center [694, 397] width 341 height 16
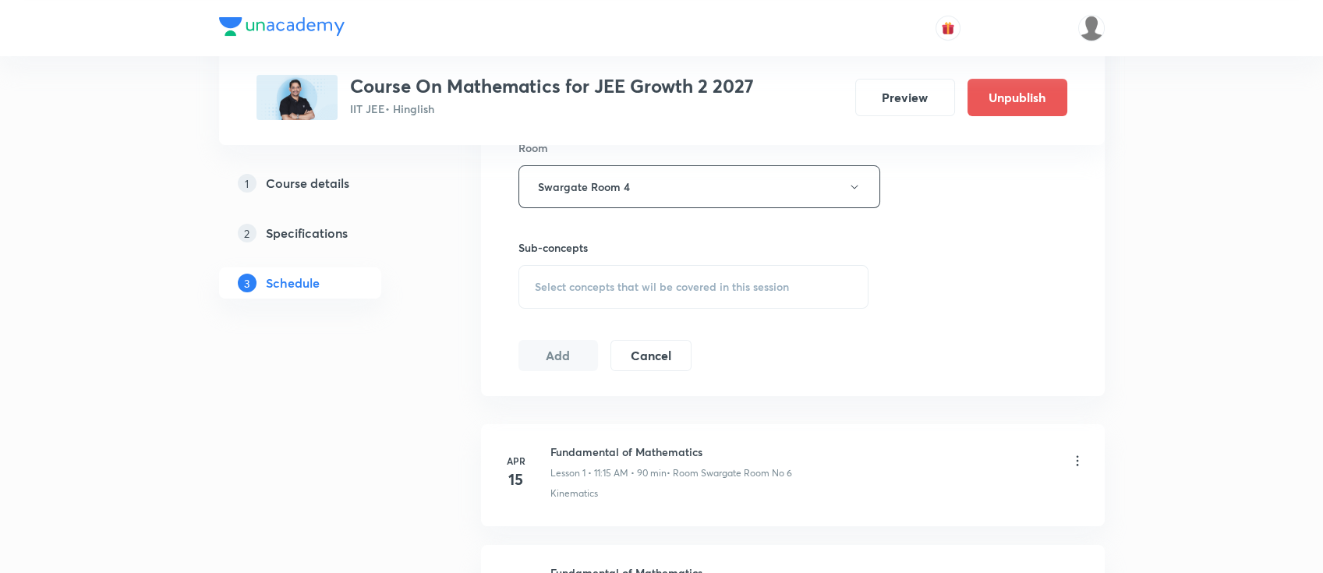
scroll to position [727, 0]
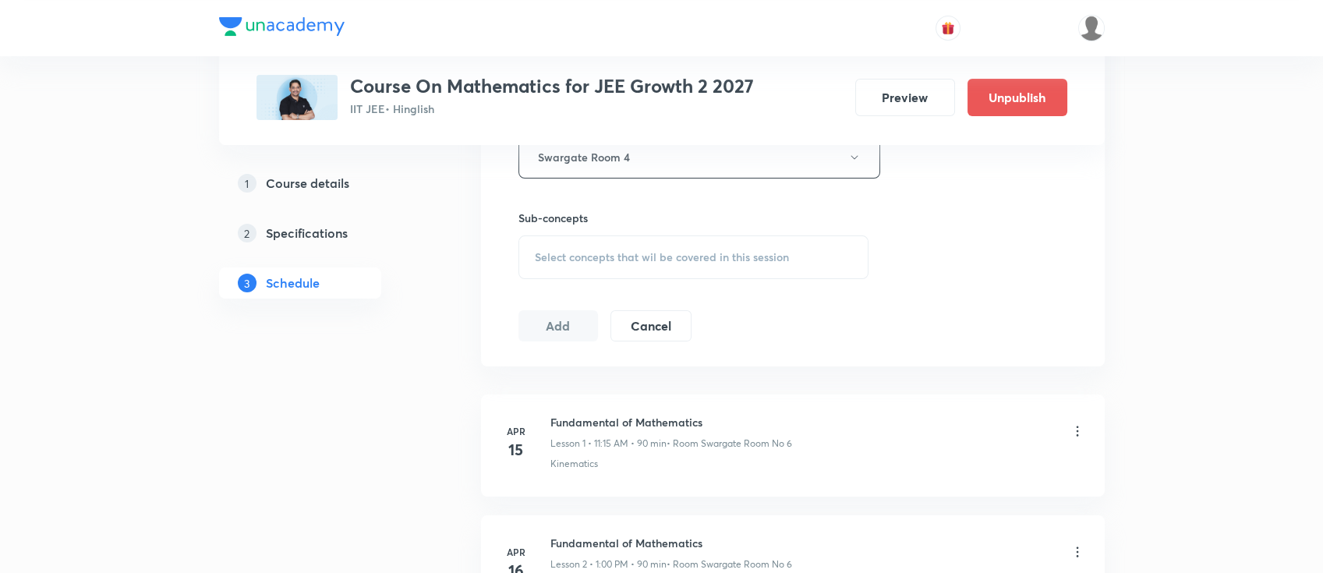
click at [719, 263] on div "Select concepts that wil be covered in this session" at bounding box center [693, 257] width 351 height 44
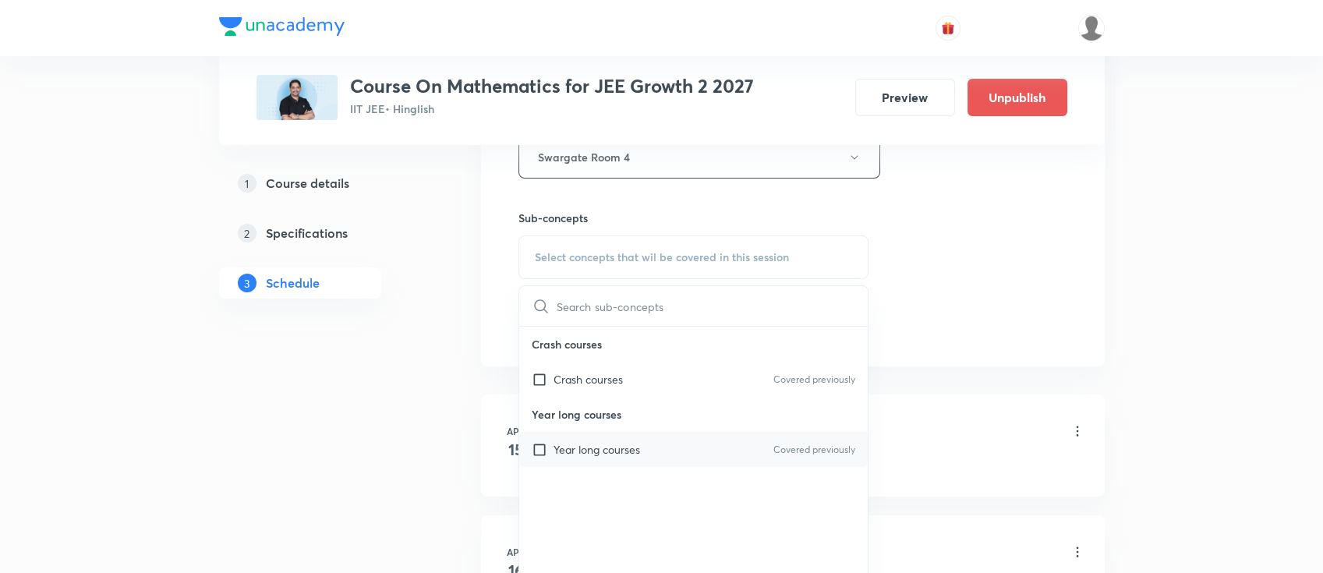
click at [670, 454] on div "Year long courses Covered previously" at bounding box center [693, 449] width 349 height 35
checkbox input "true"
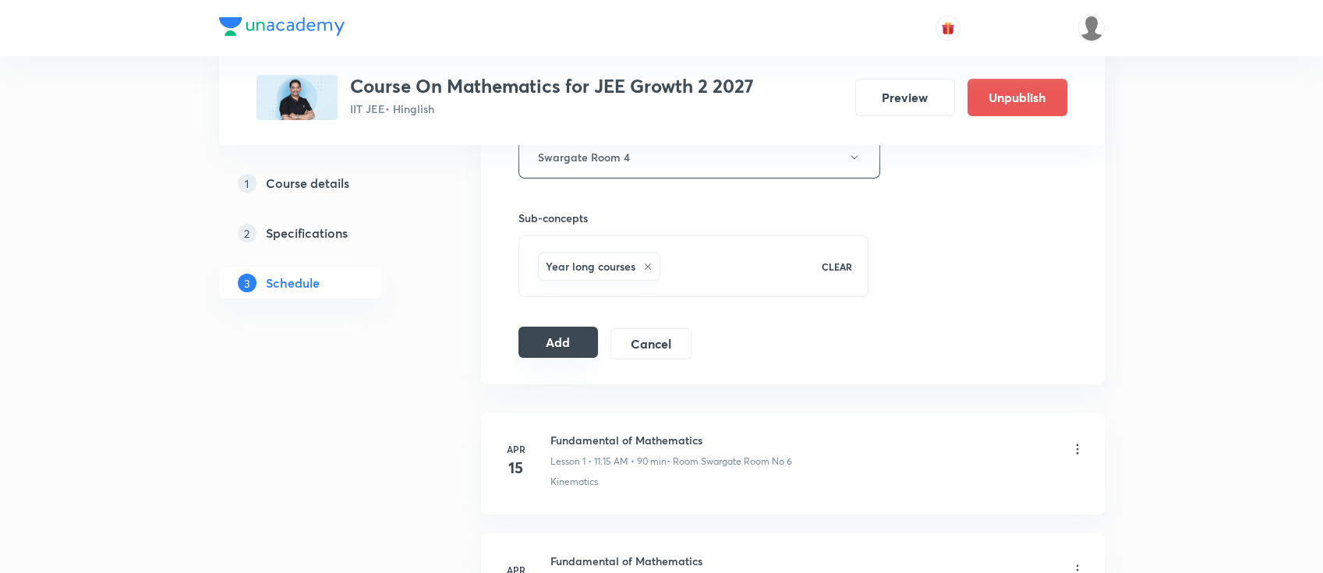
click at [548, 343] on button "Add" at bounding box center [558, 342] width 80 height 31
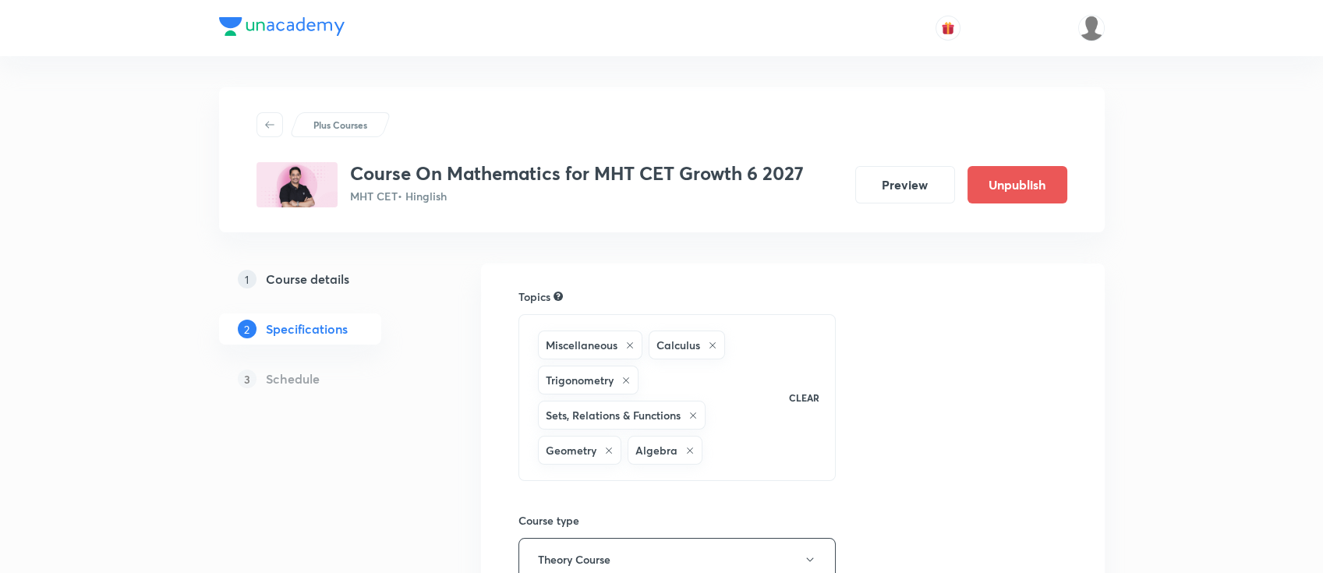
drag, startPoint x: 322, startPoint y: 276, endPoint x: 326, endPoint y: 286, distance: 10.9
click at [322, 276] on h5 "Course details" at bounding box center [307, 279] width 83 height 19
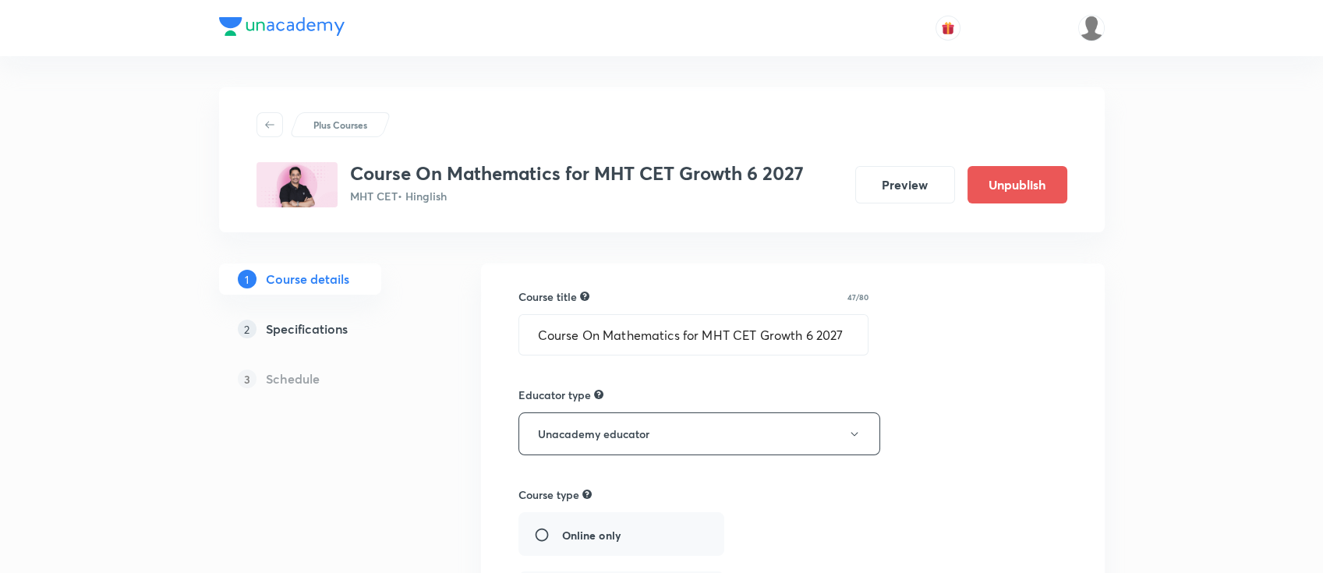
type input "MHT CET"
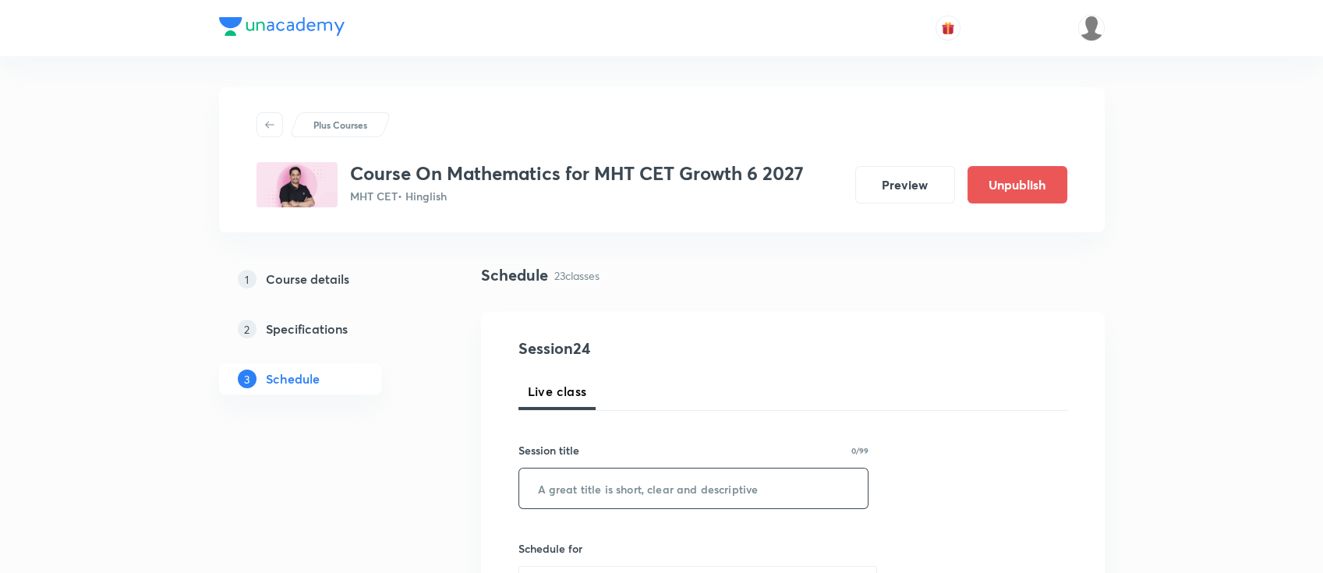
click at [606, 485] on input "text" at bounding box center [693, 488] width 349 height 40
paste input "determinant"
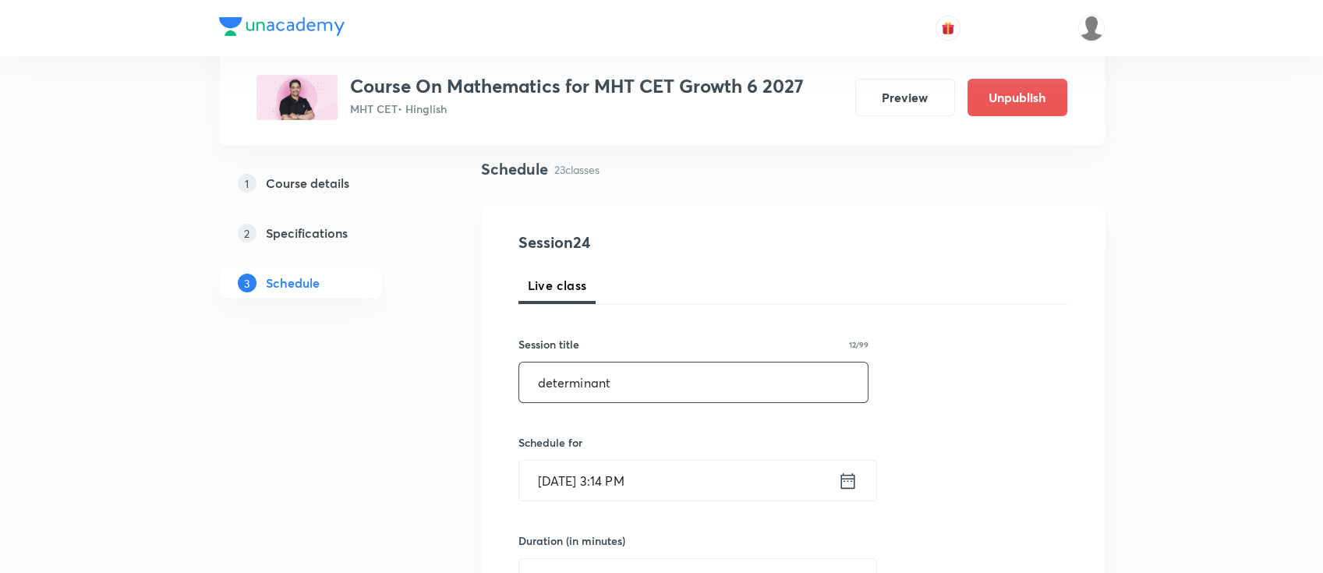
scroll to position [207, 0]
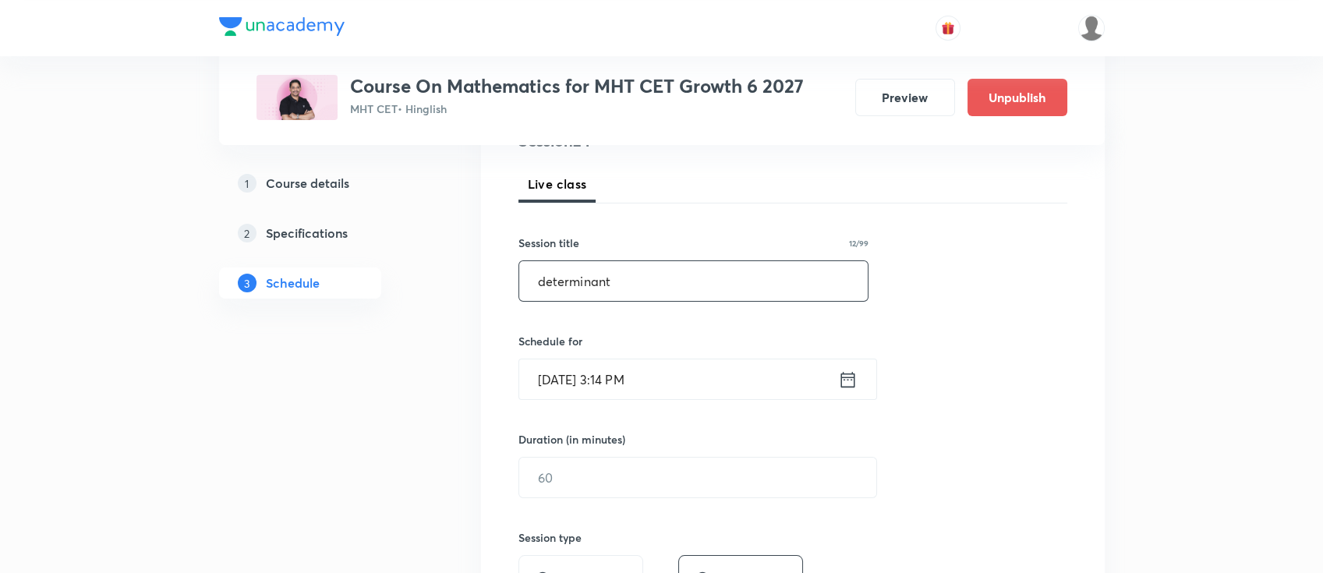
type input "determinant"
click at [847, 377] on icon at bounding box center [847, 379] width 14 height 16
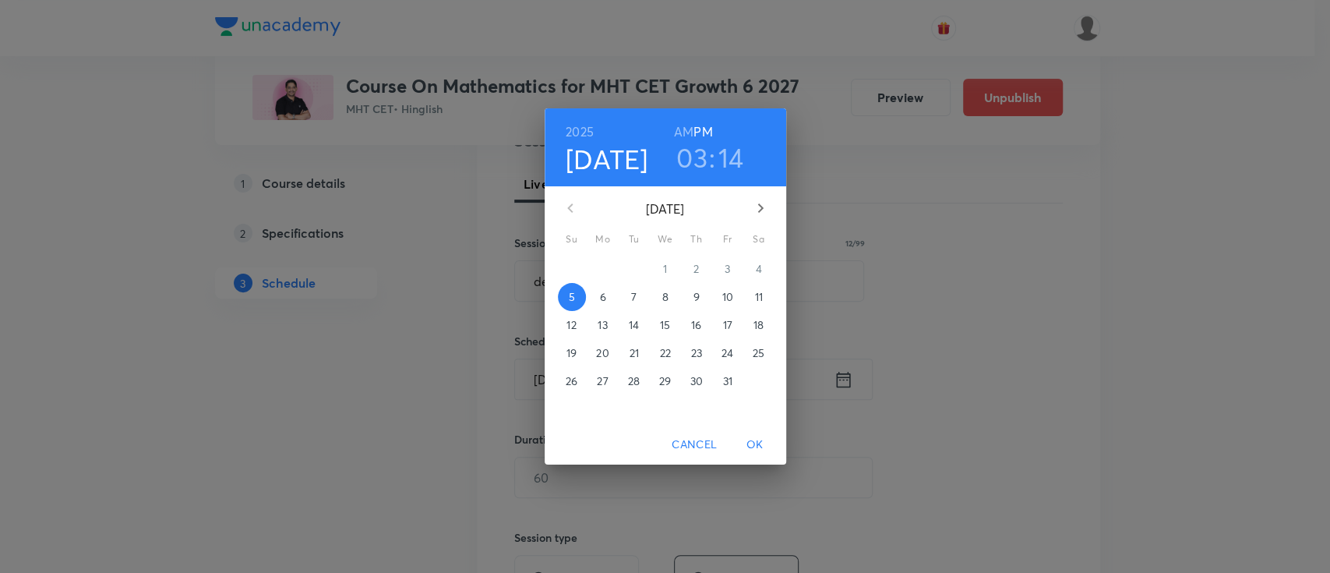
click at [603, 299] on p "6" at bounding box center [602, 297] width 6 height 16
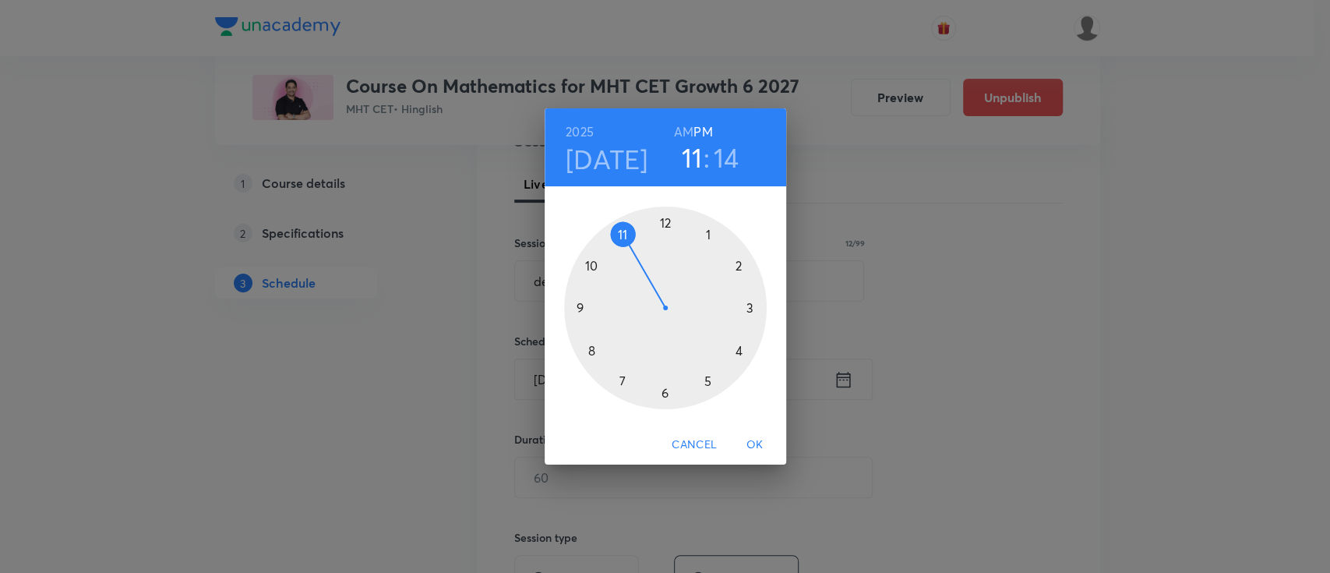
drag, startPoint x: 750, startPoint y: 309, endPoint x: 646, endPoint y: 256, distance: 116.4
click at [646, 256] on div at bounding box center [665, 308] width 203 height 203
drag, startPoint x: 748, startPoint y: 302, endPoint x: 769, endPoint y: 337, distance: 39.8
click at [749, 309] on div at bounding box center [665, 308] width 203 height 203
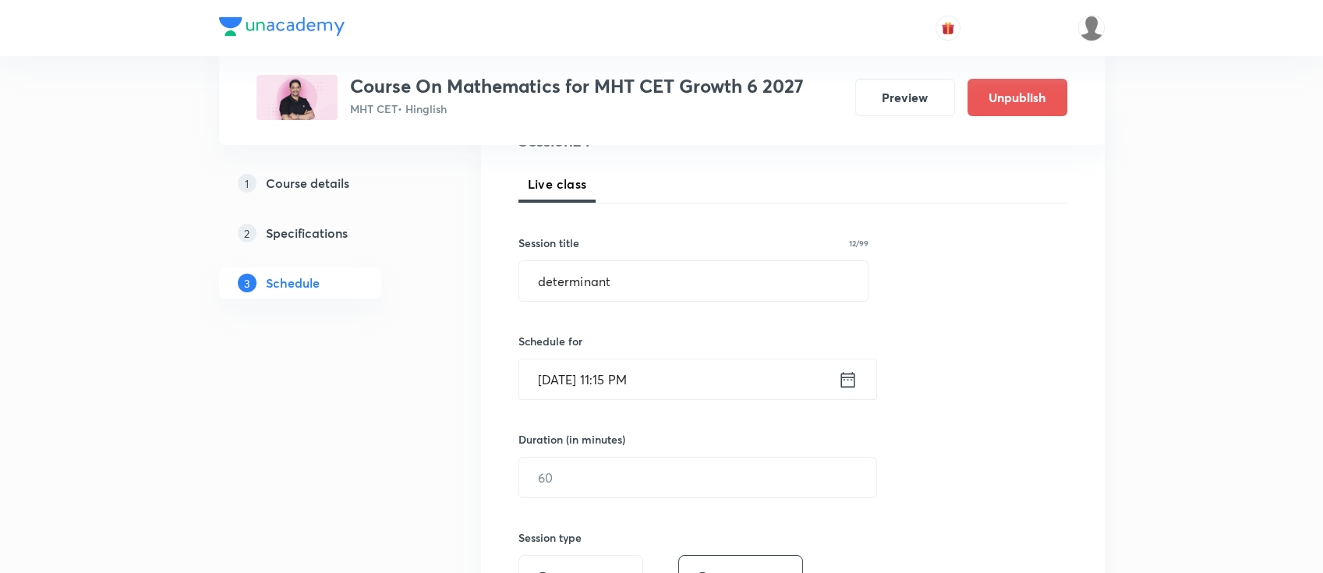
click at [843, 384] on icon at bounding box center [847, 380] width 19 height 22
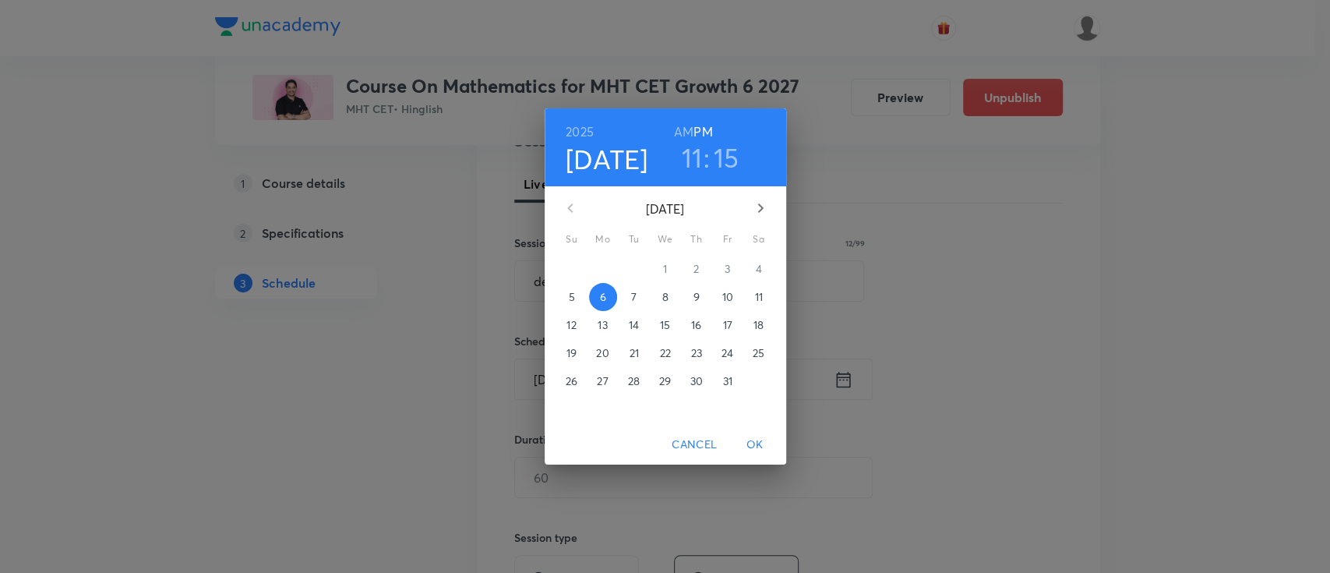
click at [681, 132] on h6 "AM" at bounding box center [683, 132] width 19 height 22
click at [768, 451] on span "OK" at bounding box center [755, 444] width 37 height 19
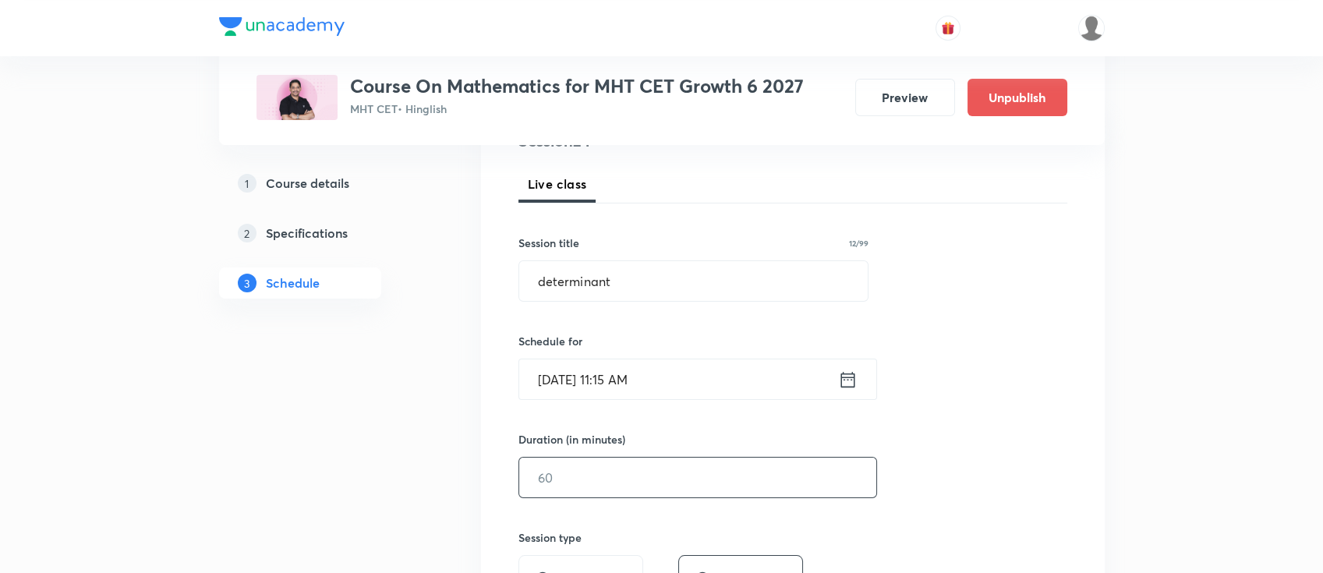
click at [707, 469] on input "text" at bounding box center [697, 478] width 357 height 40
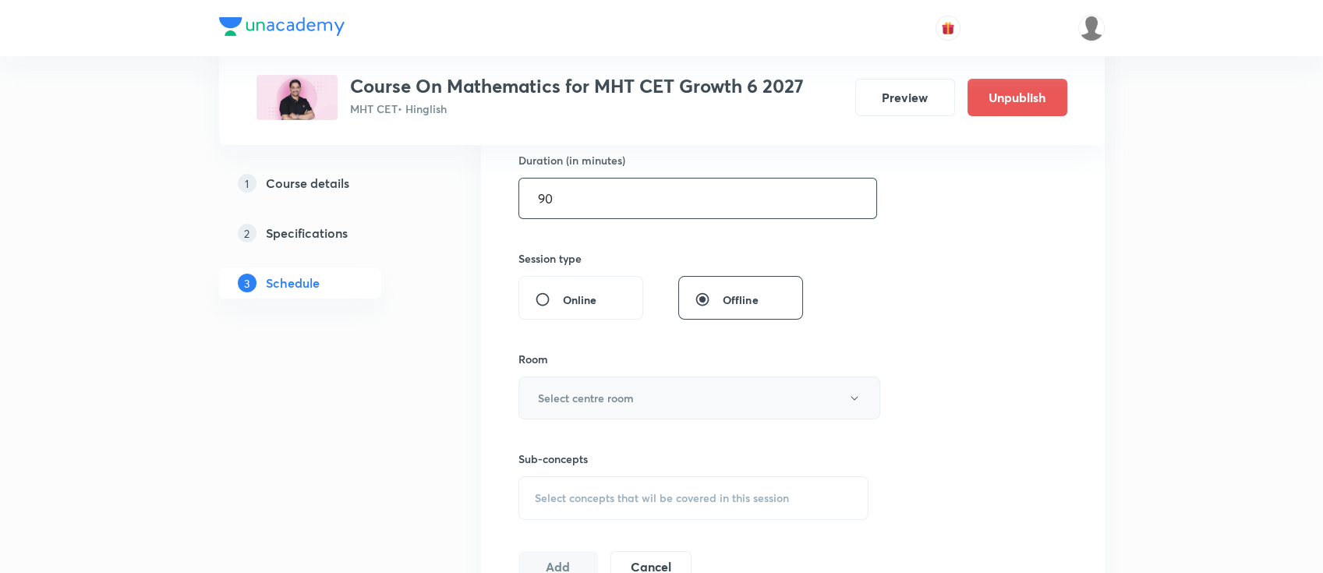
scroll to position [519, 0]
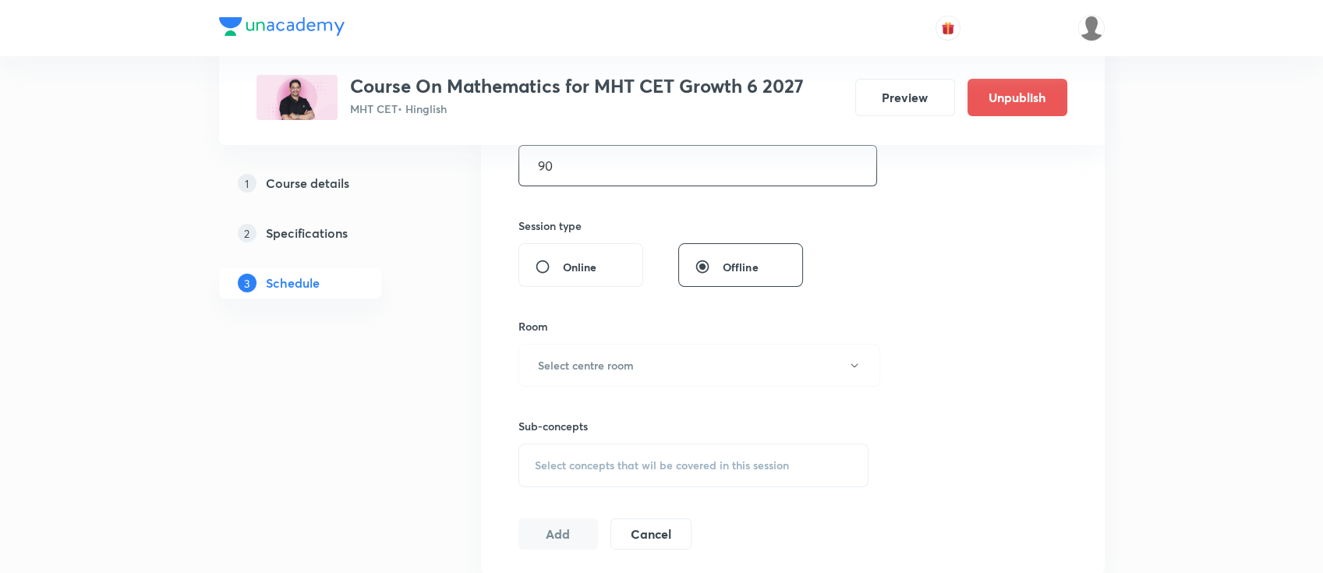
type input "90"
click at [617, 354] on button "Select centre room" at bounding box center [699, 365] width 362 height 43
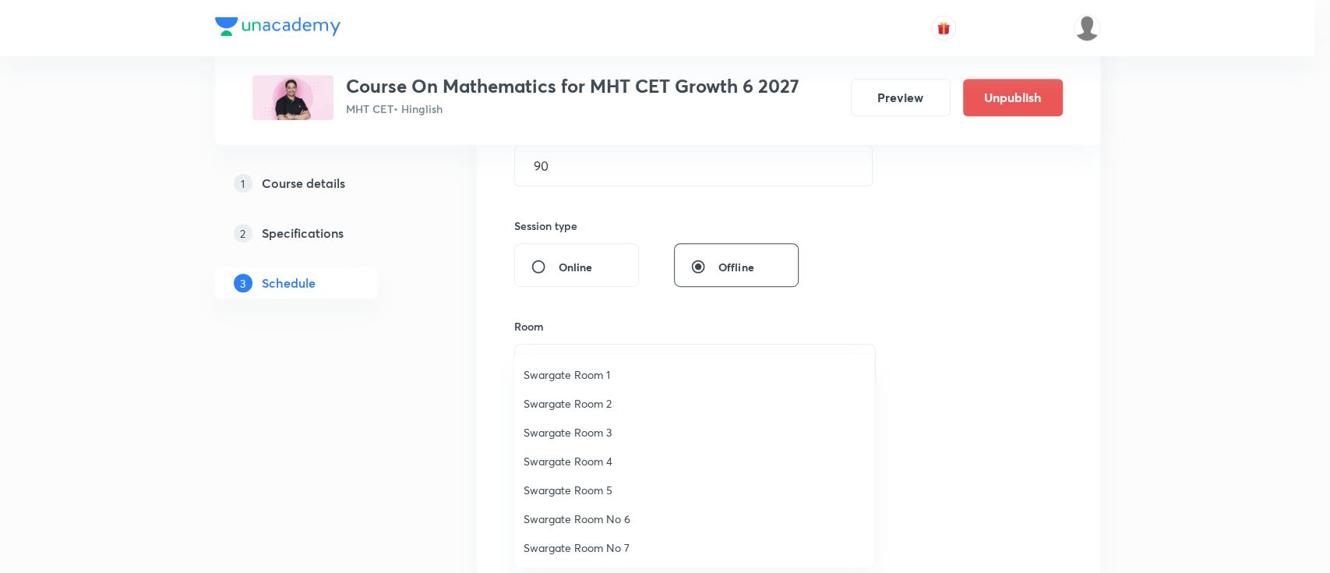
click at [599, 432] on span "Swargate Room 3" at bounding box center [694, 432] width 341 height 16
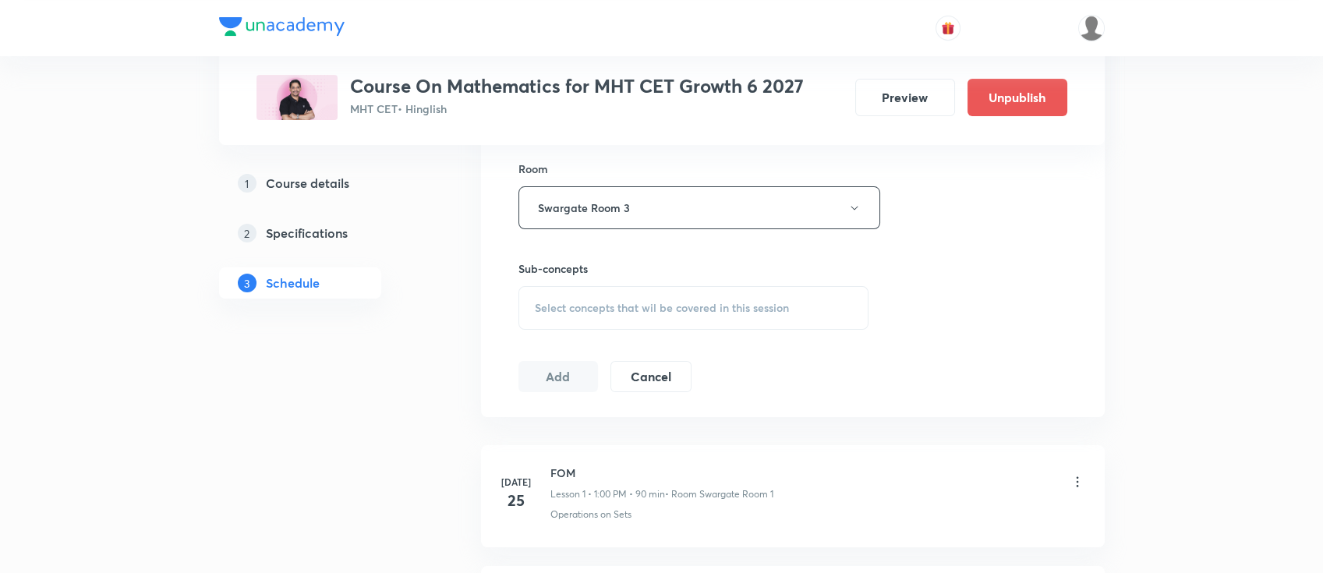
scroll to position [727, 0]
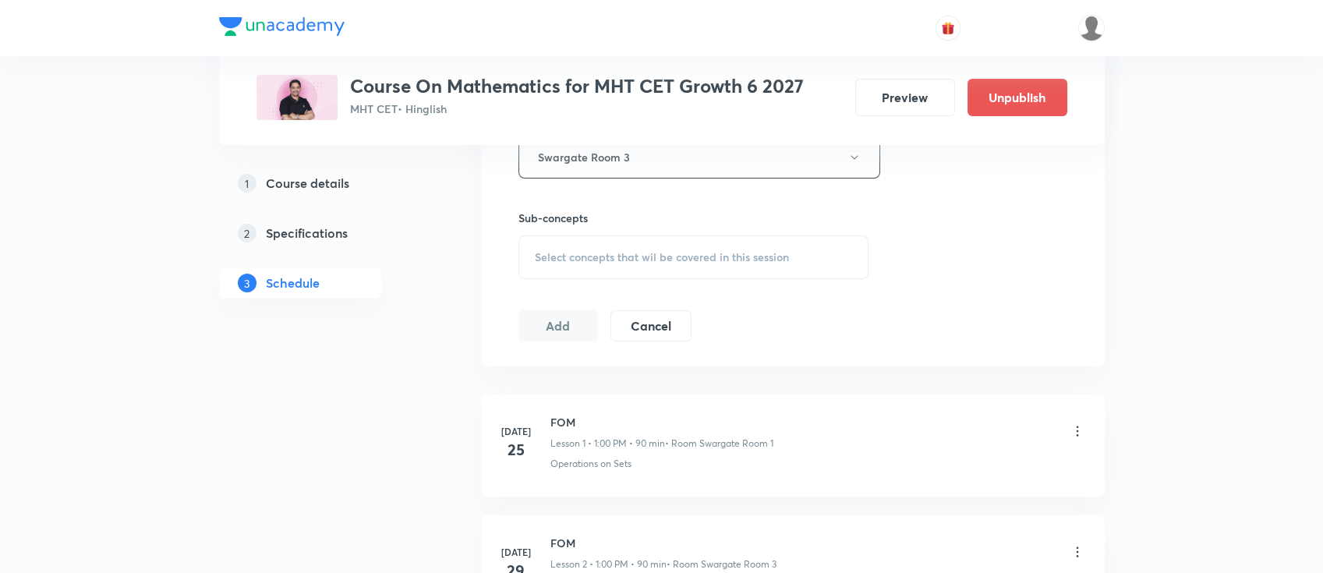
click at [700, 253] on span "Select concepts that wil be covered in this session" at bounding box center [662, 257] width 254 height 12
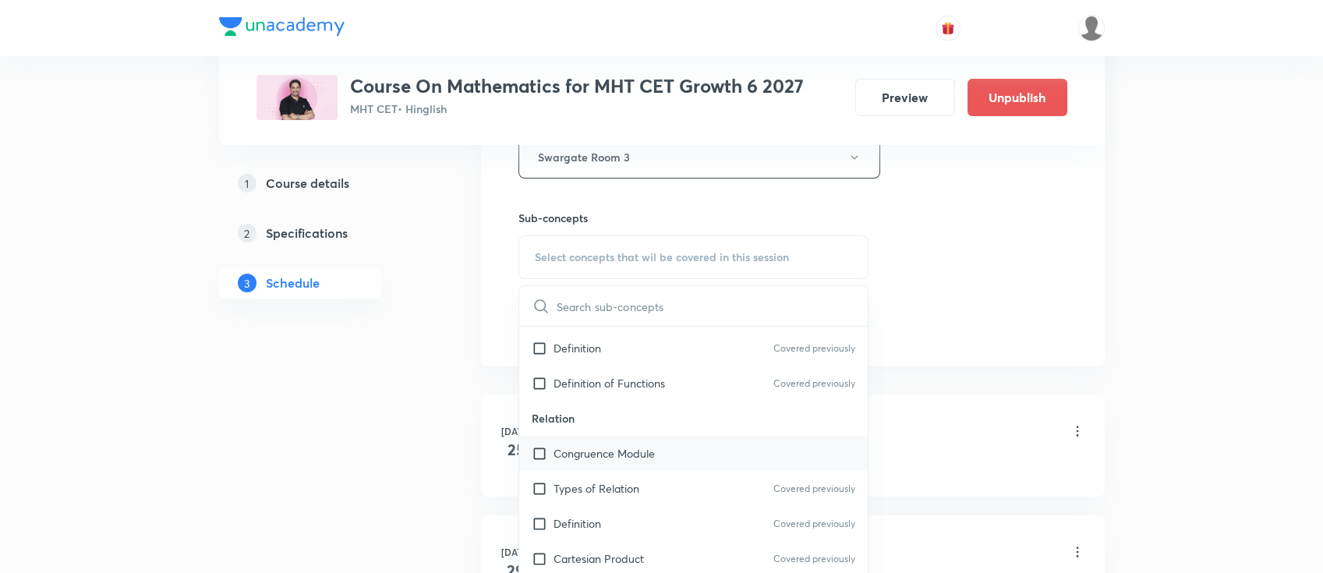
scroll to position [519, 0]
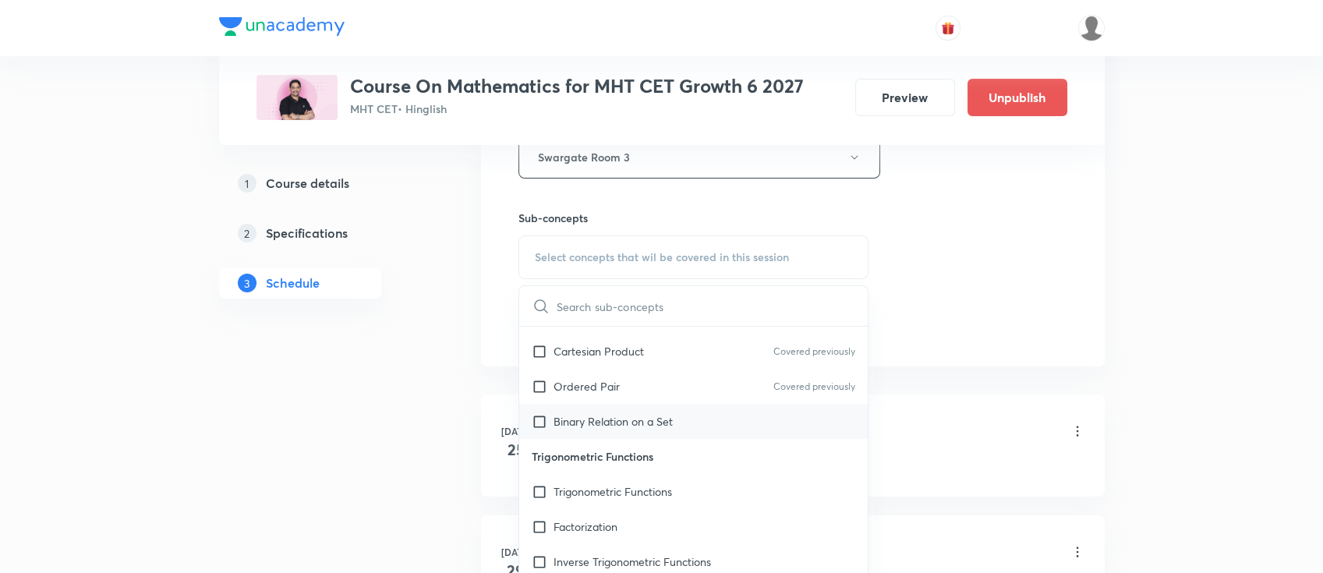
click at [673, 419] on p "Binary Relation on a Set" at bounding box center [612, 421] width 119 height 16
checkbox input "true"
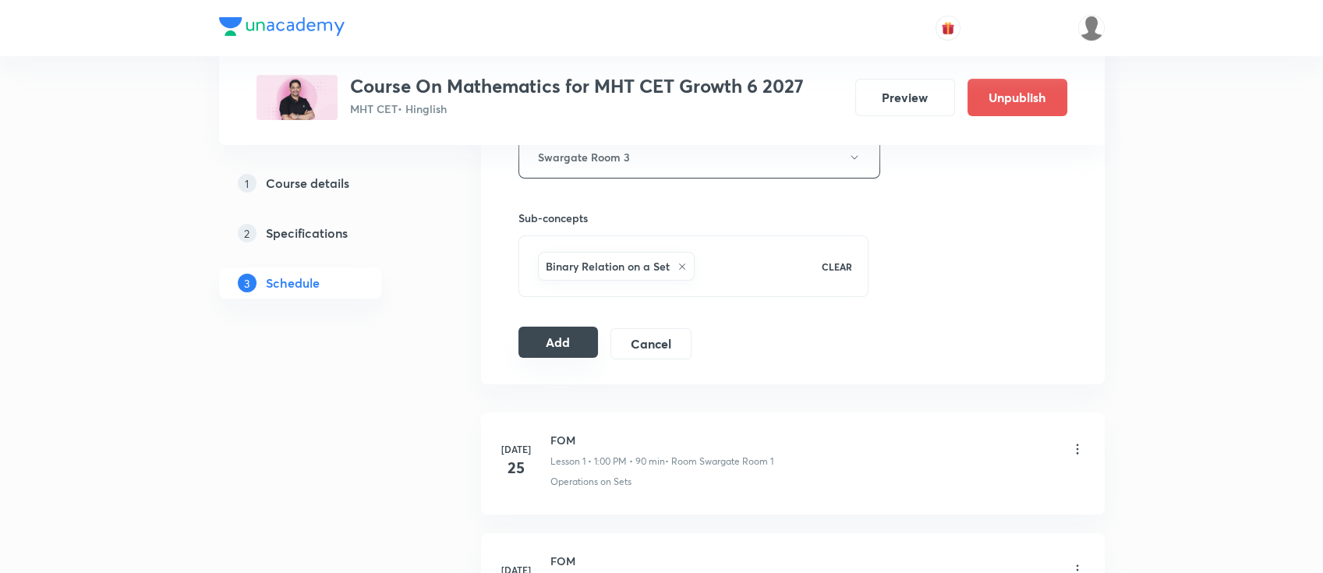
click at [571, 341] on button "Add" at bounding box center [558, 342] width 80 height 31
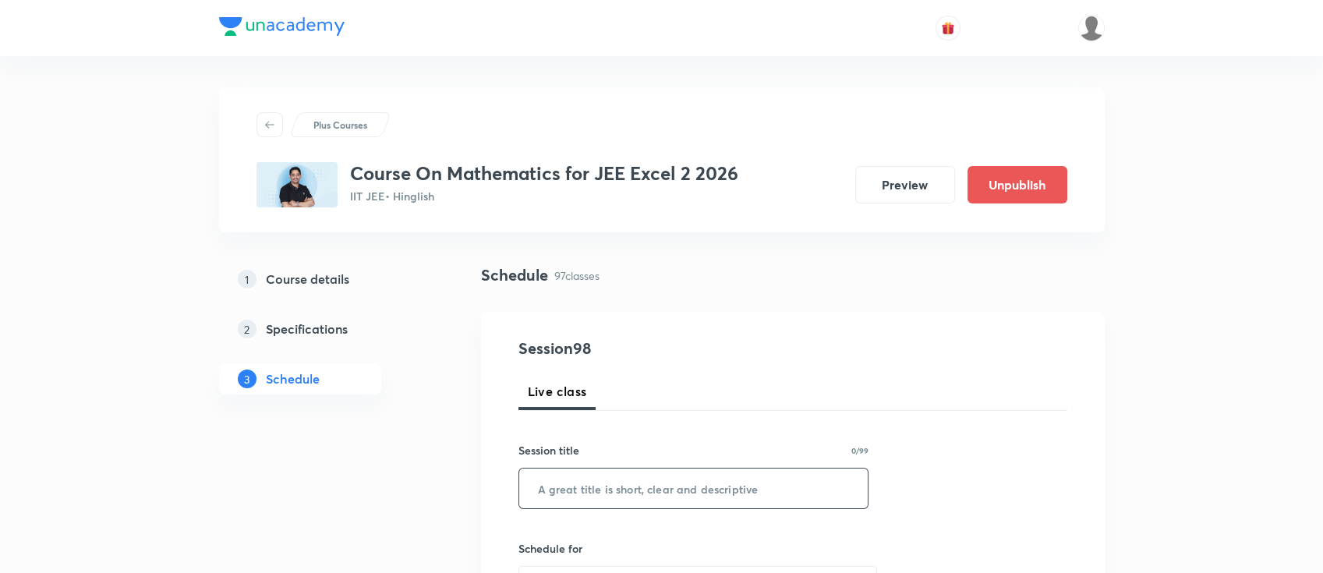
click at [557, 496] on input "text" at bounding box center [693, 488] width 349 height 40
paste input "-Vector 3D"
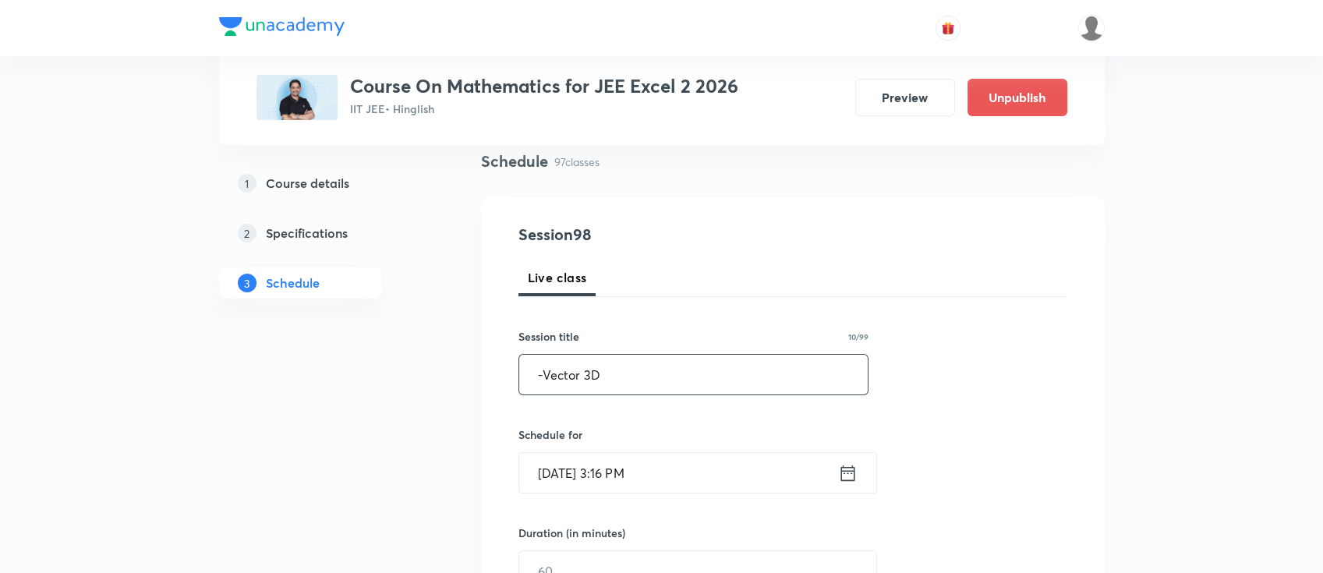
scroll to position [207, 0]
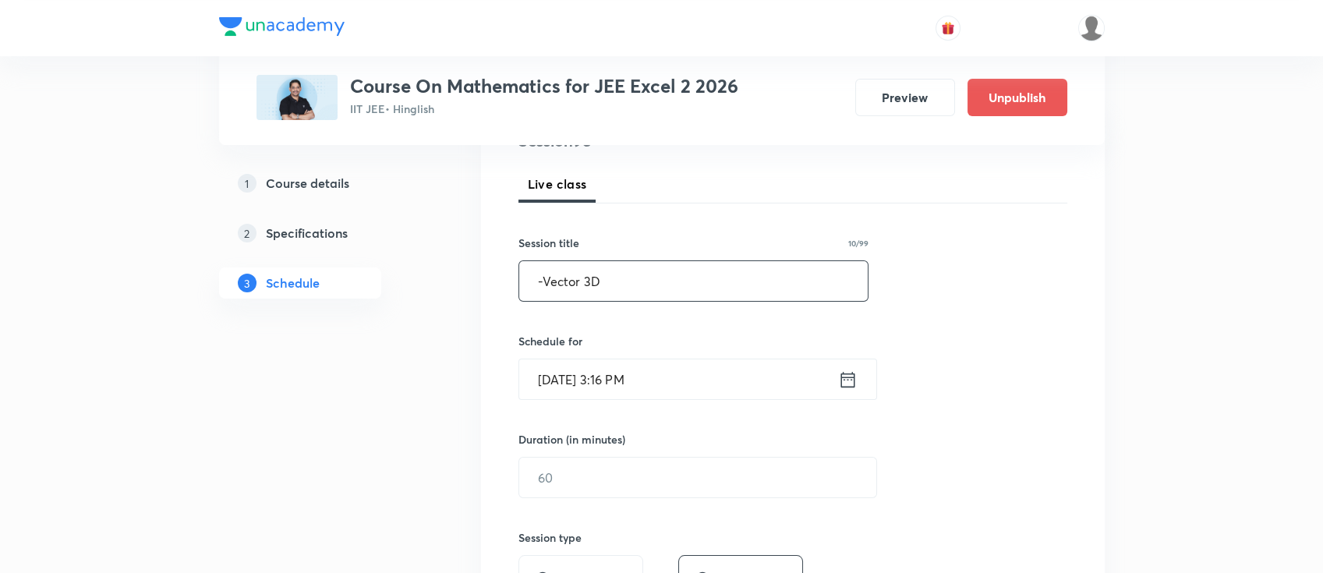
click at [548, 284] on input "-Vector 3D" at bounding box center [693, 281] width 349 height 40
click at [543, 288] on input "-Vector 3D" at bounding box center [693, 281] width 349 height 40
type input "Vector 3D"
click at [844, 384] on icon at bounding box center [847, 380] width 19 height 22
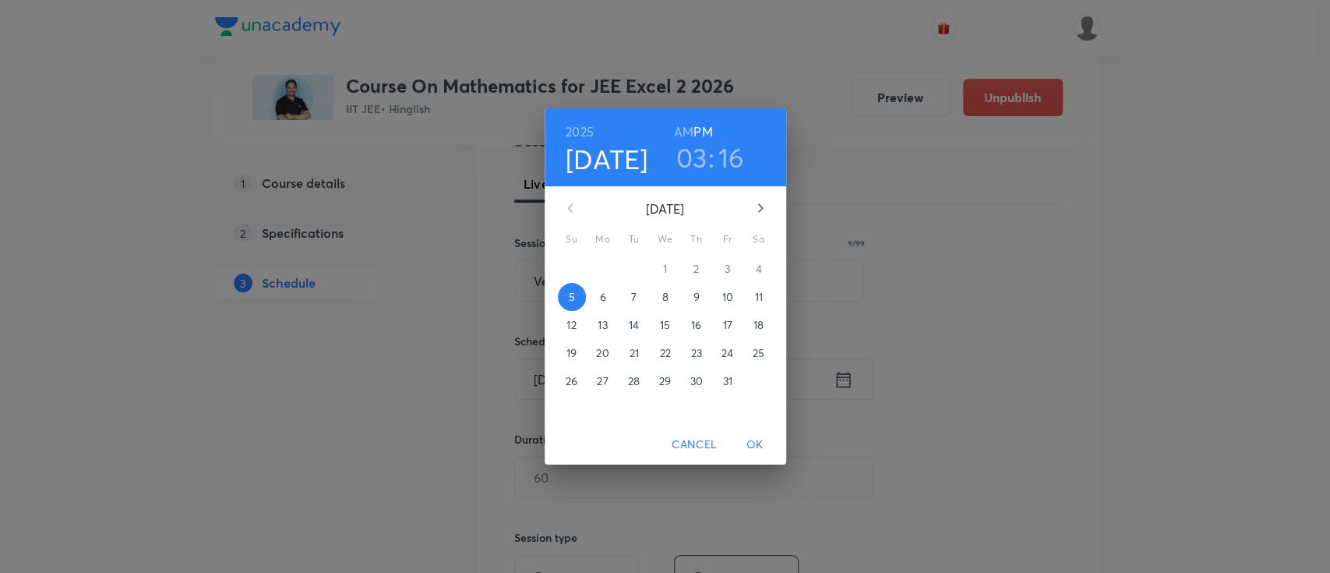
click at [603, 294] on p "6" at bounding box center [602, 297] width 6 height 16
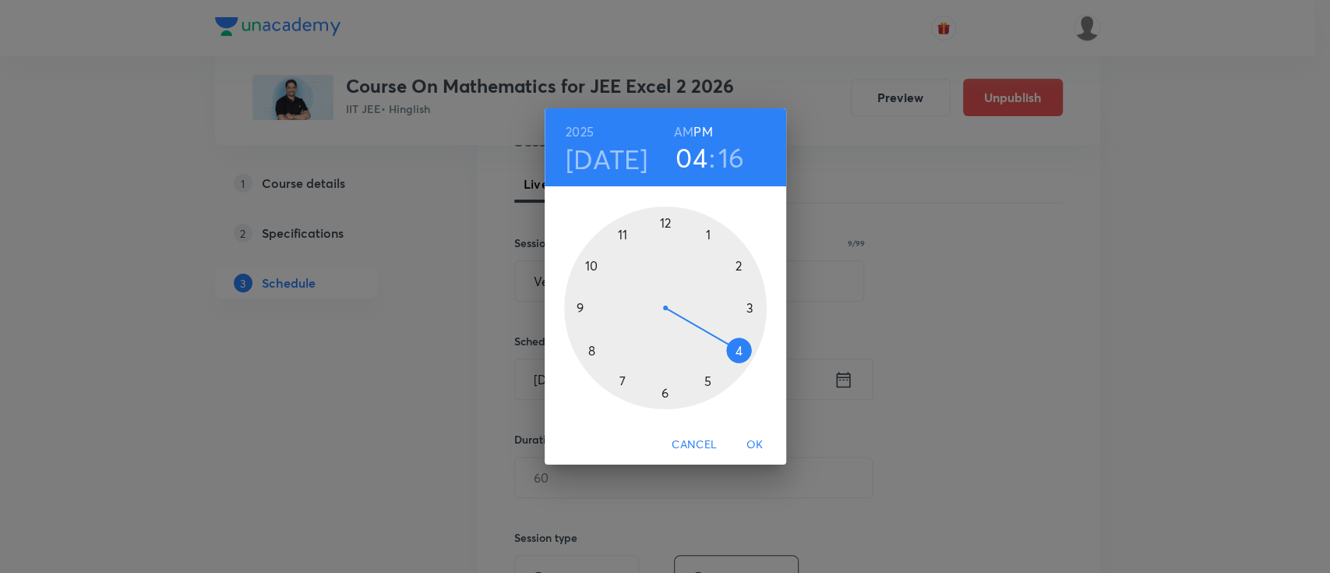
drag, startPoint x: 748, startPoint y: 301, endPoint x: 735, endPoint y: 350, distance: 50.9
click at [735, 350] on div at bounding box center [665, 308] width 203 height 203
drag, startPoint x: 753, startPoint y: 315, endPoint x: 664, endPoint y: 380, distance: 109.9
click at [664, 380] on div at bounding box center [665, 308] width 203 height 203
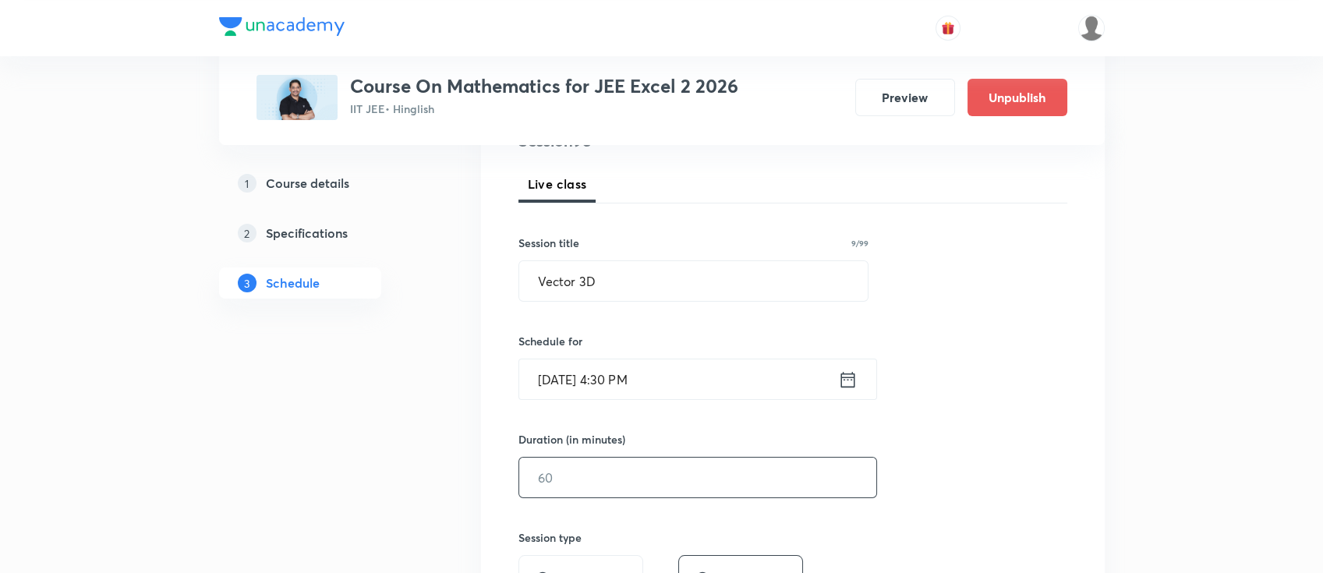
click at [670, 479] on input "text" at bounding box center [697, 478] width 357 height 40
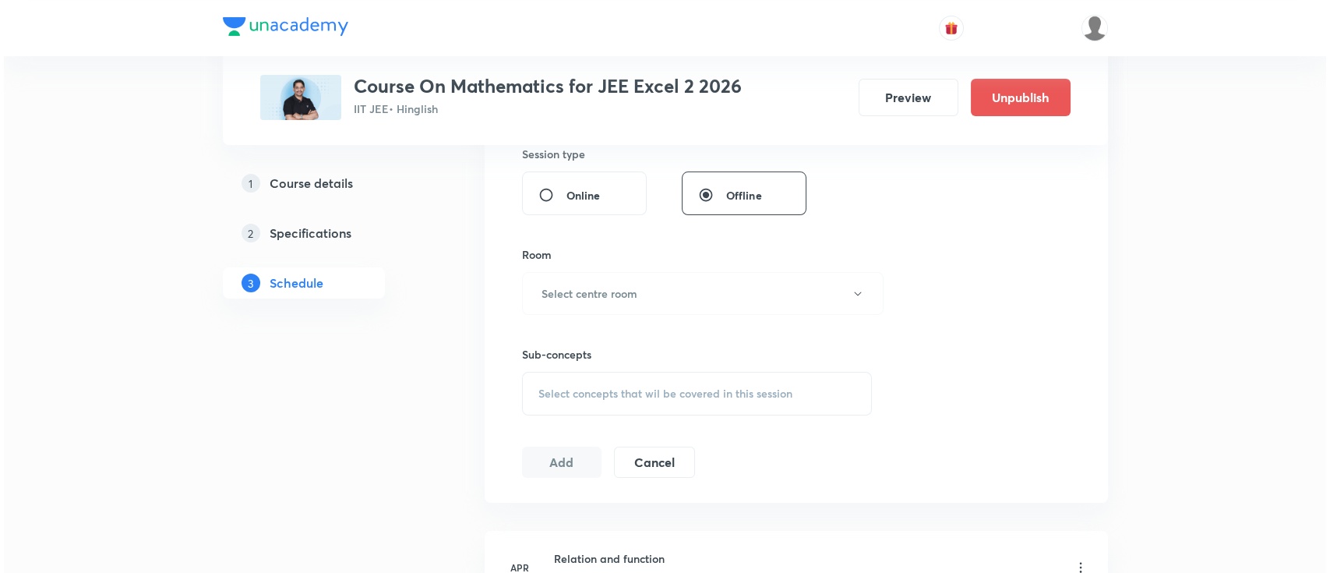
scroll to position [624, 0]
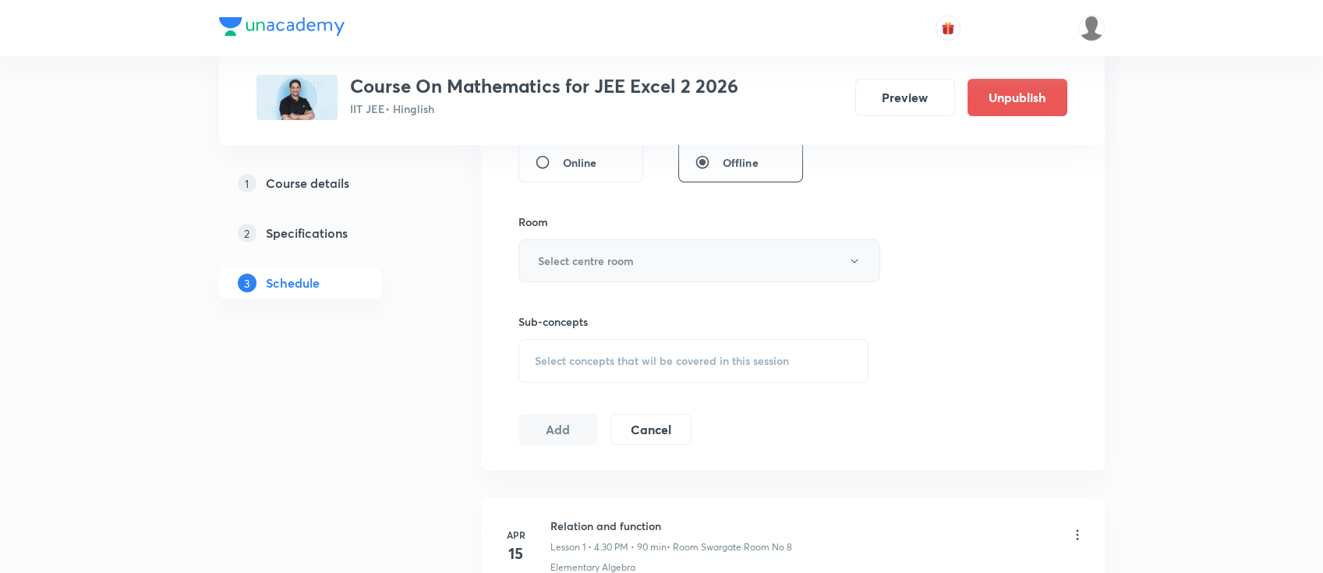
type input "90"
click at [595, 263] on h6 "Select centre room" at bounding box center [586, 261] width 96 height 16
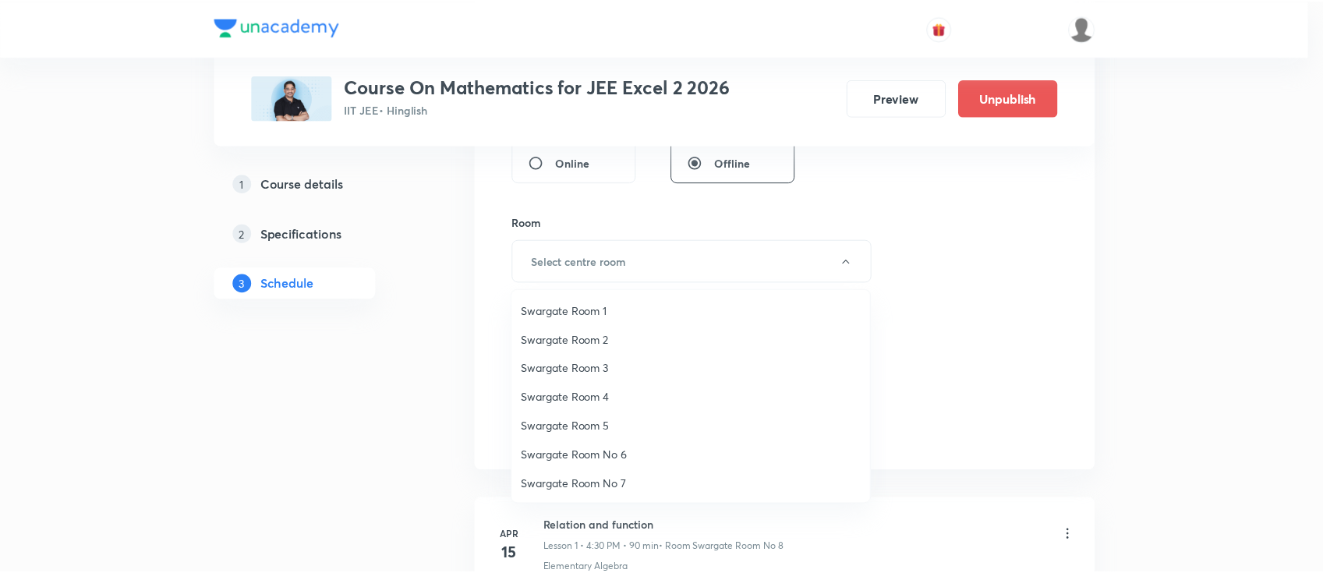
scroll to position [104, 0]
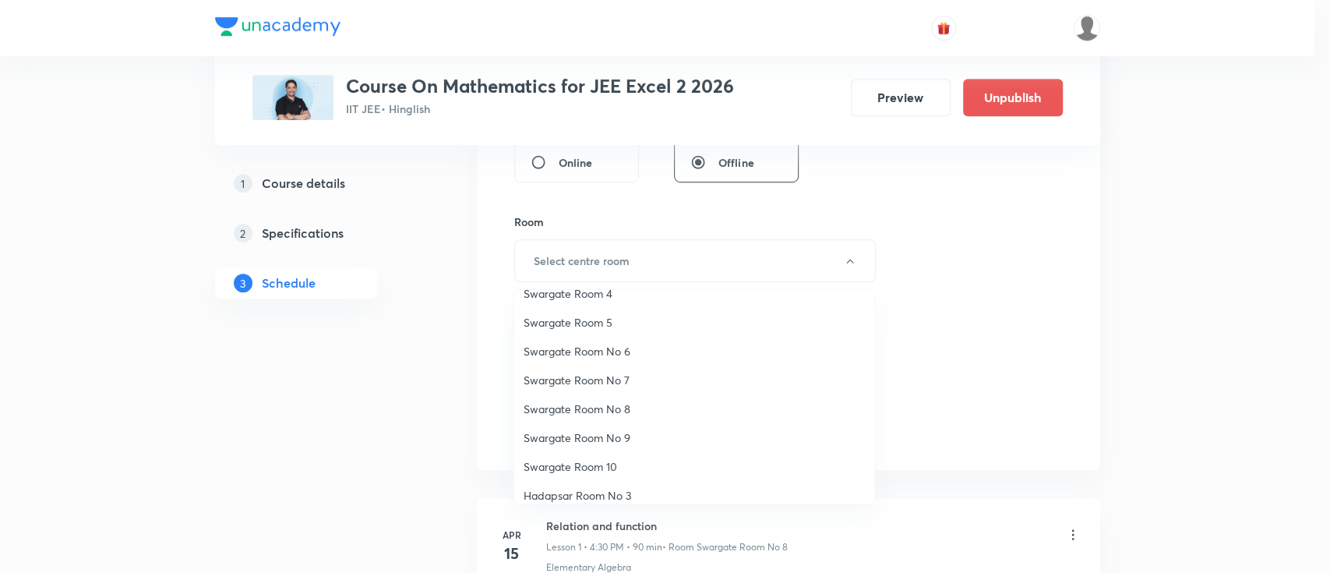
click at [610, 402] on span "Swargate Room No 8" at bounding box center [694, 409] width 341 height 16
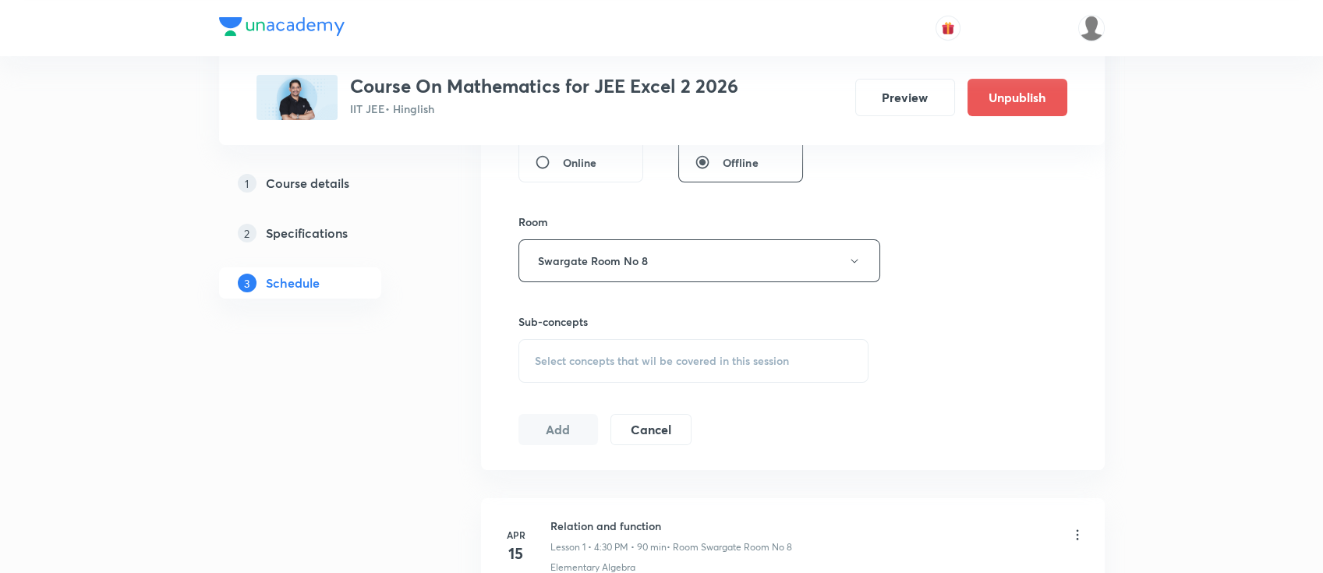
click at [641, 359] on span "Select concepts that wil be covered in this session" at bounding box center [662, 361] width 254 height 12
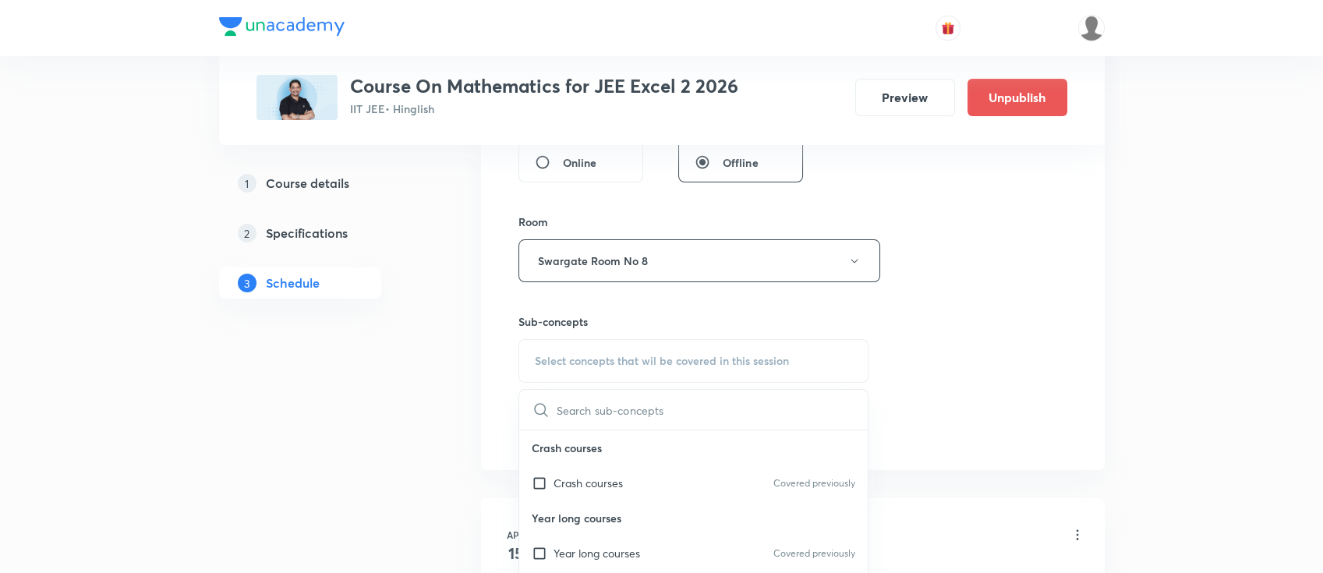
scroll to position [0, 0]
click at [640, 546] on p "Year long courses" at bounding box center [596, 553] width 87 height 16
checkbox input "true"
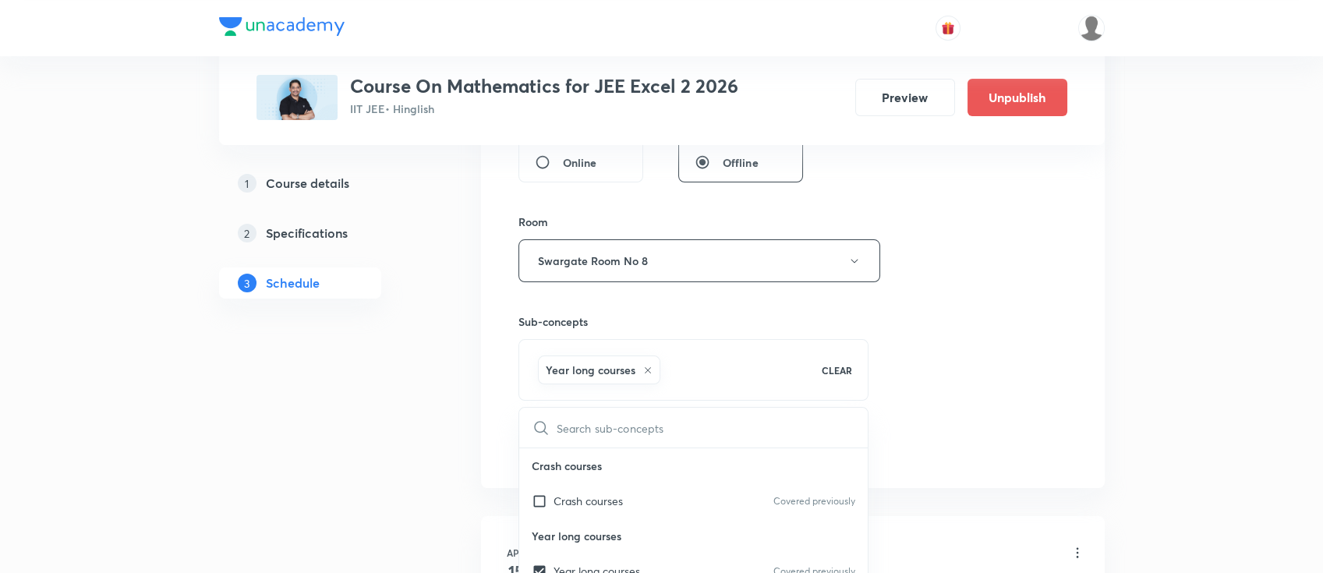
click at [912, 348] on div "Session 98 Live class Session title 9/99 Vector 3D ​ Schedule for Oct 6, 2025, …" at bounding box center [792, 88] width 549 height 750
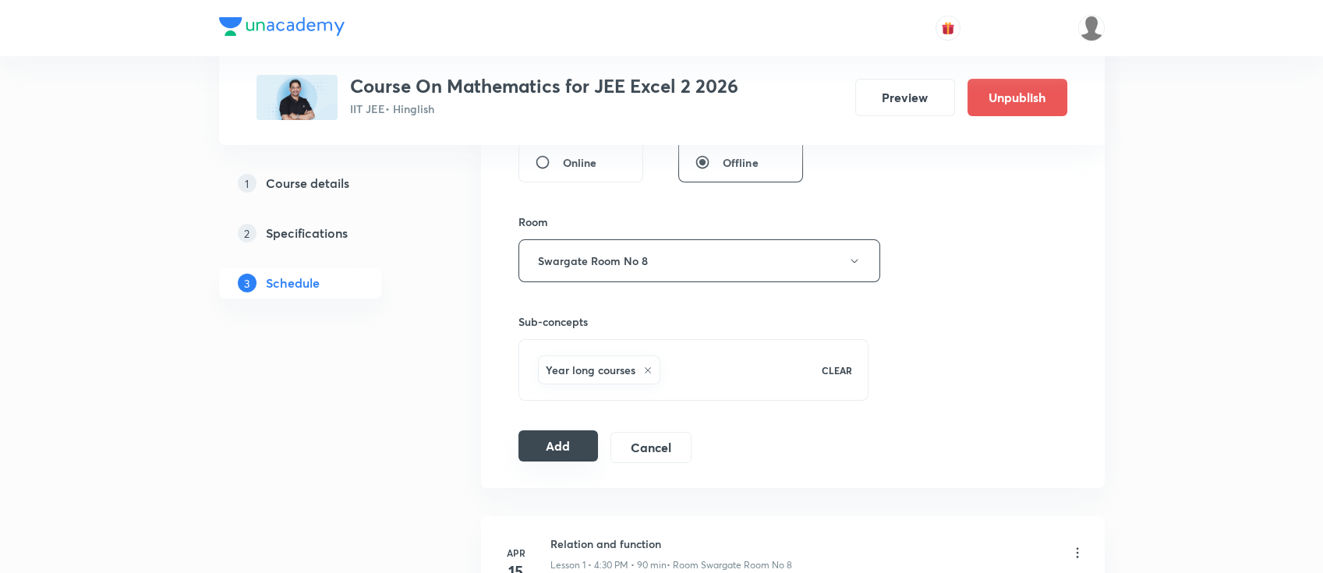
click at [553, 446] on button "Add" at bounding box center [558, 445] width 80 height 31
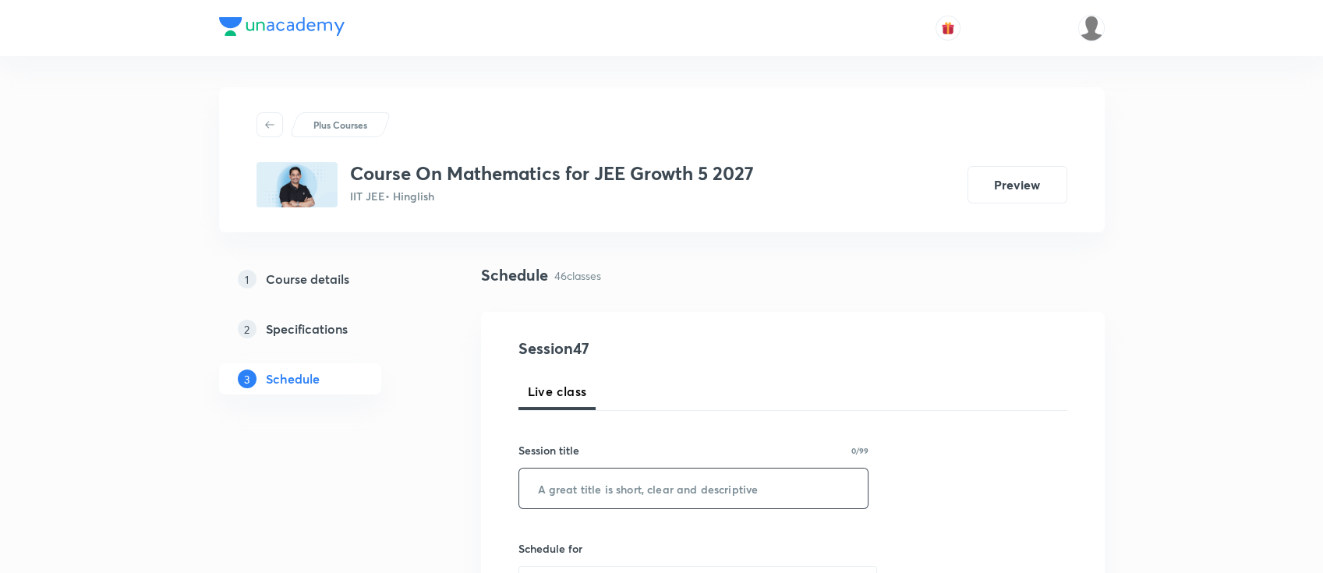
click at [676, 496] on input "text" at bounding box center [693, 488] width 349 height 40
paste input "Quadratic equation"
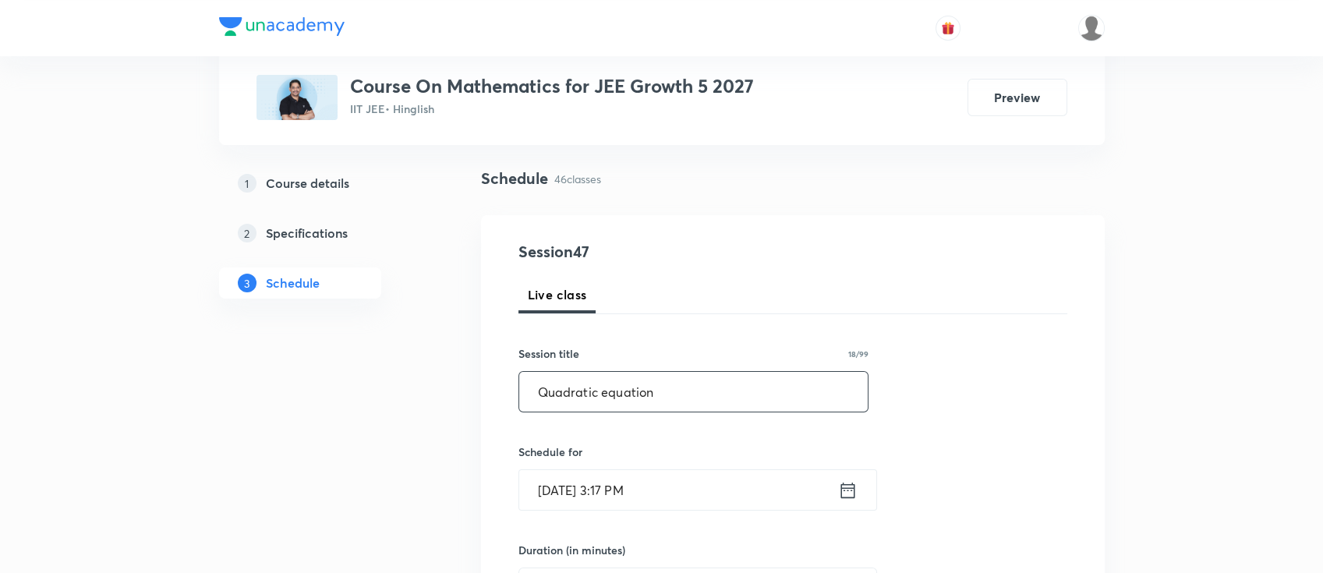
scroll to position [104, 0]
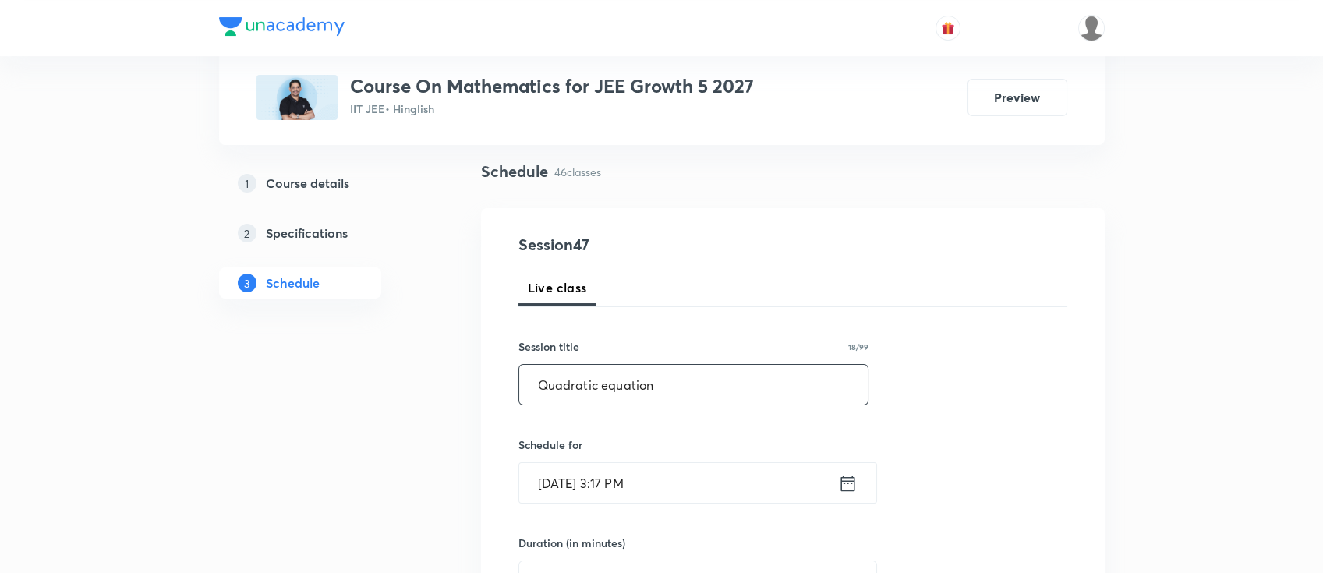
type input "Quadratic equation"
click at [850, 482] on icon at bounding box center [847, 483] width 14 height 16
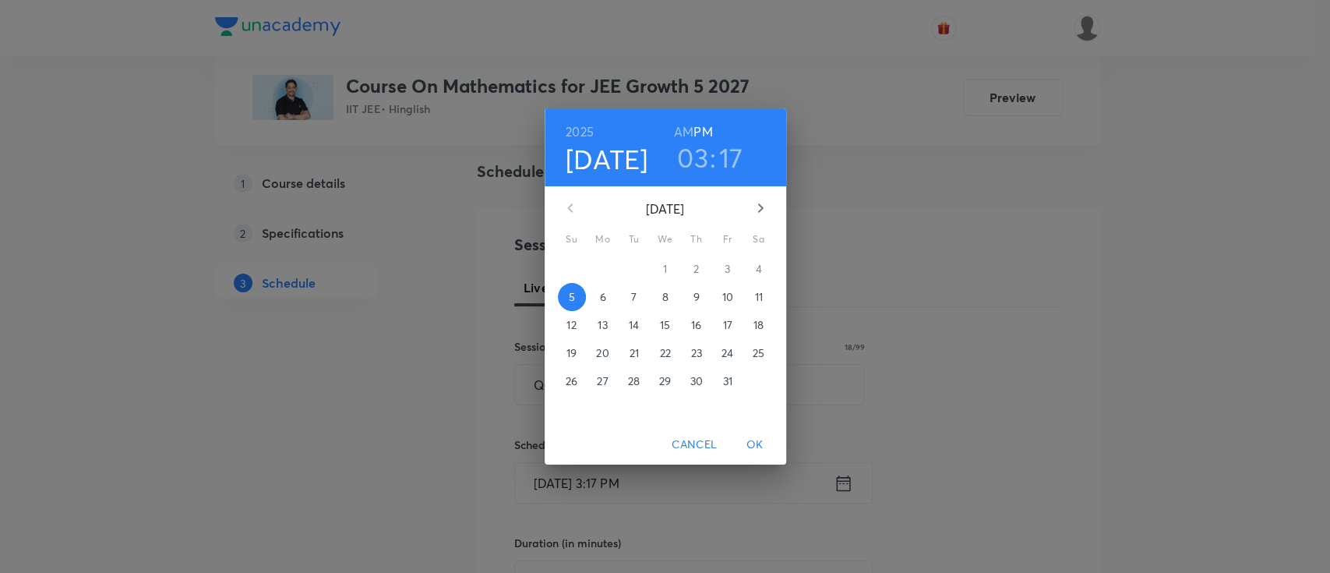
click at [602, 295] on p "6" at bounding box center [602, 297] width 6 height 16
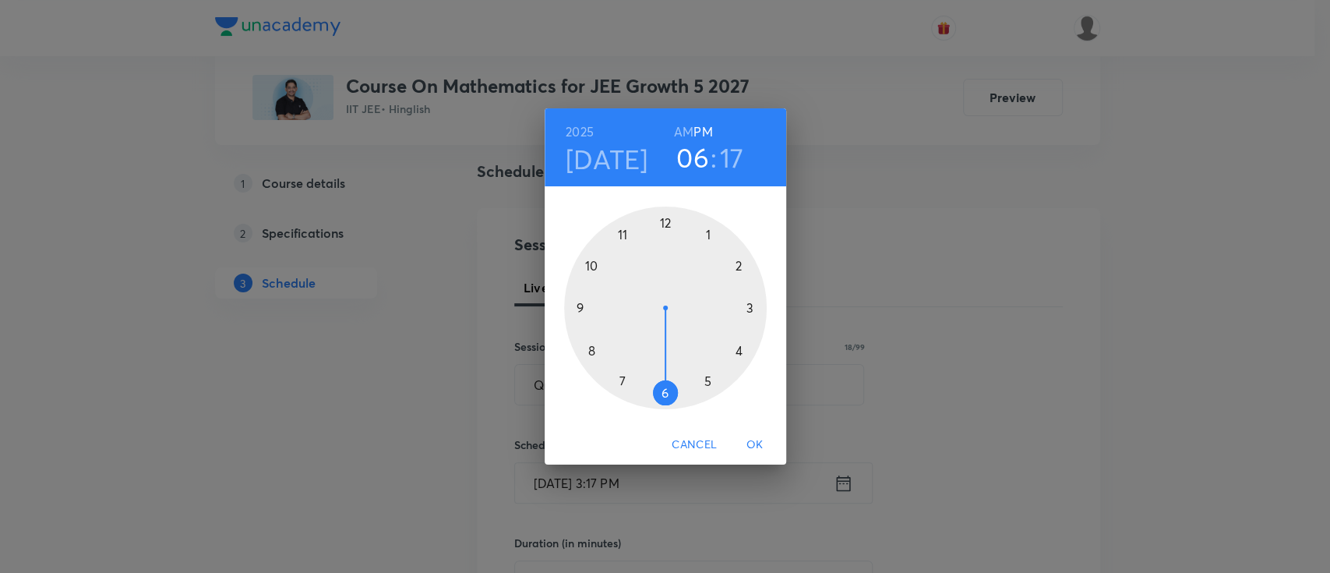
drag, startPoint x: 748, startPoint y: 312, endPoint x: 671, endPoint y: 391, distance: 110.8
click at [671, 391] on div at bounding box center [665, 308] width 203 height 203
click at [749, 306] on div at bounding box center [665, 308] width 203 height 203
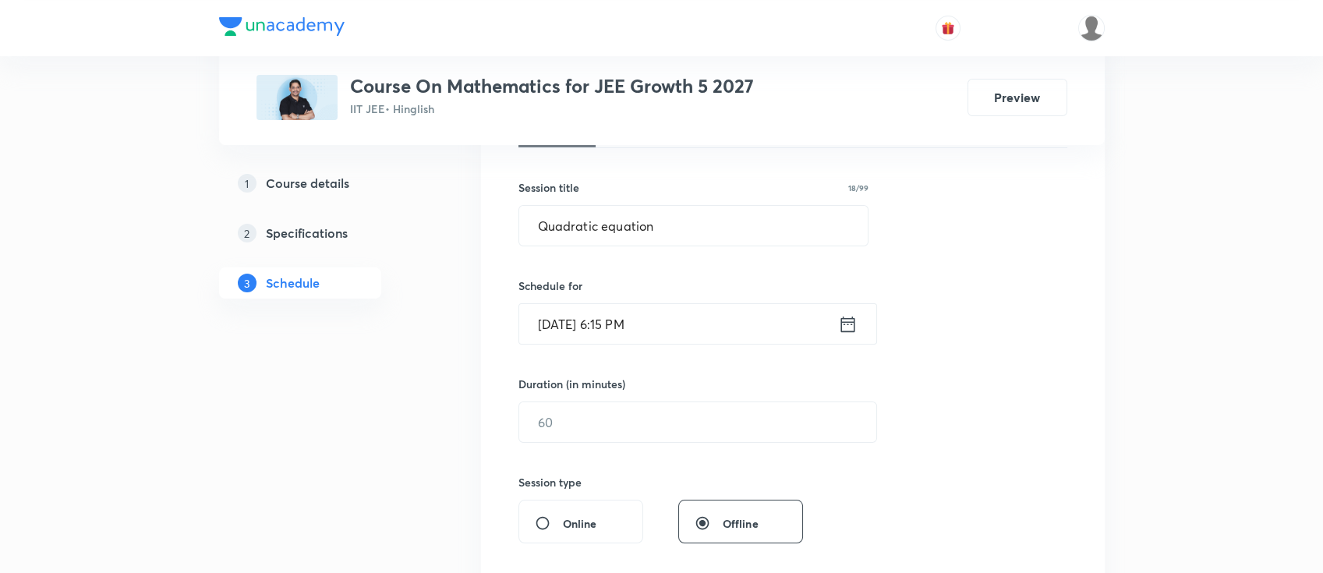
scroll to position [312, 0]
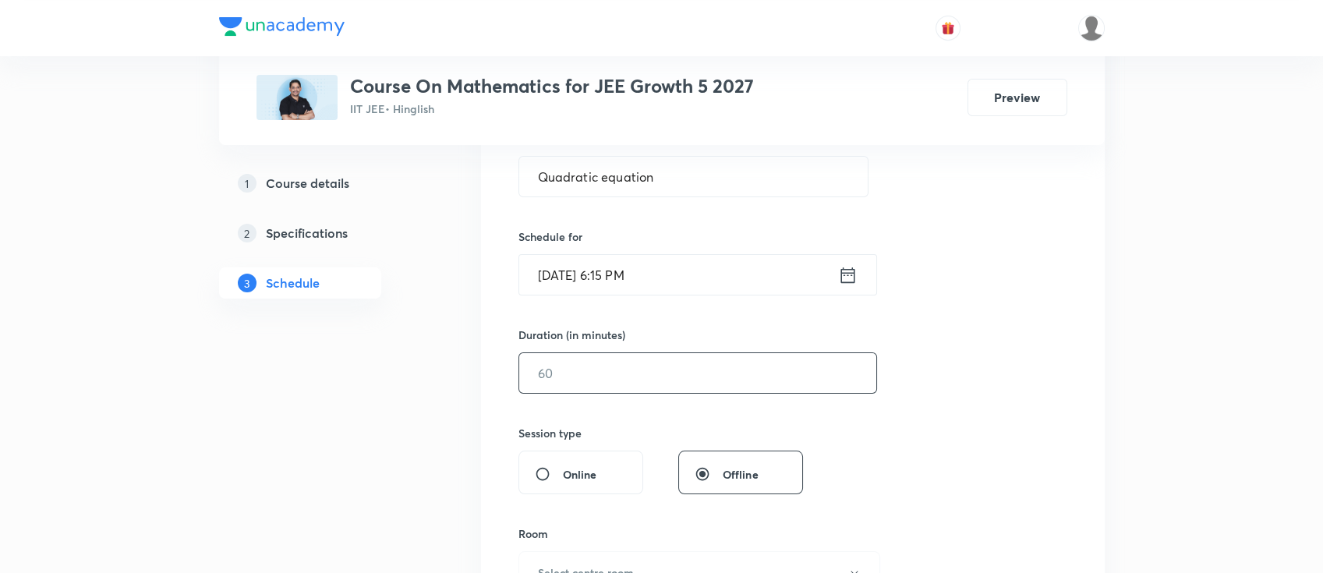
click at [691, 385] on input "text" at bounding box center [697, 373] width 357 height 40
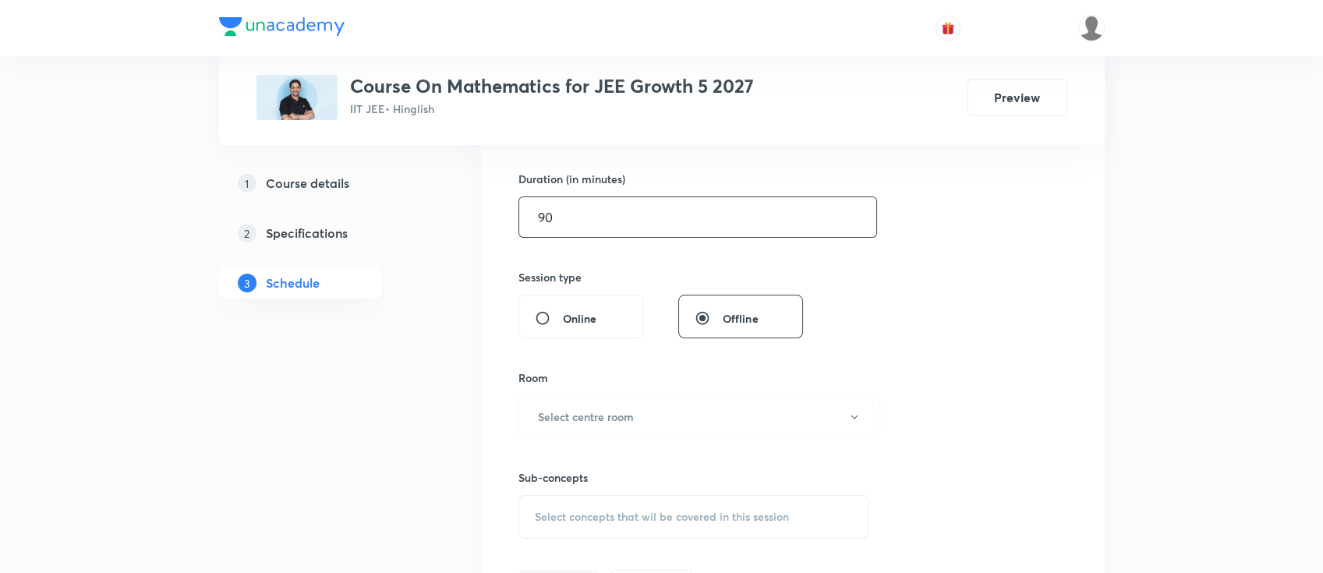
scroll to position [415, 0]
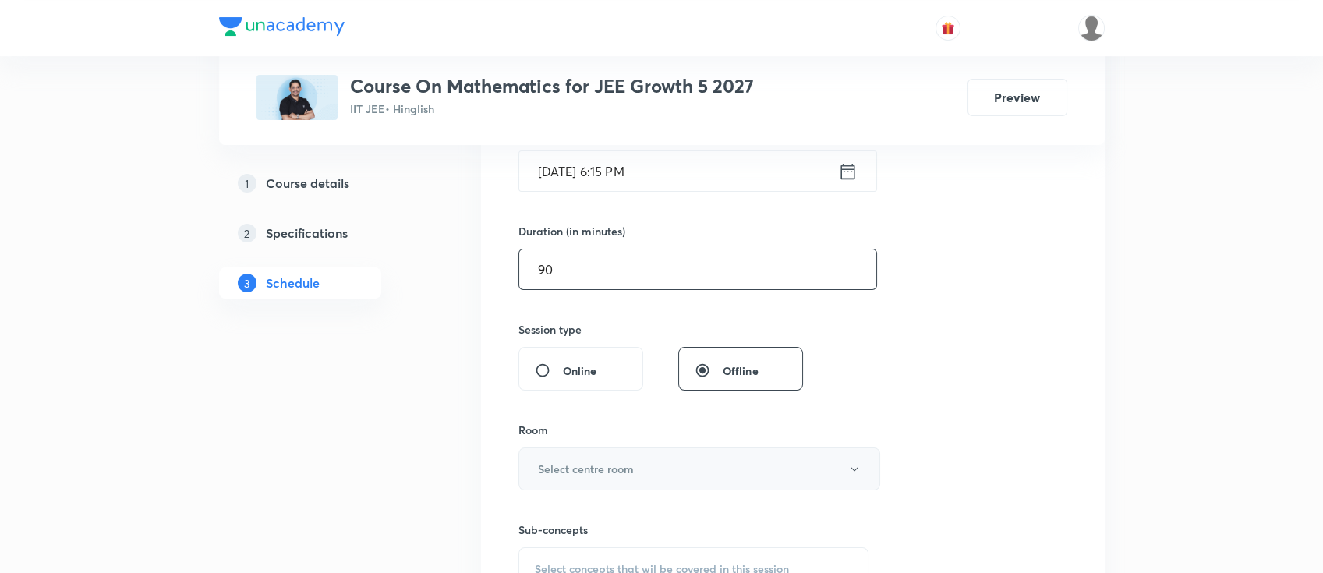
type input "90"
click at [638, 458] on button "Select centre room" at bounding box center [699, 468] width 362 height 43
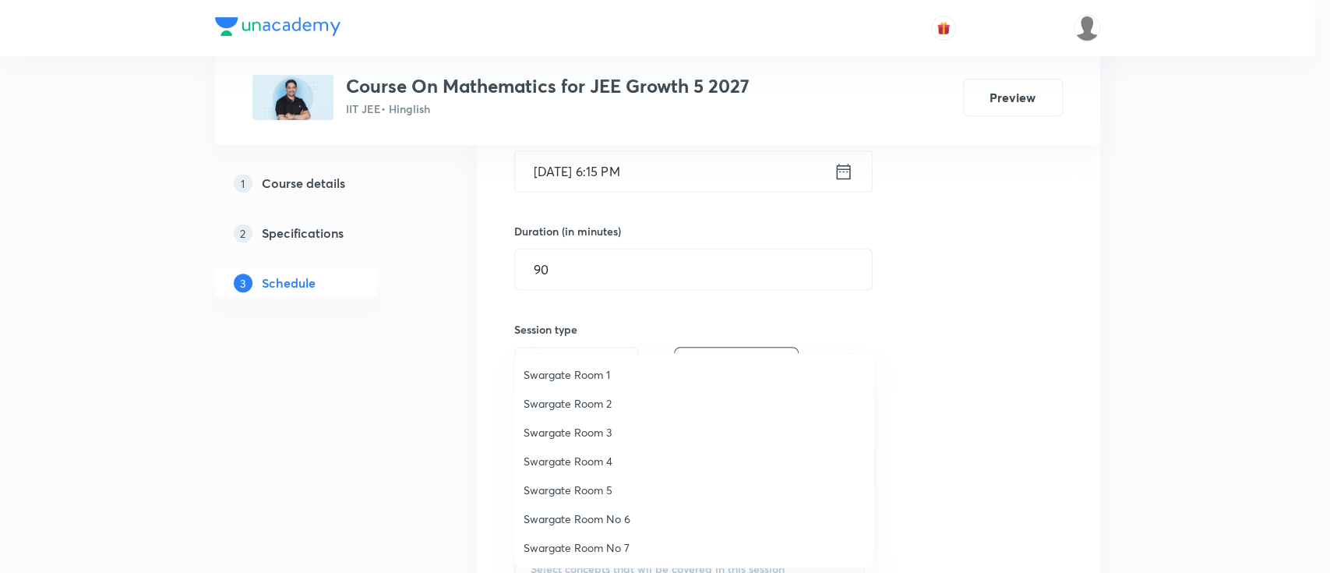
click at [617, 512] on span "Swargate Room No 6" at bounding box center [694, 519] width 341 height 16
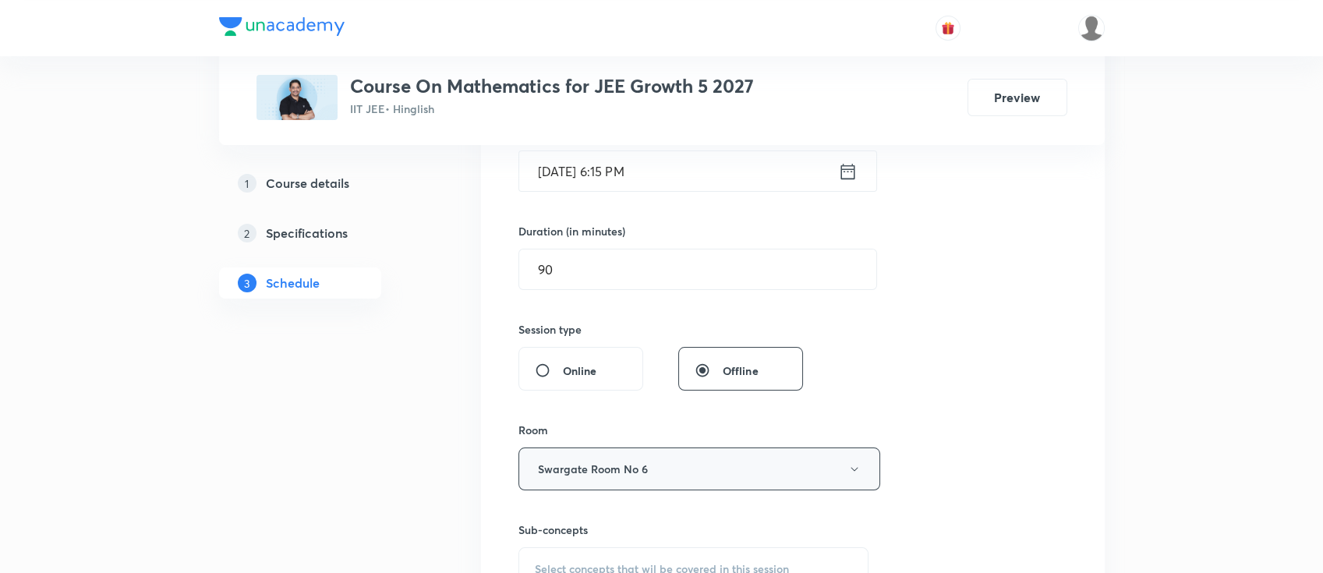
scroll to position [519, 0]
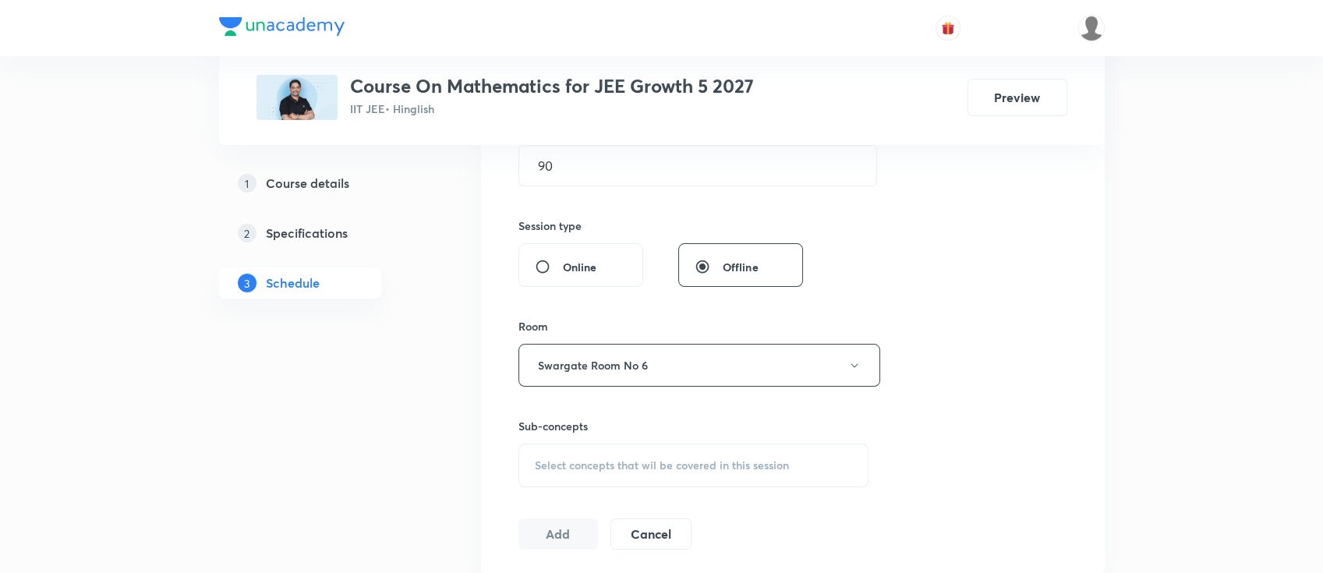
click at [740, 452] on div "Select concepts that wil be covered in this session" at bounding box center [693, 465] width 351 height 44
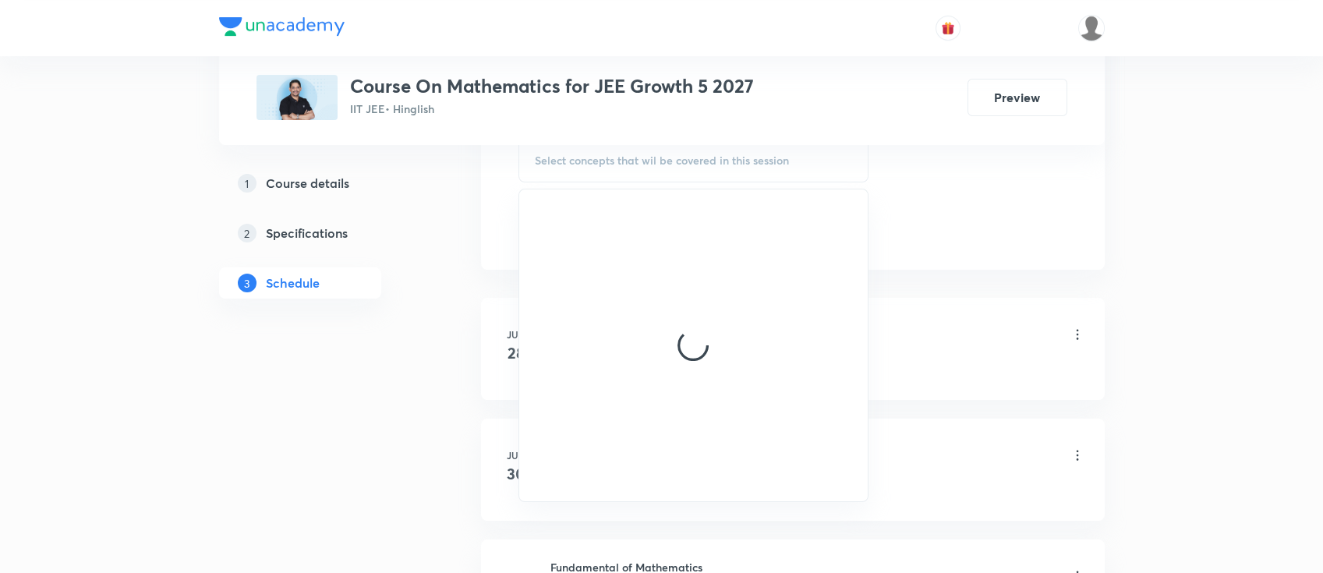
scroll to position [831, 0]
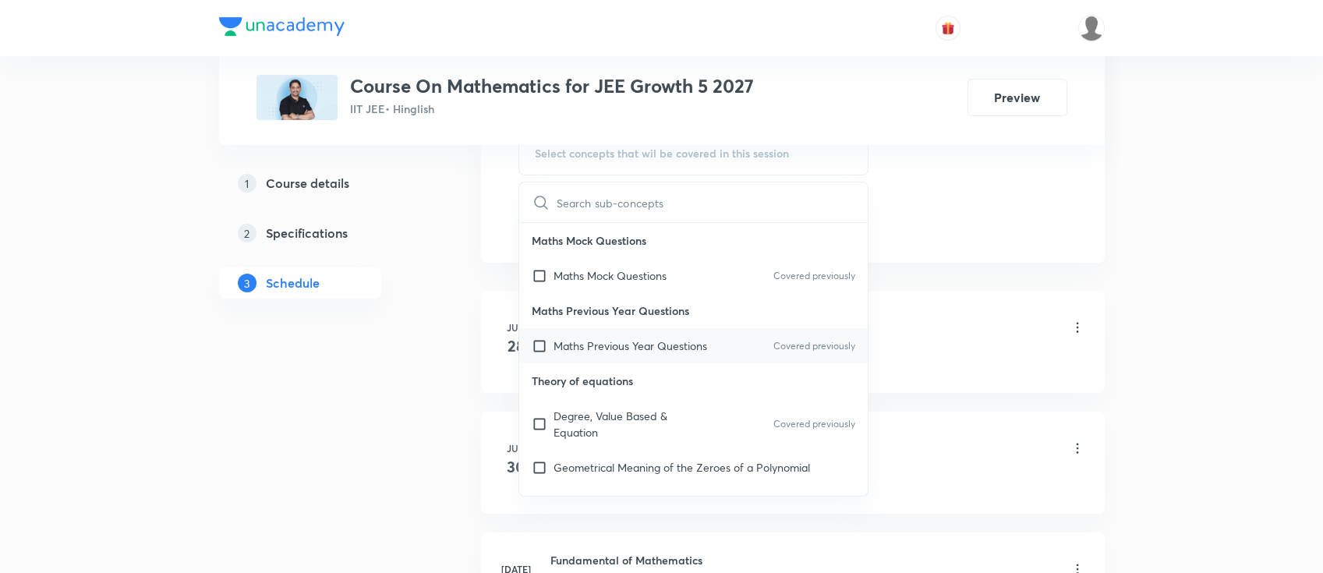
click at [684, 337] on p "Maths Previous Year Questions" at bounding box center [630, 345] width 154 height 16
checkbox input "true"
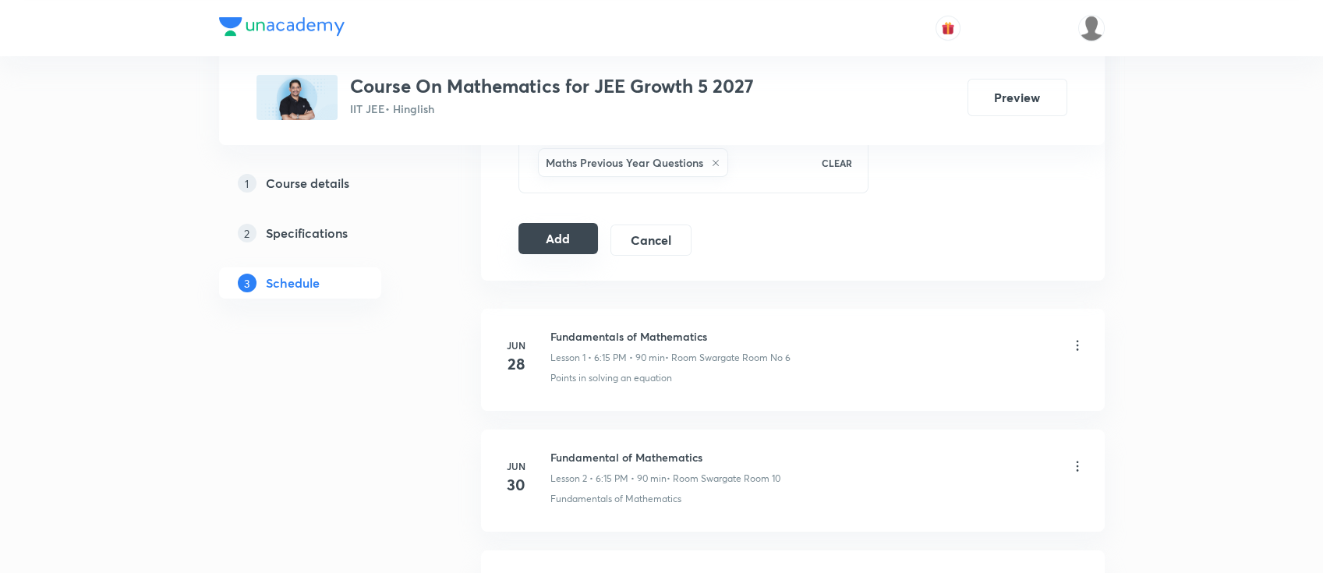
click at [567, 236] on button "Add" at bounding box center [558, 238] width 80 height 31
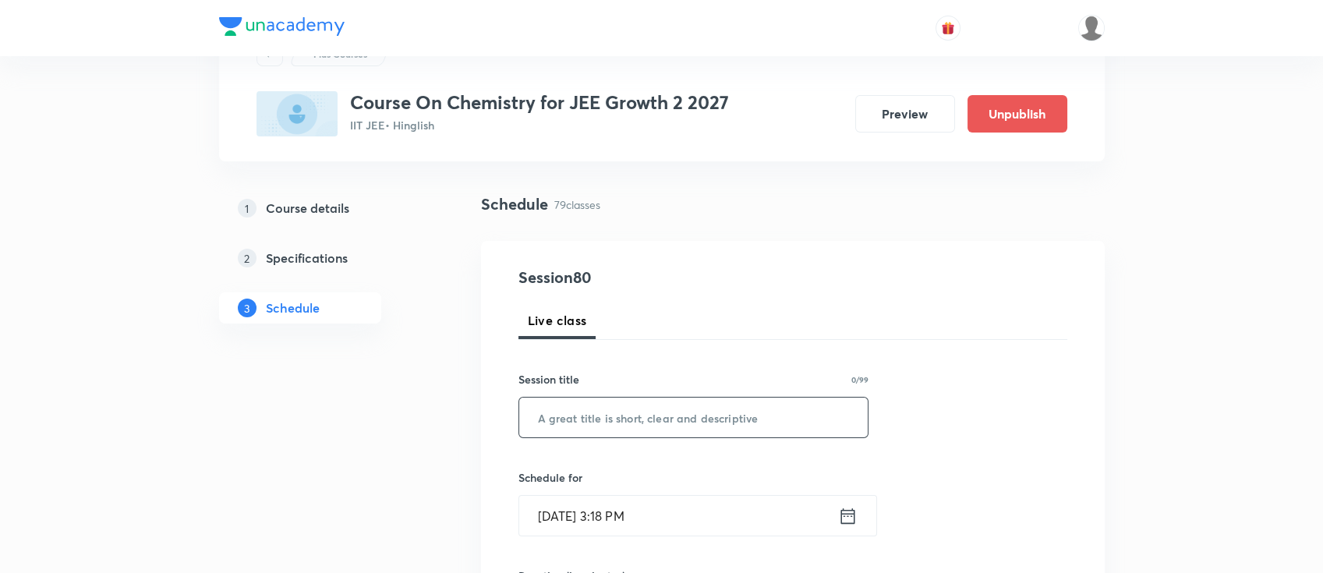
scroll to position [104, 0]
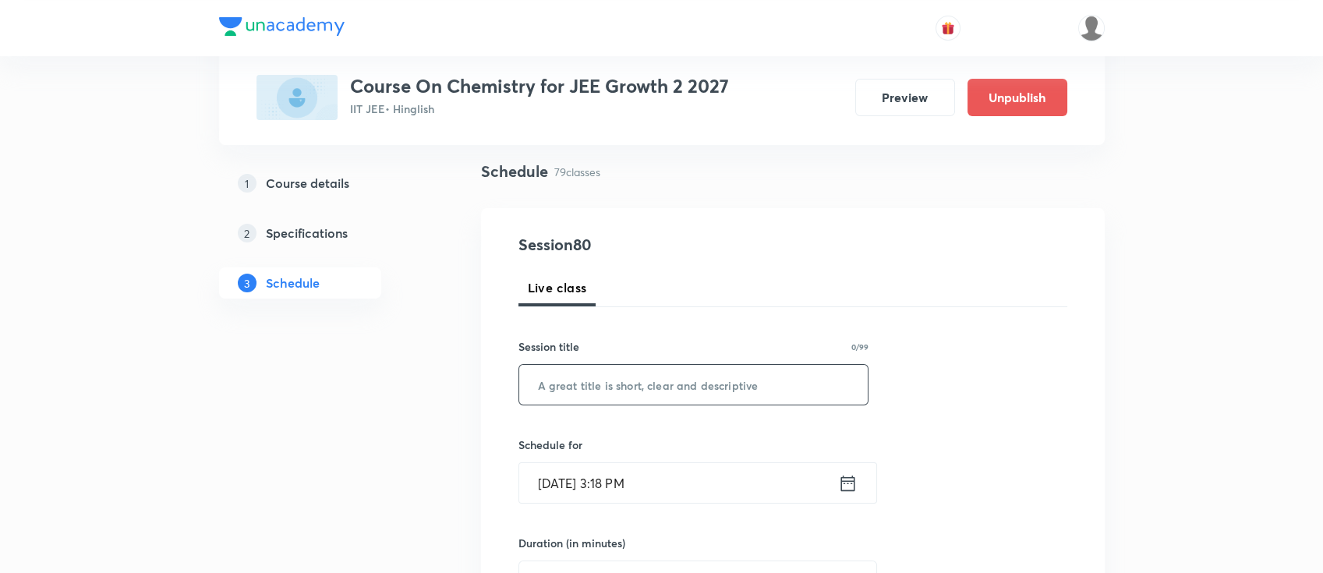
click at [655, 383] on input "text" at bounding box center [693, 385] width 349 height 40
paste input "thermodynamics 2"
type input "thermodynamics 2"
click at [854, 486] on icon at bounding box center [847, 483] width 19 height 22
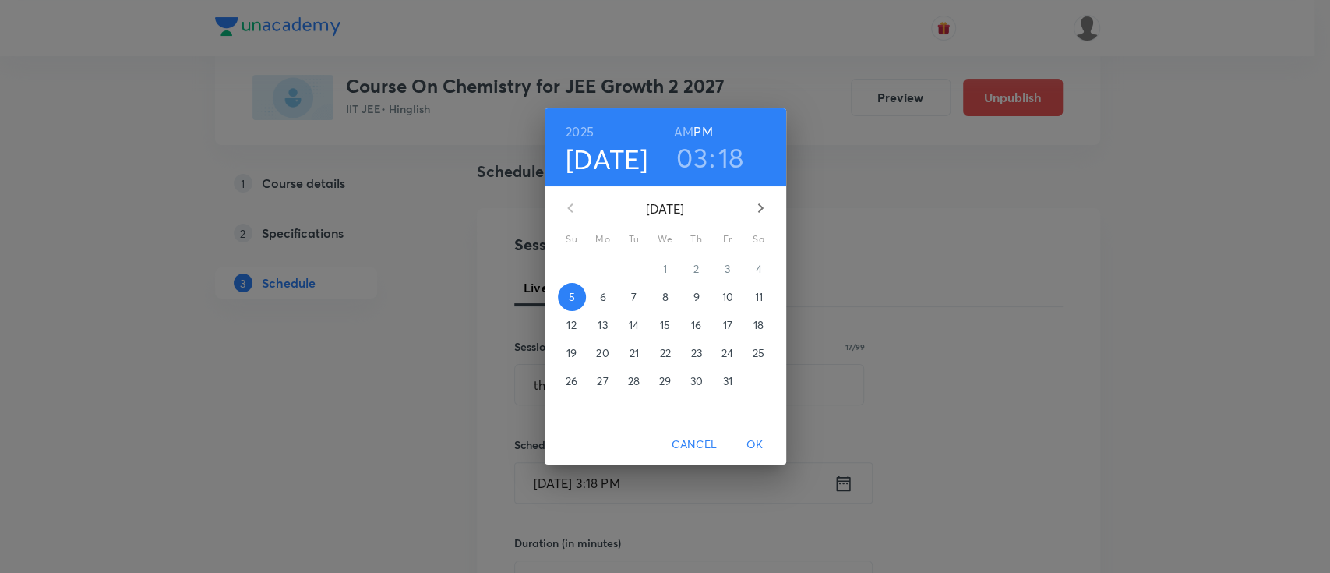
click at [606, 295] on span "6" at bounding box center [603, 297] width 28 height 16
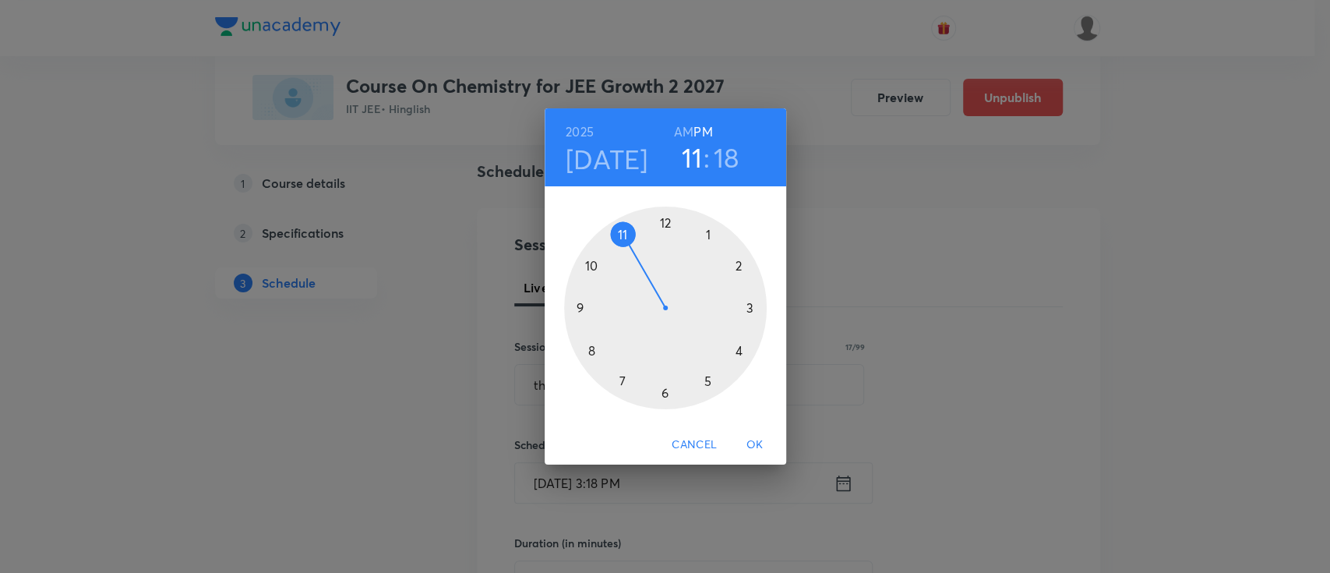
drag, startPoint x: 751, startPoint y: 299, endPoint x: 633, endPoint y: 253, distance: 127.1
click at [633, 253] on div at bounding box center [665, 308] width 203 height 203
drag, startPoint x: 737, startPoint y: 331, endPoint x: 743, endPoint y: 308, distance: 24.2
click at [743, 308] on div at bounding box center [665, 308] width 203 height 203
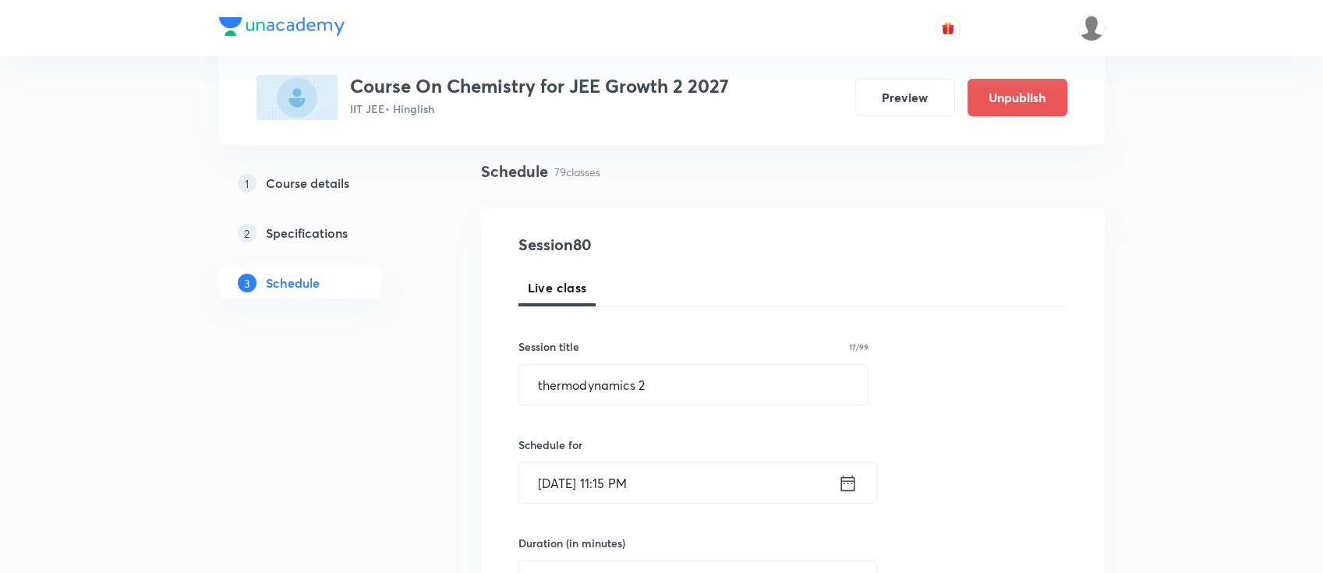
click at [846, 475] on icon at bounding box center [847, 483] width 19 height 22
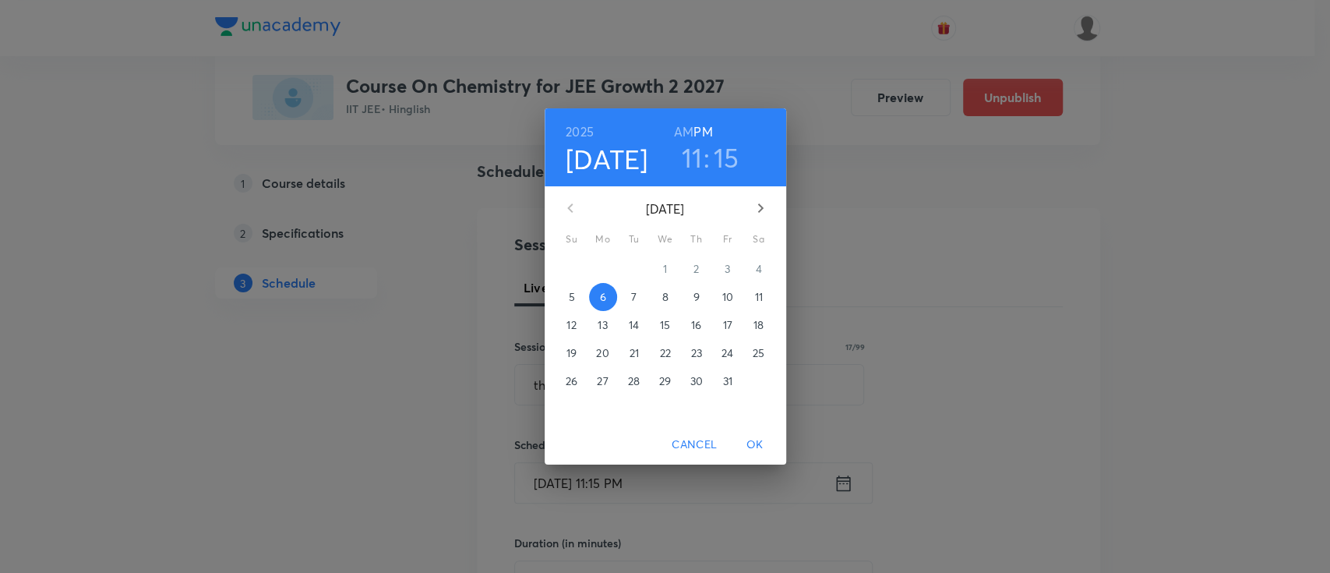
click at [684, 127] on h6 "AM" at bounding box center [683, 132] width 19 height 22
click at [763, 439] on span "OK" at bounding box center [755, 444] width 37 height 19
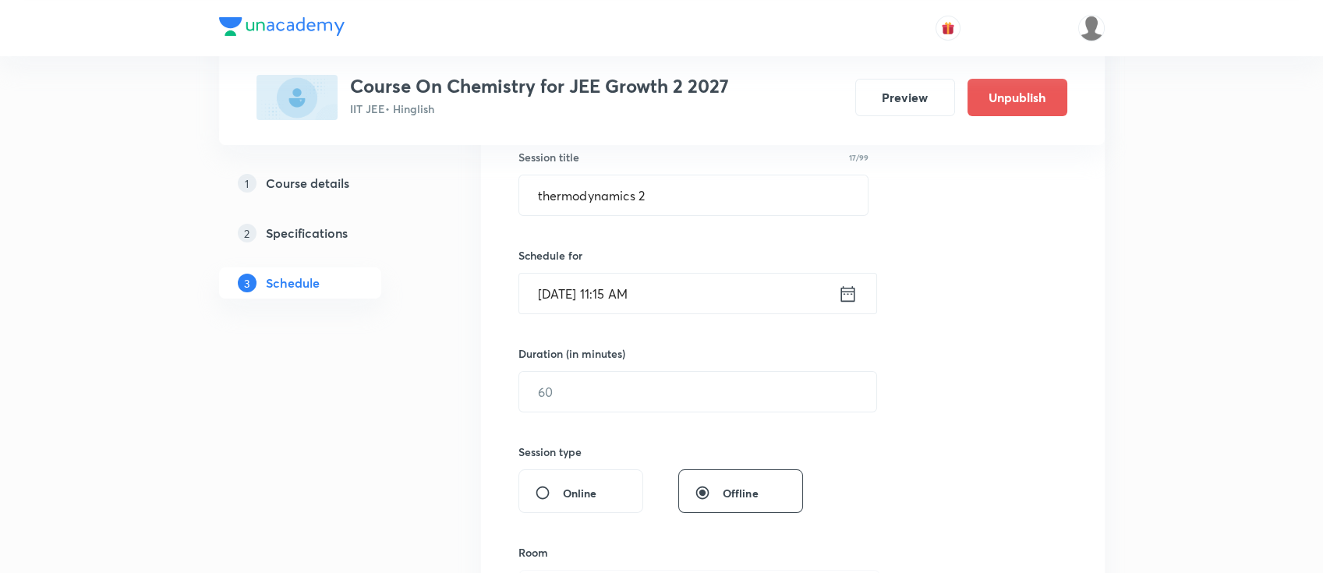
scroll to position [312, 0]
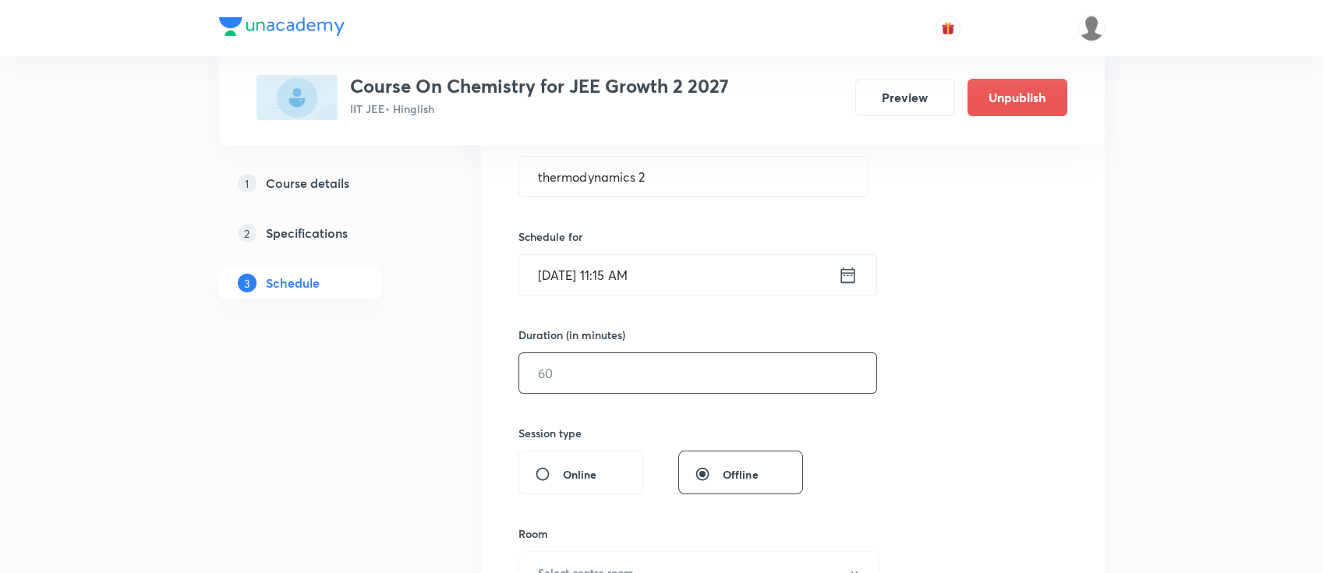
click at [694, 377] on input "text" at bounding box center [697, 373] width 357 height 40
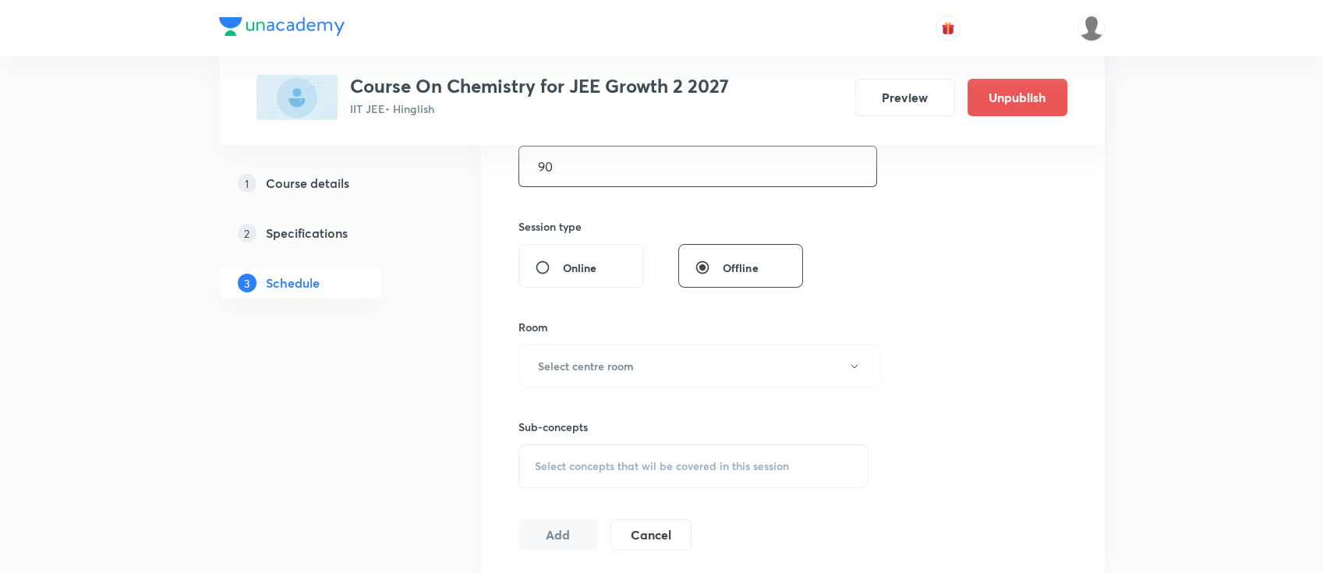
scroll to position [519, 0]
type input "90"
click at [625, 361] on h6 "Select centre room" at bounding box center [586, 365] width 96 height 16
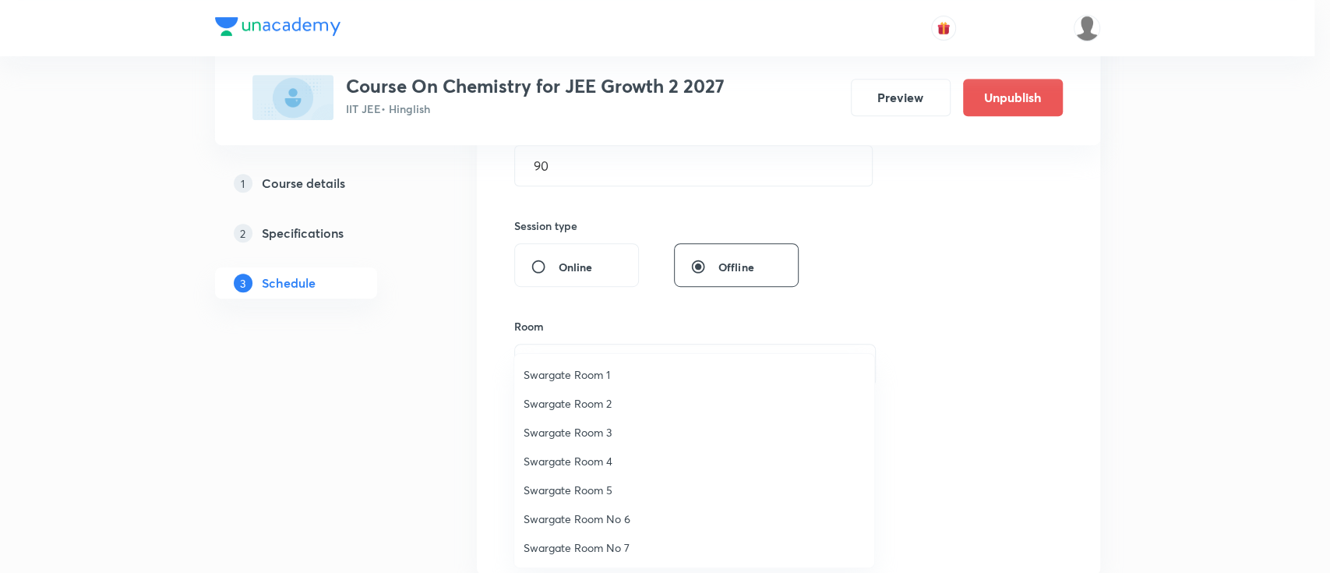
click at [612, 461] on span "Swargate Room 4" at bounding box center [694, 461] width 341 height 16
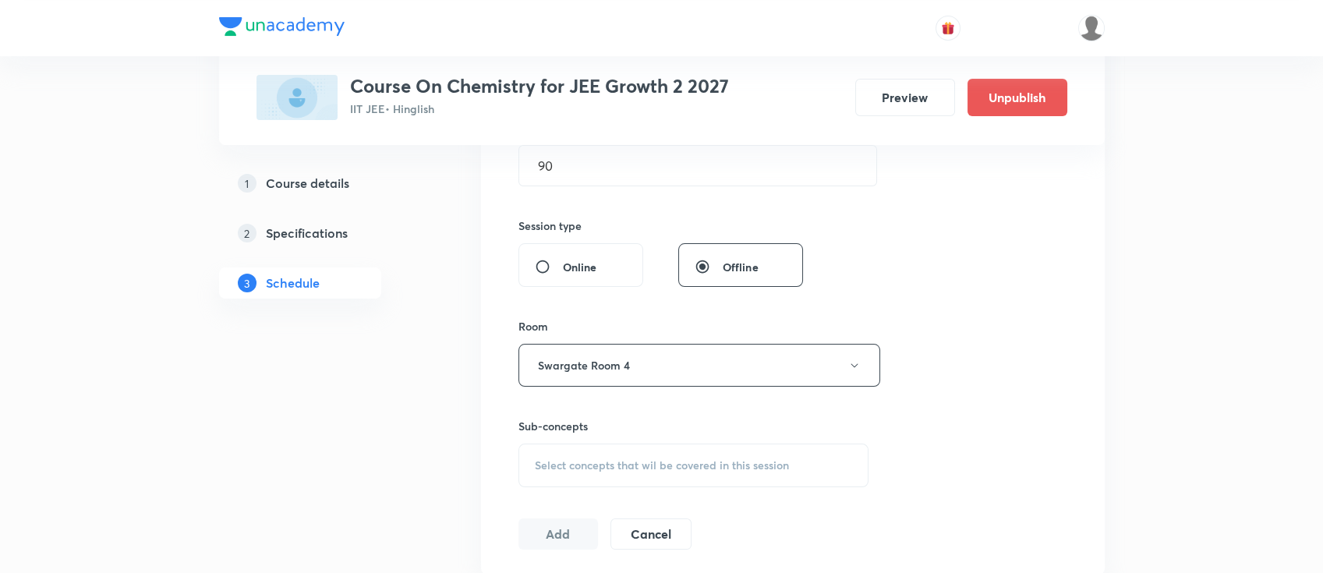
click at [746, 455] on div "Select concepts that wil be covered in this session" at bounding box center [693, 465] width 351 height 44
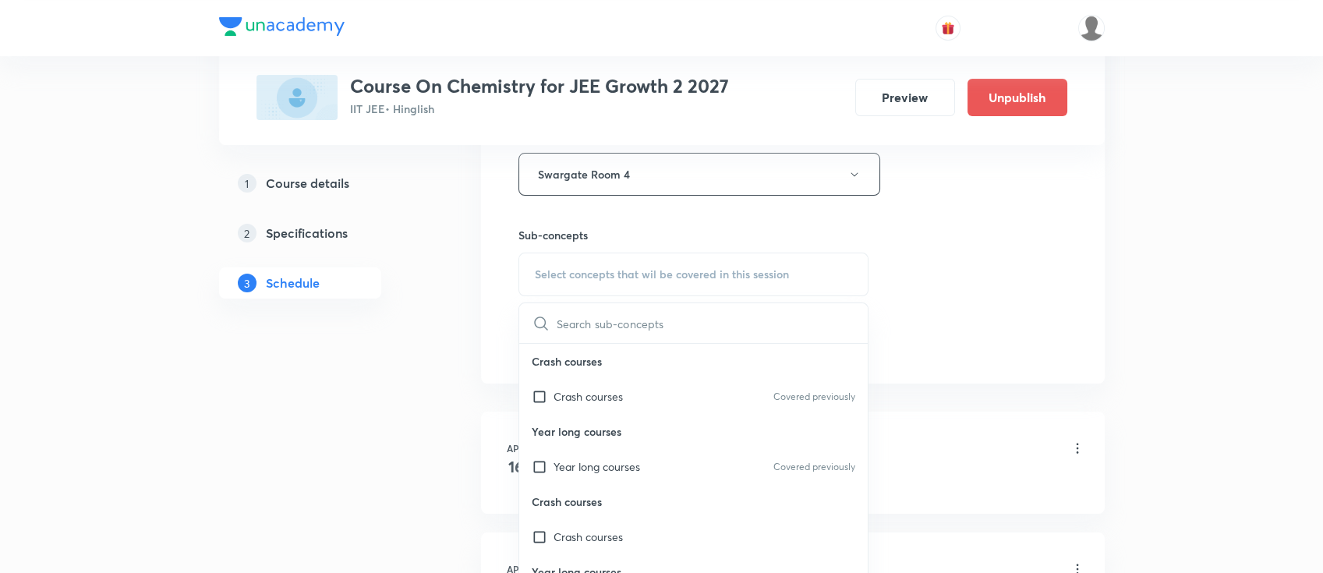
scroll to position [727, 0]
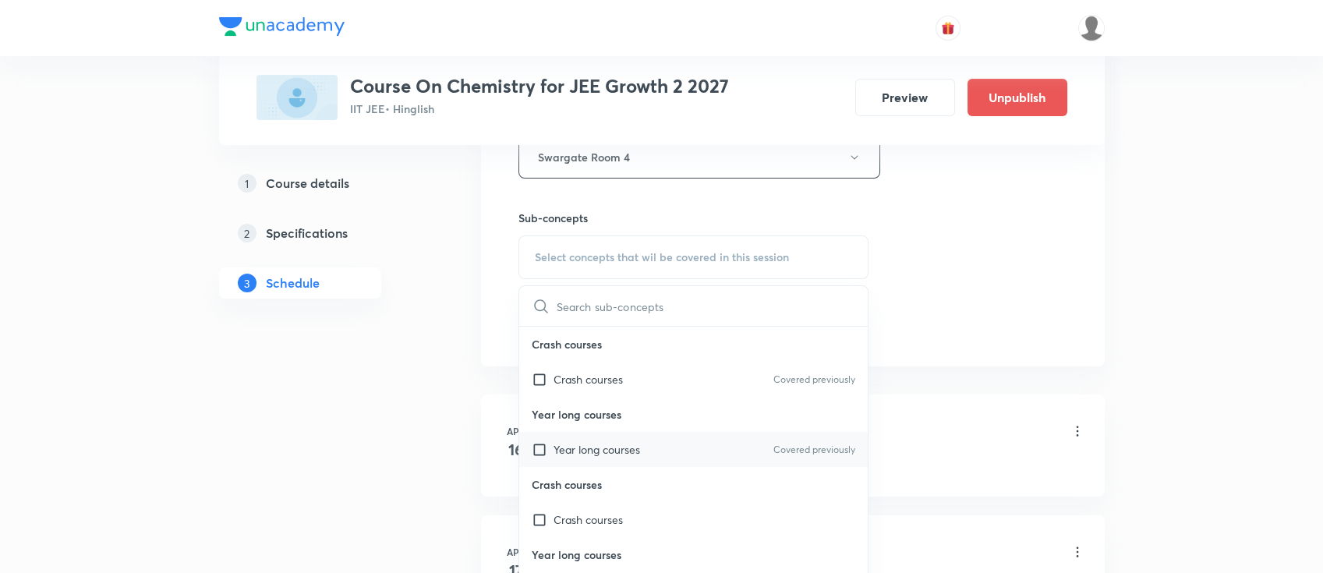
click at [684, 442] on div "Year long courses Covered previously" at bounding box center [693, 449] width 349 height 35
checkbox input "true"
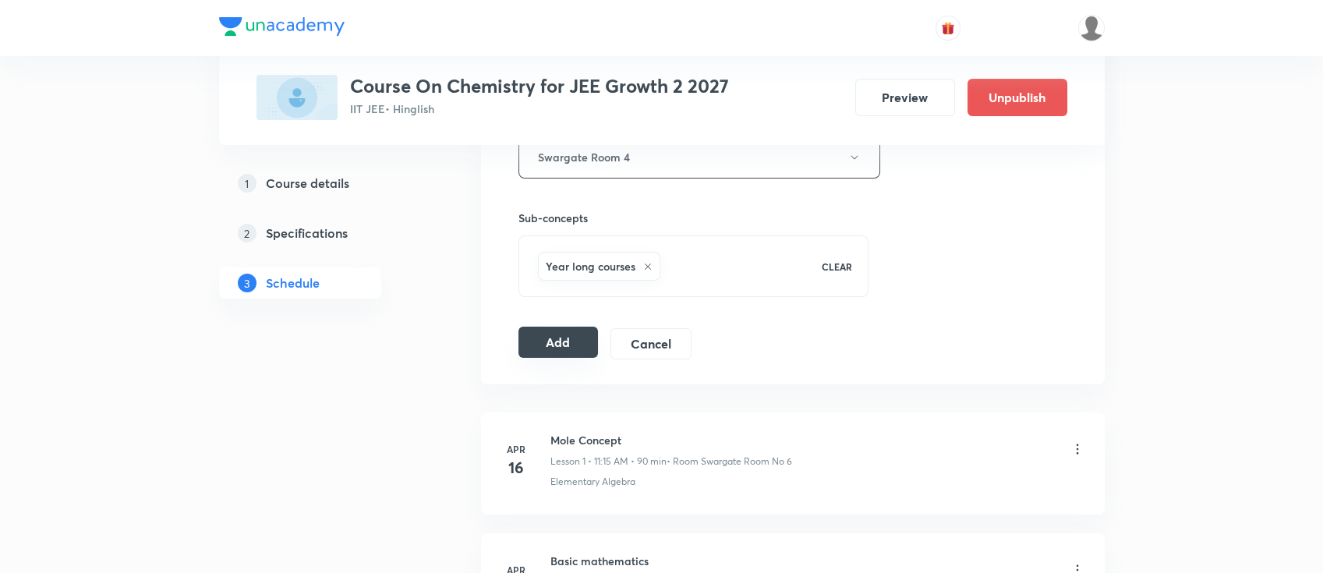
click at [542, 343] on button "Add" at bounding box center [558, 342] width 80 height 31
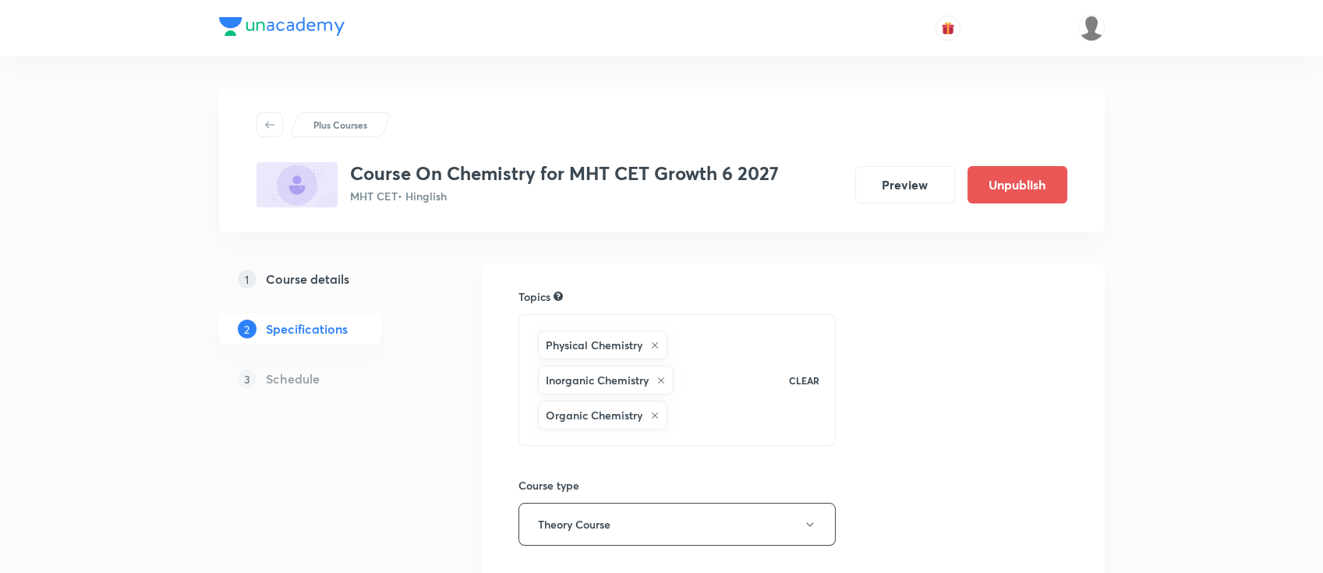
drag, startPoint x: 327, startPoint y: 271, endPoint x: 330, endPoint y: 282, distance: 11.3
click at [327, 271] on h5 "Course details" at bounding box center [307, 279] width 83 height 19
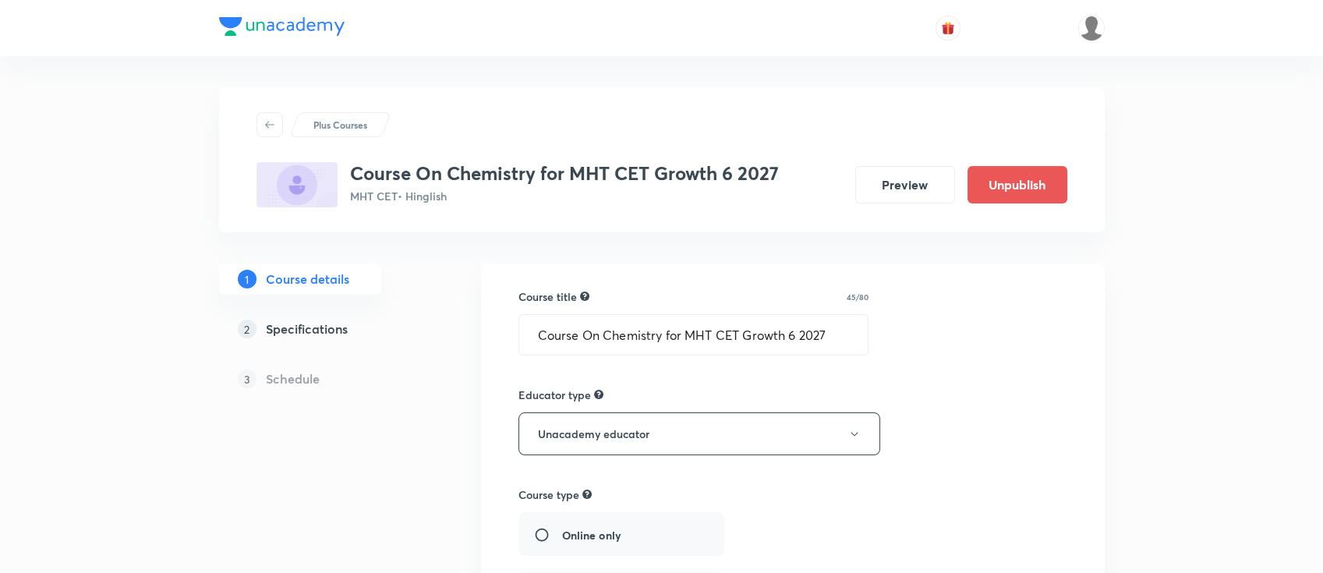
click at [348, 330] on div "2 Specifications" at bounding box center [328, 329] width 181 height 19
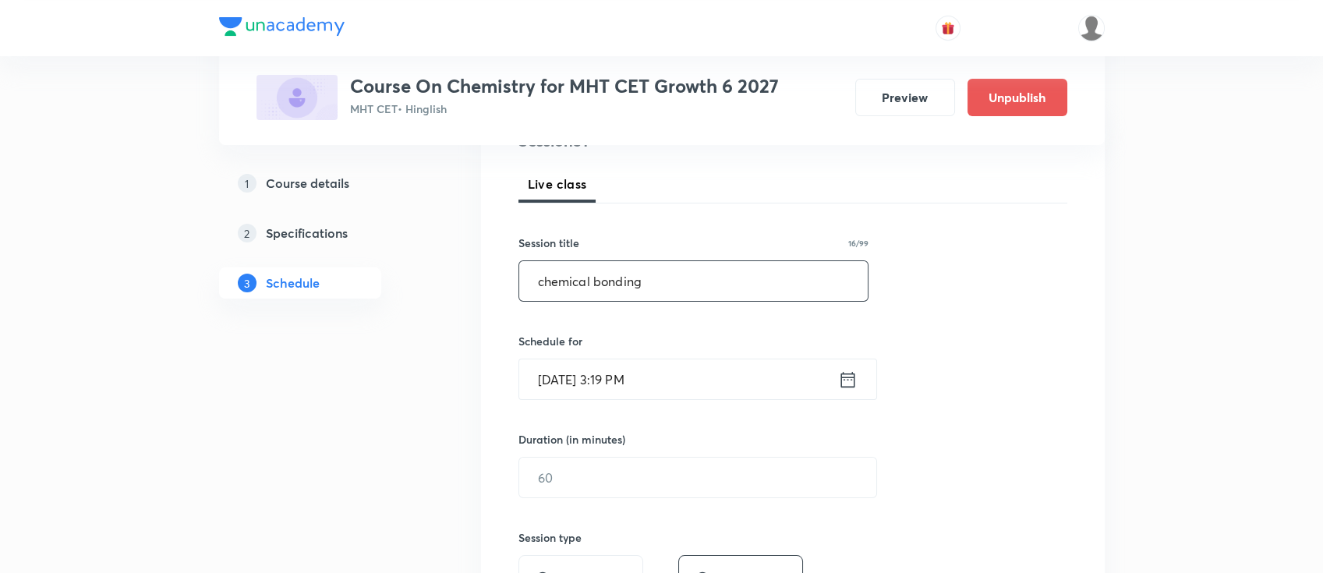
scroll to position [207, 0]
type input "chemical bonding"
click at [849, 376] on icon at bounding box center [847, 379] width 14 height 16
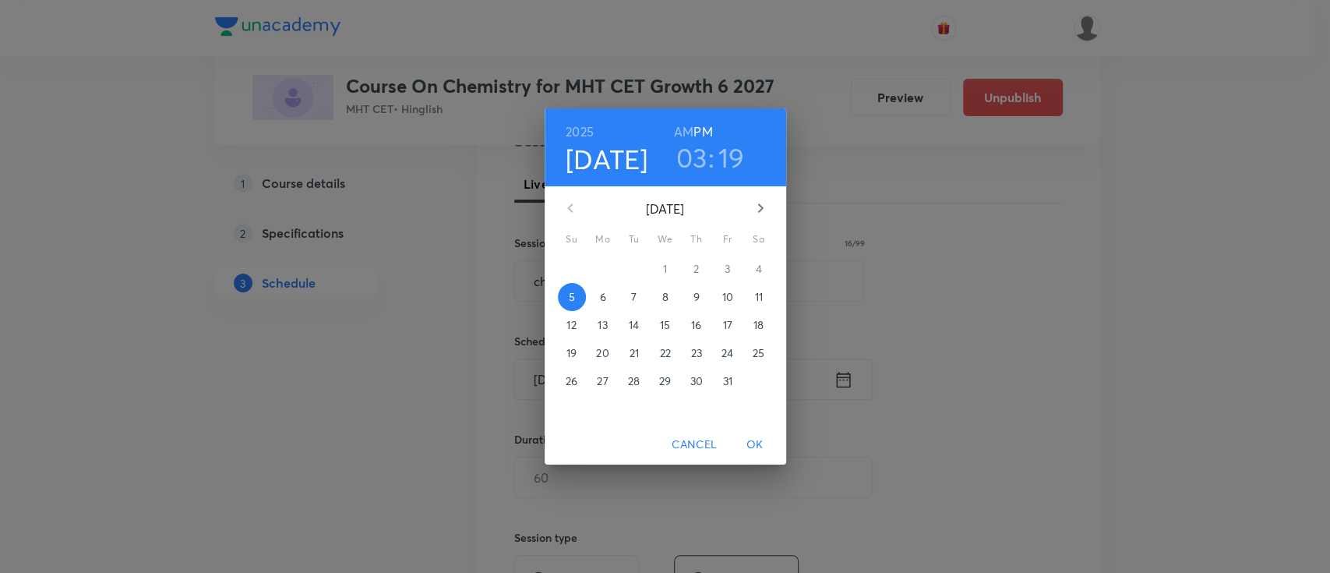
click at [605, 296] on p "6" at bounding box center [602, 297] width 6 height 16
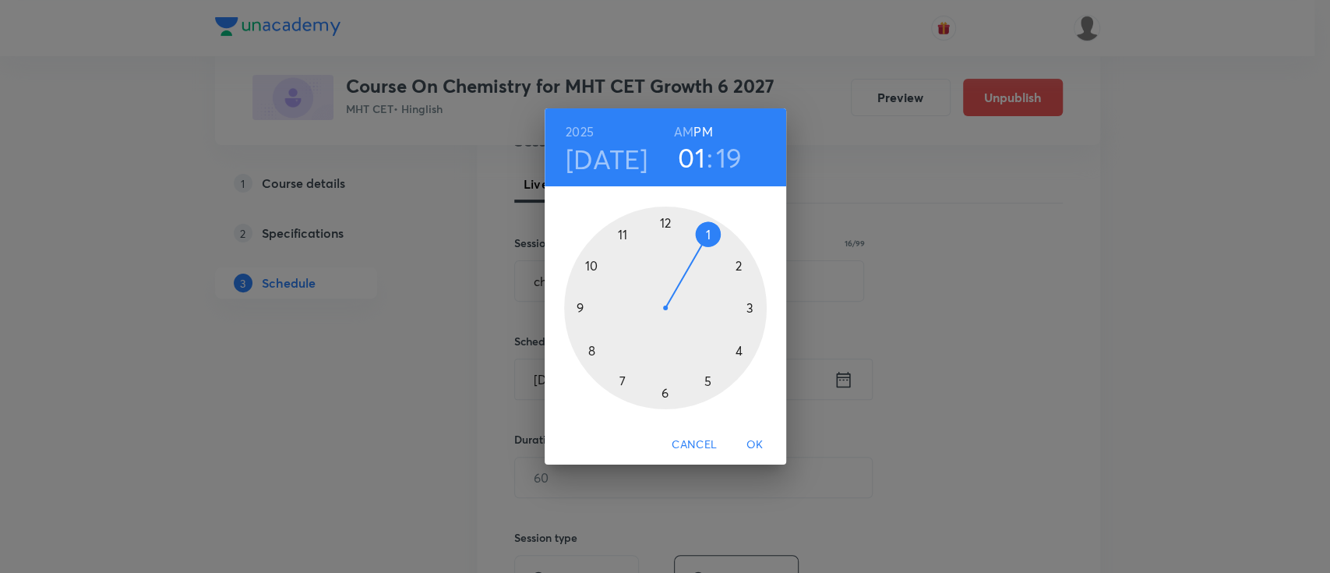
drag, startPoint x: 744, startPoint y: 307, endPoint x: 715, endPoint y: 246, distance: 67.3
click at [715, 246] on div at bounding box center [665, 308] width 203 height 203
drag, startPoint x: 742, startPoint y: 342, endPoint x: 664, endPoint y: 236, distance: 131.6
click at [664, 236] on div at bounding box center [665, 308] width 203 height 203
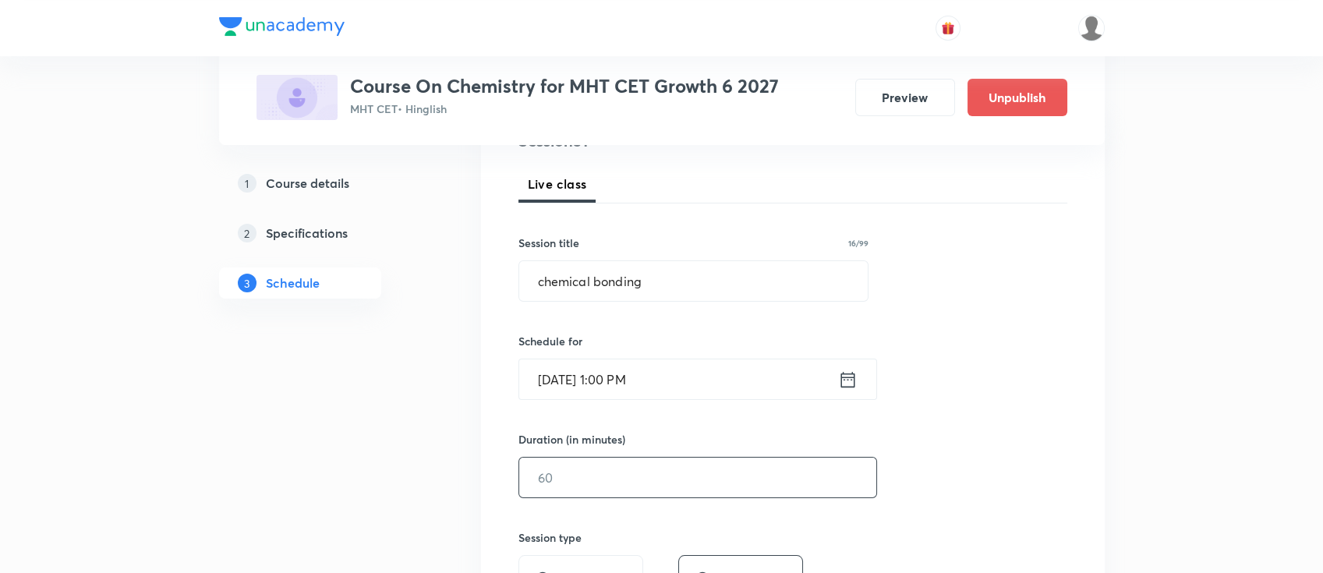
click at [707, 458] on input "text" at bounding box center [697, 478] width 357 height 40
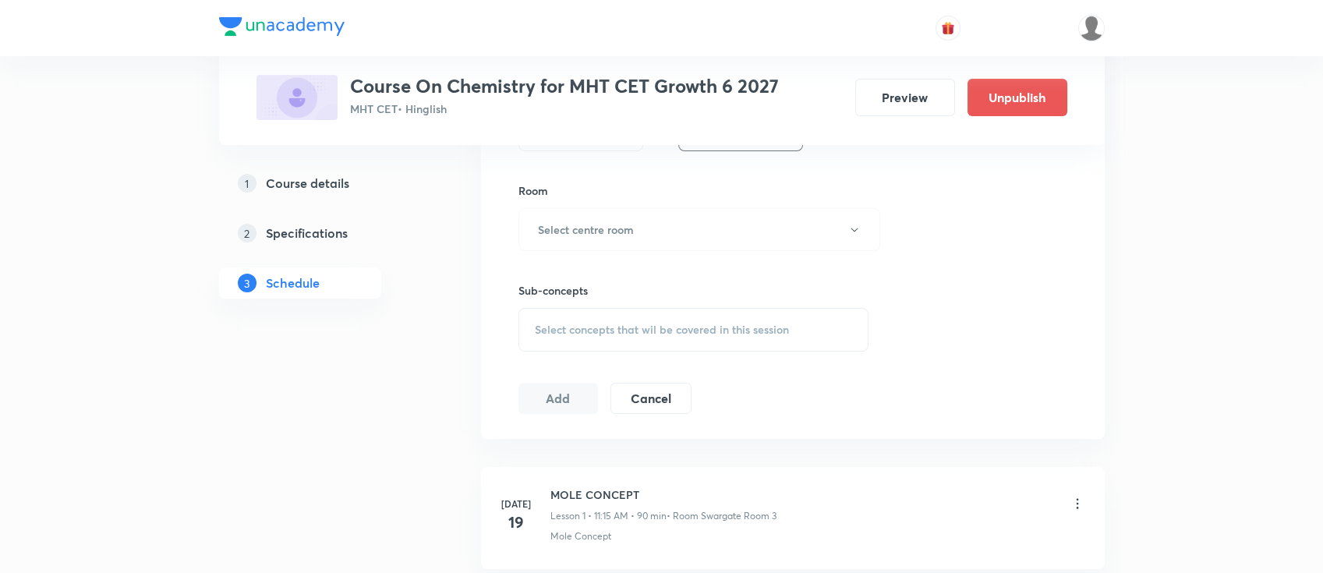
scroll to position [624, 0]
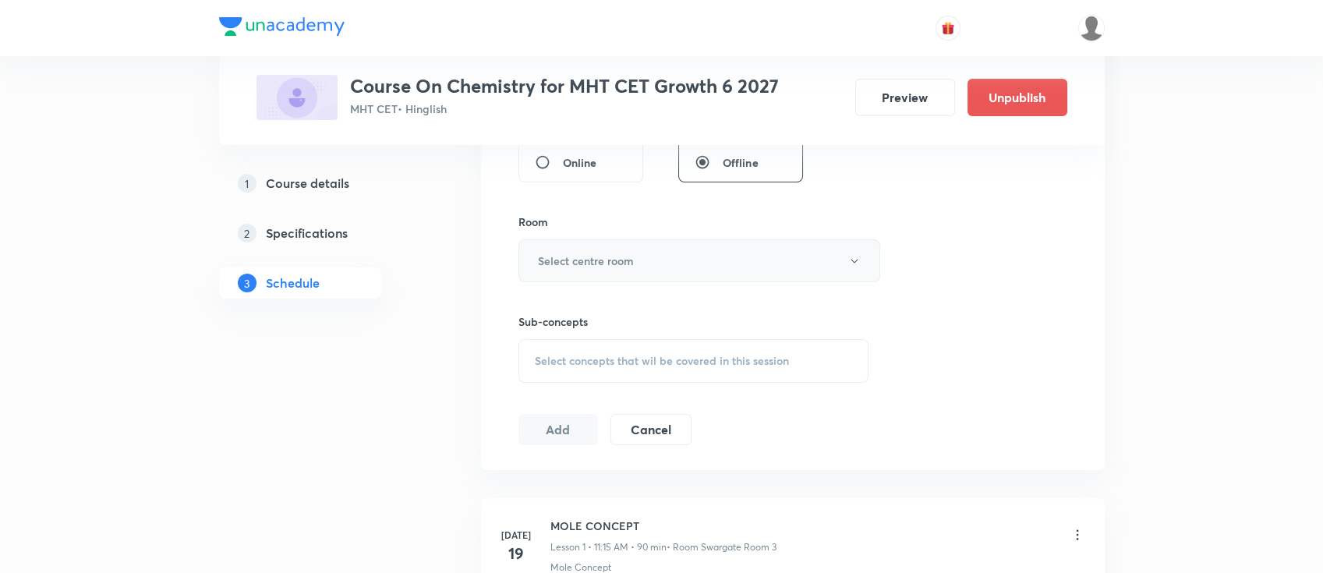
type input "90"
click at [559, 269] on button "Select centre room" at bounding box center [699, 260] width 362 height 43
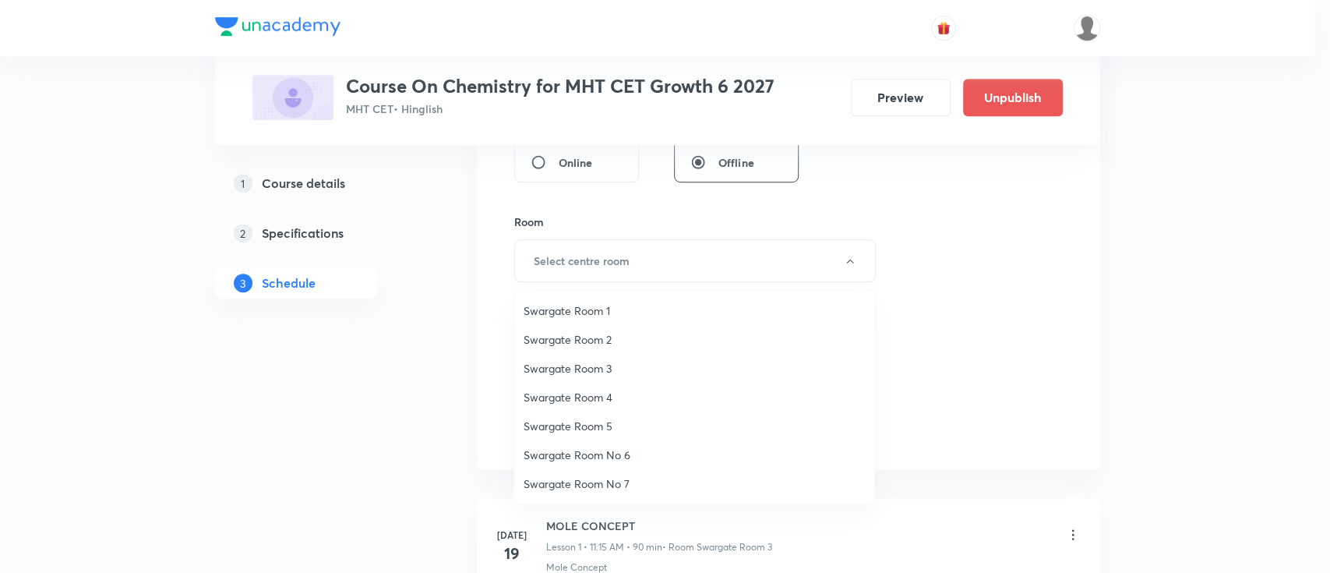
click at [603, 372] on span "Swargate Room 3" at bounding box center [694, 368] width 341 height 16
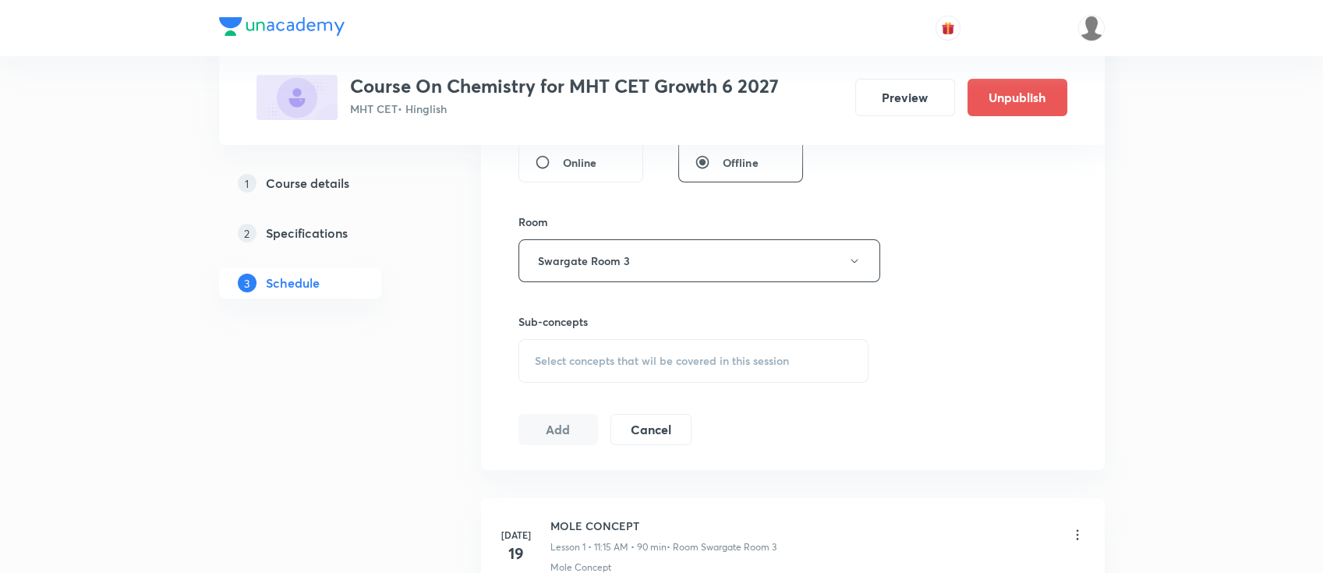
click at [716, 362] on span "Select concepts that wil be covered in this session" at bounding box center [662, 361] width 254 height 12
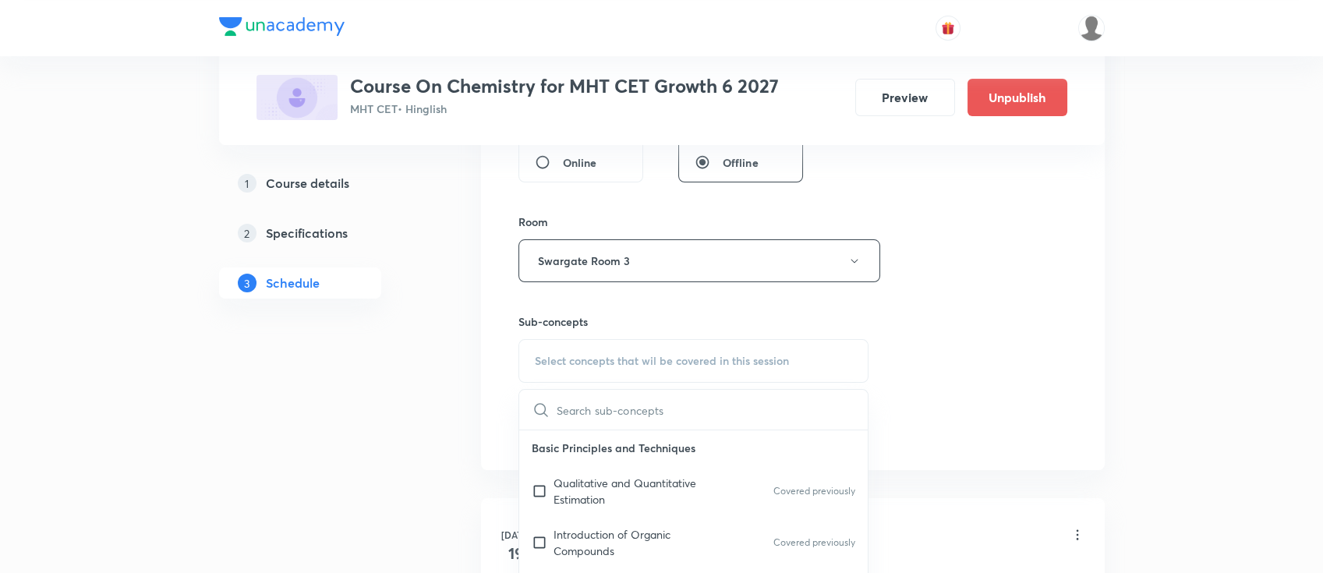
scroll to position [104, 0]
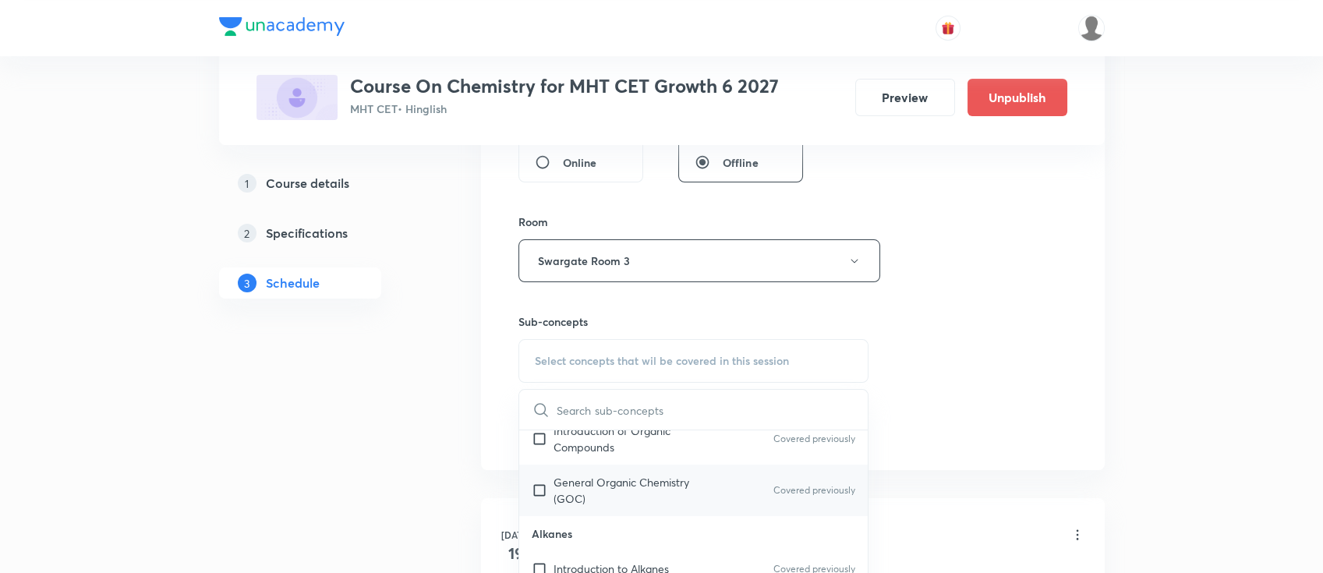
click at [692, 488] on p "General Organic Chemistry (GOC)" at bounding box center [631, 490] width 157 height 33
checkbox input "true"
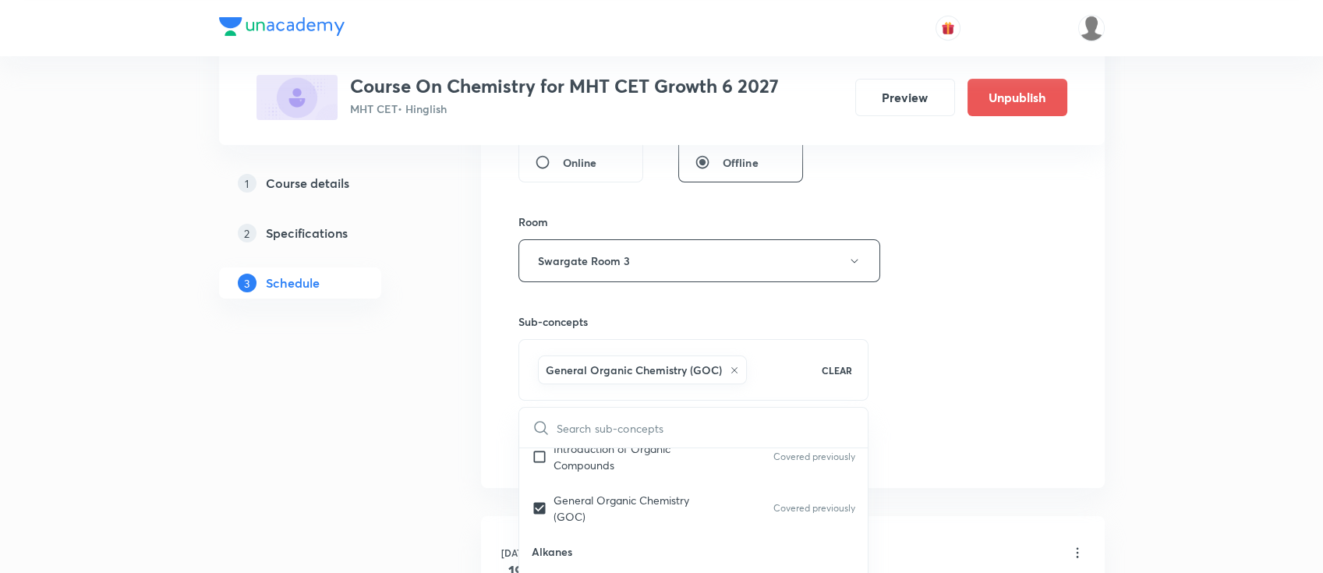
click at [974, 357] on div "Session 31 Live class Session title 16/99 chemical bonding ​ Schedule for [DATE…" at bounding box center [792, 88] width 549 height 750
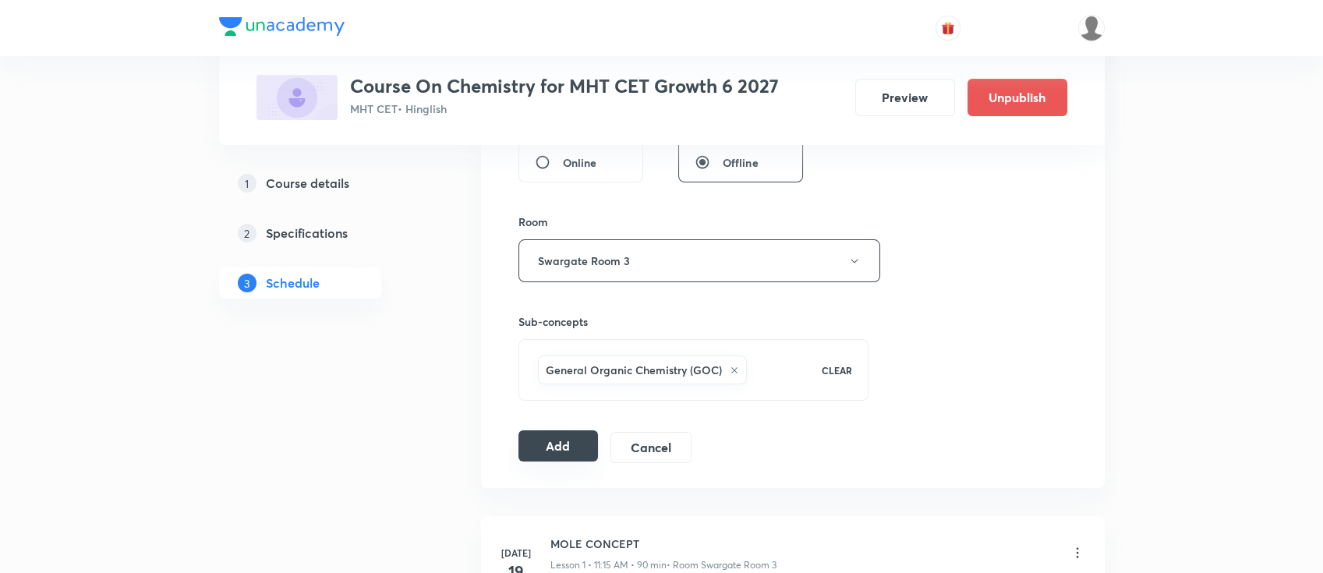
click at [569, 437] on button "Add" at bounding box center [558, 445] width 80 height 31
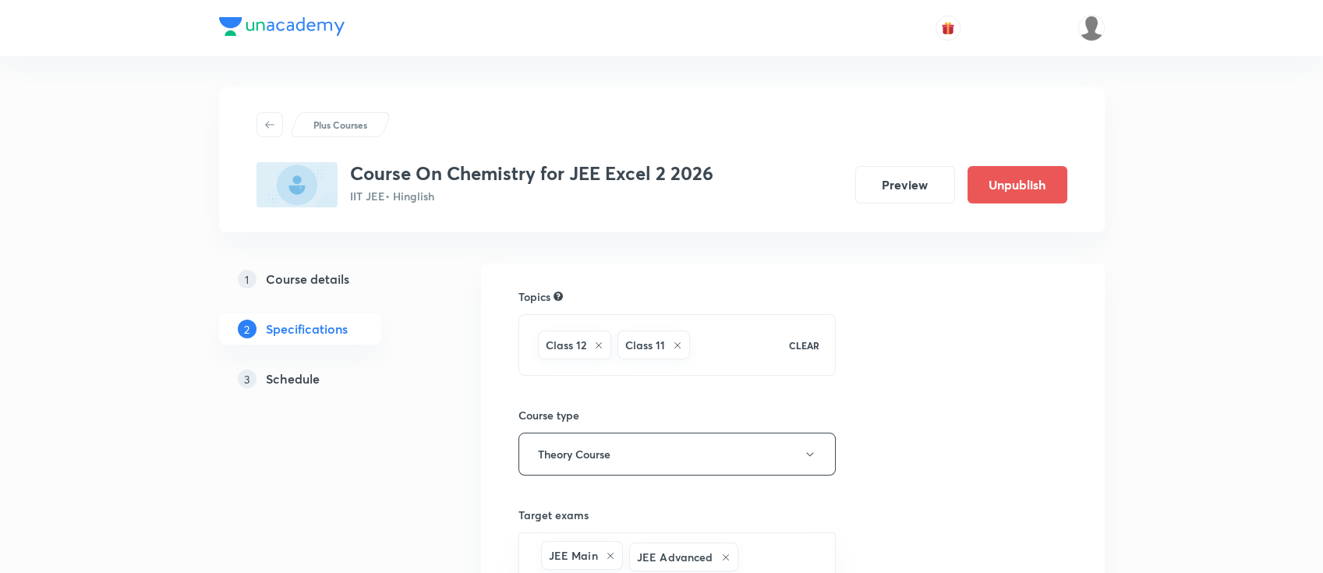
click at [307, 377] on h5 "Schedule" at bounding box center [293, 378] width 54 height 19
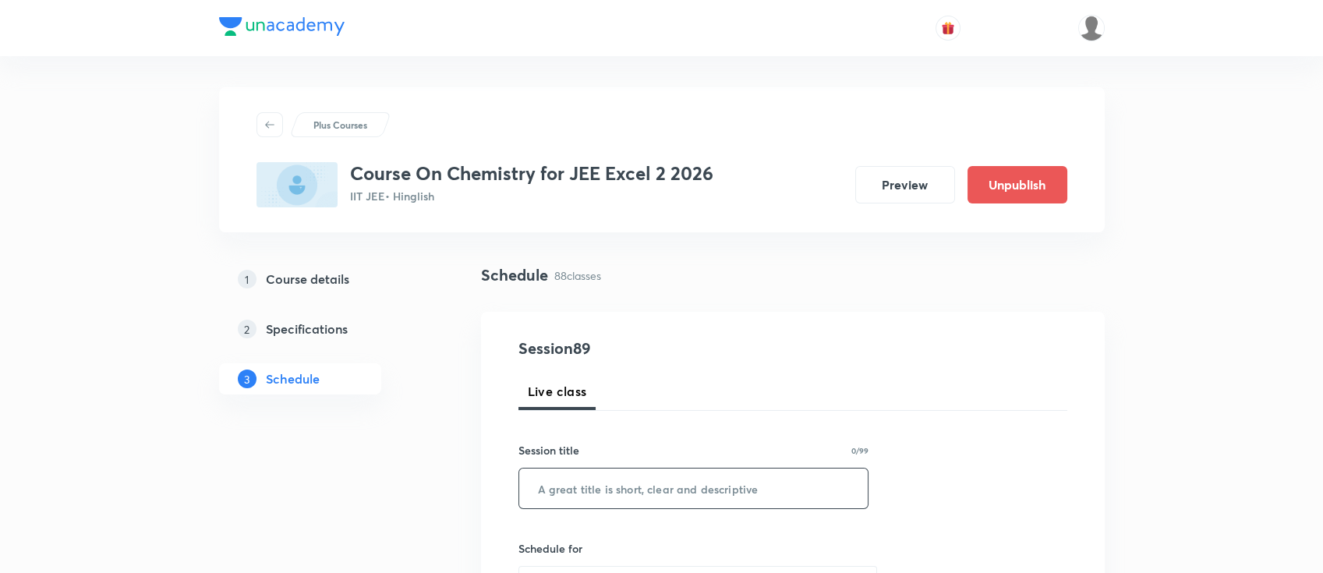
click at [671, 500] on input "text" at bounding box center [693, 488] width 349 height 40
paste input "amines"
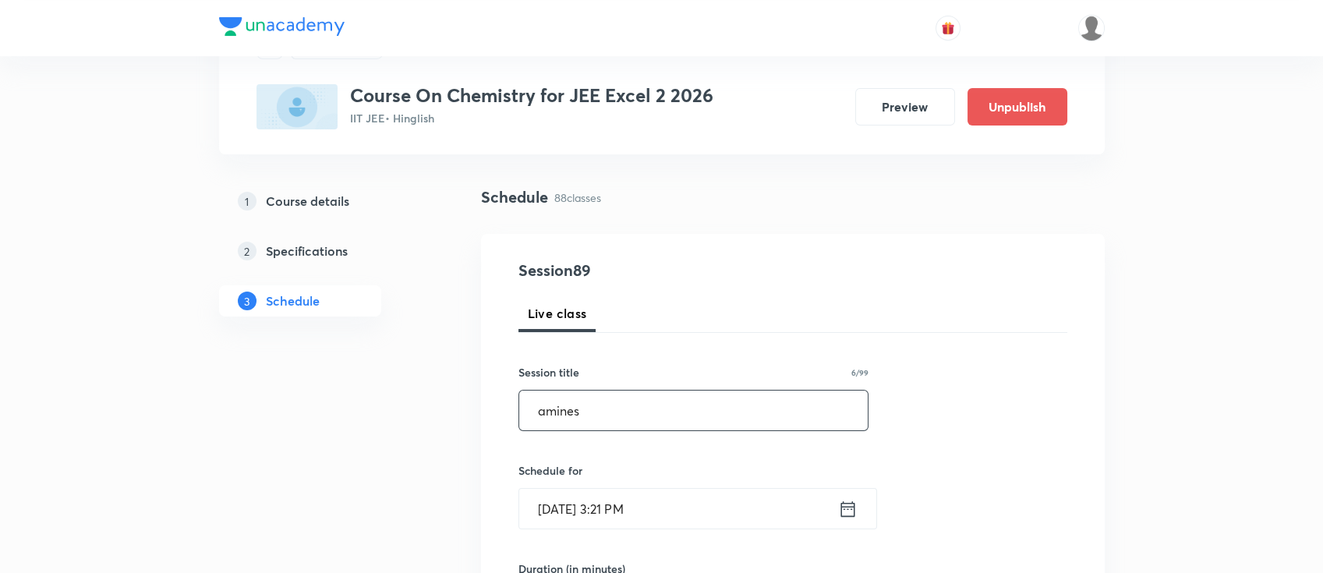
scroll to position [207, 0]
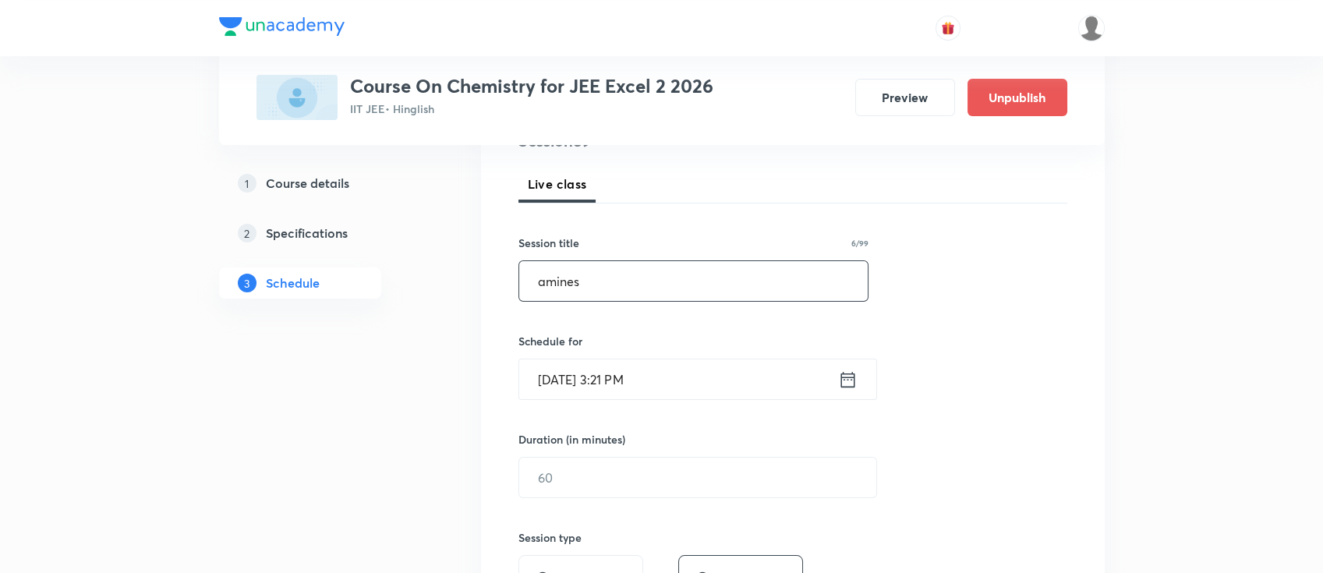
type input "amines"
click at [843, 383] on icon at bounding box center [847, 380] width 19 height 22
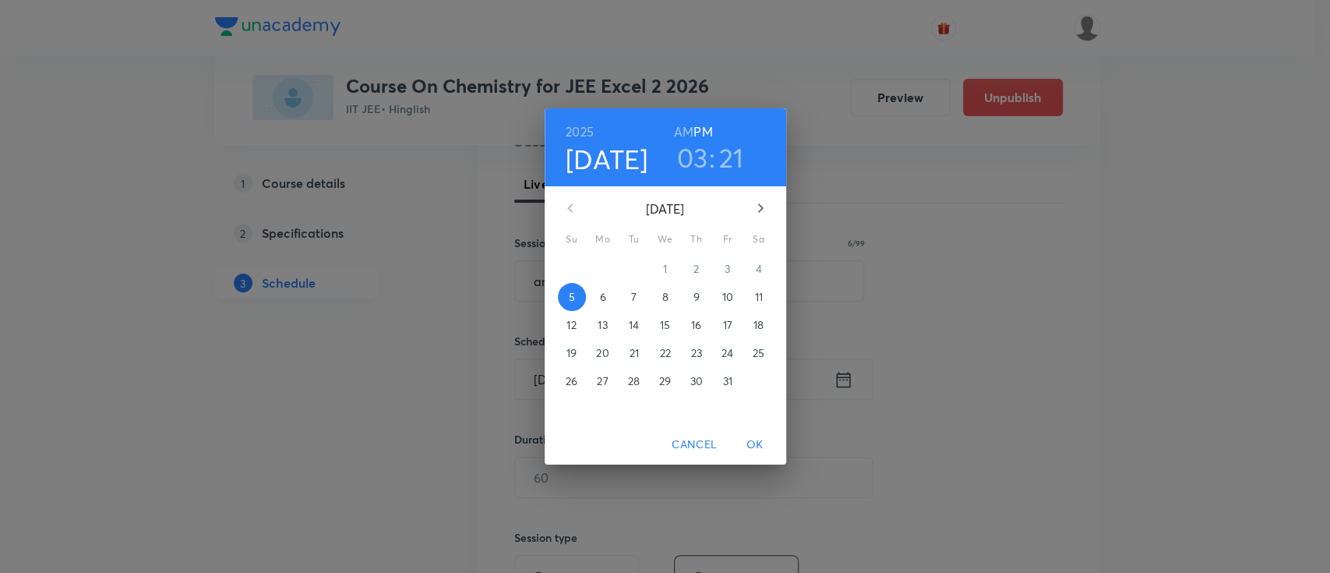
click at [600, 300] on p "6" at bounding box center [602, 297] width 6 height 16
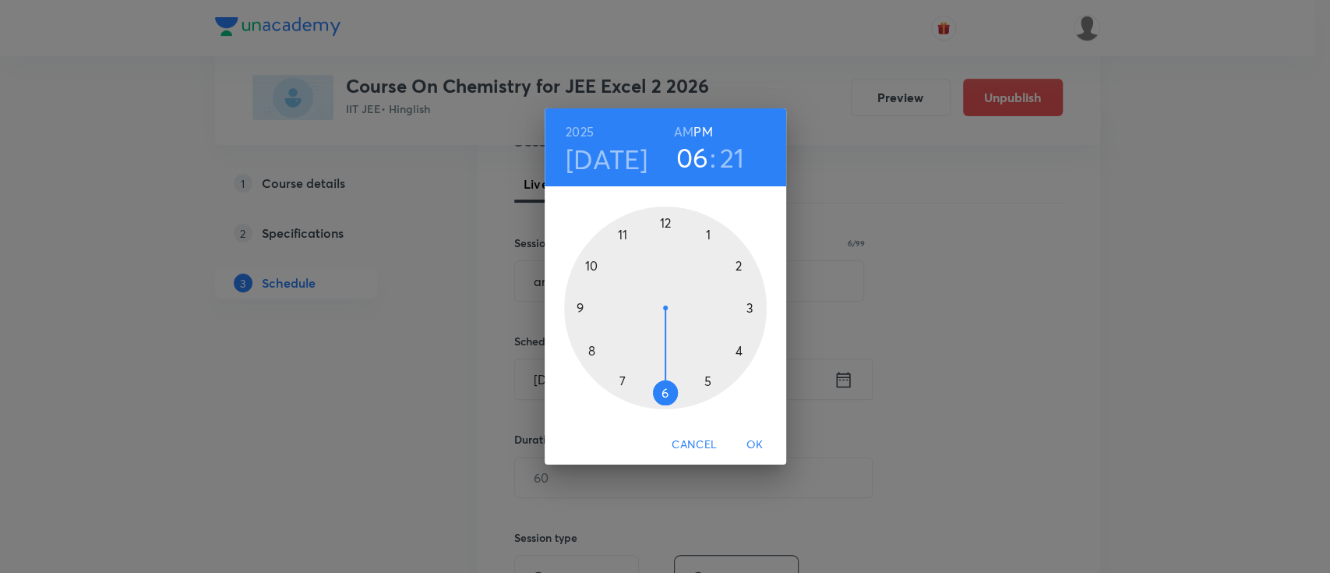
drag, startPoint x: 747, startPoint y: 311, endPoint x: 673, endPoint y: 383, distance: 103.6
click at [673, 383] on div at bounding box center [665, 308] width 203 height 203
drag, startPoint x: 733, startPoint y: 348, endPoint x: 738, endPoint y: 306, distance: 41.7
click at [738, 306] on div at bounding box center [665, 308] width 203 height 203
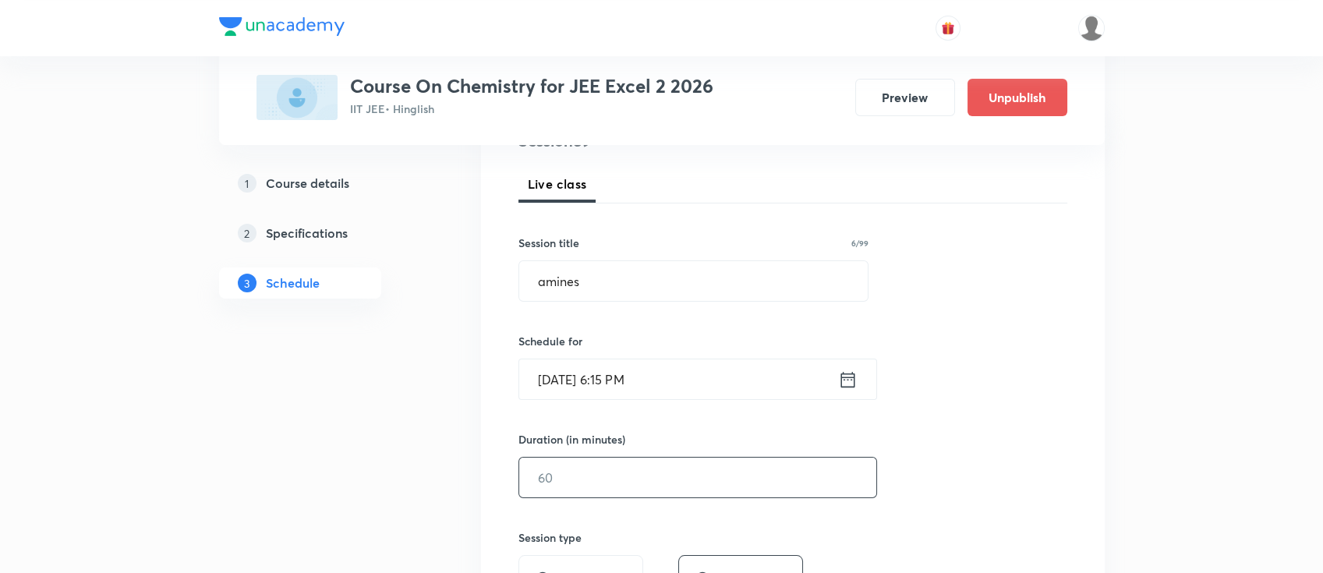
click at [680, 471] on input "text" at bounding box center [697, 478] width 357 height 40
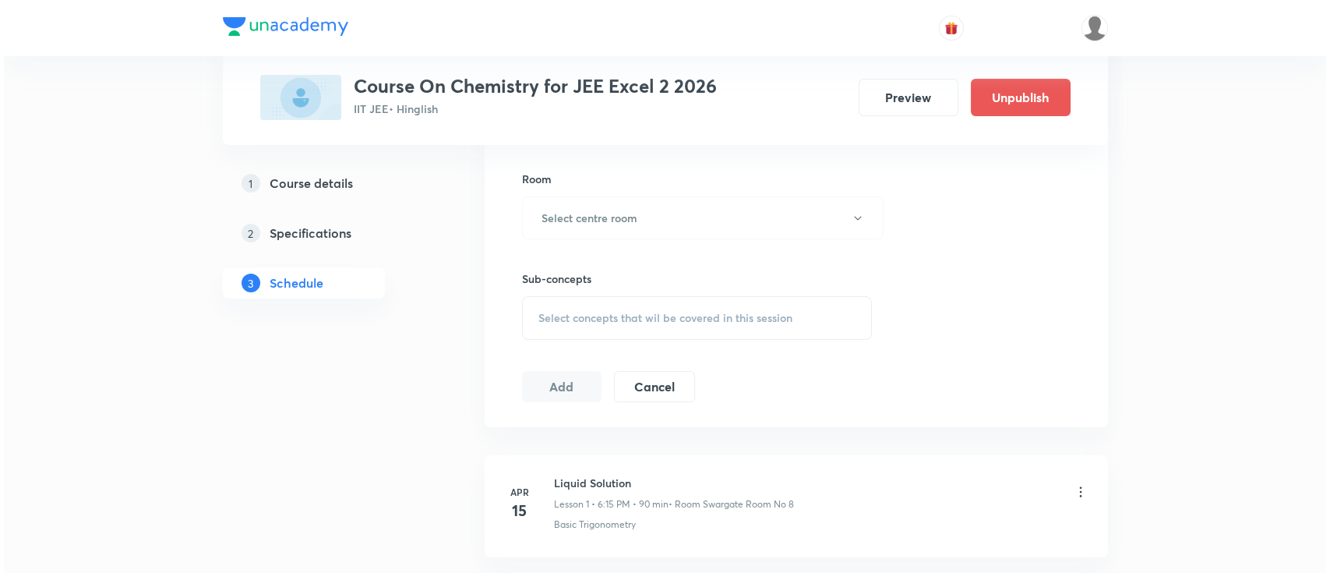
scroll to position [624, 0]
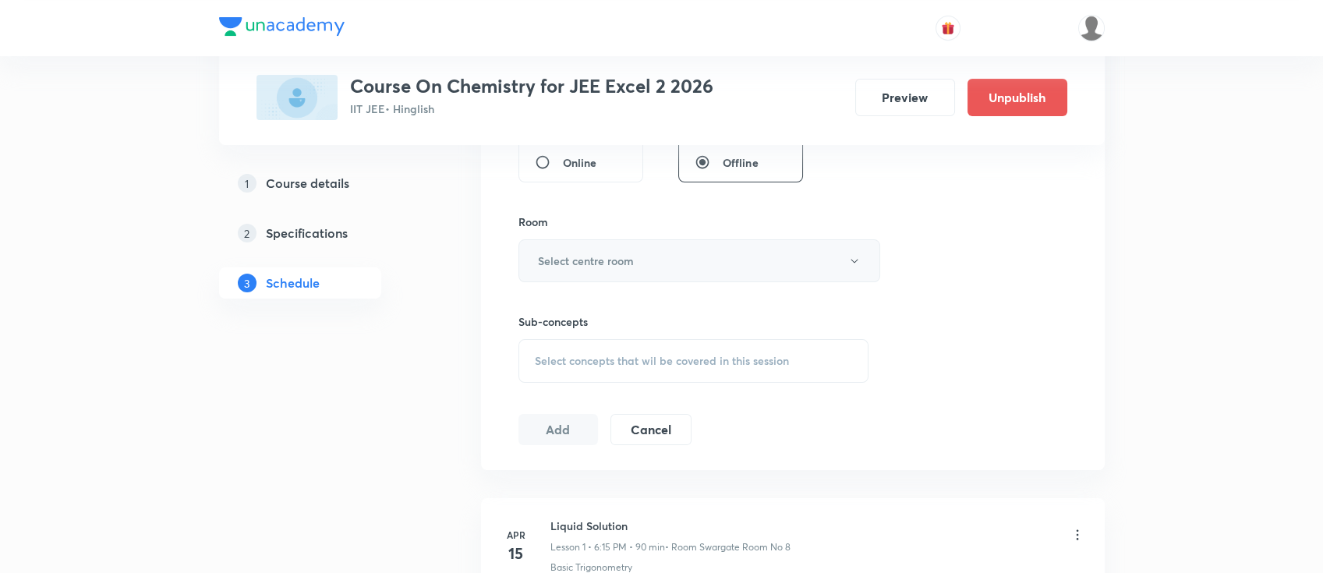
type input "90"
click at [594, 263] on h6 "Select centre room" at bounding box center [586, 261] width 96 height 16
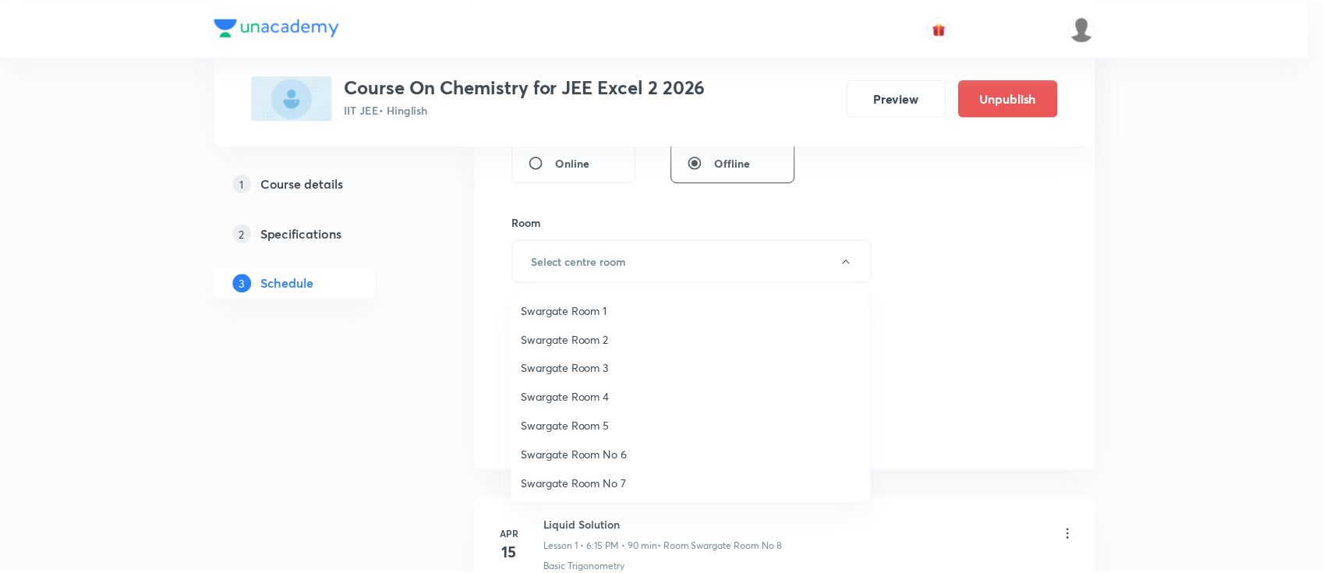
scroll to position [115, 0]
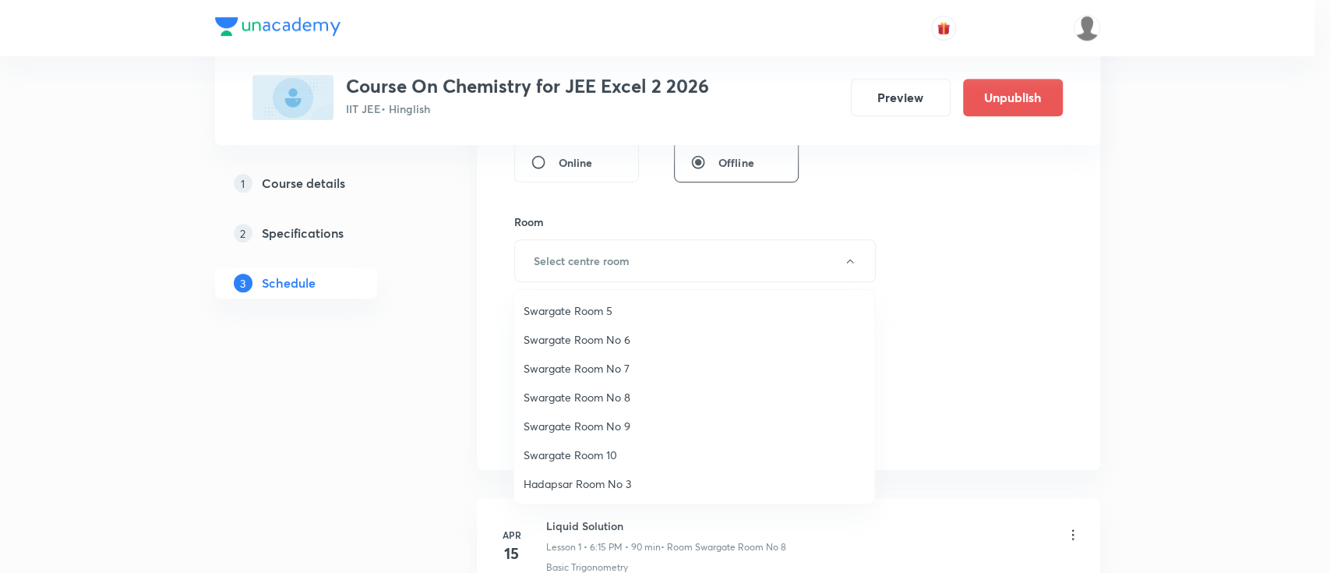
click at [605, 392] on span "Swargate Room No 8" at bounding box center [694, 397] width 341 height 16
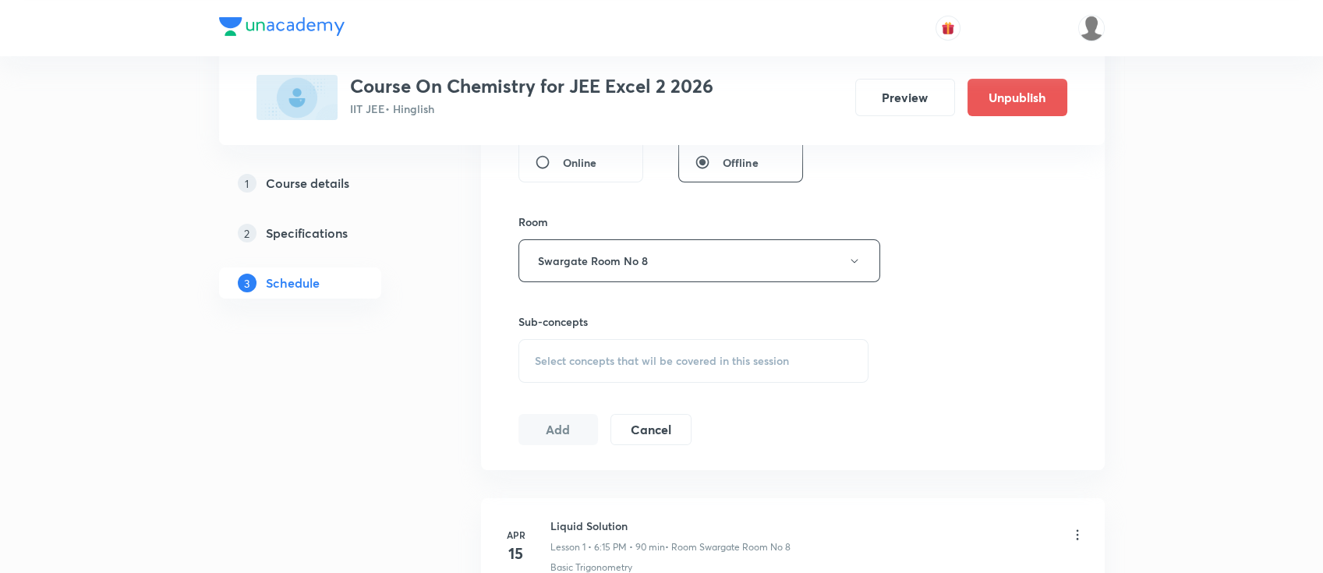
click at [669, 365] on span "Select concepts that wil be covered in this session" at bounding box center [662, 361] width 254 height 12
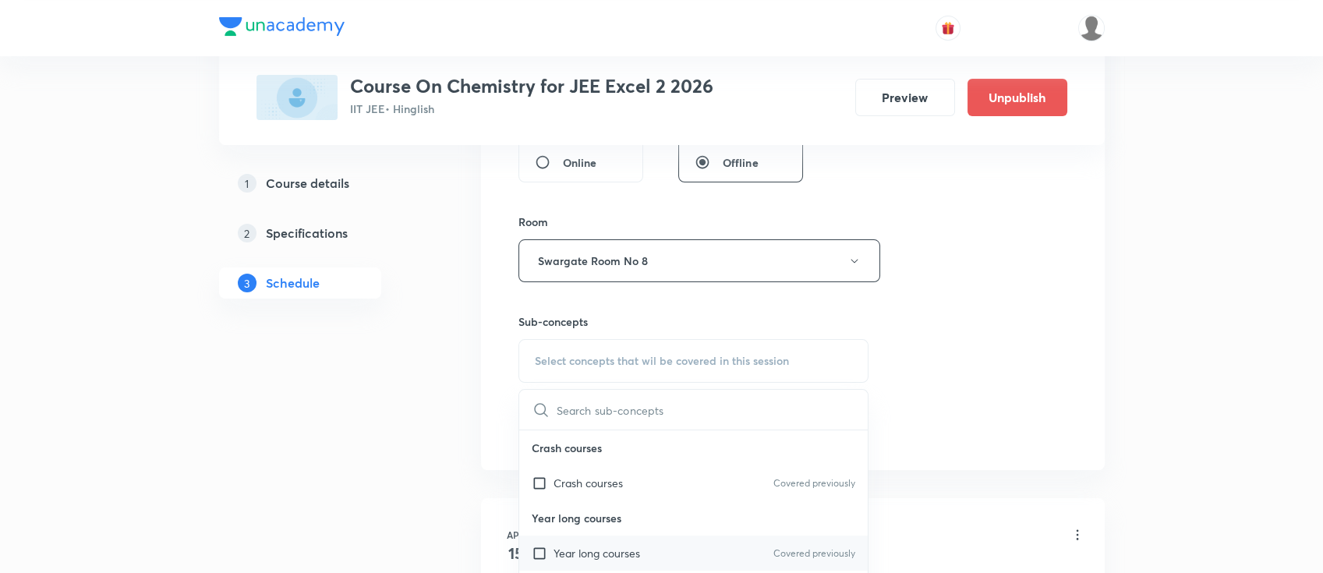
click at [697, 556] on div "Year long courses Covered previously" at bounding box center [693, 552] width 349 height 35
checkbox input "true"
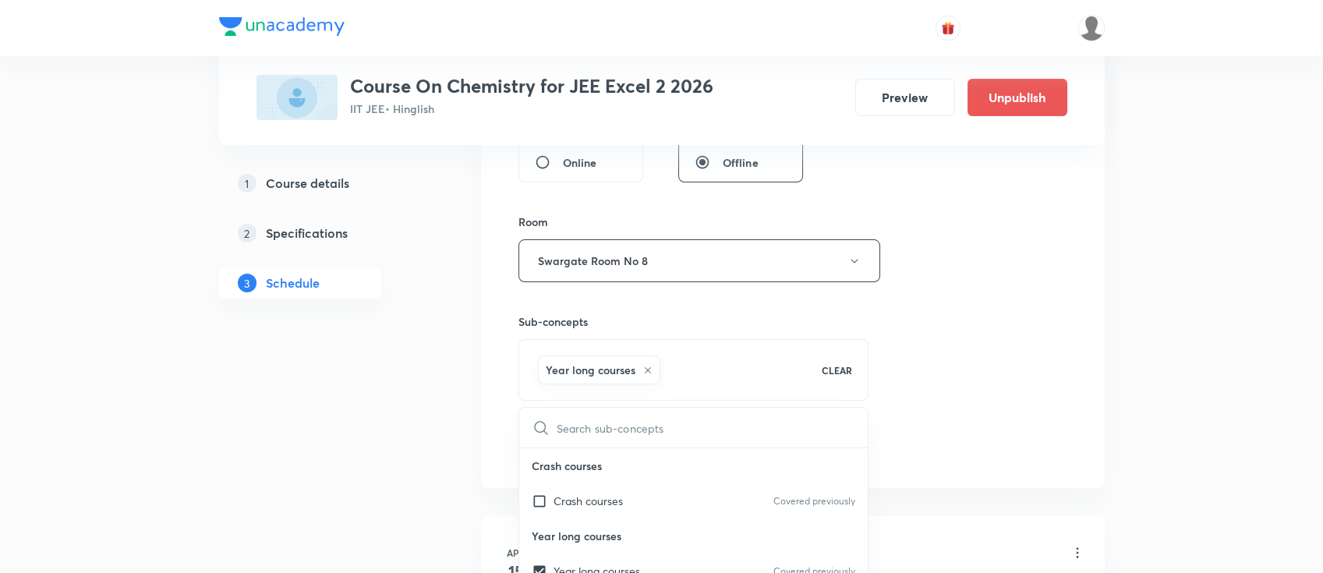
click at [961, 414] on div "Session 89 Live class Session title 6/99 amines ​ Schedule for Oct 6, 2025, 6:1…" at bounding box center [792, 88] width 549 height 750
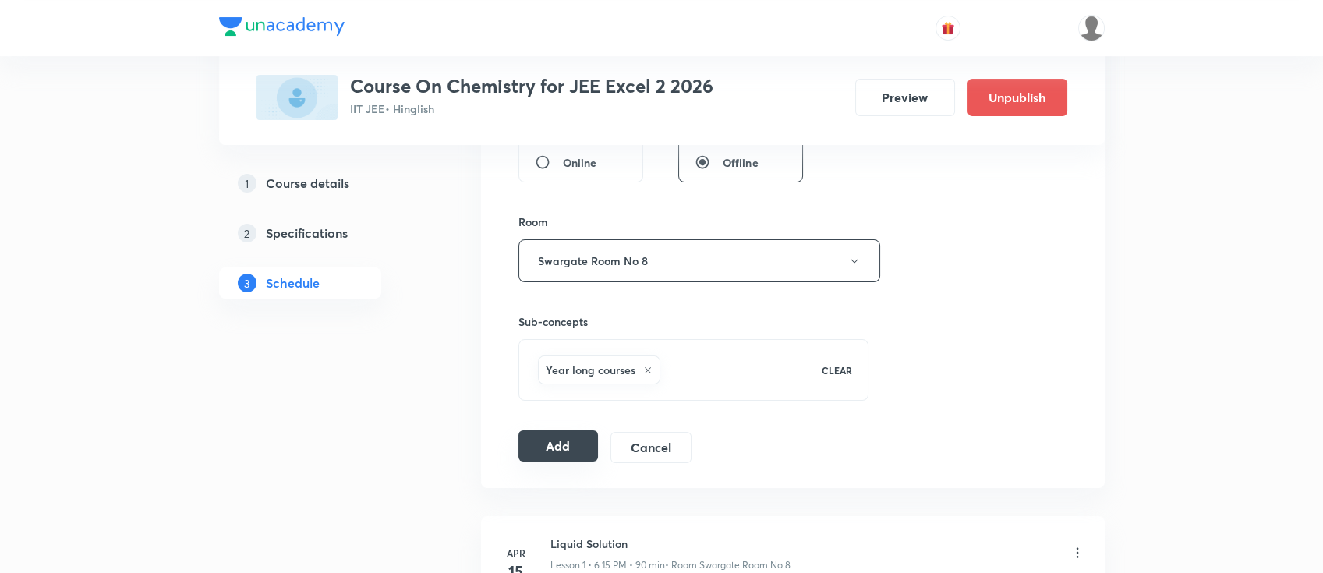
click at [542, 454] on button "Add" at bounding box center [558, 445] width 80 height 31
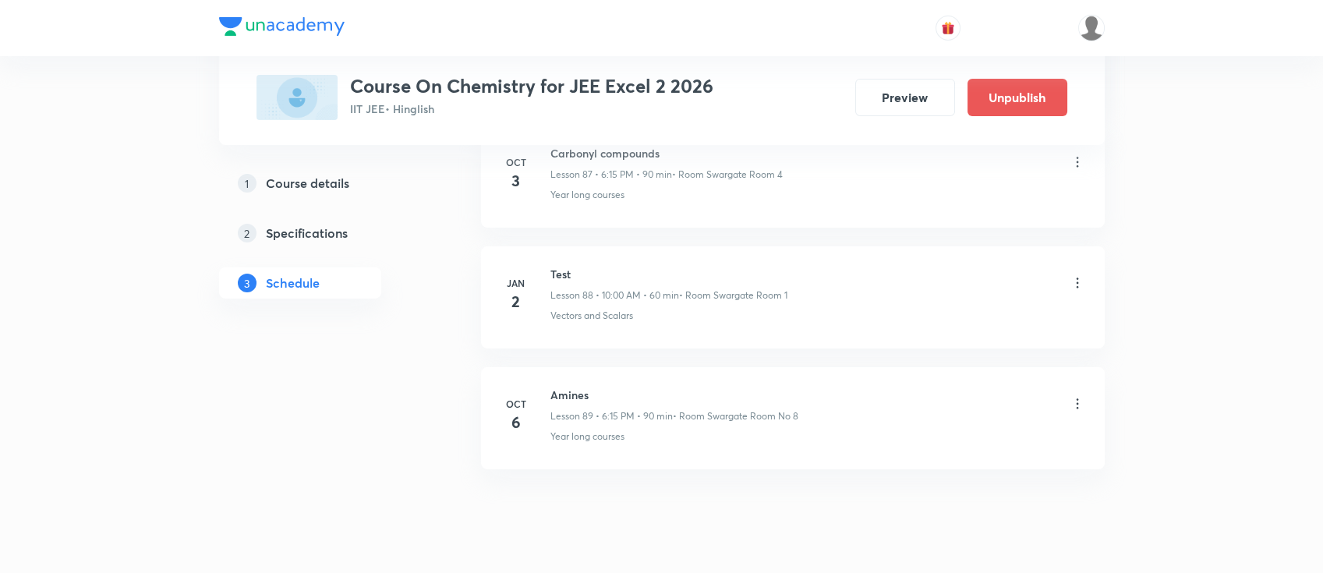
scroll to position [10697, 0]
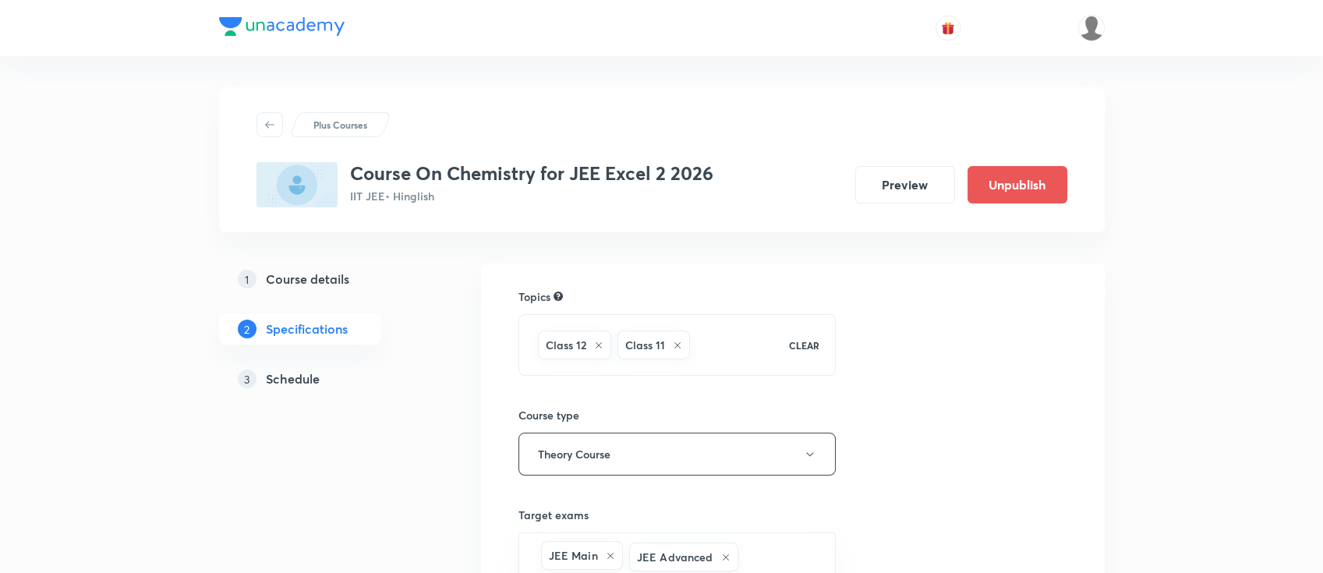
click at [293, 385] on h5 "Schedule" at bounding box center [293, 378] width 54 height 19
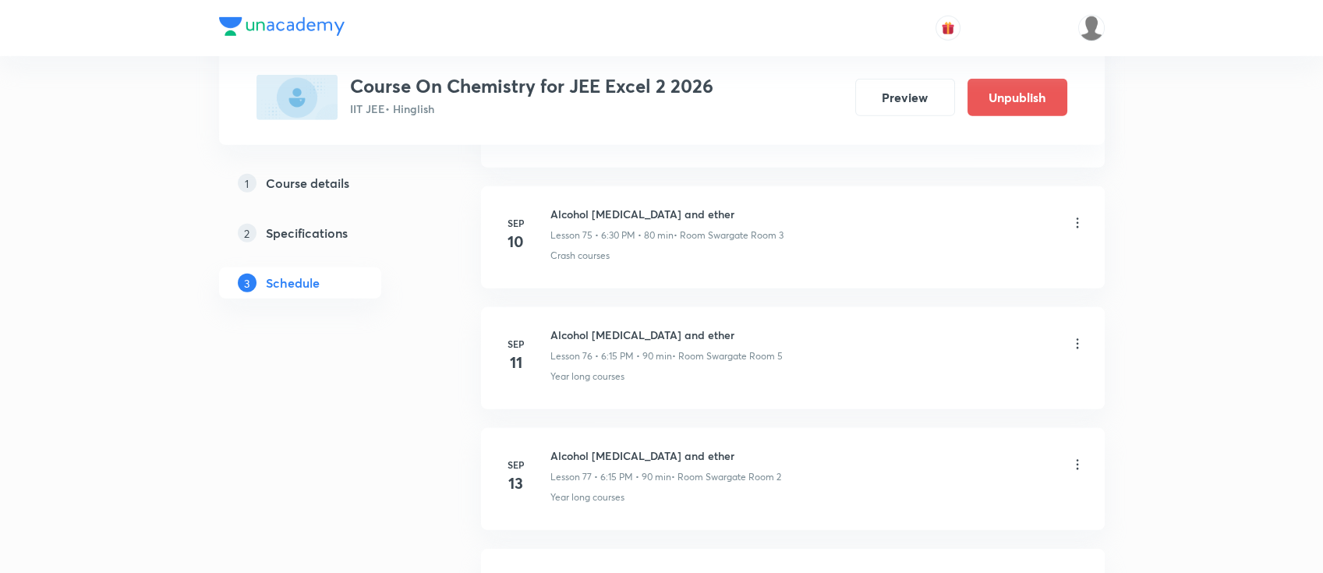
scroll to position [11412, 0]
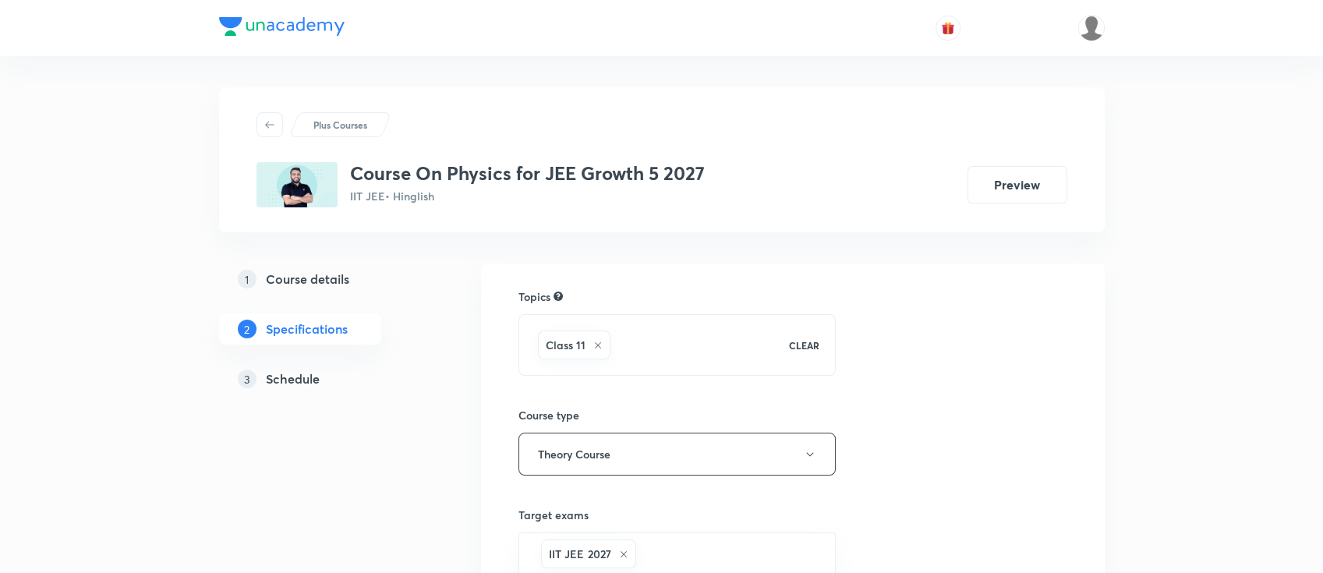
click at [282, 385] on h5 "Schedule" at bounding box center [293, 378] width 54 height 19
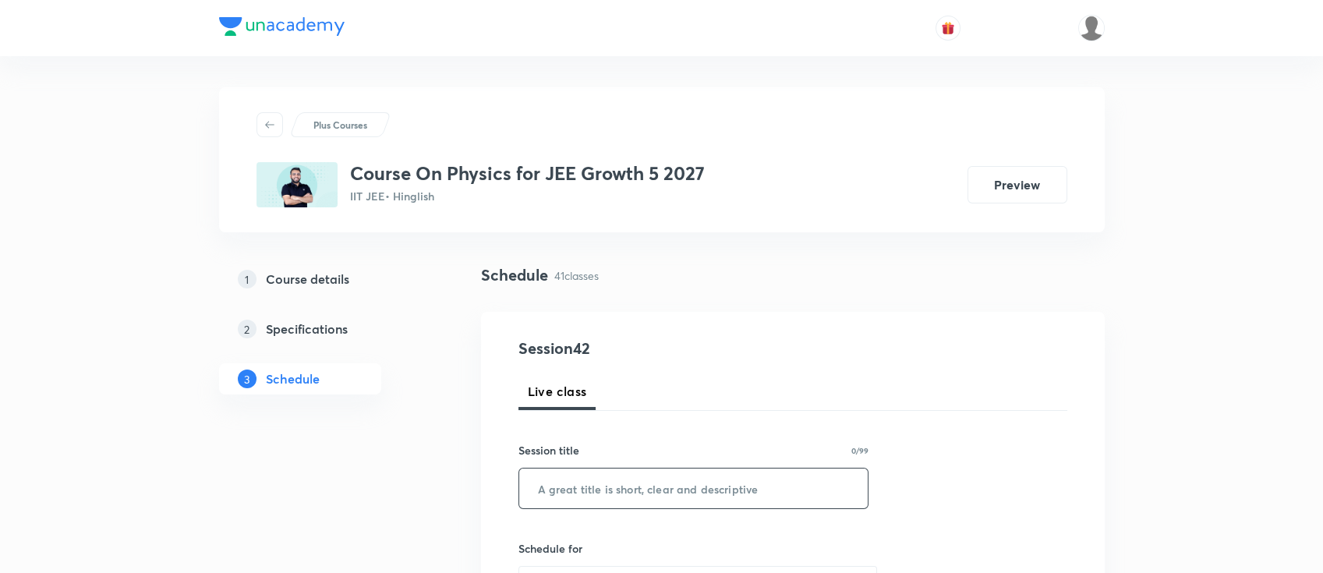
click at [682, 481] on input "text" at bounding box center [693, 488] width 349 height 40
paste input "work Power Energy"
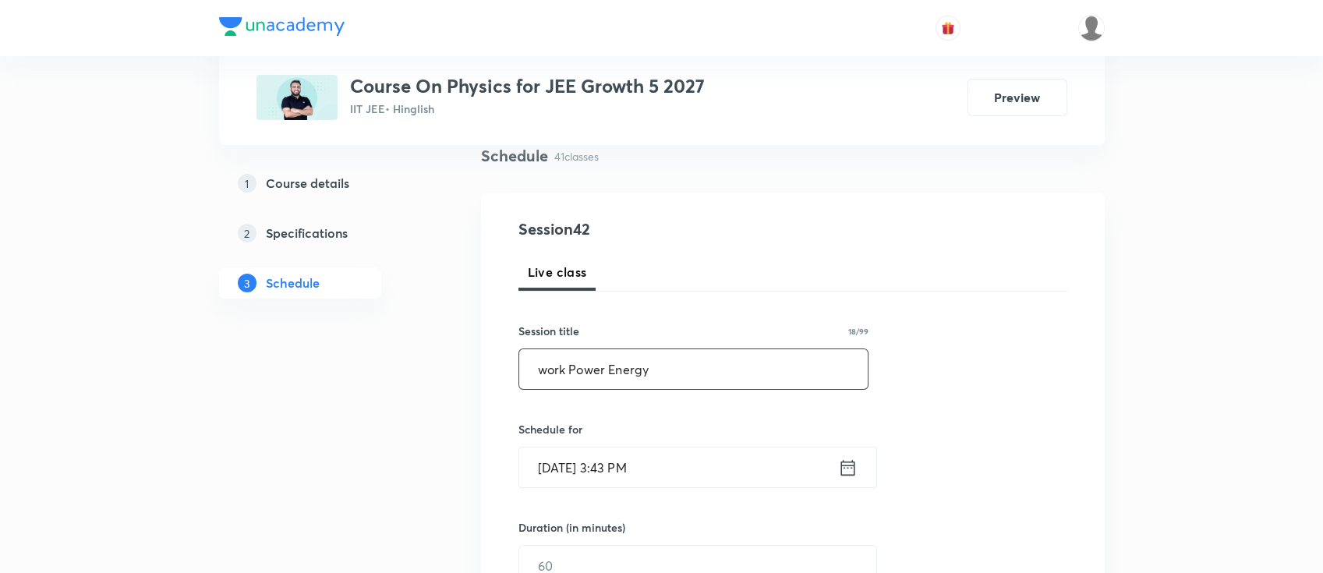
scroll to position [207, 0]
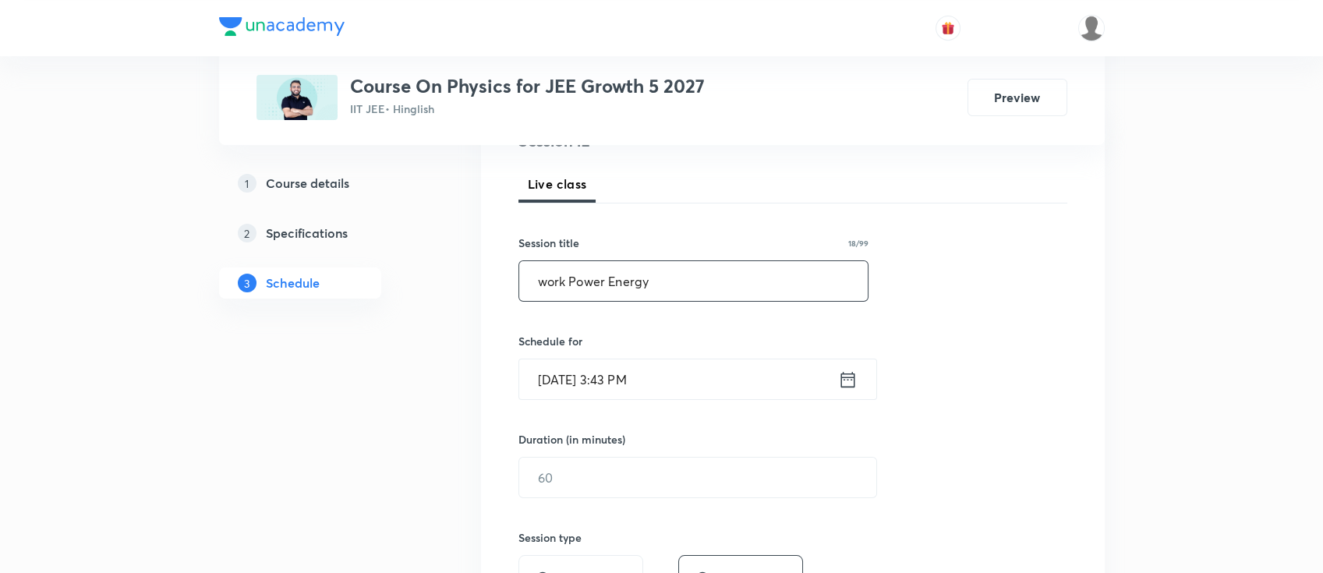
type input "work Power Energy"
click at [848, 378] on icon at bounding box center [847, 380] width 19 height 22
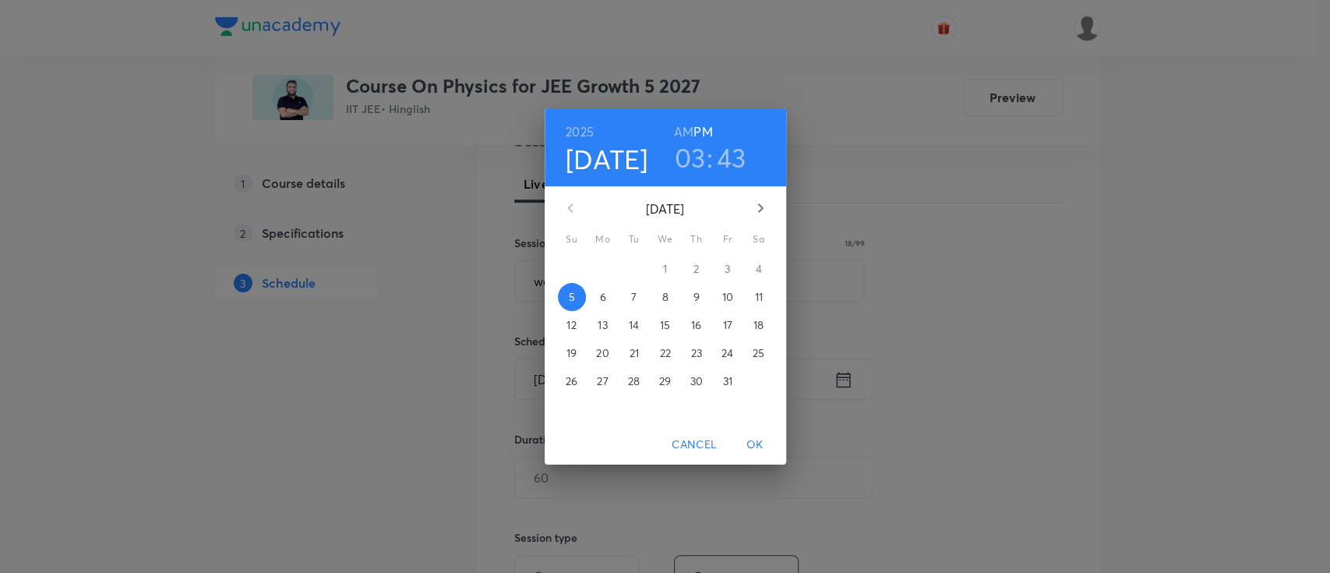
click at [600, 293] on p "6" at bounding box center [602, 297] width 6 height 16
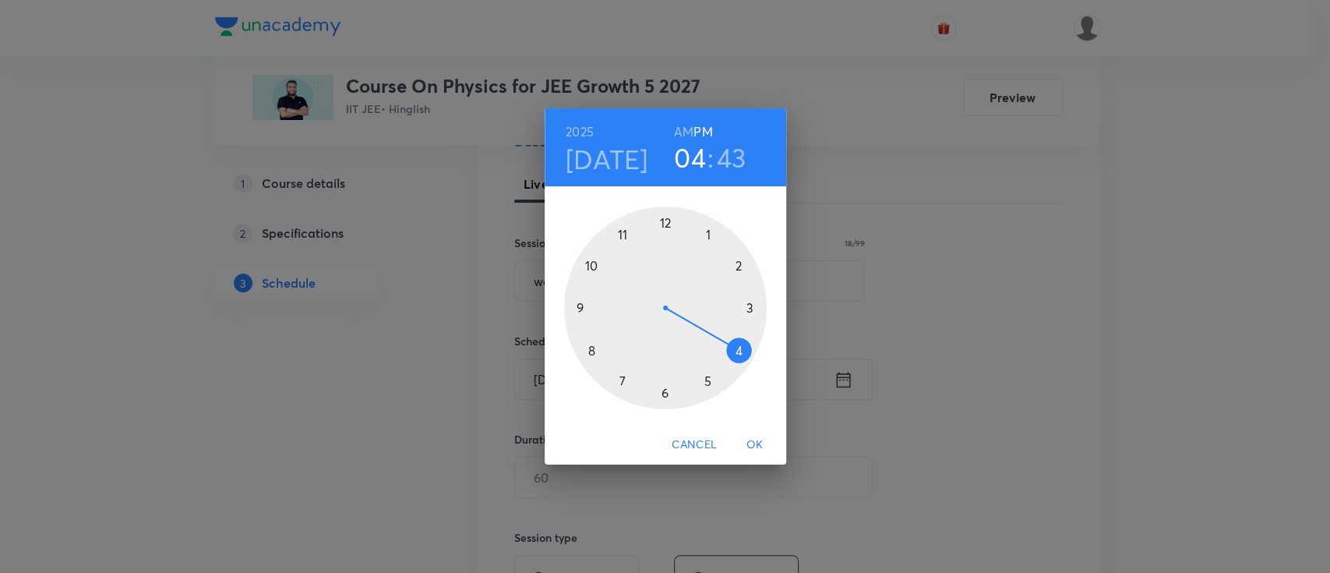
drag, startPoint x: 744, startPoint y: 313, endPoint x: 737, endPoint y: 351, distance: 38.7
click at [737, 351] on div at bounding box center [665, 308] width 203 height 203
drag, startPoint x: 624, startPoint y: 378, endPoint x: 668, endPoint y: 403, distance: 50.3
click at [668, 403] on div at bounding box center [665, 308] width 203 height 203
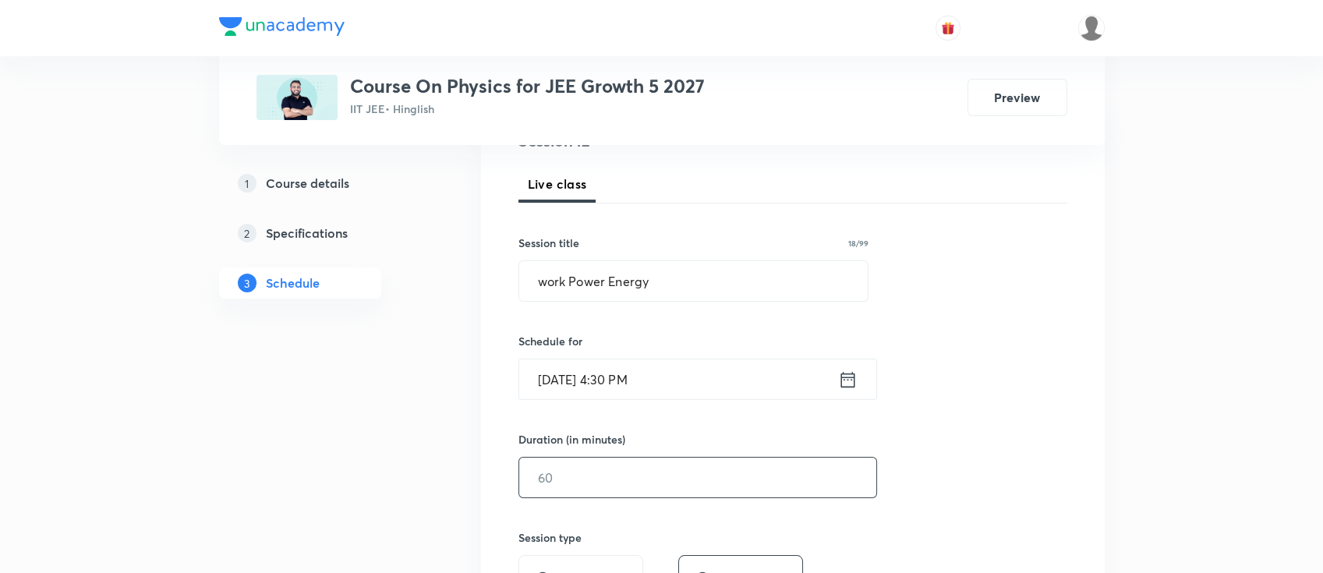
click at [673, 467] on input "text" at bounding box center [697, 478] width 357 height 40
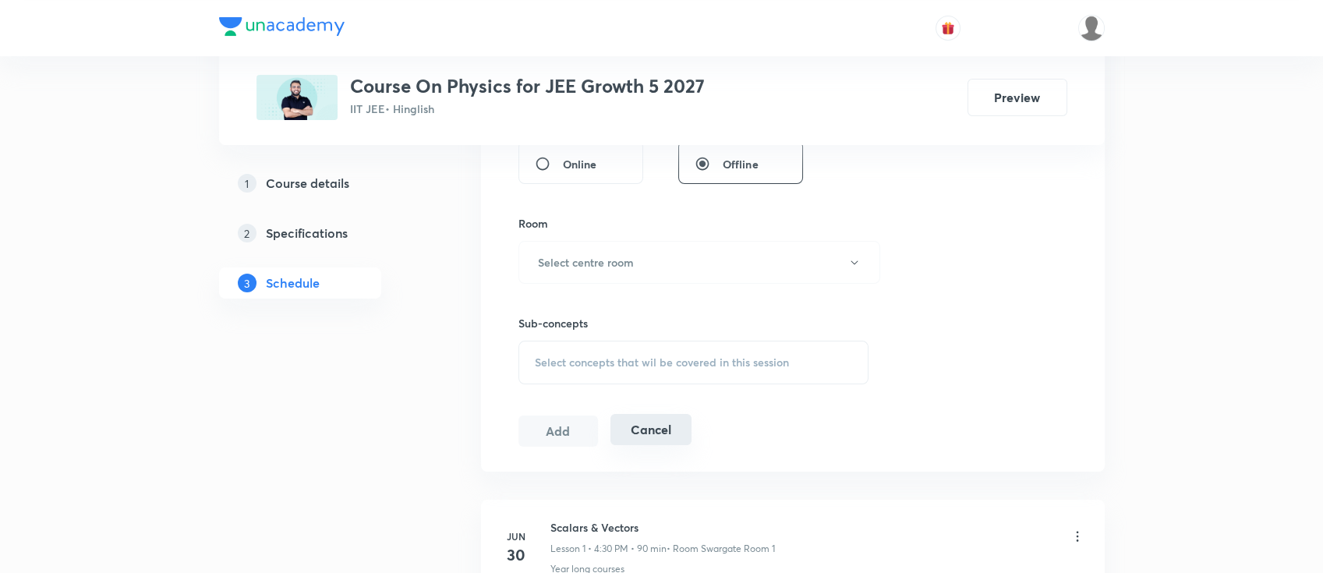
scroll to position [624, 0]
type input "90"
click at [616, 263] on h6 "Select centre room" at bounding box center [586, 261] width 96 height 16
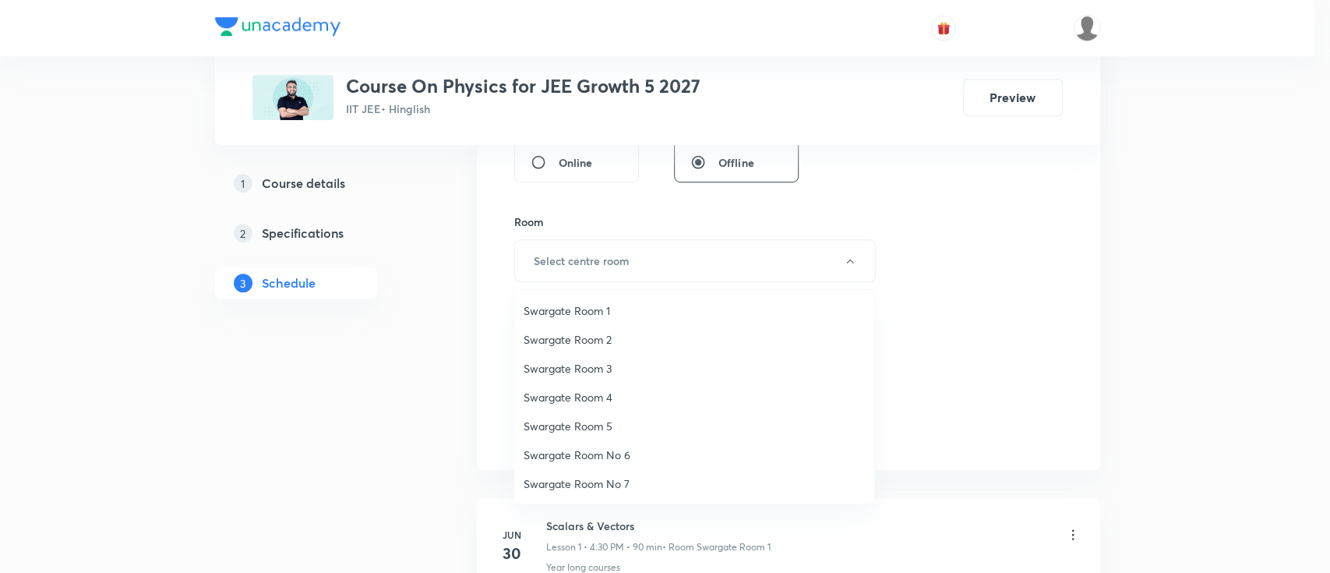
click at [613, 303] on span "Swargate Room 1" at bounding box center [694, 310] width 341 height 16
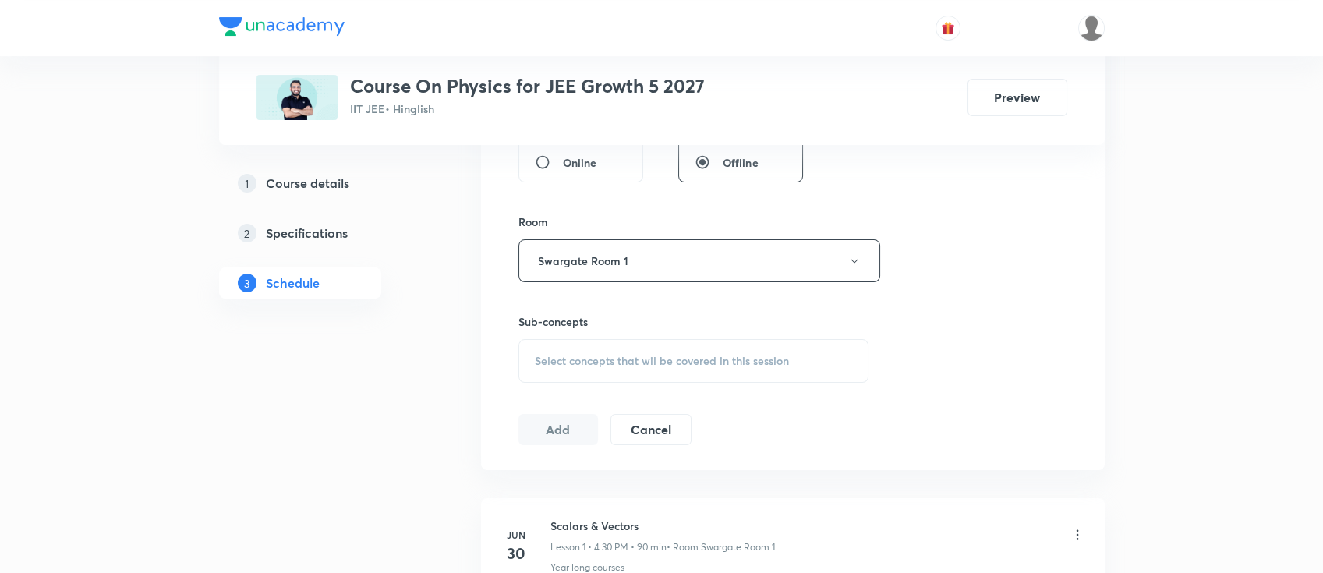
click at [716, 359] on span "Select concepts that wil be covered in this session" at bounding box center [662, 361] width 254 height 12
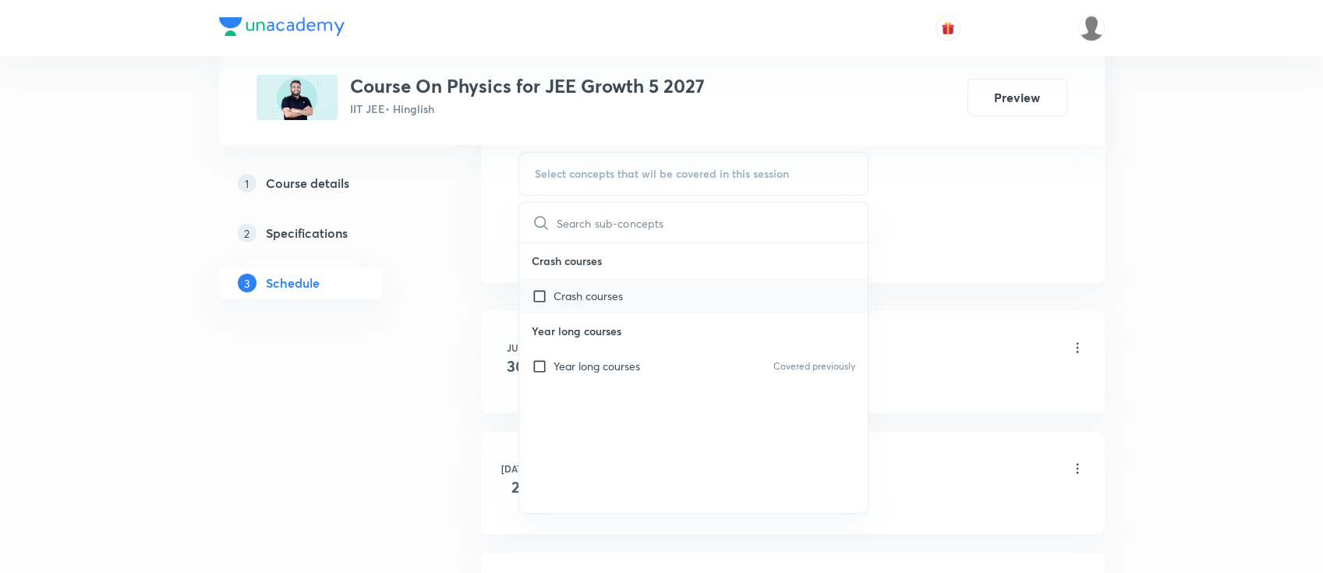
scroll to position [831, 0]
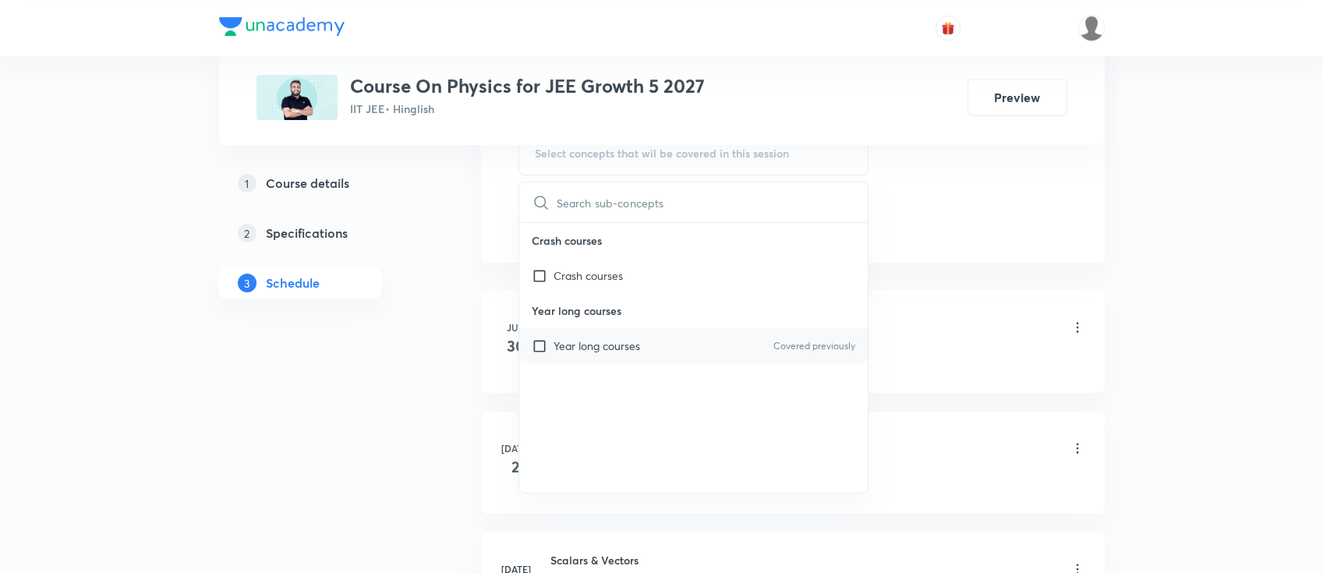
click at [648, 342] on div "Year long courses Covered previously" at bounding box center [693, 345] width 349 height 35
checkbox input "true"
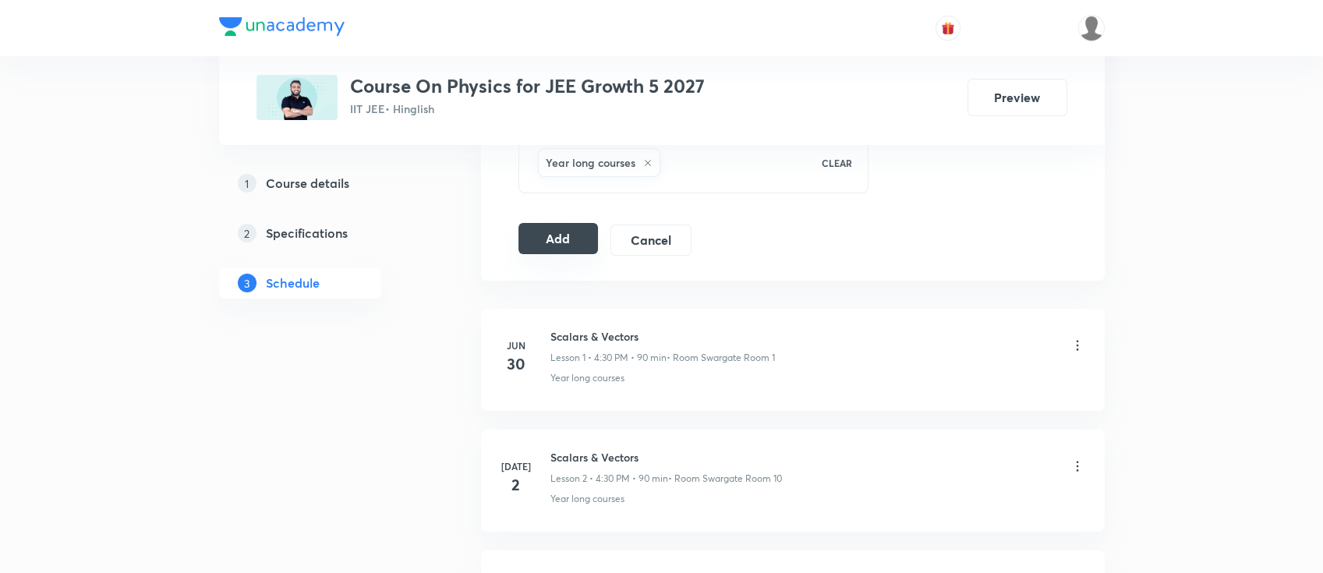
click at [559, 248] on button "Add" at bounding box center [558, 238] width 80 height 31
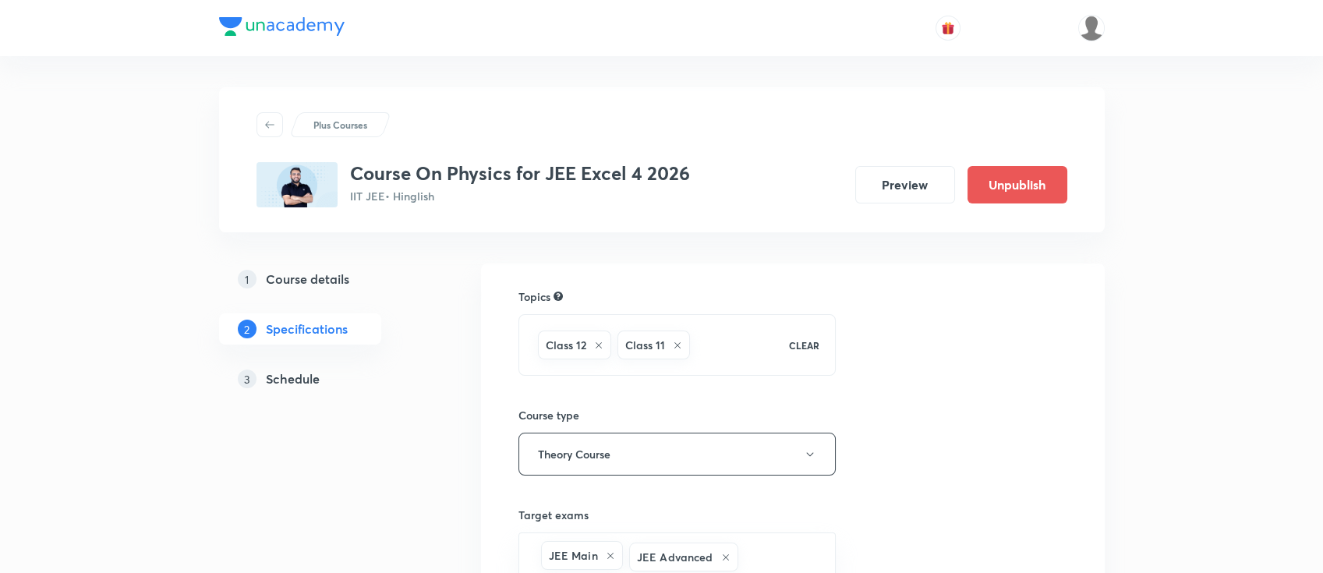
click at [294, 369] on h5 "Schedule" at bounding box center [293, 378] width 54 height 19
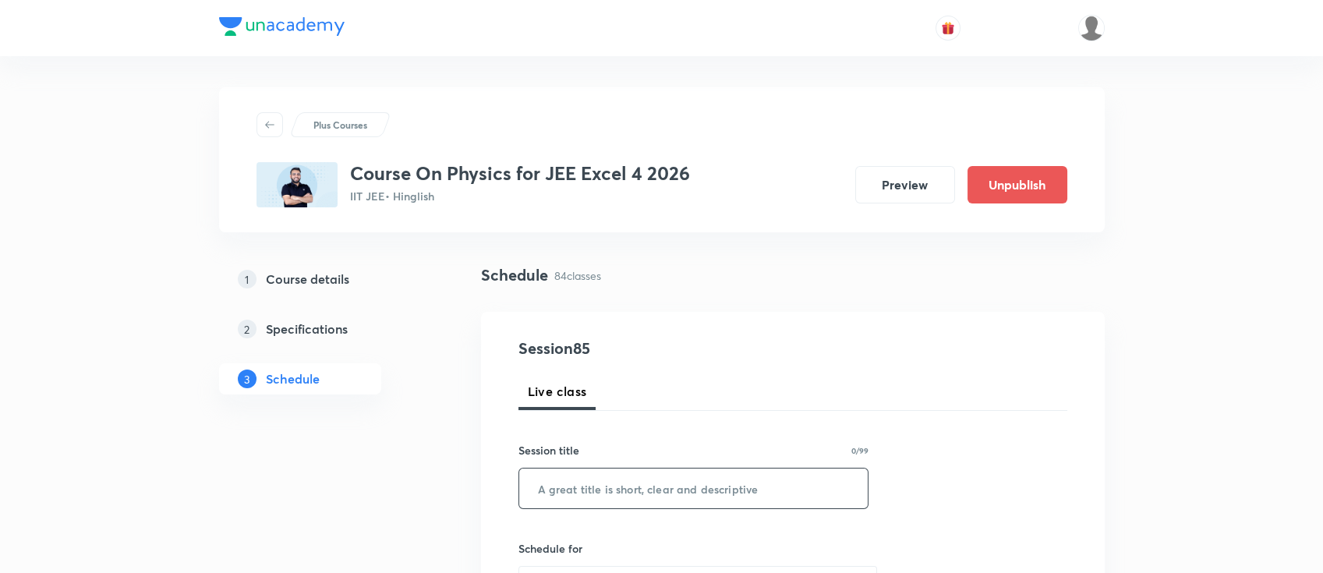
click at [655, 490] on input "text" at bounding box center [693, 488] width 349 height 40
paste input "Modern Physics"
type input "Modern Physics"
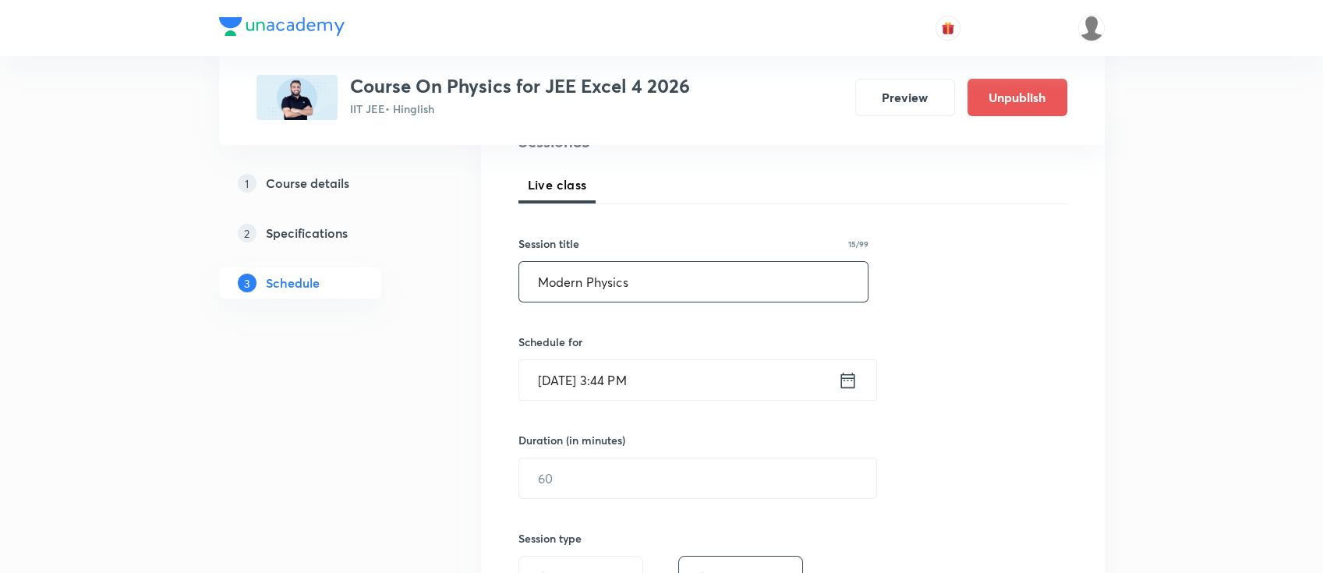
scroll to position [207, 0]
click at [848, 378] on icon at bounding box center [847, 379] width 14 height 16
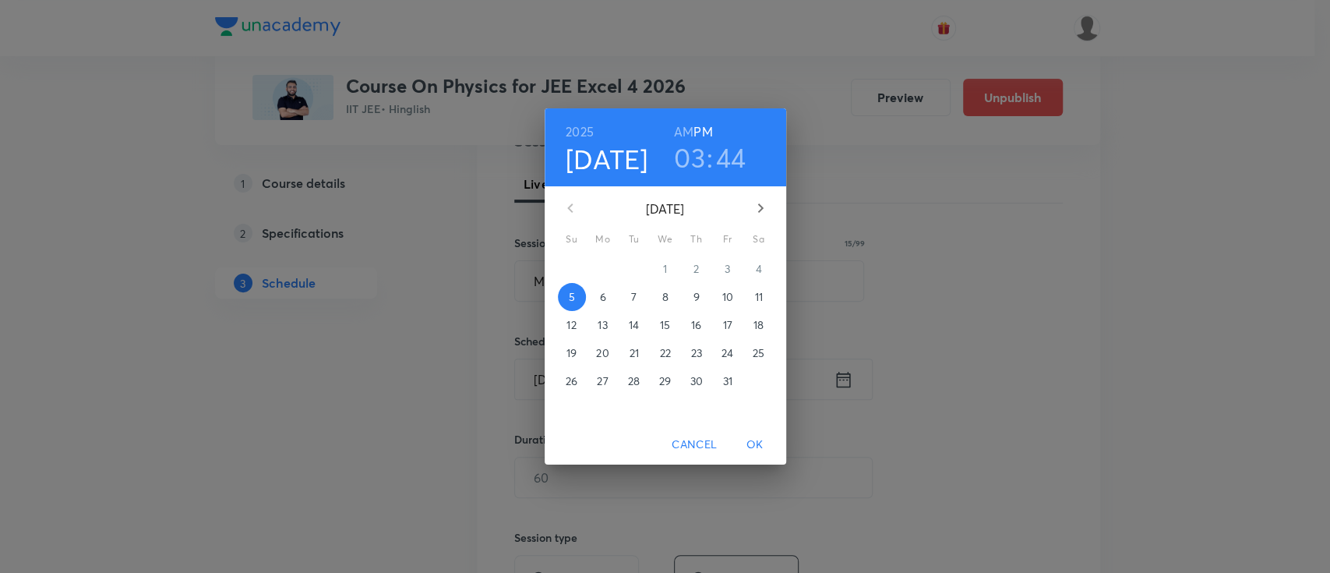
click at [606, 292] on span "6" at bounding box center [603, 297] width 28 height 16
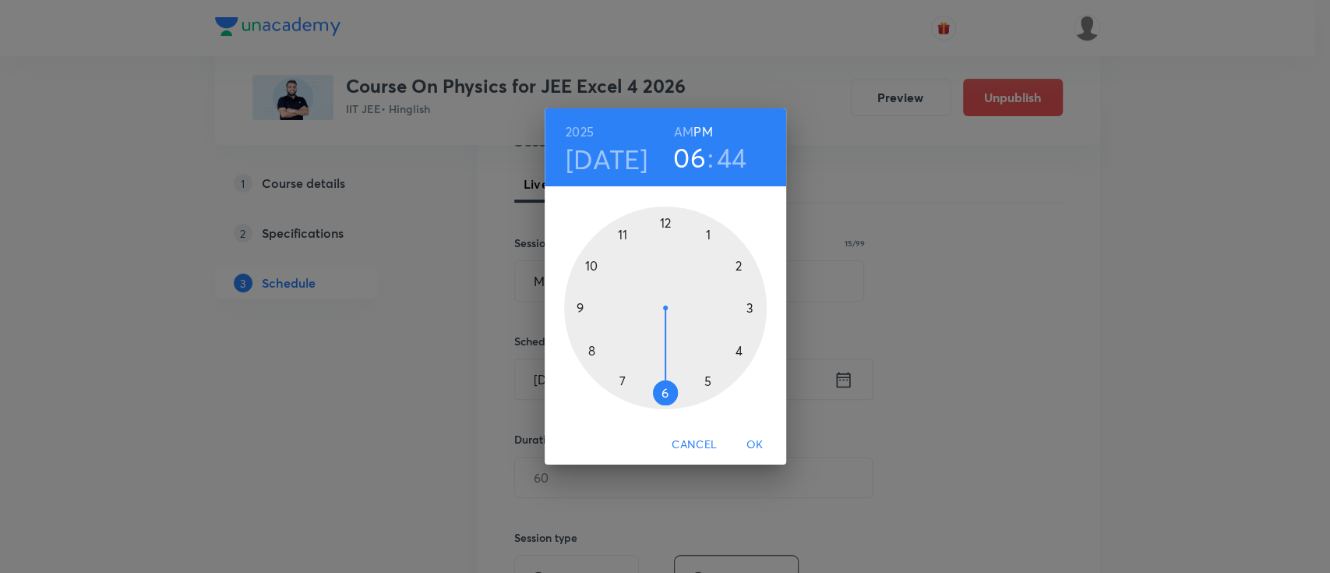
drag, startPoint x: 751, startPoint y: 312, endPoint x: 676, endPoint y: 402, distance: 117.9
click at [676, 402] on div at bounding box center [665, 308] width 203 height 203
drag, startPoint x: 592, startPoint y: 316, endPoint x: 719, endPoint y: 307, distance: 128.2
click at [719, 307] on div at bounding box center [665, 308] width 203 height 203
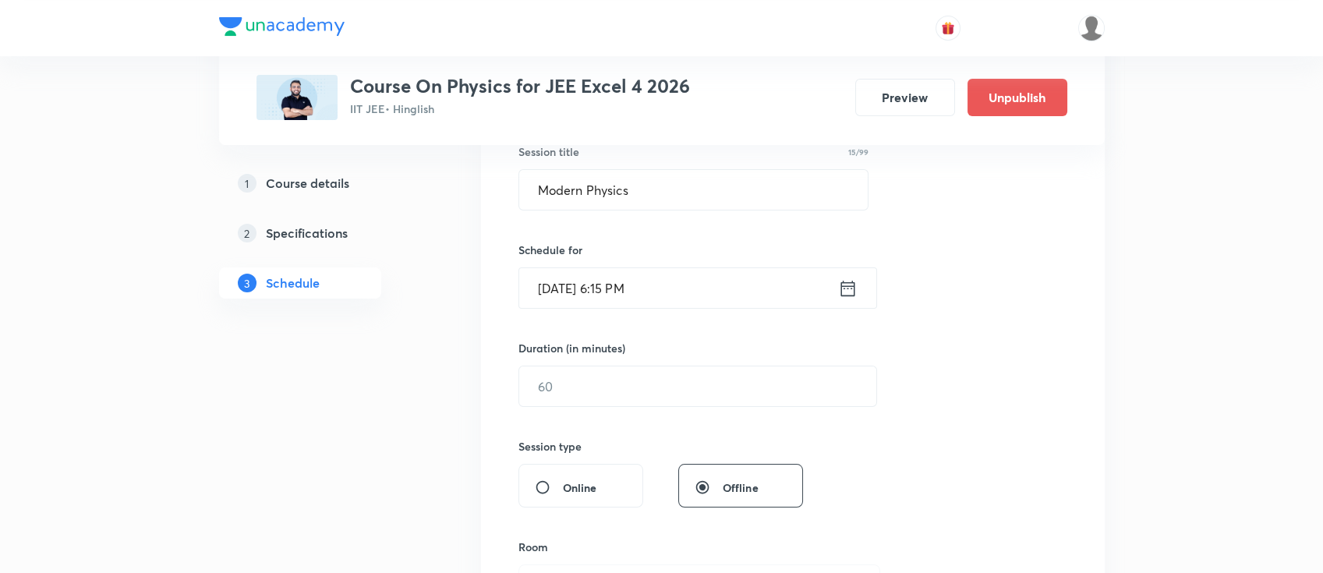
scroll to position [415, 0]
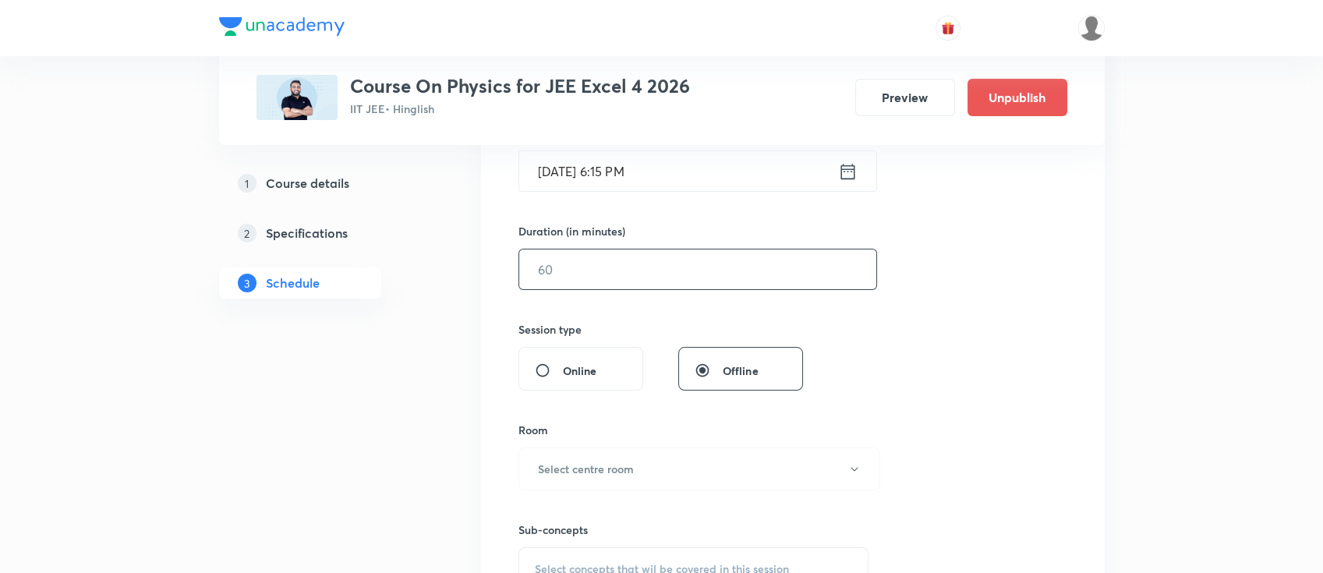
click at [722, 283] on input "text" at bounding box center [697, 269] width 357 height 40
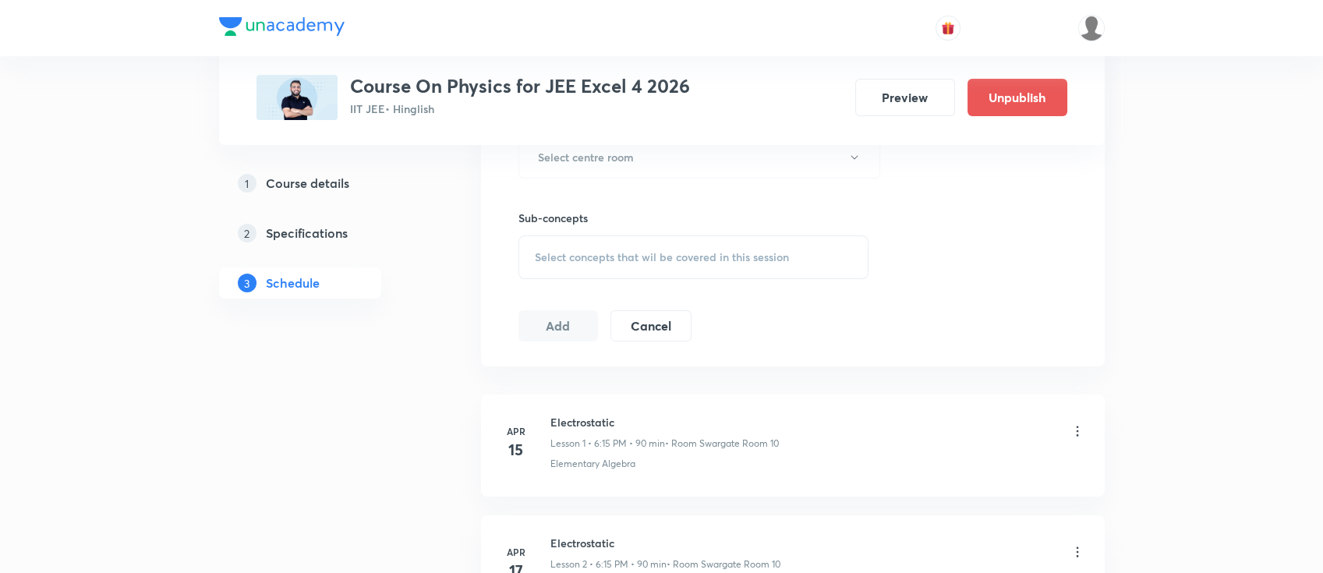
scroll to position [624, 0]
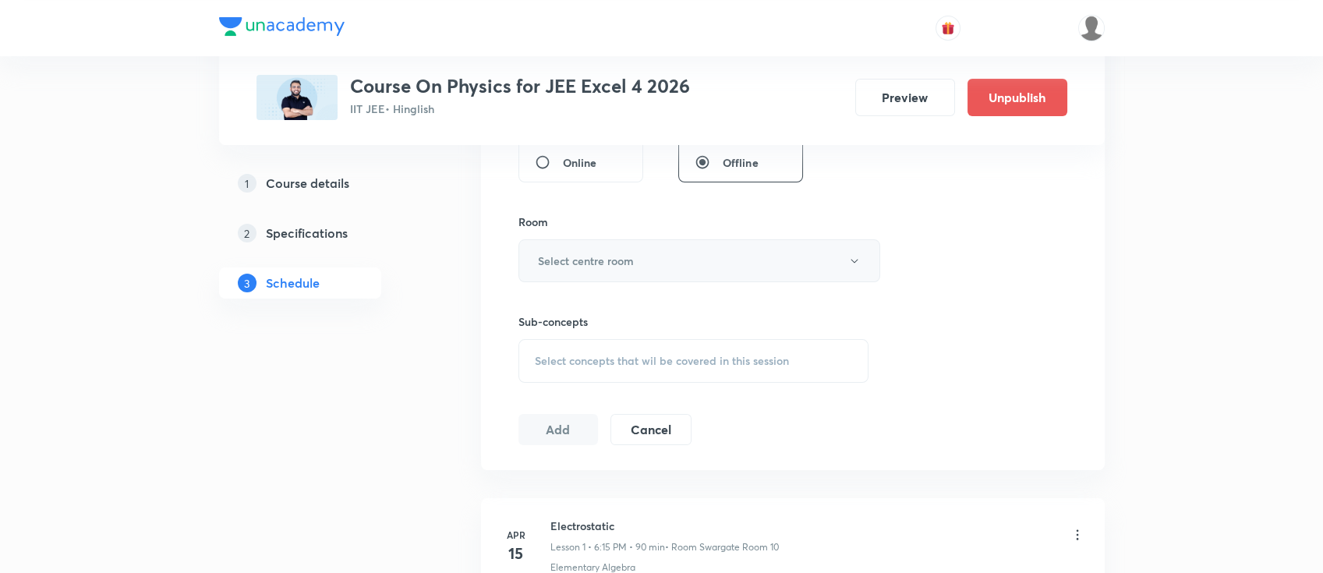
type input "90"
click at [682, 258] on button "Select centre room" at bounding box center [699, 260] width 362 height 43
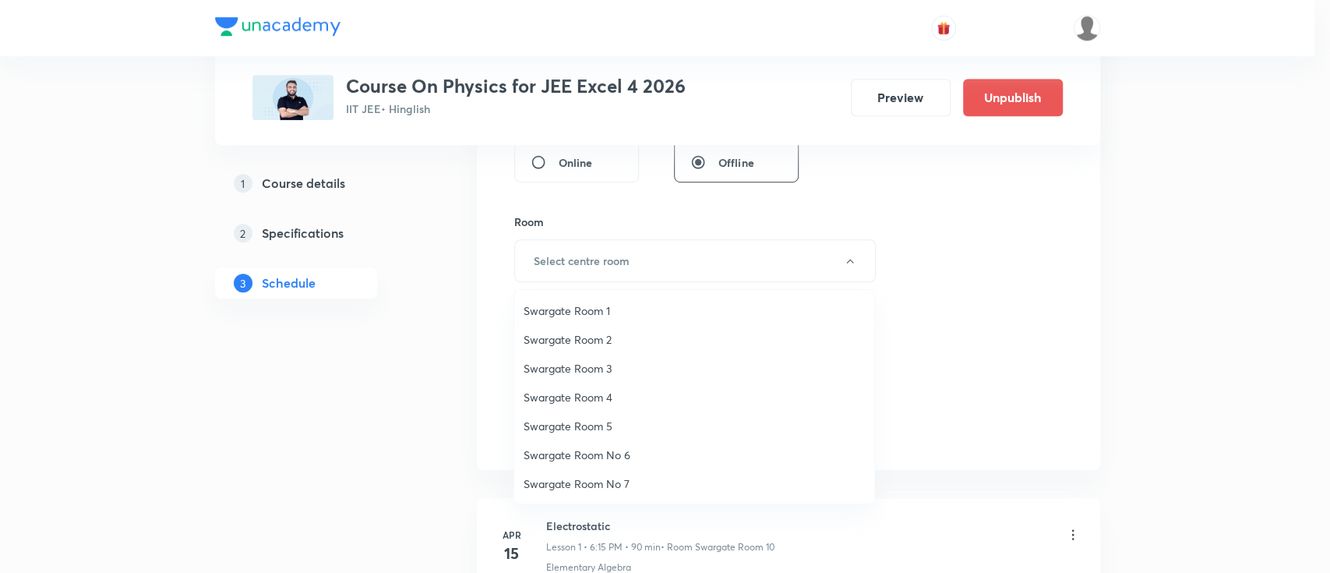
click at [611, 462] on span "Swargate Room No 6" at bounding box center [694, 455] width 341 height 16
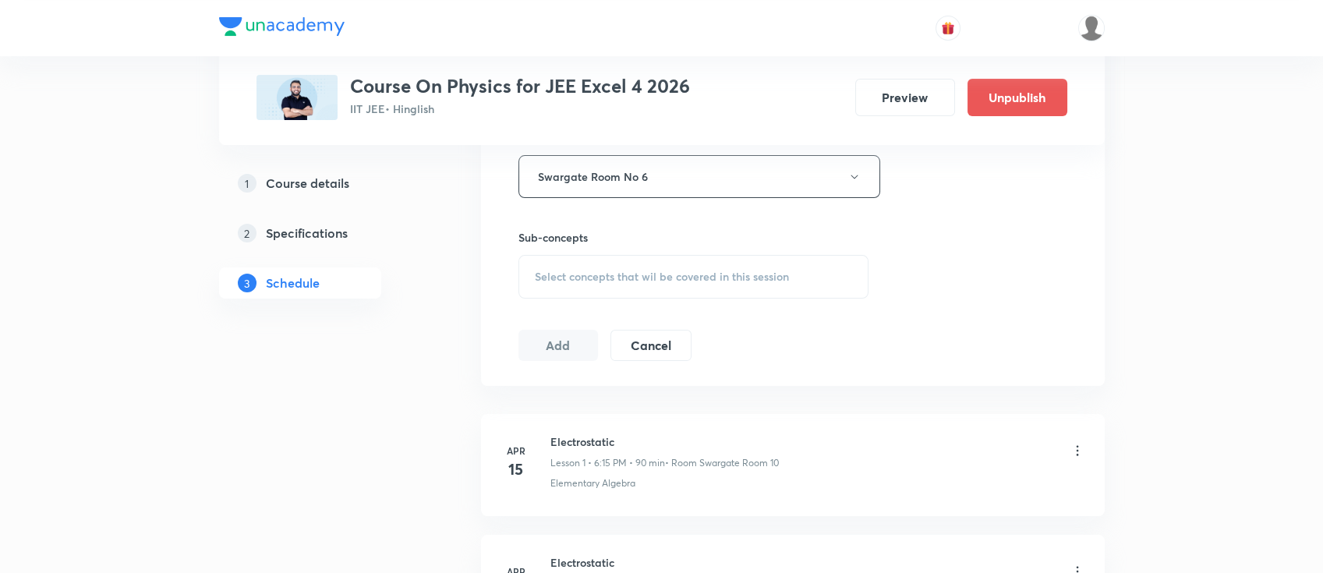
scroll to position [727, 0]
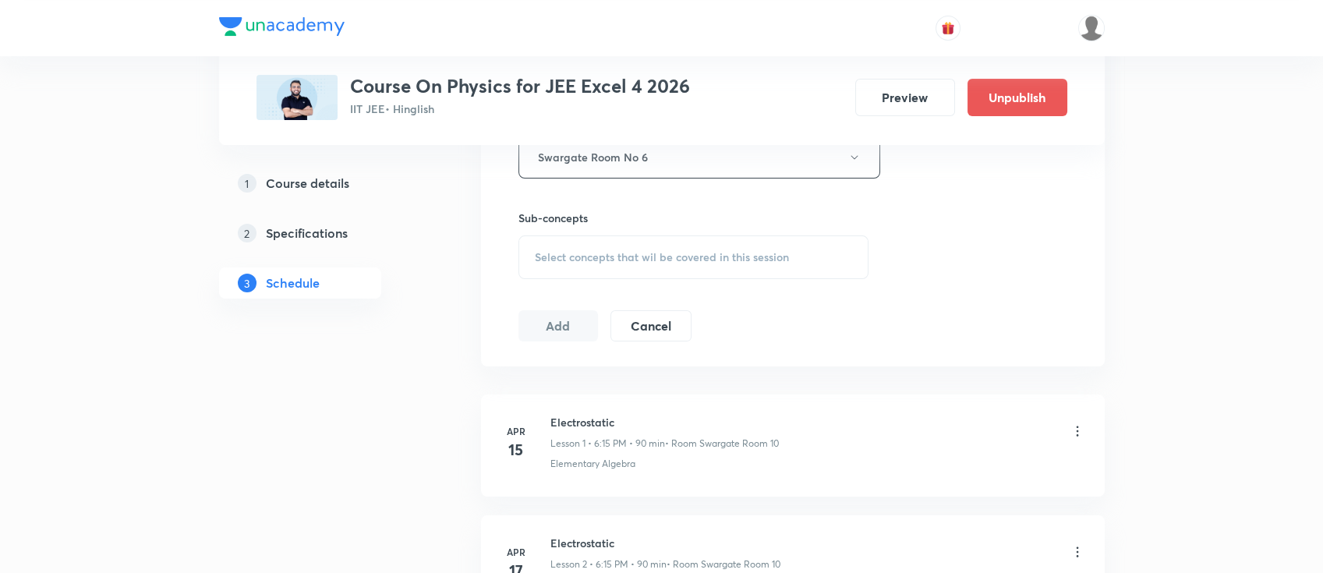
click at [769, 263] on div "Select concepts that wil be covered in this session" at bounding box center [693, 257] width 351 height 44
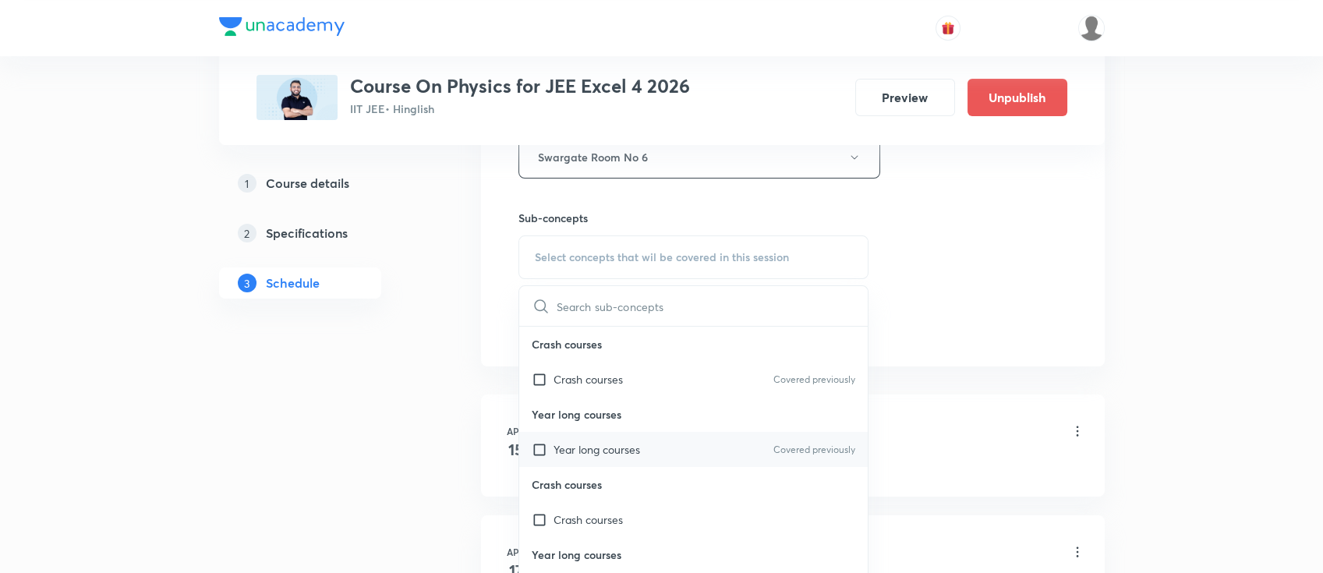
click at [676, 458] on div "Year long courses Covered previously" at bounding box center [693, 449] width 349 height 35
checkbox input "true"
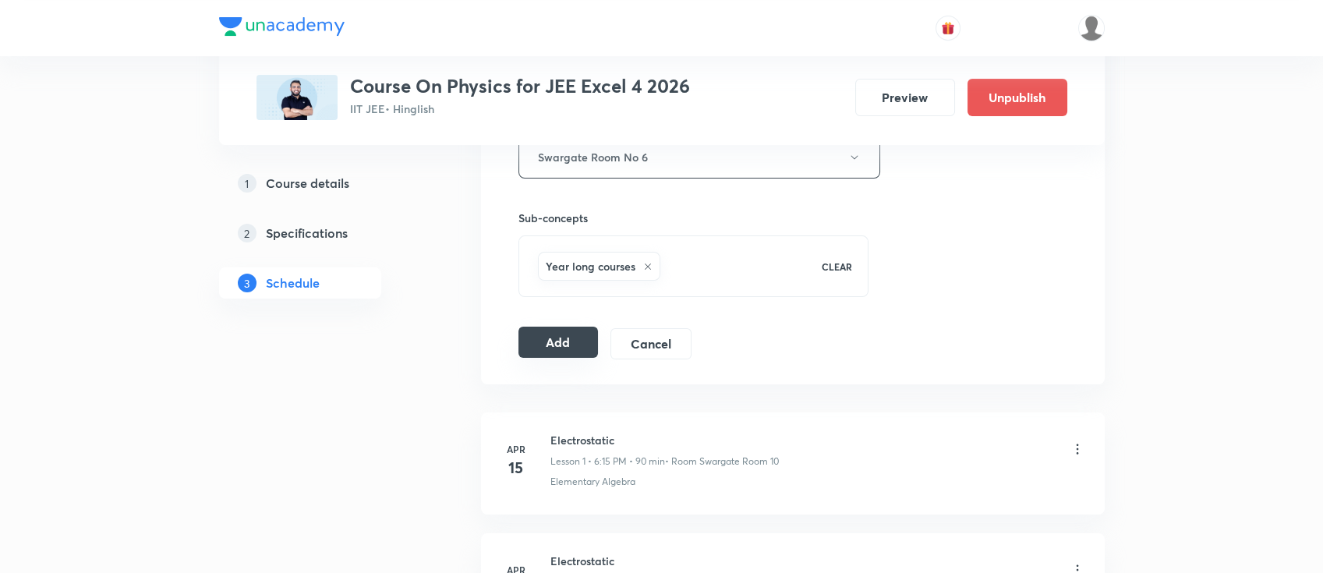
click at [564, 339] on button "Add" at bounding box center [558, 342] width 80 height 31
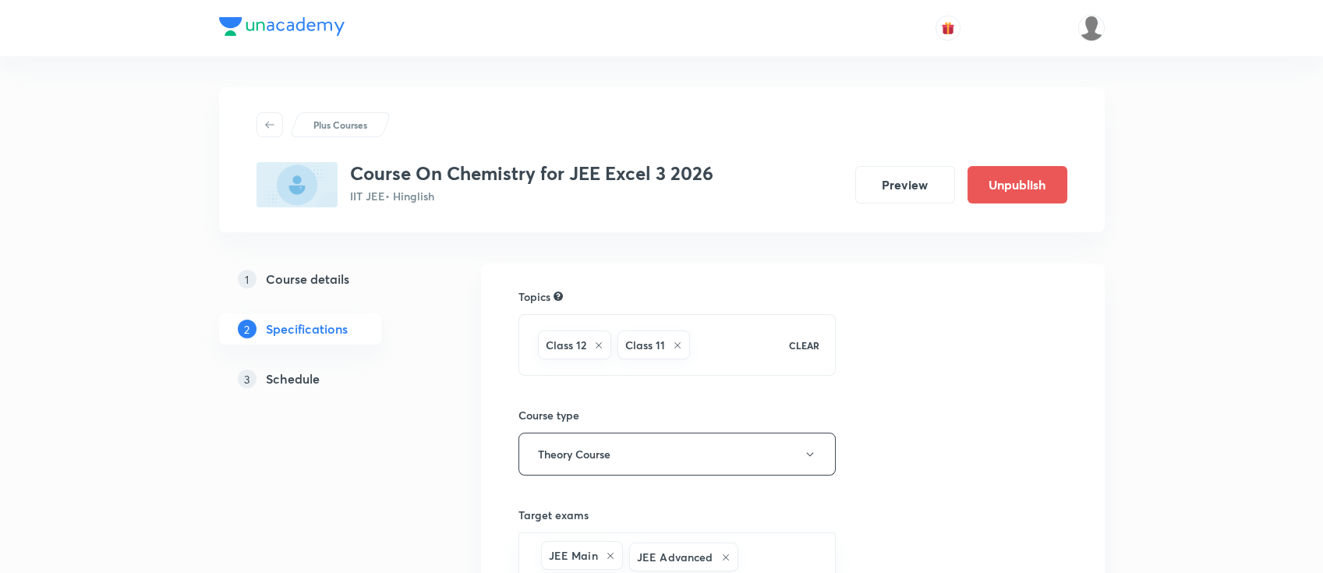
click at [304, 383] on h5 "Schedule" at bounding box center [293, 378] width 54 height 19
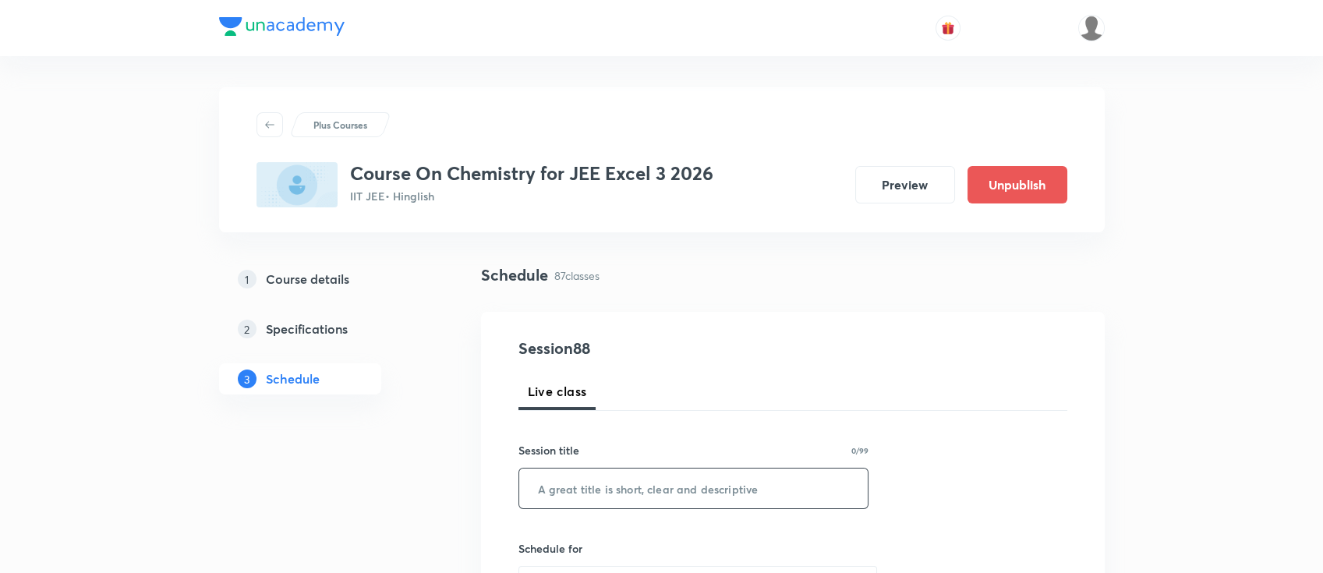
click at [736, 493] on input "text" at bounding box center [693, 488] width 349 height 40
paste input "unacademy-user-LGUOTVNFDR98"
type input "unacademy-user-LGUOTVNFDR98"
